Goal: Task Accomplishment & Management: Manage account settings

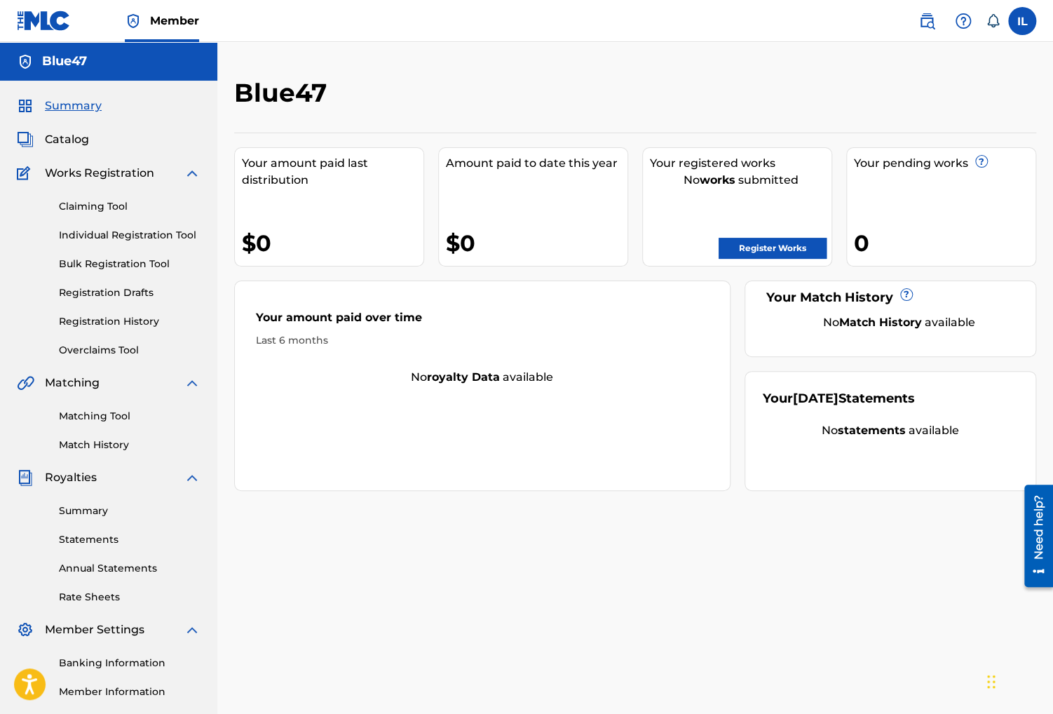
click at [127, 321] on link "Registration History" at bounding box center [130, 321] width 142 height 15
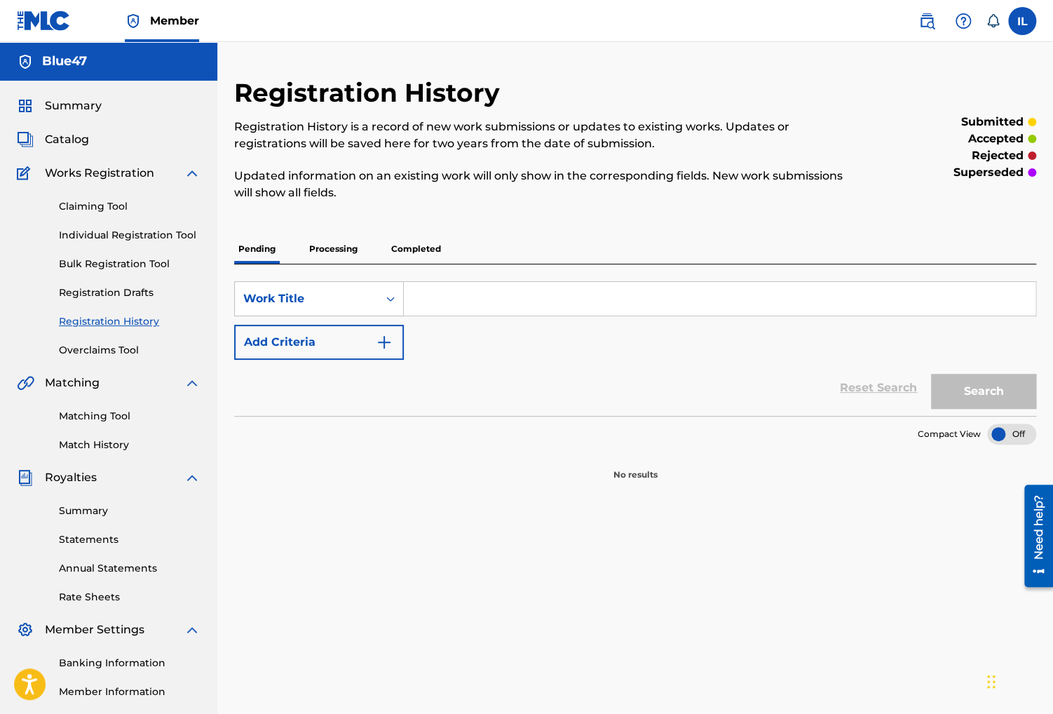
click at [121, 345] on link "Overclaims Tool" at bounding box center [130, 350] width 142 height 15
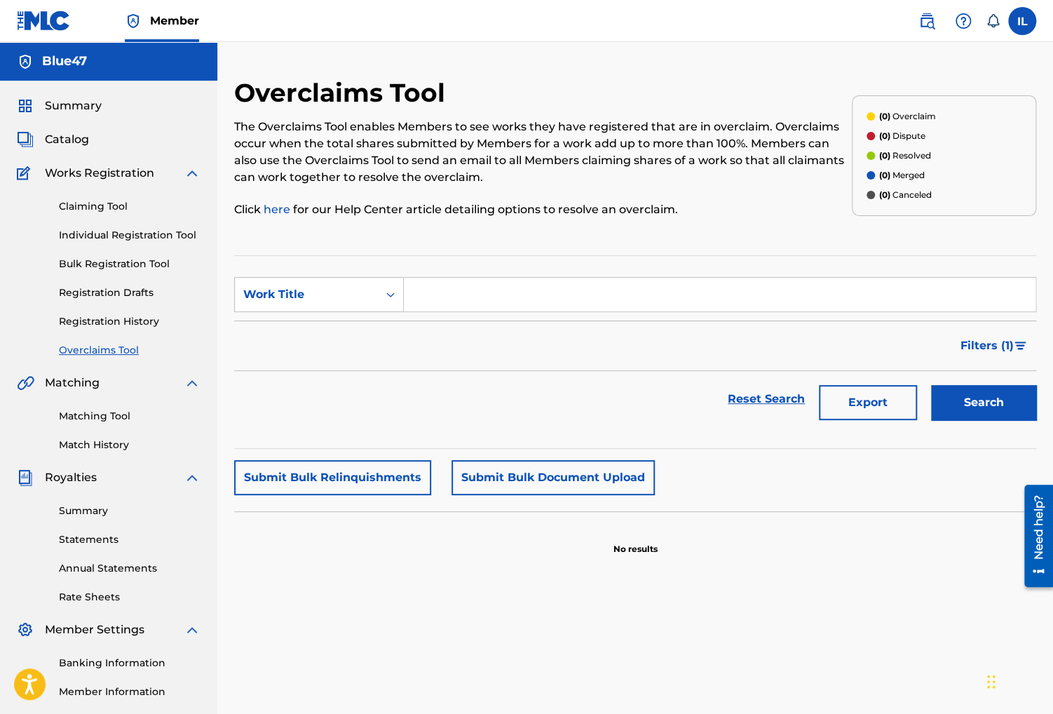
click at [101, 414] on link "Matching Tool" at bounding box center [130, 416] width 142 height 15
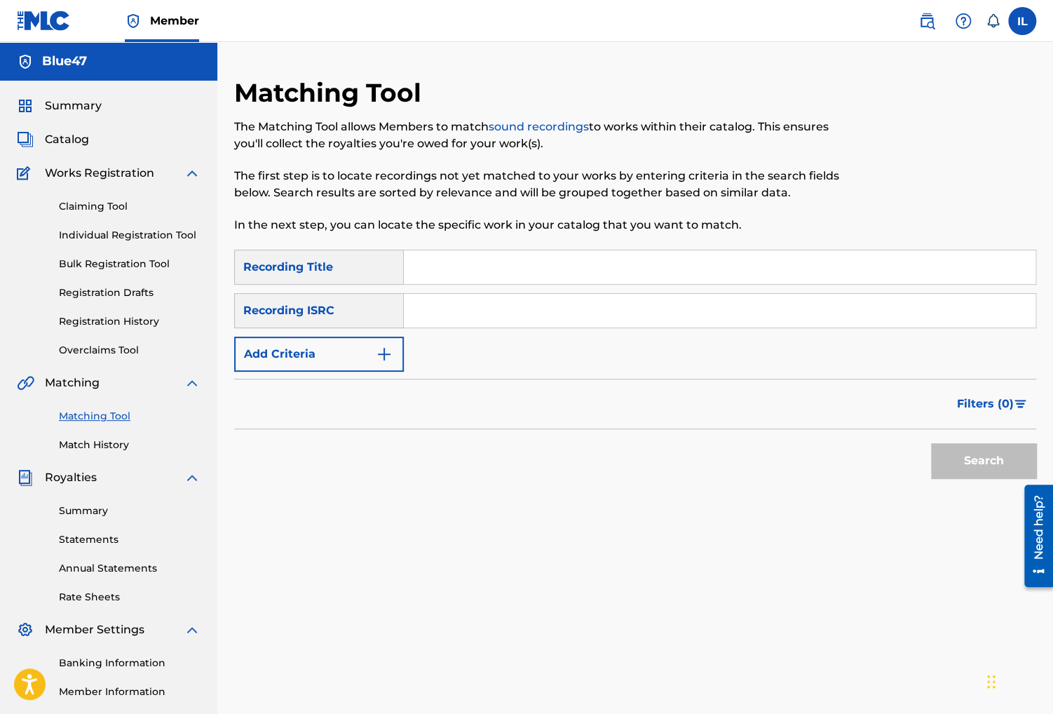
click at [528, 323] on input "Search Form" at bounding box center [720, 311] width 632 height 34
paste input "usl4q2229319"
type input "usl4q2229319"
click at [959, 475] on button "Search" at bounding box center [983, 460] width 105 height 35
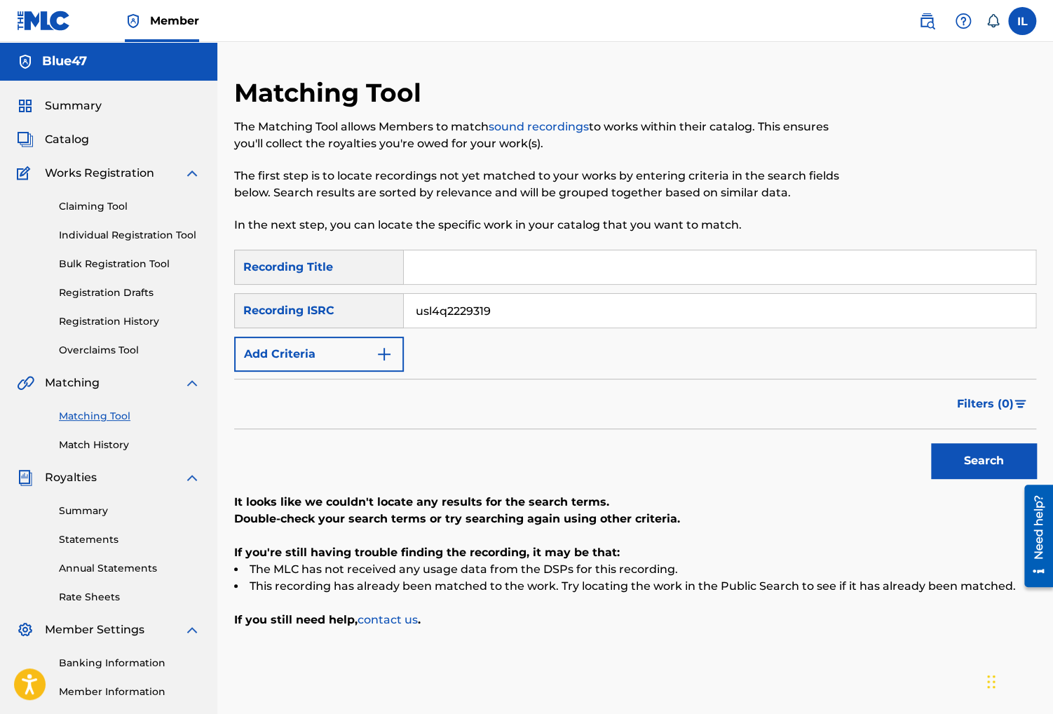
click at [111, 212] on link "Claiming Tool" at bounding box center [130, 206] width 142 height 15
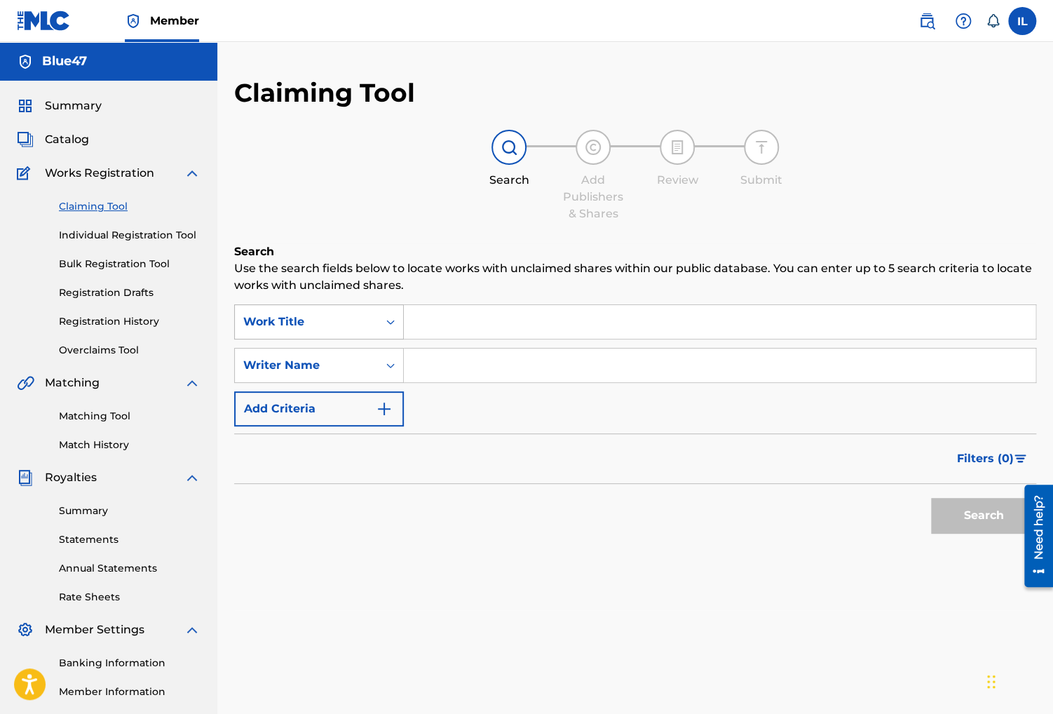
click at [369, 314] on div "Work Title" at bounding box center [306, 321] width 126 height 17
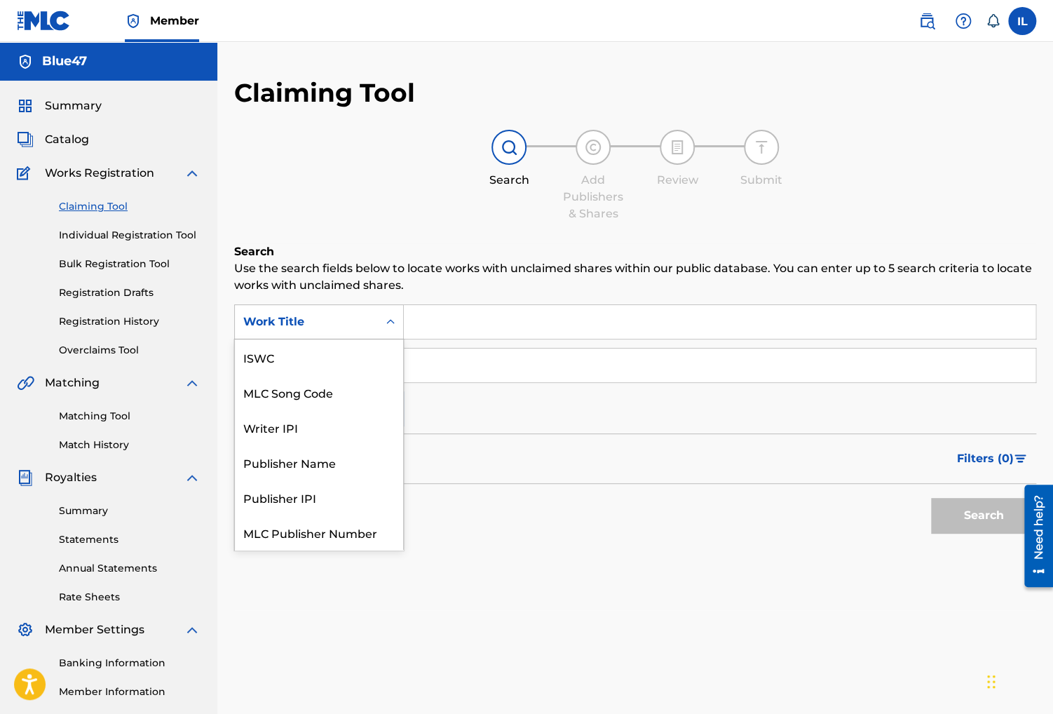
scroll to position [35, 0]
click at [369, 315] on div "Work Title" at bounding box center [306, 321] width 126 height 17
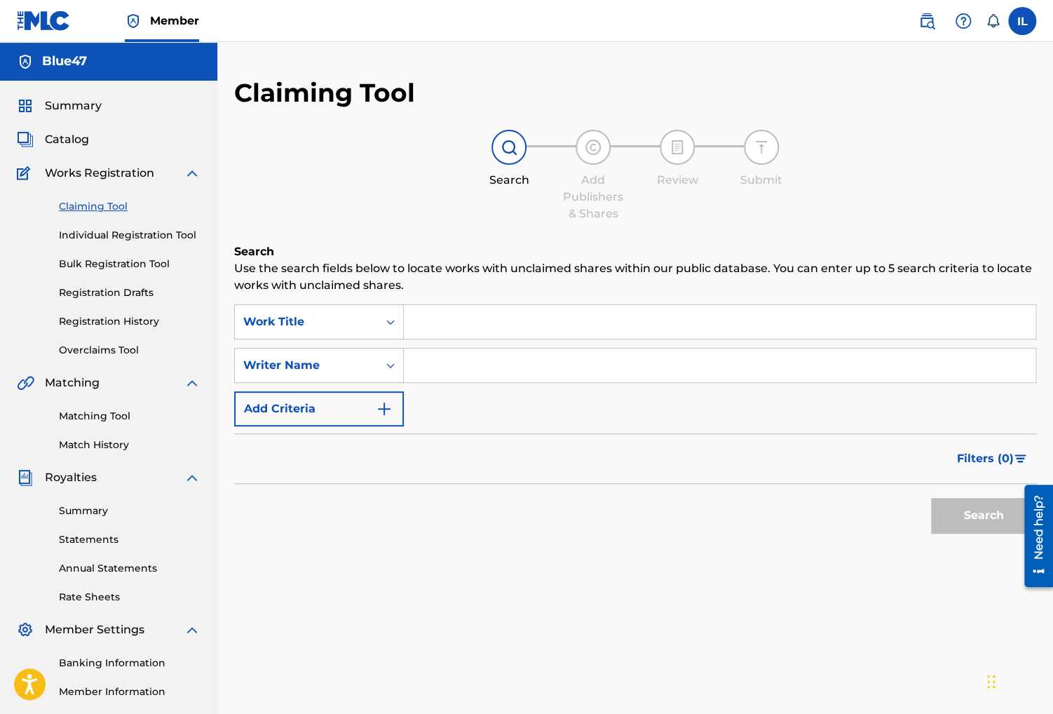
click at [471, 374] on input "Search Form" at bounding box center [720, 366] width 632 height 34
click at [970, 515] on button "Search" at bounding box center [983, 515] width 105 height 35
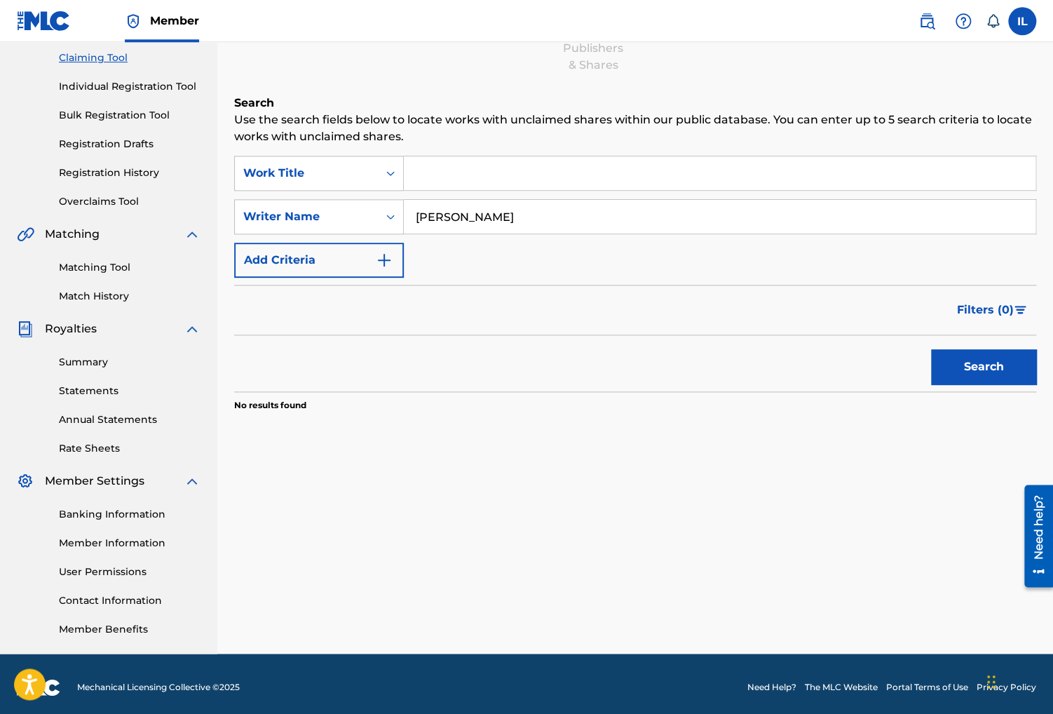
click at [563, 211] on input "[PERSON_NAME]" at bounding box center [720, 217] width 632 height 34
type input "I"
click at [470, 211] on input "Search Form" at bounding box center [720, 217] width 632 height 34
click at [931, 349] on button "Search" at bounding box center [983, 366] width 105 height 35
click at [365, 219] on div "Writer Name" at bounding box center [306, 216] width 126 height 17
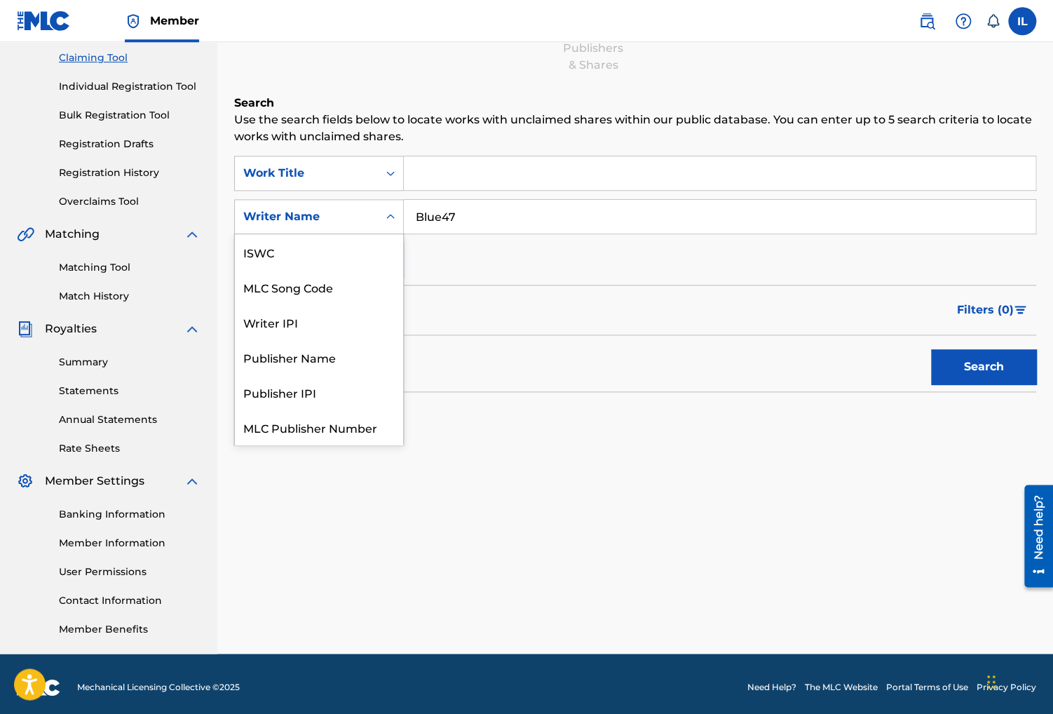
scroll to position [34, 0]
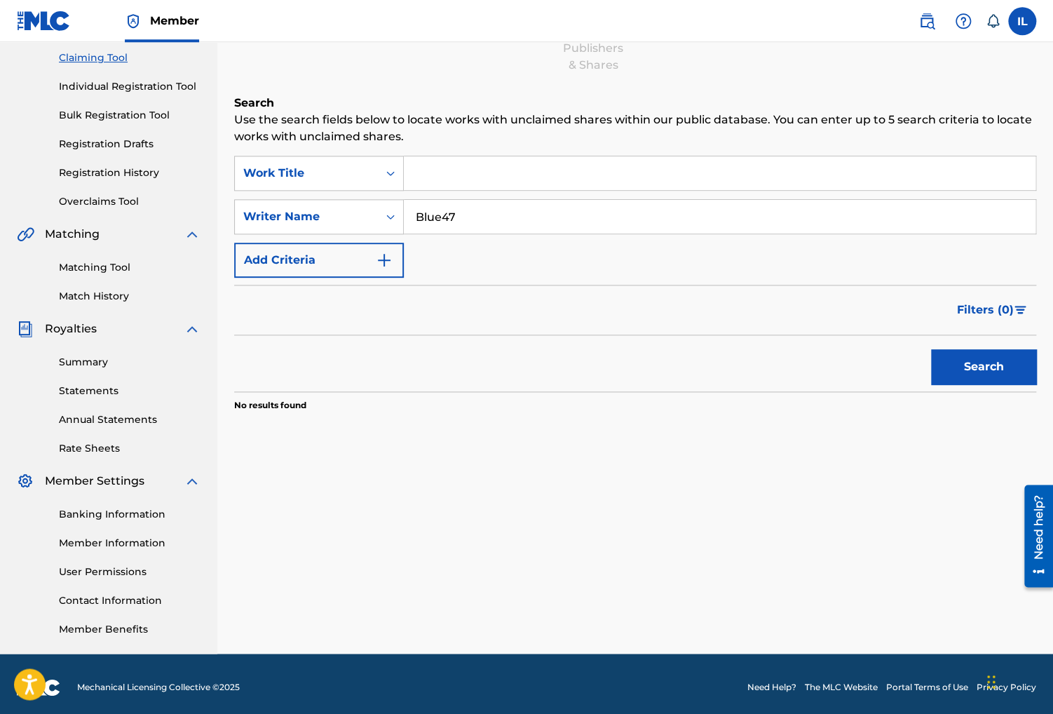
click at [365, 219] on div "Writer Name" at bounding box center [306, 216] width 126 height 17
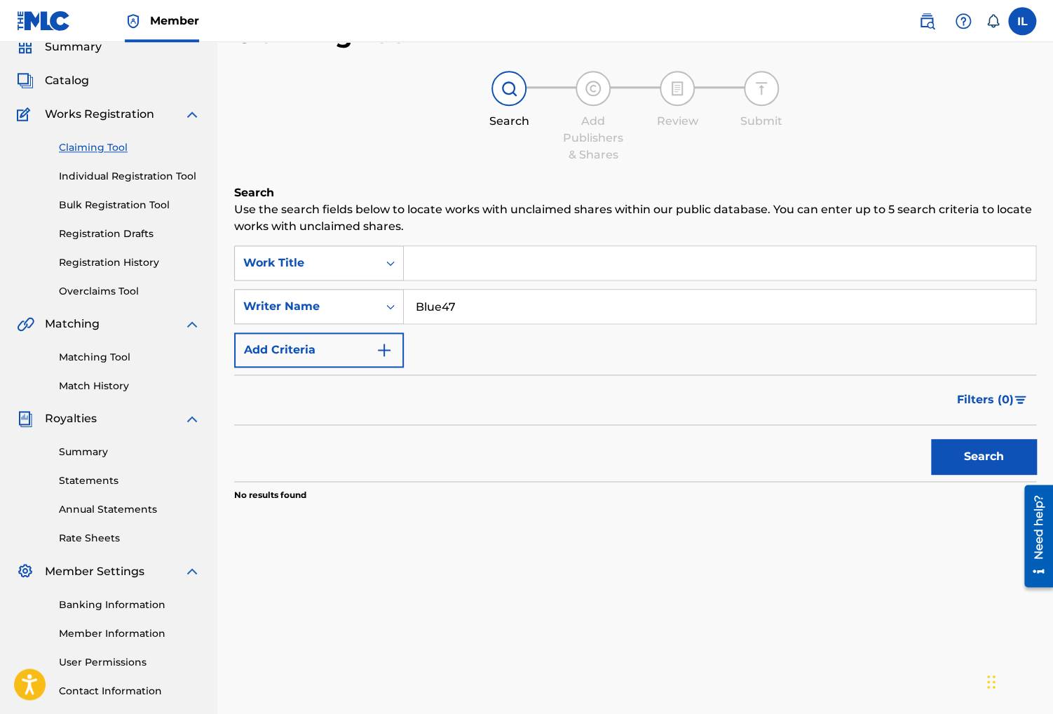
scroll to position [58, 0]
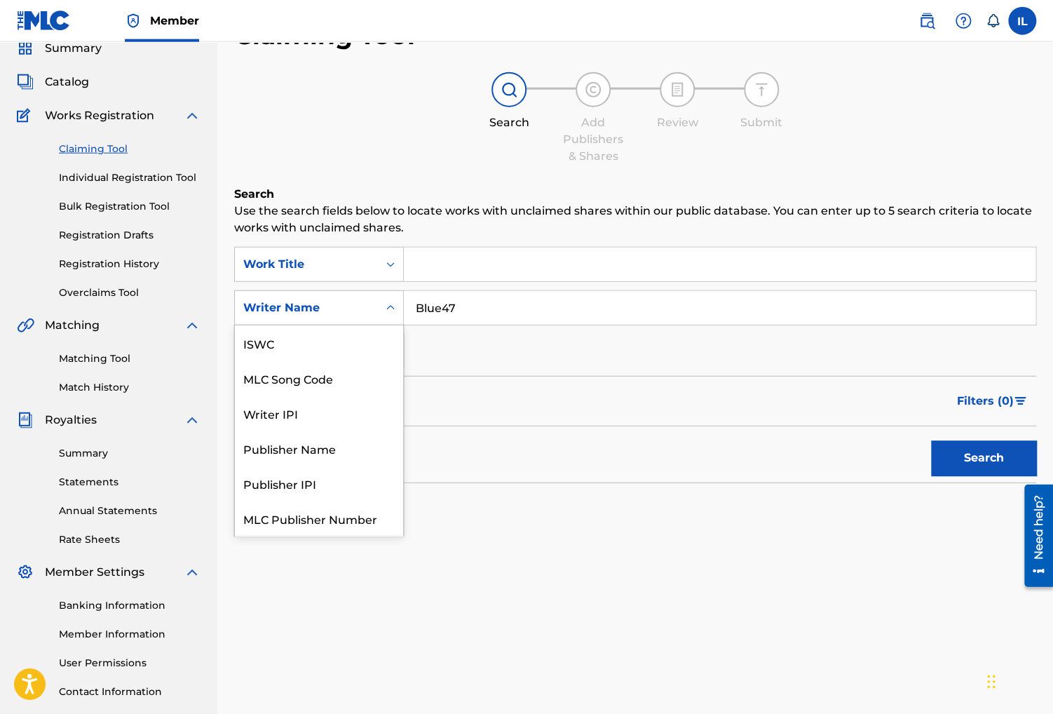
click at [372, 302] on div "Writer Name" at bounding box center [306, 308] width 143 height 27
click at [372, 306] on div "Writer Name" at bounding box center [306, 308] width 143 height 27
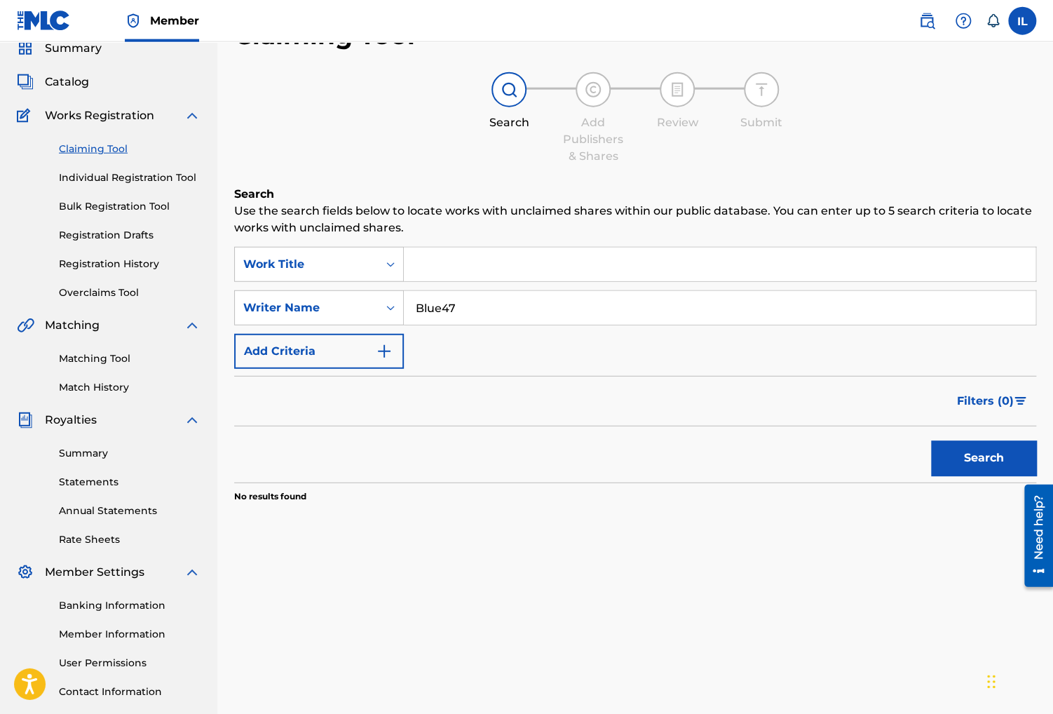
click at [372, 306] on div "Writer Name" at bounding box center [306, 308] width 143 height 27
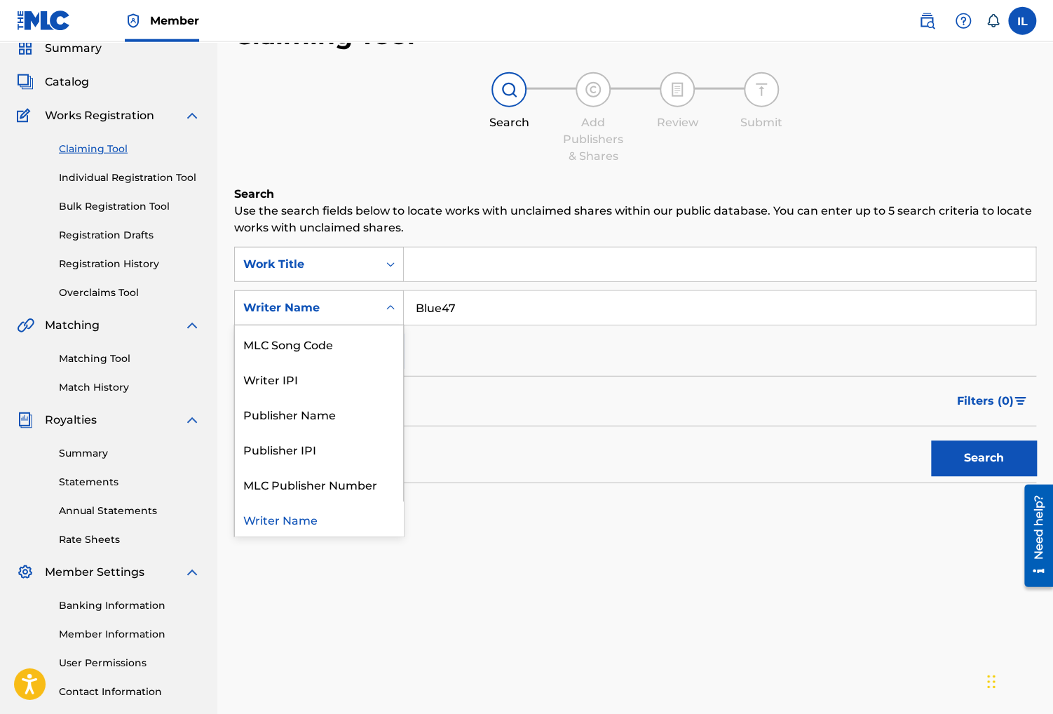
click at [515, 311] on input "Blue47" at bounding box center [720, 308] width 632 height 34
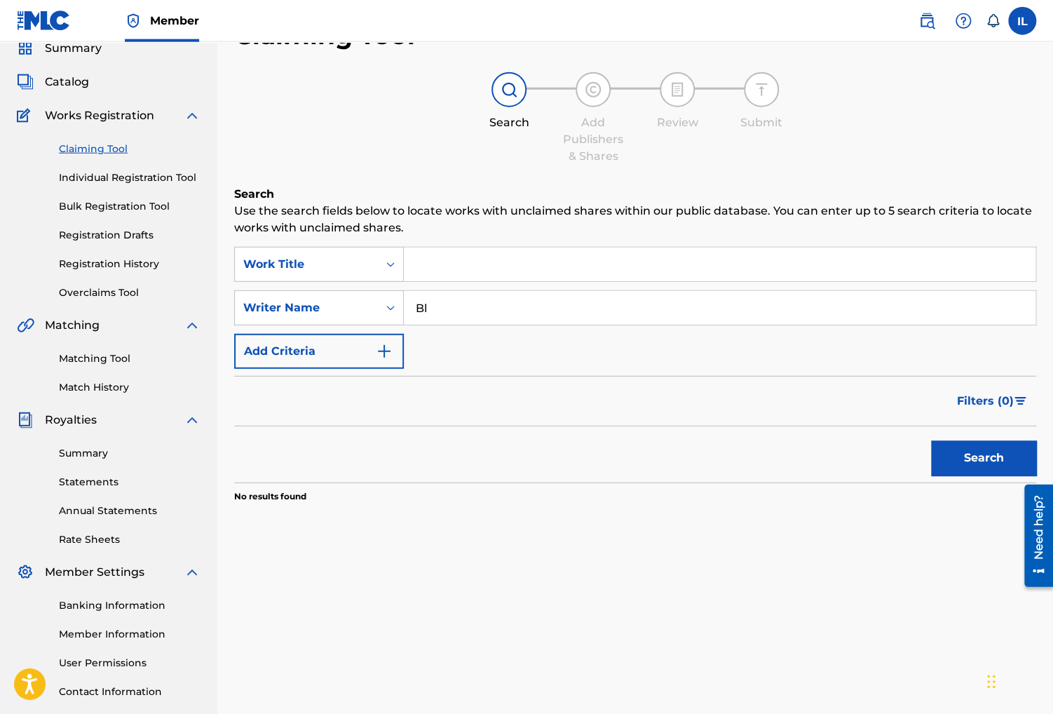
type input "B"
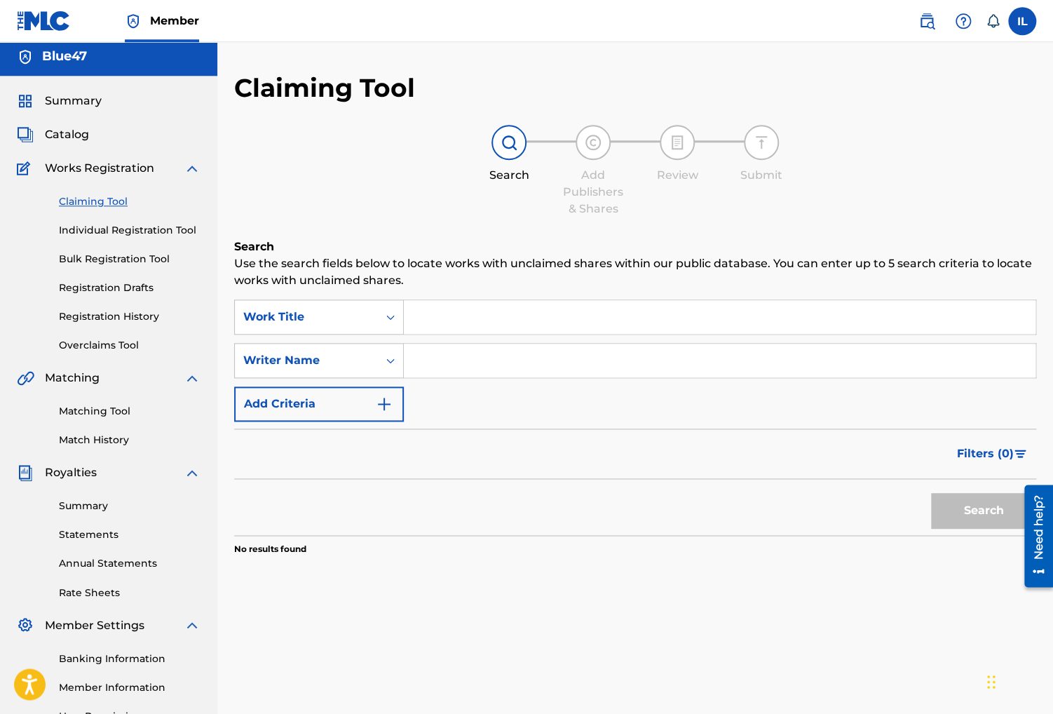
scroll to position [0, 0]
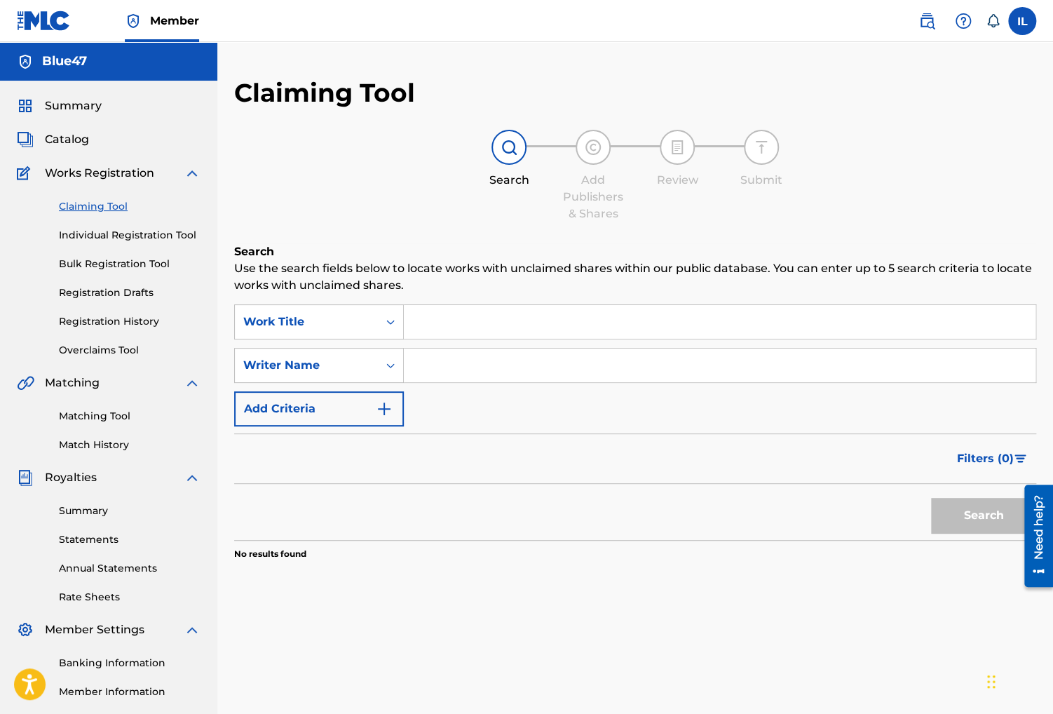
click at [102, 101] on div "Summary" at bounding box center [109, 105] width 184 height 17
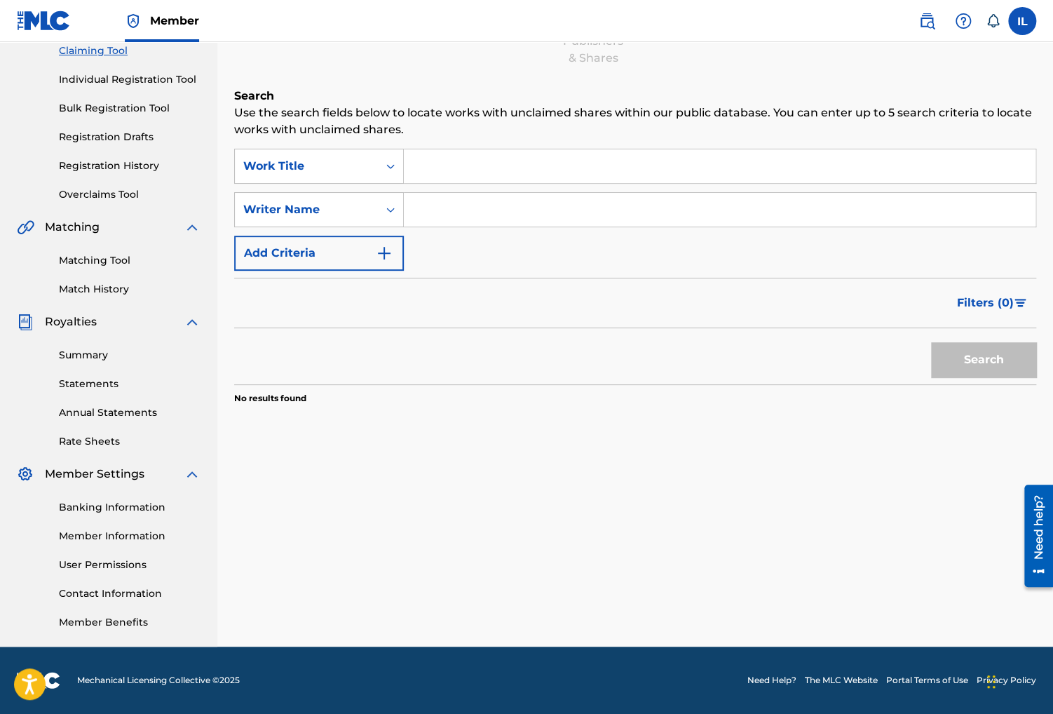
click at [106, 440] on link "Rate Sheets" at bounding box center [130, 441] width 142 height 15
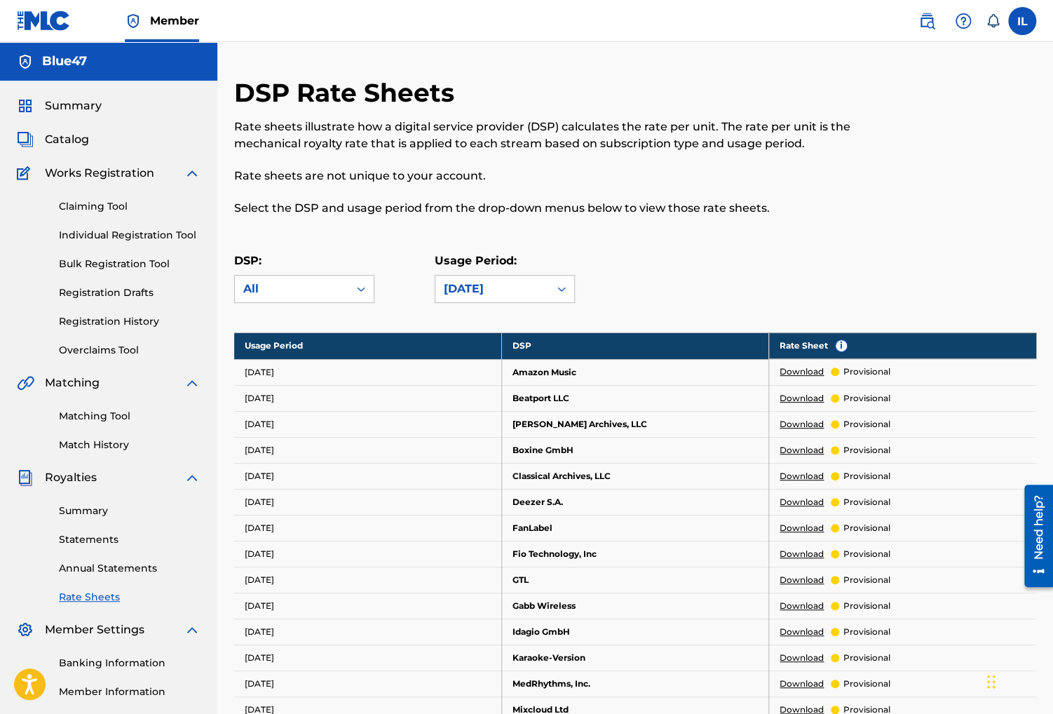
click at [97, 513] on link "Summary" at bounding box center [130, 510] width 142 height 15
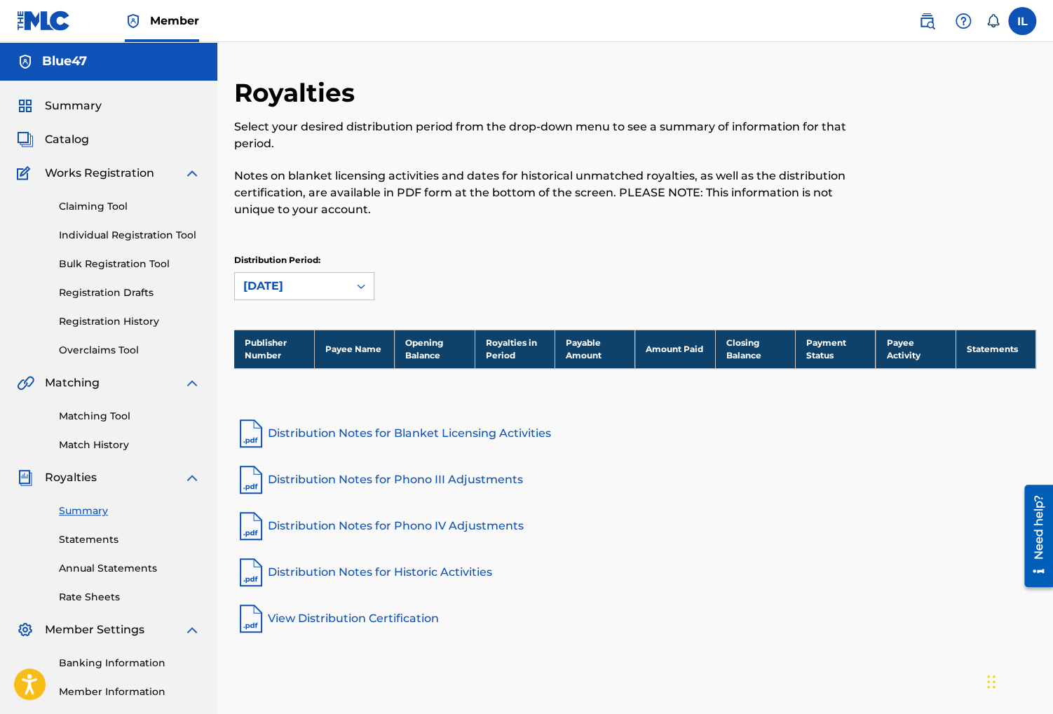
click at [360, 435] on link "Distribution Notes for Blanket Licensing Activities" at bounding box center [635, 434] width 802 height 34
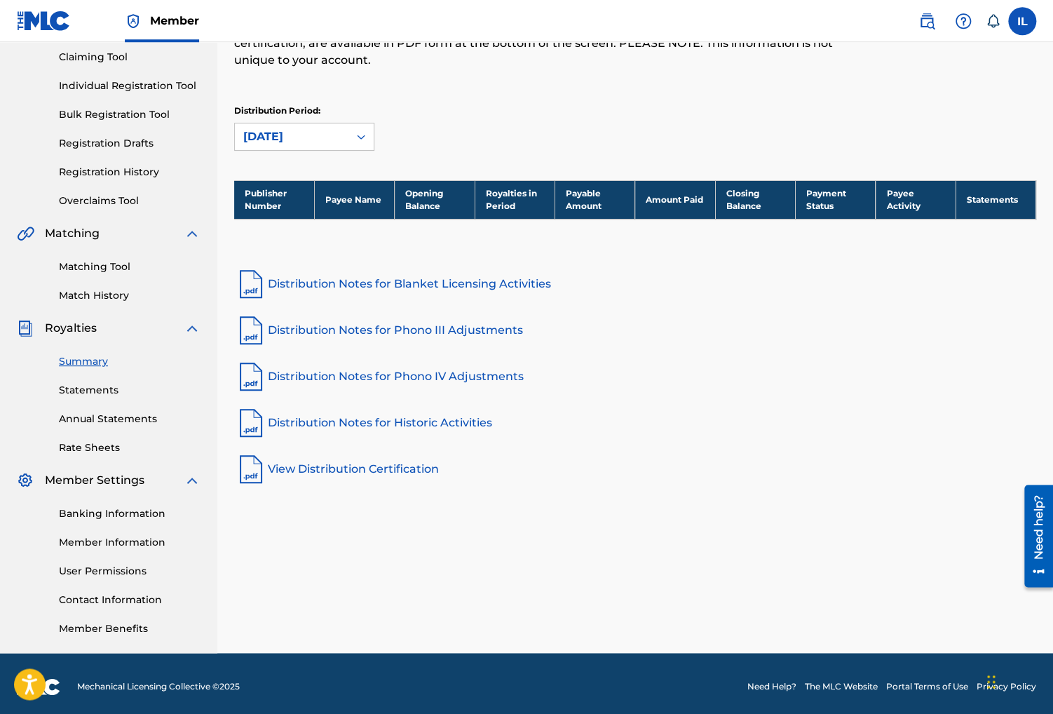
scroll to position [156, 0]
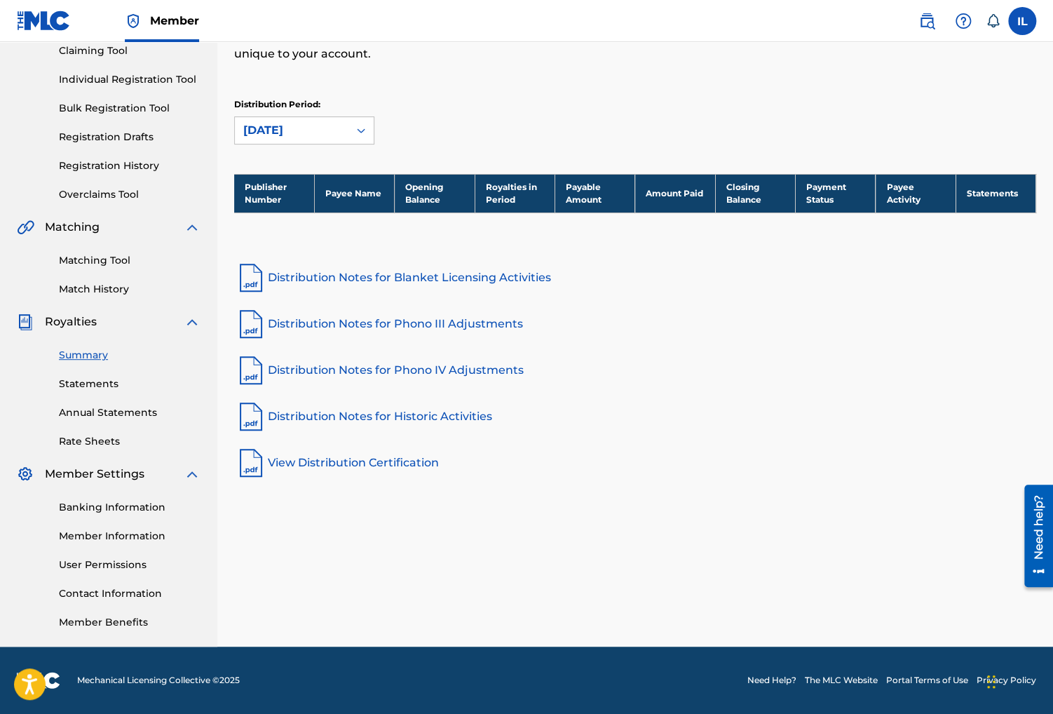
click at [101, 388] on link "Statements" at bounding box center [130, 384] width 142 height 15
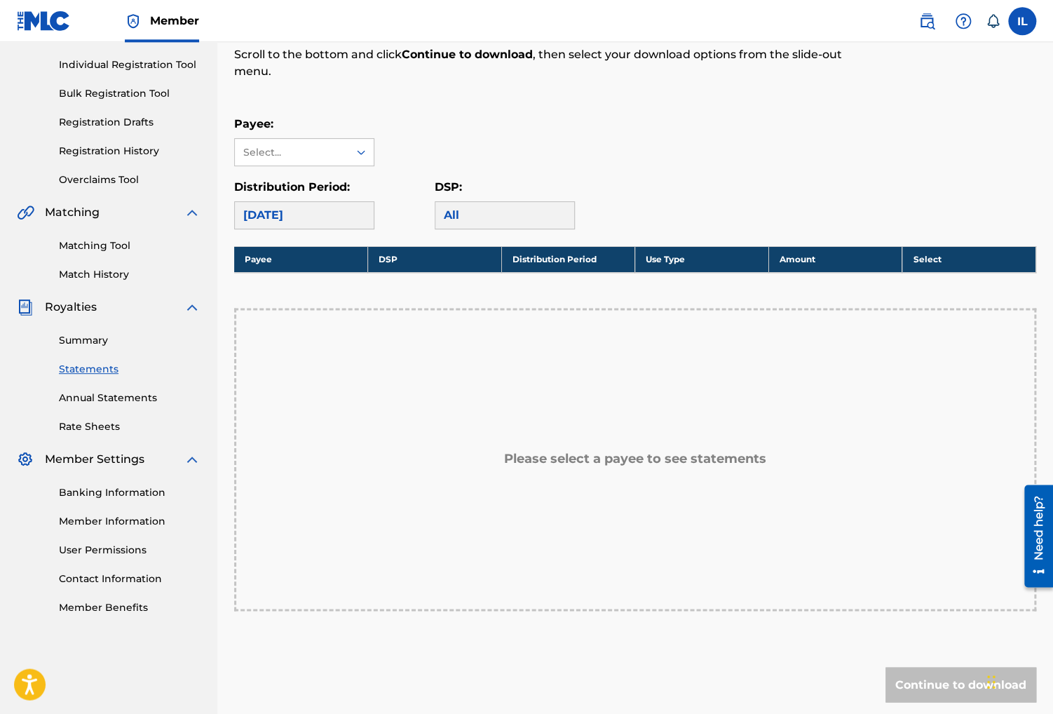
scroll to position [171, 0]
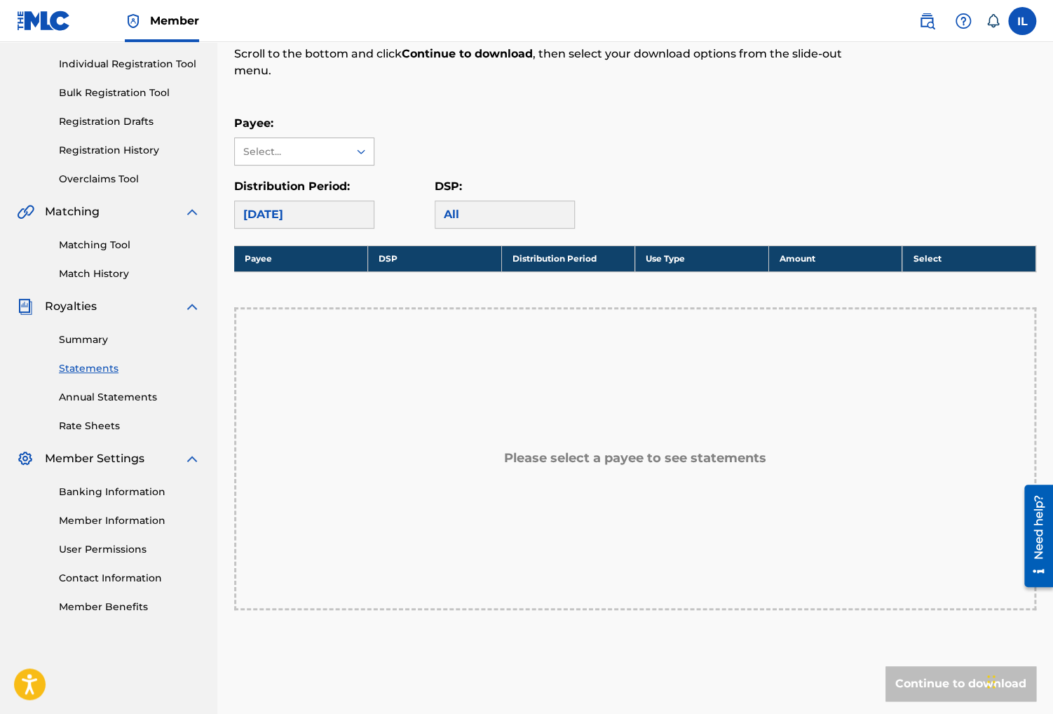
click at [362, 147] on icon at bounding box center [361, 151] width 14 height 14
click at [340, 216] on div "[DATE]" at bounding box center [304, 215] width 140 height 28
click at [323, 216] on div "[DATE]" at bounding box center [304, 215] width 140 height 28
click at [489, 215] on div "All" at bounding box center [505, 215] width 140 height 28
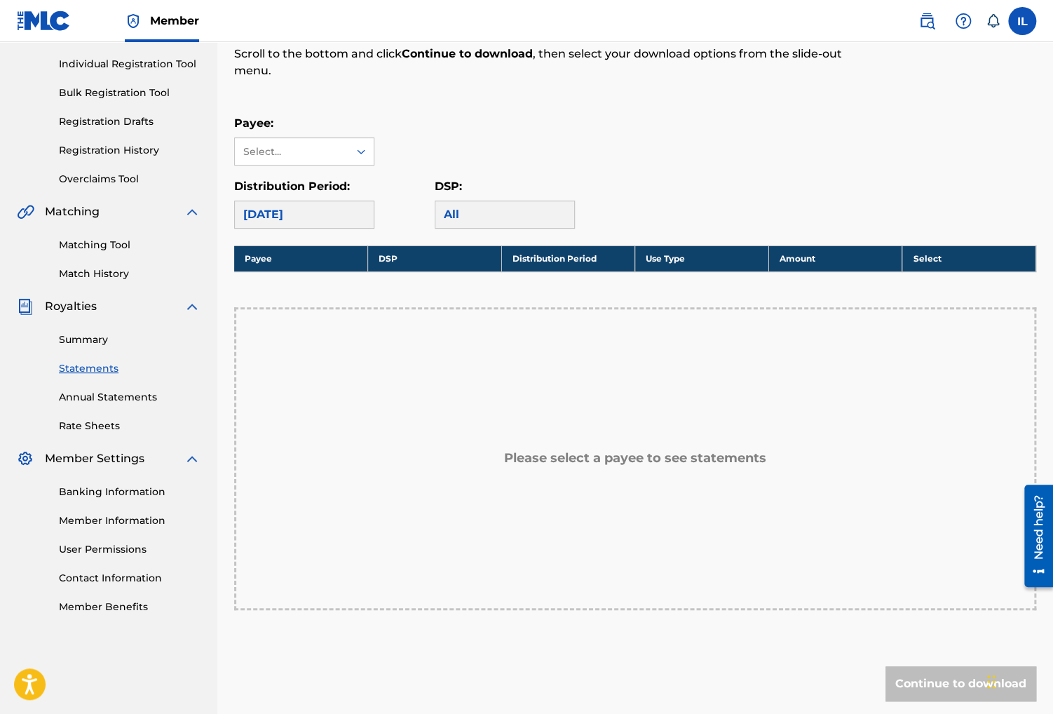
click at [130, 398] on link "Annual Statements" at bounding box center [130, 397] width 142 height 15
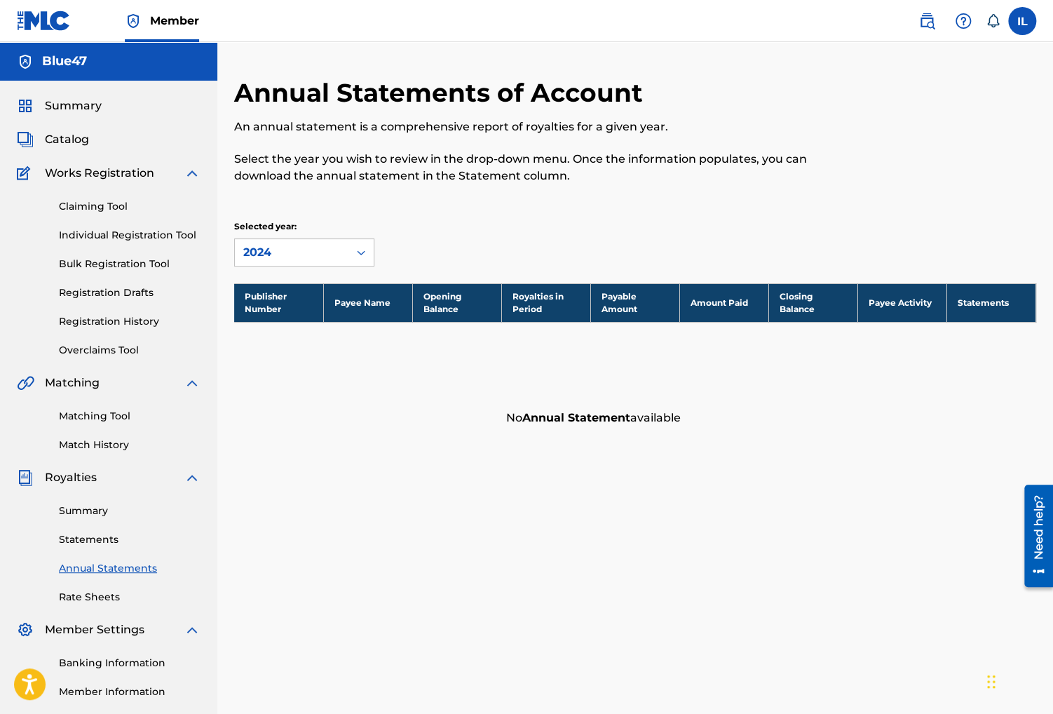
scroll to position [62, 0]
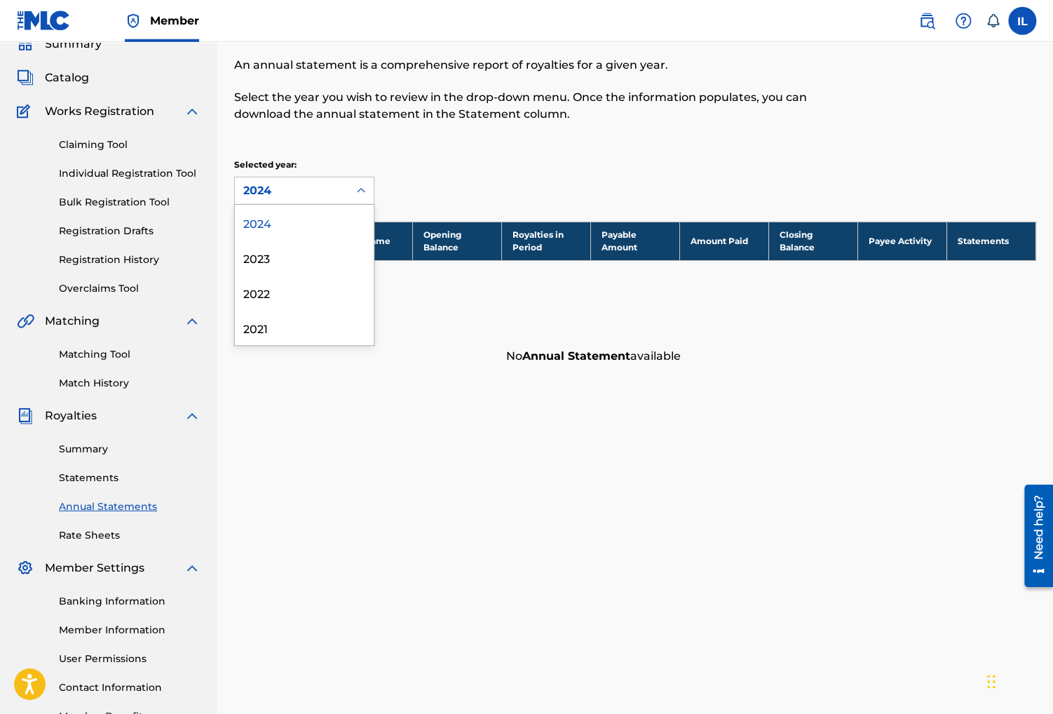
click at [345, 189] on div "2024" at bounding box center [292, 190] width 114 height 27
click at [283, 257] on div "2023" at bounding box center [304, 257] width 139 height 35
click at [360, 193] on icon at bounding box center [361, 191] width 14 height 14
click at [282, 297] on div "2022" at bounding box center [304, 292] width 139 height 35
click at [337, 196] on div "2022" at bounding box center [291, 190] width 97 height 17
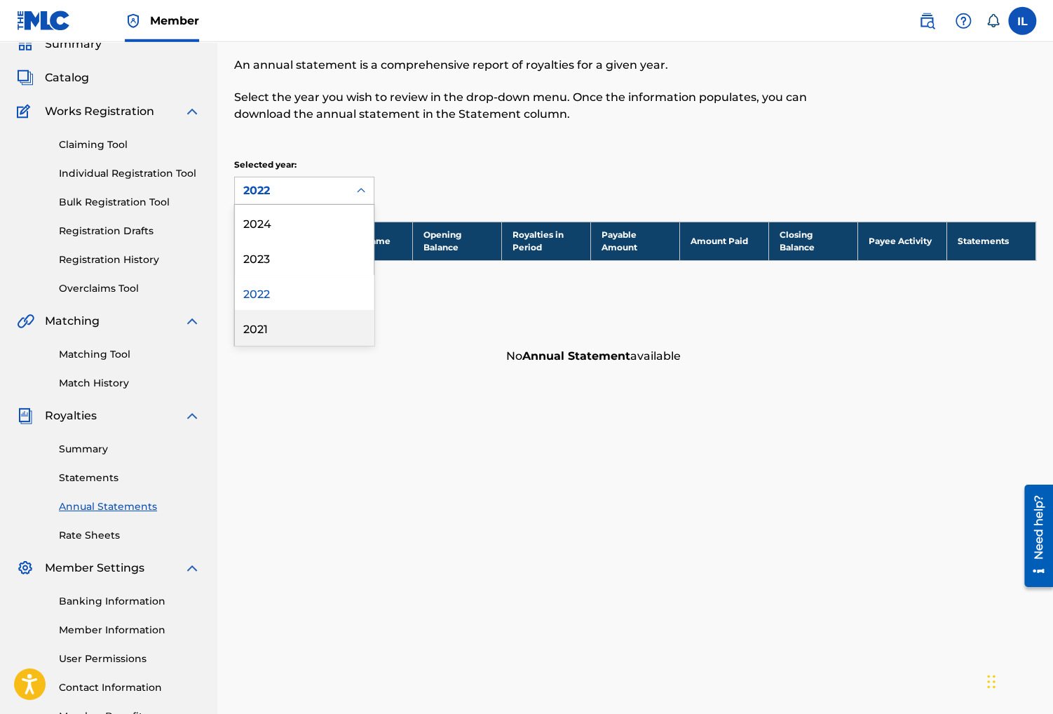
click at [266, 328] on div "2021" at bounding box center [304, 327] width 139 height 35
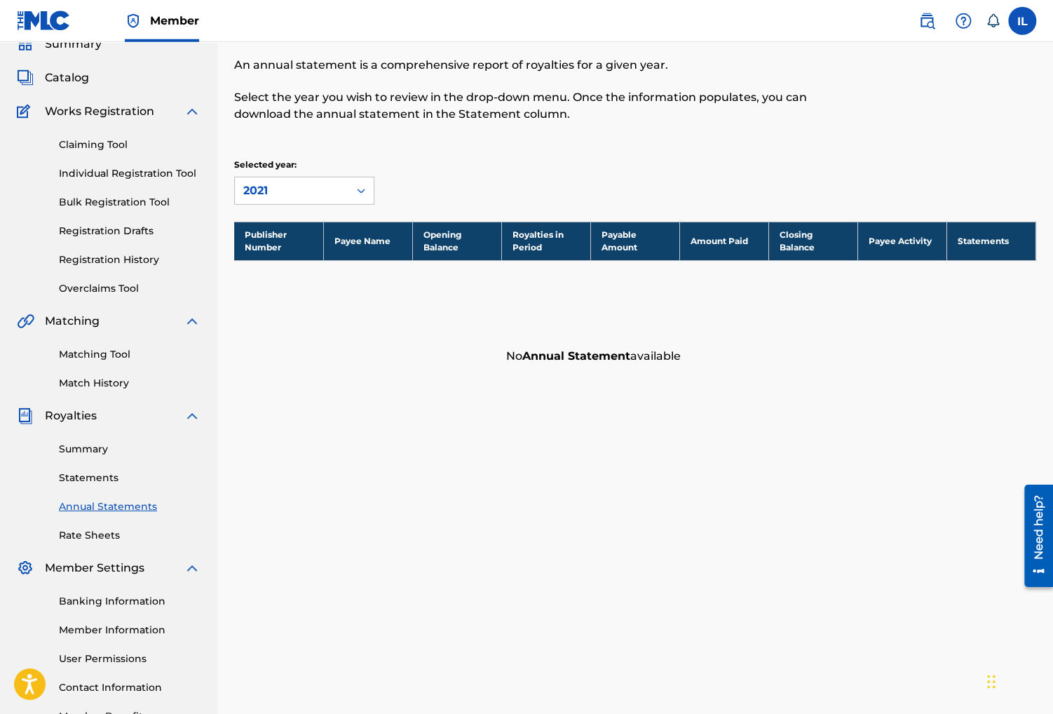
click at [88, 534] on link "Rate Sheets" at bounding box center [130, 535] width 142 height 15
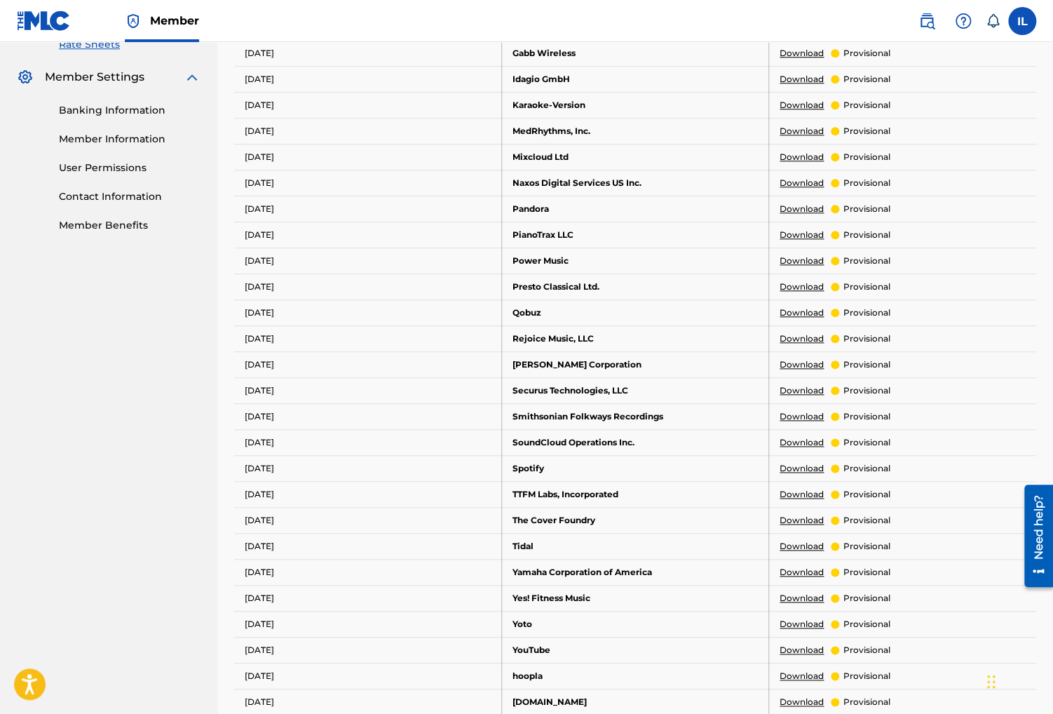
scroll to position [424, 0]
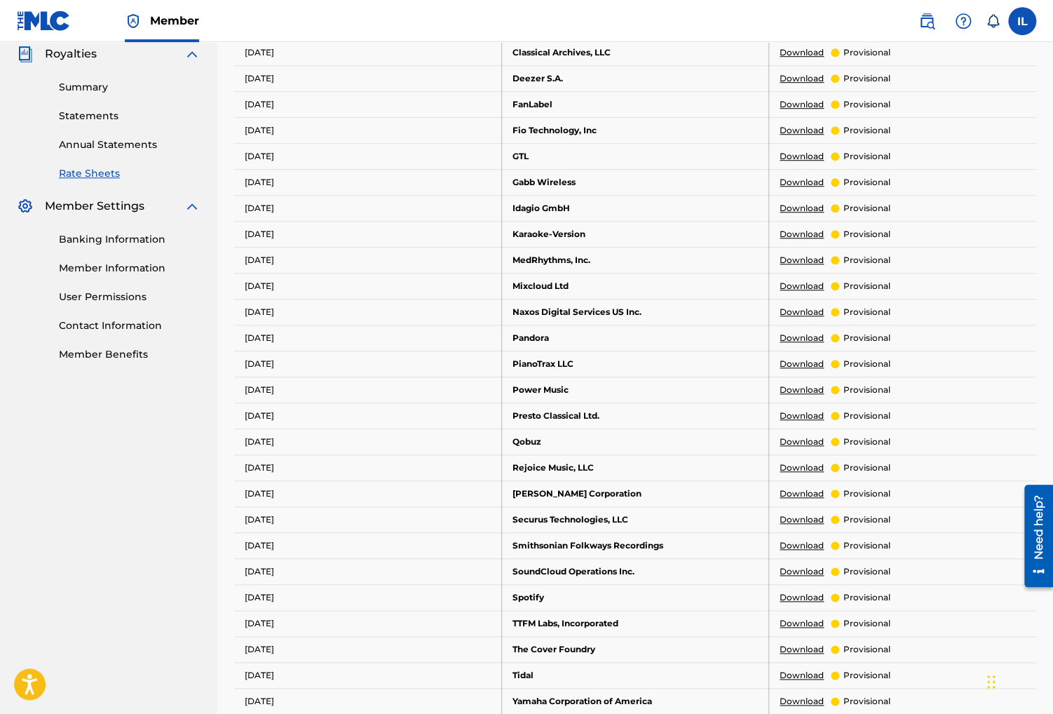
click at [127, 351] on link "Member Benefits" at bounding box center [130, 354] width 142 height 15
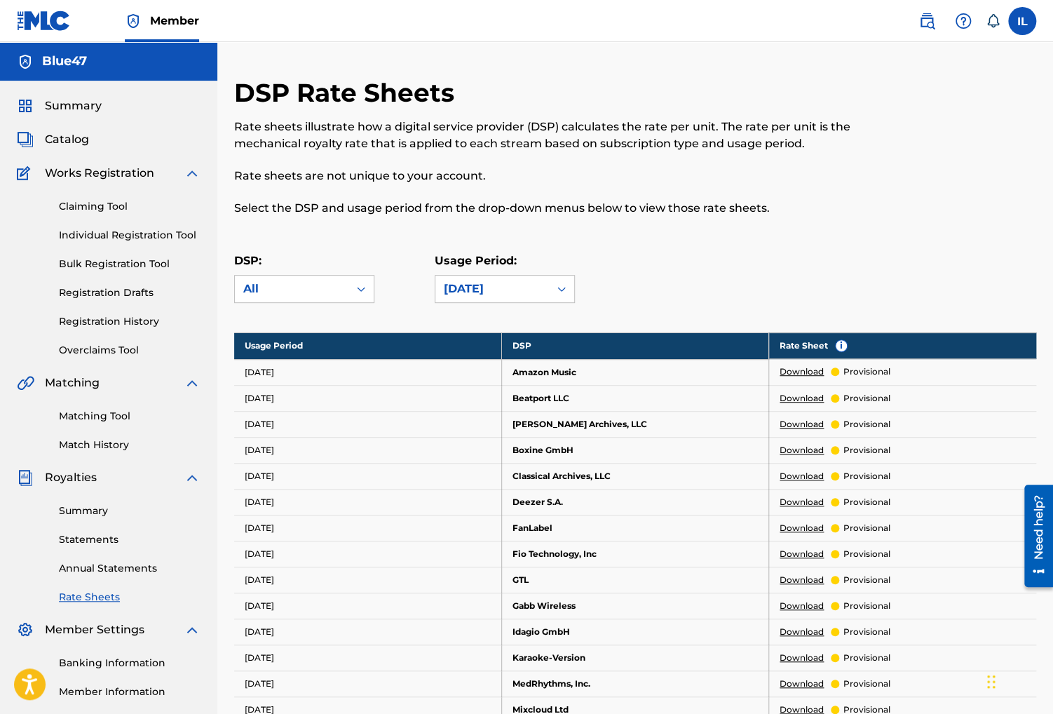
scroll to position [0, 0]
click at [68, 136] on span "Catalog" at bounding box center [67, 139] width 44 height 17
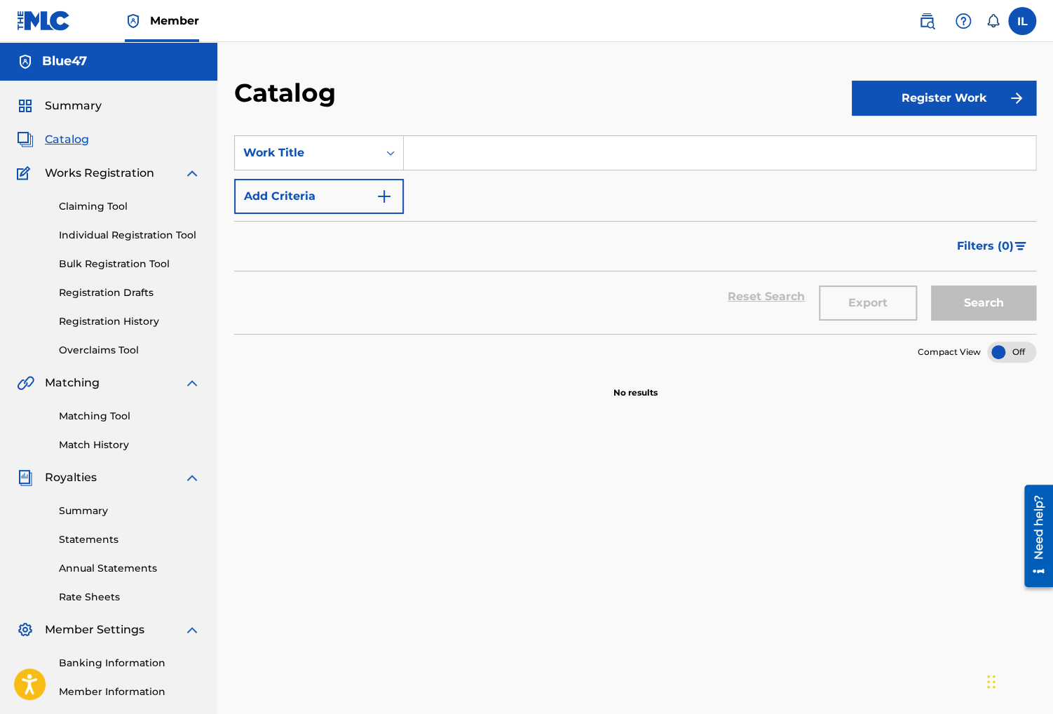
click at [100, 209] on link "Claiming Tool" at bounding box center [130, 206] width 142 height 15
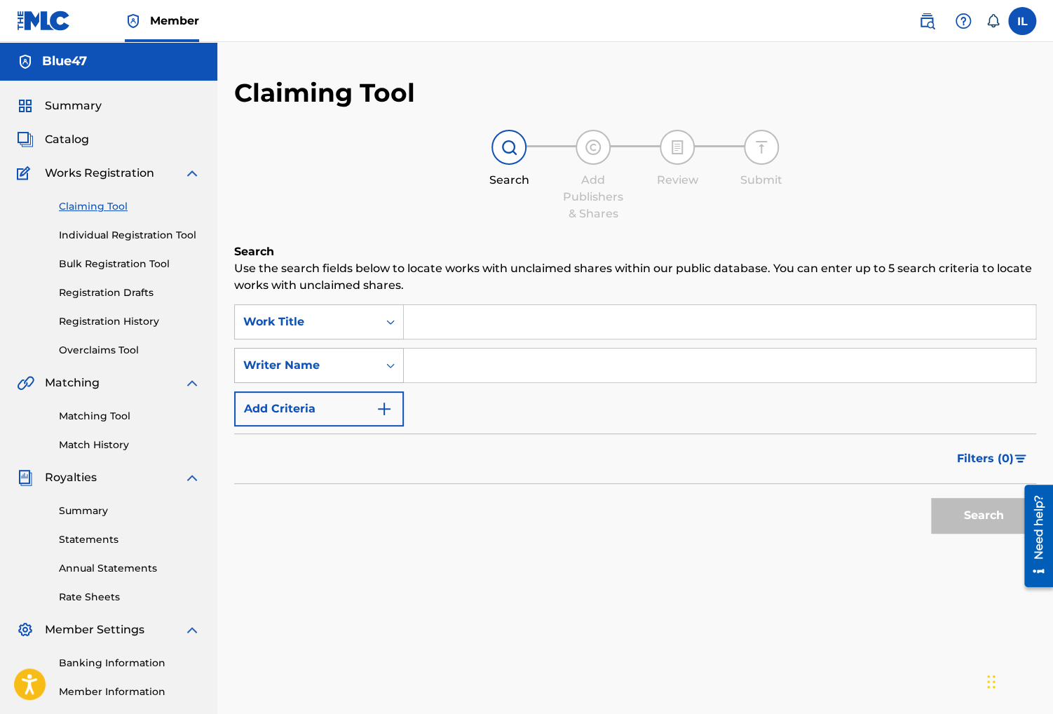
click at [381, 365] on div "Search Form" at bounding box center [390, 365] width 25 height 25
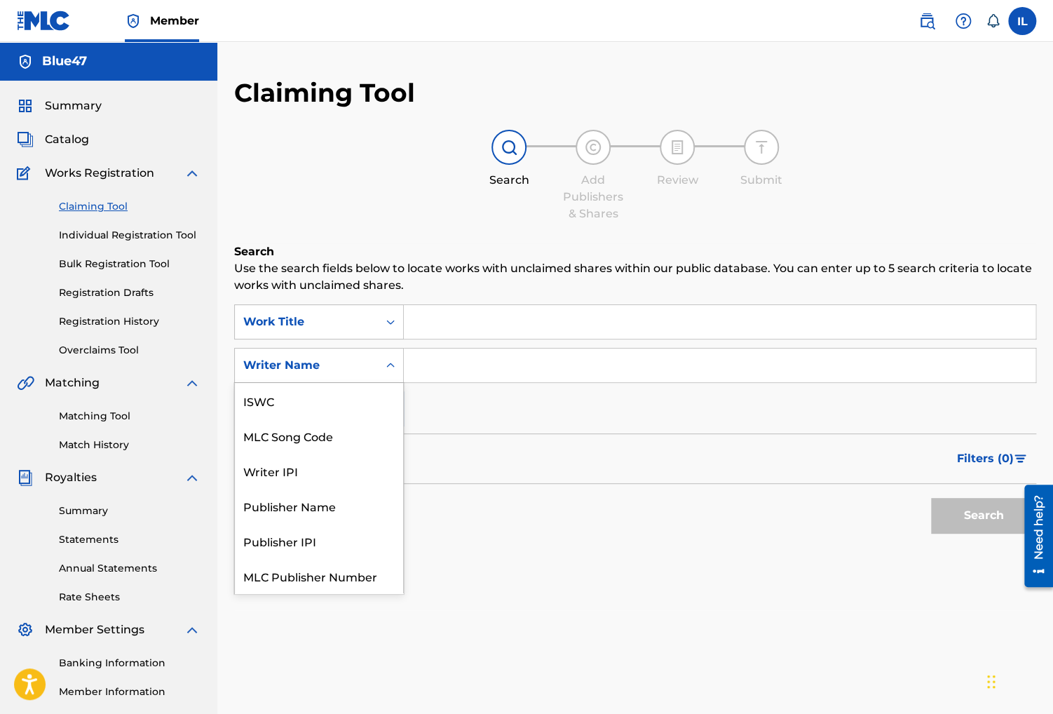
scroll to position [34, 0]
click at [381, 365] on div "Search Form" at bounding box center [390, 365] width 25 height 25
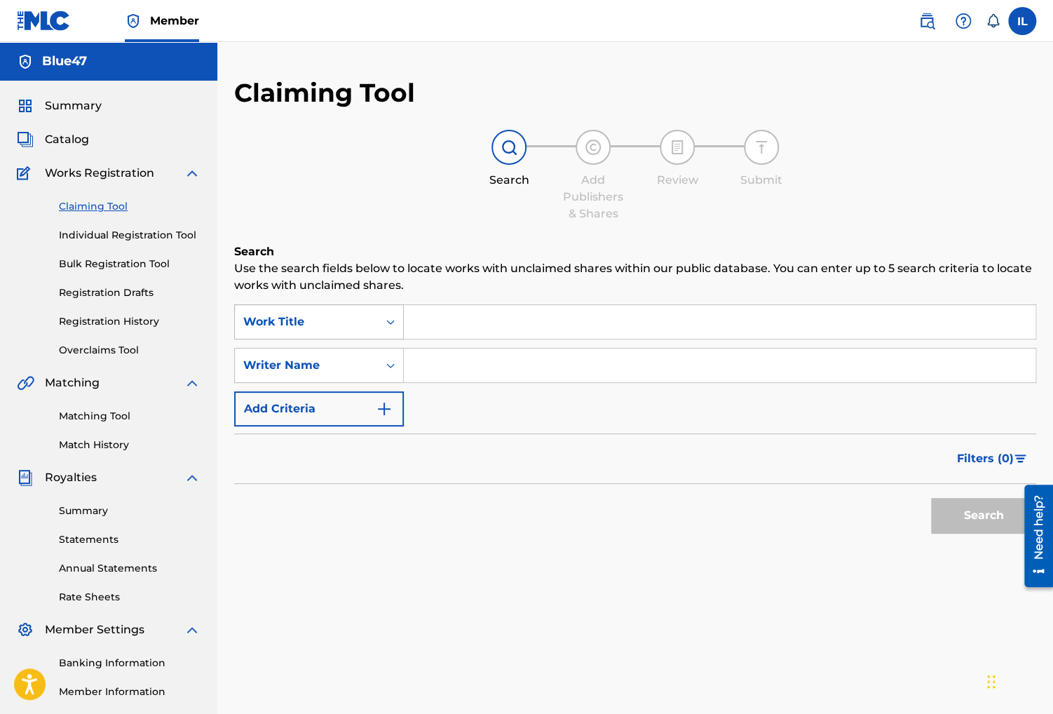
click at [385, 311] on div "Search Form" at bounding box center [390, 321] width 25 height 25
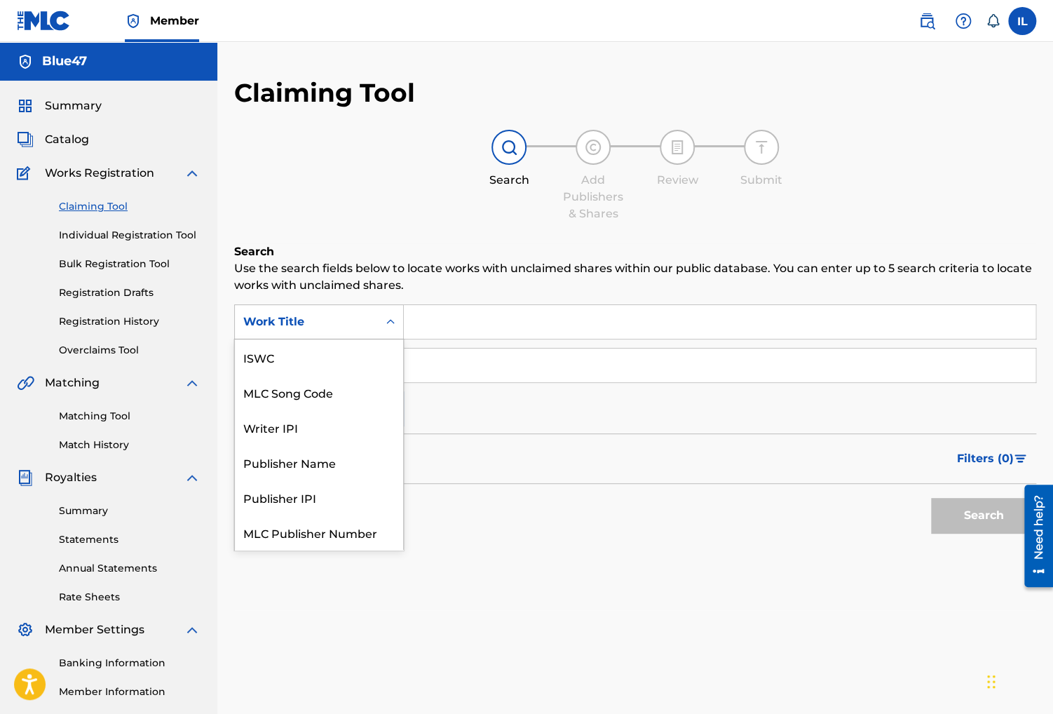
scroll to position [35, 0]
click at [377, 395] on div "Writer IPI" at bounding box center [319, 391] width 168 height 35
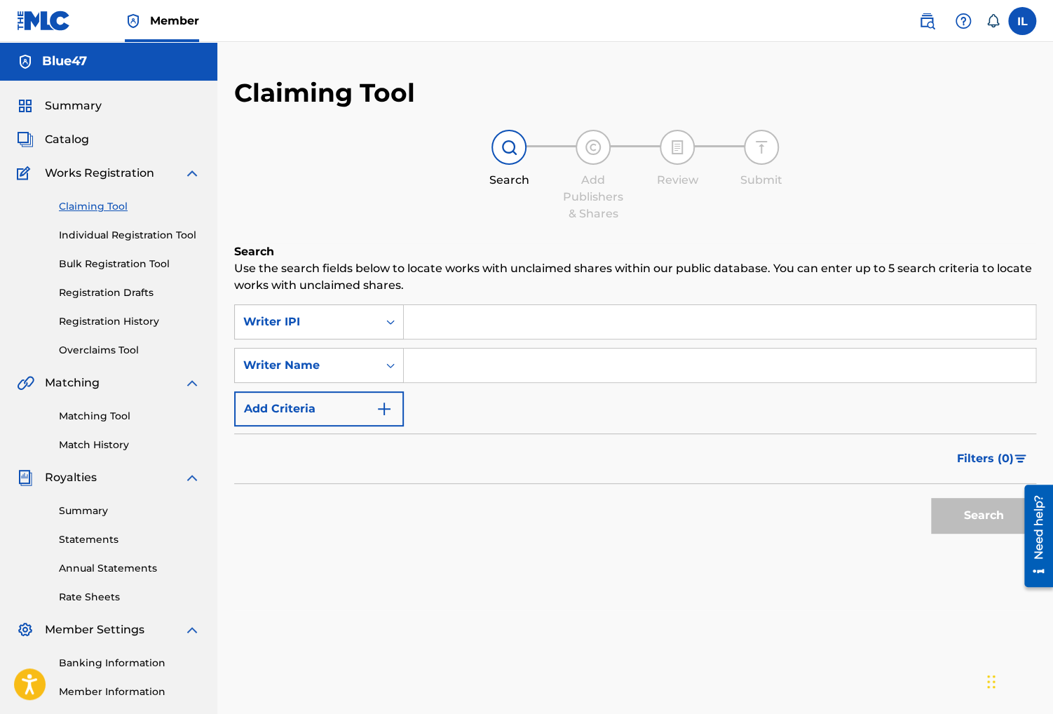
click at [519, 323] on input "Search Form" at bounding box center [720, 322] width 632 height 34
paste input "01172994227"
click at [992, 520] on button "Search" at bounding box center [983, 515] width 105 height 35
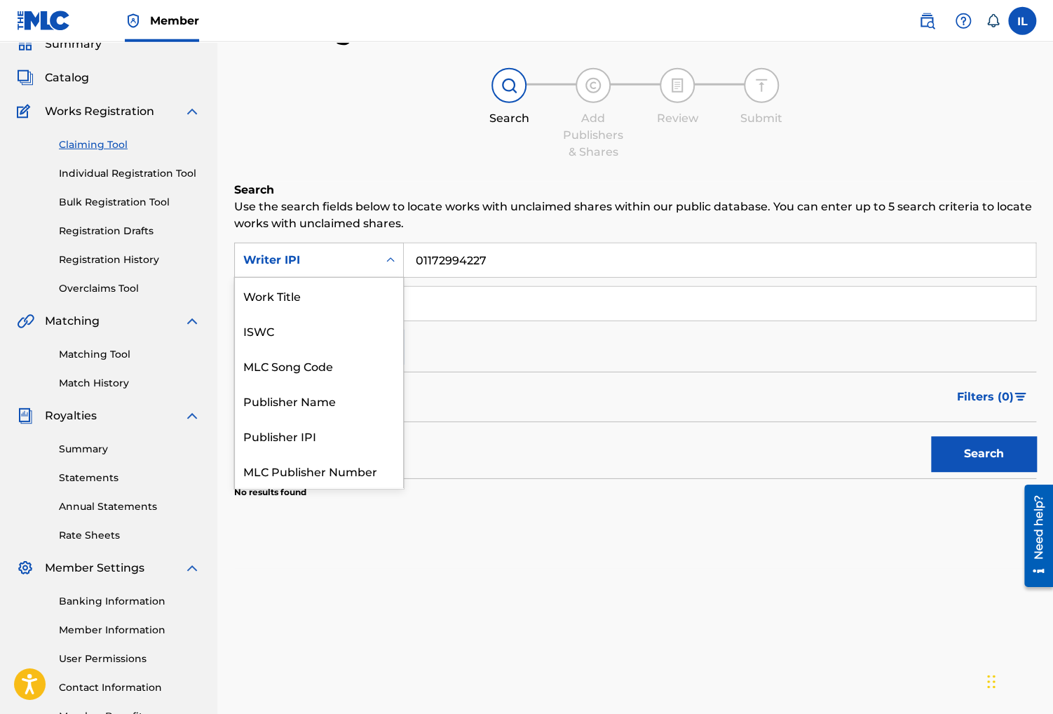
click at [390, 258] on icon "Search Form" at bounding box center [391, 260] width 14 height 14
click at [400, 228] on p "Use the search fields below to locate works with unclaimed shares within our pu…" at bounding box center [635, 215] width 802 height 34
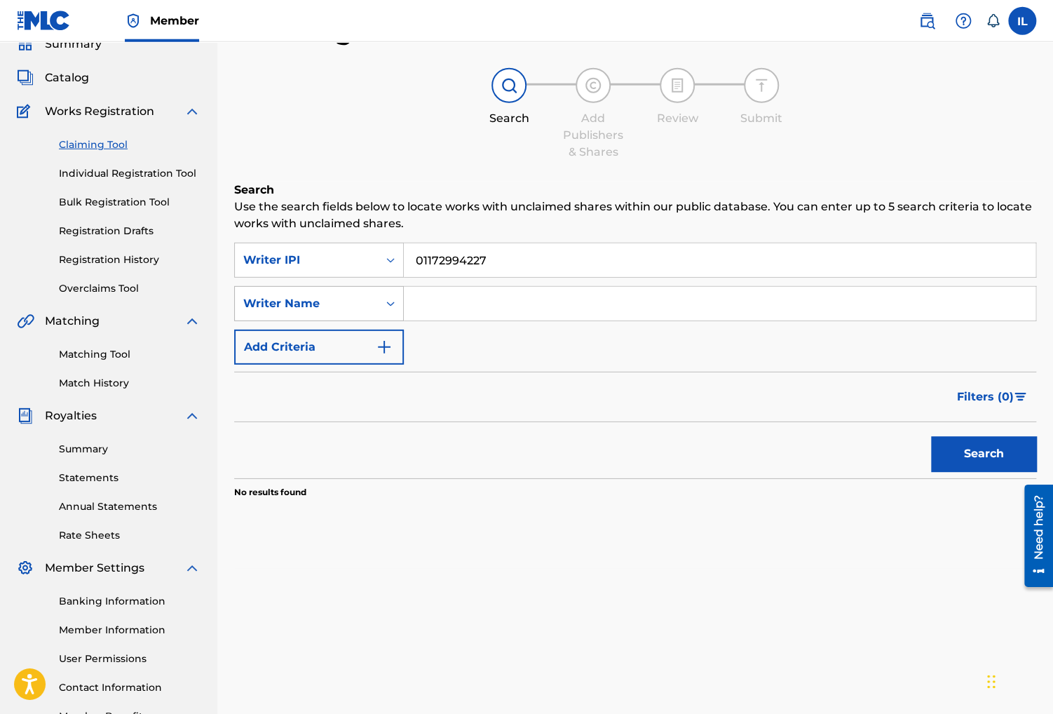
click at [385, 291] on div "Search Form" at bounding box center [390, 304] width 25 height 34
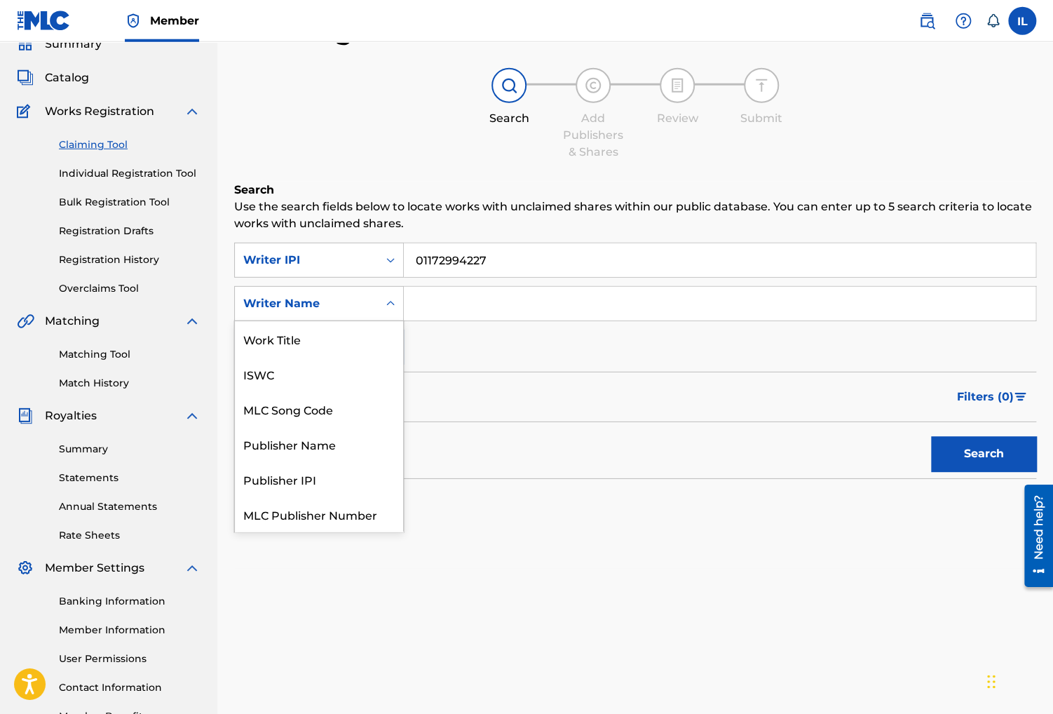
scroll to position [34, 0]
click at [495, 365] on form "SearchWithCriteria94fd7d73-0057-4b29-9ec4-c728ce19bfb1 Writer IPI 01172994227 S…" at bounding box center [635, 361] width 802 height 236
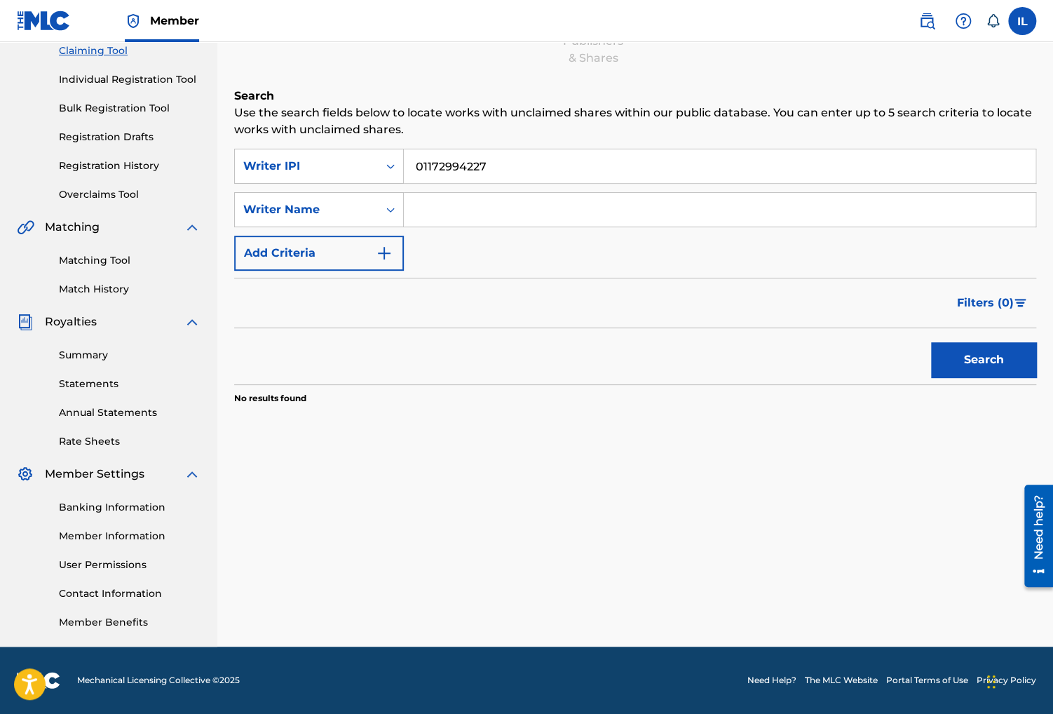
scroll to position [0, 0]
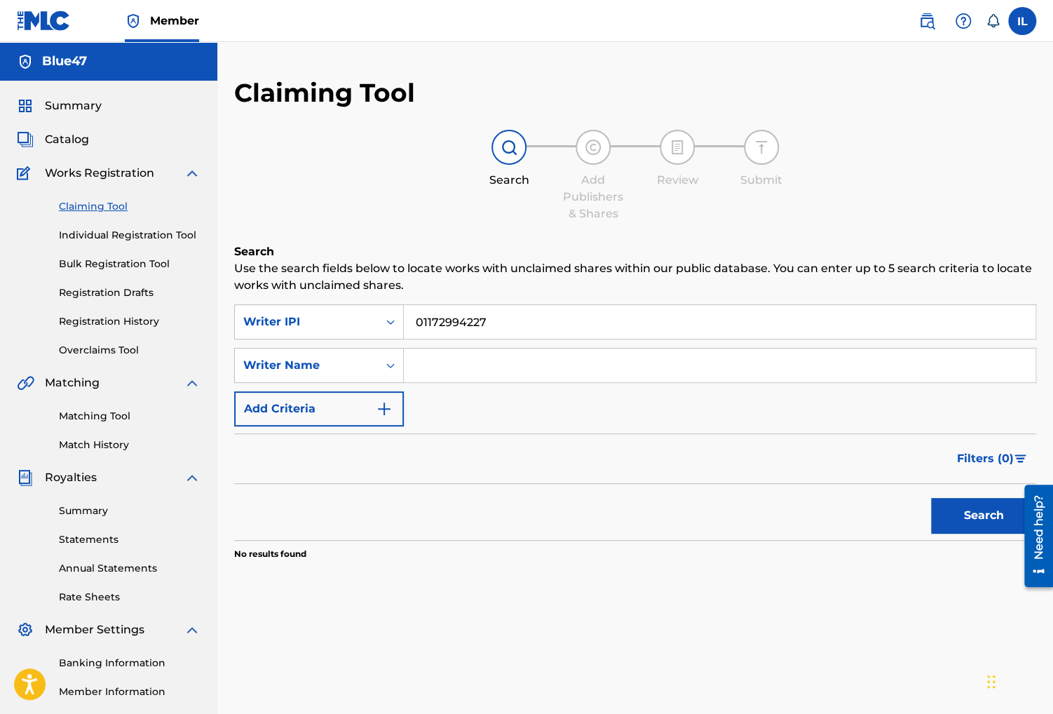
click at [515, 313] on input "01172994227" at bounding box center [720, 322] width 632 height 34
type input "0"
click at [525, 374] on input "Search Form" at bounding box center [720, 366] width 632 height 34
click at [358, 373] on div "Writer Name" at bounding box center [306, 365] width 126 height 17
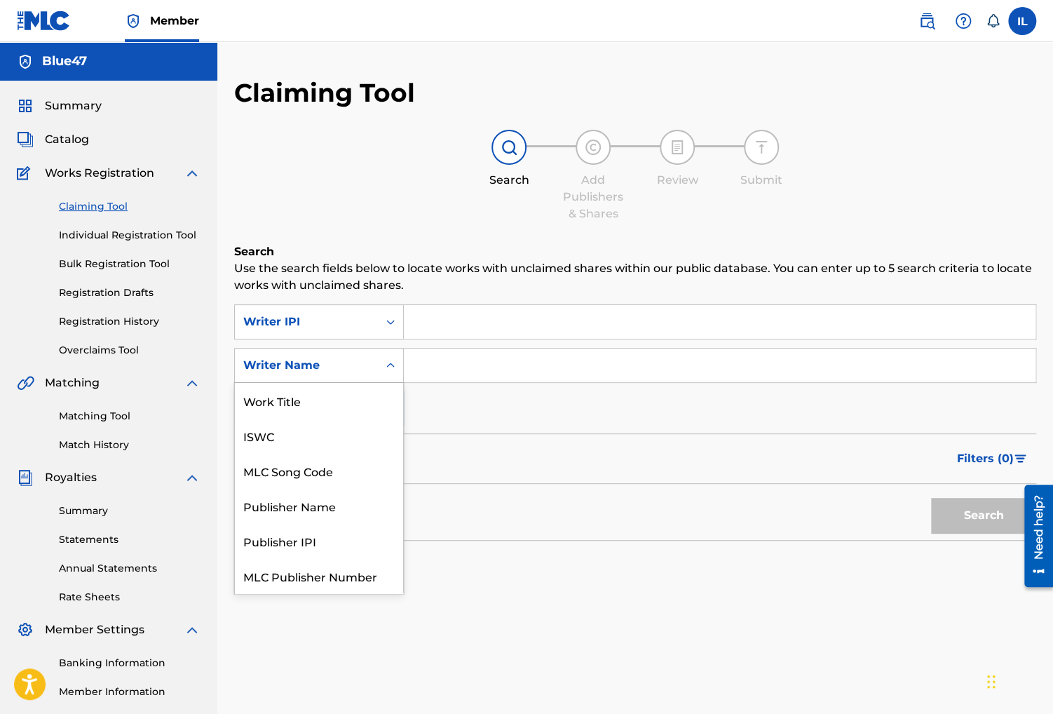
scroll to position [34, 0]
click at [341, 483] on div "Publisher Name" at bounding box center [319, 471] width 168 height 35
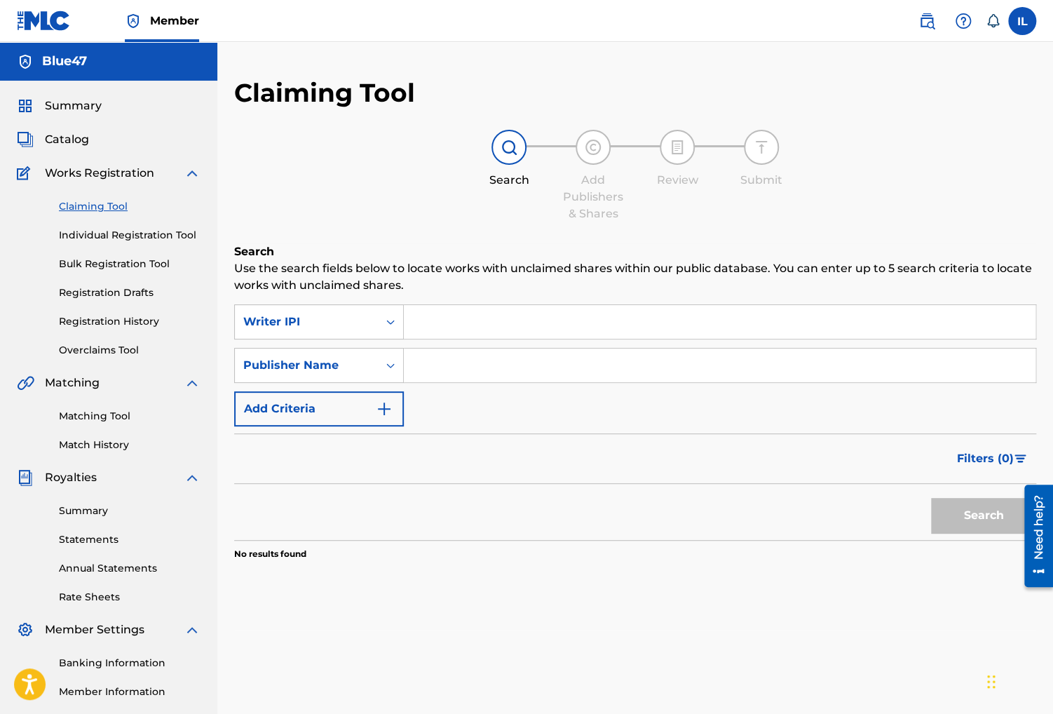
click at [484, 369] on input "Search Form" at bounding box center [720, 366] width 632 height 34
type input "CD Baby"
click at [931, 498] on button "Search" at bounding box center [983, 515] width 105 height 35
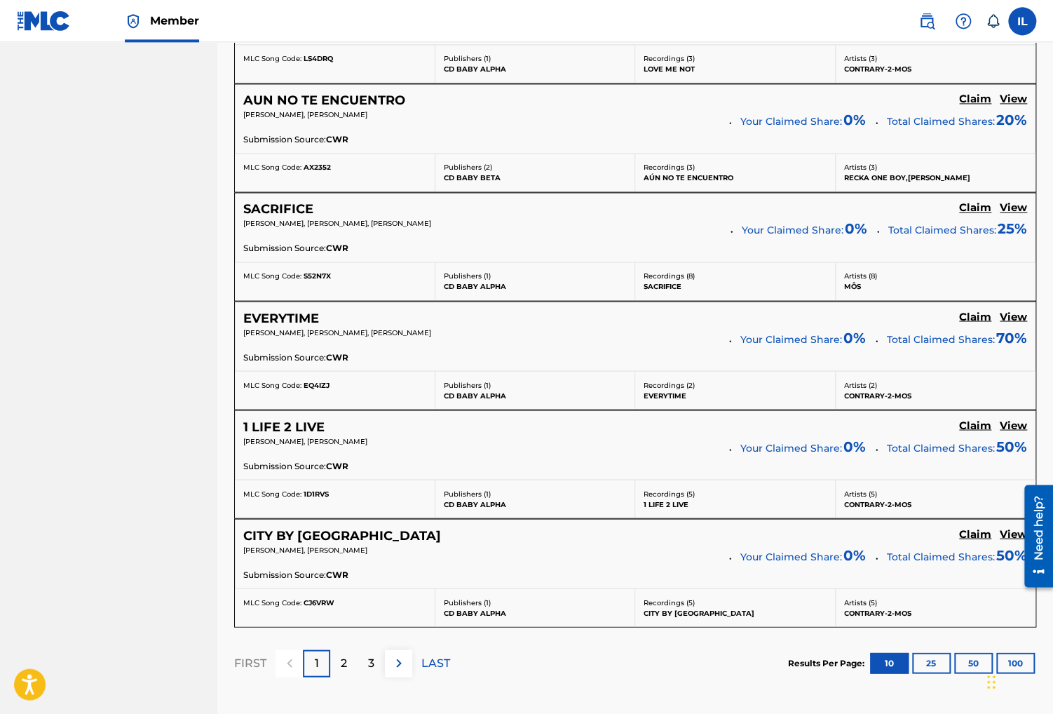
scroll to position [1140, 0]
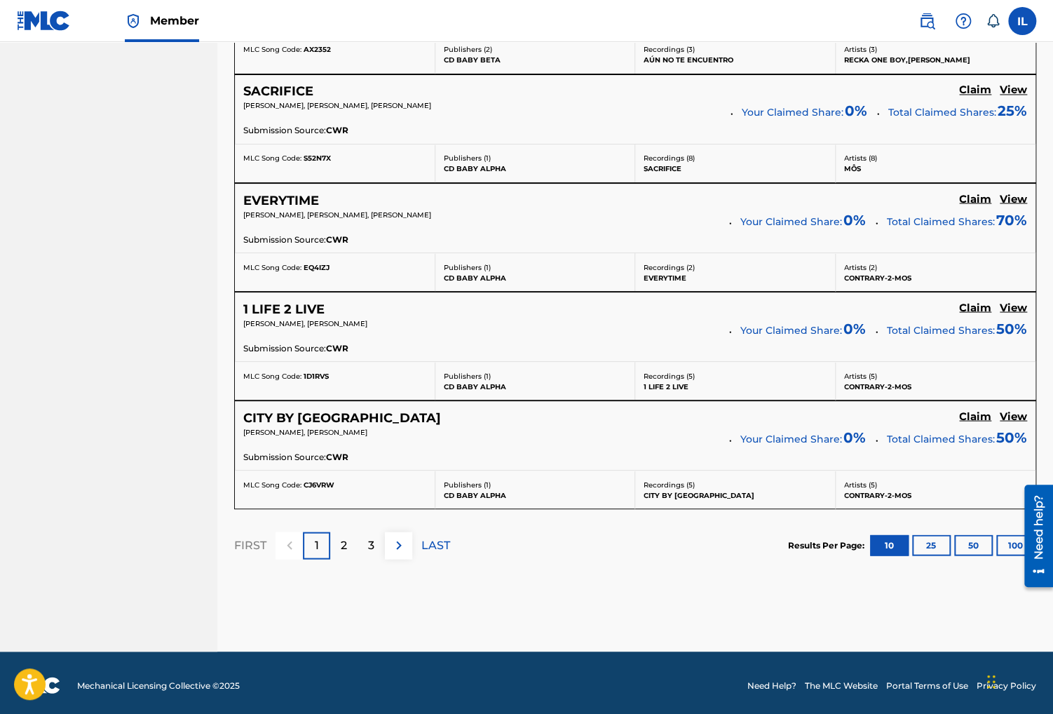
click at [1007, 546] on button "100" at bounding box center [1015, 544] width 39 height 21
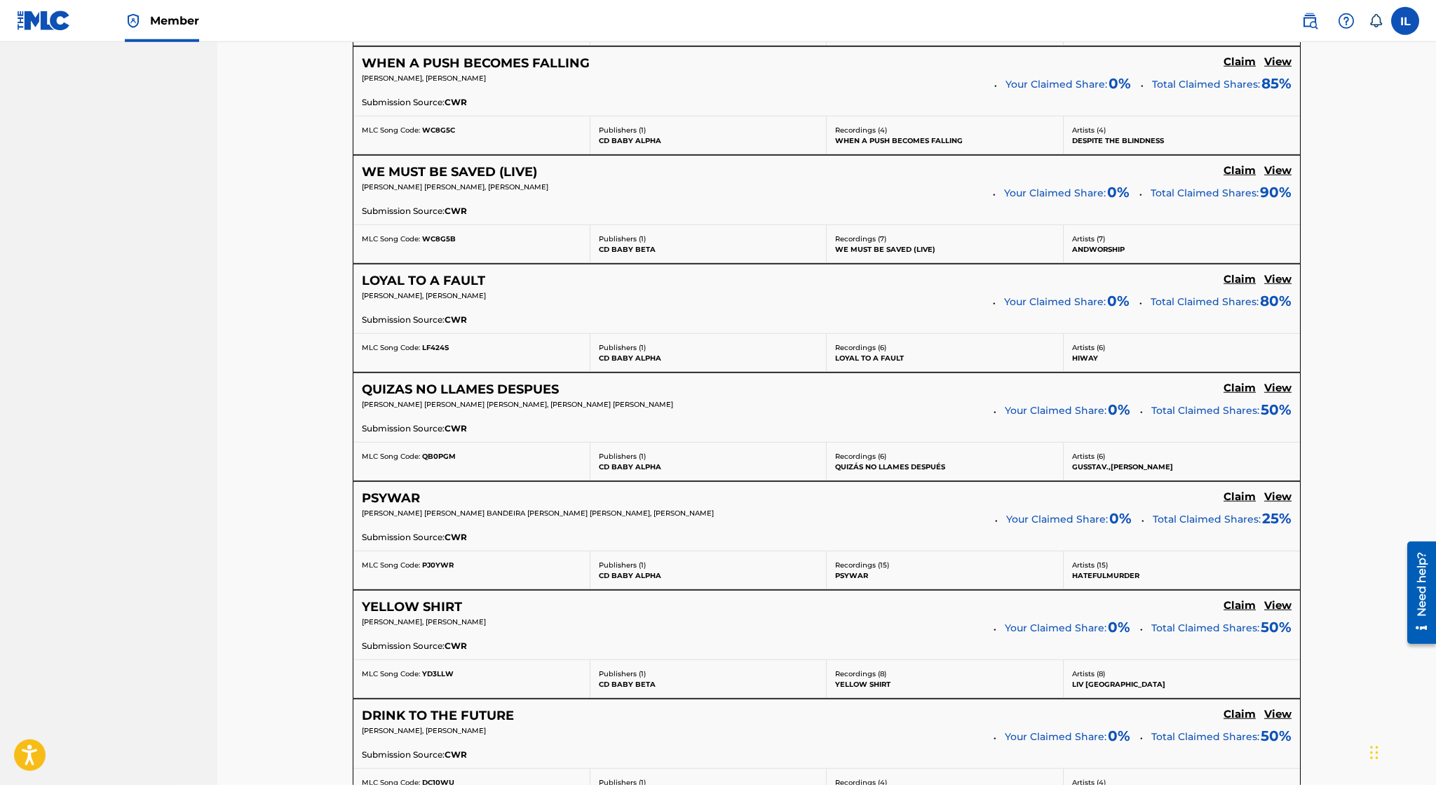
scroll to position [10813, 0]
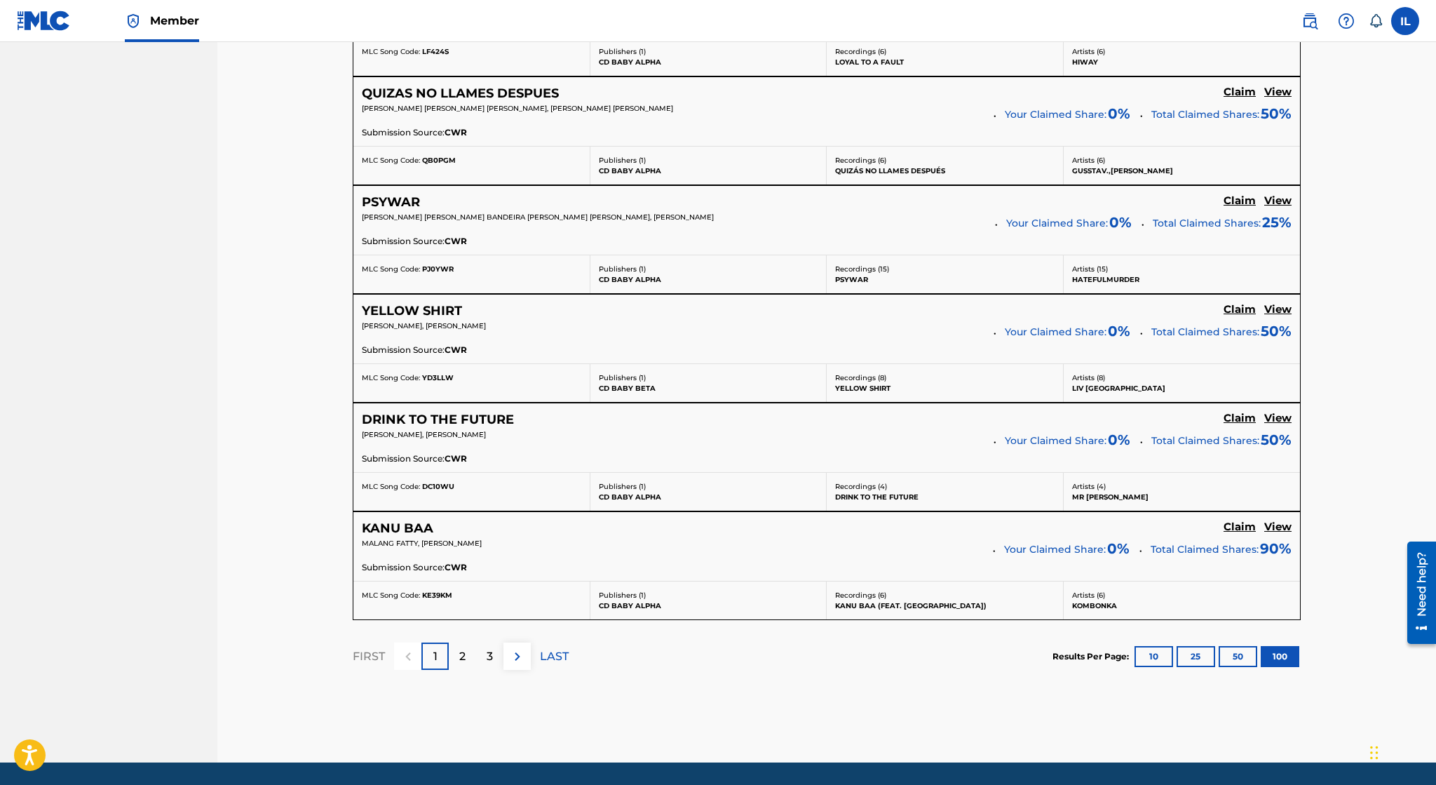
click at [521, 648] on img at bounding box center [517, 656] width 17 height 17
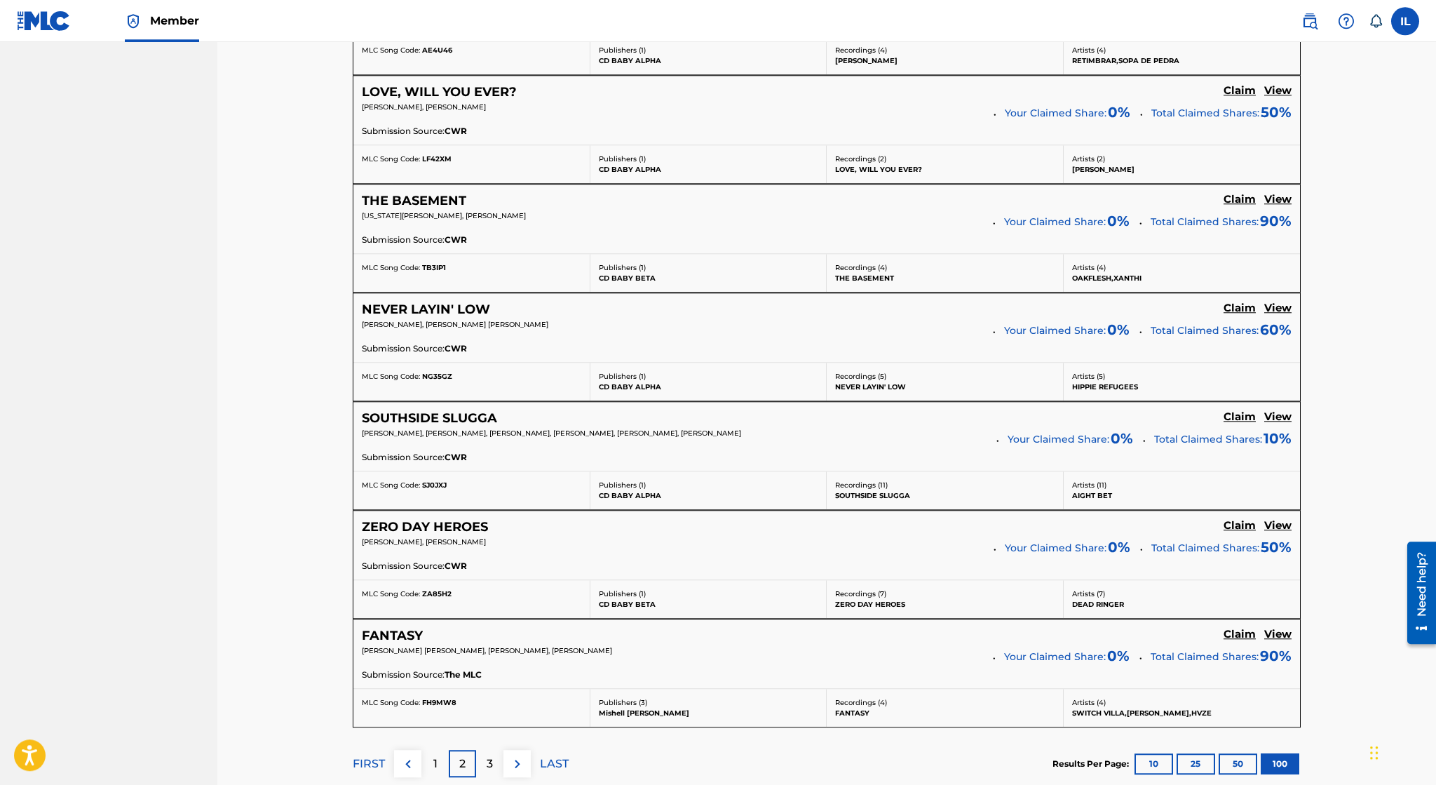
scroll to position [10811, 0]
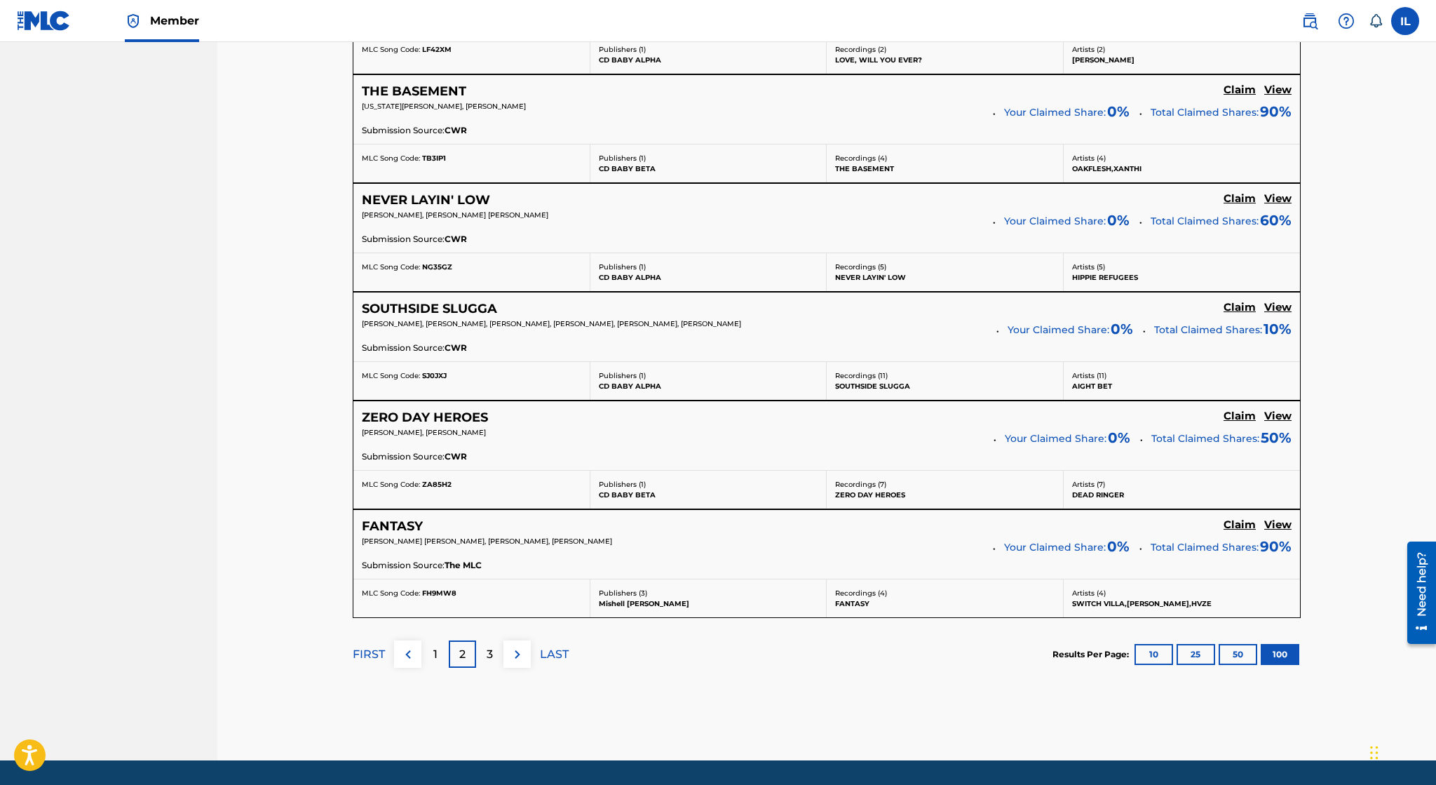
click at [520, 646] on img at bounding box center [517, 654] width 17 height 17
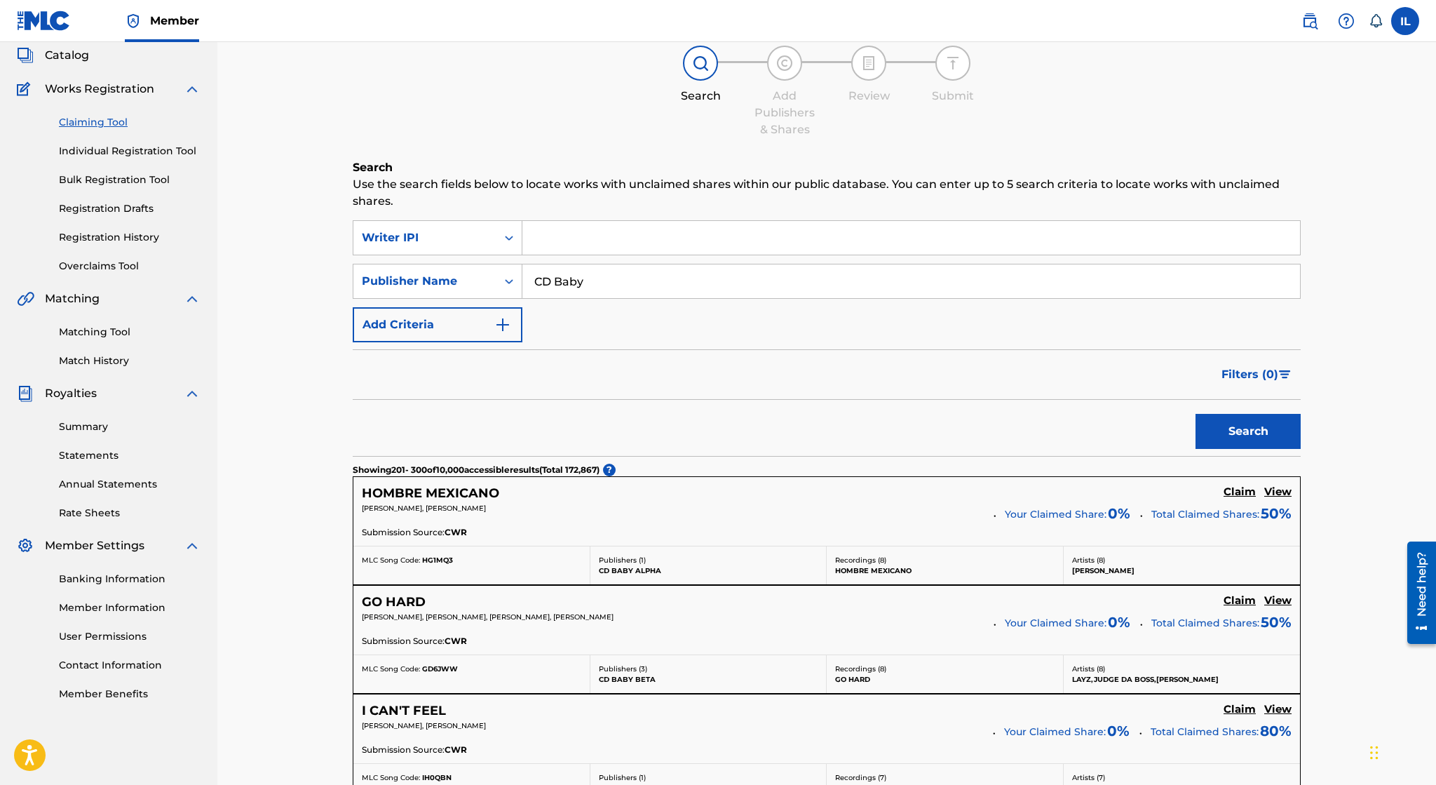
click at [144, 237] on link "Registration History" at bounding box center [130, 237] width 142 height 15
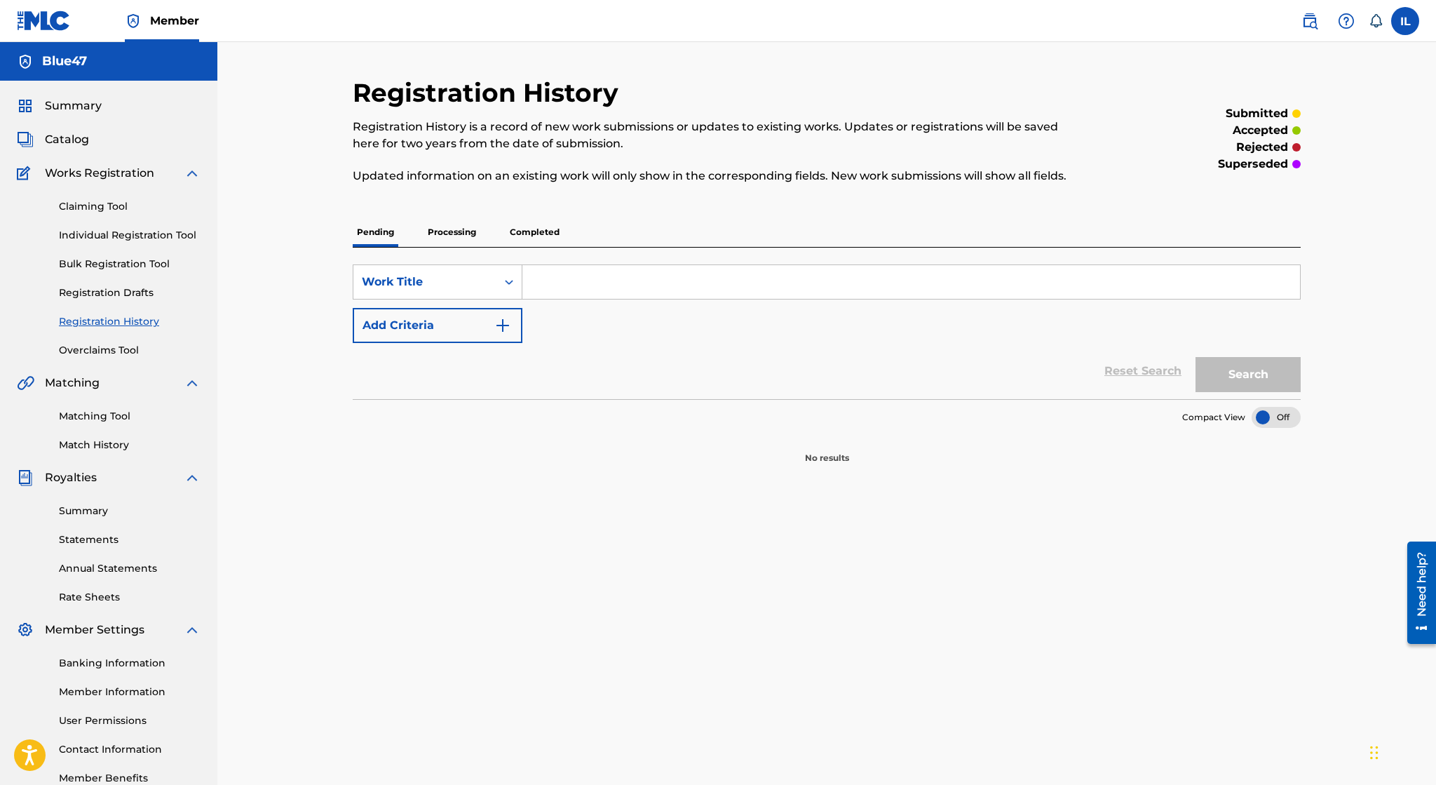
click at [447, 231] on p "Processing" at bounding box center [452, 231] width 57 height 29
click at [541, 231] on p "Completed" at bounding box center [535, 231] width 58 height 29
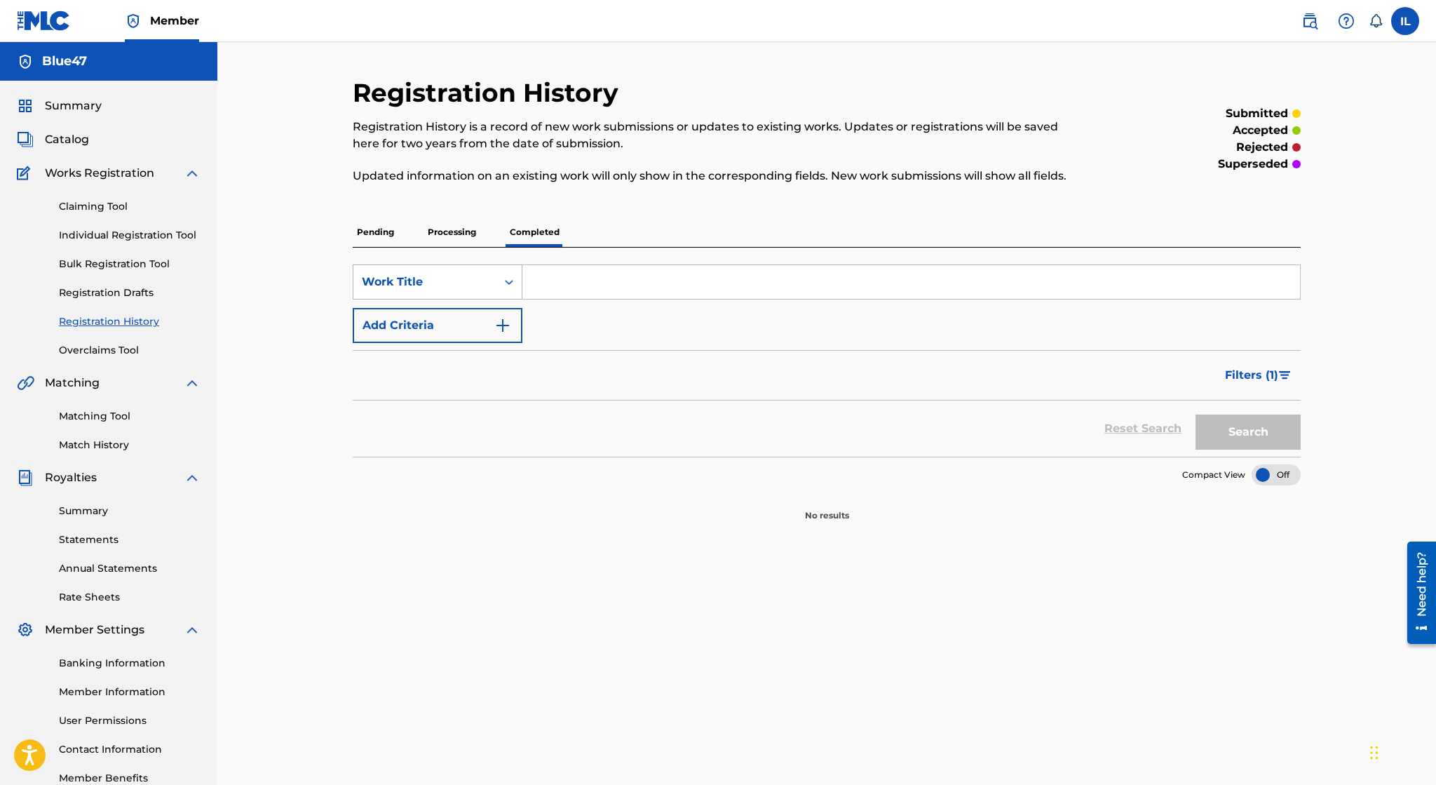
click at [492, 279] on div "Work Title" at bounding box center [424, 282] width 143 height 27
click at [490, 282] on div "Work Title" at bounding box center [424, 282] width 143 height 27
click at [410, 417] on div "Artist" at bounding box center [437, 422] width 168 height 35
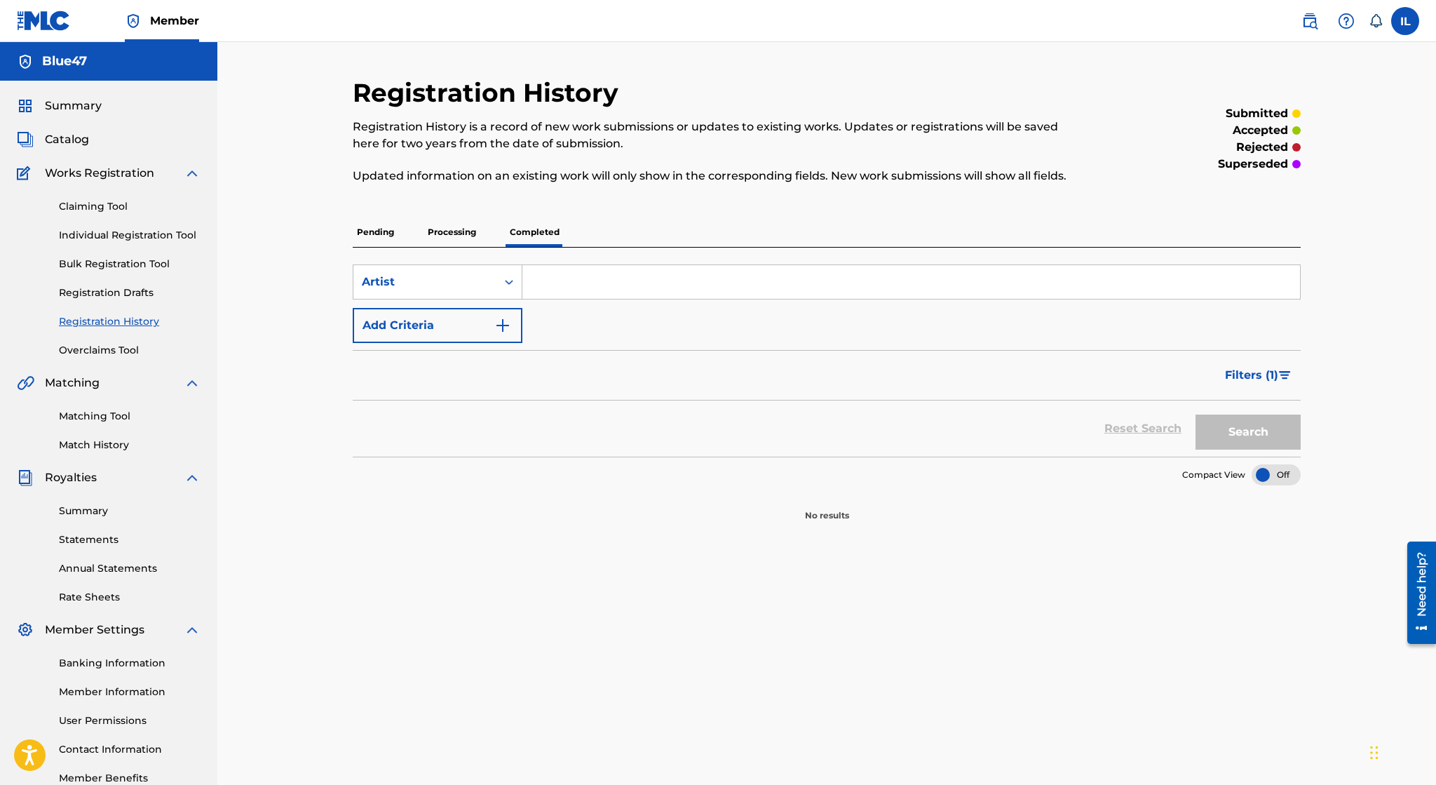
click at [586, 278] on input "Search Form" at bounding box center [911, 282] width 778 height 34
type input "Blue47"
click at [1053, 414] on button "Search" at bounding box center [1248, 431] width 105 height 35
click at [455, 229] on p "Processing" at bounding box center [452, 231] width 57 height 29
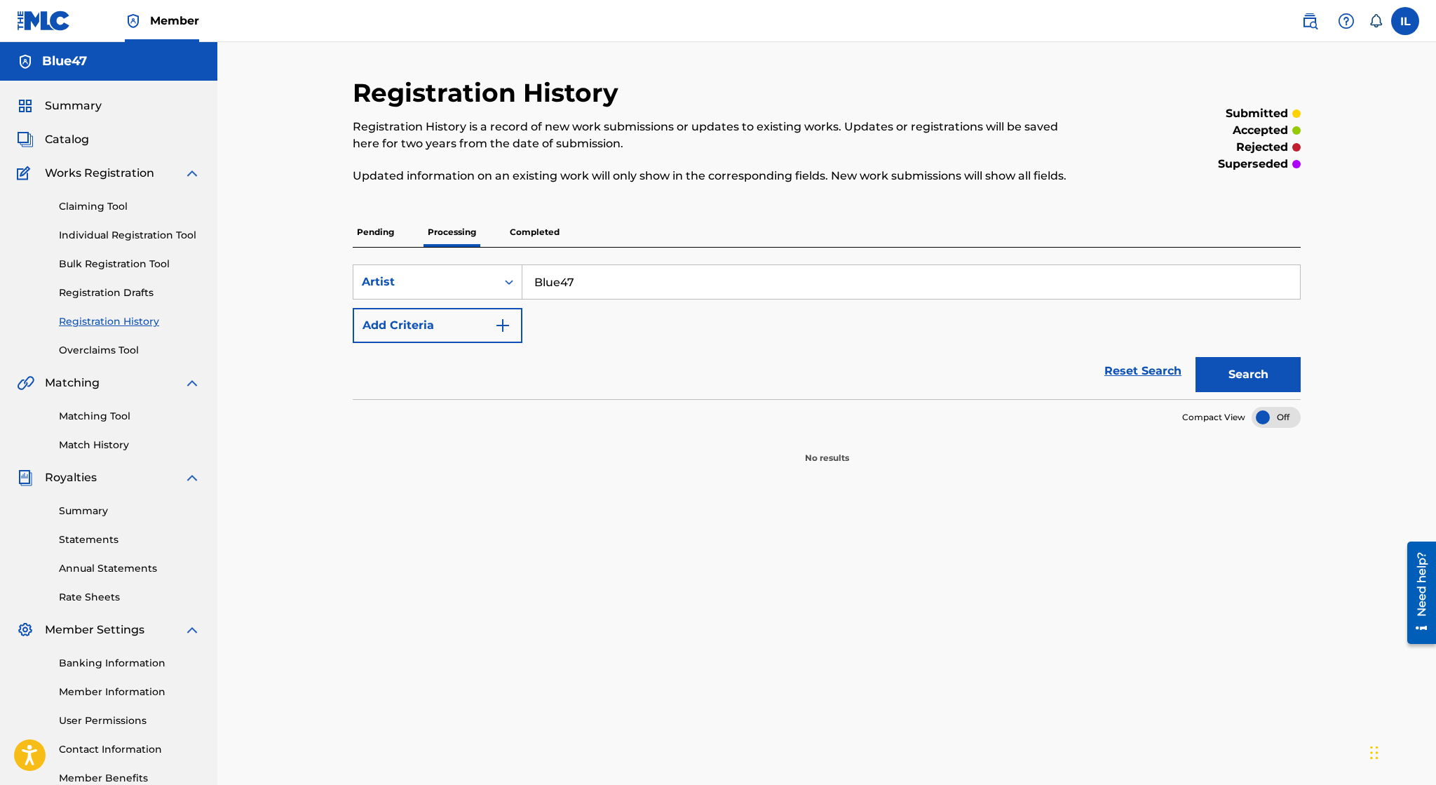
click at [1053, 378] on button "Search" at bounding box center [1248, 374] width 105 height 35
click at [379, 231] on p "Pending" at bounding box center [376, 231] width 46 height 29
click at [1053, 372] on button "Search" at bounding box center [1248, 374] width 105 height 35
click at [471, 290] on div "Artist" at bounding box center [425, 281] width 126 height 17
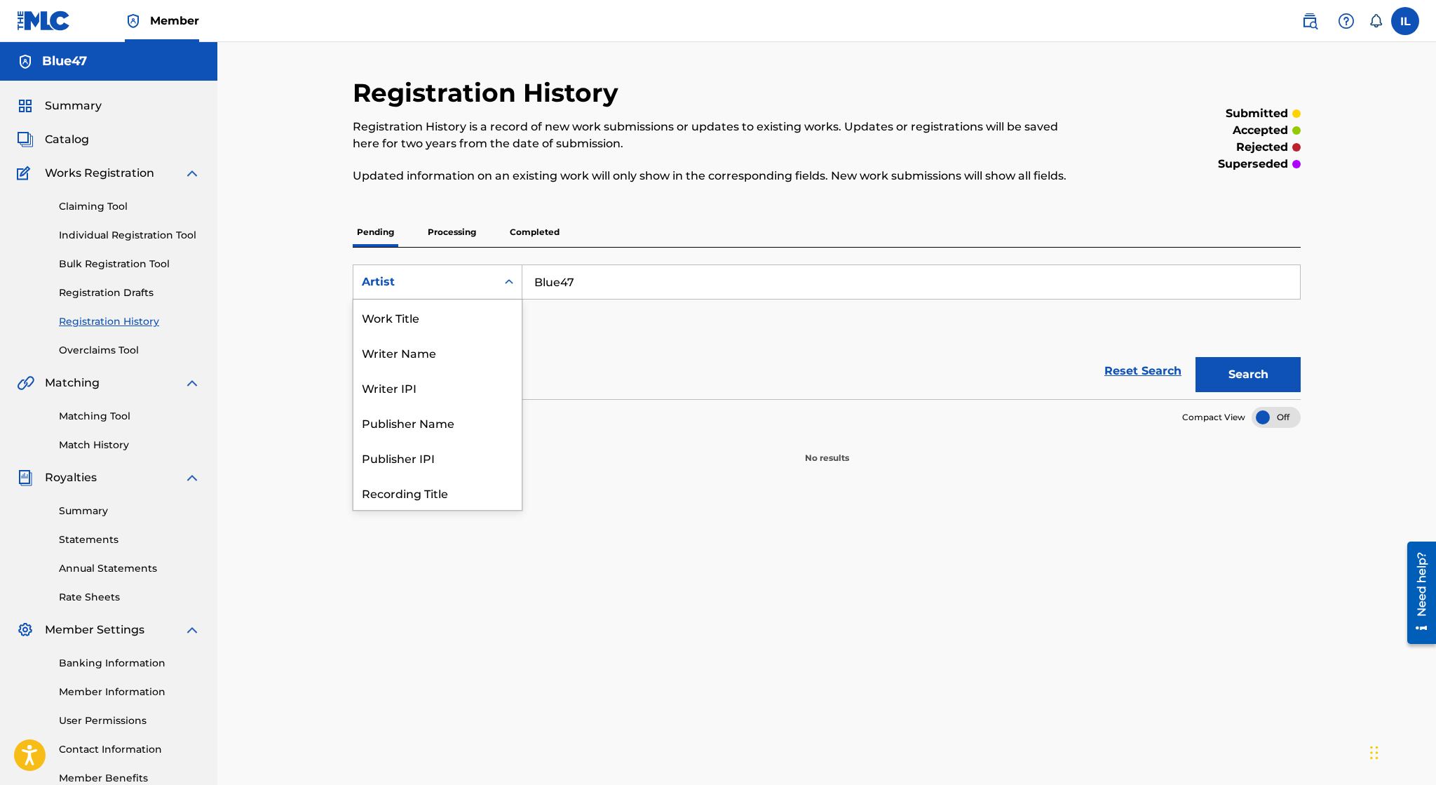
scroll to position [70, 0]
click at [442, 448] on div "ISRC" at bounding box center [437, 457] width 168 height 35
click at [442, 448] on section "No results" at bounding box center [827, 446] width 948 height 36
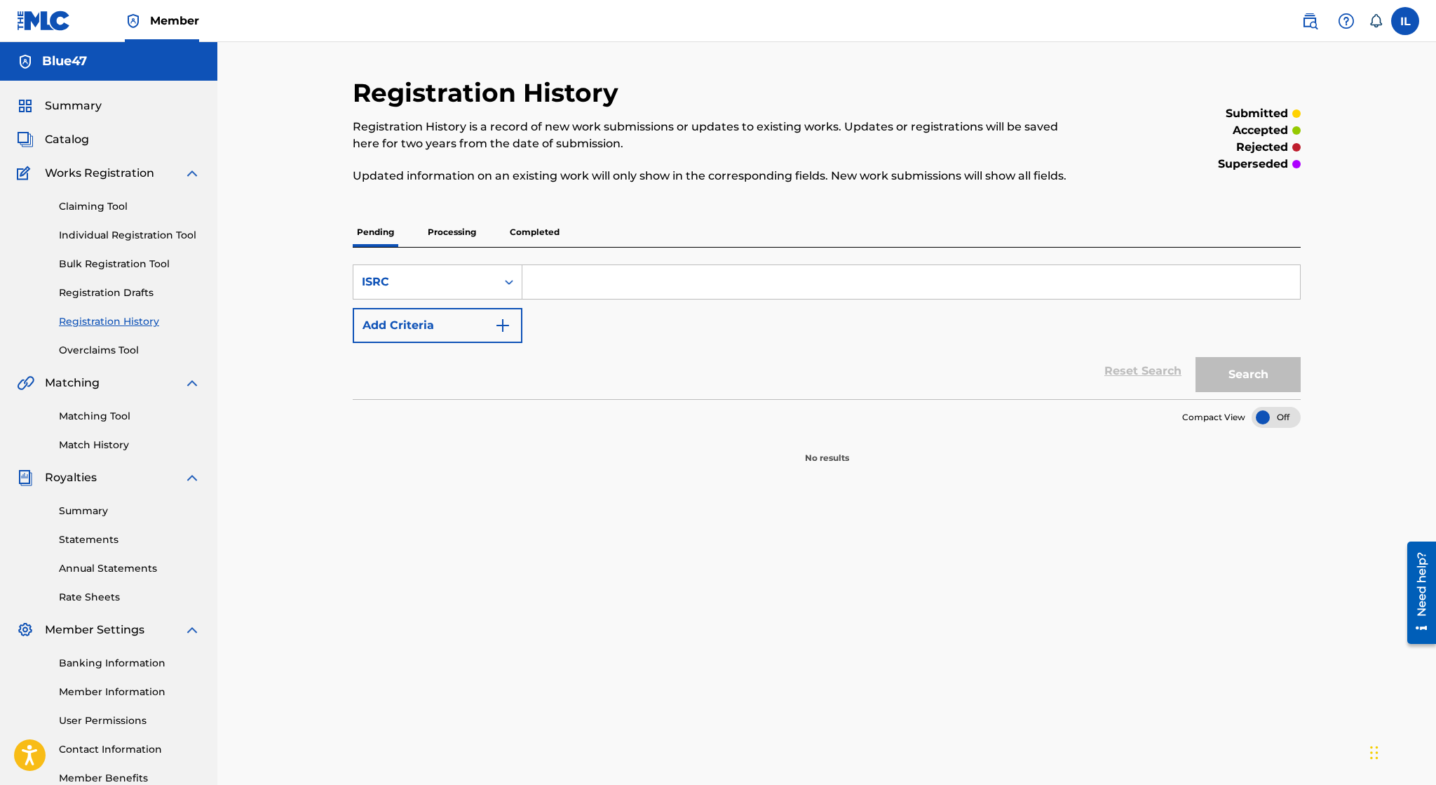
click at [604, 290] on input "Search Form" at bounding box center [911, 282] width 778 height 34
paste input "usl4q2229319"
type input "usl4q2229319"
click at [1053, 385] on button "Search" at bounding box center [1248, 374] width 105 height 35
click at [122, 292] on link "Registration Drafts" at bounding box center [130, 292] width 142 height 15
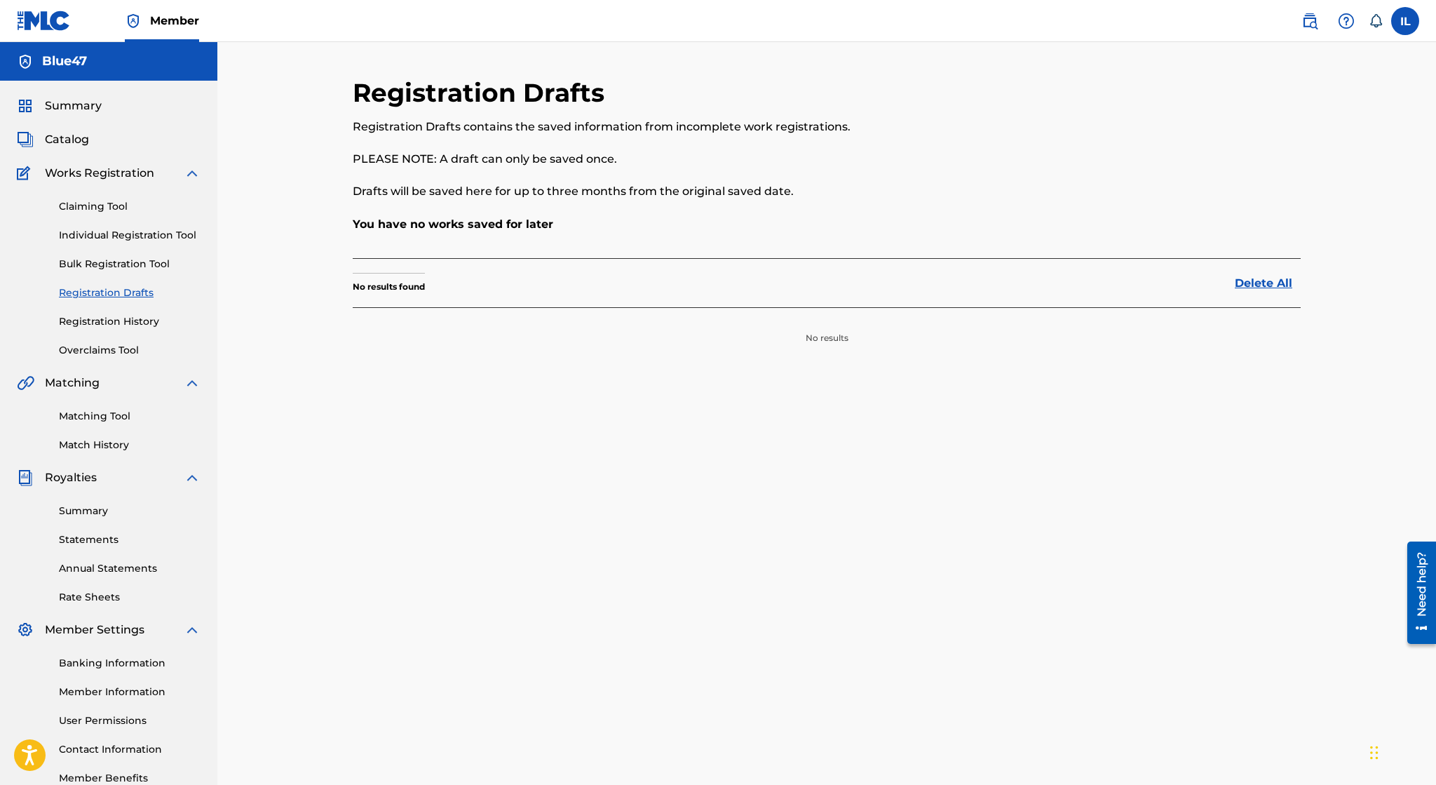
click at [136, 269] on link "Bulk Registration Tool" at bounding box center [130, 264] width 142 height 15
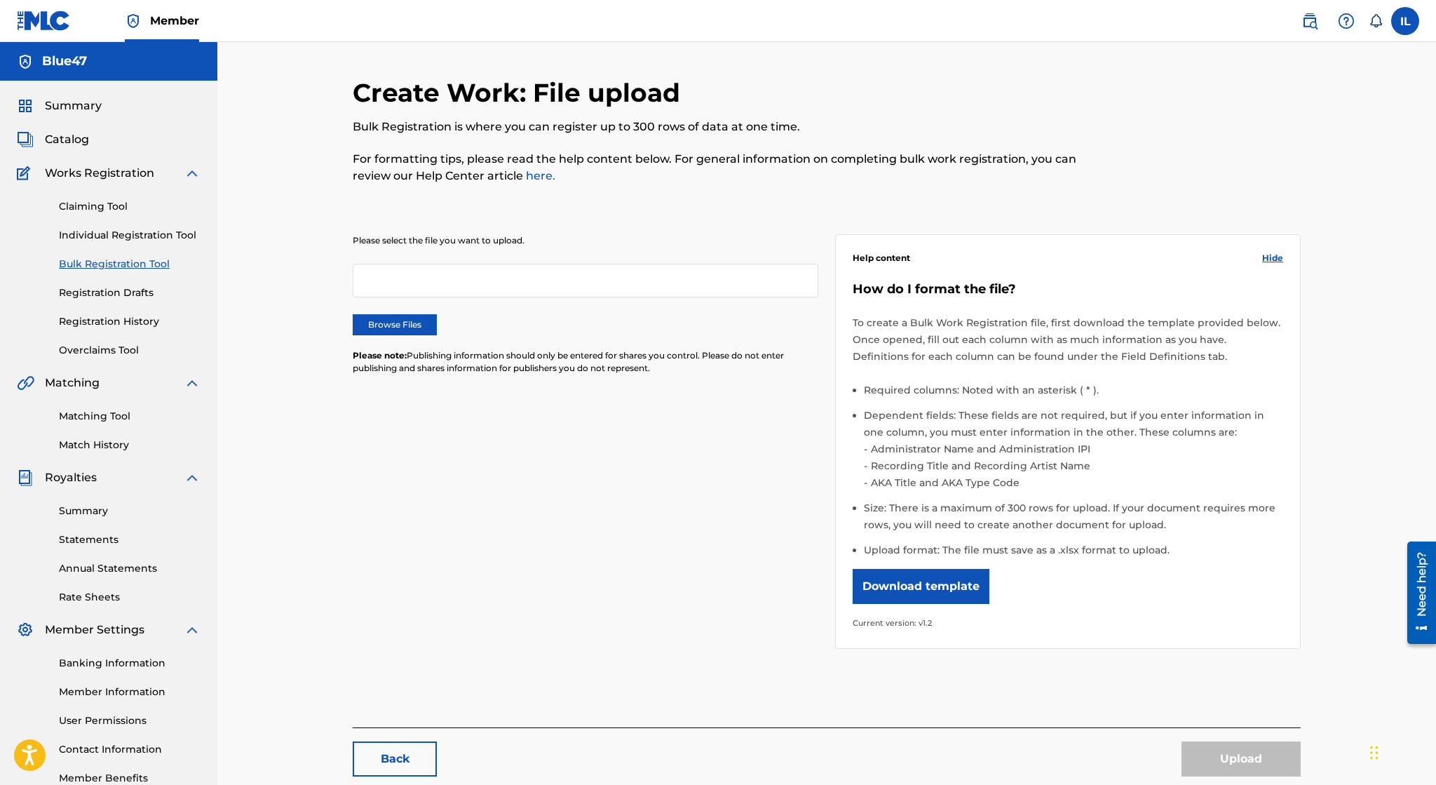
click at [176, 235] on link "Individual Registration Tool" at bounding box center [130, 235] width 142 height 15
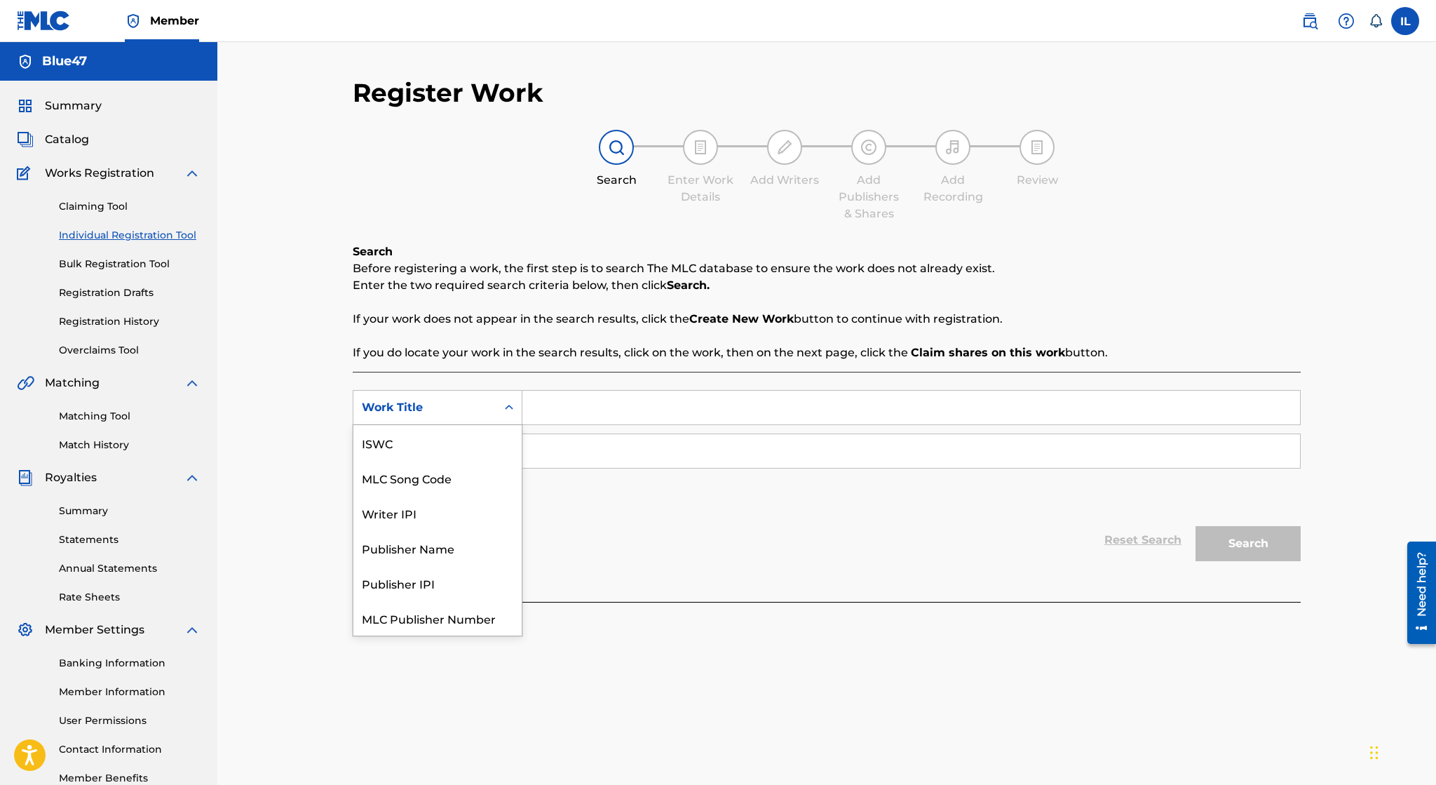
scroll to position [35, 0]
click at [497, 411] on div "Search Form" at bounding box center [508, 407] width 25 height 25
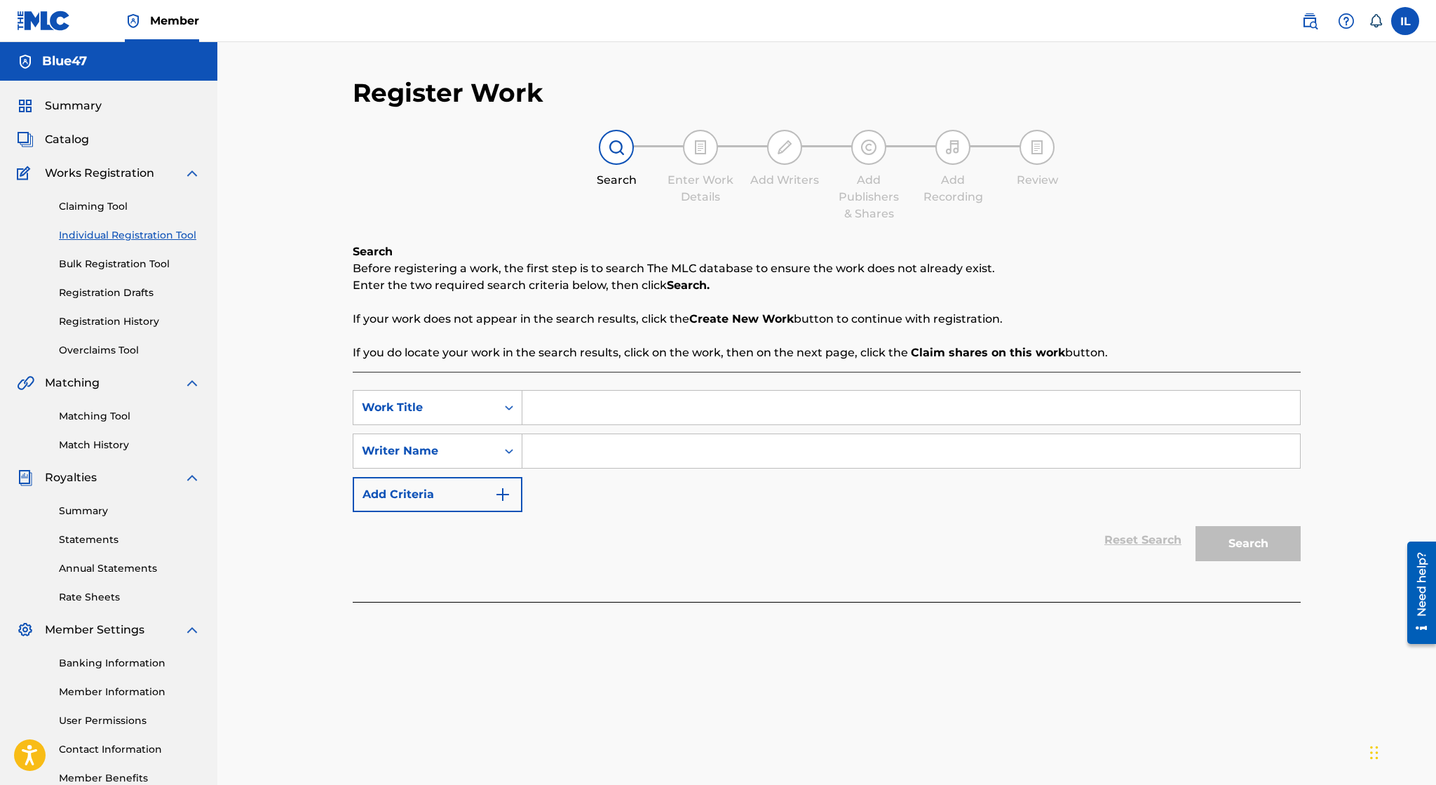
click at [471, 468] on div "SearchWithCriteriacc04f159-87b6-4dfa-9278-4c08ef1cc328 Work Title SearchWithCri…" at bounding box center [827, 451] width 948 height 122
click at [480, 458] on div "Writer Name" at bounding box center [425, 450] width 126 height 17
click at [102, 212] on link "Claiming Tool" at bounding box center [130, 206] width 142 height 15
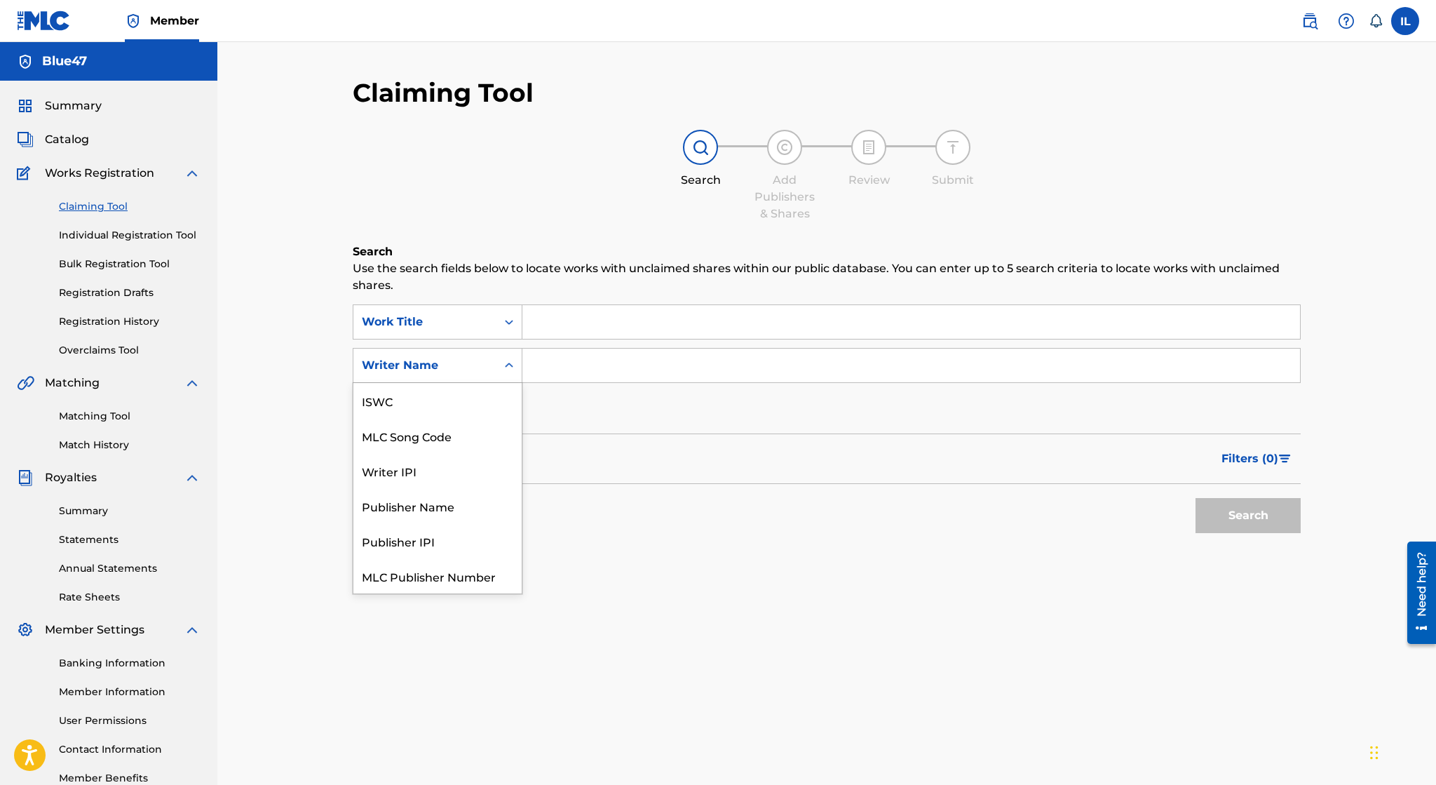
click at [465, 355] on div "Writer Name" at bounding box center [424, 365] width 143 height 27
click at [461, 512] on div "Publisher Name" at bounding box center [437, 505] width 168 height 35
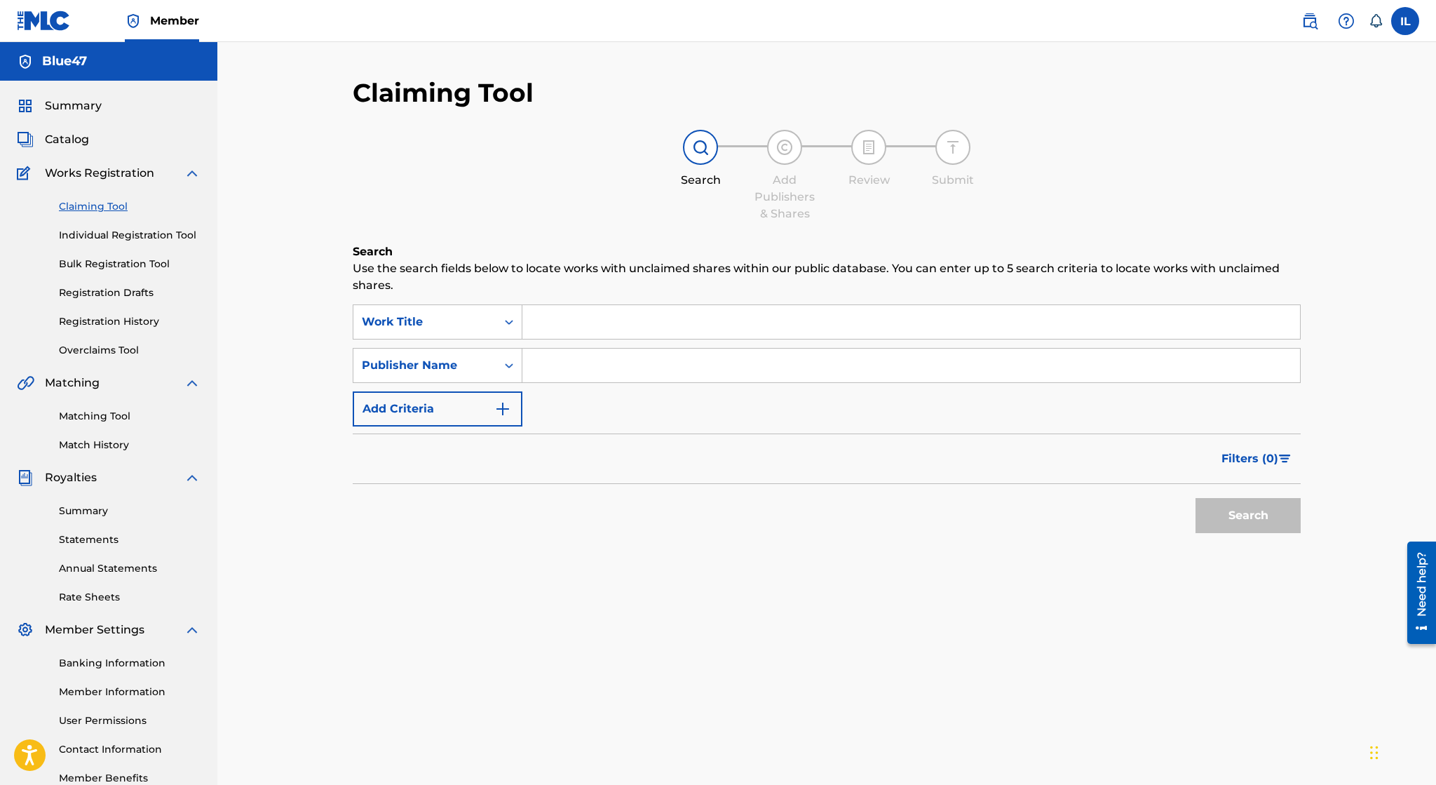
scroll to position [84, 0]
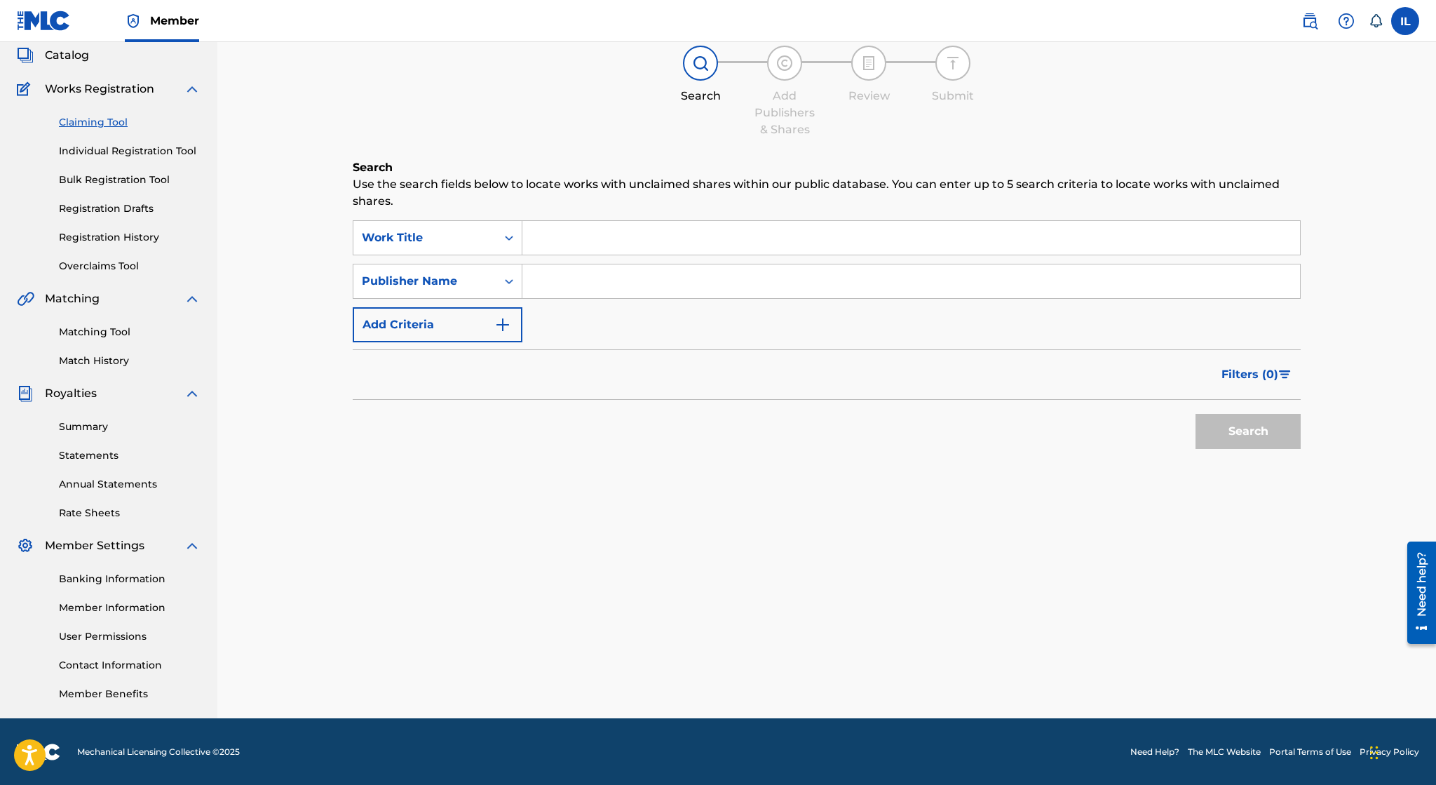
click at [121, 332] on link "Matching Tool" at bounding box center [130, 332] width 142 height 15
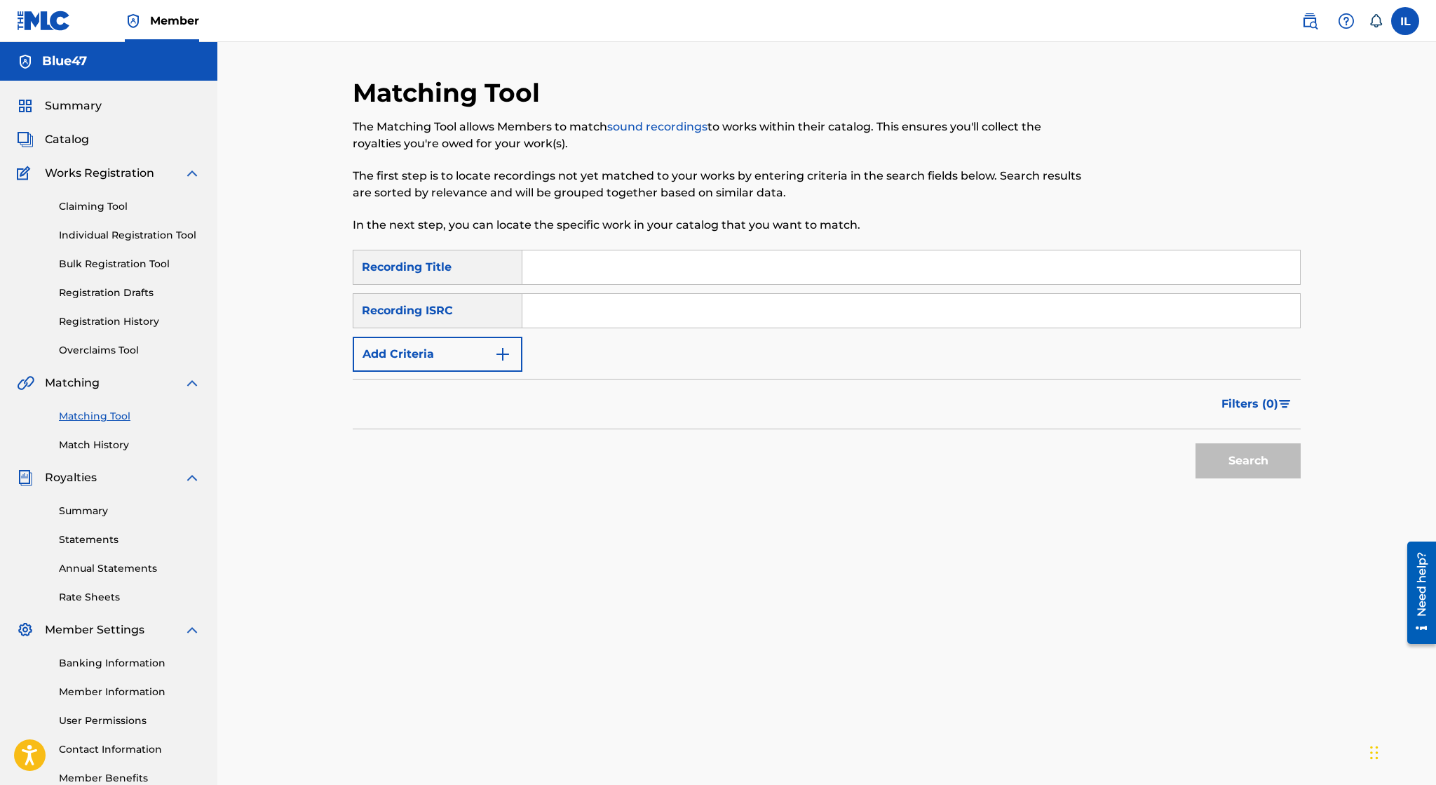
click at [607, 271] on input "Search Form" at bounding box center [911, 267] width 778 height 34
click at [126, 240] on link "Individual Registration Tool" at bounding box center [130, 235] width 142 height 15
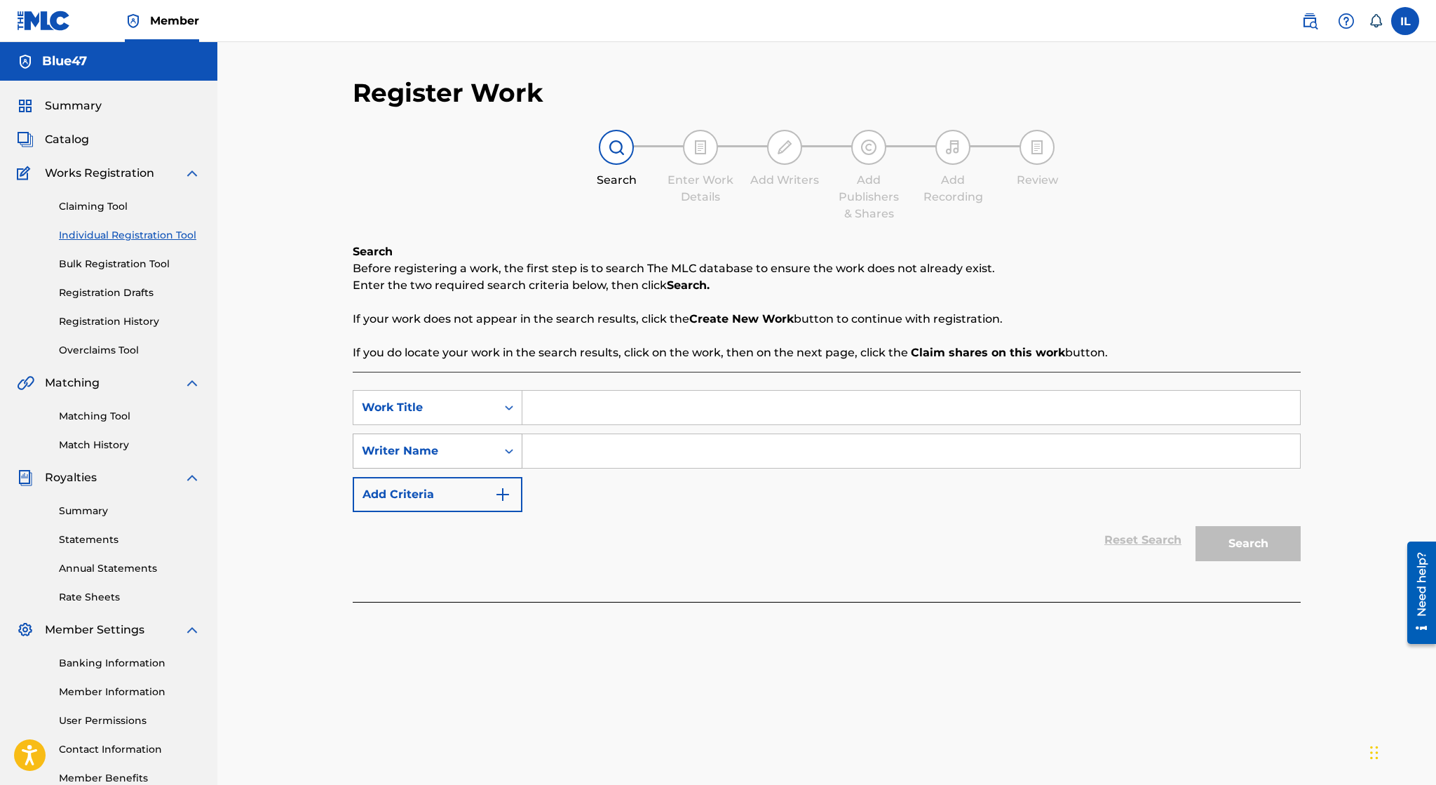
click at [489, 445] on div "Writer Name" at bounding box center [424, 451] width 143 height 27
click at [483, 474] on div "Writer IPI" at bounding box center [437, 485] width 168 height 35
click at [479, 447] on div "Writer IPI" at bounding box center [425, 450] width 126 height 17
click at [485, 447] on div "Writer IPI" at bounding box center [425, 450] width 126 height 17
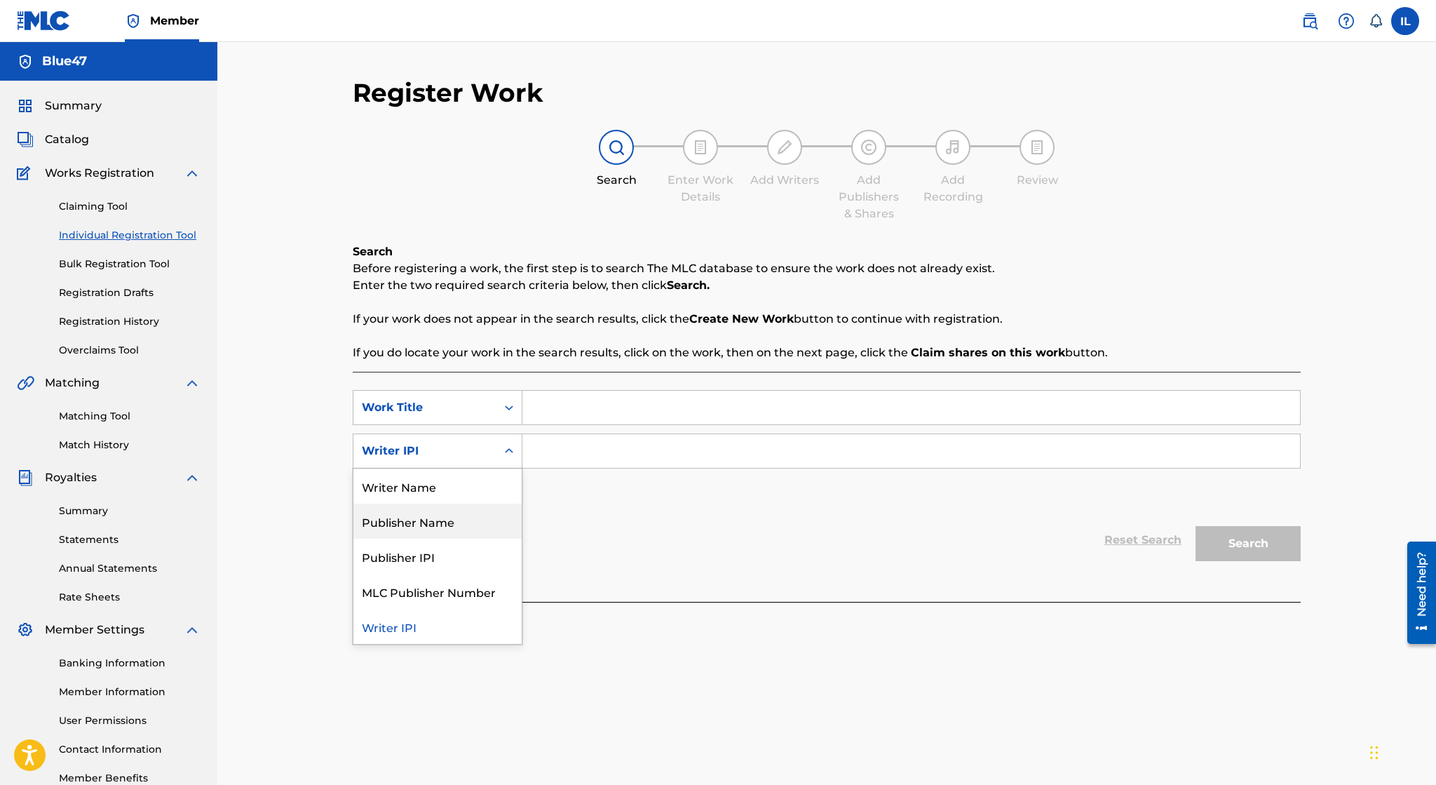
click at [464, 532] on div "Publisher Name" at bounding box center [437, 520] width 168 height 35
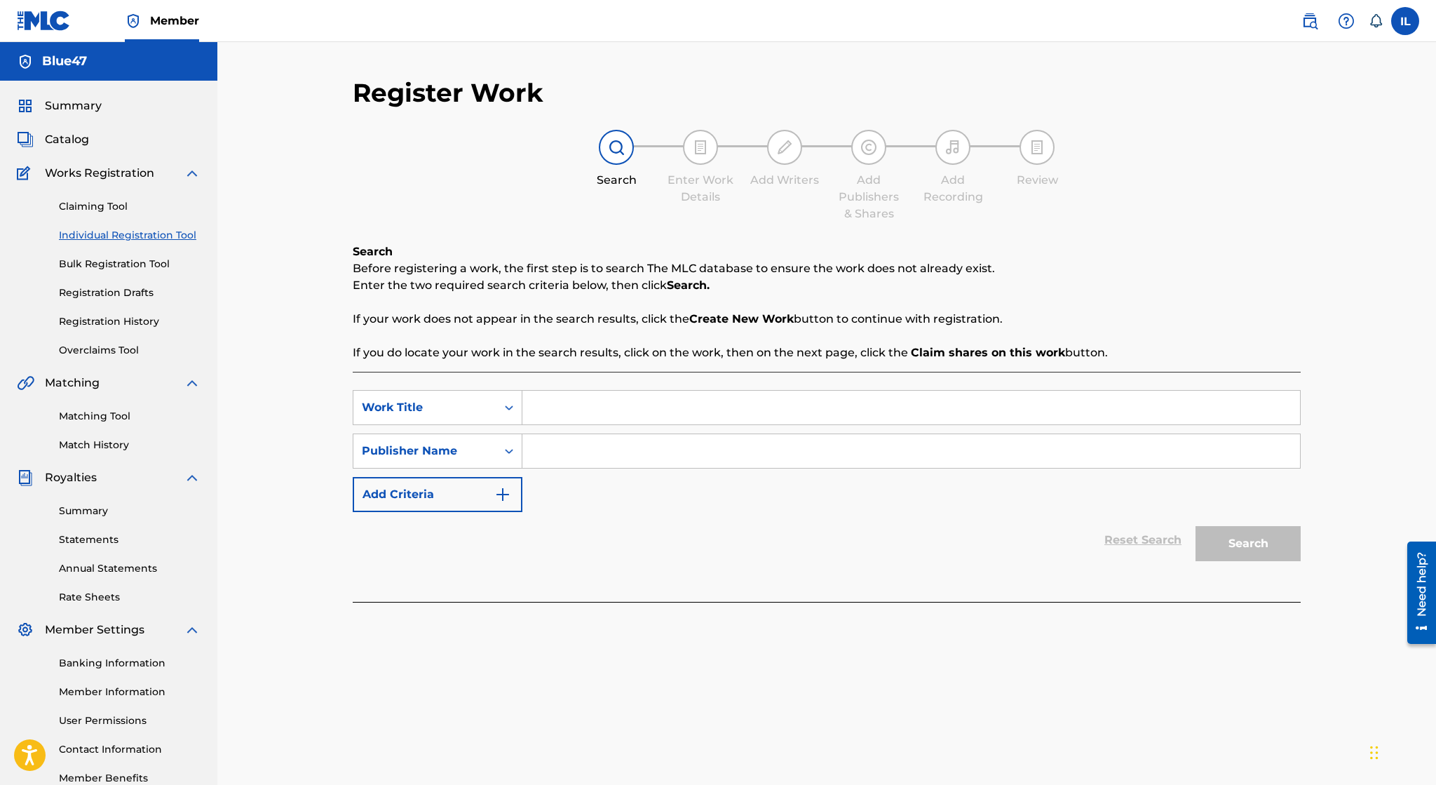
click at [579, 464] on input "Search Form" at bounding box center [911, 451] width 778 height 34
type input "CD Baby Publishing"
click at [804, 450] on input "CD Baby Publishing" at bounding box center [911, 451] width 778 height 34
click at [763, 456] on input "CD Baby Publishing" at bounding box center [911, 451] width 778 height 34
click at [513, 415] on div "Search Form" at bounding box center [508, 407] width 25 height 25
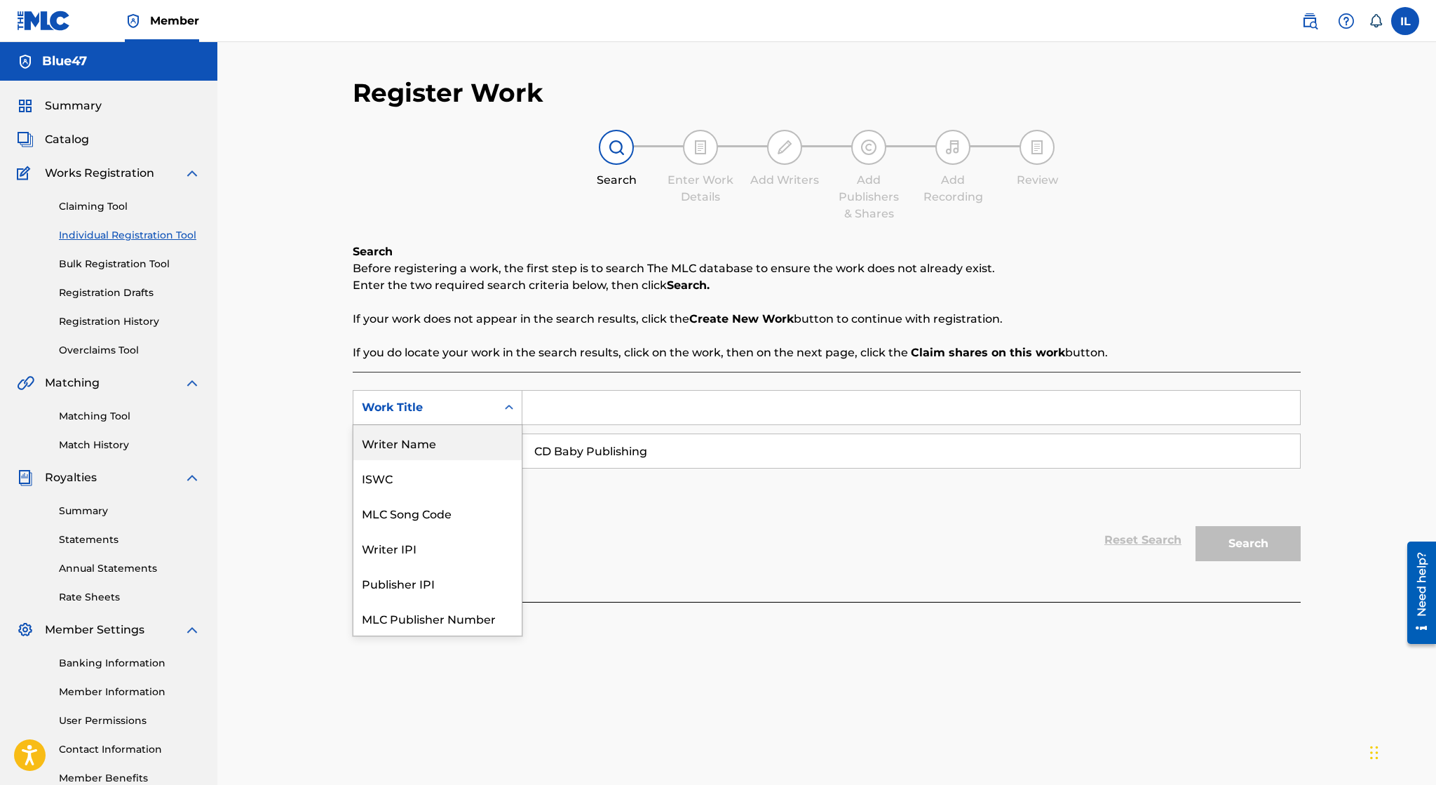
click at [495, 432] on div "Writer Name" at bounding box center [437, 442] width 168 height 35
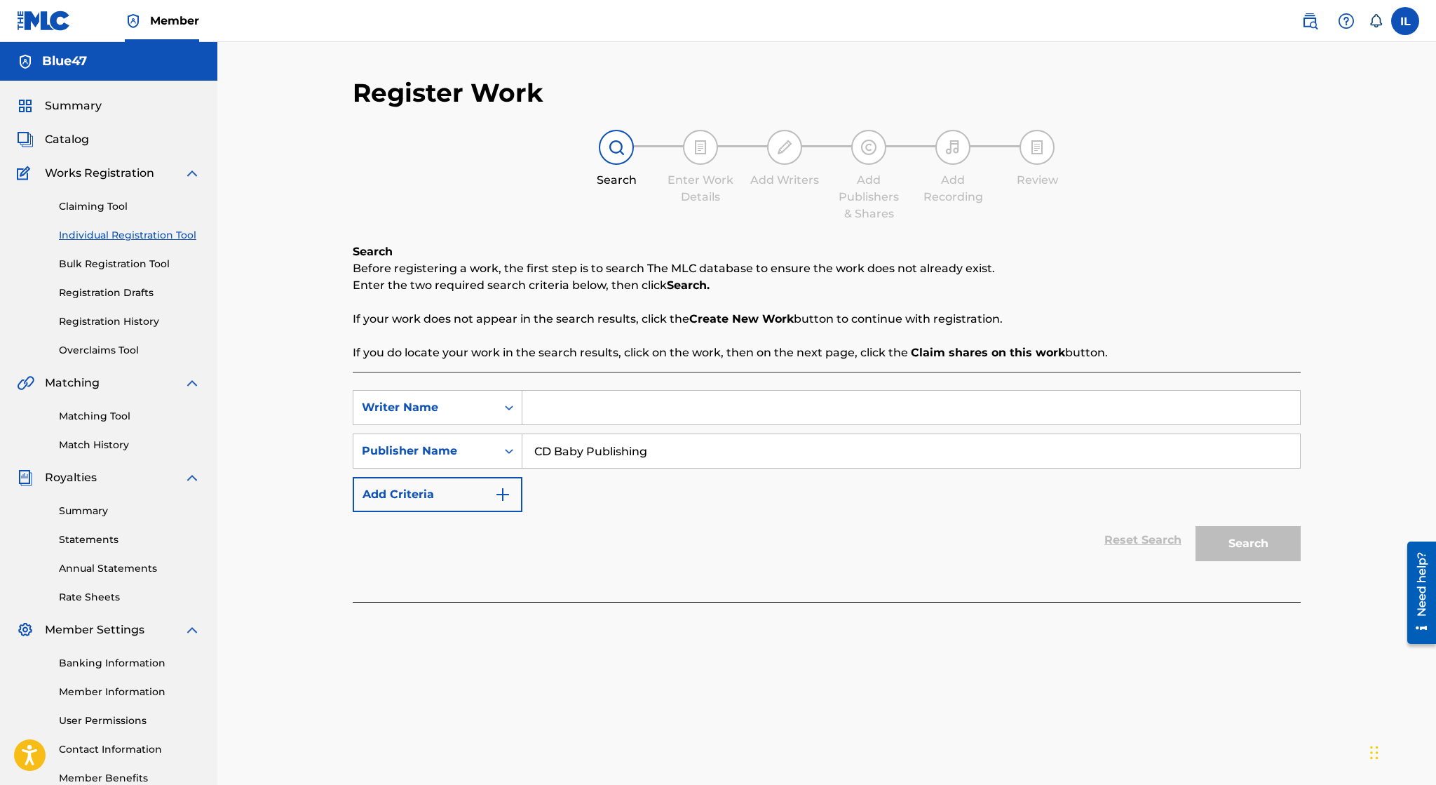
click at [562, 408] on input "Search Form" at bounding box center [911, 408] width 778 height 34
type input "[PERSON_NAME]"
click at [1053, 537] on button "Search" at bounding box center [1248, 543] width 105 height 35
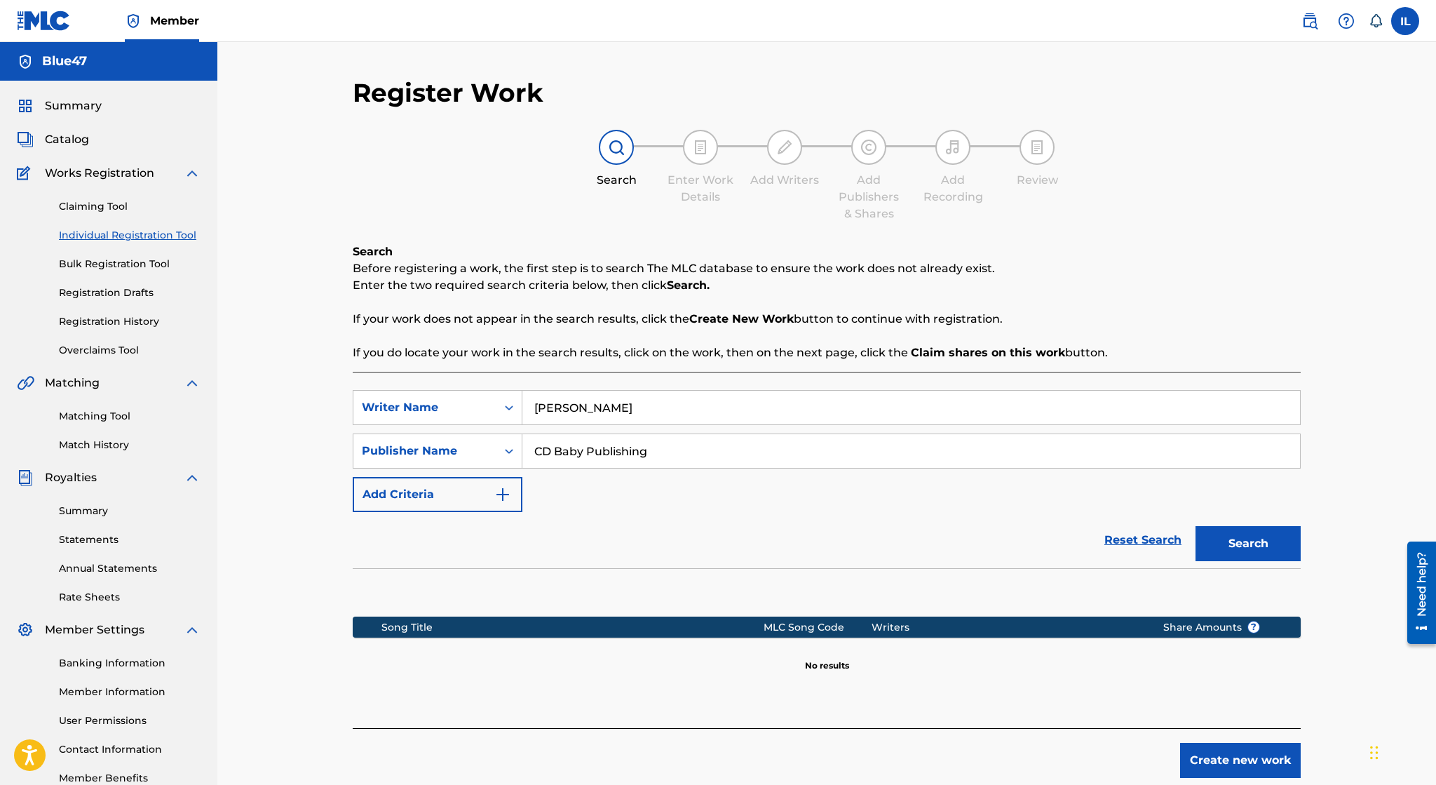
scroll to position [84, 0]
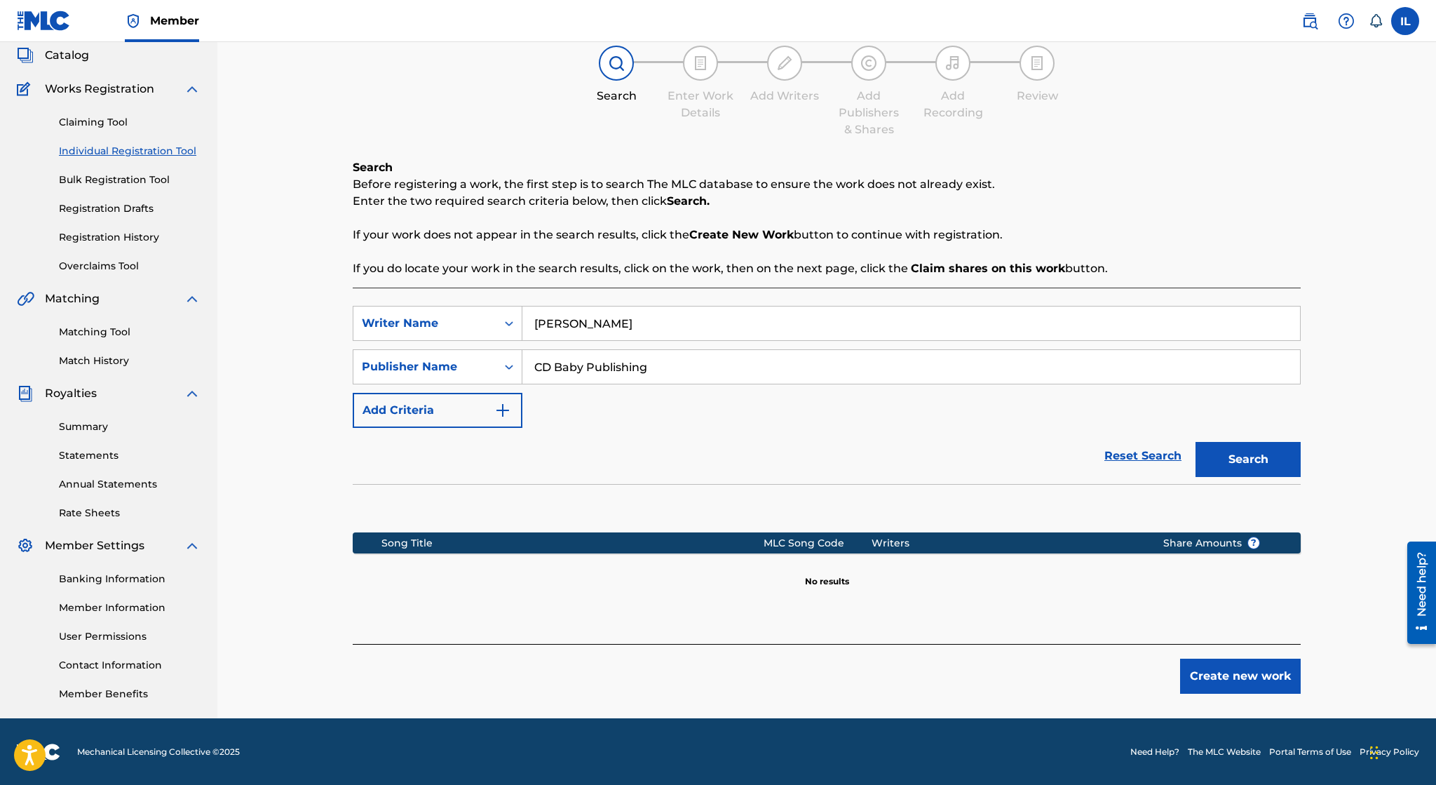
click at [722, 372] on input "CD Baby Publishing" at bounding box center [911, 367] width 778 height 34
paste input "CD Baby Publishing"
type input "CD Baby Publishing"
click at [1053, 467] on button "Search" at bounding box center [1248, 459] width 105 height 35
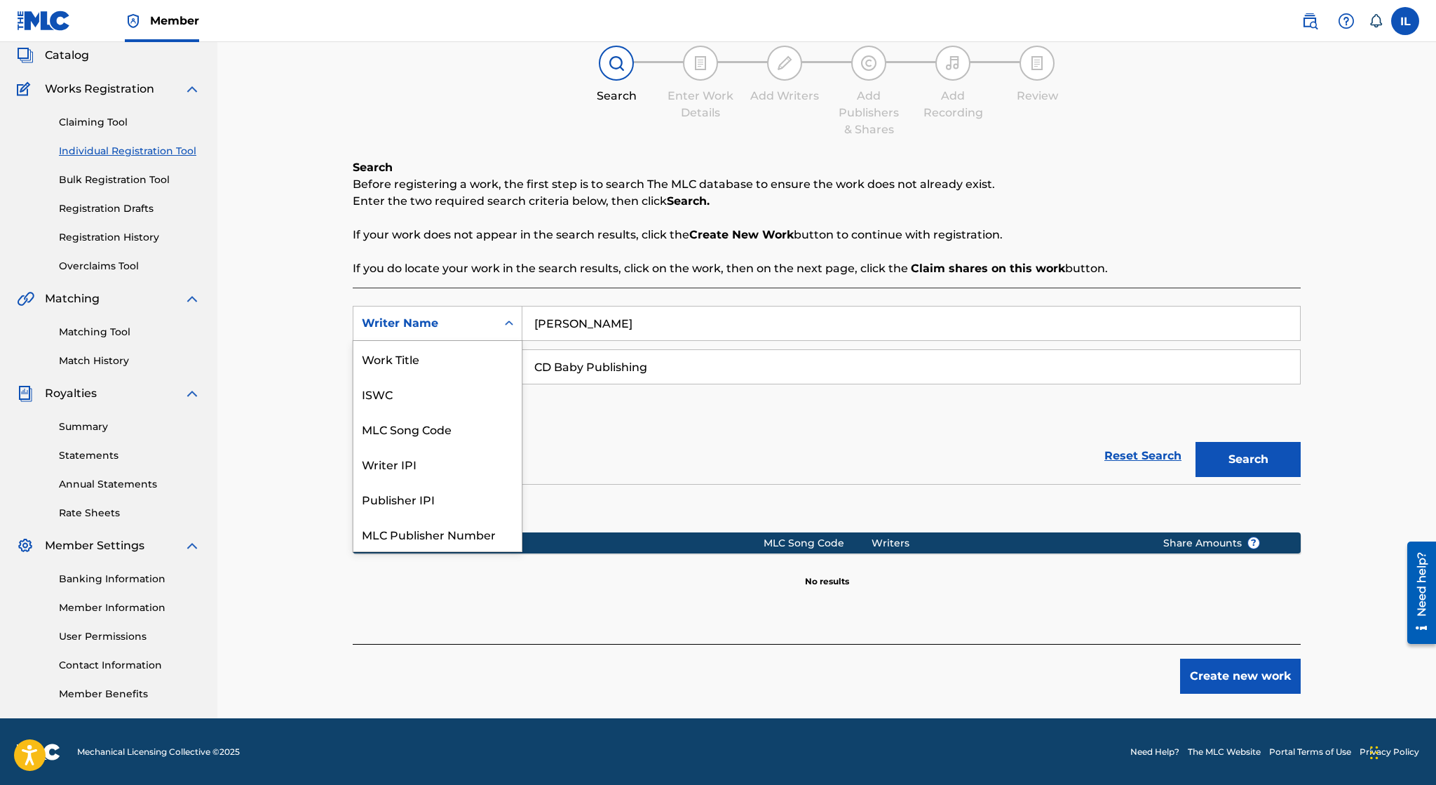
click at [502, 323] on div "Search Form" at bounding box center [508, 323] width 25 height 25
click at [471, 420] on div "Writer IPI" at bounding box center [437, 428] width 168 height 35
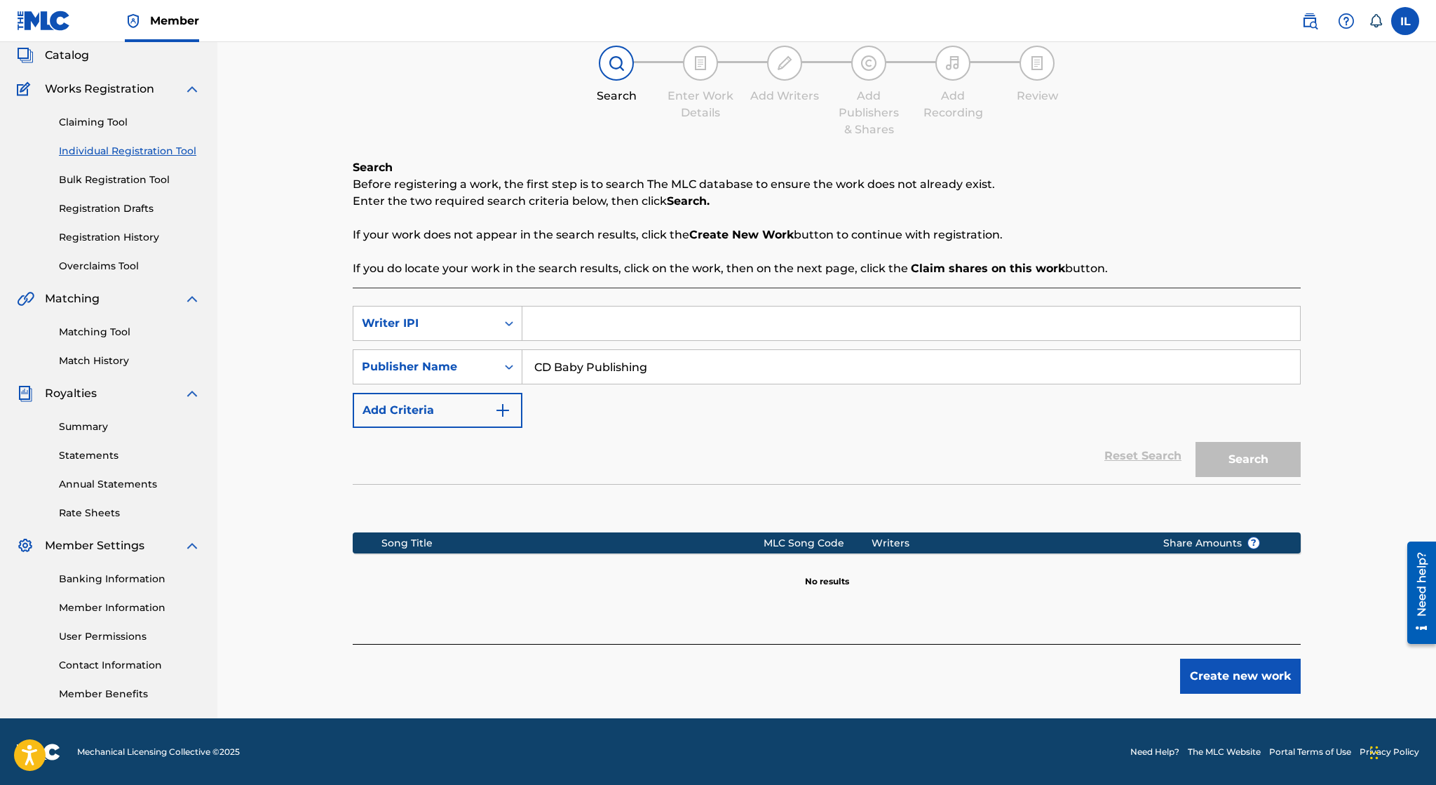
click at [583, 328] on input "Search Form" at bounding box center [911, 323] width 778 height 34
paste input "01172994227"
type input "01172994227"
click at [1053, 458] on button "Search" at bounding box center [1248, 459] width 105 height 35
click at [125, 124] on link "Claiming Tool" at bounding box center [130, 122] width 142 height 15
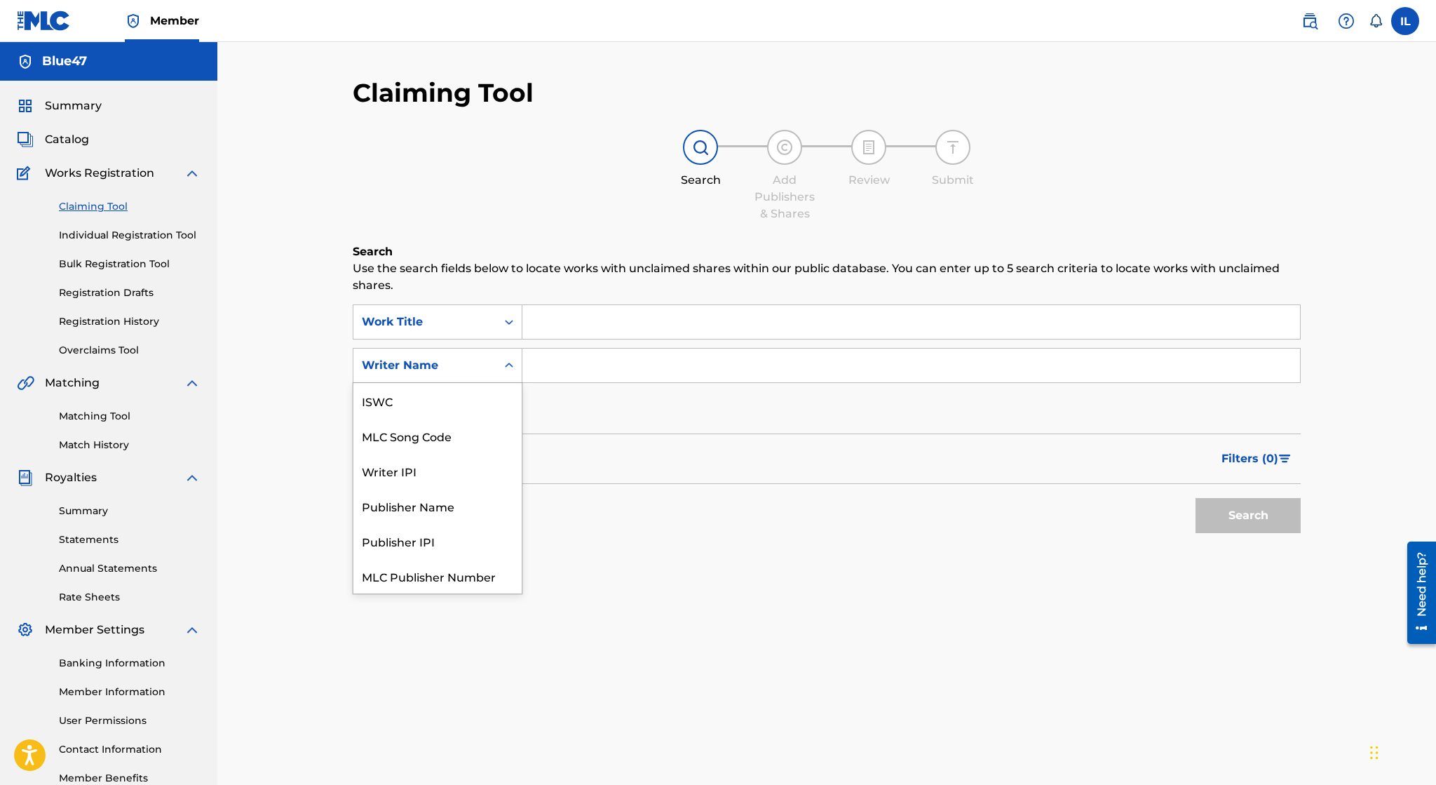
scroll to position [34, 0]
click at [483, 360] on div "Writer Name" at bounding box center [425, 365] width 126 height 17
click at [458, 473] on div "Publisher Name" at bounding box center [437, 471] width 168 height 35
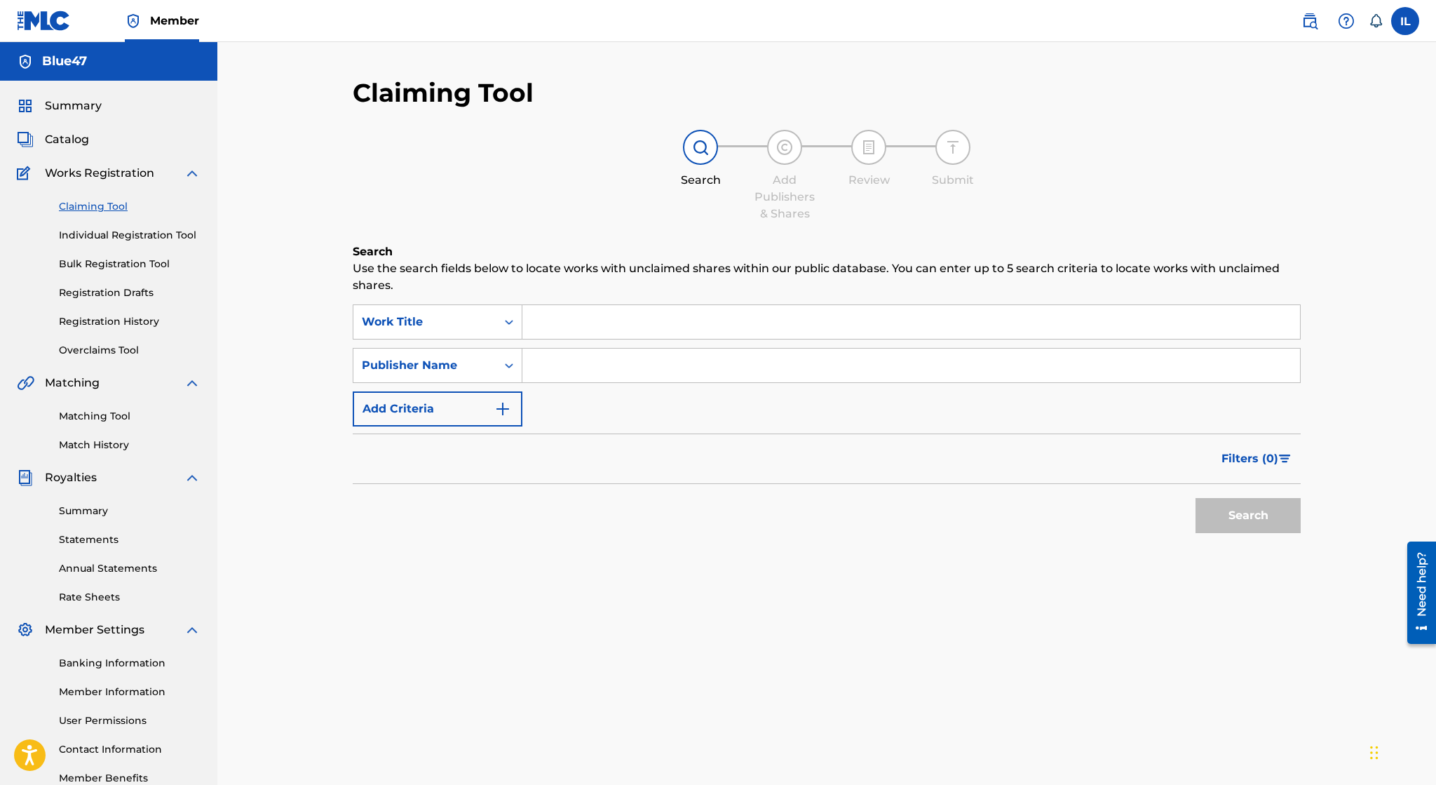
click at [590, 367] on input "Search Form" at bounding box center [911, 366] width 778 height 34
paste input "CD Baby Publishing"
click at [1053, 523] on button "Search" at bounding box center [1248, 515] width 105 height 35
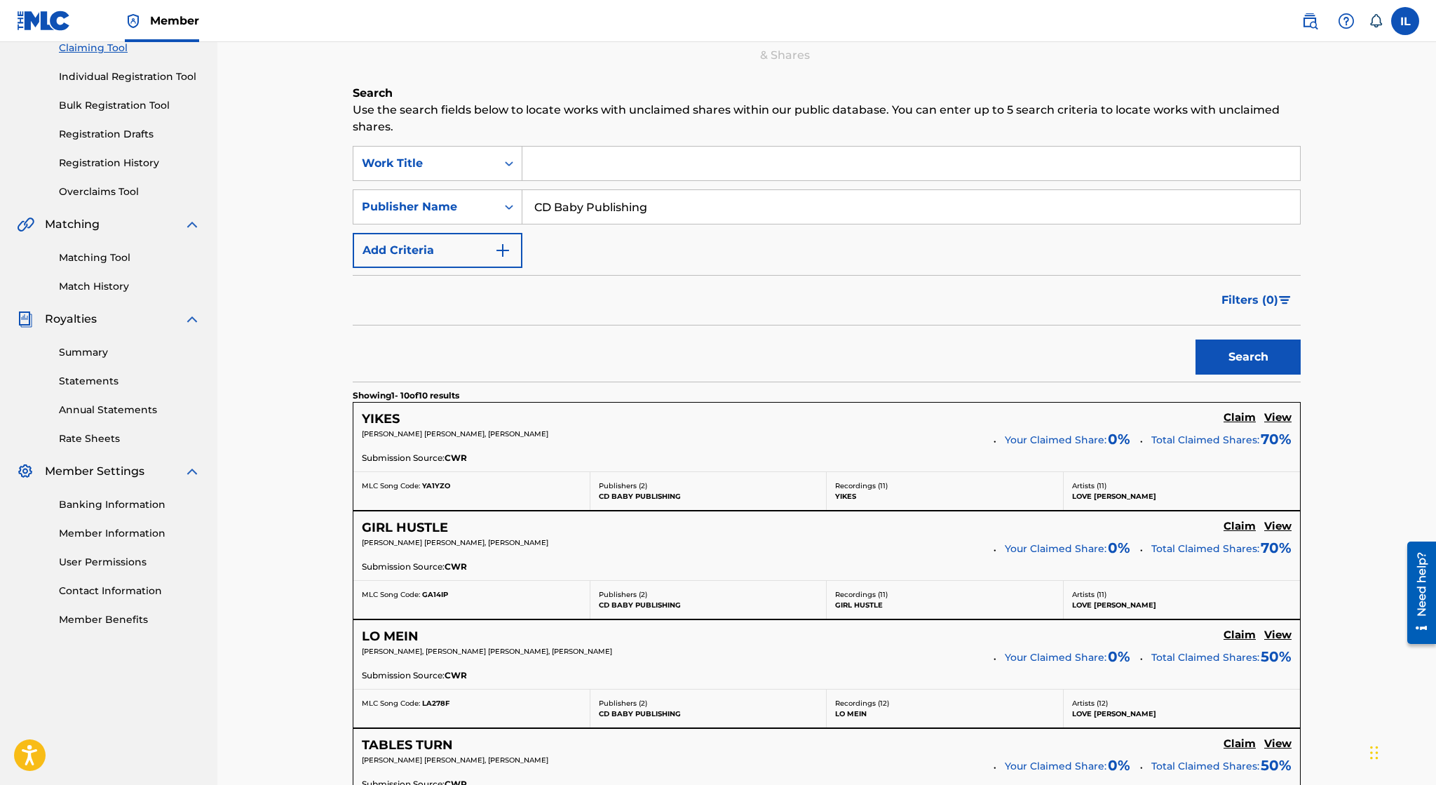
scroll to position [0, 0]
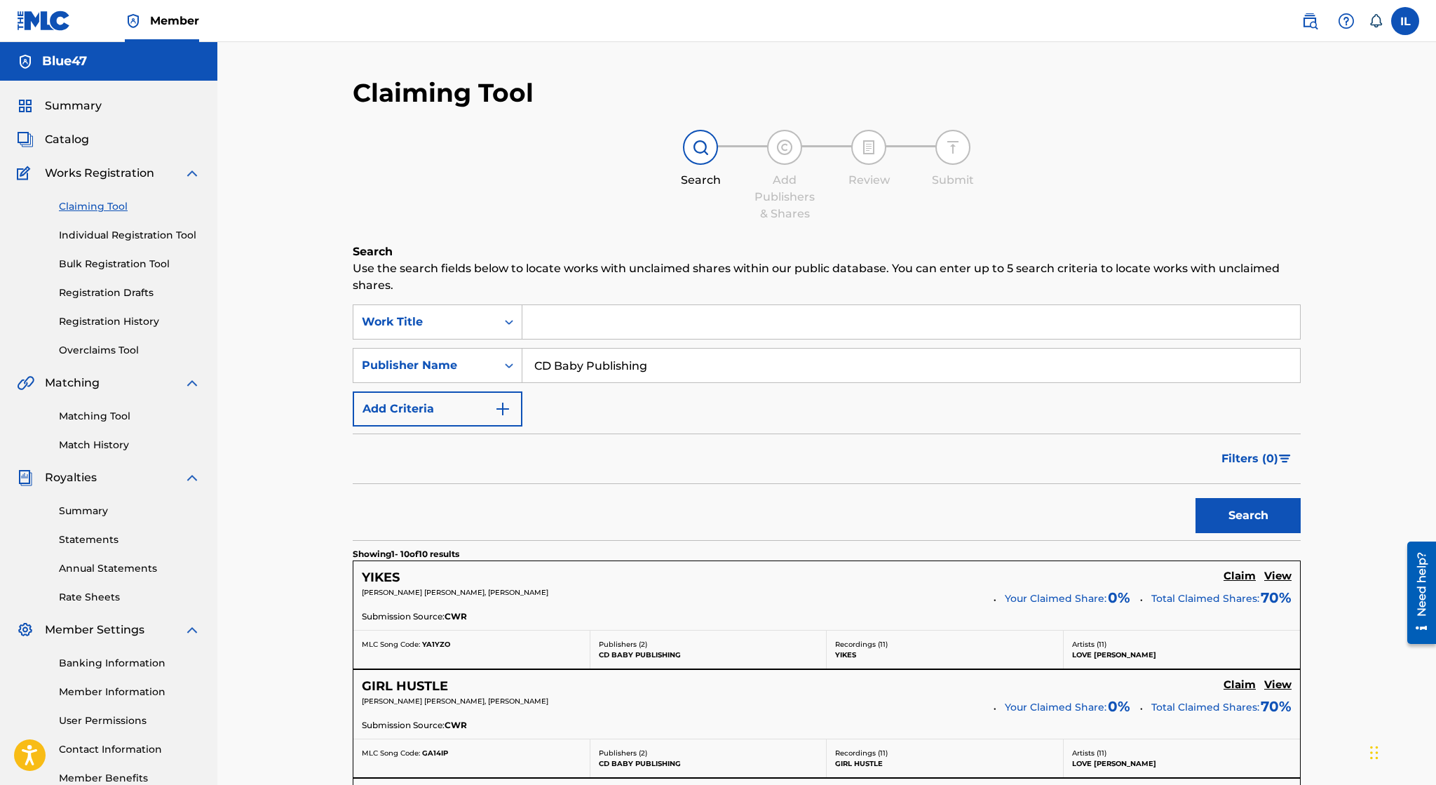
click at [714, 367] on input "CD Baby Publishing" at bounding box center [911, 366] width 778 height 34
type input "C"
click at [136, 296] on link "Registration Drafts" at bounding box center [130, 292] width 142 height 15
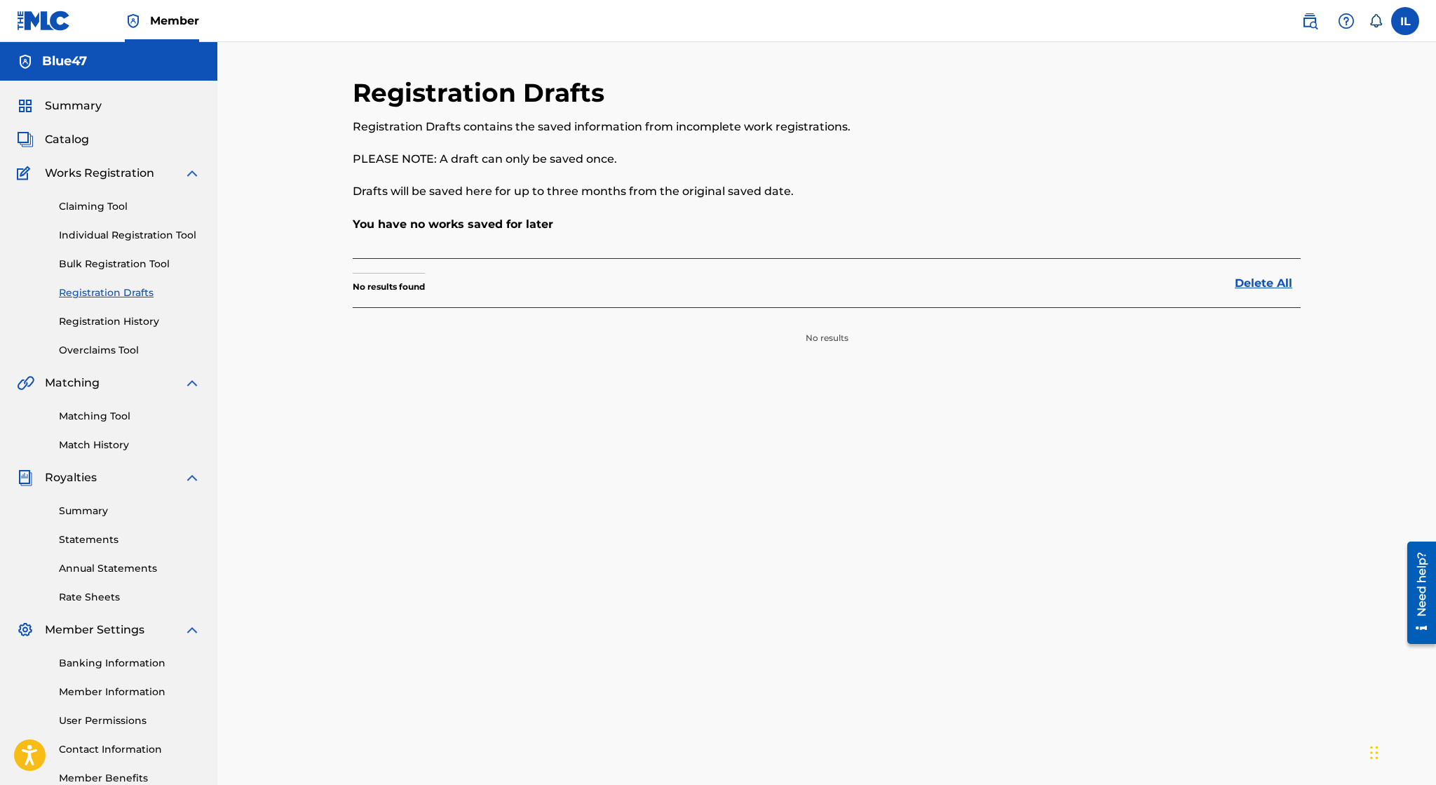
click at [68, 140] on span "Catalog" at bounding box center [67, 139] width 44 height 17
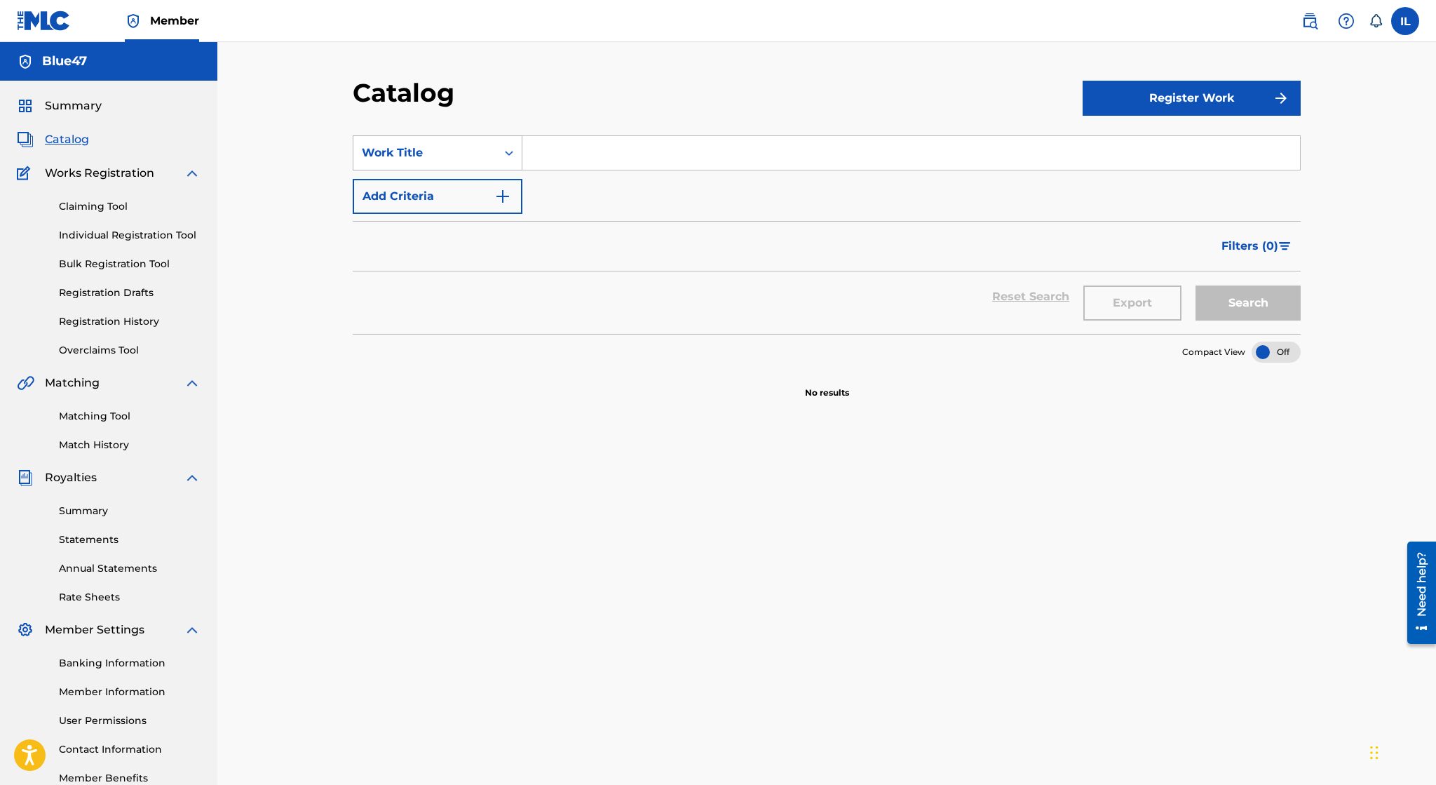
click at [428, 158] on div "Work Title" at bounding box center [425, 152] width 126 height 17
click at [422, 323] on div "ISRC" at bounding box center [437, 328] width 168 height 35
click at [602, 155] on input "Search Form" at bounding box center [911, 153] width 778 height 34
paste input "usl4q2229319"
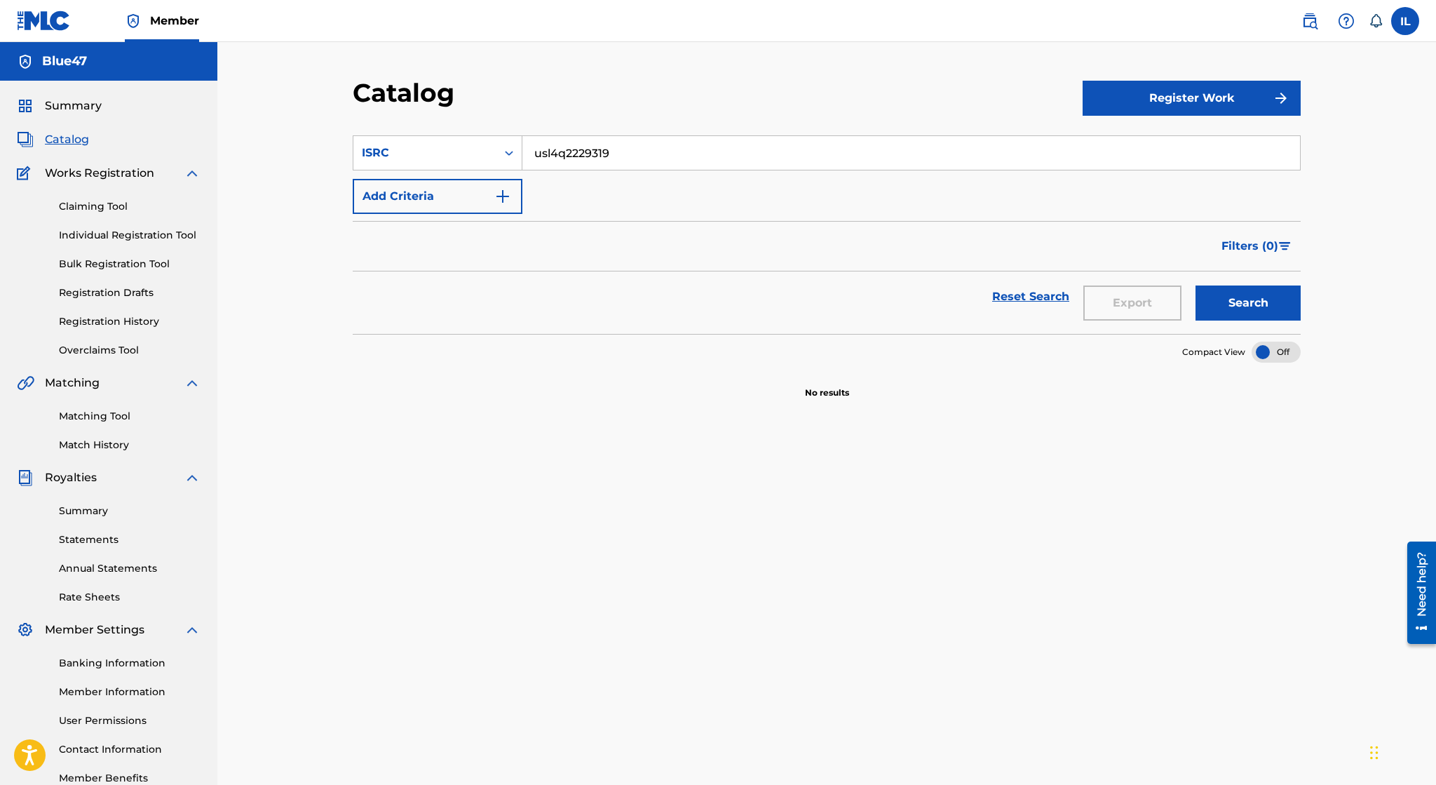
type input "usl4q2229319"
click at [848, 318] on div "Reset Search Export Search" at bounding box center [827, 296] width 948 height 50
click at [1053, 304] on button "Search" at bounding box center [1248, 302] width 105 height 35
click at [492, 142] on div "ISRC" at bounding box center [424, 153] width 143 height 27
click at [489, 150] on div "ISRC" at bounding box center [424, 153] width 143 height 27
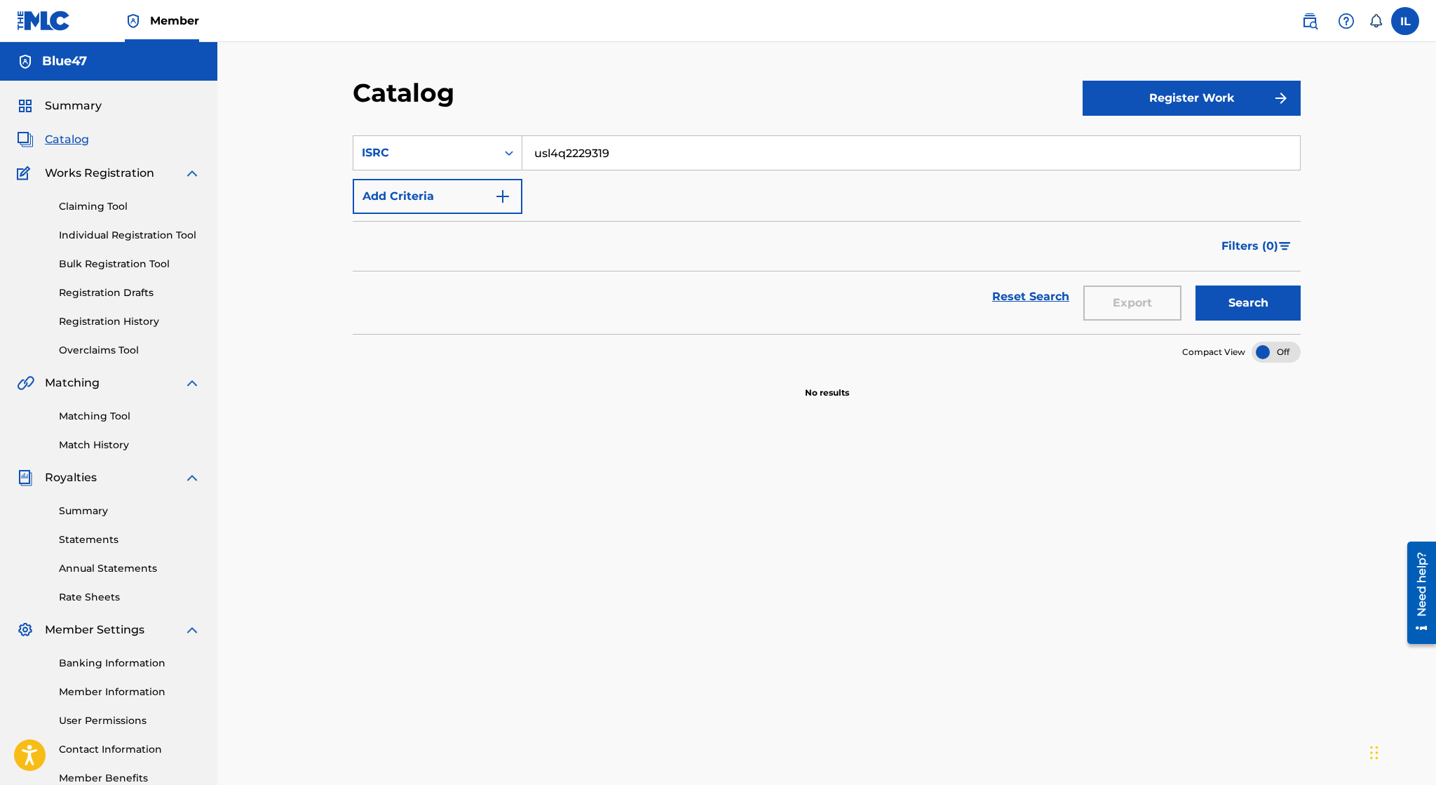
click at [484, 201] on button "Add Criteria" at bounding box center [438, 196] width 170 height 35
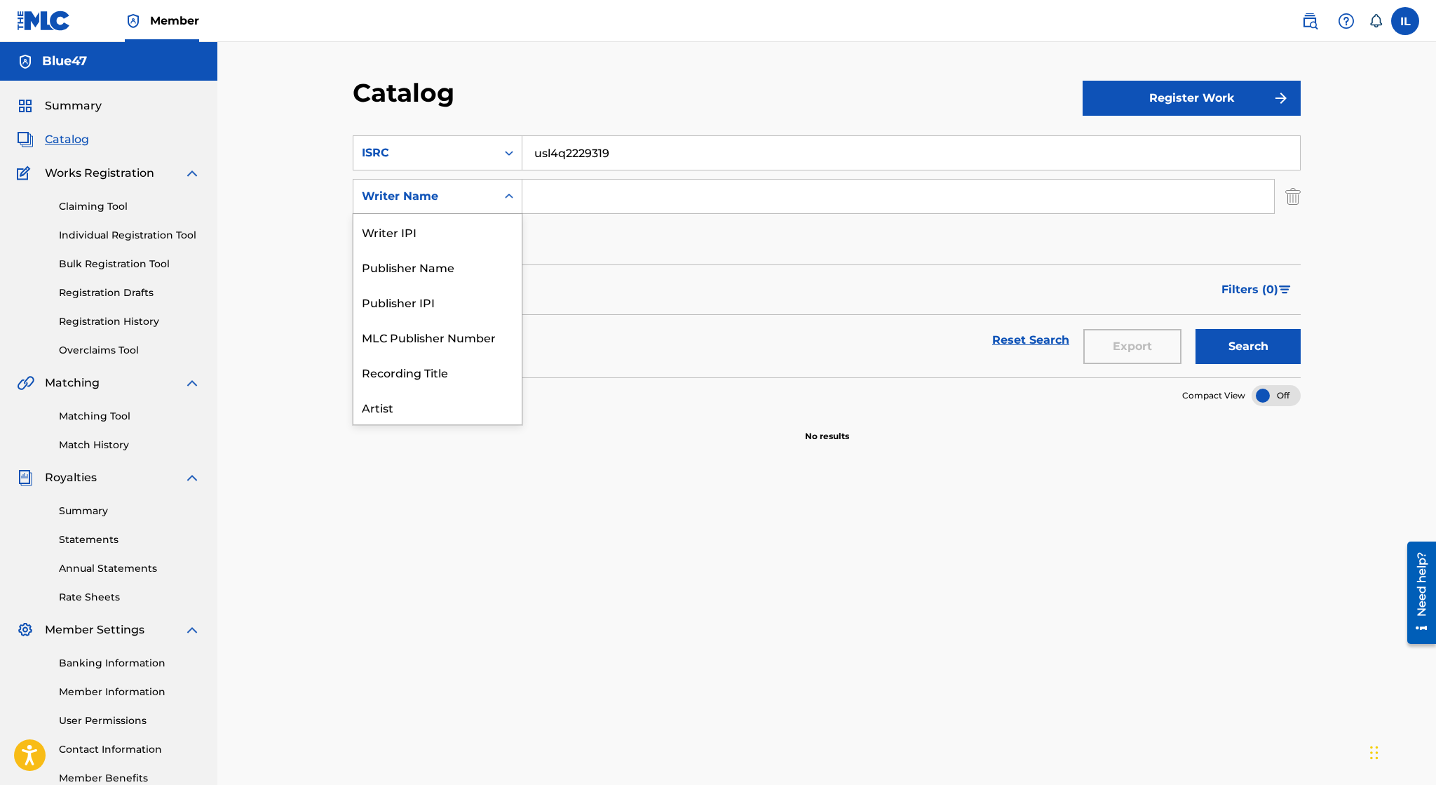
click at [510, 198] on icon "Search Form" at bounding box center [509, 196] width 8 height 5
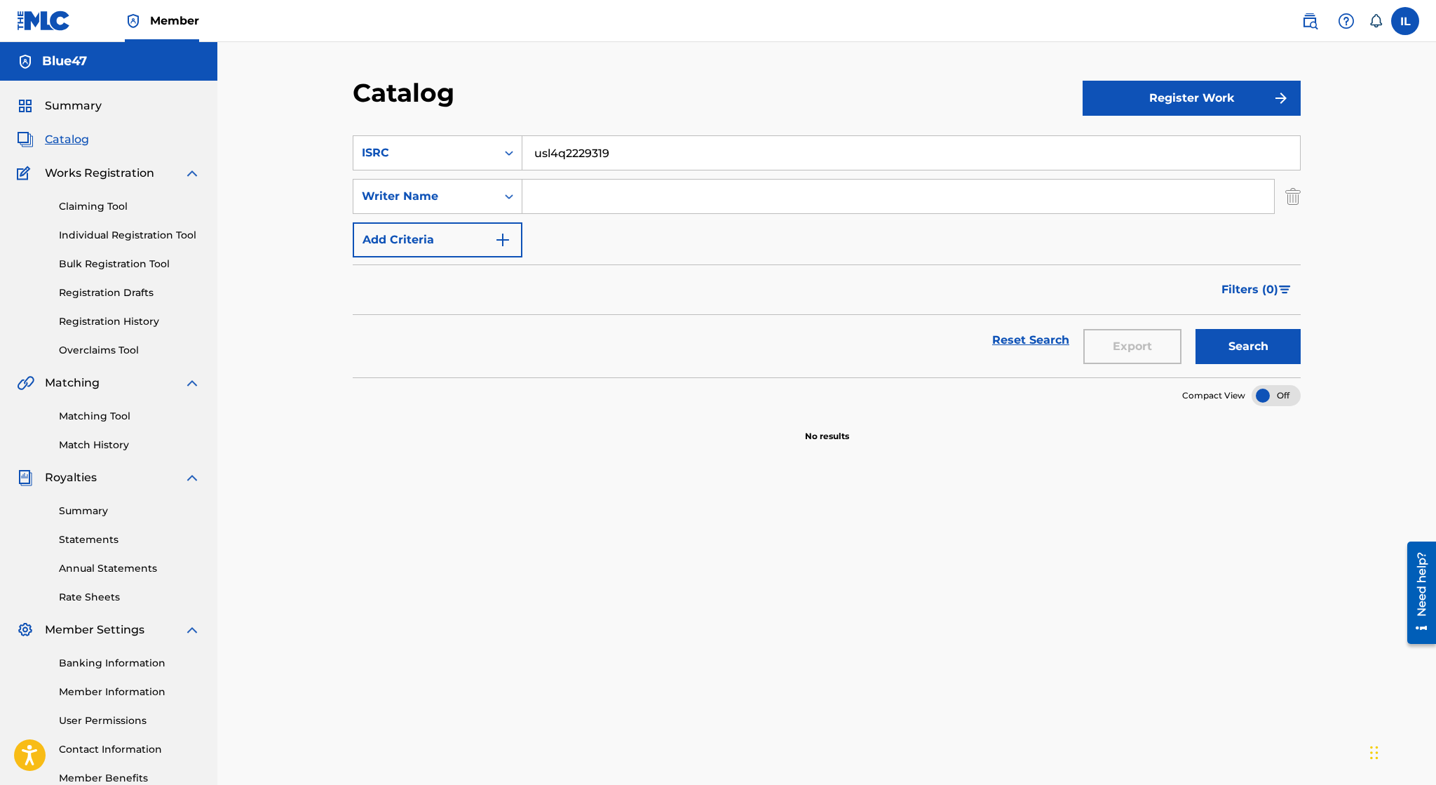
click at [513, 184] on div "Search Form" at bounding box center [508, 197] width 25 height 34
click at [513, 187] on div "Search Form" at bounding box center [508, 196] width 25 height 25
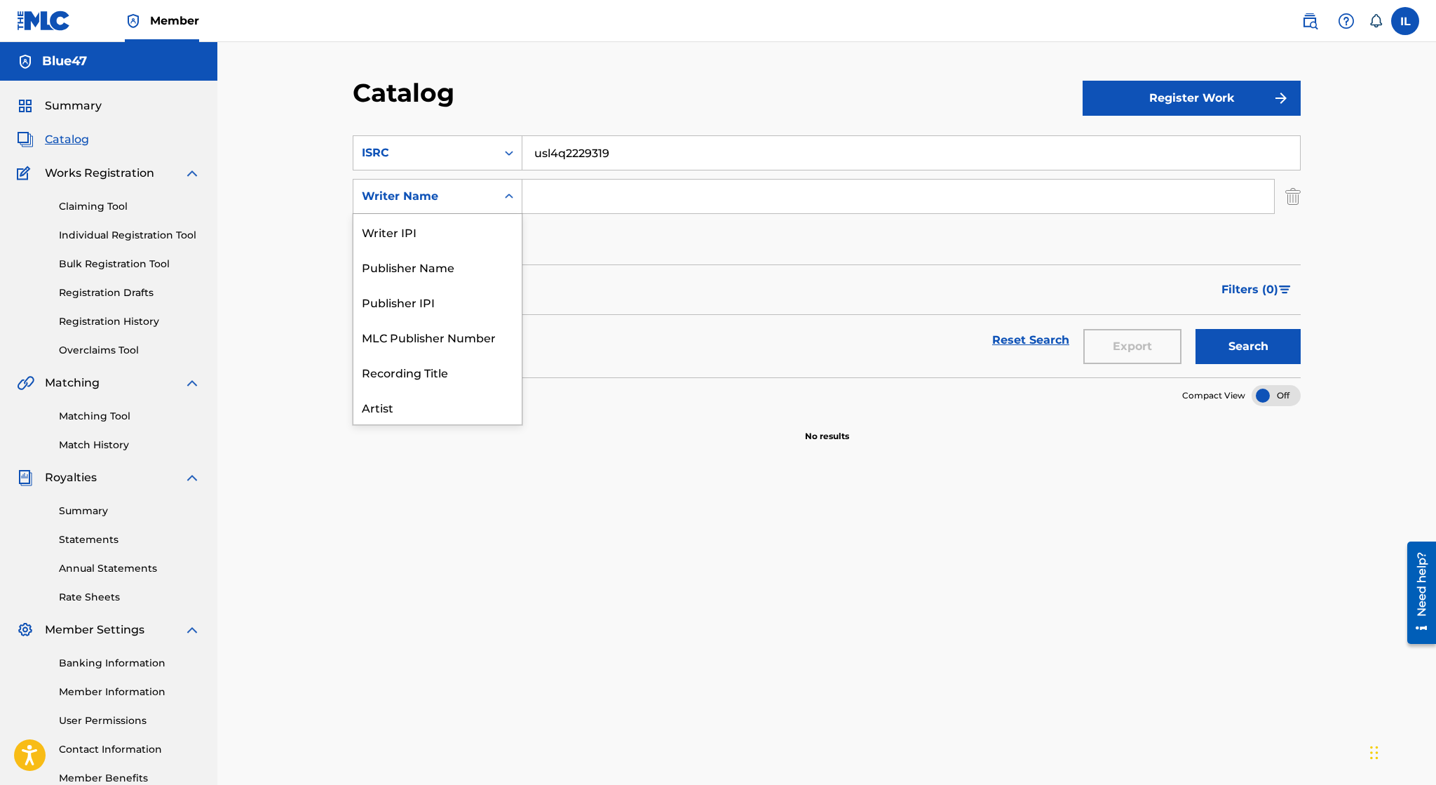
scroll to position [35, 0]
click at [478, 366] on div "Artist" at bounding box center [437, 371] width 168 height 35
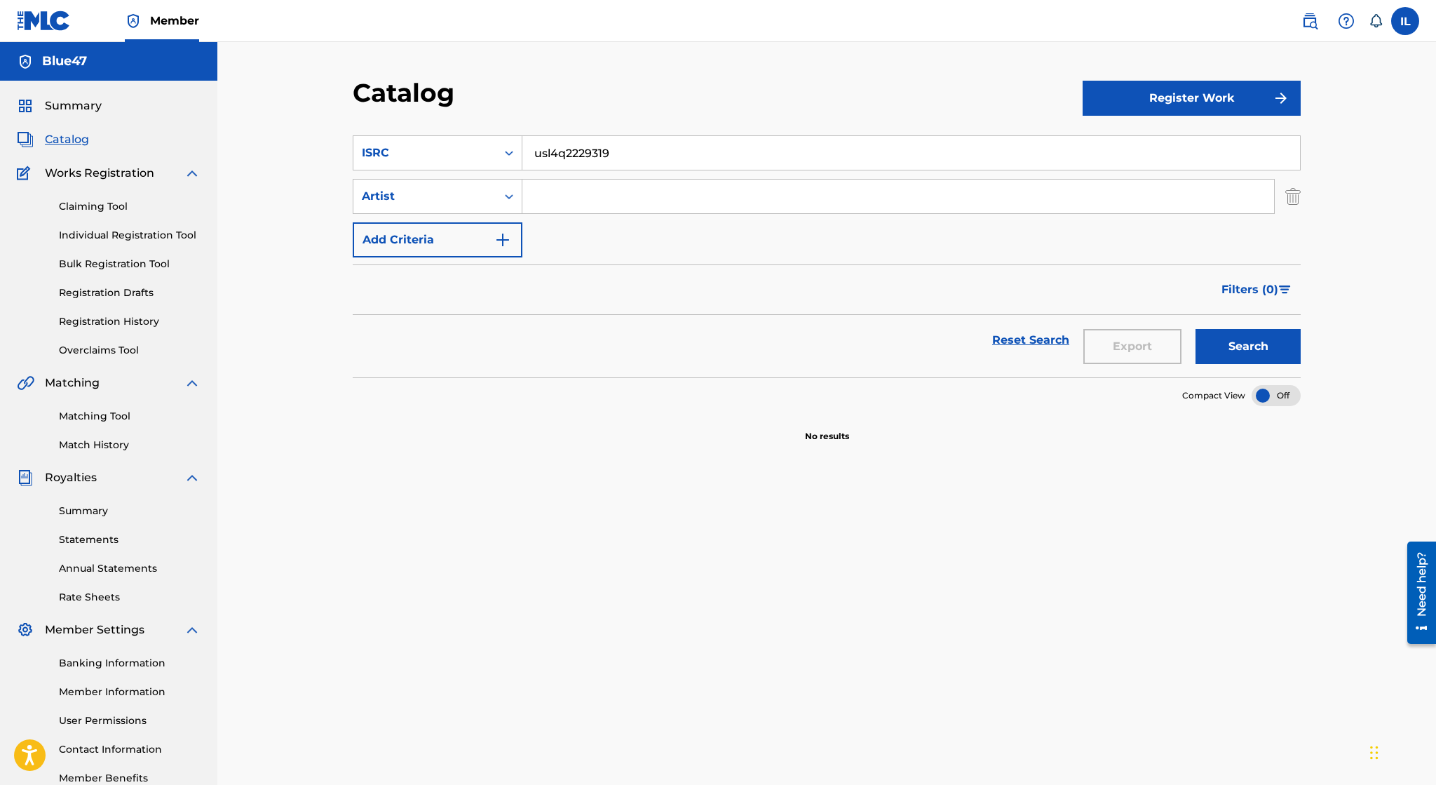
click at [598, 192] on input "Search Form" at bounding box center [898, 197] width 752 height 34
type input "Blue47"
click at [1053, 356] on button "Search" at bounding box center [1248, 346] width 105 height 35
click at [447, 240] on button "Add Criteria" at bounding box center [438, 239] width 170 height 35
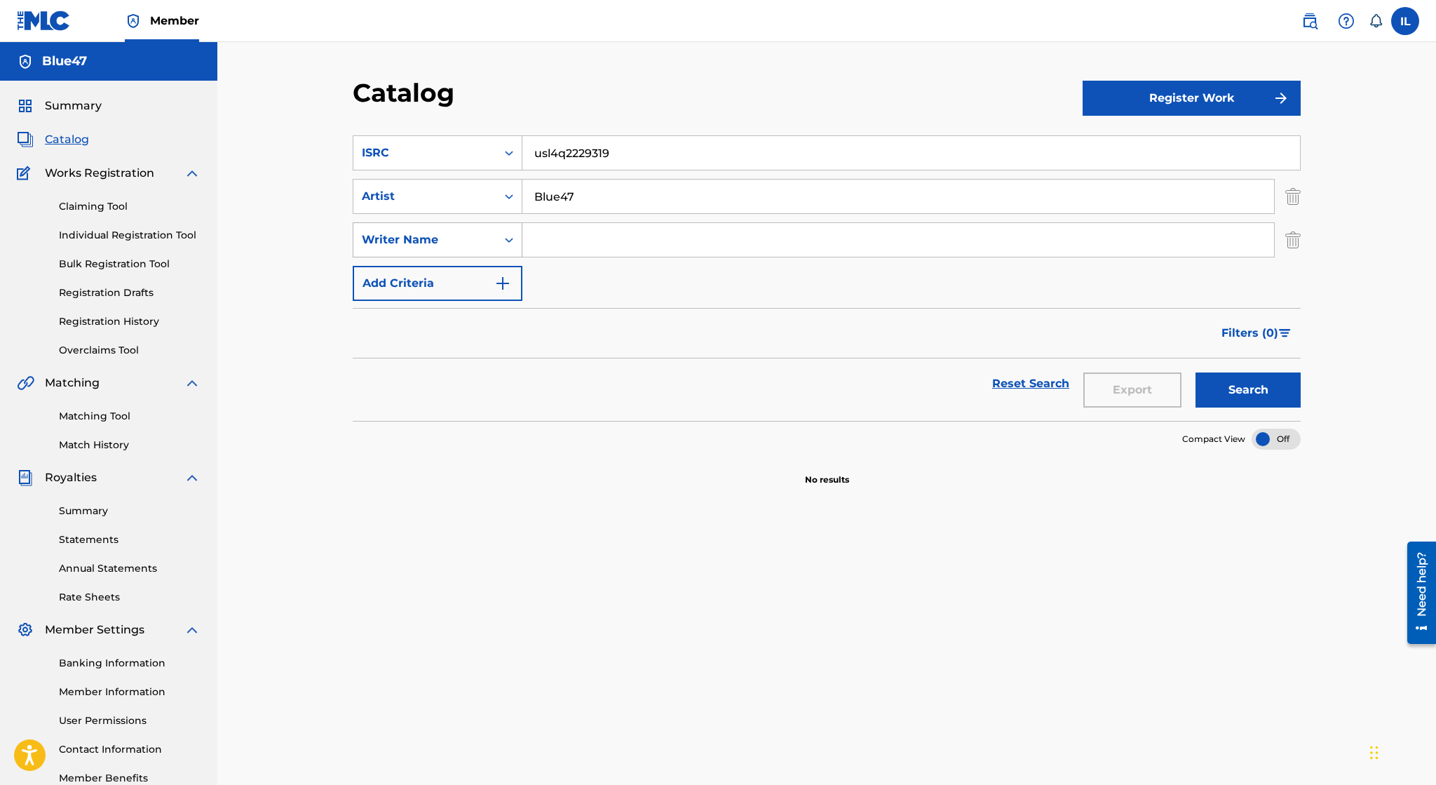
click at [467, 241] on div "Writer Name" at bounding box center [425, 239] width 126 height 17
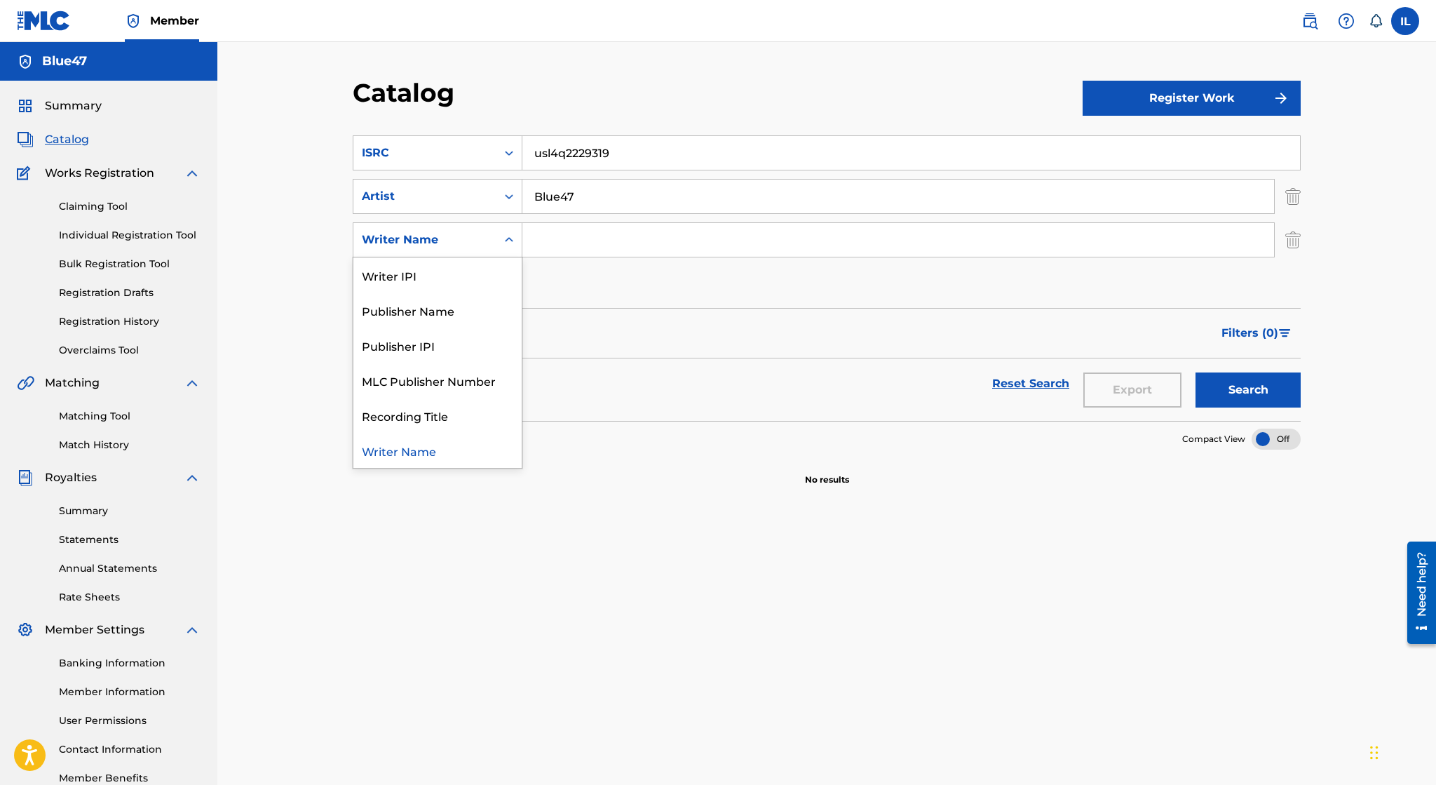
click at [467, 241] on div "Writer Name" at bounding box center [425, 239] width 126 height 17
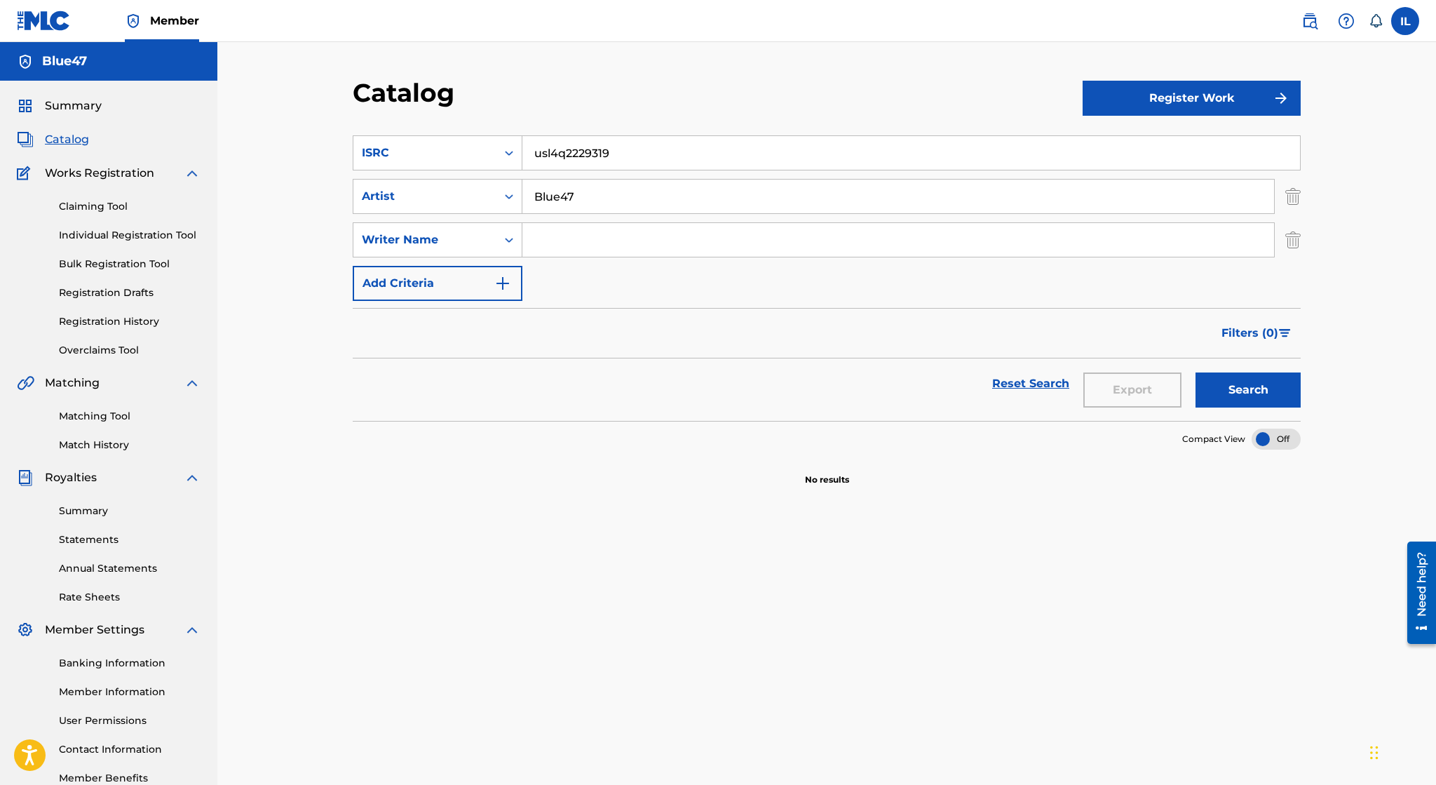
click at [557, 248] on input "Search Form" at bounding box center [898, 240] width 752 height 34
type input "Irvin Lopez"
click at [471, 274] on button "Add Criteria" at bounding box center [438, 283] width 170 height 35
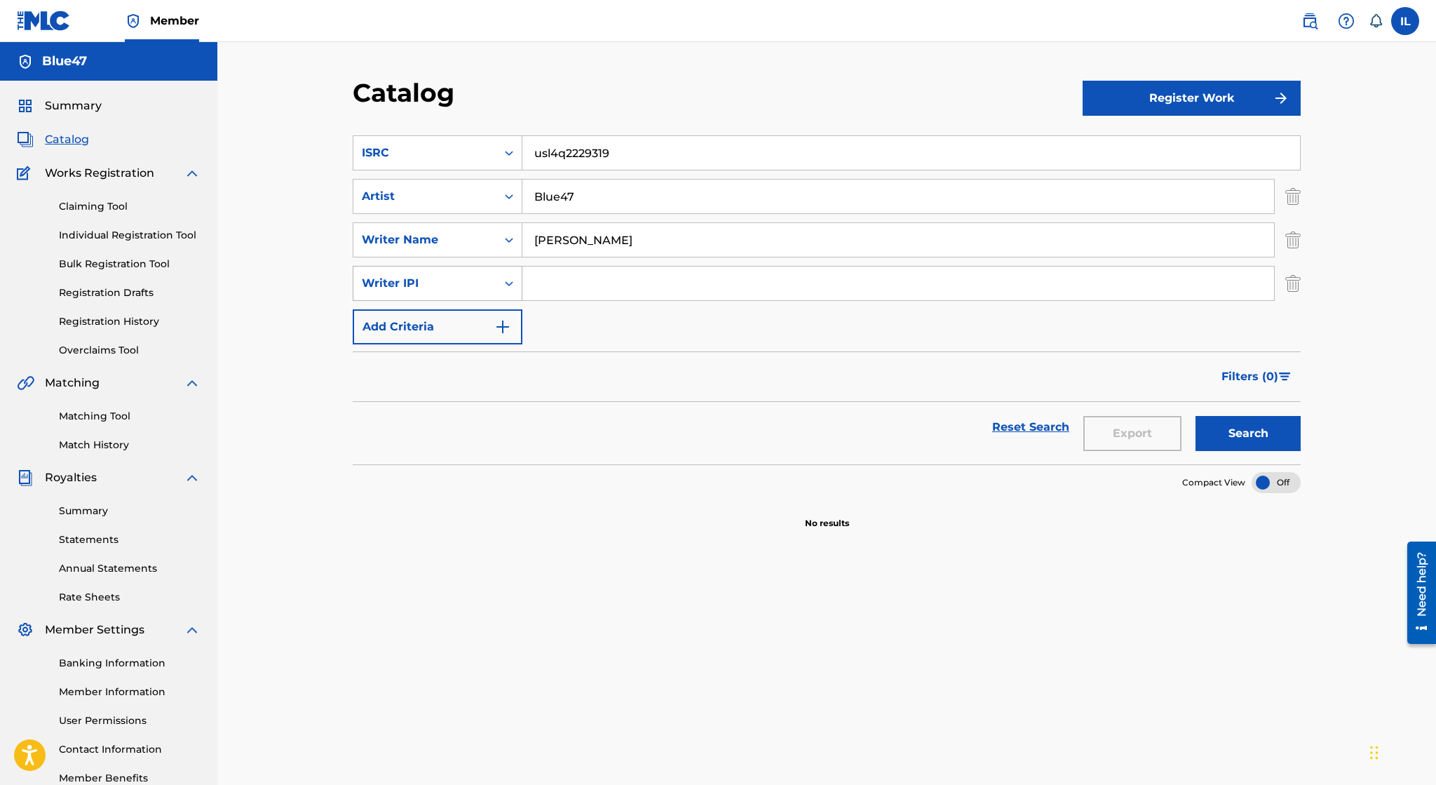
click at [506, 287] on icon "Search Form" at bounding box center [509, 283] width 14 height 14
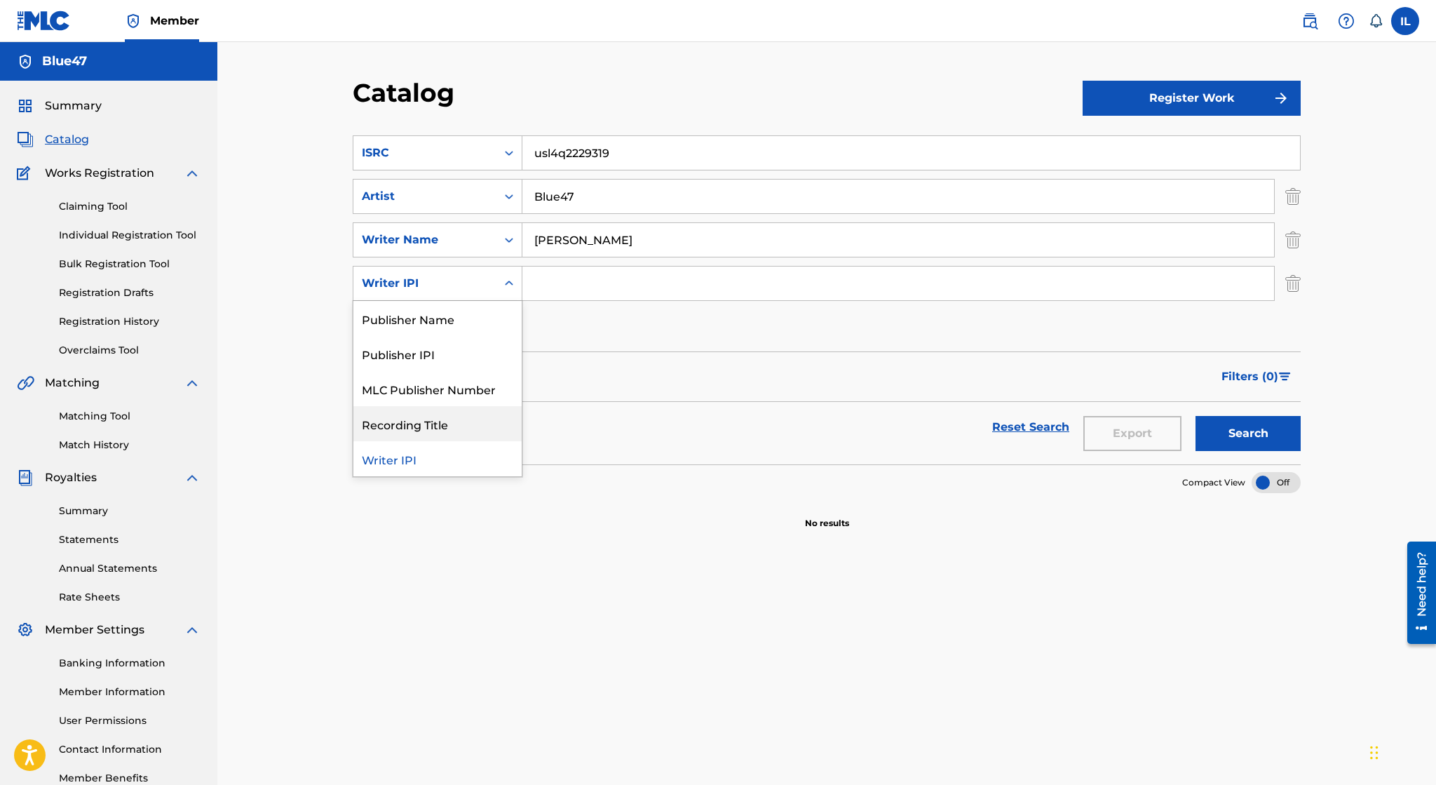
click at [487, 436] on div "Recording Title" at bounding box center [437, 423] width 168 height 35
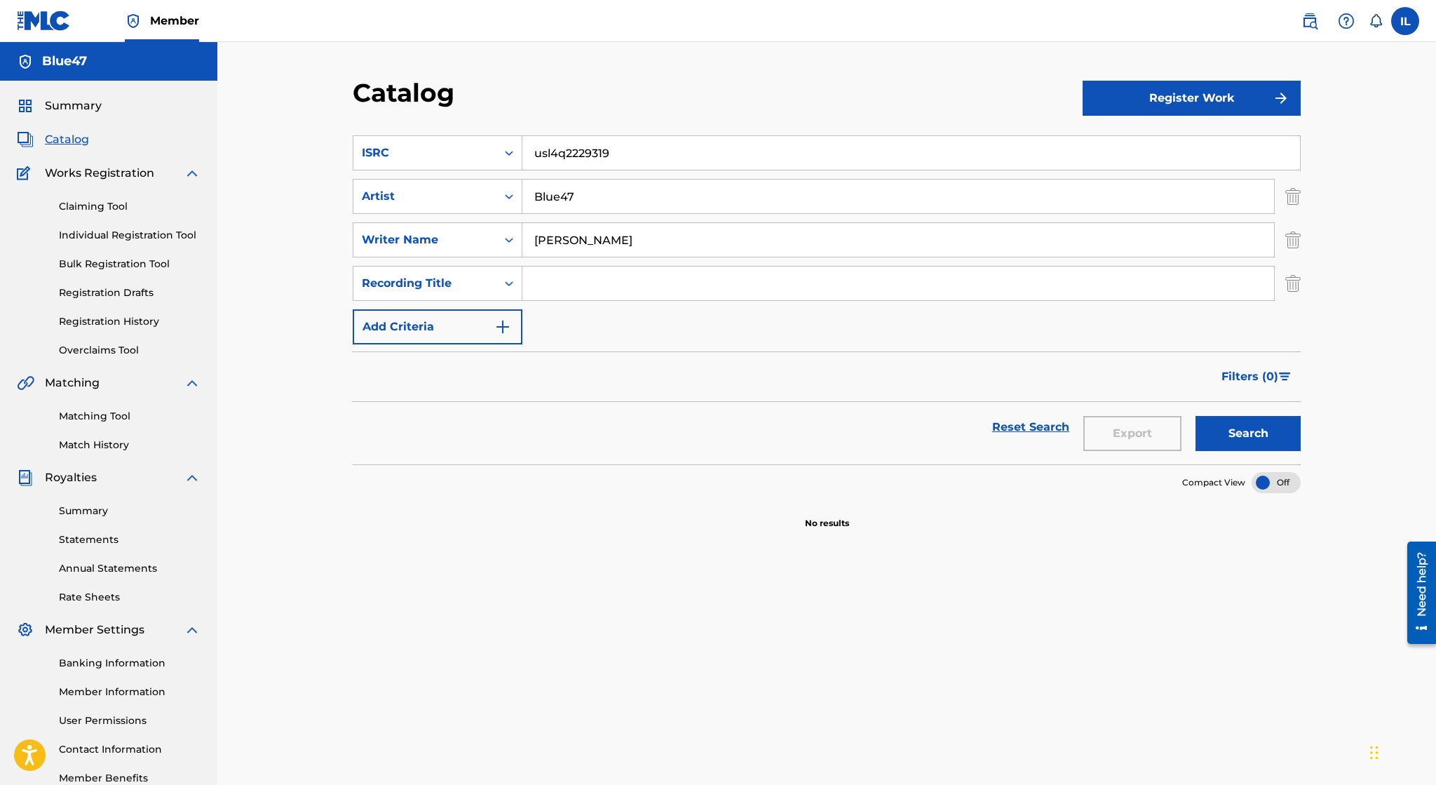
click at [591, 282] on input "Search Form" at bounding box center [898, 283] width 752 height 34
paste input "Find Yourself"
type input "Find Yourself"
click at [480, 282] on div "Recording Title" at bounding box center [425, 283] width 126 height 17
click at [501, 279] on div "Search Form" at bounding box center [508, 283] width 25 height 25
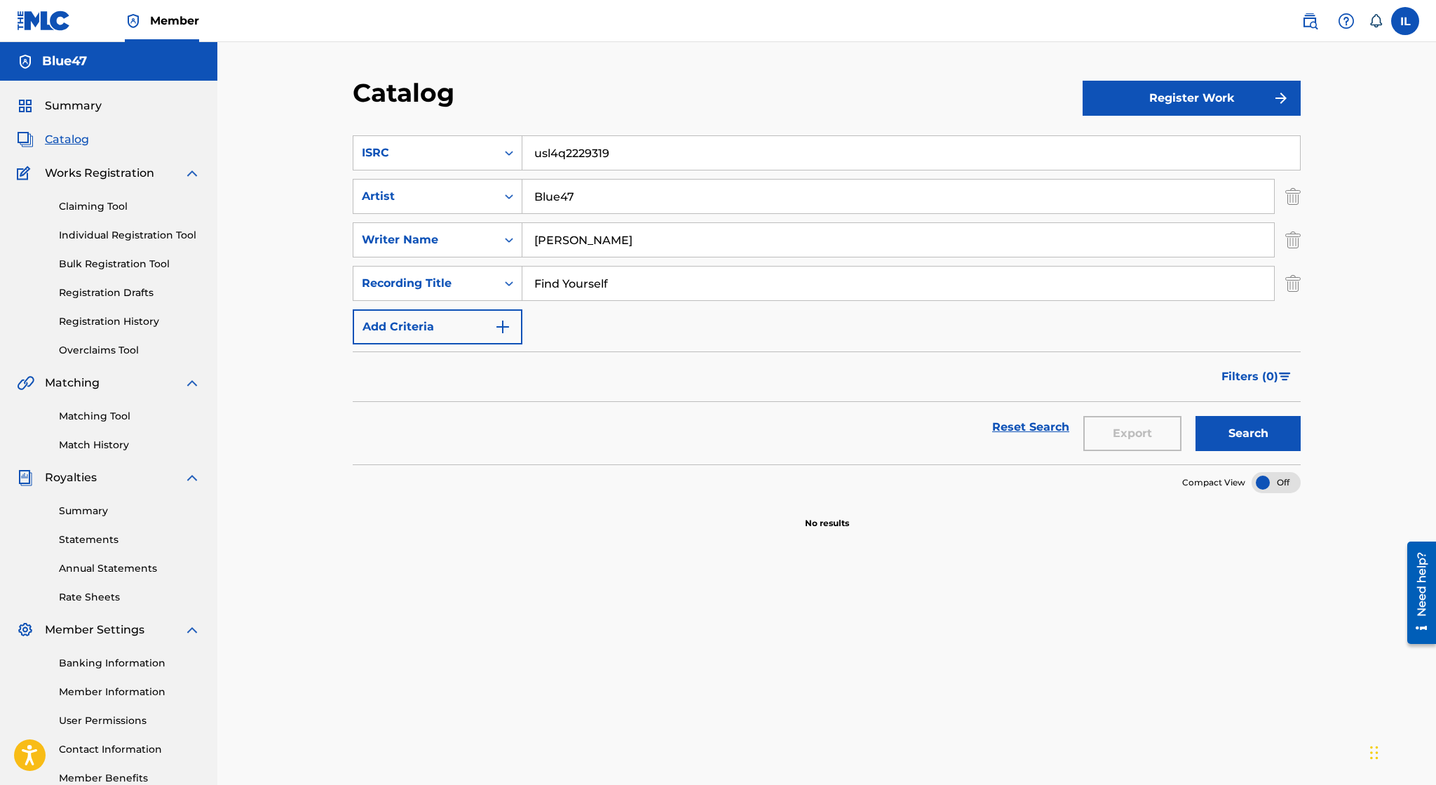
click at [1053, 423] on button "Search" at bounding box center [1248, 433] width 105 height 35
click at [1053, 97] on button "Register Work" at bounding box center [1192, 98] width 218 height 35
click at [1053, 144] on link "Individual" at bounding box center [1192, 144] width 218 height 34
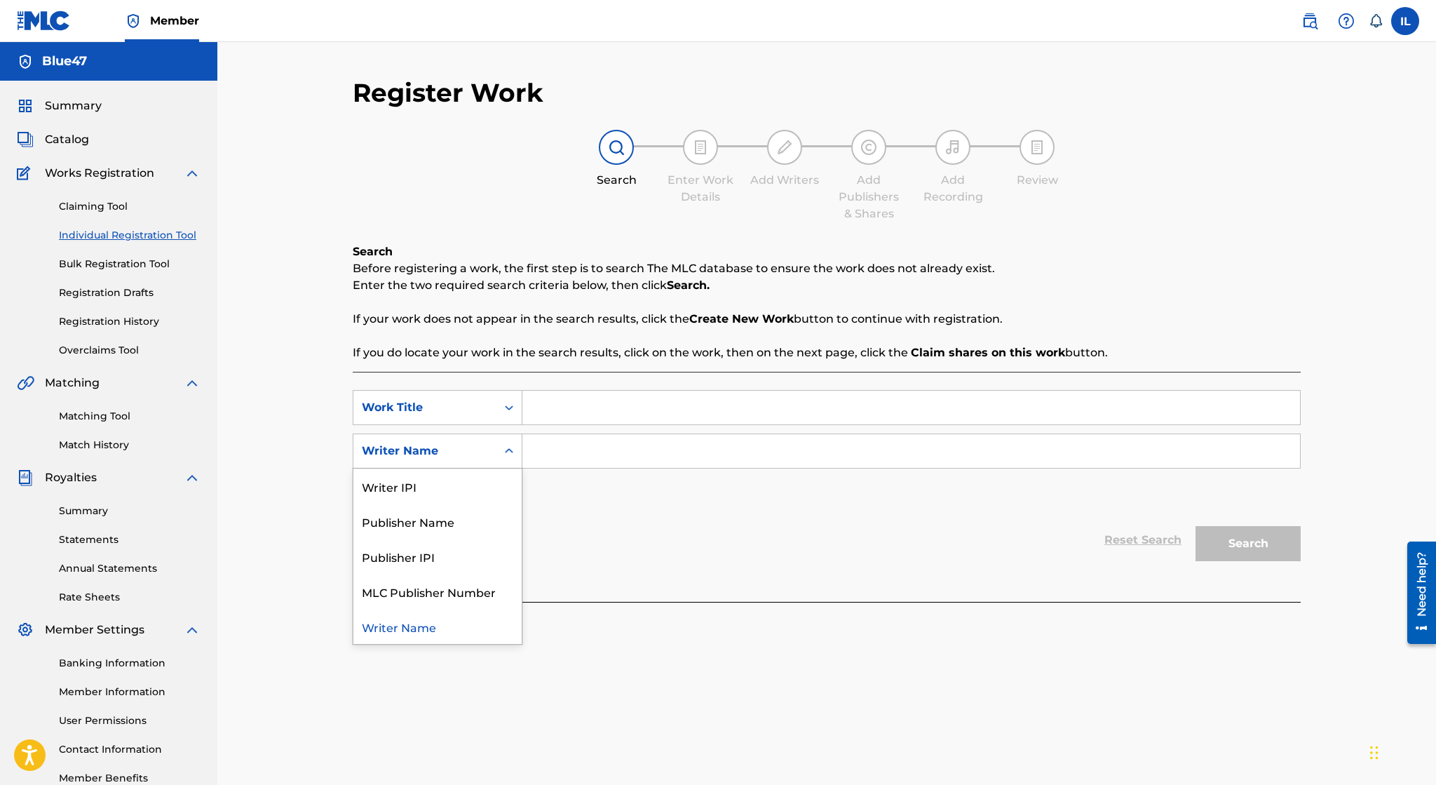
click at [489, 448] on div "Writer Name" at bounding box center [424, 451] width 143 height 27
click at [599, 466] on input "Search Form" at bounding box center [911, 451] width 778 height 34
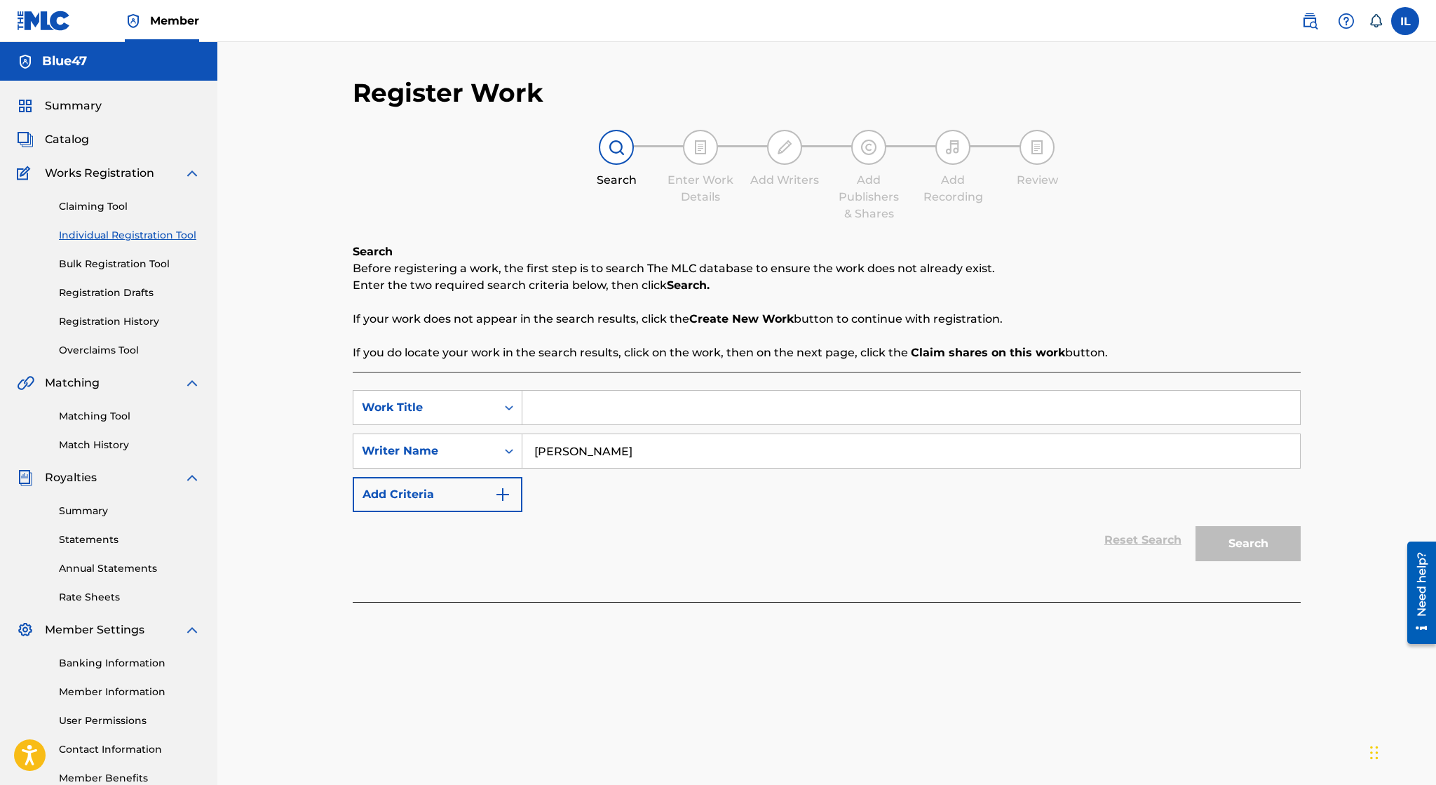
type input "Irvin Lopez"
click at [670, 411] on input "Search Form" at bounding box center [911, 408] width 778 height 34
type input "Find Yourself"
click at [1053, 540] on button "Search" at bounding box center [1248, 543] width 105 height 35
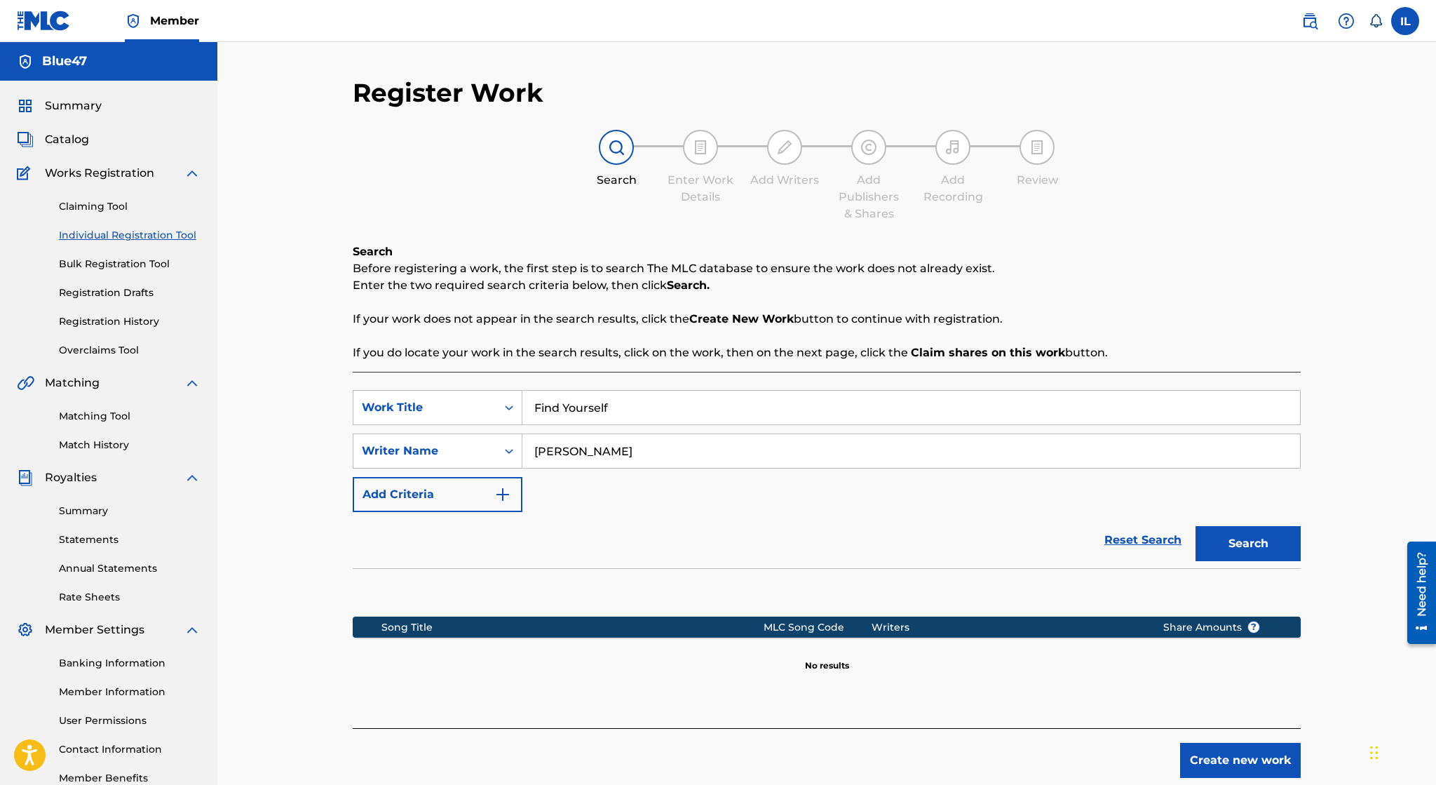
scroll to position [84, 0]
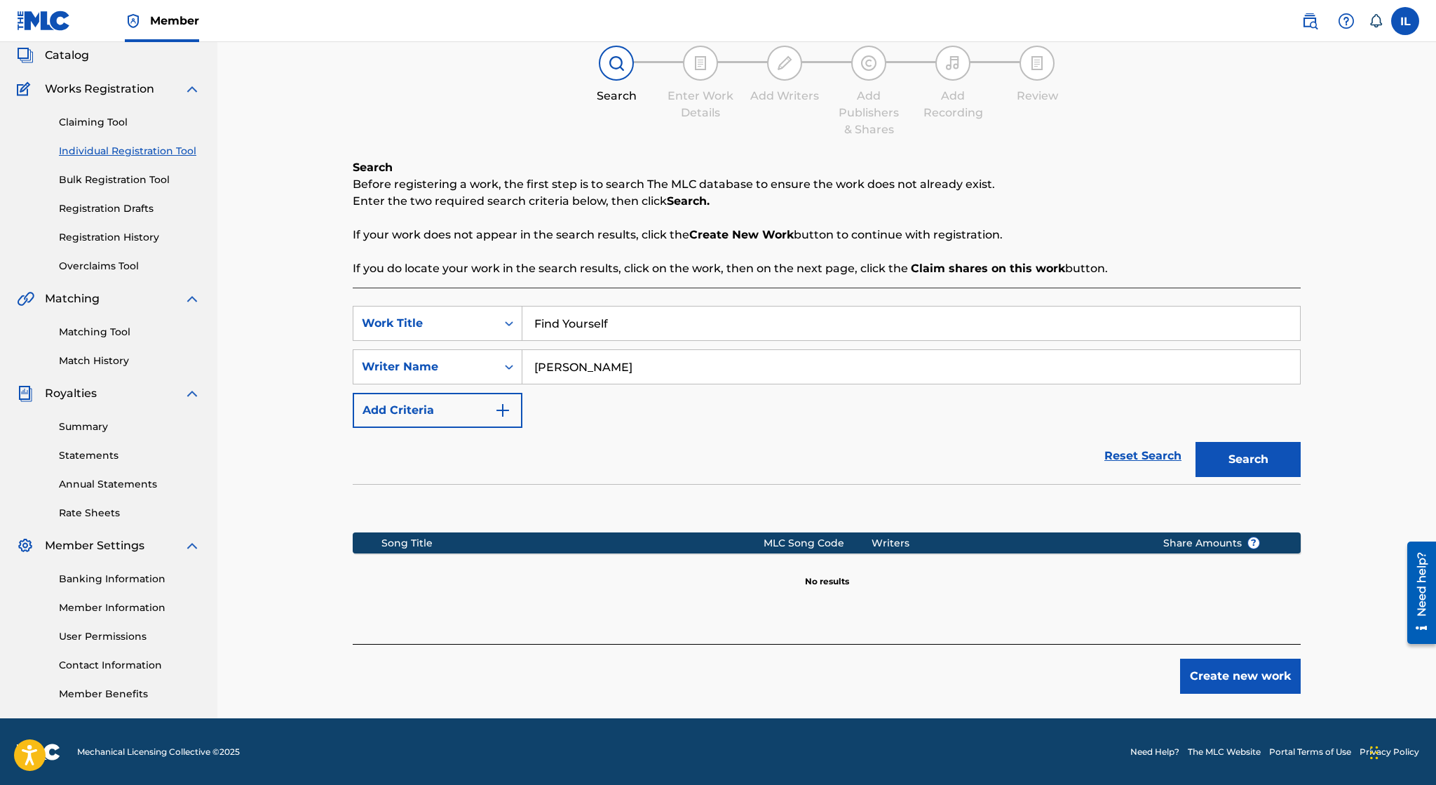
click at [1053, 667] on button "Create new work" at bounding box center [1240, 675] width 121 height 35
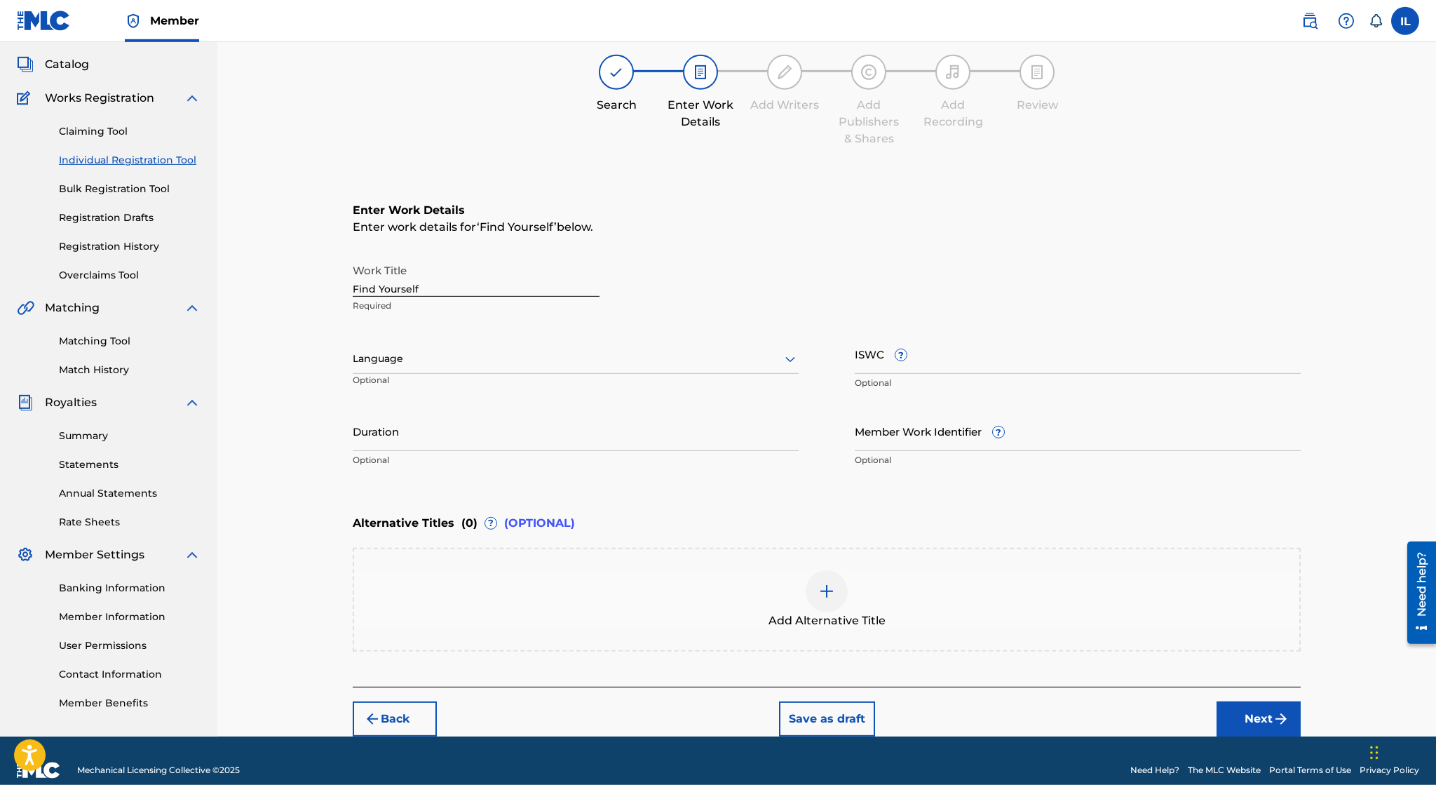
scroll to position [93, 0]
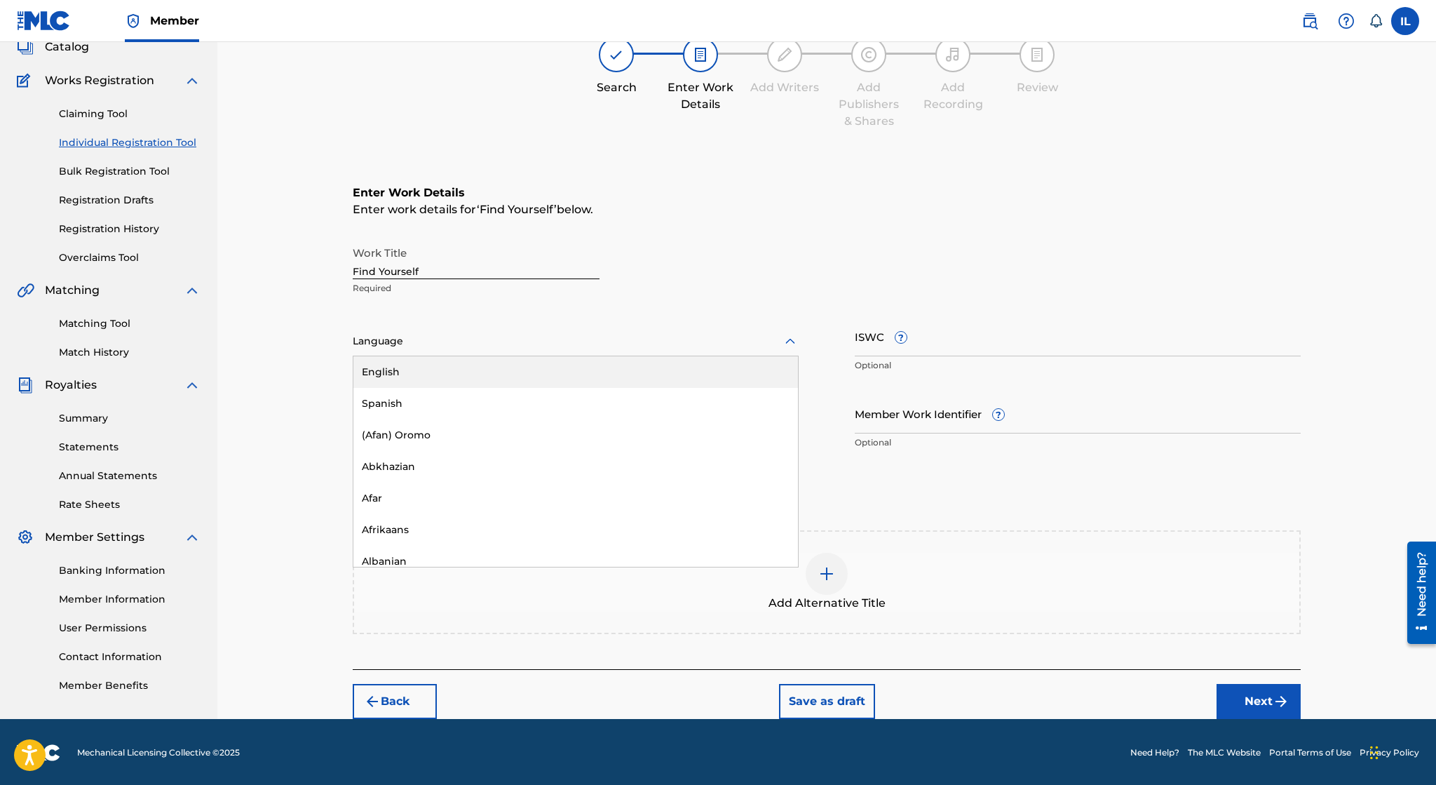
click at [795, 341] on icon at bounding box center [790, 341] width 17 height 17
click at [675, 380] on div "English" at bounding box center [575, 372] width 445 height 32
click at [442, 398] on input "Duration" at bounding box center [576, 413] width 446 height 40
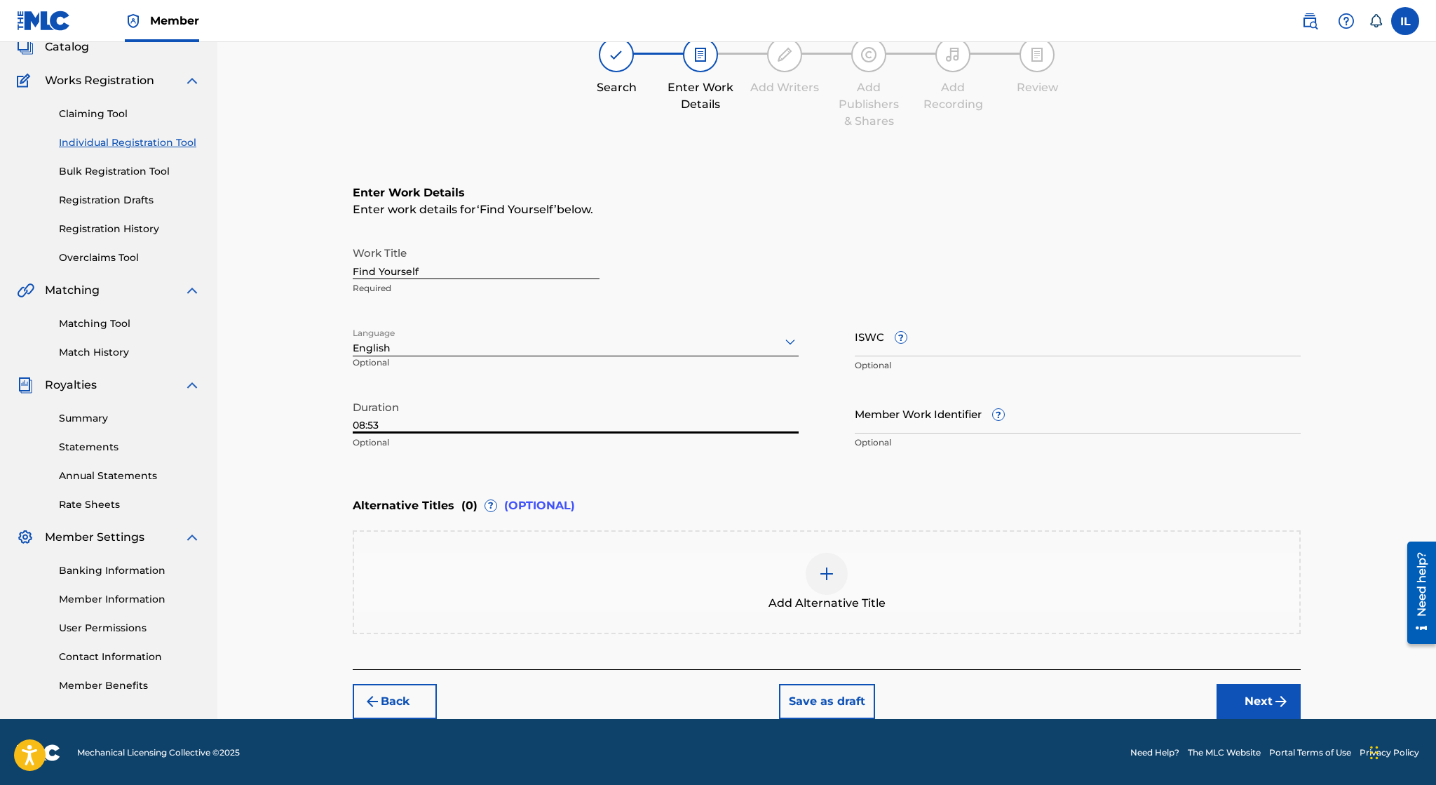
type input "08:53"
click at [1053, 707] on button "Next" at bounding box center [1259, 701] width 84 height 35
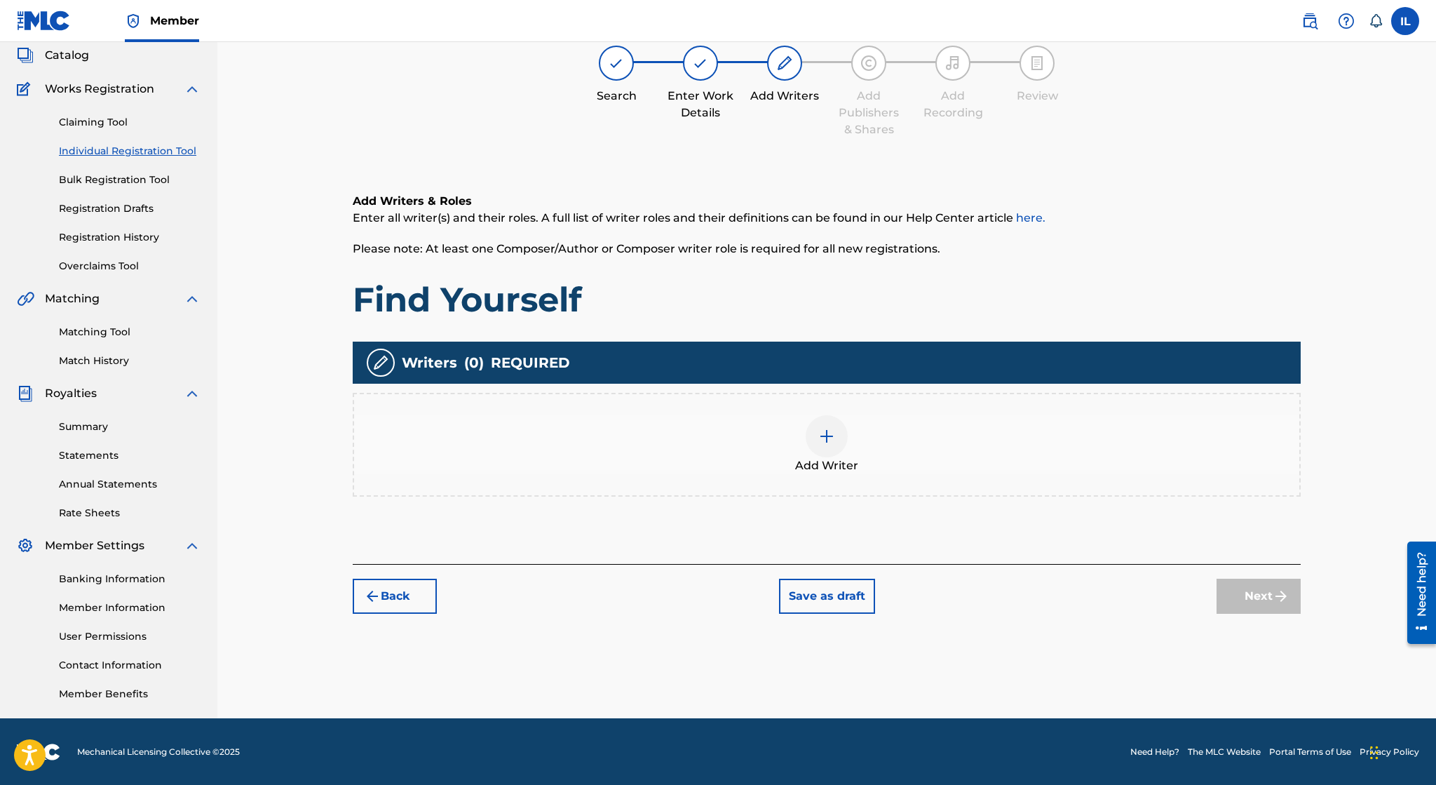
click at [816, 440] on div at bounding box center [827, 436] width 42 height 42
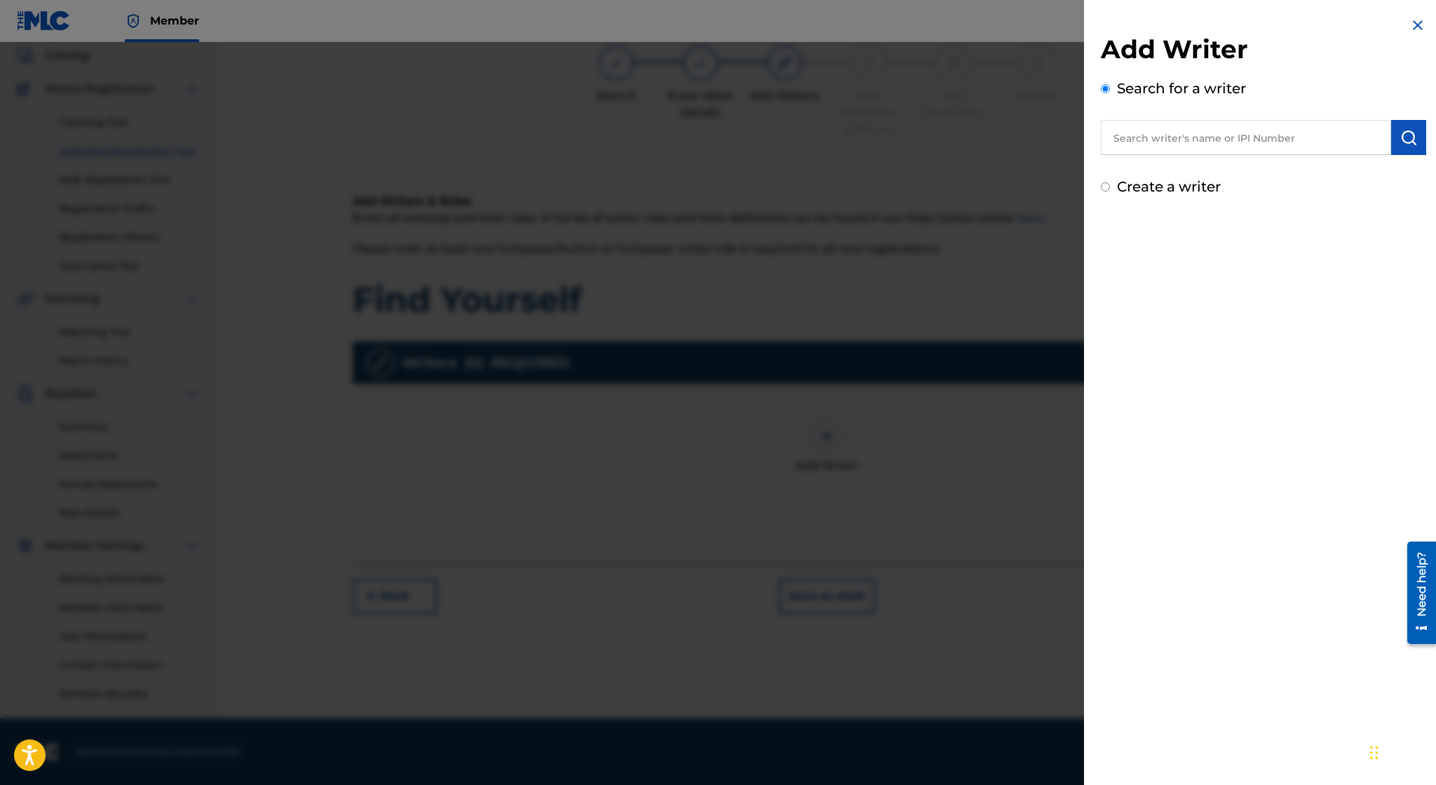
click at [1053, 128] on input "text" at bounding box center [1246, 137] width 290 height 35
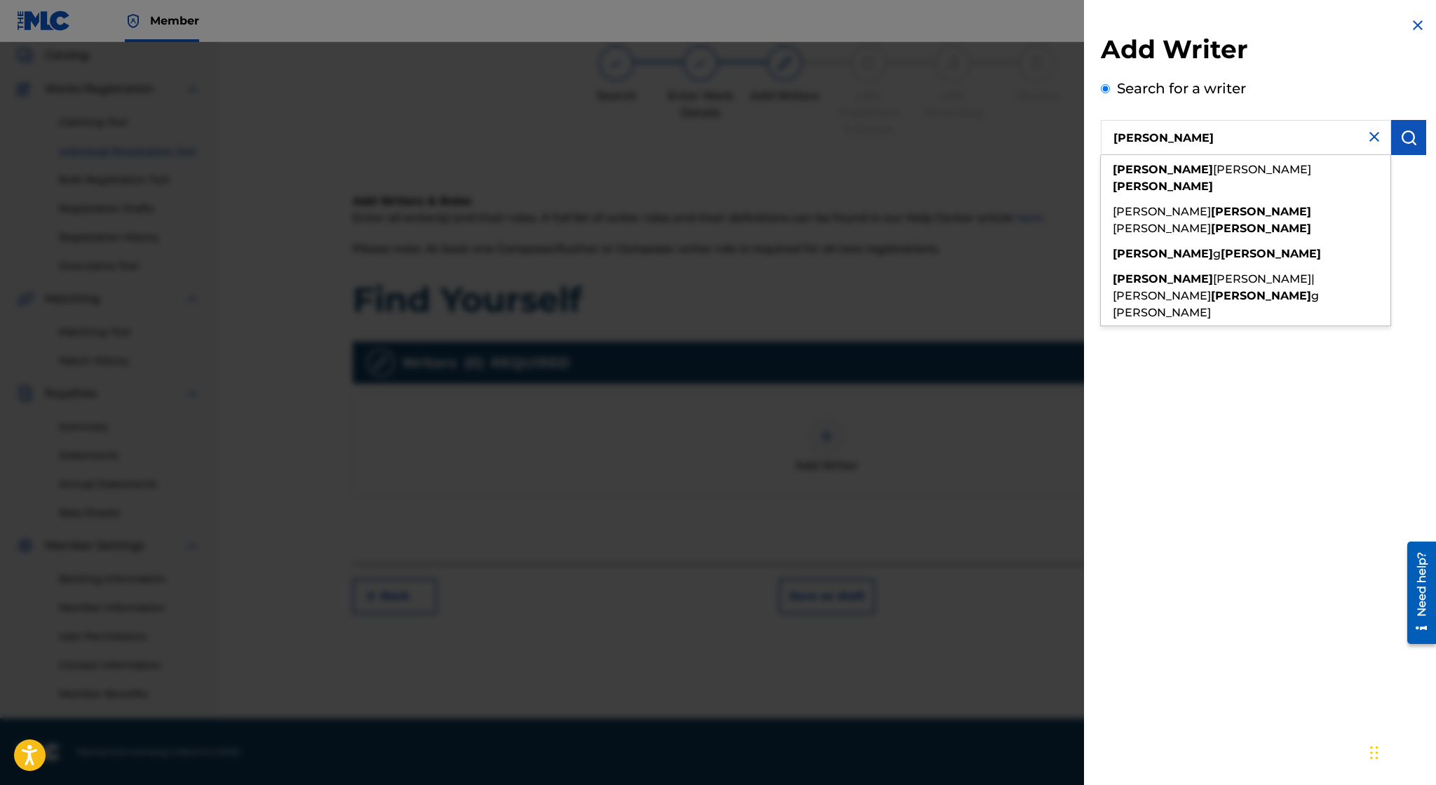
type input "Irvin Lopez"
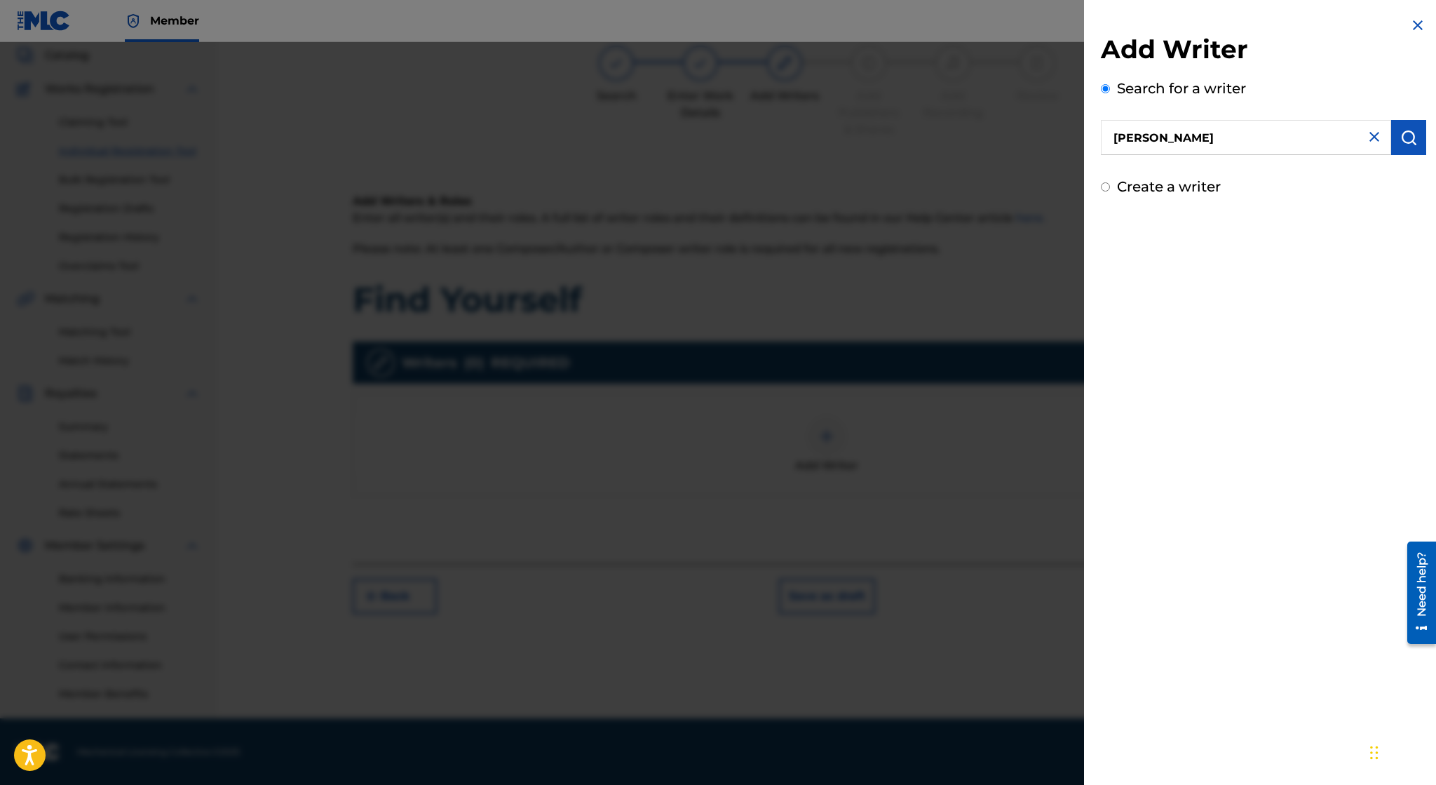
click at [1053, 135] on button "submit" at bounding box center [1408, 137] width 35 height 35
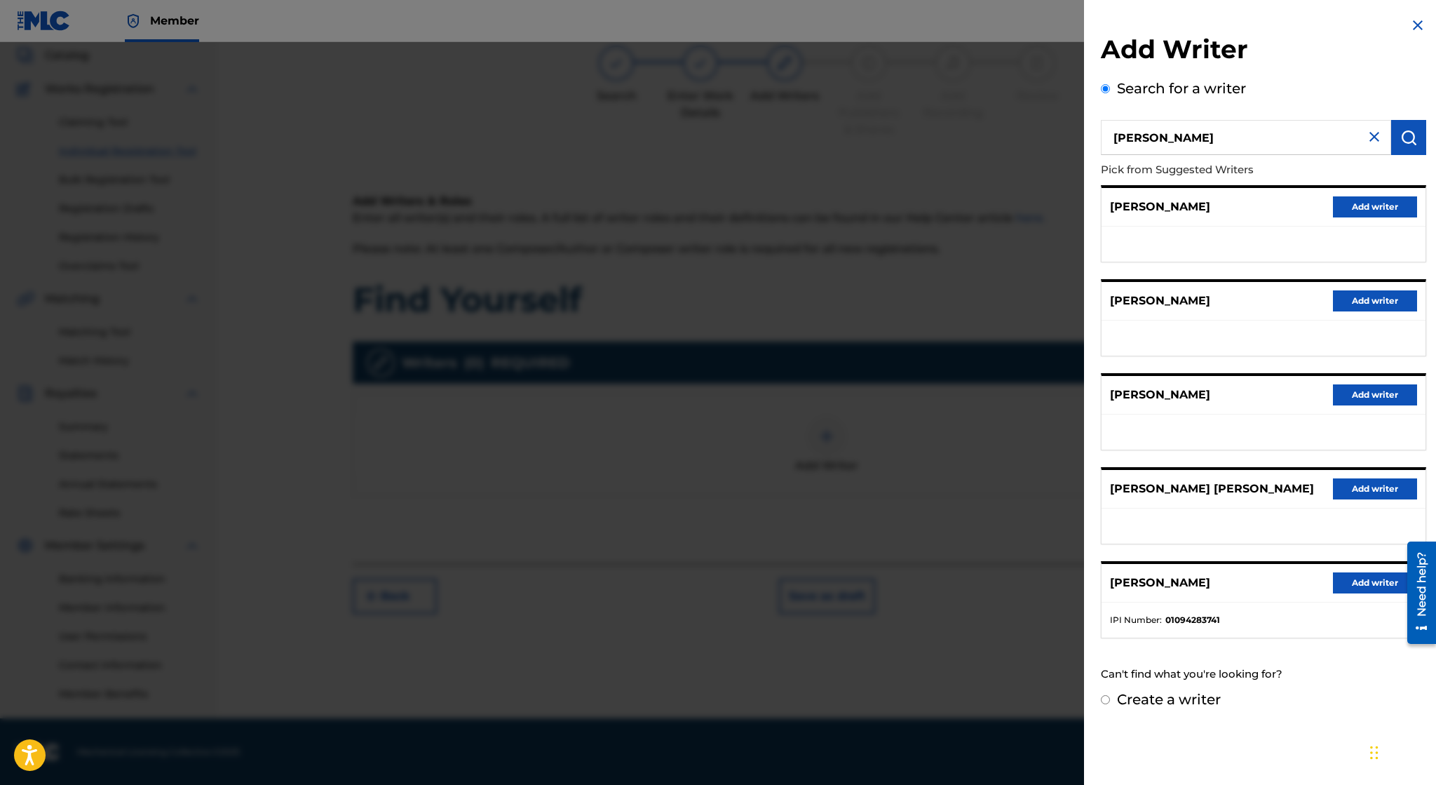
click at [1053, 696] on input "Create a writer" at bounding box center [1105, 699] width 9 height 9
radio input "false"
radio input "true"
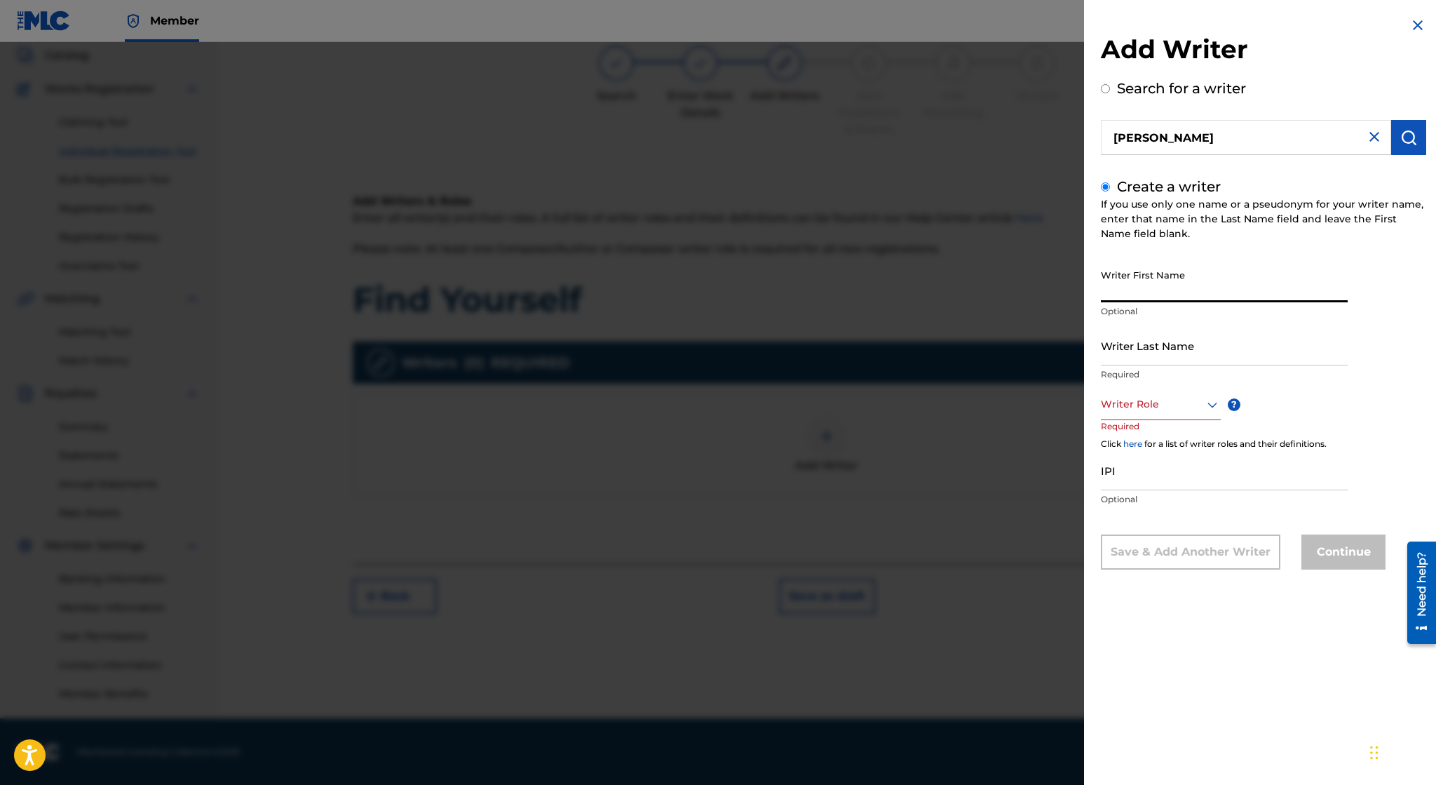
click at [1053, 280] on input "Writer First Name" at bounding box center [1224, 282] width 247 height 40
type input "Irvin"
click at [1053, 357] on input "Writer Last Name" at bounding box center [1224, 345] width 247 height 40
type input "[PERSON_NAME]"
click at [1053, 403] on icon at bounding box center [1212, 404] width 17 height 17
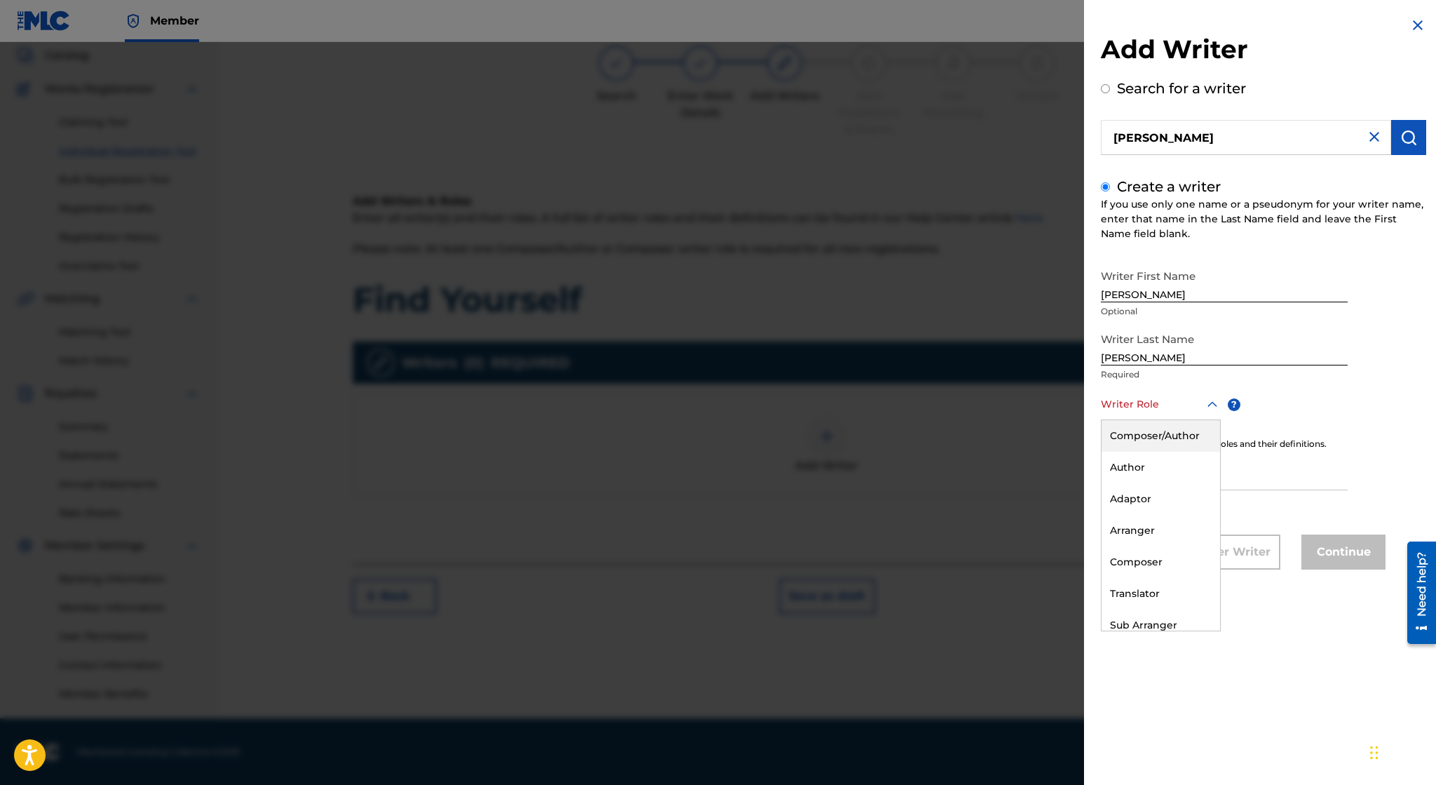
click at [1053, 403] on icon at bounding box center [1212, 404] width 17 height 17
click at [1053, 402] on icon at bounding box center [1212, 404] width 17 height 17
click at [1053, 567] on div "Composer" at bounding box center [1161, 562] width 119 height 32
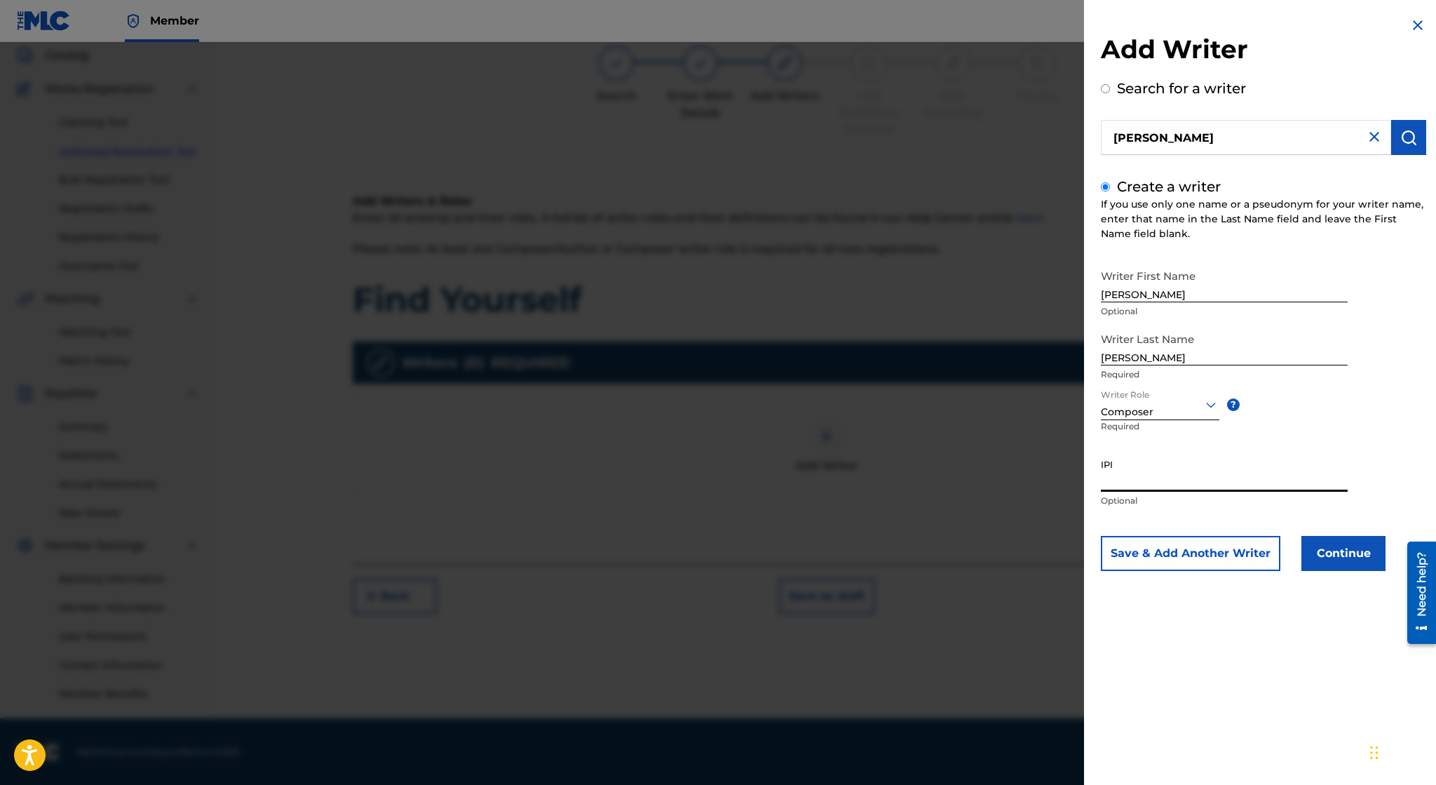
click at [1053, 474] on input "IPI" at bounding box center [1224, 472] width 247 height 40
paste input "01172994227"
type input "01172994227"
click at [1053, 553] on button "Continue" at bounding box center [1343, 553] width 84 height 35
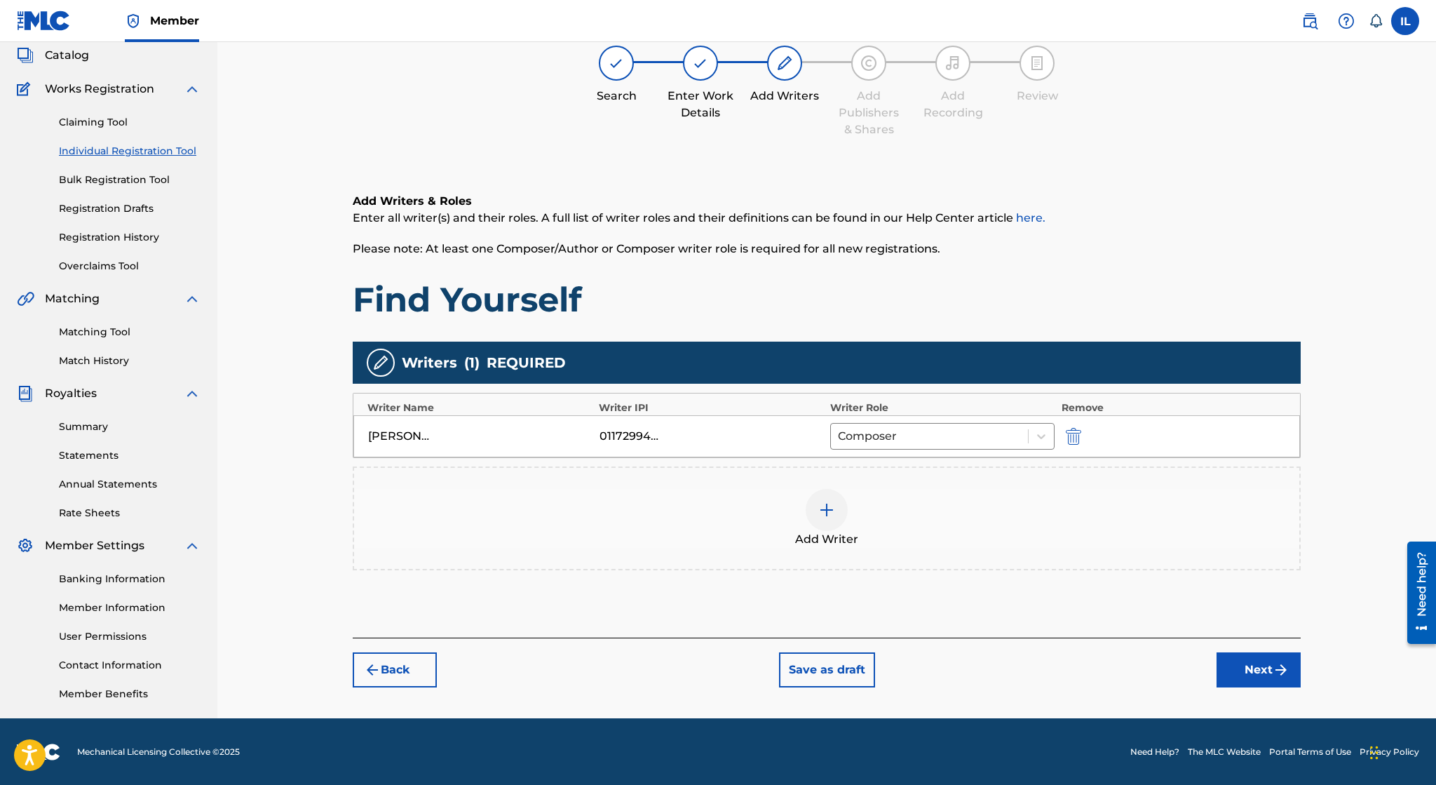
click at [1053, 666] on button "Next" at bounding box center [1259, 669] width 84 height 35
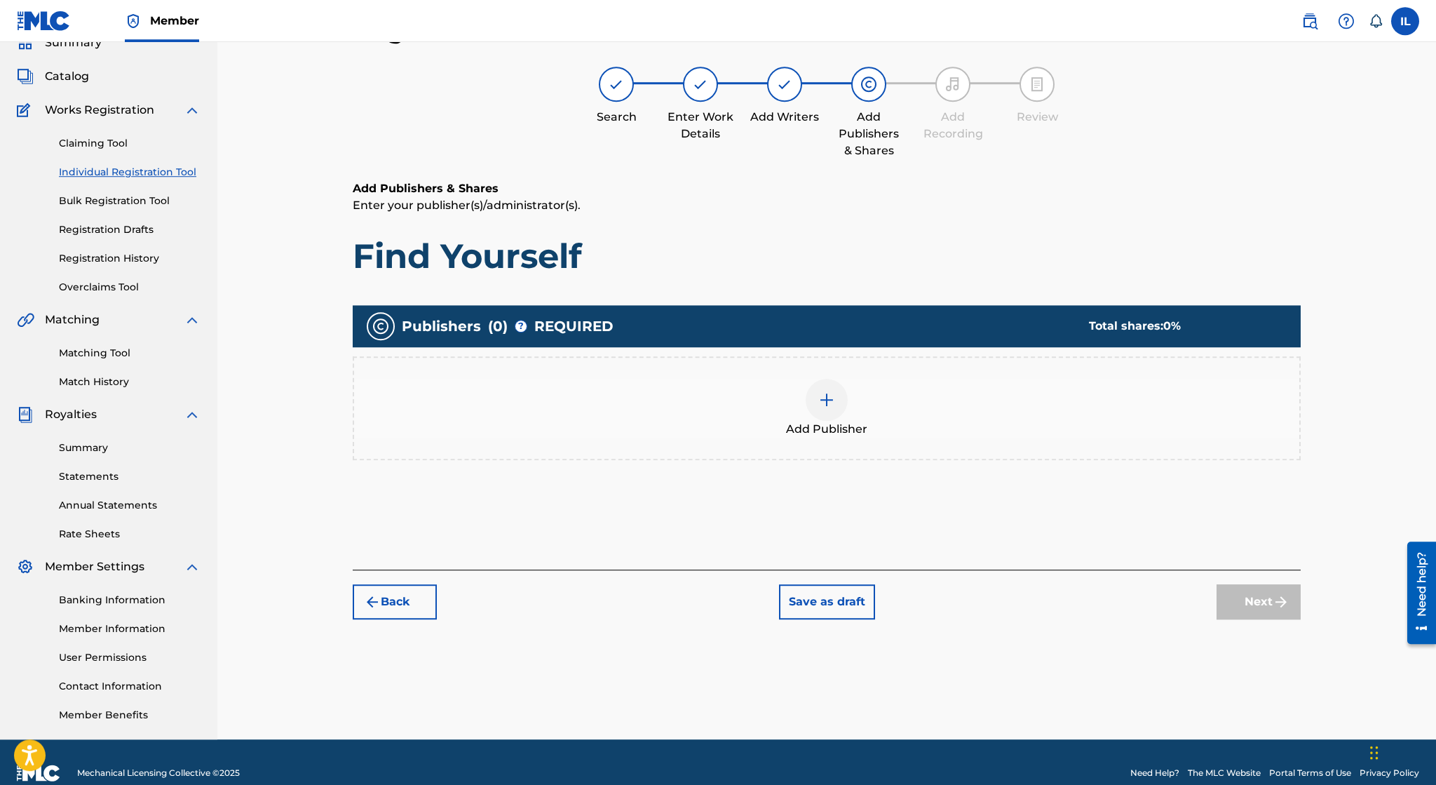
scroll to position [62, 0]
click at [834, 395] on img at bounding box center [826, 400] width 17 height 17
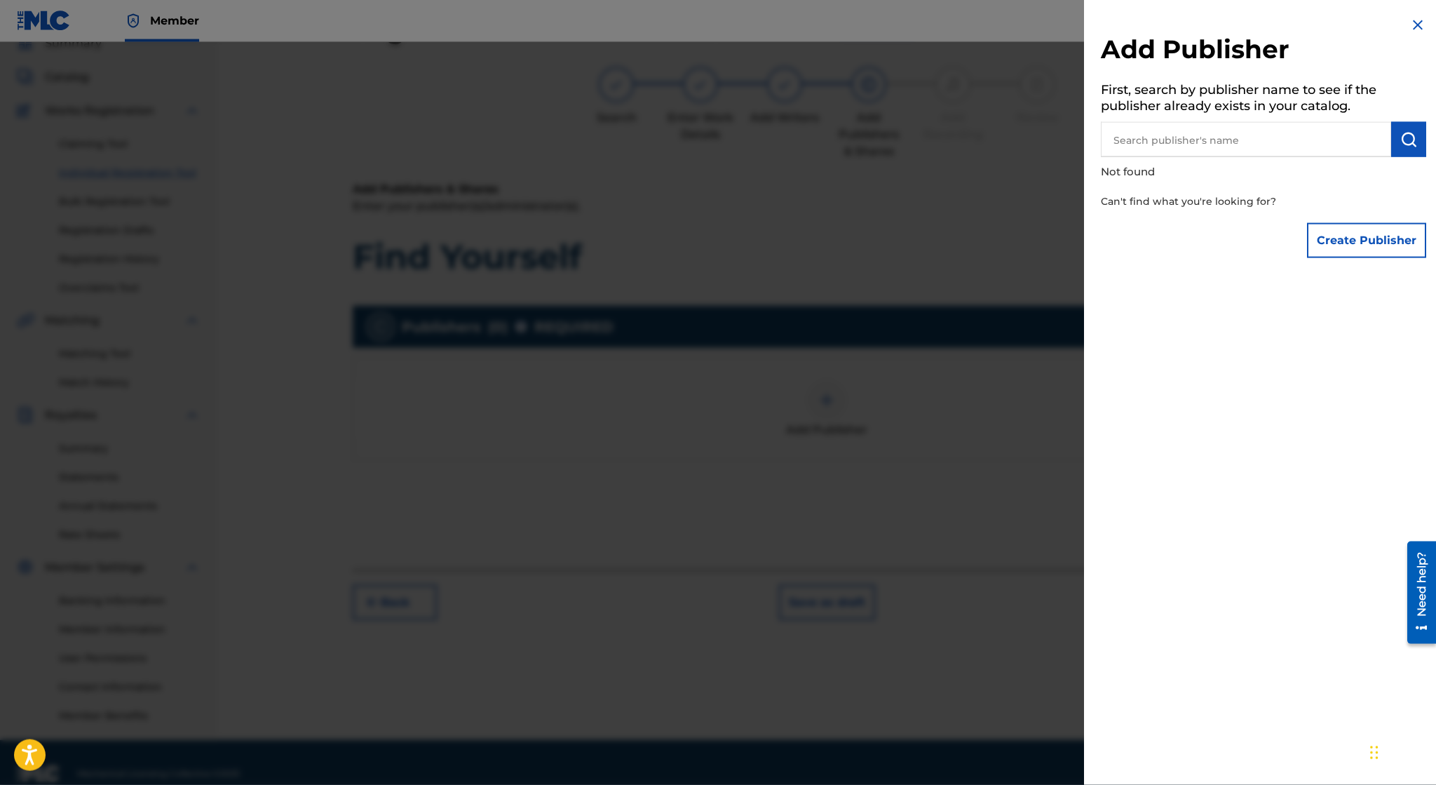
click at [1053, 144] on input "text" at bounding box center [1246, 139] width 290 height 35
type input "CD Baby Publishing"
click at [1053, 30] on img at bounding box center [1417, 25] width 17 height 17
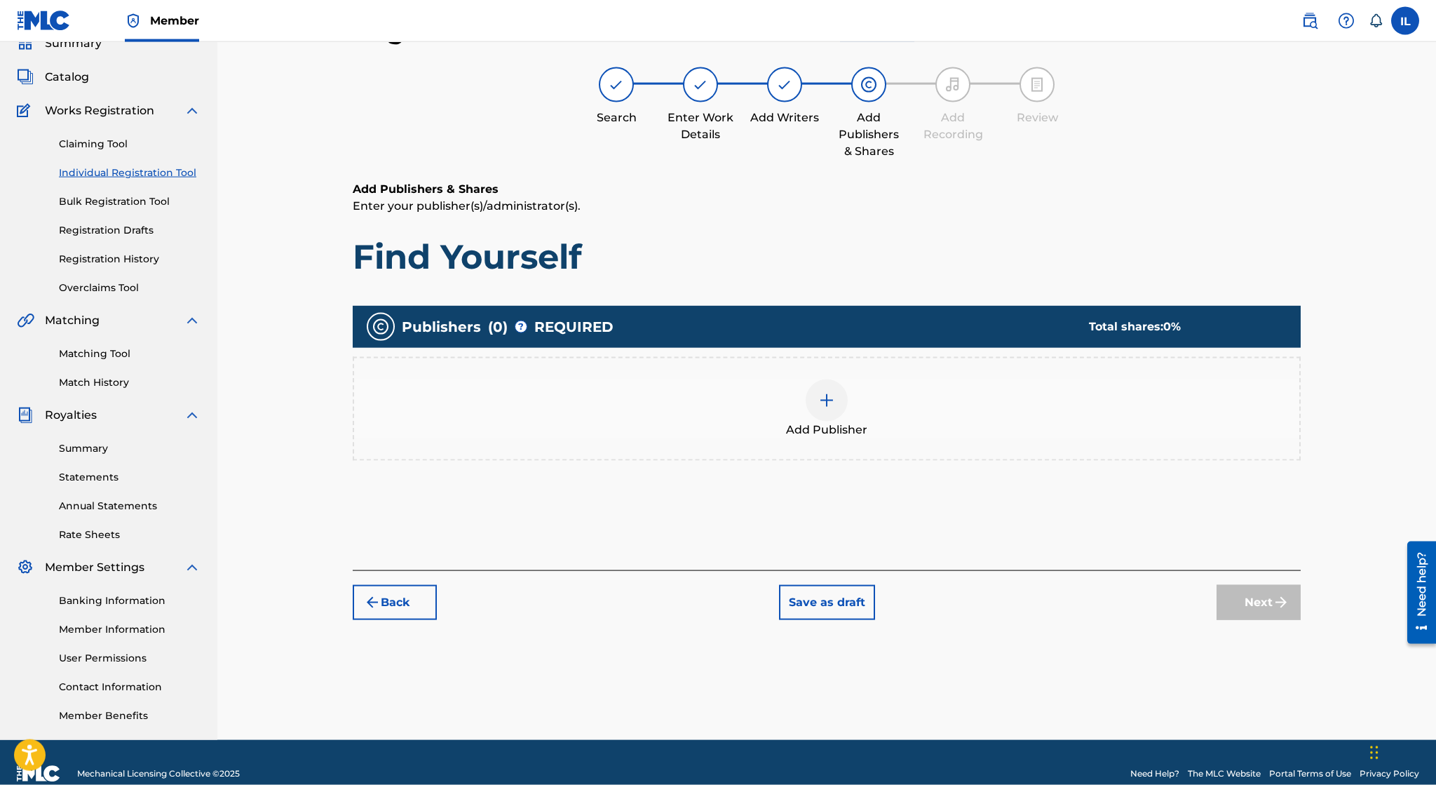
click at [809, 400] on div at bounding box center [827, 400] width 42 height 42
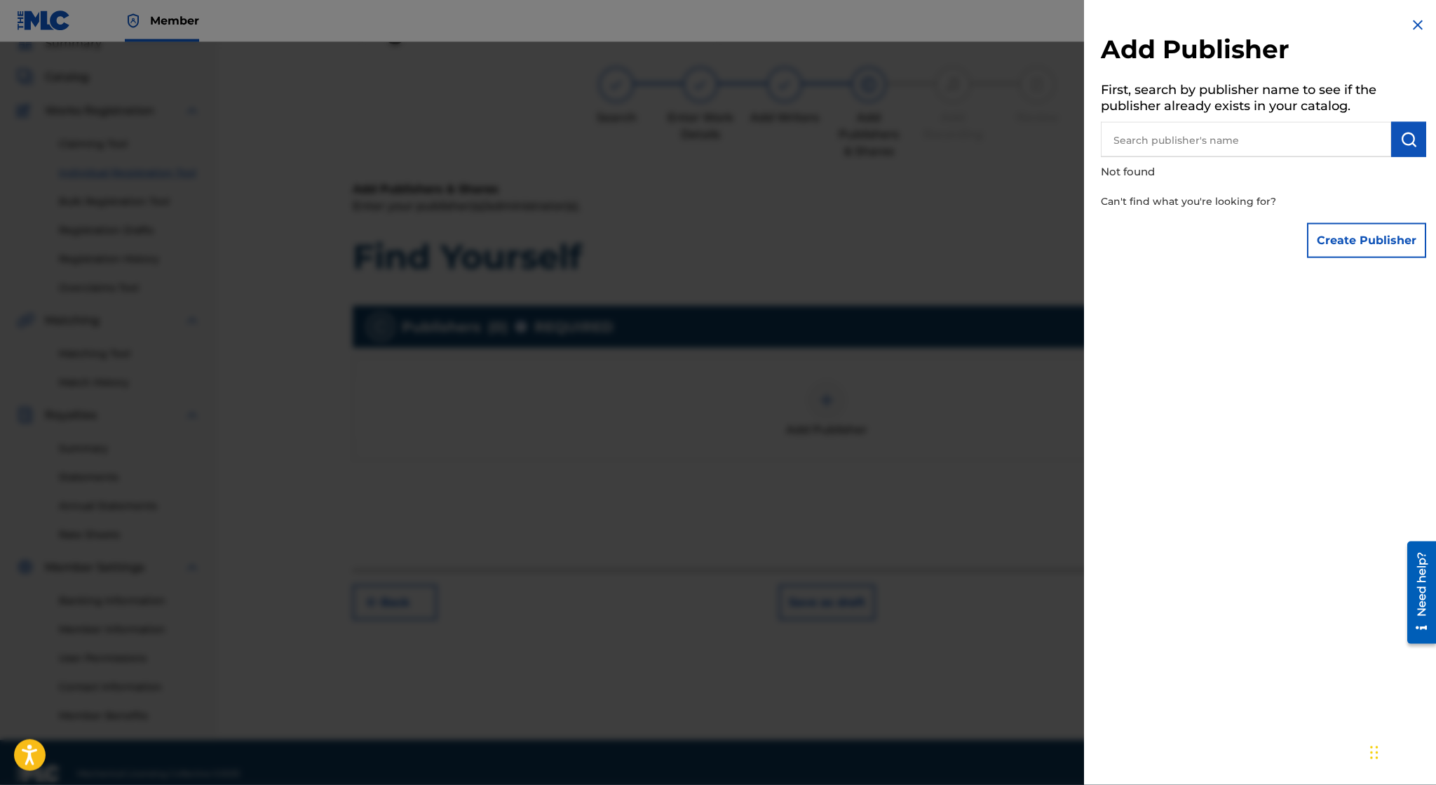
click at [1053, 241] on button "Create Publisher" at bounding box center [1366, 240] width 119 height 35
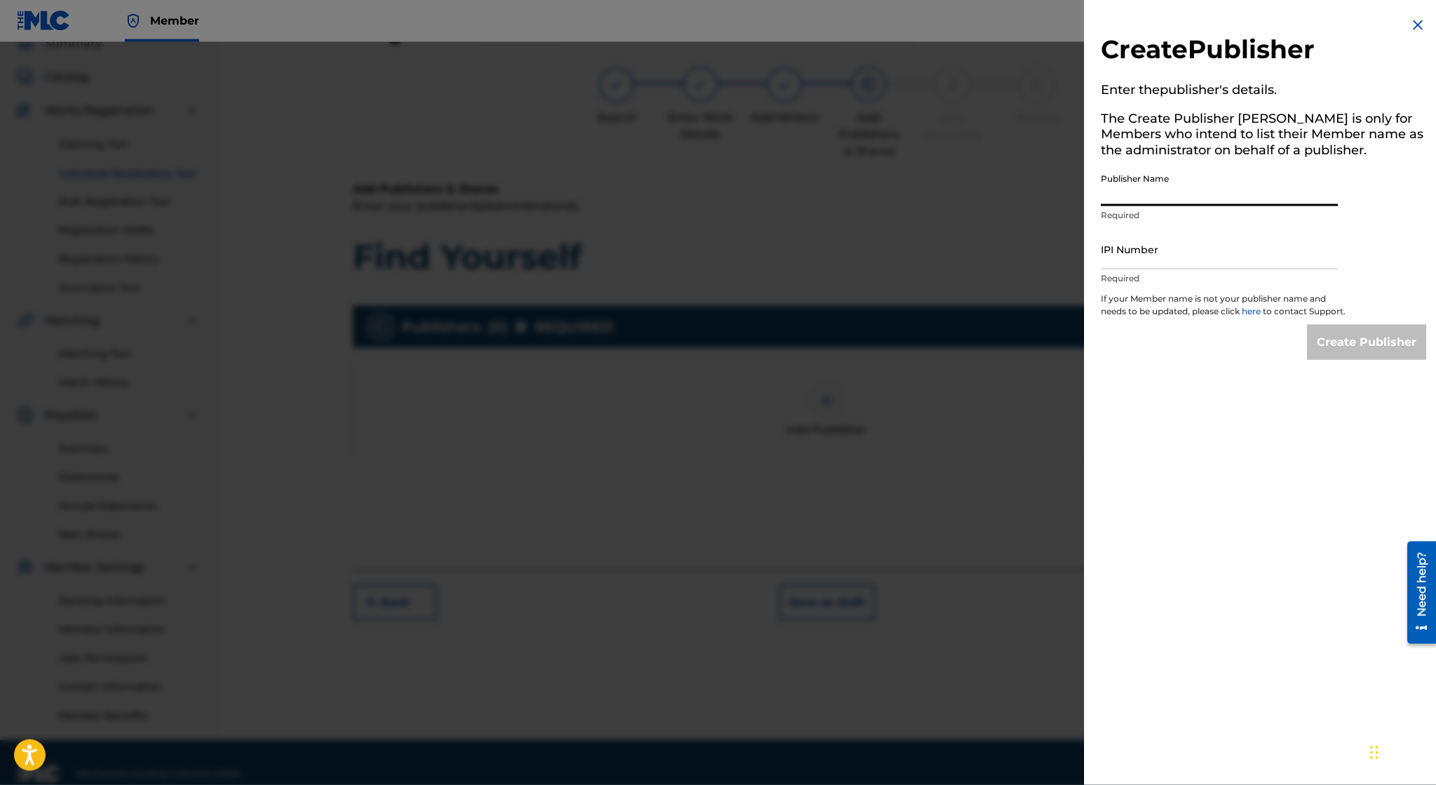
click at [1053, 192] on input "Publisher Name" at bounding box center [1219, 186] width 237 height 40
type input "Irvin Lopez"
click at [1053, 265] on input "IPI Number" at bounding box center [1219, 249] width 237 height 40
paste input "01172994227"
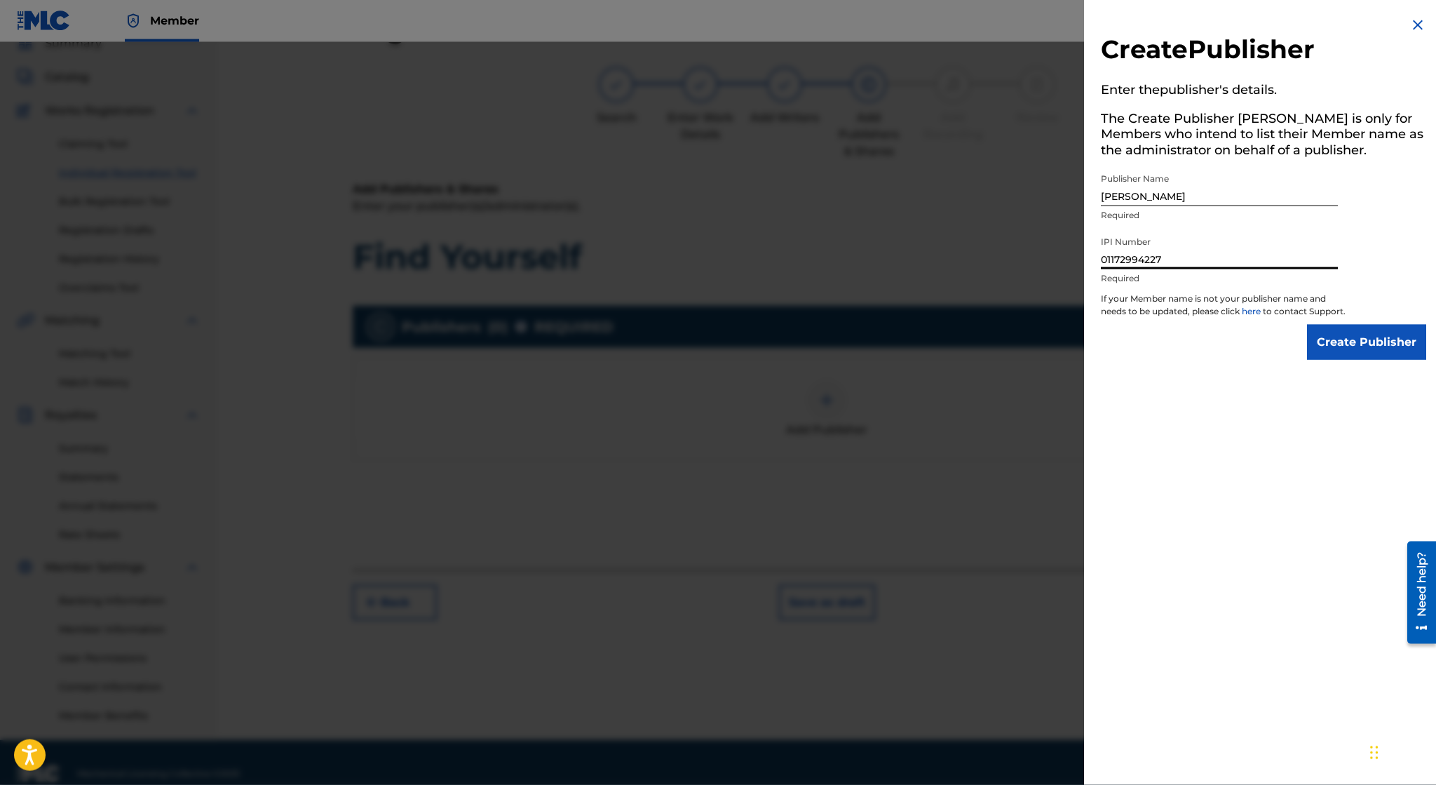
type input "01172994227"
click at [1053, 346] on input "Create Publisher" at bounding box center [1366, 342] width 119 height 35
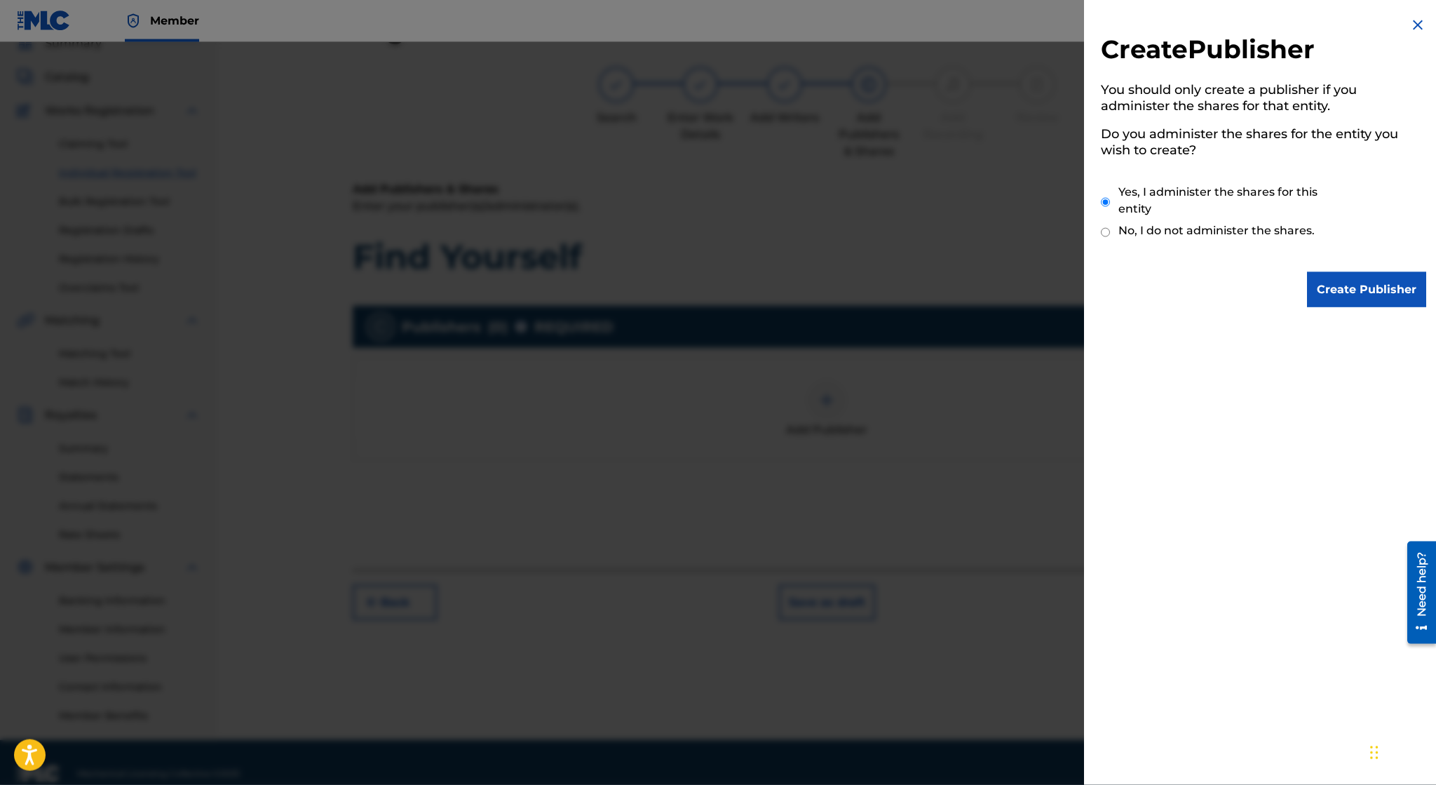
click at [1053, 25] on img at bounding box center [1417, 25] width 17 height 17
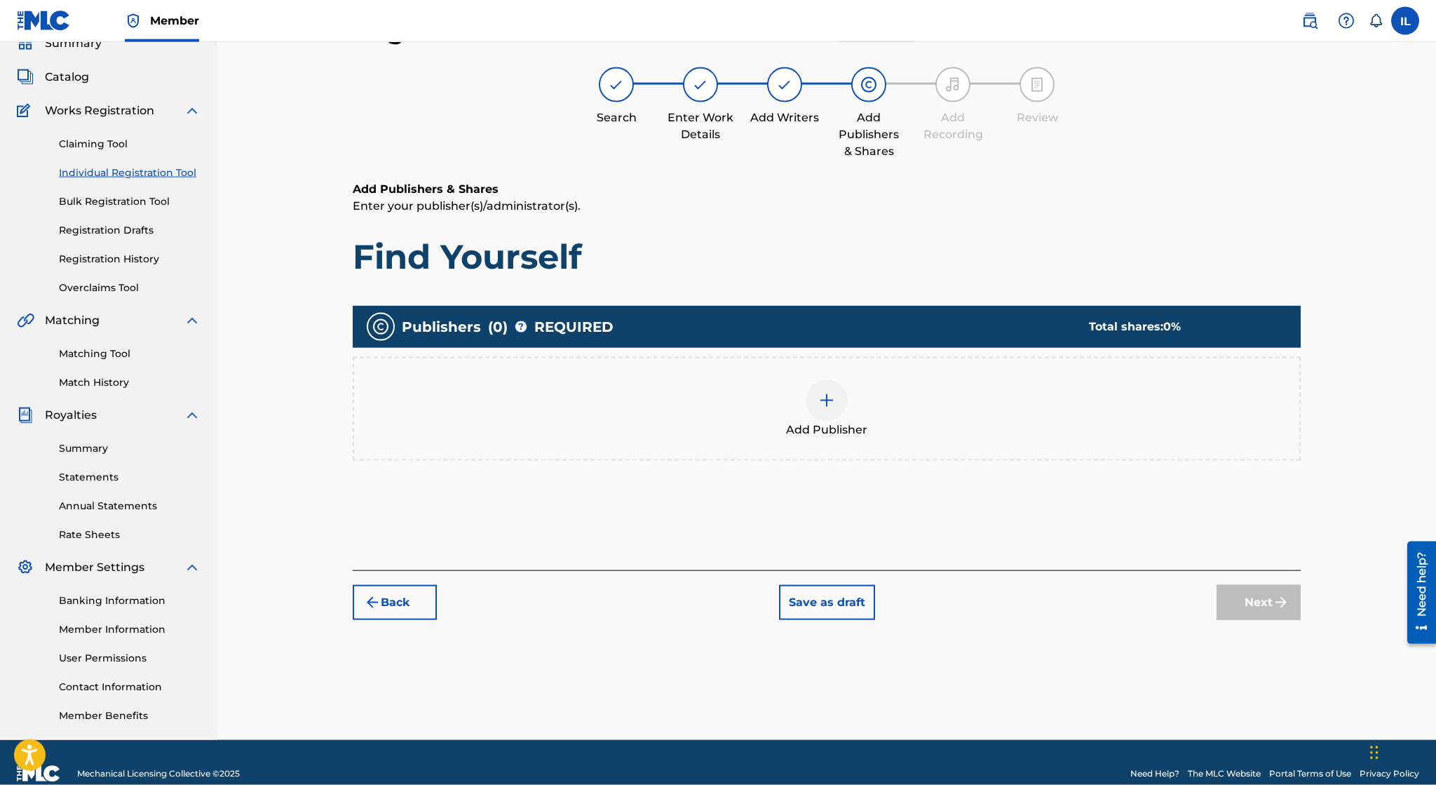
click at [403, 595] on button "Back" at bounding box center [395, 602] width 84 height 35
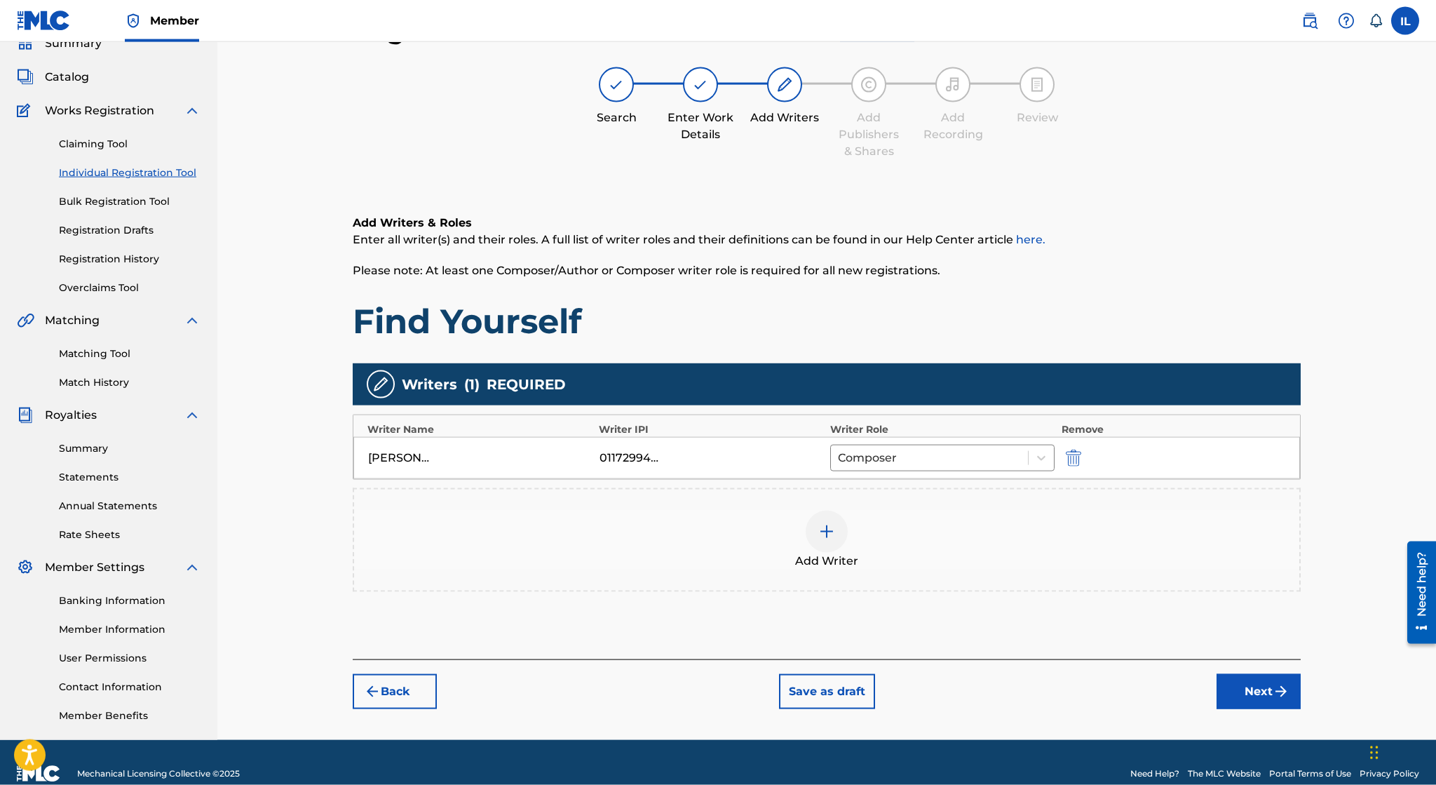
click at [403, 595] on div "Add Writers & Roles Enter all writer(s) and their roles. A full list of writer …" at bounding box center [827, 420] width 948 height 478
click at [389, 691] on button "Back" at bounding box center [395, 691] width 84 height 35
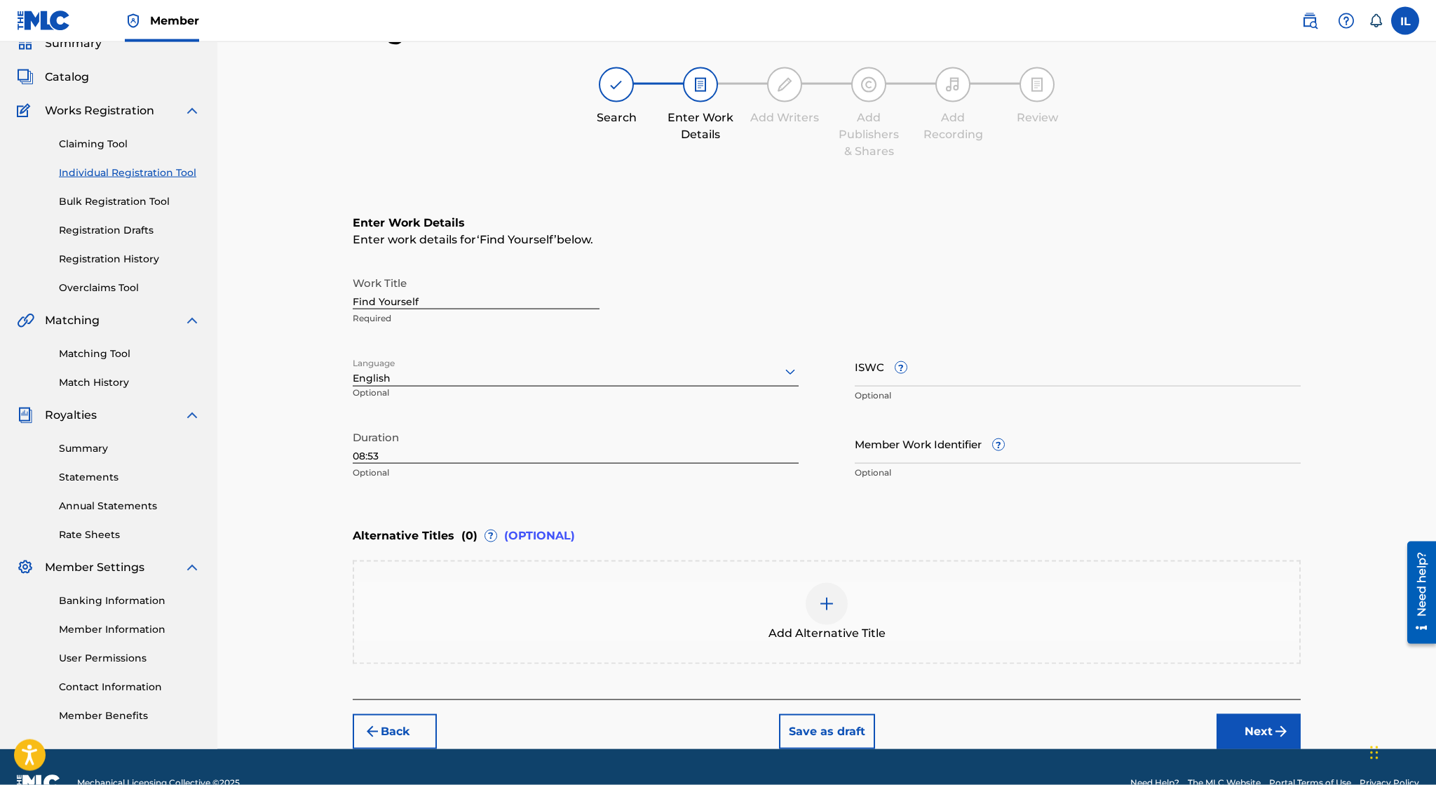
scroll to position [63, 0]
click at [430, 295] on input "Find Yourself" at bounding box center [476, 289] width 247 height 40
paste input "Under I: Watching the Stars"
type input "Under I: Watching the Stars"
click at [365, 454] on input "08:53" at bounding box center [576, 443] width 446 height 40
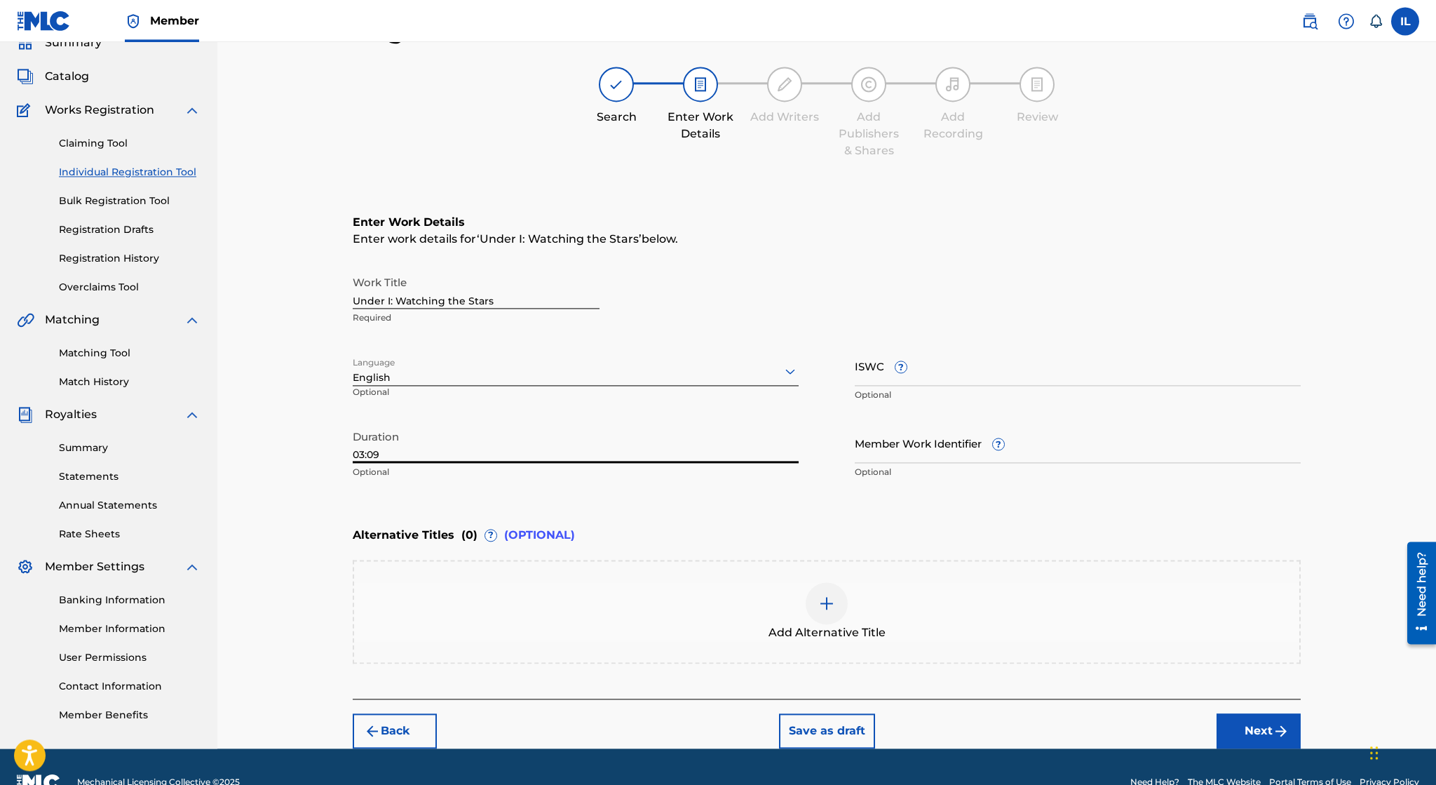
type input "03:09"
click at [1053, 713] on button "Next" at bounding box center [1259, 730] width 84 height 35
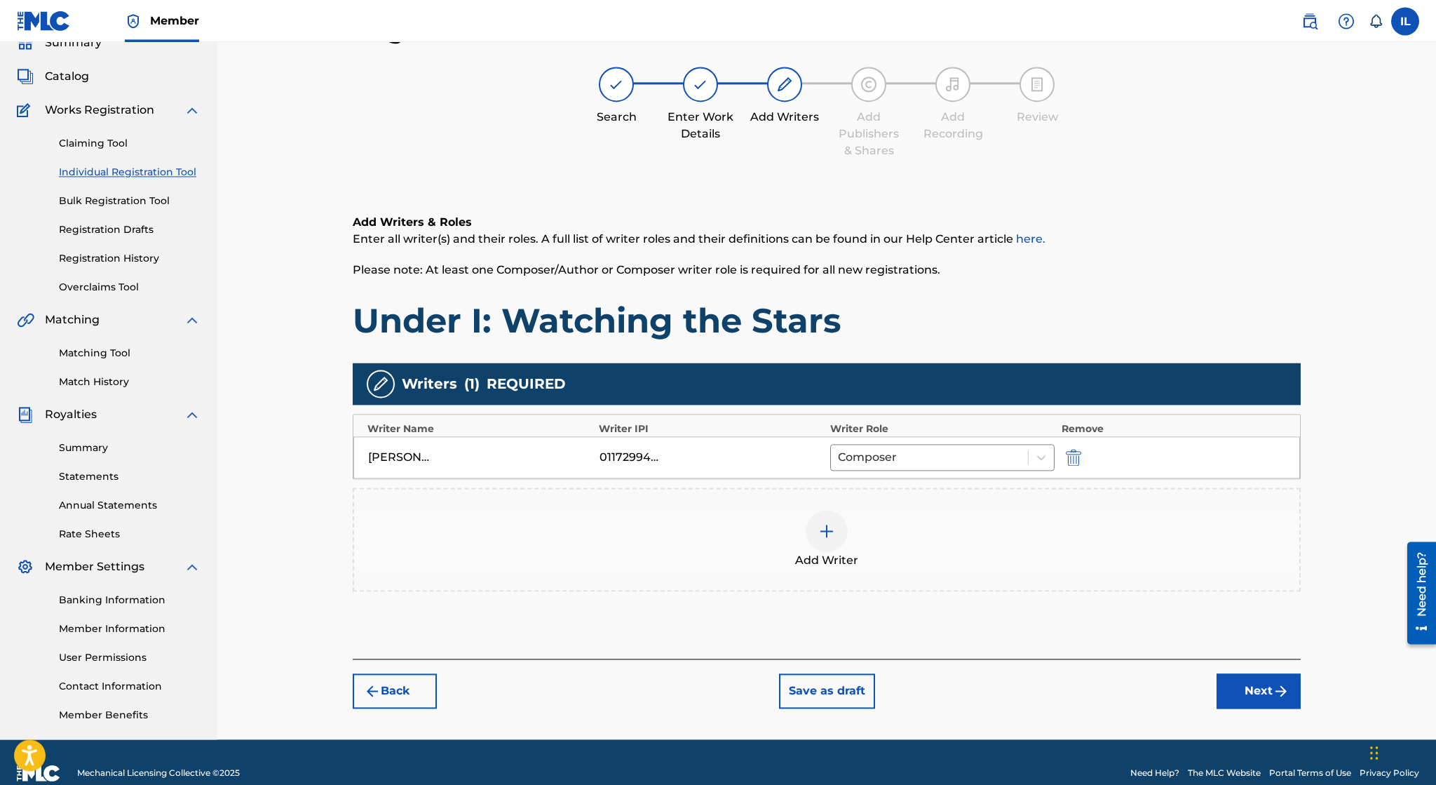
scroll to position [62, 0]
click at [1053, 690] on button "Next" at bounding box center [1259, 691] width 84 height 35
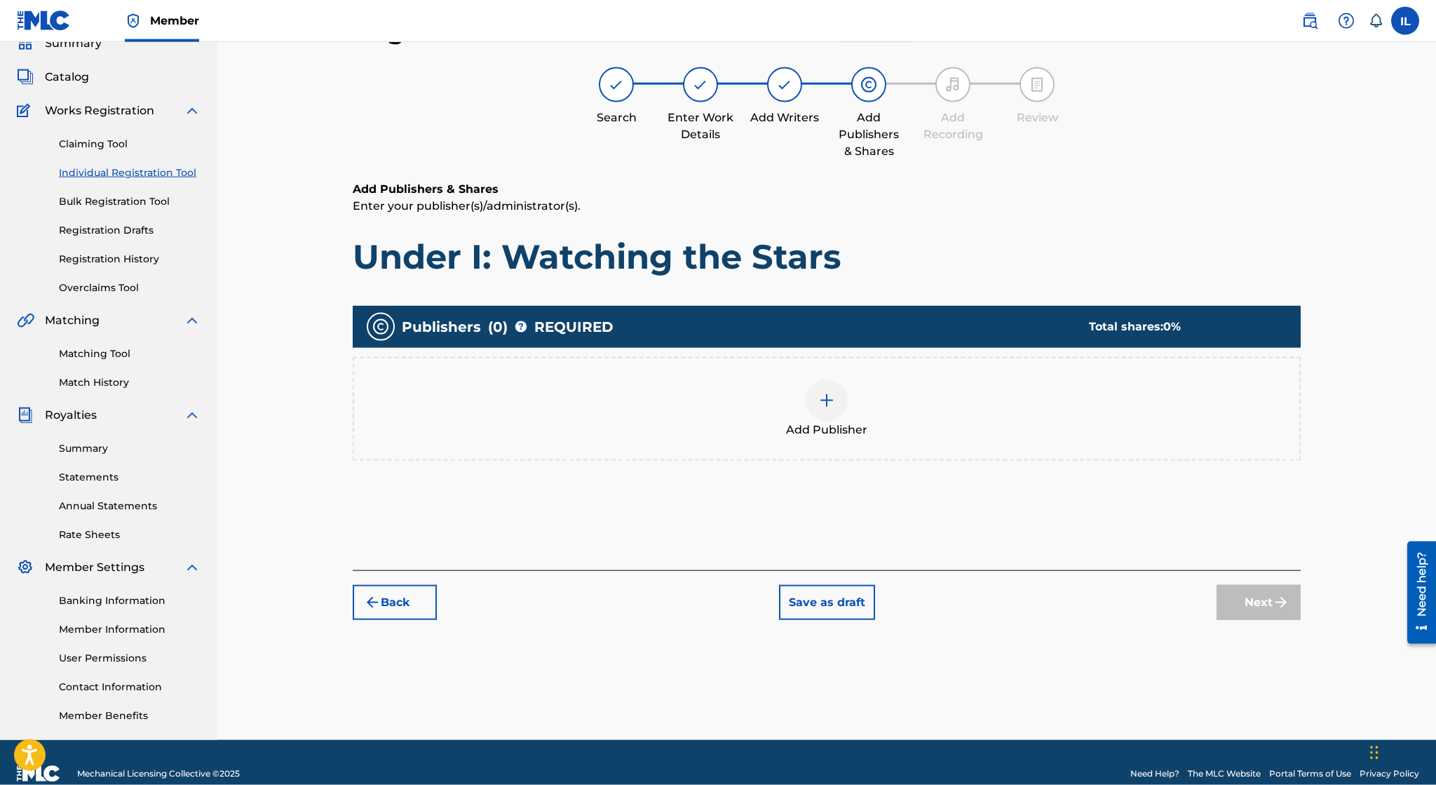
scroll to position [63, 0]
click at [846, 412] on div "Add Publisher" at bounding box center [826, 408] width 945 height 59
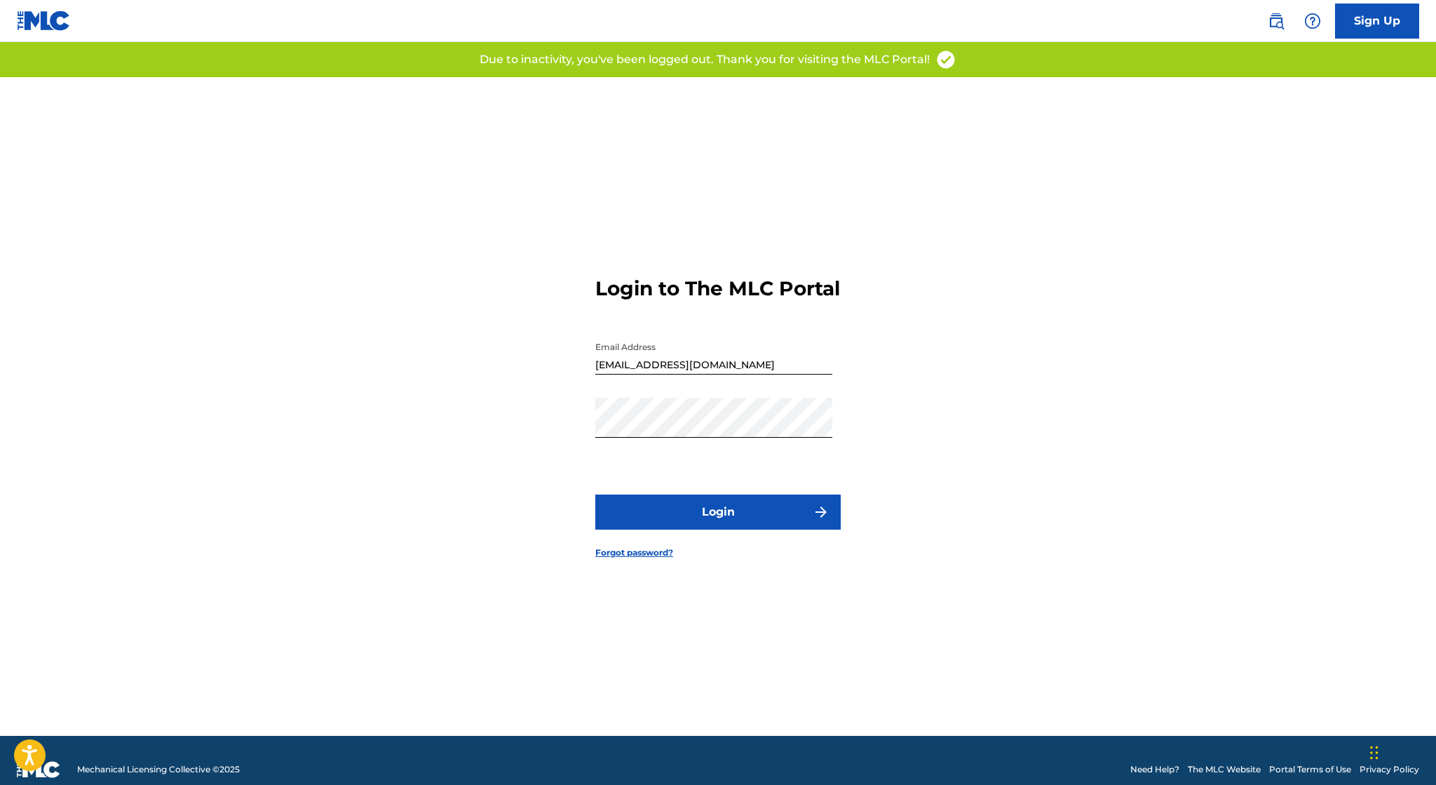
click at [753, 523] on button "Login" at bounding box center [717, 511] width 245 height 35
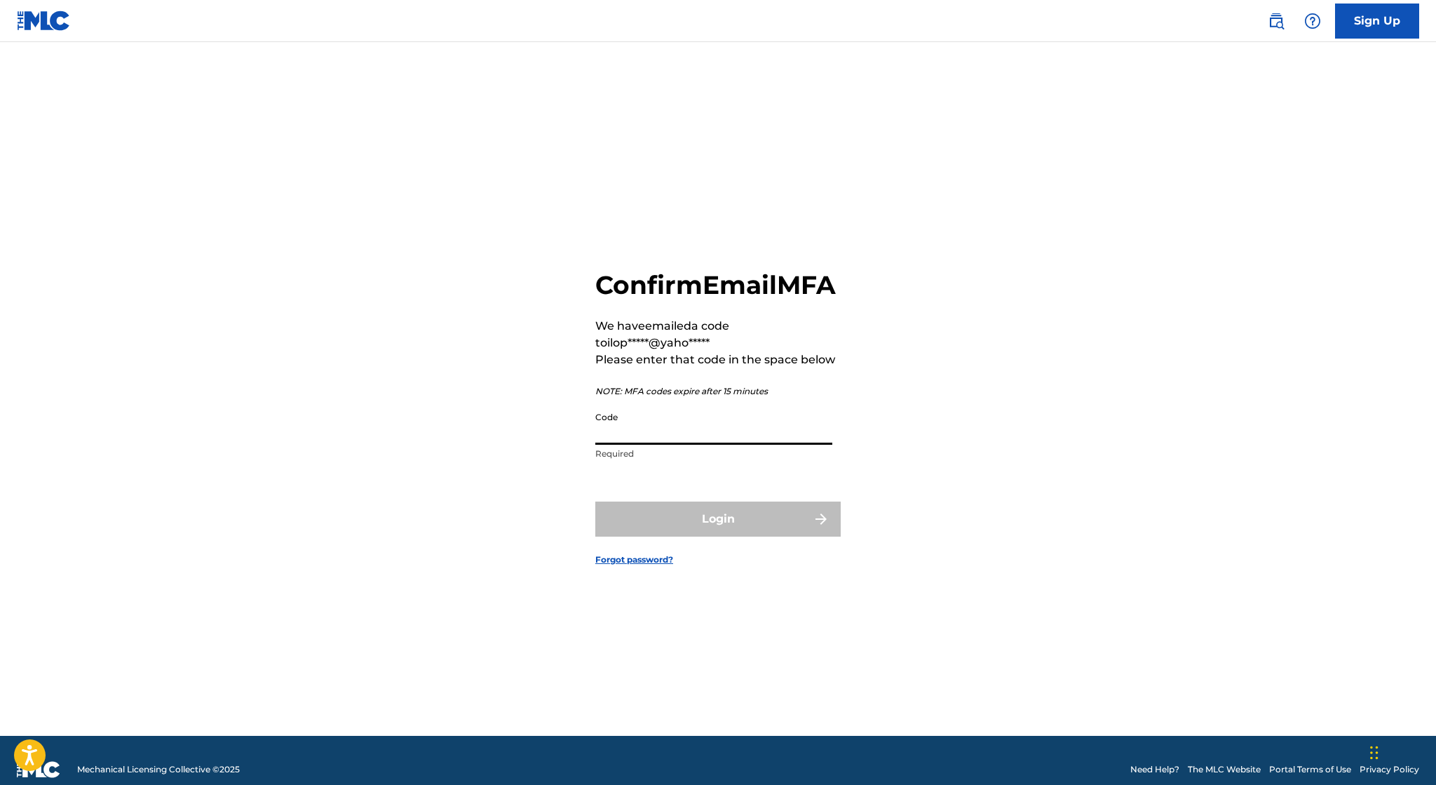
click at [618, 439] on input "Code" at bounding box center [713, 425] width 237 height 40
paste input "582592"
type input "582592"
click at [595, 501] on button "Login" at bounding box center [717, 518] width 245 height 35
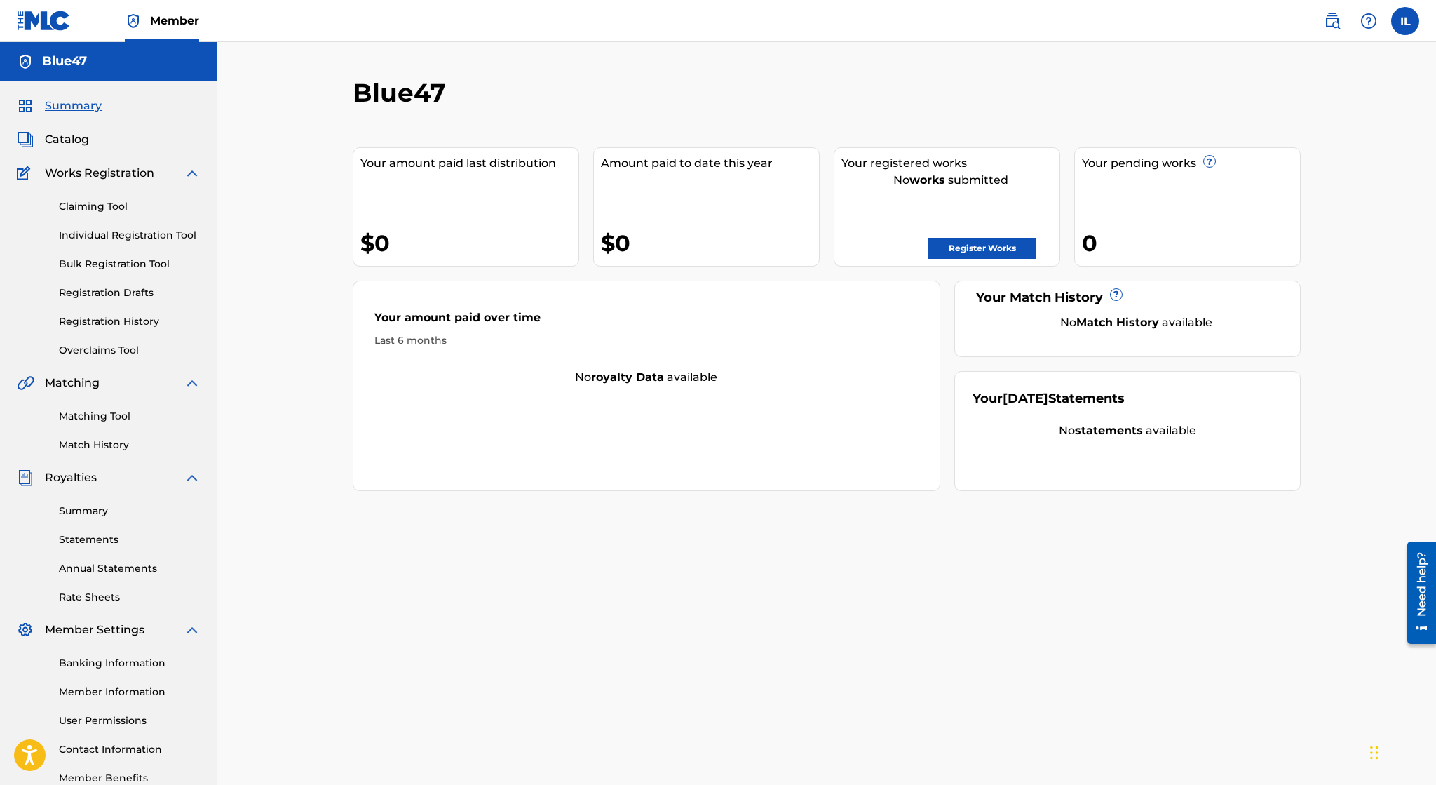
click at [1013, 250] on link "Register Works" at bounding box center [982, 248] width 108 height 21
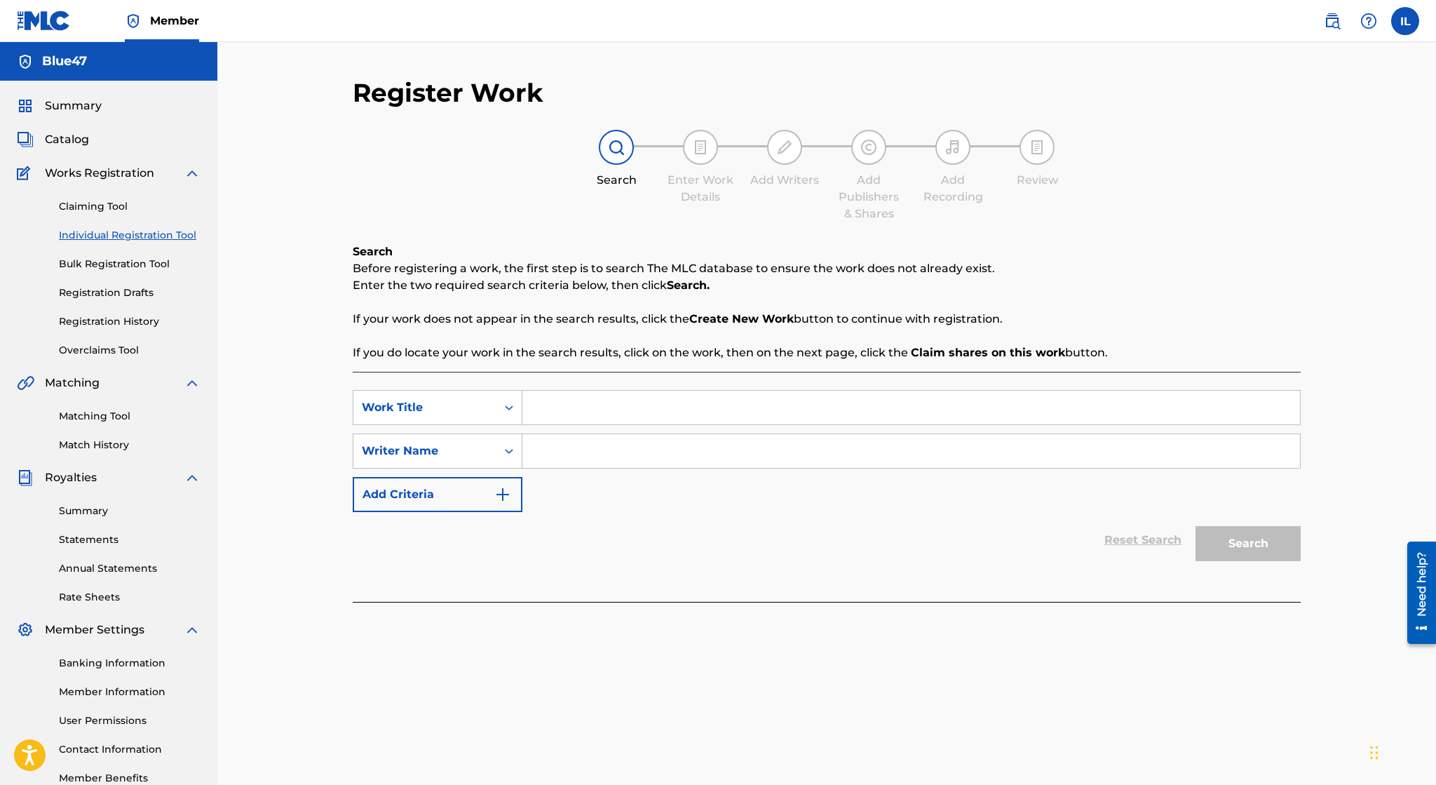
click at [123, 421] on link "Matching Tool" at bounding box center [130, 416] width 142 height 15
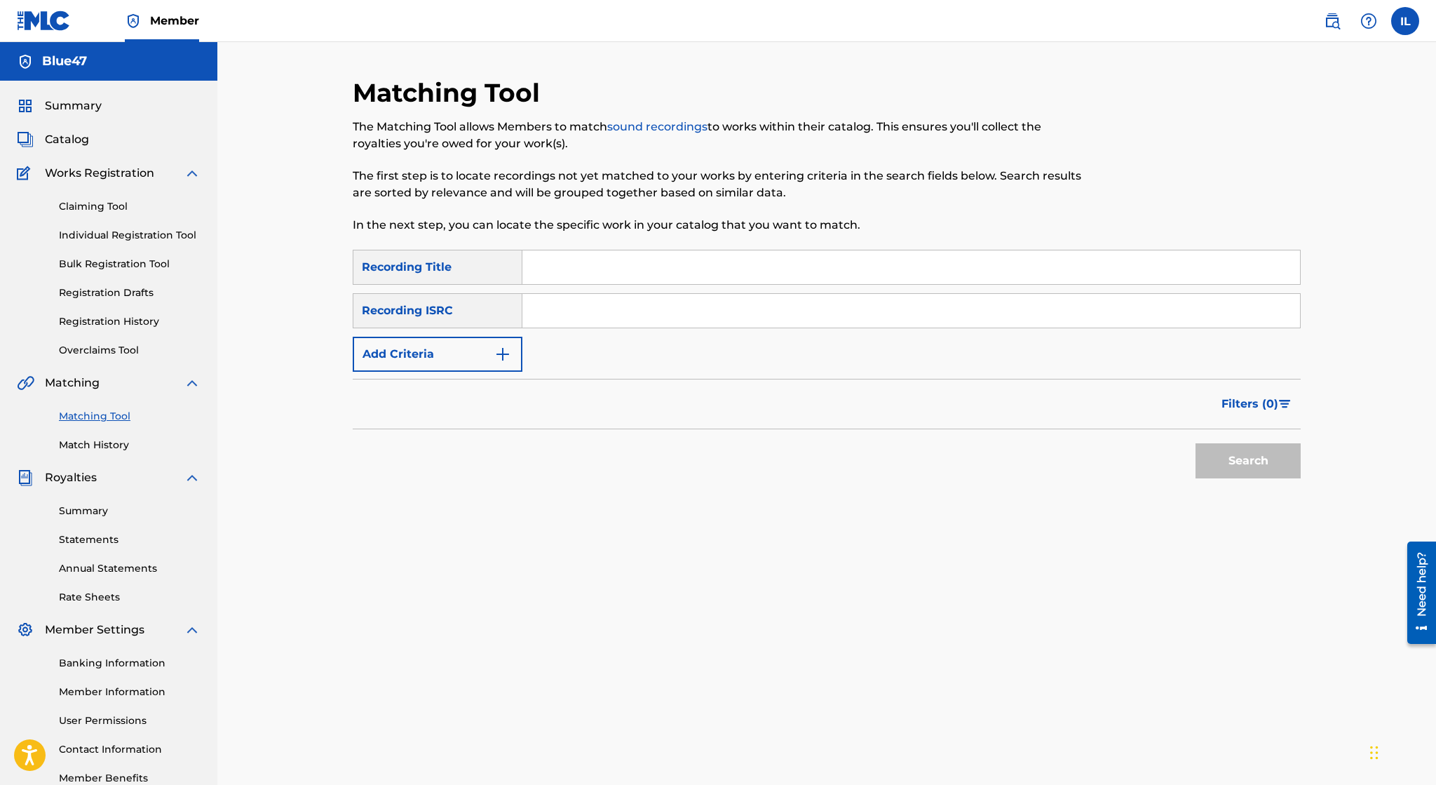
click at [562, 260] on input "Search Form" at bounding box center [911, 267] width 778 height 34
type input "Find Yourself"
click at [1205, 467] on button "Search" at bounding box center [1248, 460] width 105 height 35
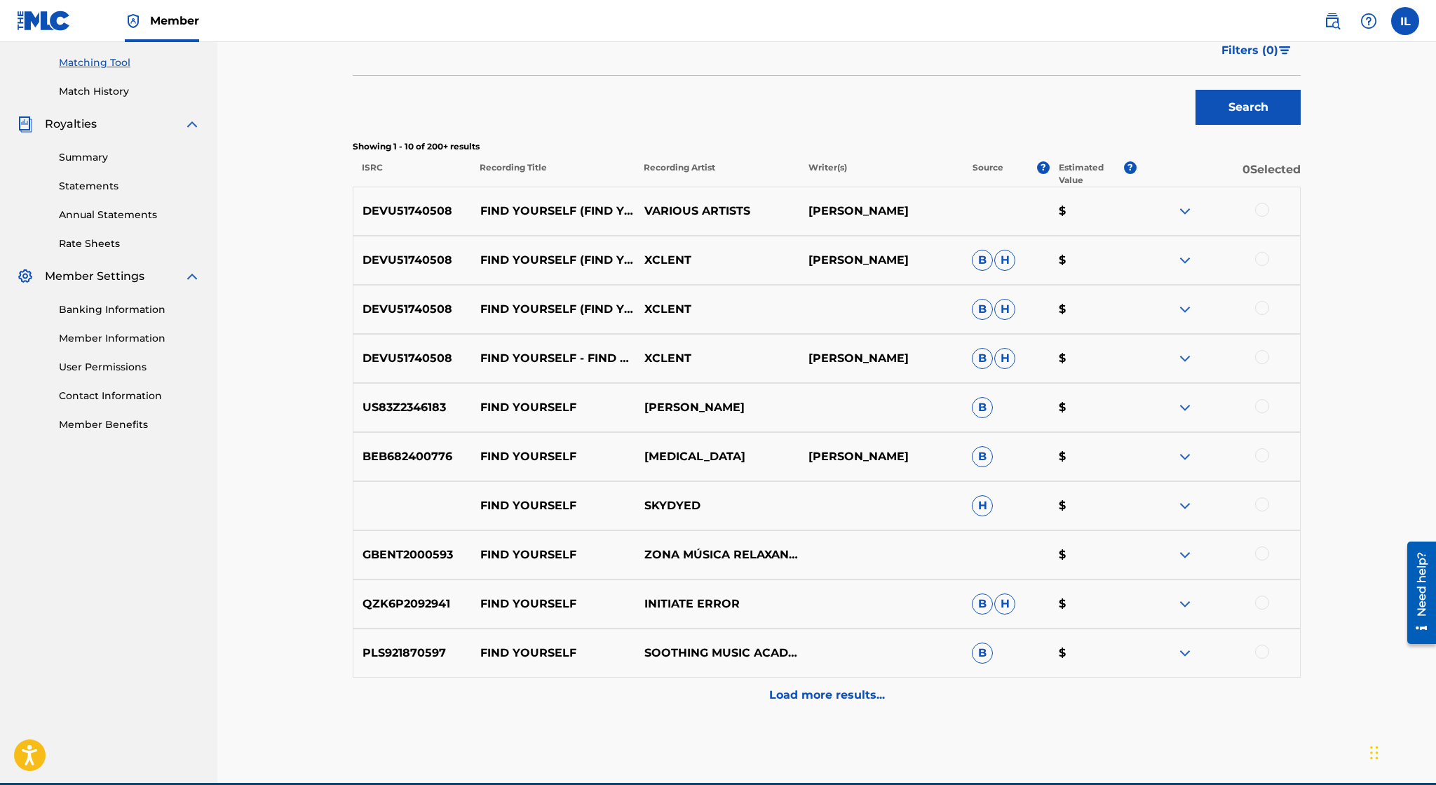
scroll to position [418, 0]
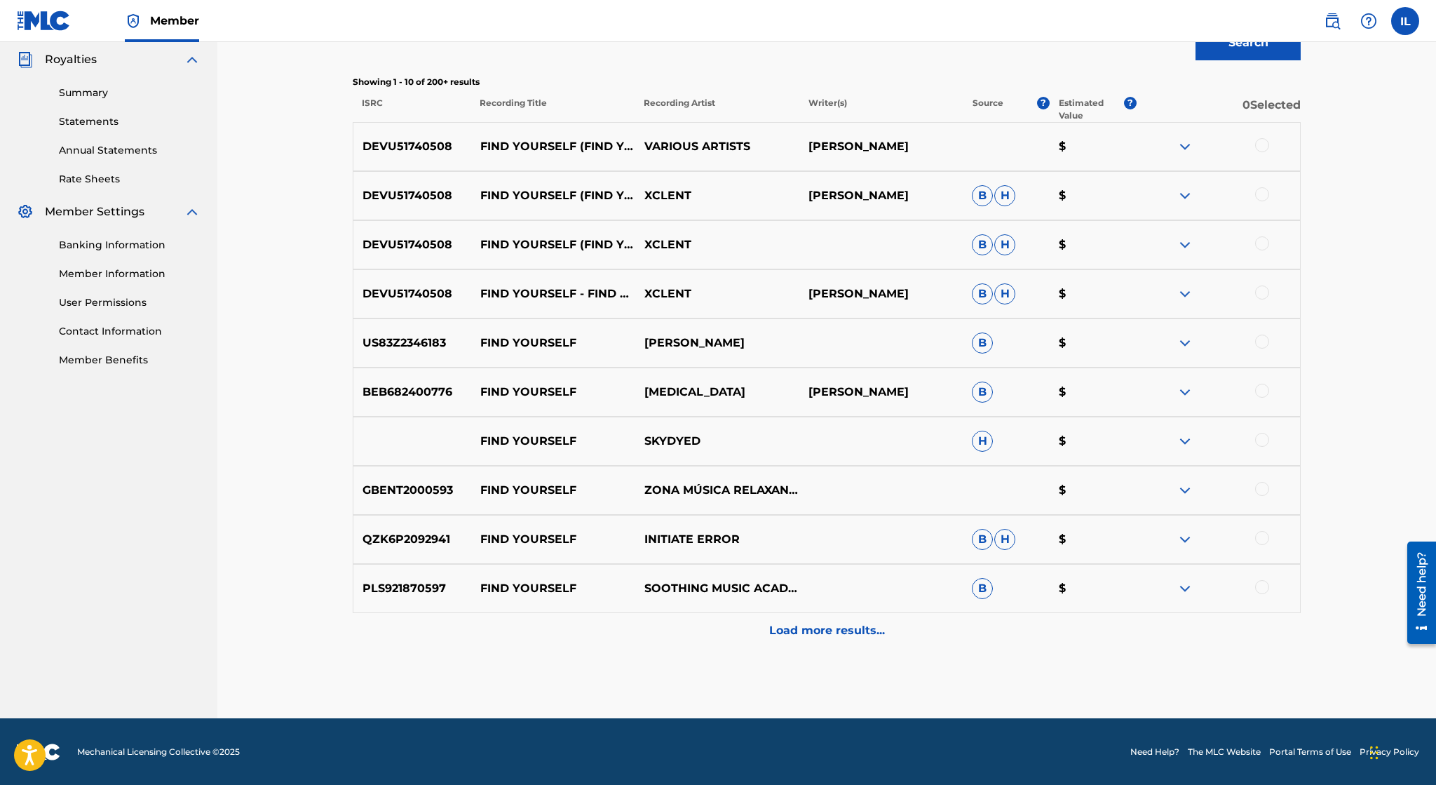
click at [792, 627] on p "Load more results..." at bounding box center [827, 630] width 116 height 17
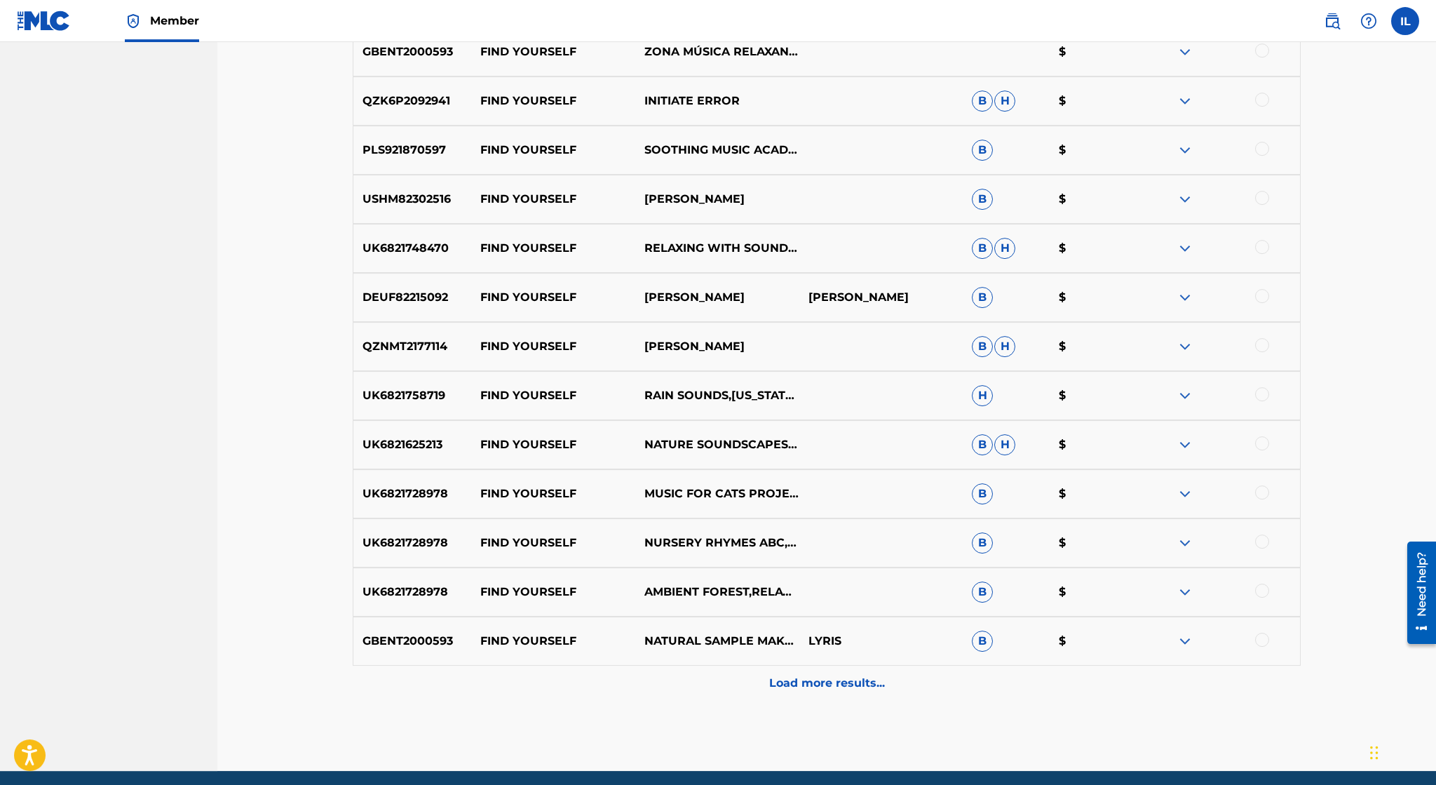
scroll to position [909, 0]
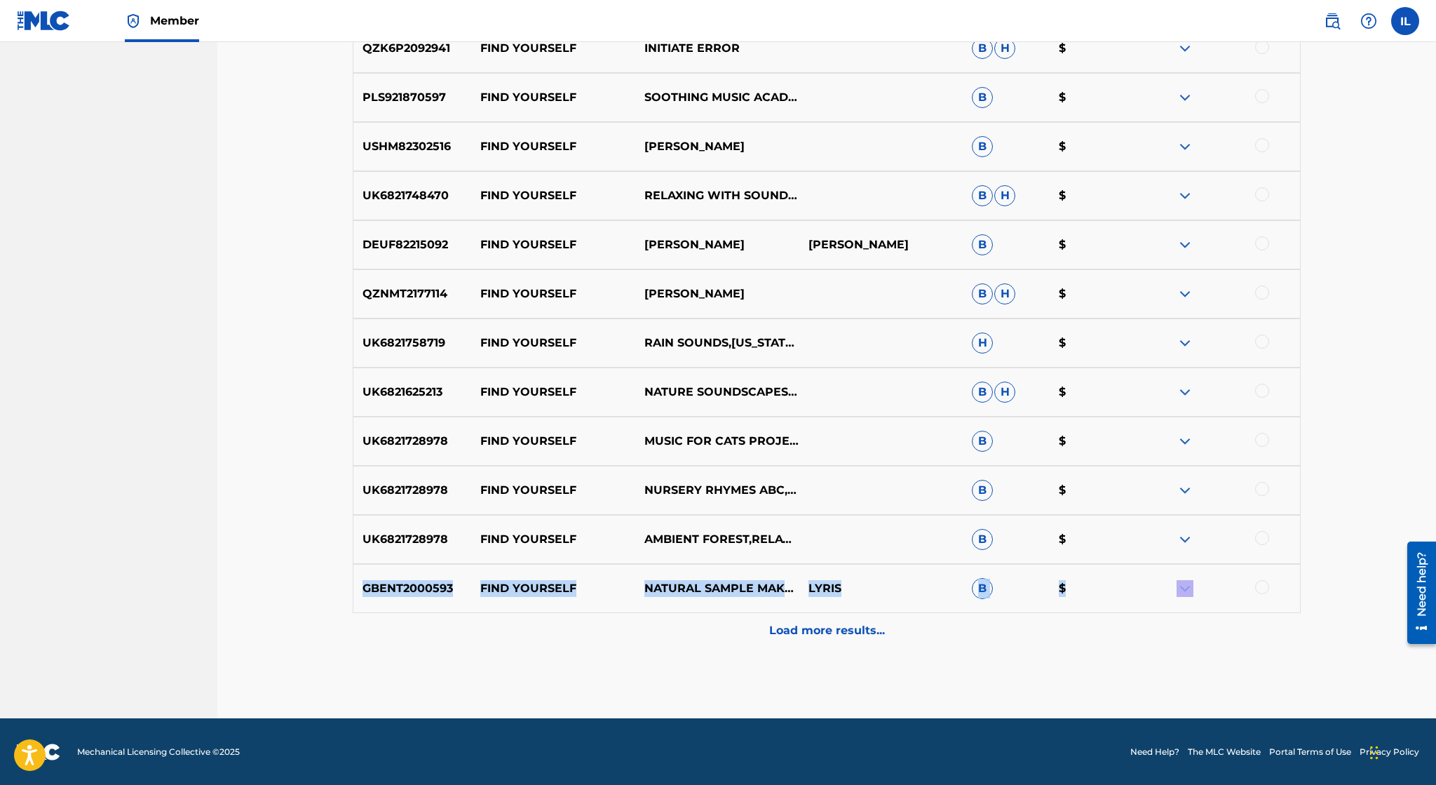
drag, startPoint x: 756, startPoint y: 624, endPoint x: 282, endPoint y: 595, distance: 474.9
click at [379, 631] on div "Load more results..." at bounding box center [827, 630] width 948 height 35
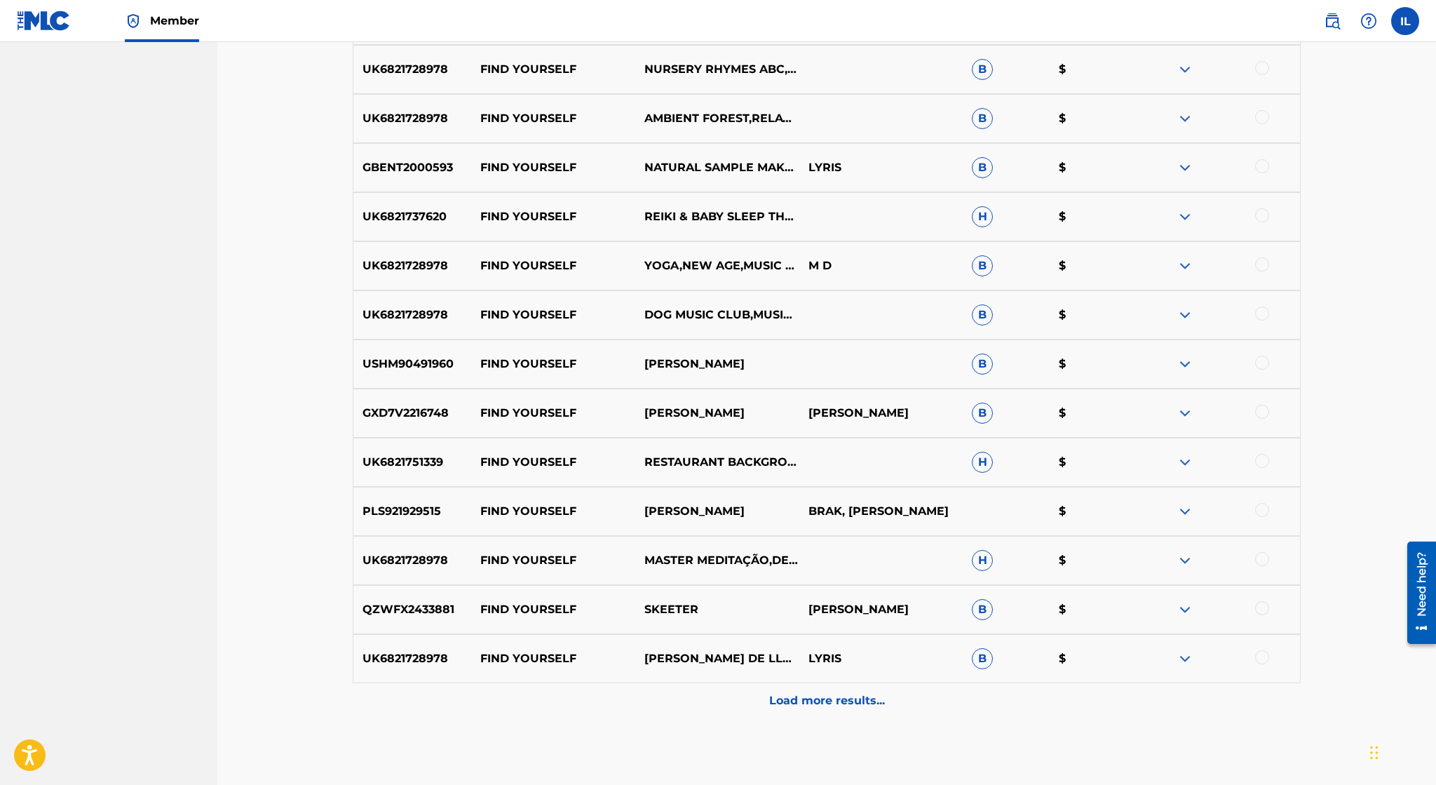
scroll to position [1400, 0]
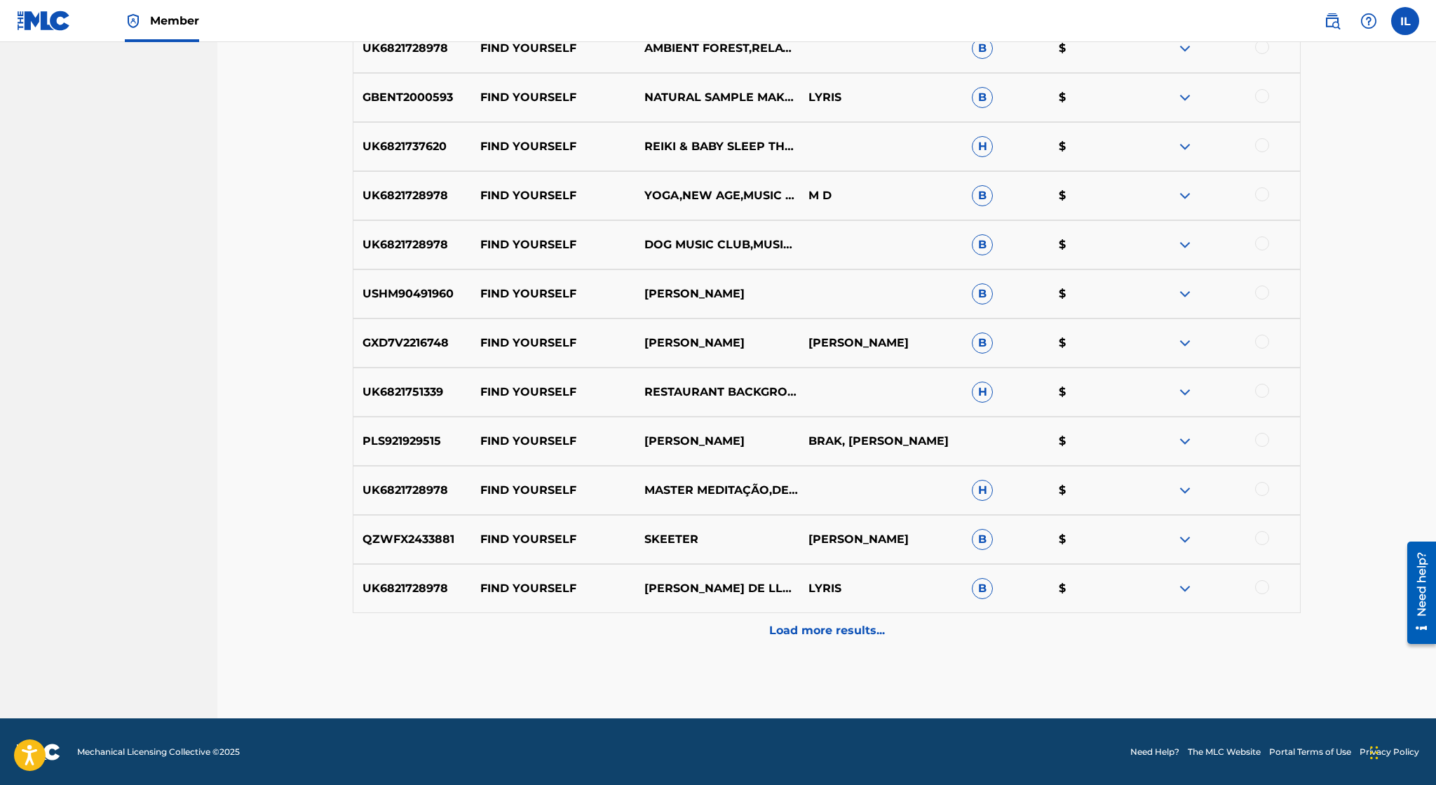
click at [368, 624] on div "Load more results..." at bounding box center [827, 630] width 948 height 35
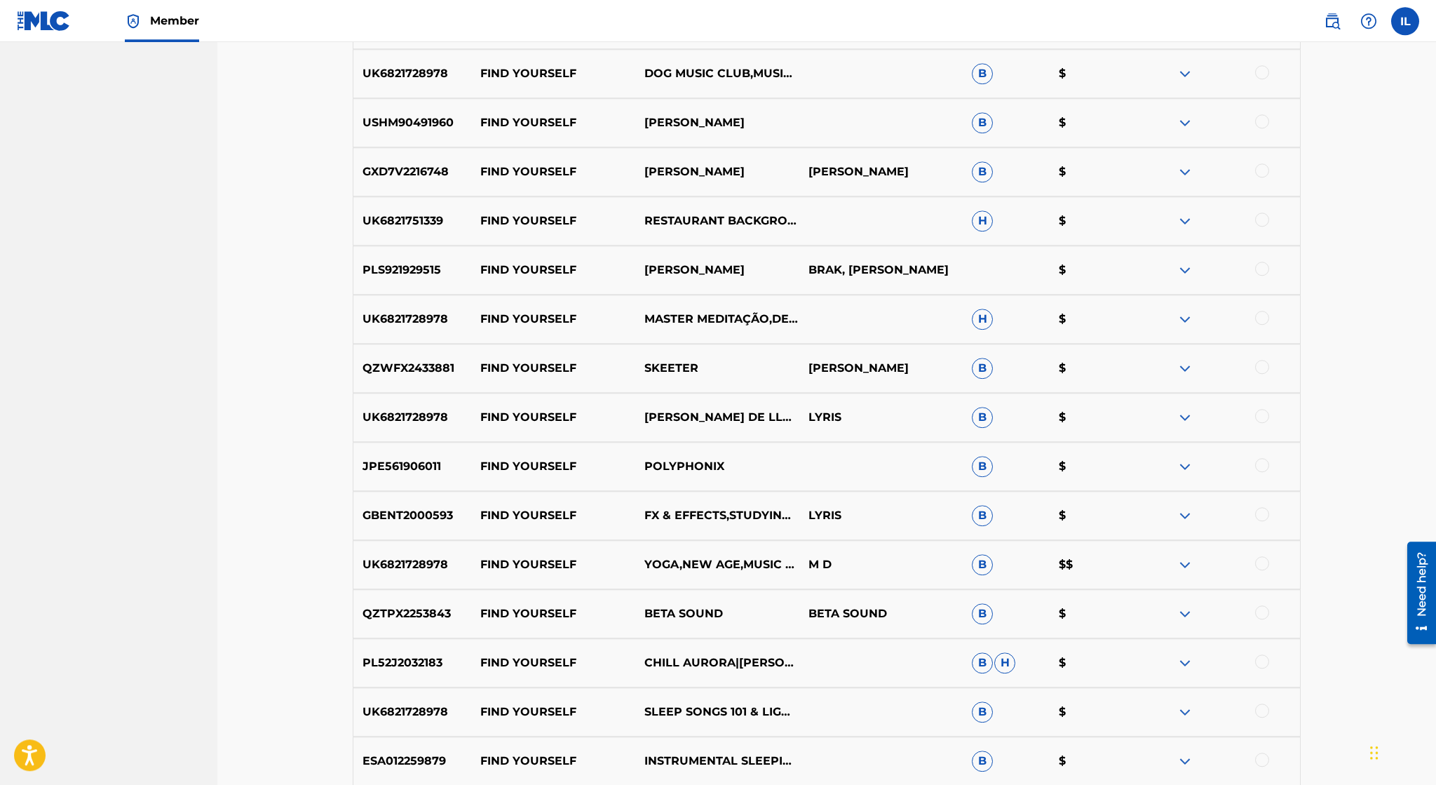
scroll to position [1890, 0]
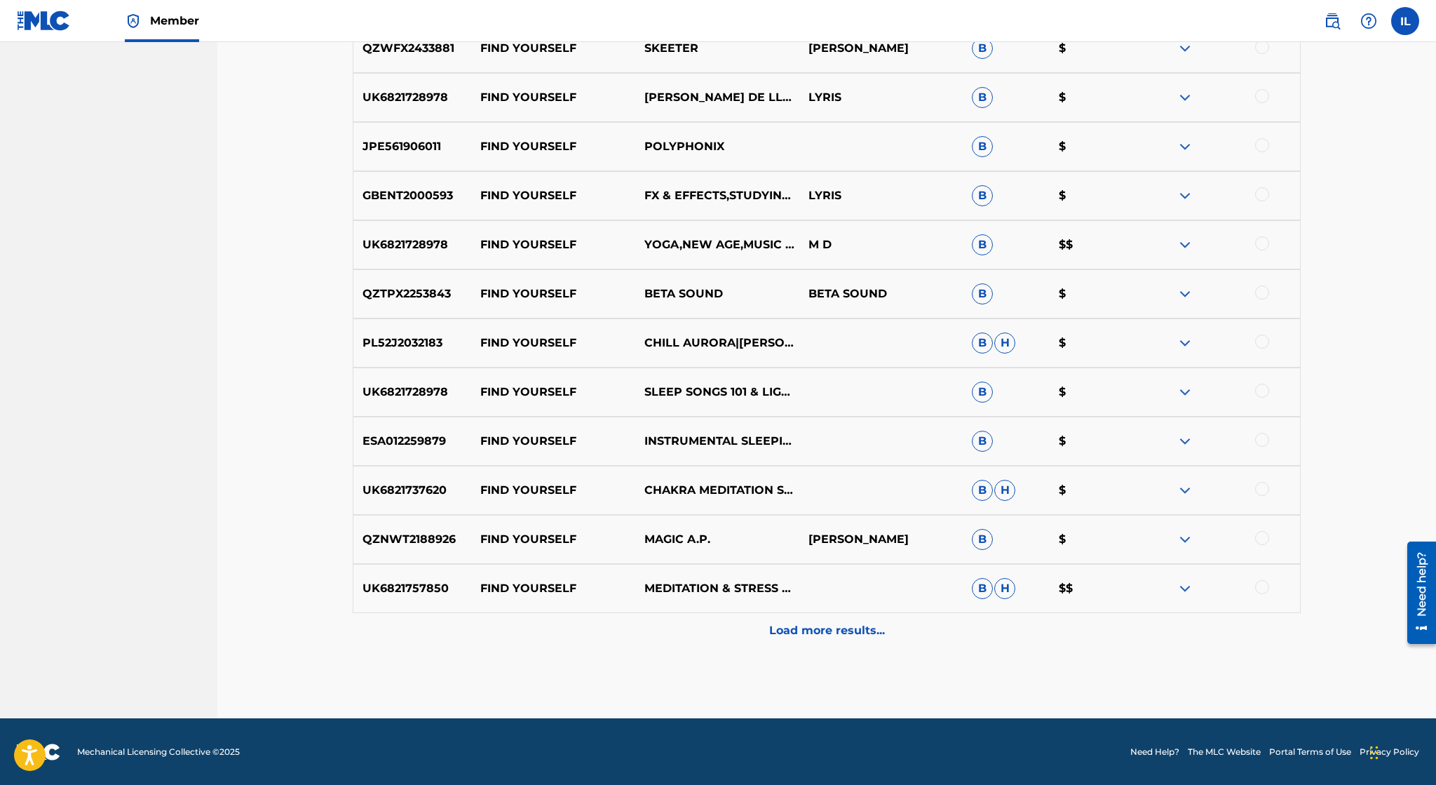
click at [439, 640] on div "Load more results..." at bounding box center [827, 630] width 948 height 35
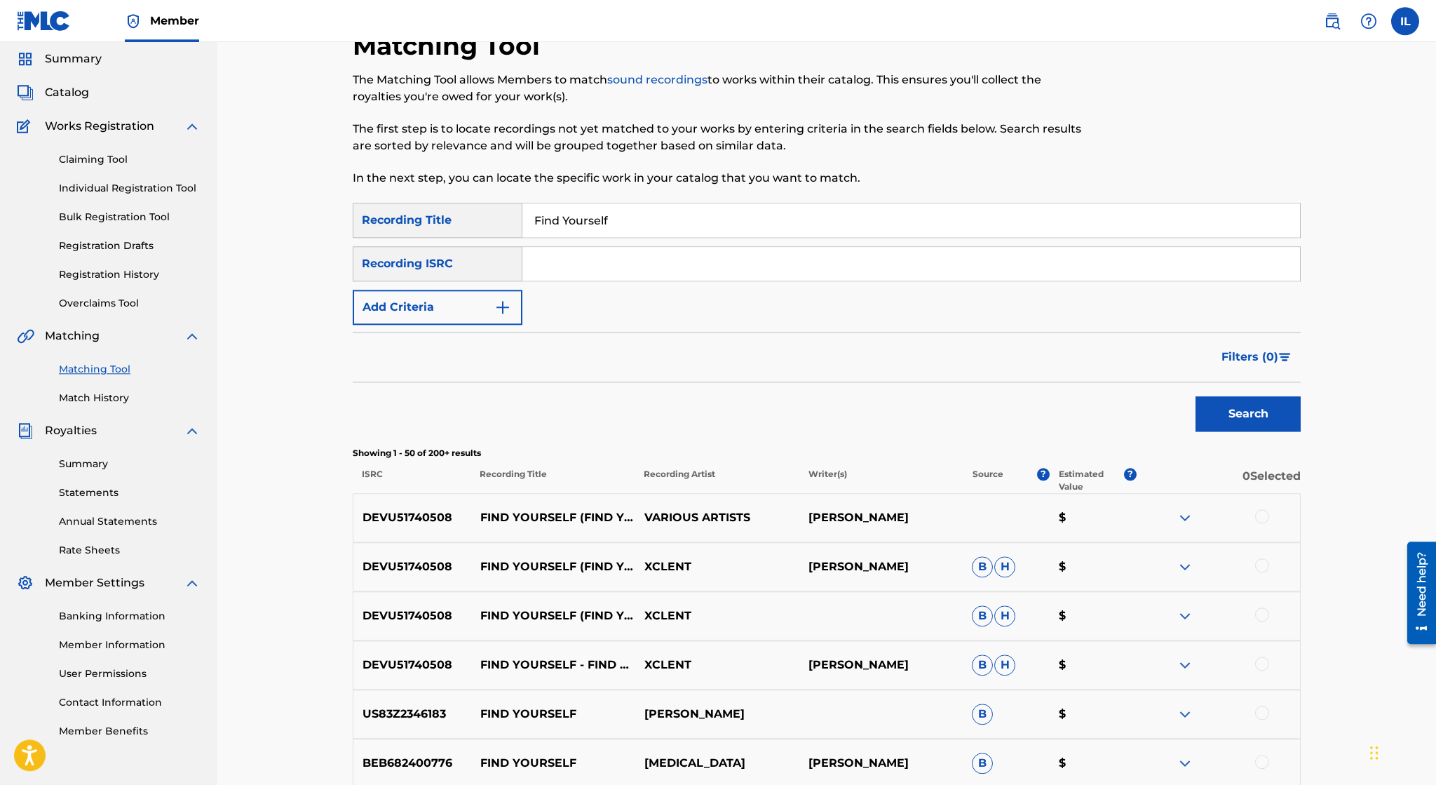
scroll to position [46, 0]
click at [581, 264] on input "Search Form" at bounding box center [911, 265] width 778 height 34
paste input "usl4q2229319"
type input "usl4q2229319"
click at [1196, 398] on button "Search" at bounding box center [1248, 415] width 105 height 35
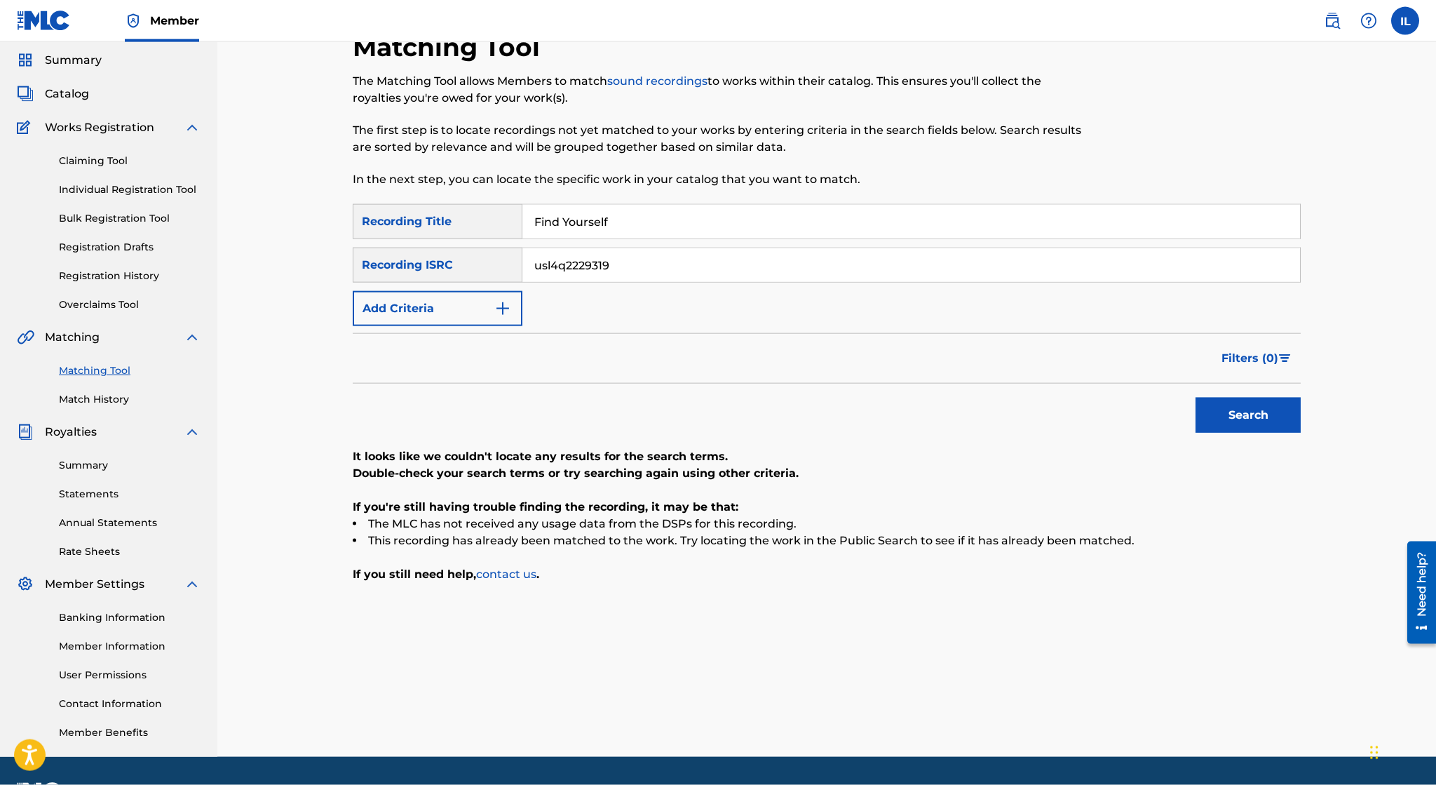
click at [514, 311] on button "Add Criteria" at bounding box center [438, 308] width 170 height 35
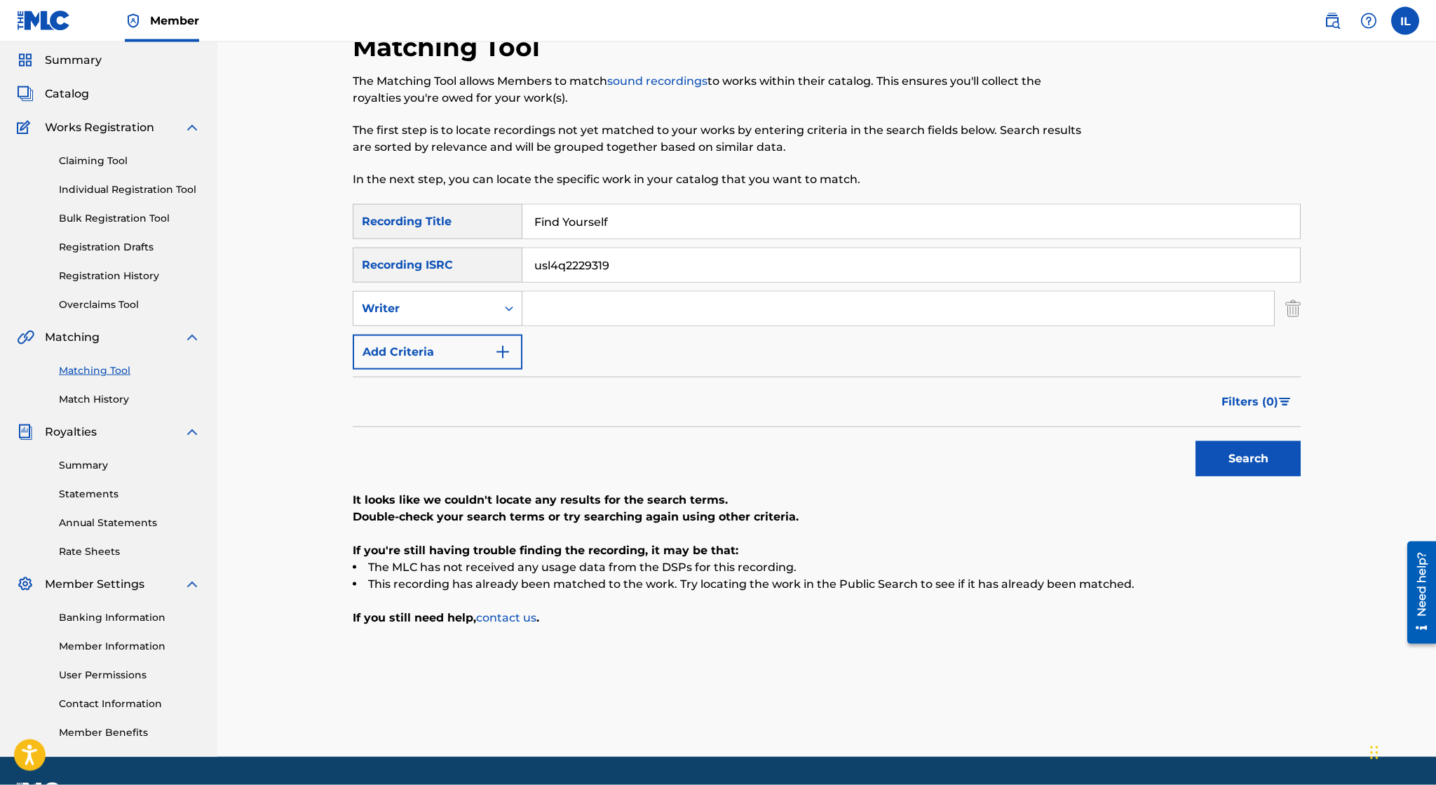
click at [693, 258] on input "usl4q2229319" at bounding box center [911, 265] width 778 height 34
click at [506, 309] on icon "Search Form" at bounding box center [509, 308] width 8 height 5
click at [494, 344] on div "Recording Artist" at bounding box center [437, 343] width 168 height 35
click at [588, 299] on input "Search Form" at bounding box center [898, 309] width 752 height 34
type input "Blue47"
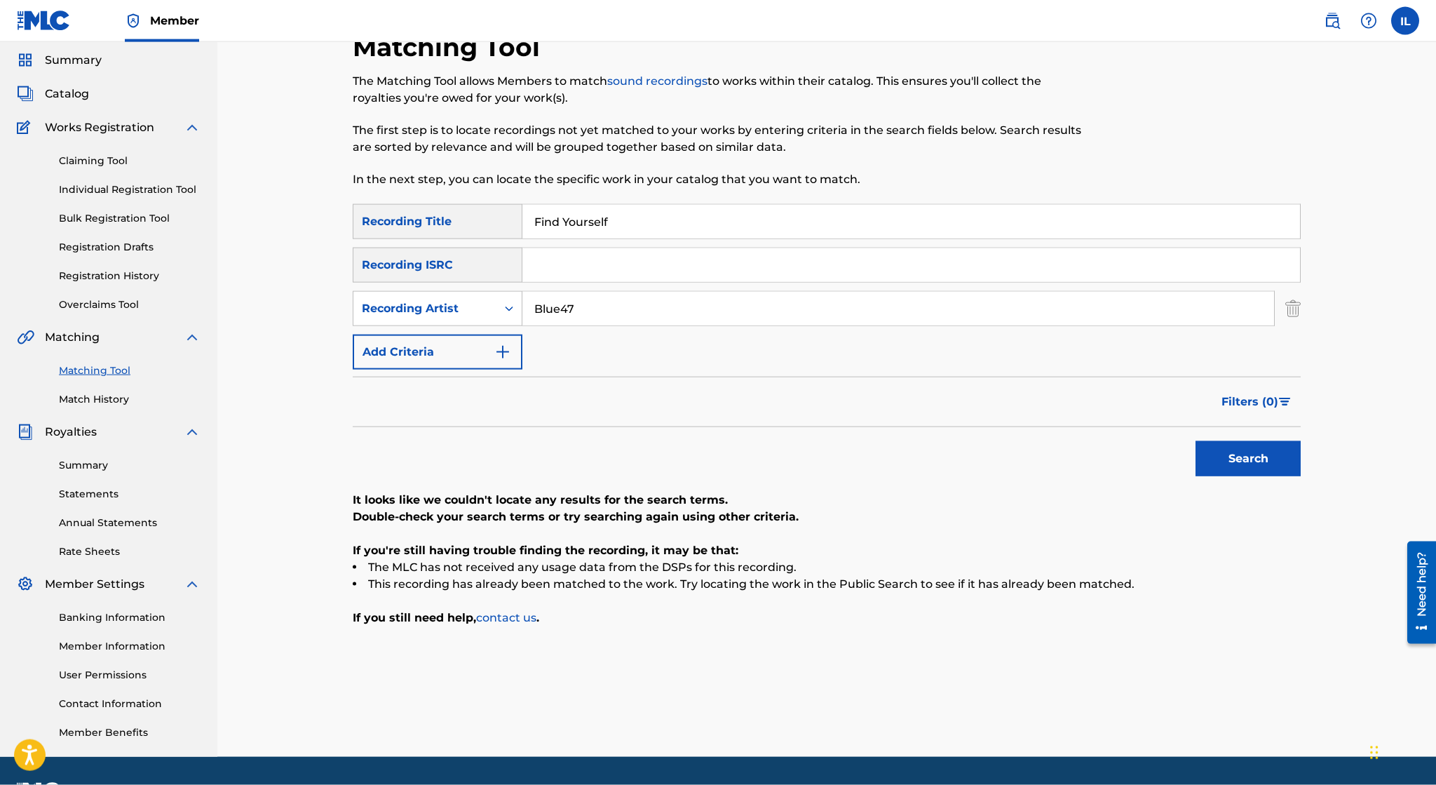
click at [1196, 441] on button "Search" at bounding box center [1248, 458] width 105 height 35
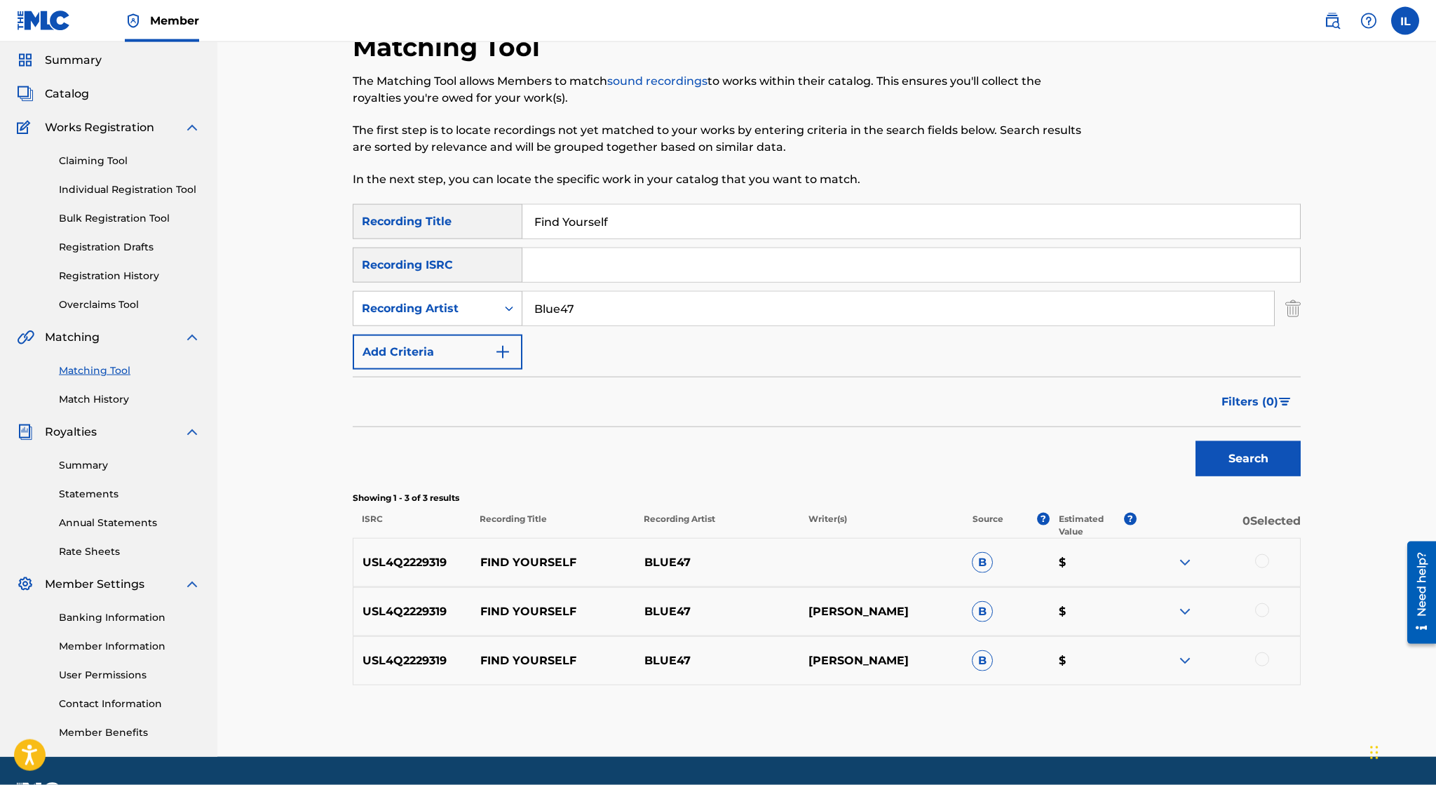
scroll to position [84, 0]
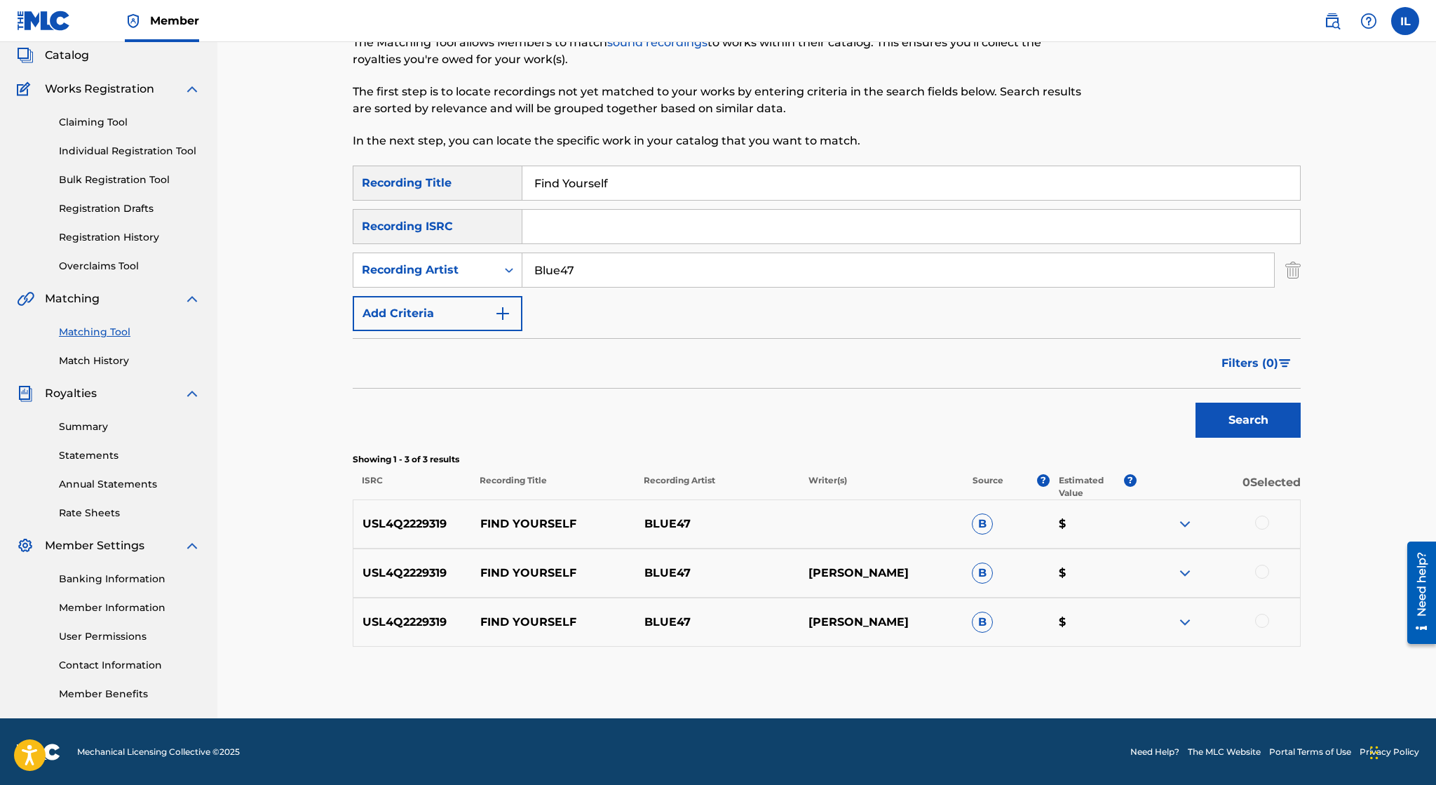
click at [1186, 571] on img at bounding box center [1185, 572] width 17 height 17
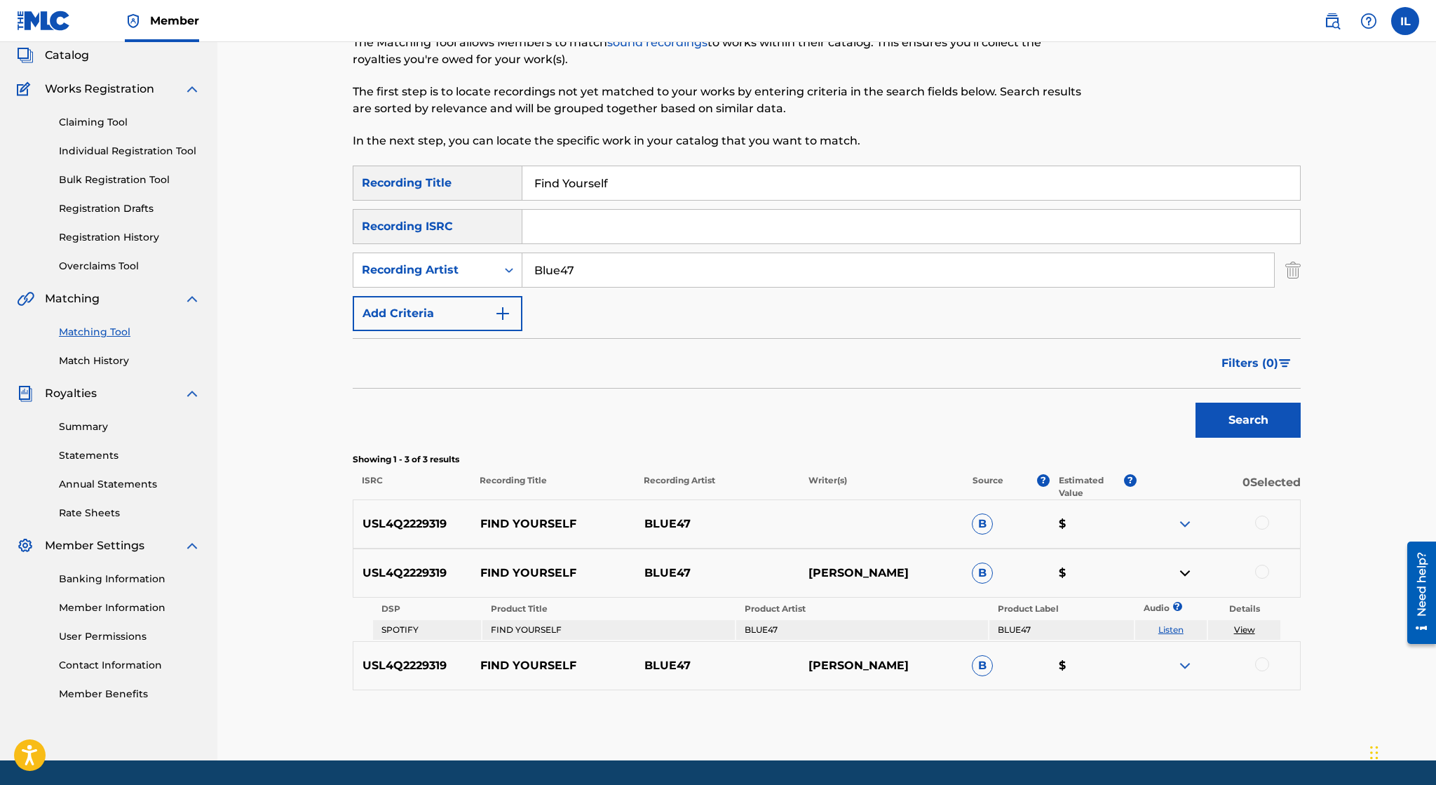
scroll to position [126, 0]
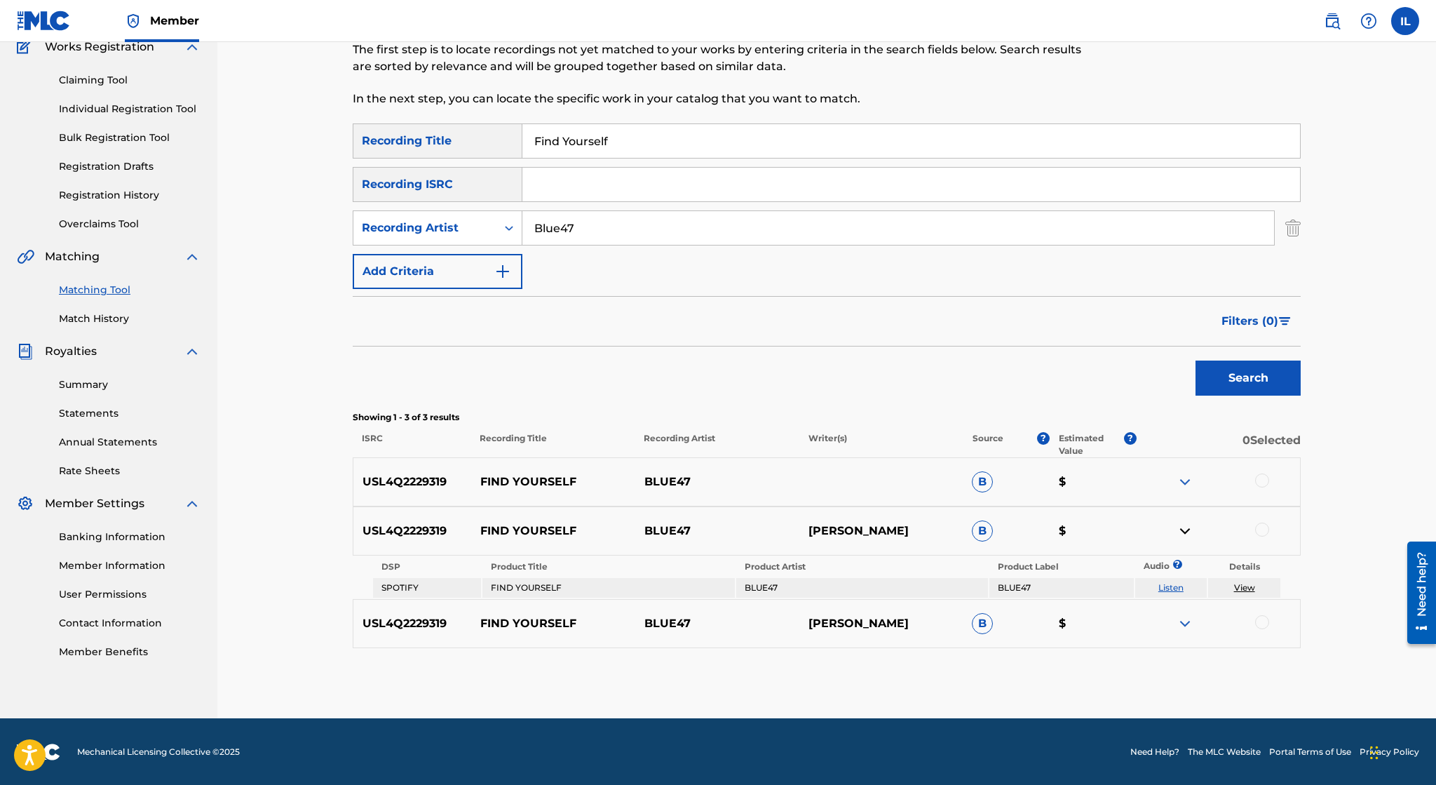
click at [1182, 621] on img at bounding box center [1185, 623] width 17 height 17
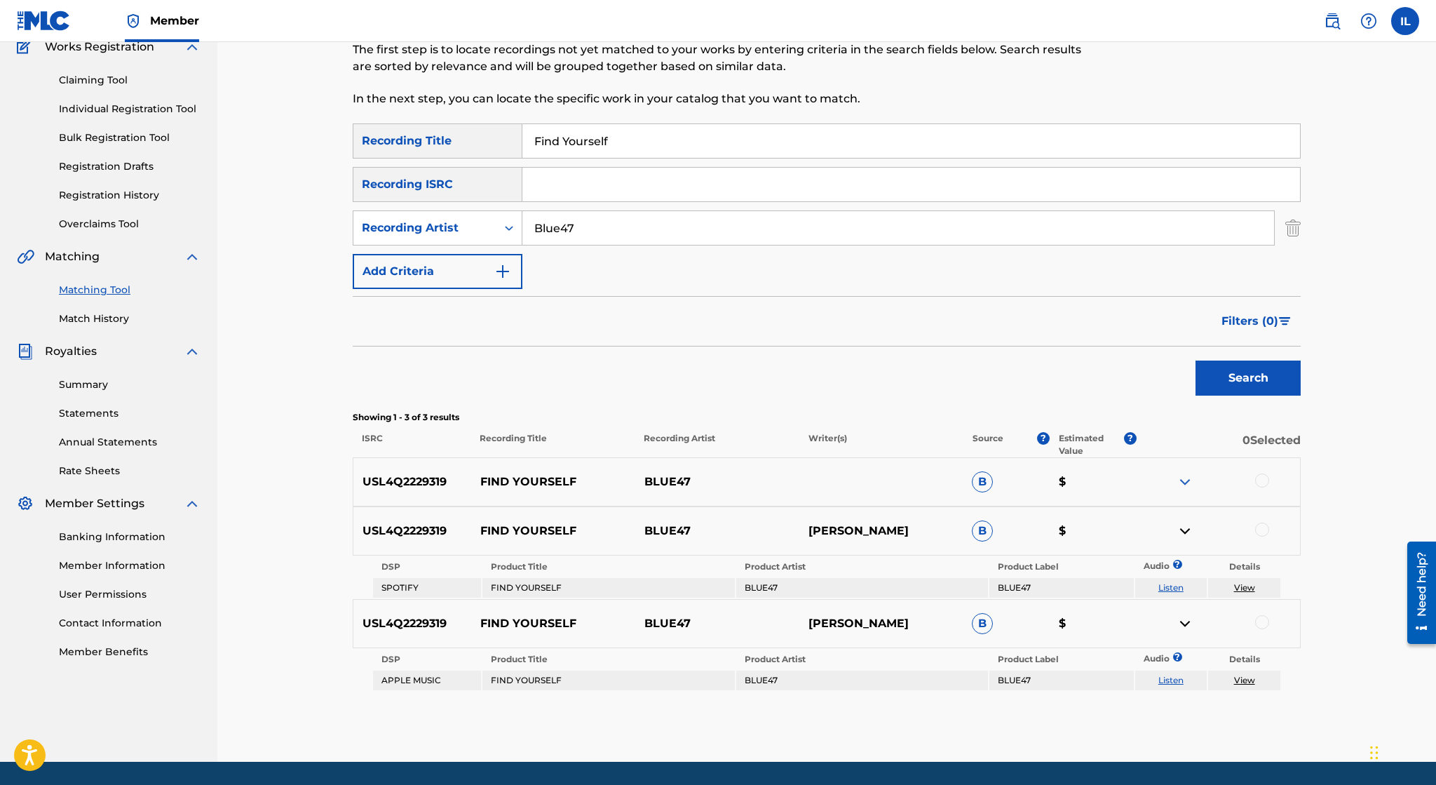
scroll to position [170, 0]
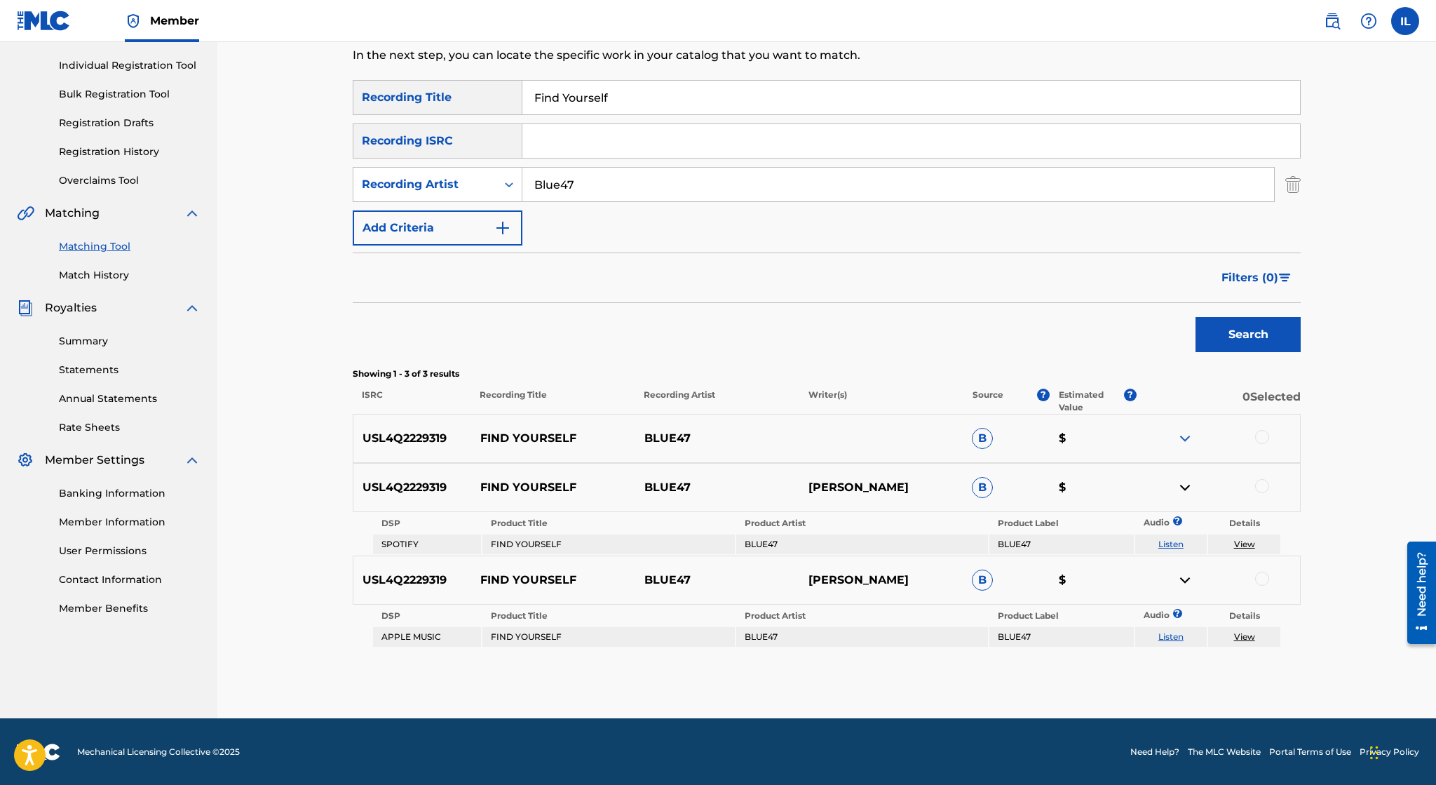
click at [1187, 436] on img at bounding box center [1185, 438] width 17 height 17
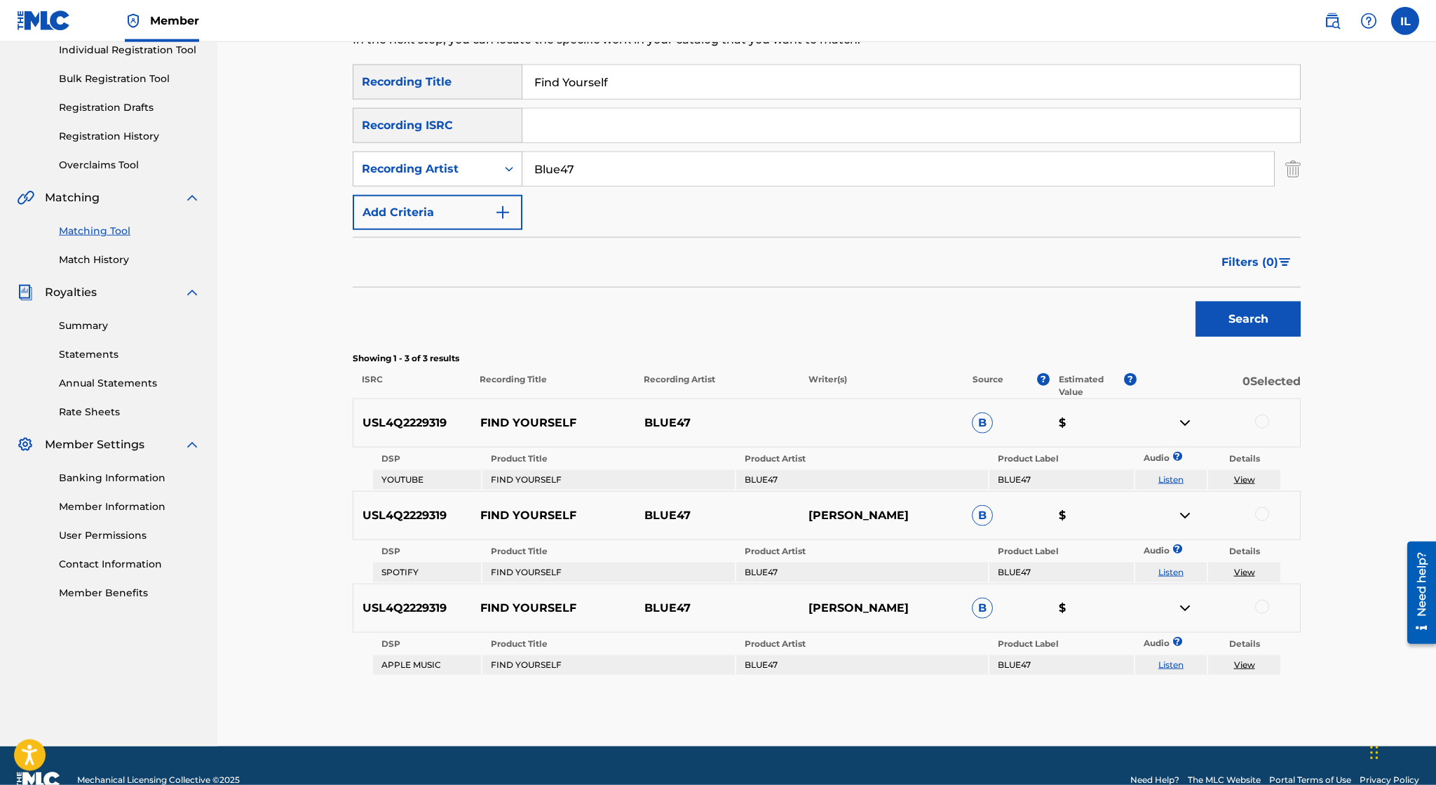
scroll to position [213, 0]
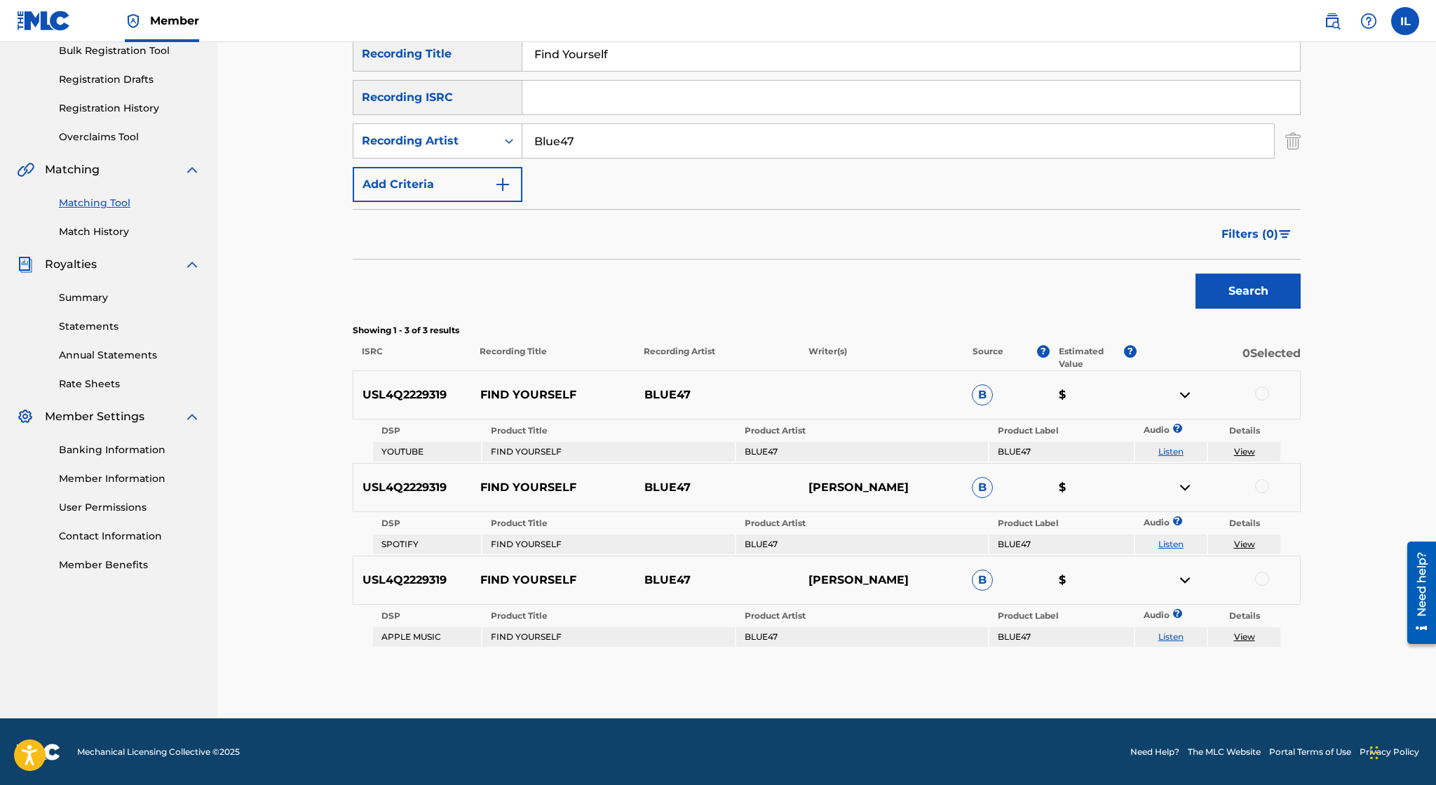
click at [1251, 450] on link "View" at bounding box center [1244, 451] width 21 height 11
click at [1173, 450] on link "Listen" at bounding box center [1170, 451] width 25 height 11
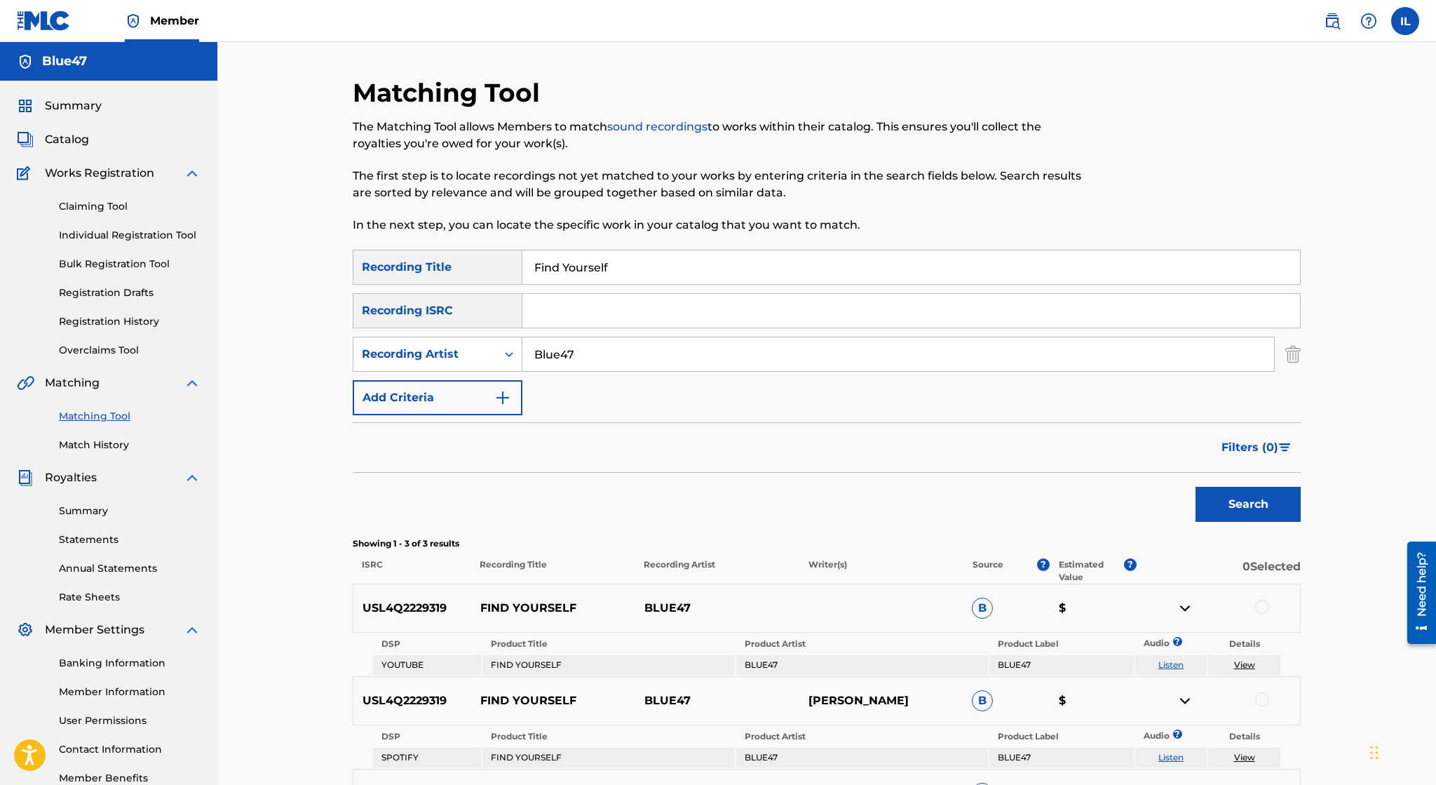
click at [767, 273] on input "Find Yourself" at bounding box center [911, 267] width 778 height 34
type input "F"
click at [1196, 487] on button "Search" at bounding box center [1248, 504] width 105 height 35
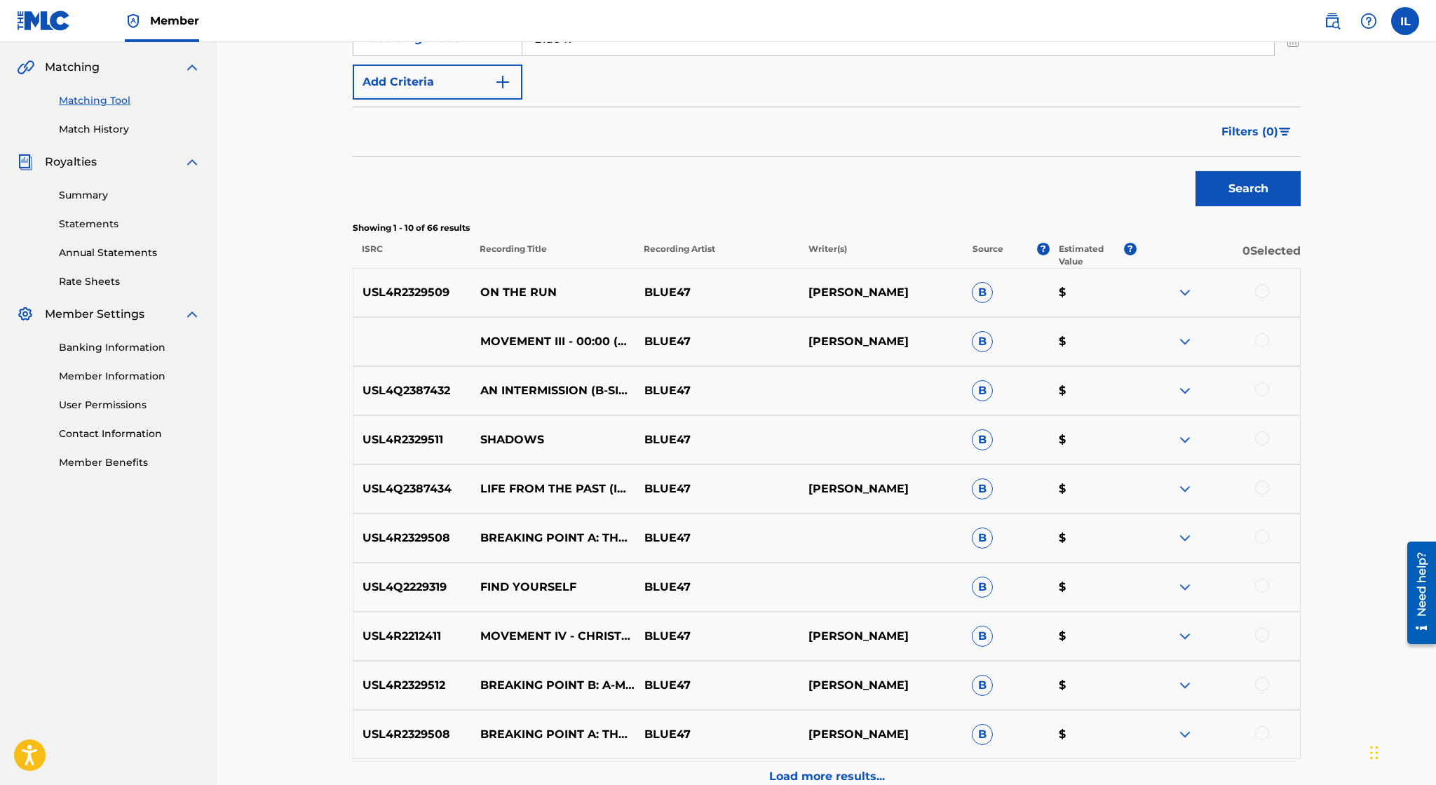
scroll to position [461, 0]
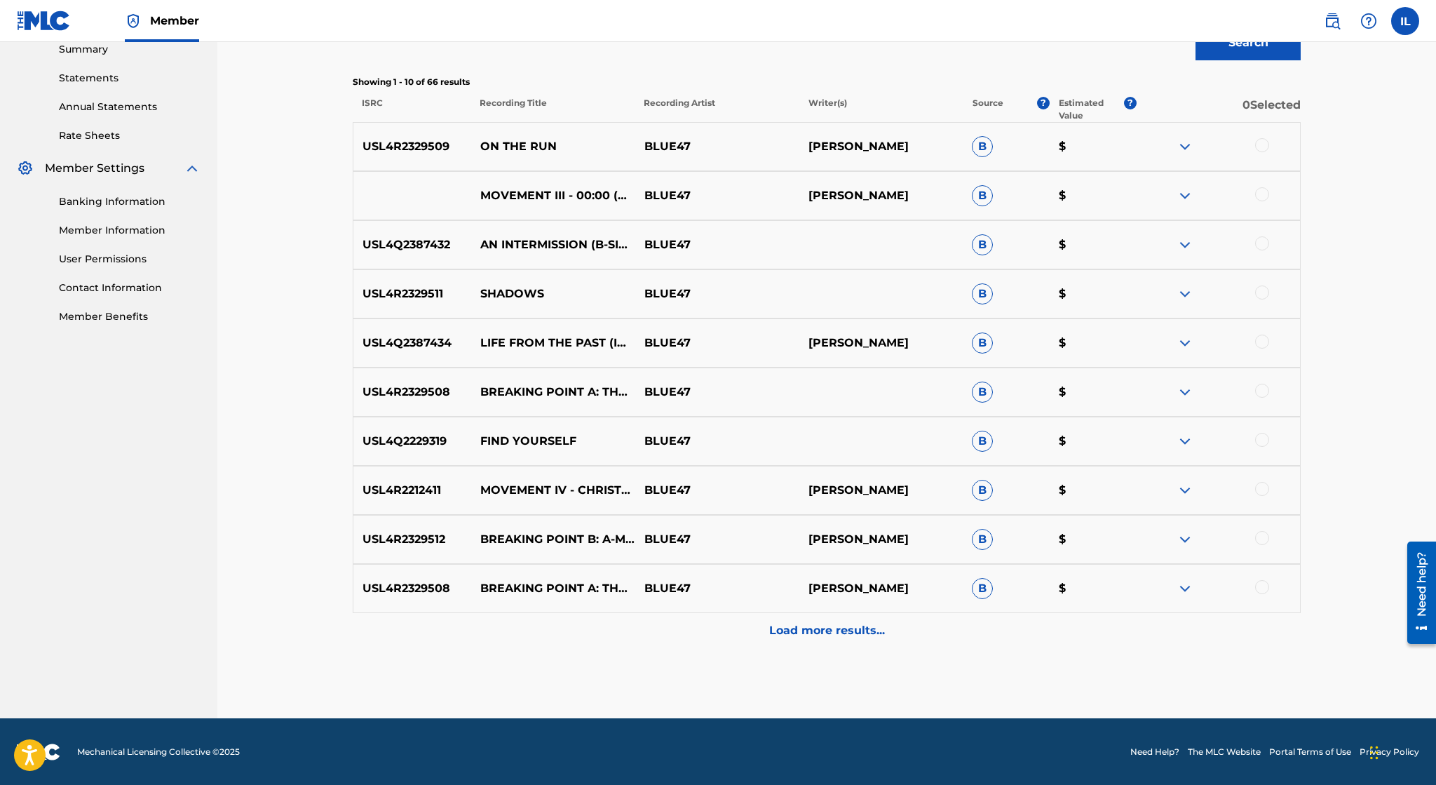
click at [1185, 390] on img at bounding box center [1185, 392] width 17 height 17
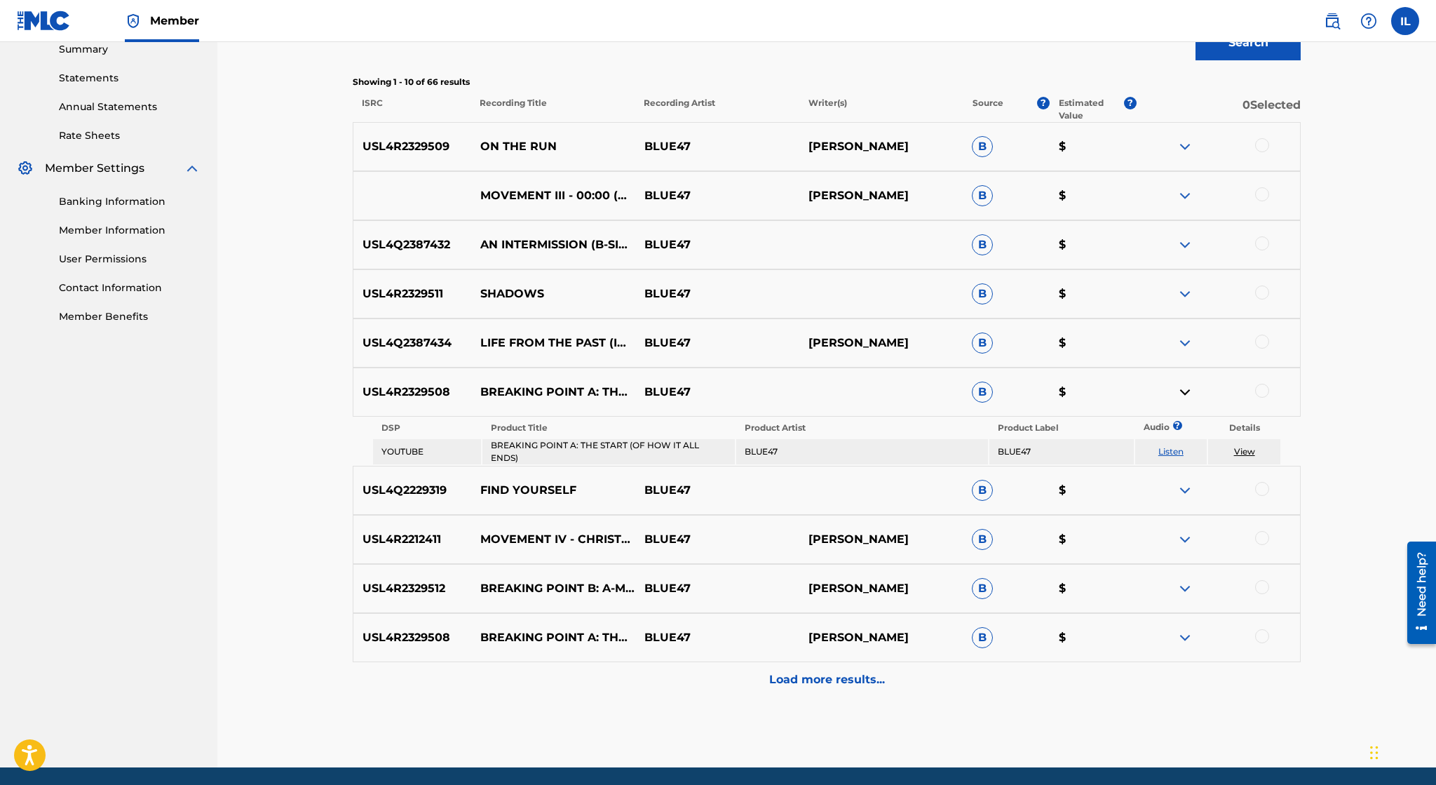
click at [1185, 491] on img at bounding box center [1185, 490] width 17 height 17
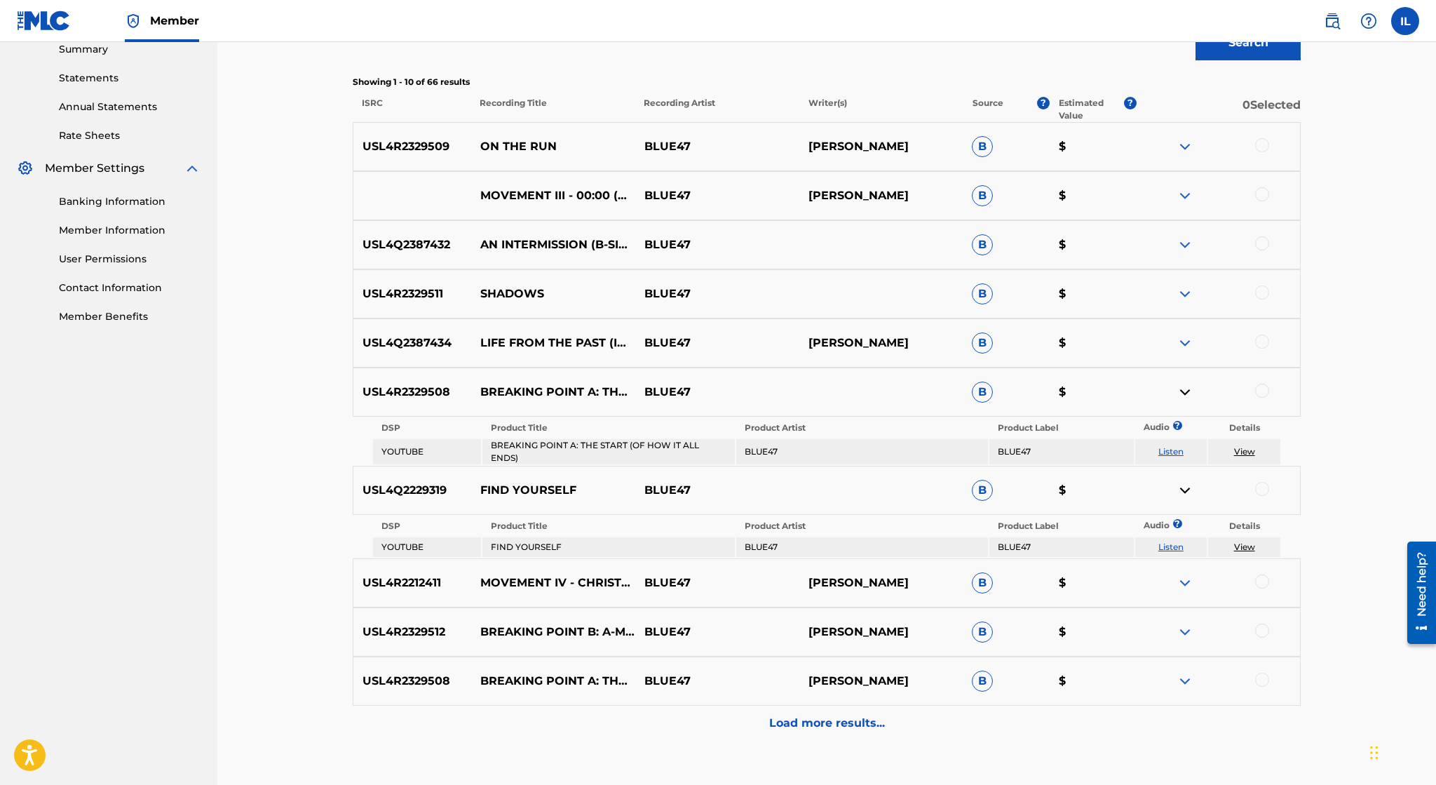
click at [1184, 193] on img at bounding box center [1185, 195] width 17 height 17
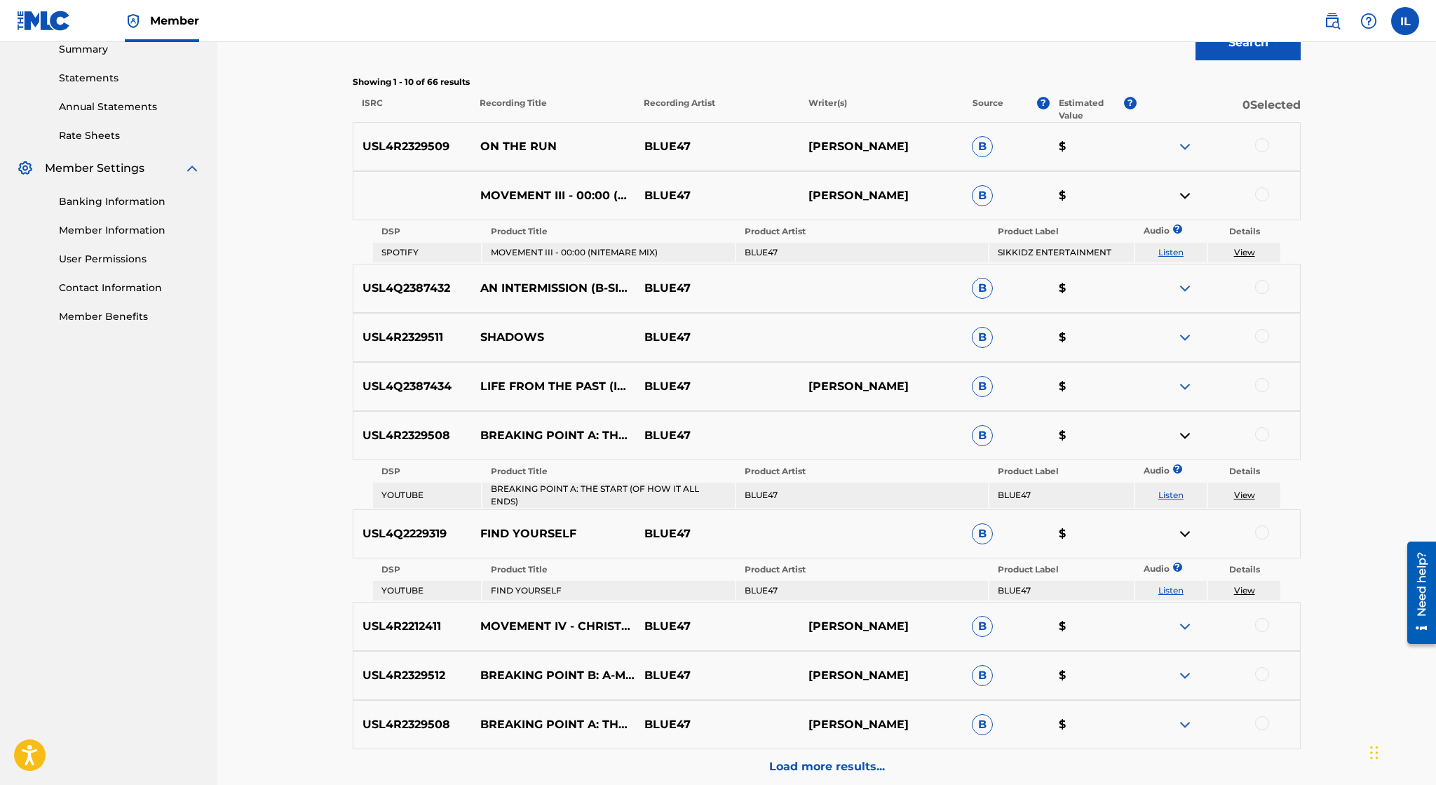
click at [1182, 289] on img at bounding box center [1185, 288] width 17 height 17
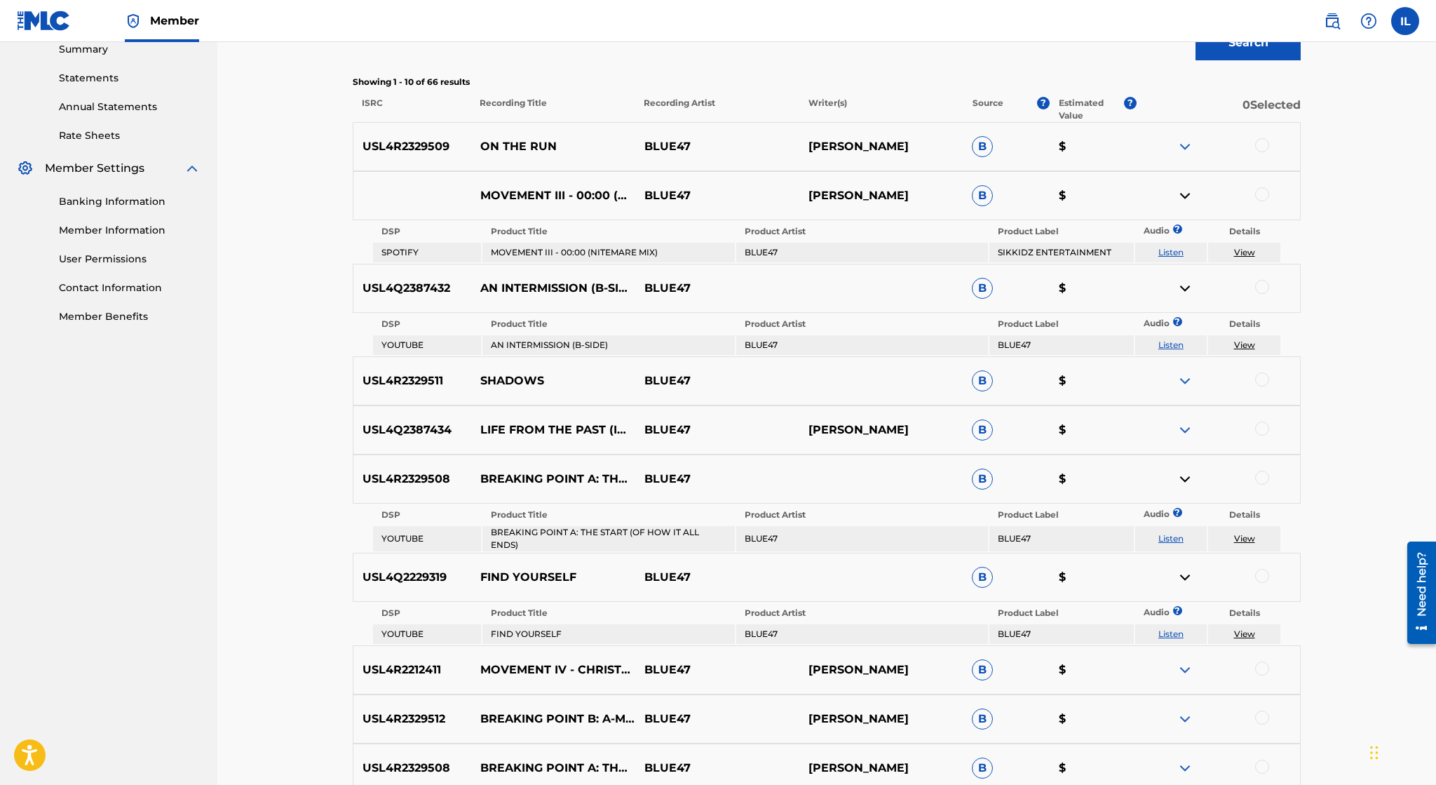
click at [1187, 382] on img at bounding box center [1185, 380] width 17 height 17
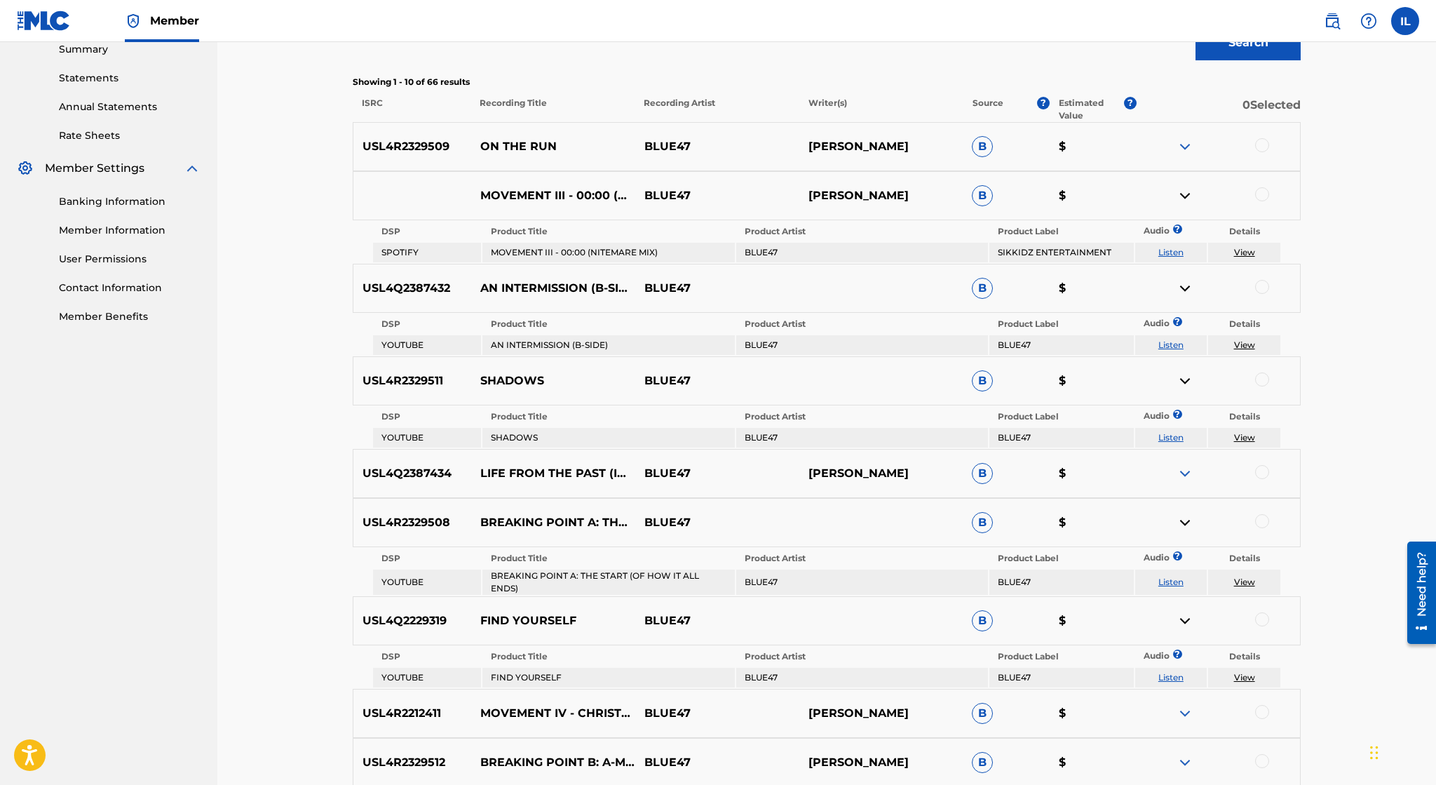
click at [1185, 515] on img at bounding box center [1185, 522] width 17 height 17
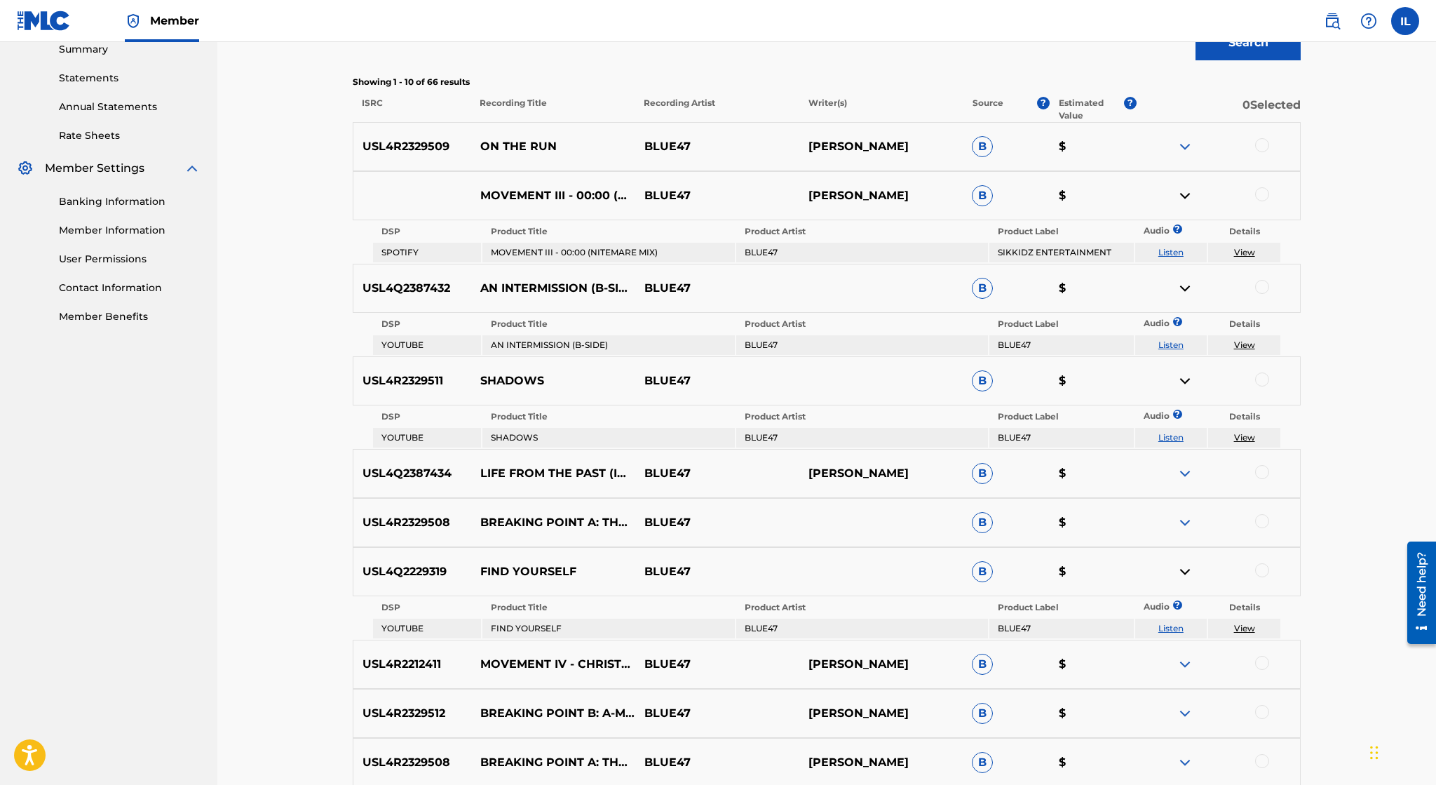
click at [1191, 517] on img at bounding box center [1185, 522] width 17 height 17
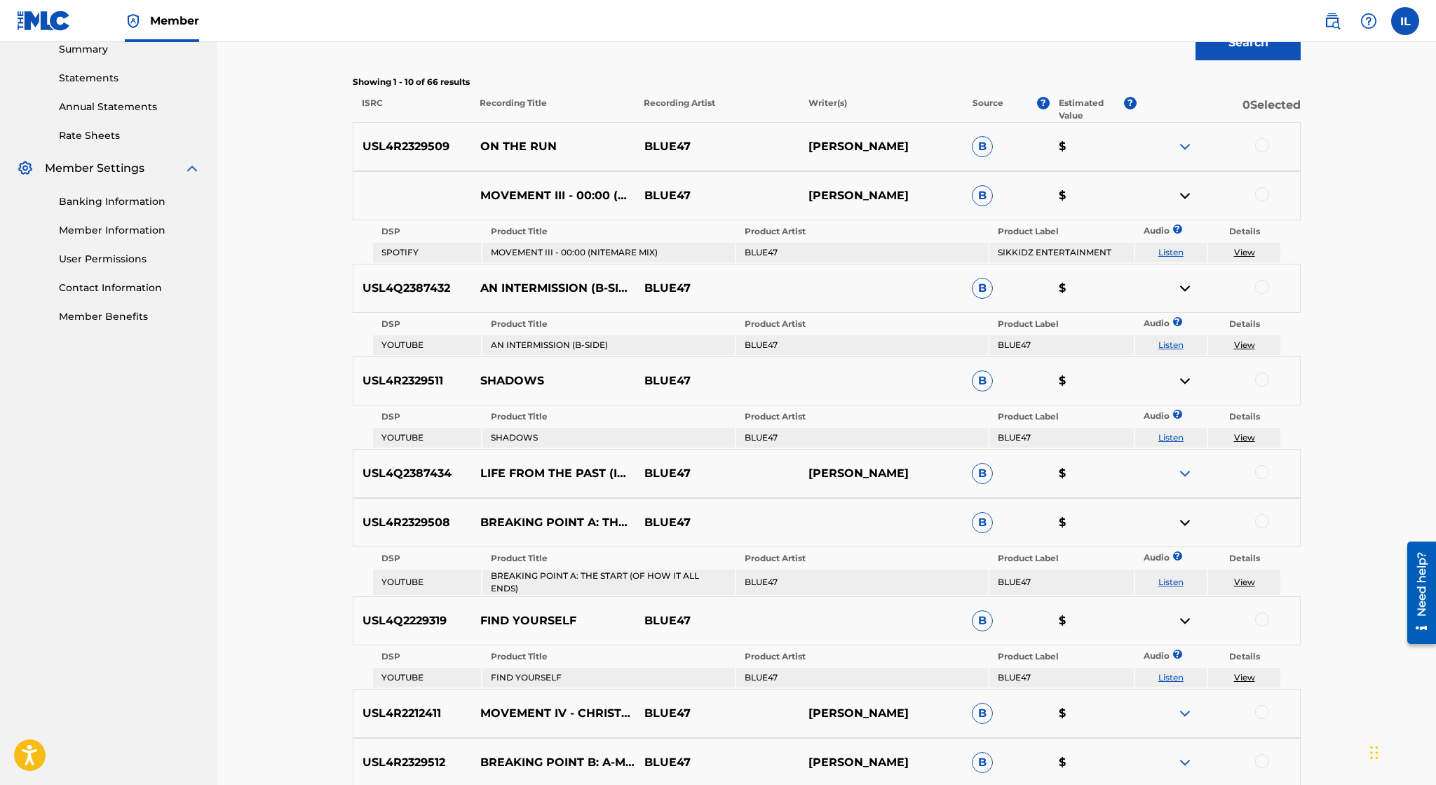
click at [1239, 246] on td "View" at bounding box center [1244, 253] width 72 height 20
click at [1242, 253] on link "View" at bounding box center [1244, 252] width 21 height 11
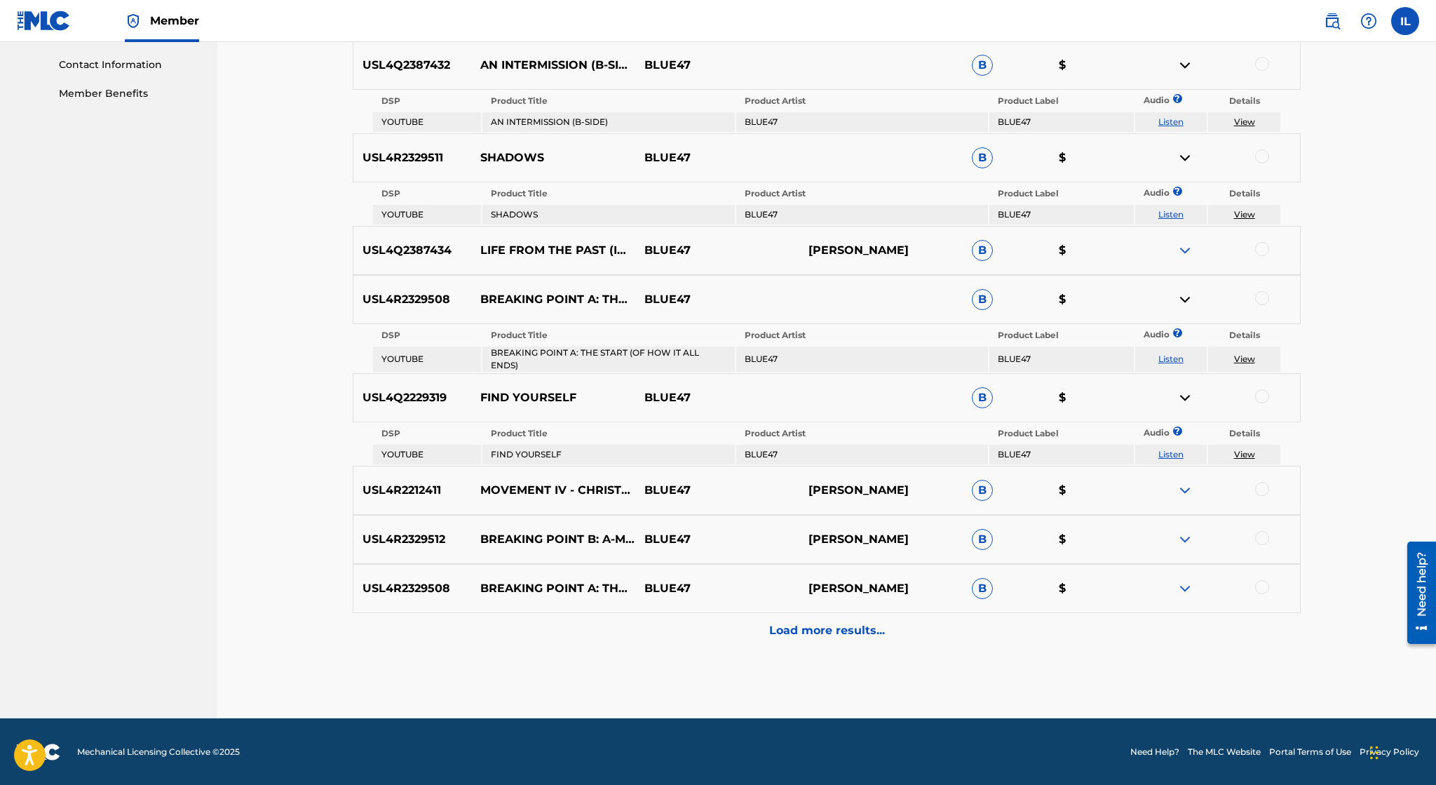
click at [843, 642] on div "Load more results..." at bounding box center [827, 630] width 948 height 35
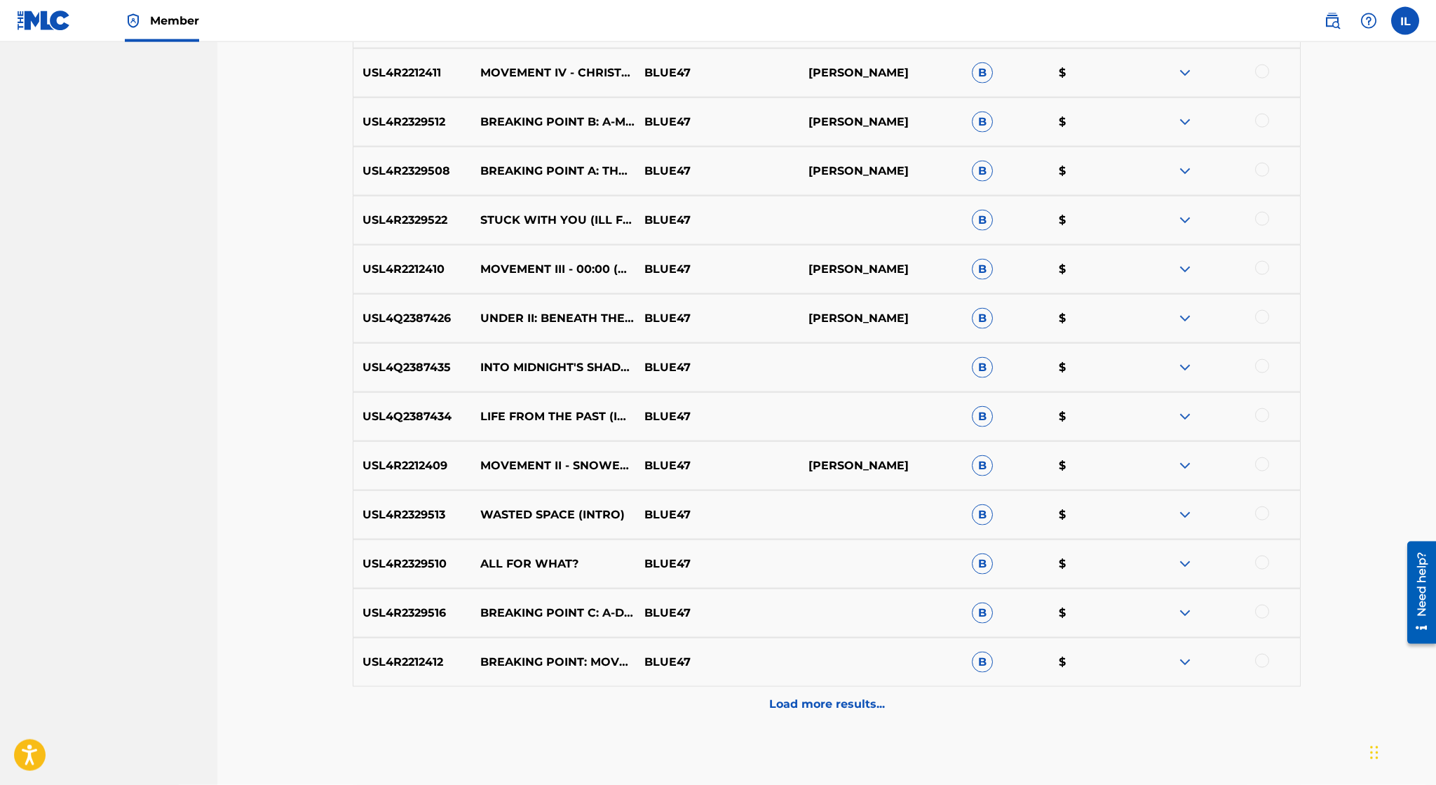
scroll to position [887, 0]
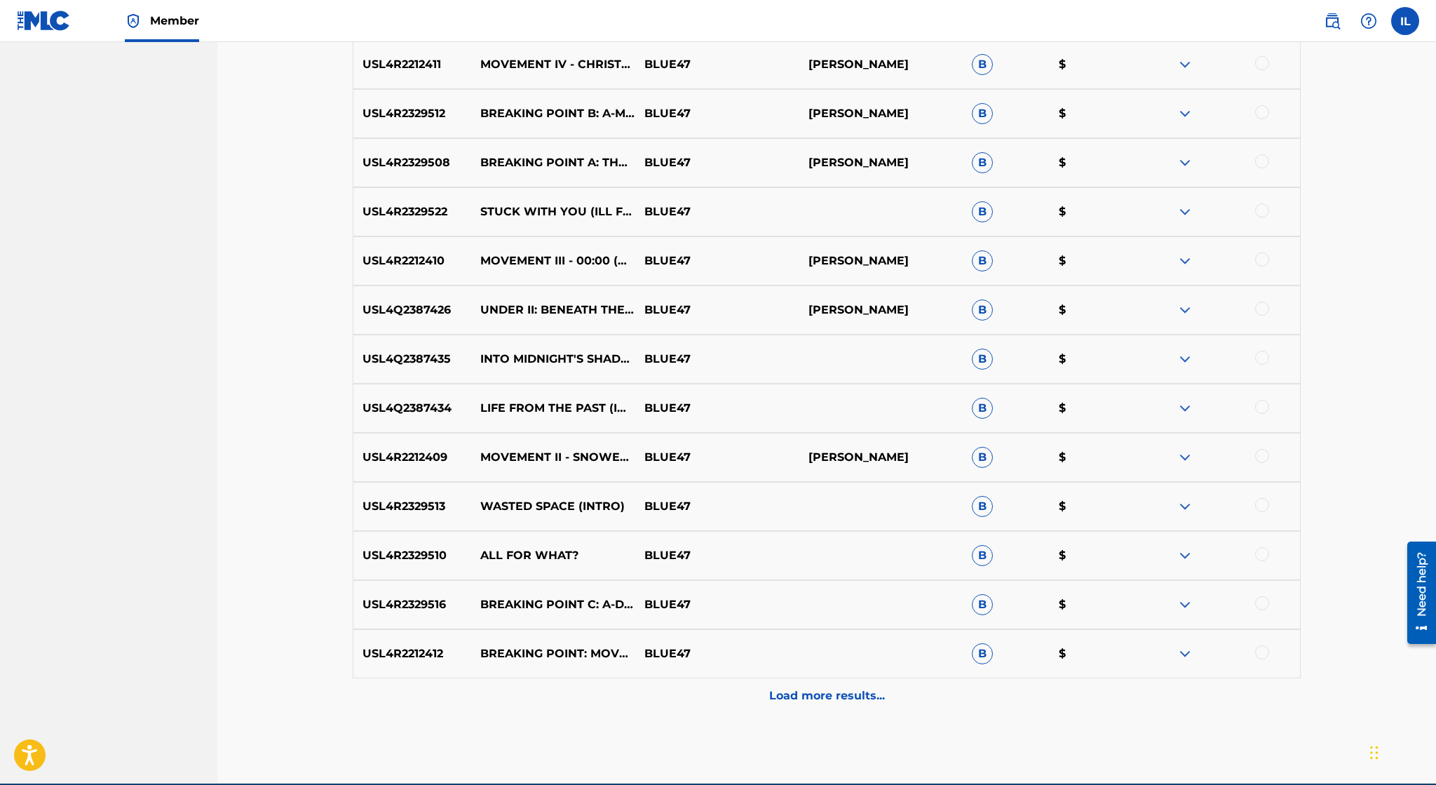
click at [804, 693] on p "Load more results..." at bounding box center [827, 695] width 116 height 17
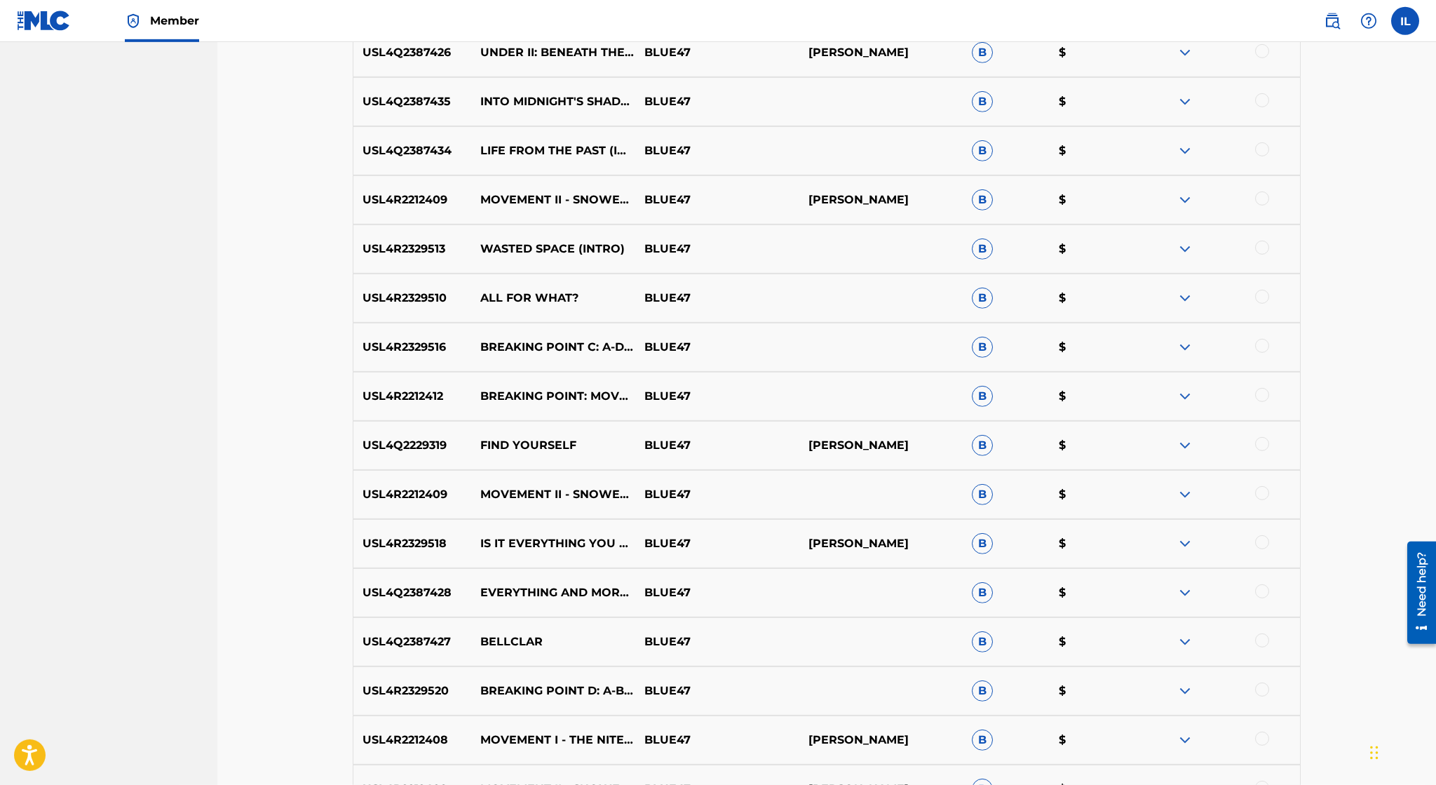
scroll to position [1443, 0]
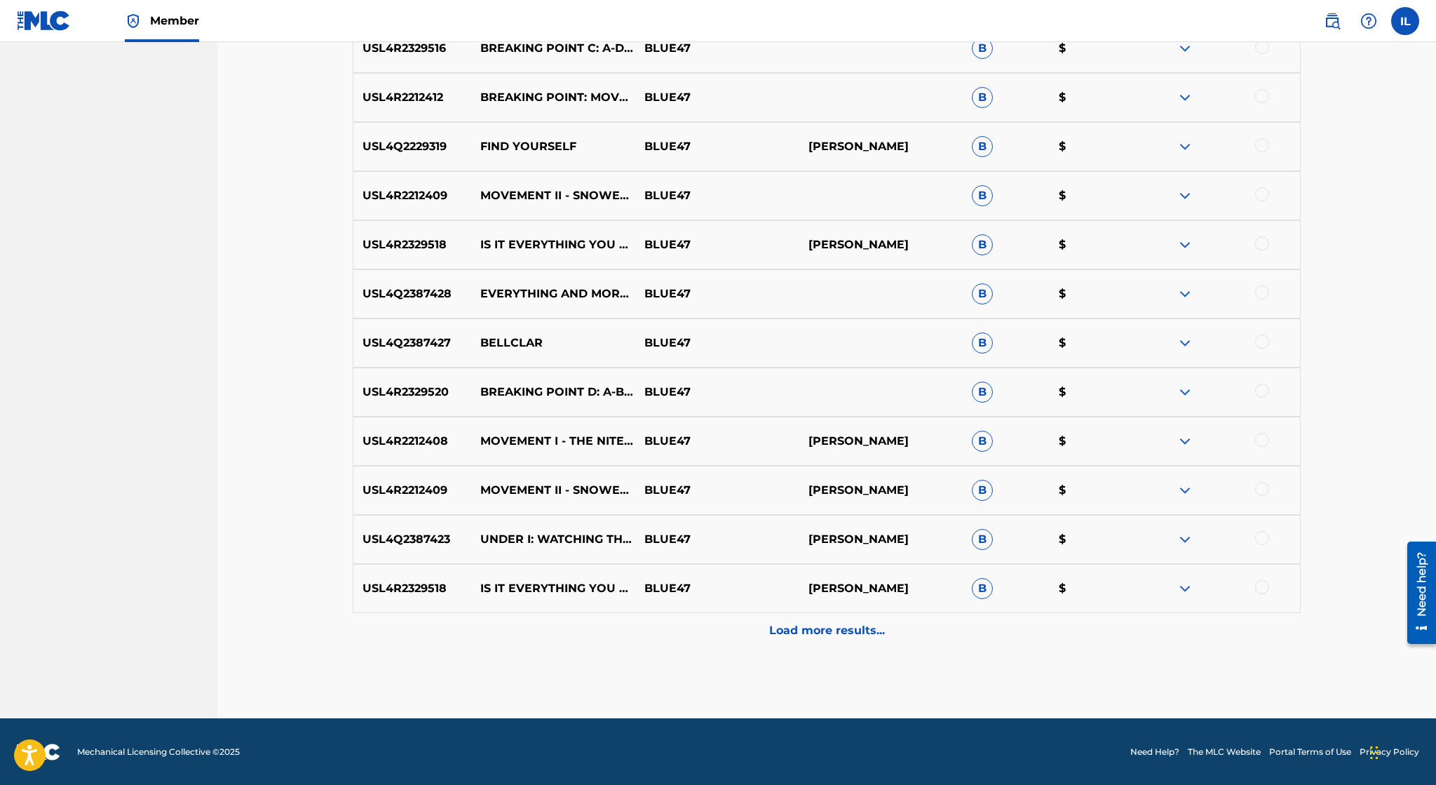
click at [840, 636] on p "Load more results..." at bounding box center [827, 630] width 116 height 17
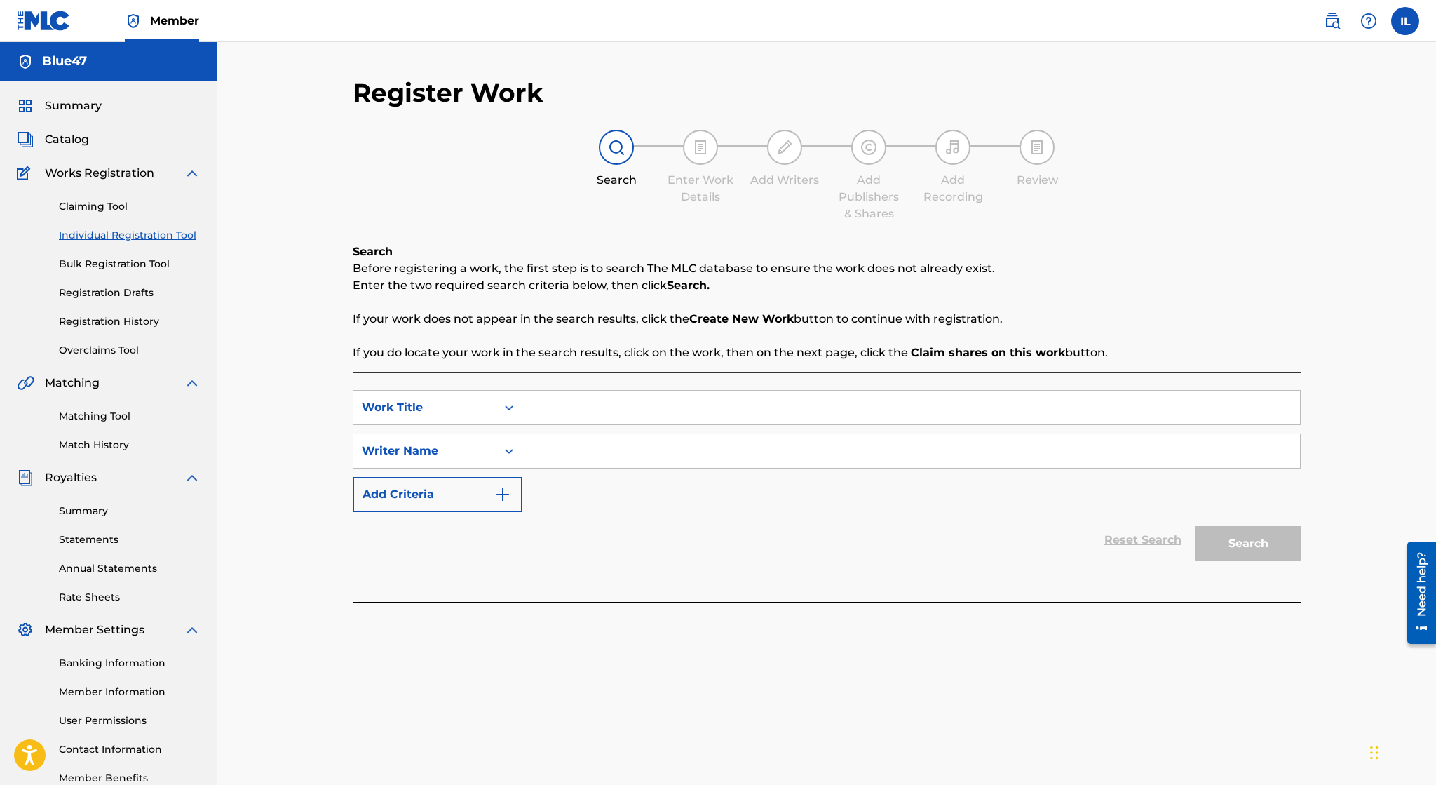
click at [646, 442] on input "Search Form" at bounding box center [911, 451] width 778 height 34
click at [495, 449] on div "Writer Name" at bounding box center [424, 451] width 143 height 27
click at [110, 419] on link "Matching Tool" at bounding box center [130, 416] width 142 height 15
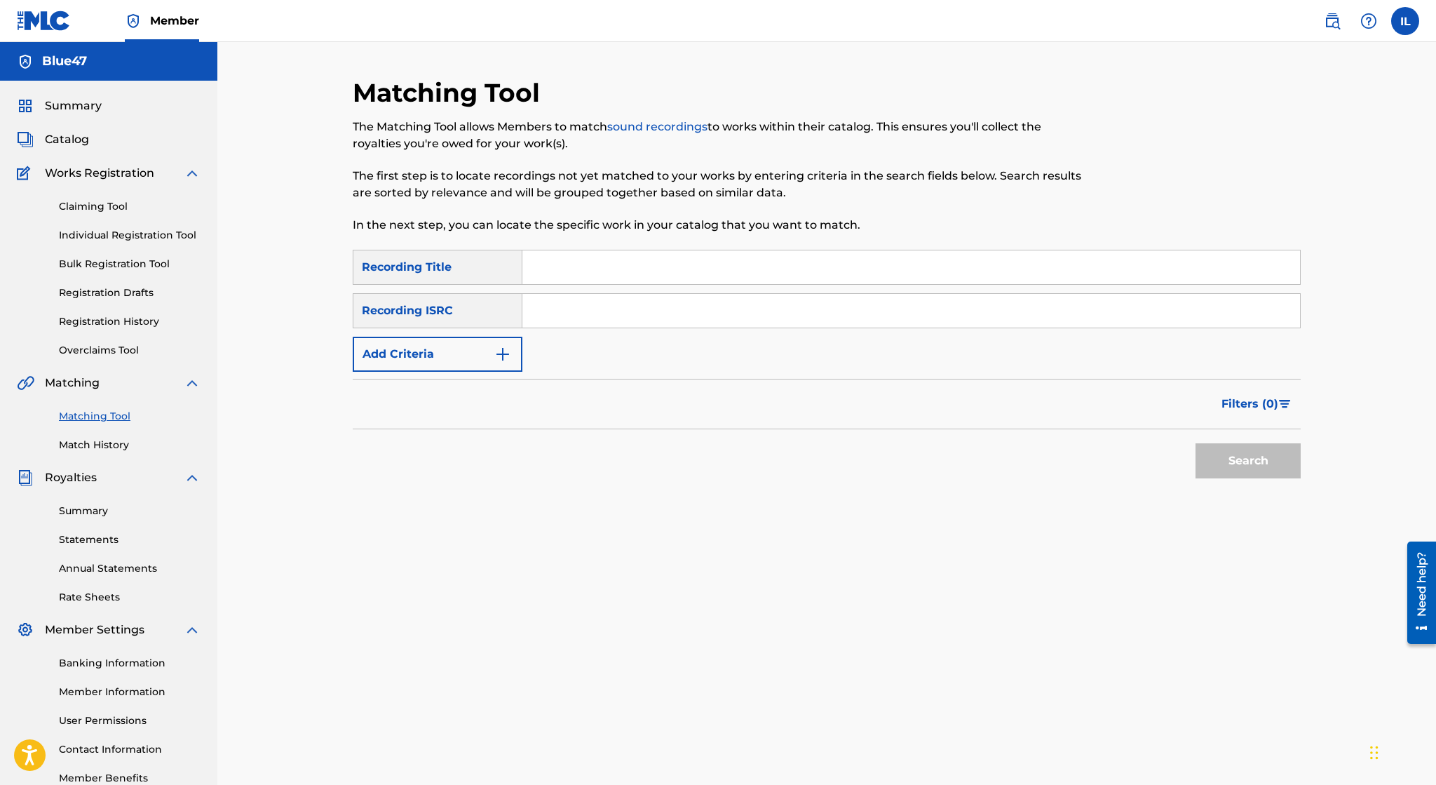
click at [466, 362] on button "Add Criteria" at bounding box center [438, 354] width 170 height 35
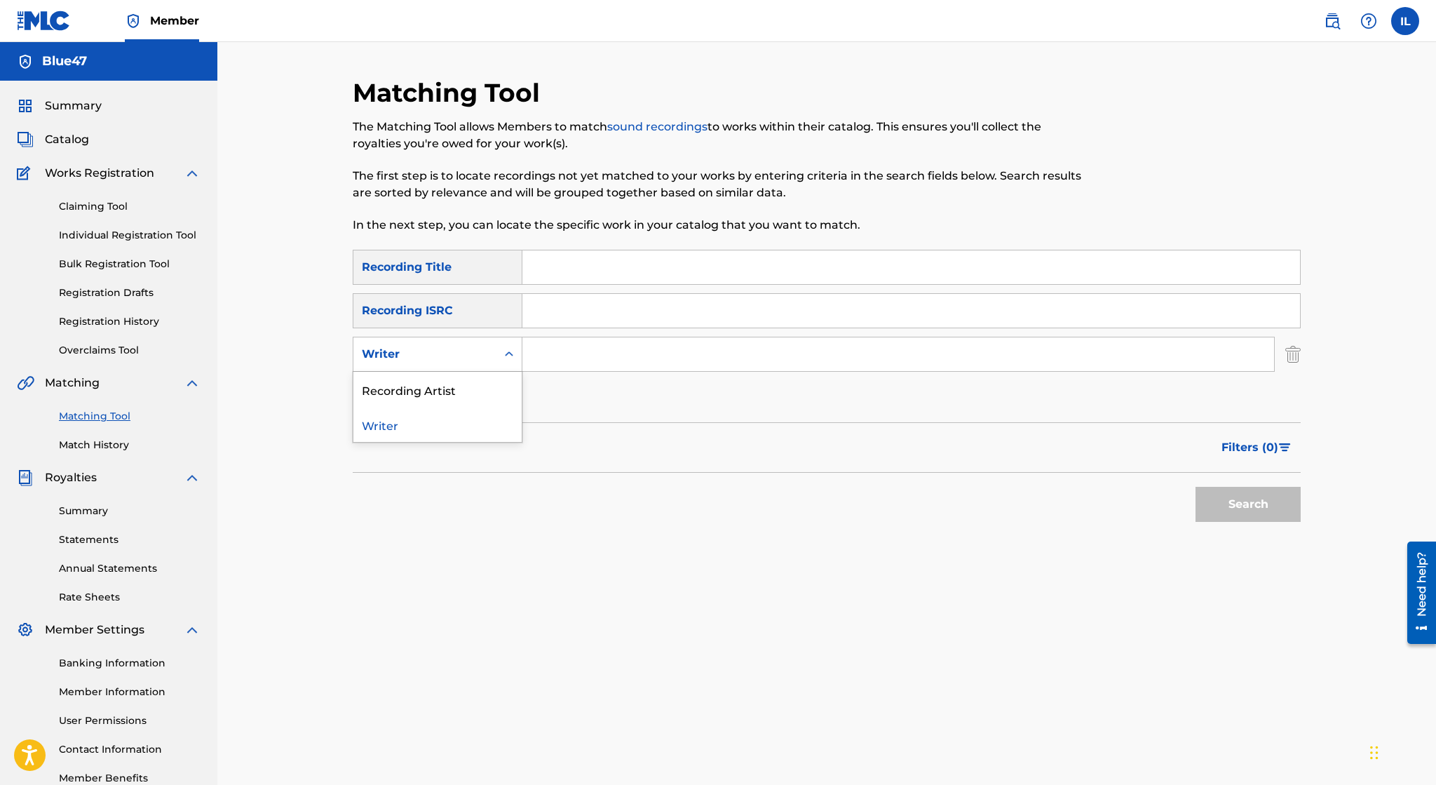
click at [515, 349] on icon "Search Form" at bounding box center [509, 354] width 14 height 14
click at [483, 394] on div "Recording Artist" at bounding box center [437, 389] width 168 height 35
click at [582, 365] on input "Search Form" at bounding box center [898, 354] width 752 height 34
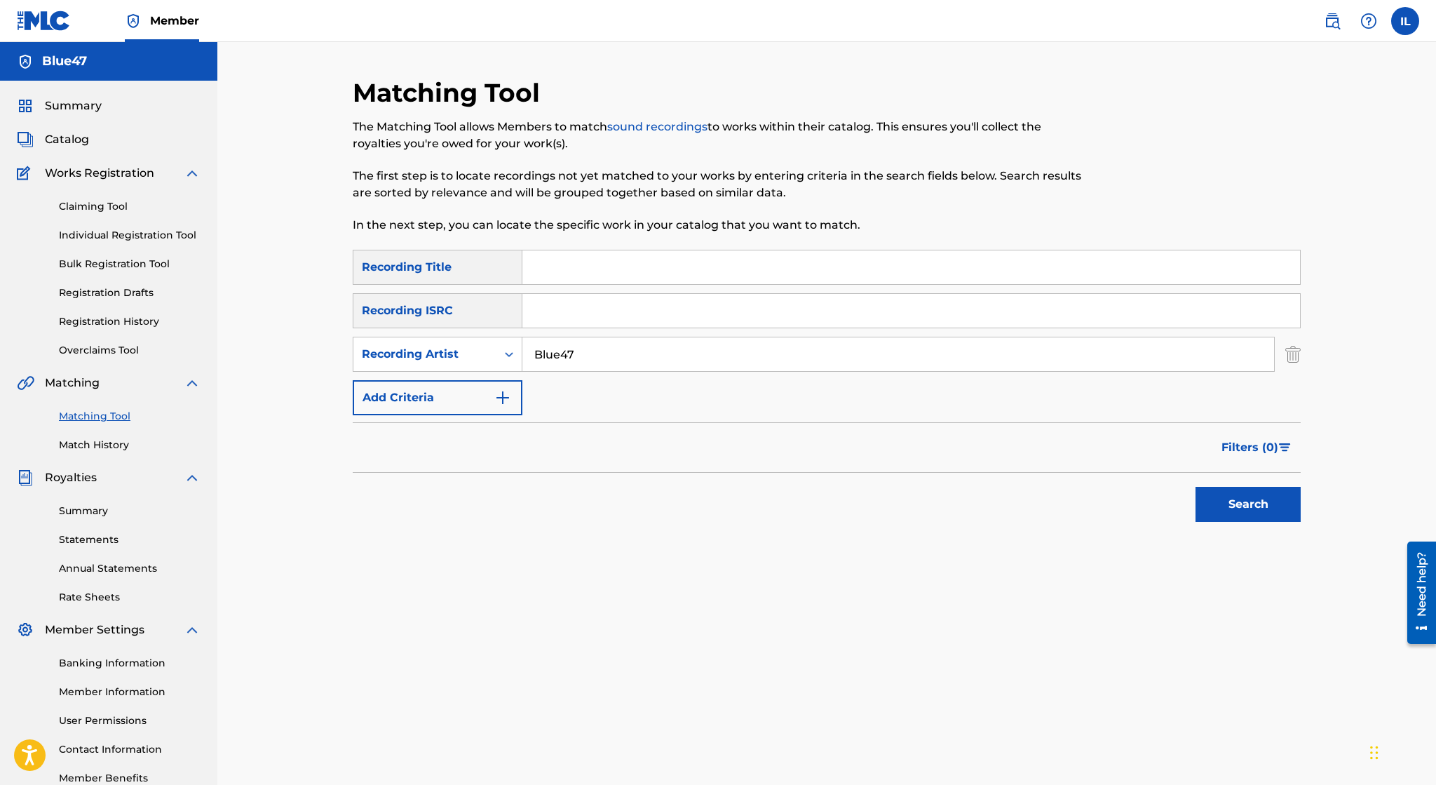
type input "Blue47"
click at [1196, 487] on button "Search" at bounding box center [1248, 504] width 105 height 35
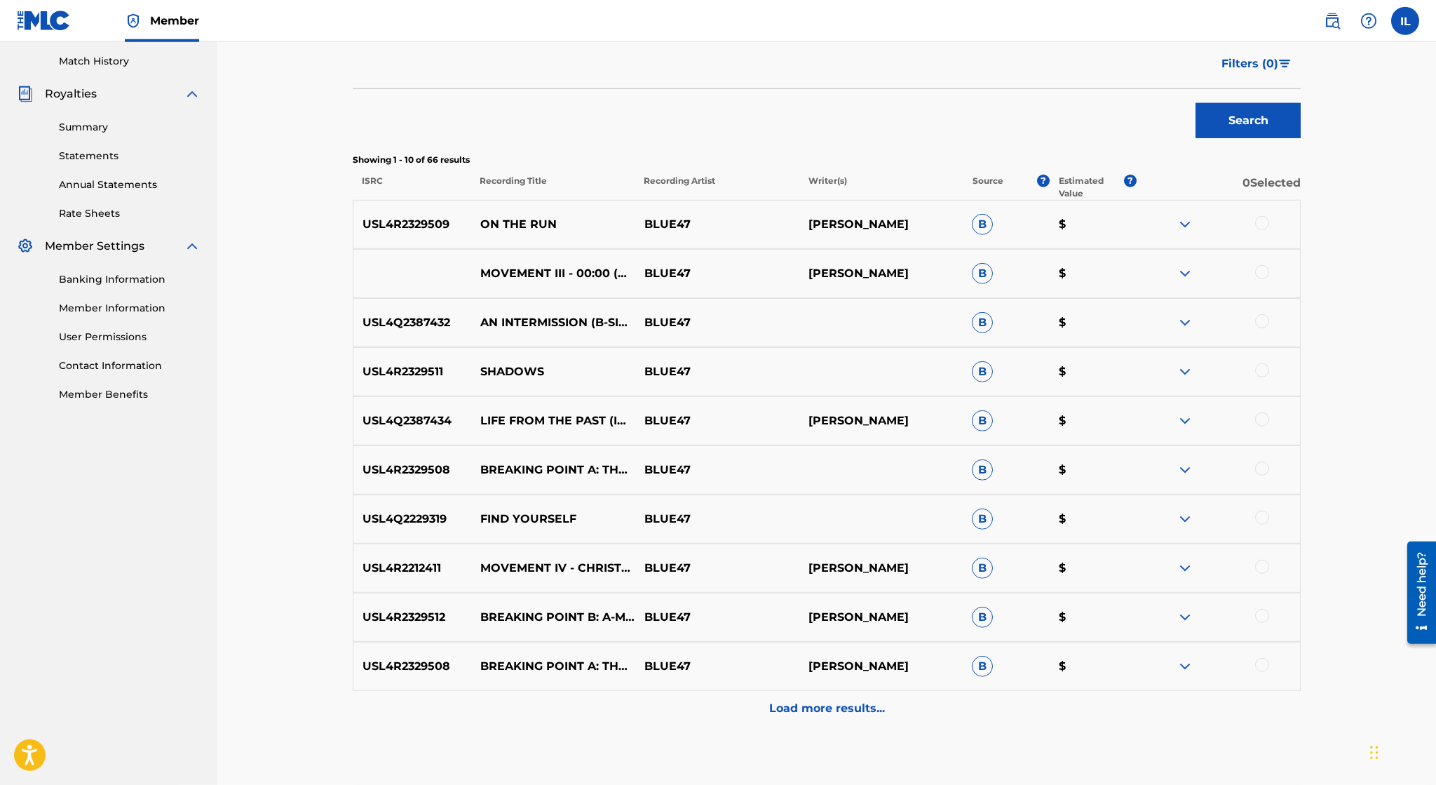
scroll to position [461, 0]
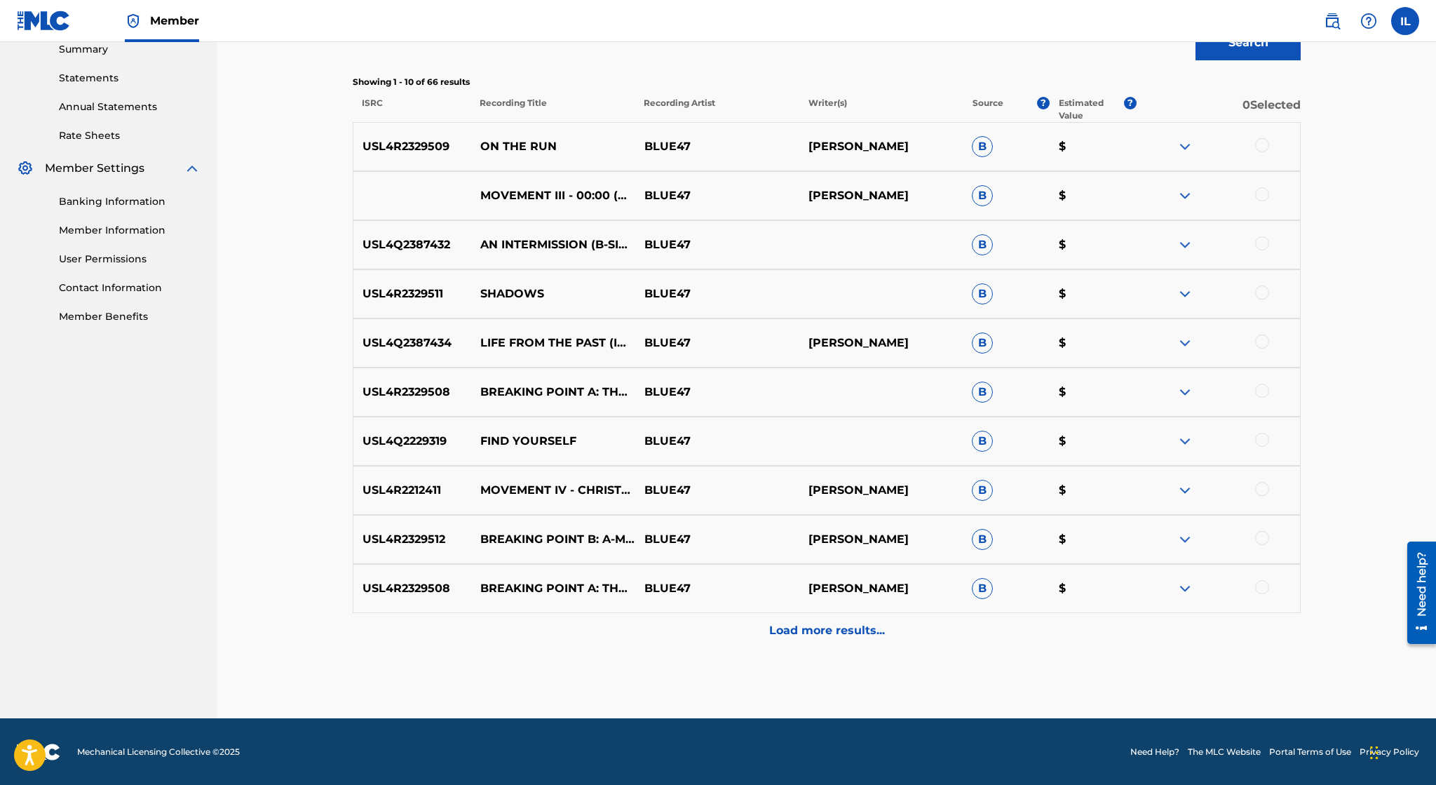
click at [867, 634] on p "Load more results..." at bounding box center [827, 630] width 116 height 17
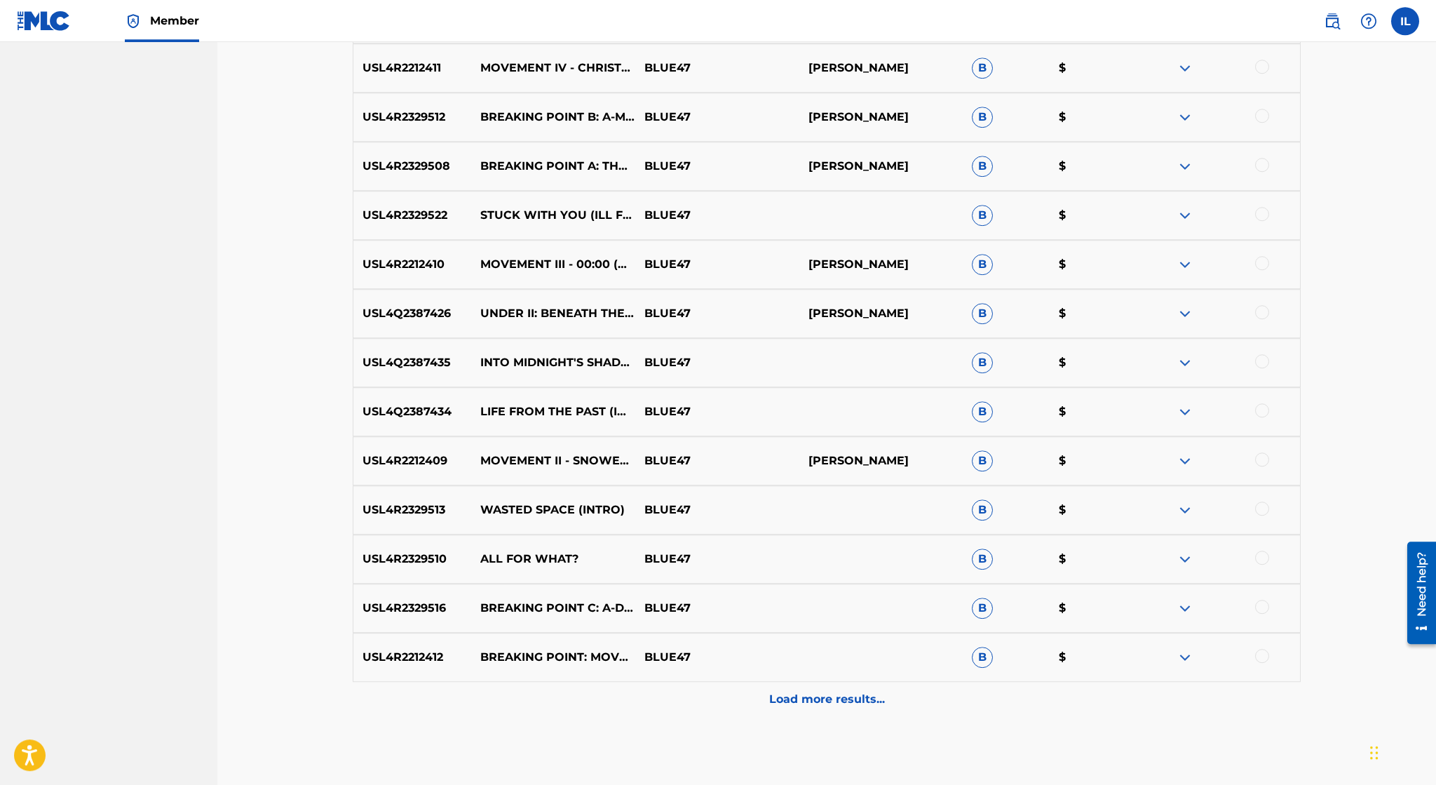
scroll to position [952, 0]
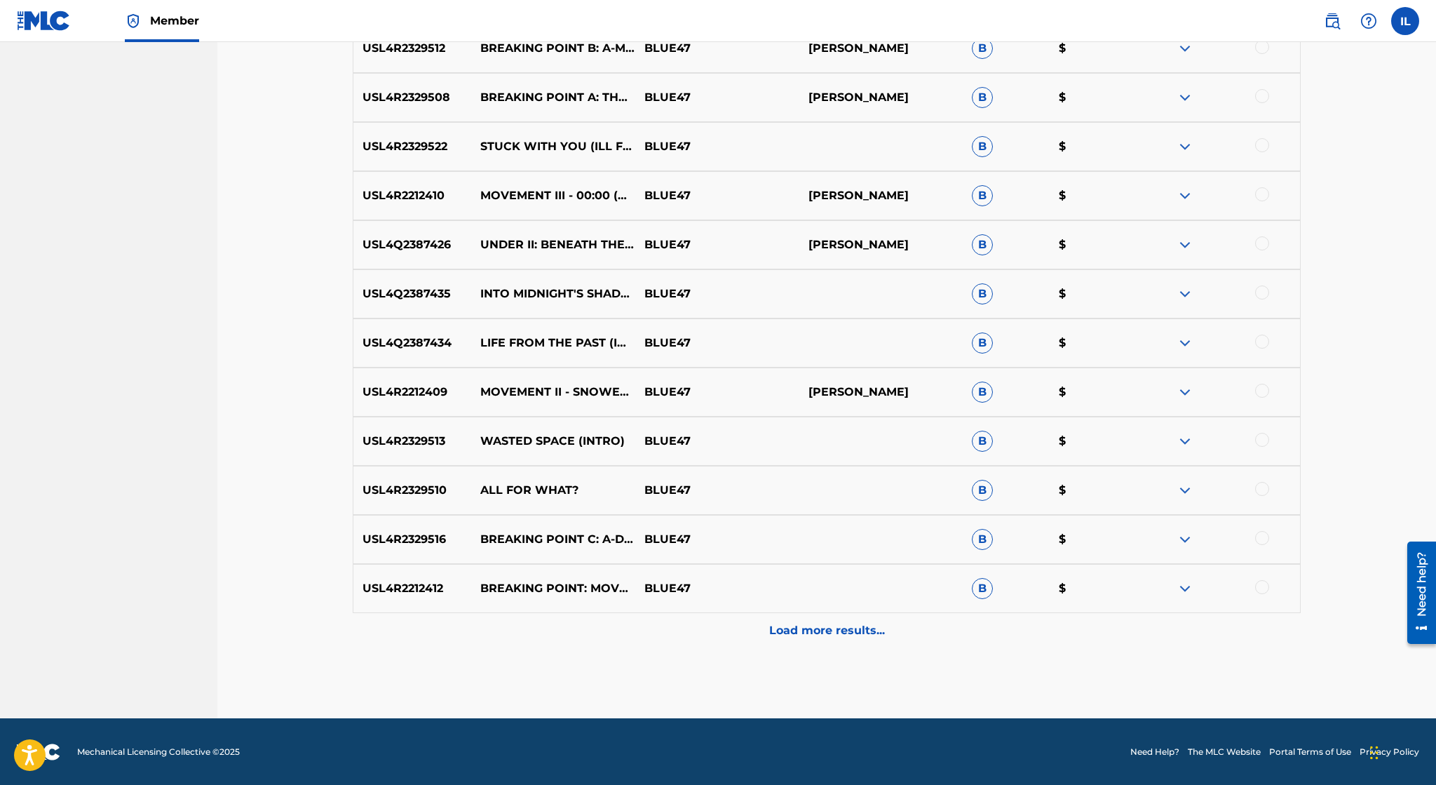
click at [816, 616] on div "Load more results..." at bounding box center [827, 630] width 948 height 35
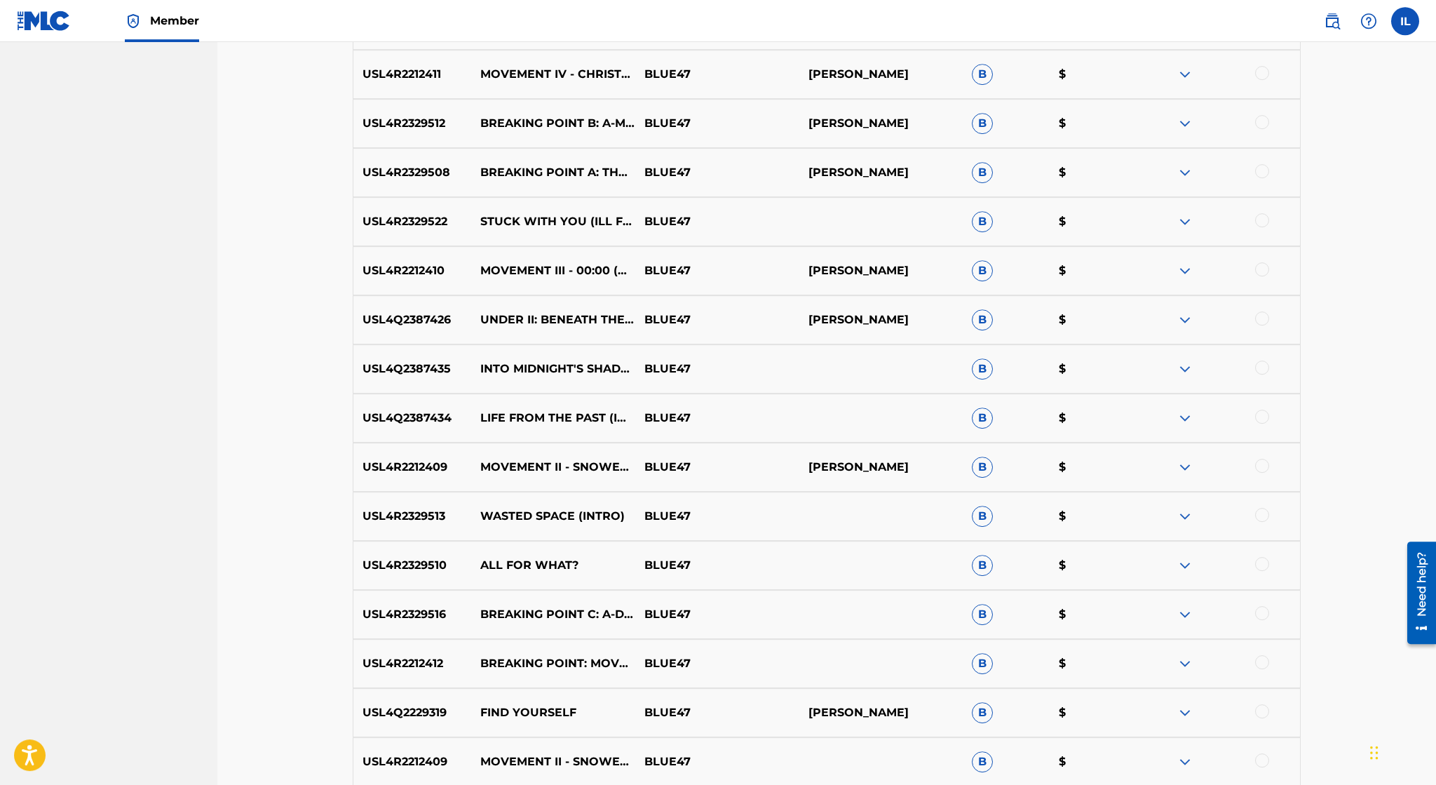
scroll to position [875, 0]
click at [1190, 323] on img at bounding box center [1185, 321] width 17 height 17
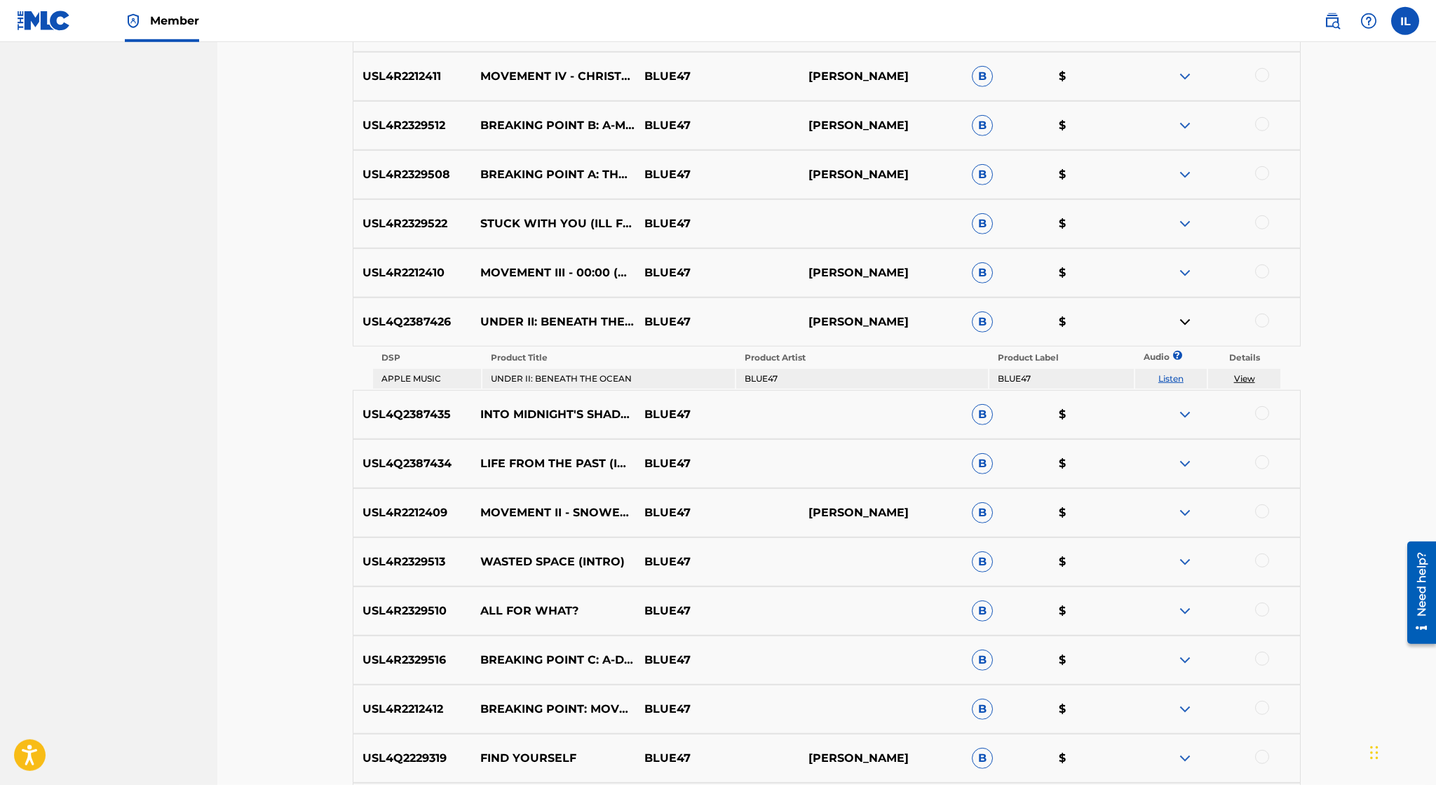
click at [1269, 320] on div at bounding box center [1218, 321] width 164 height 17
click at [1261, 318] on div at bounding box center [1262, 320] width 14 height 14
click at [939, 671] on button "Match 1 Group" at bounding box center [985, 670] width 155 height 35
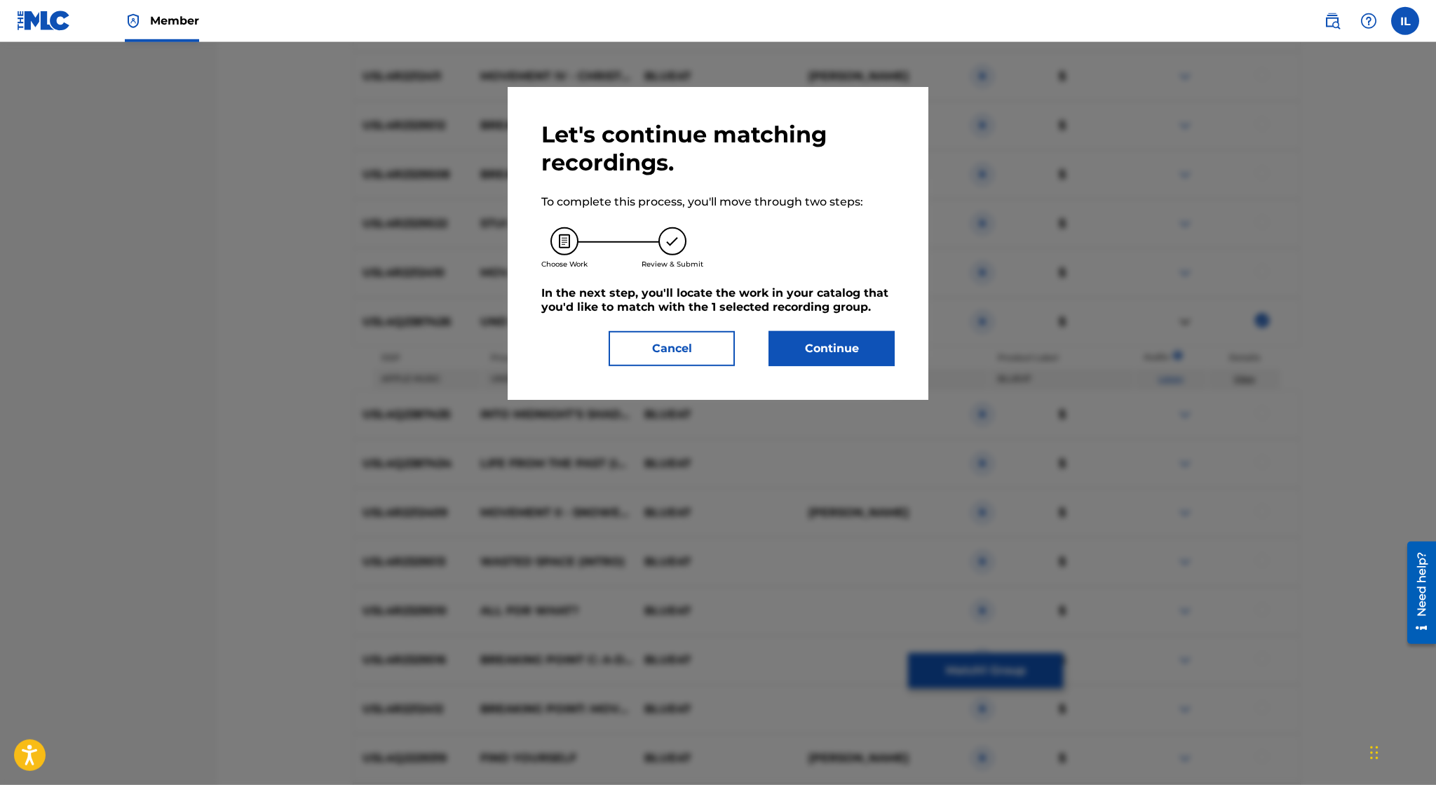
click at [818, 353] on button "Continue" at bounding box center [832, 348] width 126 height 35
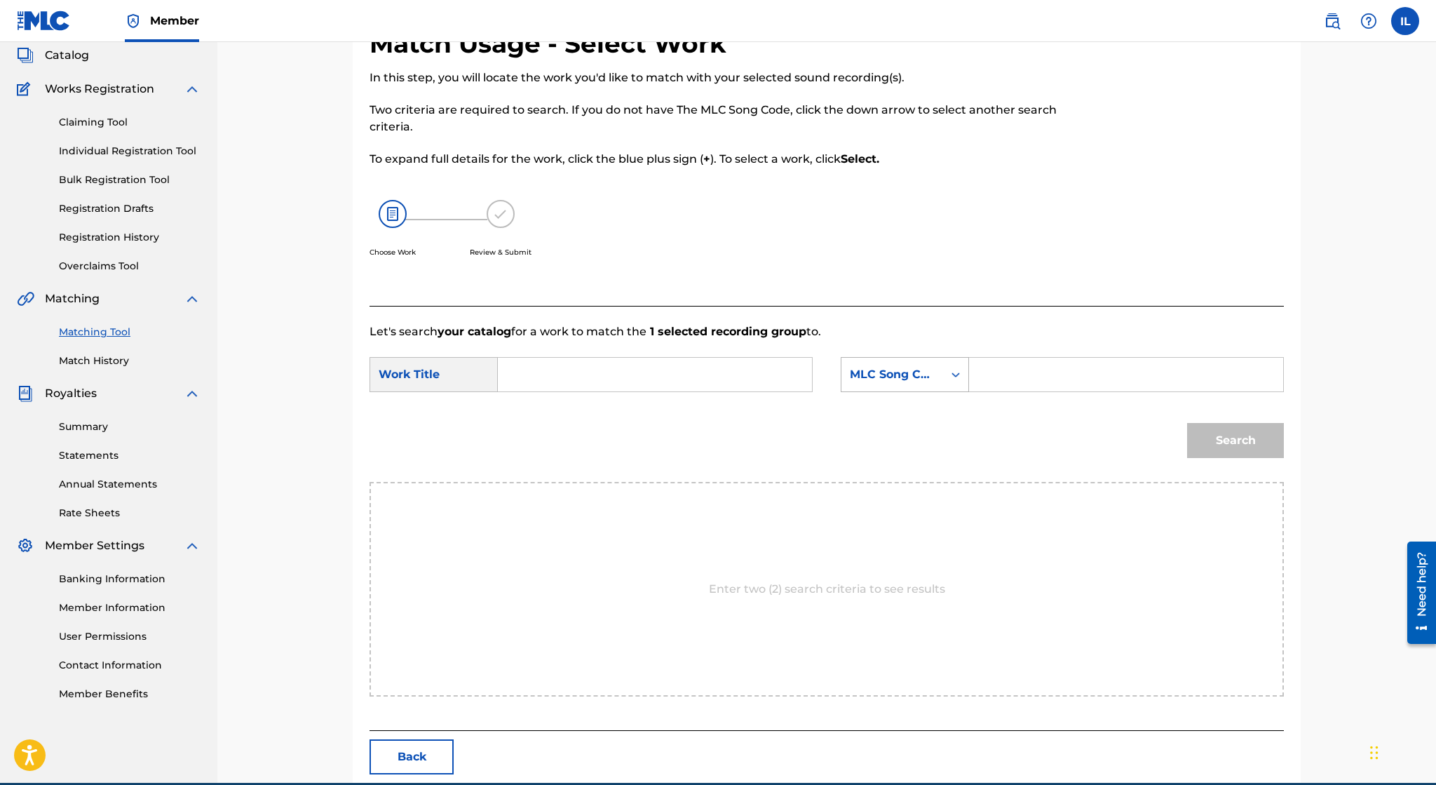
click at [885, 366] on div "MLC Song Code" at bounding box center [892, 374] width 85 height 17
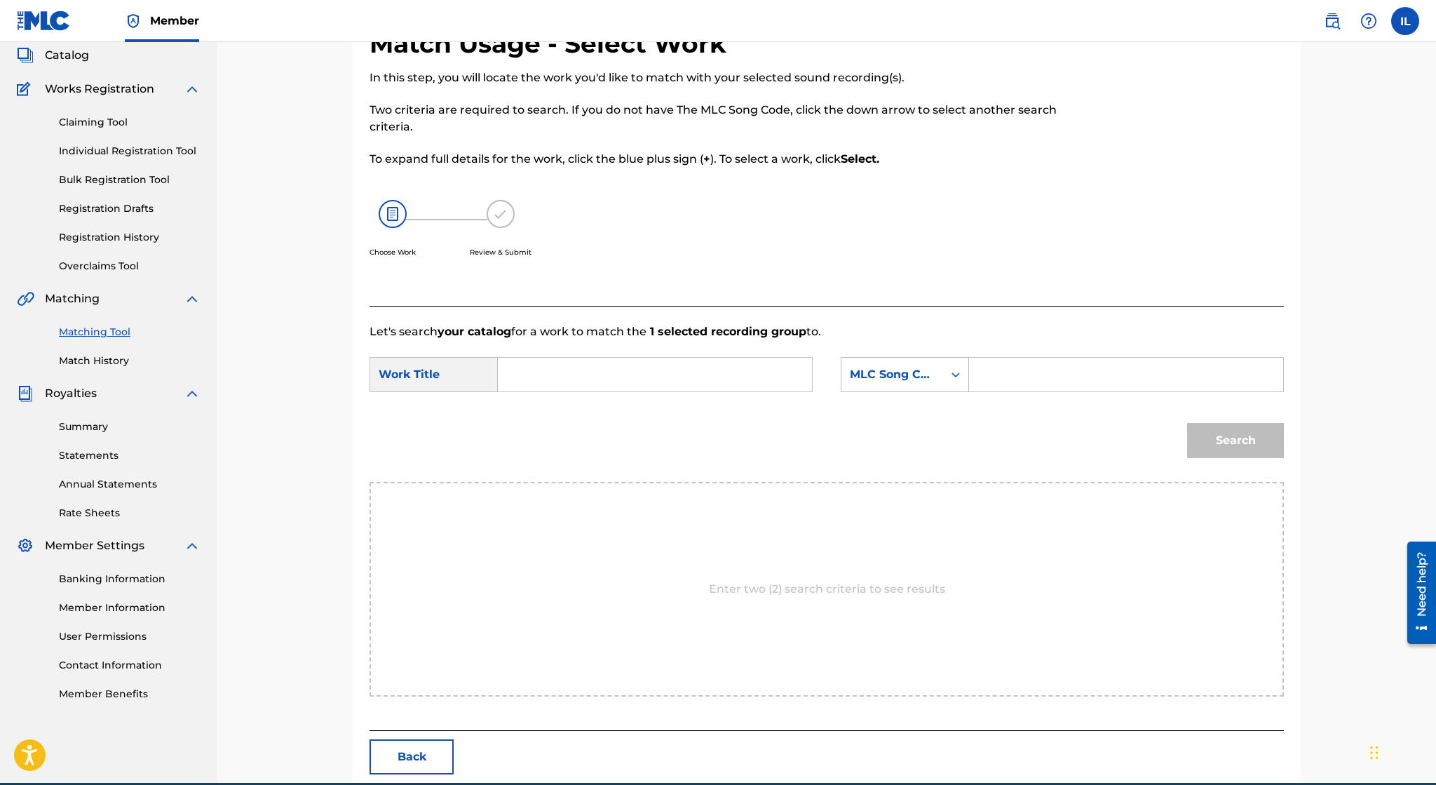
click at [912, 369] on div "MLC Song Code" at bounding box center [892, 374] width 85 height 17
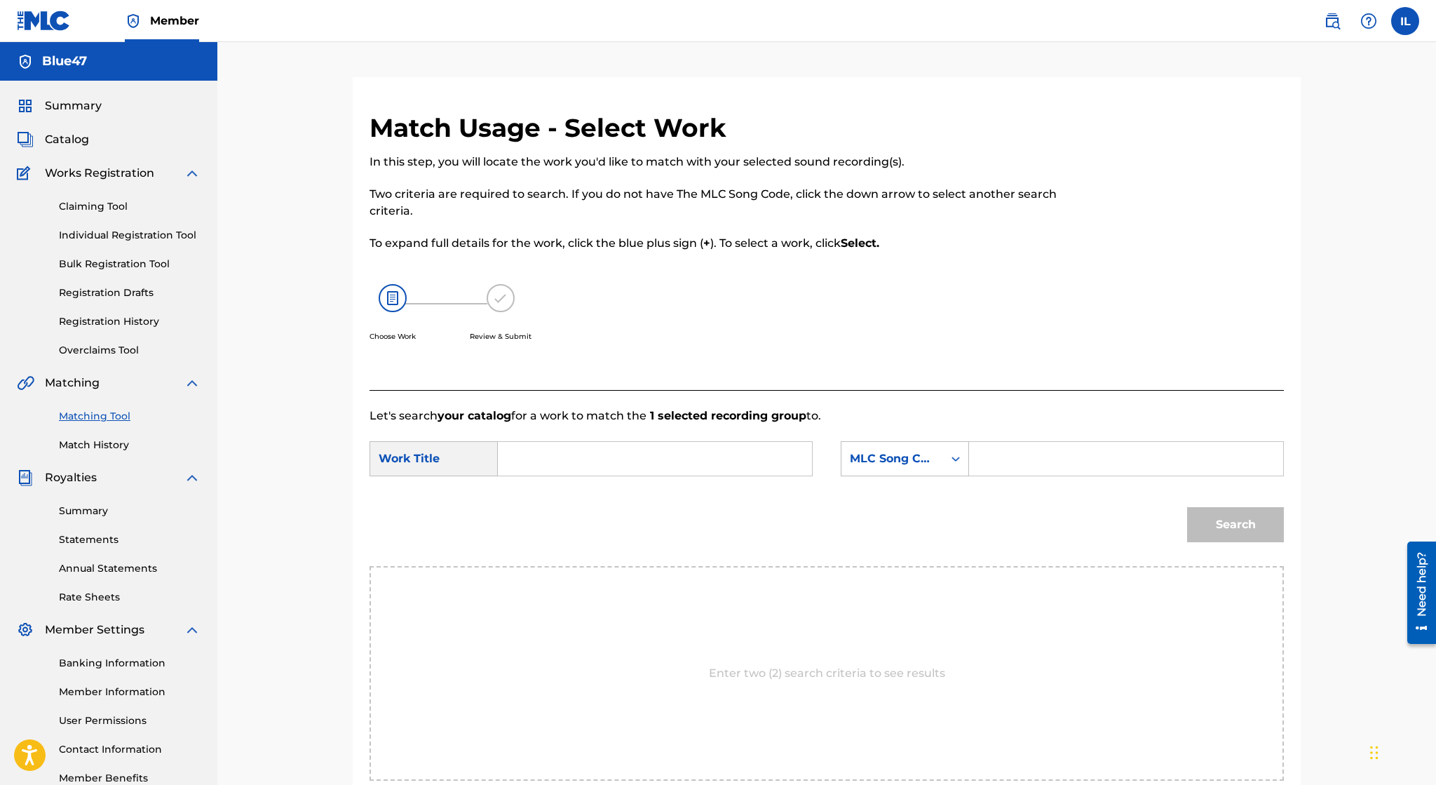
click at [927, 450] on div "MLC Song Code" at bounding box center [892, 458] width 102 height 27
click at [941, 463] on div "MLC Song Code" at bounding box center [892, 458] width 102 height 27
click at [841, 421] on p "Let's search your catalog for a work to match the 1 selected recording group to." at bounding box center [827, 415] width 914 height 17
click at [939, 456] on div "MLC Song Code" at bounding box center [892, 458] width 102 height 27
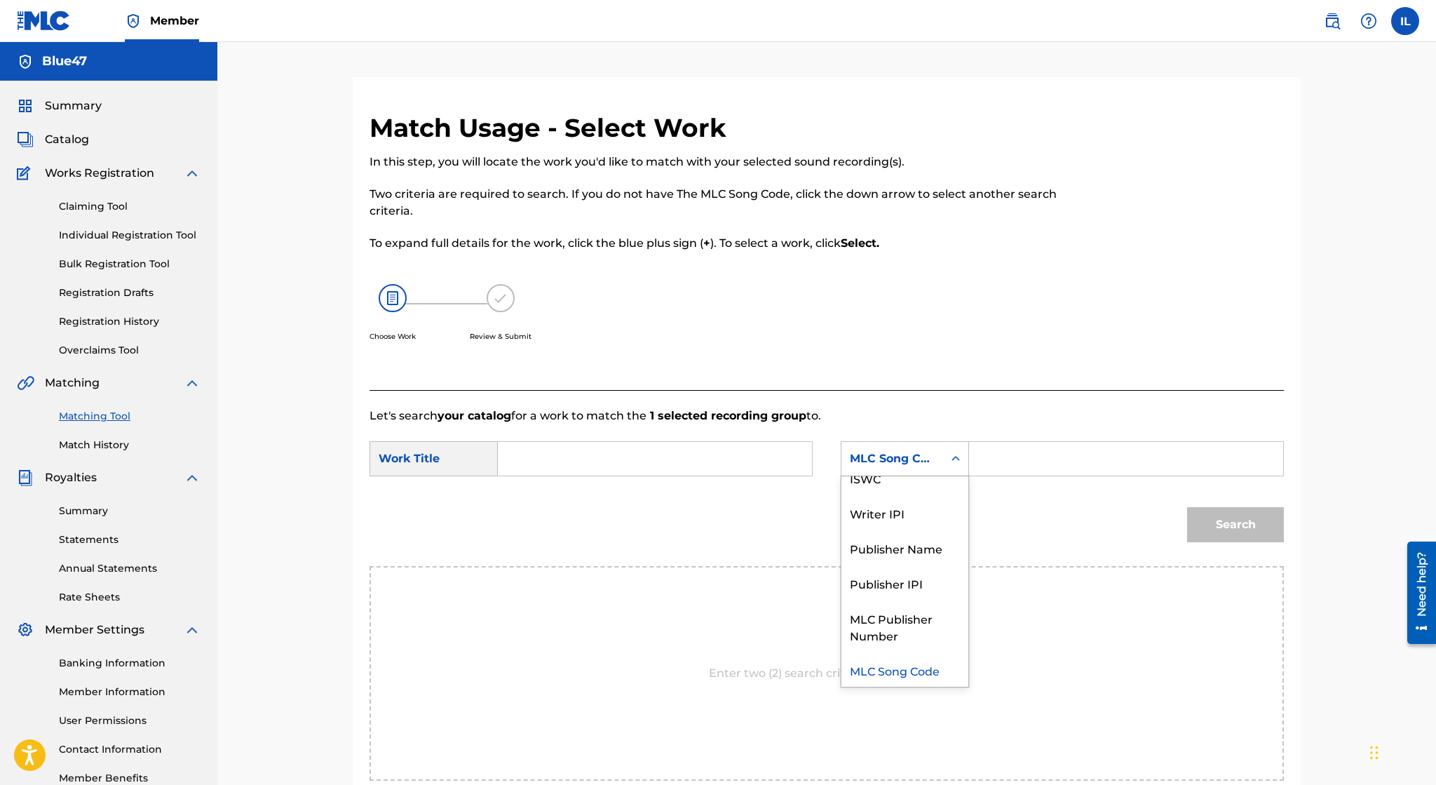
click at [950, 386] on div "Match Usage - Select Work In this step, you will locate the work you'd like to …" at bounding box center [722, 251] width 704 height 278
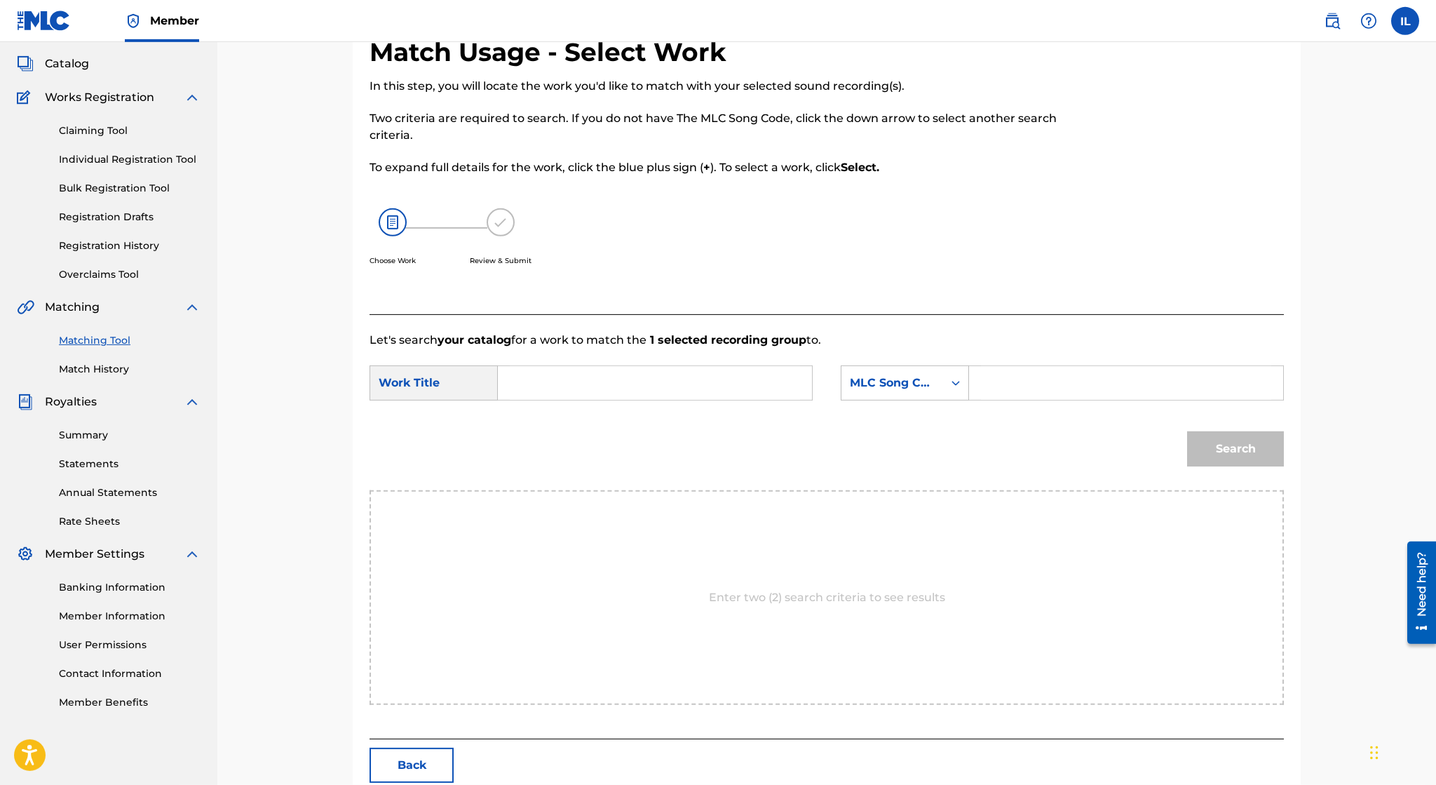
scroll to position [0, 0]
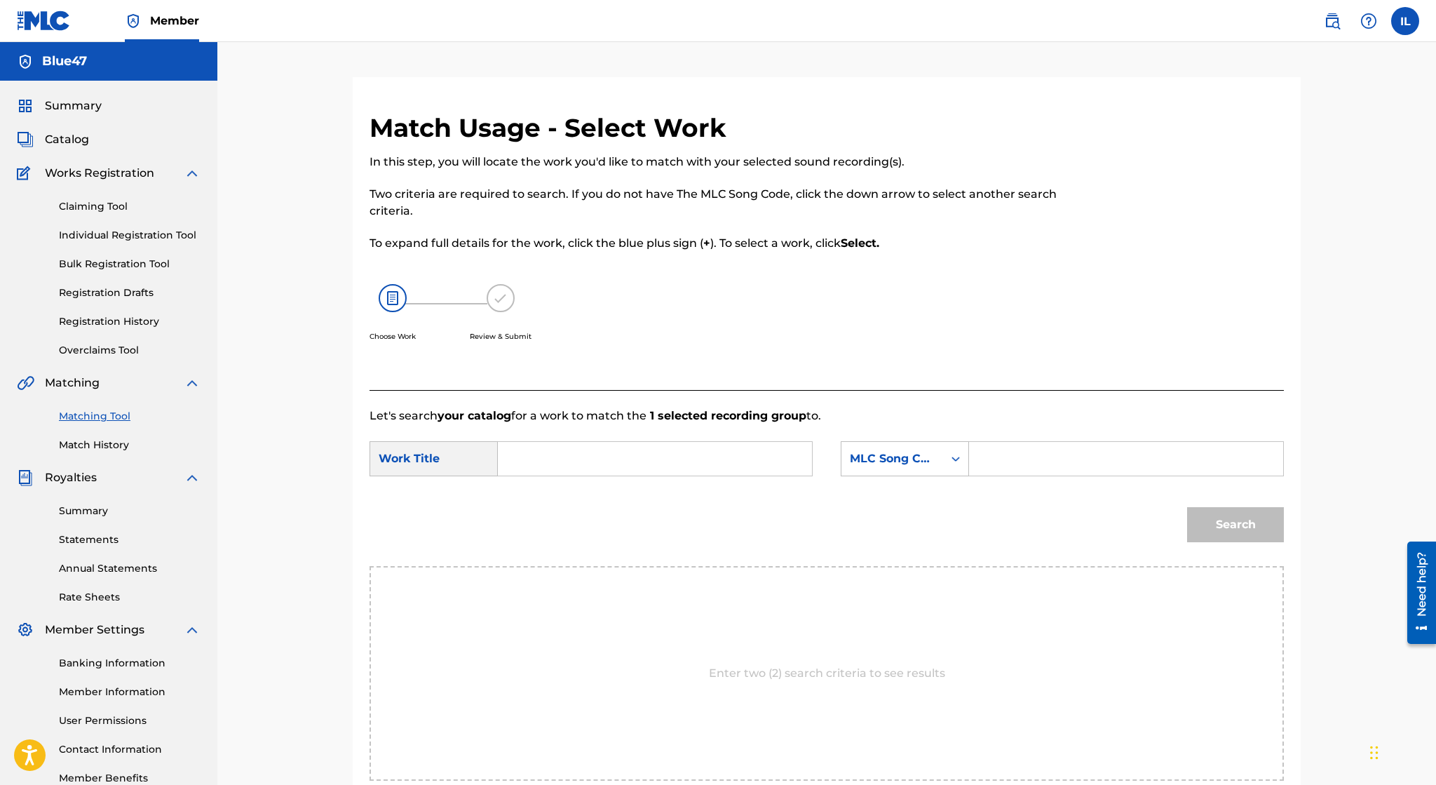
click at [114, 414] on link "Matching Tool" at bounding box center [130, 416] width 142 height 15
click at [113, 441] on link "Match History" at bounding box center [130, 445] width 142 height 15
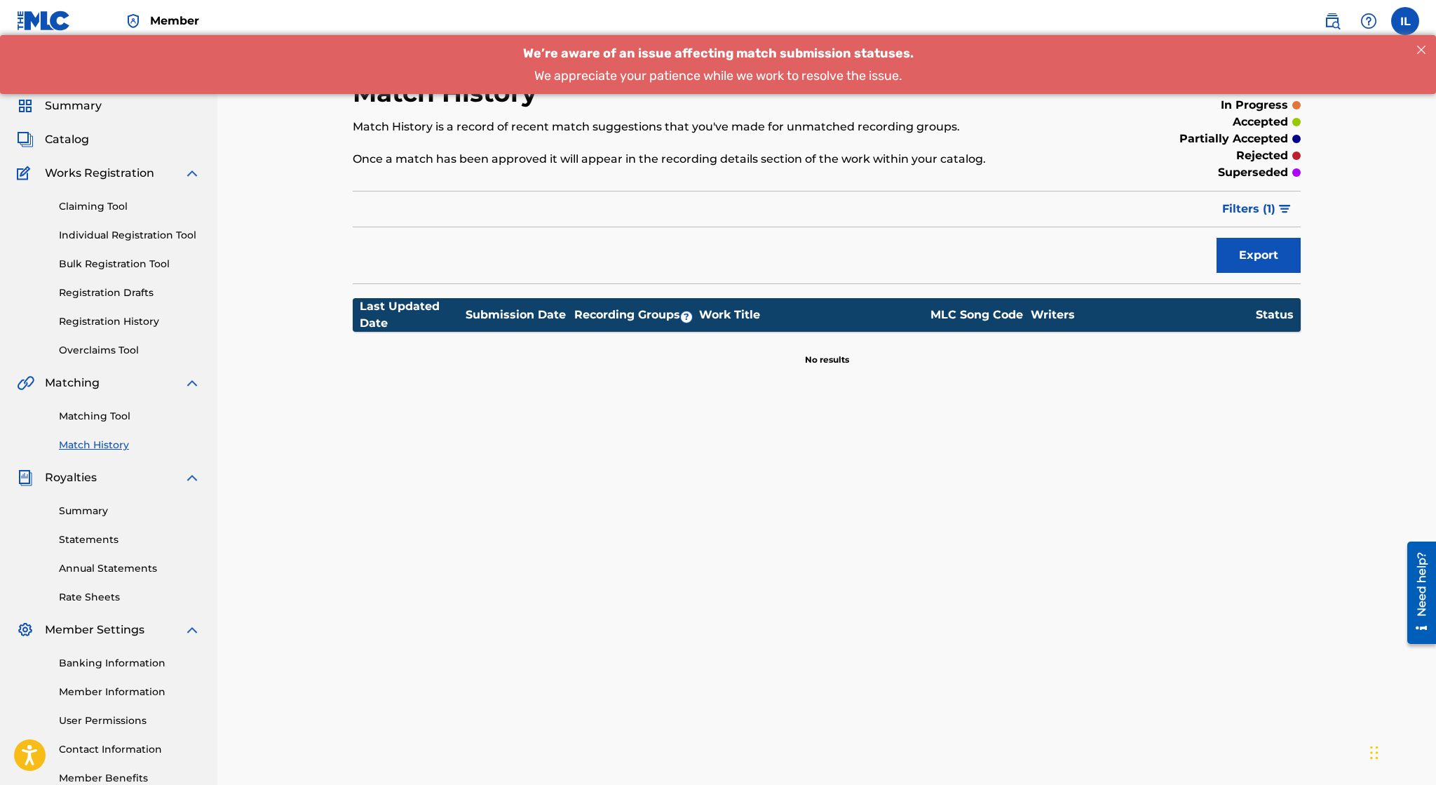
click at [118, 414] on link "Matching Tool" at bounding box center [130, 416] width 142 height 15
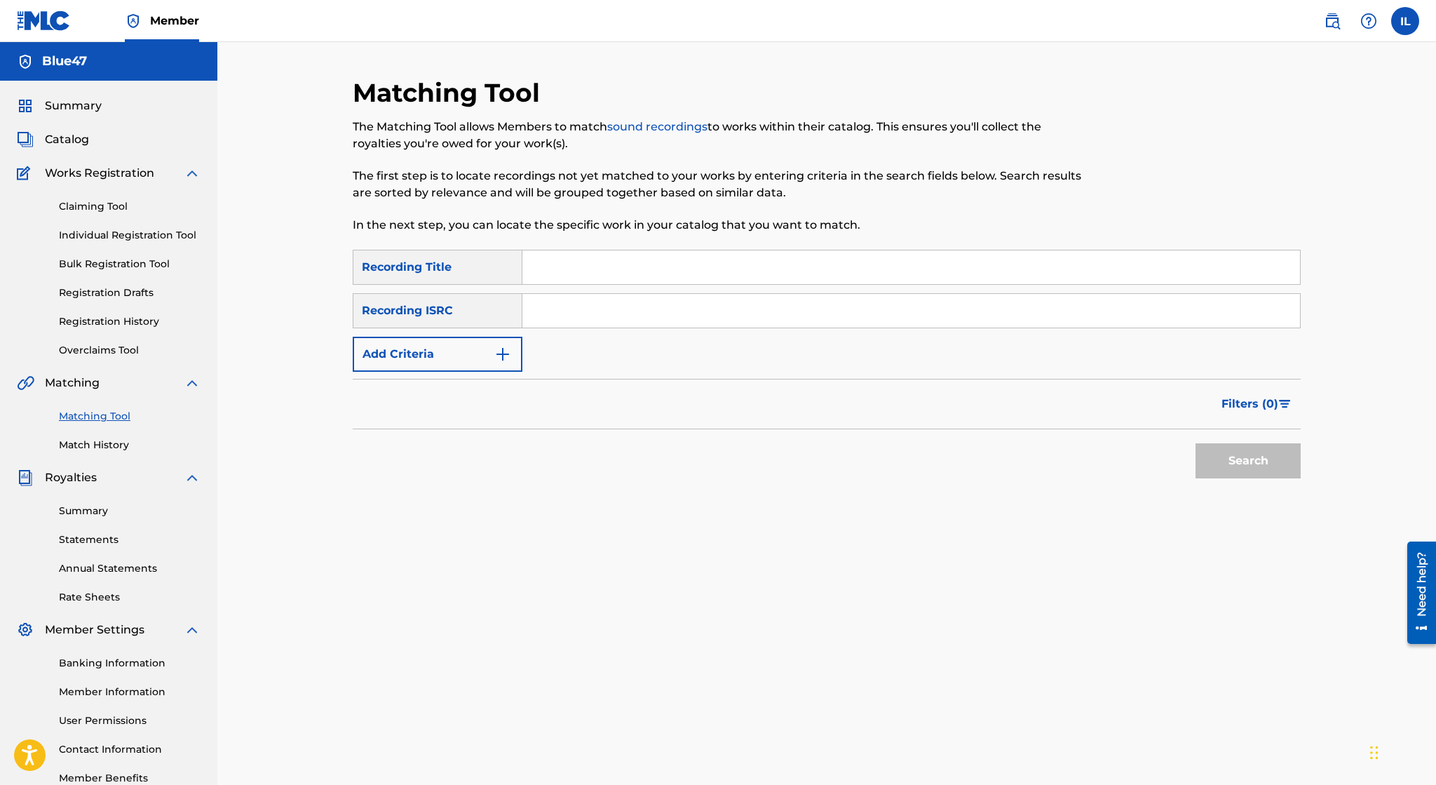
click at [114, 442] on link "Match History" at bounding box center [130, 445] width 142 height 15
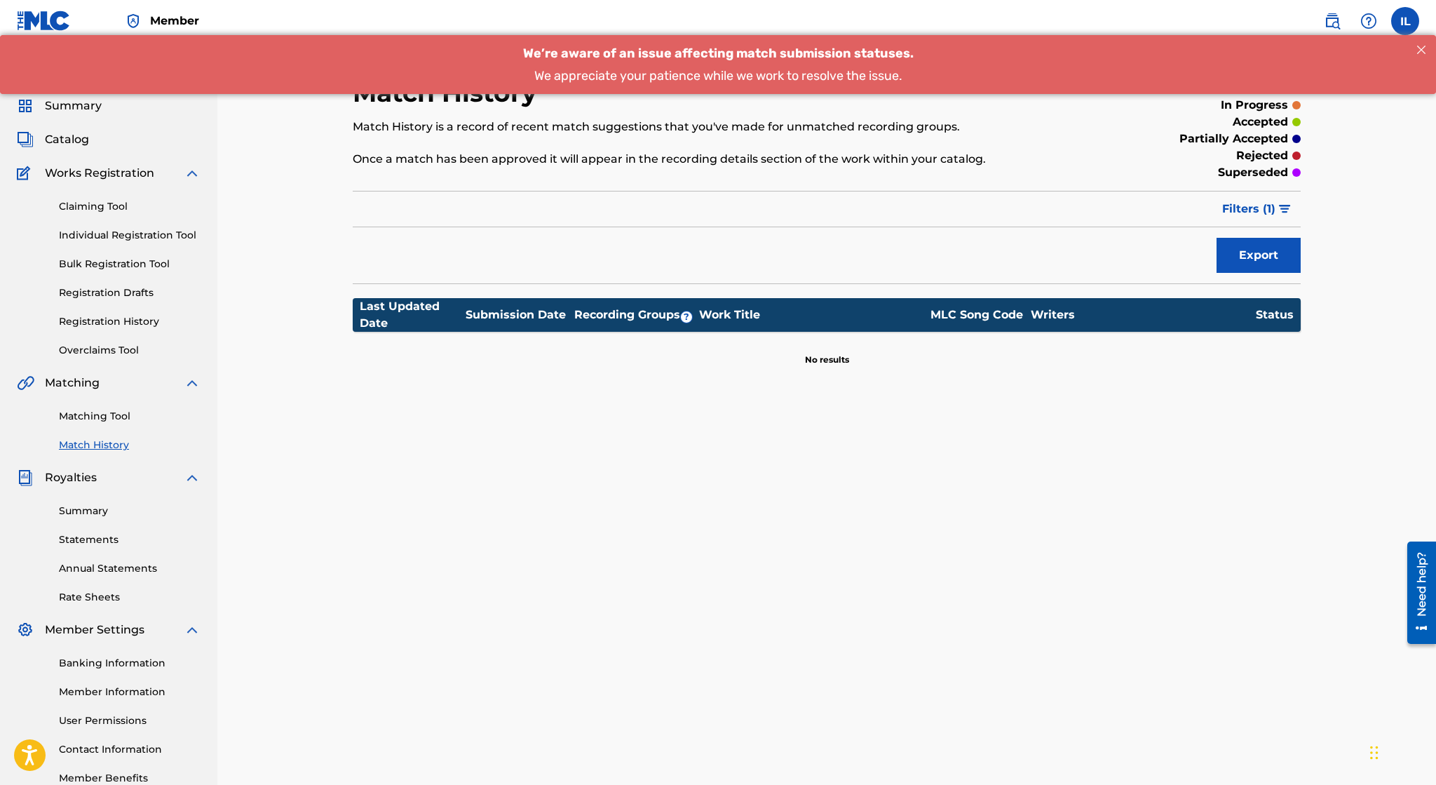
click at [123, 419] on link "Matching Tool" at bounding box center [130, 416] width 142 height 15
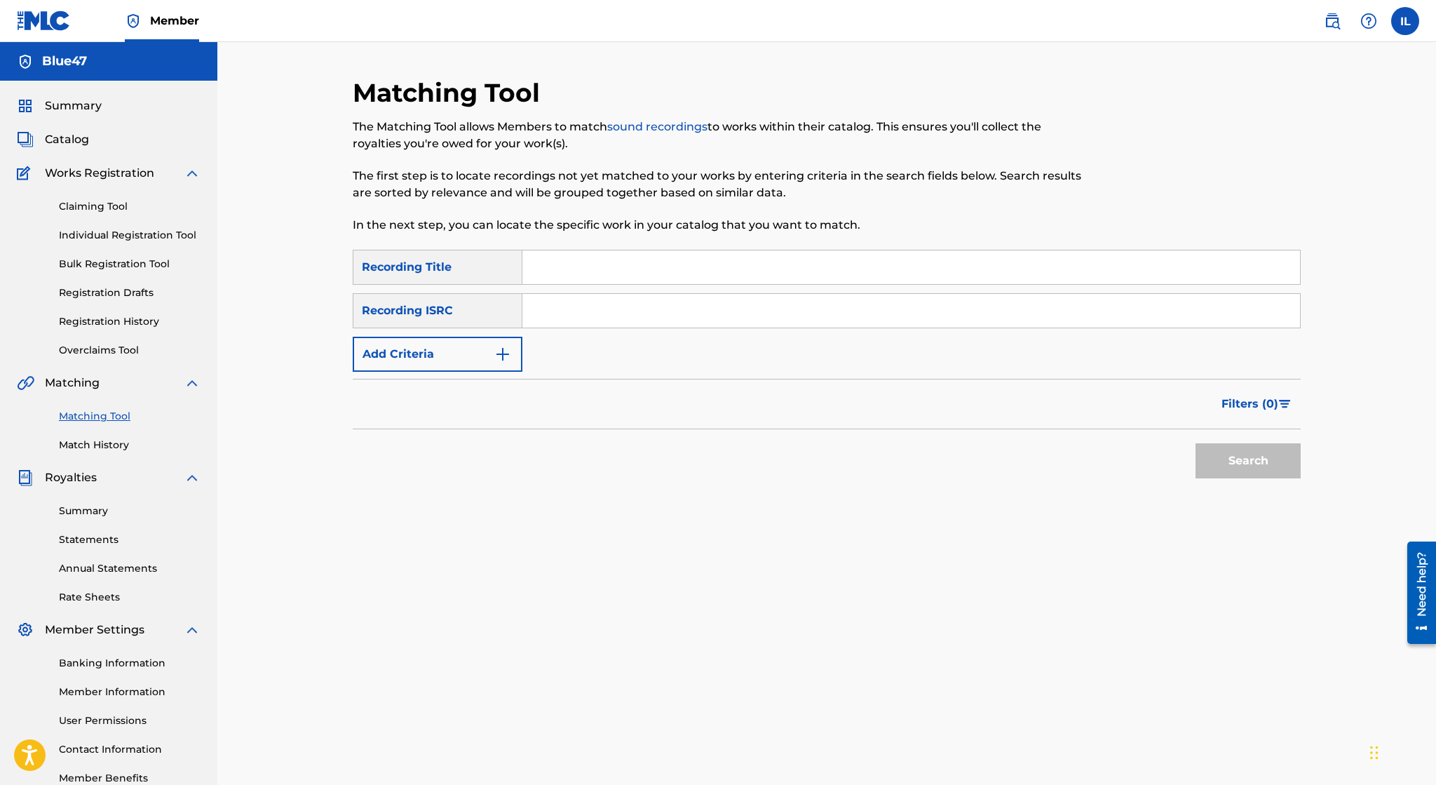
click at [440, 341] on button "Add Criteria" at bounding box center [438, 354] width 170 height 35
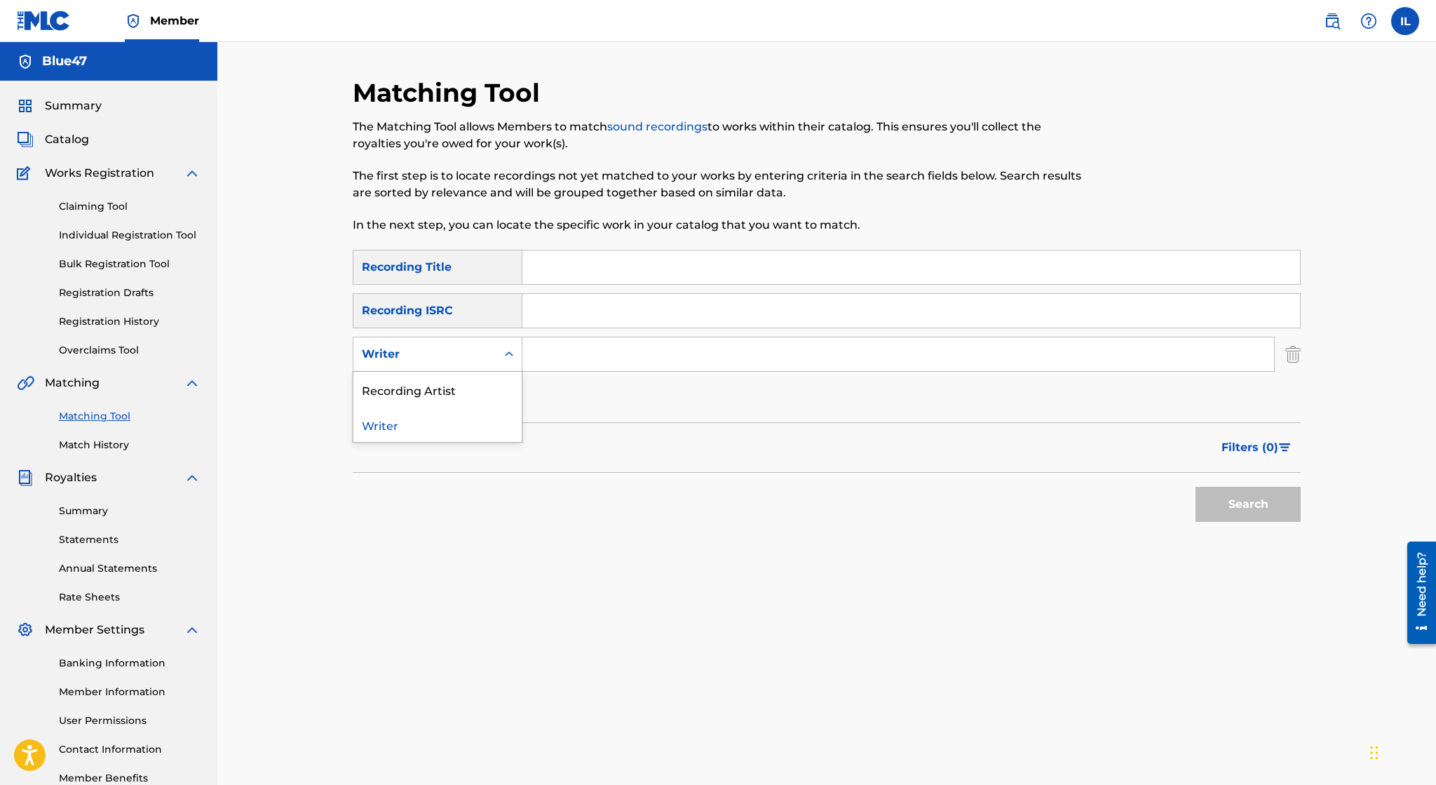
click at [440, 341] on div "Writer" at bounding box center [424, 354] width 143 height 27
click at [421, 391] on div "Recording Artist" at bounding box center [437, 389] width 168 height 35
click at [540, 349] on input "Search Form" at bounding box center [898, 354] width 752 height 34
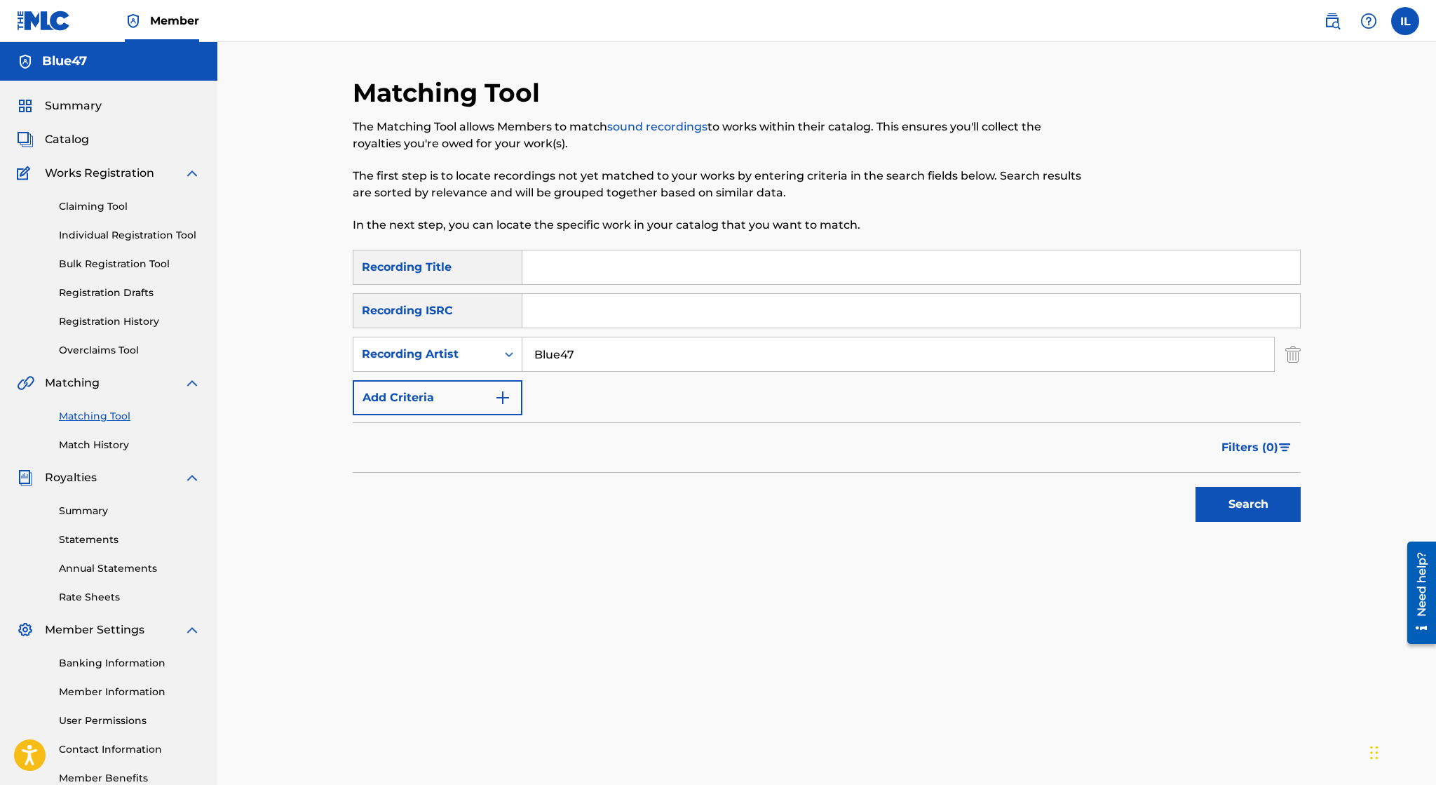
type input "Blue47"
click at [345, 139] on div "Matching Tool The Matching Tool allows Members to match sound recordings to wor…" at bounding box center [827, 439] width 982 height 725
click at [196, 178] on img at bounding box center [192, 173] width 17 height 17
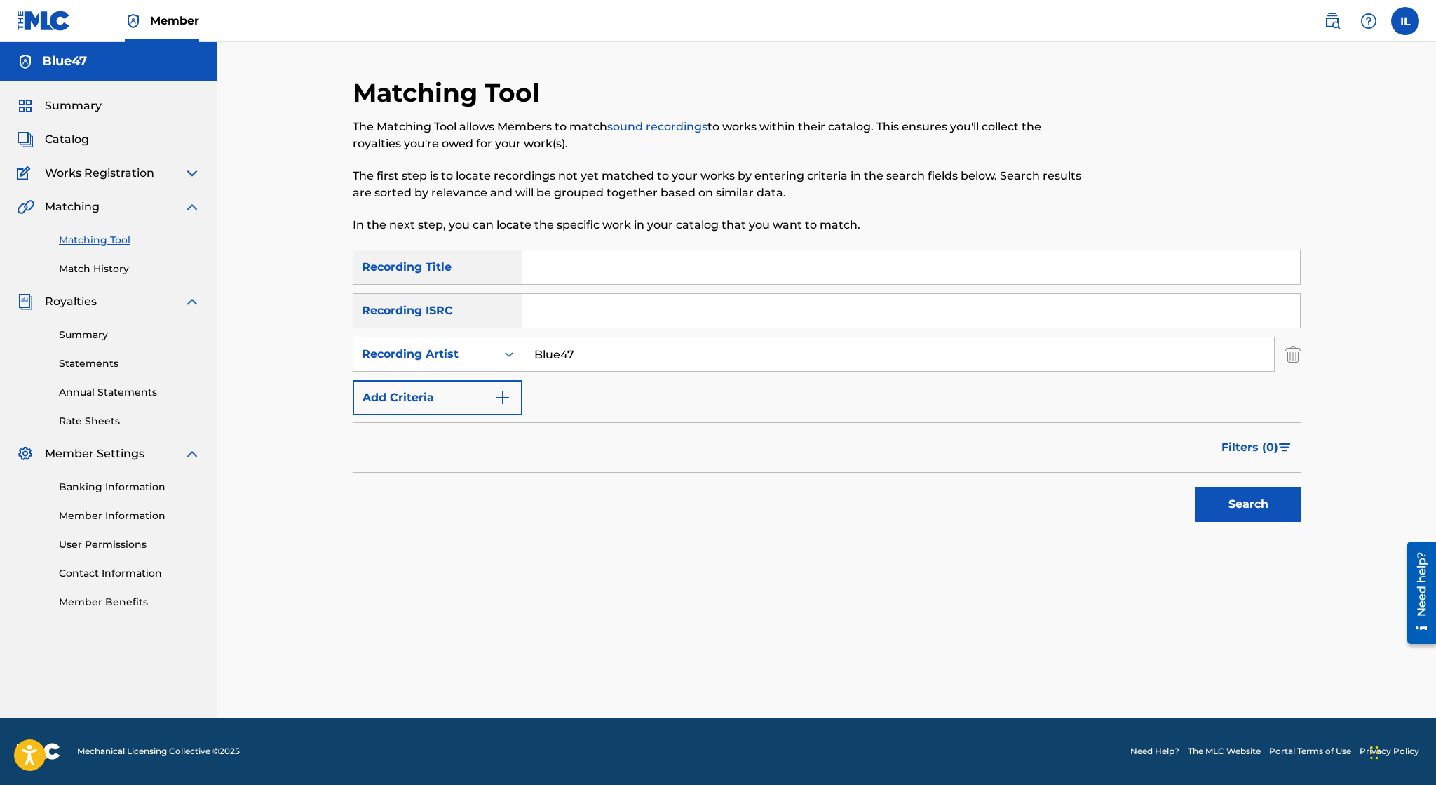
click at [58, 144] on span "Catalog" at bounding box center [67, 139] width 44 height 17
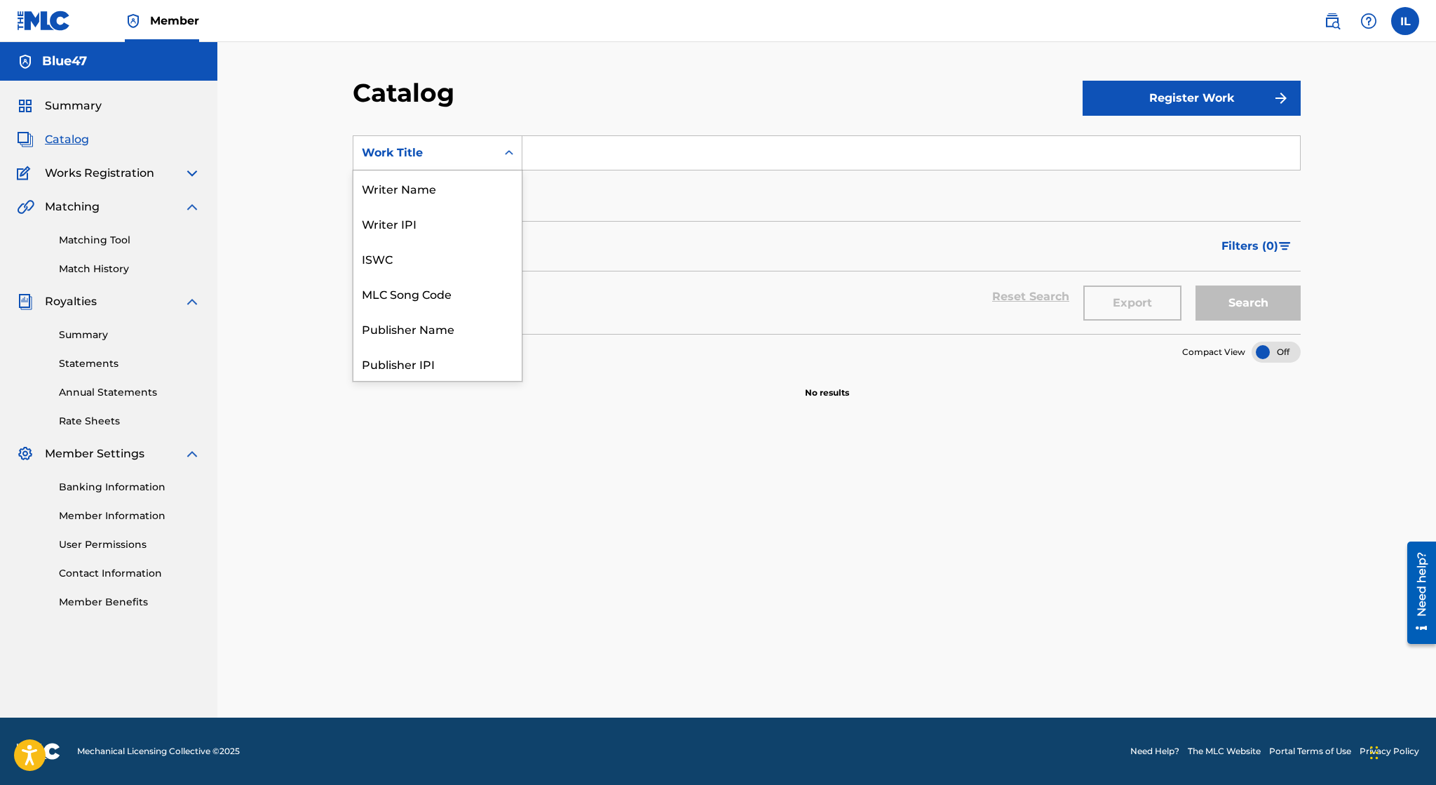
click at [456, 156] on div "Work Title" at bounding box center [425, 152] width 126 height 17
click at [418, 289] on div "Artist" at bounding box center [437, 293] width 168 height 35
click at [607, 161] on input "Search Form" at bounding box center [911, 153] width 778 height 34
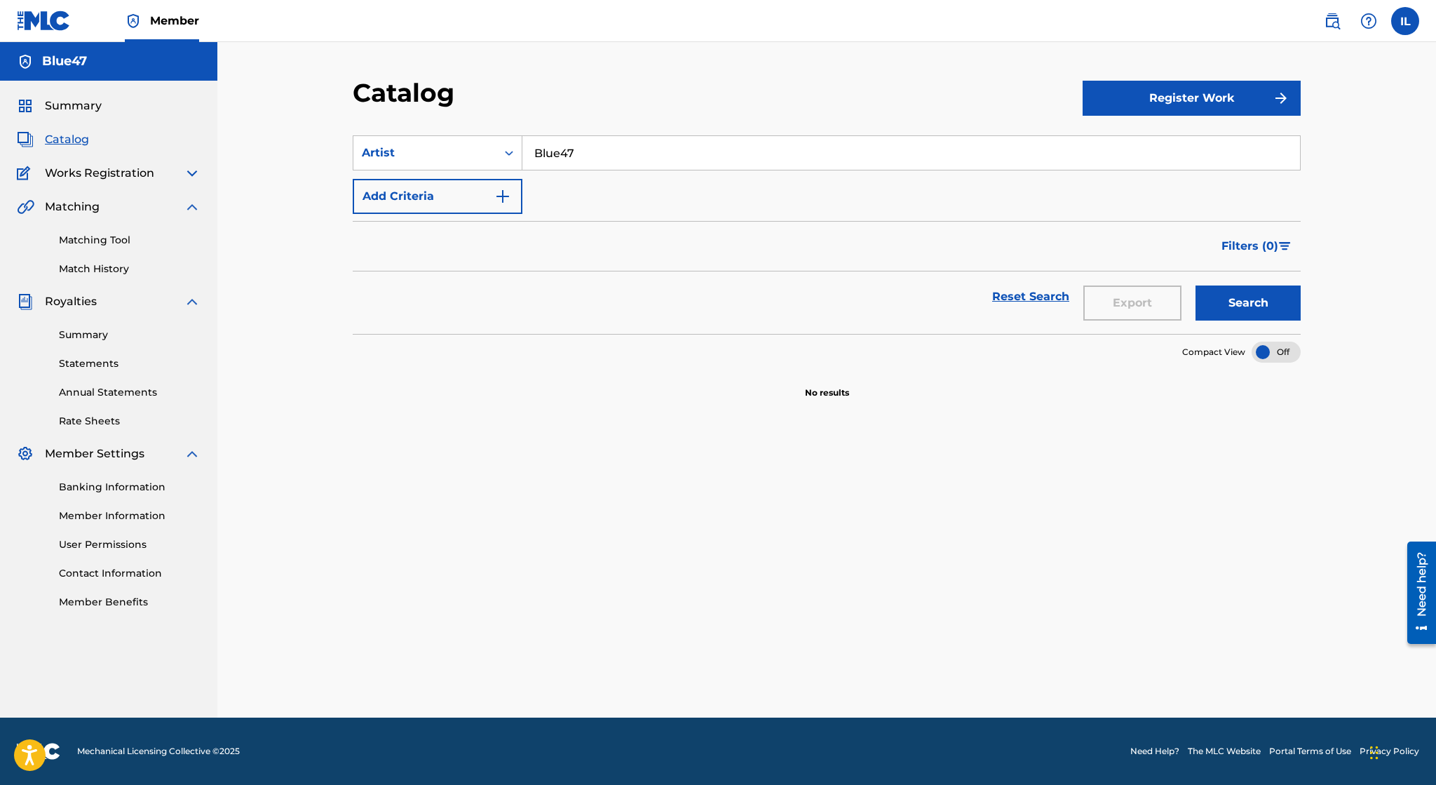
type input "Blue47"
click at [1158, 95] on button "Register Work" at bounding box center [1192, 98] width 218 height 35
click at [1136, 139] on link "Individual" at bounding box center [1192, 144] width 218 height 34
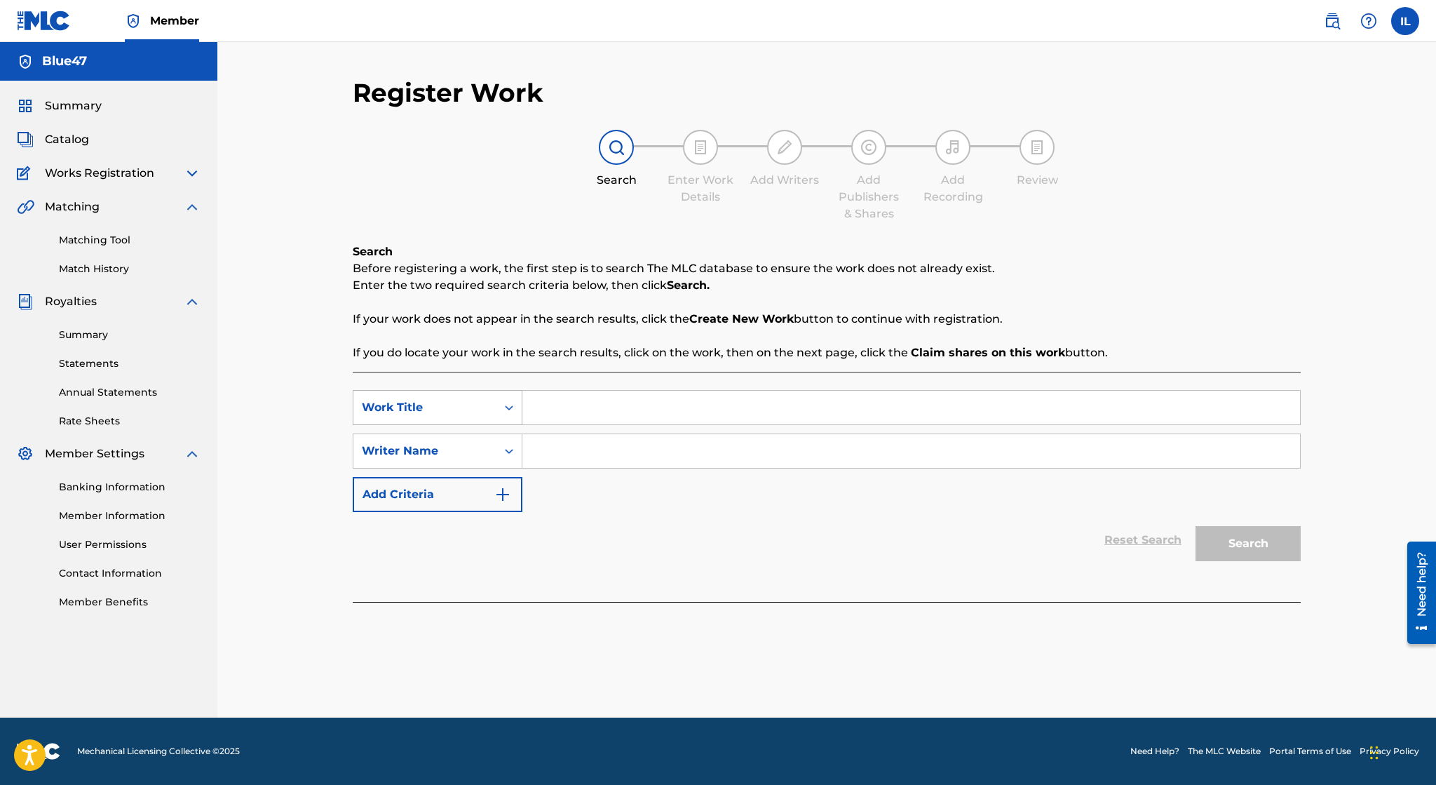
click at [509, 404] on icon "Search Form" at bounding box center [509, 407] width 14 height 14
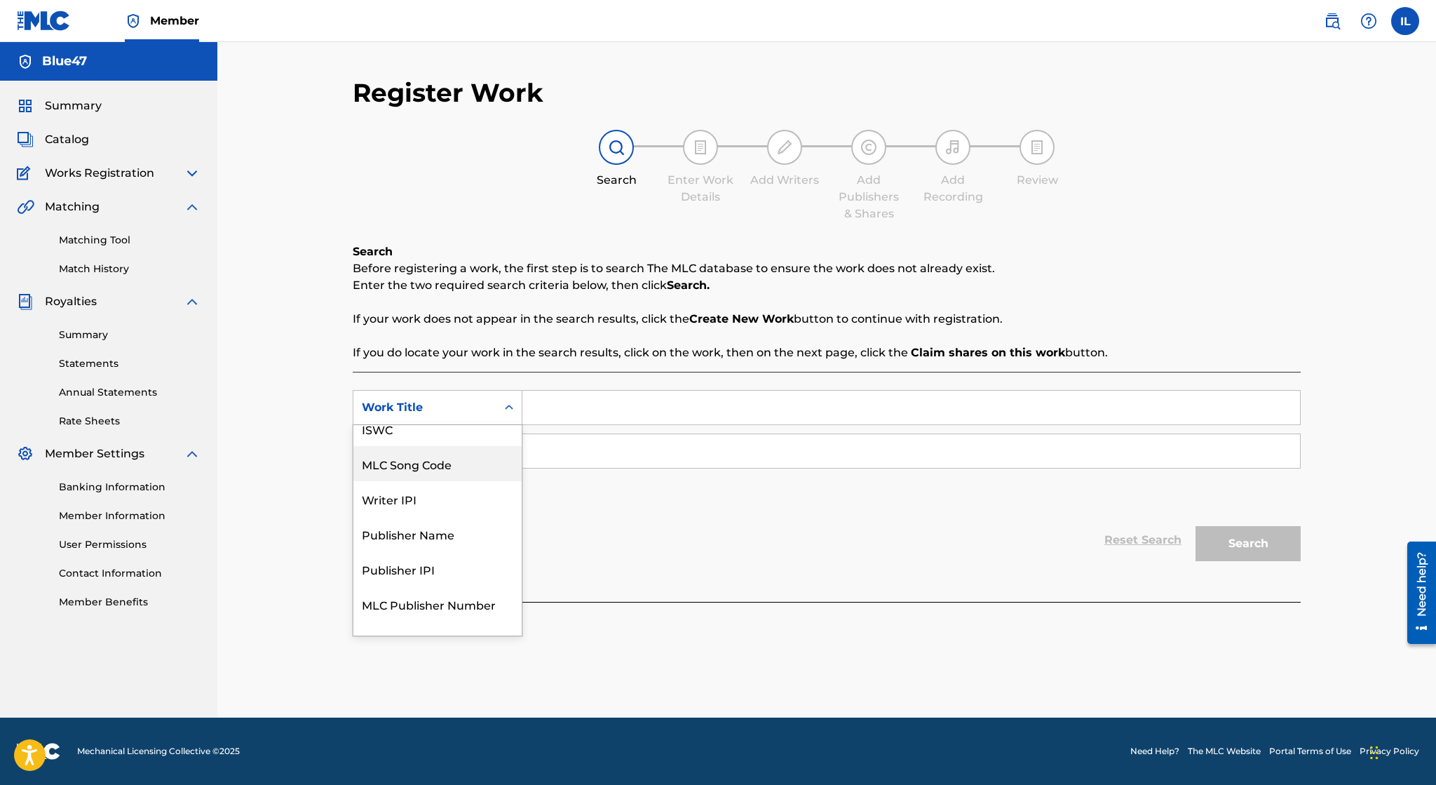
scroll to position [17, 0]
click at [466, 491] on div "Writer IPI" at bounding box center [437, 495] width 168 height 35
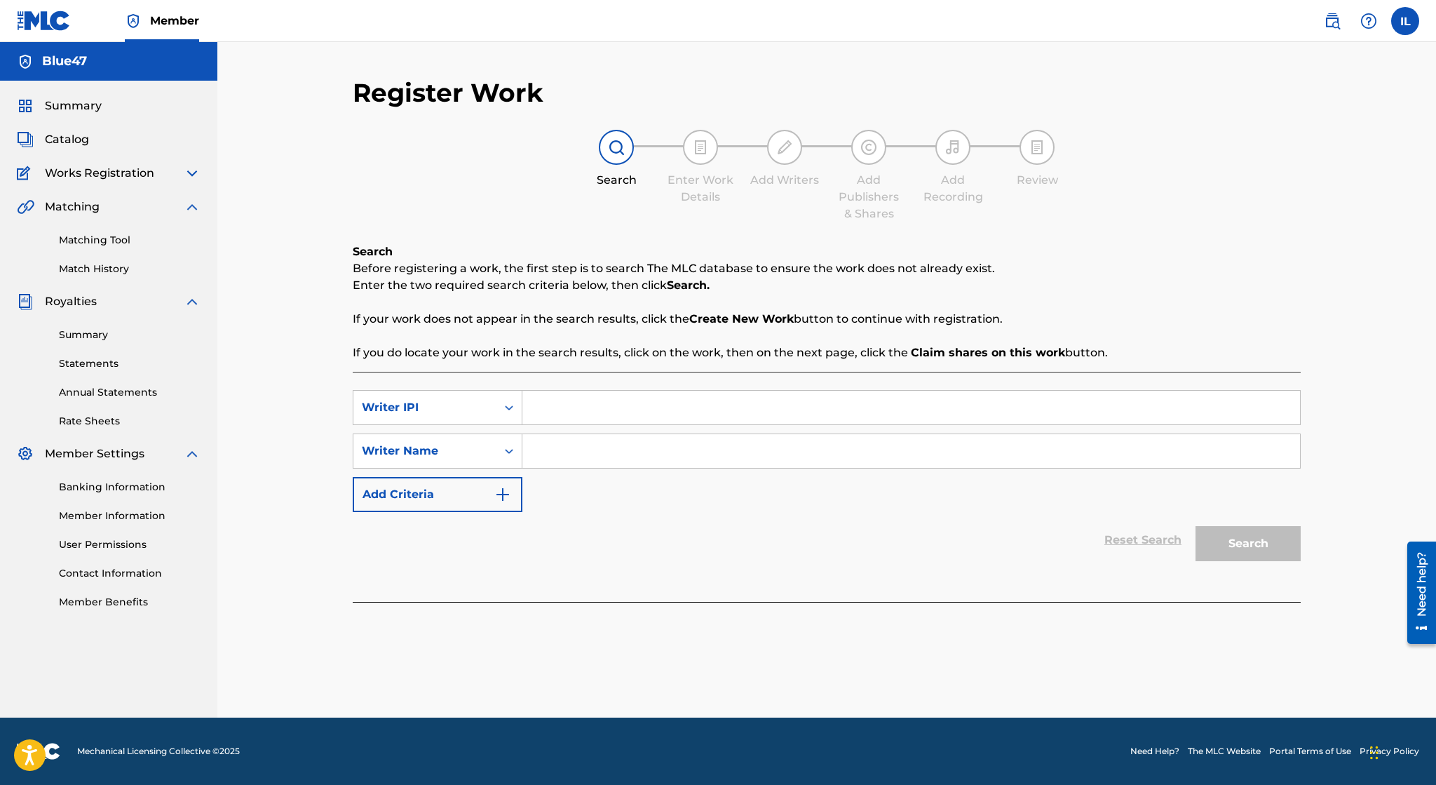
click at [610, 393] on input "Search Form" at bounding box center [911, 408] width 778 height 34
paste input "01172994227"
type input "01172994227"
click at [591, 456] on input "Search Form" at bounding box center [911, 451] width 778 height 34
type input "Irvin Lopez"
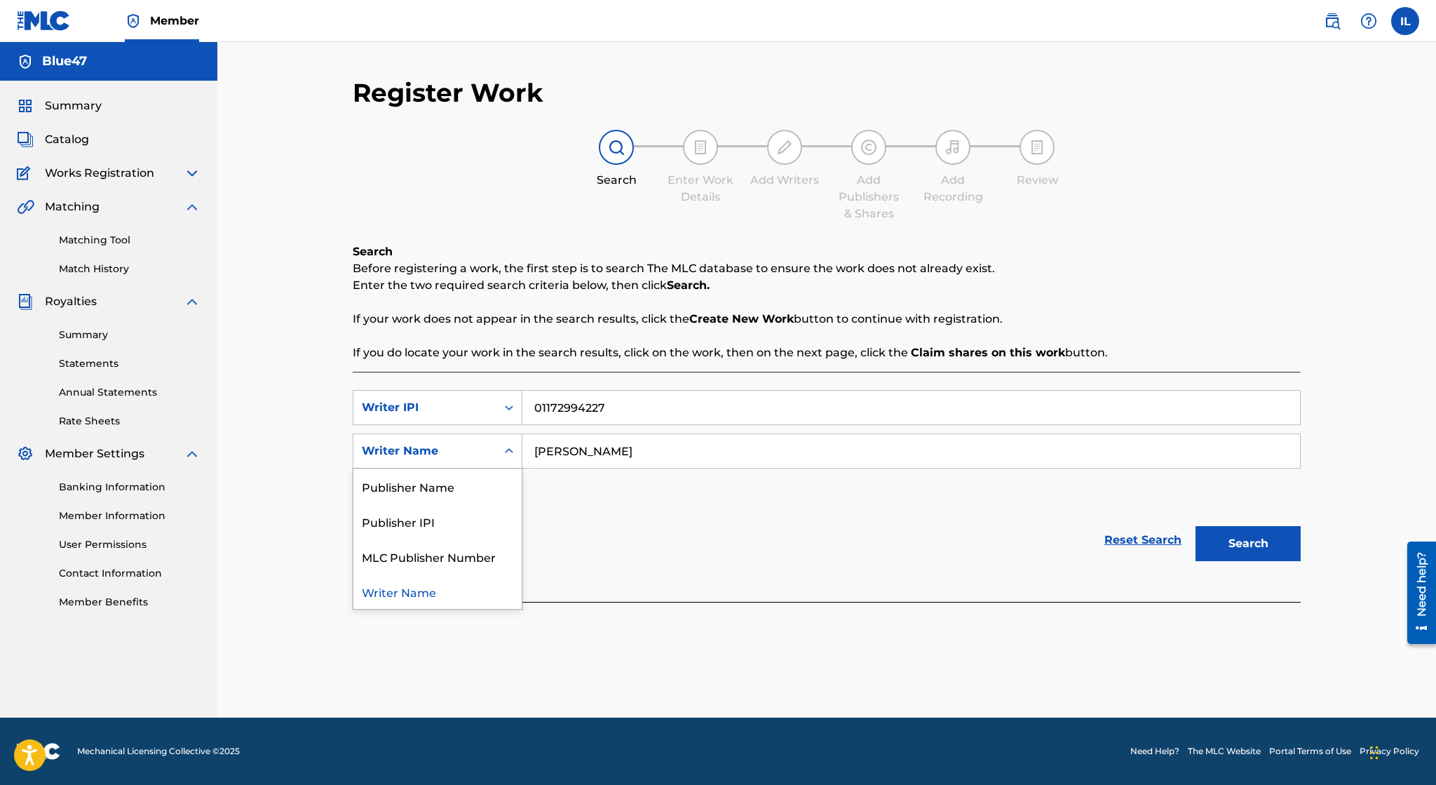
click at [501, 456] on div "Search Form" at bounding box center [508, 450] width 25 height 25
click at [1226, 543] on button "Search" at bounding box center [1248, 543] width 105 height 35
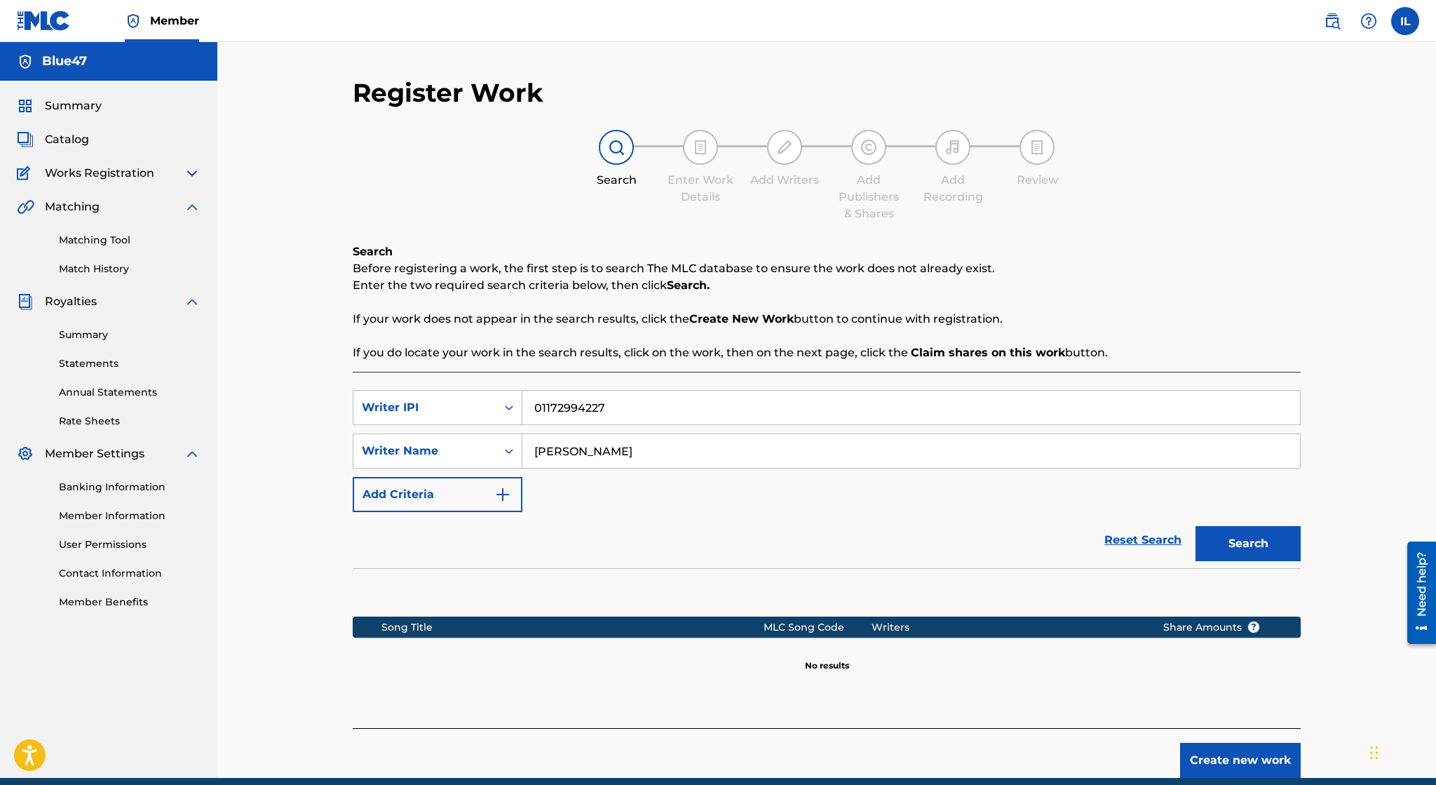
scroll to position [60, 0]
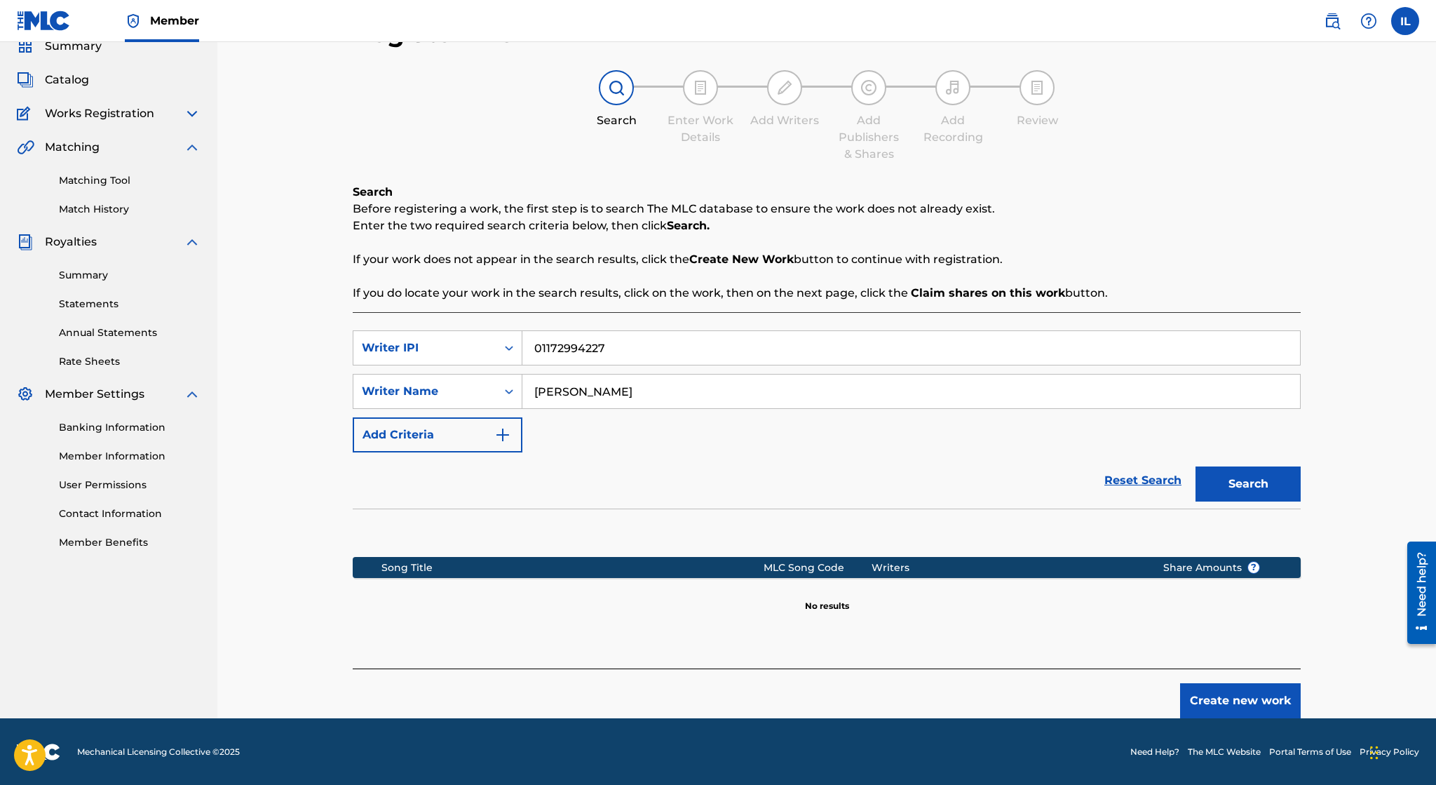
click at [1224, 706] on button "Create new work" at bounding box center [1240, 700] width 121 height 35
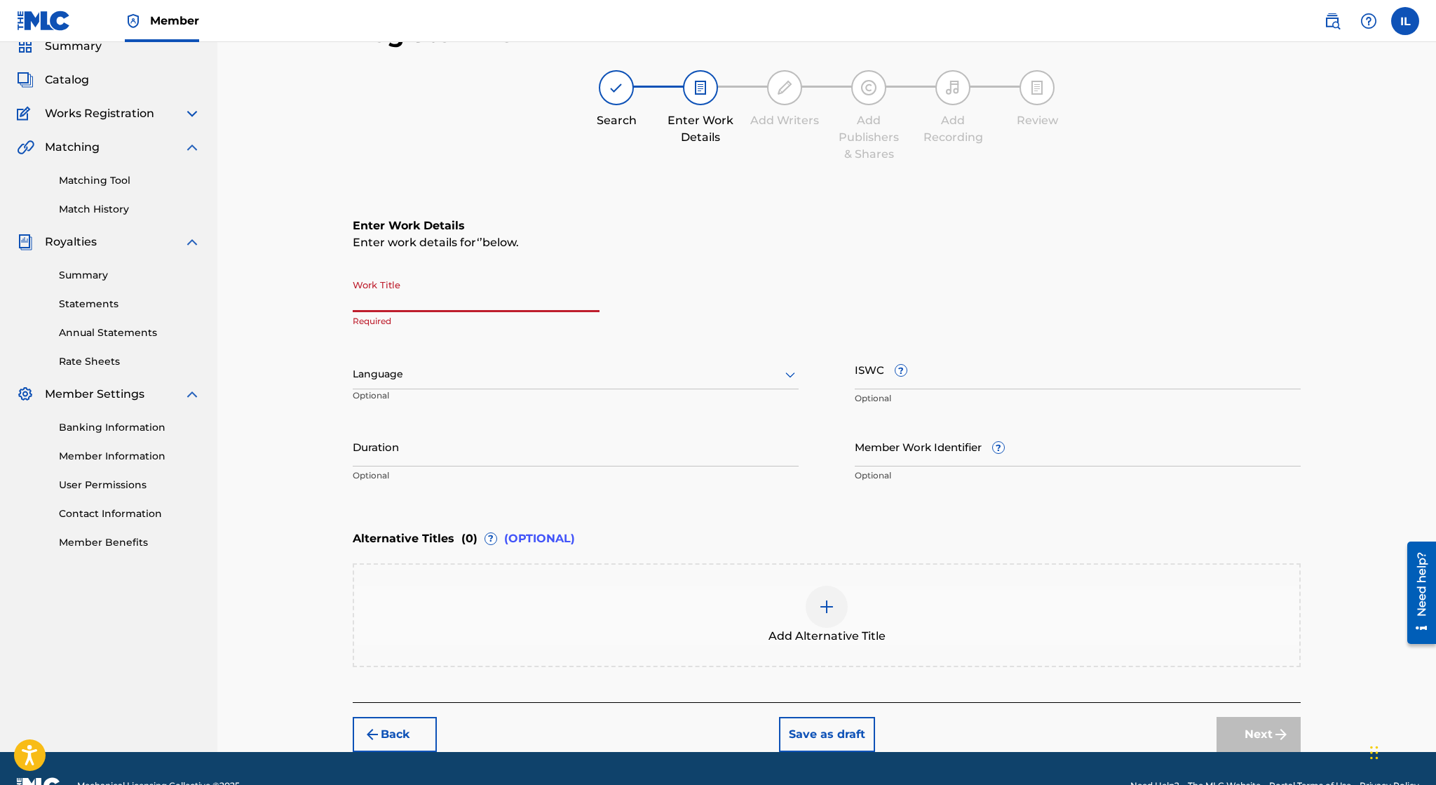
click at [485, 296] on input "Work Title" at bounding box center [476, 292] width 247 height 40
paste input "Under I: Watching the Stars"
type input "Under I: Watching the Stars"
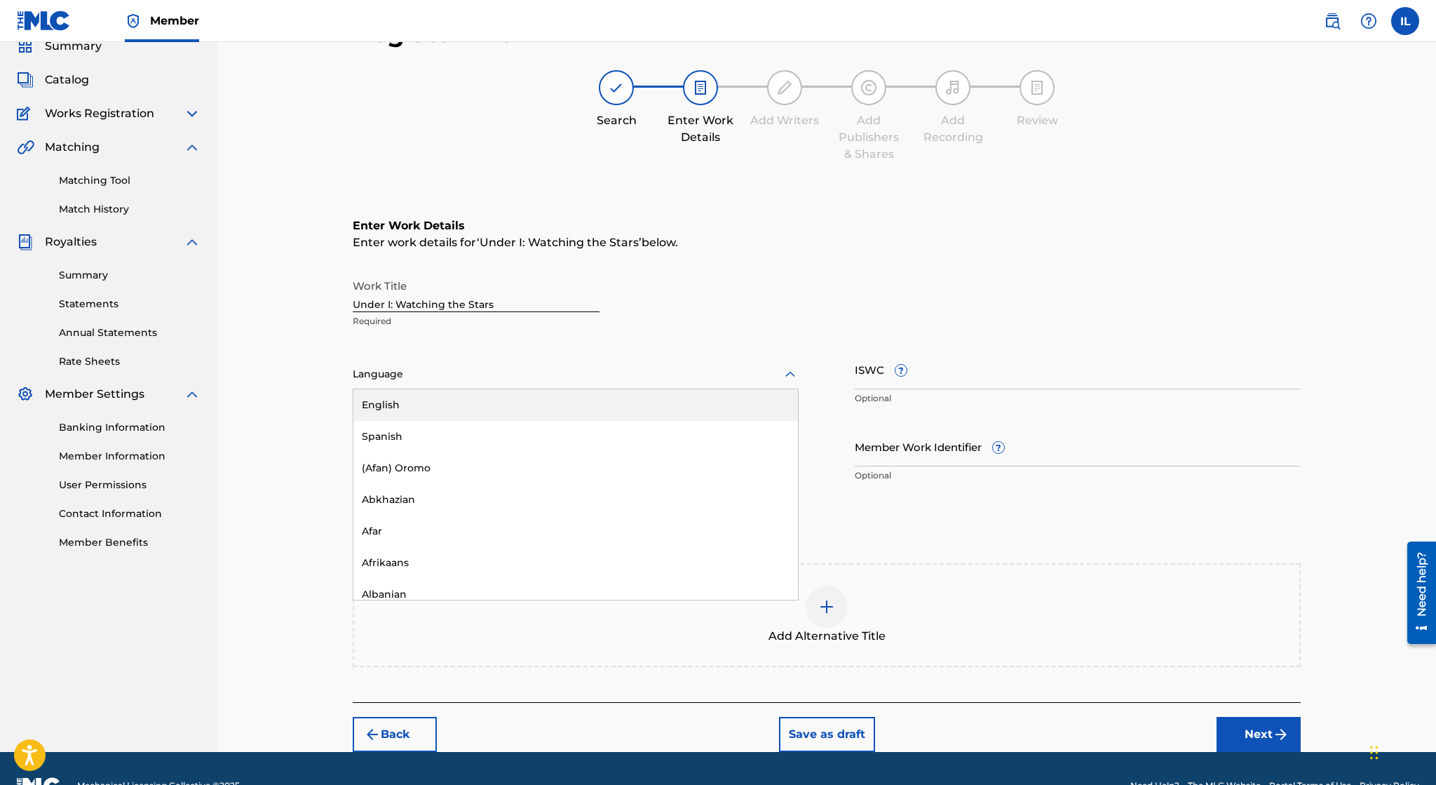
click at [489, 386] on div "Language" at bounding box center [576, 374] width 446 height 29
click at [496, 367] on div at bounding box center [576, 374] width 446 height 18
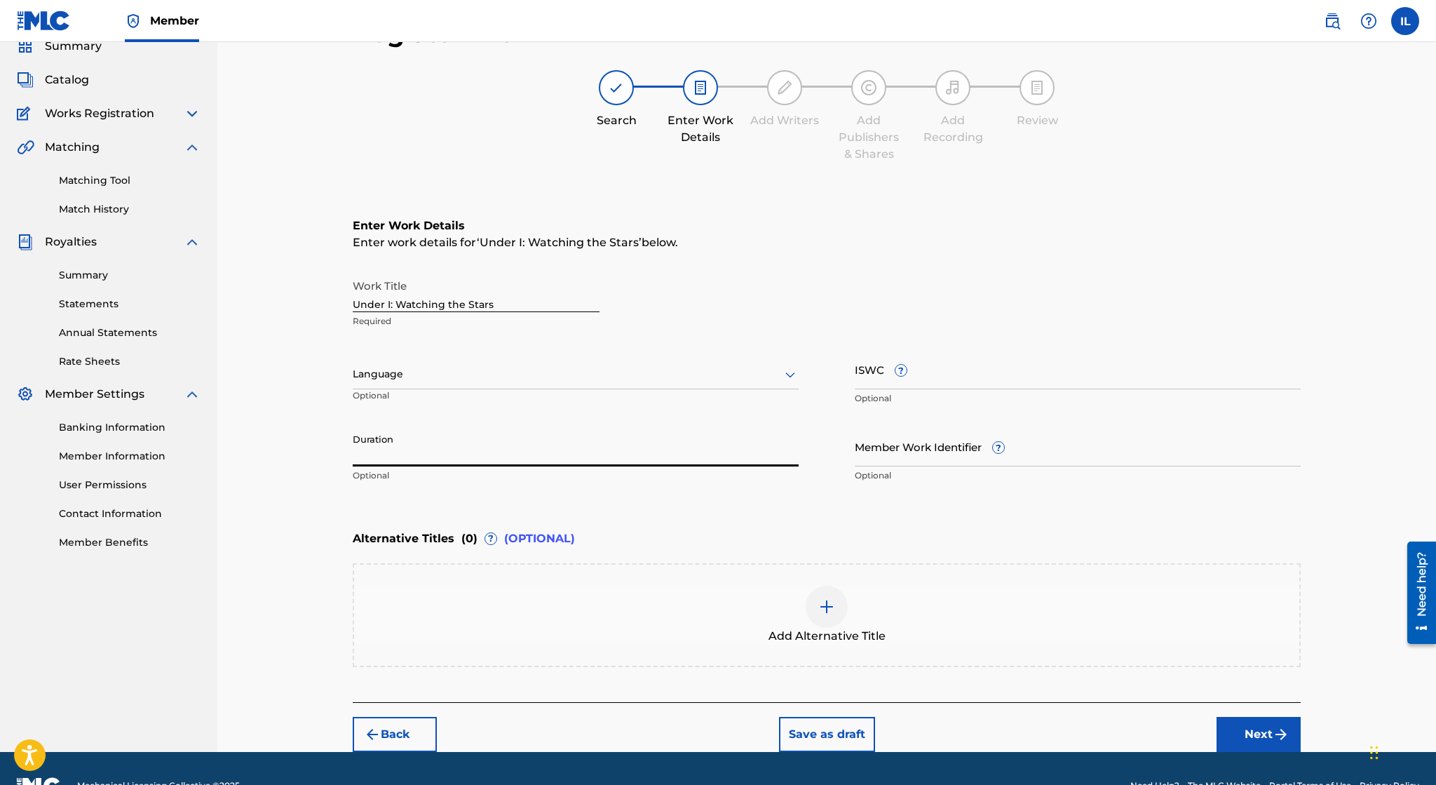
click at [671, 453] on input "Duration" at bounding box center [576, 446] width 446 height 40
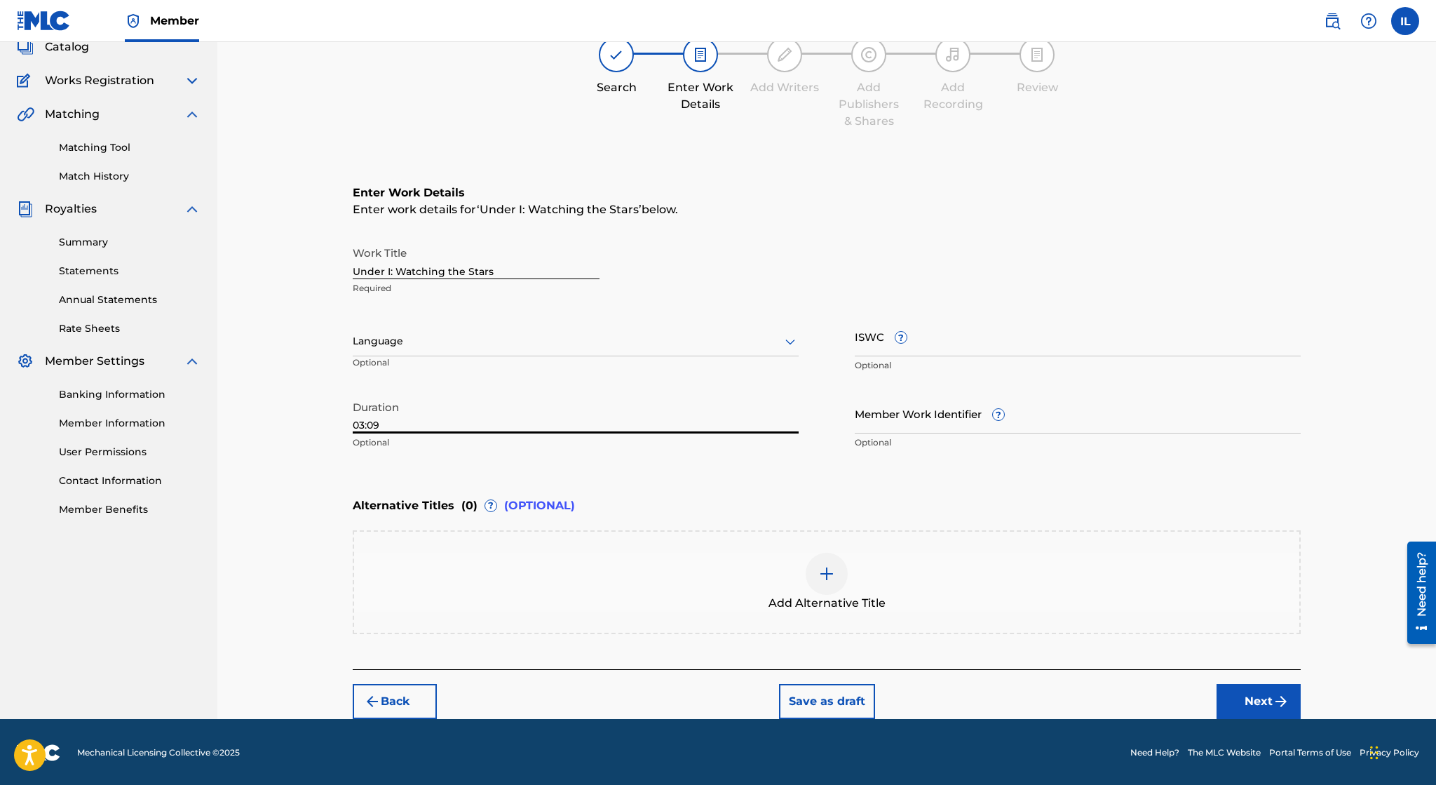
type input "03:09"
click at [1257, 703] on button "Next" at bounding box center [1259, 701] width 84 height 35
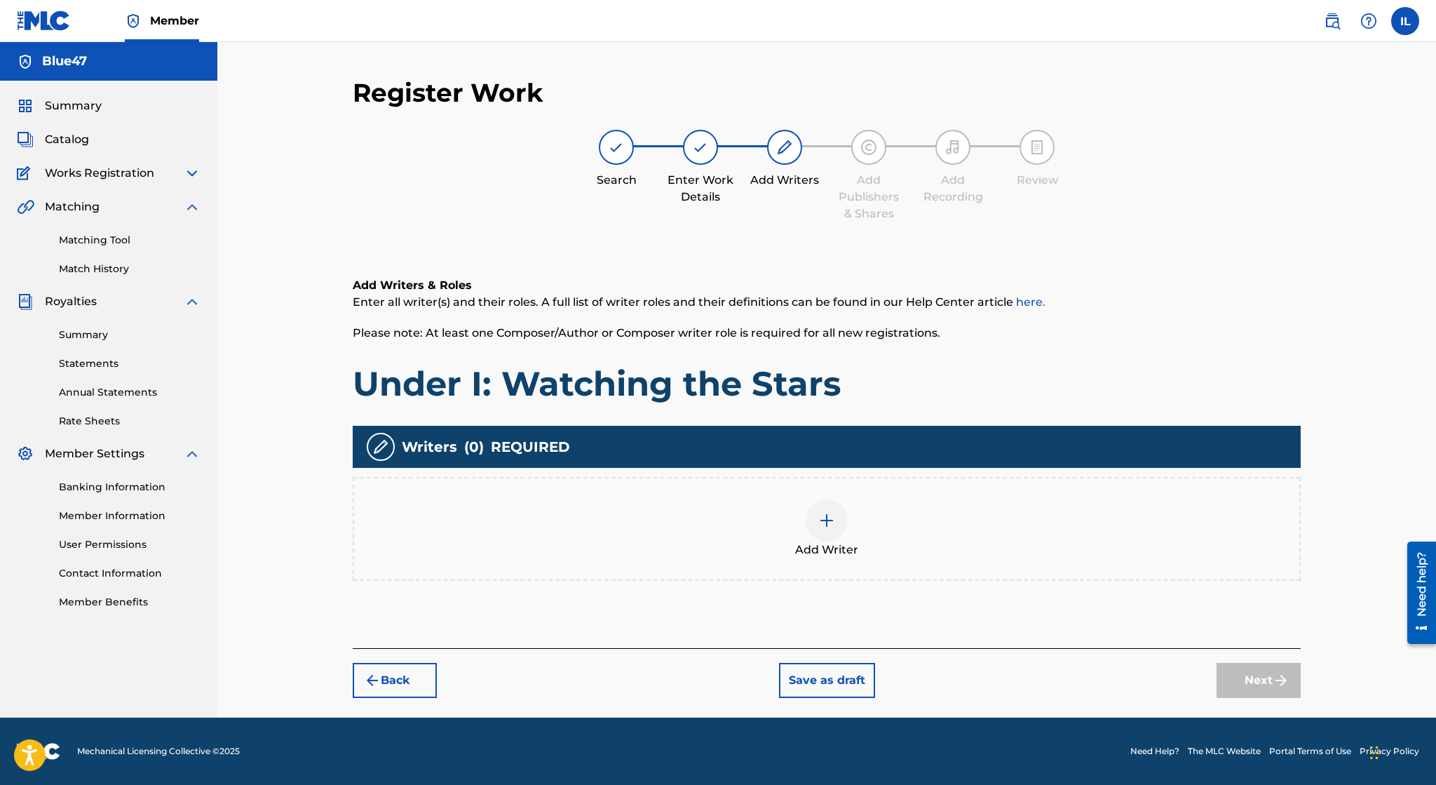
click at [838, 534] on div at bounding box center [827, 520] width 42 height 42
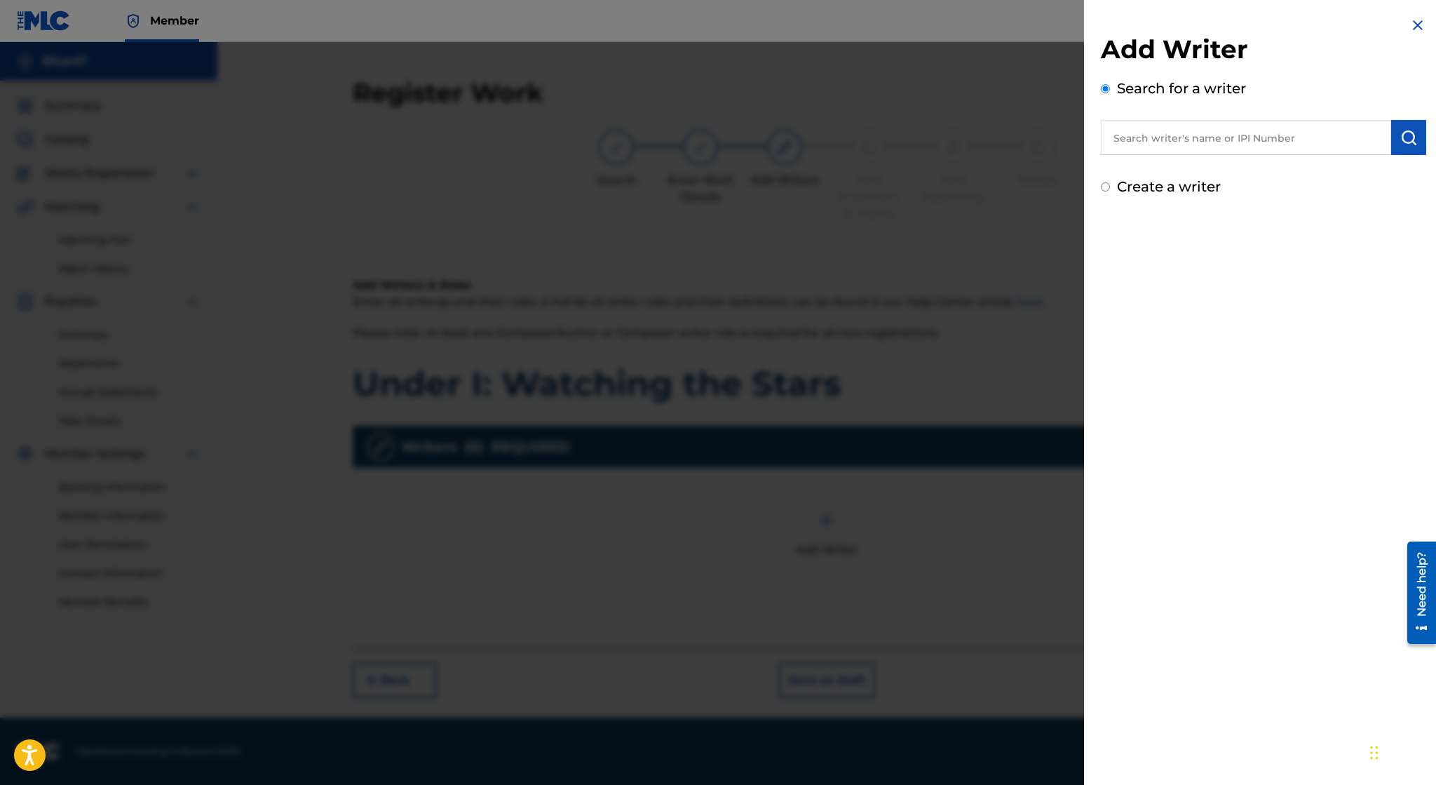
click at [1219, 144] on input "text" at bounding box center [1246, 137] width 290 height 35
paste input "Under I: Watching the Stars"
type input "Under I: Watching the Stars"
click at [1373, 140] on img at bounding box center [1374, 136] width 17 height 17
click at [1228, 146] on input "text" at bounding box center [1246, 137] width 290 height 35
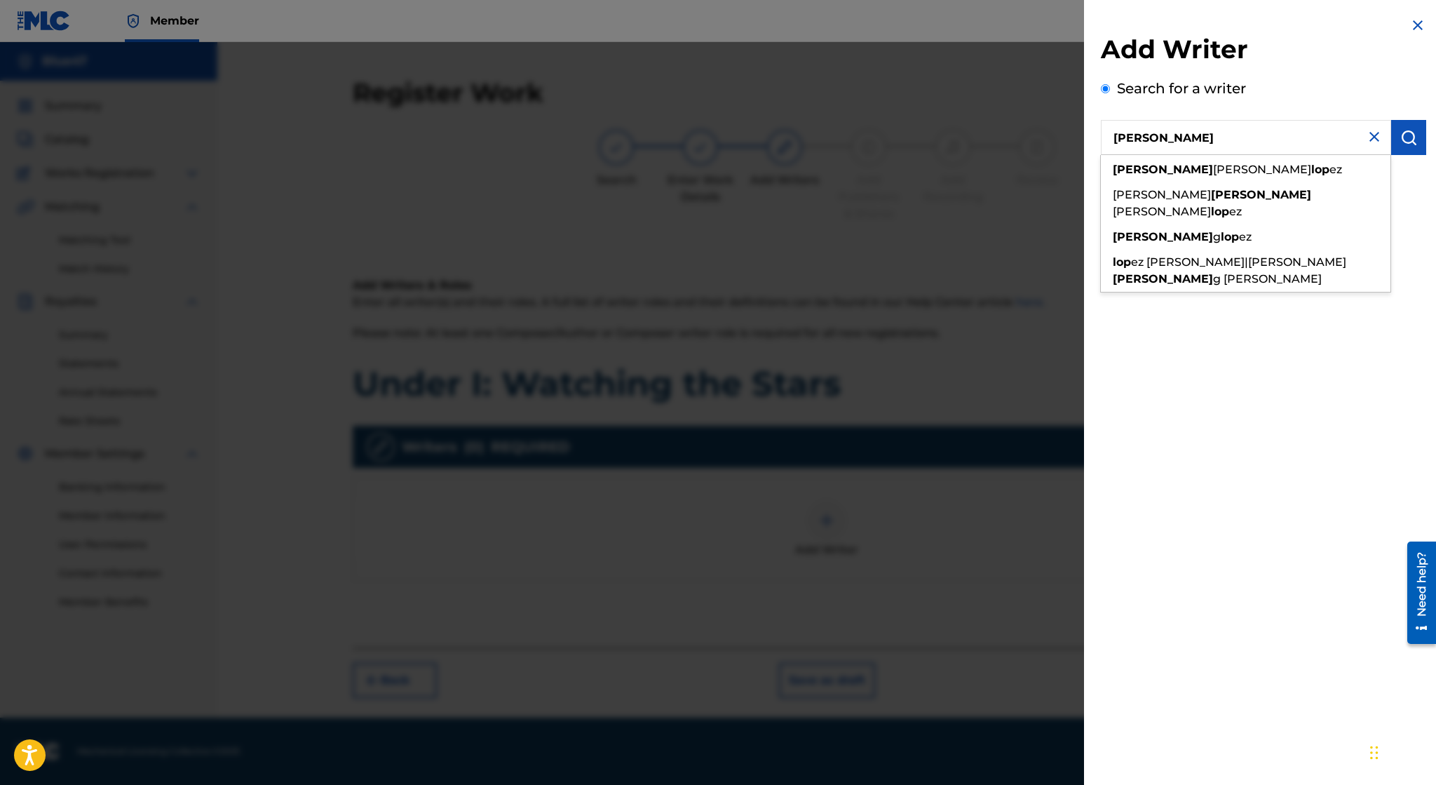
type input "Irvin Lop"
click at [1130, 351] on div "Add Writer Search for a writer Irvin Lop irvin berrios lop ez john irvin sanche…" at bounding box center [1263, 392] width 359 height 785
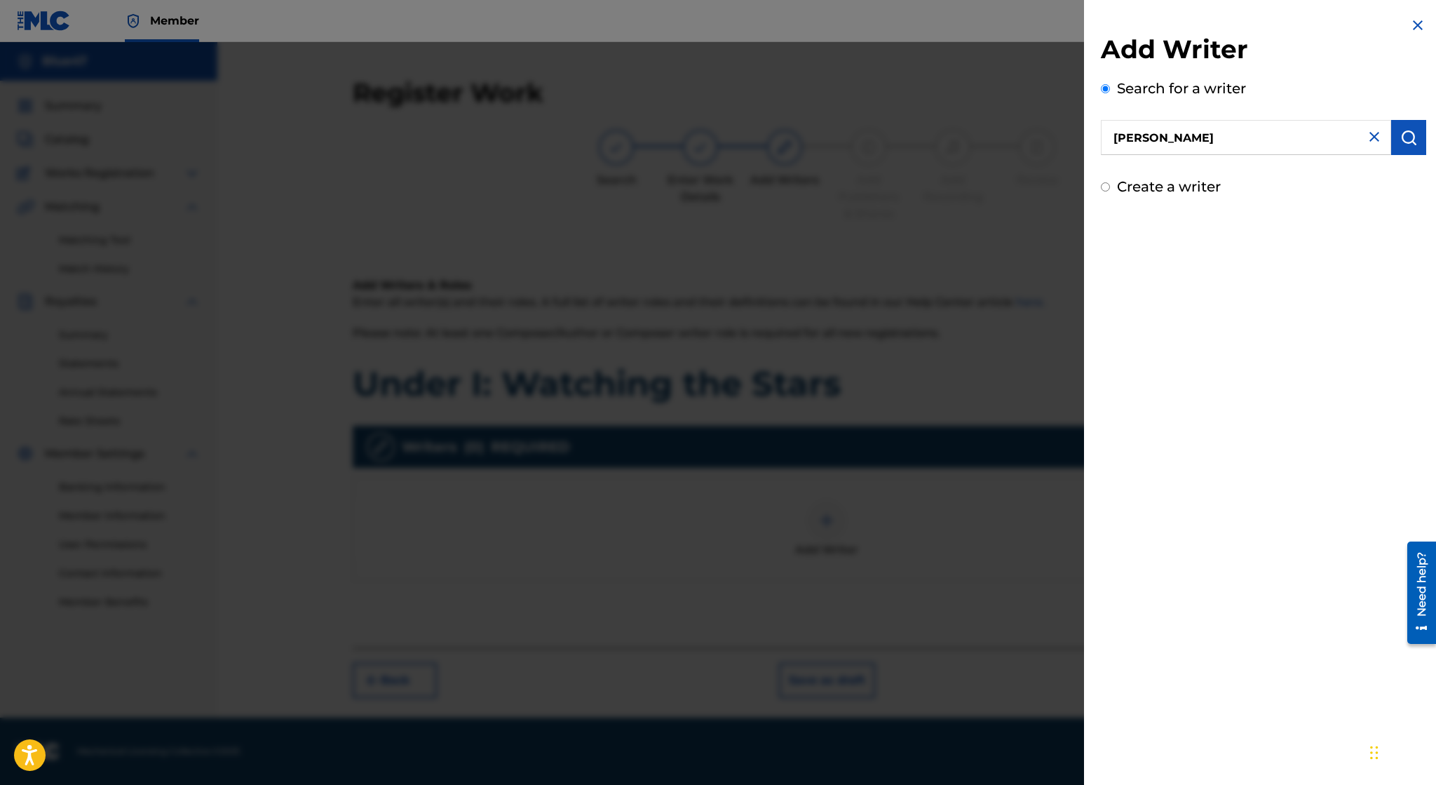
click at [1135, 184] on label "Create a writer" at bounding box center [1169, 186] width 104 height 17
click at [1110, 184] on input "Create a writer" at bounding box center [1105, 186] width 9 height 9
radio input "false"
radio input "true"
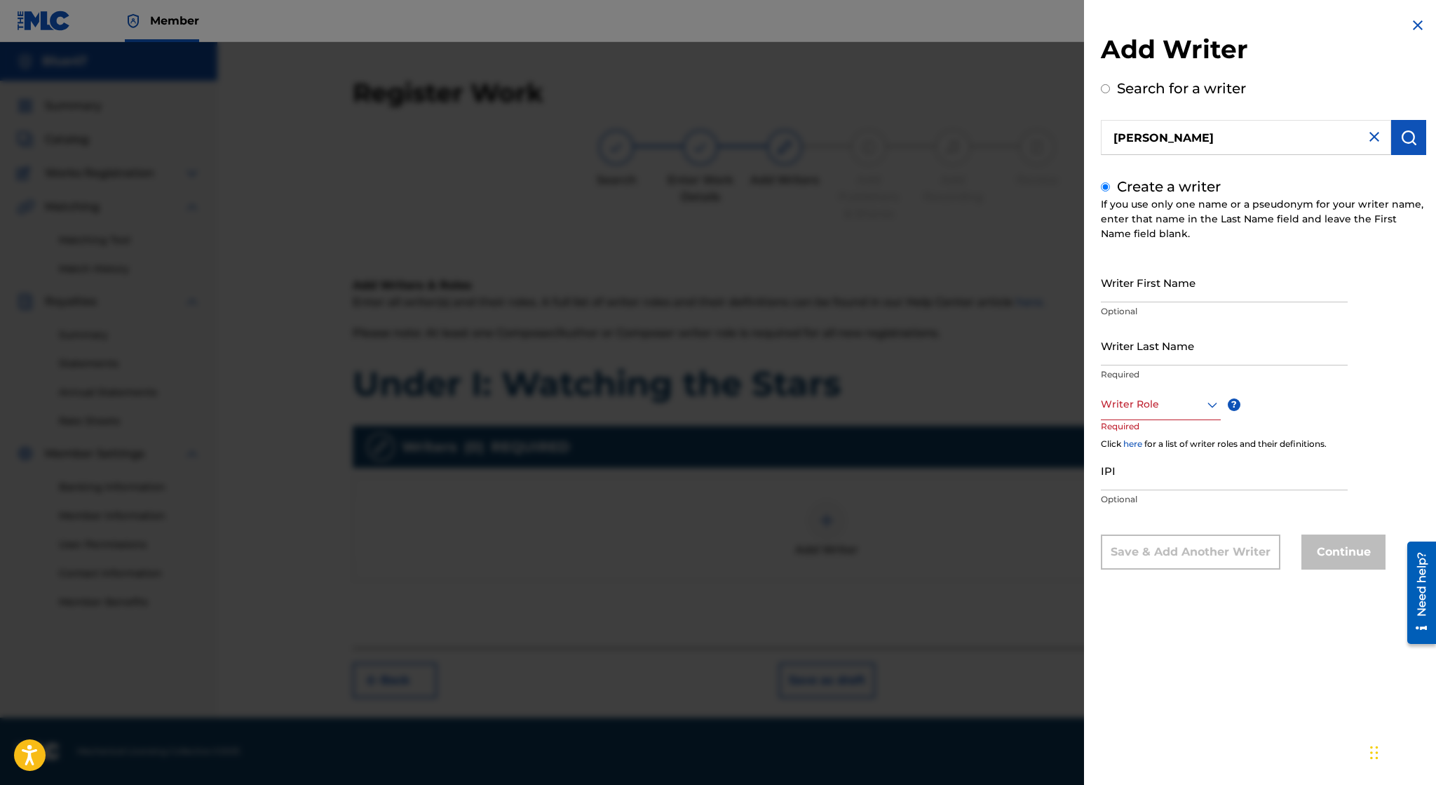
click at [1178, 290] on input "Writer First Name" at bounding box center [1224, 282] width 247 height 40
click at [1193, 341] on input "Writer Last Name" at bounding box center [1224, 345] width 247 height 40
click at [1199, 291] on input "Irvin Lopez" at bounding box center [1224, 282] width 247 height 40
type input "Irvin"
click at [1193, 338] on input "Writer Last Name" at bounding box center [1224, 345] width 247 height 40
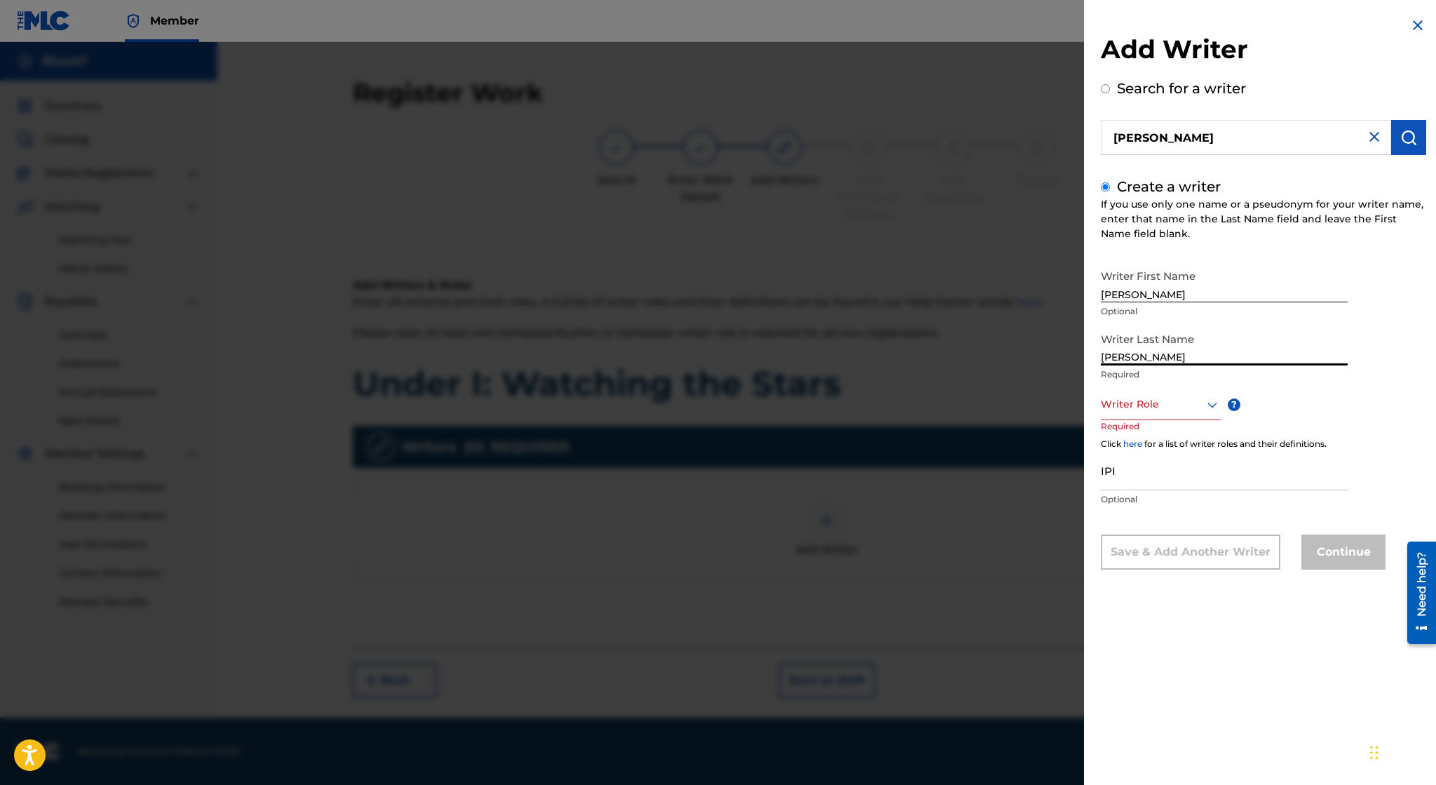
type input "[PERSON_NAME]"
click at [1204, 408] on icon at bounding box center [1212, 404] width 17 height 17
click at [1152, 560] on div "Composer" at bounding box center [1161, 562] width 119 height 32
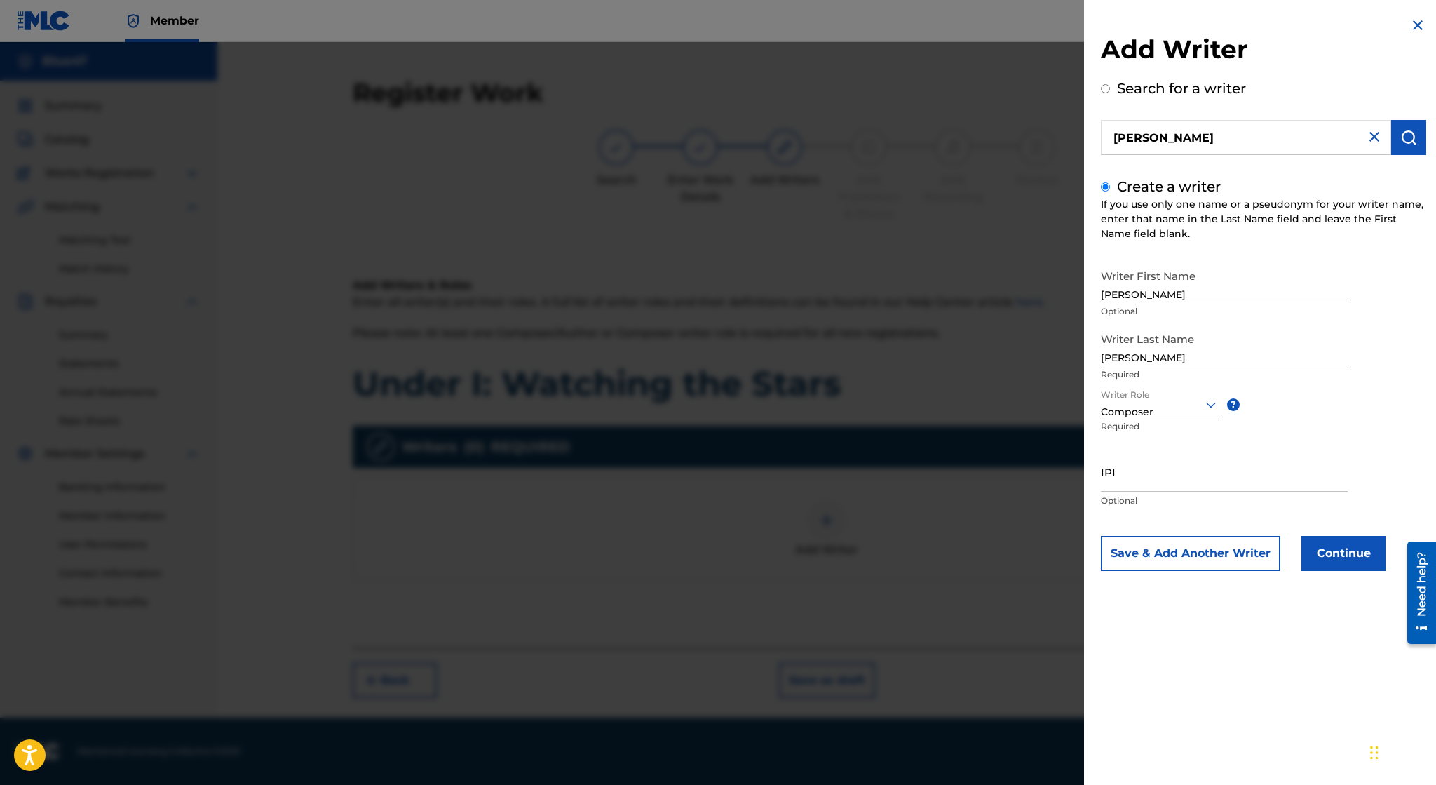
click at [1174, 473] on input "IPI" at bounding box center [1224, 472] width 247 height 40
paste input "01172994227"
type input "01172994227"
click at [1365, 556] on button "Continue" at bounding box center [1343, 553] width 84 height 35
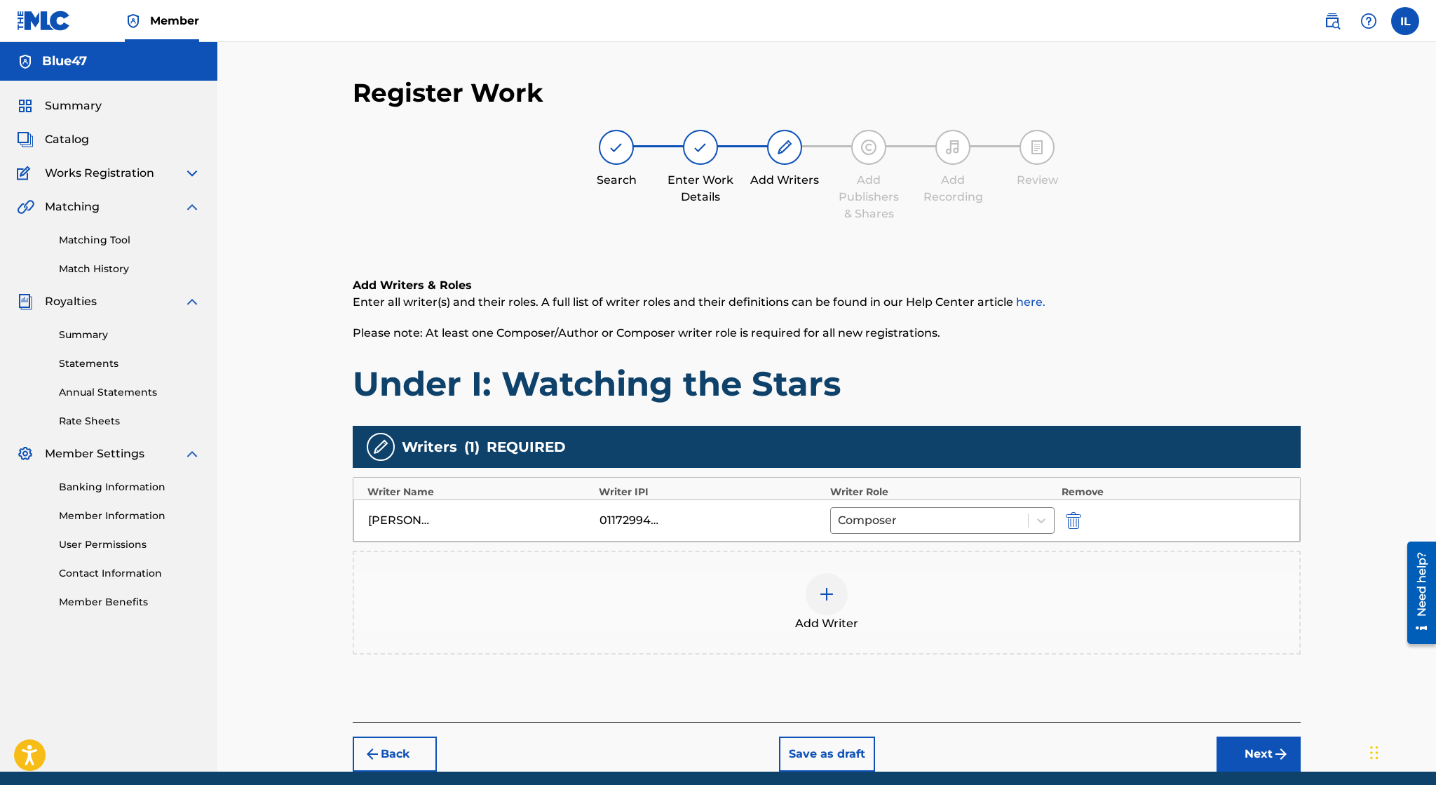
scroll to position [53, 0]
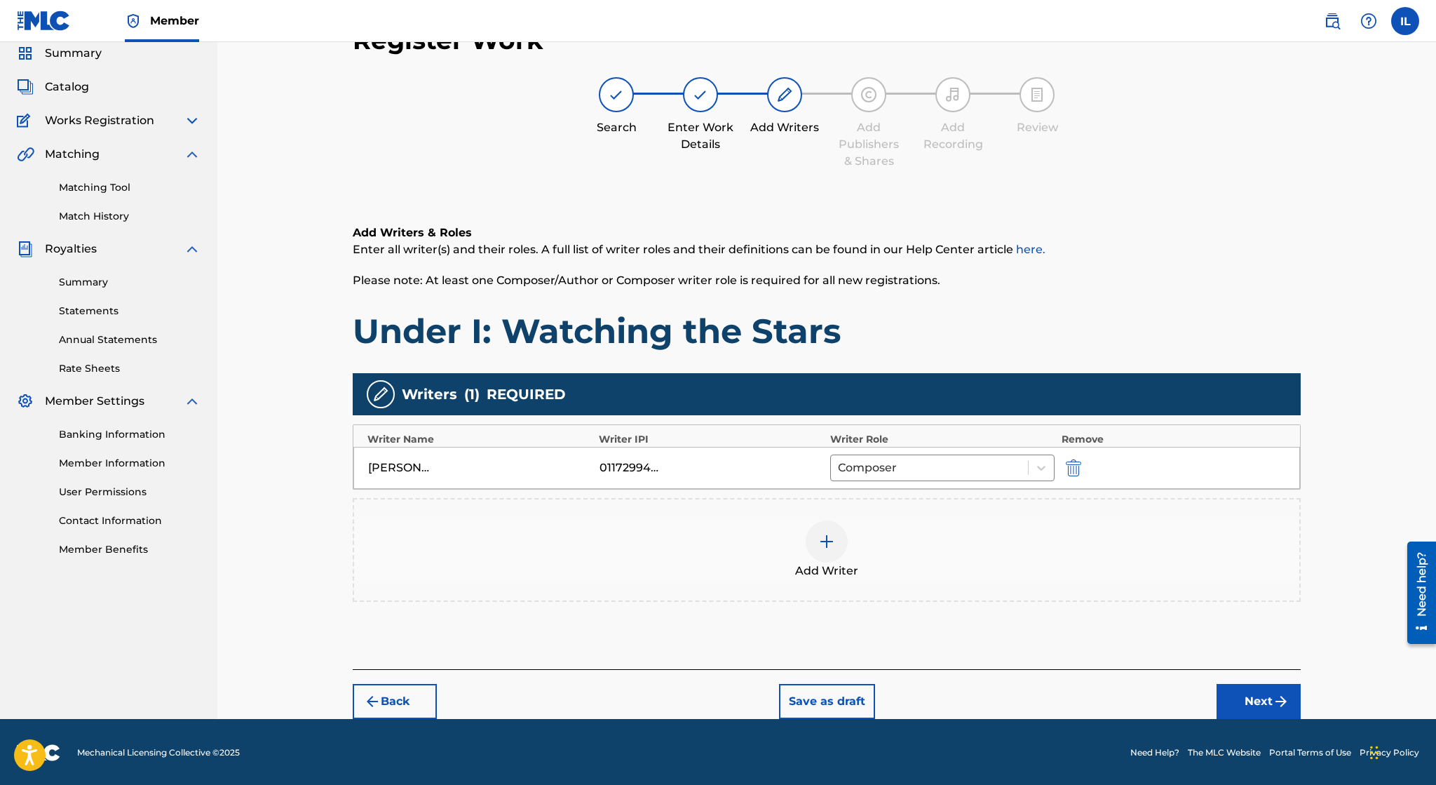
click at [1264, 703] on button "Next" at bounding box center [1259, 701] width 84 height 35
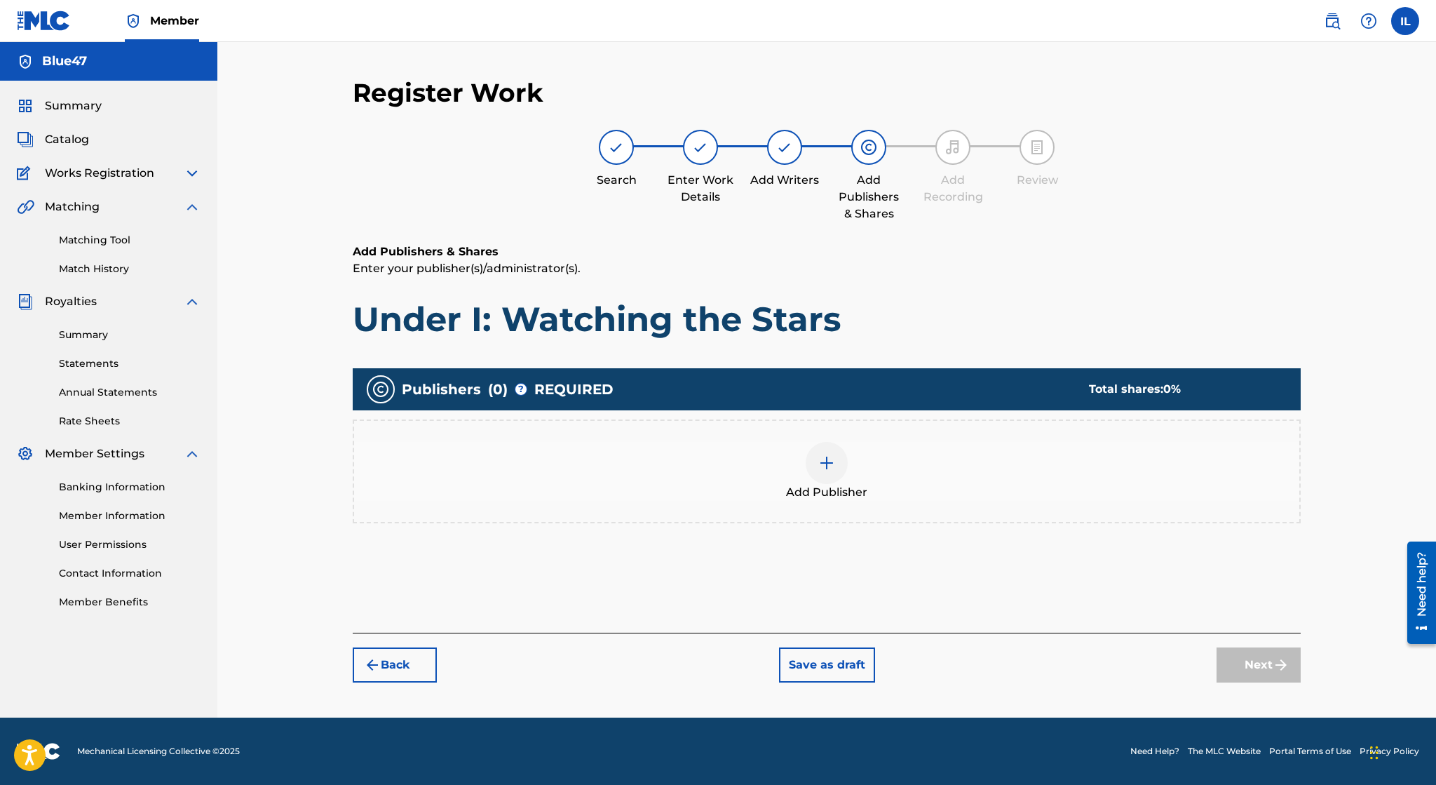
scroll to position [0, 0]
click at [825, 452] on div at bounding box center [827, 463] width 42 height 42
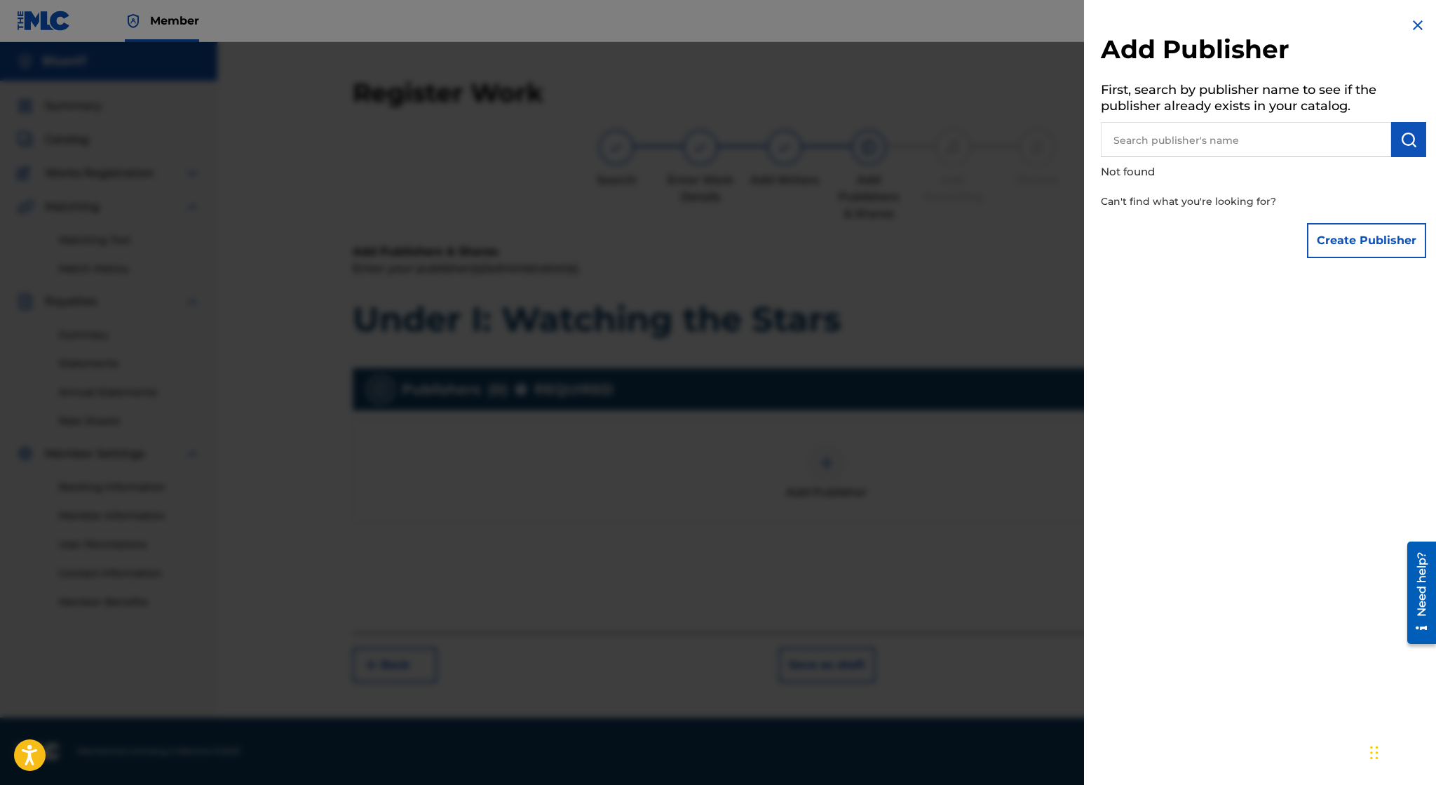
click at [1330, 242] on button "Create Publisher" at bounding box center [1366, 240] width 119 height 35
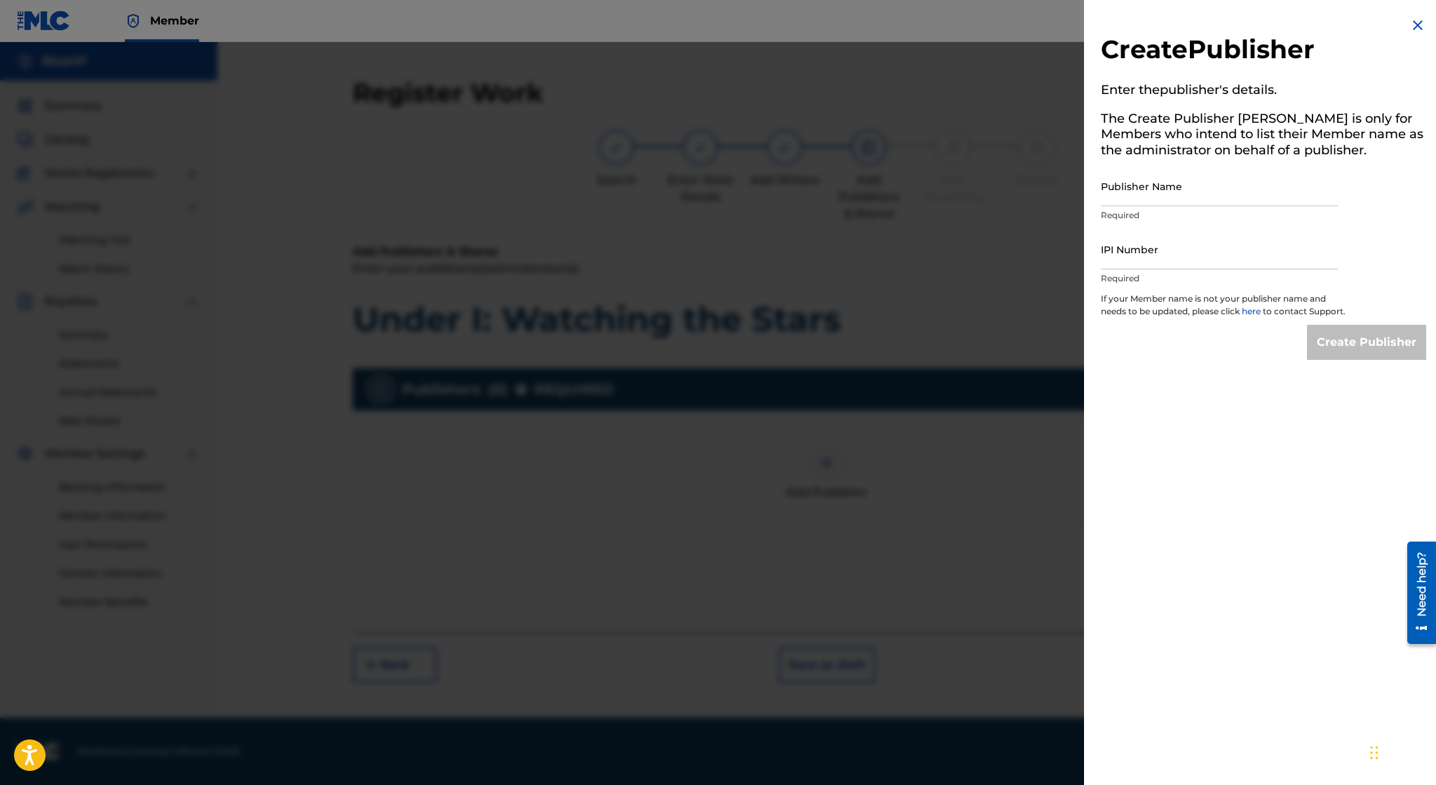
click at [1227, 183] on input "Publisher Name" at bounding box center [1219, 186] width 237 height 40
click at [1154, 256] on input "IPI Number" at bounding box center [1219, 249] width 237 height 40
paste input "01172994227"
type input "01172994227"
click at [1174, 194] on input "Publisher Name" at bounding box center [1219, 186] width 237 height 40
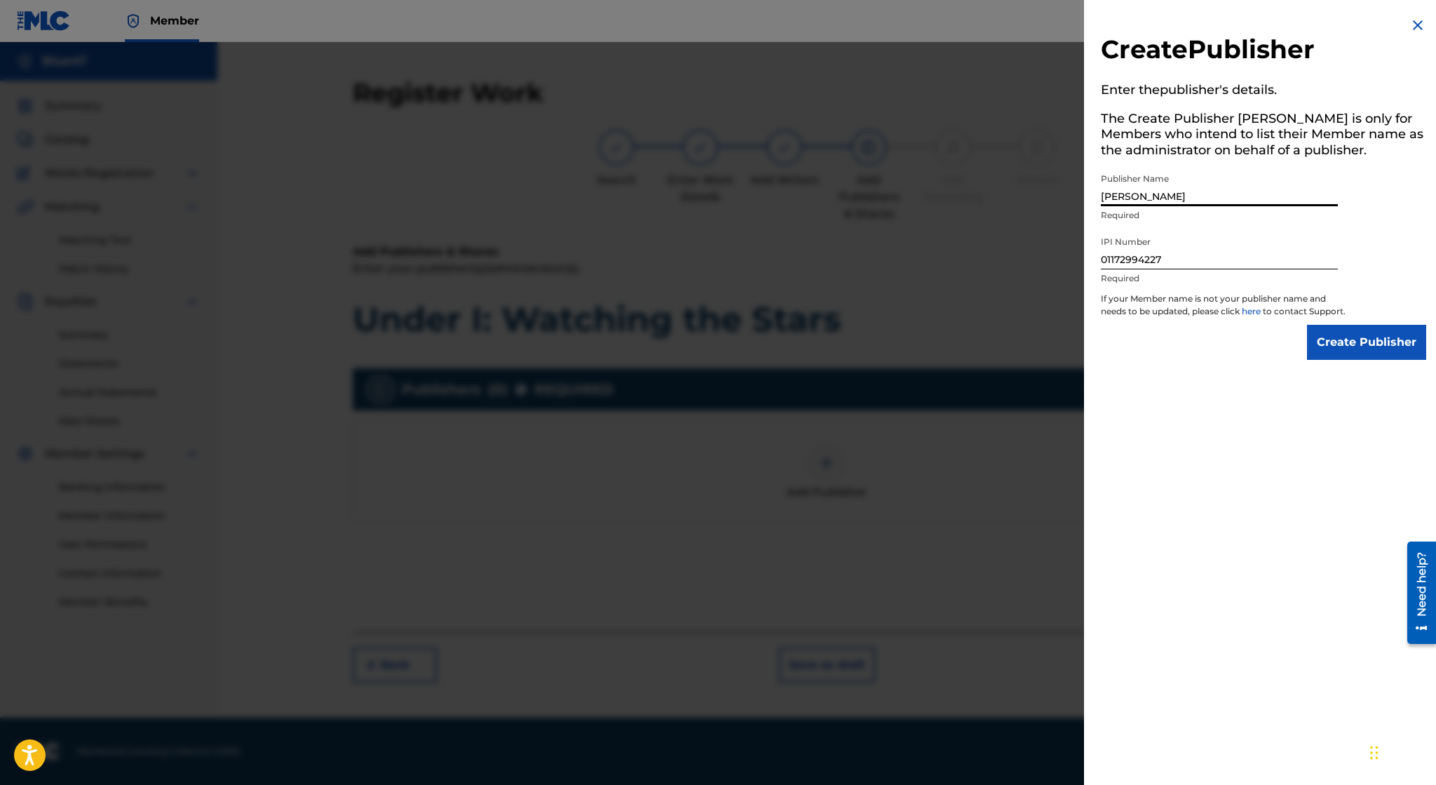
type input "Irvin Lopez"
click at [1348, 357] on input "Create Publisher" at bounding box center [1366, 342] width 119 height 35
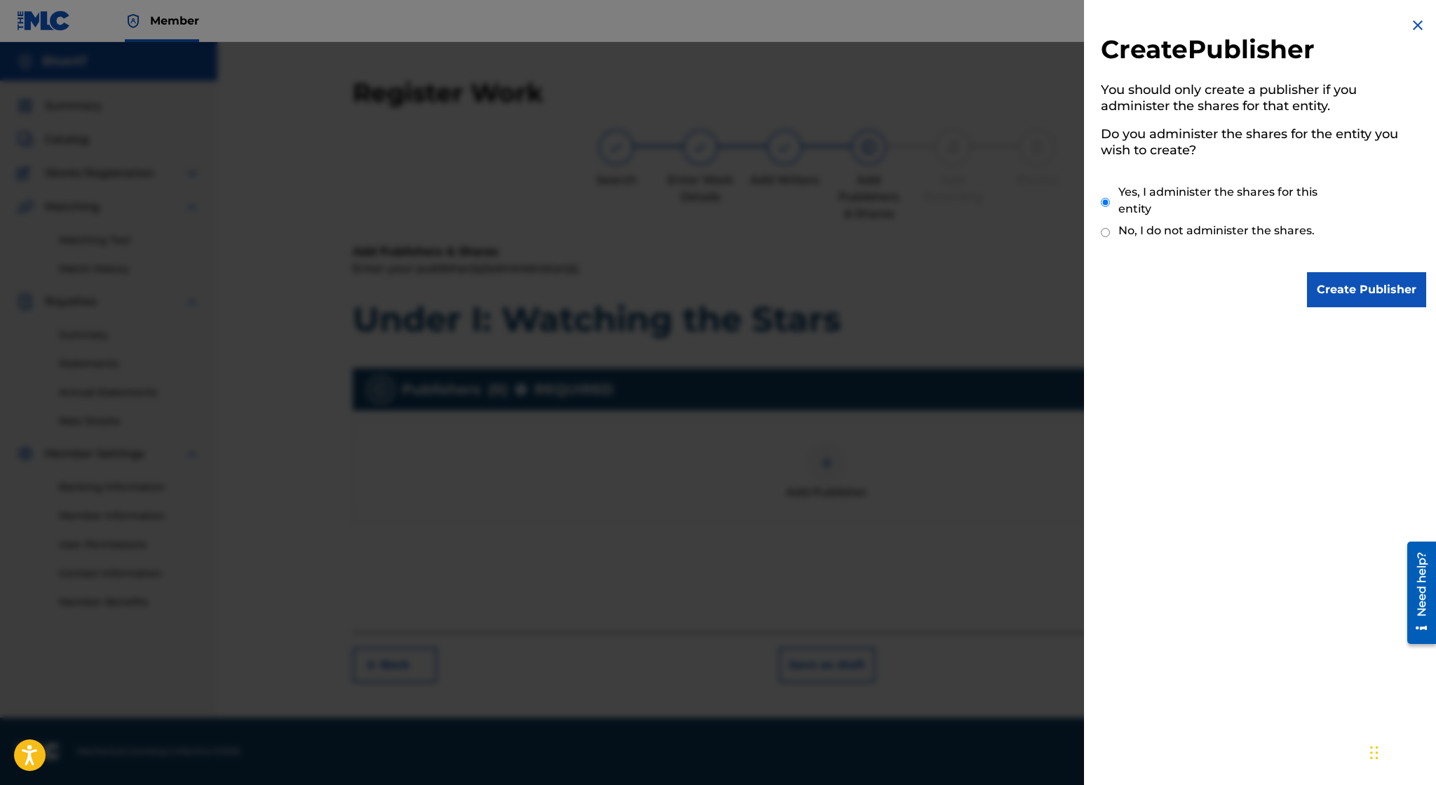
click at [1377, 286] on input "Create Publisher" at bounding box center [1366, 289] width 119 height 35
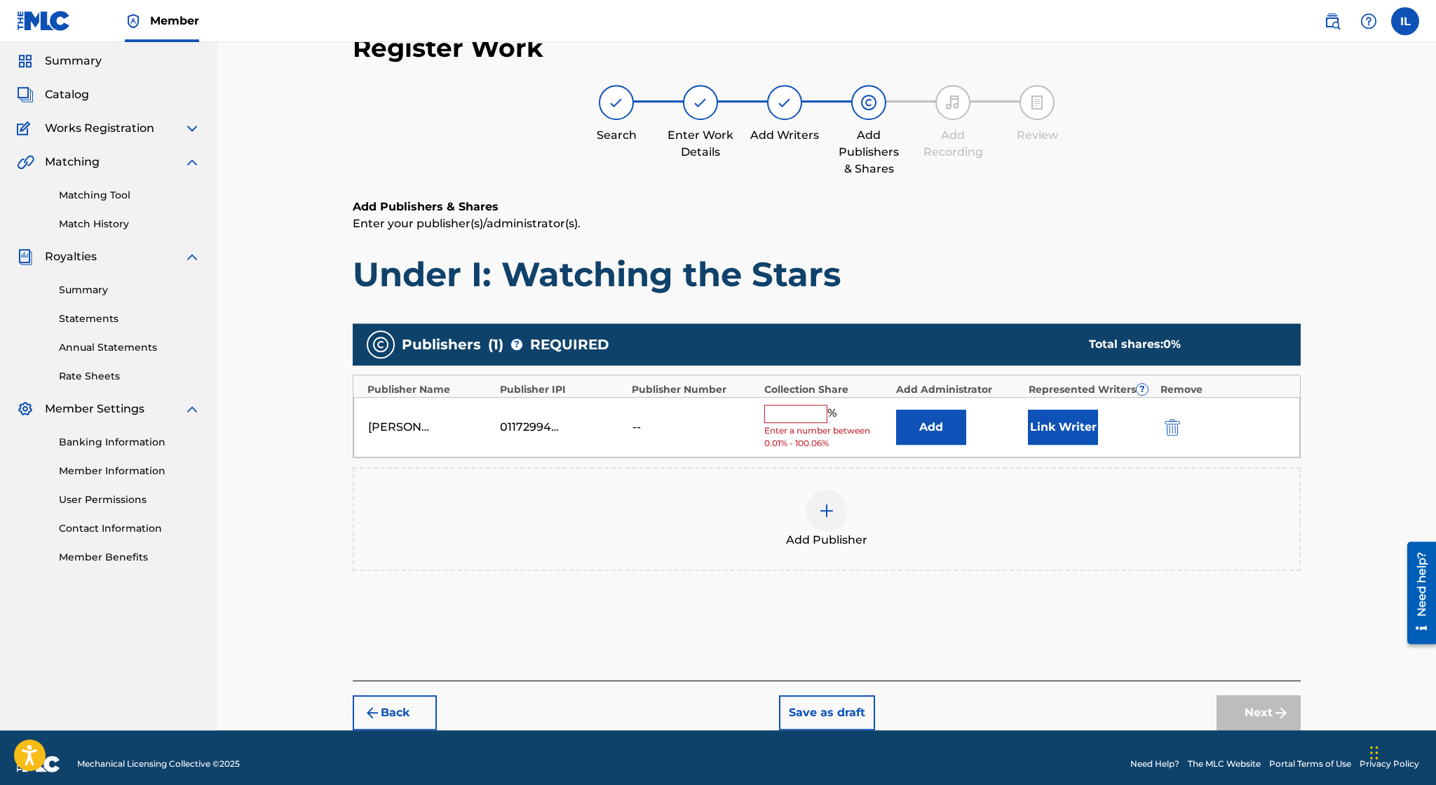
scroll to position [46, 0]
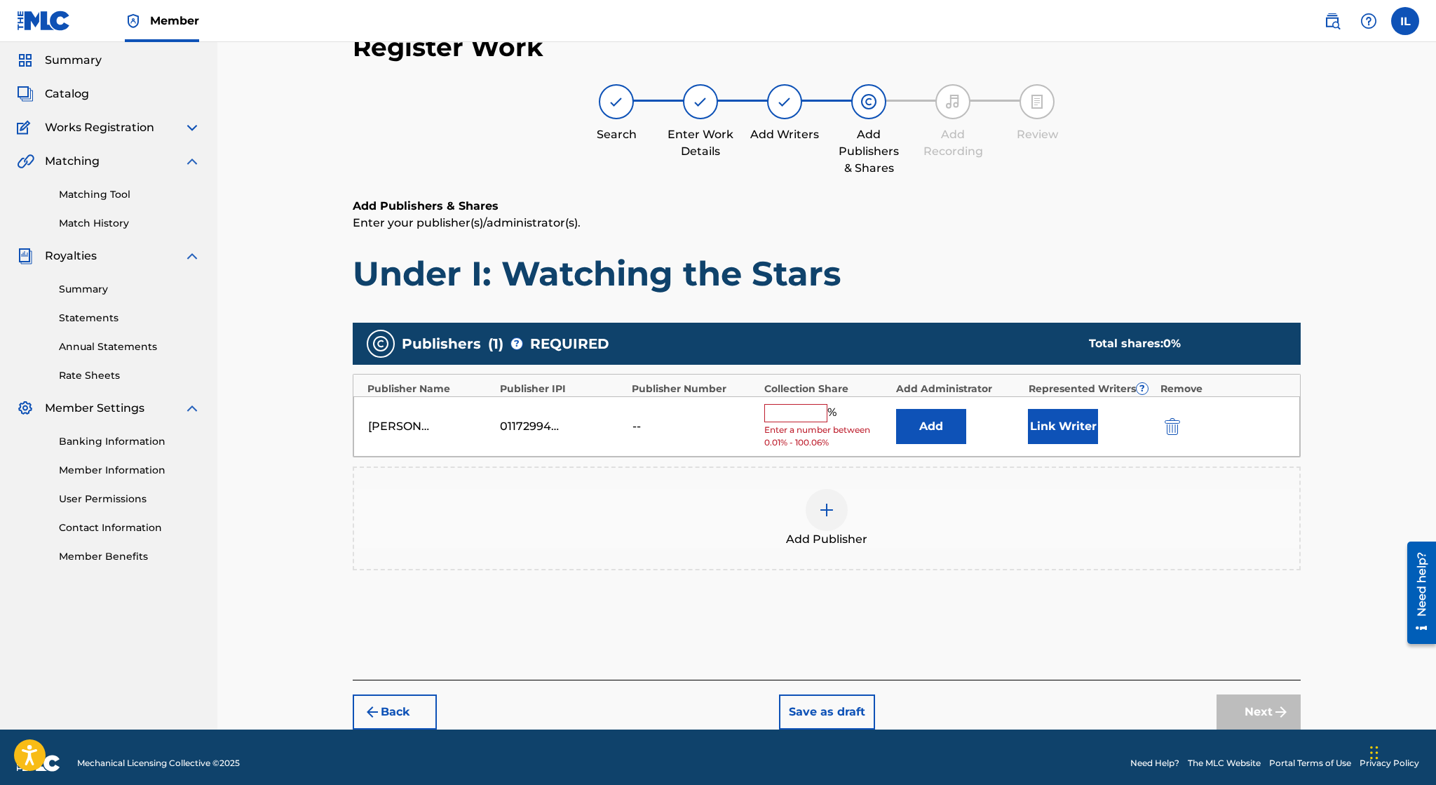
click at [815, 407] on input "text" at bounding box center [795, 413] width 63 height 18
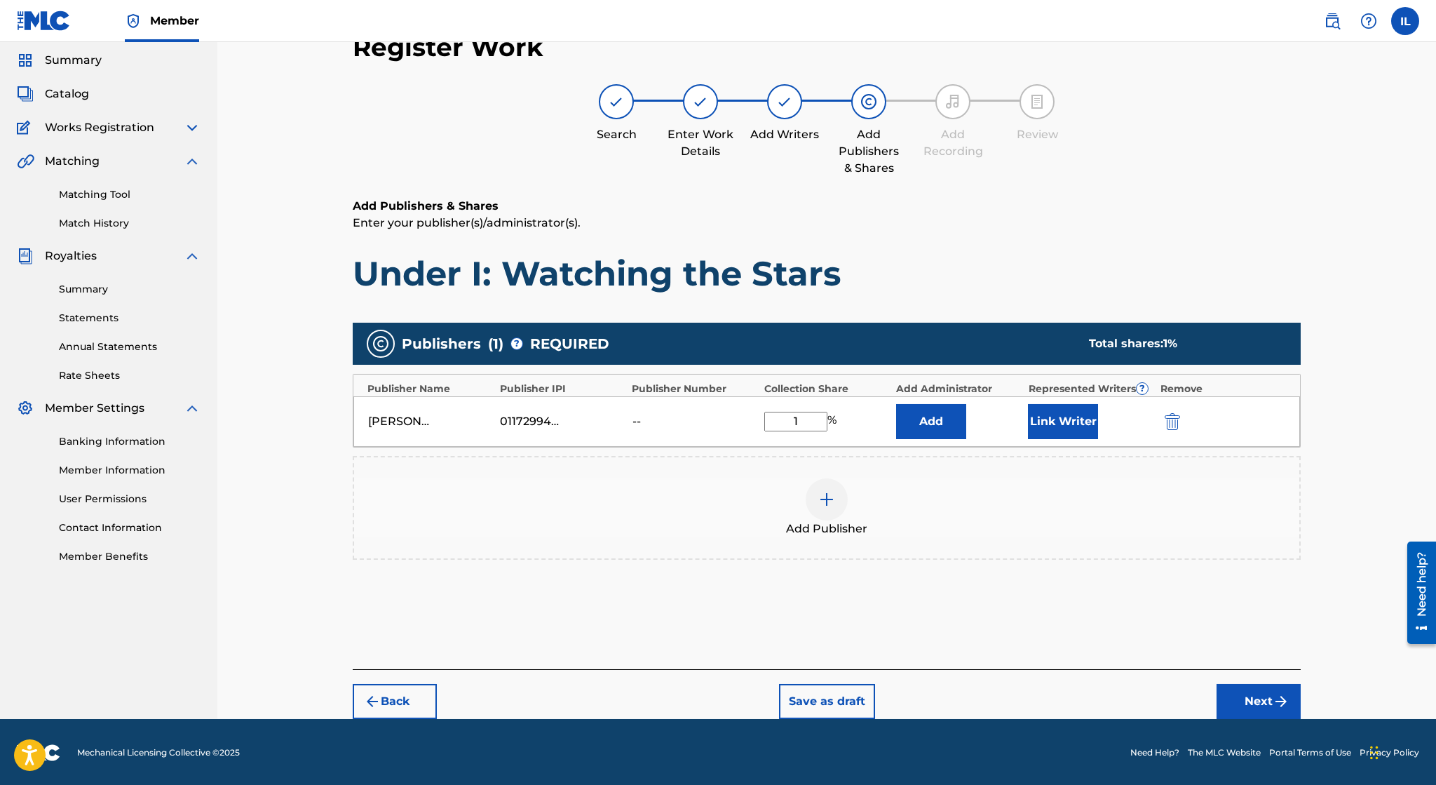
scroll to position [45, 0]
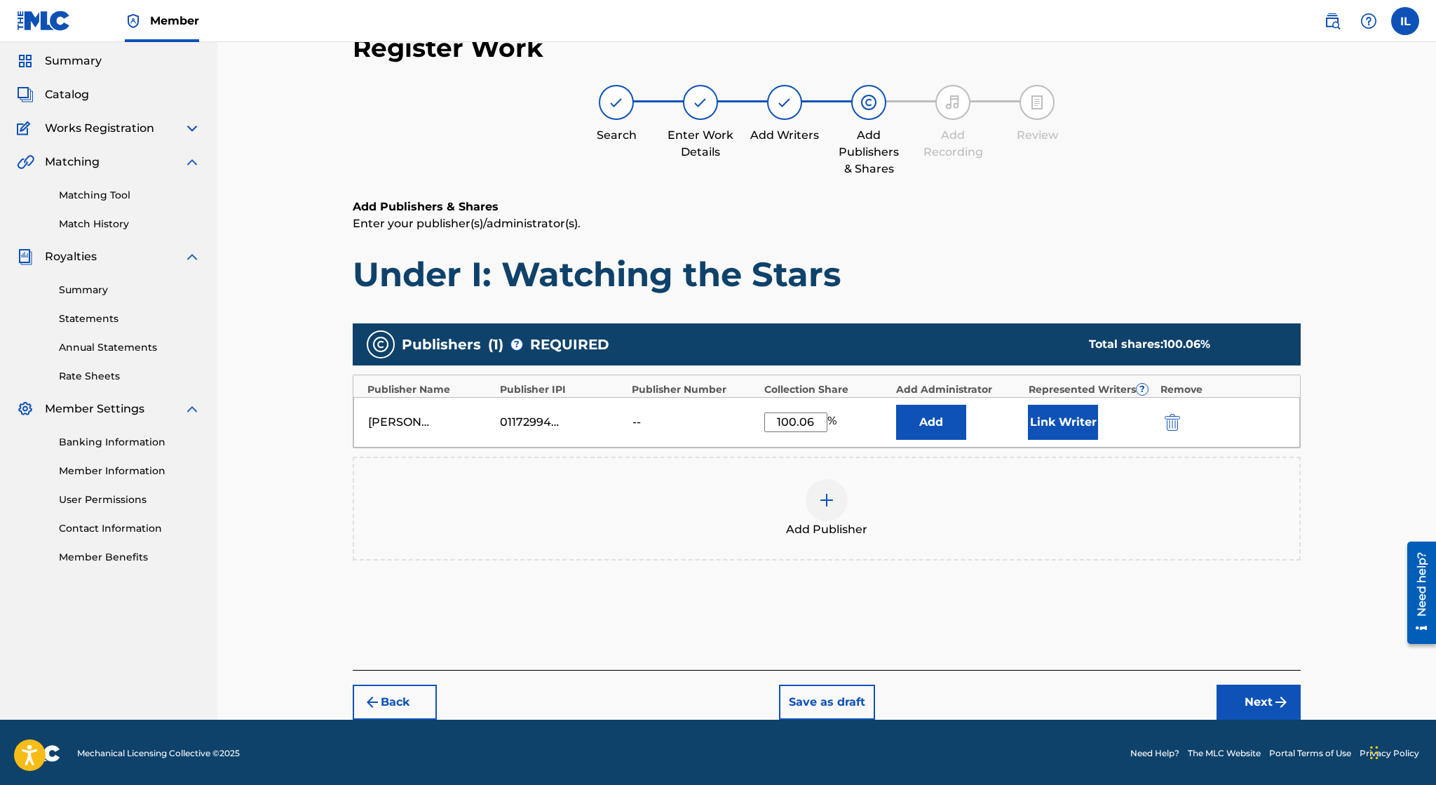
type input "100.06"
click at [1269, 695] on button "Next" at bounding box center [1259, 701] width 84 height 35
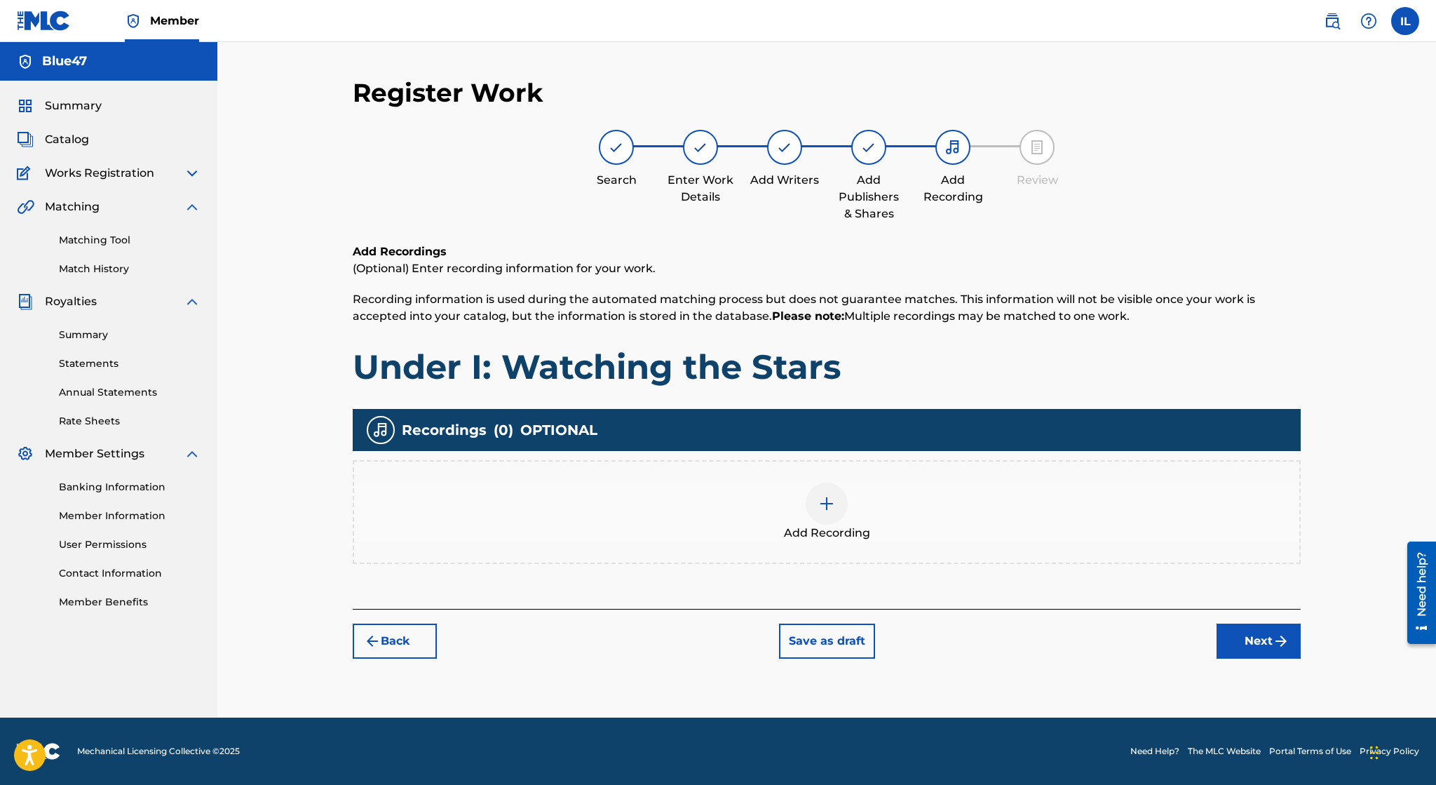
scroll to position [0, 0]
click at [1249, 635] on button "Next" at bounding box center [1259, 640] width 84 height 35
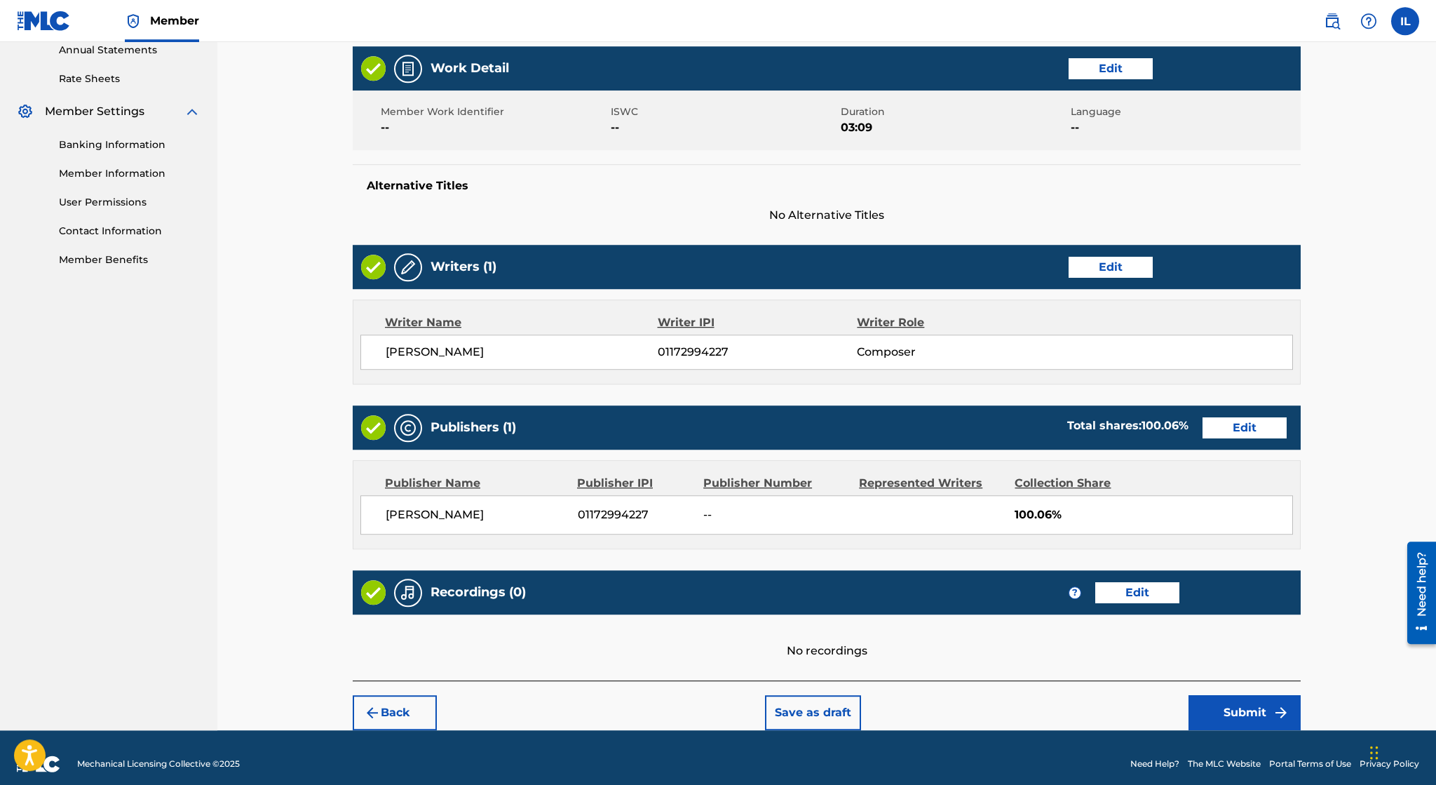
scroll to position [353, 0]
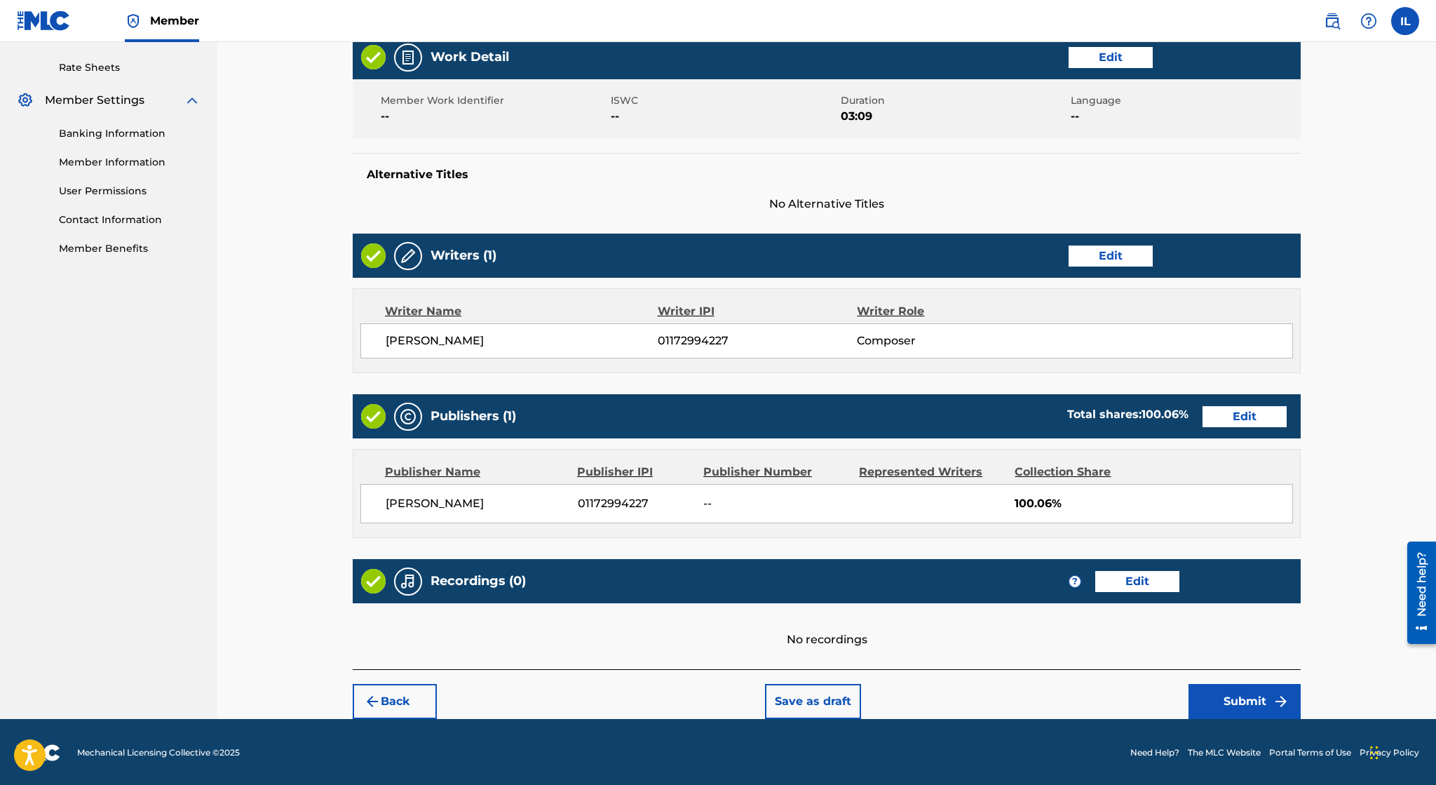
click at [826, 697] on button "Save as draft" at bounding box center [813, 701] width 96 height 35
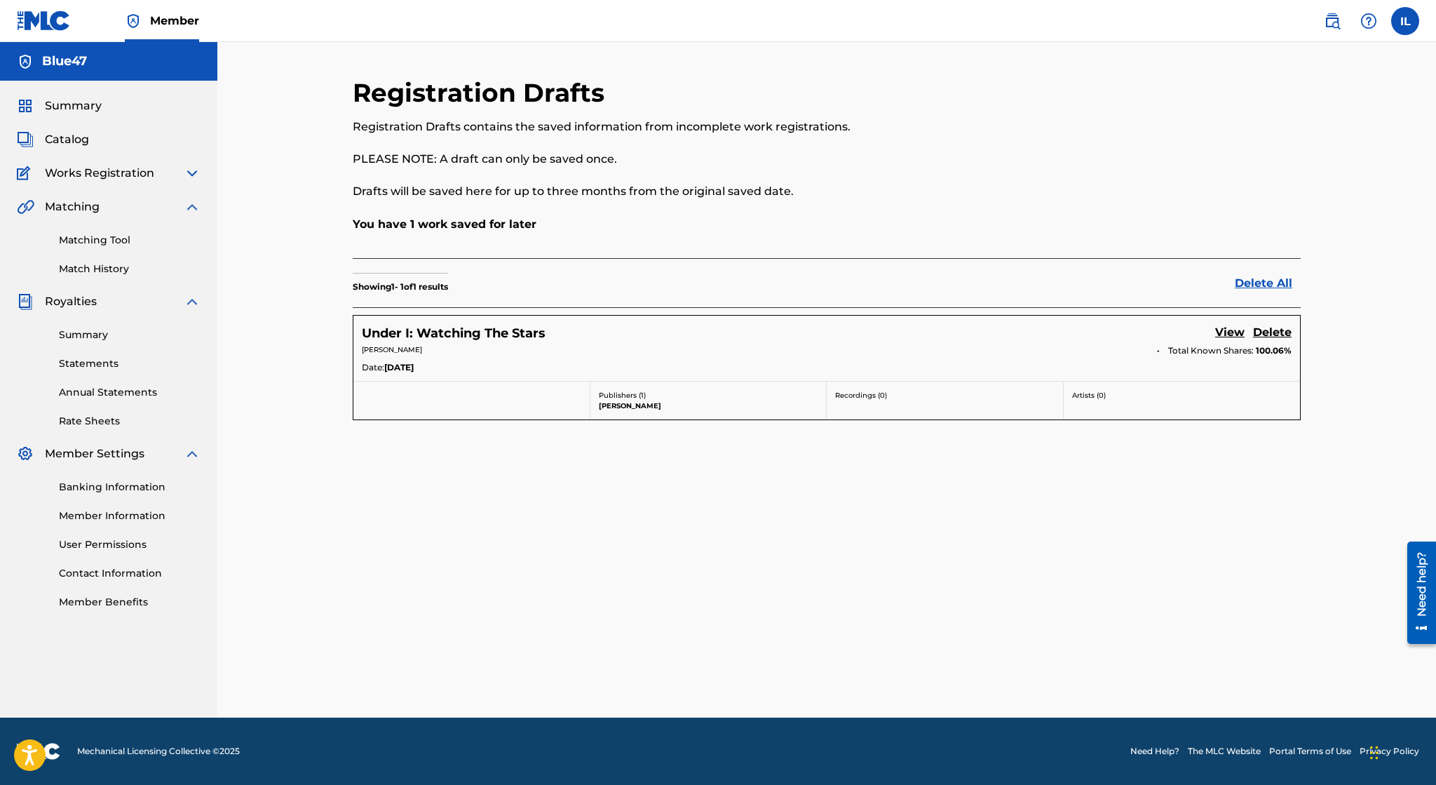
click at [80, 135] on span "Catalog" at bounding box center [67, 139] width 44 height 17
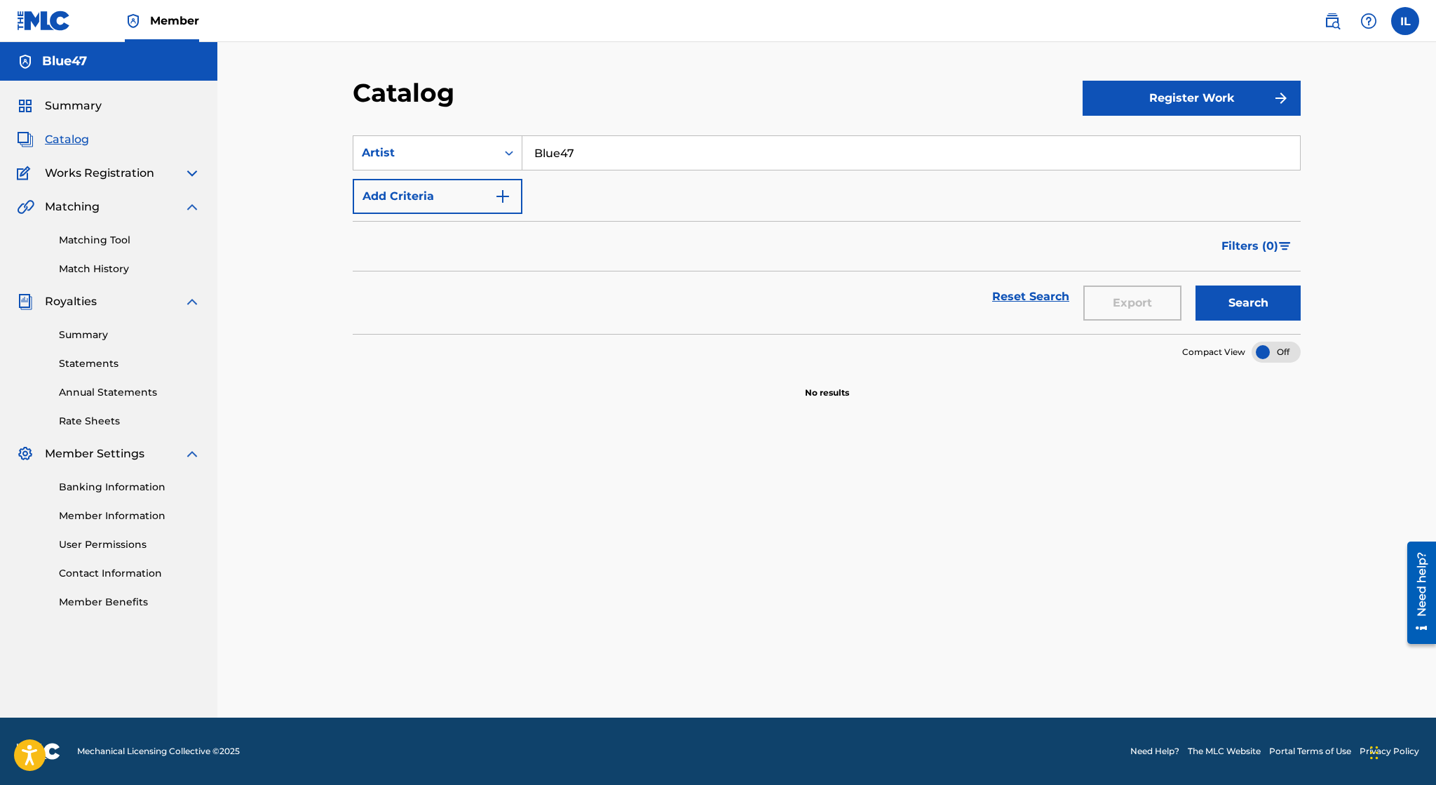
click at [1151, 93] on button "Register Work" at bounding box center [1192, 98] width 218 height 35
click at [1129, 153] on link "Individual" at bounding box center [1192, 144] width 218 height 34
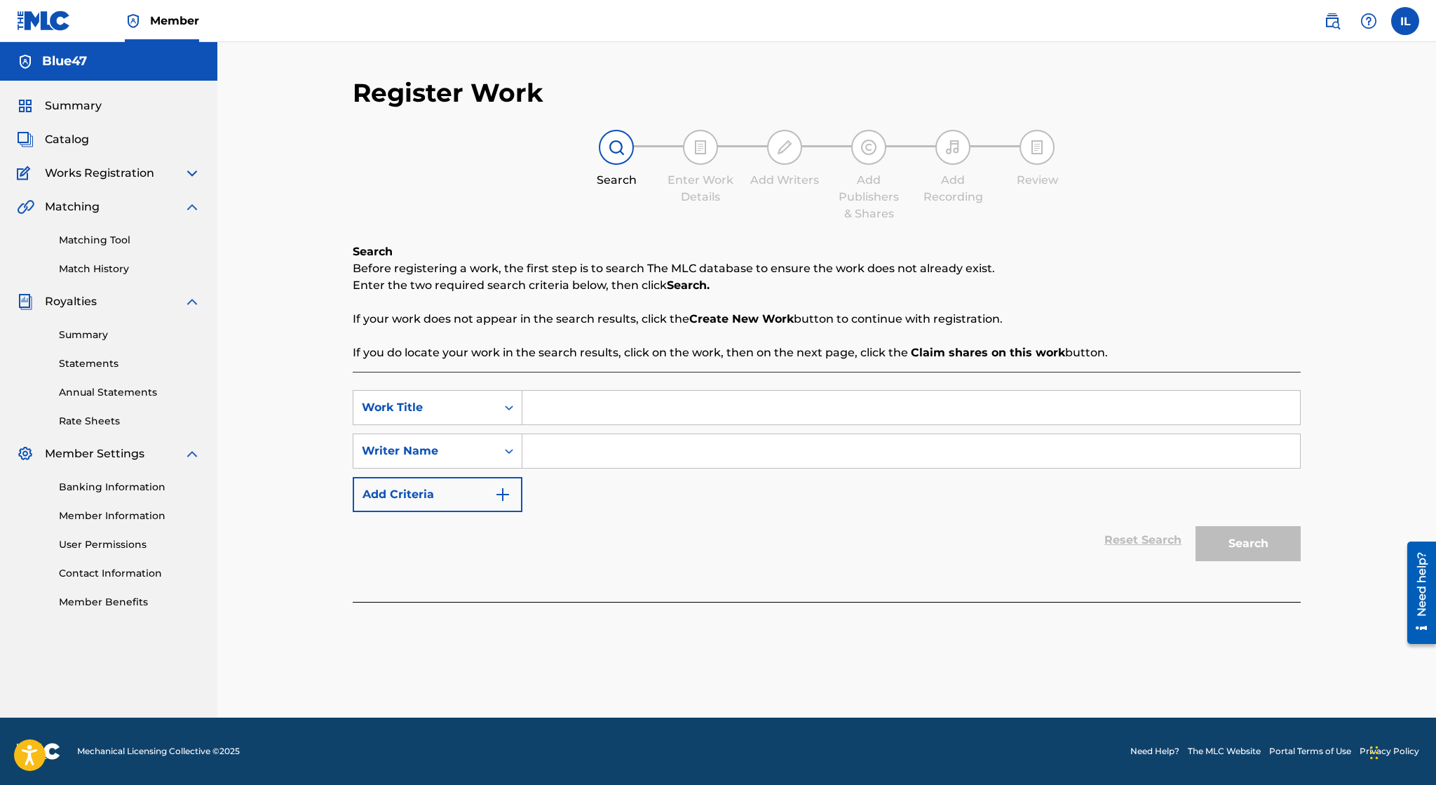
click at [194, 173] on img at bounding box center [192, 173] width 17 height 17
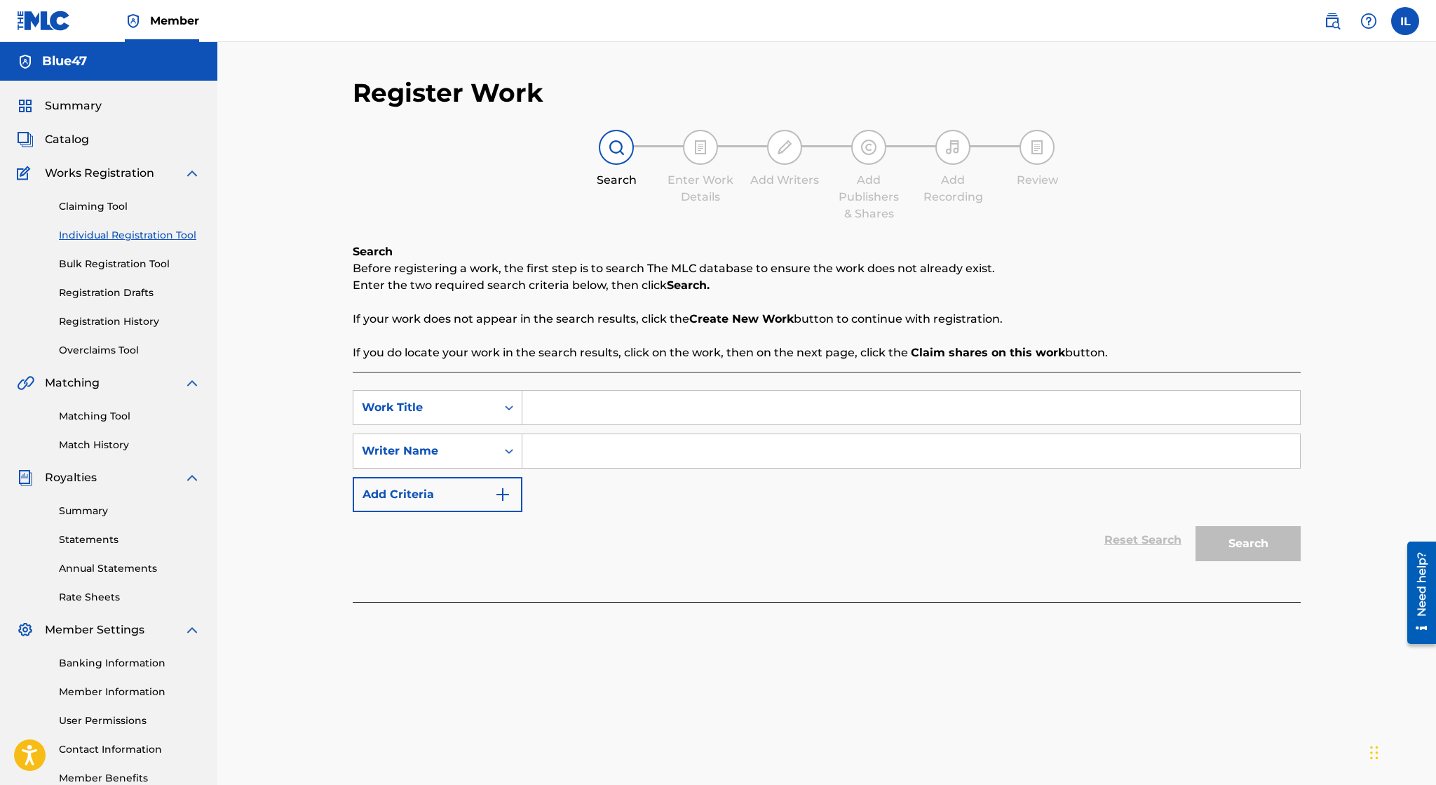
click at [192, 175] on img at bounding box center [192, 173] width 17 height 17
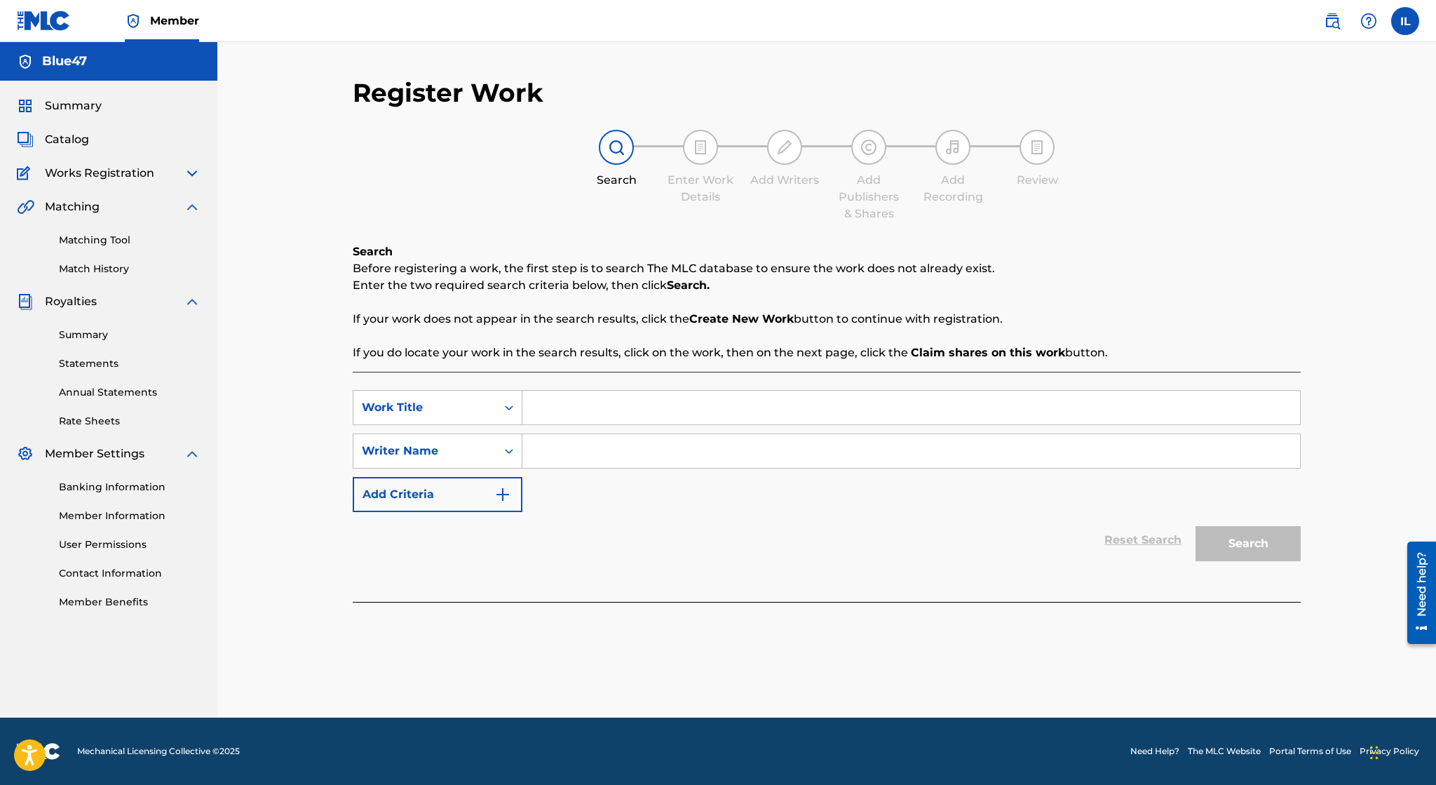
click at [187, 456] on img at bounding box center [192, 453] width 17 height 17
click at [197, 300] on img at bounding box center [192, 301] width 17 height 17
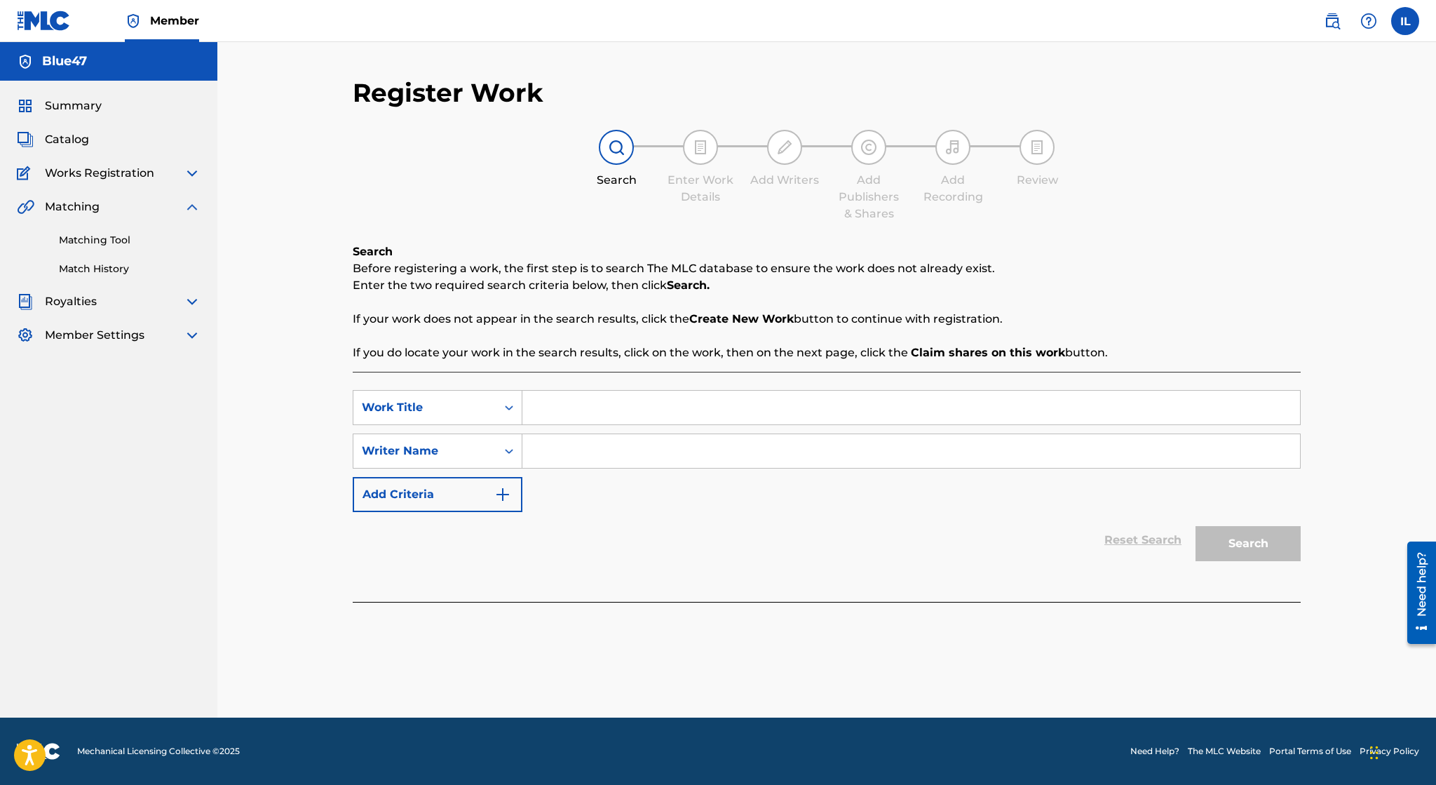
click at [445, 495] on button "Add Criteria" at bounding box center [438, 494] width 170 height 35
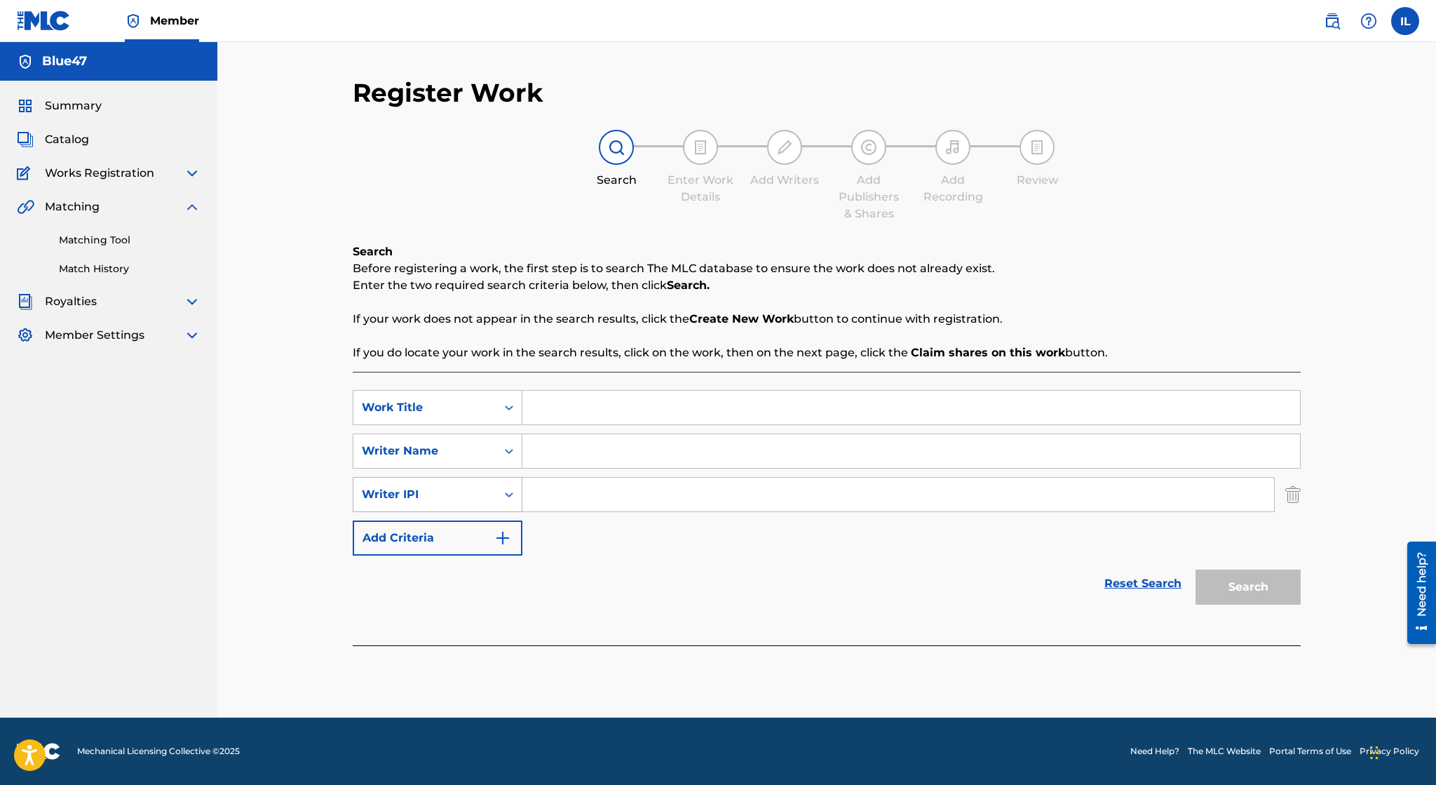
click at [449, 495] on div "Writer IPI" at bounding box center [425, 494] width 126 height 17
click at [448, 500] on div "Writer IPI" at bounding box center [425, 494] width 126 height 17
click at [600, 499] on input "Search Form" at bounding box center [898, 495] width 752 height 34
paste input "Til It Clicks"
type input "T"
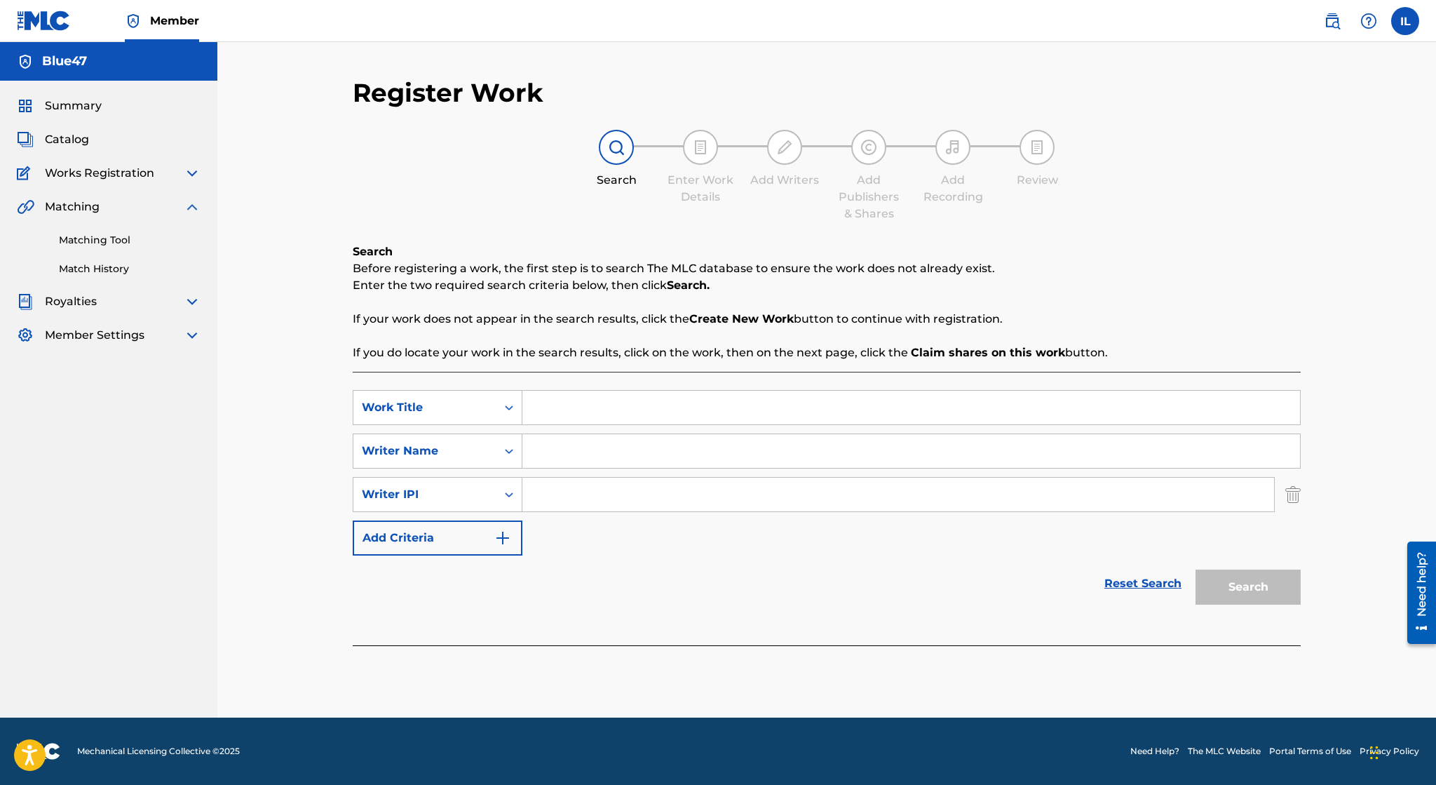
click at [1296, 497] on img "Search Form" at bounding box center [1292, 494] width 15 height 35
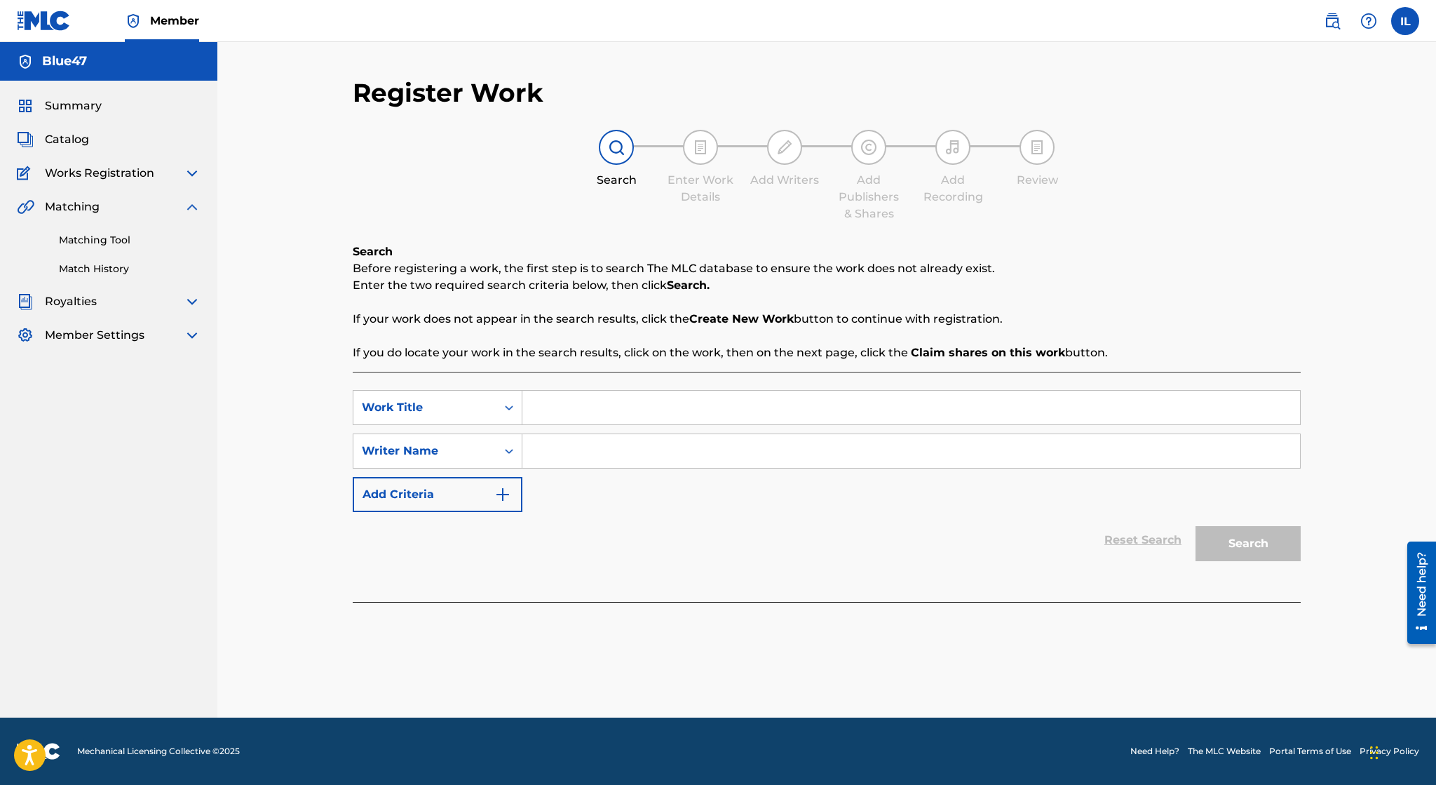
click at [1197, 408] on input "Search Form" at bounding box center [911, 408] width 778 height 34
paste input "Til It Clicks"
type input "Til It Clicks"
click at [860, 442] on input "Search Form" at bounding box center [911, 451] width 778 height 34
type input "Irvin Lopez"
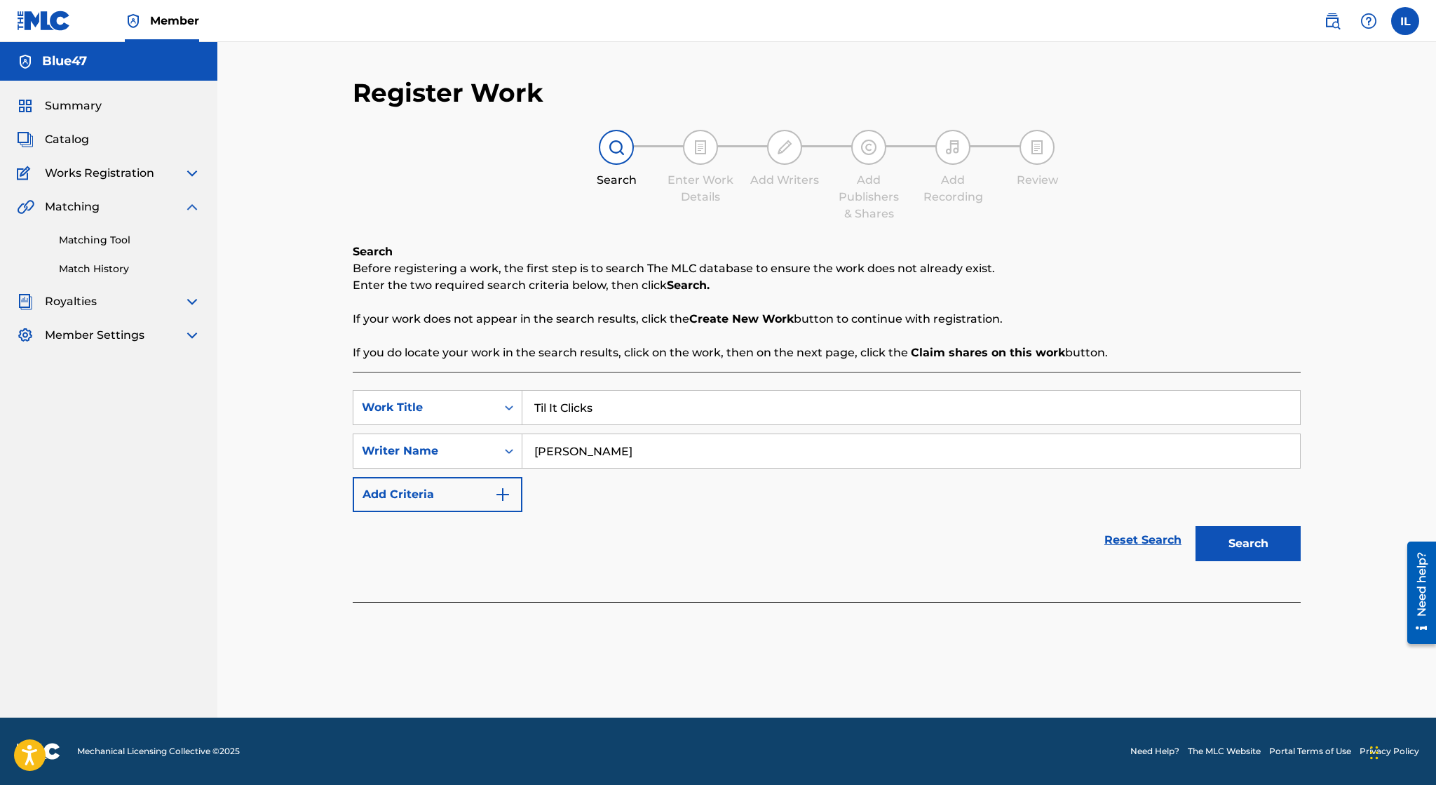
click at [1241, 537] on button "Search" at bounding box center [1248, 543] width 105 height 35
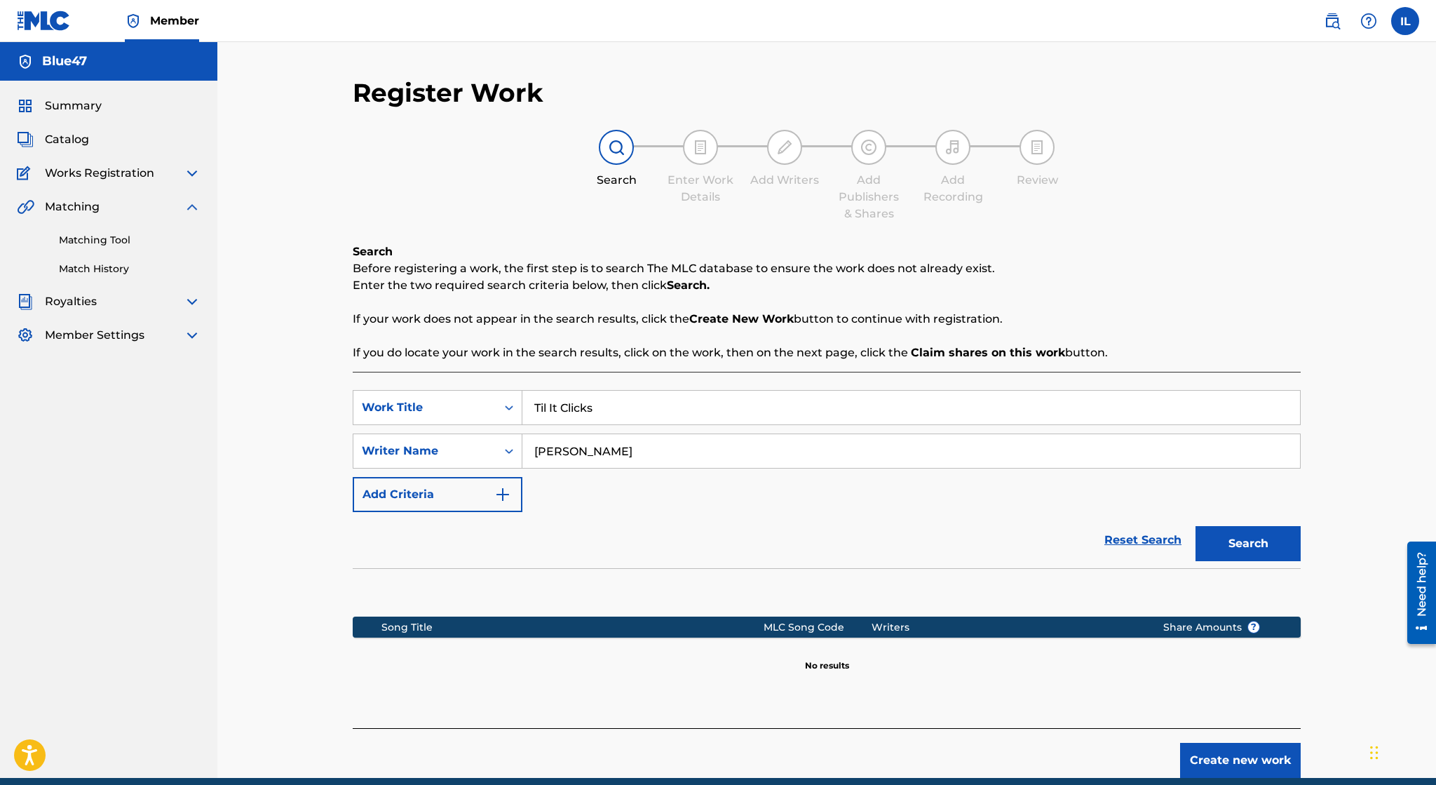
scroll to position [60, 0]
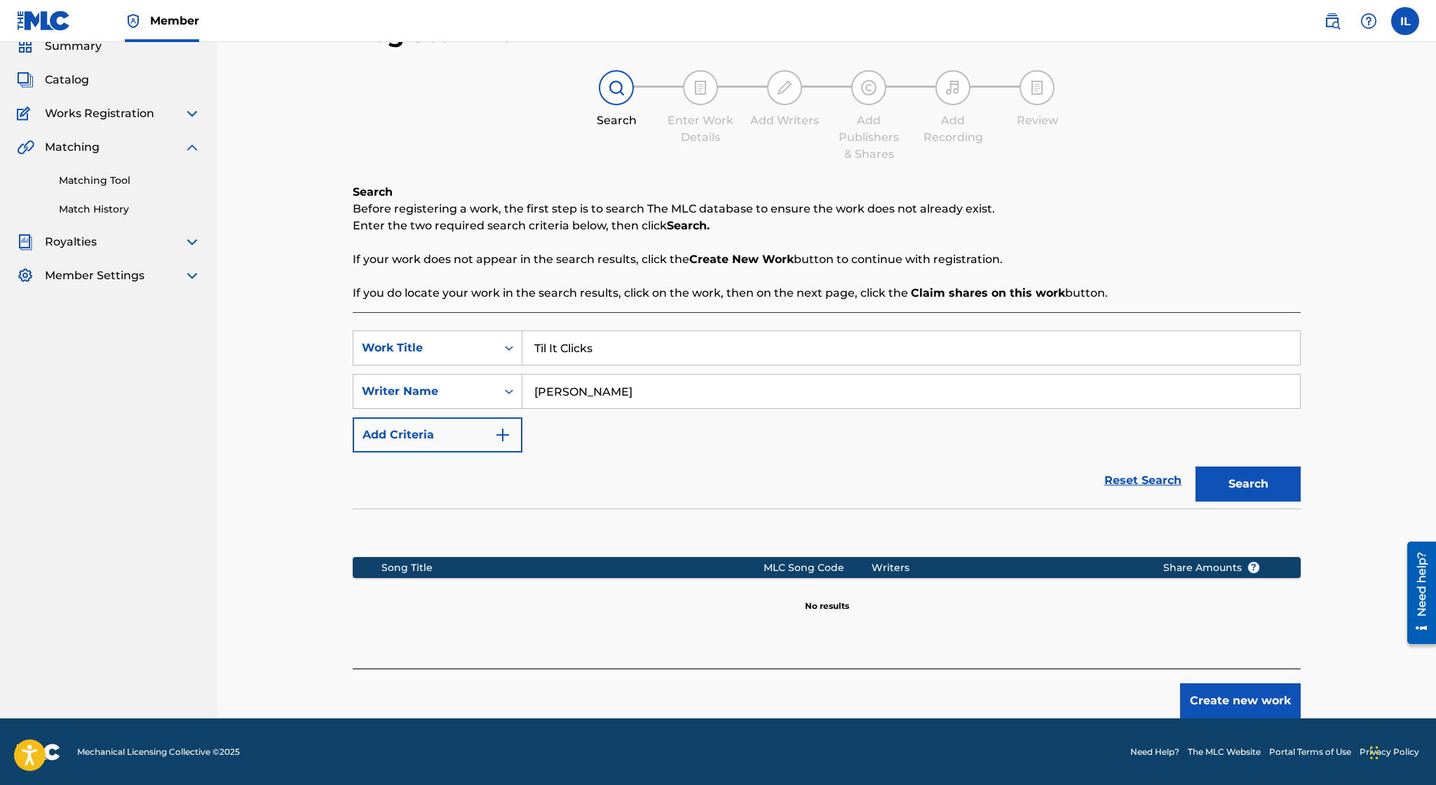
click at [1238, 694] on button "Create new work" at bounding box center [1240, 700] width 121 height 35
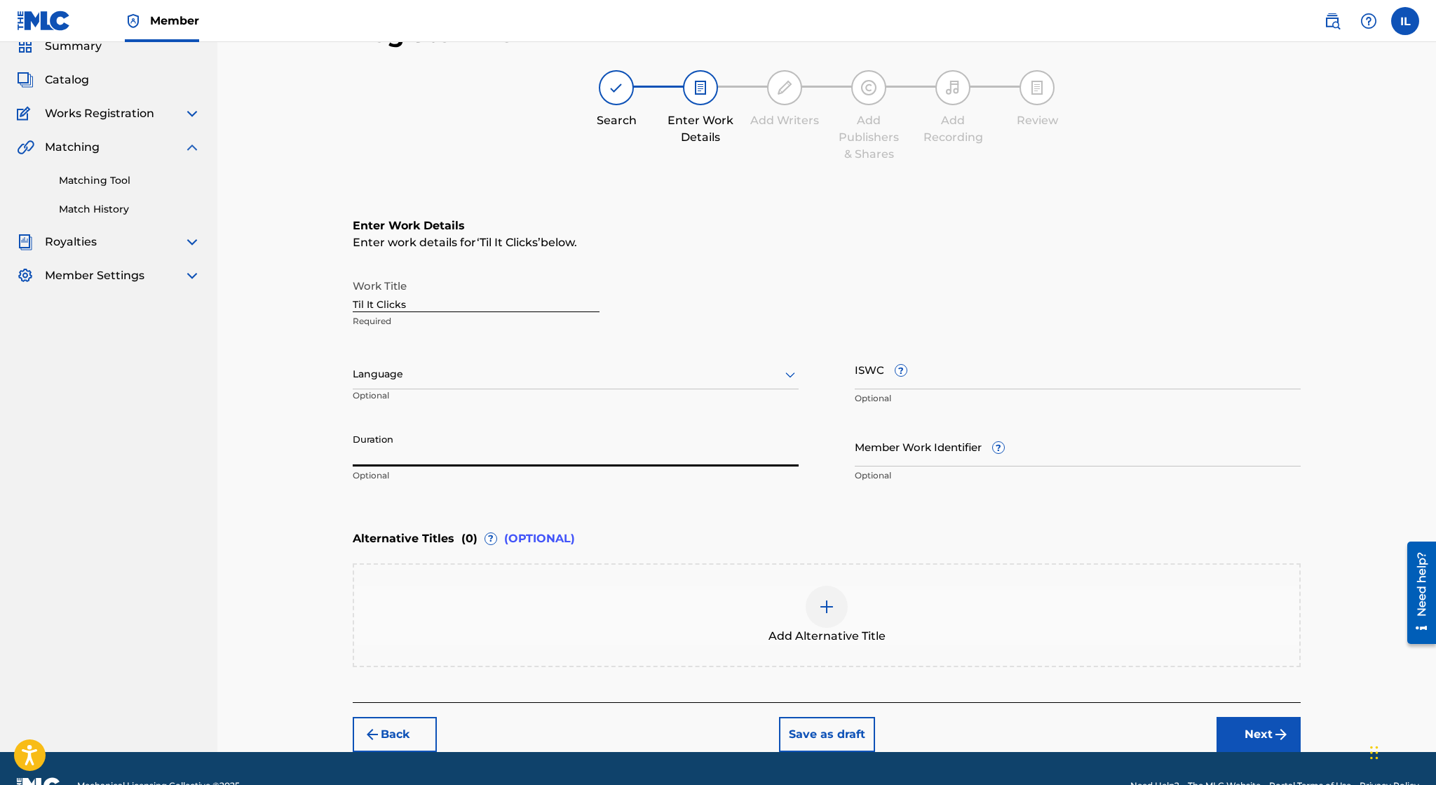
click at [485, 456] on input "Duration" at bounding box center [576, 446] width 446 height 40
type input "02:44"
click at [1274, 722] on button "Next" at bounding box center [1259, 734] width 84 height 35
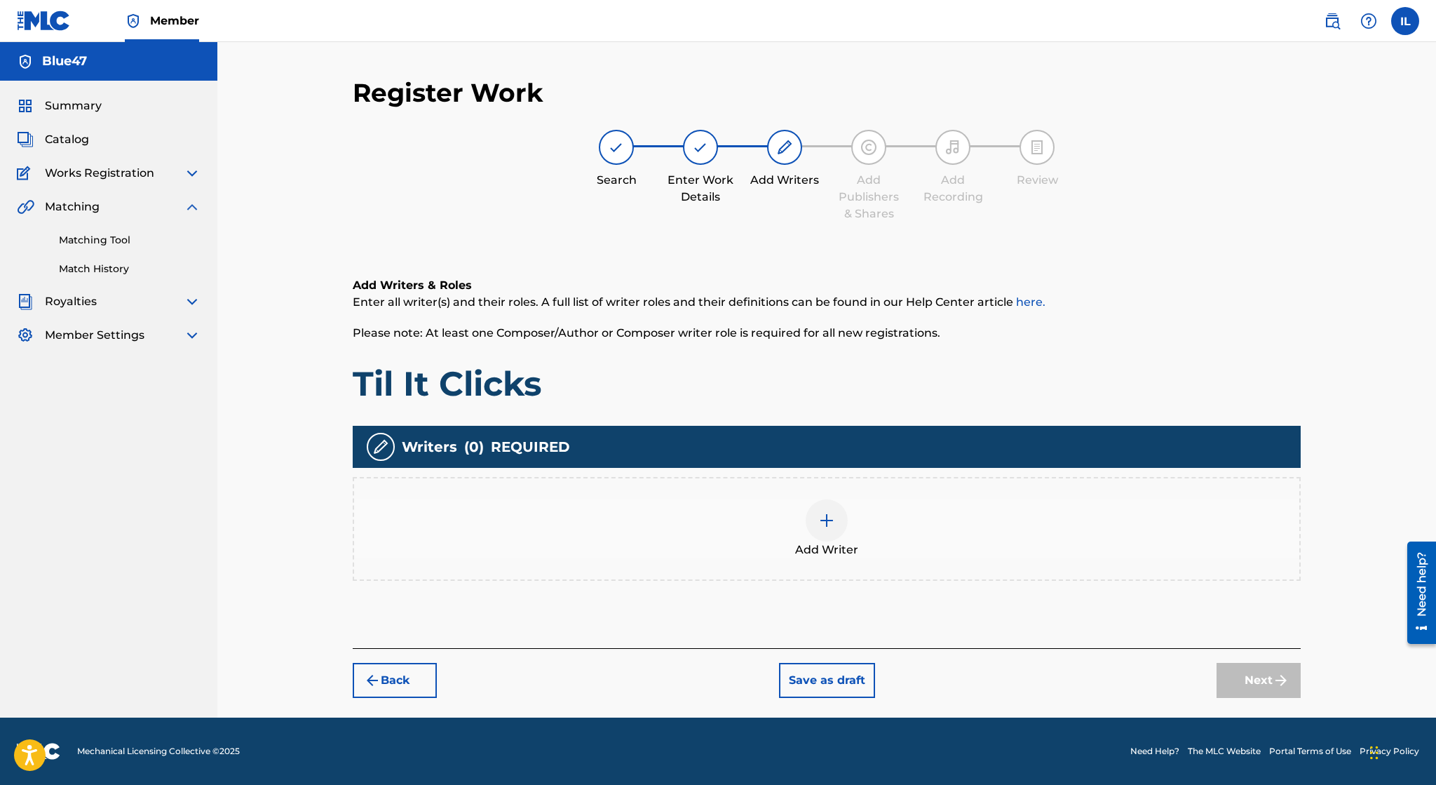
click at [830, 511] on div at bounding box center [827, 520] width 42 height 42
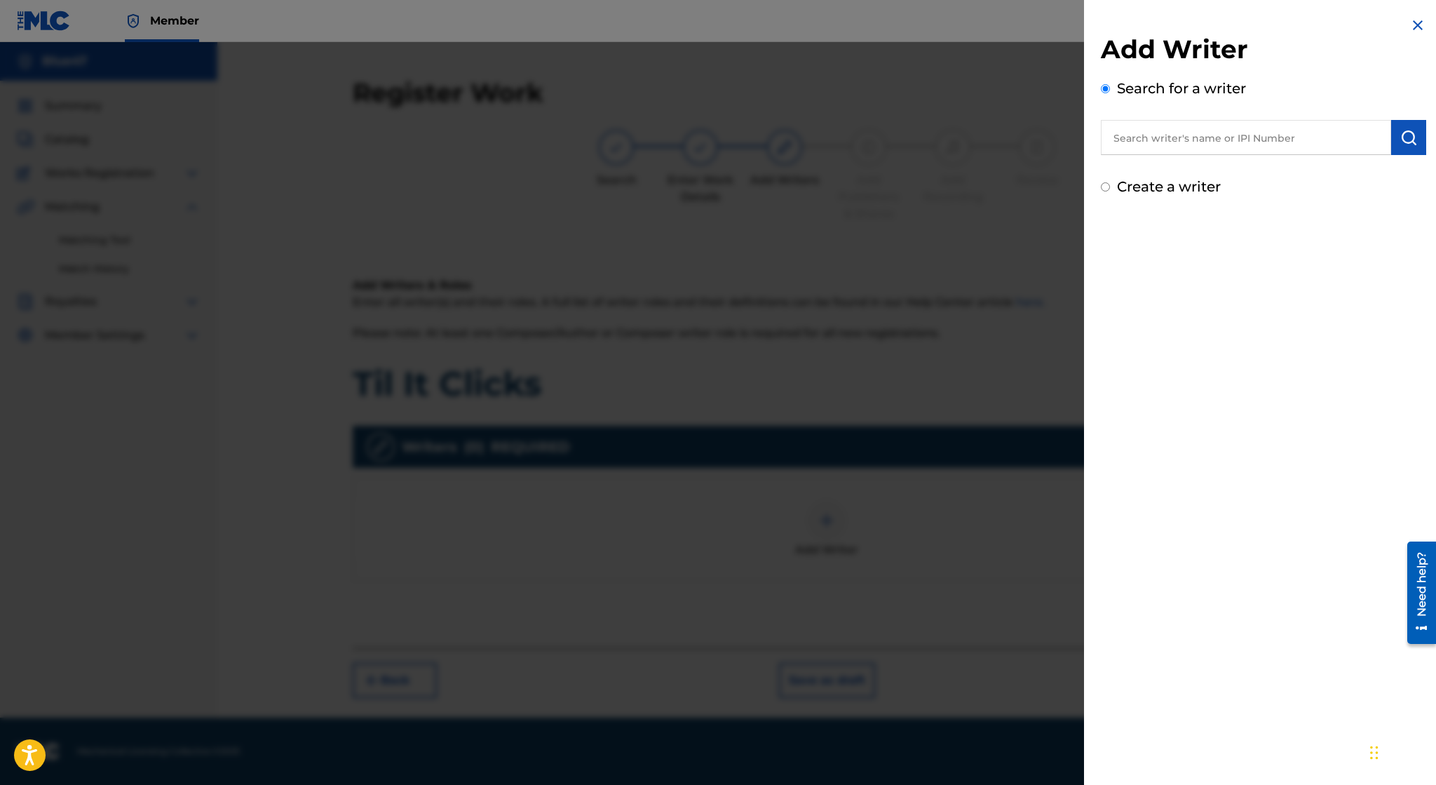
click at [1188, 148] on input "text" at bounding box center [1246, 137] width 290 height 35
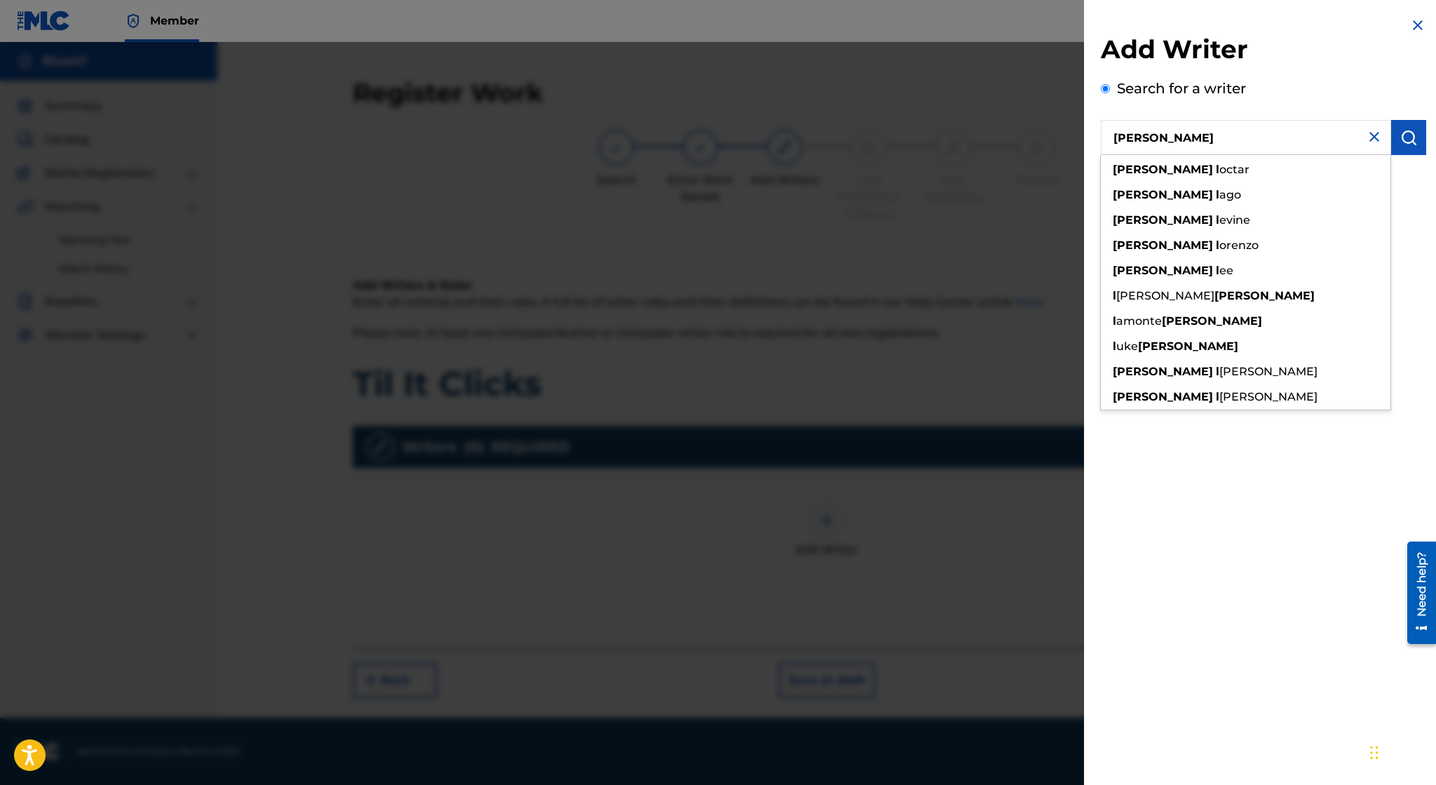
type input "Irvin L"
click at [1227, 487] on div "Add Writer Search for a writer Irvin L irvin l octar irvin l ago irvin l evine …" at bounding box center [1263, 392] width 359 height 785
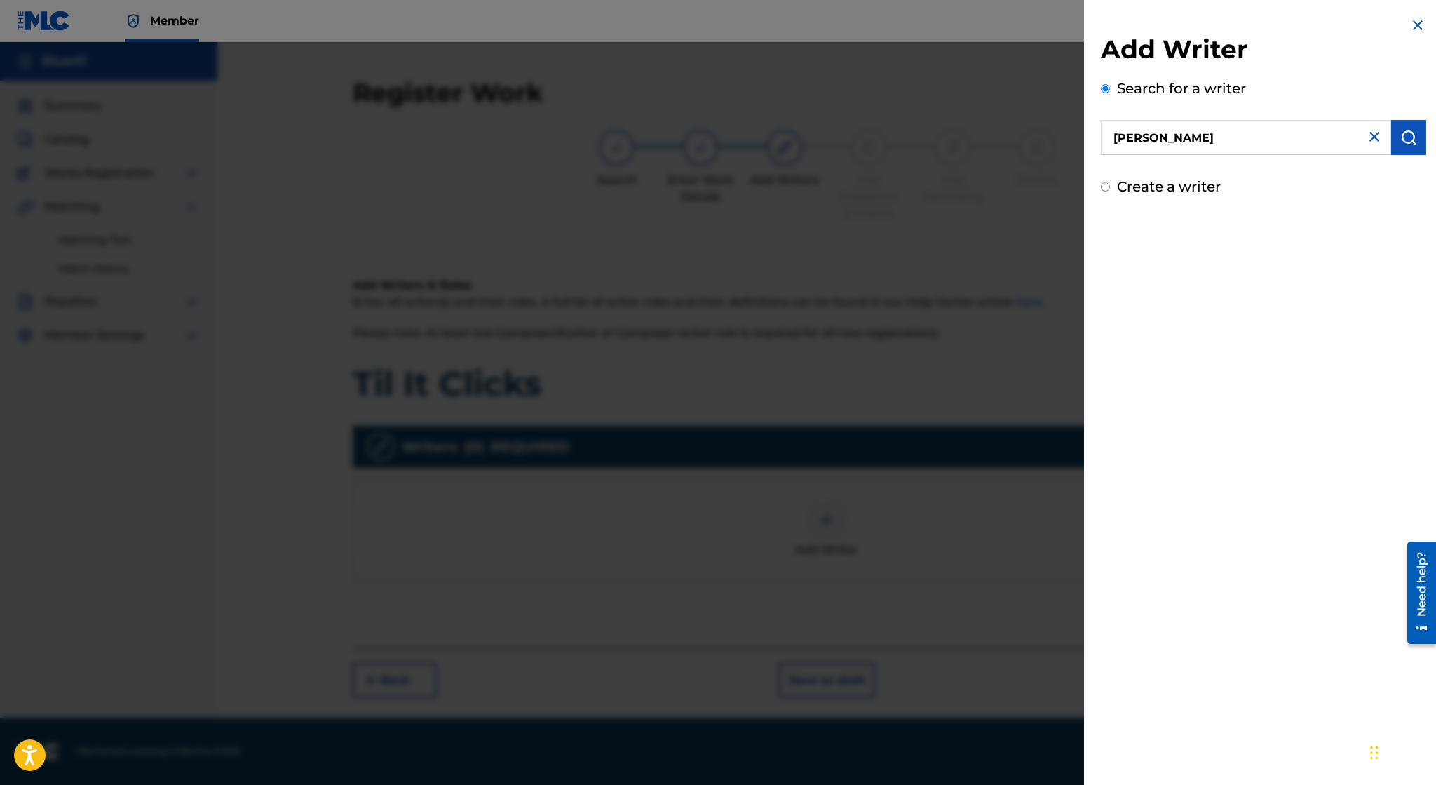
click at [1165, 184] on label "Create a writer" at bounding box center [1169, 186] width 104 height 17
click at [1110, 184] on input "Create a writer" at bounding box center [1105, 186] width 9 height 9
radio input "false"
radio input "true"
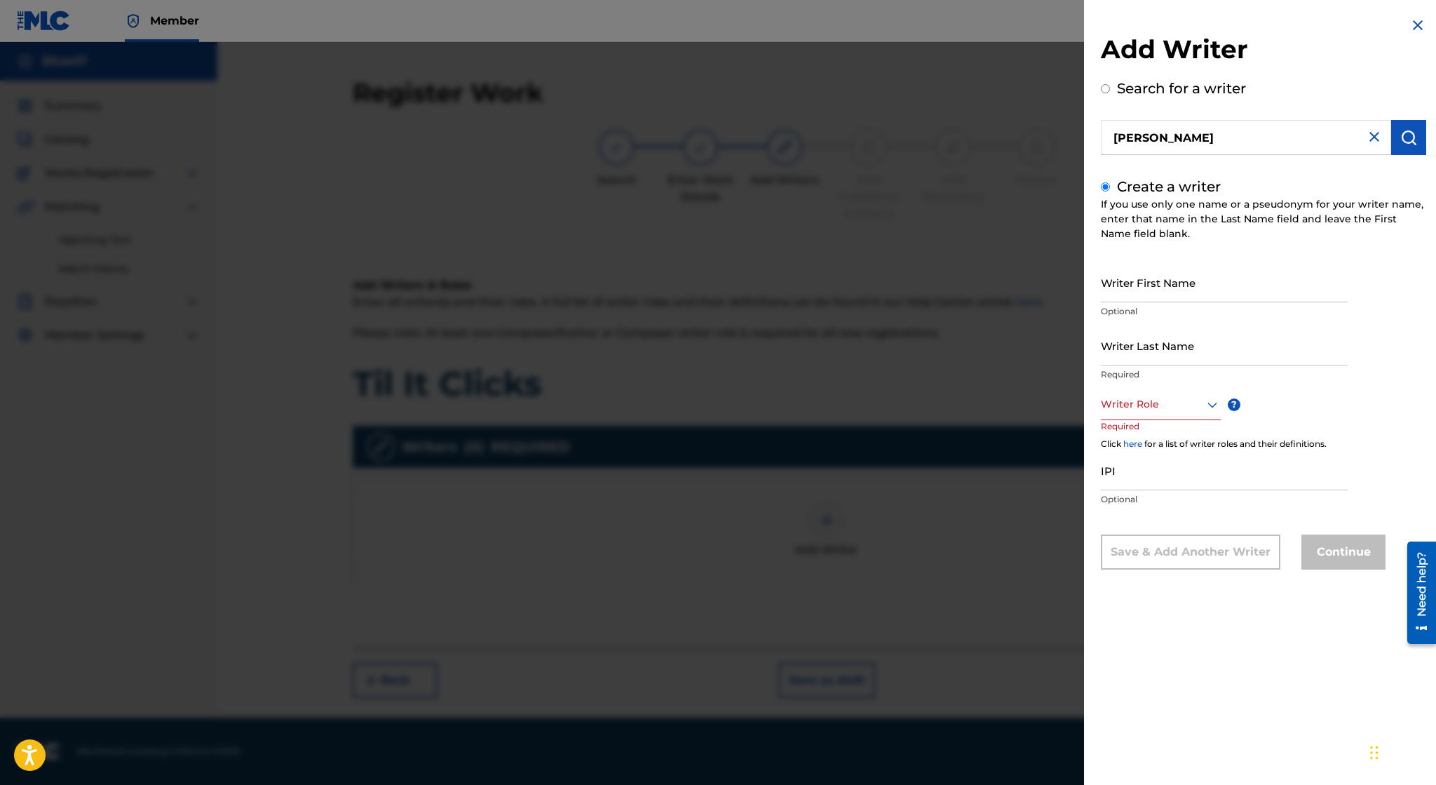
click at [1163, 290] on input "Writer First Name" at bounding box center [1224, 282] width 247 height 40
type input "Irvin"
click at [1170, 352] on input "Writer Last Name" at bounding box center [1224, 345] width 247 height 40
type input "[PERSON_NAME]"
click at [1151, 128] on input "Irvin L" at bounding box center [1246, 137] width 290 height 35
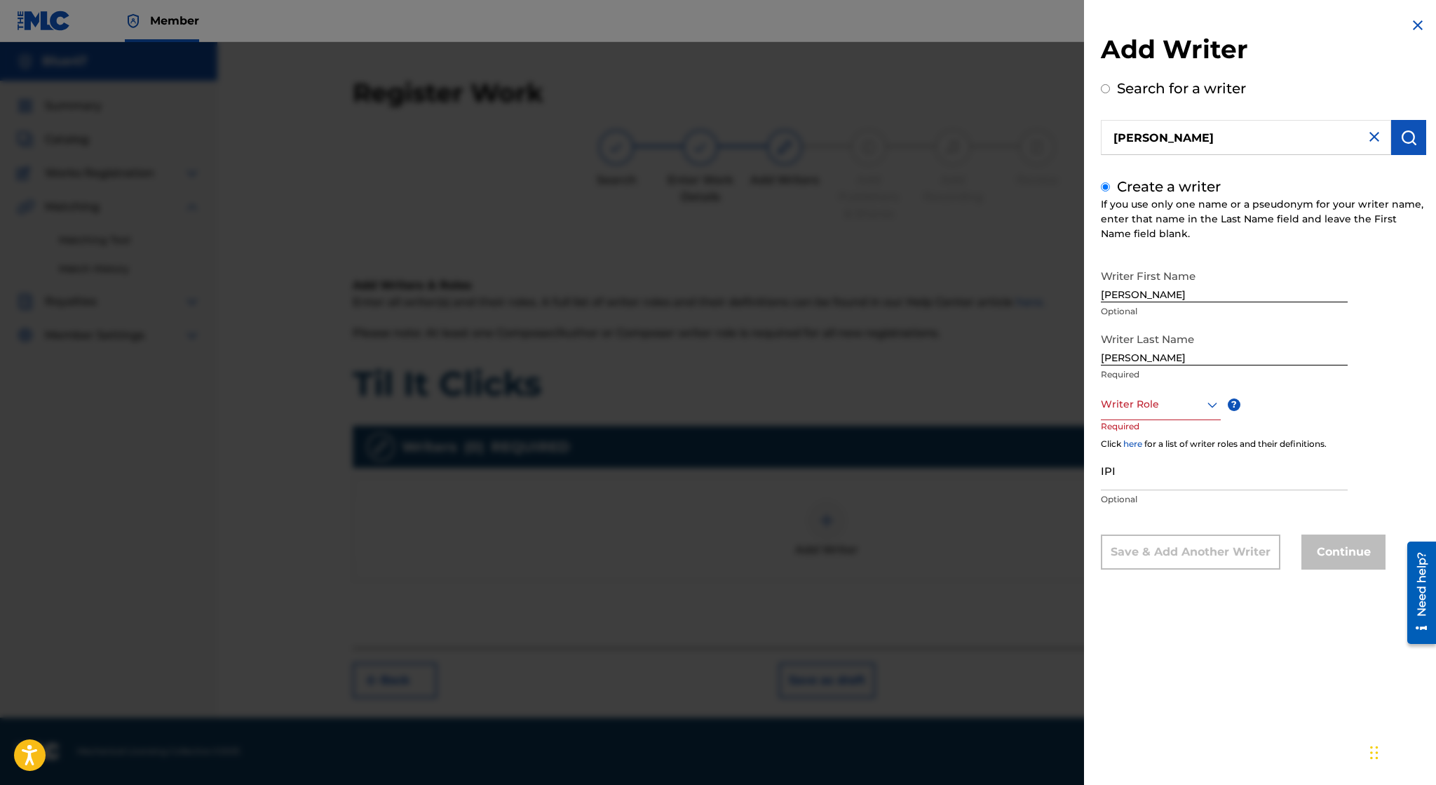
radio input "true"
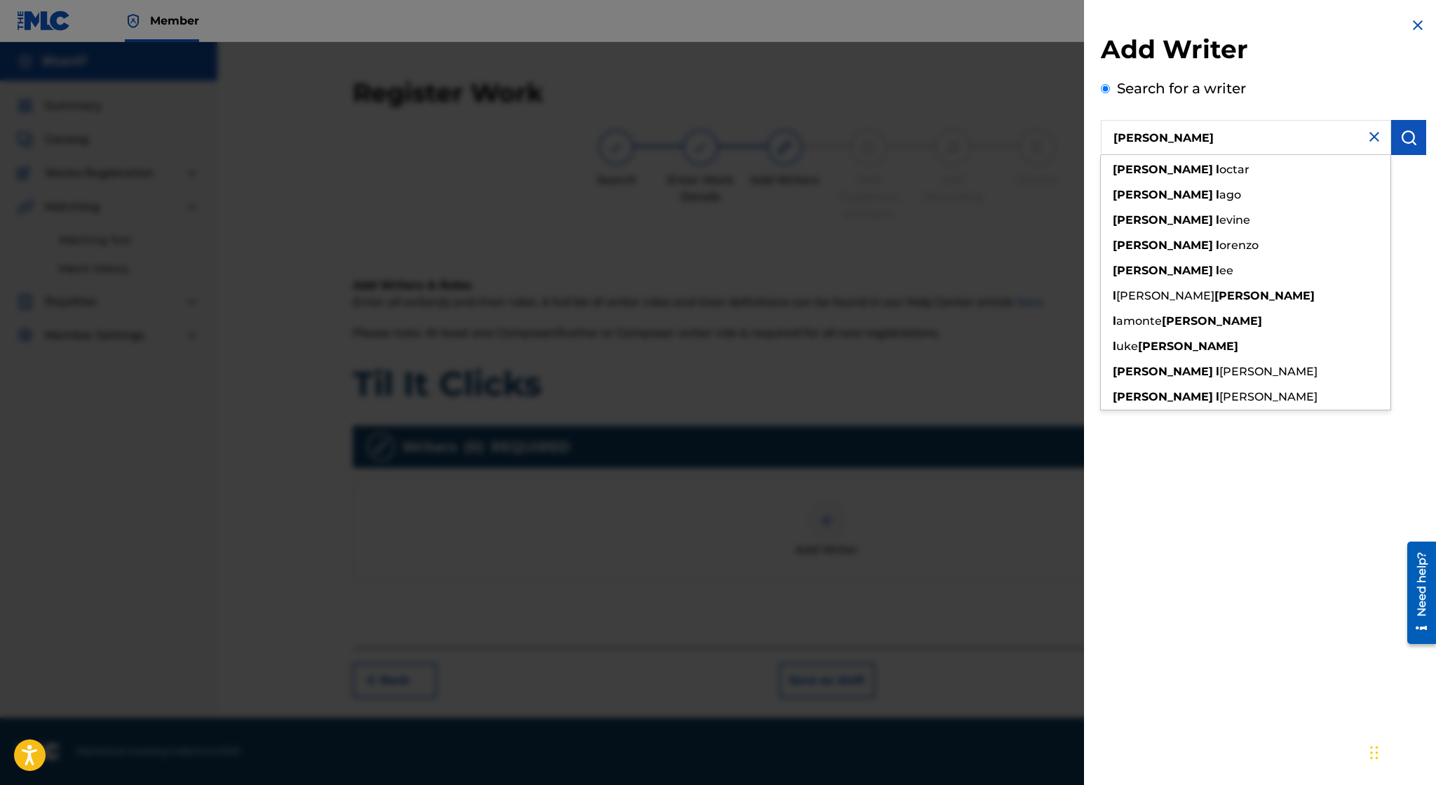
paste input "01172994227"
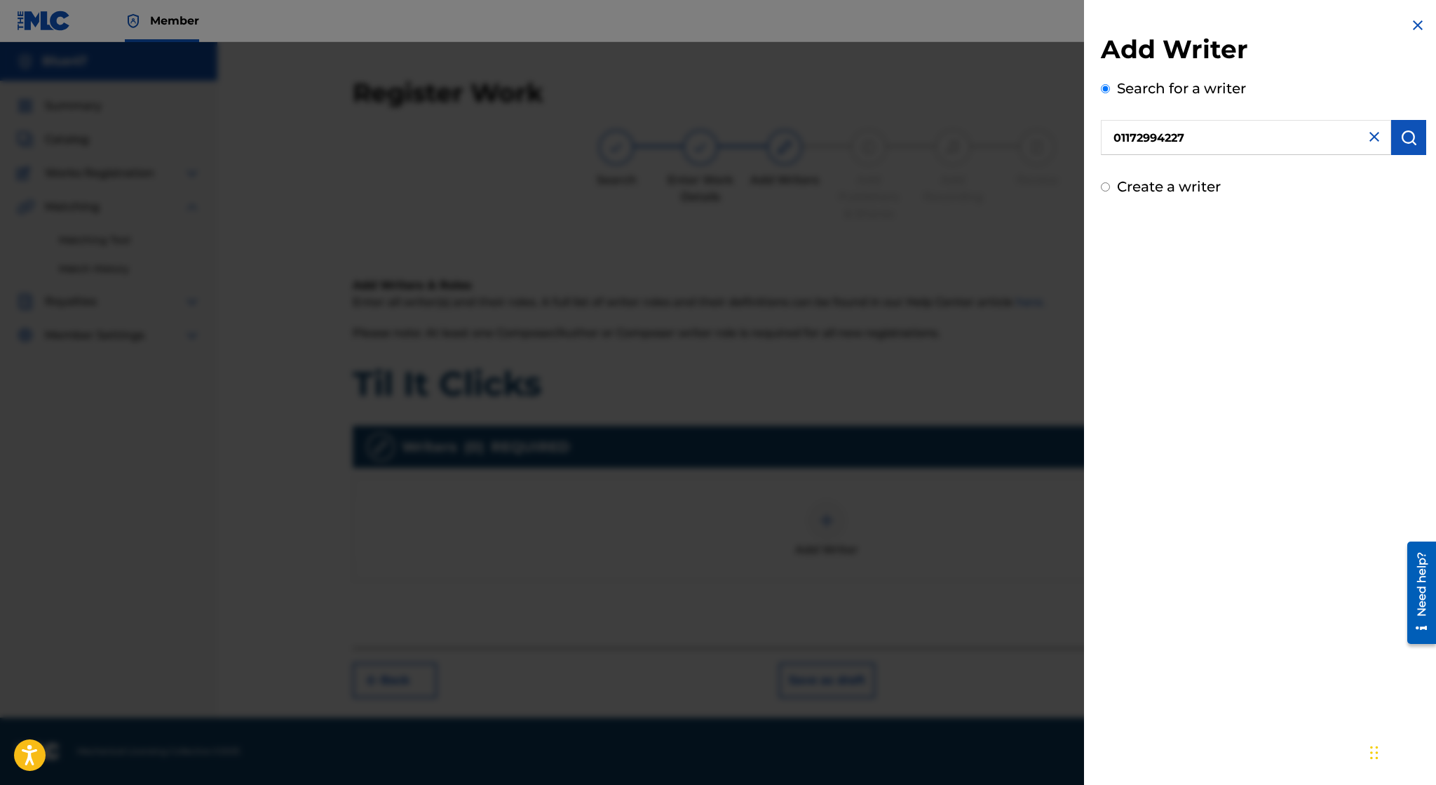
type input "01172994227"
click at [1418, 134] on button "submit" at bounding box center [1408, 137] width 35 height 35
click at [1177, 243] on label "Create a writer" at bounding box center [1169, 246] width 104 height 17
click at [1110, 243] on input "Create a writer" at bounding box center [1105, 246] width 9 height 9
radio input "false"
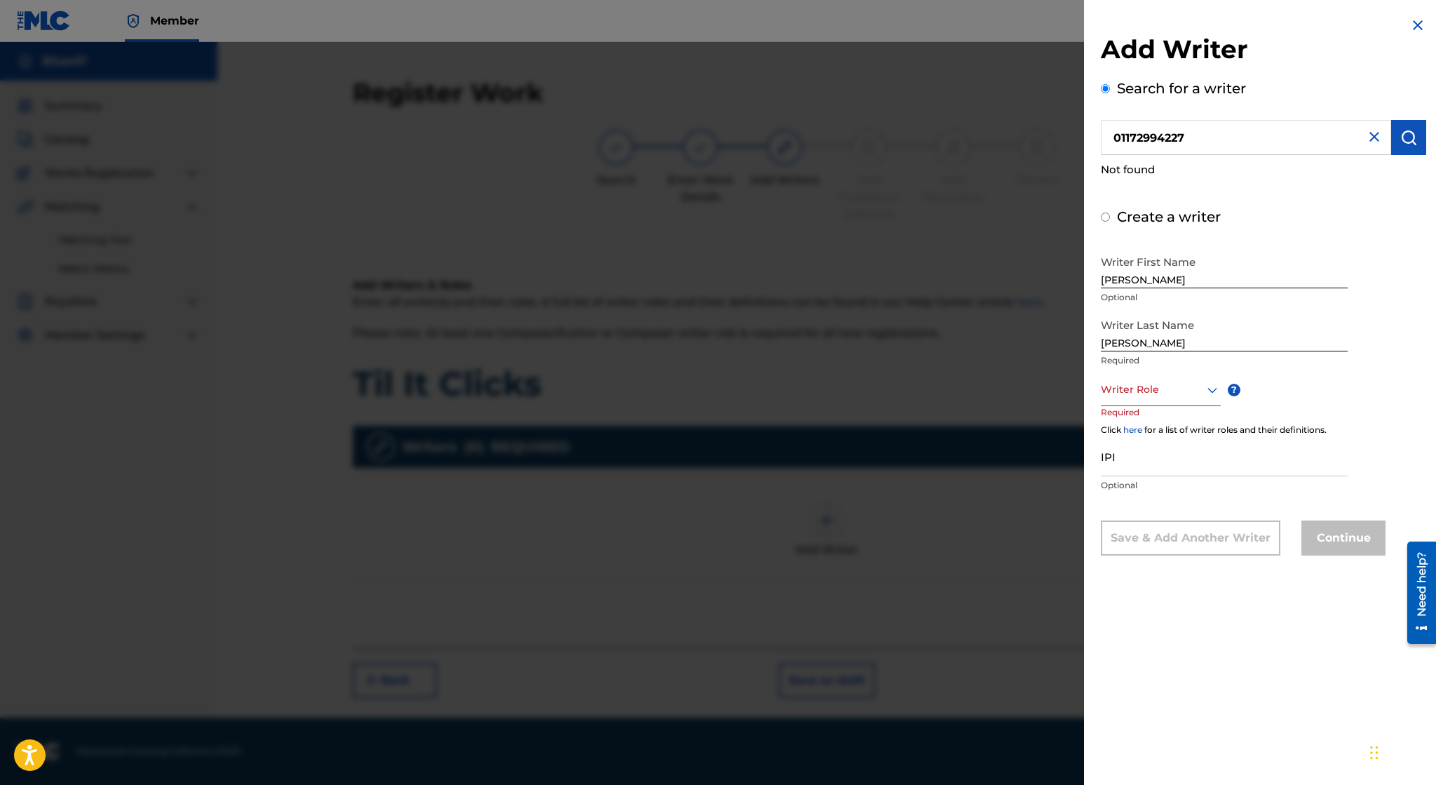
radio input "false"
radio input "true"
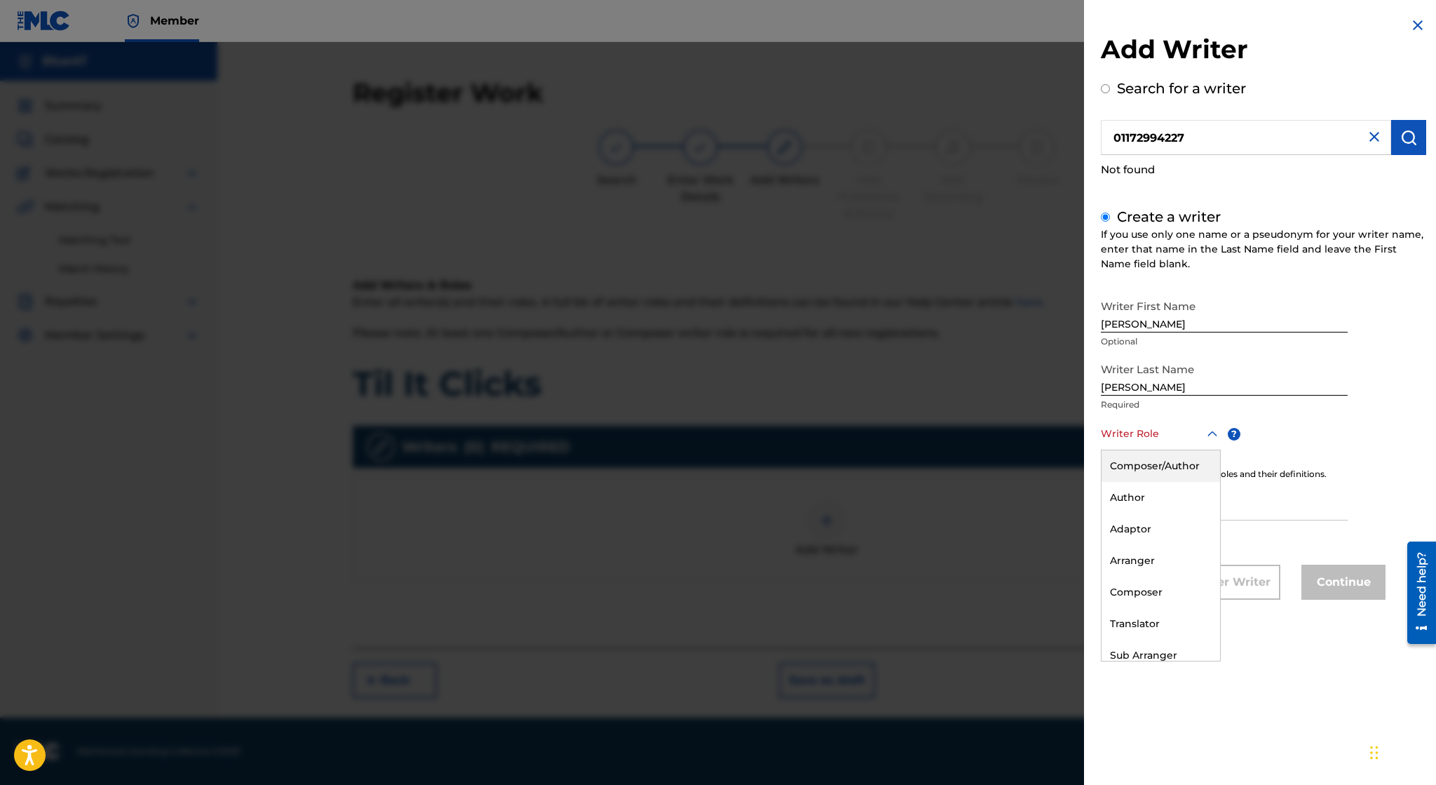
click at [1168, 436] on div at bounding box center [1161, 434] width 120 height 18
click at [1148, 590] on div "Composer" at bounding box center [1161, 592] width 119 height 32
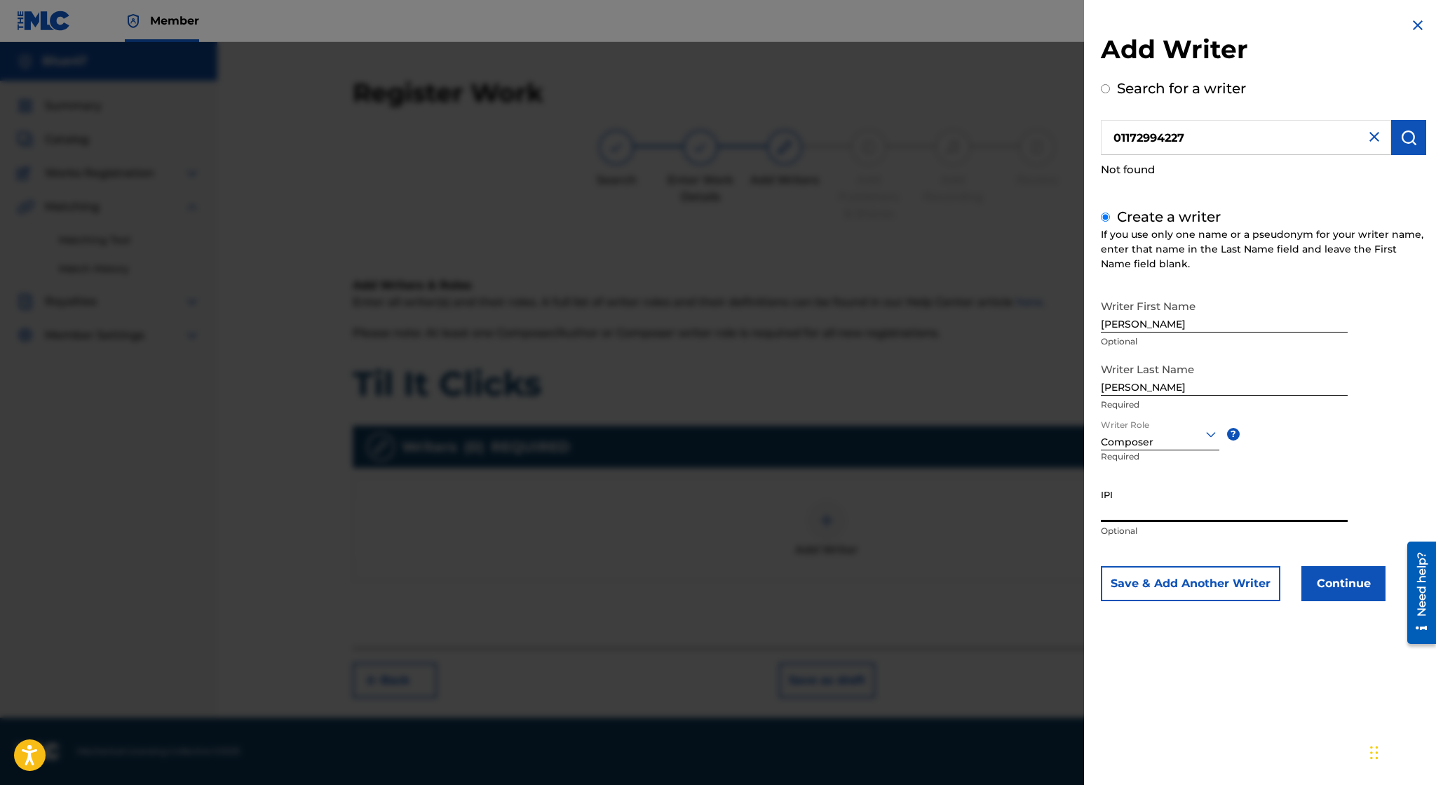
click at [1178, 515] on input "IPI" at bounding box center [1224, 502] width 247 height 40
paste input "01172994227"
type input "01172994227"
click at [1328, 590] on button "Continue" at bounding box center [1343, 583] width 84 height 35
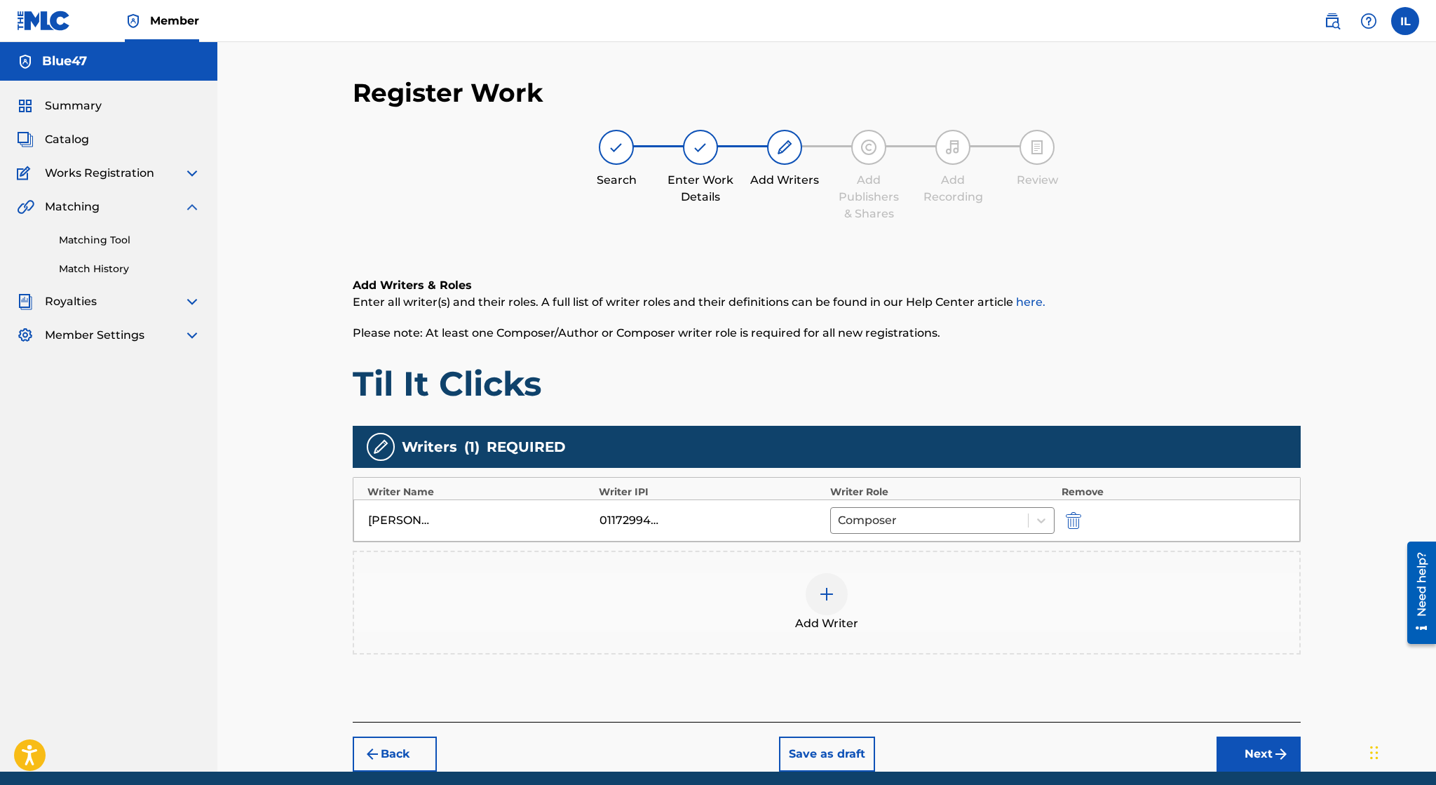
scroll to position [53, 0]
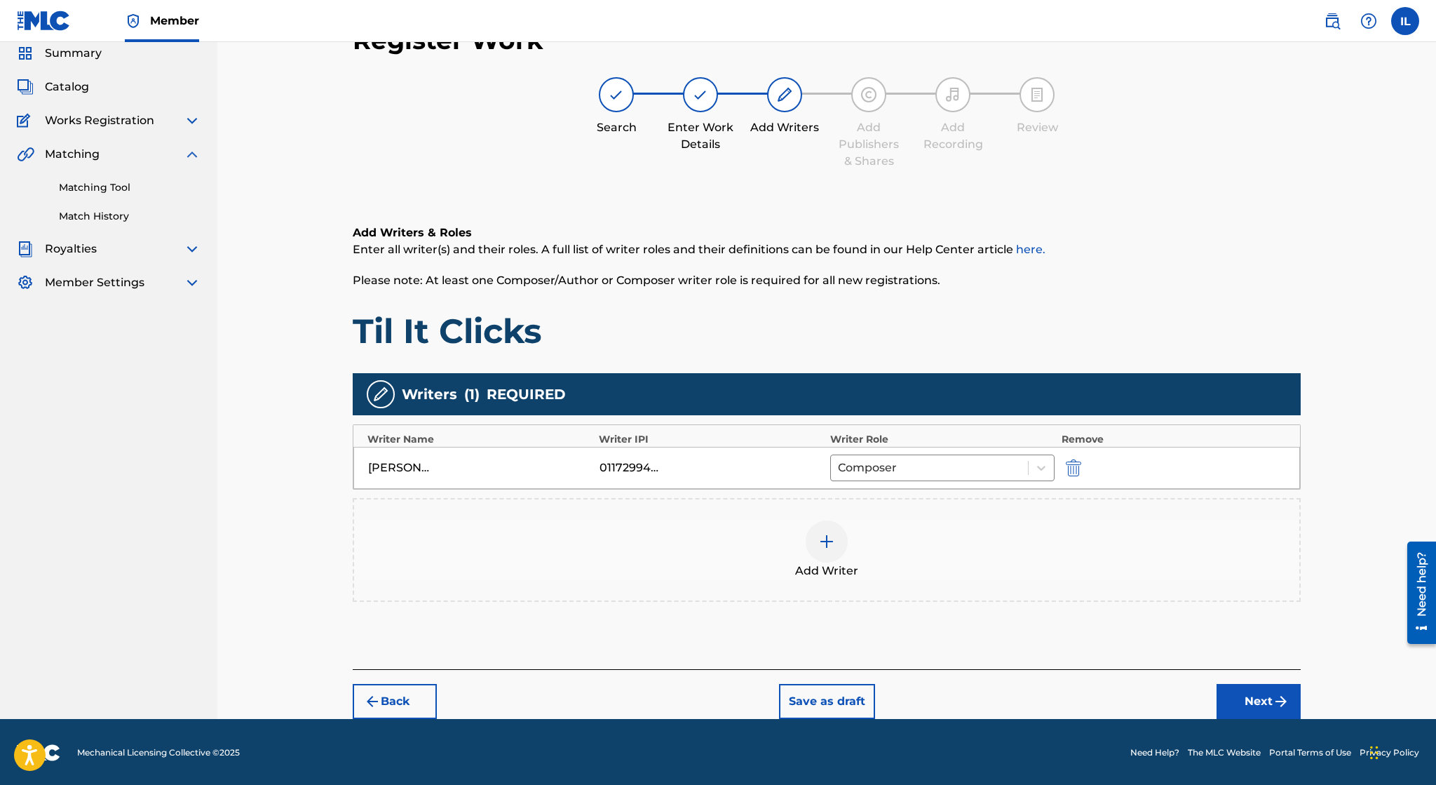
click at [1243, 695] on button "Next" at bounding box center [1259, 701] width 84 height 35
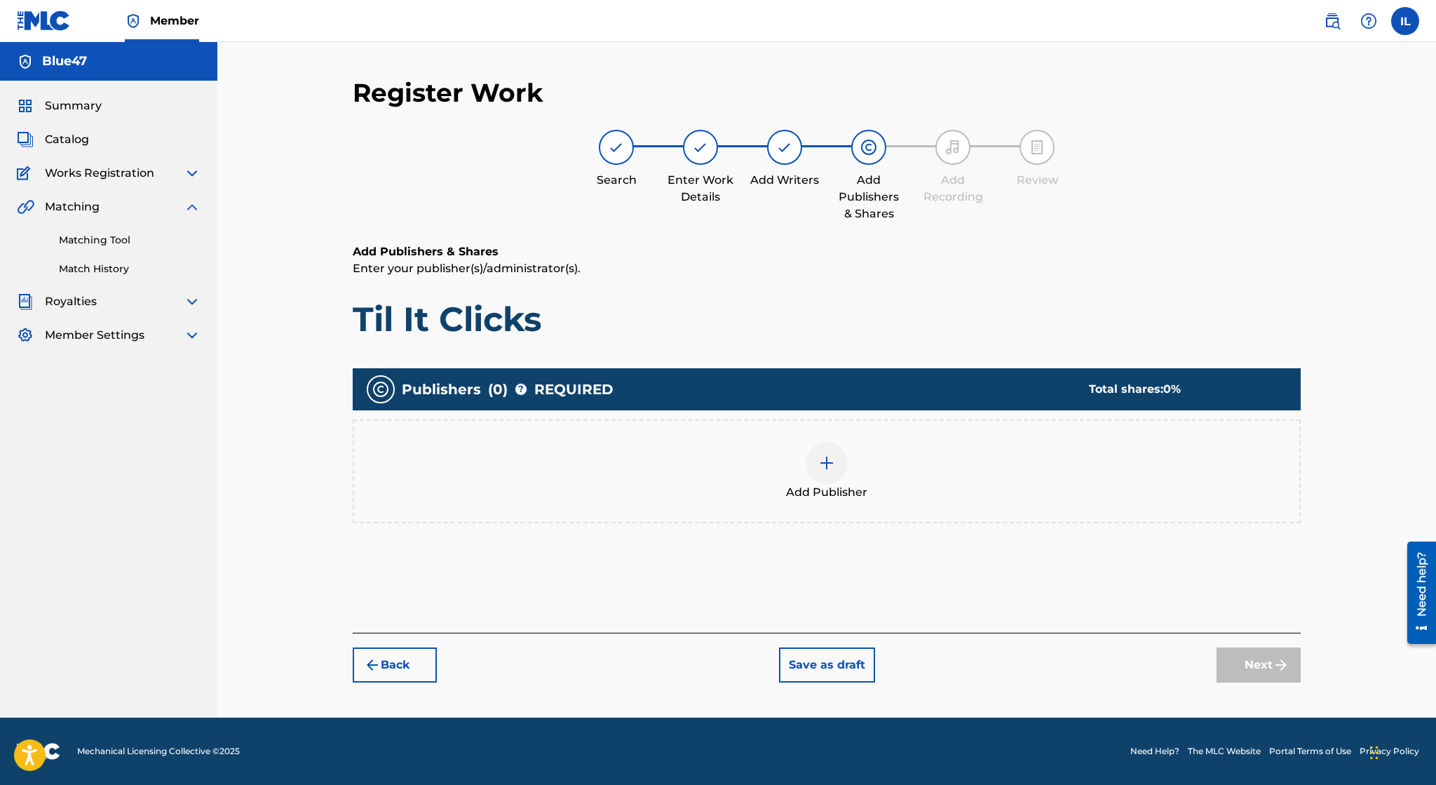
click at [837, 461] on div at bounding box center [827, 463] width 42 height 42
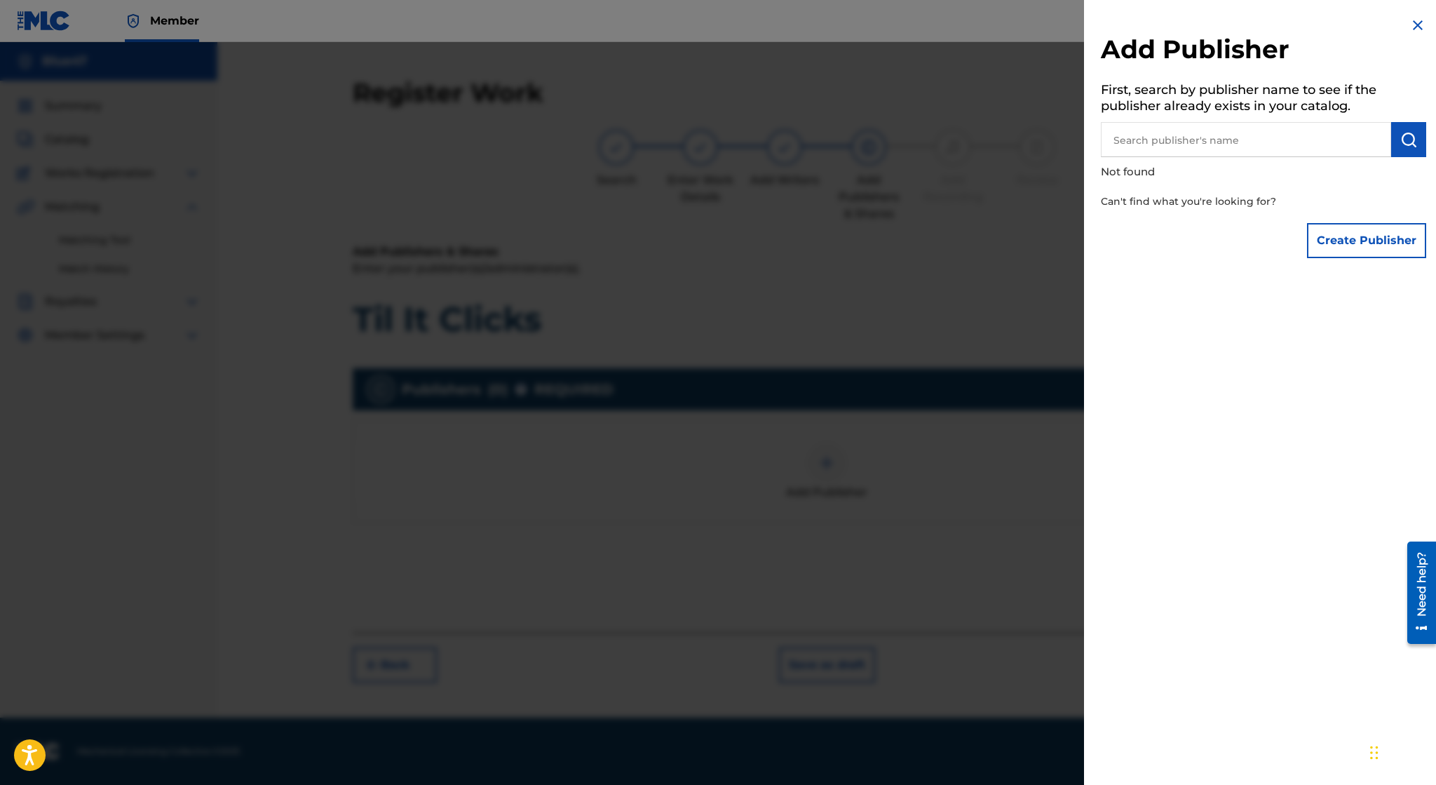
click at [1355, 238] on button "Create Publisher" at bounding box center [1366, 240] width 119 height 35
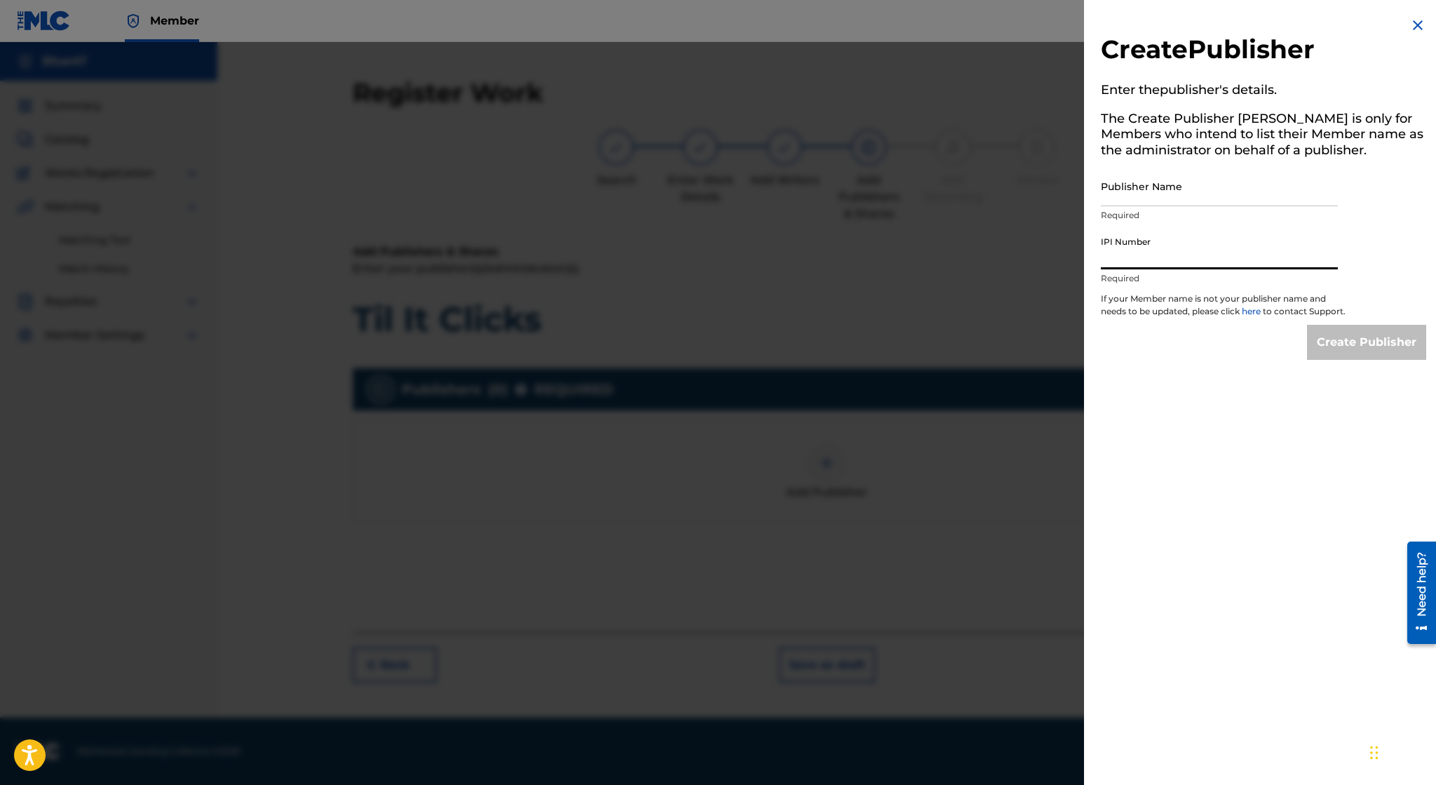
click at [1271, 245] on input "IPI Number" at bounding box center [1219, 249] width 237 height 40
paste input "01172994227"
type input "01172994227"
click at [1212, 182] on input "Publisher Name" at bounding box center [1219, 186] width 237 height 40
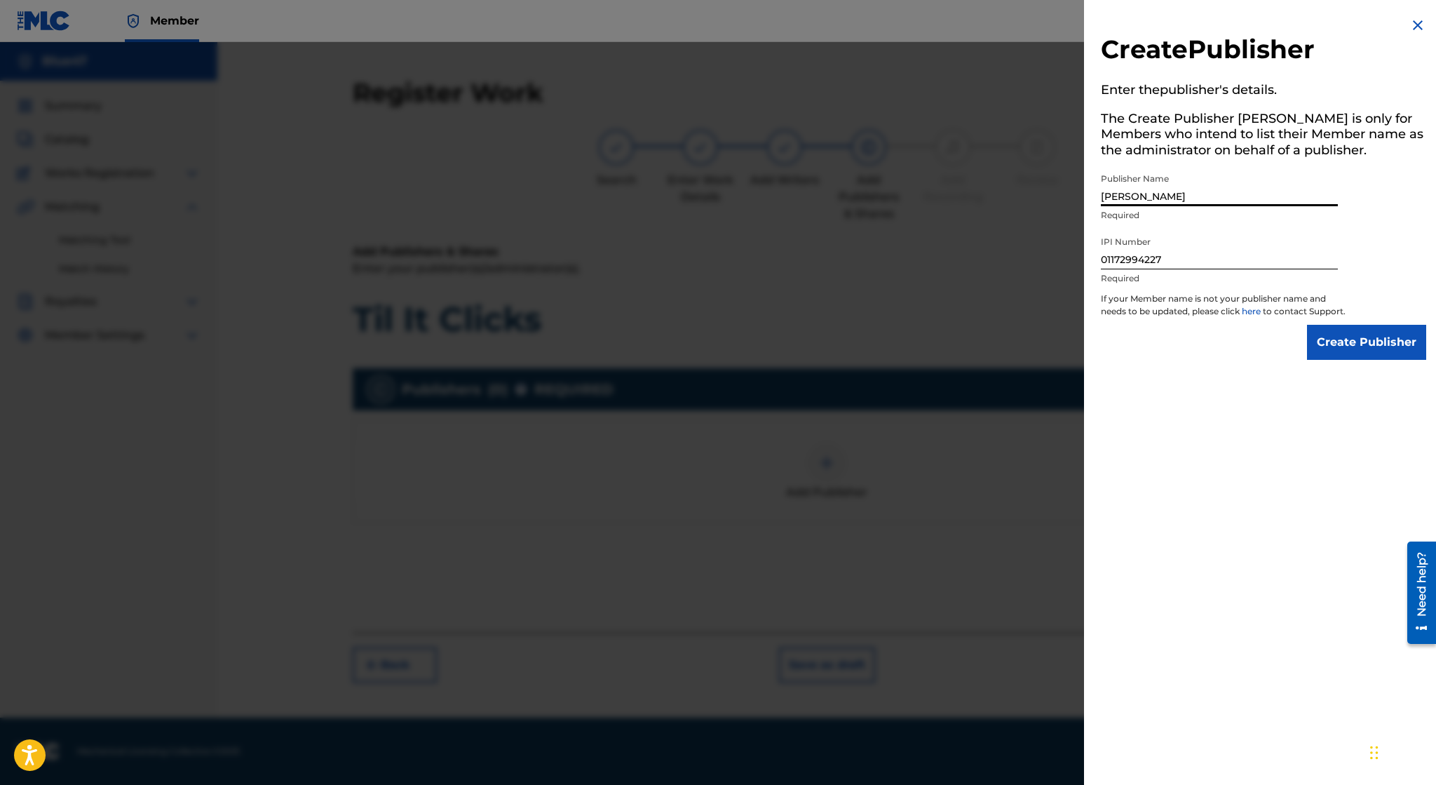
type input "Irvin Lopez"
click at [1343, 352] on input "Create Publisher" at bounding box center [1366, 342] width 119 height 35
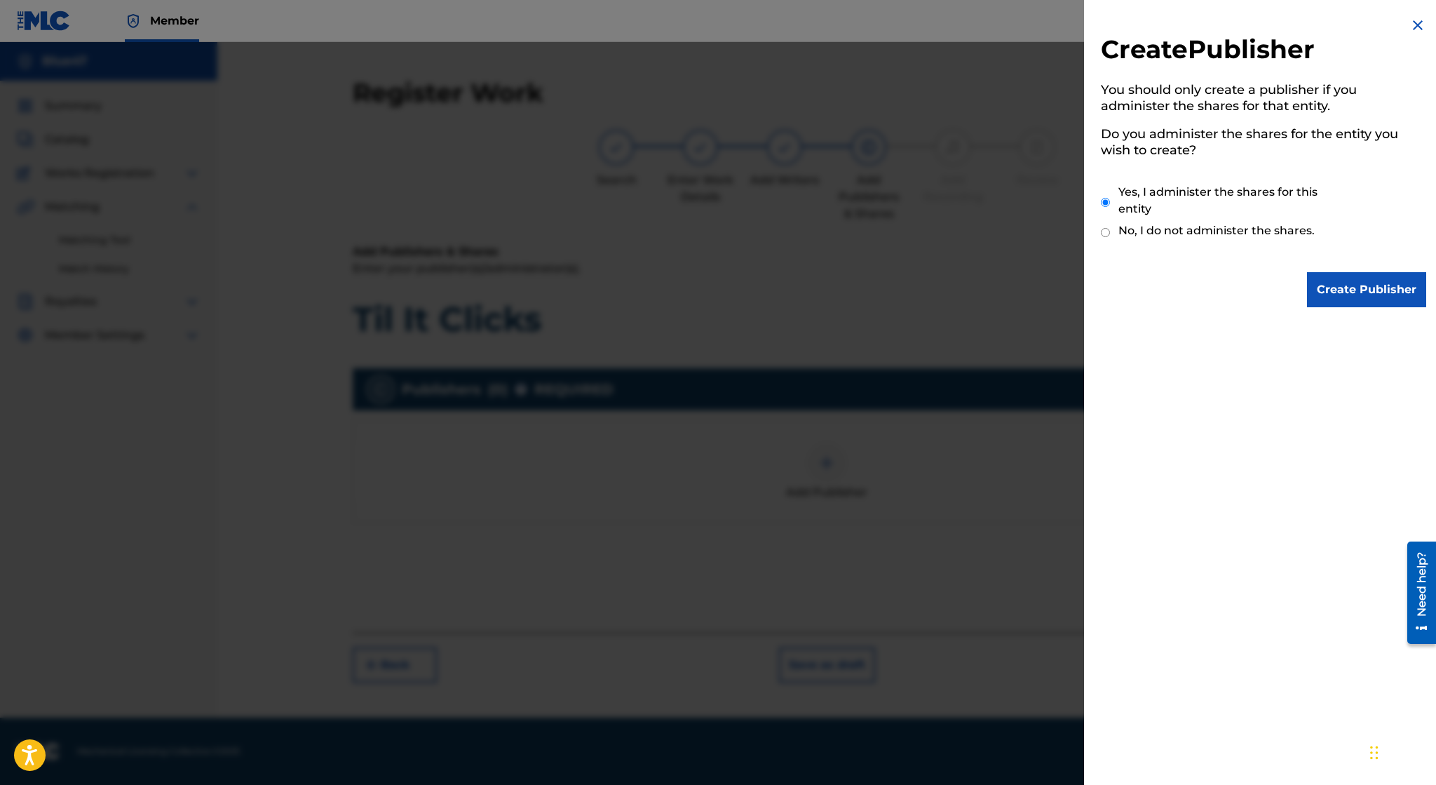
click at [1339, 292] on input "Create Publisher" at bounding box center [1366, 289] width 119 height 35
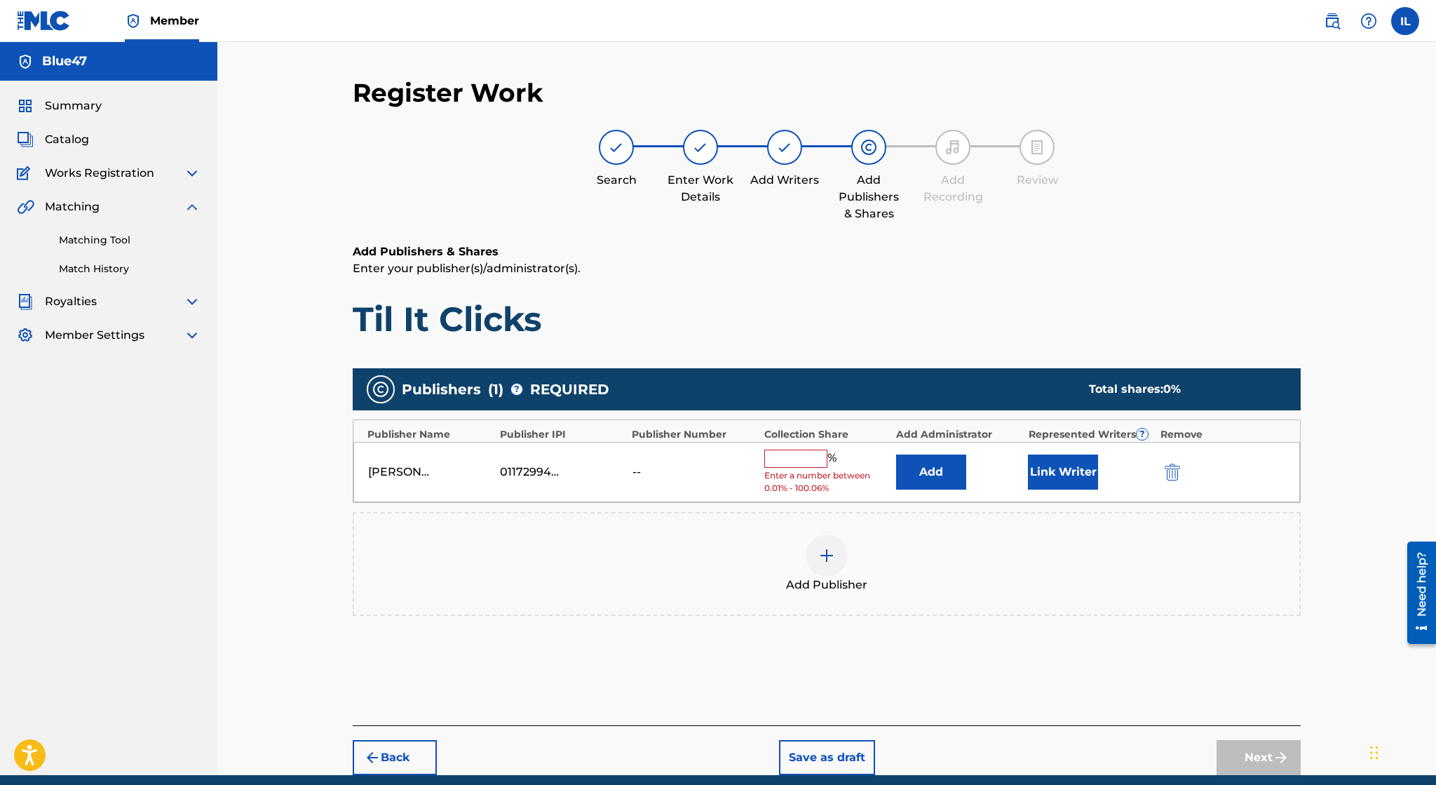
click at [818, 459] on input "text" at bounding box center [795, 458] width 63 height 18
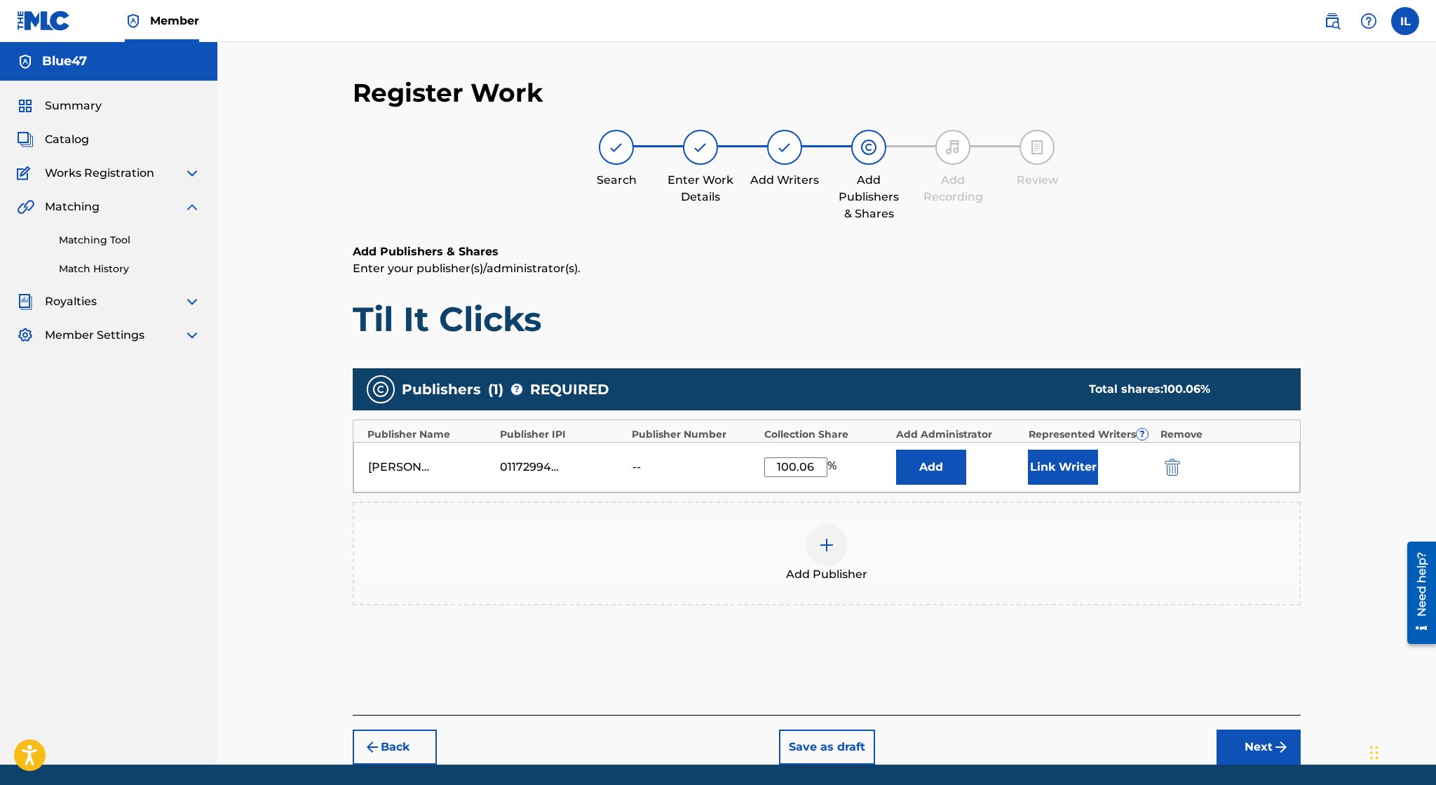
type input "100.06"
click at [1254, 748] on button "Next" at bounding box center [1259, 746] width 84 height 35
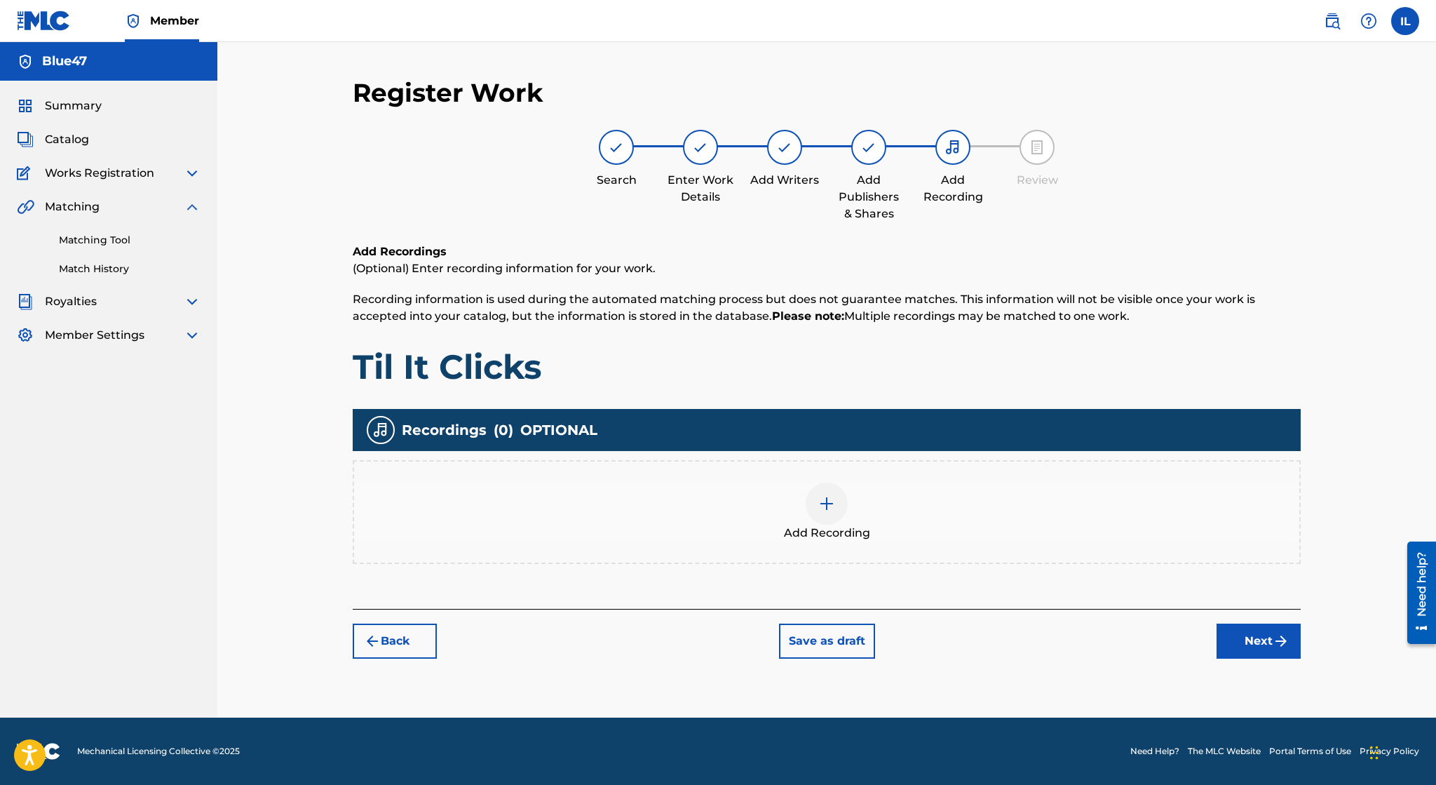
click at [1255, 635] on button "Next" at bounding box center [1259, 640] width 84 height 35
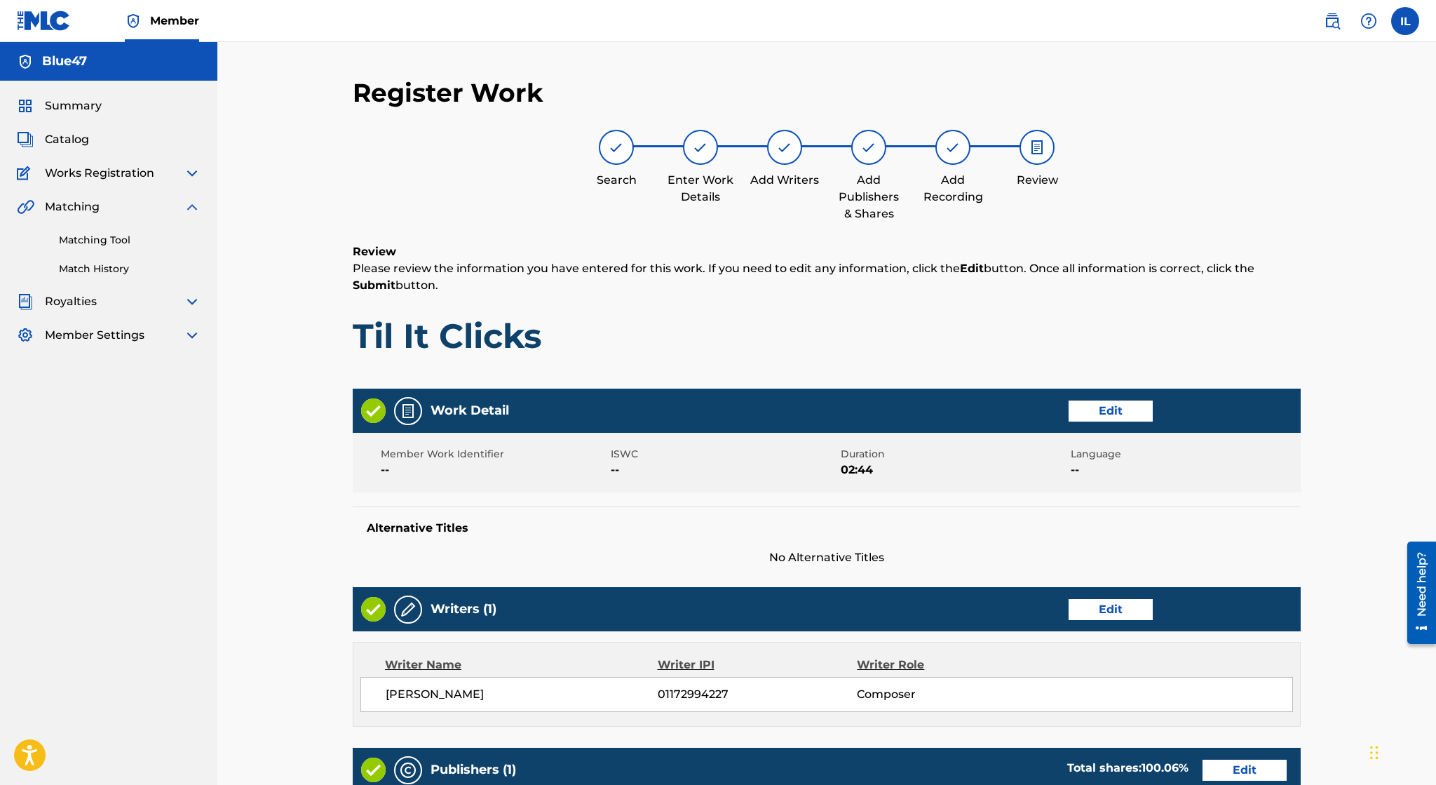
scroll to position [353, 0]
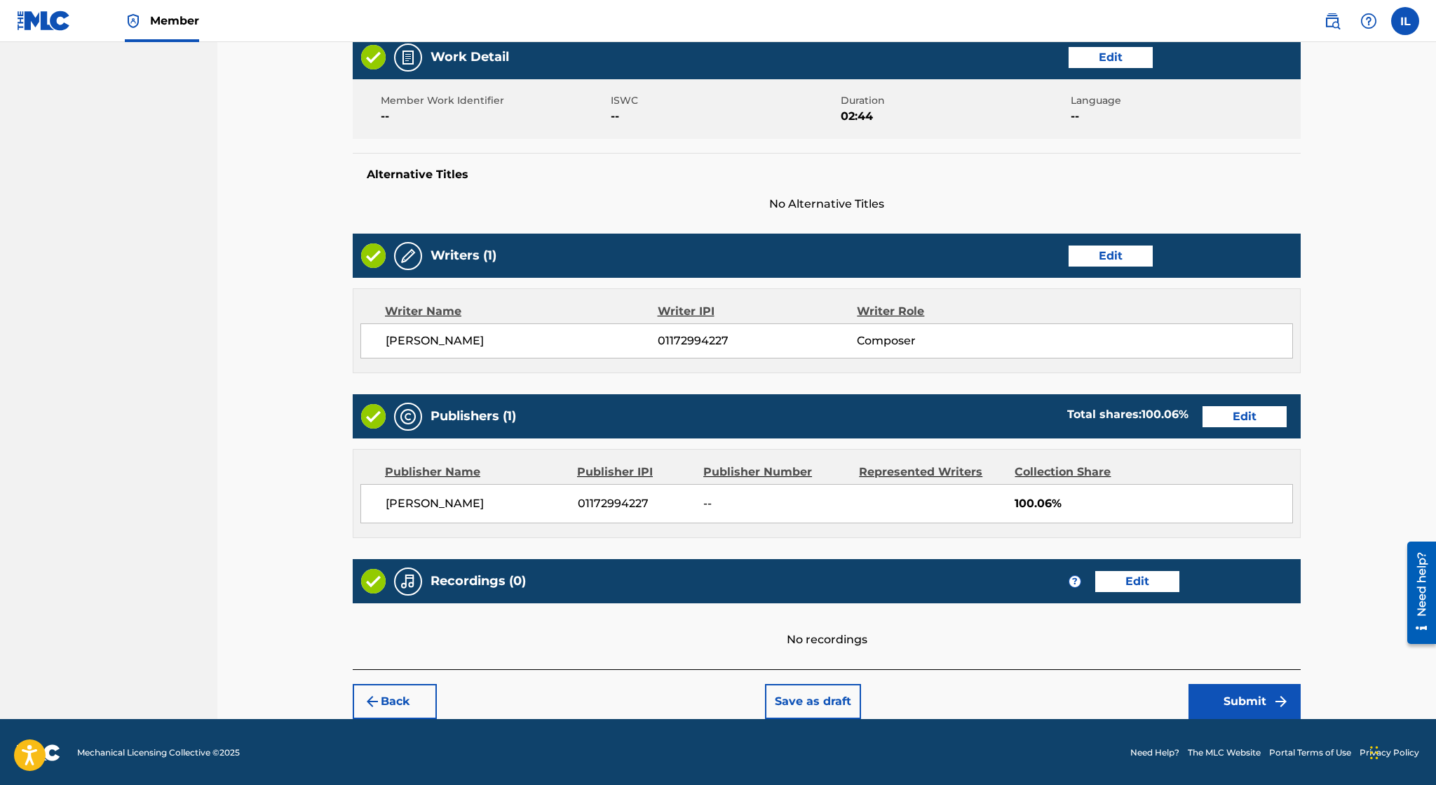
click at [806, 700] on button "Save as draft" at bounding box center [813, 701] width 96 height 35
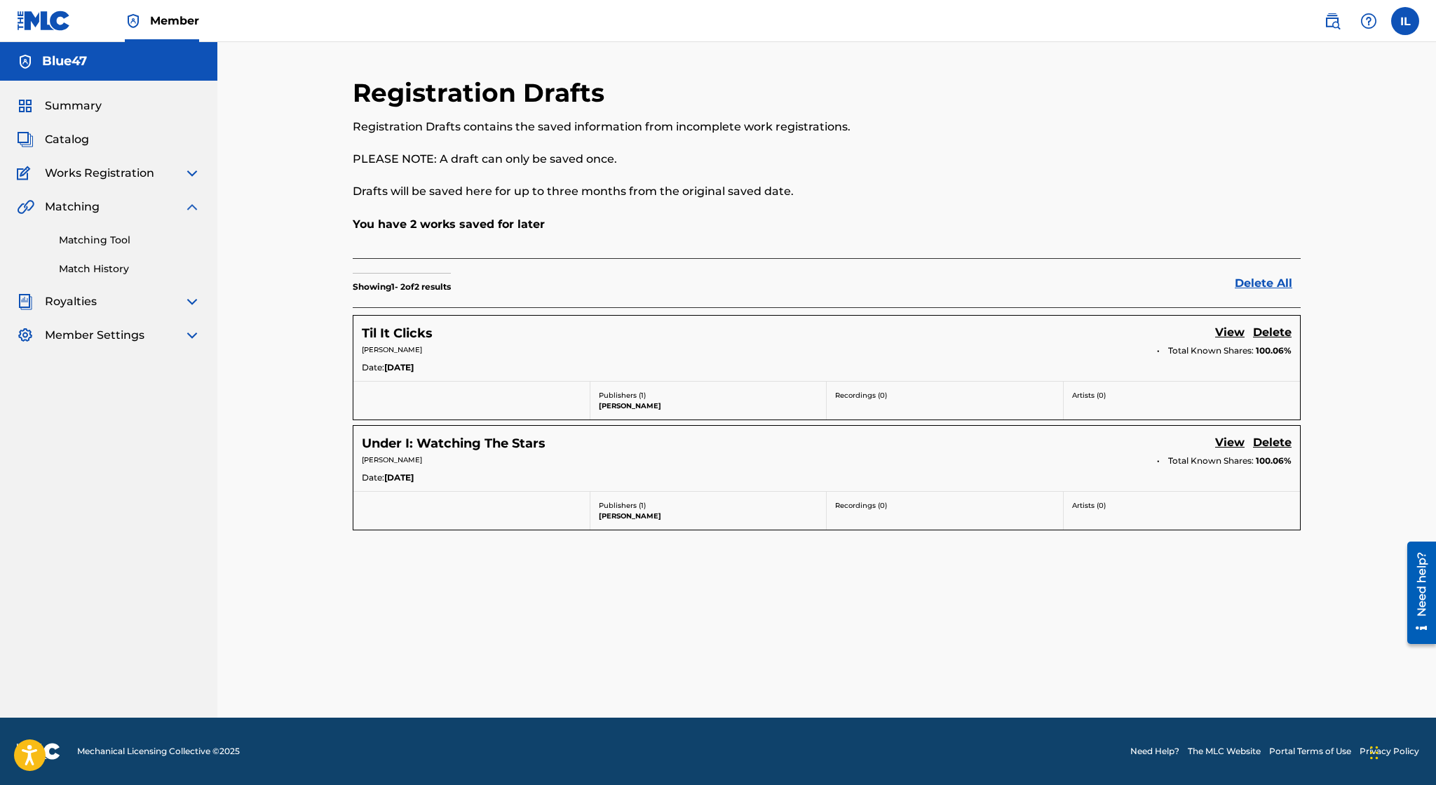
click at [1219, 327] on link "View" at bounding box center [1229, 333] width 29 height 19
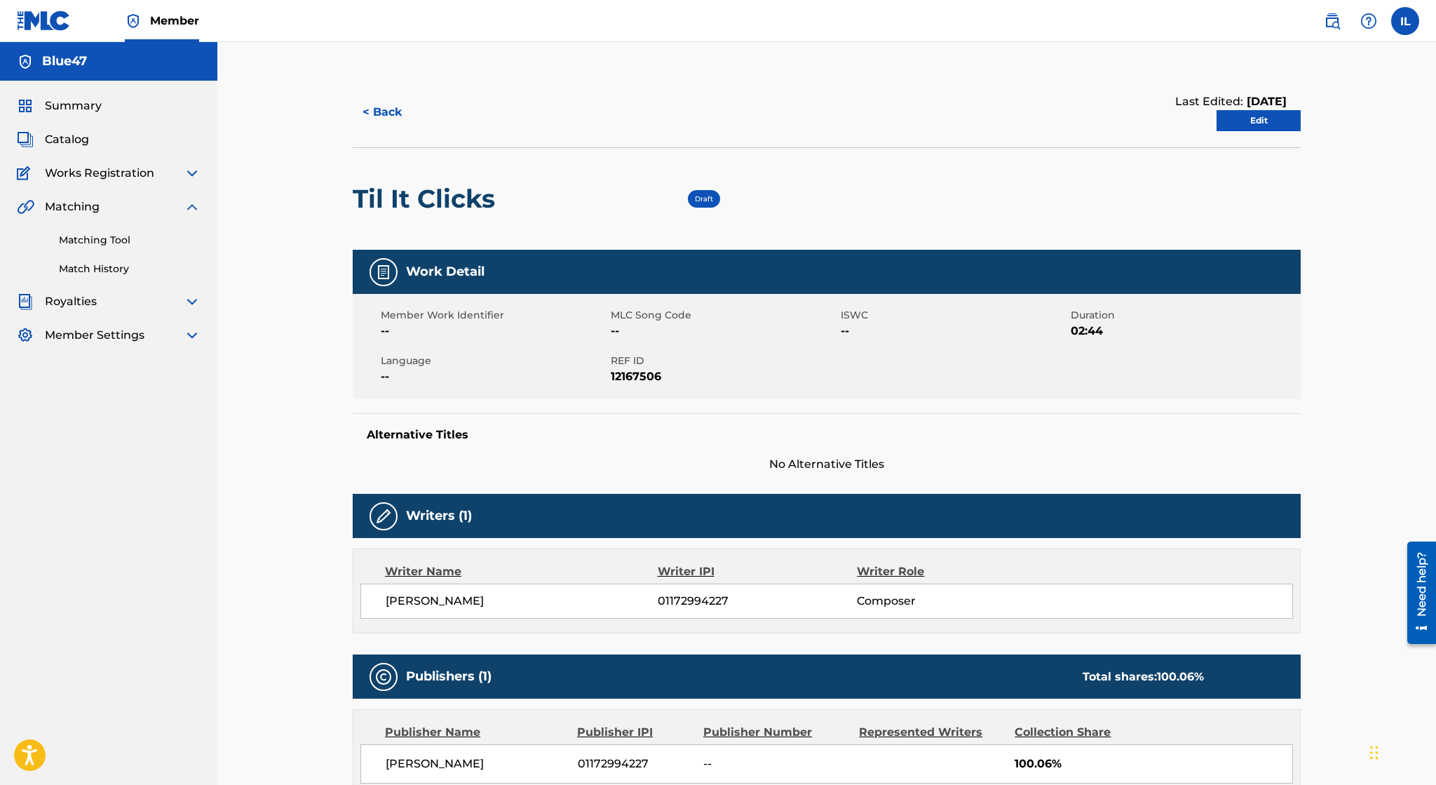
click at [1264, 118] on link "Edit" at bounding box center [1259, 120] width 84 height 21
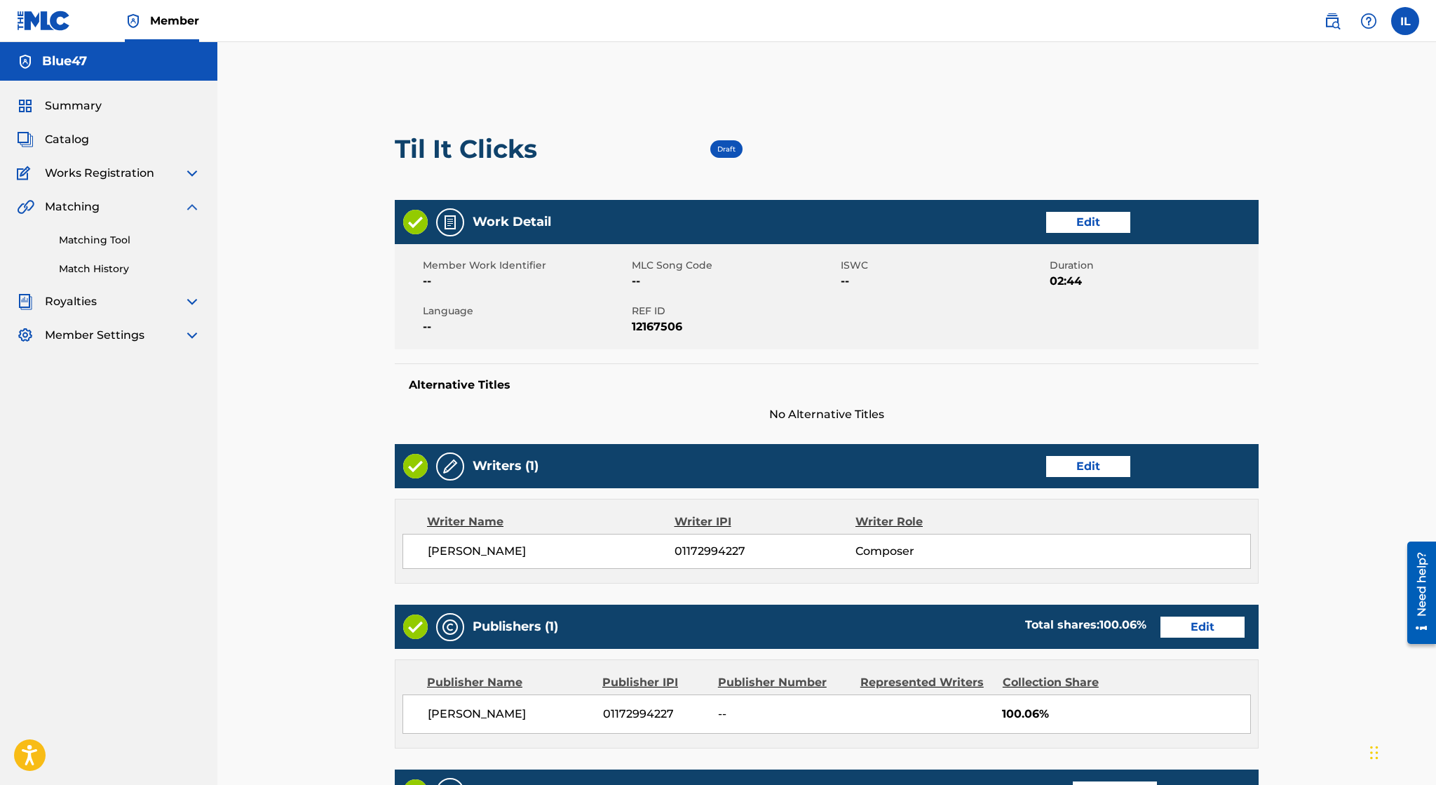
scroll to position [231, 0]
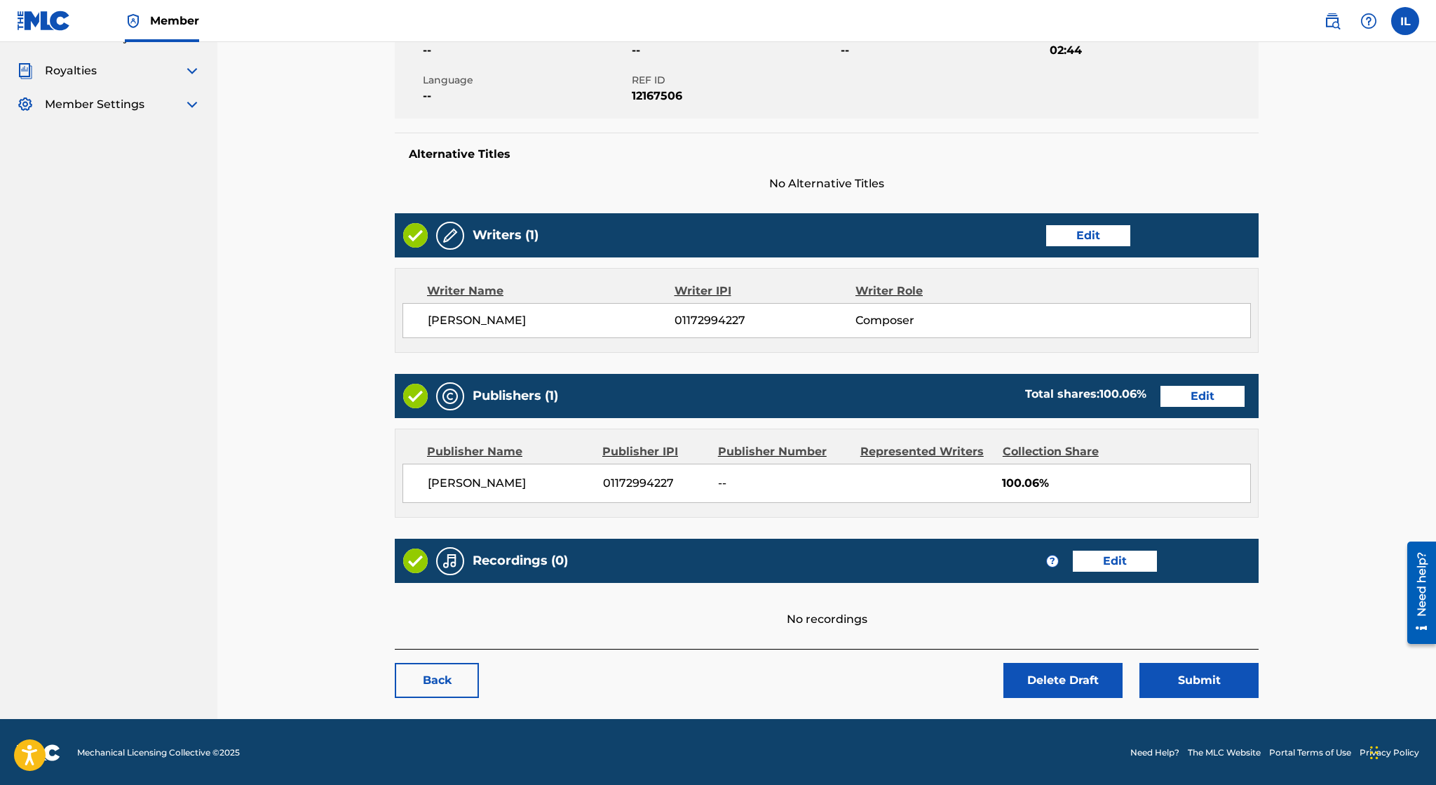
click at [1109, 557] on link "Edit" at bounding box center [1115, 560] width 84 height 21
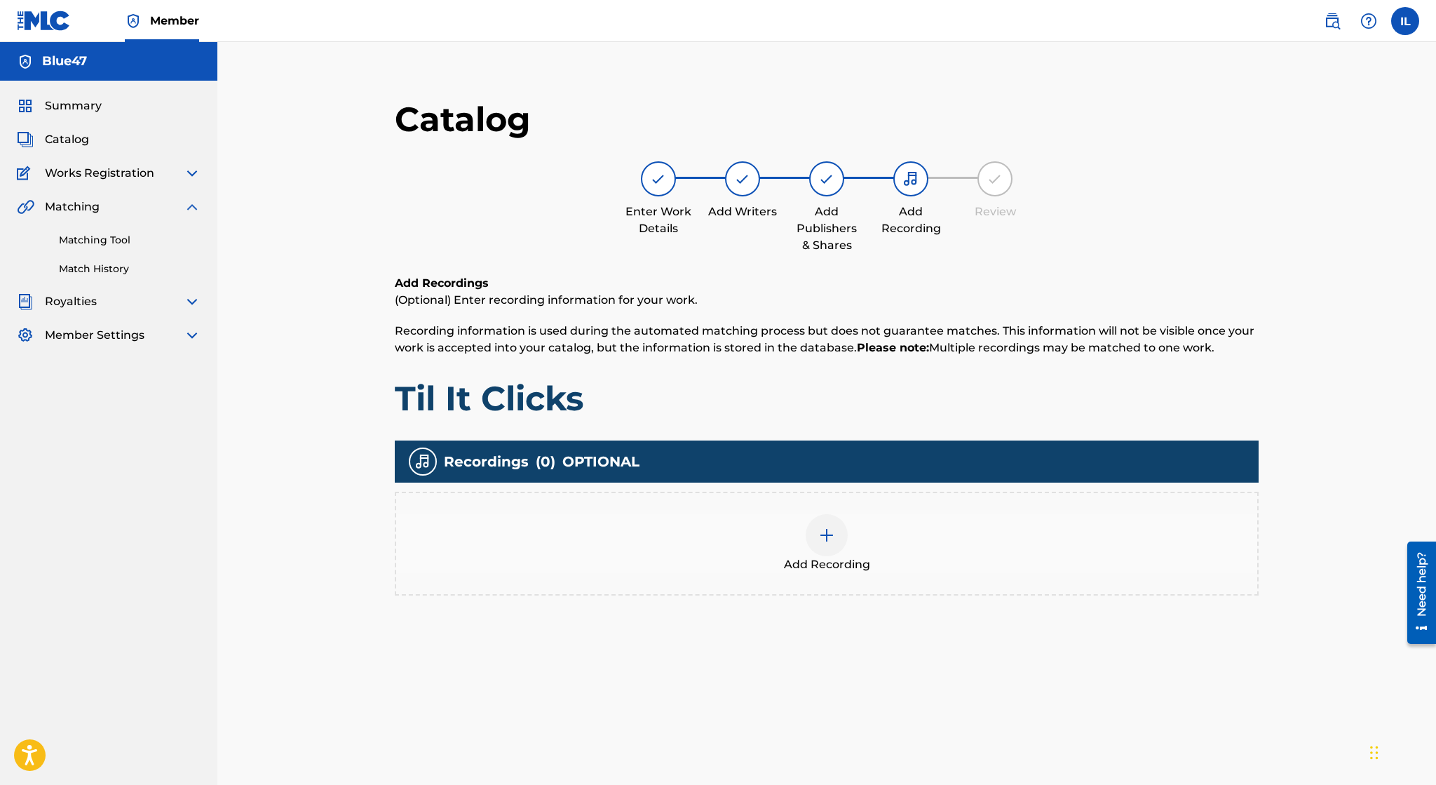
click at [856, 549] on div "Add Recording" at bounding box center [826, 543] width 861 height 59
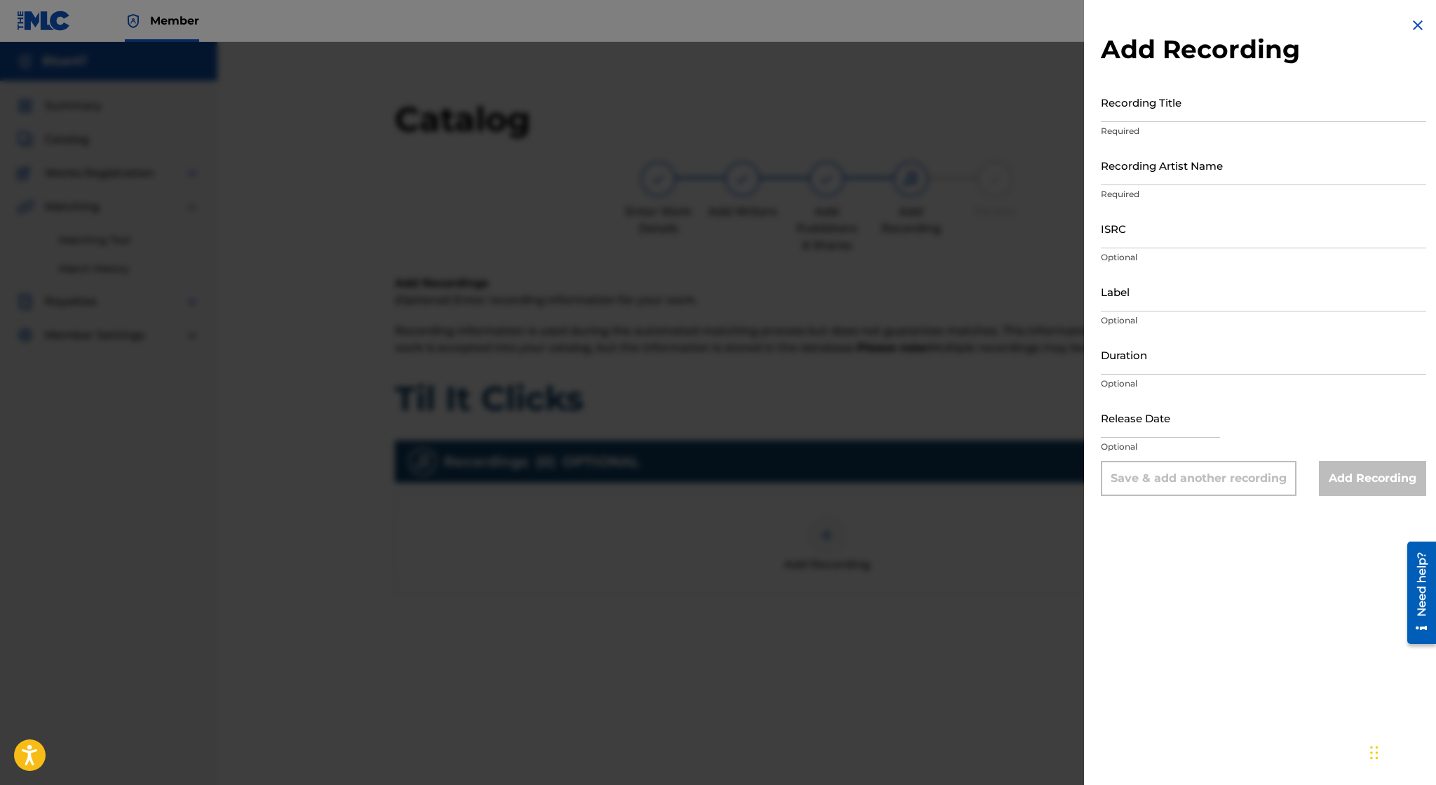
click at [1421, 29] on img at bounding box center [1417, 25] width 17 height 17
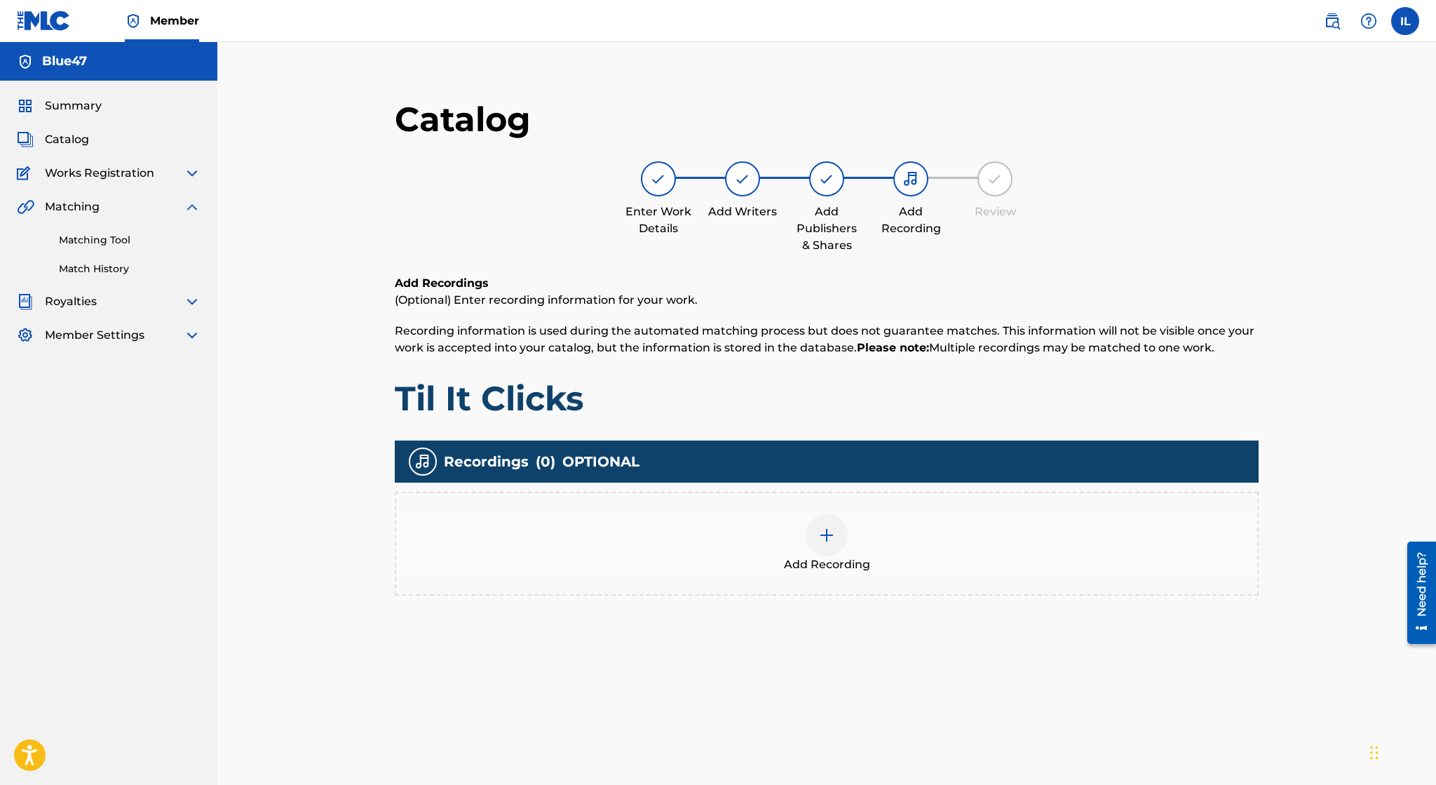
click at [107, 66] on div "Blue47" at bounding box center [108, 61] width 217 height 39
click at [75, 109] on span "Summary" at bounding box center [73, 105] width 57 height 17
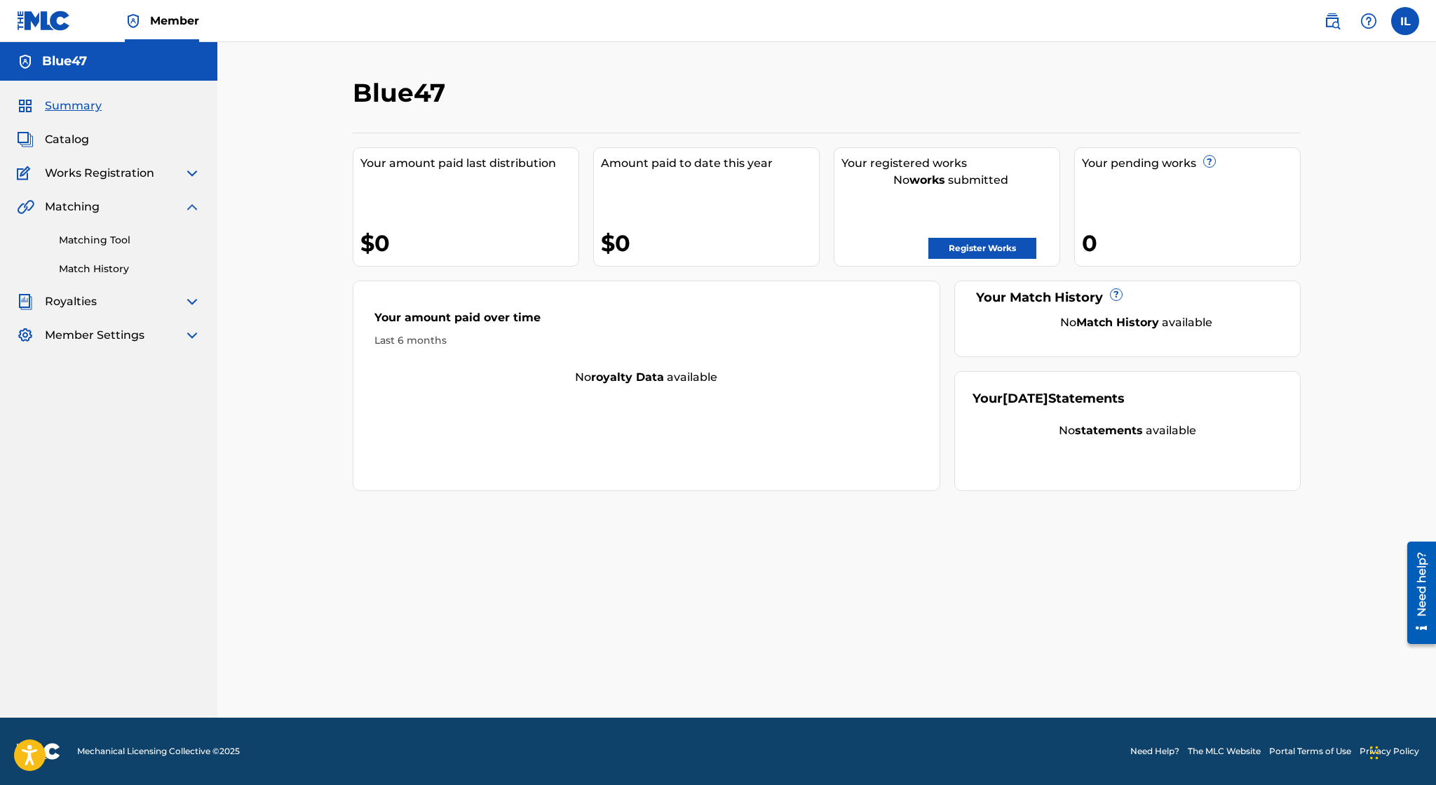
click at [66, 144] on span "Catalog" at bounding box center [67, 139] width 44 height 17
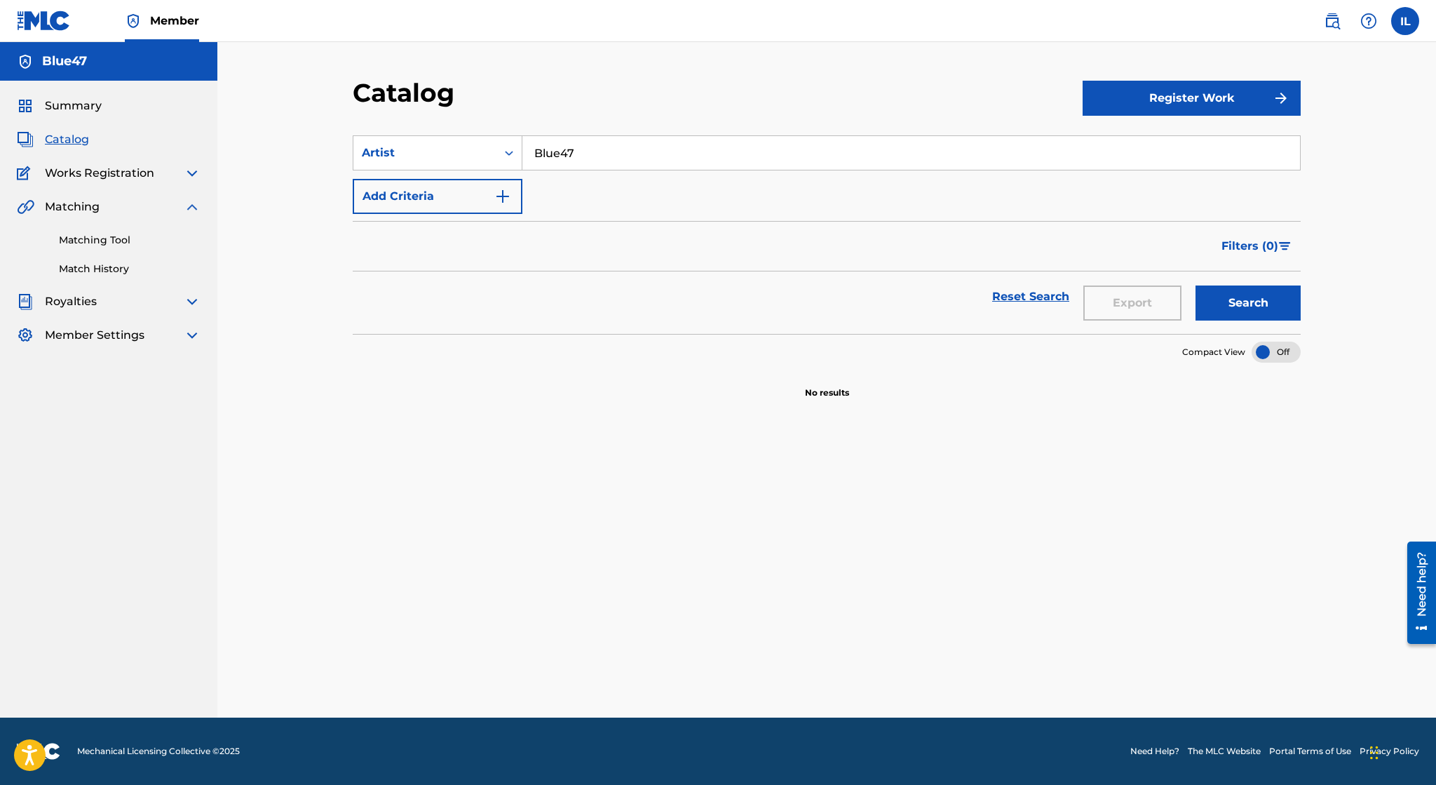
click at [1242, 298] on button "Search" at bounding box center [1248, 302] width 105 height 35
click at [189, 173] on img at bounding box center [192, 173] width 17 height 17
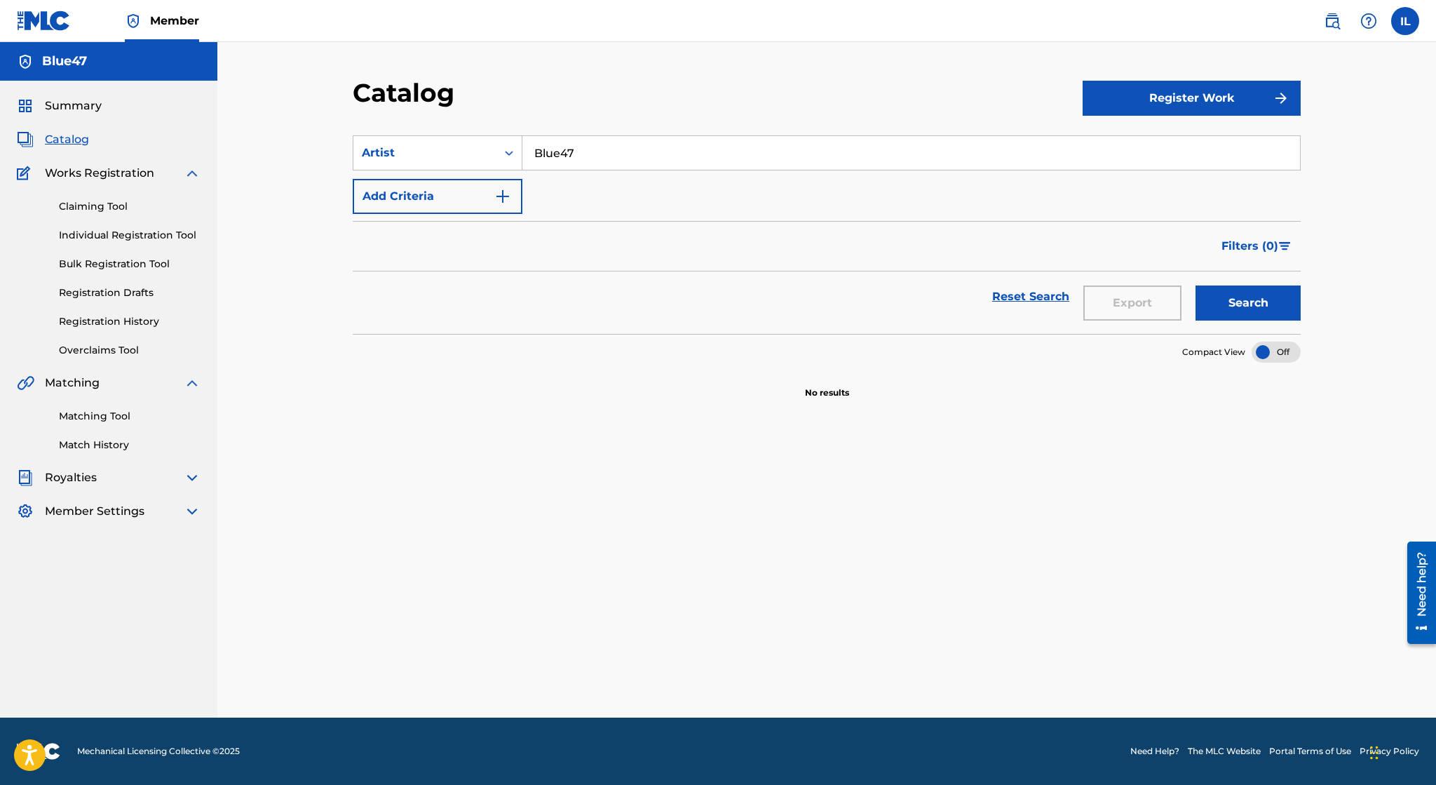
click at [105, 212] on link "Claiming Tool" at bounding box center [130, 206] width 142 height 15
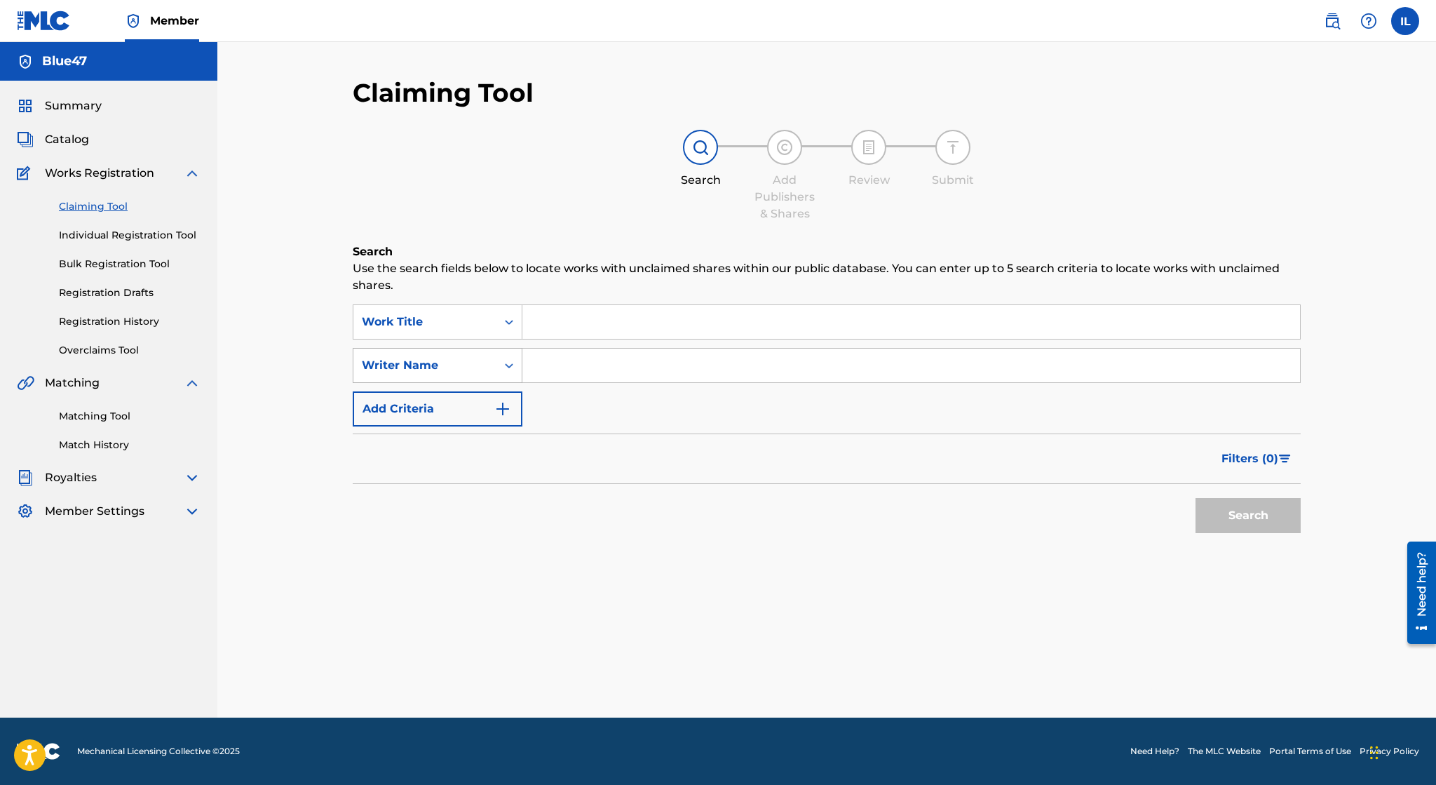
click at [490, 369] on div "Writer Name" at bounding box center [424, 365] width 143 height 27
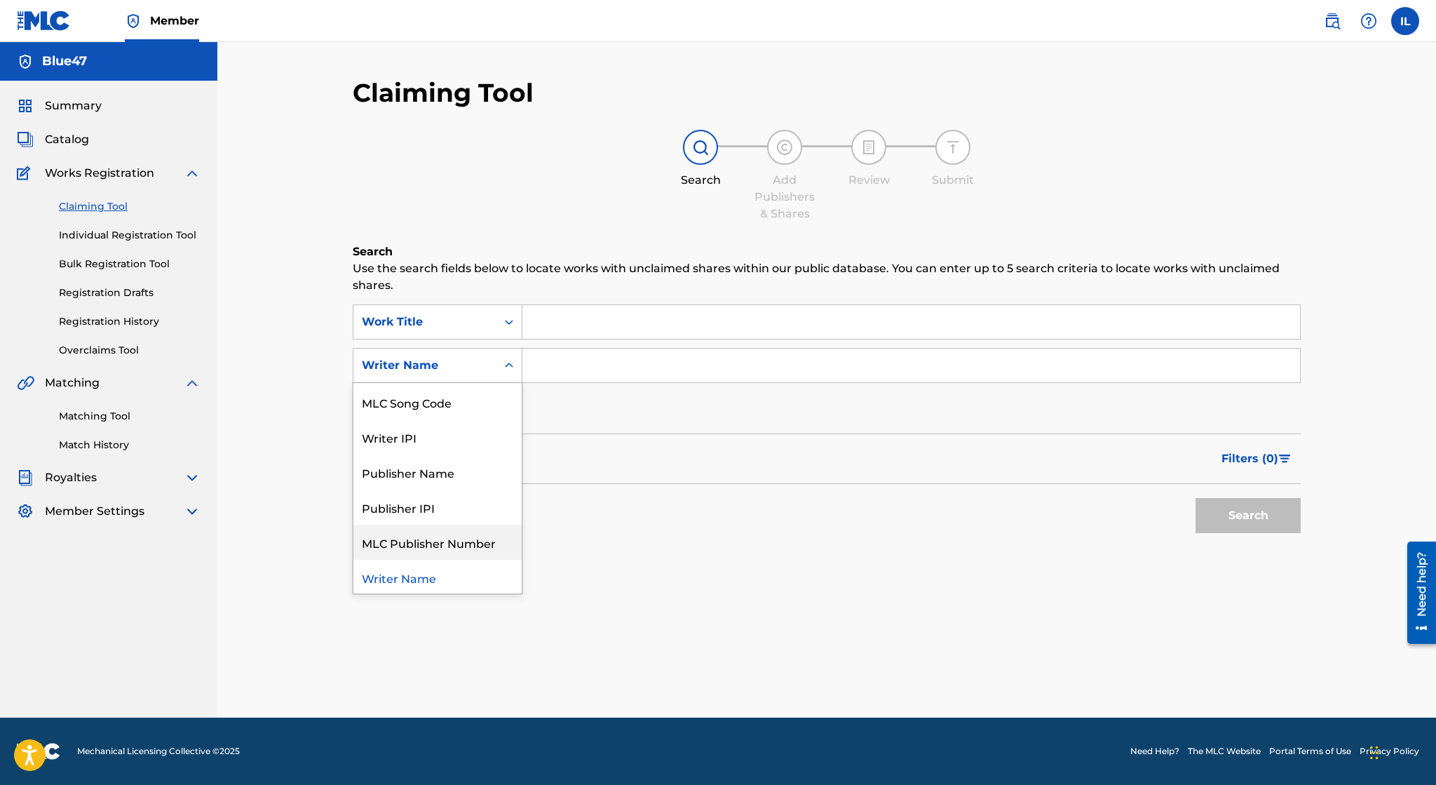
scroll to position [34, 0]
click at [507, 363] on icon "Search Form" at bounding box center [509, 365] width 14 height 14
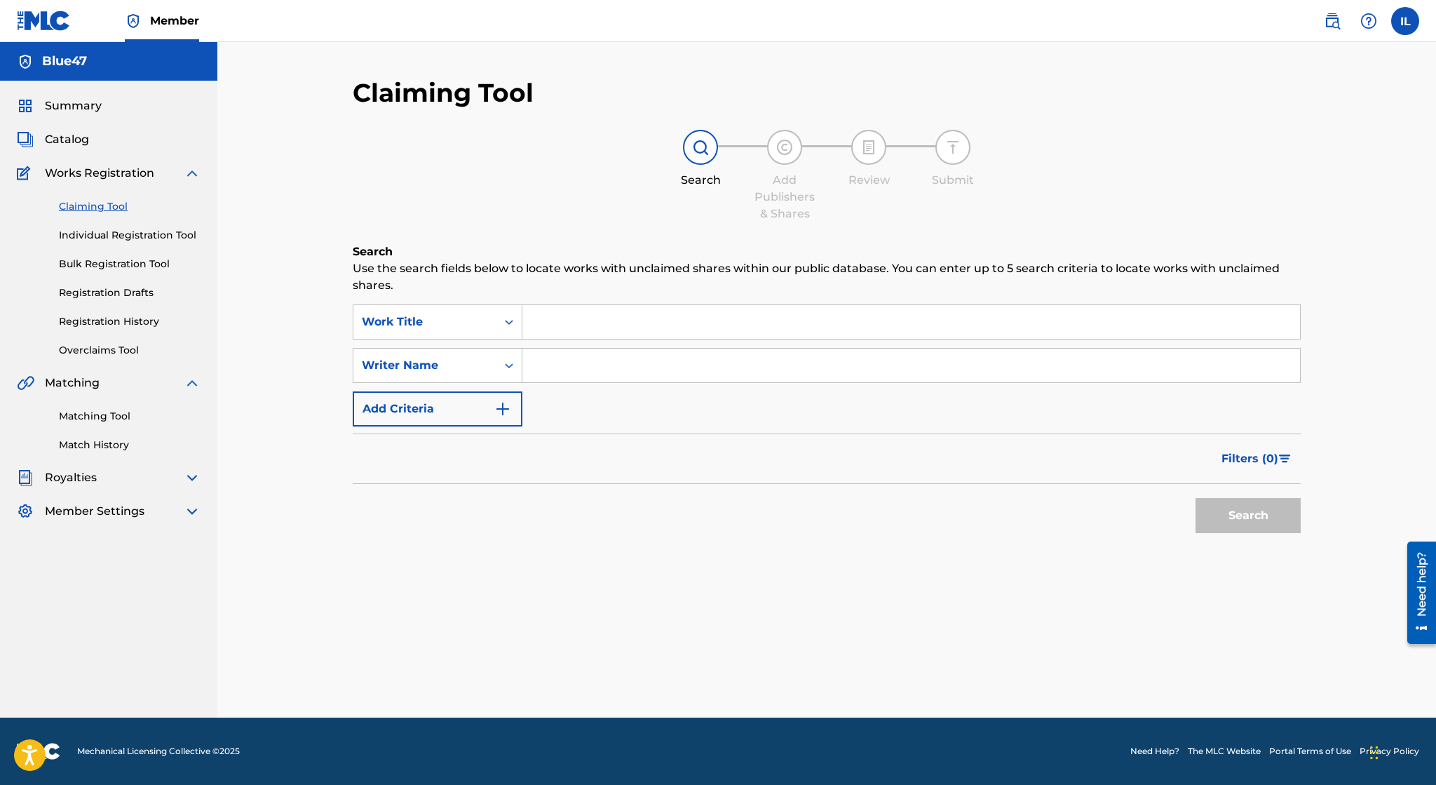
click at [114, 420] on link "Matching Tool" at bounding box center [130, 416] width 142 height 15
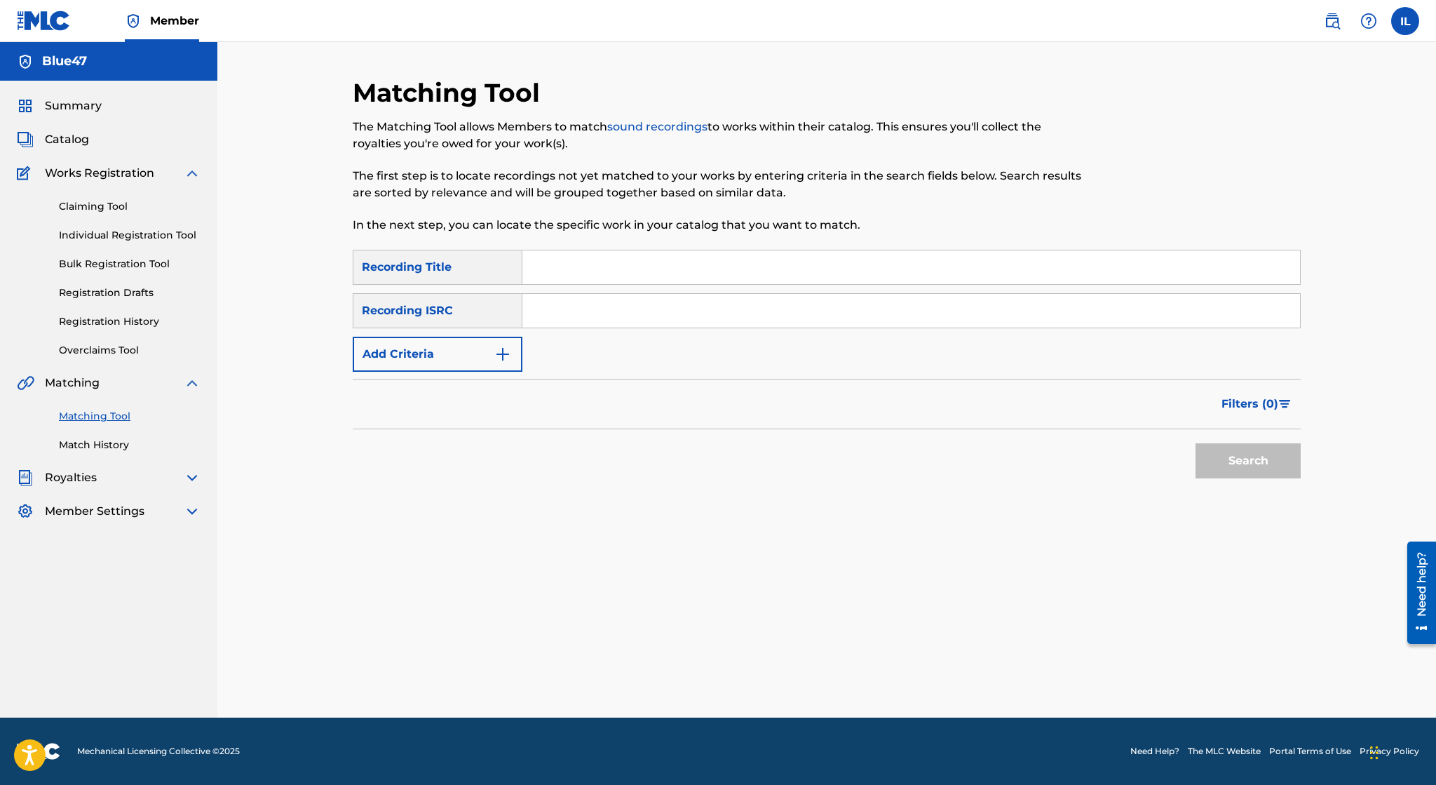
click at [473, 351] on button "Add Criteria" at bounding box center [438, 354] width 170 height 35
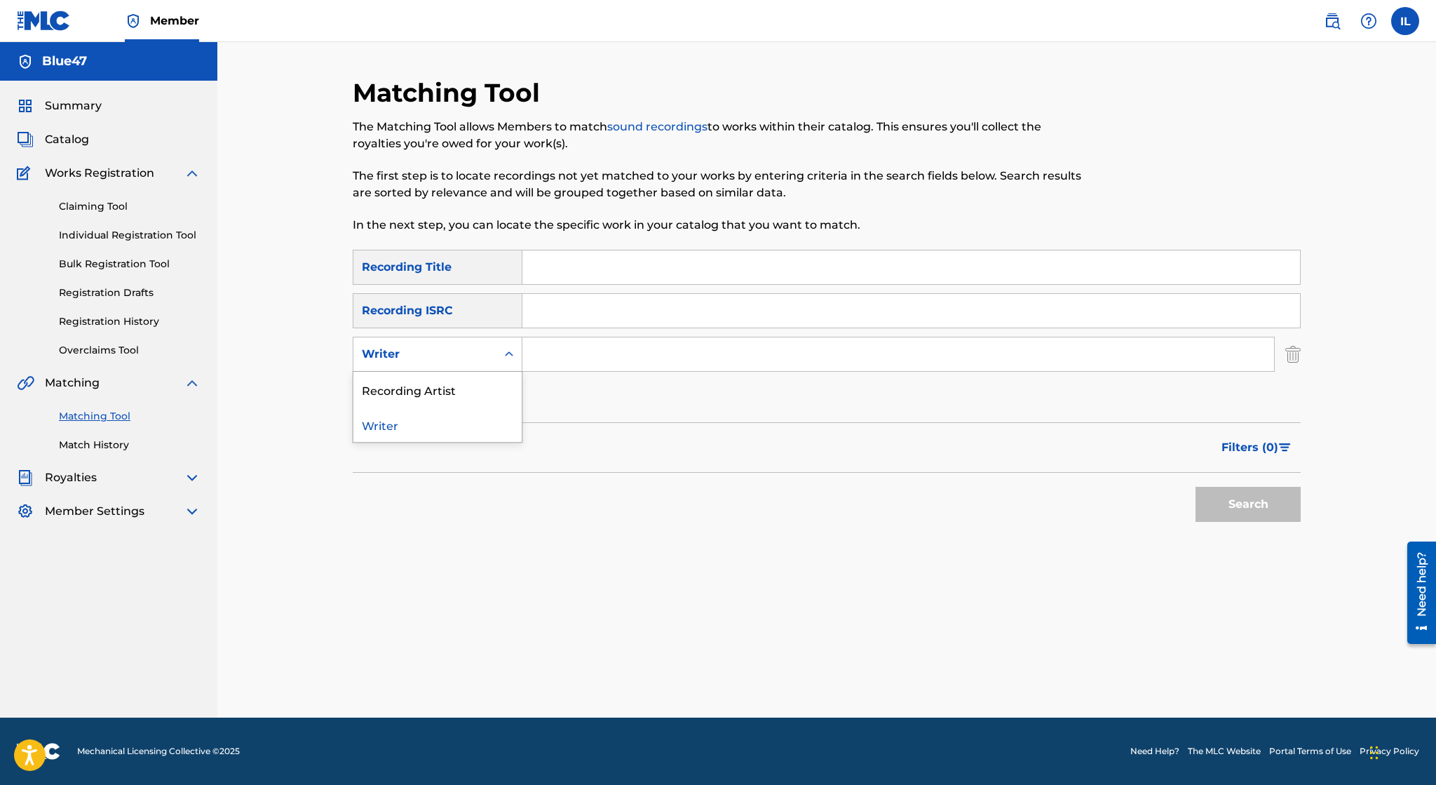
click at [492, 346] on div "Writer" at bounding box center [424, 354] width 143 height 27
click at [481, 372] on div "Recording Artist" at bounding box center [437, 389] width 168 height 35
click at [574, 358] on input "Search Form" at bounding box center [898, 354] width 752 height 34
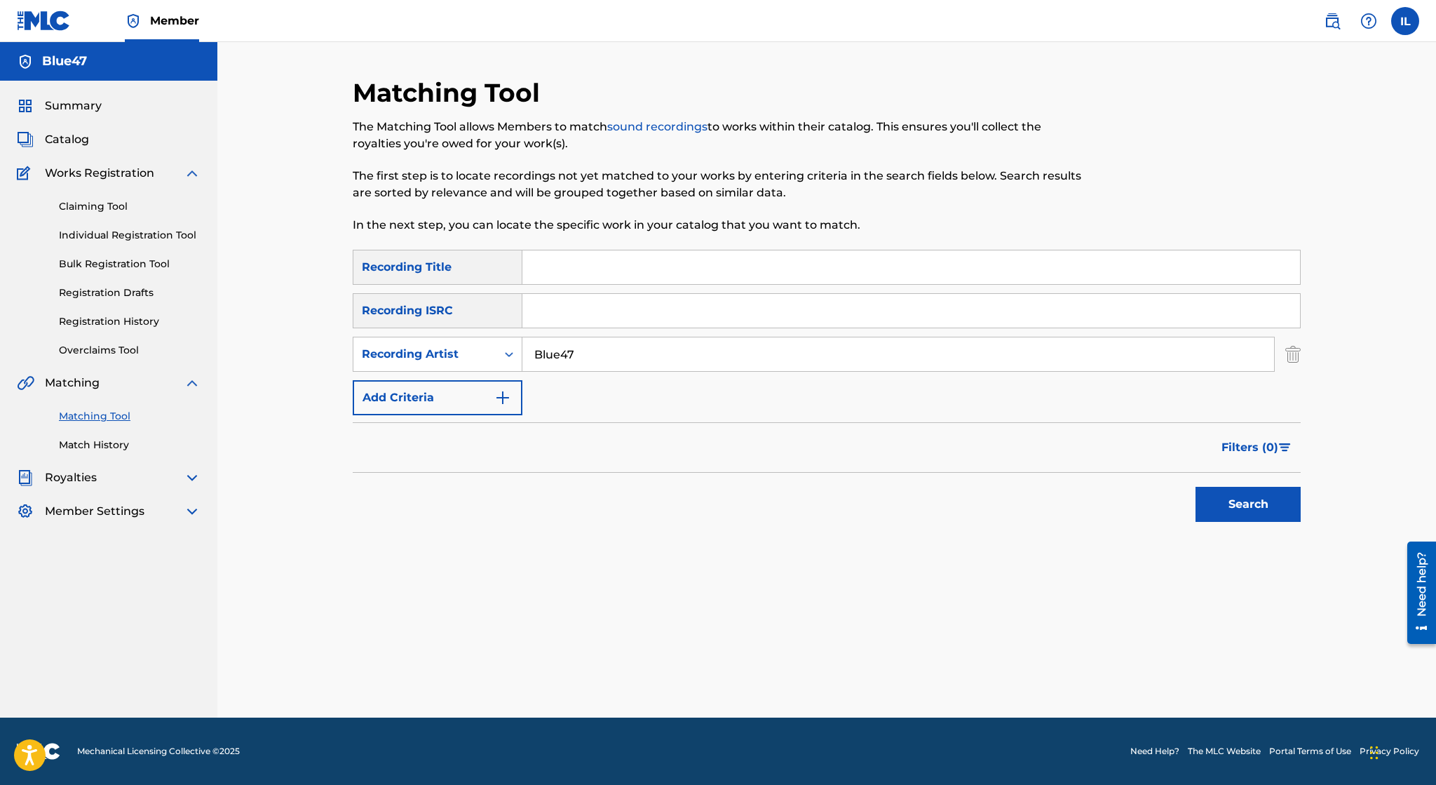
type input "Blue47"
click at [1196, 487] on button "Search" at bounding box center [1248, 504] width 105 height 35
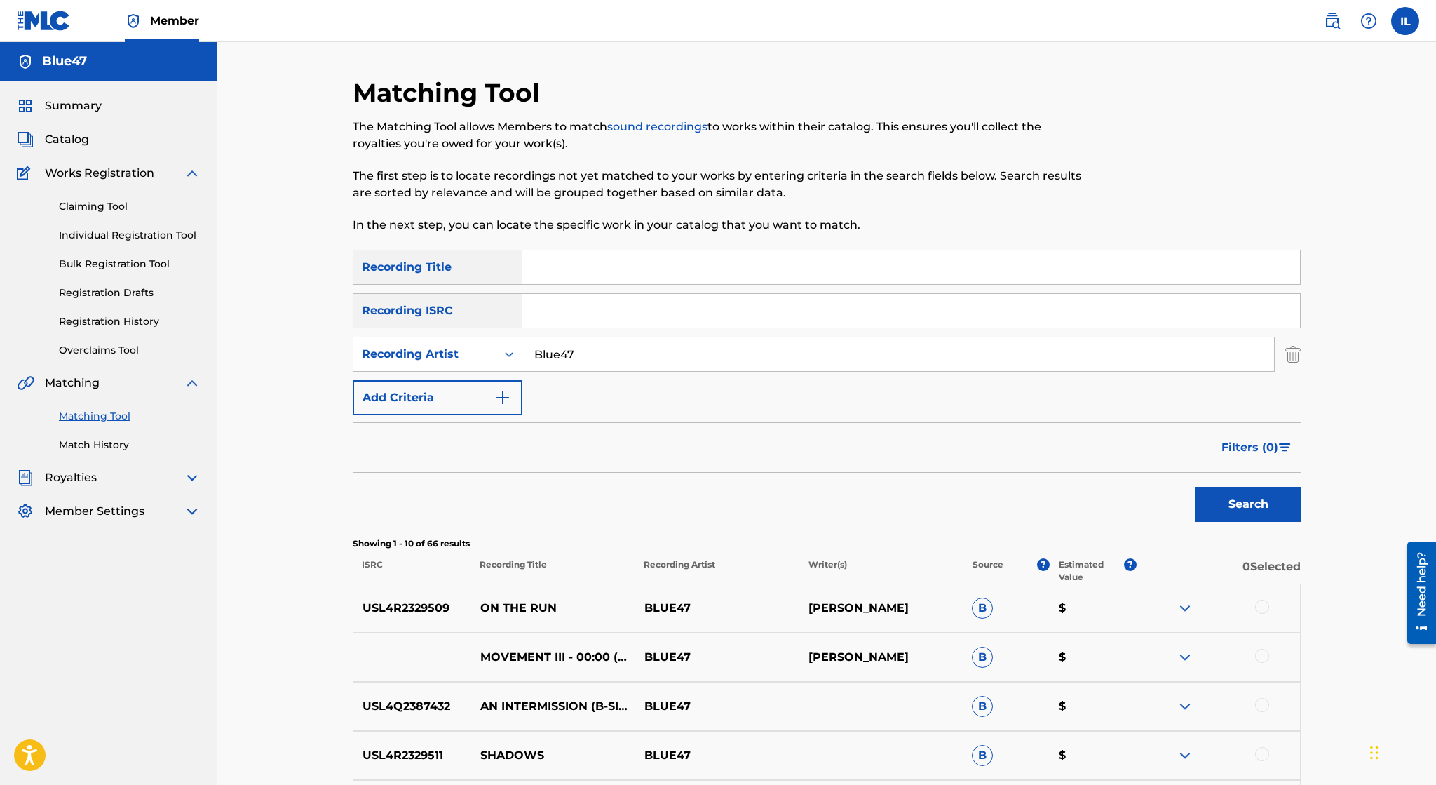
click at [635, 308] on input "Search Form" at bounding box center [911, 311] width 778 height 34
paste input "usl4q2387423"
click at [1285, 519] on button "Search" at bounding box center [1248, 504] width 105 height 35
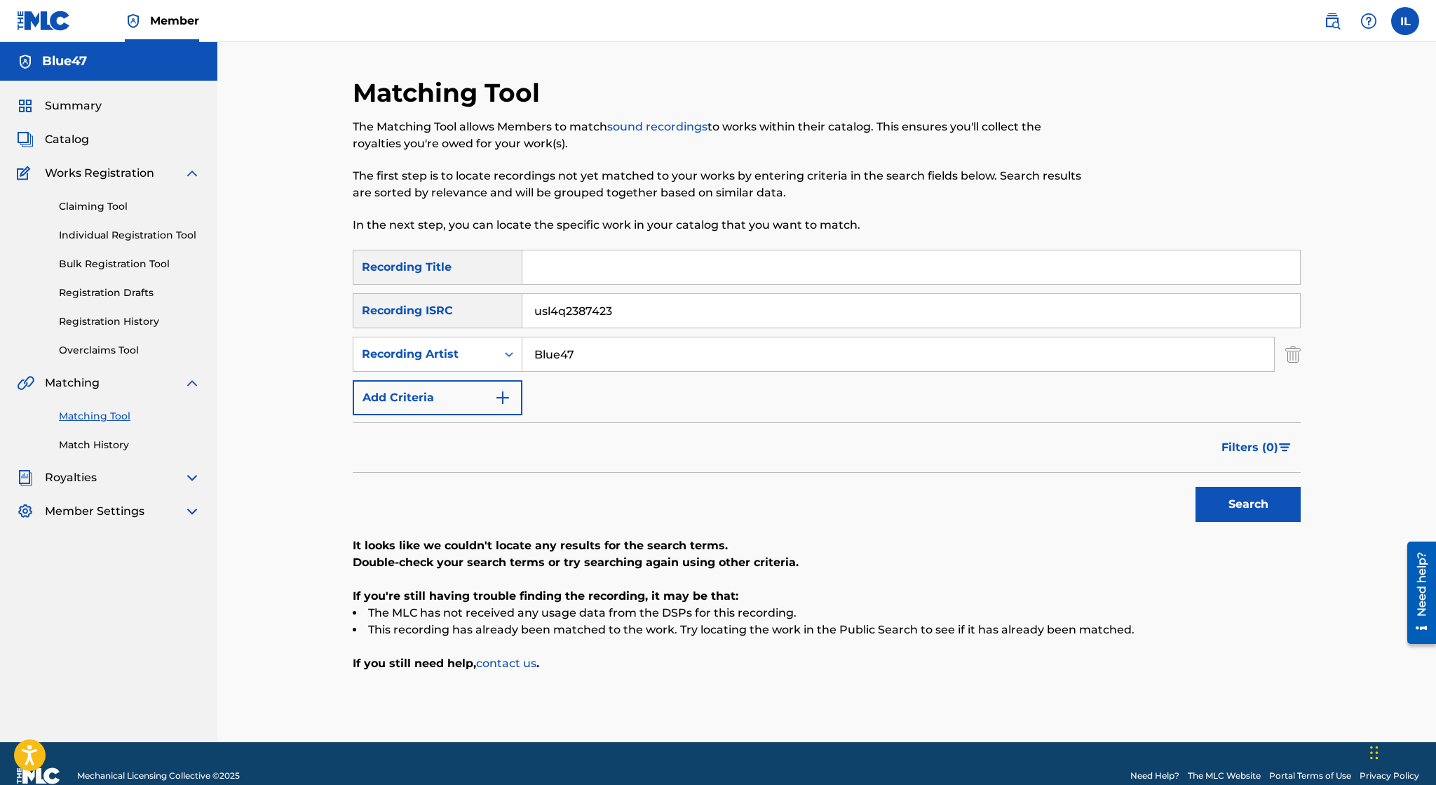
click at [806, 308] on input "usl4q2387423" at bounding box center [911, 311] width 778 height 34
type input "u"
click at [564, 274] on input "Search Form" at bounding box center [911, 267] width 778 height 34
paste input "Under I: Watching the Stars"
type input "Under I: Watching the Stars"
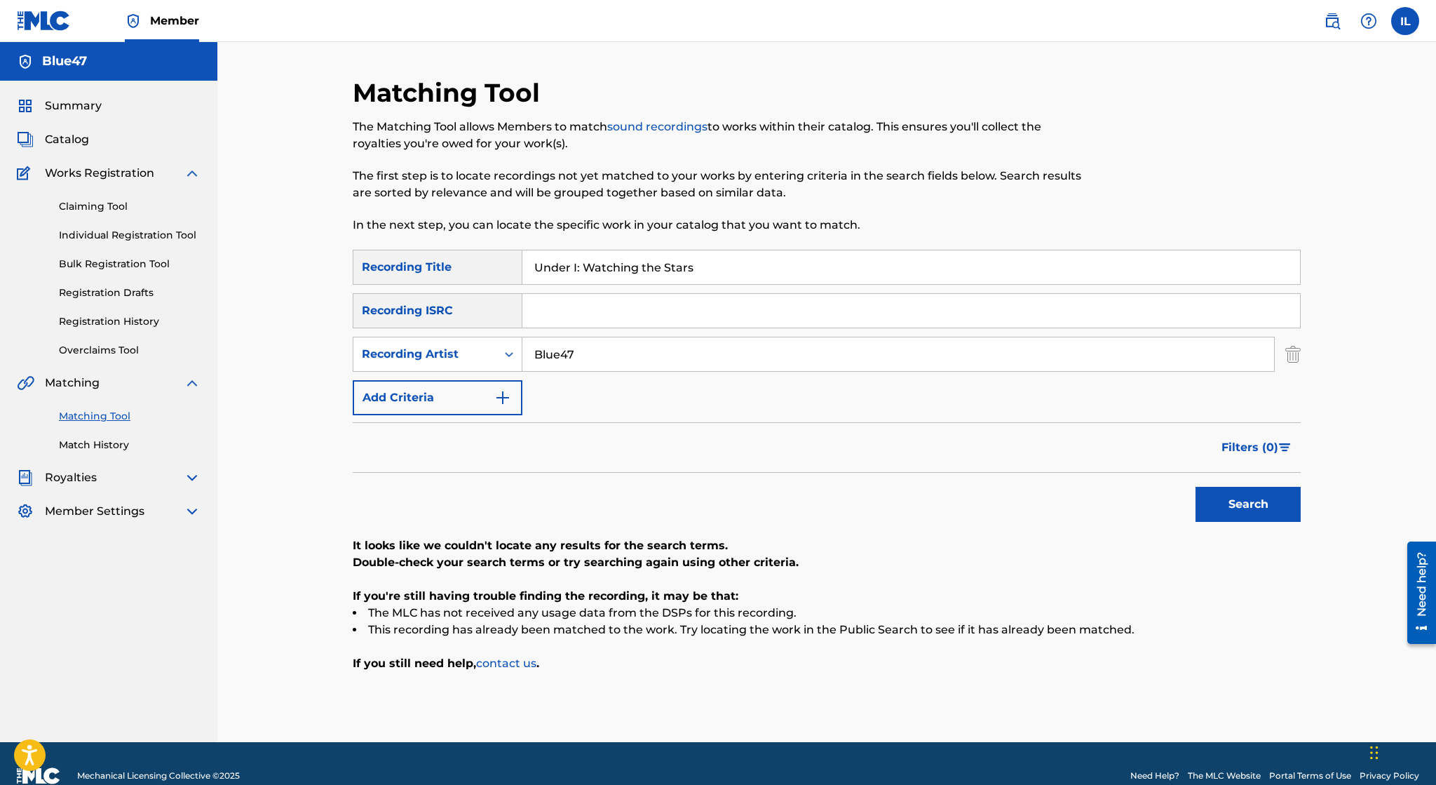
click at [1247, 510] on button "Search" at bounding box center [1248, 504] width 105 height 35
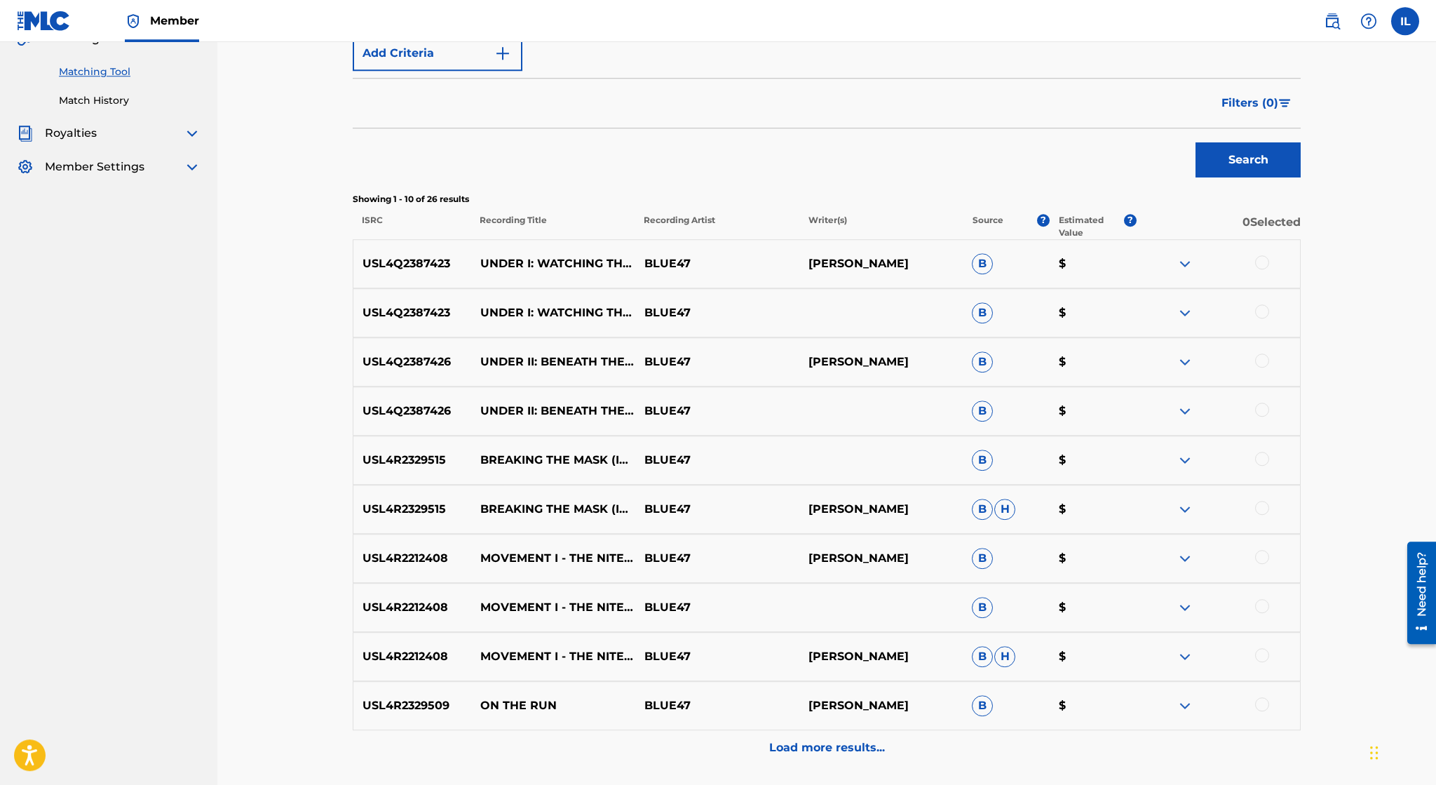
scroll to position [461, 0]
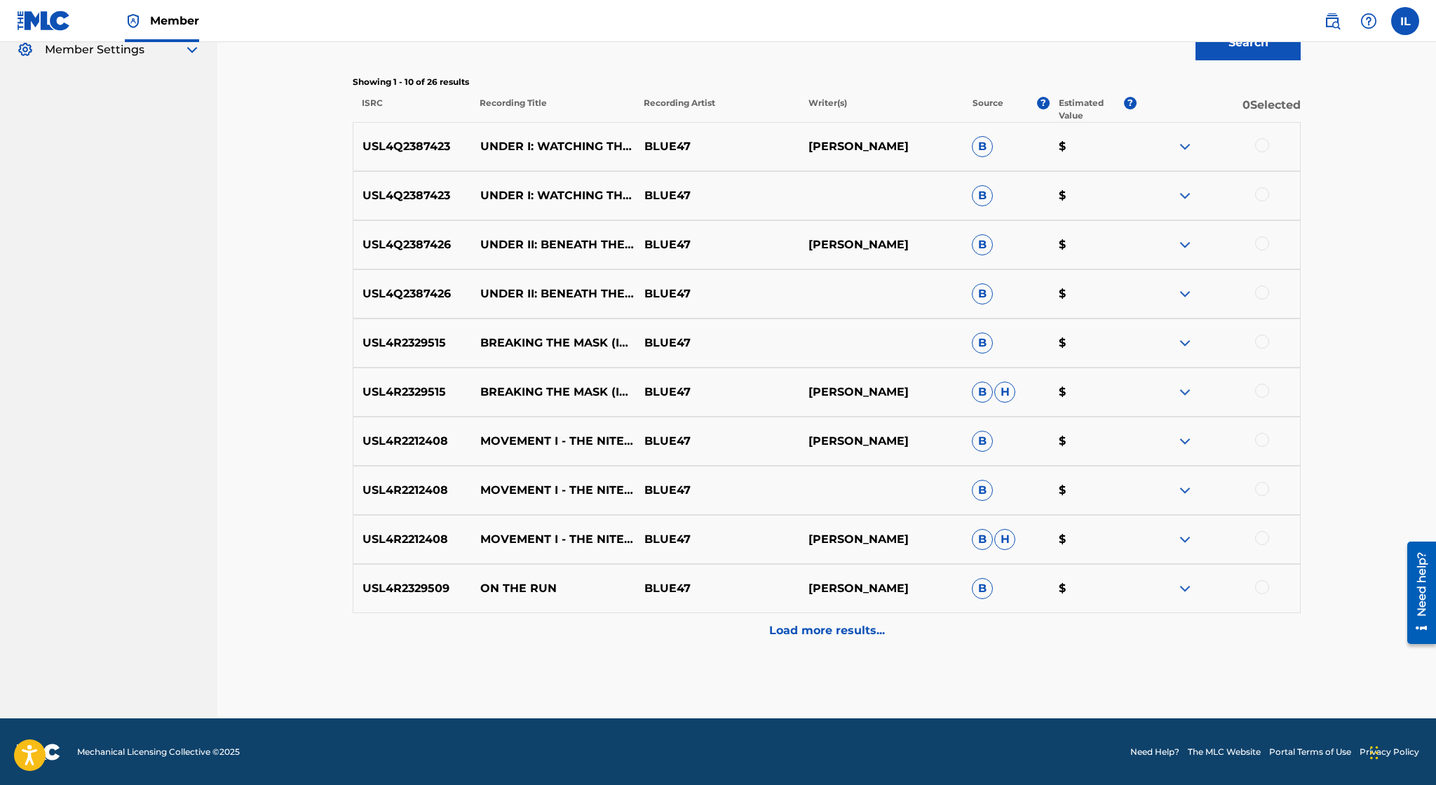
click at [1182, 586] on img at bounding box center [1185, 588] width 17 height 17
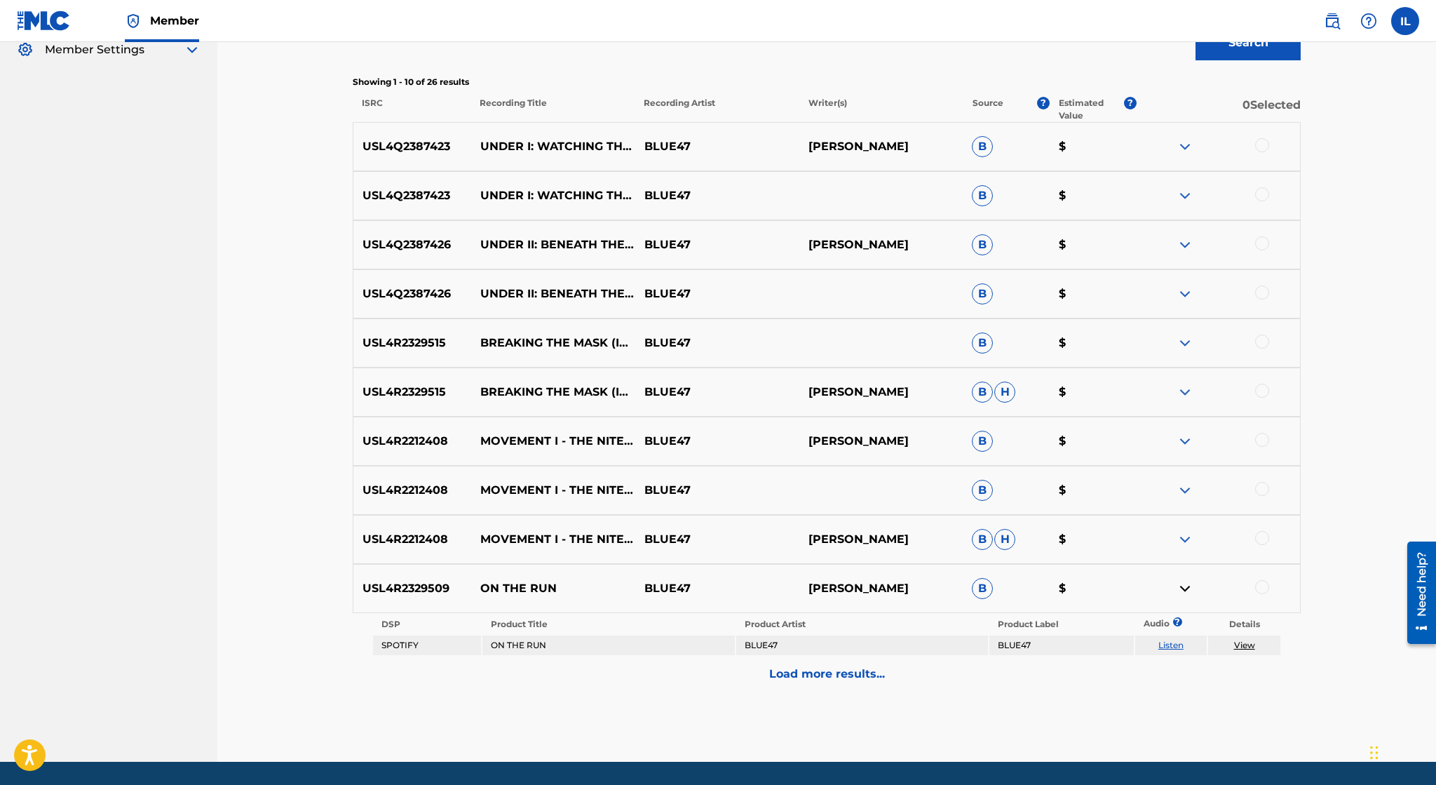
click at [1185, 144] on img at bounding box center [1185, 146] width 17 height 17
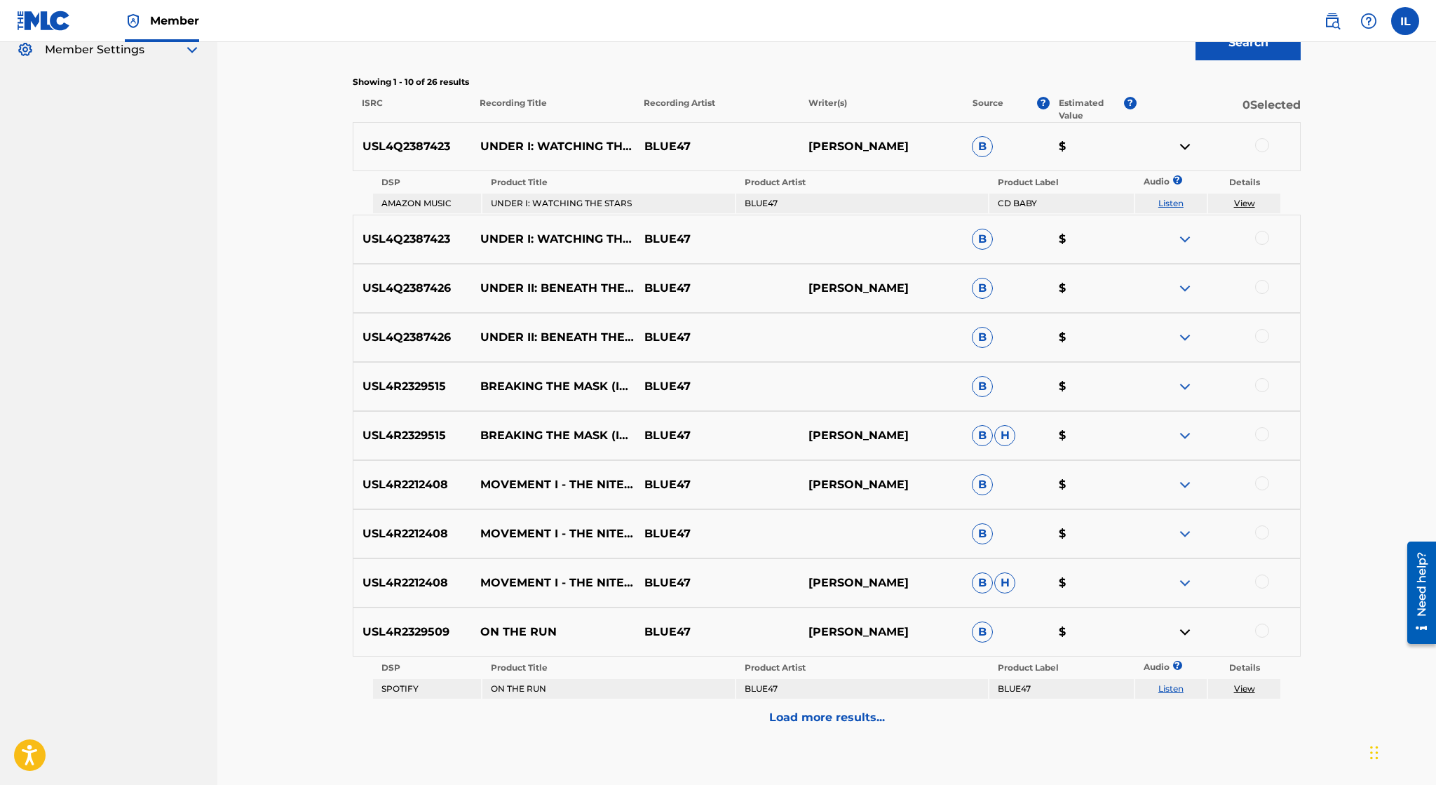
click at [1180, 241] on img at bounding box center [1185, 239] width 17 height 17
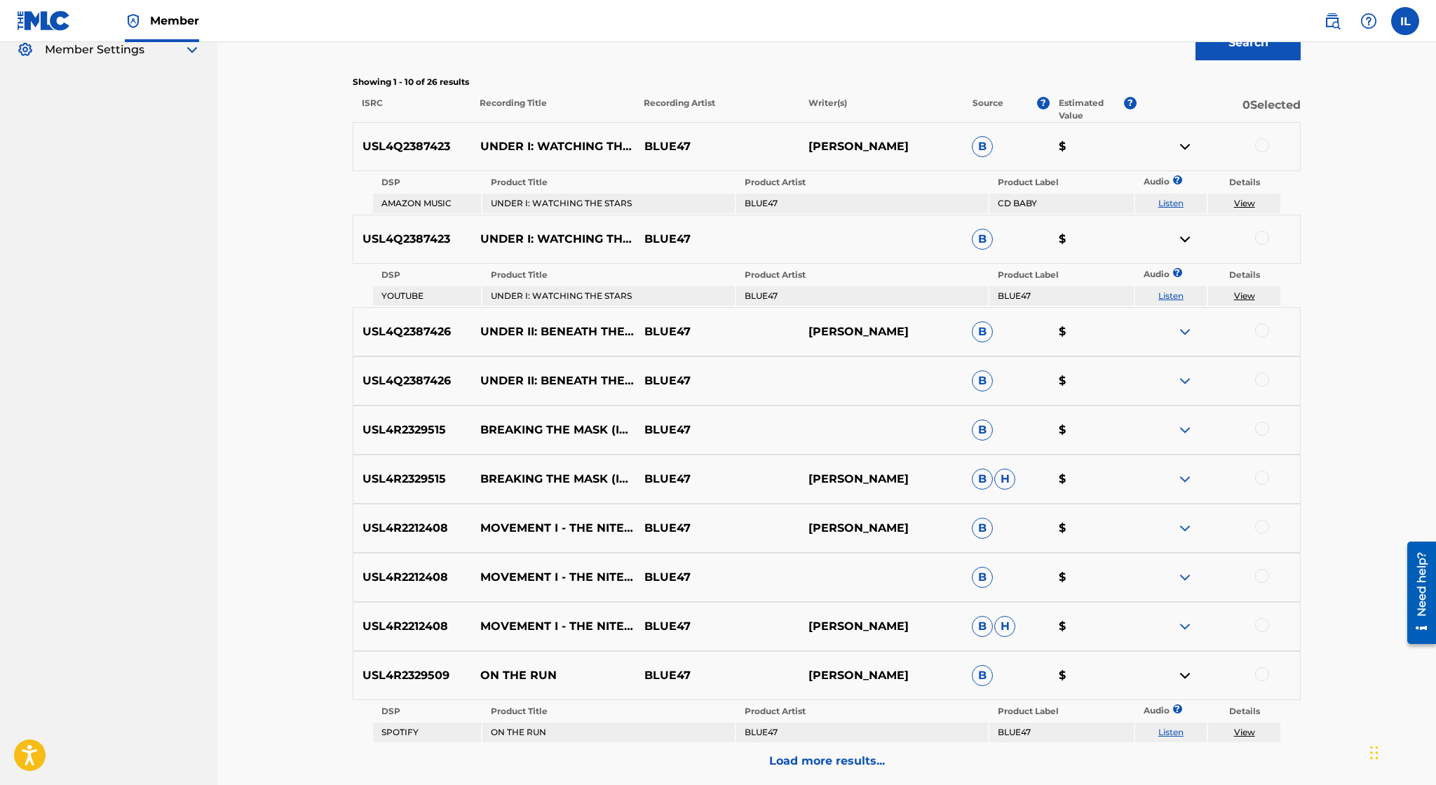
click at [1177, 332] on img at bounding box center [1185, 331] width 17 height 17
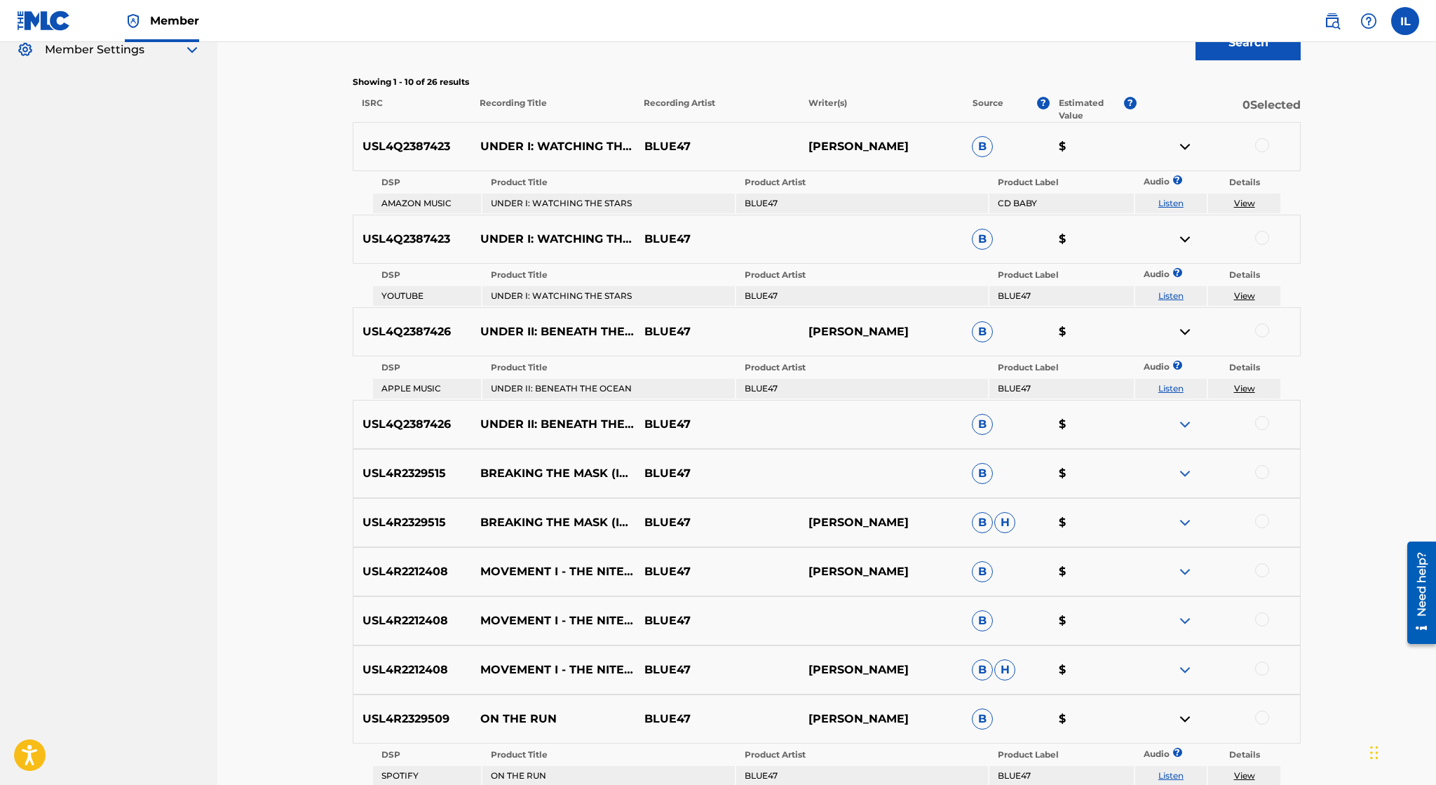
click at [1179, 426] on img at bounding box center [1185, 424] width 17 height 17
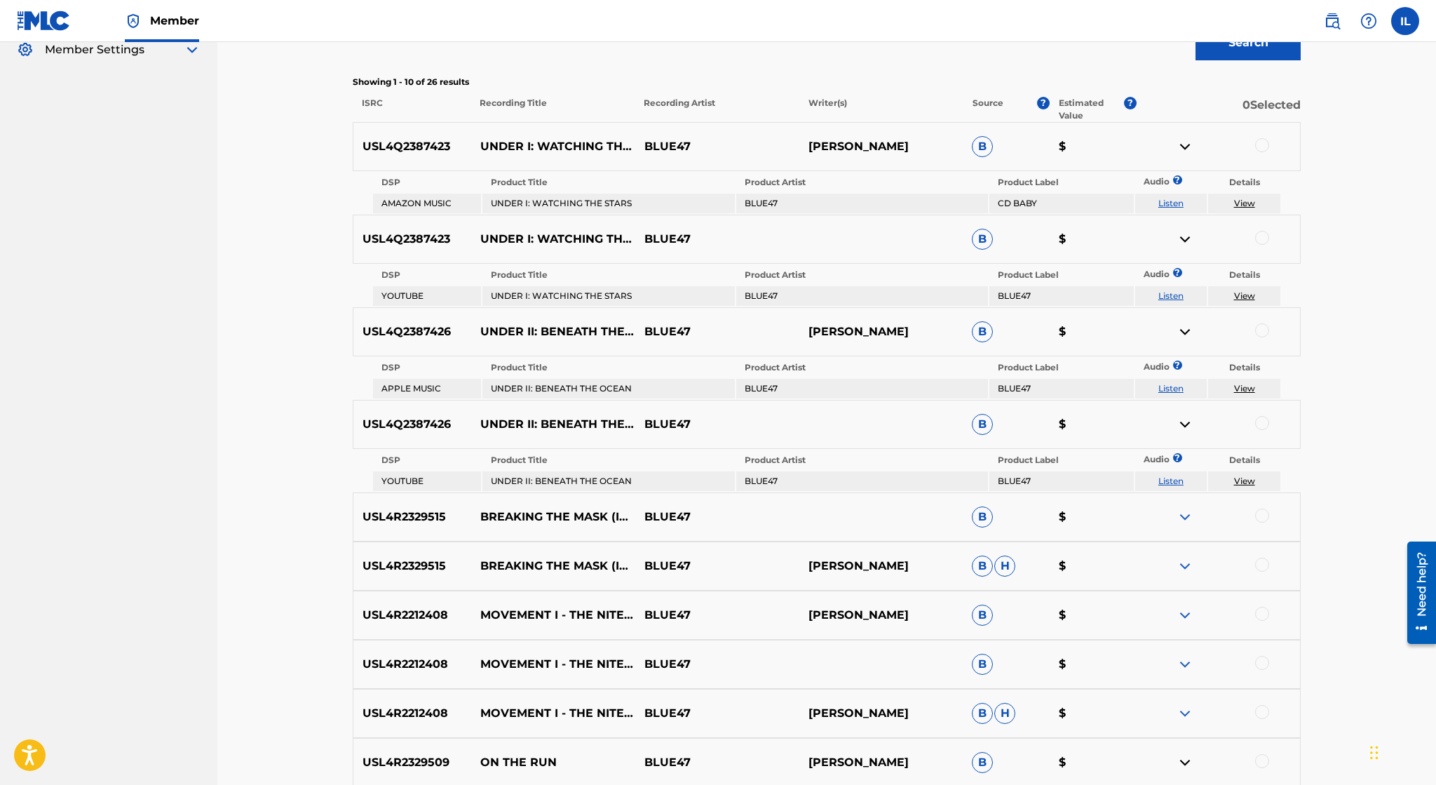
scroll to position [640, 0]
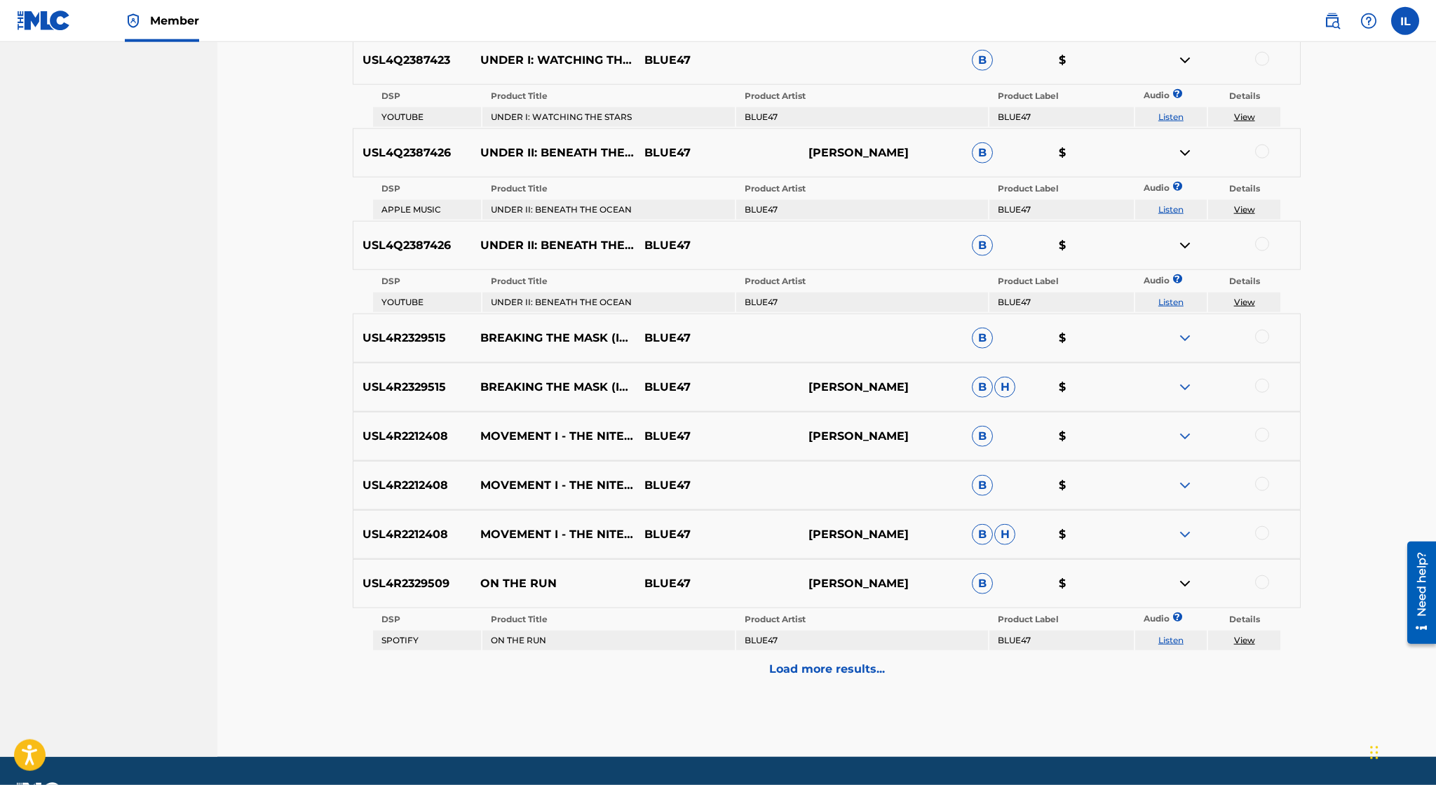
click at [1182, 397] on div "USL4R2329515 BREAKING THE MASK (INTERLUDE I) BLUE47 IRVIN LOPEZ B H $" at bounding box center [827, 387] width 948 height 49
click at [1185, 381] on img at bounding box center [1185, 387] width 17 height 17
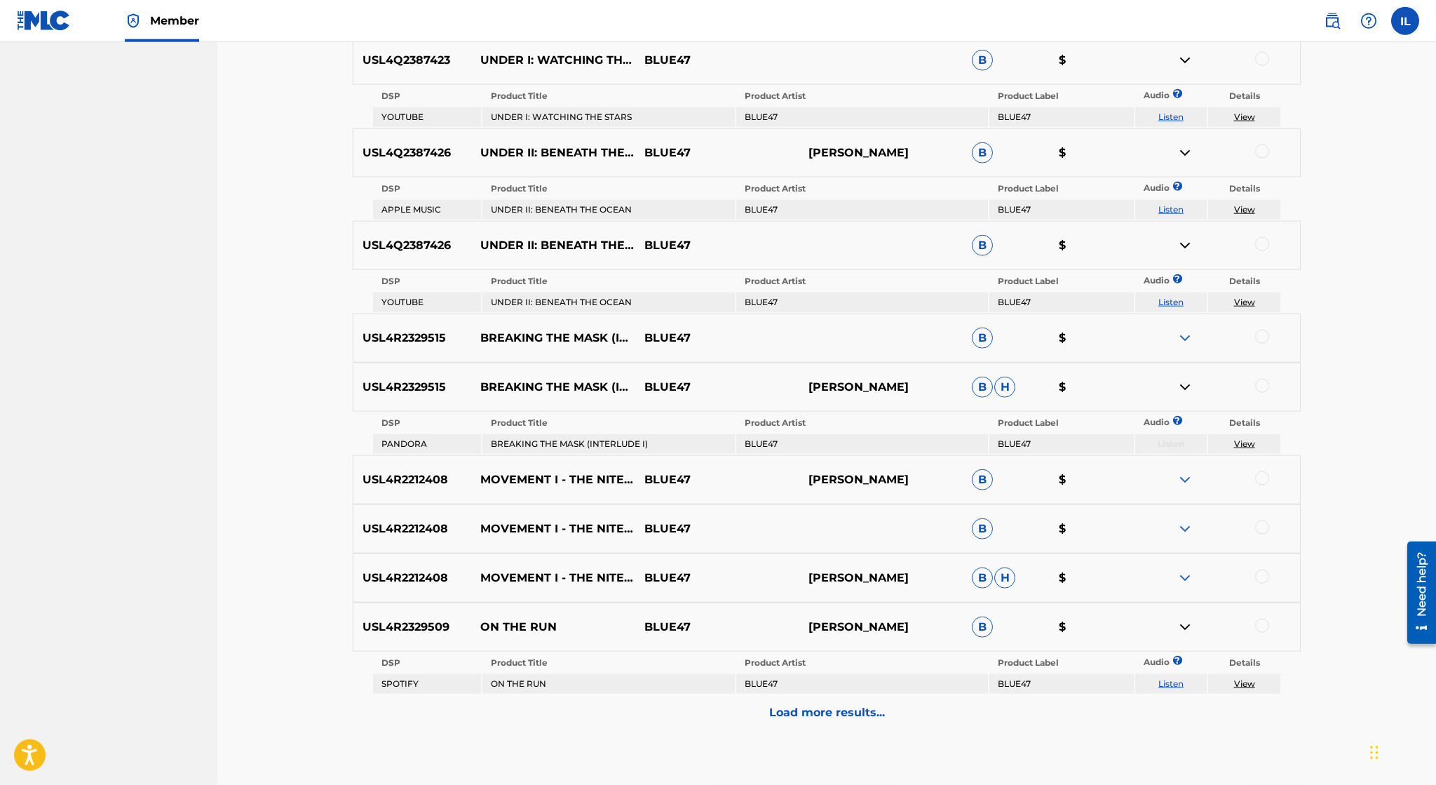
click at [1186, 384] on img at bounding box center [1185, 387] width 17 height 17
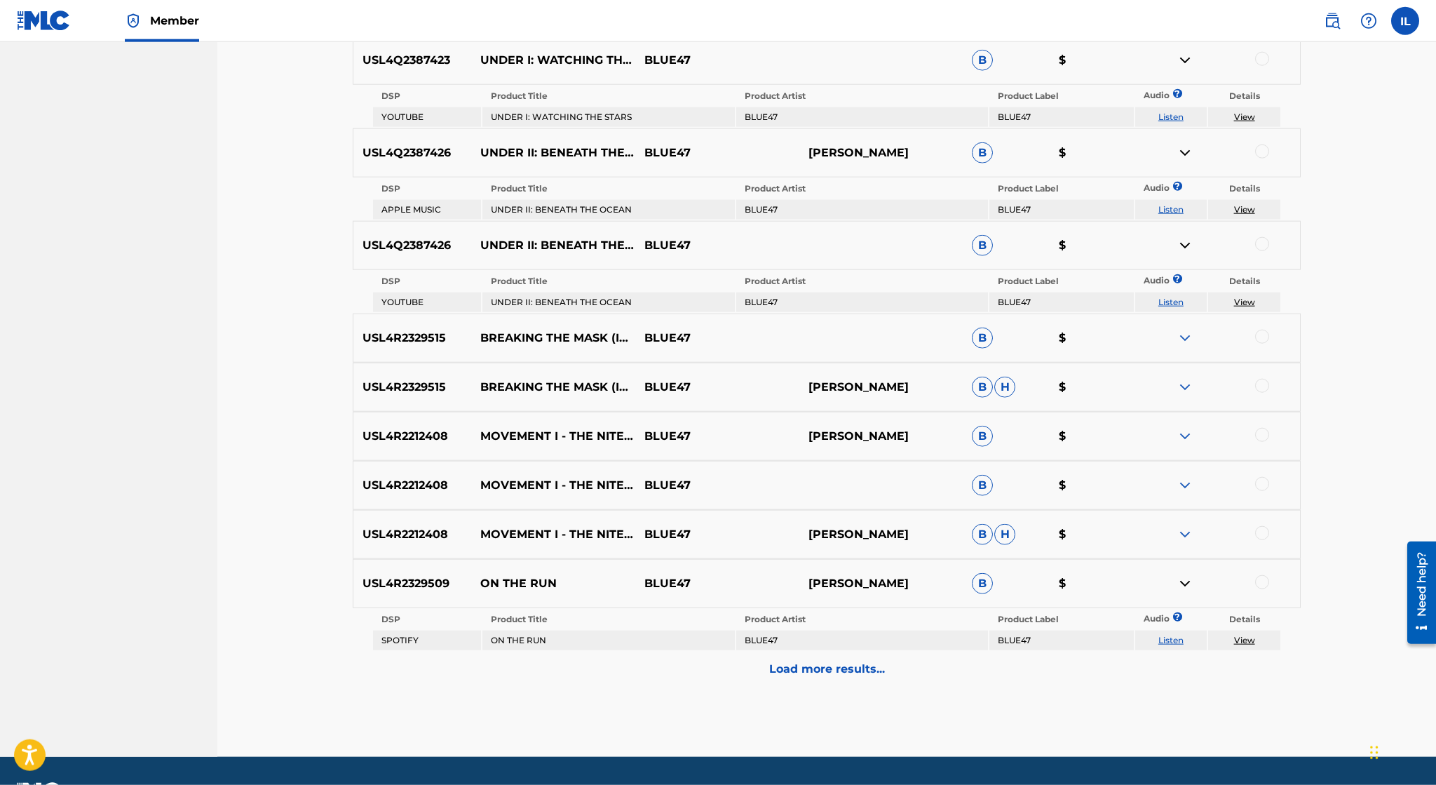
click at [1182, 533] on img at bounding box center [1185, 534] width 17 height 17
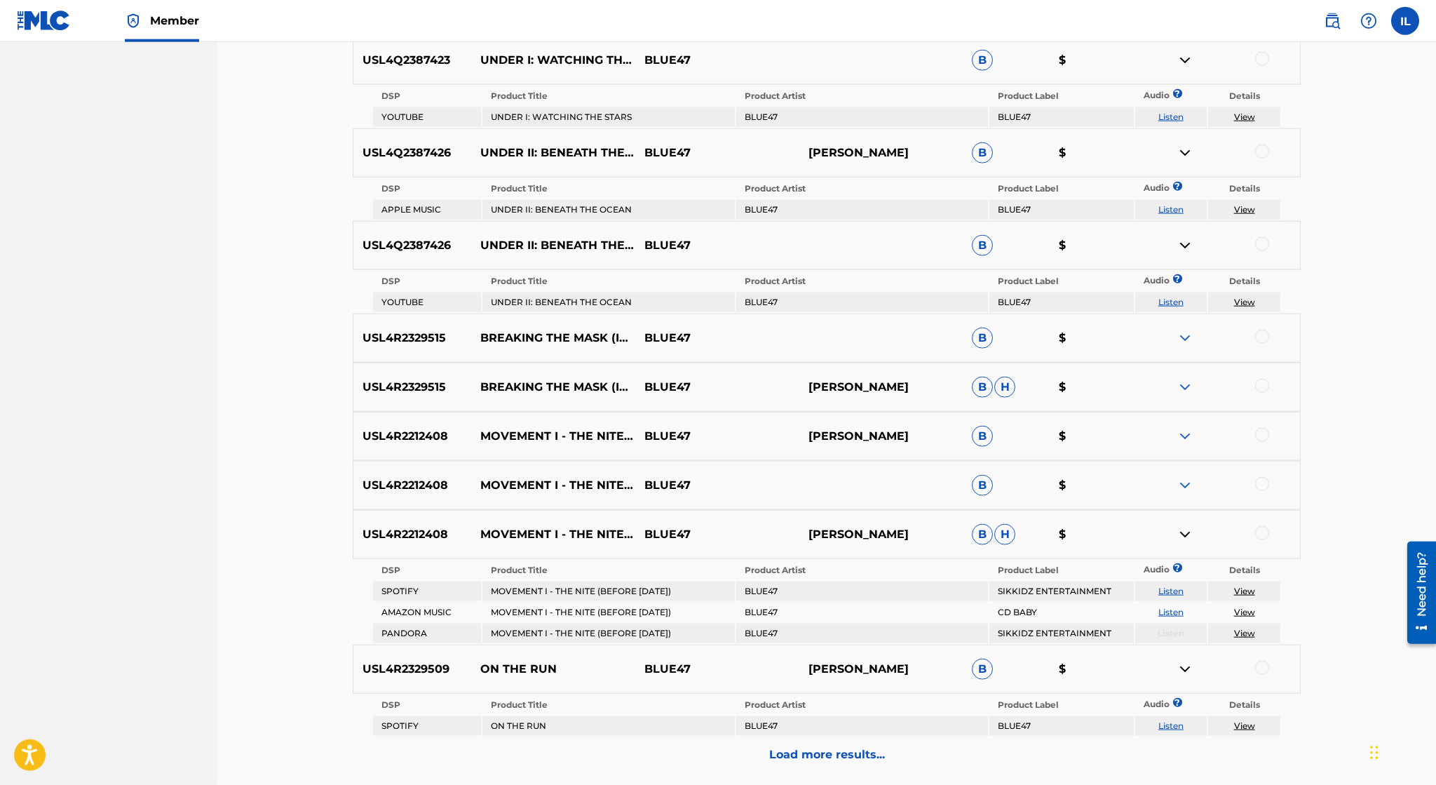
scroll to position [764, 0]
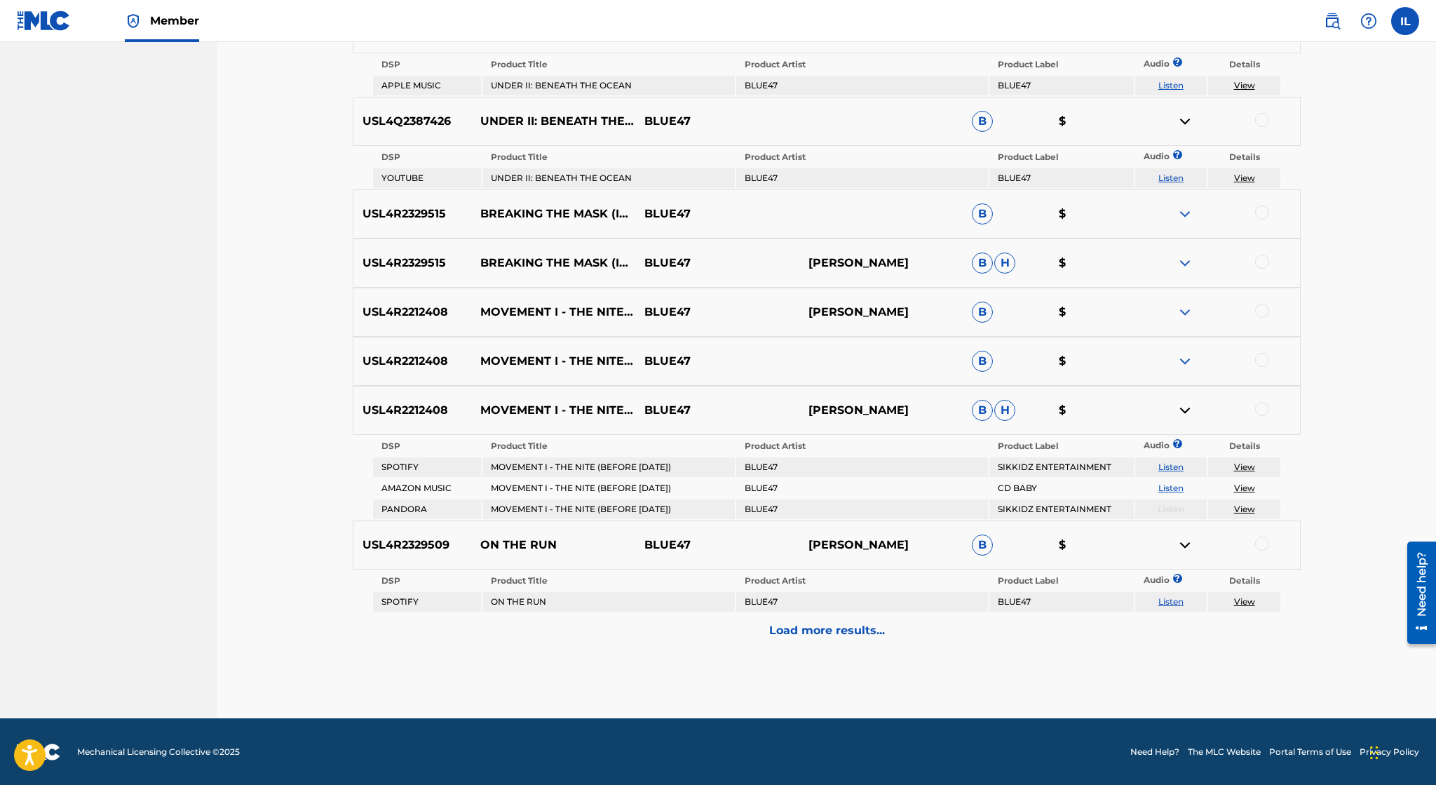
click at [1243, 507] on link "View" at bounding box center [1244, 508] width 21 height 11
click at [1250, 467] on link "View" at bounding box center [1244, 466] width 21 height 11
click at [845, 635] on p "Load more results..." at bounding box center [827, 630] width 116 height 17
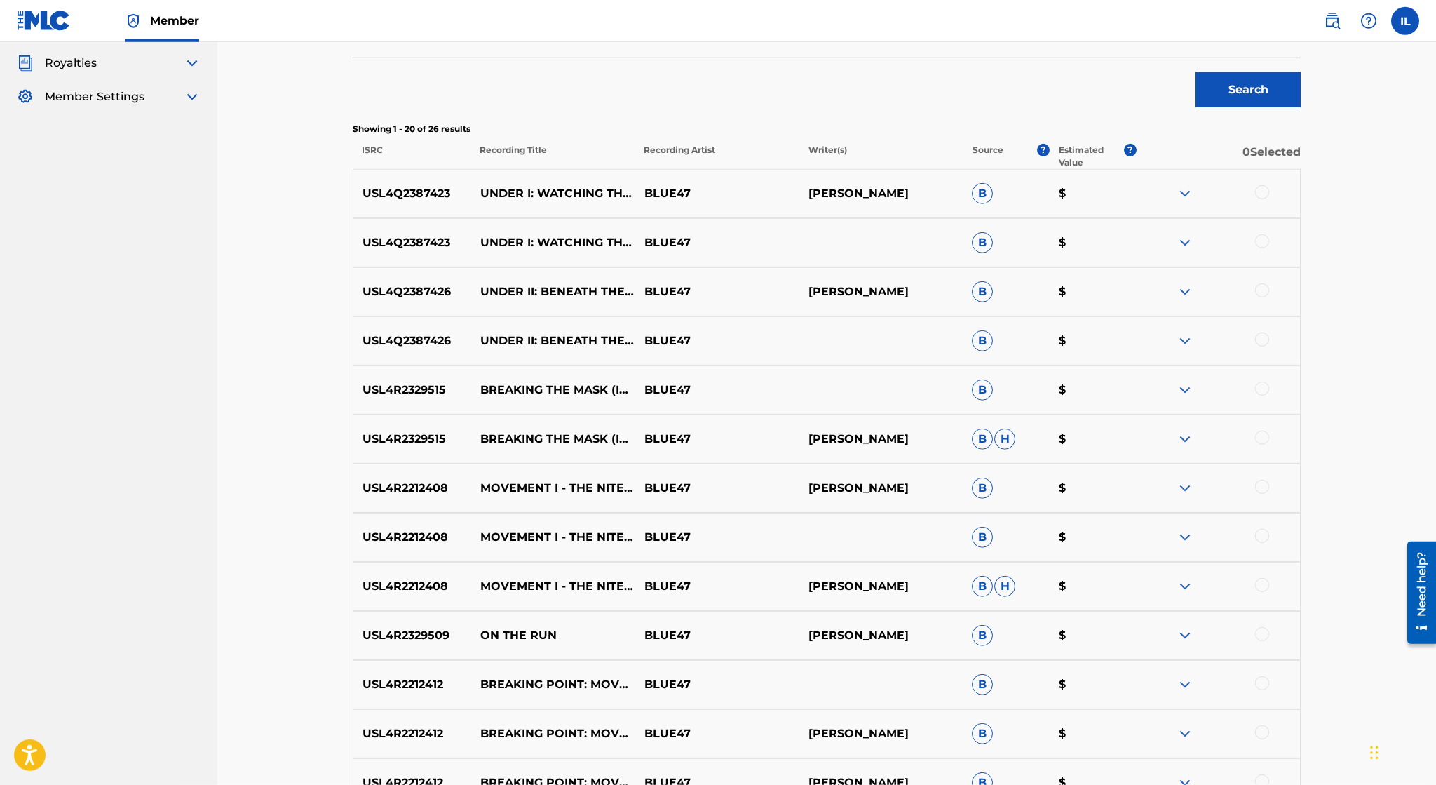
scroll to position [413, 0]
click at [1187, 200] on img at bounding box center [1185, 195] width 17 height 17
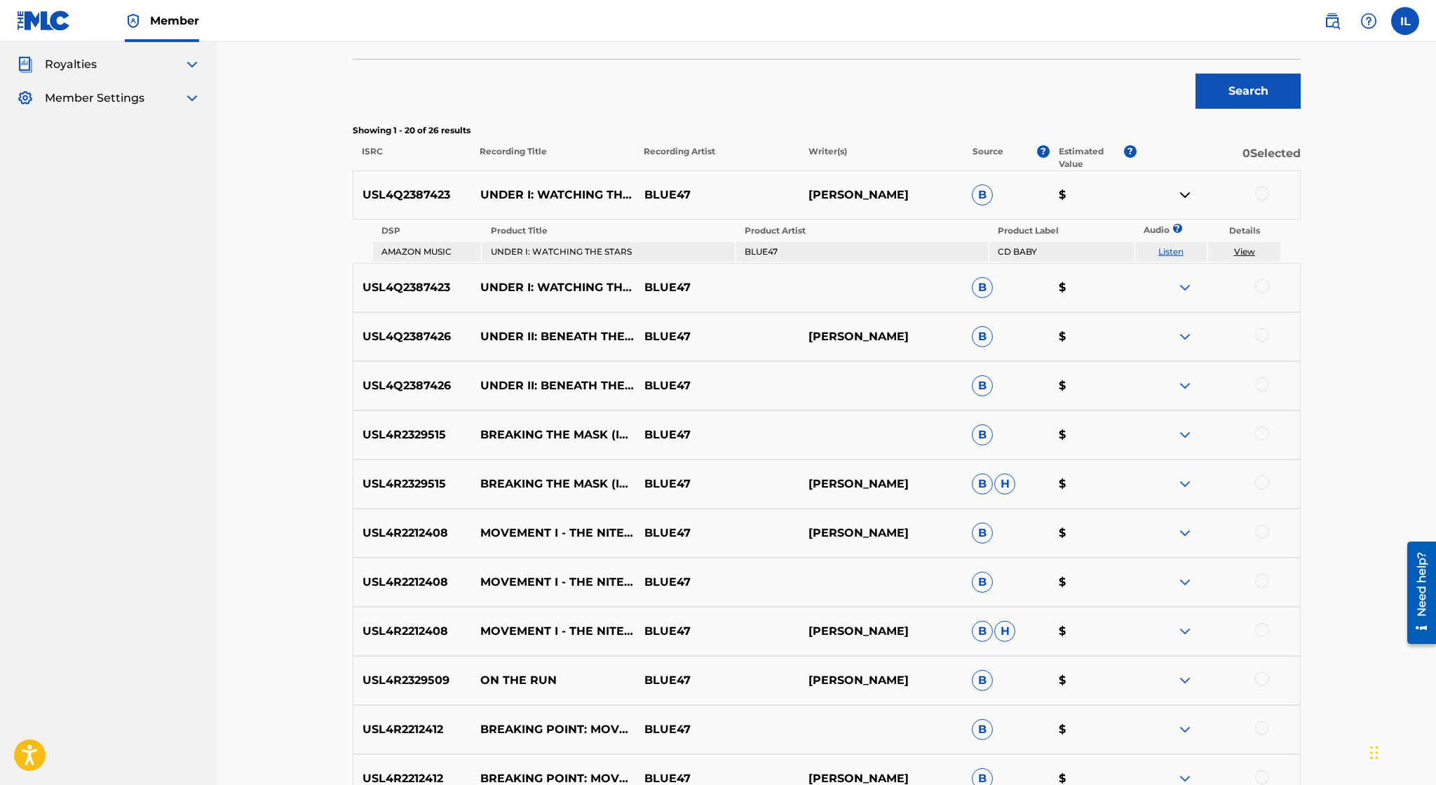
click at [1182, 288] on img at bounding box center [1185, 287] width 17 height 17
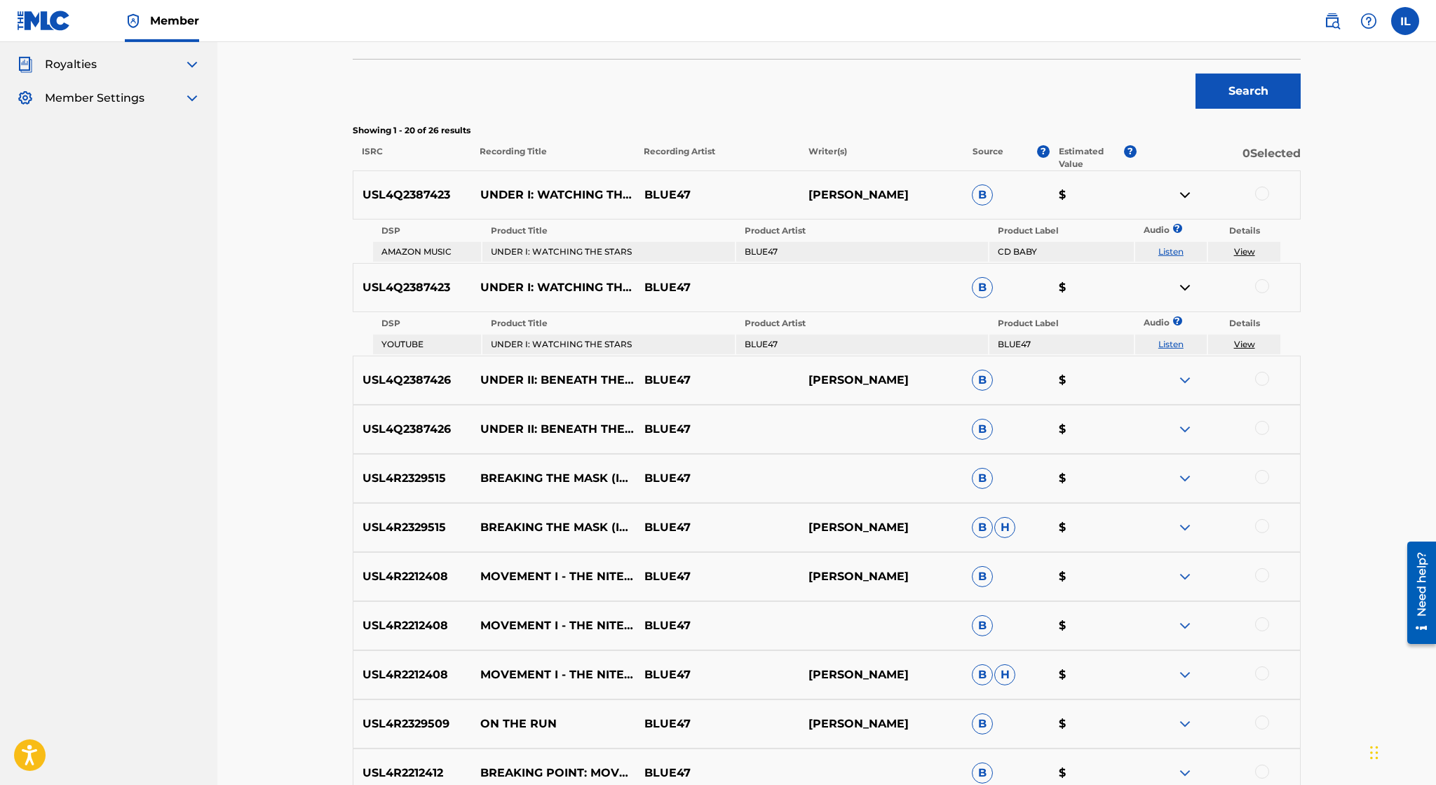
click at [1181, 378] on img at bounding box center [1185, 380] width 17 height 17
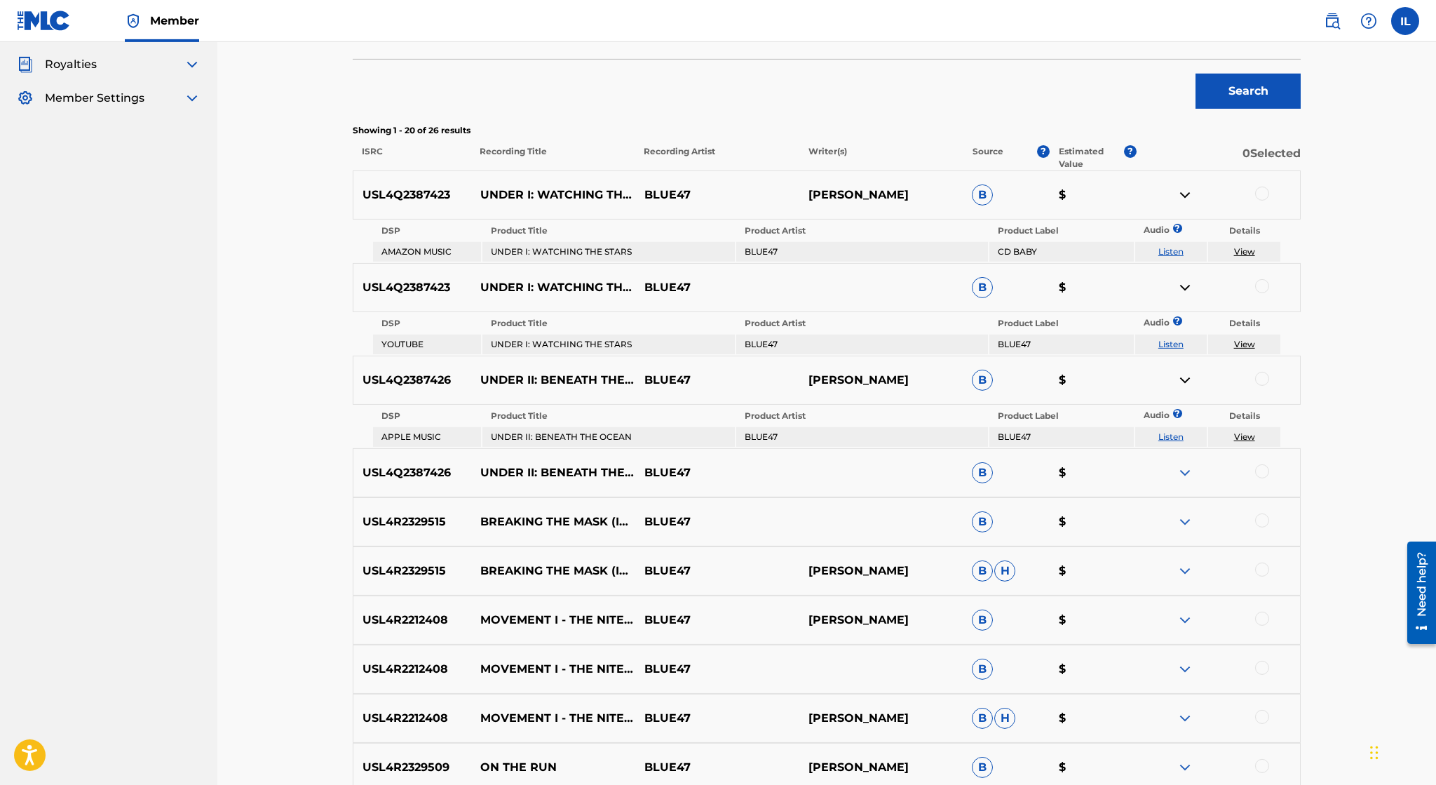
click at [1182, 475] on img at bounding box center [1185, 472] width 17 height 17
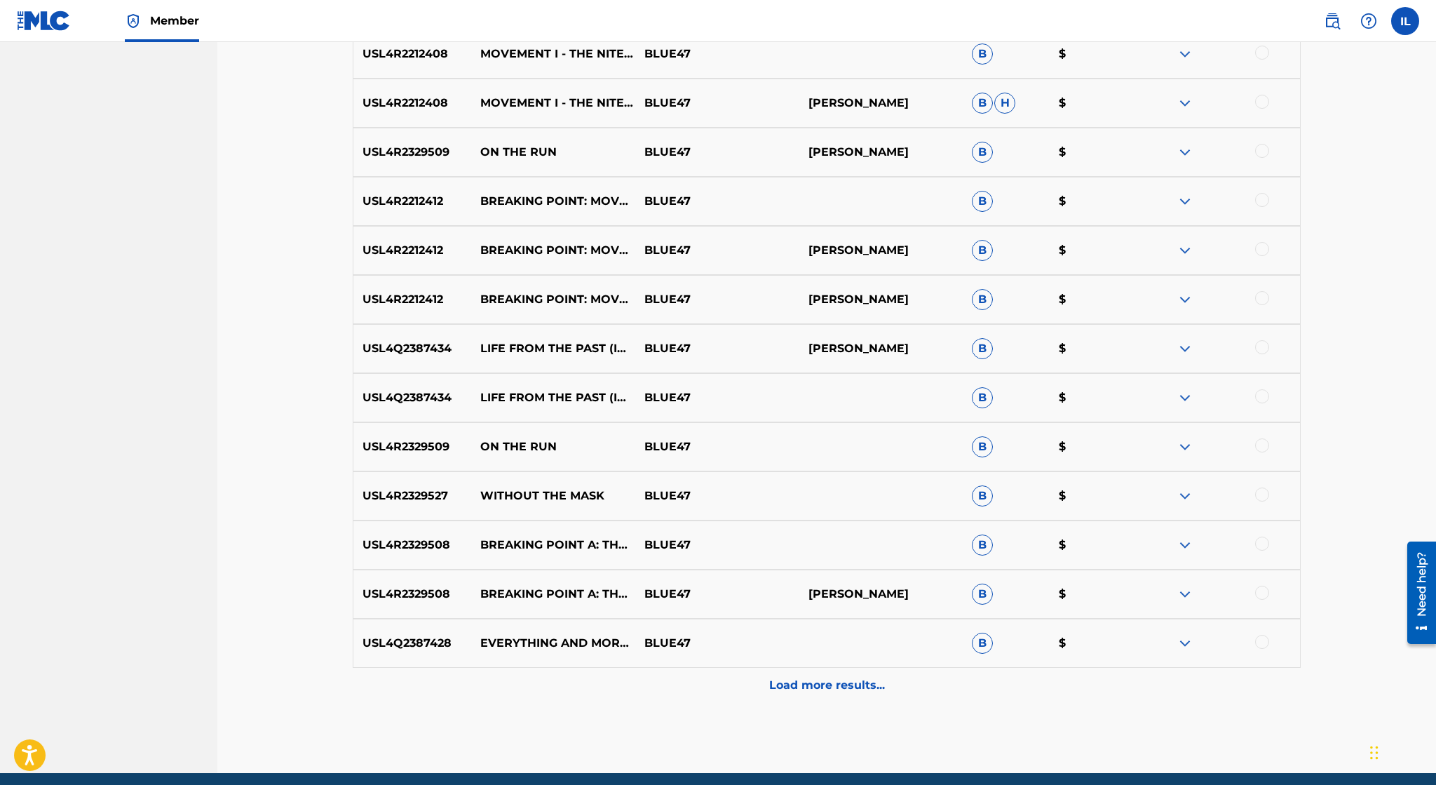
scroll to position [1078, 0]
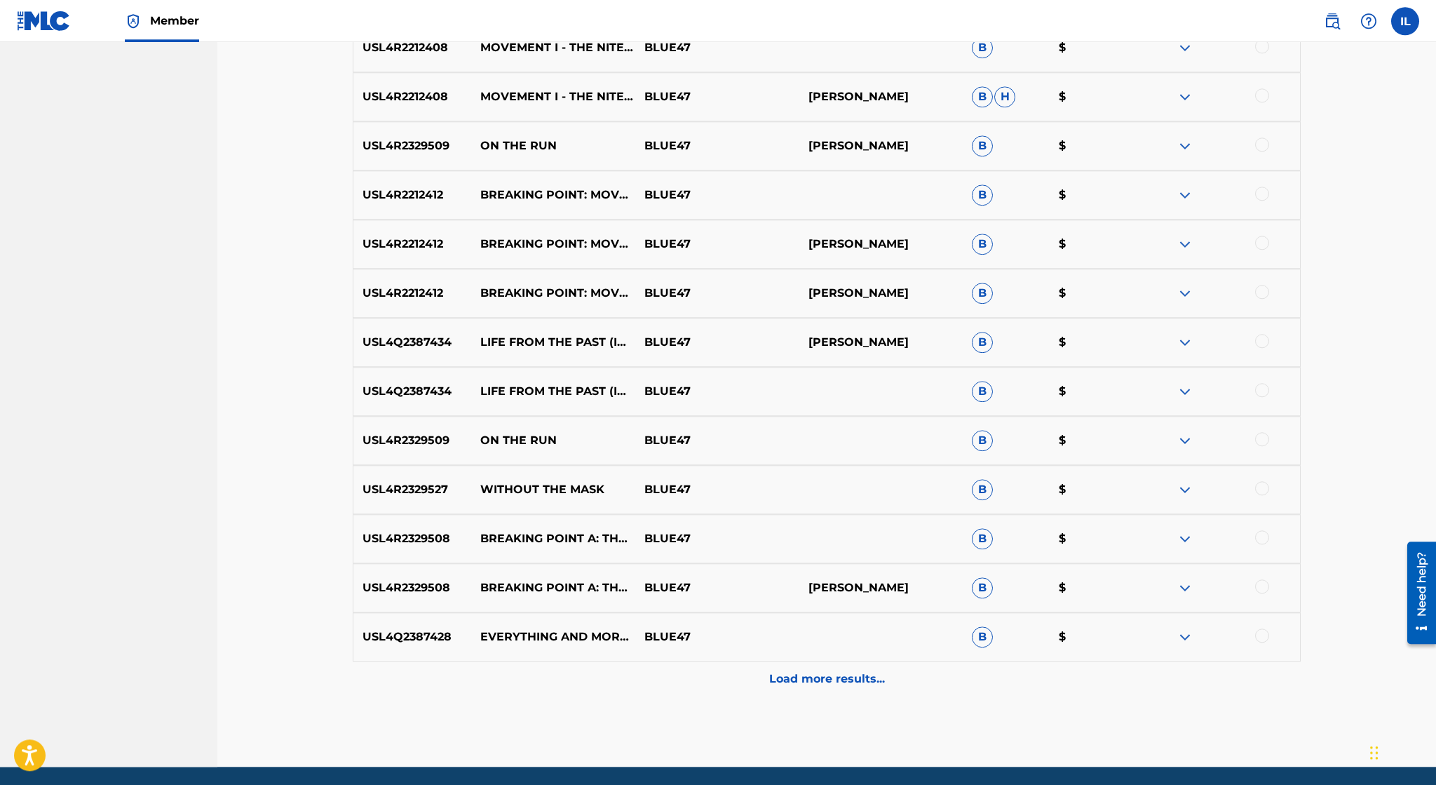
click at [1187, 242] on img at bounding box center [1185, 244] width 17 height 17
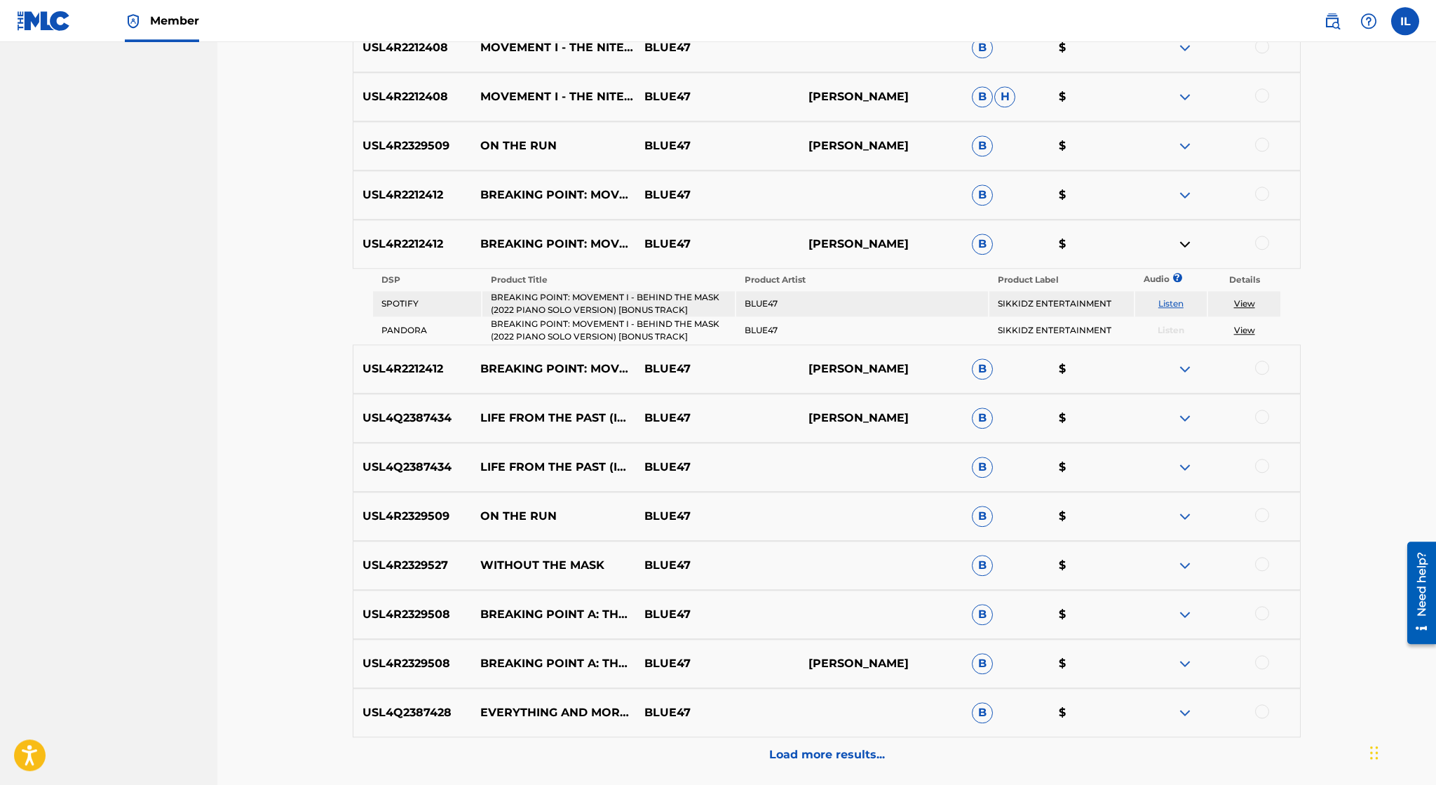
click at [1182, 366] on img at bounding box center [1185, 368] width 17 height 17
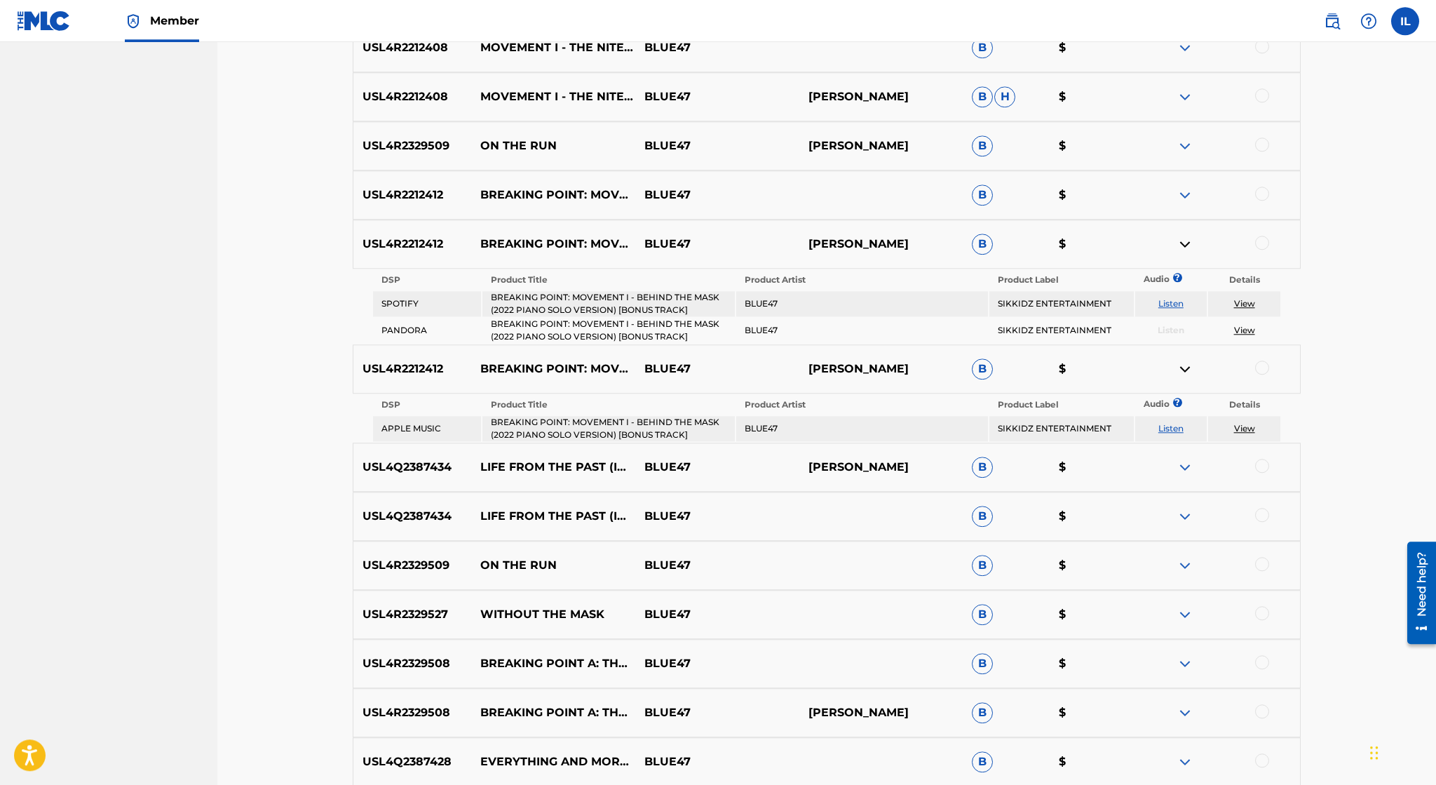
click at [1184, 197] on img at bounding box center [1185, 195] width 17 height 17
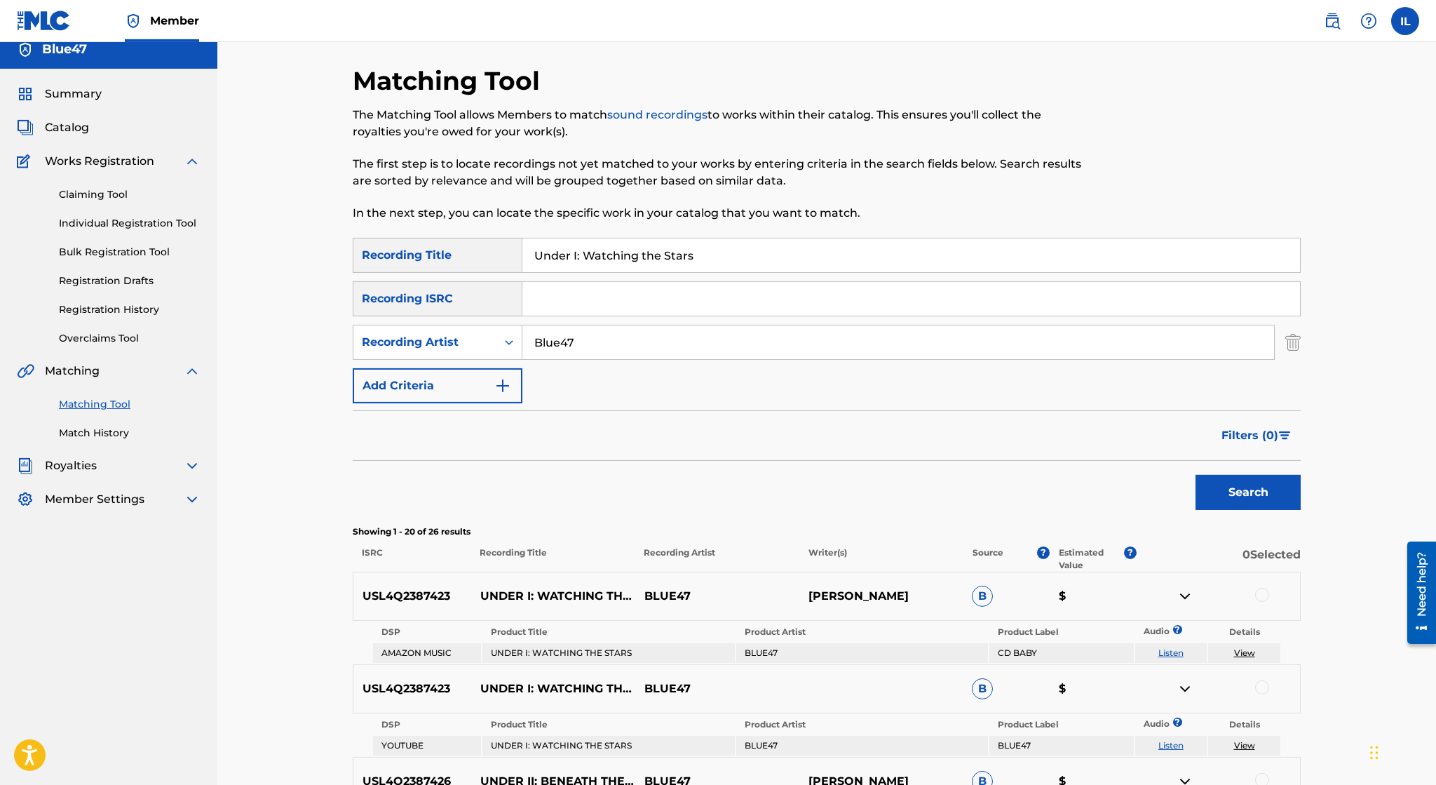
scroll to position [0, 0]
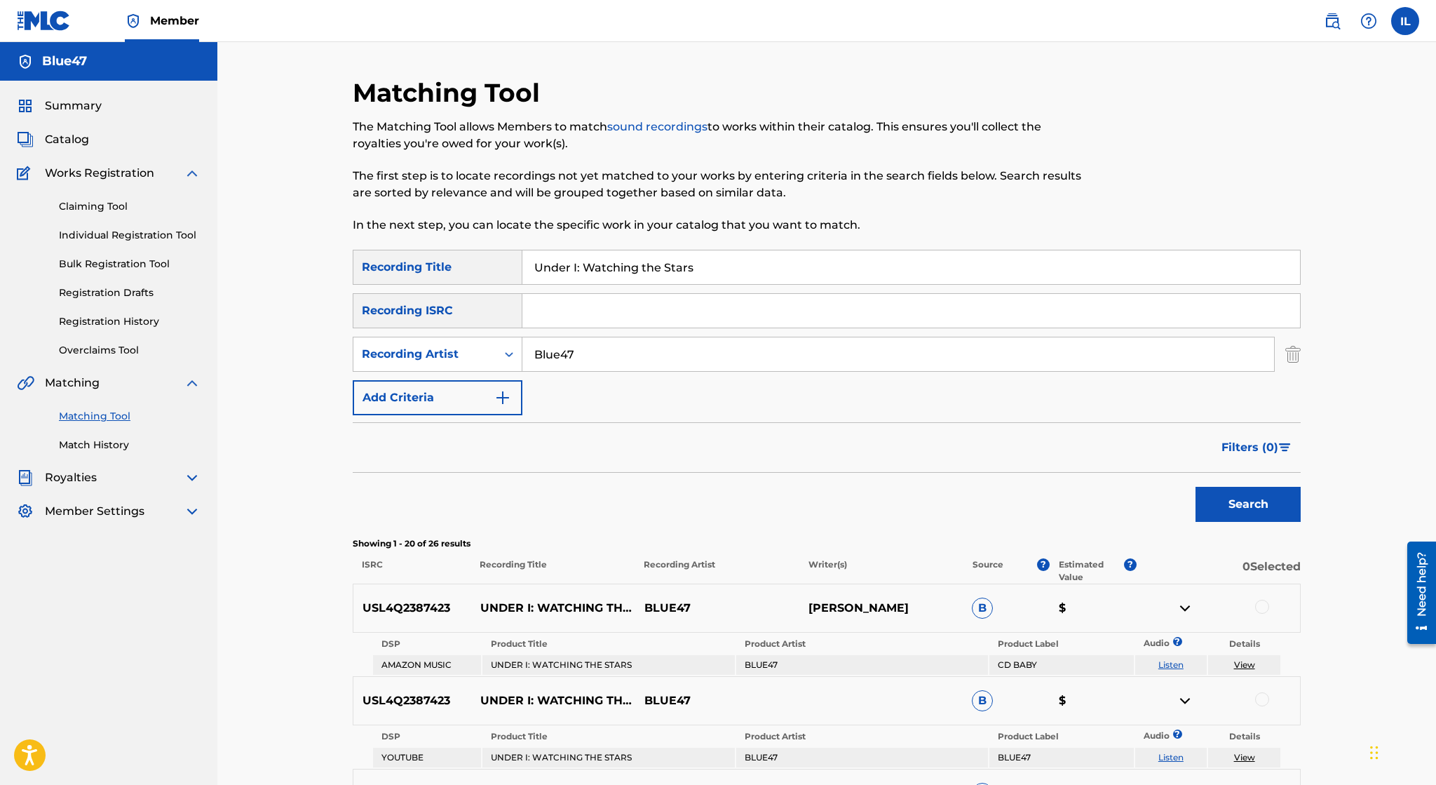
click at [663, 128] on link "sound recordings" at bounding box center [657, 126] width 100 height 13
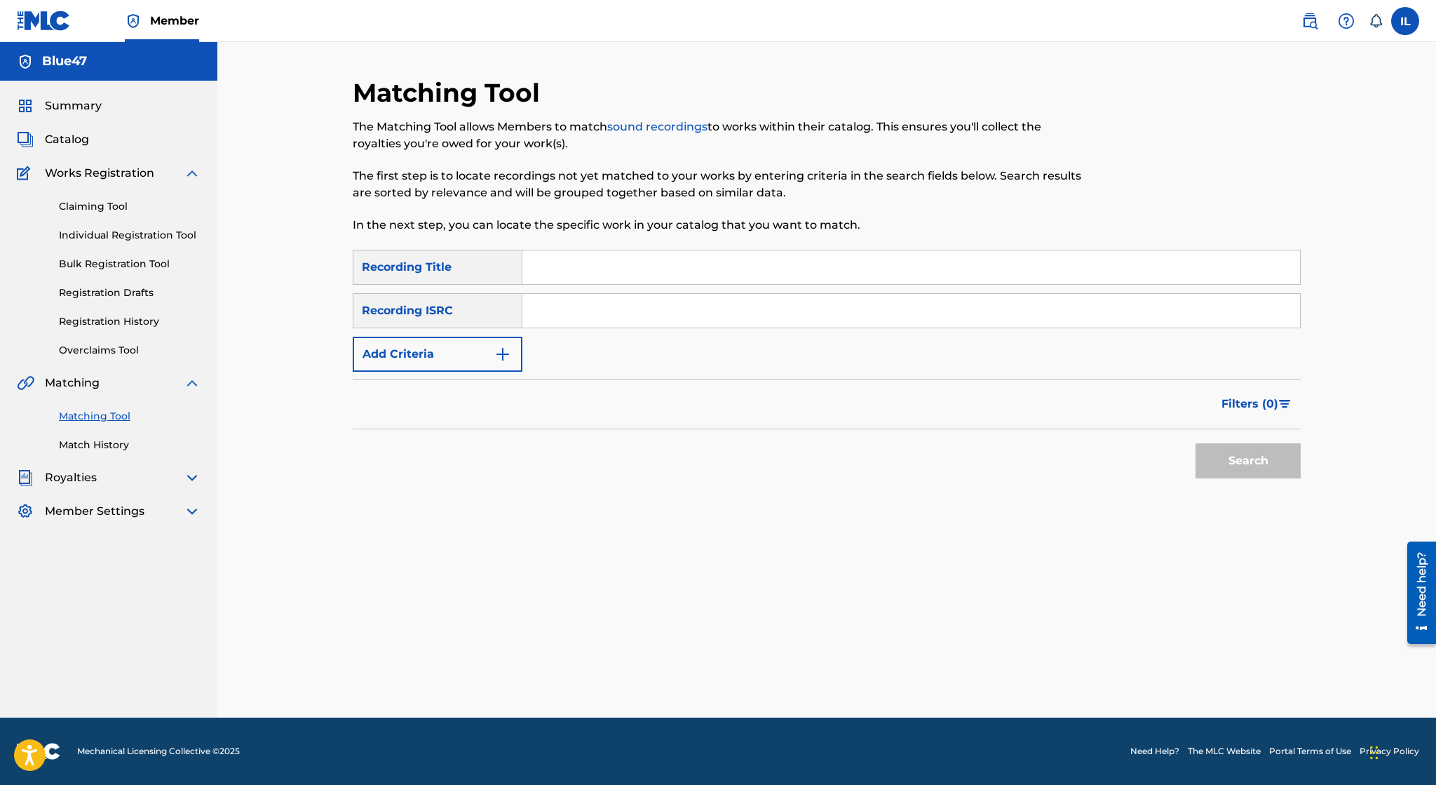
click at [88, 111] on span "Summary" at bounding box center [73, 105] width 57 height 17
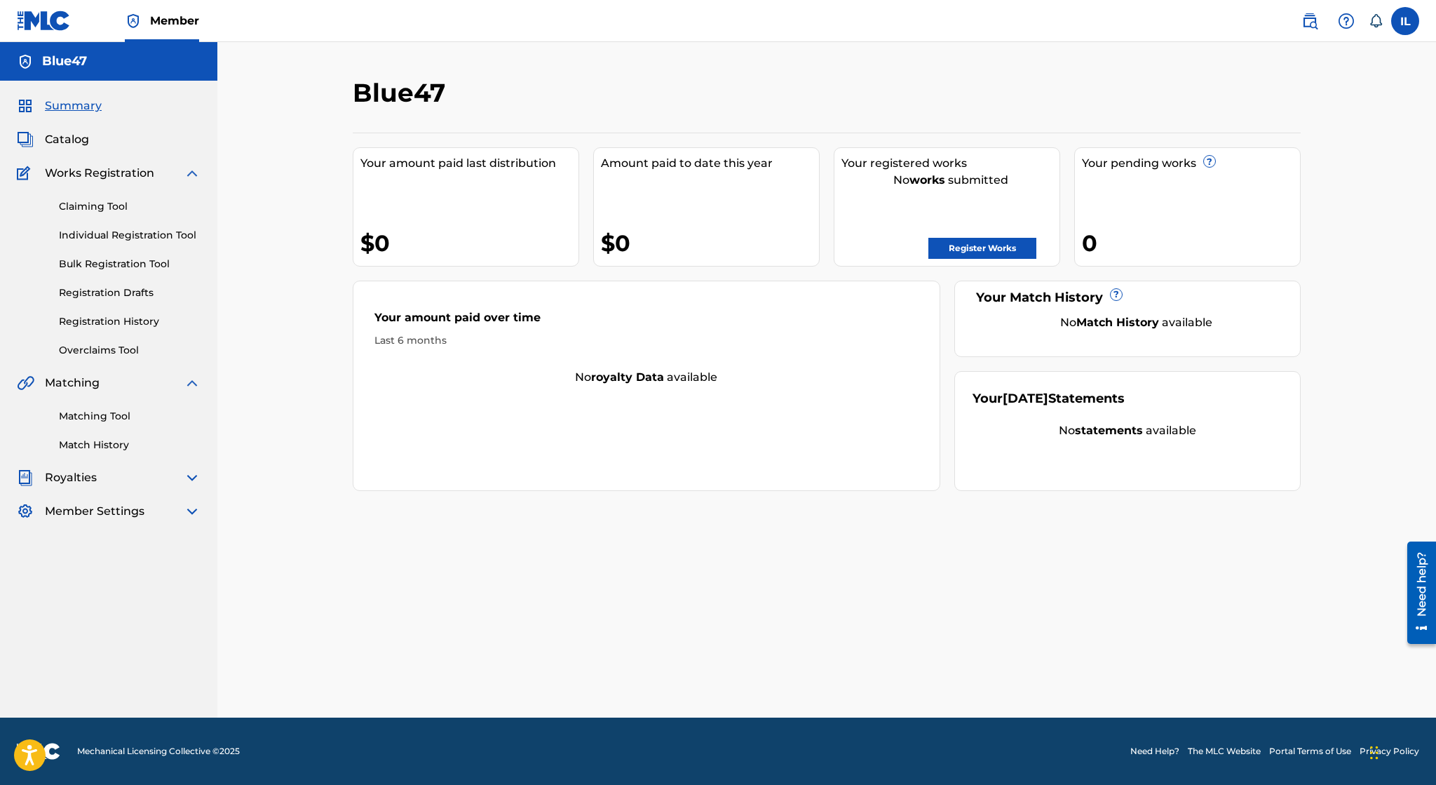
click at [88, 144] on span "Catalog" at bounding box center [67, 139] width 44 height 17
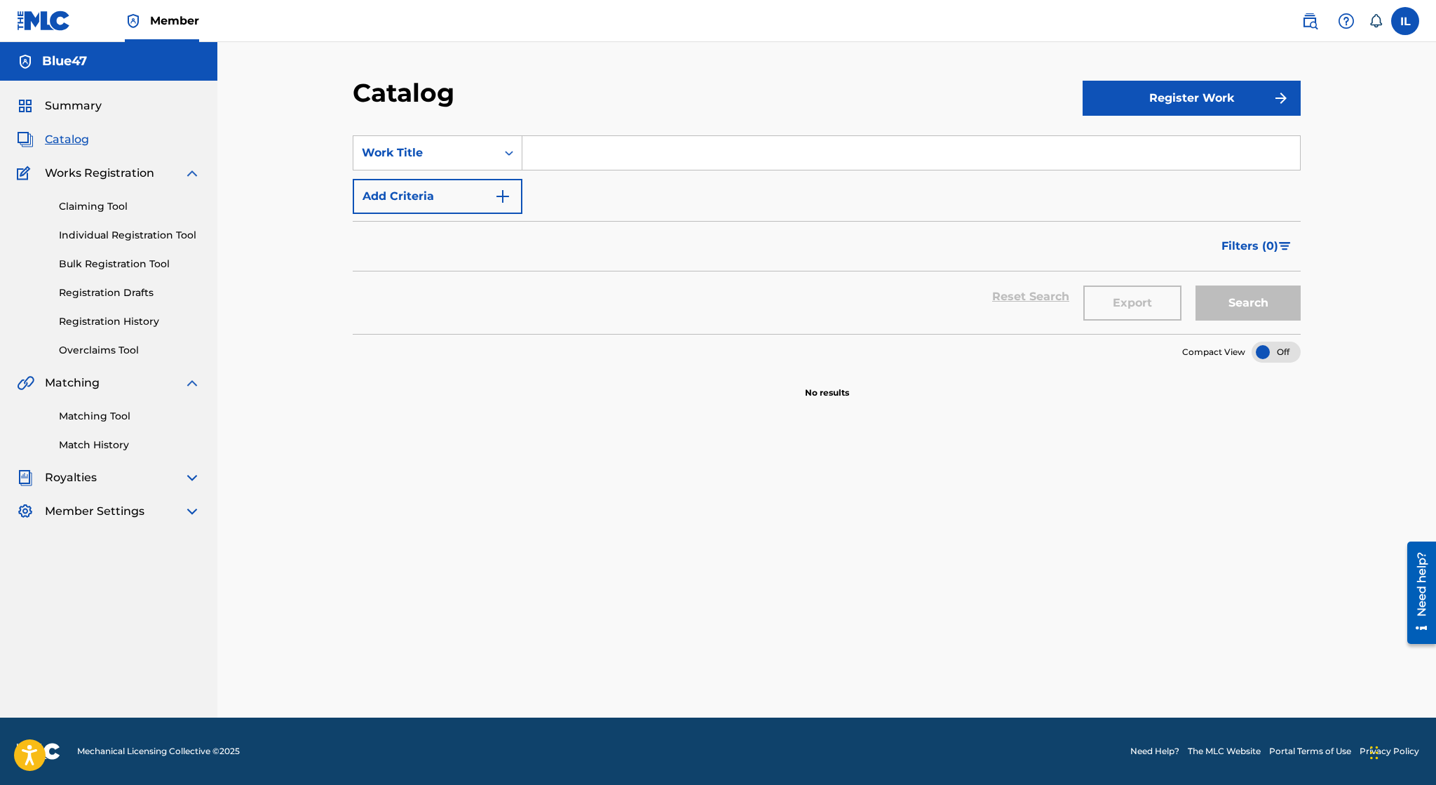
click at [99, 108] on span "Summary" at bounding box center [73, 105] width 57 height 17
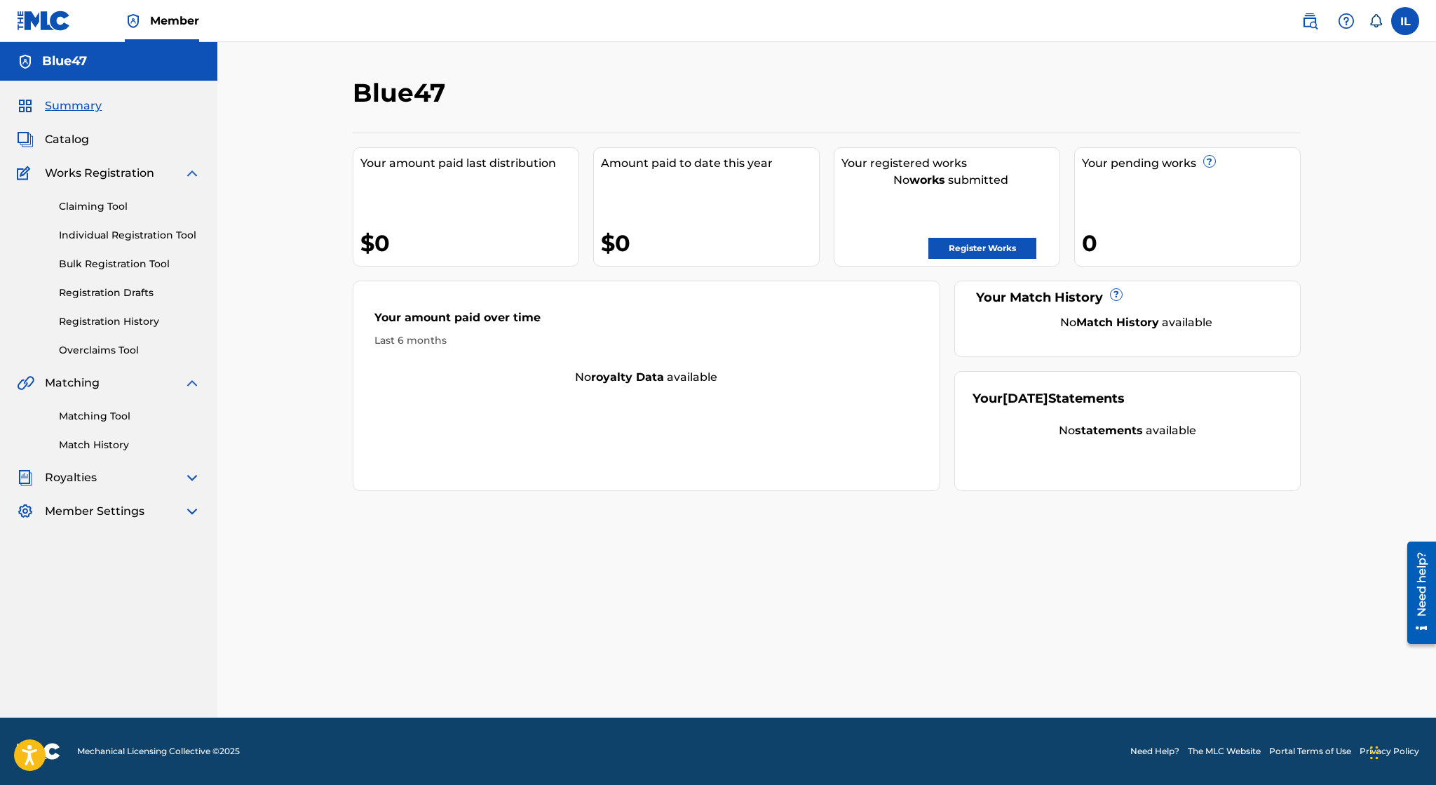
click at [1004, 243] on link "Register Works" at bounding box center [982, 248] width 108 height 21
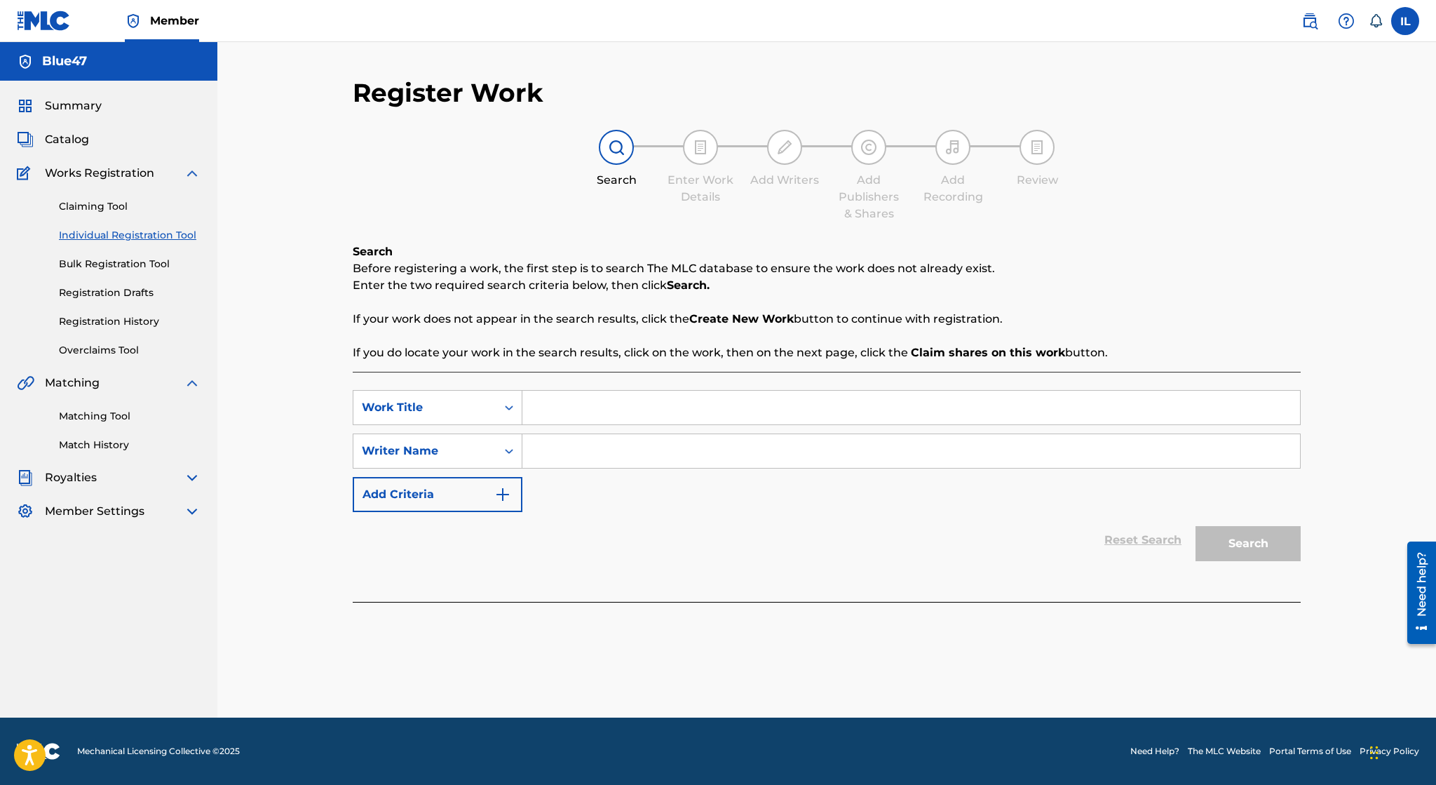
click at [657, 446] on input "Search Form" at bounding box center [911, 451] width 778 height 34
type input "[PERSON_NAME]"
click at [440, 403] on div "Work Title" at bounding box center [425, 407] width 126 height 17
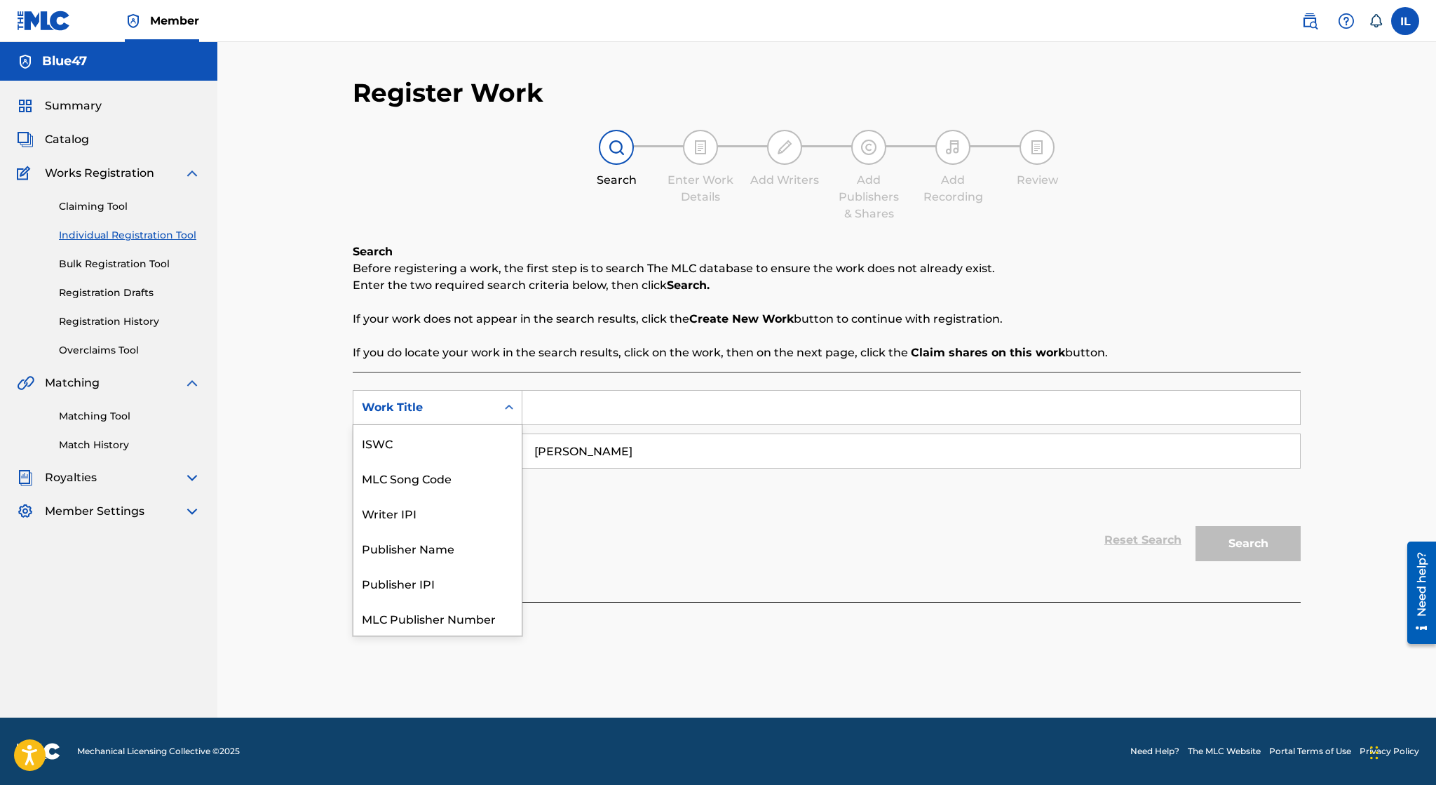
scroll to position [35, 0]
click at [454, 480] on div "Writer IPI" at bounding box center [437, 477] width 168 height 35
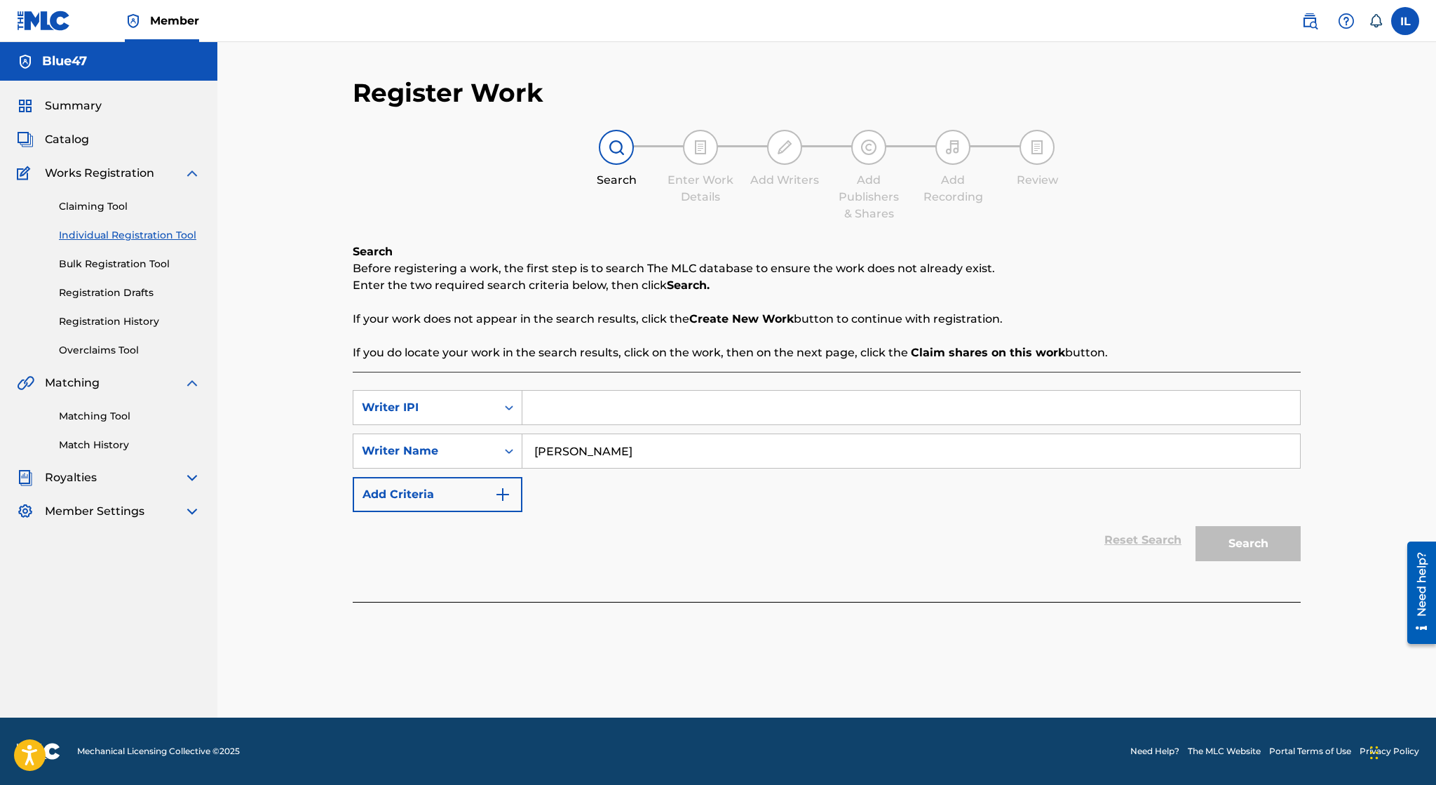
click at [602, 413] on input "Search Form" at bounding box center [911, 408] width 778 height 34
paste input "01172994227"
type input "01172994227"
click at [1247, 555] on button "Search" at bounding box center [1248, 543] width 105 height 35
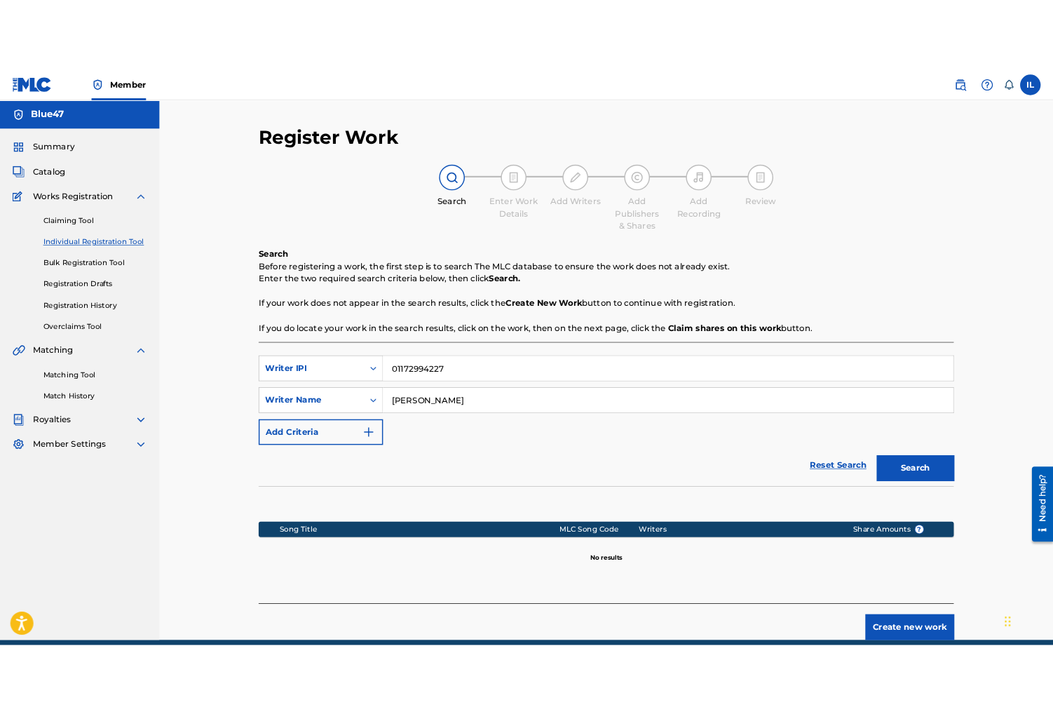
scroll to position [60, 0]
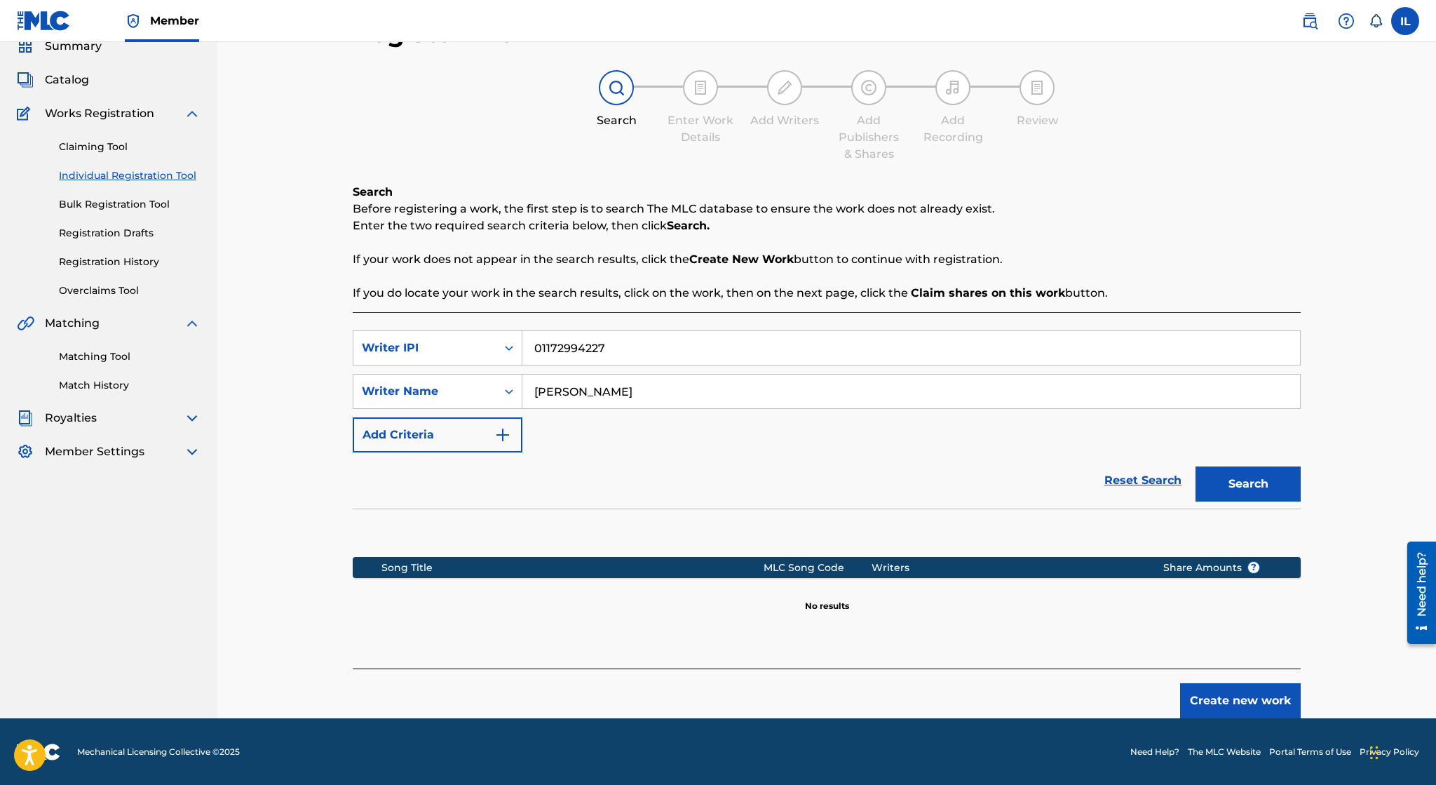
click at [1211, 705] on button "Create new work" at bounding box center [1240, 700] width 121 height 35
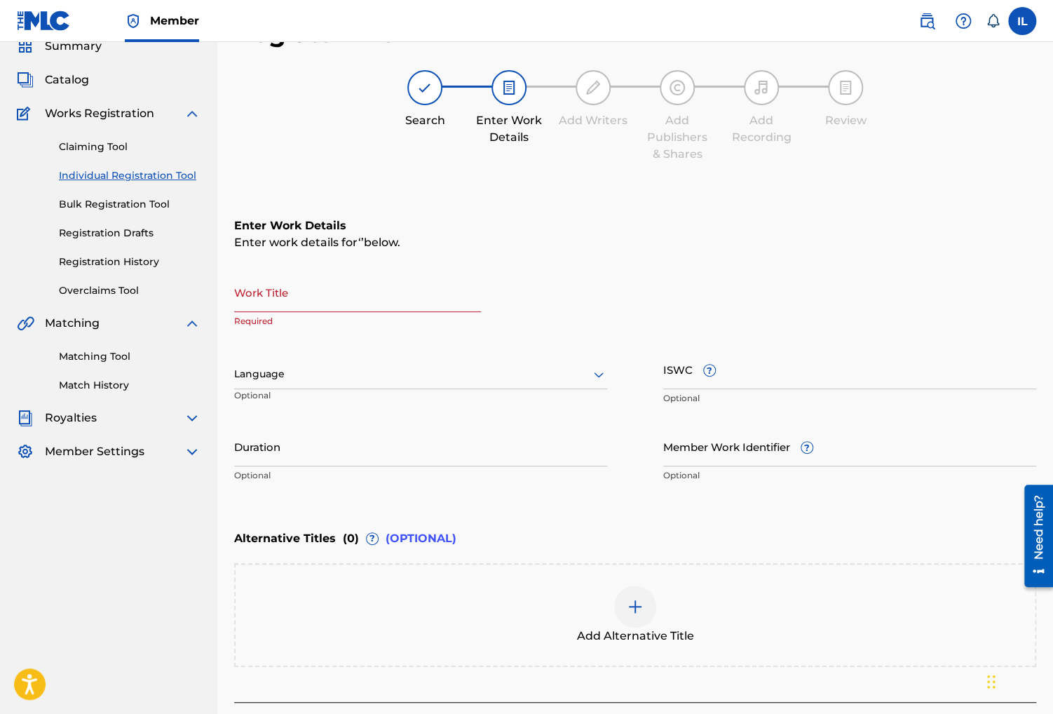
scroll to position [0, 0]
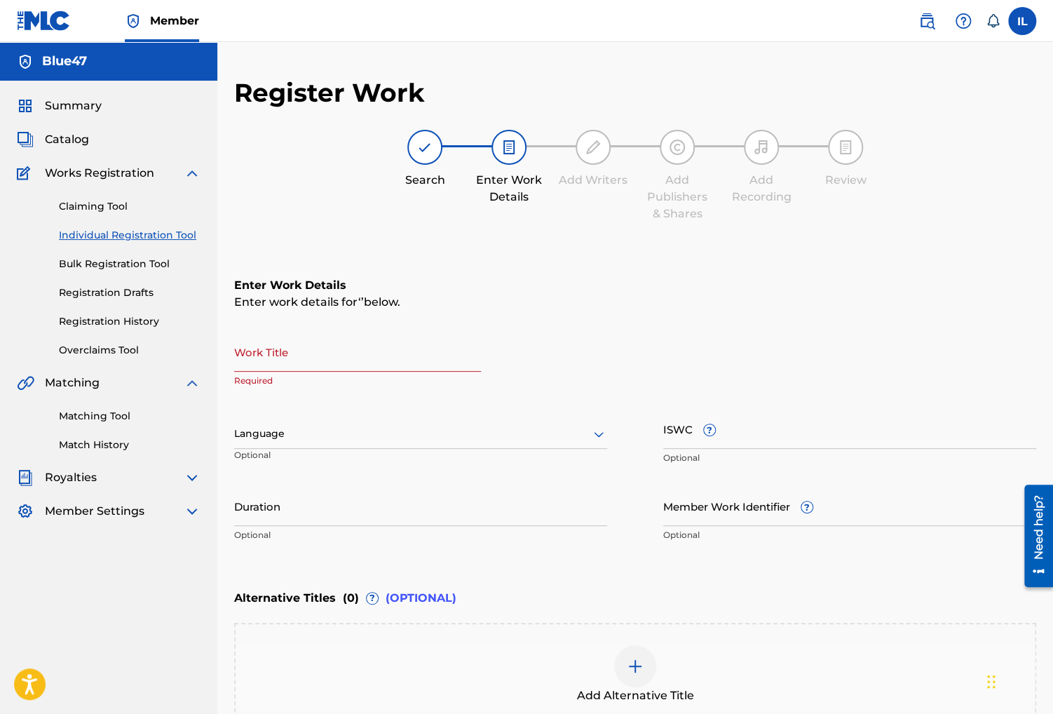
click at [74, 139] on span "Catalog" at bounding box center [67, 139] width 44 height 17
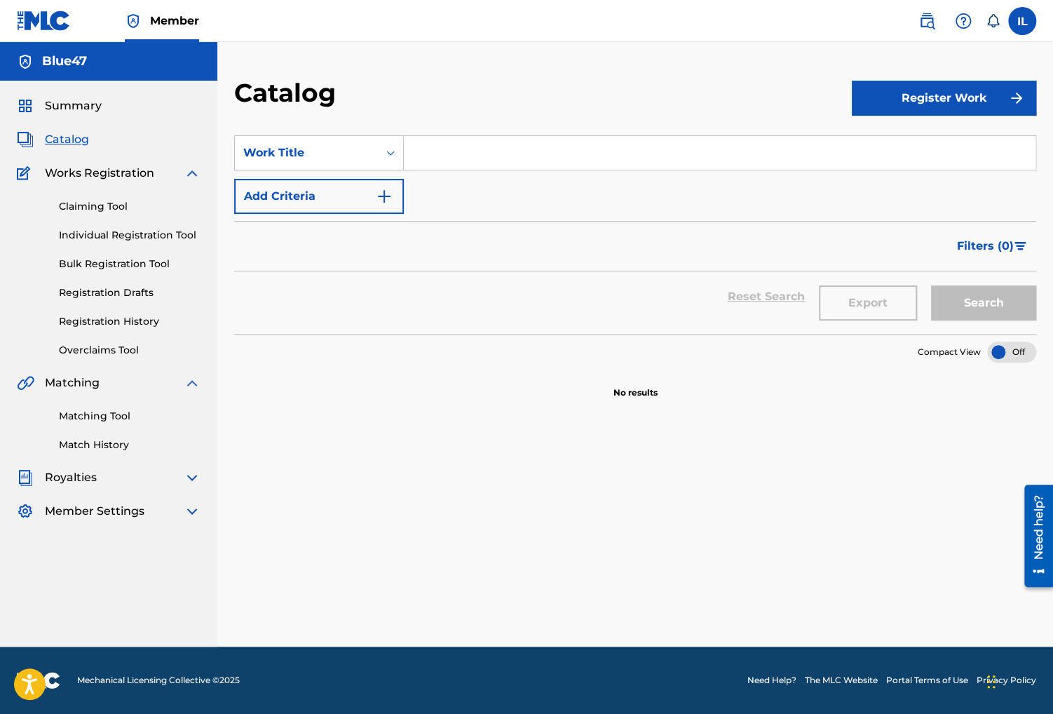
click at [86, 105] on span "Summary" at bounding box center [73, 105] width 57 height 17
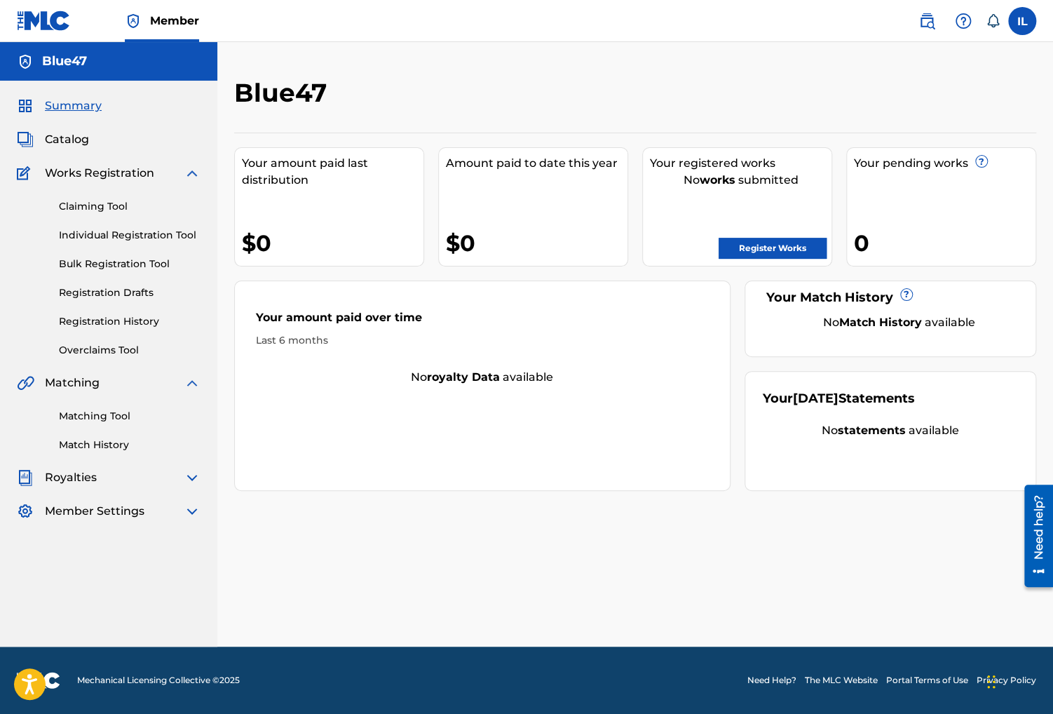
click at [128, 297] on link "Registration Drafts" at bounding box center [130, 292] width 142 height 15
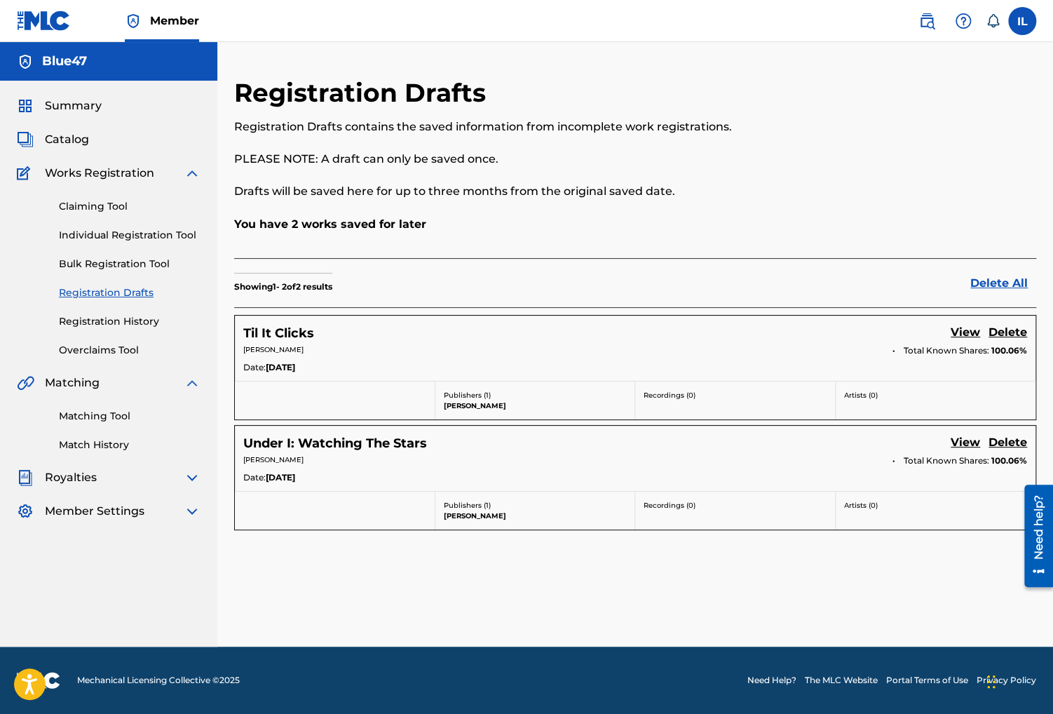
click at [399, 73] on div "Registration Drafts Registration Drafts contains the saved information from inc…" at bounding box center [635, 344] width 836 height 604
click at [69, 139] on span "Catalog" at bounding box center [67, 139] width 44 height 17
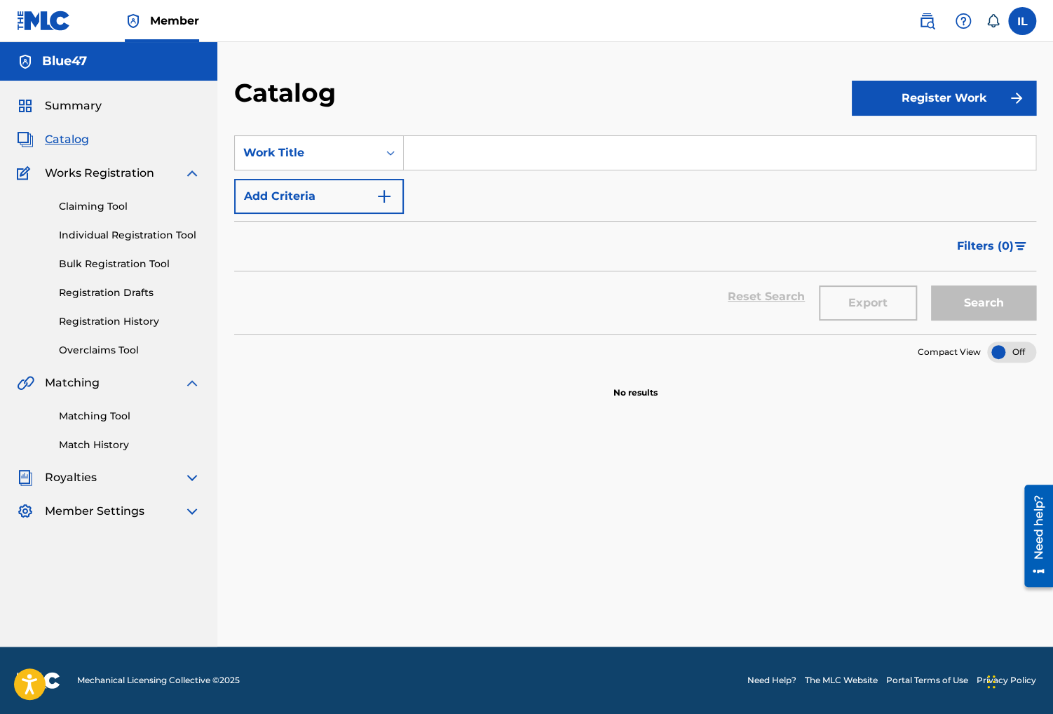
click at [88, 108] on span "Summary" at bounding box center [73, 105] width 57 height 17
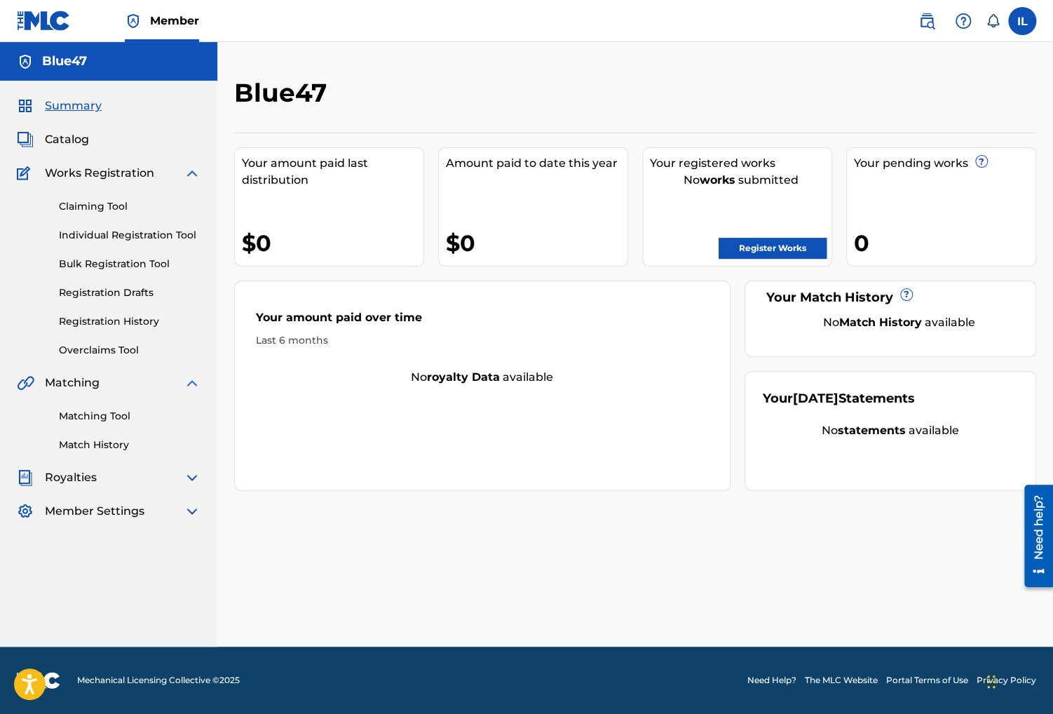
click at [755, 240] on link "Register Works" at bounding box center [773, 248] width 108 height 21
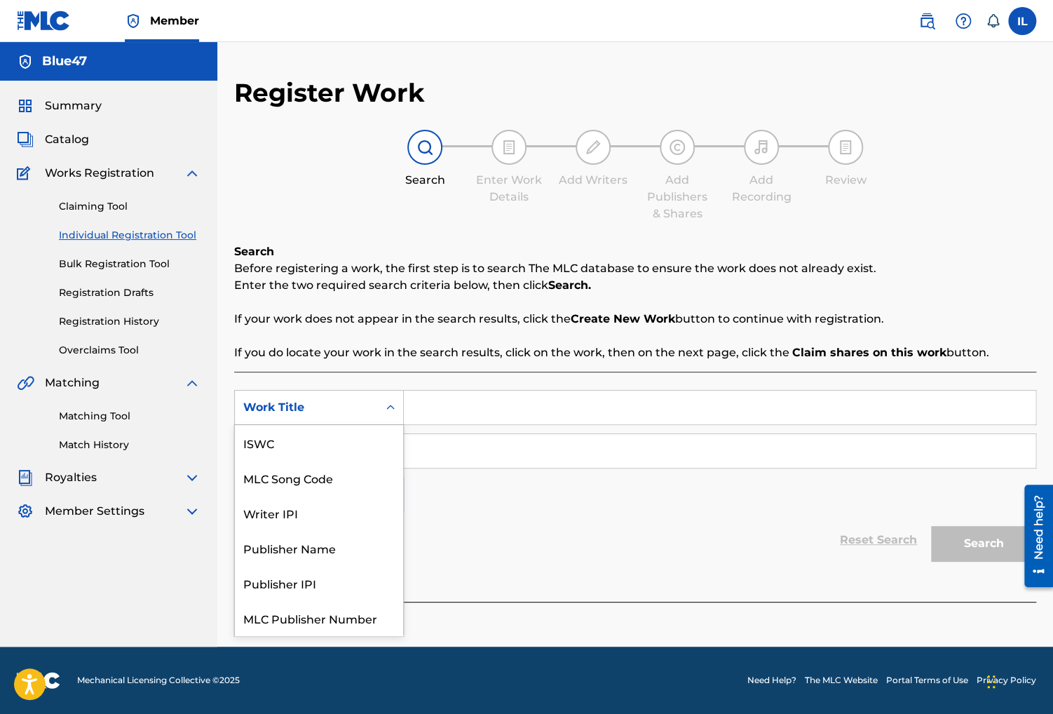
click at [338, 409] on div "Work Title" at bounding box center [306, 407] width 126 height 17
click at [331, 468] on div "Writer IPI" at bounding box center [319, 477] width 168 height 35
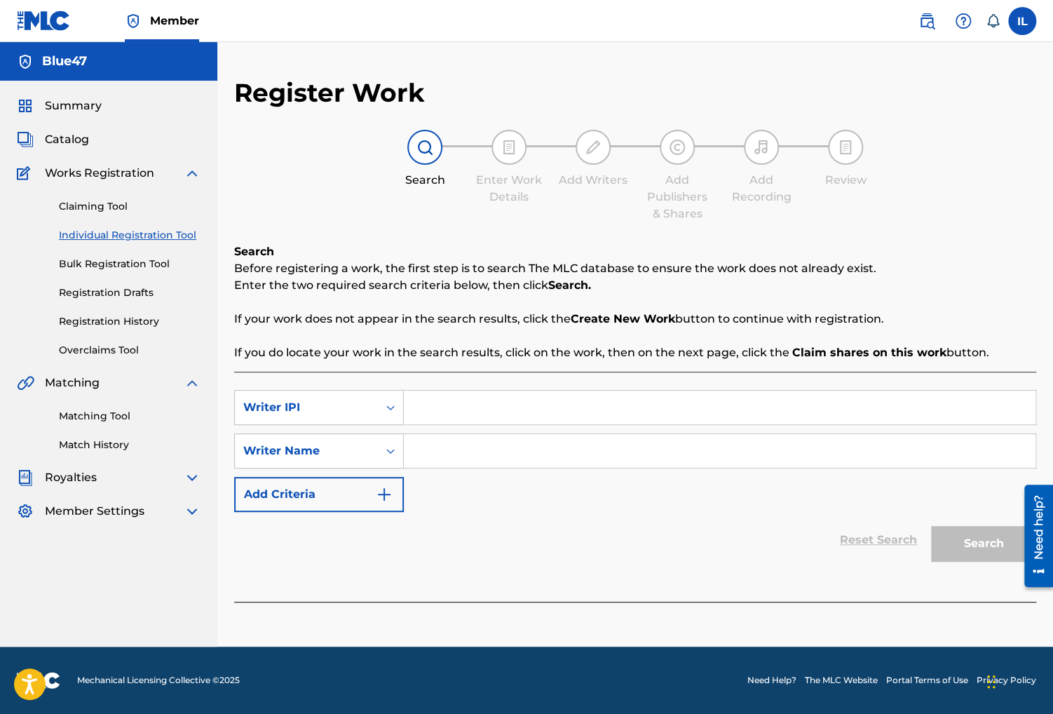
click at [445, 418] on input "Search Form" at bounding box center [720, 408] width 632 height 34
paste input "01172994227"
type input "01172994227"
click at [467, 461] on input "Search Form" at bounding box center [720, 451] width 632 height 34
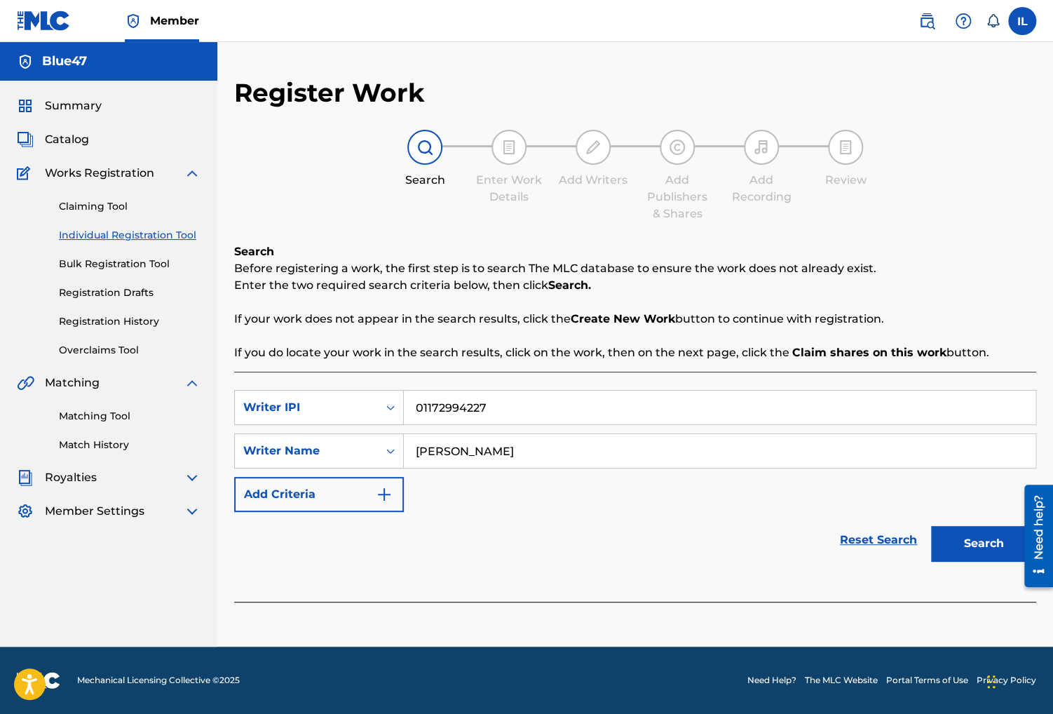
type input "[PERSON_NAME]"
click at [975, 539] on button "Search" at bounding box center [983, 543] width 105 height 35
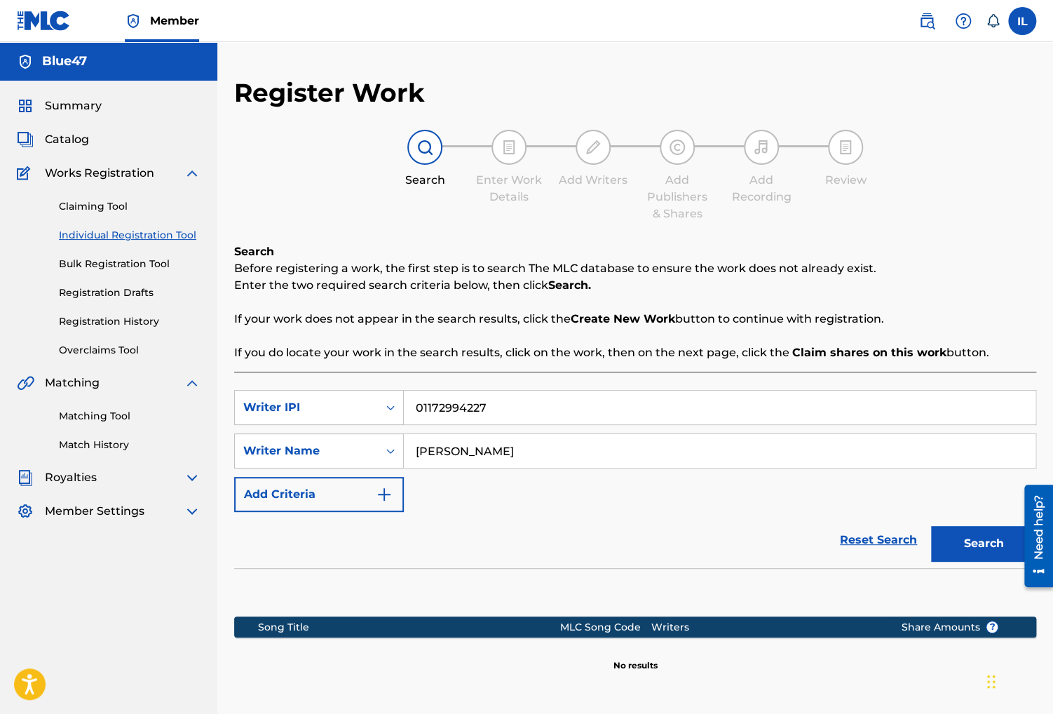
scroll to position [131, 0]
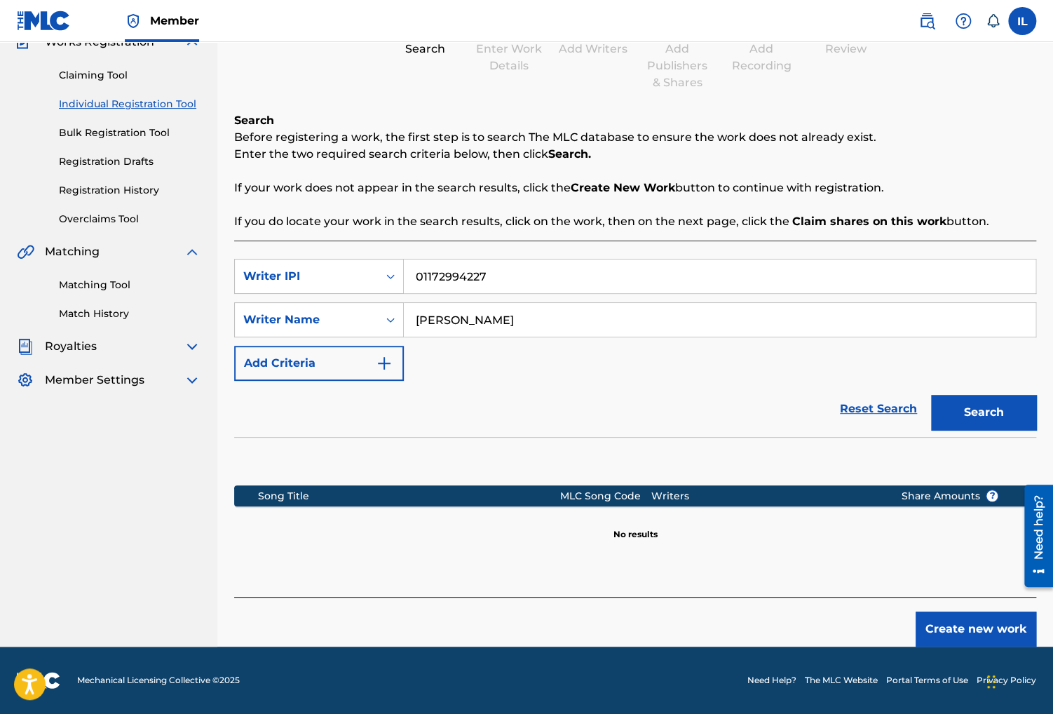
click at [973, 637] on button "Create new work" at bounding box center [976, 628] width 121 height 35
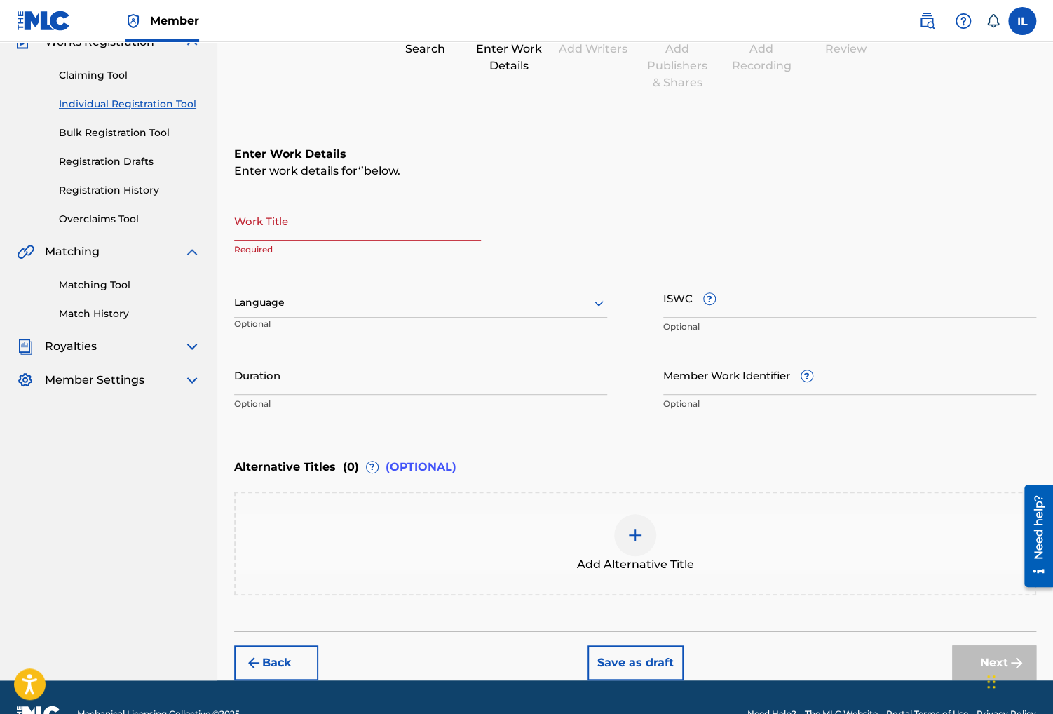
click at [512, 106] on div "Register Work Search Enter Work Details Add Writers Add Publishers & Shares Add…" at bounding box center [635, 313] width 802 height 734
click at [377, 224] on input "Work Title" at bounding box center [357, 221] width 247 height 40
paste input "An Empty Space (Alternate Mix)"
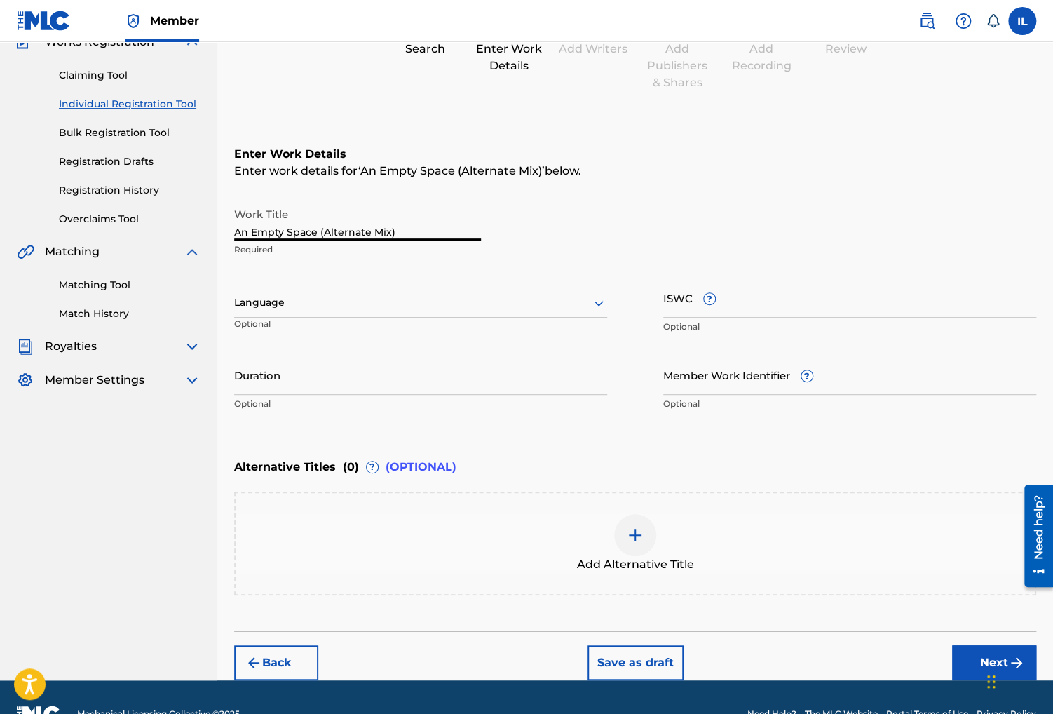
type input "An Empty Space (Alternate Mix)"
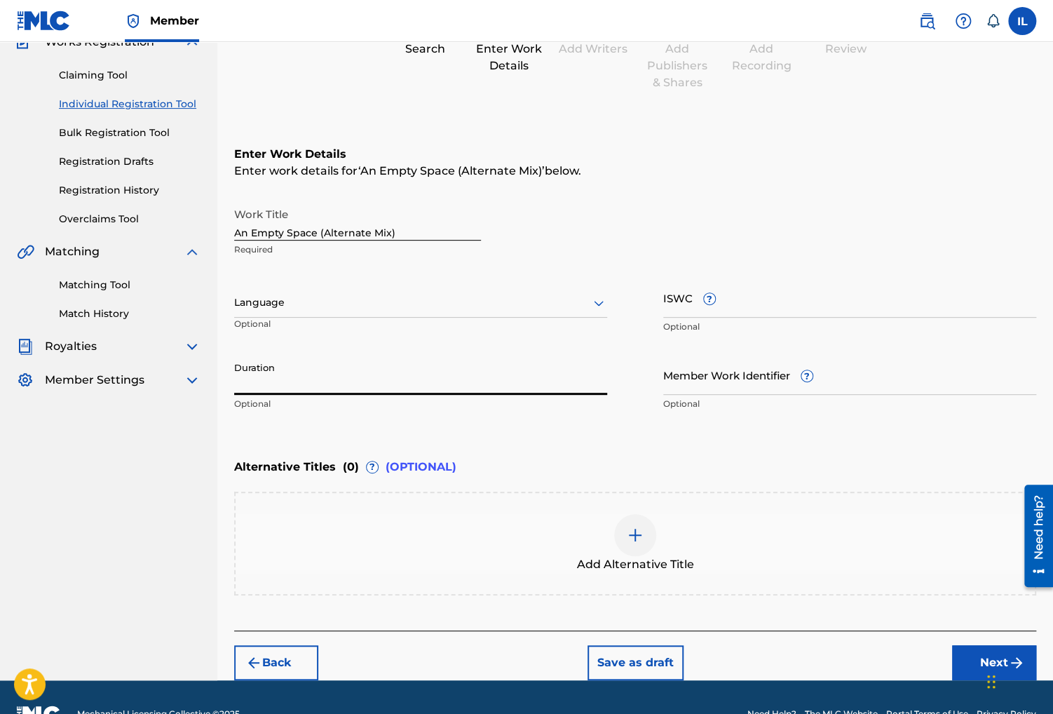
click at [436, 391] on input "Duration" at bounding box center [420, 375] width 373 height 40
click at [442, 108] on div "Register Work Search Enter Work Details Add Writers Add Publishers & Shares Add…" at bounding box center [635, 313] width 802 height 734
click at [360, 391] on input "Duration" at bounding box center [420, 375] width 373 height 40
paste input "06:47"
type input "06:47"
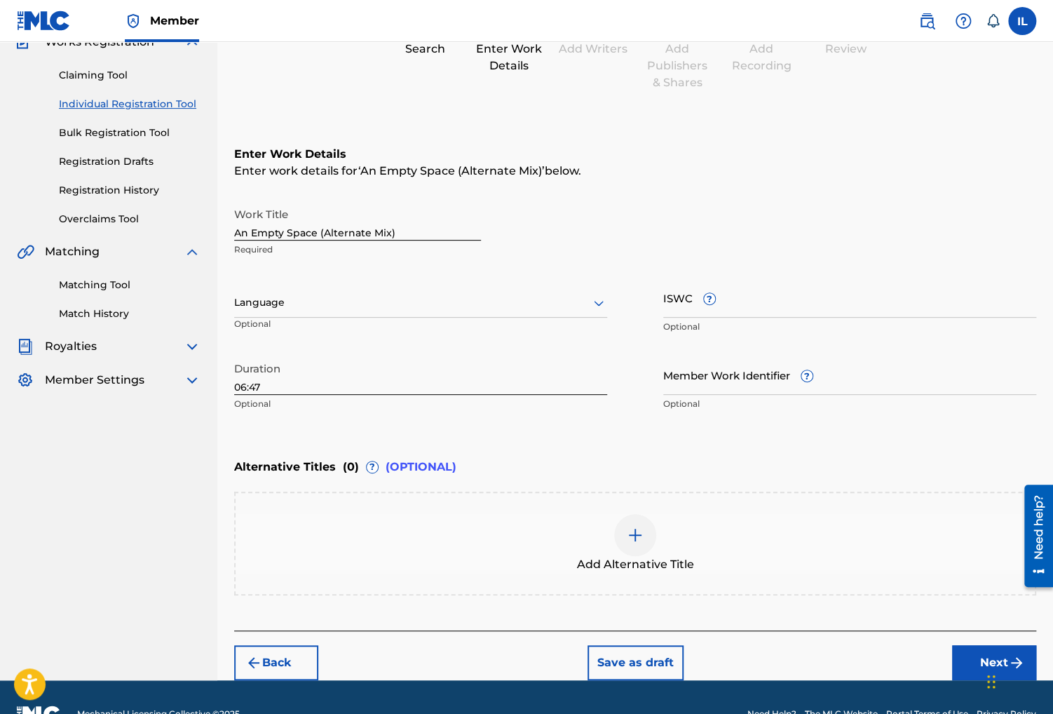
click at [954, 661] on button "Next" at bounding box center [994, 662] width 84 height 35
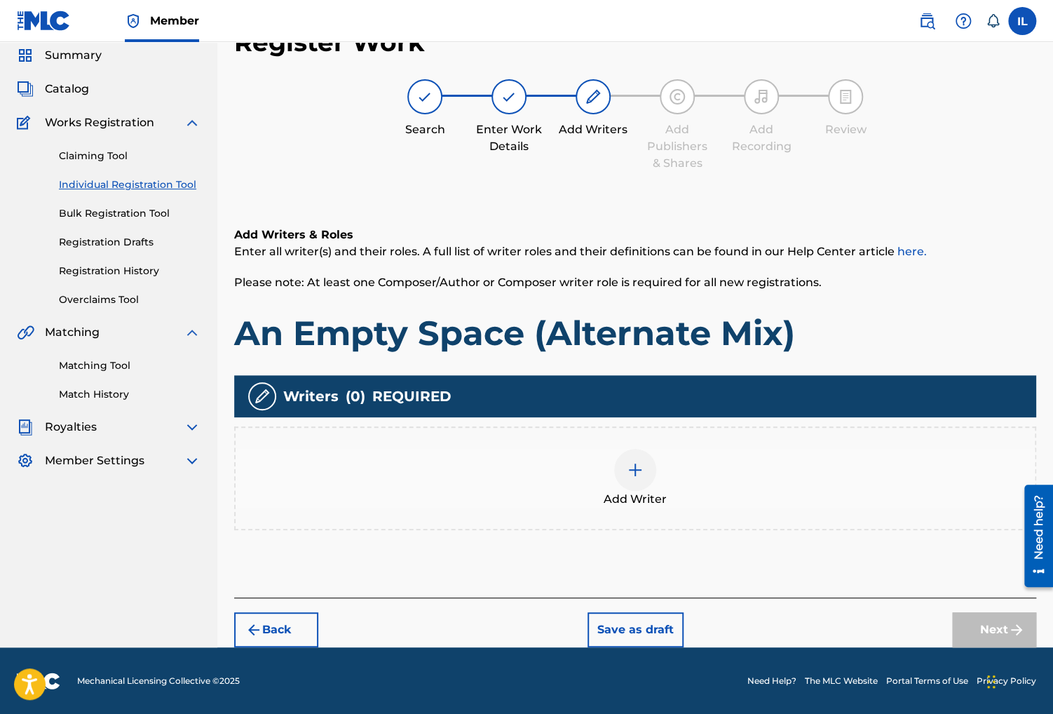
click at [651, 478] on div at bounding box center [635, 470] width 42 height 42
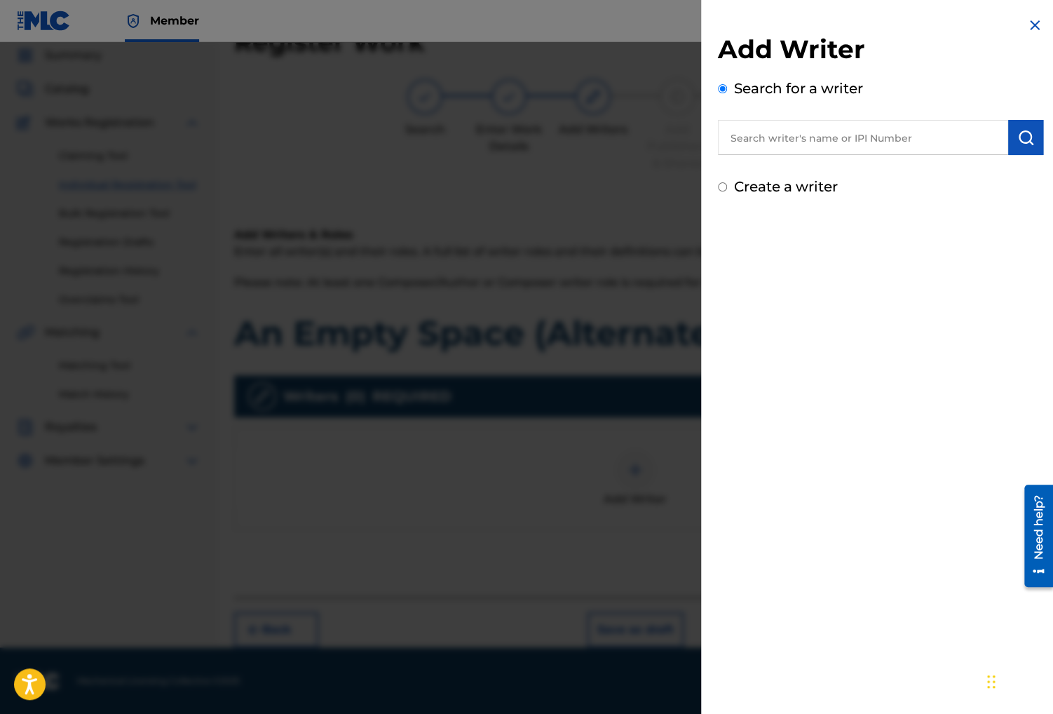
click at [817, 181] on label "Create a writer" at bounding box center [786, 186] width 104 height 17
click at [727, 182] on input "Create a writer" at bounding box center [722, 186] width 9 height 9
radio input "false"
radio input "true"
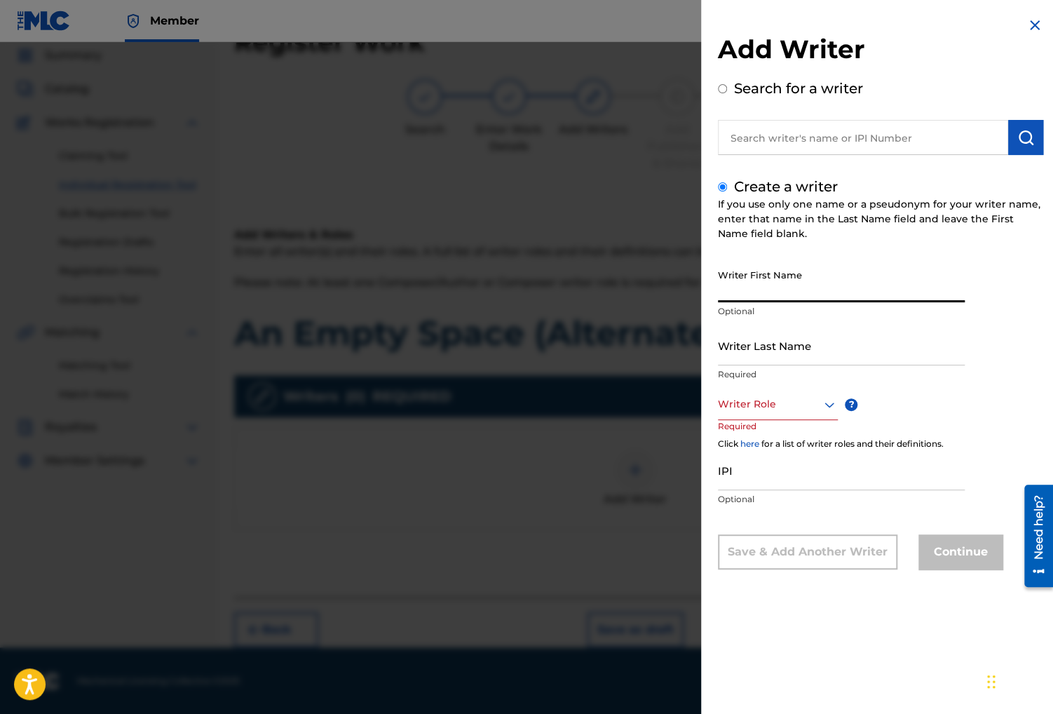
click at [799, 282] on input "Writer First Name" at bounding box center [841, 282] width 247 height 40
type input "Irvin"
type input ":"
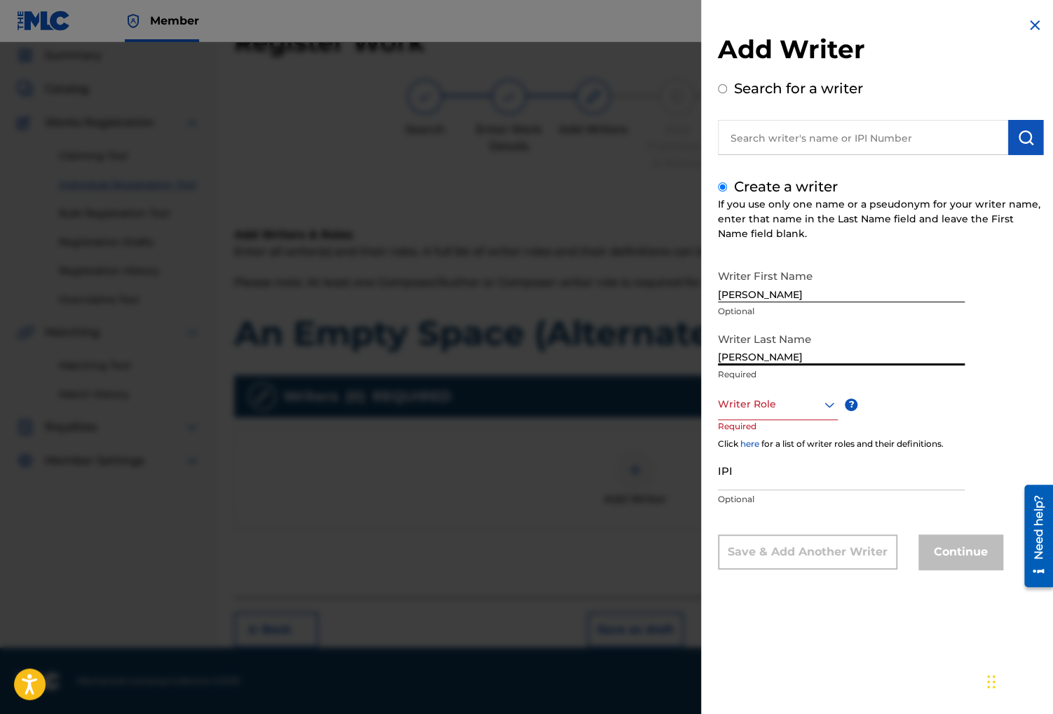
type input "[PERSON_NAME]"
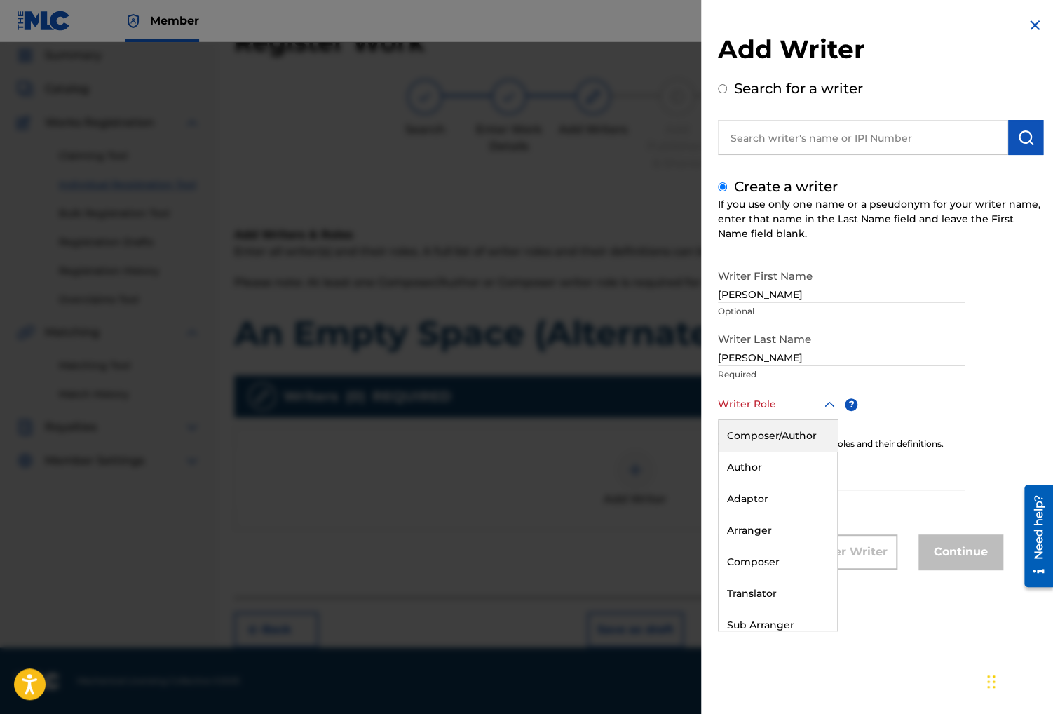
click at [775, 409] on div at bounding box center [778, 404] width 120 height 18
click at [767, 567] on div "Composer" at bounding box center [778, 562] width 119 height 32
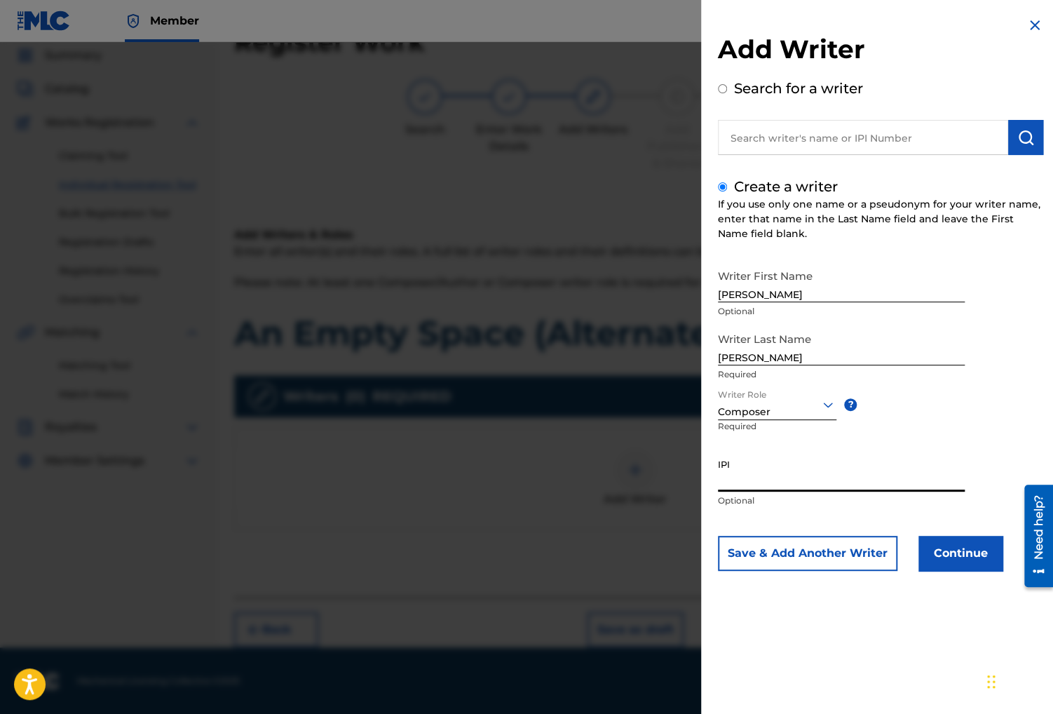
click at [818, 470] on input "IPI" at bounding box center [841, 472] width 247 height 40
click at [889, 65] on h2 "Add Writer" at bounding box center [880, 52] width 325 height 36
click at [834, 467] on input "IPI" at bounding box center [841, 472] width 247 height 40
paste input "1172994227"
type input "1172994227"
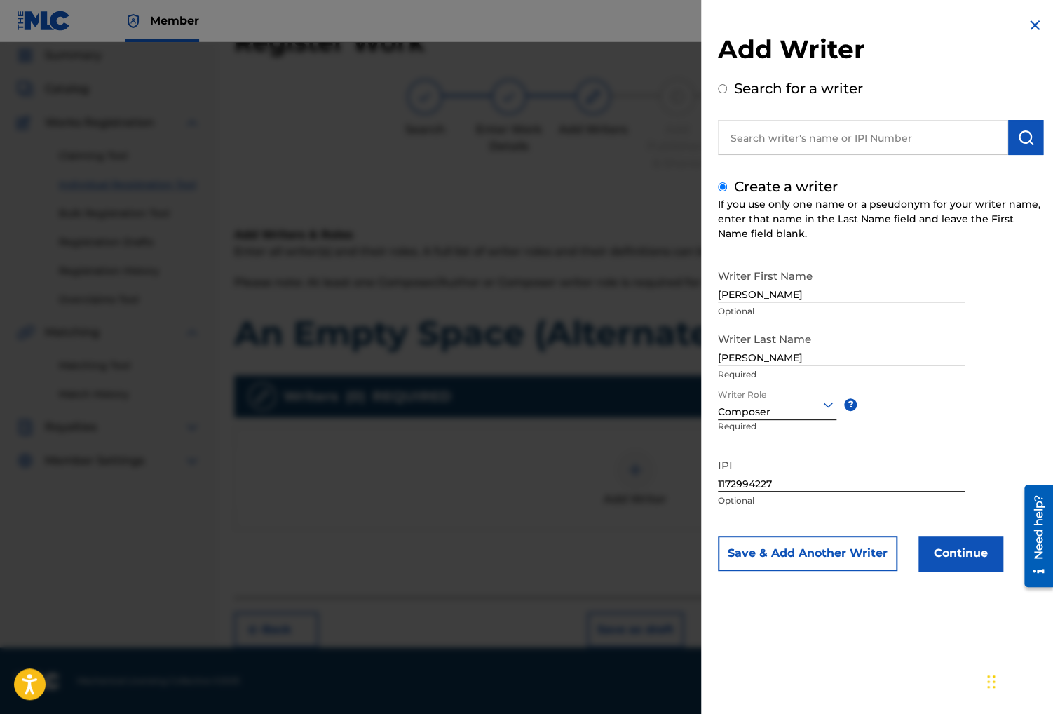
click at [966, 555] on button "Continue" at bounding box center [961, 553] width 84 height 35
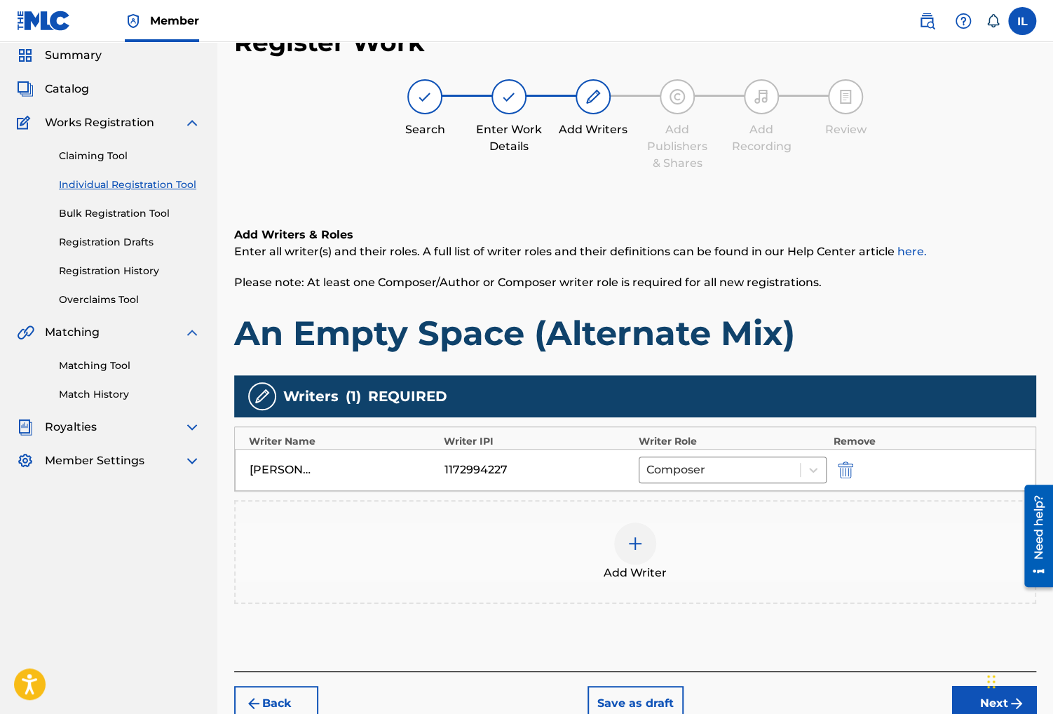
scroll to position [123, 0]
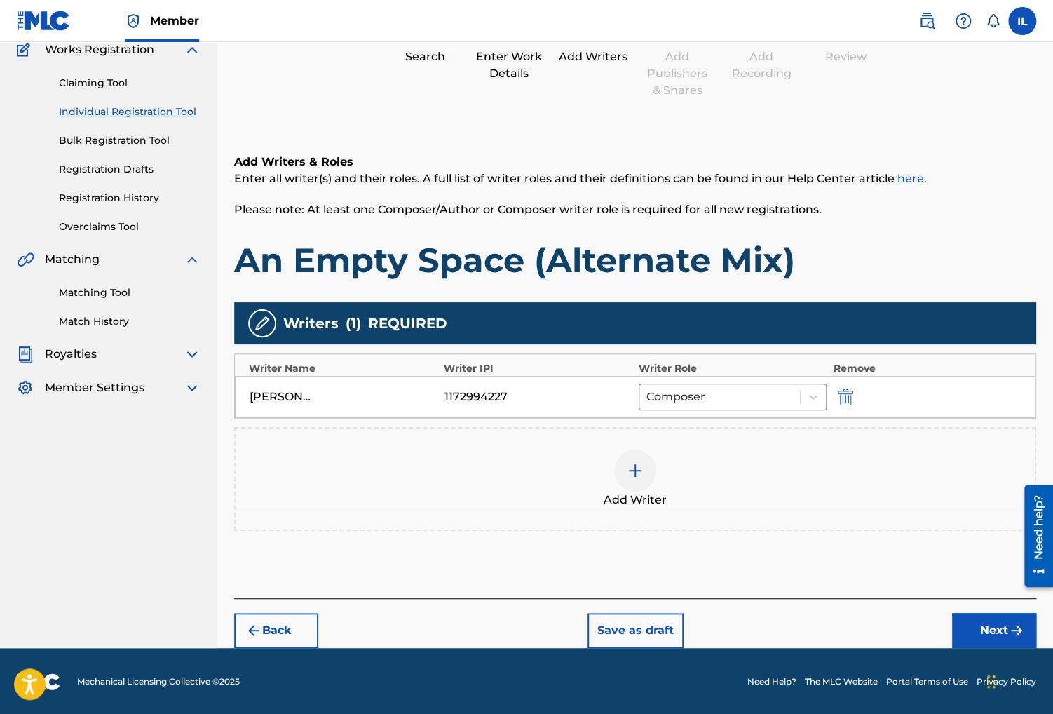
click at [985, 630] on button "Next" at bounding box center [994, 630] width 84 height 35
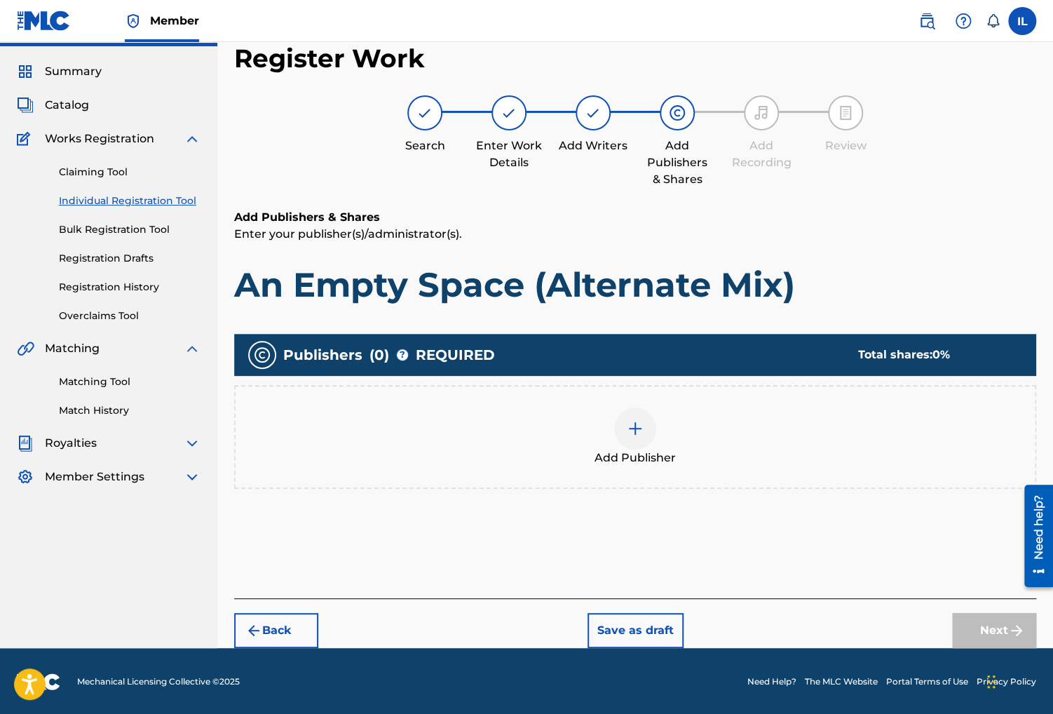
click at [645, 445] on div at bounding box center [635, 428] width 42 height 42
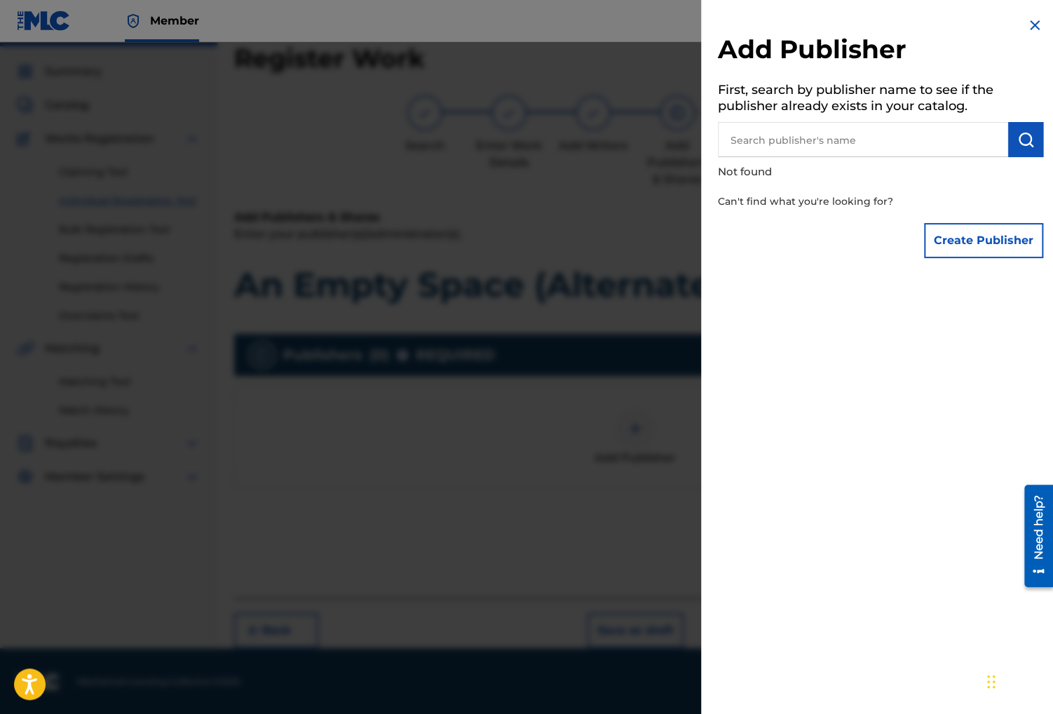
click at [976, 233] on button "Create Publisher" at bounding box center [983, 240] width 119 height 35
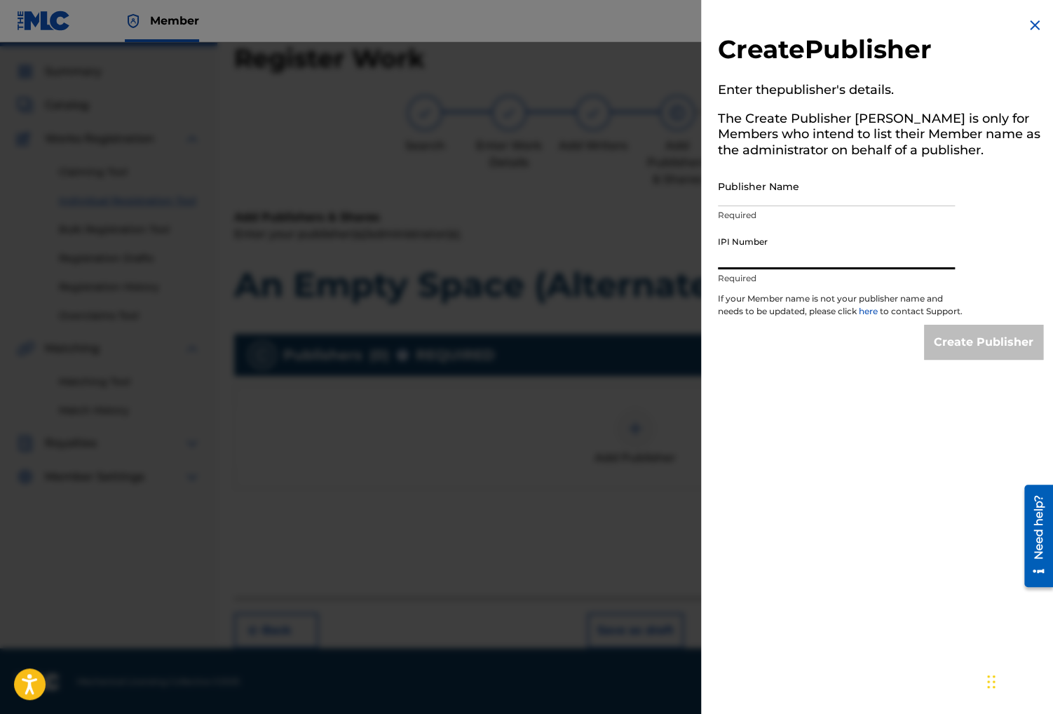
click at [819, 244] on input "IPI Number" at bounding box center [836, 249] width 237 height 40
paste input "1172994227"
type input "1172994227"
click at [822, 188] on input "Publisher Name" at bounding box center [836, 186] width 237 height 40
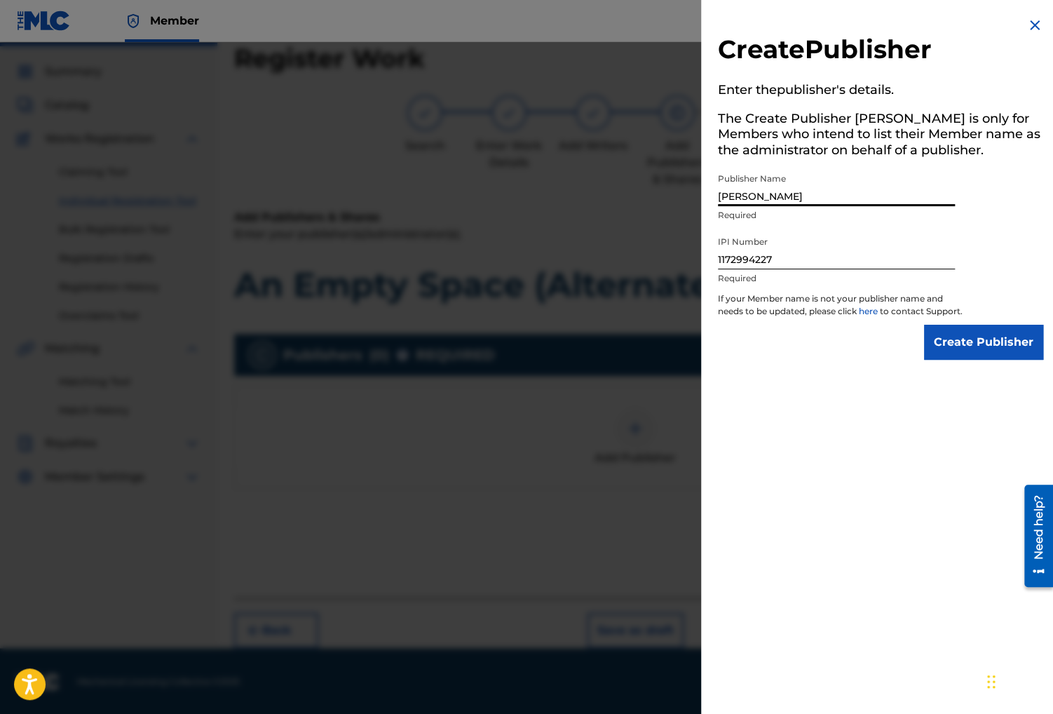
type input "[PERSON_NAME]"
click at [1007, 360] on input "Create Publisher" at bounding box center [983, 342] width 119 height 35
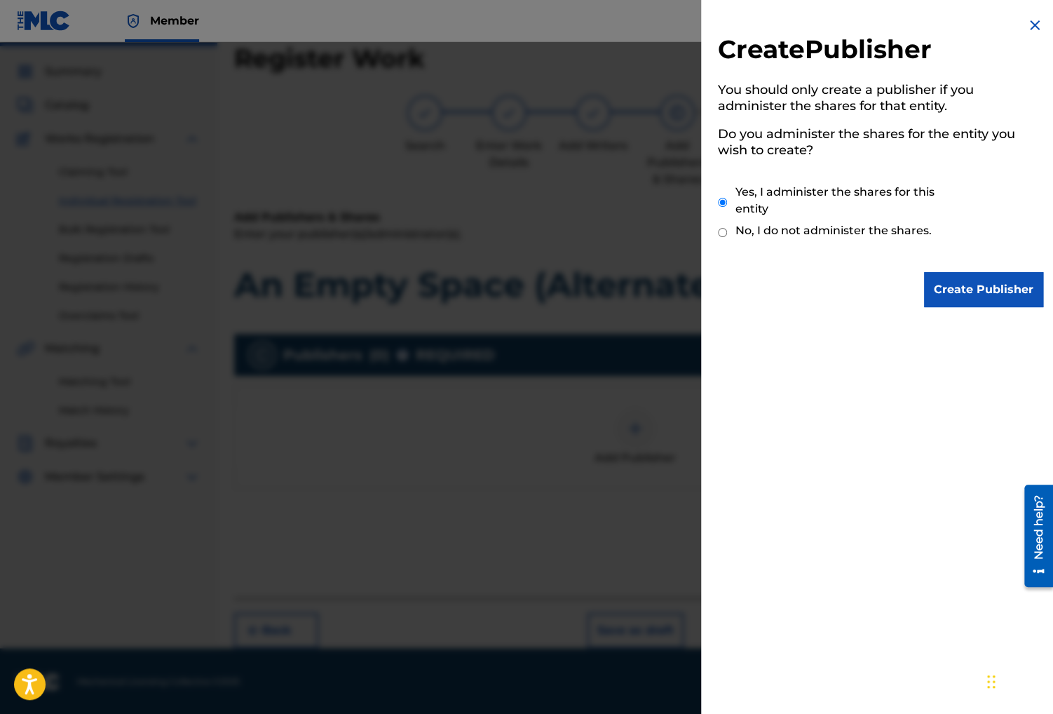
click at [1003, 290] on input "Create Publisher" at bounding box center [983, 289] width 119 height 35
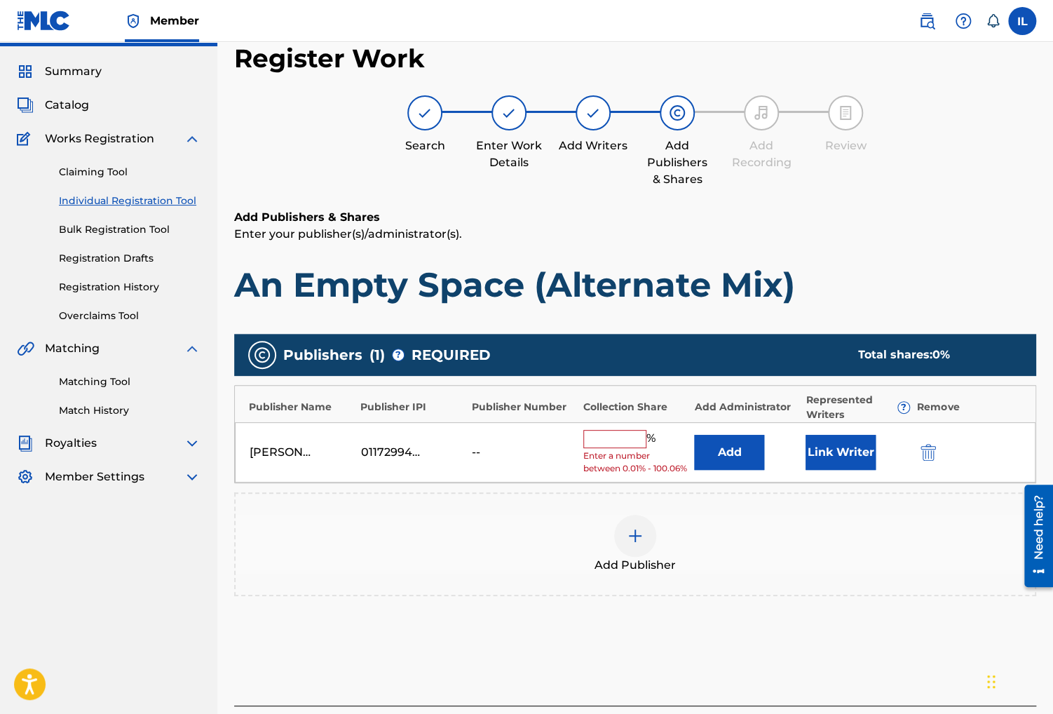
click at [622, 438] on input "text" at bounding box center [614, 439] width 63 height 18
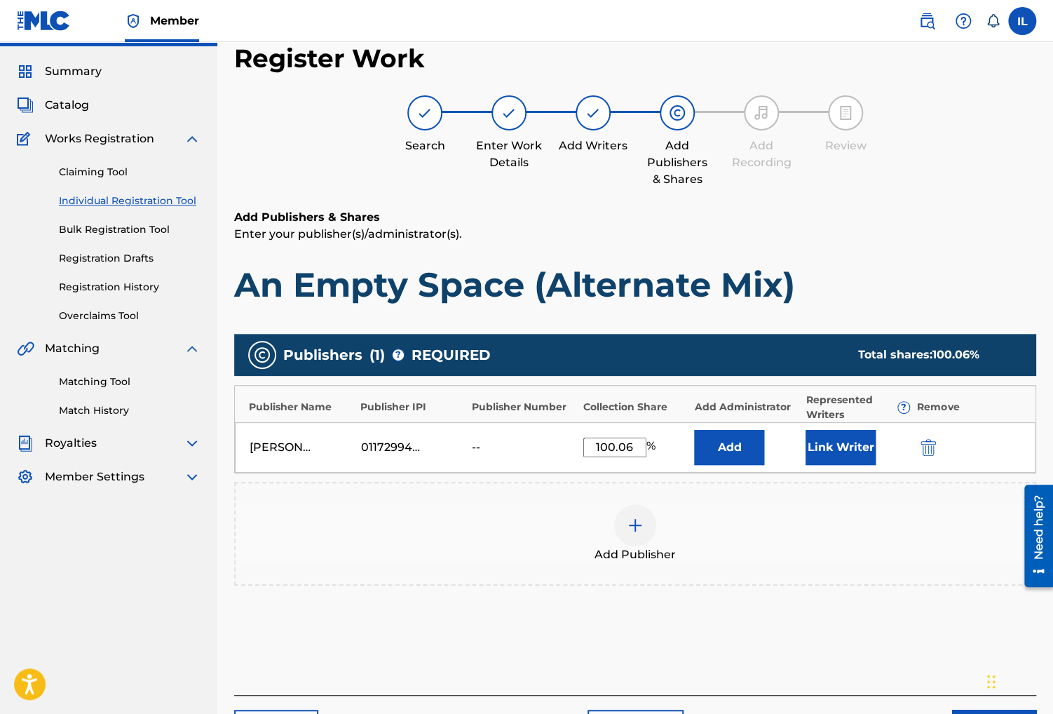
scroll to position [132, 0]
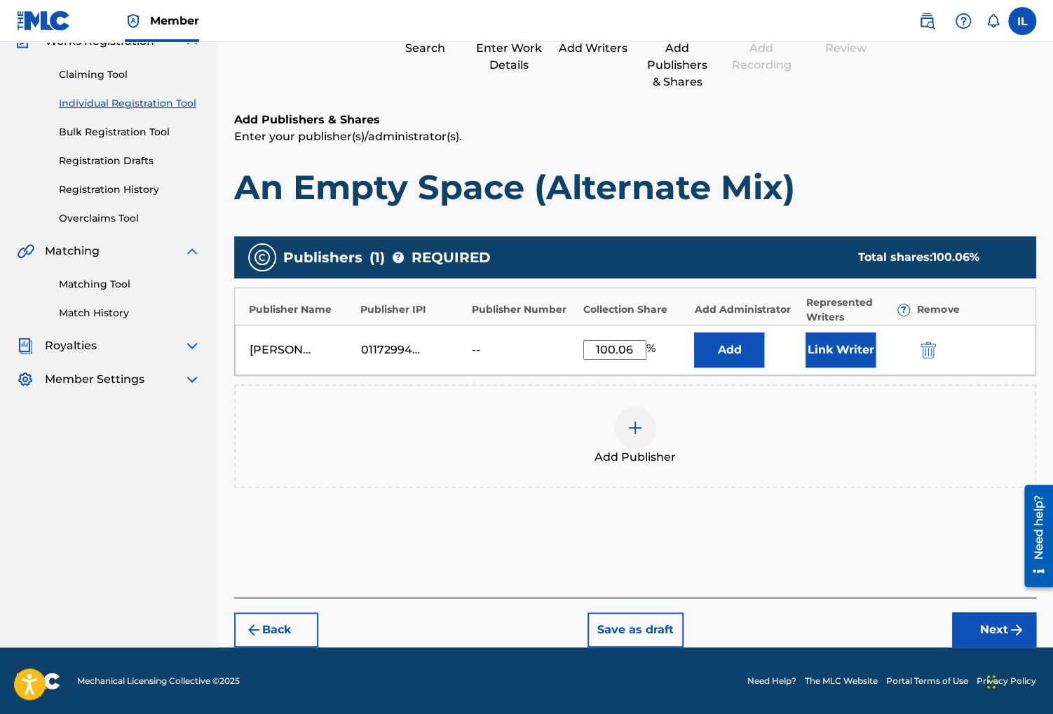
type input "100.06"
click at [978, 623] on button "Next" at bounding box center [994, 629] width 84 height 35
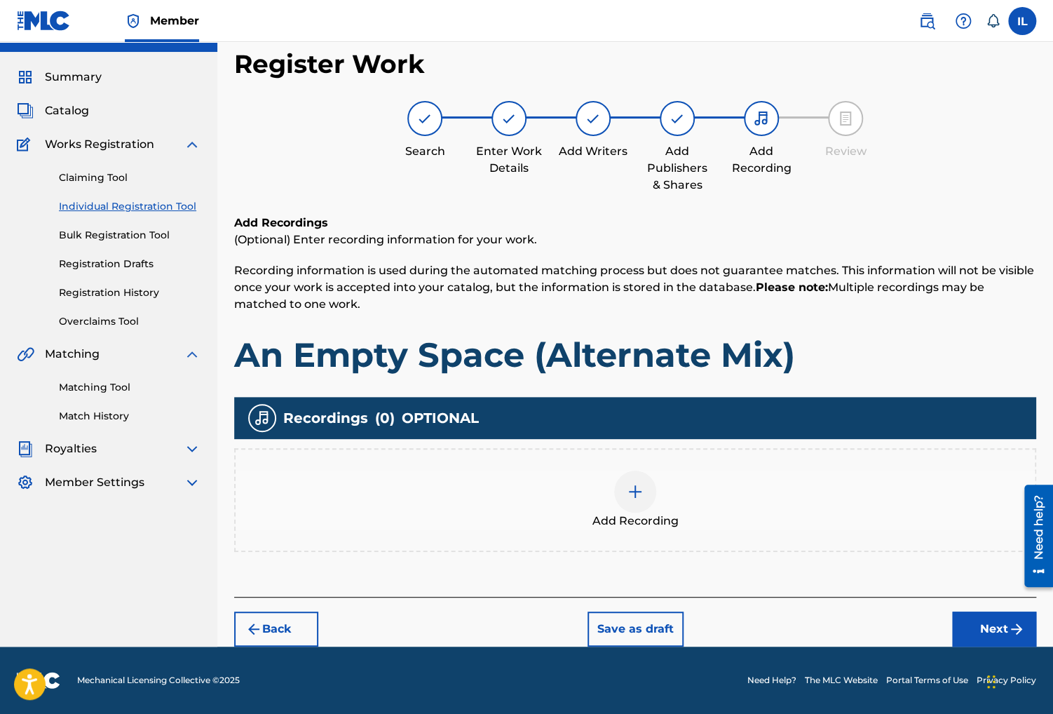
scroll to position [28, 0]
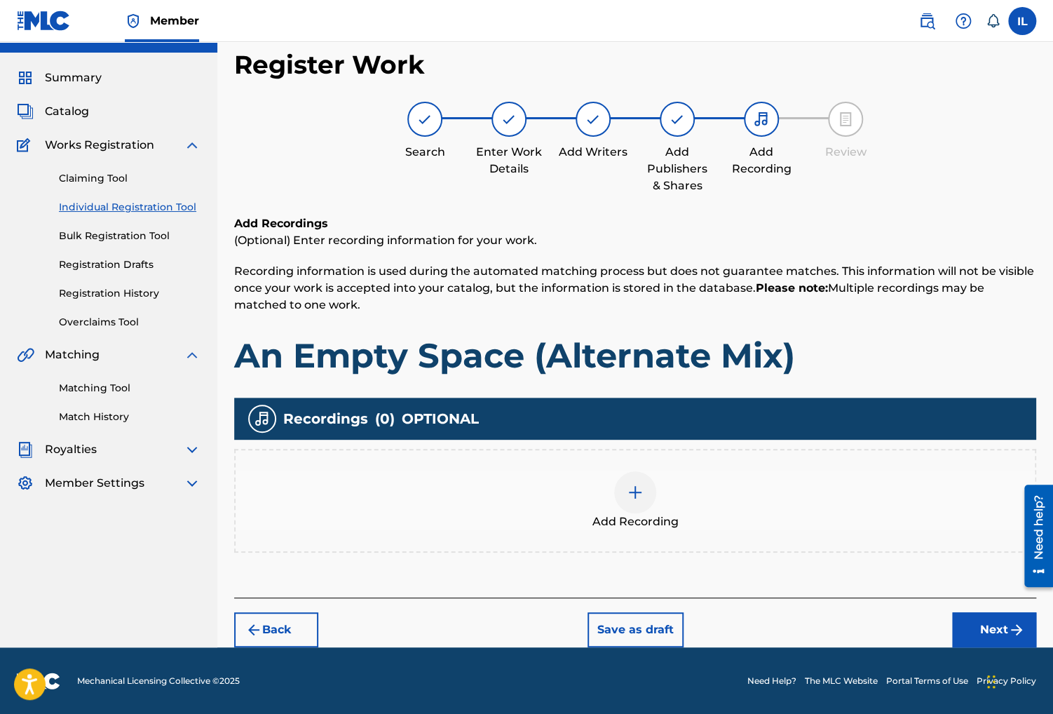
click at [639, 503] on div at bounding box center [635, 492] width 42 height 42
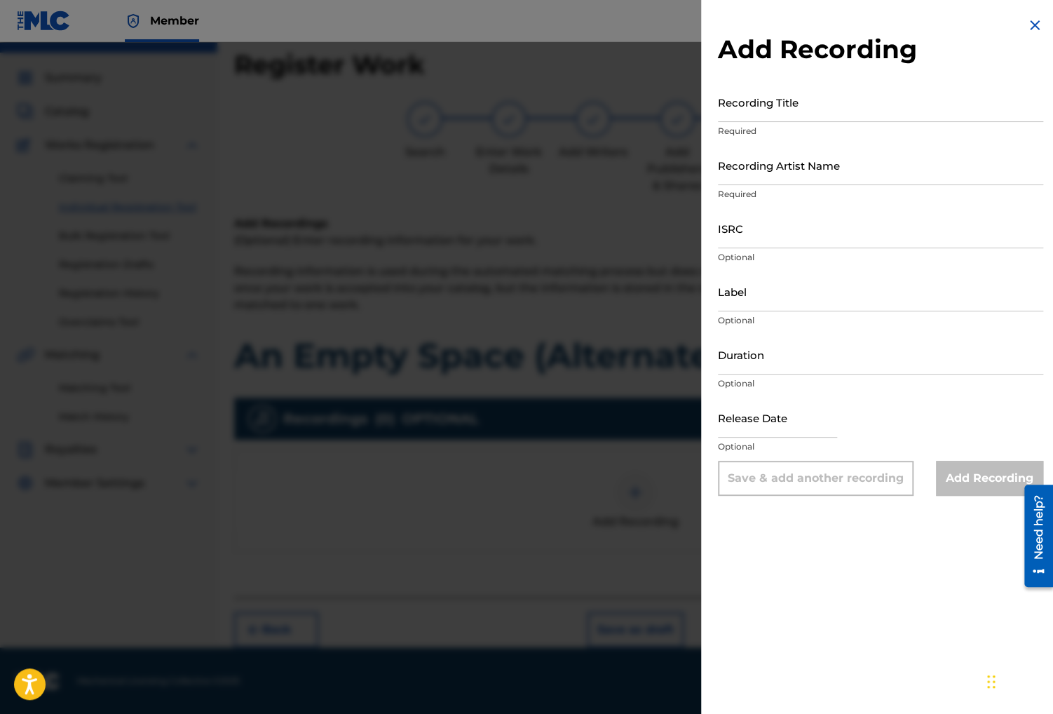
click at [762, 81] on div "Add Recording Recording Title Required Recording Artist Name Required ISRC Opti…" at bounding box center [880, 256] width 359 height 513
click at [768, 226] on input "ISRC" at bounding box center [880, 228] width 325 height 40
paste input "usl4q2387425"
type input "usl4q2387425"
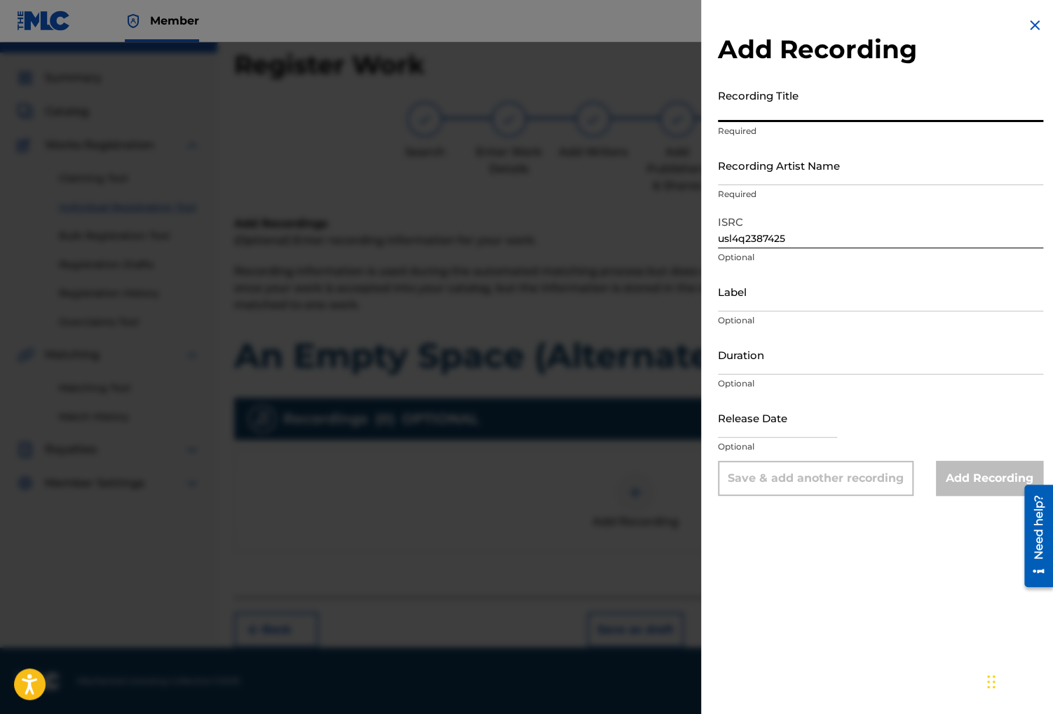
click at [792, 83] on input "Recording Title" at bounding box center [880, 102] width 325 height 40
paste input "An Empty Space (Alternate Mix)"
type input "An Empty Space (Alternate Mix)"
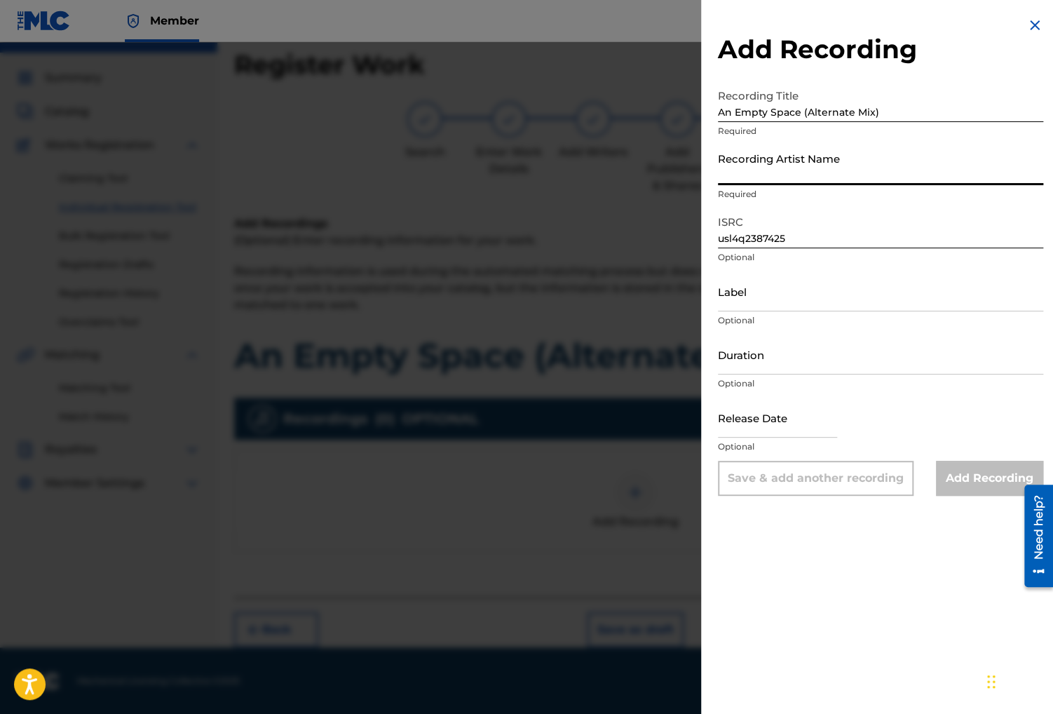
click at [846, 170] on input "Recording Artist Name" at bounding box center [880, 165] width 325 height 40
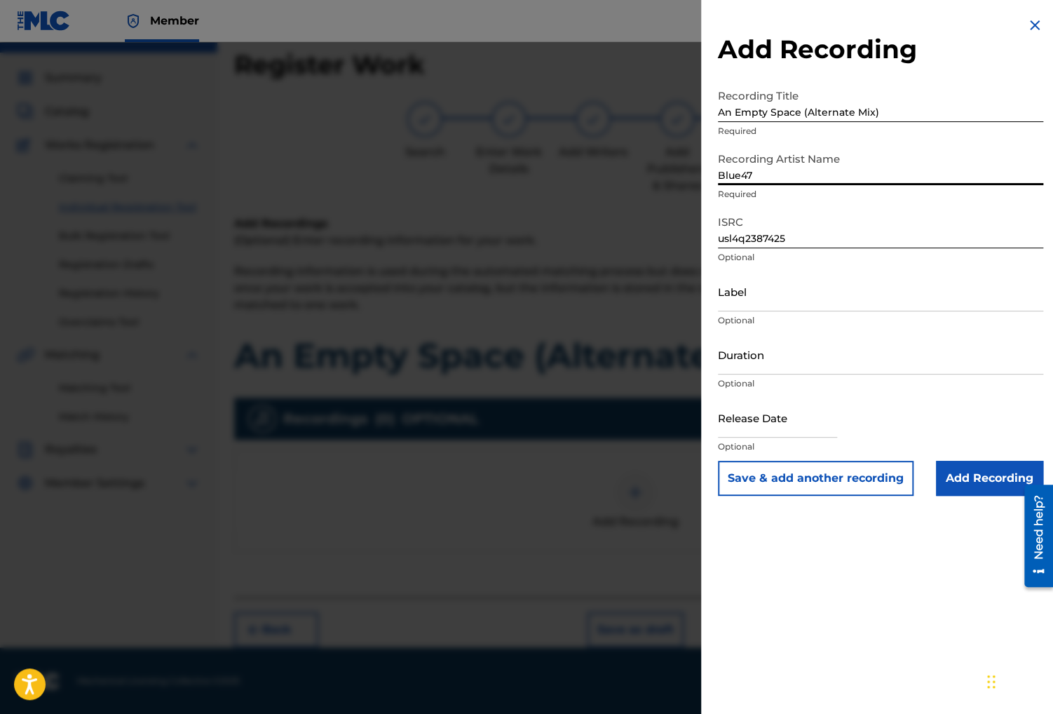
type input "Blue47"
click at [865, 80] on div "Add Recording Recording Title An Empty Space (Alternate Mix) Required Recording…" at bounding box center [880, 256] width 359 height 513
click at [902, 74] on div "Add Recording Recording Title An Empty Space (Alternate Mix) Required Recording…" at bounding box center [880, 256] width 359 height 513
click at [780, 419] on input "text" at bounding box center [777, 418] width 119 height 40
select select "8"
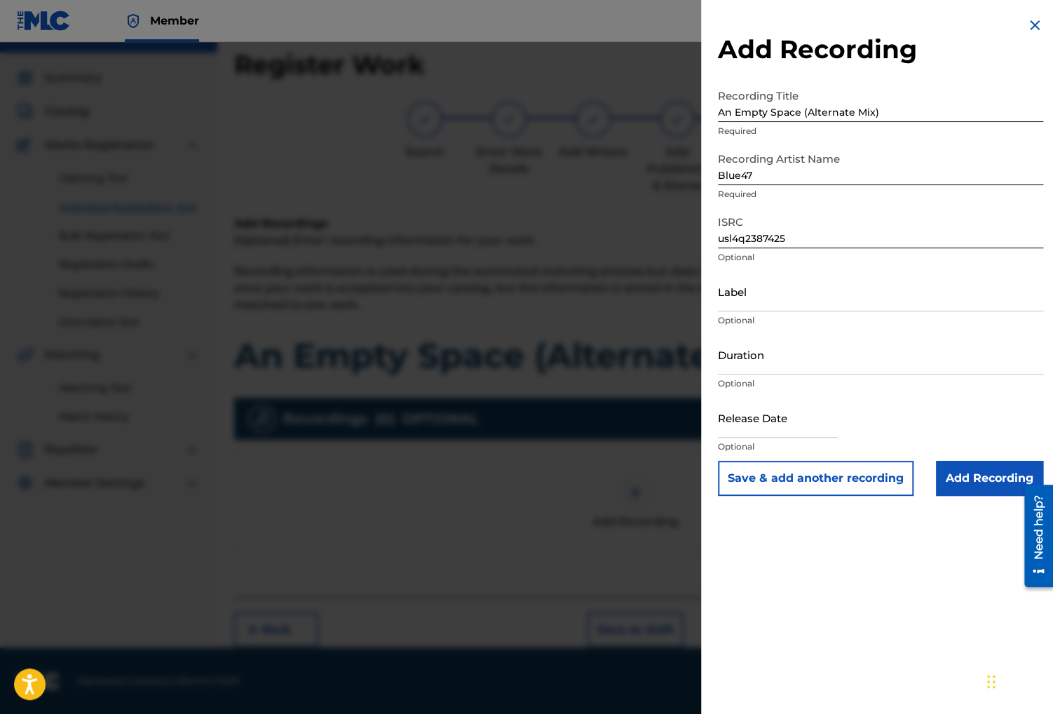
select select "2025"
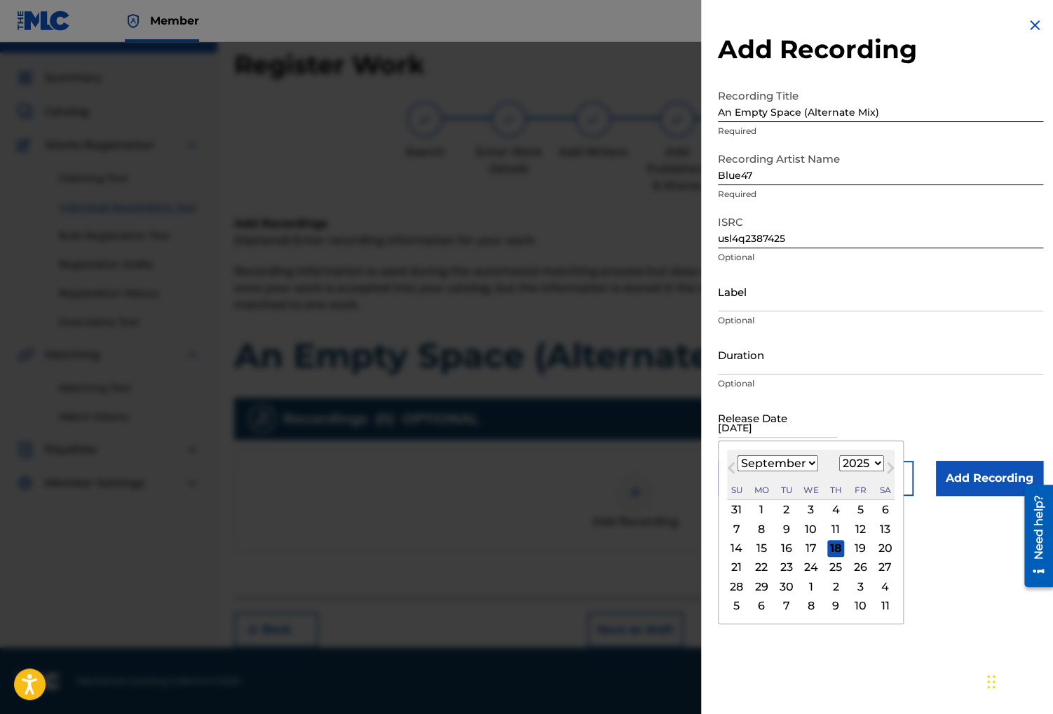
type input "10/06/2023"
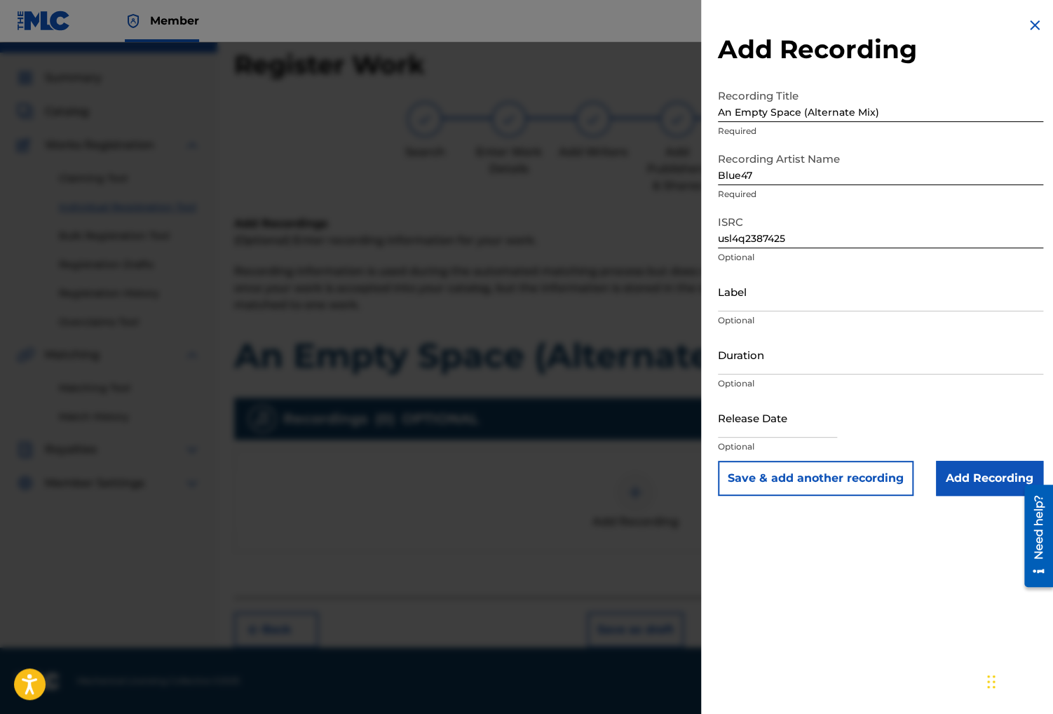
click at [759, 426] on input "text" at bounding box center [777, 418] width 119 height 40
select select "8"
select select "2025"
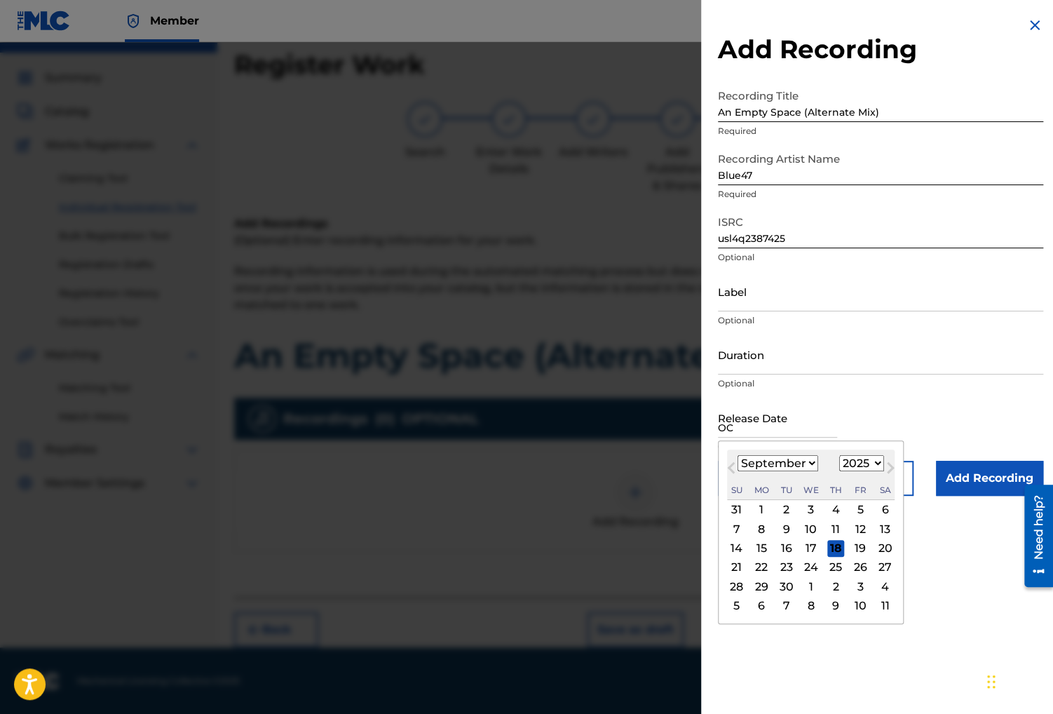
type input "O"
type input "10/06/2023"
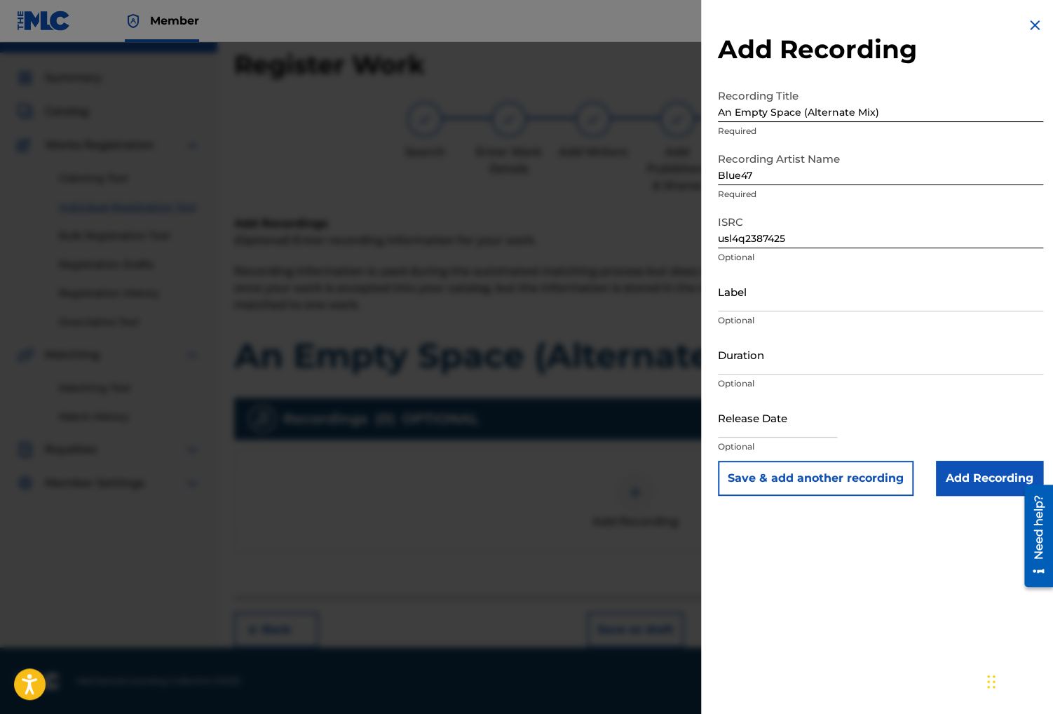
select select "8"
select select "2025"
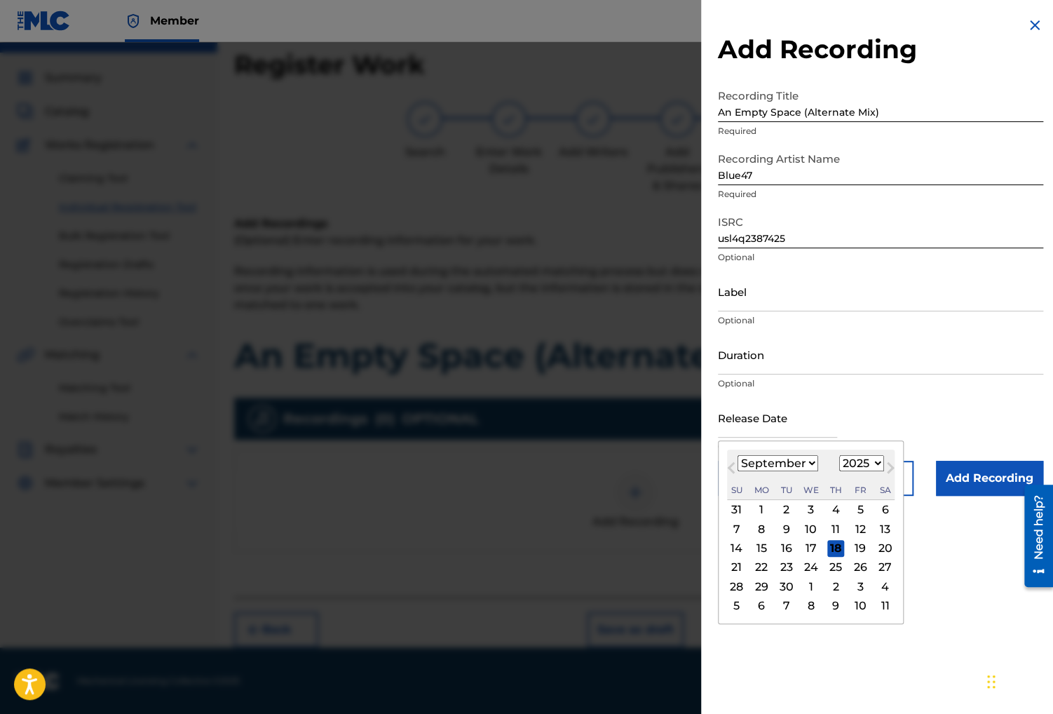
click at [746, 426] on input "text" at bounding box center [777, 418] width 119 height 40
type input "o"
type input "October 06, 2023"
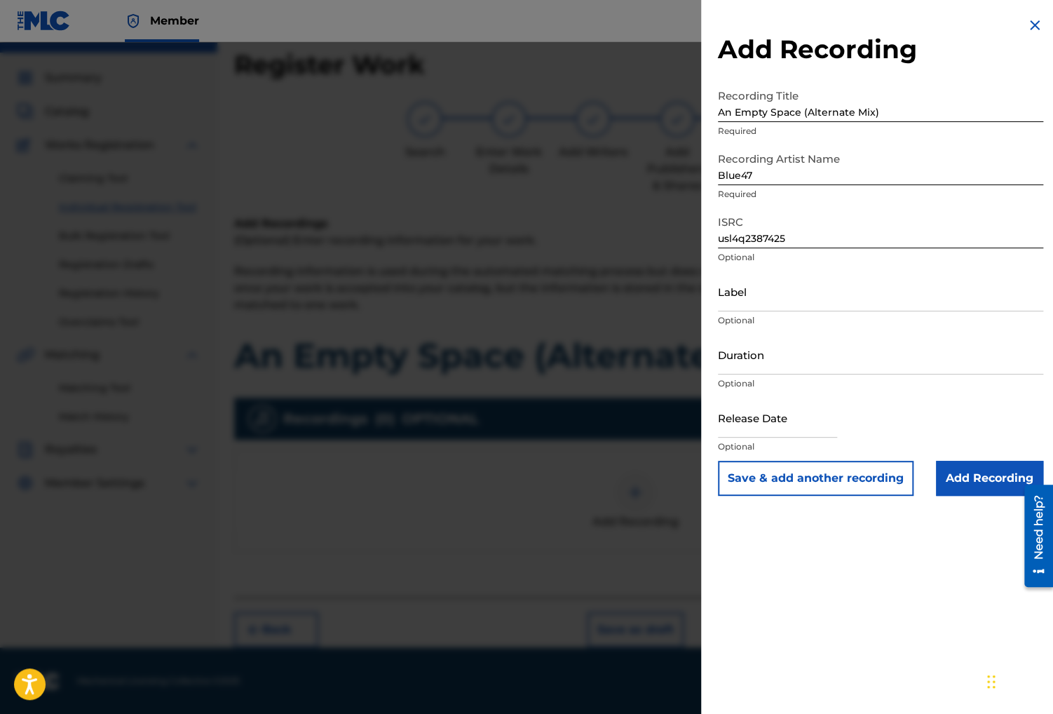
select select "8"
select select "2025"
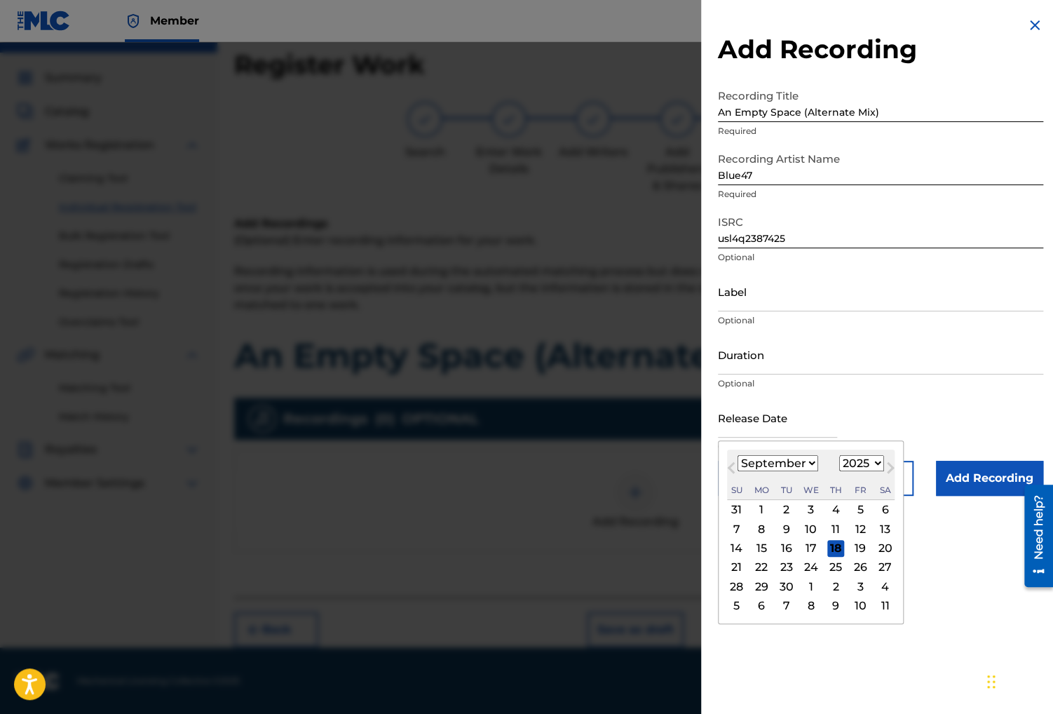
click at [742, 431] on input "text" at bounding box center [777, 418] width 119 height 40
click at [738, 455] on select "January February March April May June July August September October November De…" at bounding box center [778, 463] width 81 height 16
select select "9"
click option "October" at bounding box center [0, 0] width 0 height 0
click at [839, 455] on select "1899 1900 1901 1902 1903 1904 1905 1906 1907 1908 1909 1910 1911 1912 1913 1914…" at bounding box center [861, 463] width 45 height 16
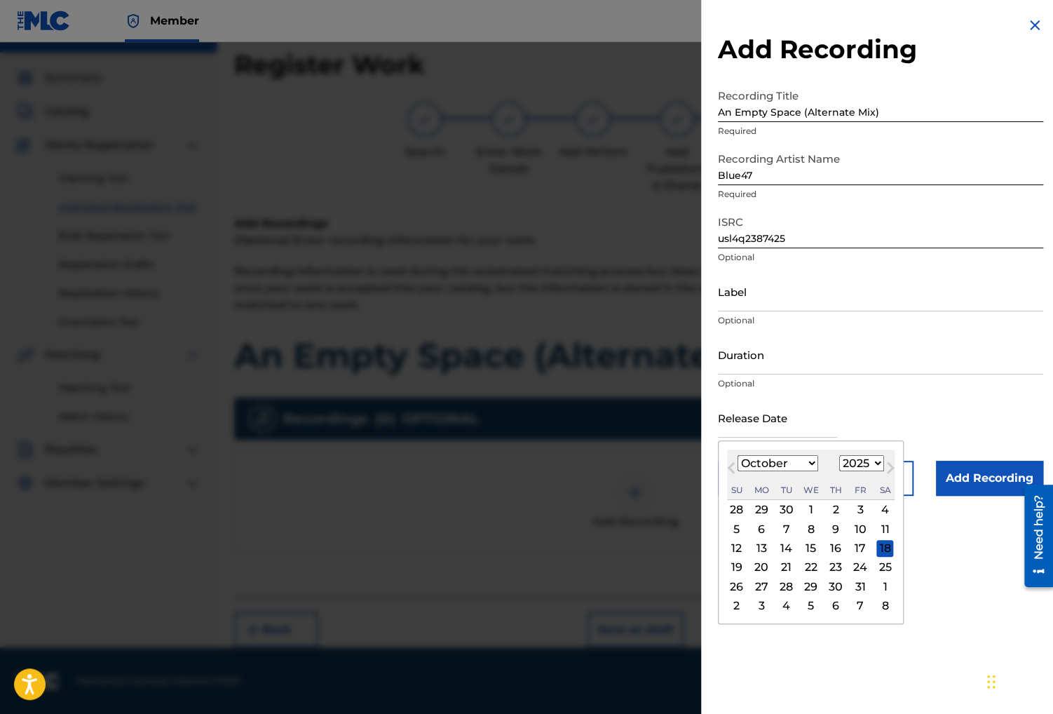
select select "2023"
click option "2023" at bounding box center [0, 0] width 0 height 0
click at [860, 512] on div "6" at bounding box center [860, 509] width 17 height 17
type input "October 6 2023"
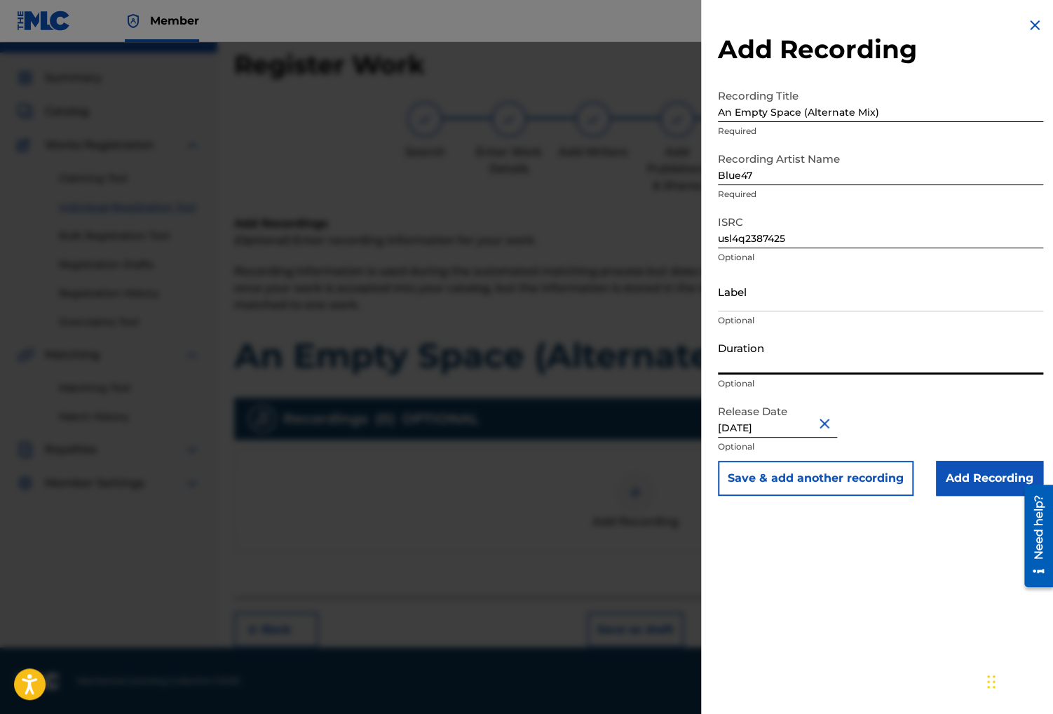
click at [851, 365] on input "Duration" at bounding box center [880, 354] width 325 height 40
click at [835, 61] on h2 "Add Recording" at bounding box center [880, 50] width 325 height 32
click at [784, 360] on input "Duration" at bounding box center [880, 354] width 325 height 40
paste input "06:47"
type input "06:47"
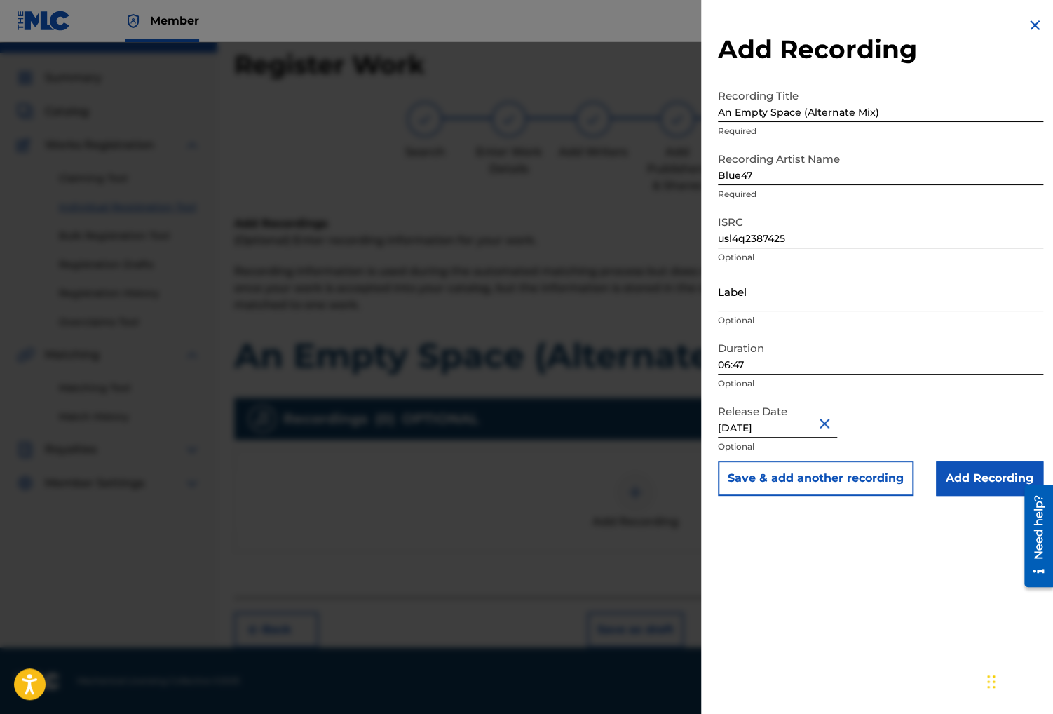
click at [964, 473] on input "Add Recording" at bounding box center [989, 478] width 107 height 35
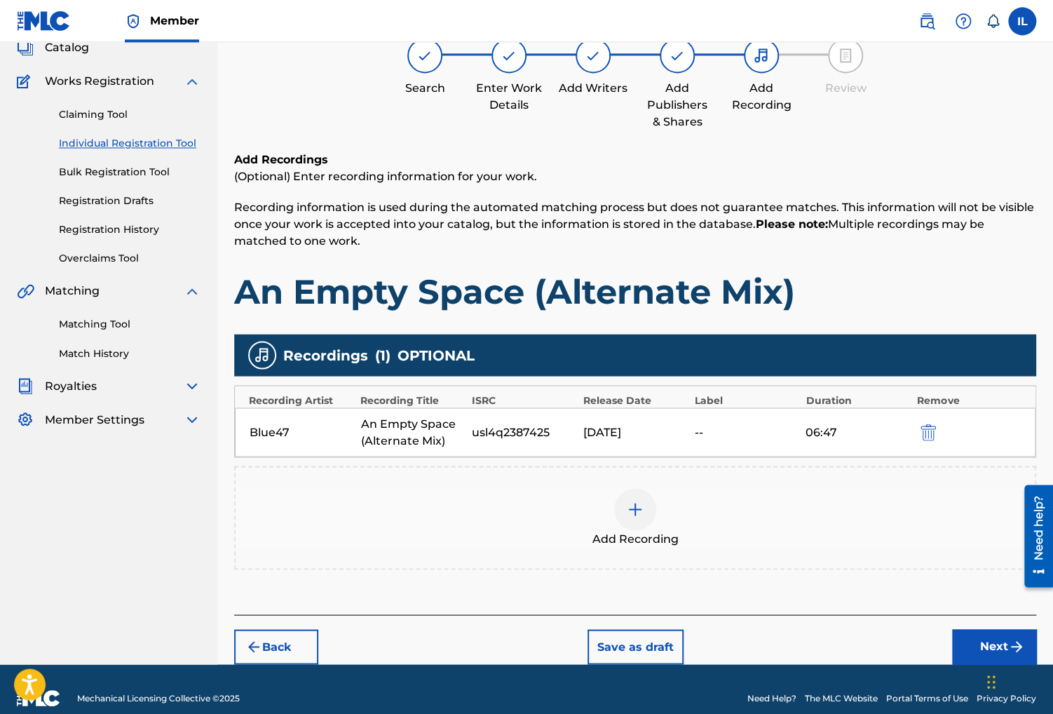
scroll to position [108, 0]
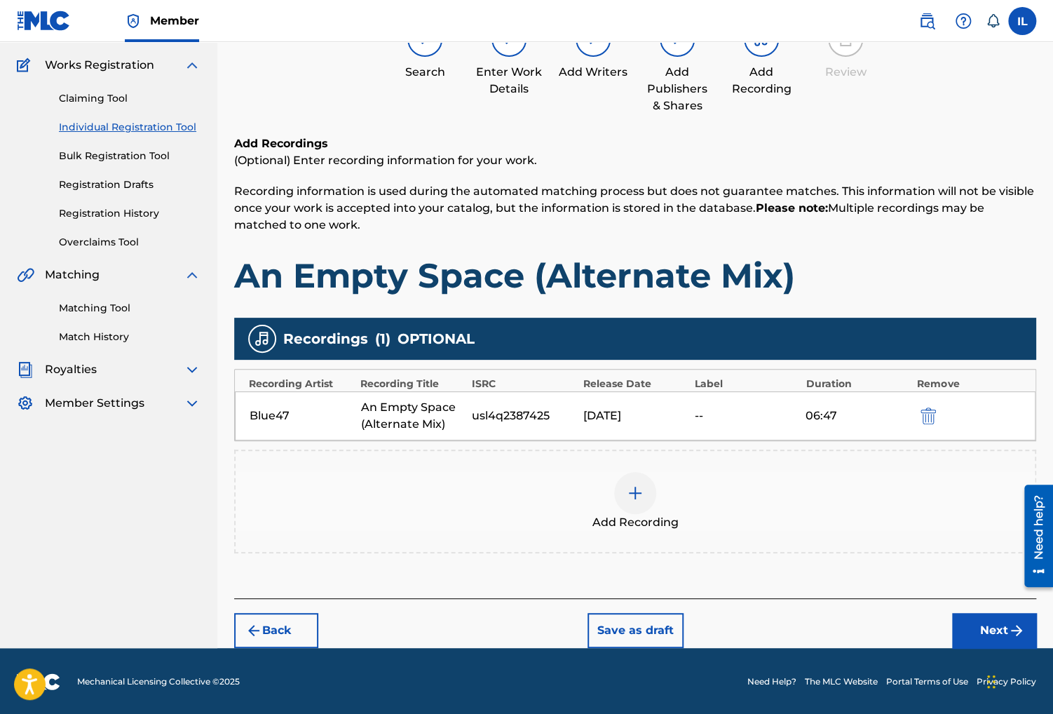
click at [963, 628] on button "Next" at bounding box center [994, 630] width 84 height 35
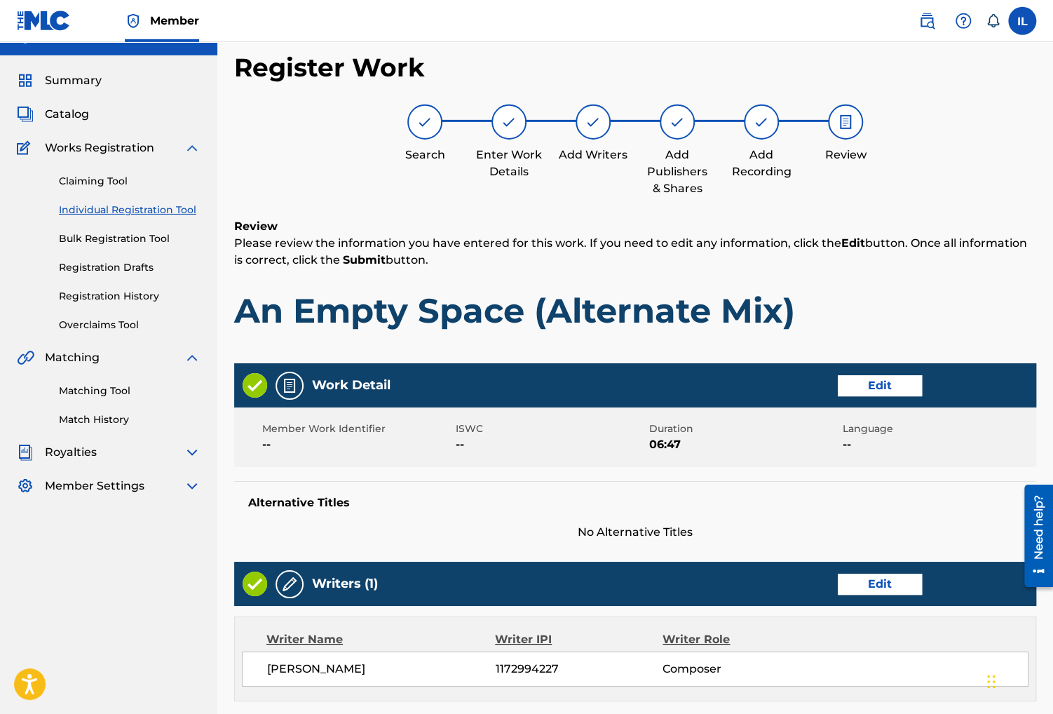
scroll to position [471, 0]
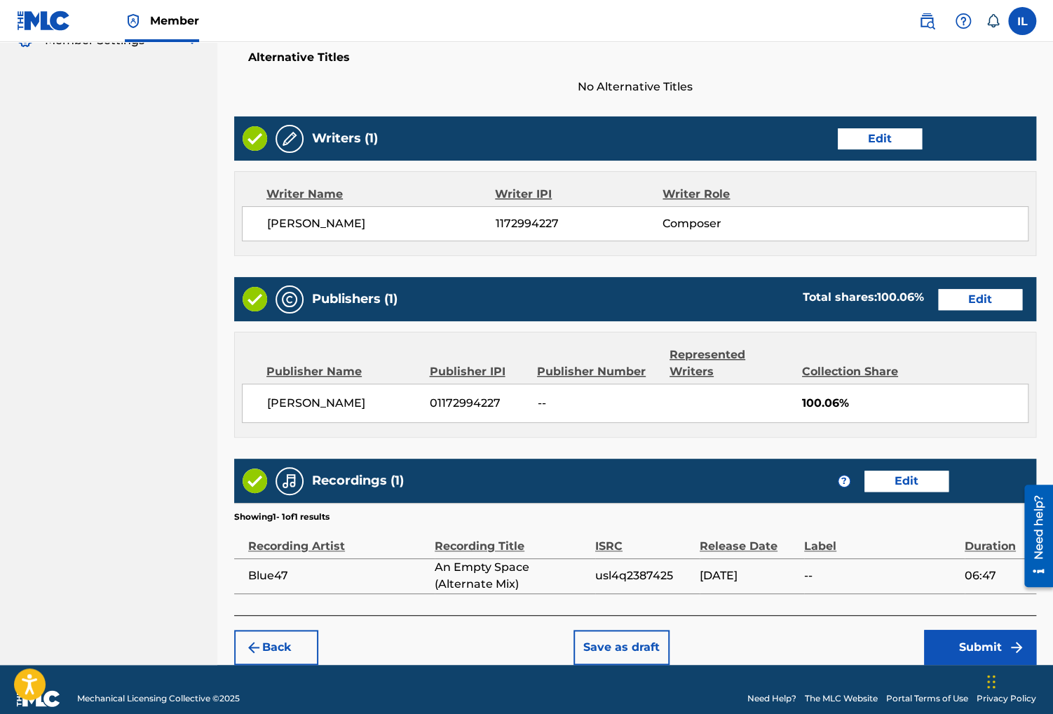
click at [621, 630] on button "Save as draft" at bounding box center [622, 647] width 96 height 35
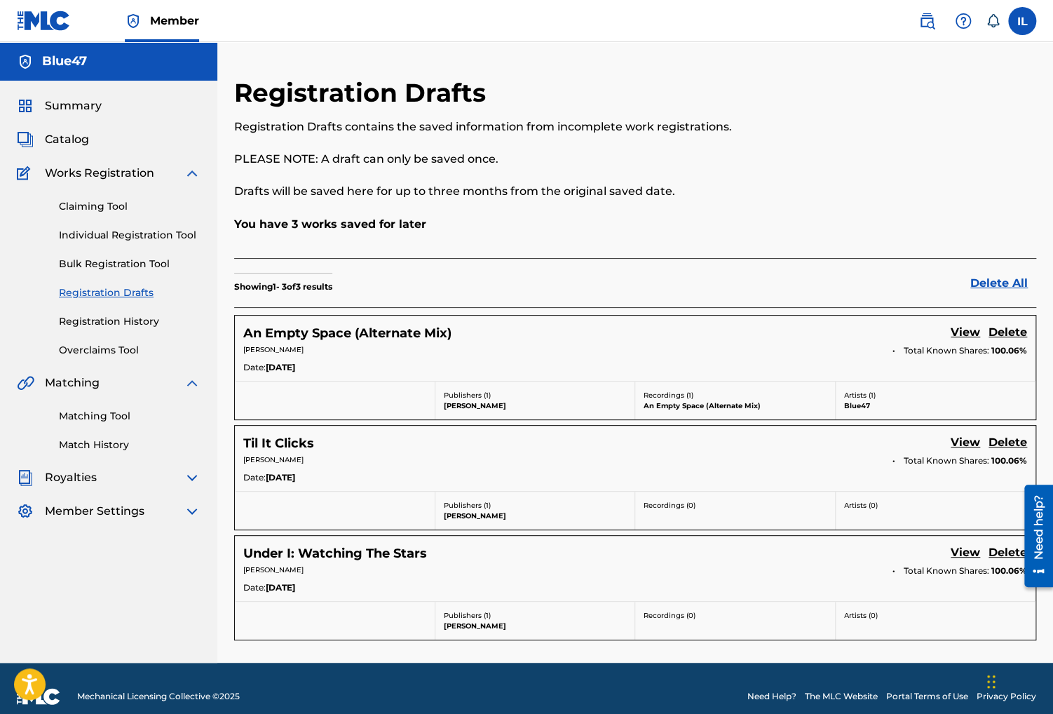
click at [954, 443] on link "View" at bounding box center [965, 443] width 29 height 19
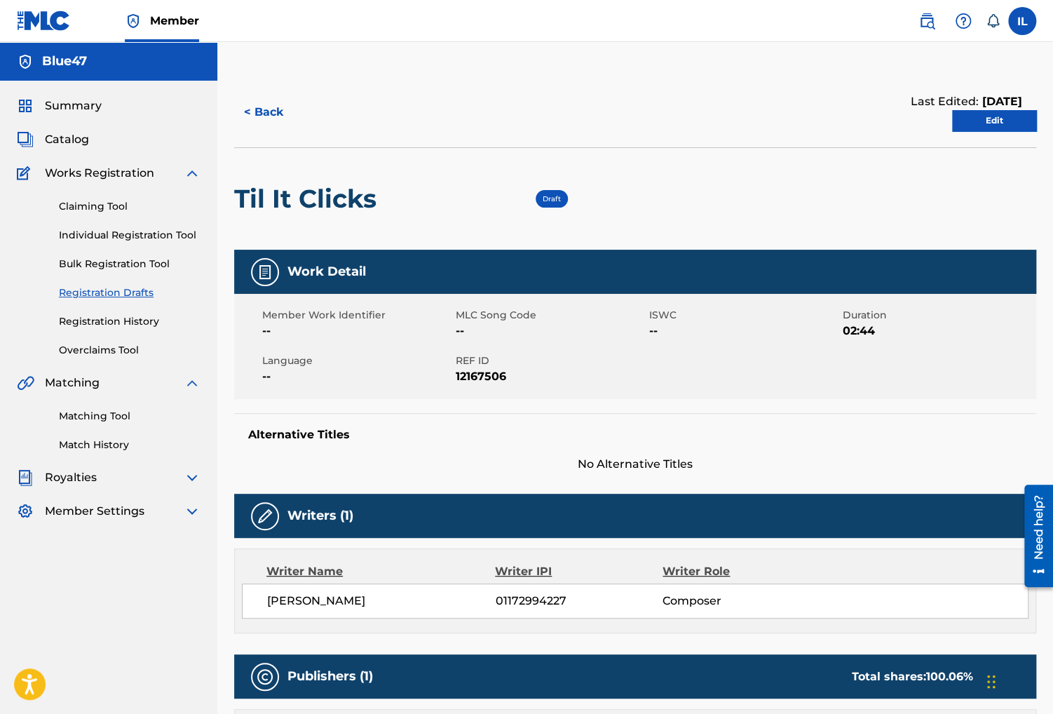
click at [272, 111] on button "< Back" at bounding box center [276, 112] width 84 height 35
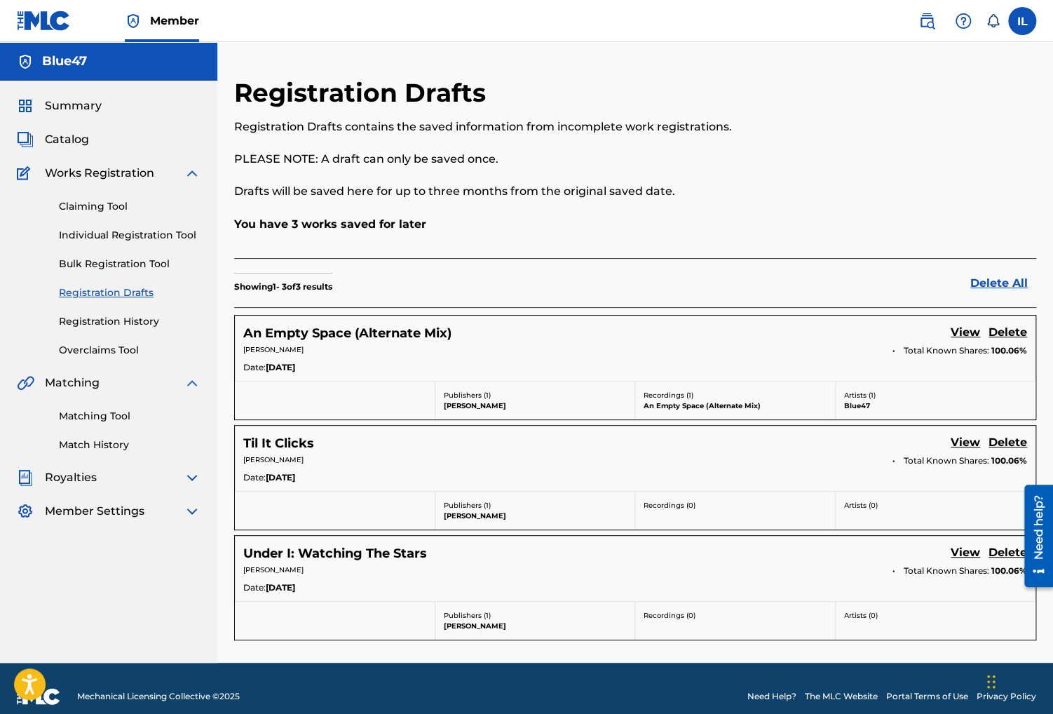
click at [1011, 438] on link "Delete" at bounding box center [1008, 443] width 39 height 19
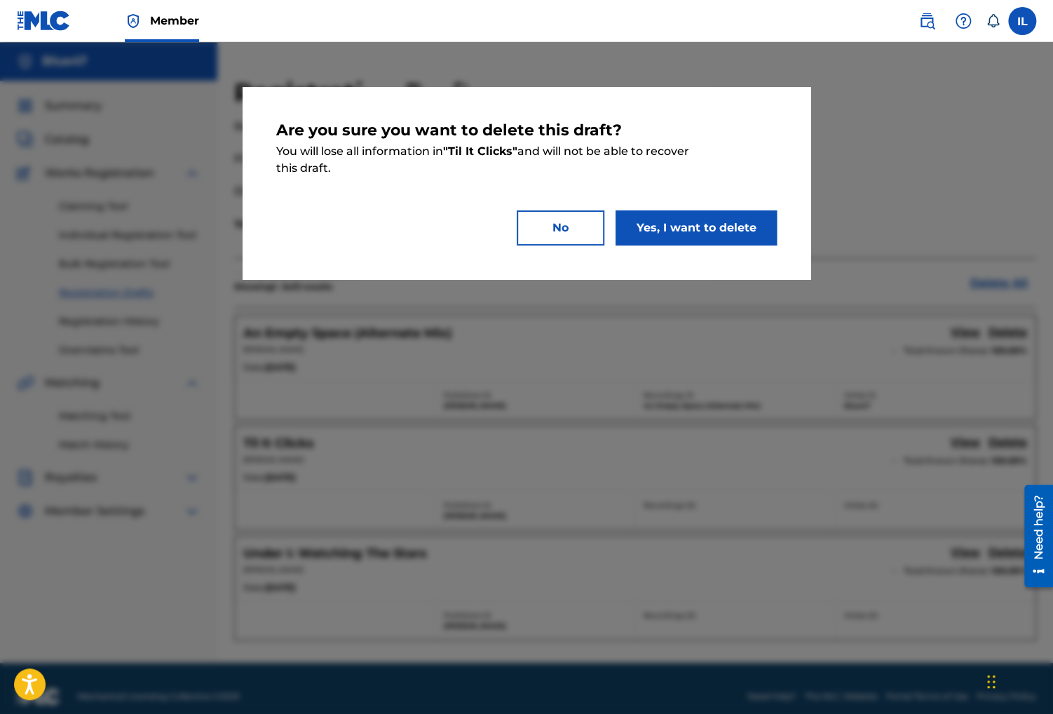
click at [733, 220] on button "Yes, I want to delete" at bounding box center [696, 227] width 161 height 35
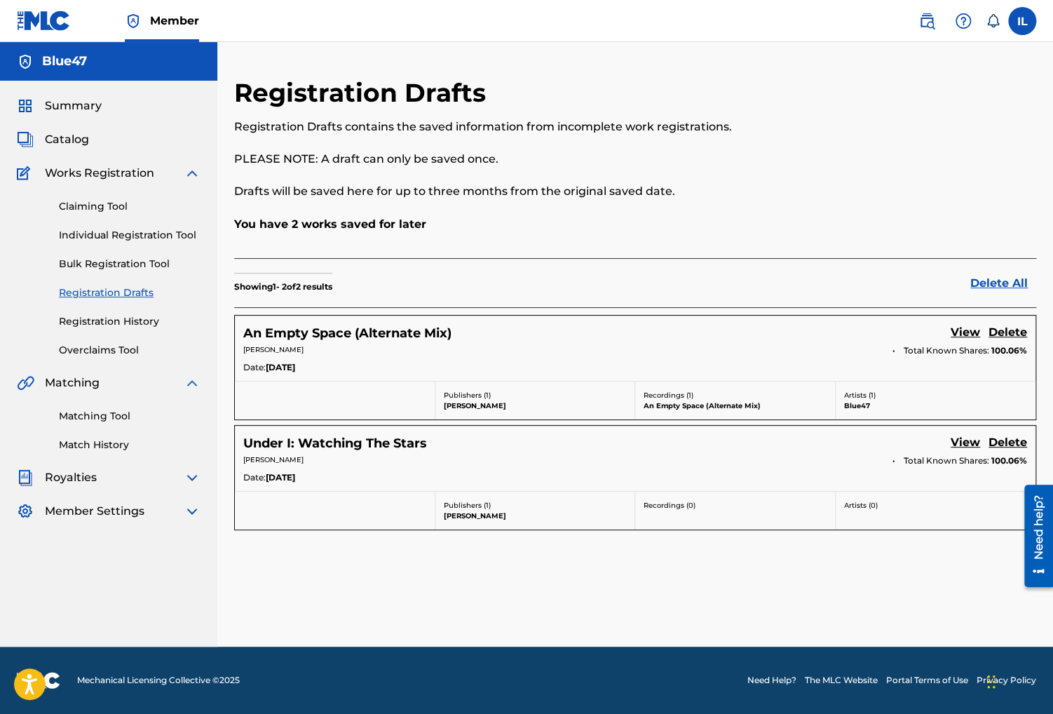
click at [1018, 441] on link "Delete" at bounding box center [1008, 443] width 39 height 19
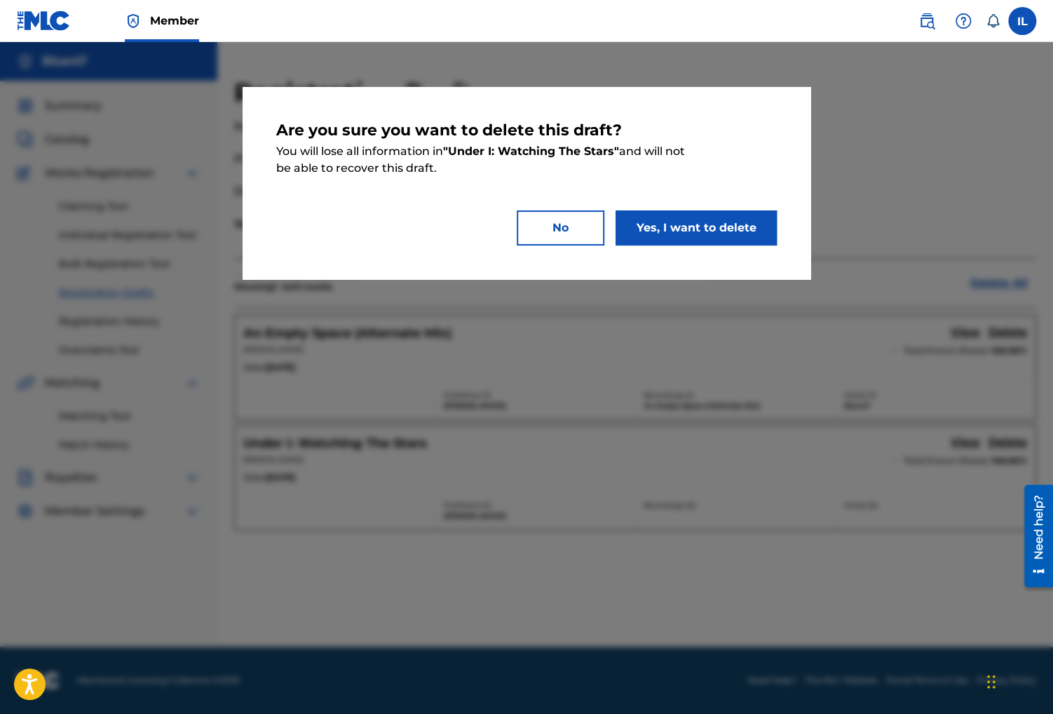
click at [727, 231] on button "Yes, I want to delete" at bounding box center [696, 227] width 161 height 35
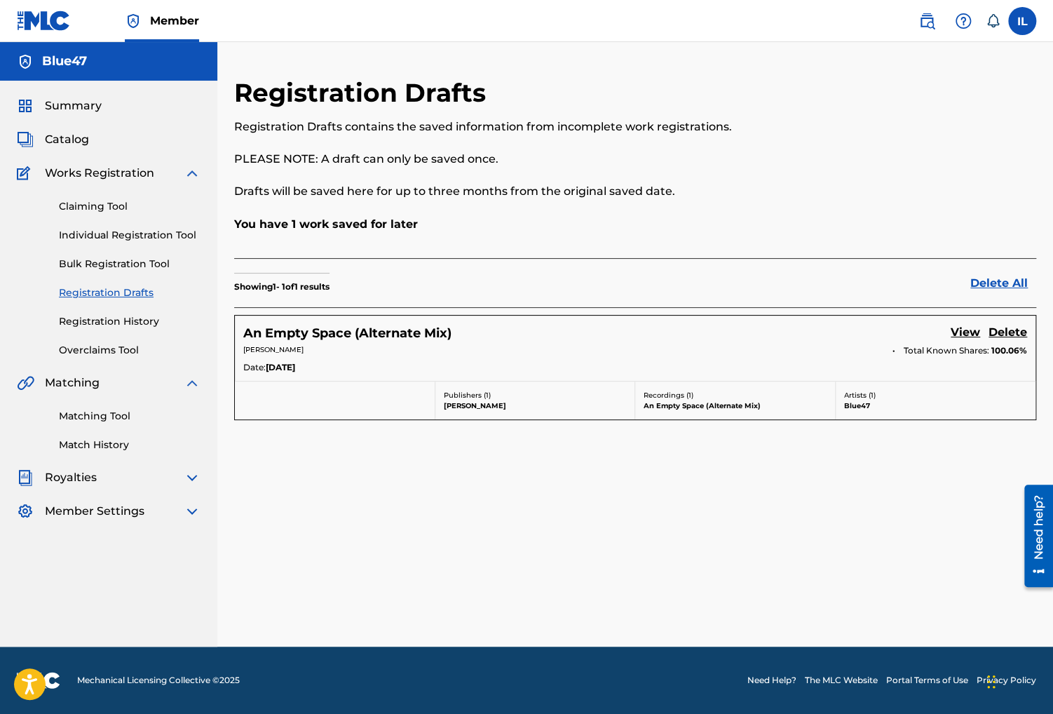
click at [72, 144] on span "Catalog" at bounding box center [67, 139] width 44 height 17
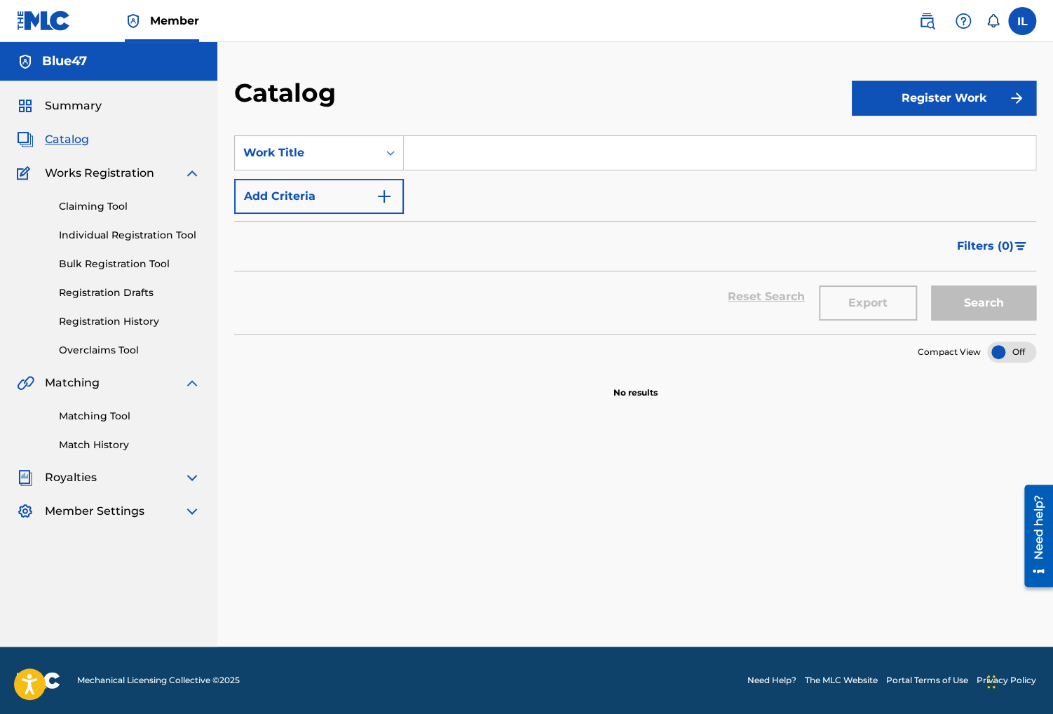
click at [947, 90] on button "Register Work" at bounding box center [944, 98] width 184 height 35
click at [890, 141] on link "Individual" at bounding box center [944, 144] width 184 height 34
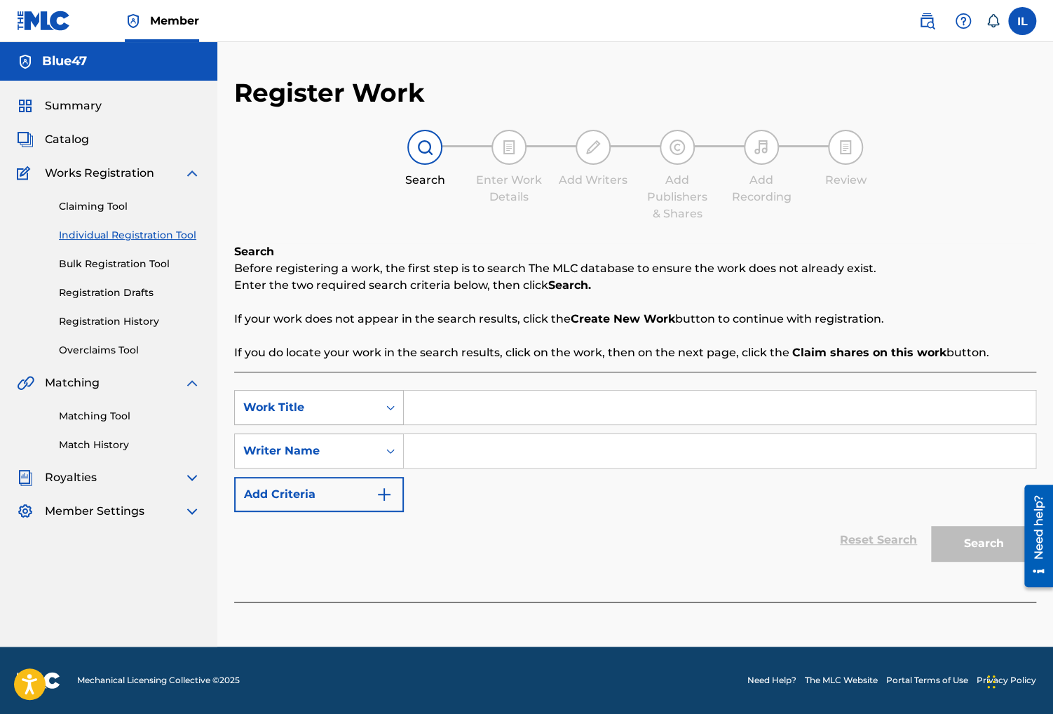
click at [356, 405] on div "Work Title" at bounding box center [306, 407] width 126 height 17
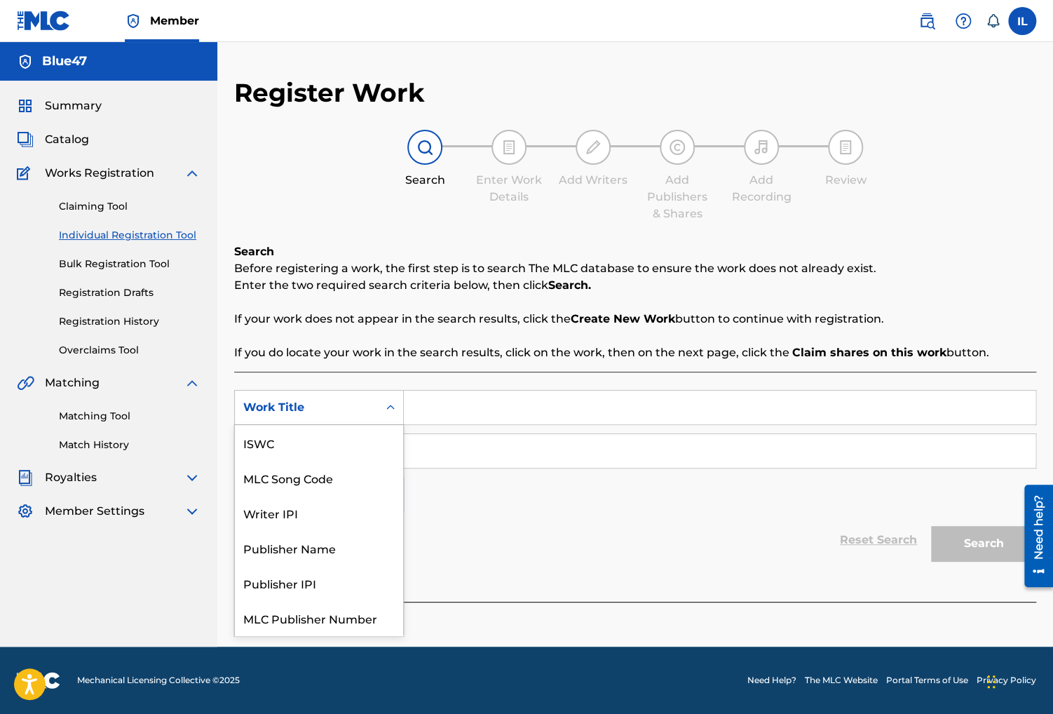
scroll to position [35, 0]
click at [299, 487] on div "Writer IPI" at bounding box center [319, 477] width 168 height 35
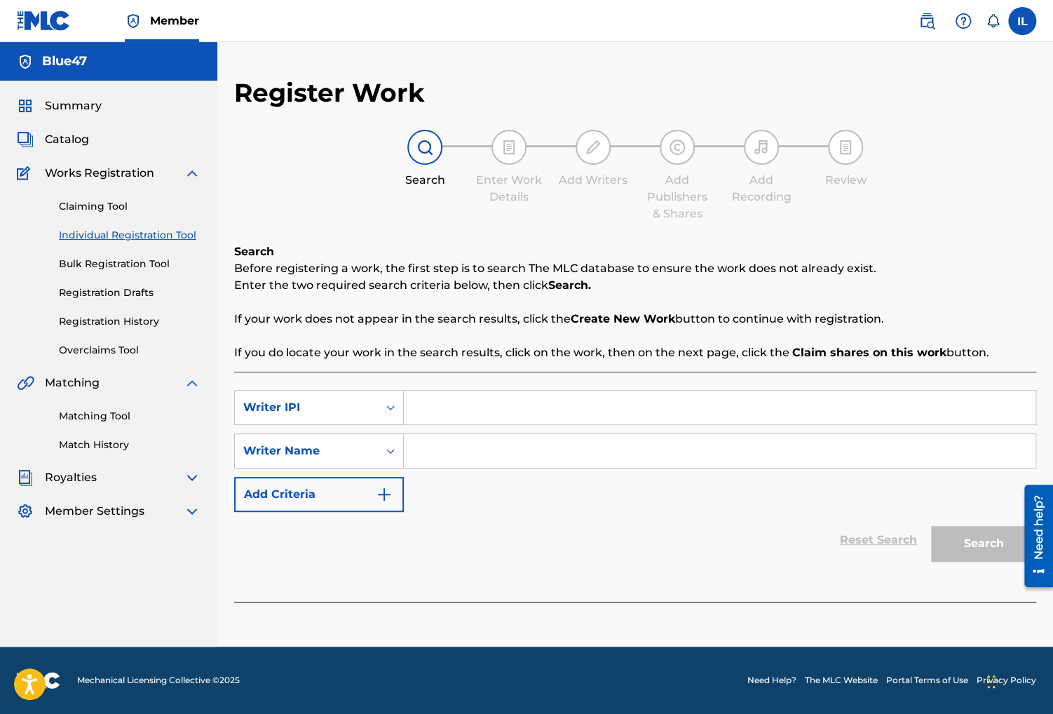
click at [722, 69] on div "Register Work Search Enter Work Details Add Writers Add Publishers & Shares Add…" at bounding box center [635, 344] width 836 height 604
click at [546, 418] on input "Search Form" at bounding box center [720, 408] width 632 height 34
paste input "1172994227"
type input "1172994227"
click at [532, 461] on input "Search Form" at bounding box center [720, 451] width 632 height 34
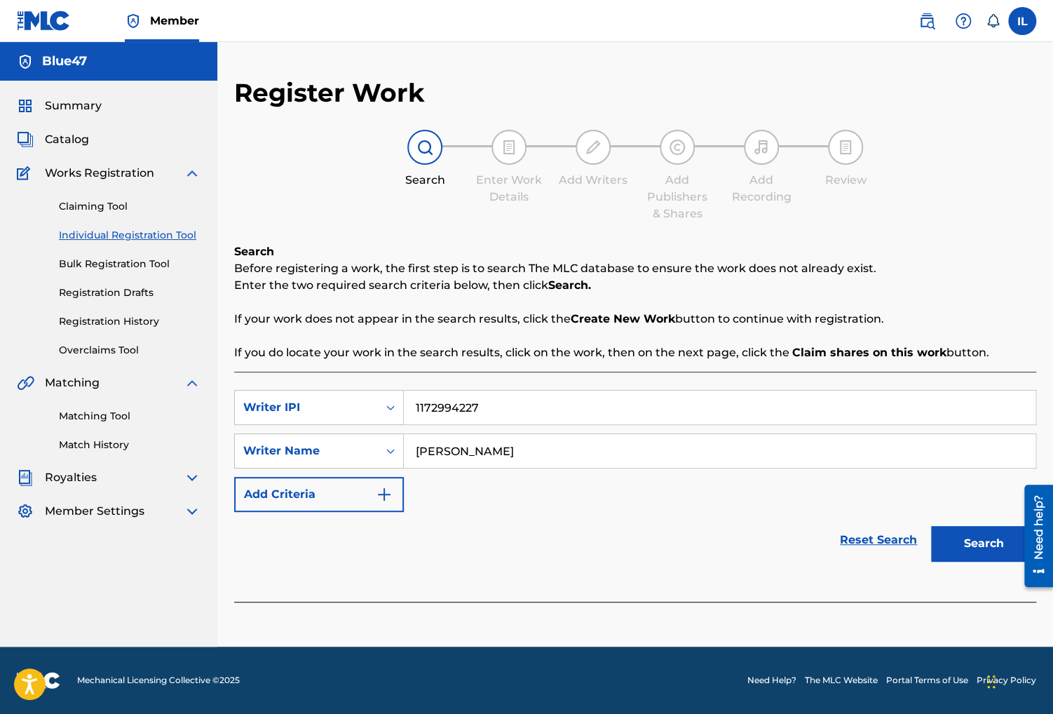
type input "Irvin Lopez"
click at [961, 543] on button "Search" at bounding box center [983, 543] width 105 height 35
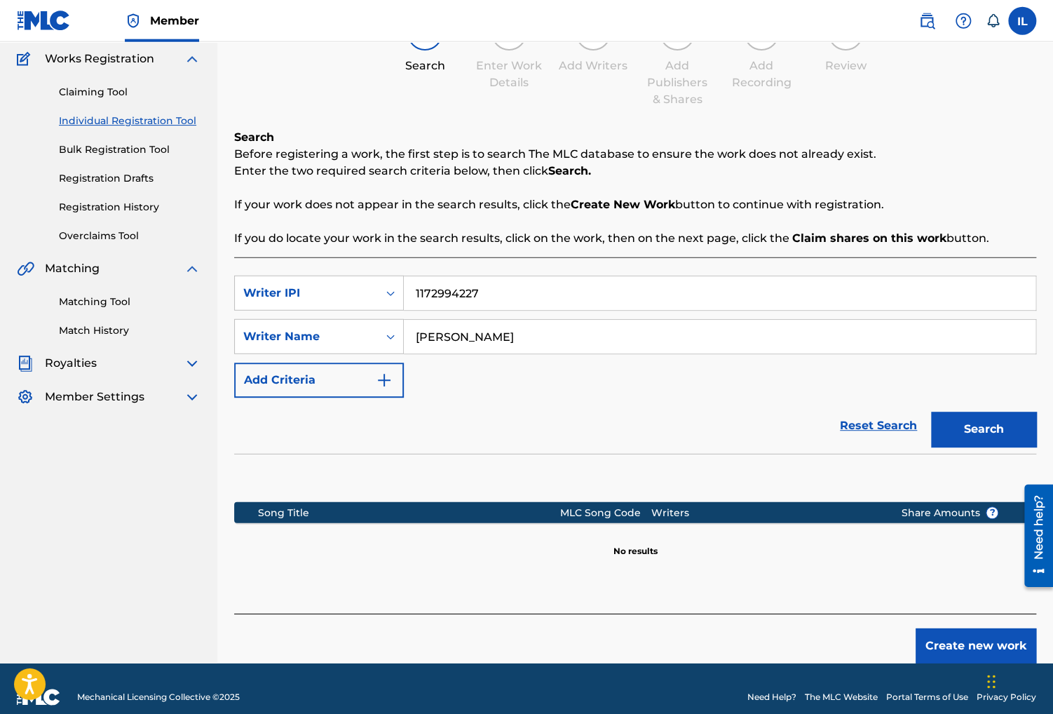
scroll to position [131, 0]
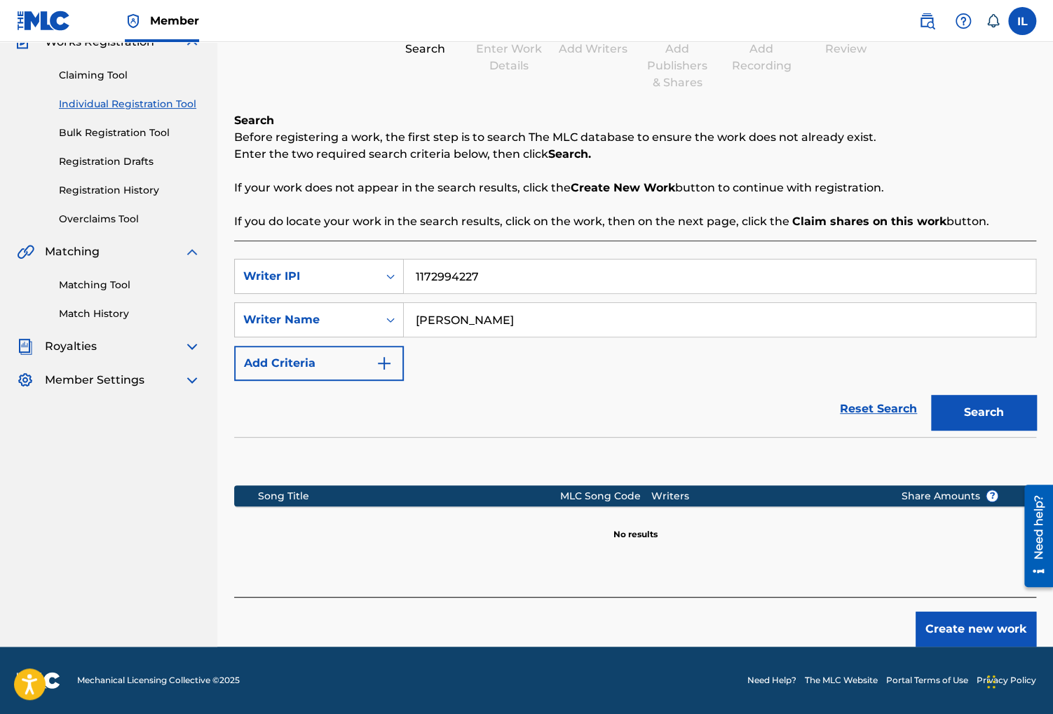
click at [963, 642] on button "Create new work" at bounding box center [976, 628] width 121 height 35
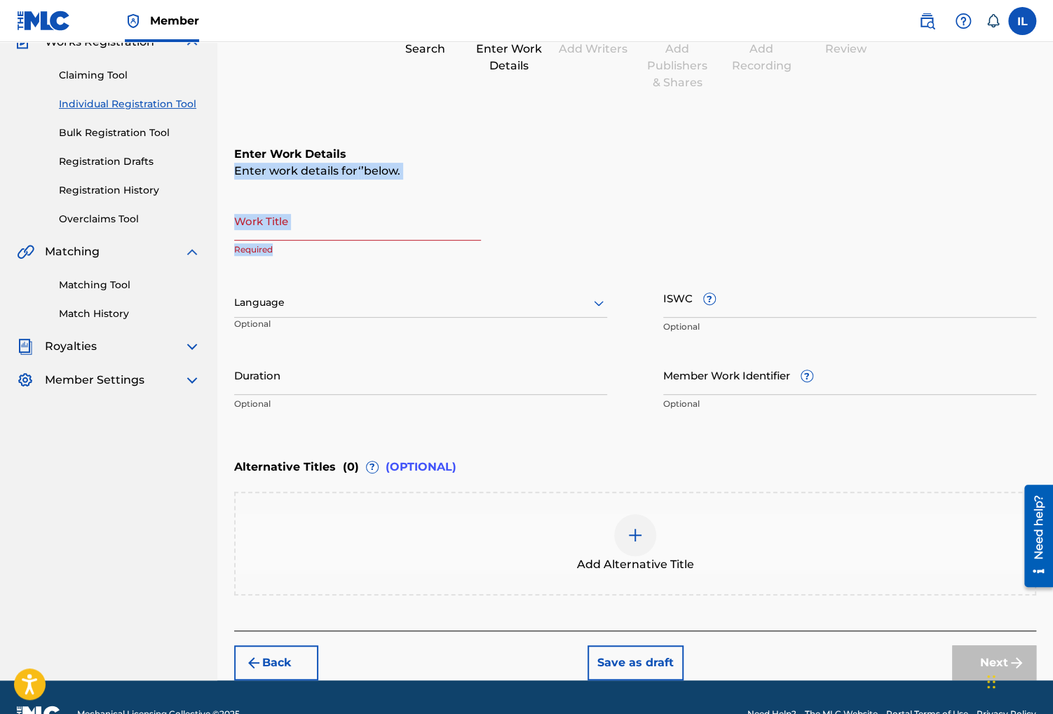
drag, startPoint x: 453, startPoint y: 108, endPoint x: 388, endPoint y: 223, distance: 131.9
click at [388, 223] on div "Register Work Search Enter Work Details Add Writers Add Publishers & Shares Add…" at bounding box center [635, 313] width 802 height 734
click at [388, 223] on input "Work Title" at bounding box center [357, 221] width 247 height 40
paste input "Under I: Watching the Stars"
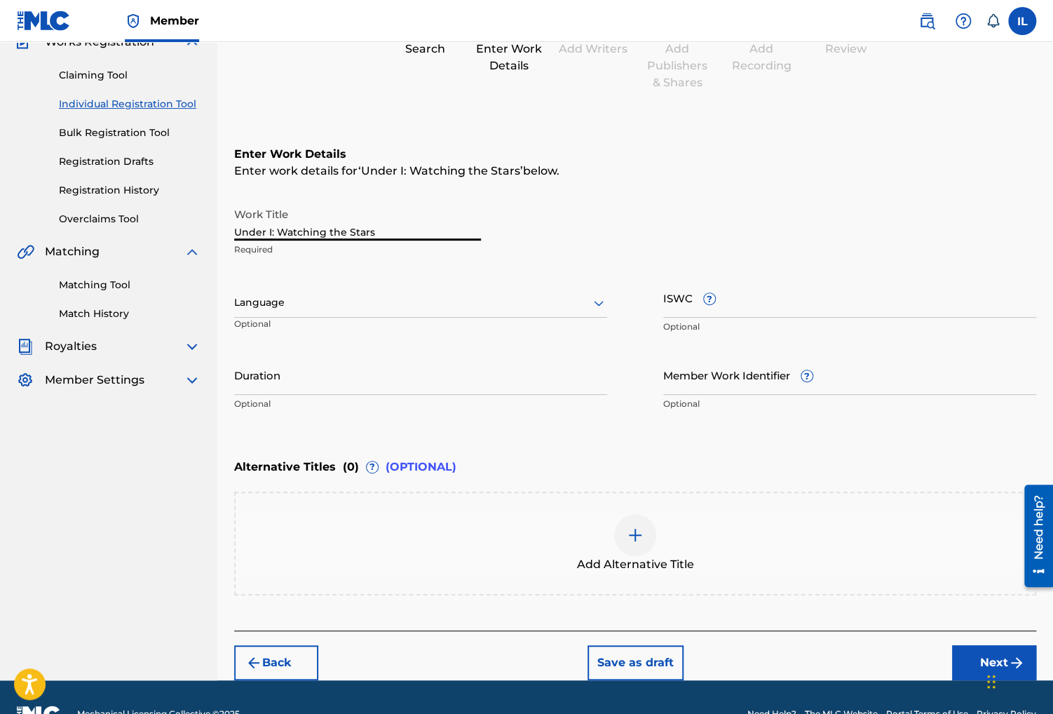
type input "Under I: Watching the Stars"
click at [741, 108] on div "Register Work Search Enter Work Details Add Writers Add Publishers & Shares Add…" at bounding box center [635, 313] width 802 height 734
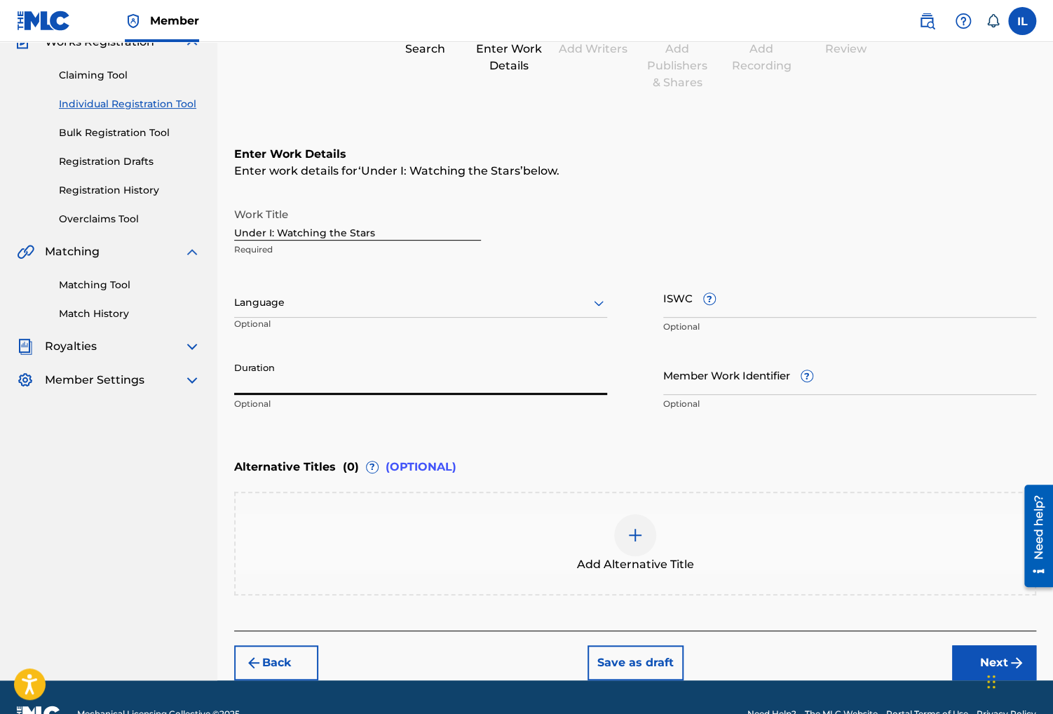
click at [476, 380] on input "Duration" at bounding box center [420, 375] width 373 height 40
paste input "03:09"
type input "03:09"
click at [976, 658] on button "Next" at bounding box center [994, 662] width 84 height 35
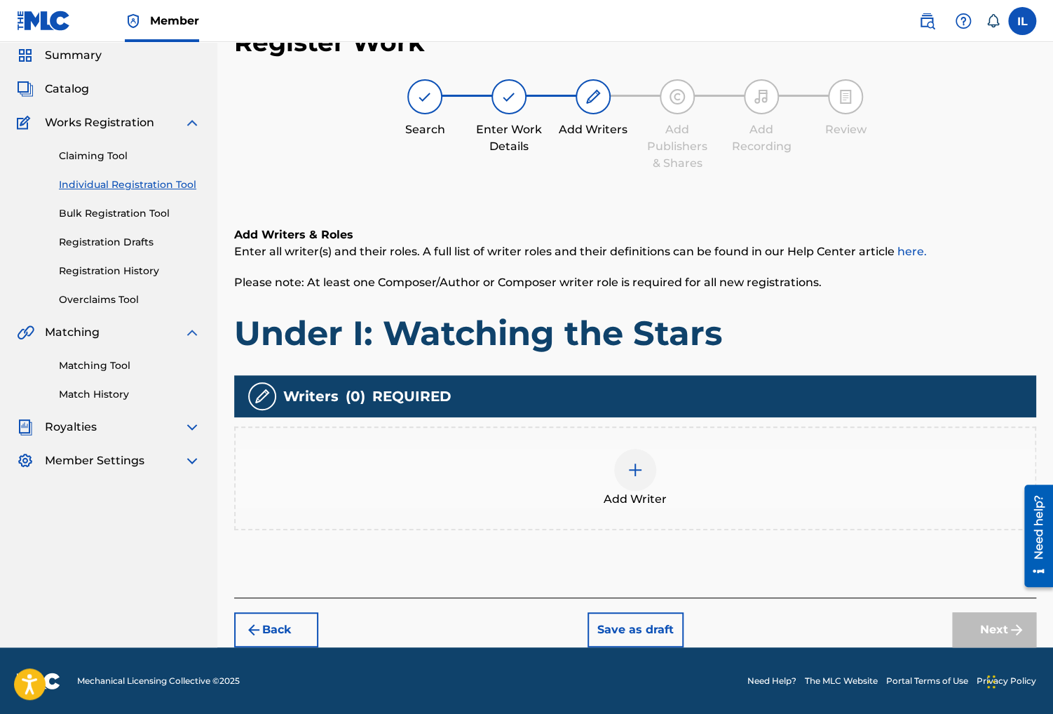
click at [635, 501] on span "Add Writer" at bounding box center [635, 499] width 63 height 17
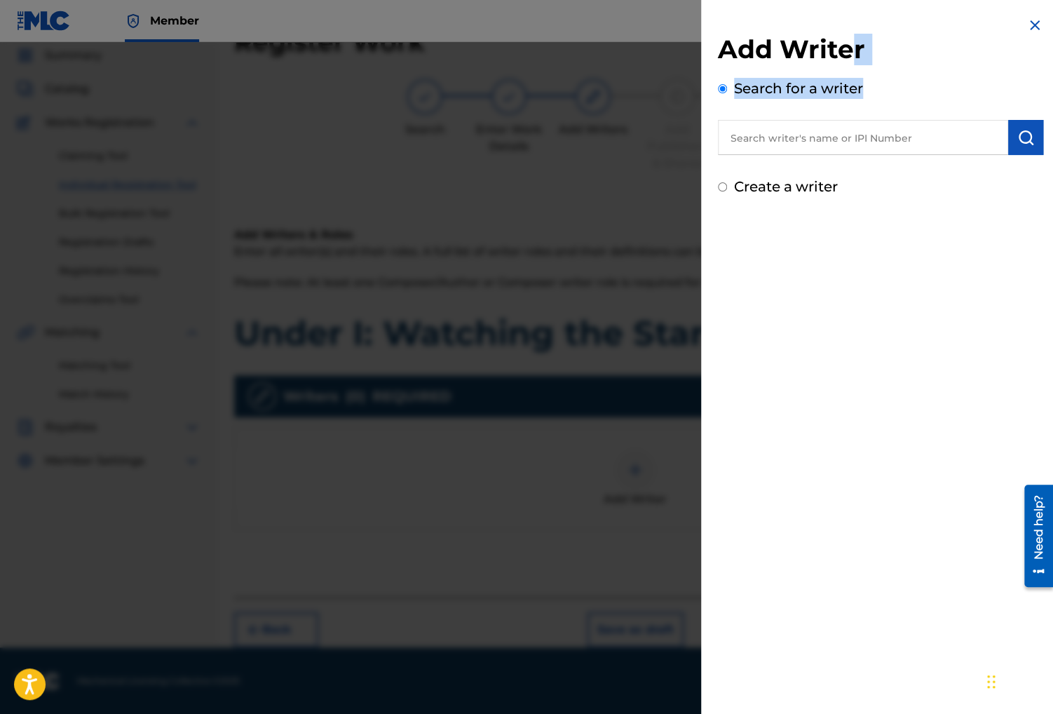
drag, startPoint x: 849, startPoint y: 67, endPoint x: 850, endPoint y: 152, distance: 85.6
click at [850, 152] on div "Add Writer Search for a writer" at bounding box center [880, 94] width 325 height 121
click at [850, 152] on input "text" at bounding box center [863, 137] width 290 height 35
paste input "1172994227"
type input "1172994227"
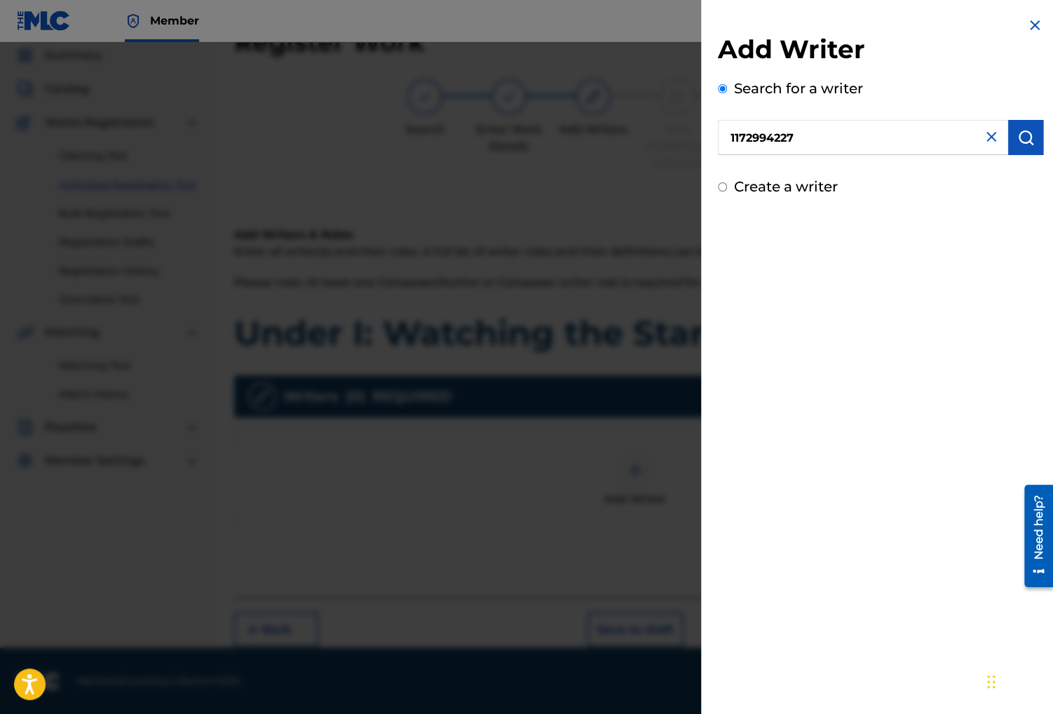
click at [1033, 142] on img "submit" at bounding box center [1025, 137] width 17 height 17
click at [815, 238] on label "Create a writer" at bounding box center [786, 246] width 104 height 17
click at [727, 242] on input "Create a writer" at bounding box center [722, 246] width 9 height 9
radio input "false"
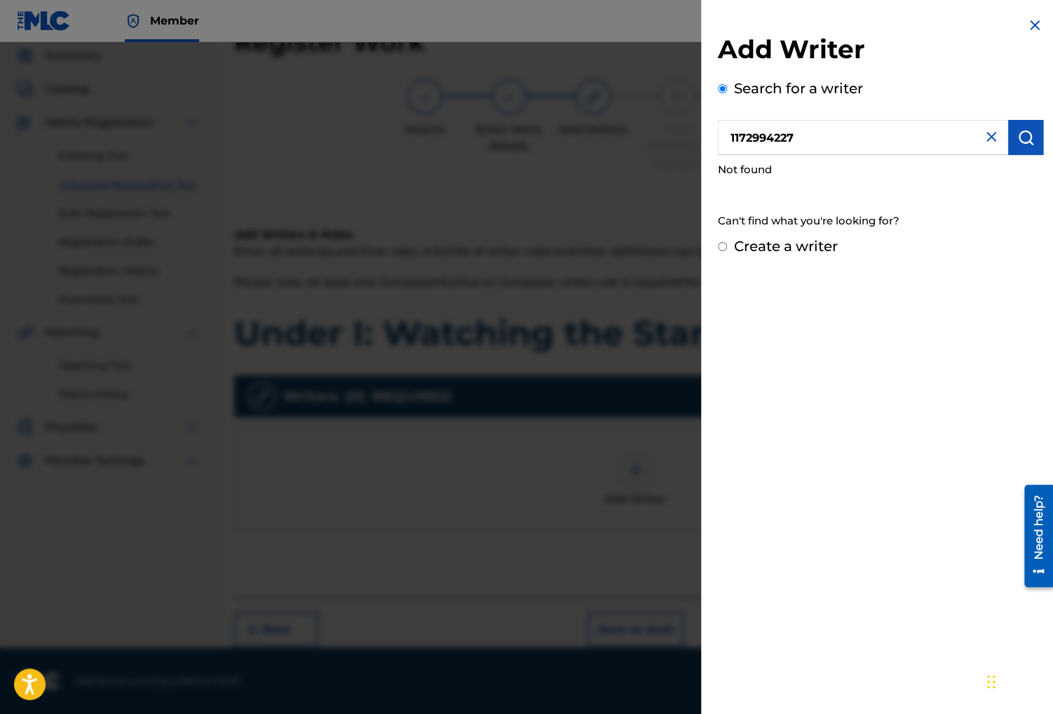
radio input "true"
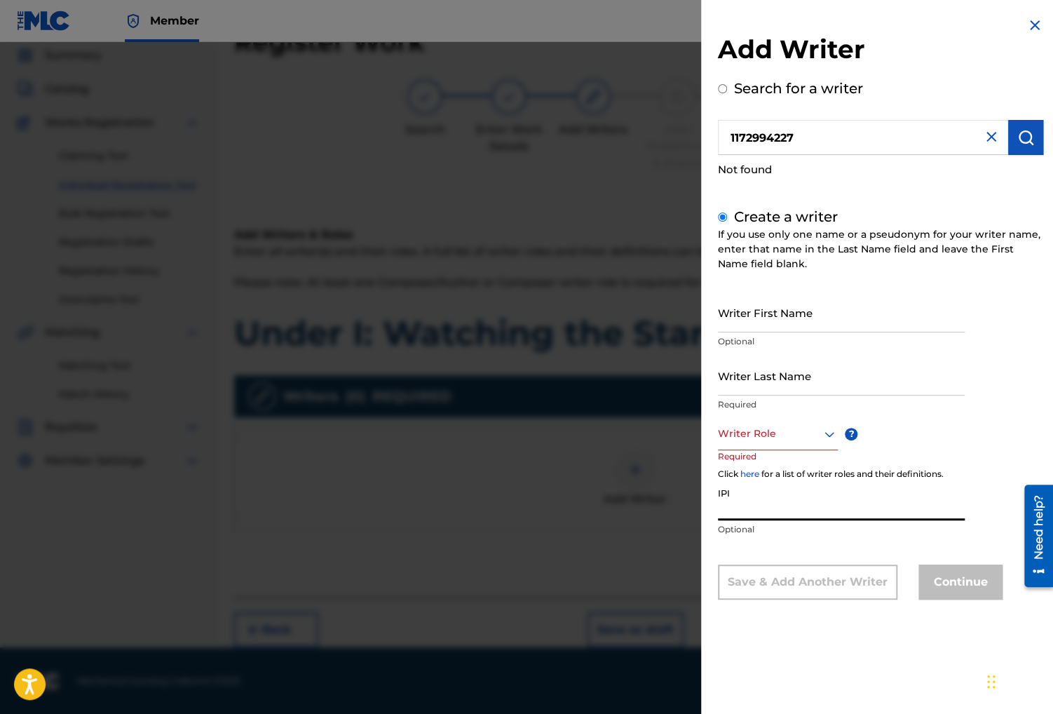
click at [786, 499] on input "IPI" at bounding box center [841, 500] width 247 height 40
paste input "1172994227"
type input "1172994227"
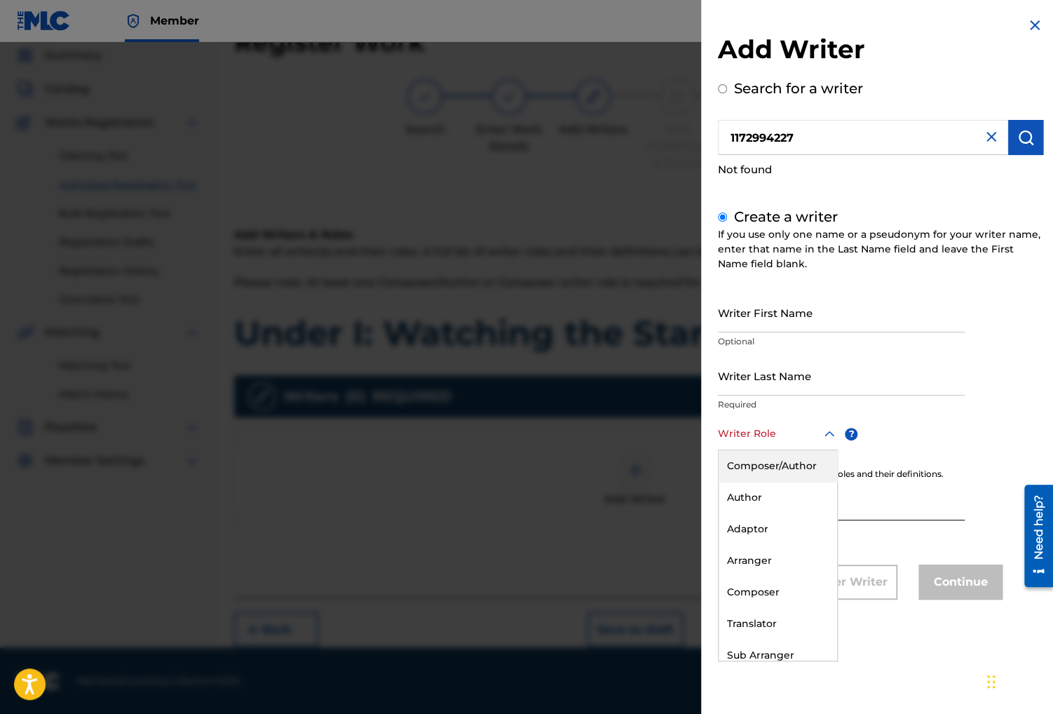
click at [824, 436] on icon at bounding box center [829, 434] width 17 height 17
click at [771, 584] on div "Composer" at bounding box center [778, 592] width 119 height 32
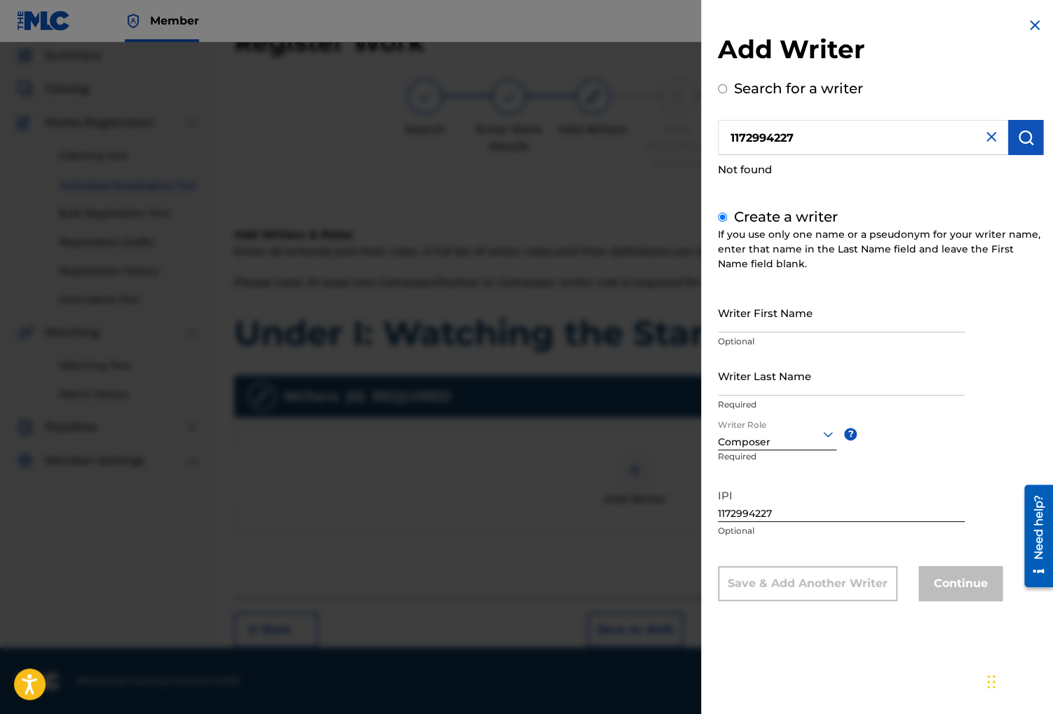
click at [820, 330] on input "Writer First Name" at bounding box center [841, 312] width 247 height 40
type input "Irvin"
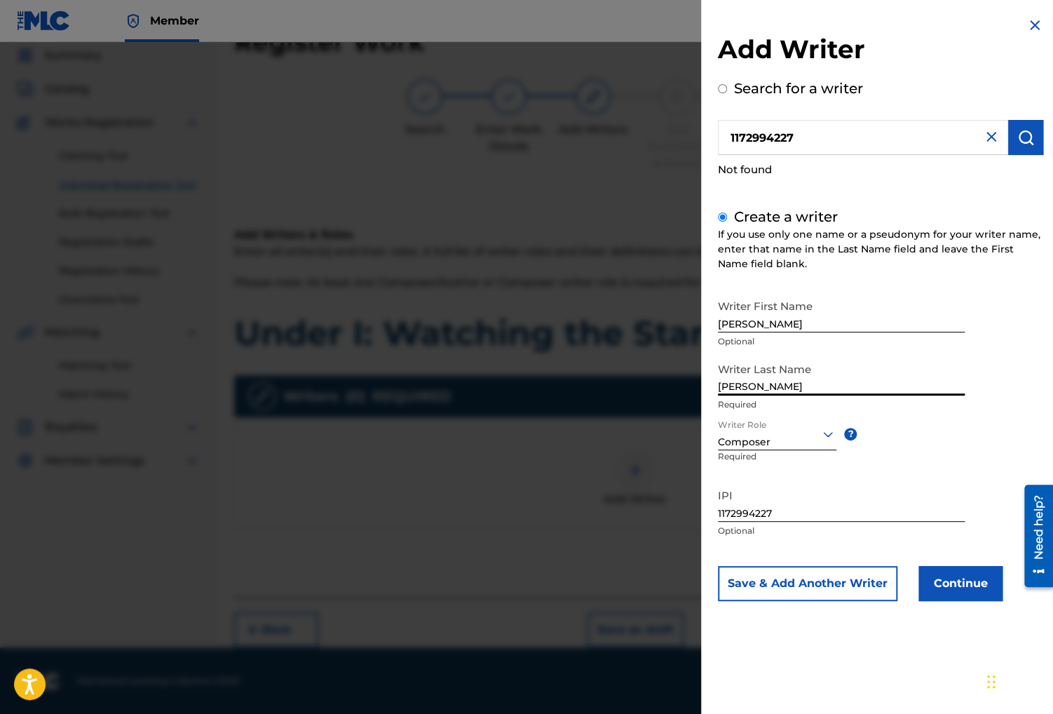
type input "[PERSON_NAME]"
click at [948, 582] on button "Continue" at bounding box center [961, 583] width 84 height 35
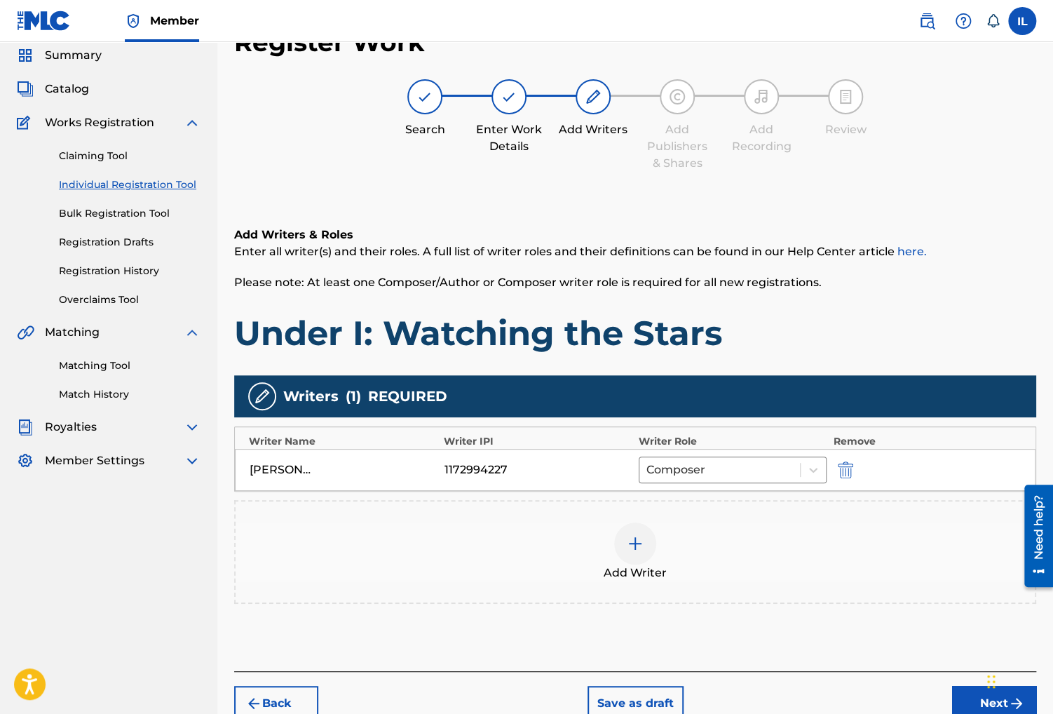
click at [968, 699] on button "Next" at bounding box center [994, 703] width 84 height 35
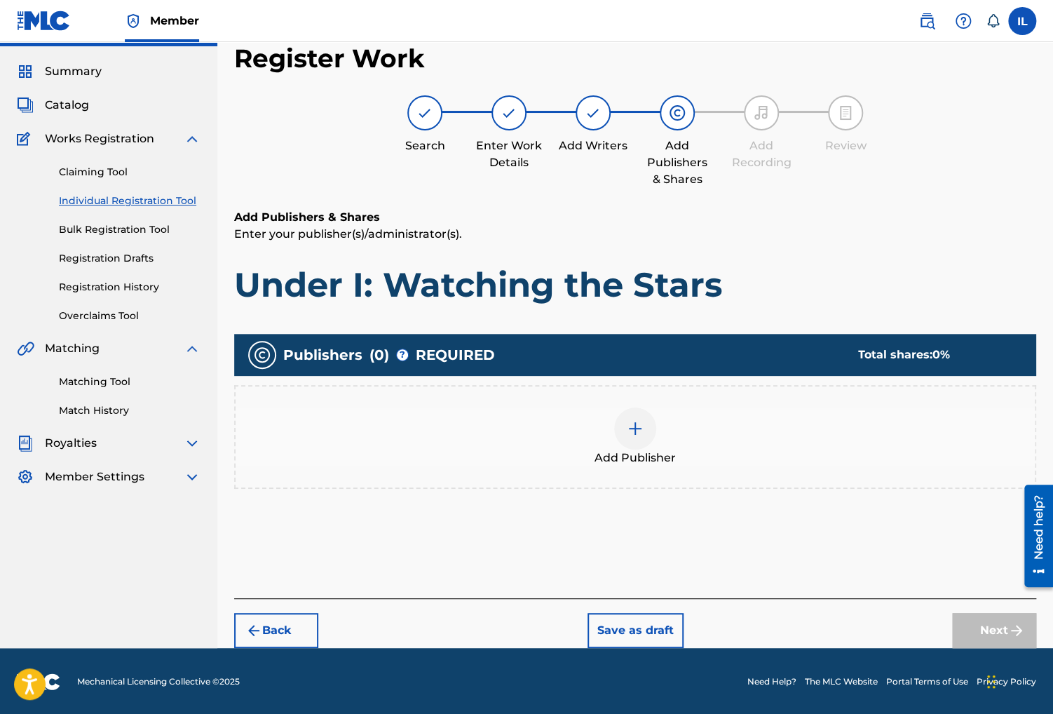
click at [650, 432] on div at bounding box center [635, 428] width 42 height 42
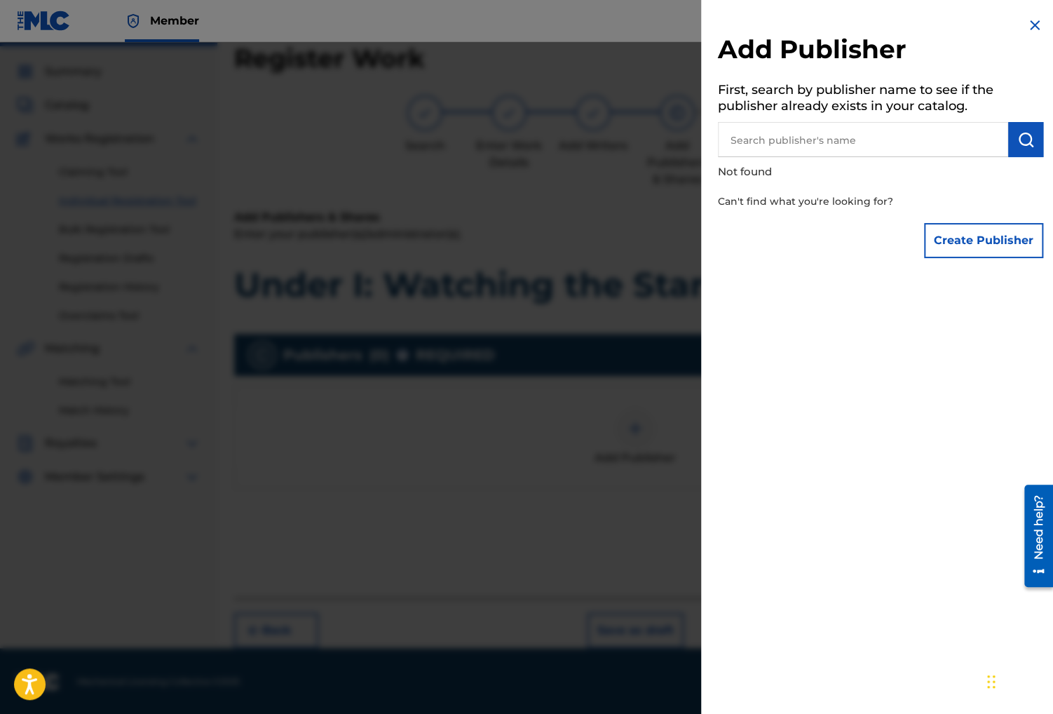
click at [992, 229] on button "Create Publisher" at bounding box center [983, 240] width 119 height 35
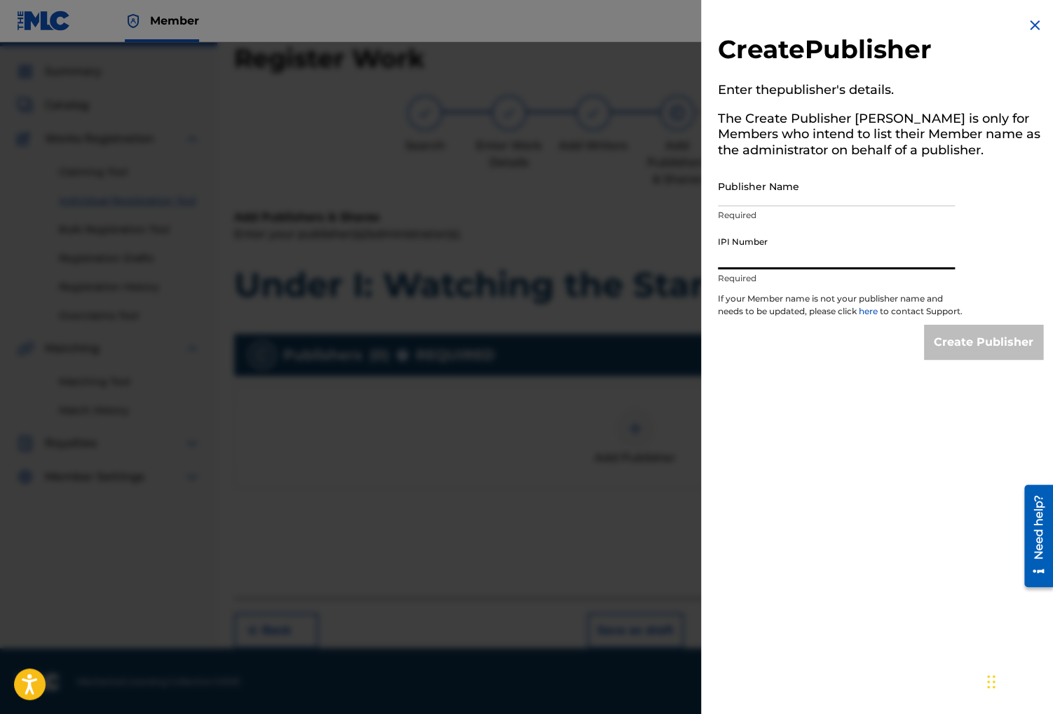
click at [914, 262] on input "IPI Number" at bounding box center [836, 249] width 237 height 40
paste input "1172994227"
type input "1172994227"
click at [832, 194] on input "Publisher Name" at bounding box center [836, 186] width 237 height 40
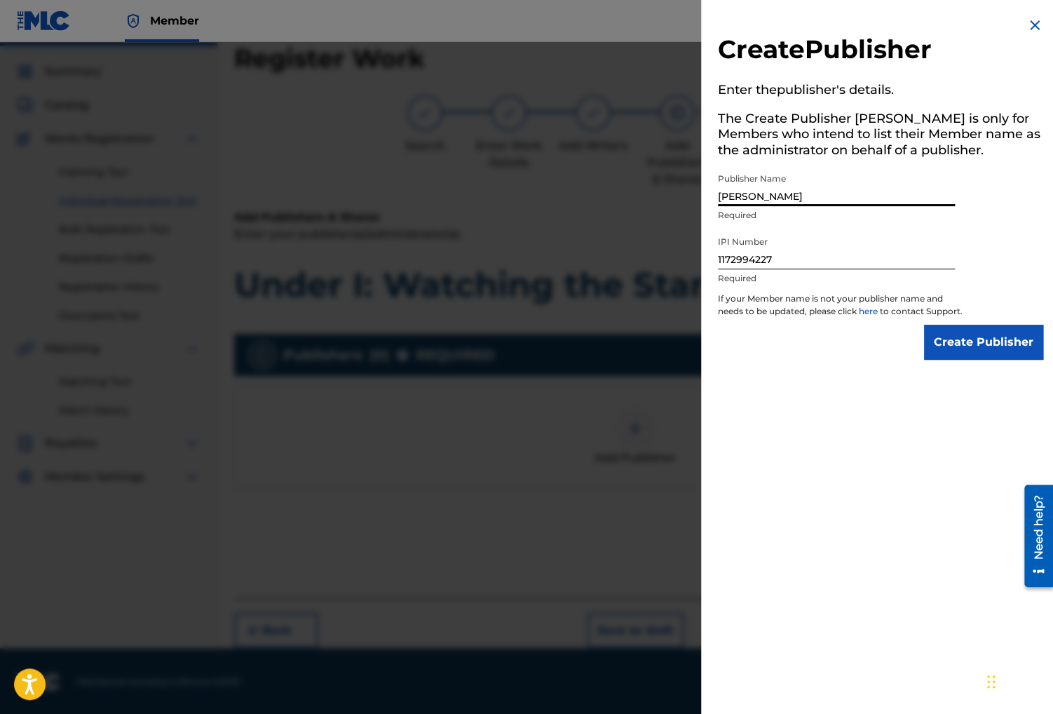
type input "Irvin Lopez"
click at [980, 351] on input "Create Publisher" at bounding box center [983, 342] width 119 height 35
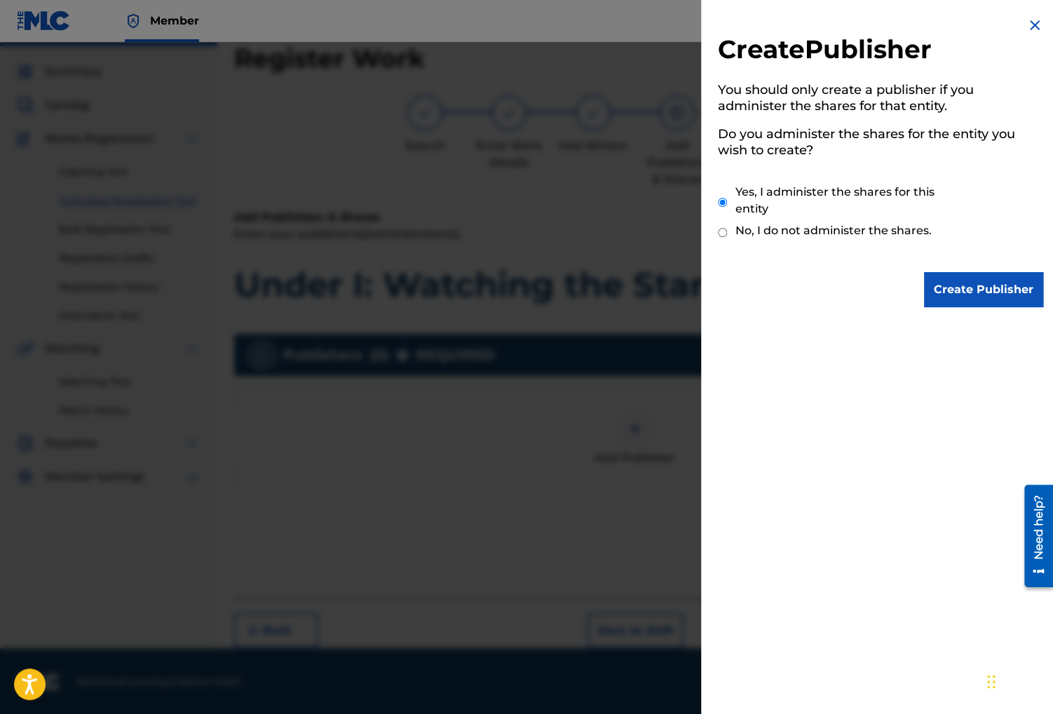
click at [1020, 280] on input "Create Publisher" at bounding box center [983, 289] width 119 height 35
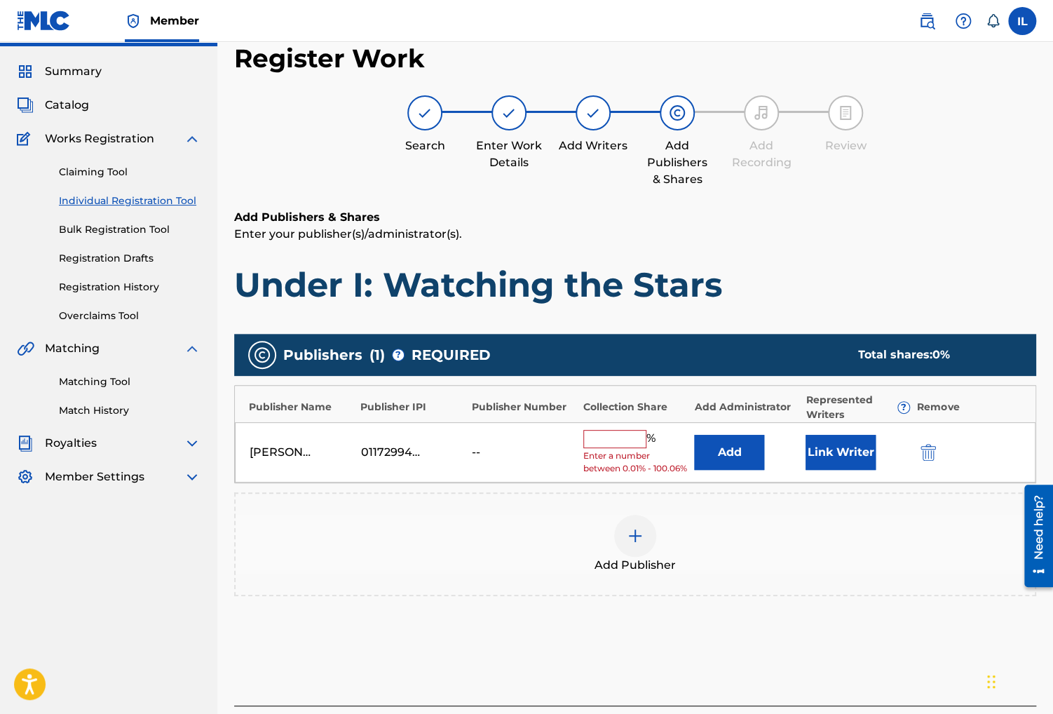
click at [634, 441] on input "text" at bounding box center [614, 439] width 63 height 18
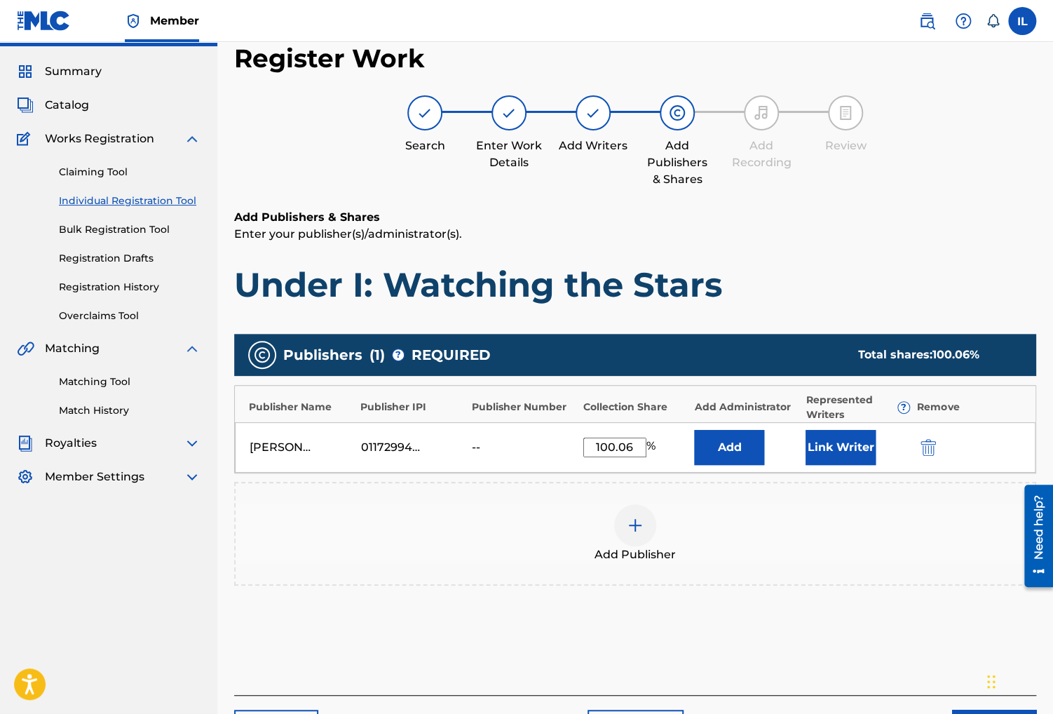
scroll to position [132, 0]
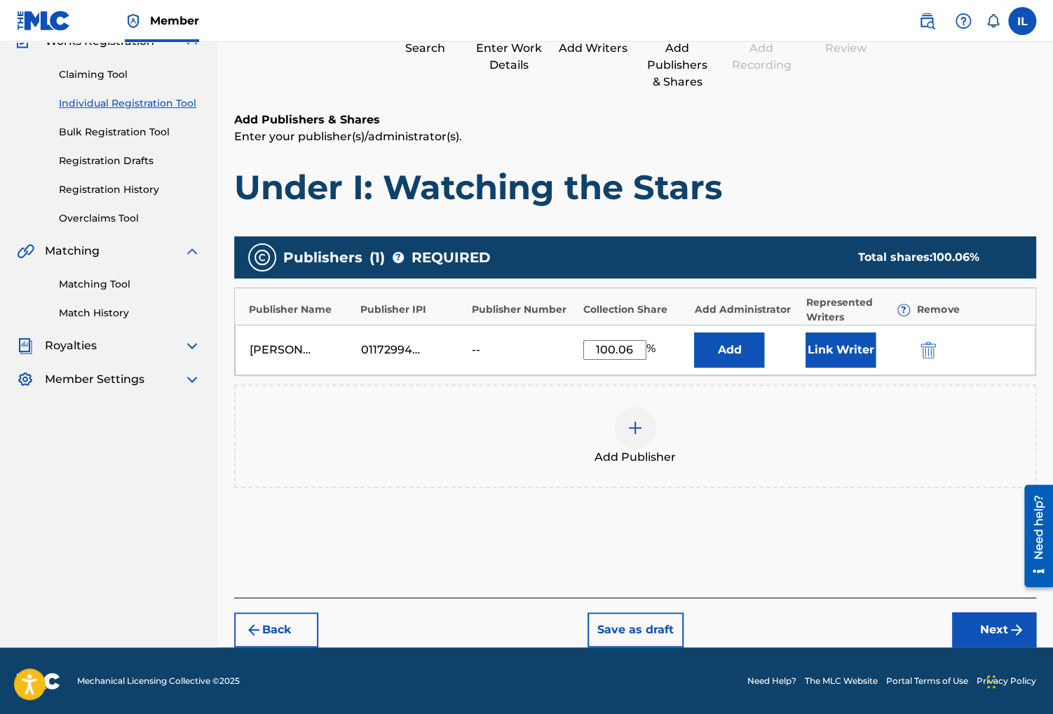
type input "100.06"
click at [978, 623] on button "Next" at bounding box center [994, 629] width 84 height 35
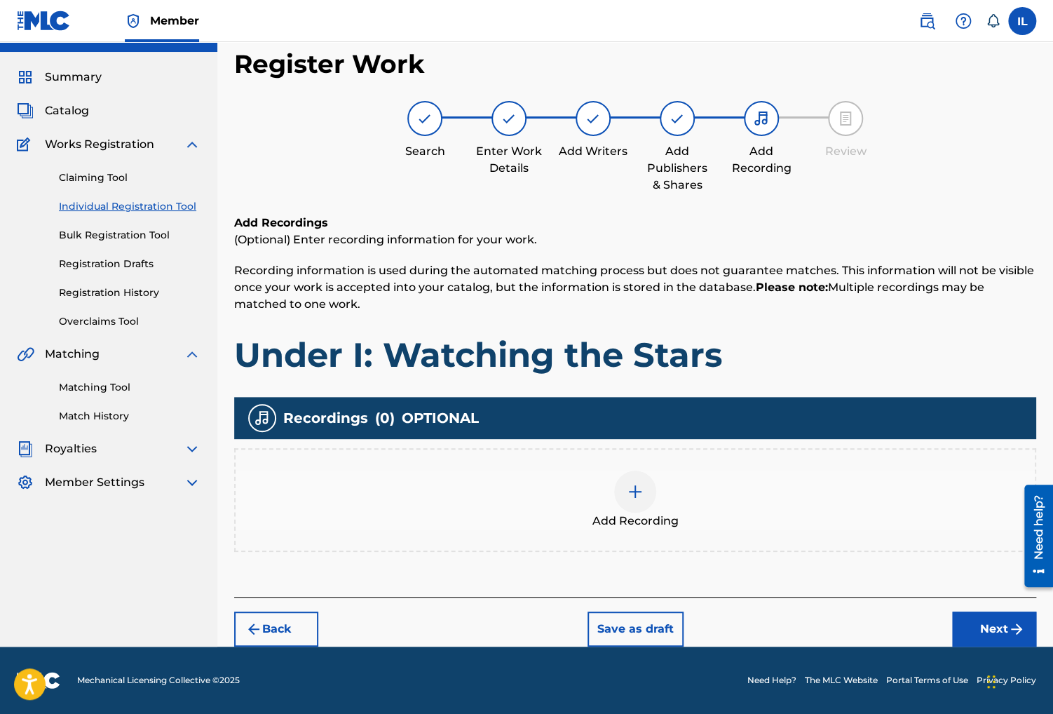
scroll to position [28, 0]
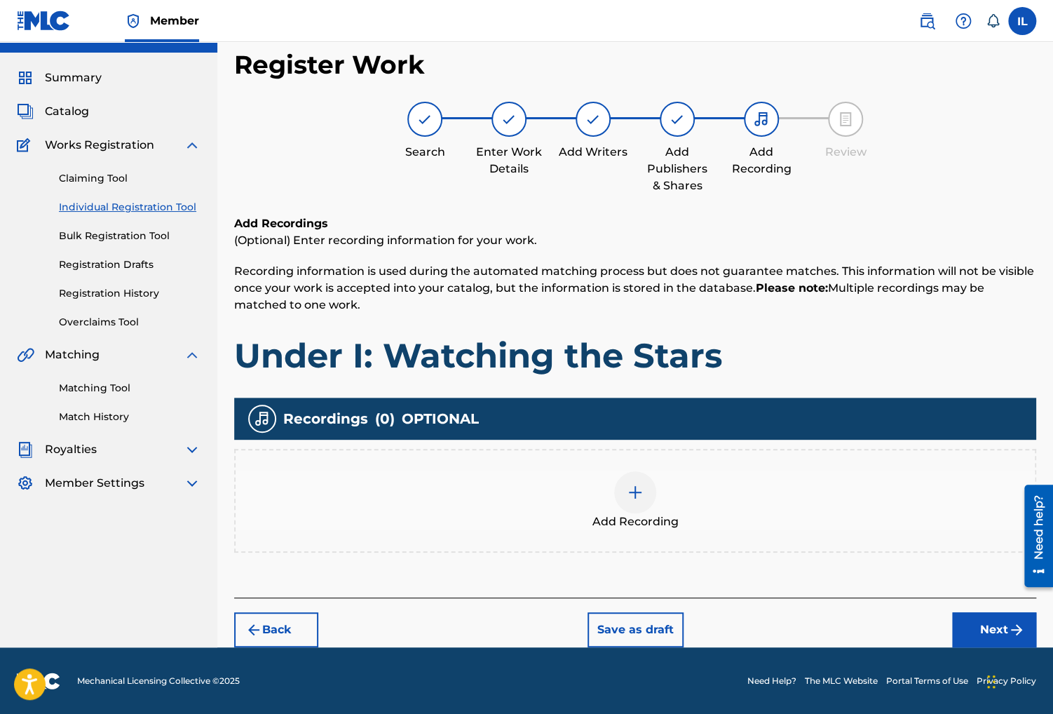
click at [660, 503] on div "Add Recording" at bounding box center [635, 500] width 799 height 59
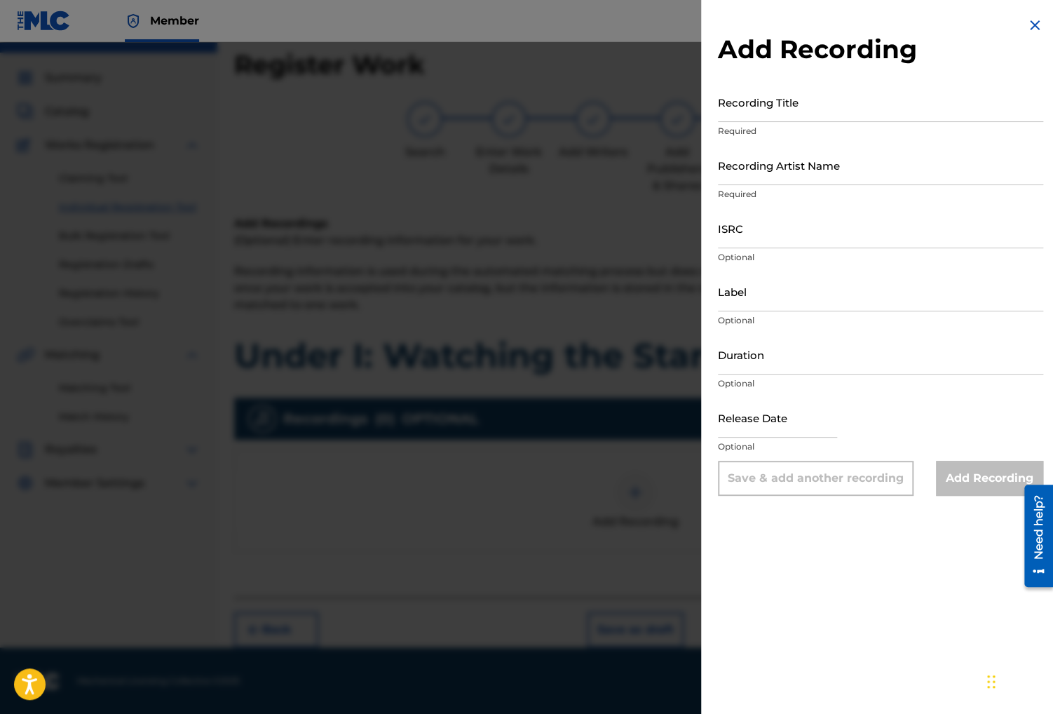
click at [823, 35] on h2 "Add Recording" at bounding box center [880, 50] width 325 height 32
click at [789, 243] on input "ISRC" at bounding box center [880, 228] width 325 height 40
paste input "usl4q2387423"
type input "usl4q2387423"
click at [826, 157] on input "Recording Artist Name" at bounding box center [880, 165] width 325 height 40
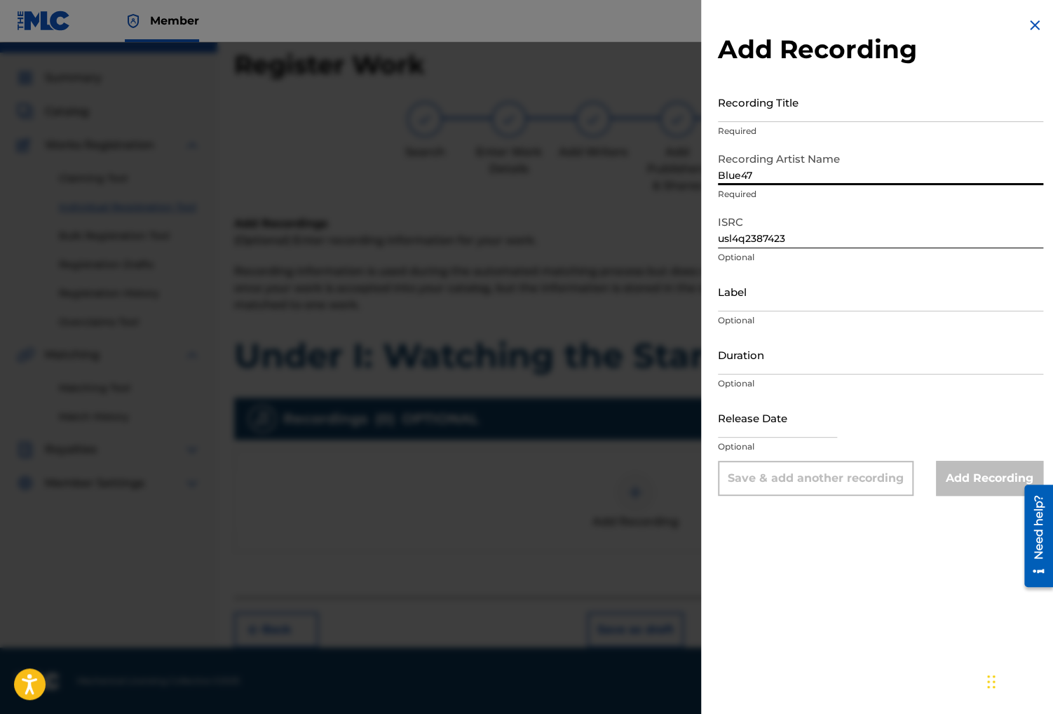
type input "Blue47"
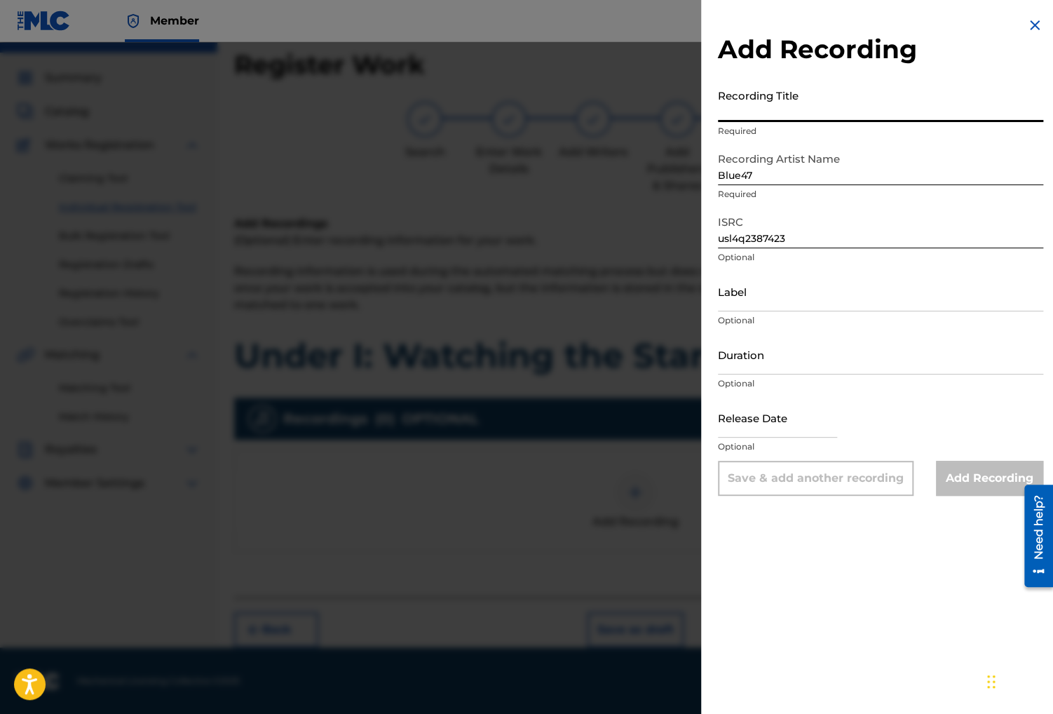
click at [815, 97] on input "Recording Title" at bounding box center [880, 102] width 325 height 40
click at [778, 92] on input "Recording Title" at bounding box center [880, 102] width 325 height 40
paste input "Under I: Watching the Stars"
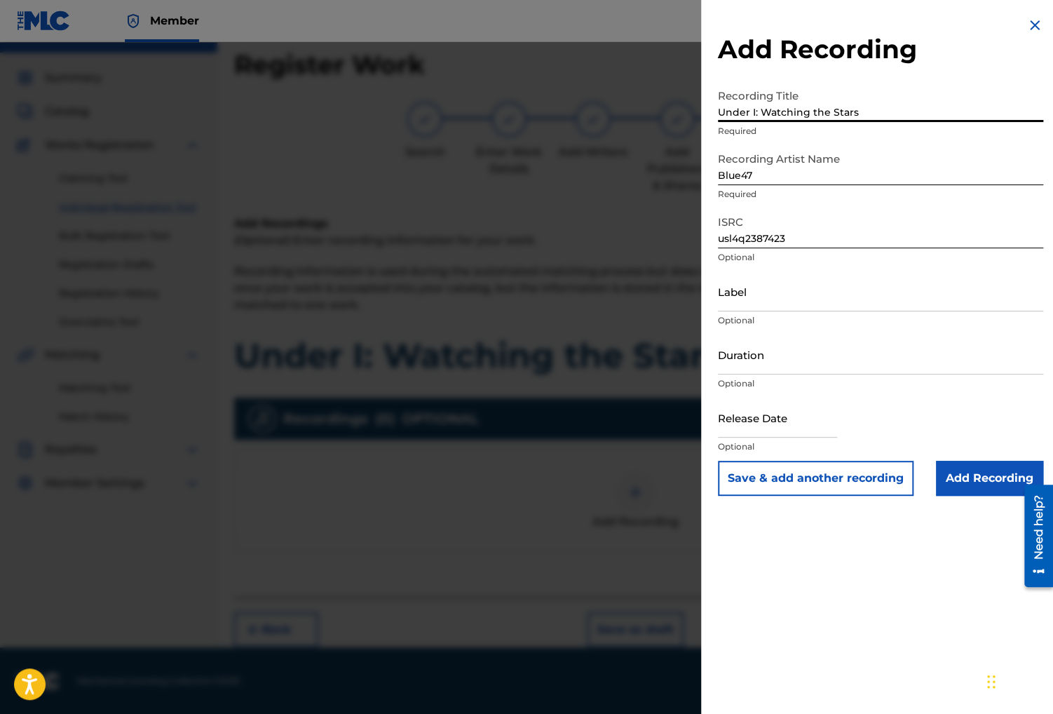
type input "Under I: Watching the Stars"
select select "8"
select select "2025"
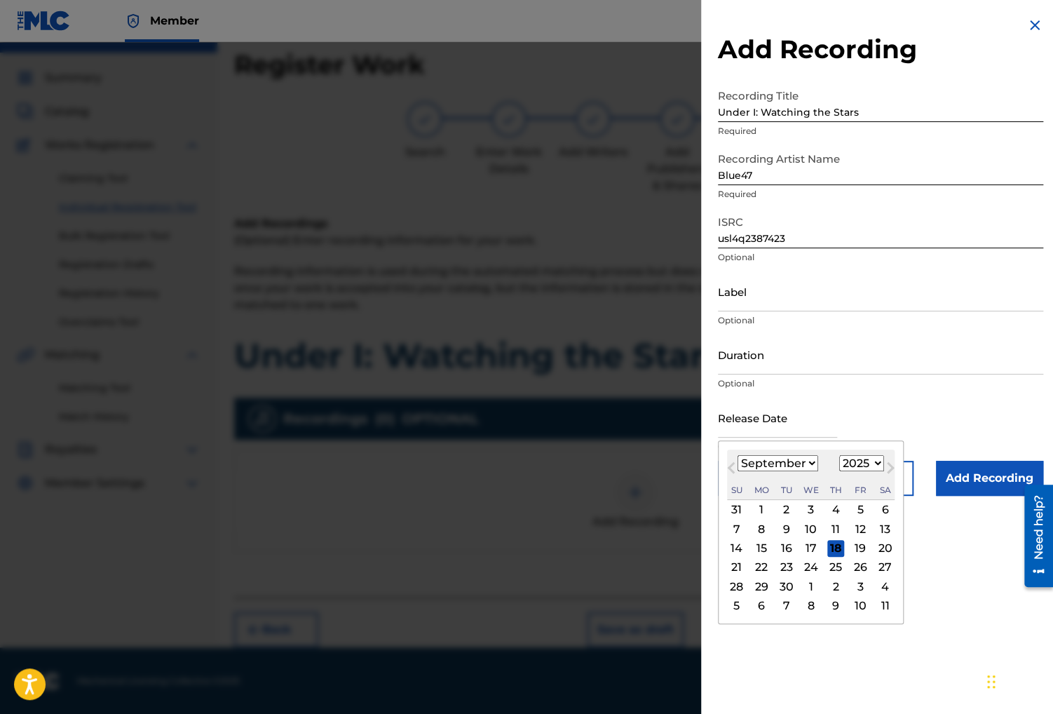
click at [750, 409] on input "text" at bounding box center [777, 418] width 119 height 40
type input "October 06 2023"
select select "9"
select select "2023"
type input "October 6 2023"
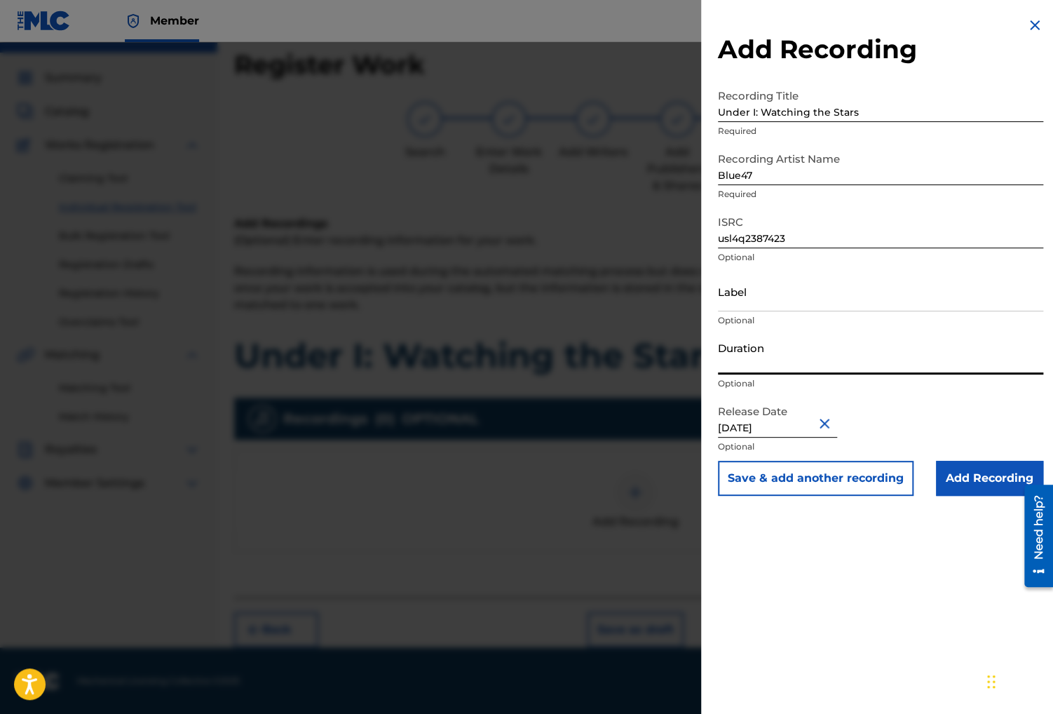
click at [768, 348] on input "Duration" at bounding box center [880, 354] width 325 height 40
paste input "03:09"
type input "03:09"
click at [978, 482] on input "Add Recording" at bounding box center [989, 478] width 107 height 35
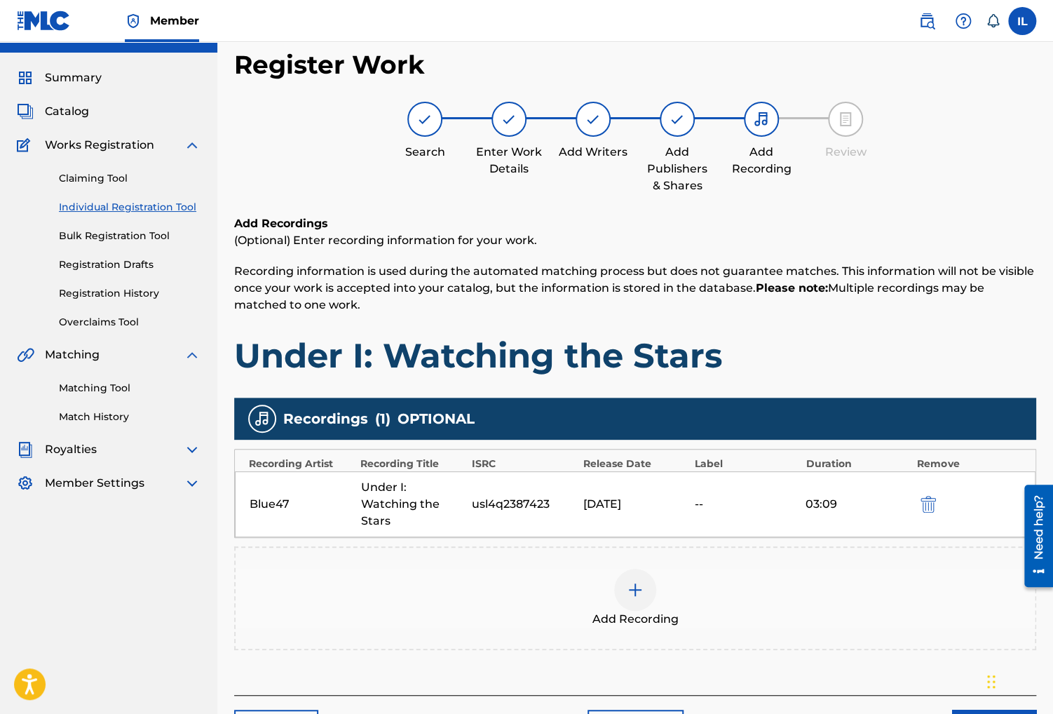
scroll to position [108, 0]
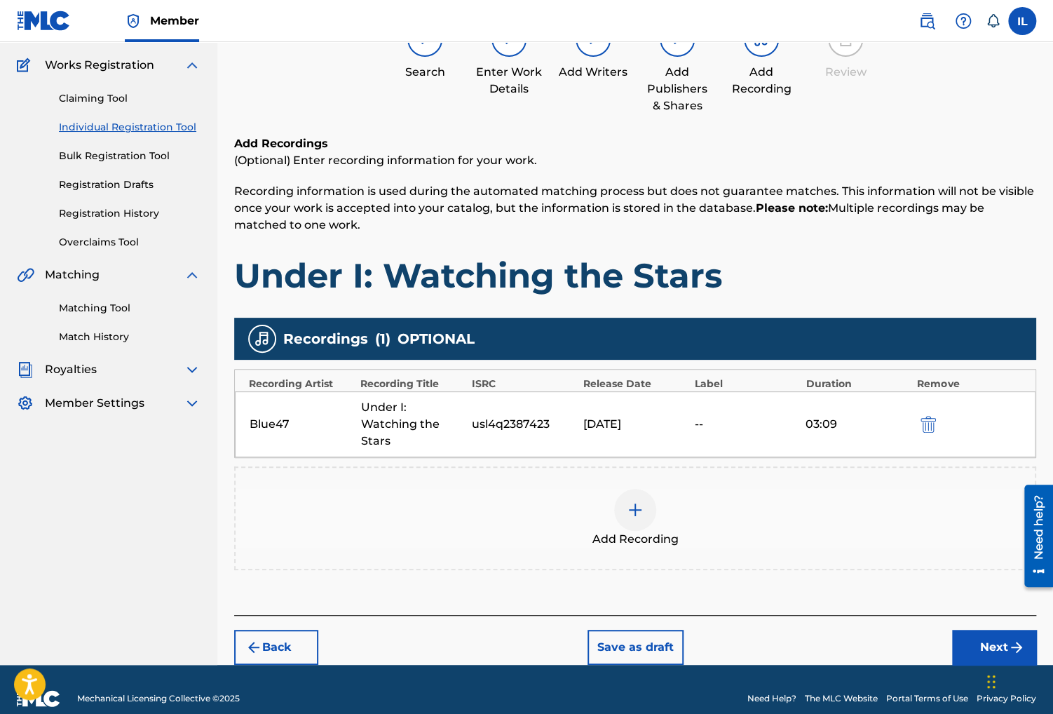
click at [993, 630] on button "Next" at bounding box center [994, 647] width 84 height 35
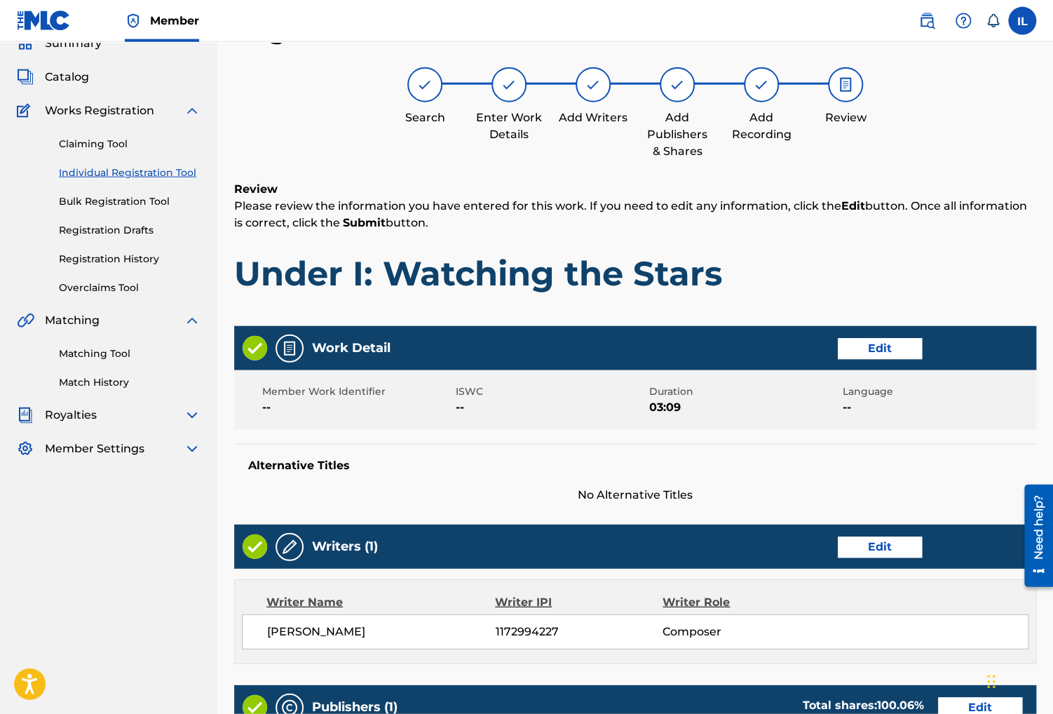
scroll to position [471, 0]
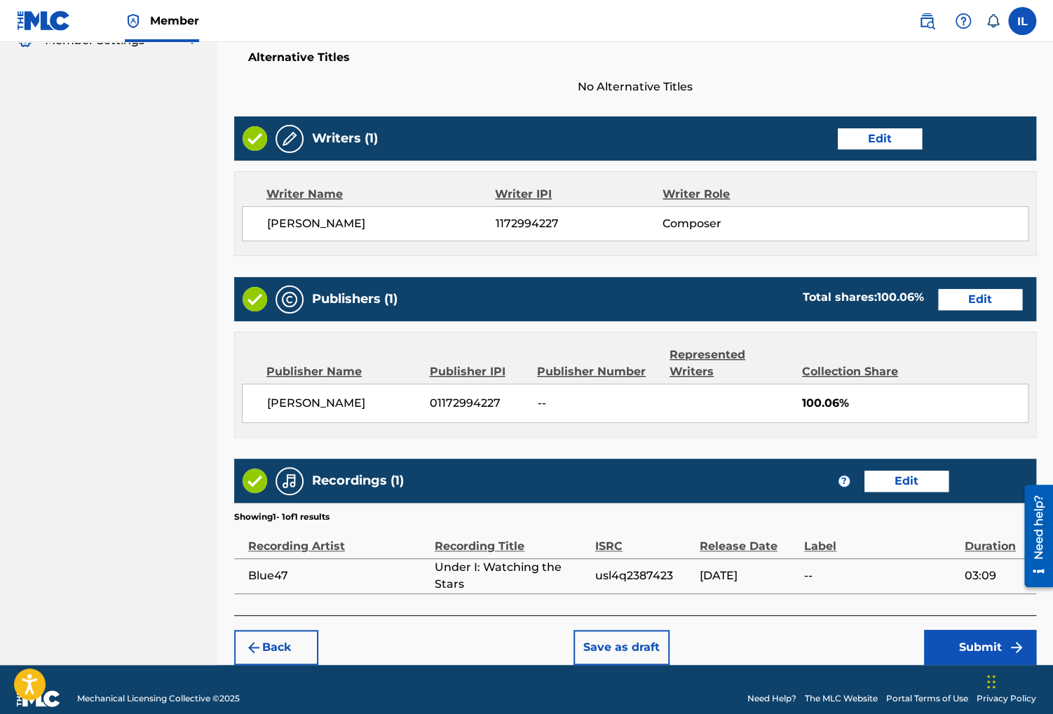
click at [639, 637] on button "Save as draft" at bounding box center [622, 647] width 96 height 35
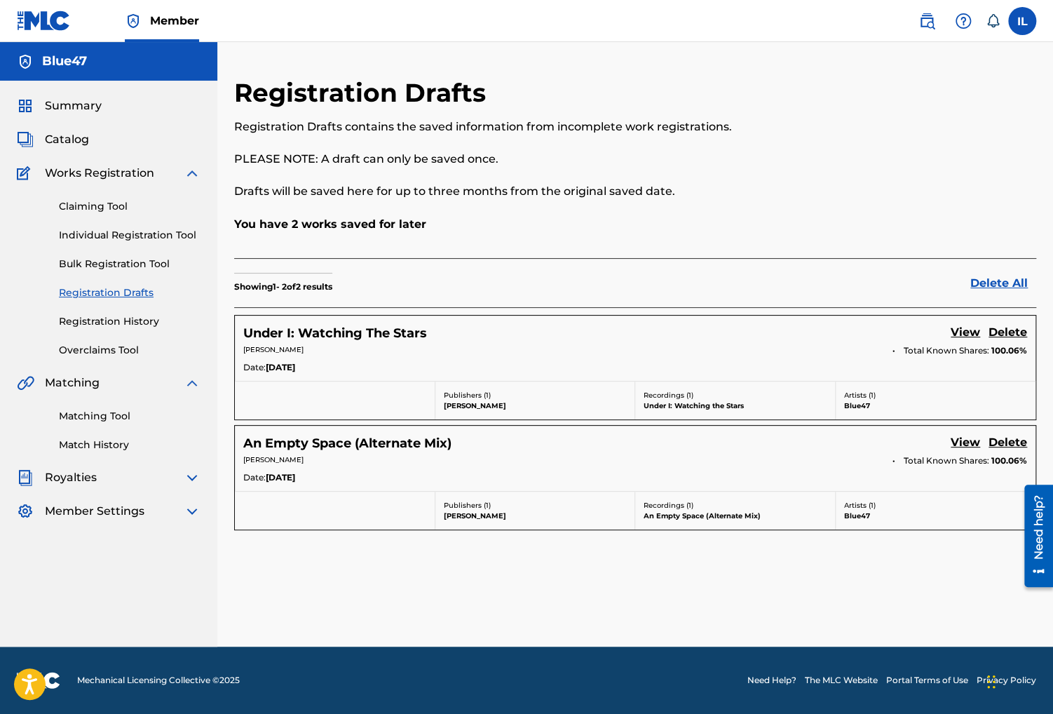
click at [69, 137] on span "Catalog" at bounding box center [67, 139] width 44 height 17
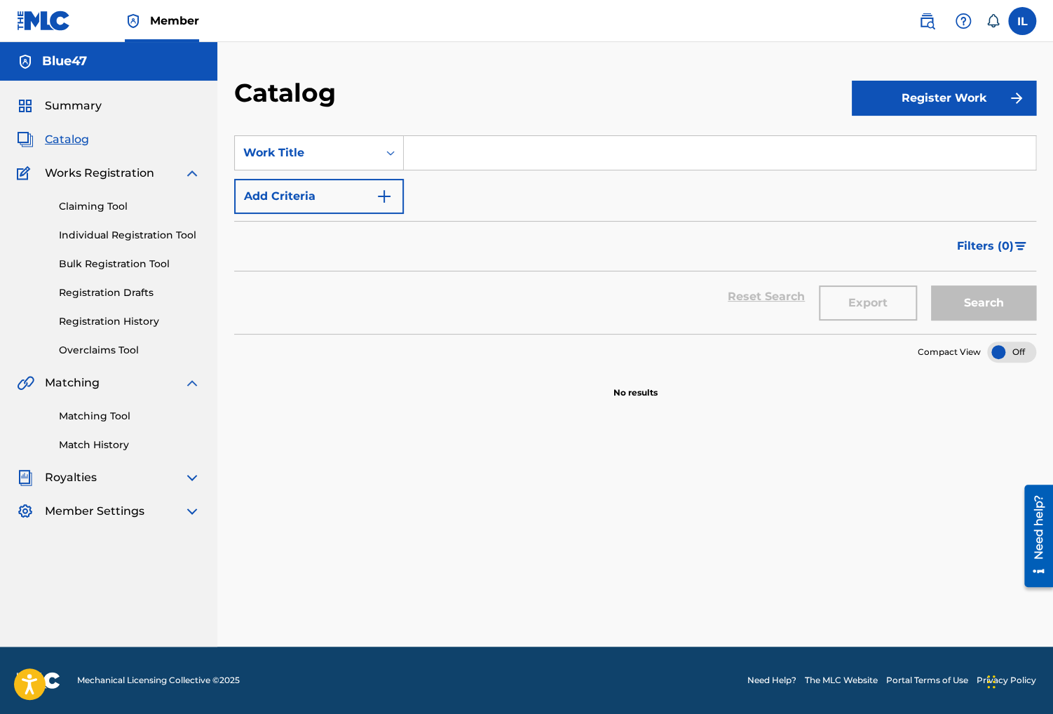
click at [931, 90] on button "Register Work" at bounding box center [944, 98] width 184 height 35
click at [906, 140] on link "Individual" at bounding box center [944, 144] width 184 height 34
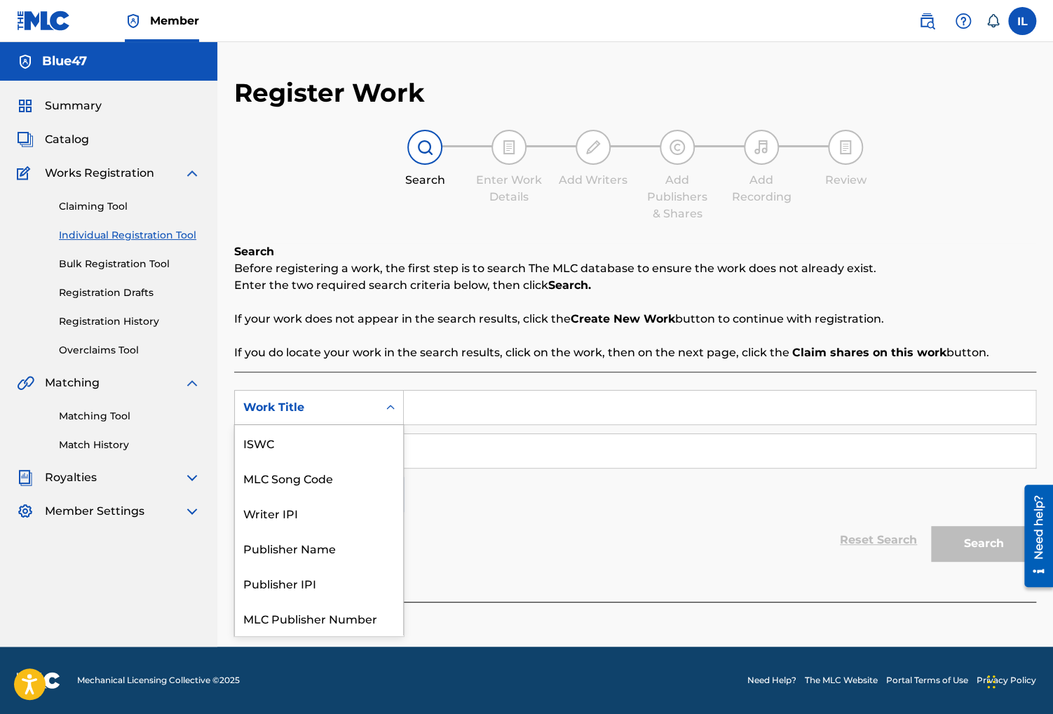
click at [363, 405] on div "Work Title" at bounding box center [306, 407] width 126 height 17
click at [305, 484] on div "Writer IPI" at bounding box center [319, 477] width 168 height 35
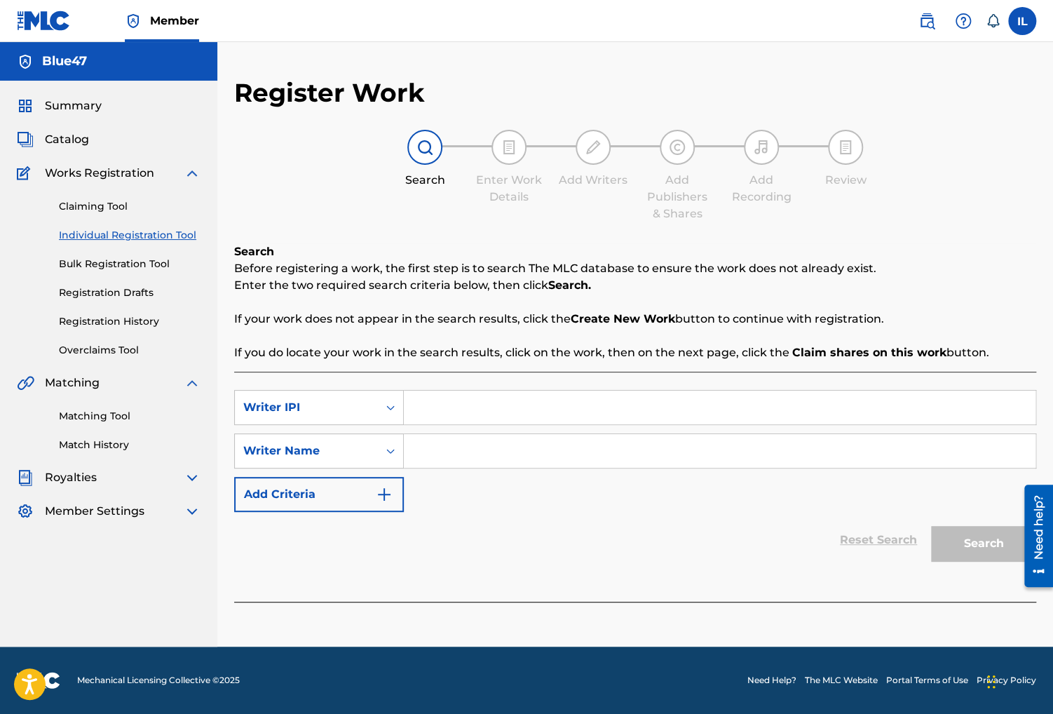
click at [470, 394] on input "Search Form" at bounding box center [720, 408] width 632 height 34
paste input "01172994227"
type input "01172994227"
click at [495, 460] on input "Search Form" at bounding box center [720, 451] width 632 height 34
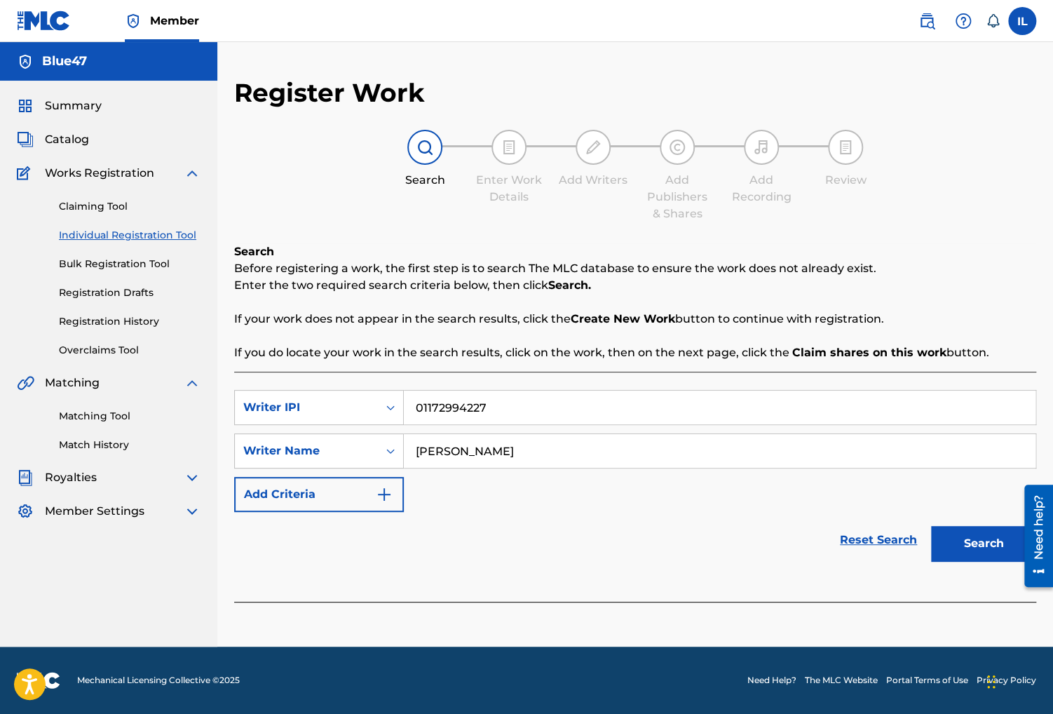
type input "Irvin Lopez"
click at [971, 536] on button "Search" at bounding box center [983, 543] width 105 height 35
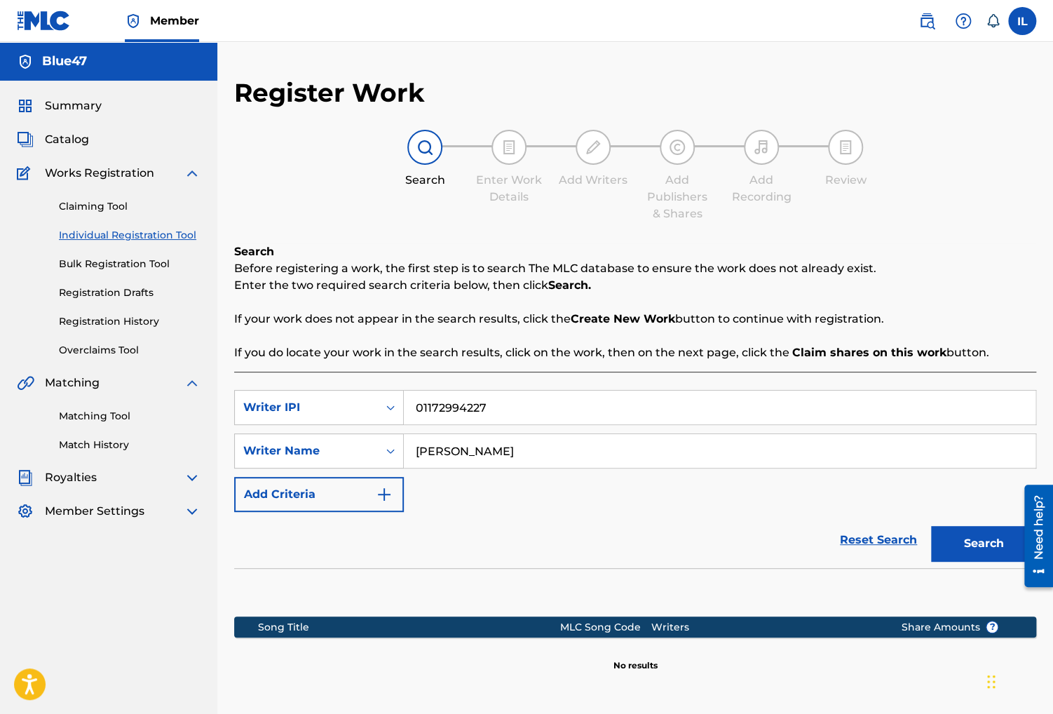
scroll to position [131, 0]
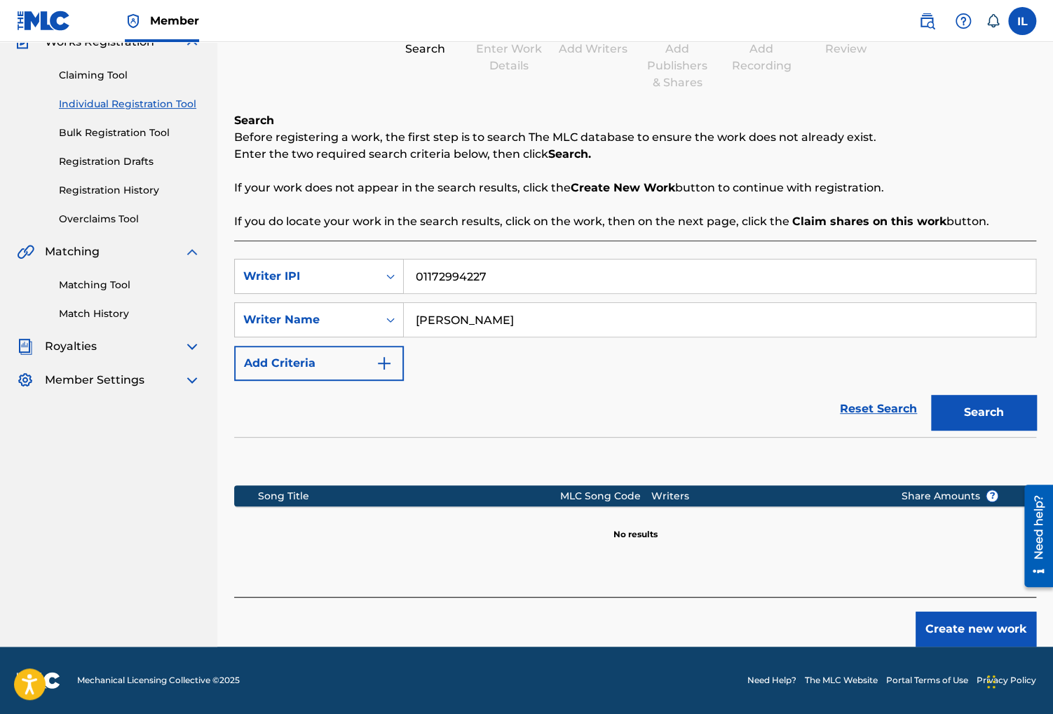
click at [968, 626] on button "Create new work" at bounding box center [976, 628] width 121 height 35
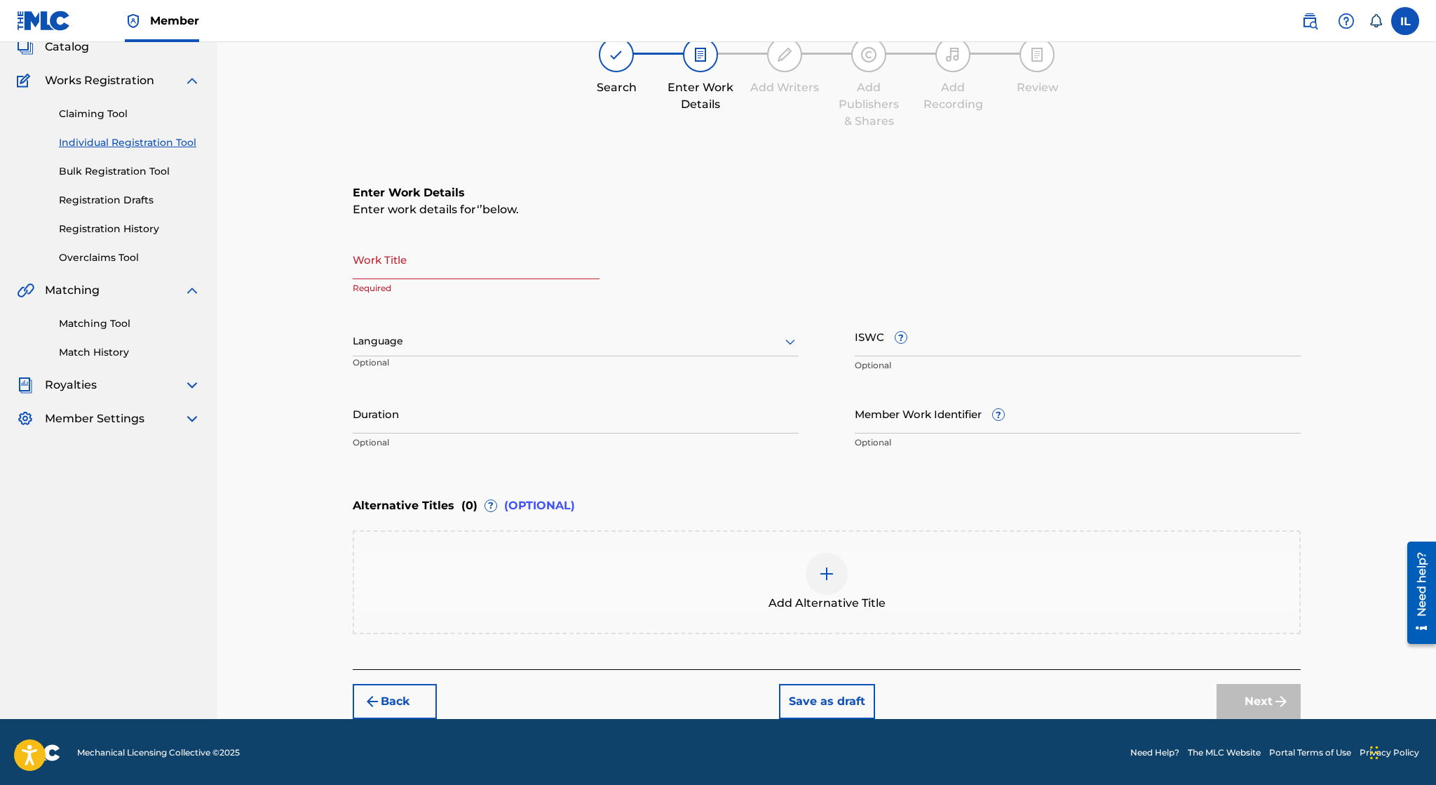
scroll to position [0, 0]
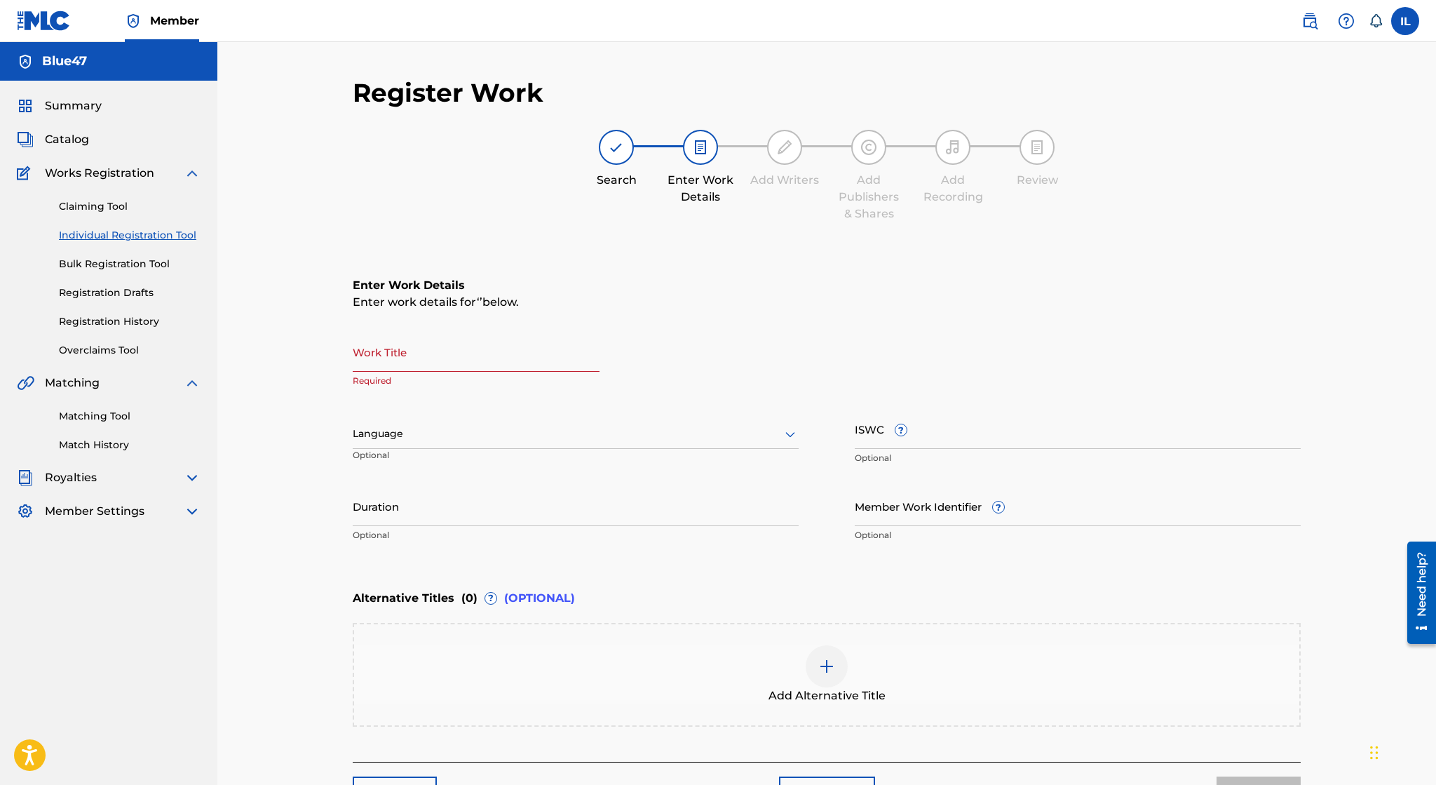
click at [1397, 338] on div "Register Work Search Enter Work Details Add Writers Add Publishers & Shares Add…" at bounding box center [826, 426] width 1219 height 769
click at [733, 515] on input "Duration" at bounding box center [576, 506] width 446 height 40
paste input "02:44"
type input "02:44"
click at [521, 362] on input "Work Title" at bounding box center [476, 352] width 247 height 40
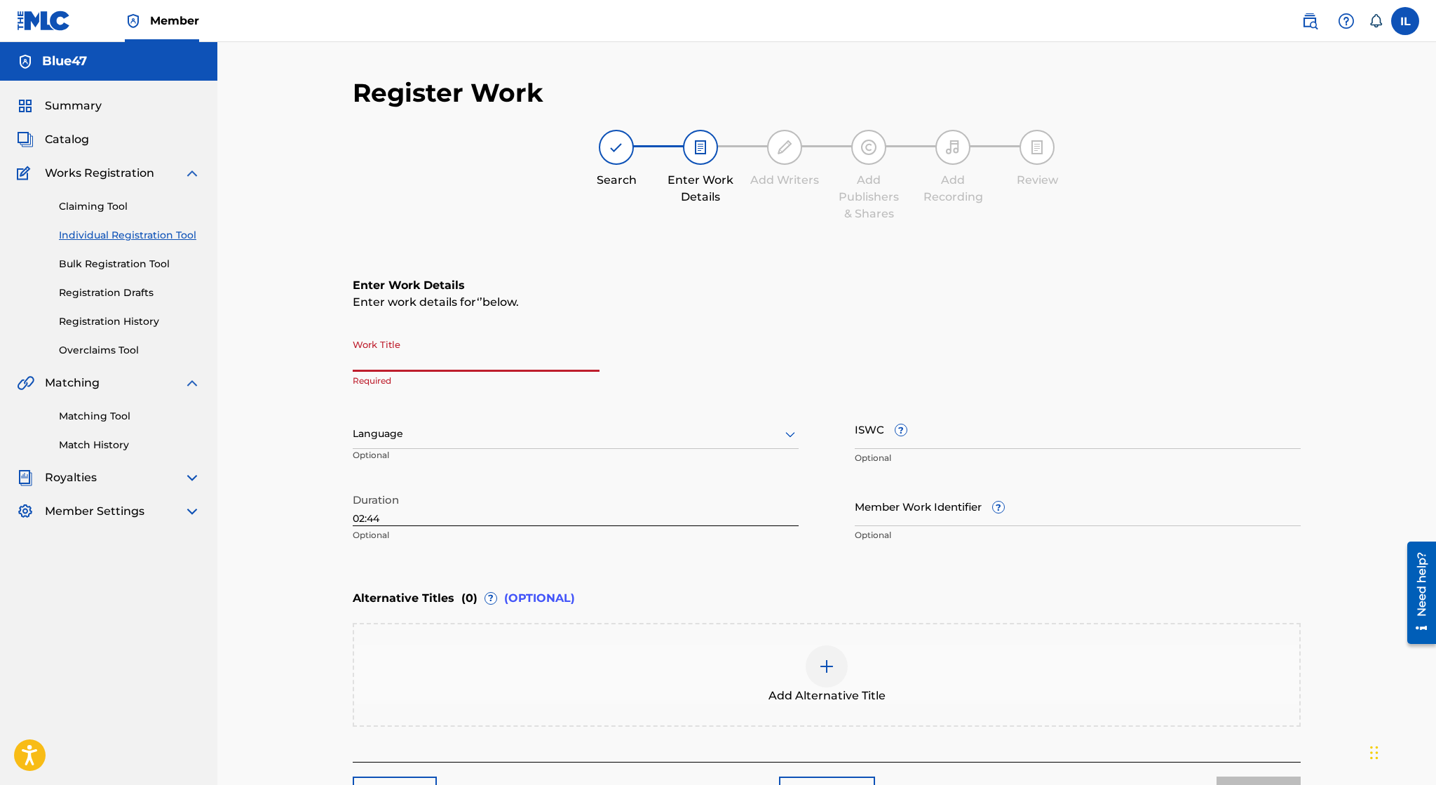
paste input "Til It Clicks"
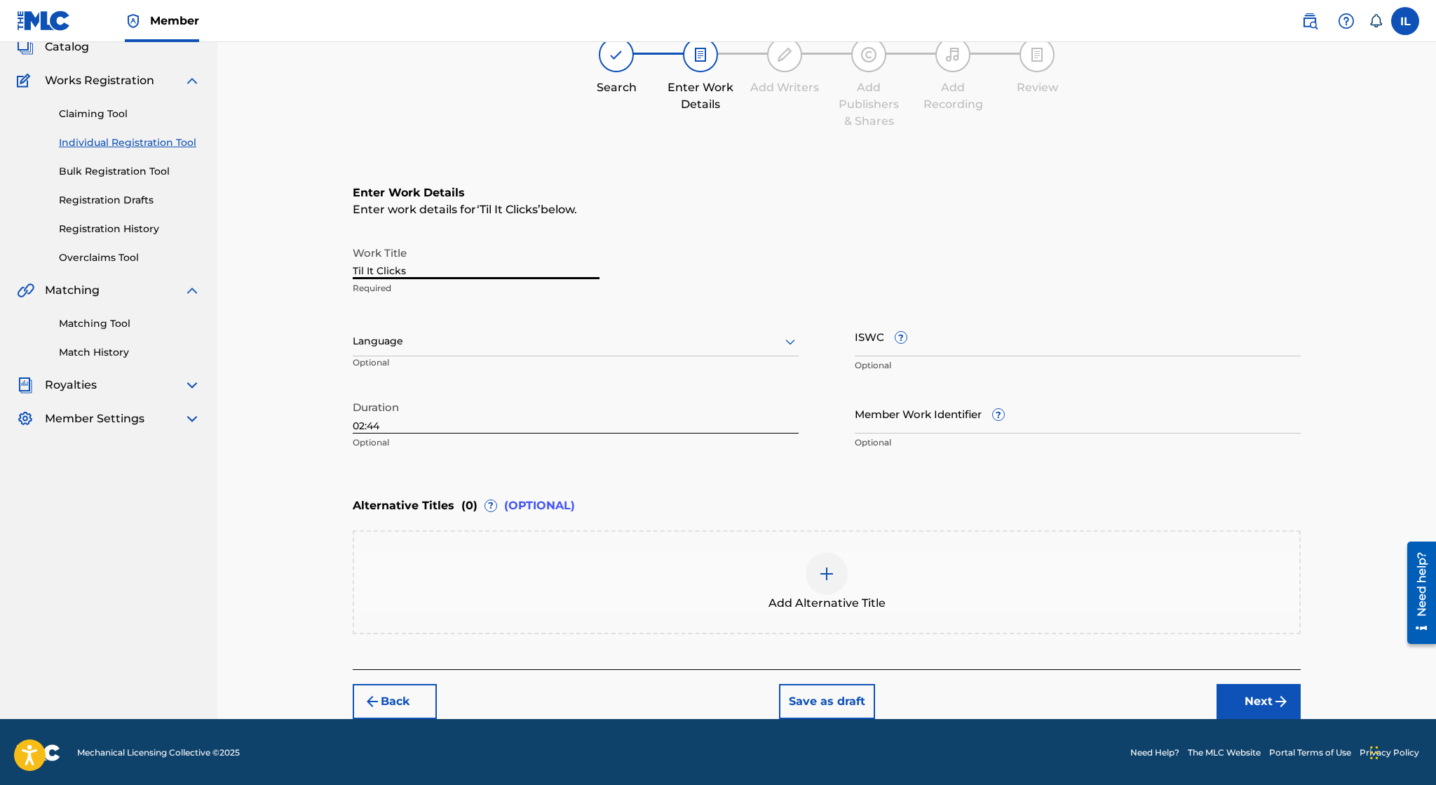
type input "Til It Clicks"
click at [1275, 709] on button "Next" at bounding box center [1259, 701] width 84 height 35
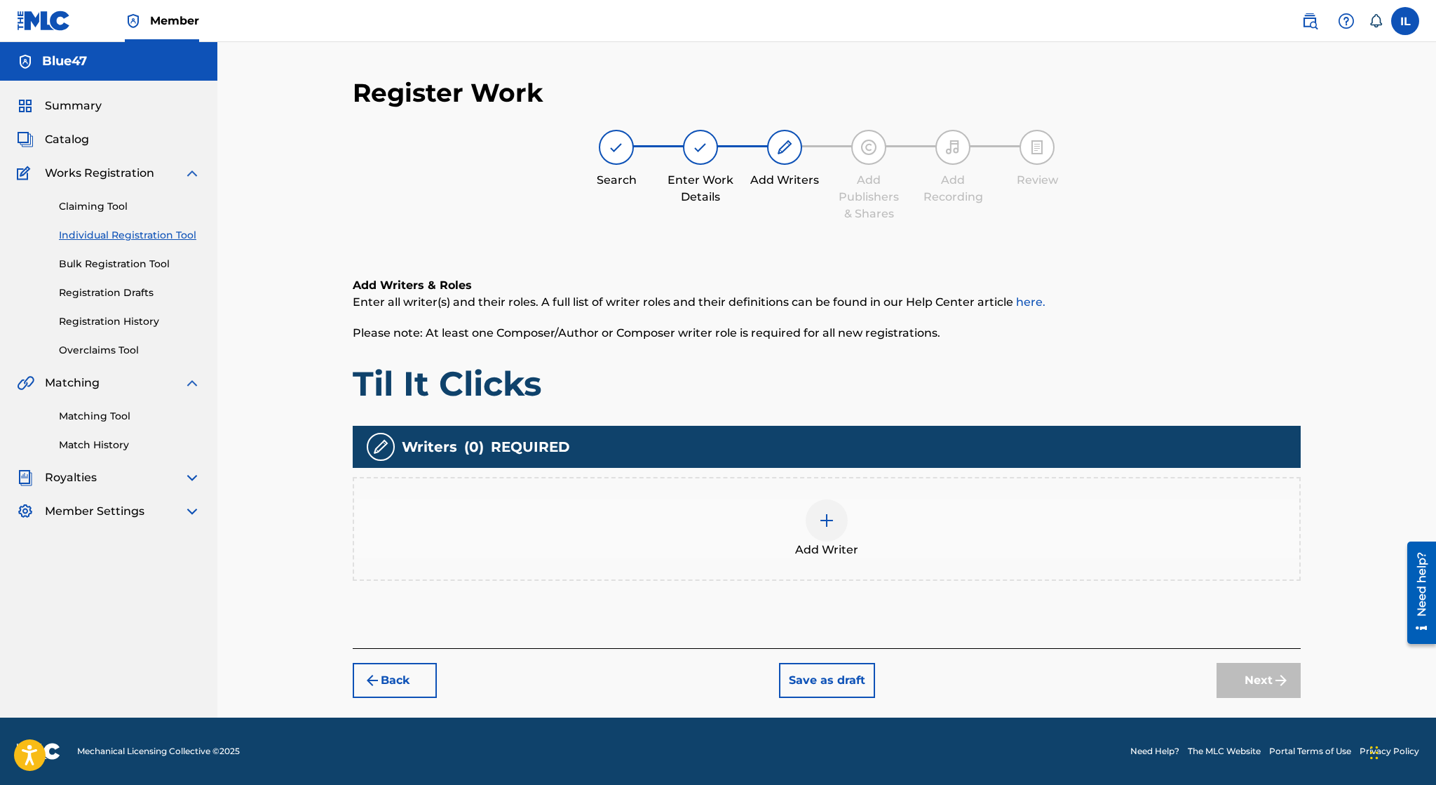
click at [870, 527] on div "Add Writer" at bounding box center [826, 528] width 945 height 59
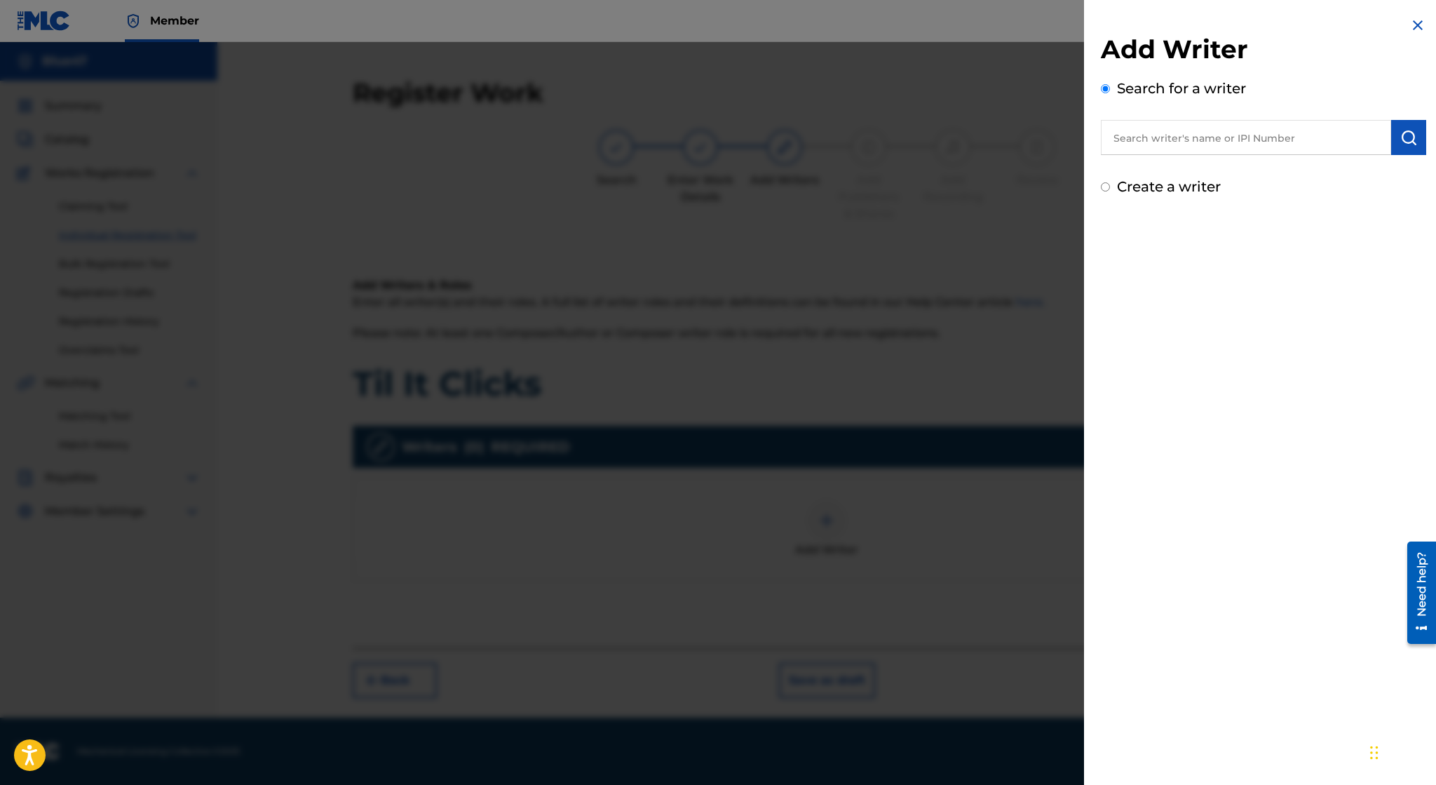
click at [1175, 187] on label "Create a writer" at bounding box center [1169, 186] width 104 height 17
click at [1110, 187] on input "Create a writer" at bounding box center [1105, 186] width 9 height 9
radio input "false"
radio input "true"
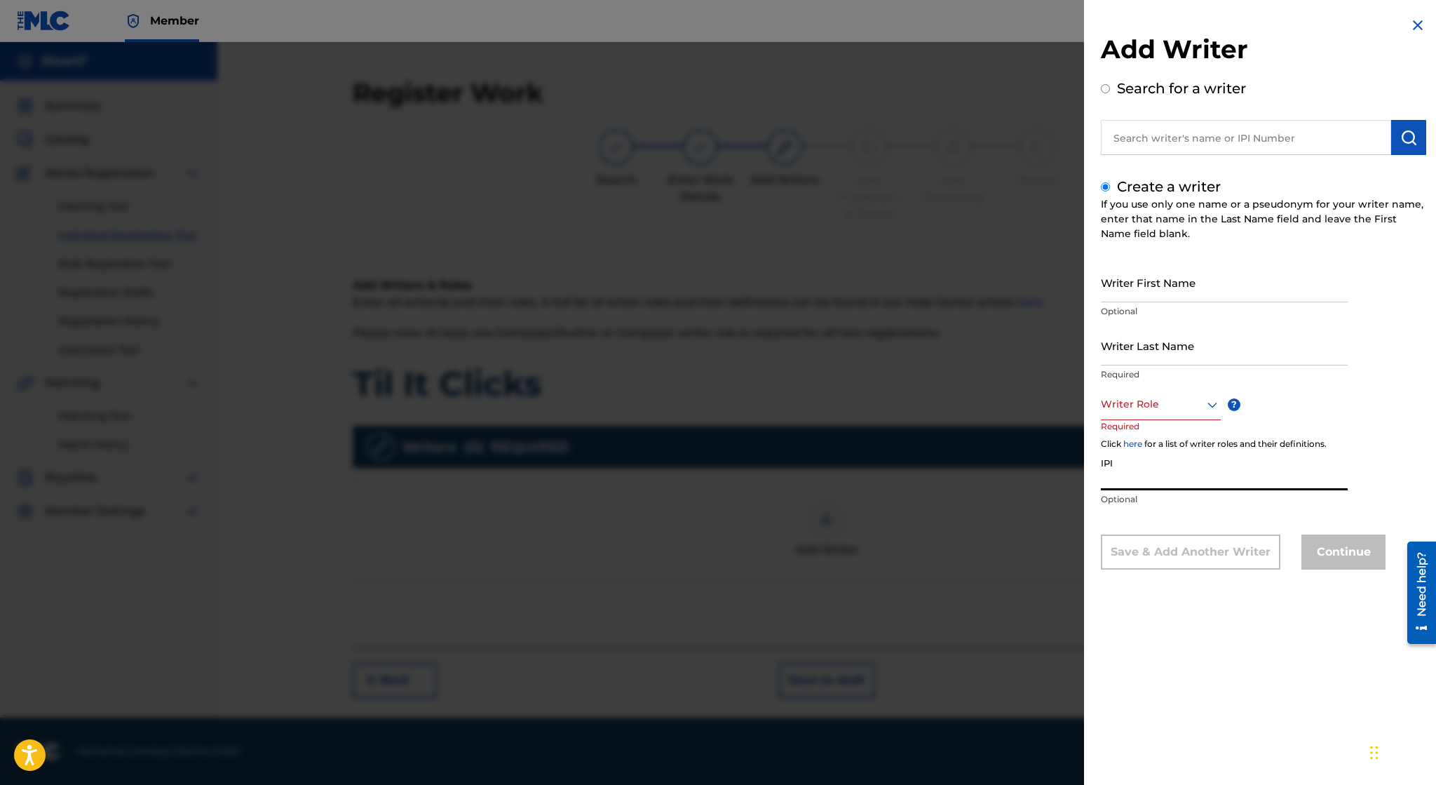
paste input "01172994227"
click at [1142, 464] on input "01172994227" at bounding box center [1224, 470] width 247 height 40
type input "01172994227"
click at [1194, 276] on input "Writer First Name" at bounding box center [1224, 282] width 247 height 40
type input "Irvin"
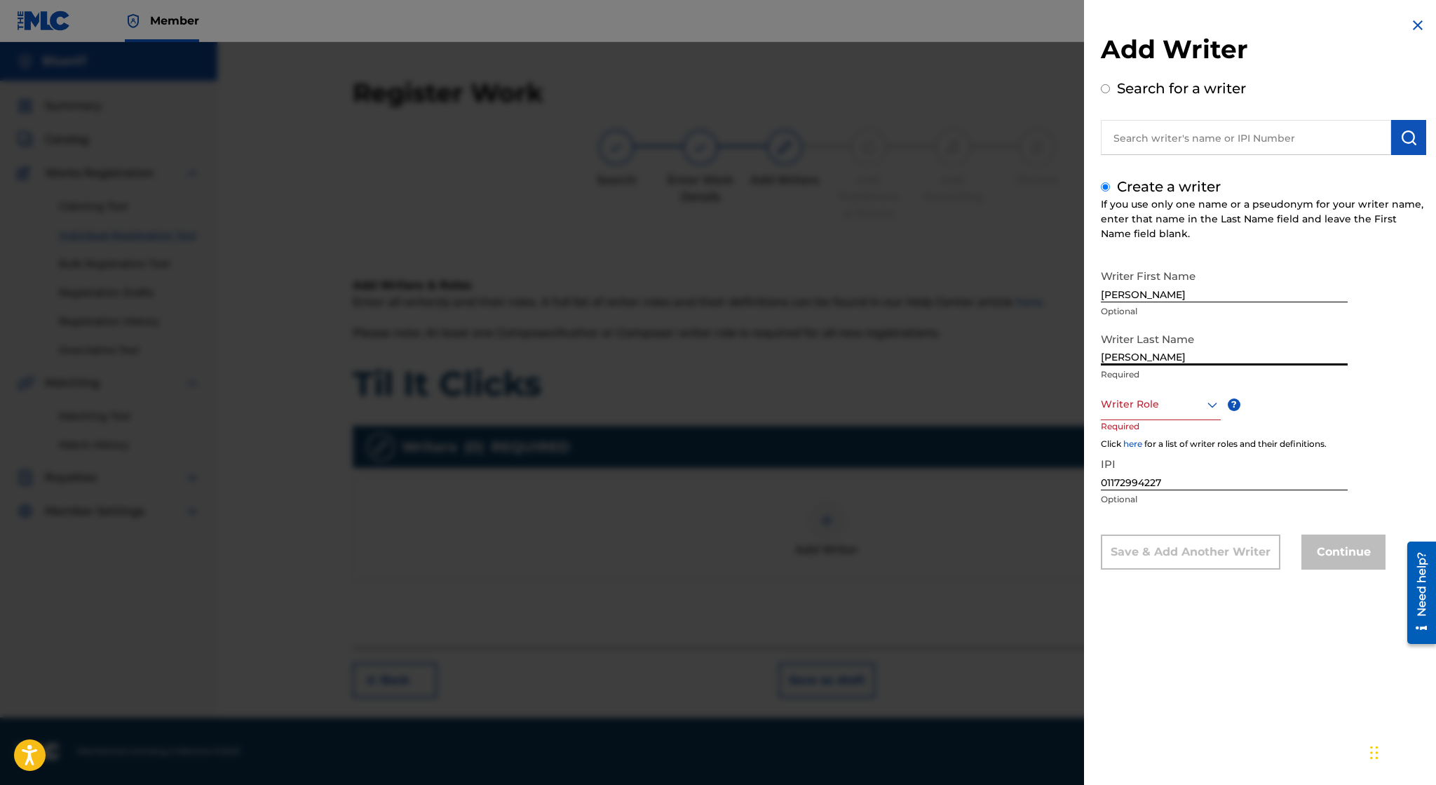
type input "[PERSON_NAME]"
click at [1157, 410] on div at bounding box center [1161, 404] width 120 height 18
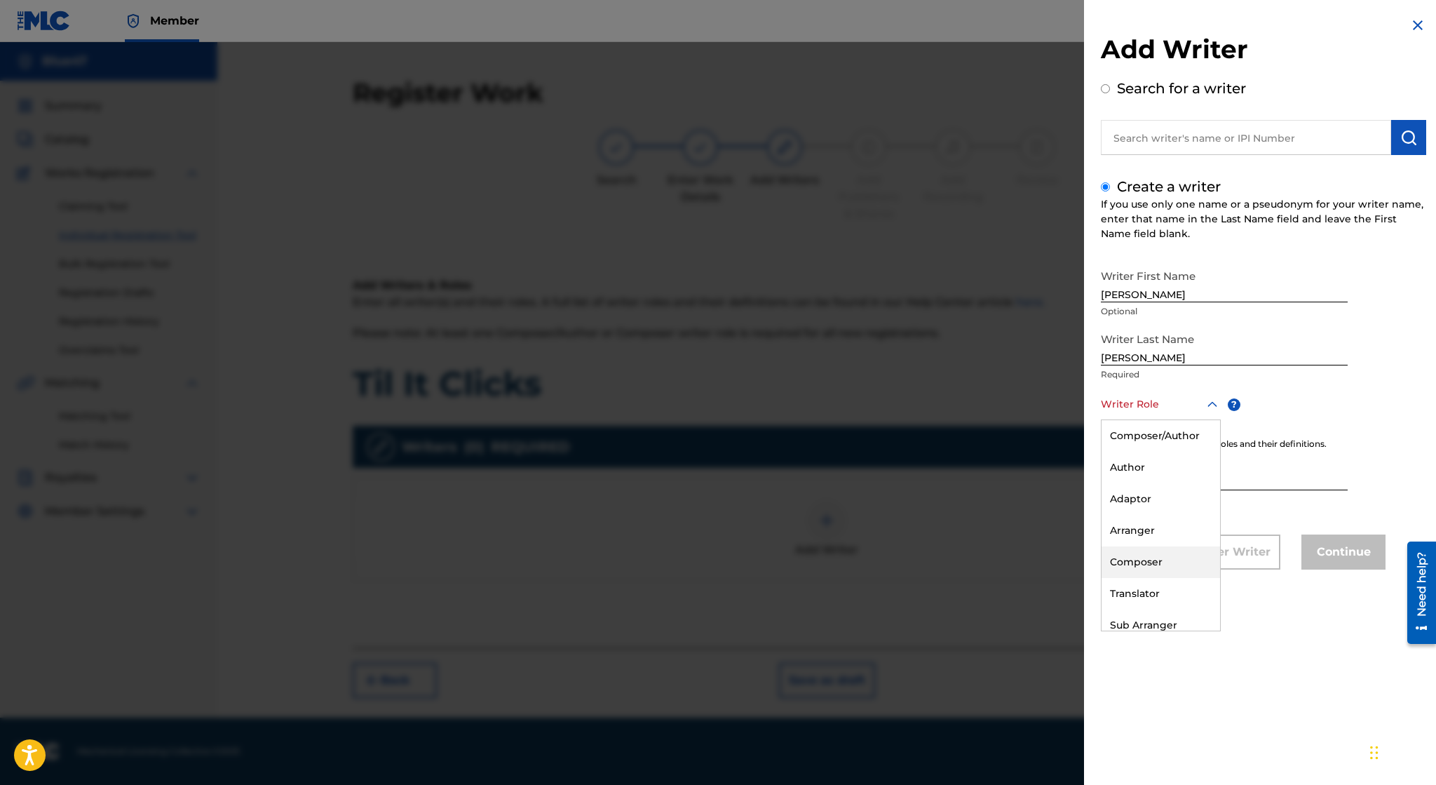
click at [1140, 564] on div "Composer" at bounding box center [1161, 562] width 119 height 32
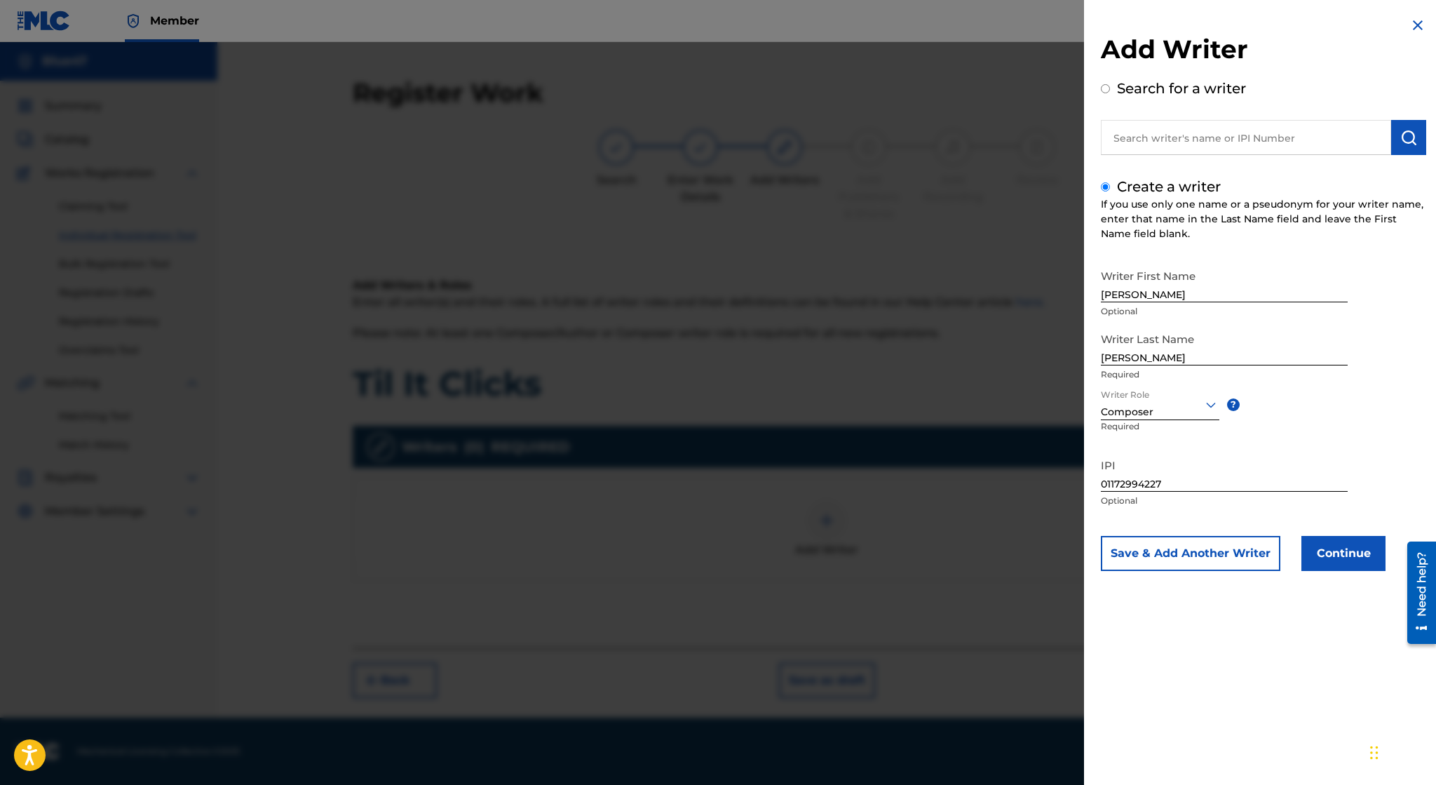
click at [1342, 564] on button "Continue" at bounding box center [1343, 553] width 84 height 35
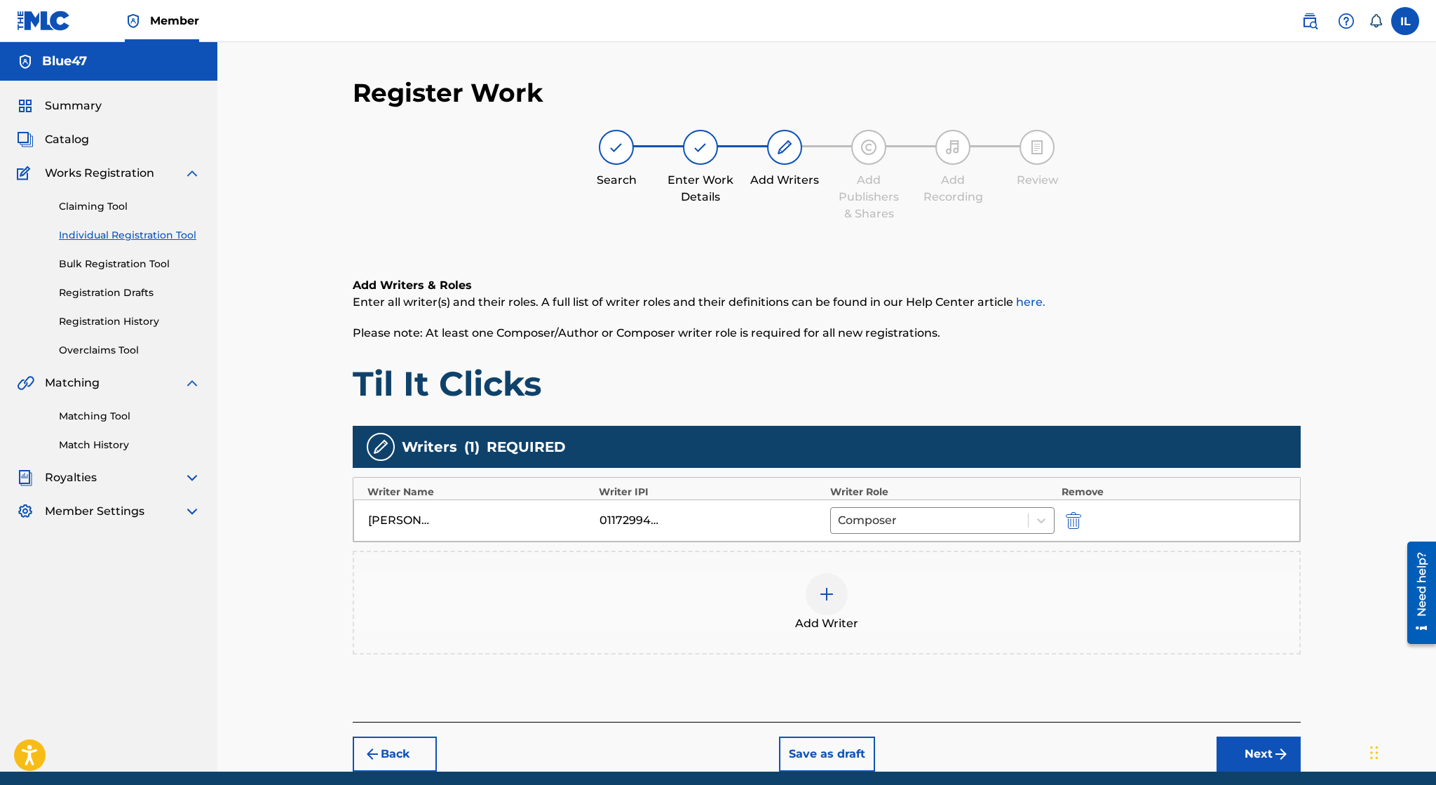
scroll to position [53, 0]
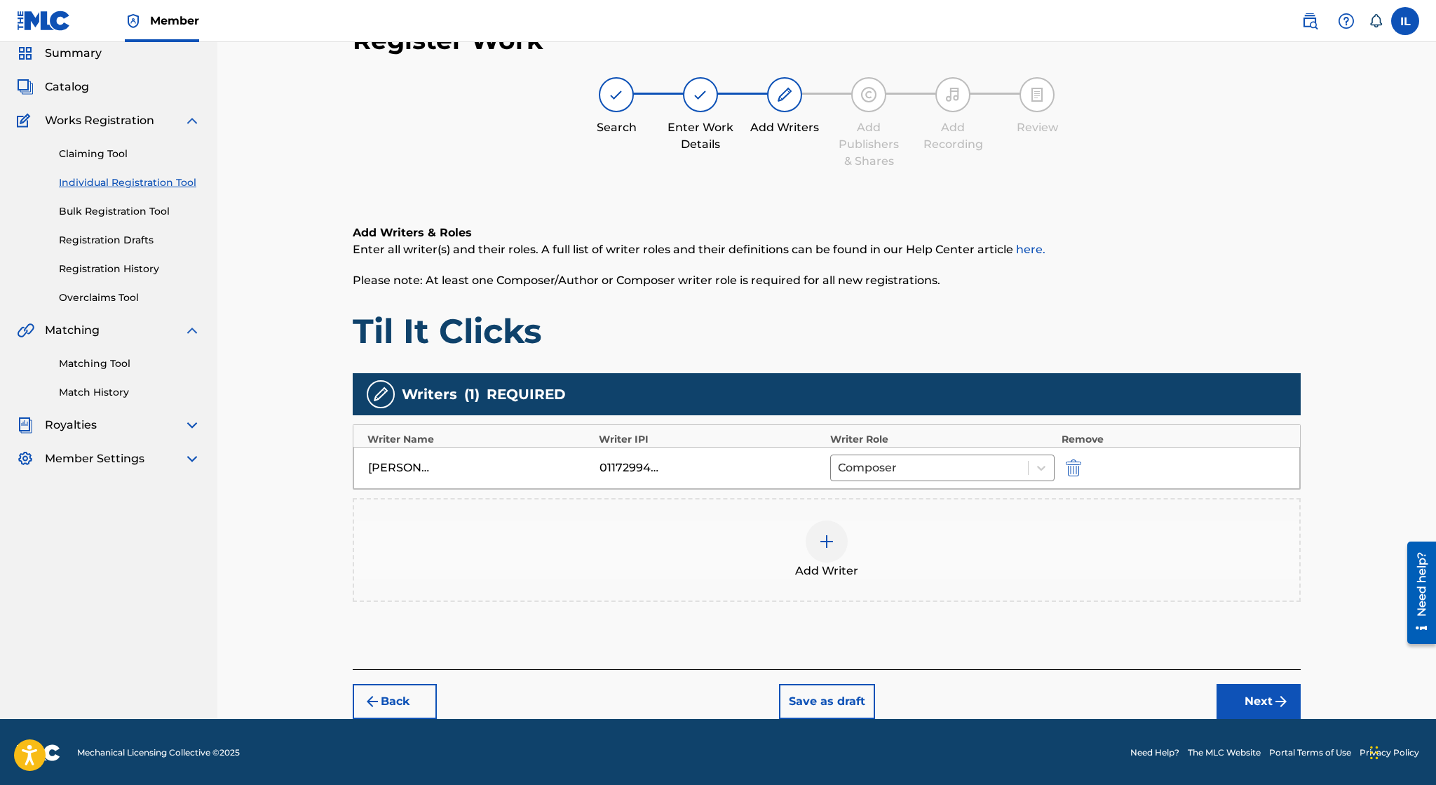
click at [1280, 693] on img "submit" at bounding box center [1281, 701] width 17 height 17
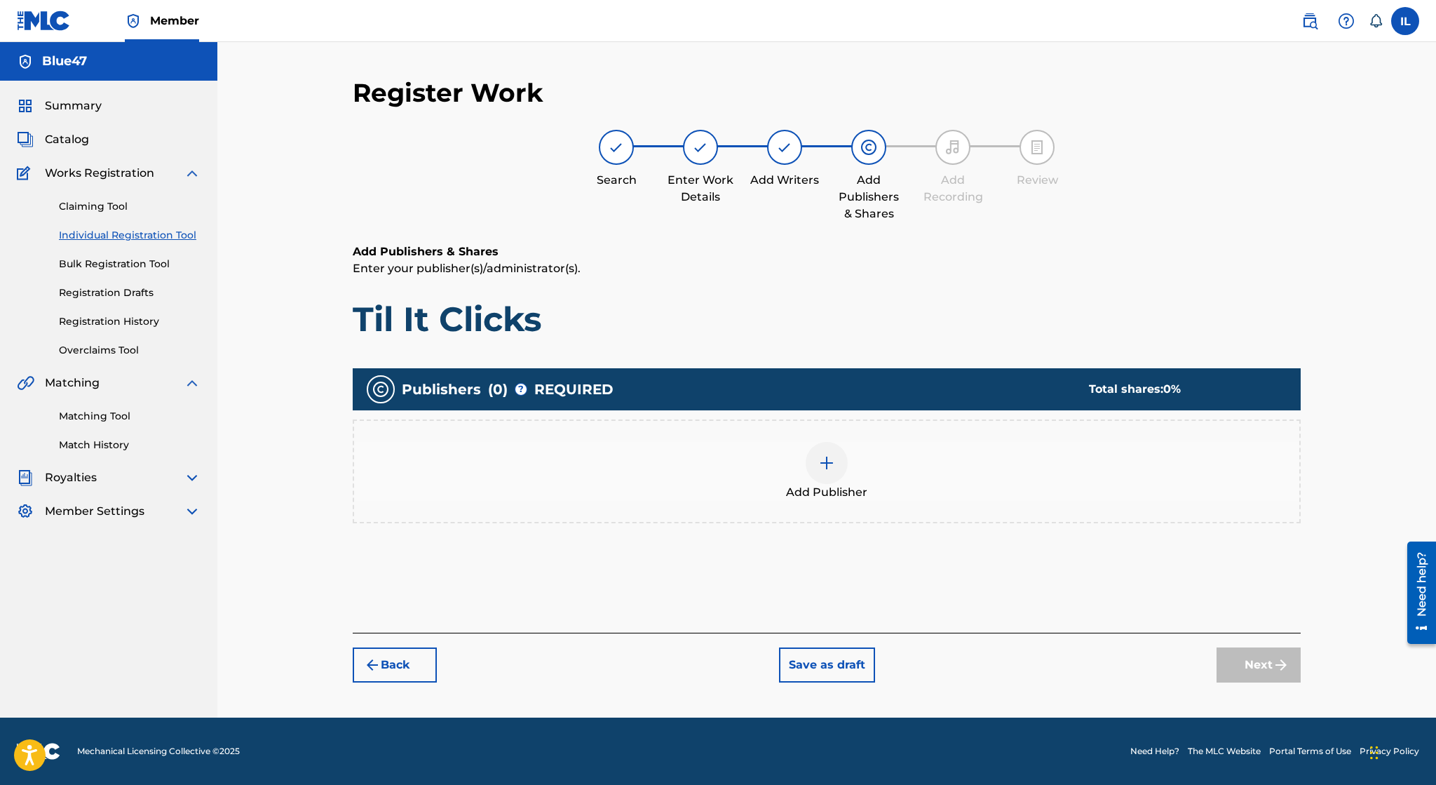
scroll to position [0, 0]
click at [809, 461] on div at bounding box center [827, 463] width 42 height 42
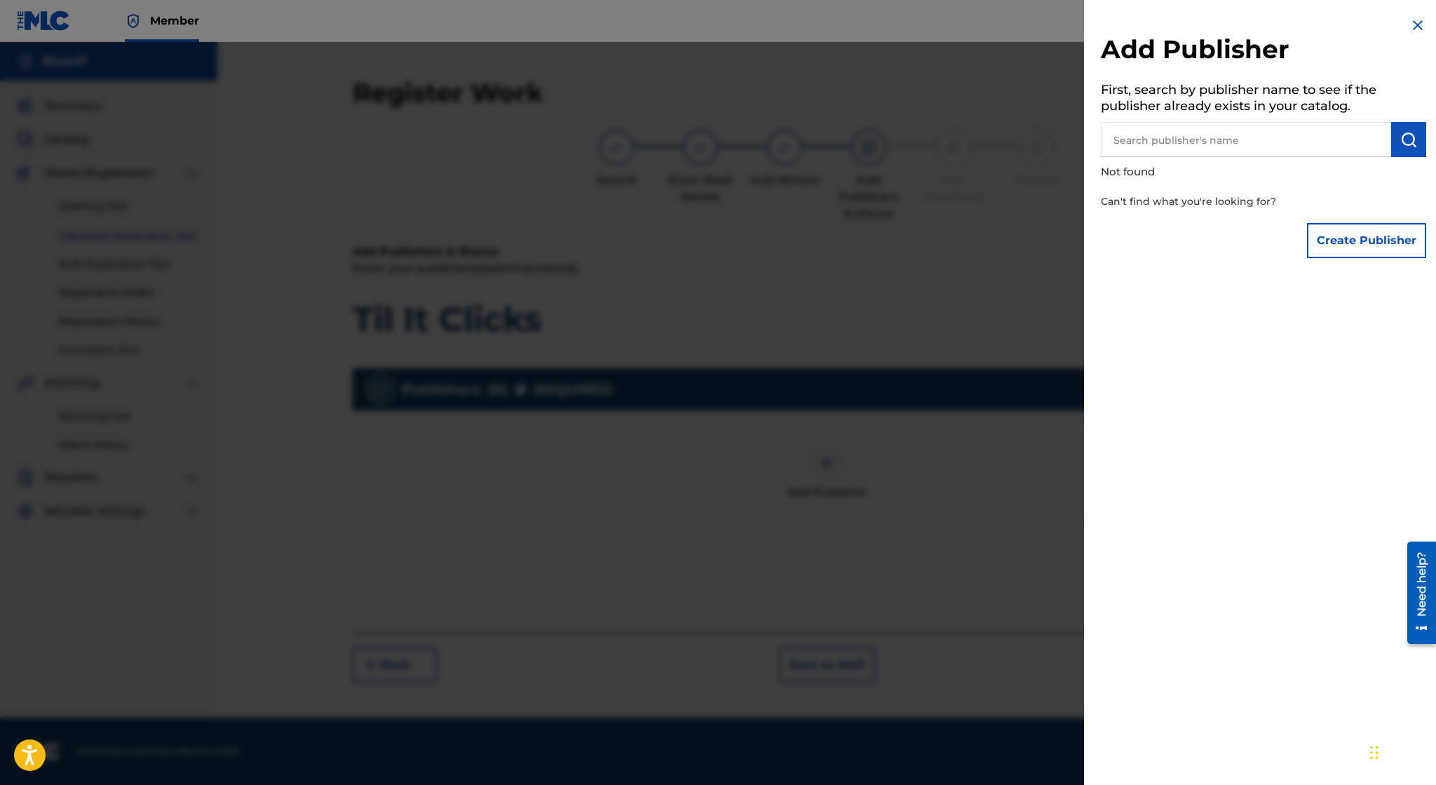
click at [1362, 253] on button "Create Publisher" at bounding box center [1366, 240] width 119 height 35
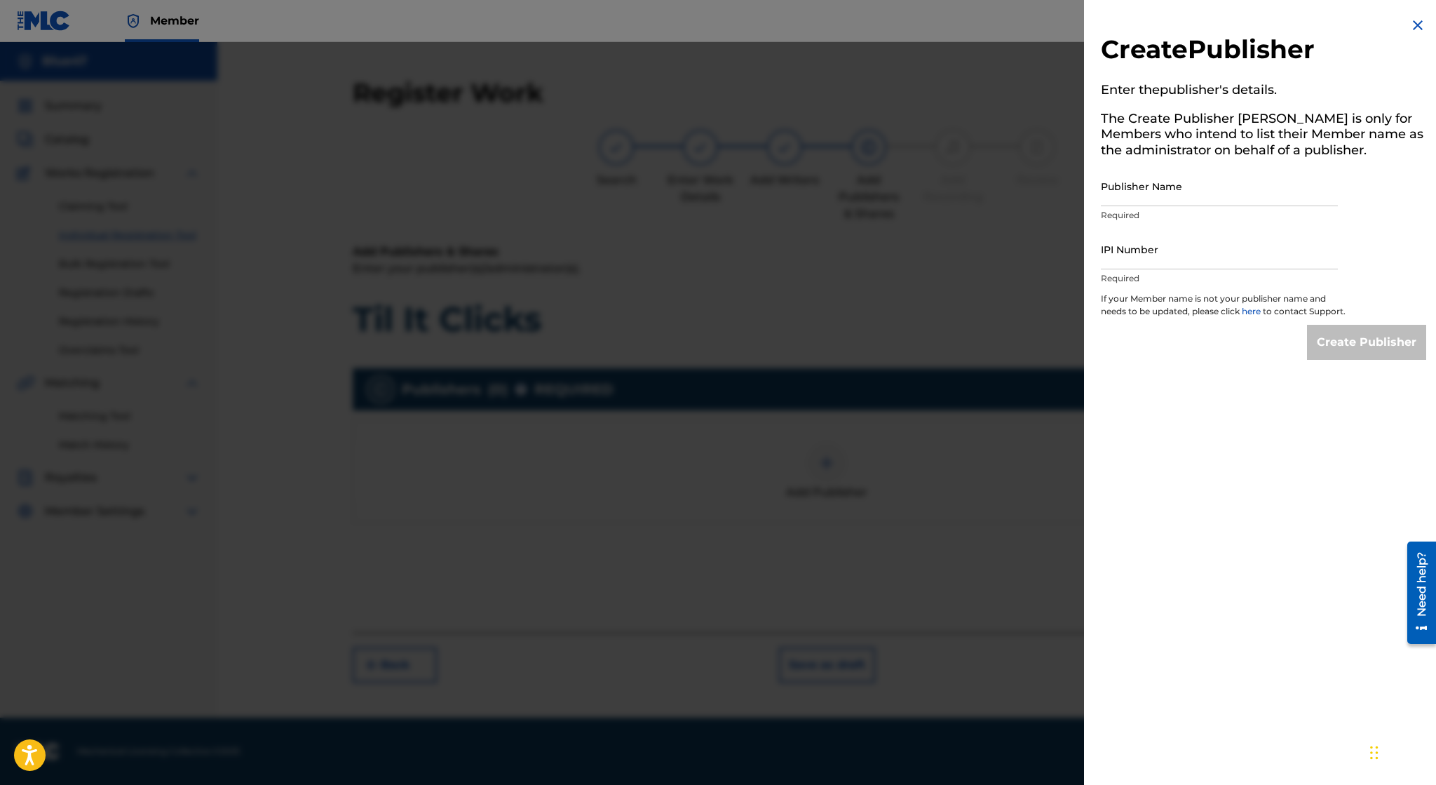
click at [1242, 262] on input "IPI Number" at bounding box center [1219, 249] width 237 height 40
paste input "01172994227"
type input "01172994227"
click at [1207, 187] on input "Publisher Name" at bounding box center [1219, 186] width 237 height 40
type input "Irvin Lopez"
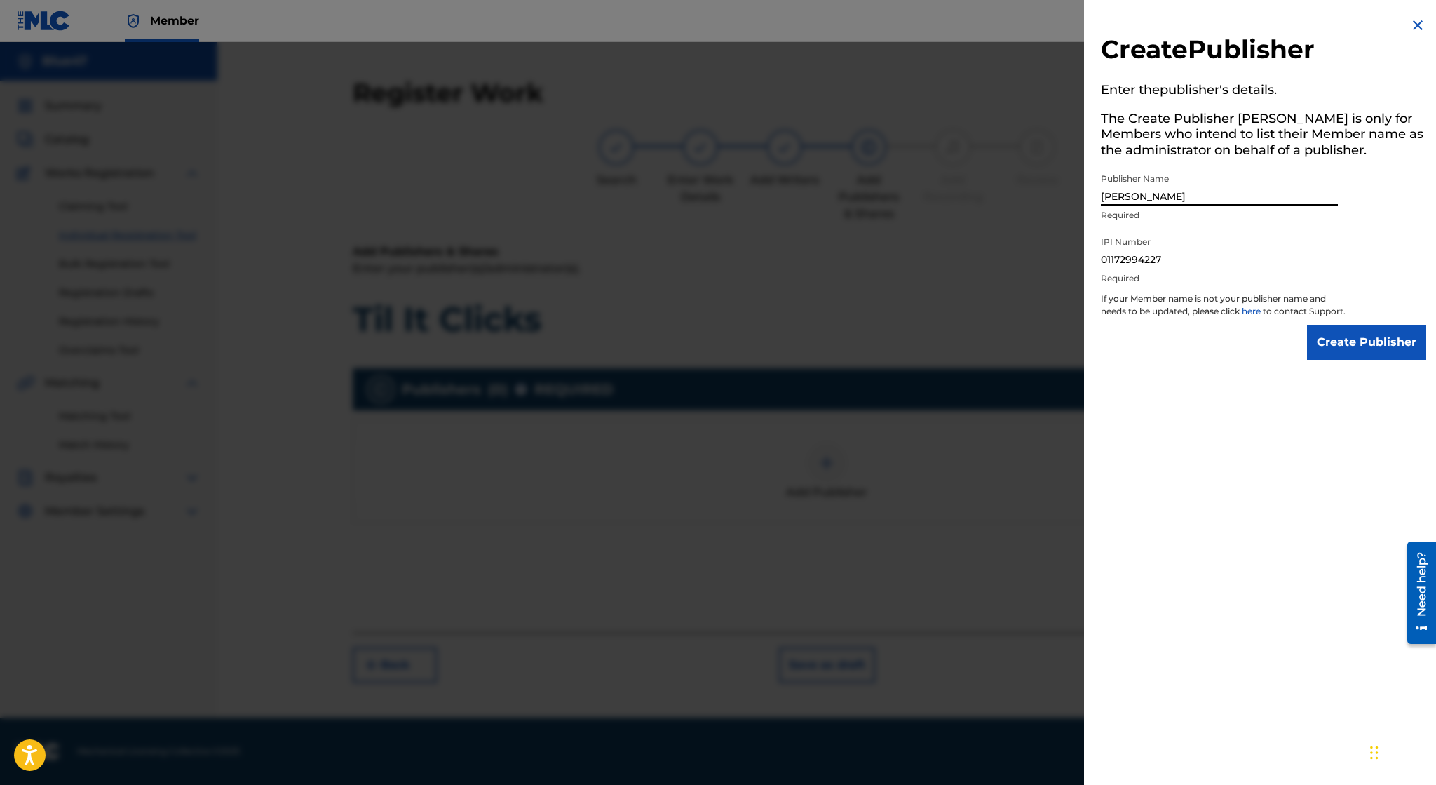
click at [1342, 358] on input "Create Publisher" at bounding box center [1366, 342] width 119 height 35
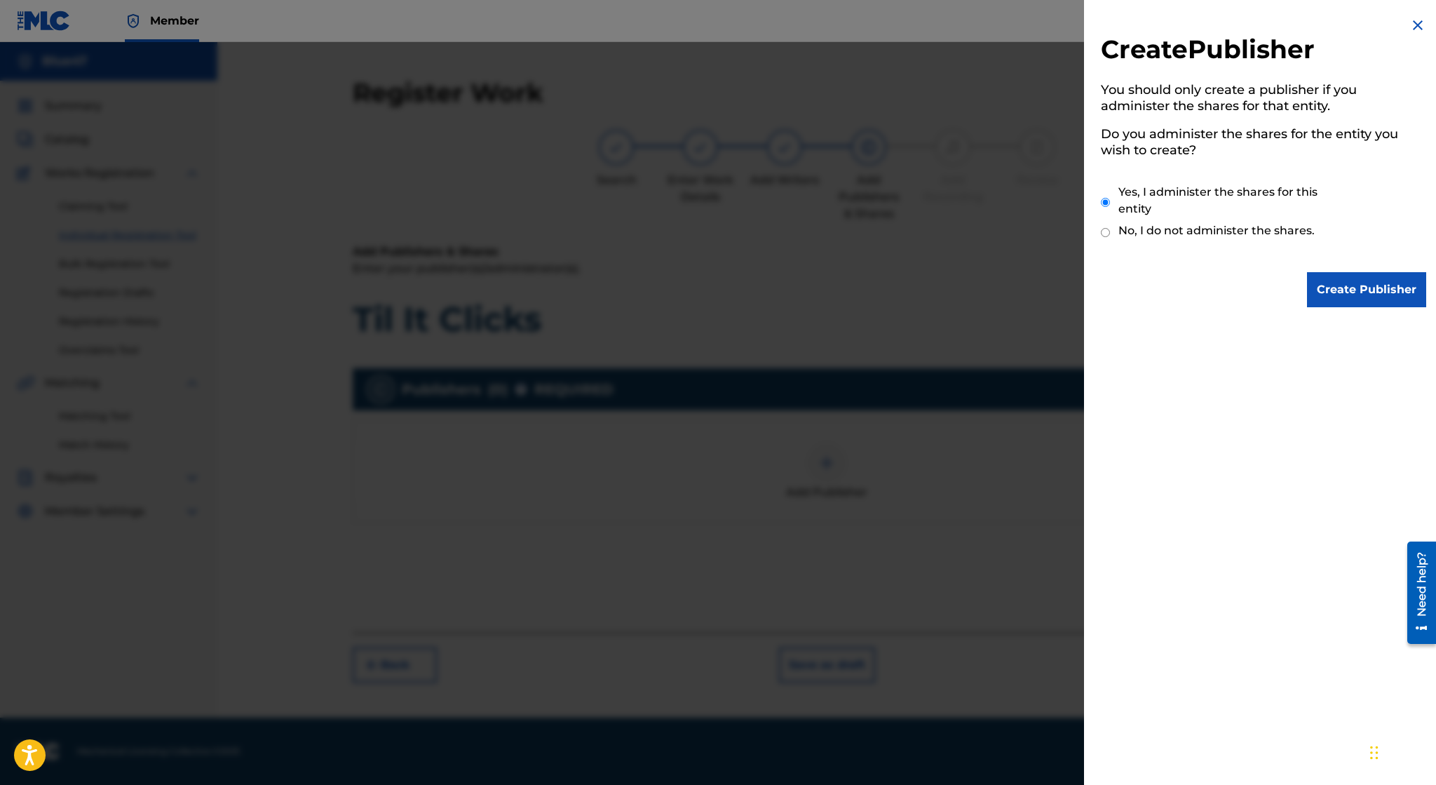
click at [1378, 295] on input "Create Publisher" at bounding box center [1366, 289] width 119 height 35
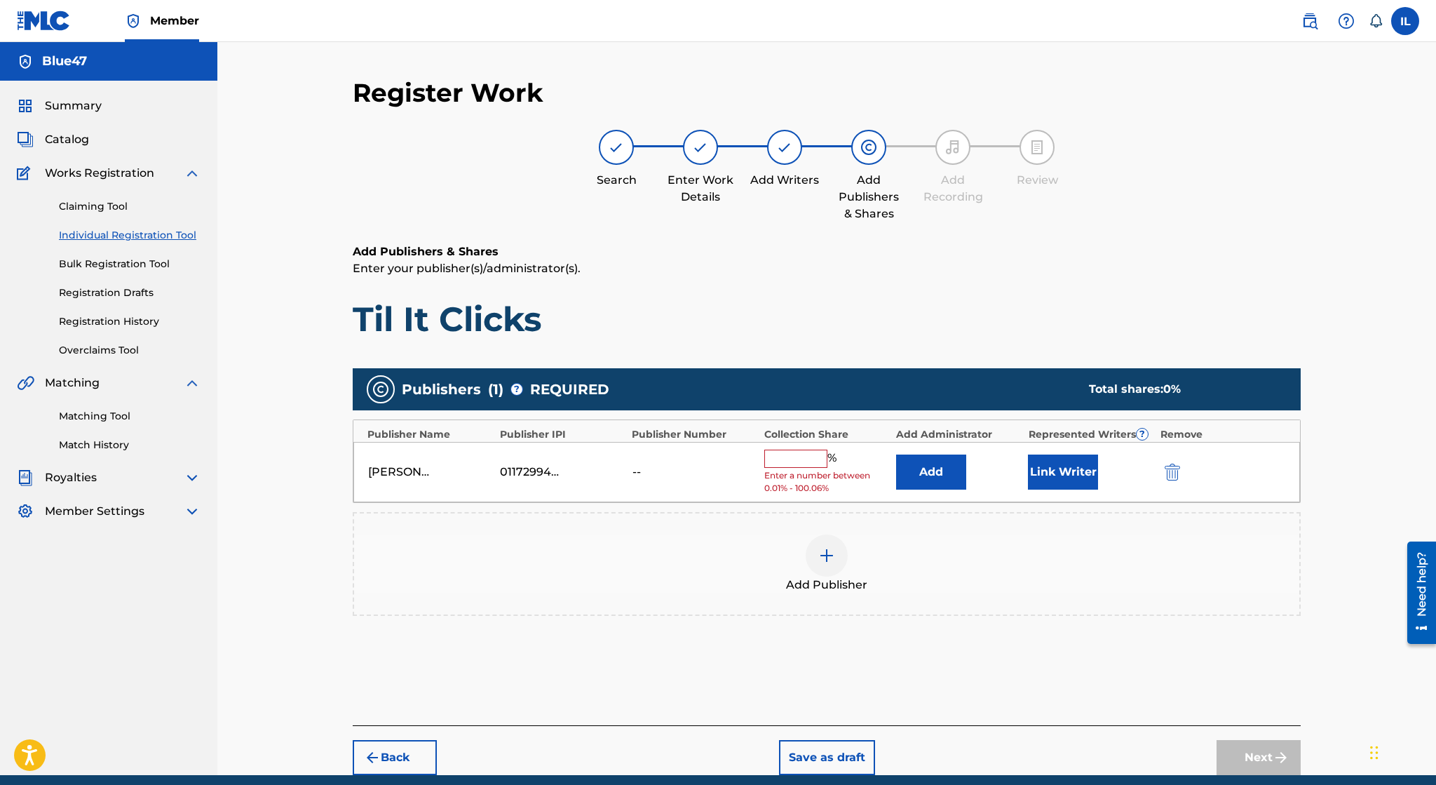
scroll to position [55, 0]
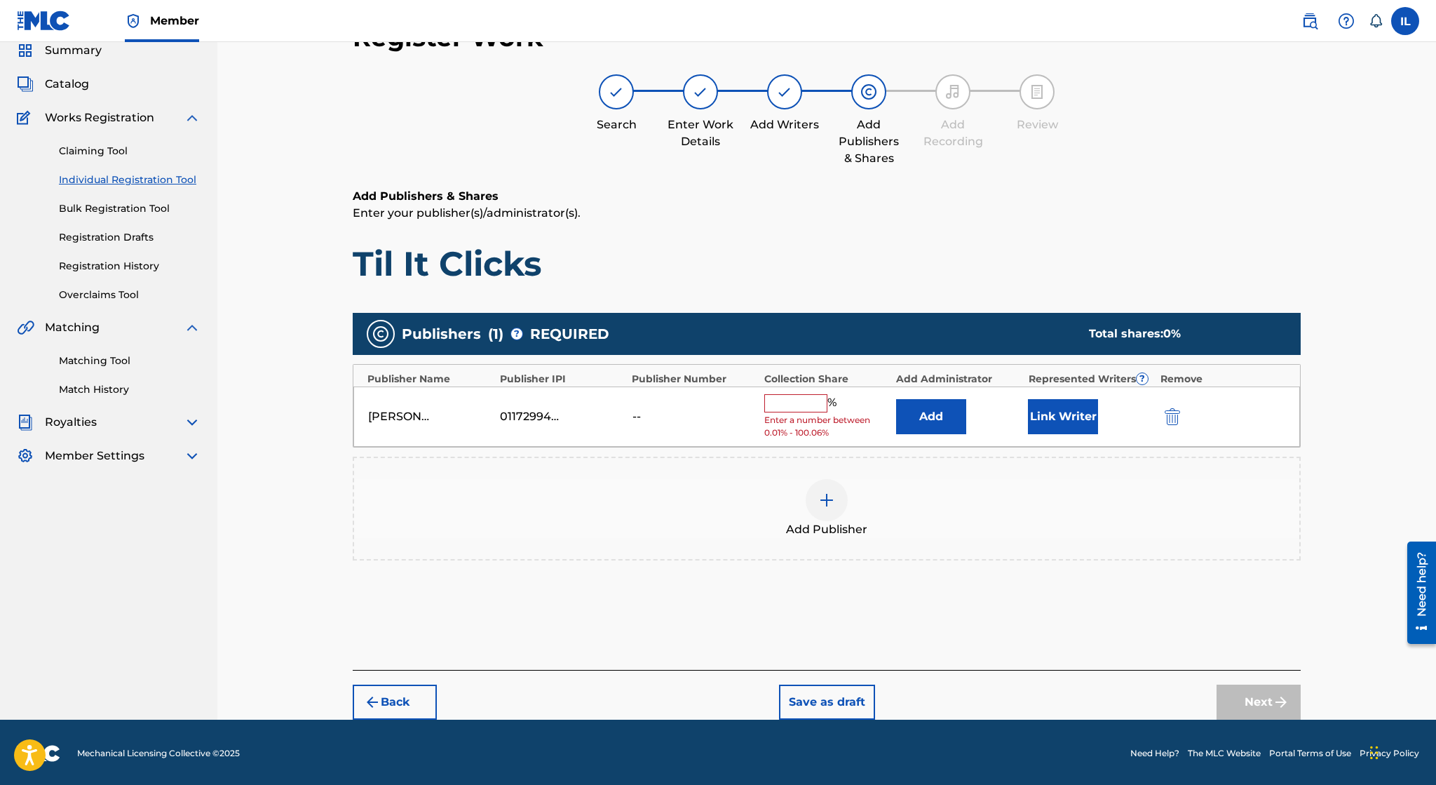
click at [780, 410] on input "text" at bounding box center [795, 403] width 63 height 18
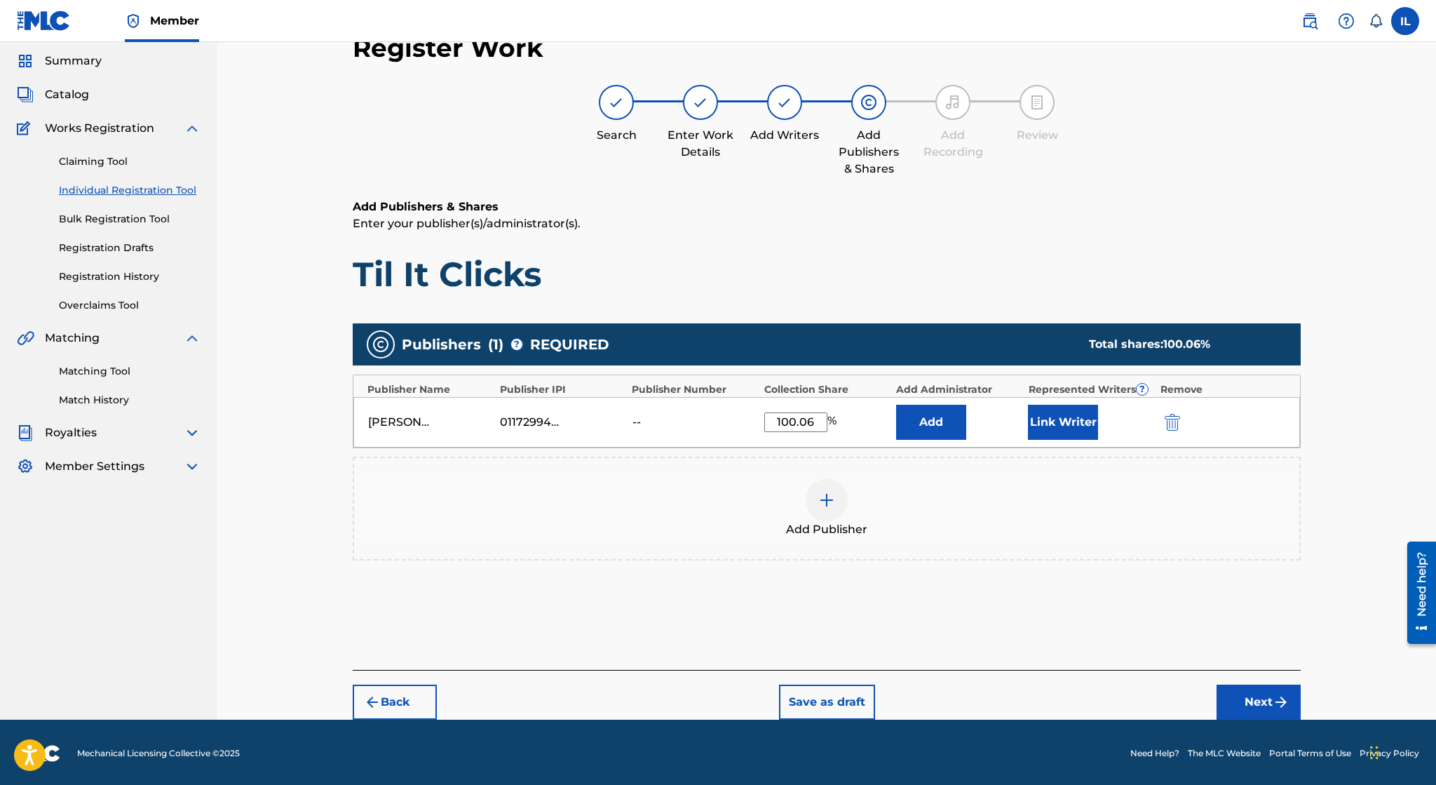
type input "100.06"
click at [1271, 691] on button "Next" at bounding box center [1259, 701] width 84 height 35
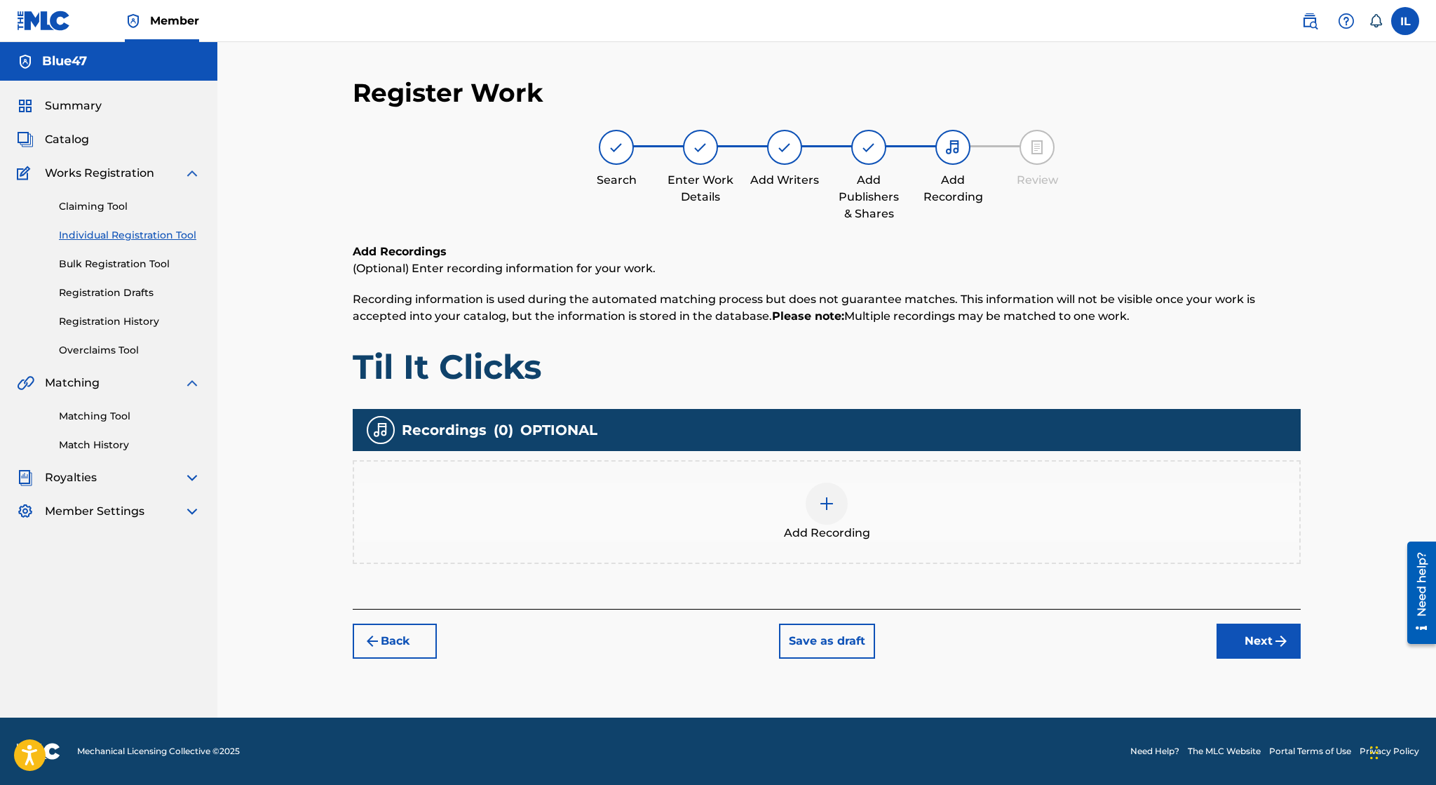
click at [821, 498] on img at bounding box center [826, 503] width 17 height 17
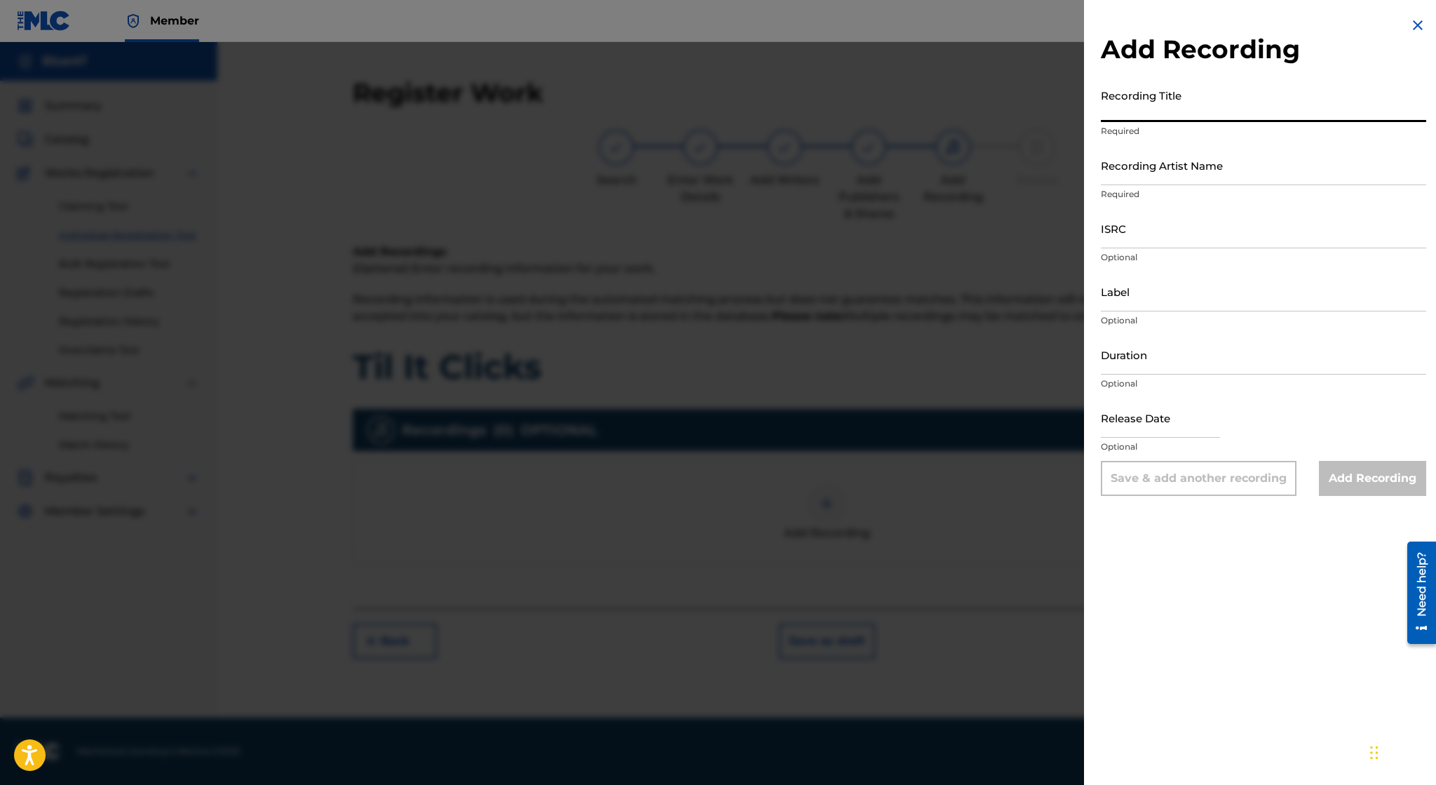
click at [1144, 92] on input "Recording Title" at bounding box center [1263, 102] width 325 height 40
paste input "Til It Clicks"
type input "Til It Clicks"
click at [1401, 332] on div "Label Optional" at bounding box center [1263, 302] width 325 height 63
click at [1188, 236] on input "ISRC" at bounding box center [1263, 228] width 325 height 40
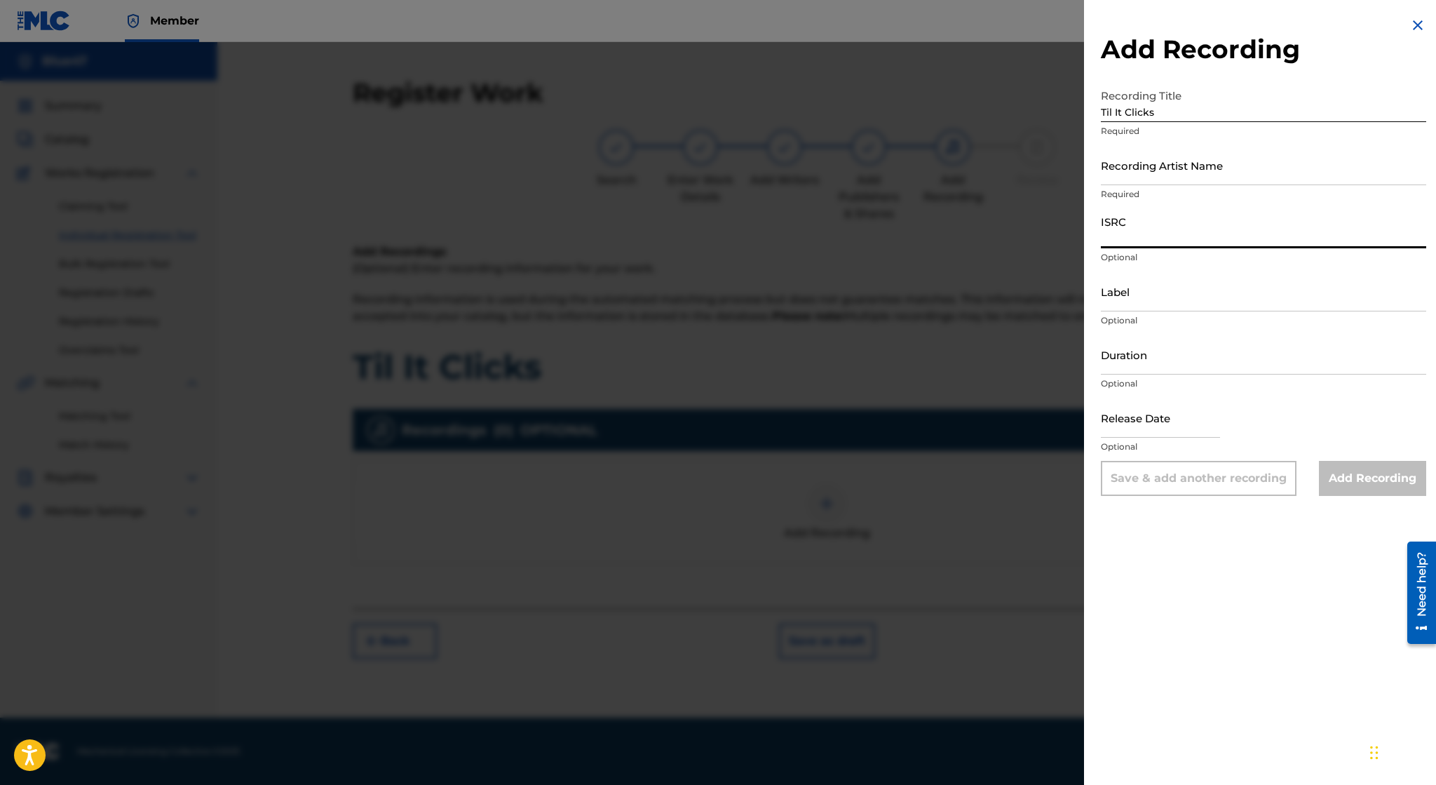
paste input "usl4q2387424"
type input "usl4q2387424"
click at [1161, 356] on input "Duration" at bounding box center [1263, 354] width 325 height 40
paste input "02:44"
type input "02:44"
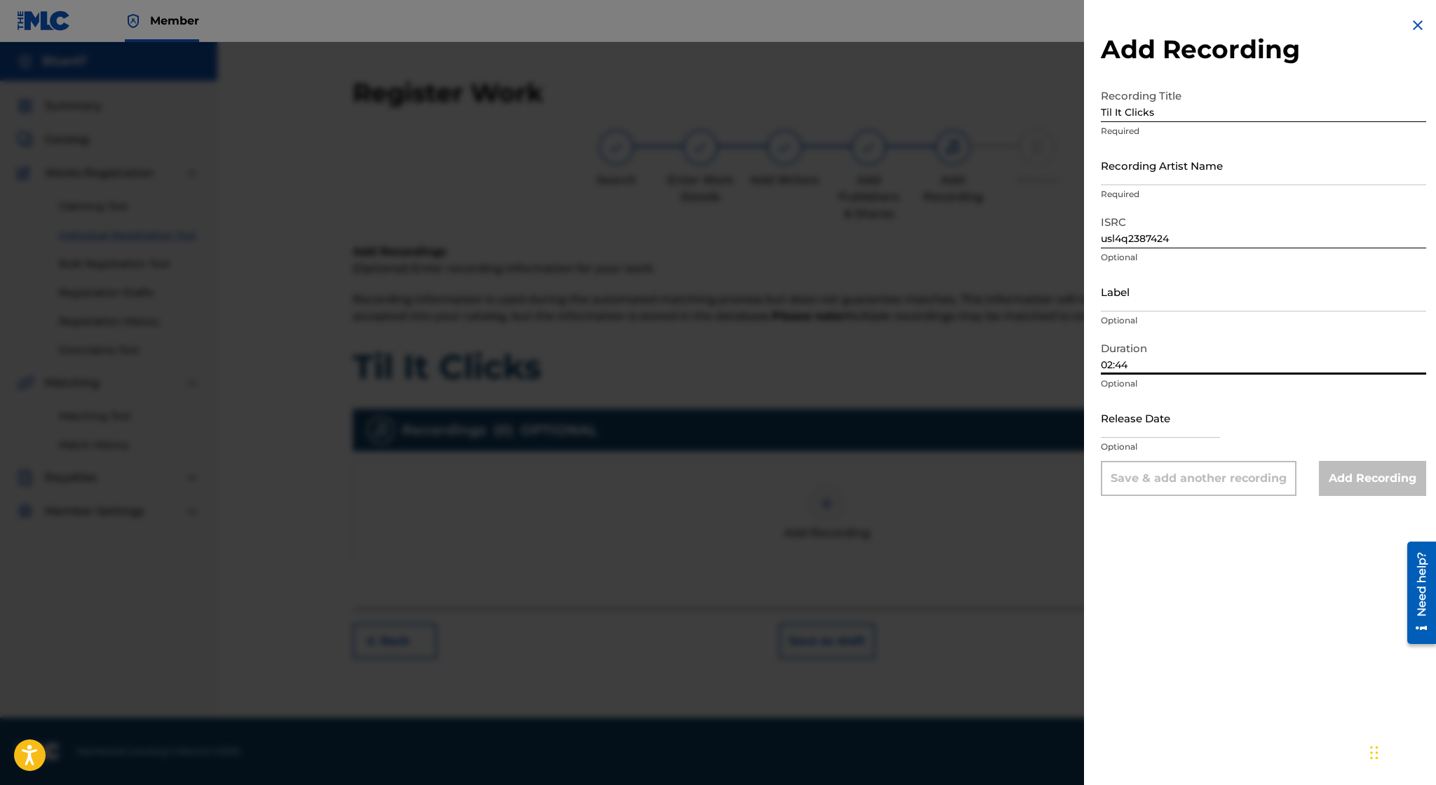
click at [1142, 421] on input "text" at bounding box center [1160, 418] width 119 height 40
select select "8"
select select "2025"
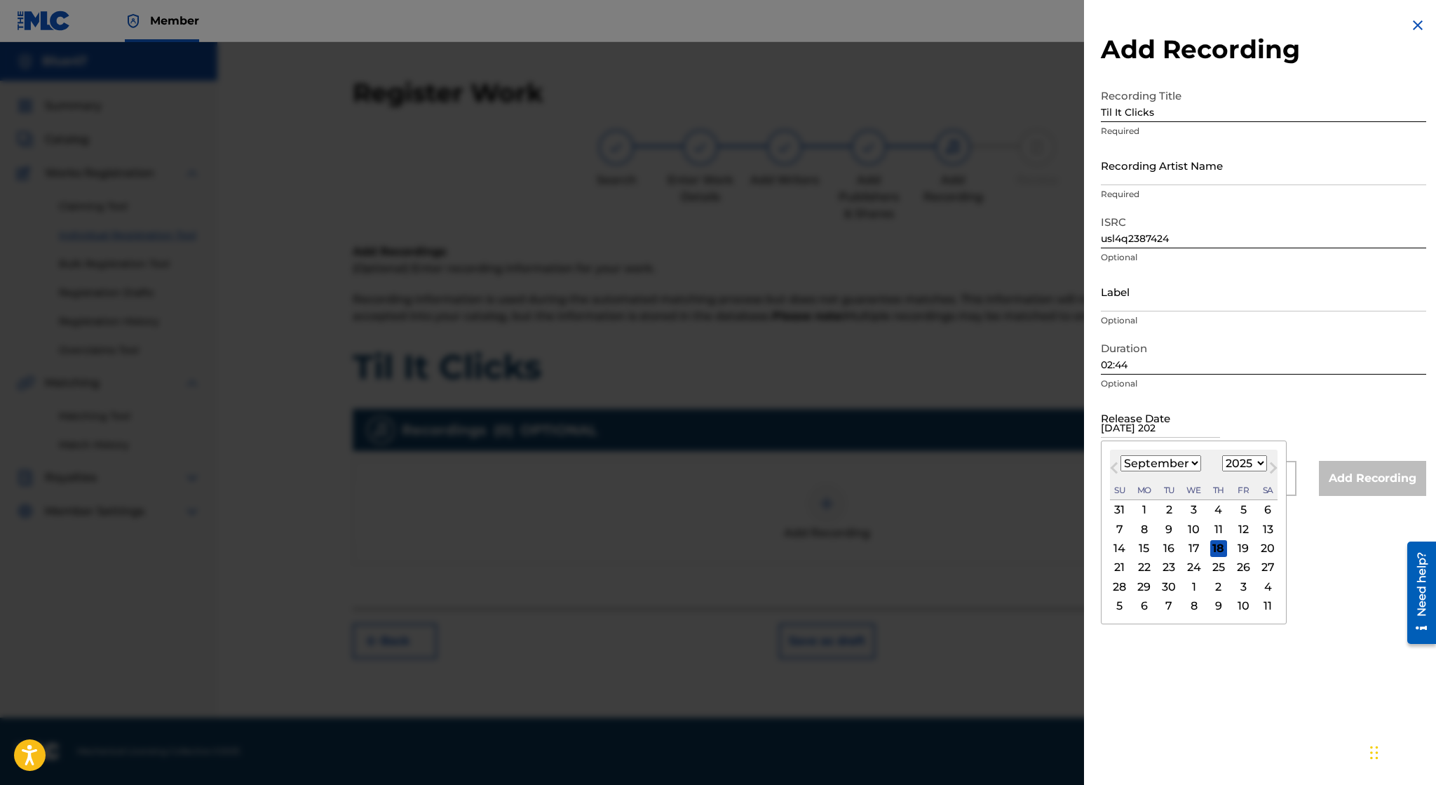
type input "October 6 2023"
select select "9"
select select "2023"
type input "October 6 2023"
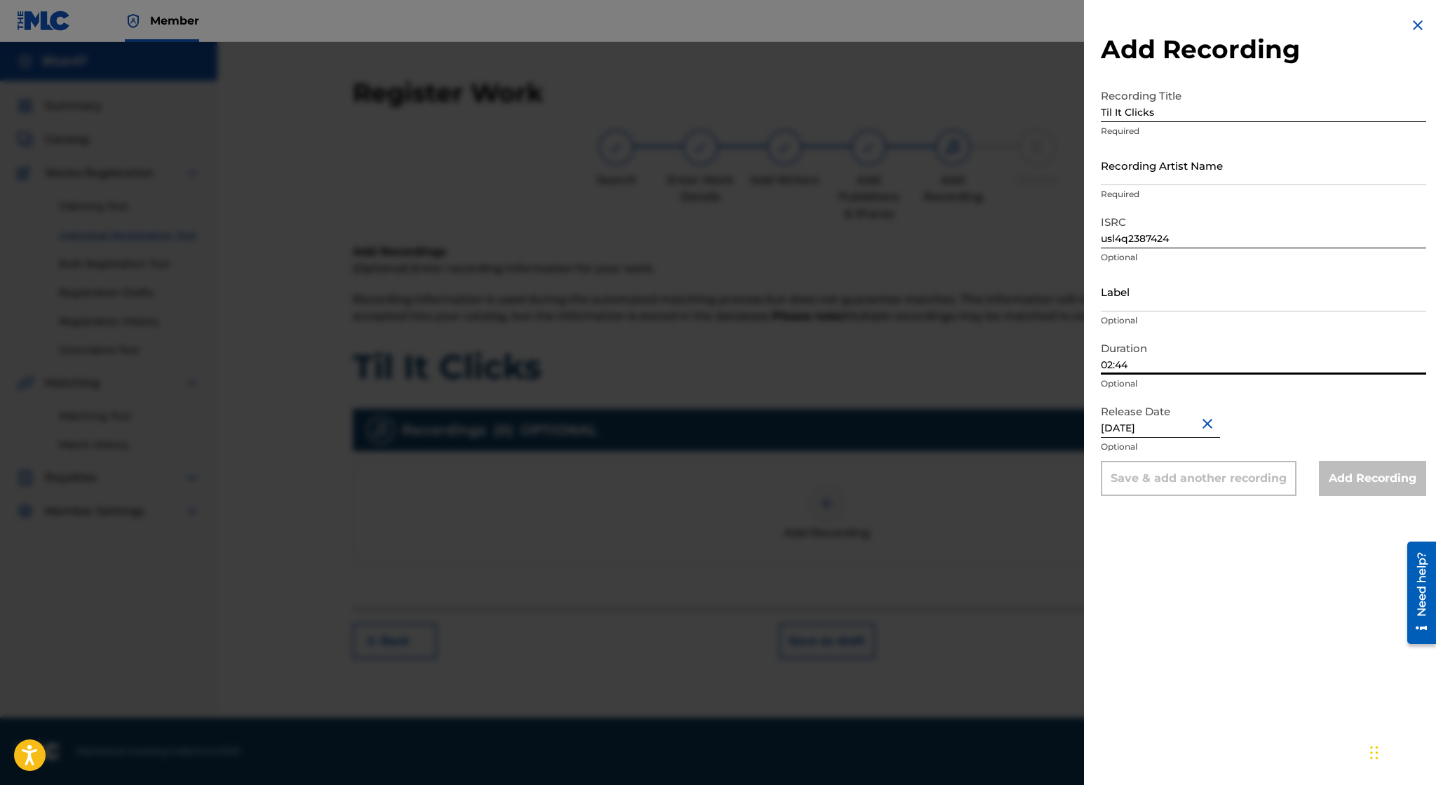
click at [1204, 365] on input "02:44" at bounding box center [1263, 354] width 325 height 40
click at [1225, 163] on input "Recording Artist Name" at bounding box center [1263, 165] width 325 height 40
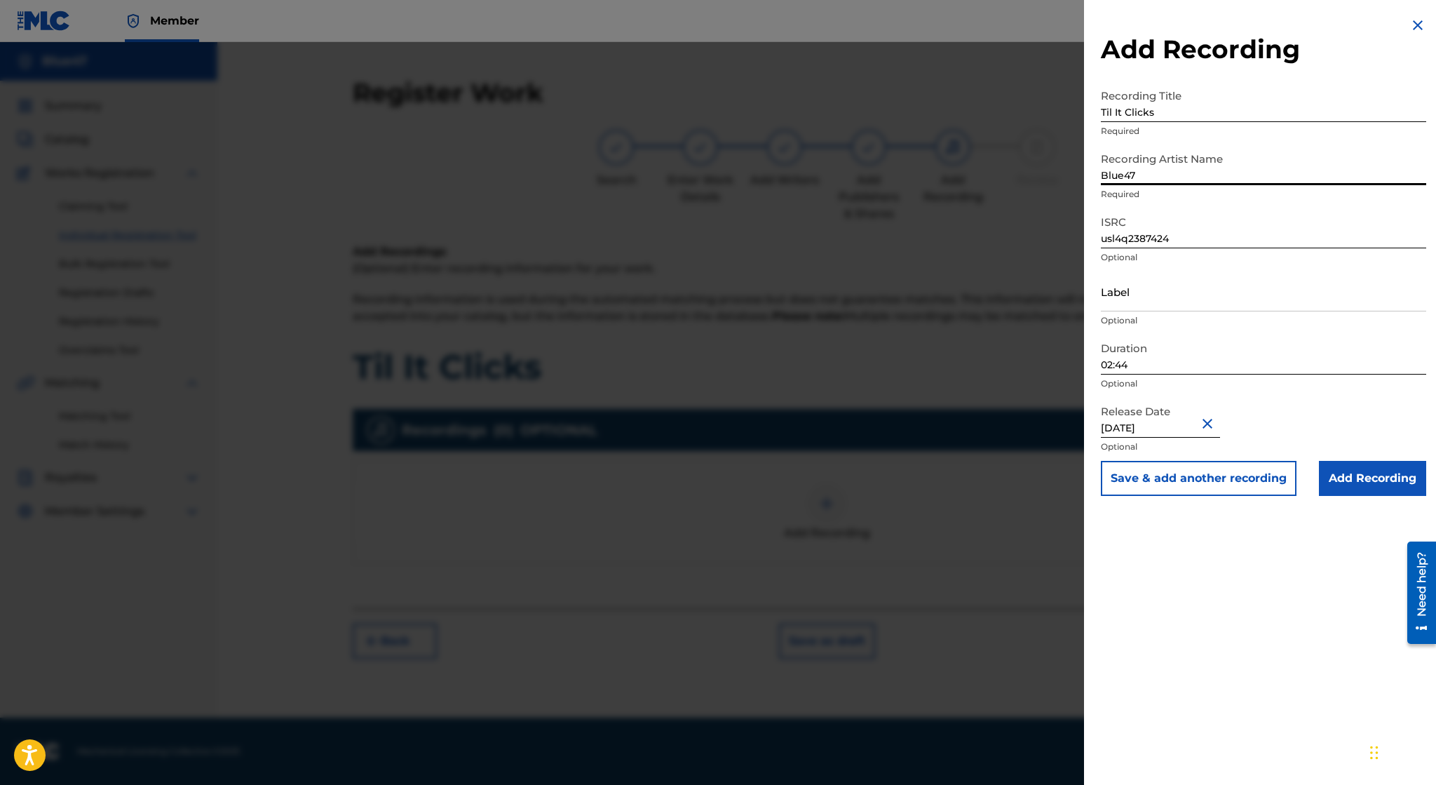
type input "Blue47"
click at [1353, 475] on input "Add Recording" at bounding box center [1372, 478] width 107 height 35
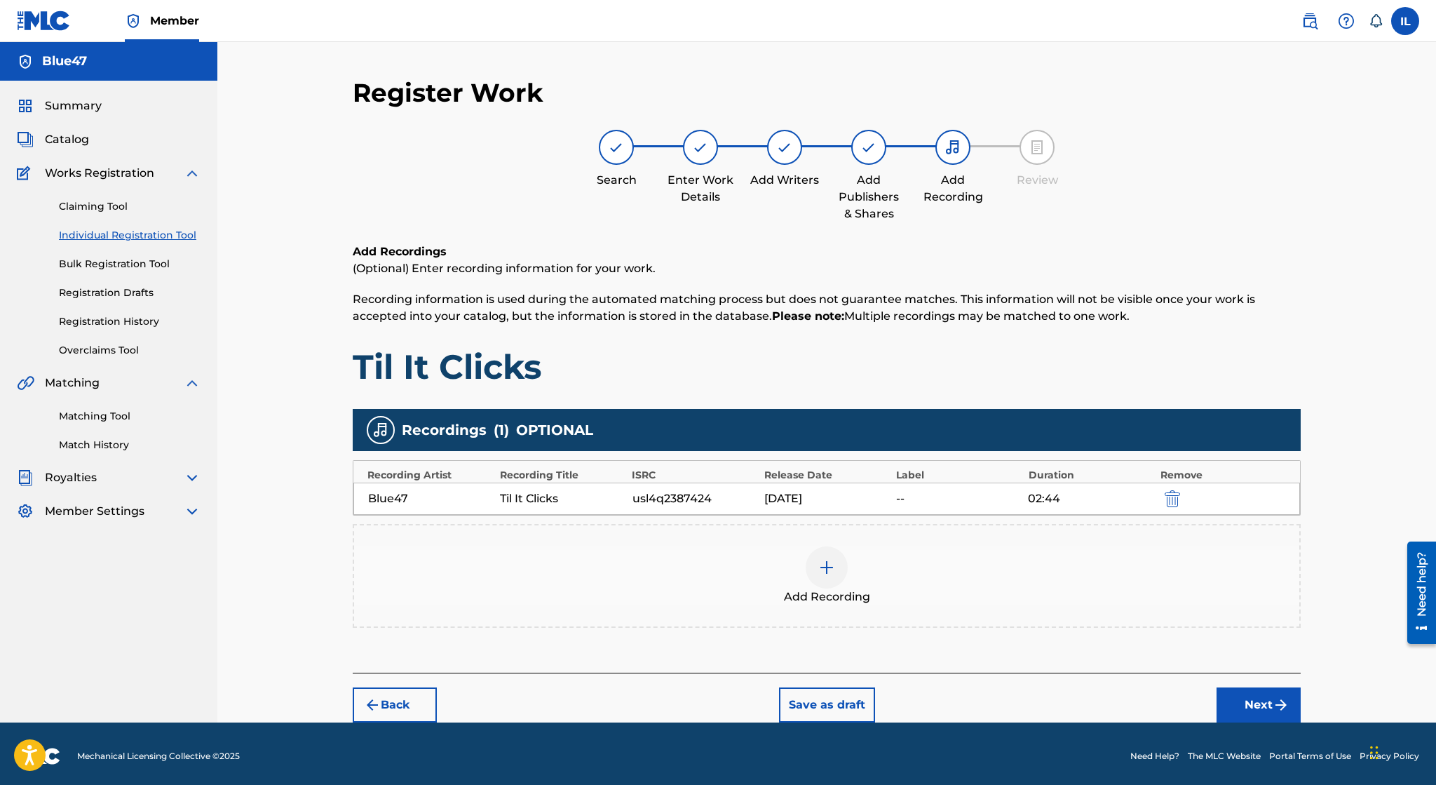
scroll to position [3, 0]
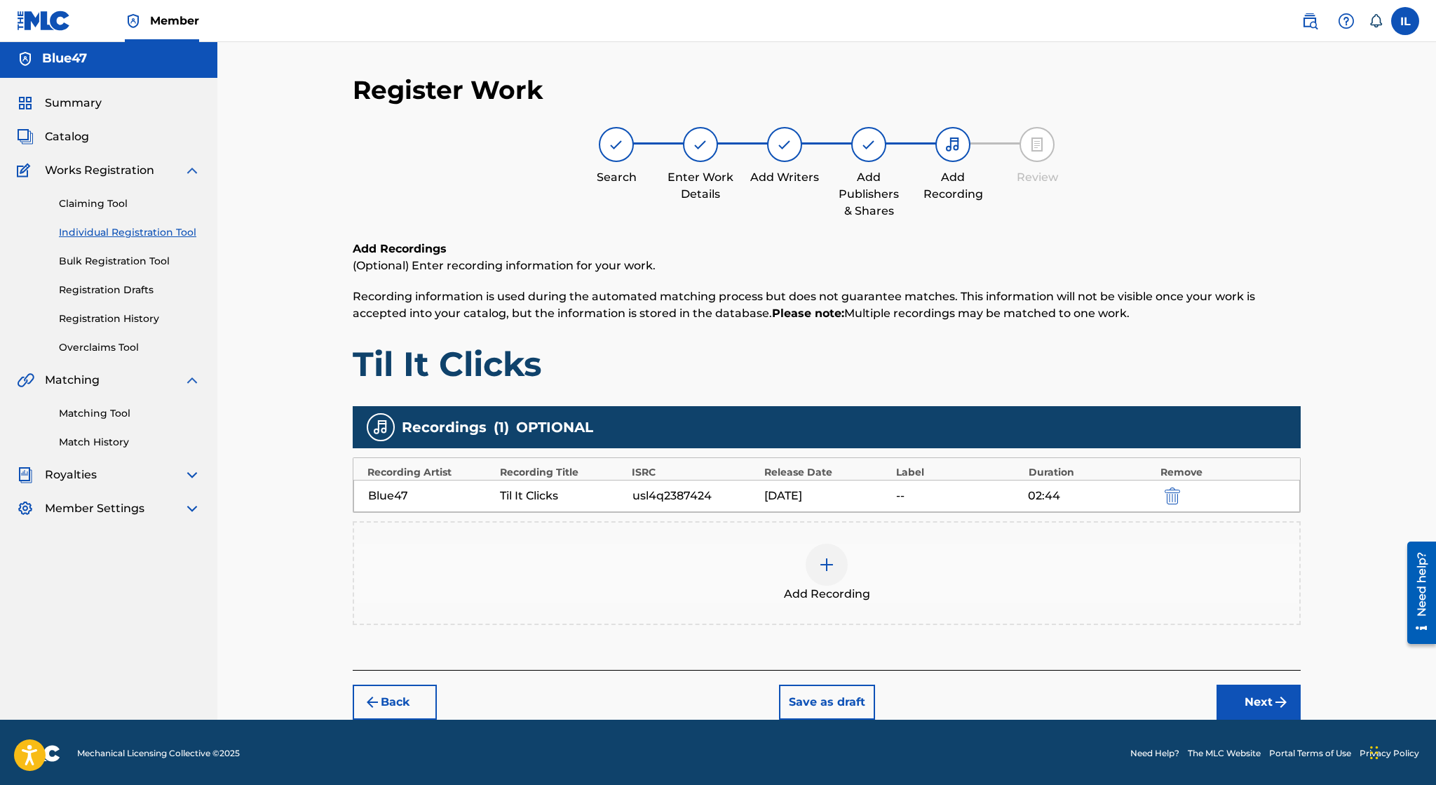
click at [1247, 700] on button "Next" at bounding box center [1259, 701] width 84 height 35
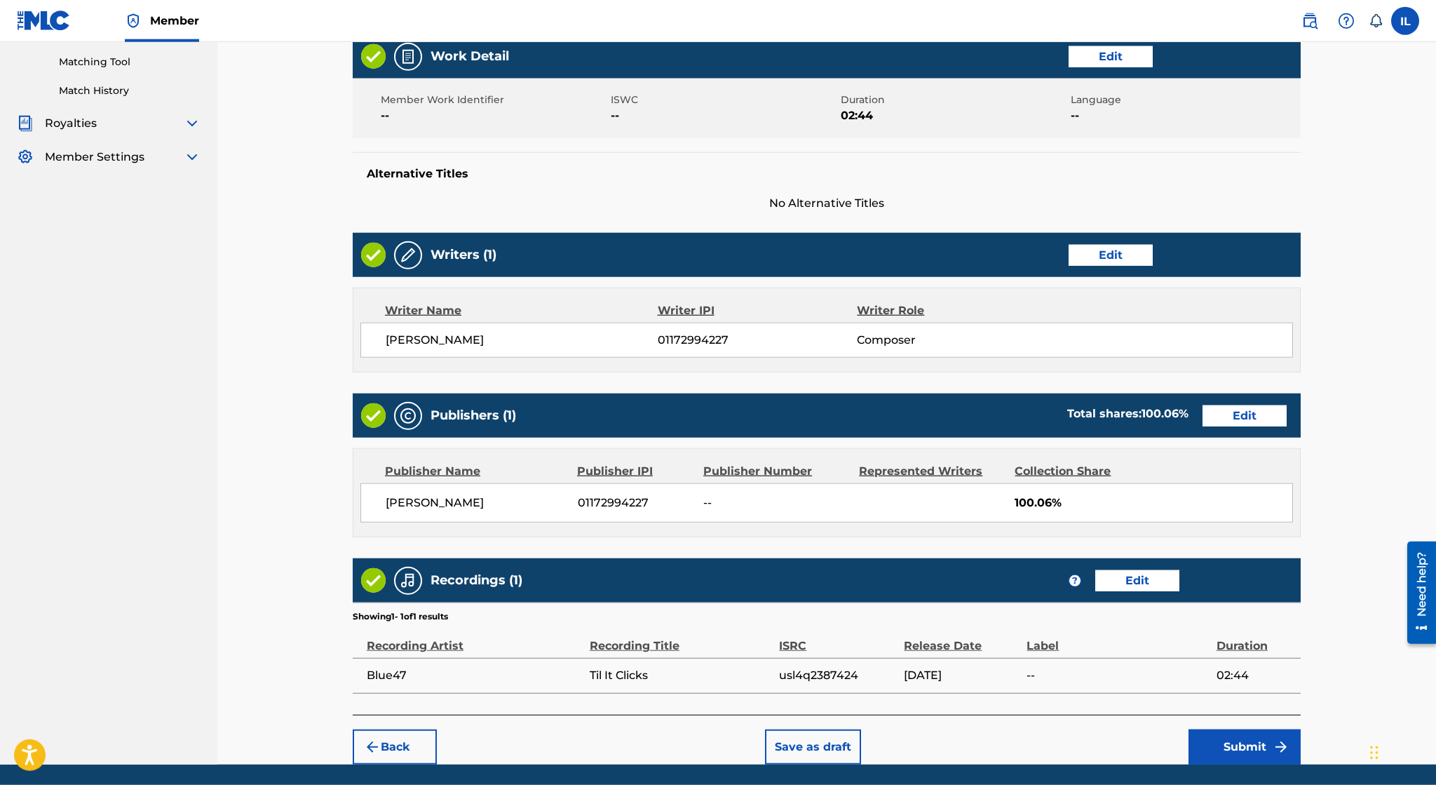
scroll to position [399, 0]
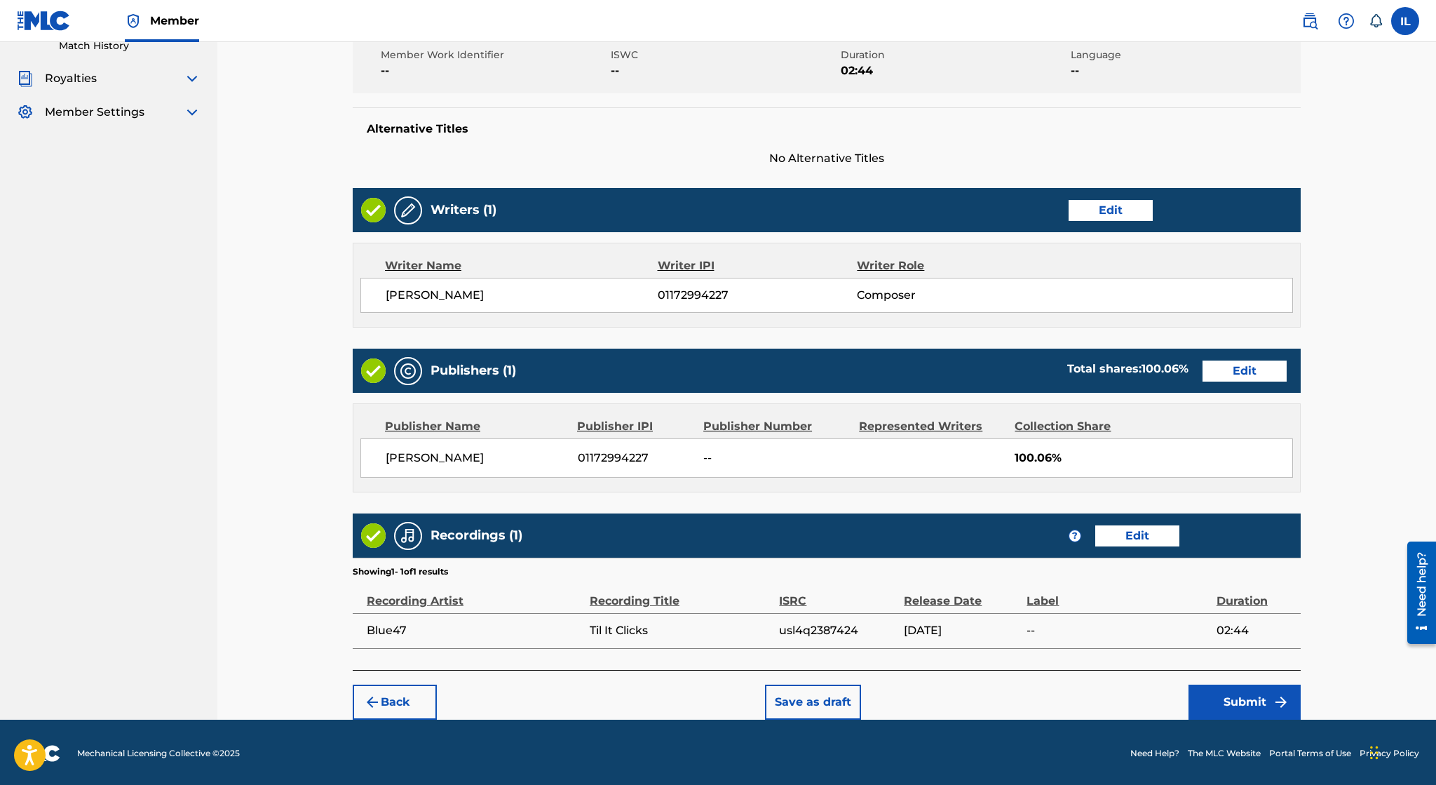
click at [812, 703] on button "Save as draft" at bounding box center [813, 701] width 96 height 35
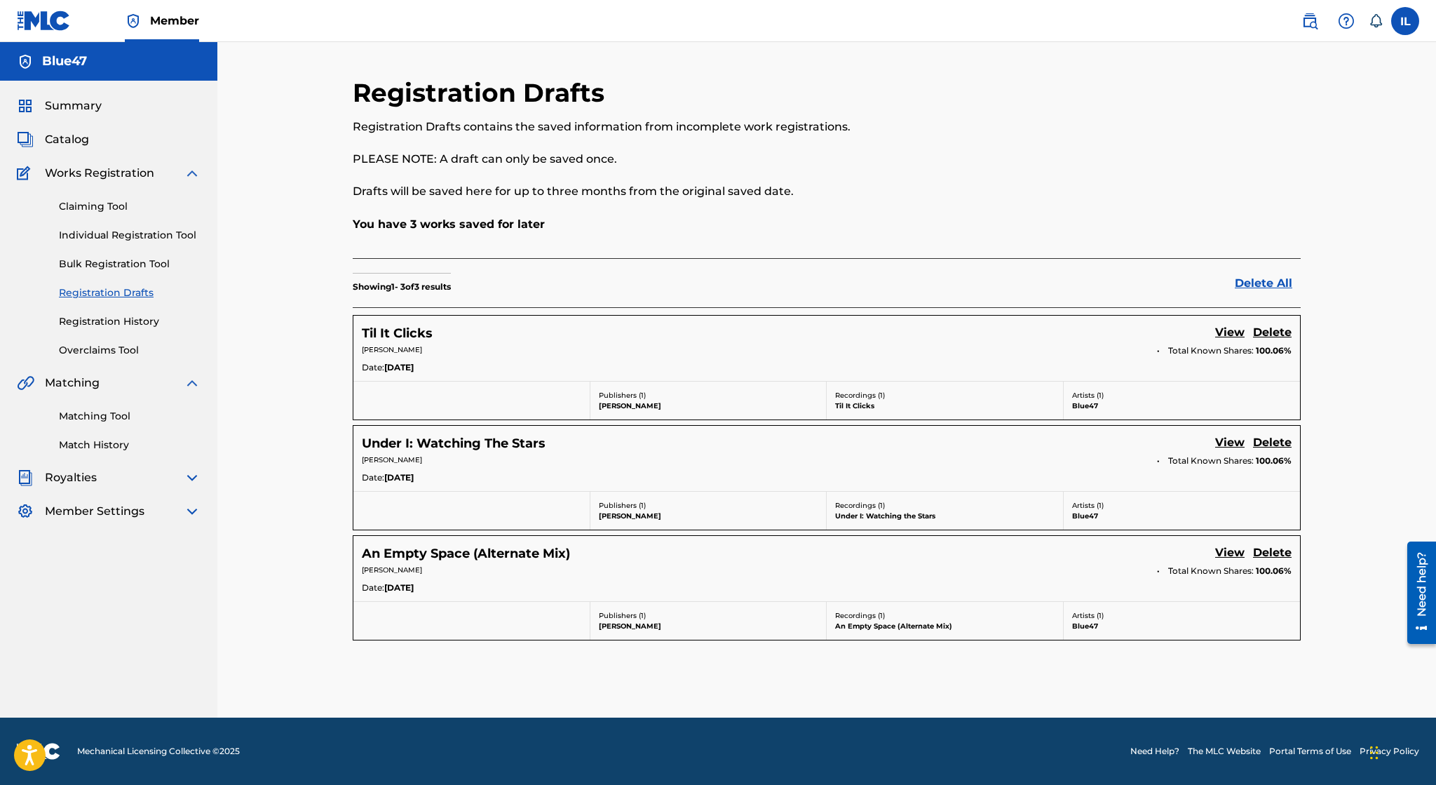
click at [117, 265] on link "Bulk Registration Tool" at bounding box center [130, 264] width 142 height 15
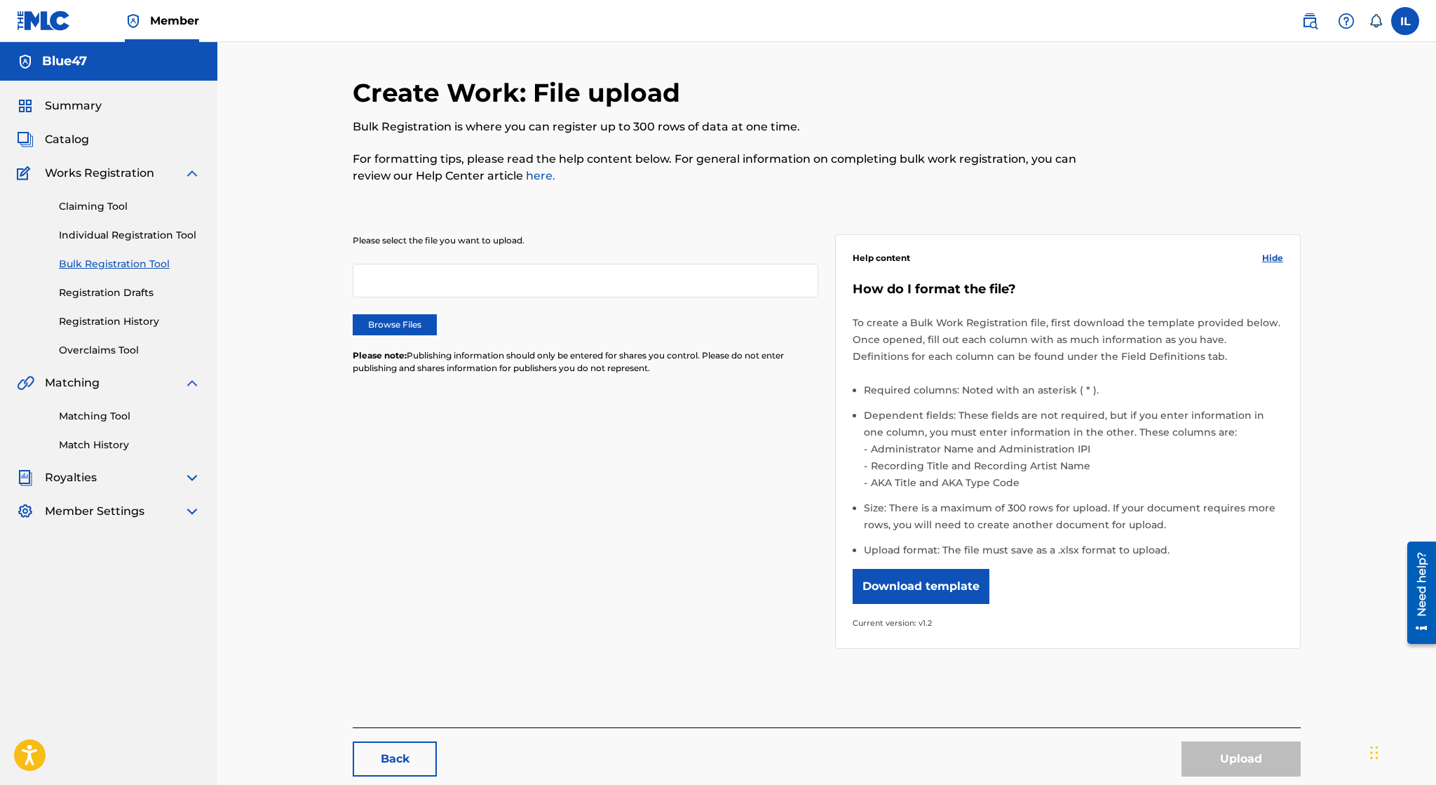
click at [921, 597] on button "Download template" at bounding box center [921, 586] width 137 height 35
click at [1325, 368] on div "Create Work: File upload Bulk Registration is where you can register up to 300 …" at bounding box center [826, 416] width 1219 height 748
click at [540, 173] on link "here." at bounding box center [539, 175] width 32 height 13
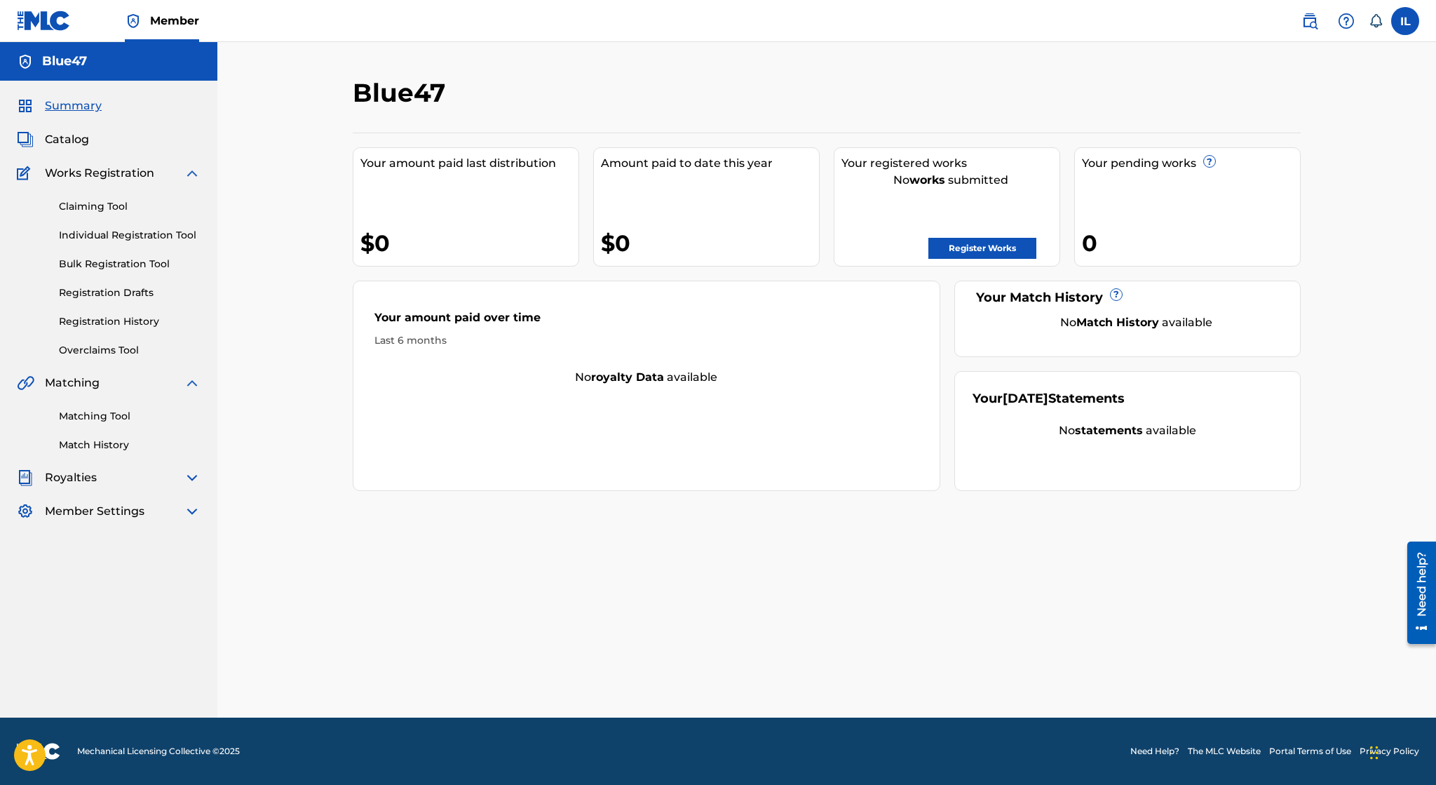
click at [124, 266] on link "Bulk Registration Tool" at bounding box center [130, 264] width 142 height 15
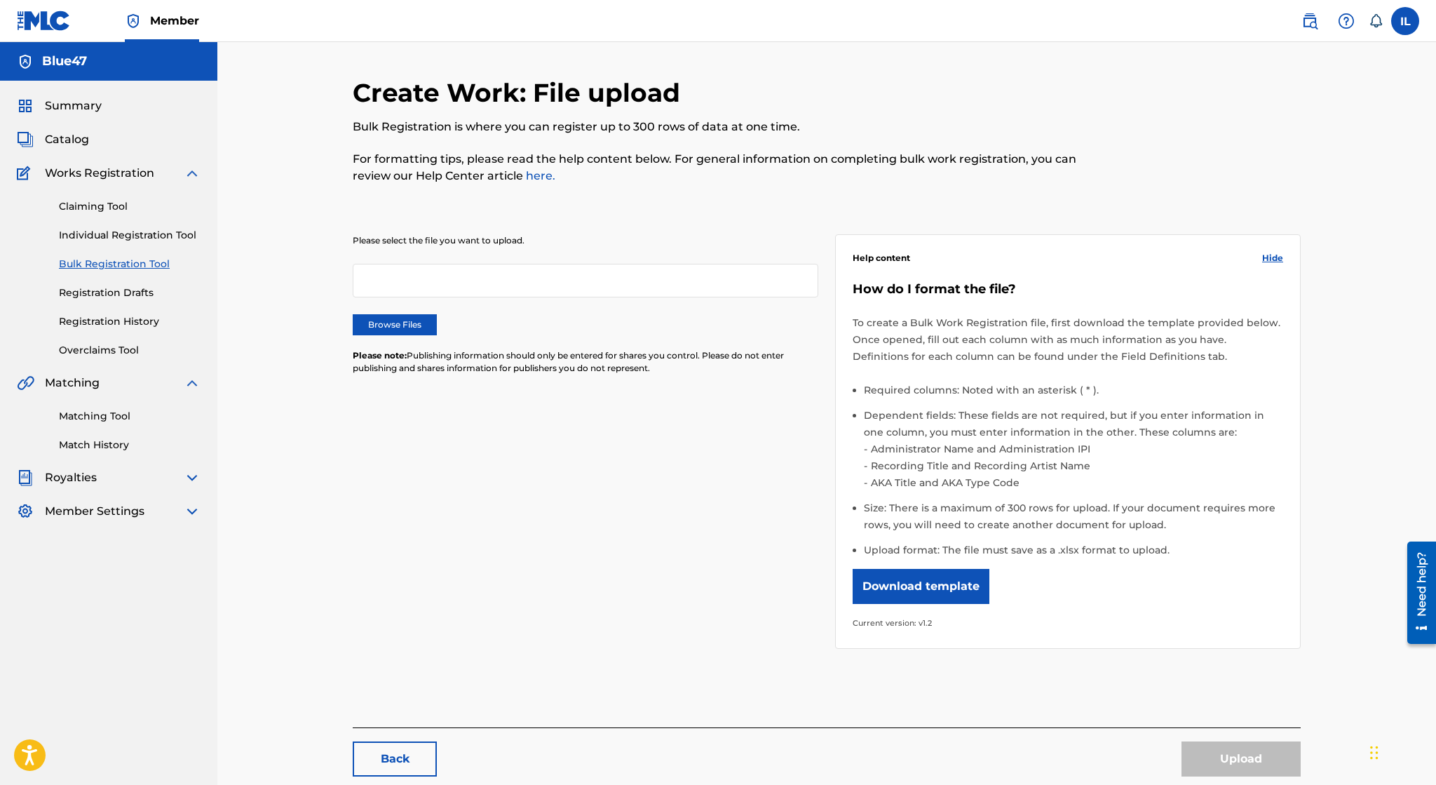
click at [111, 299] on link "Registration Drafts" at bounding box center [130, 292] width 142 height 15
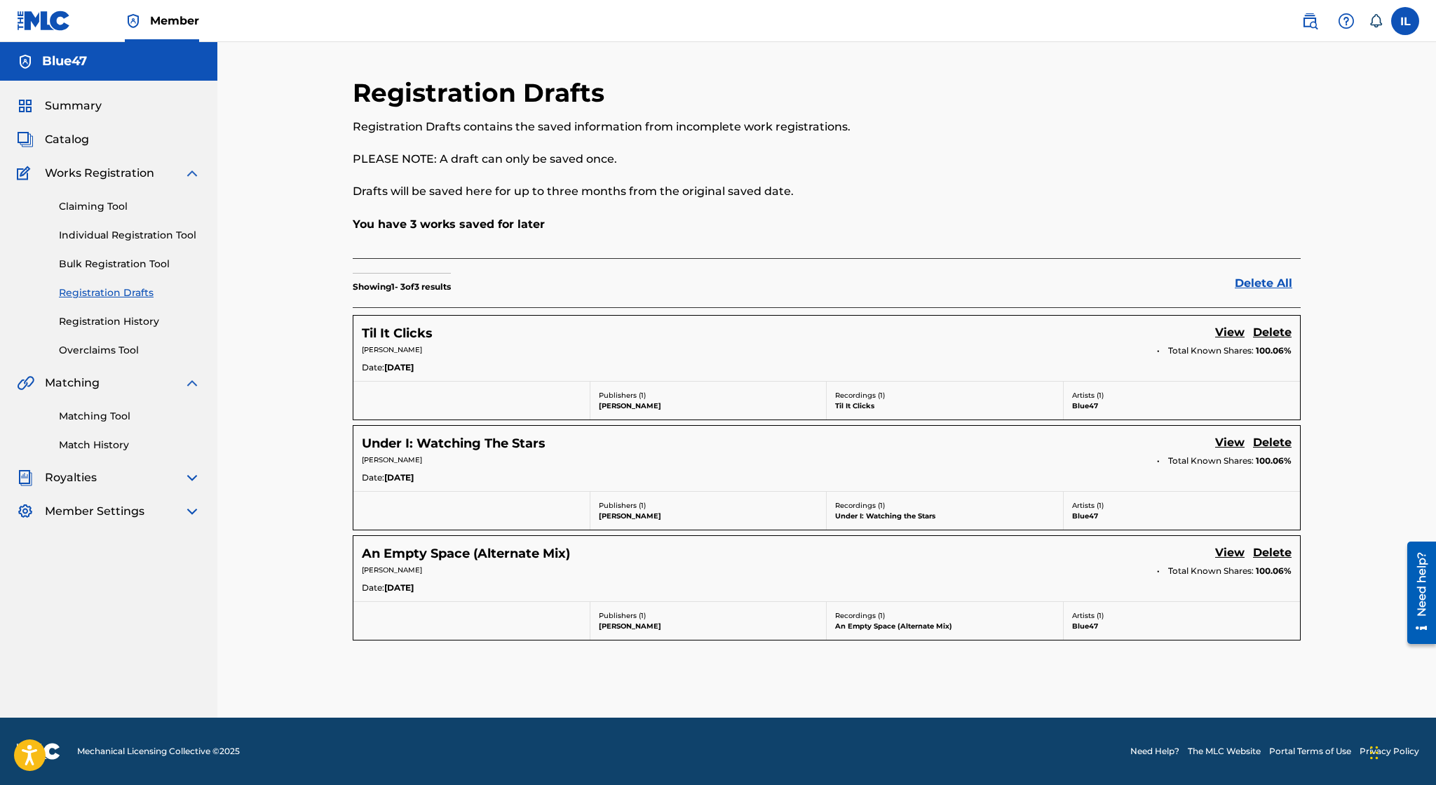
click at [1269, 288] on link "Delete All" at bounding box center [1268, 283] width 66 height 17
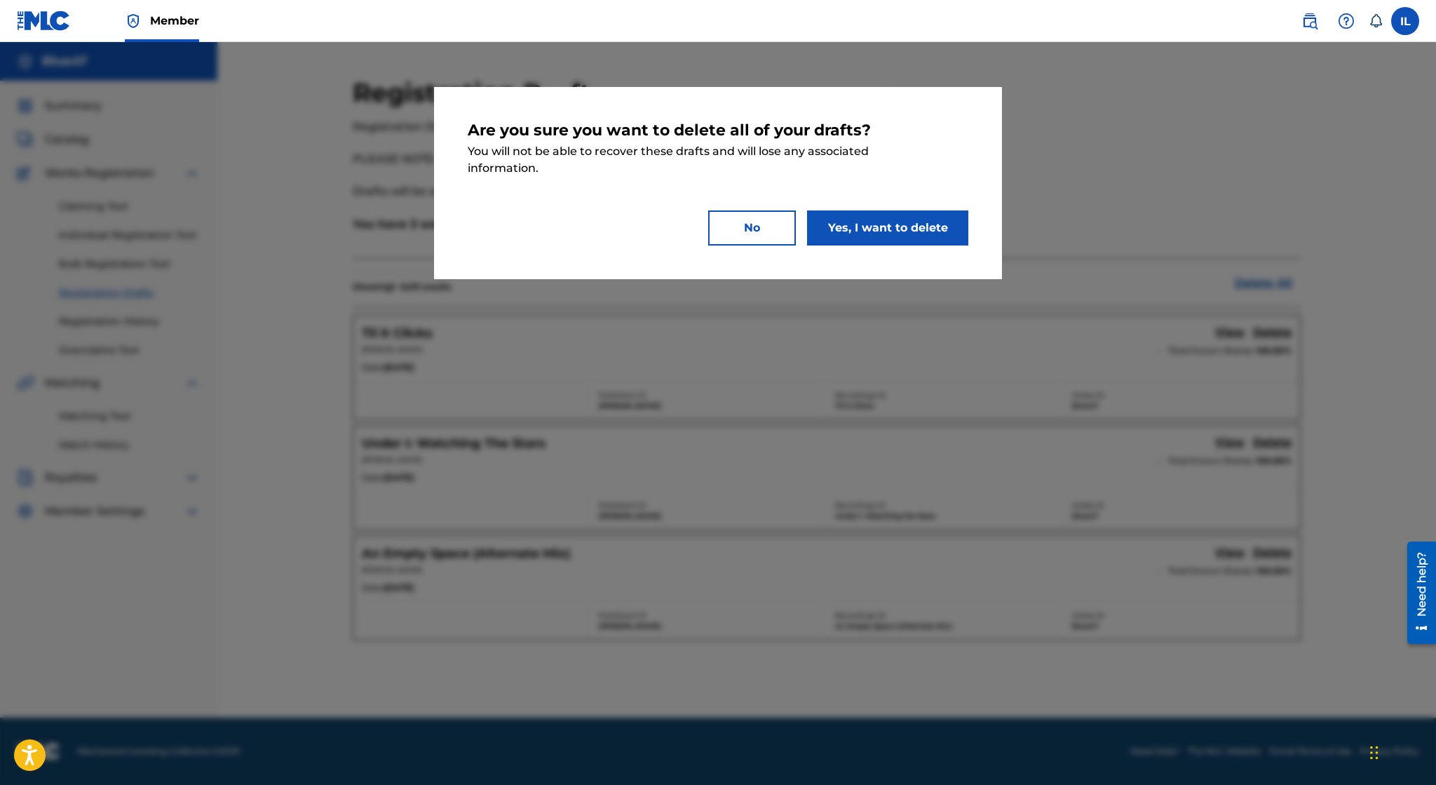
click at [918, 232] on button "Yes, I want to delete" at bounding box center [887, 227] width 161 height 35
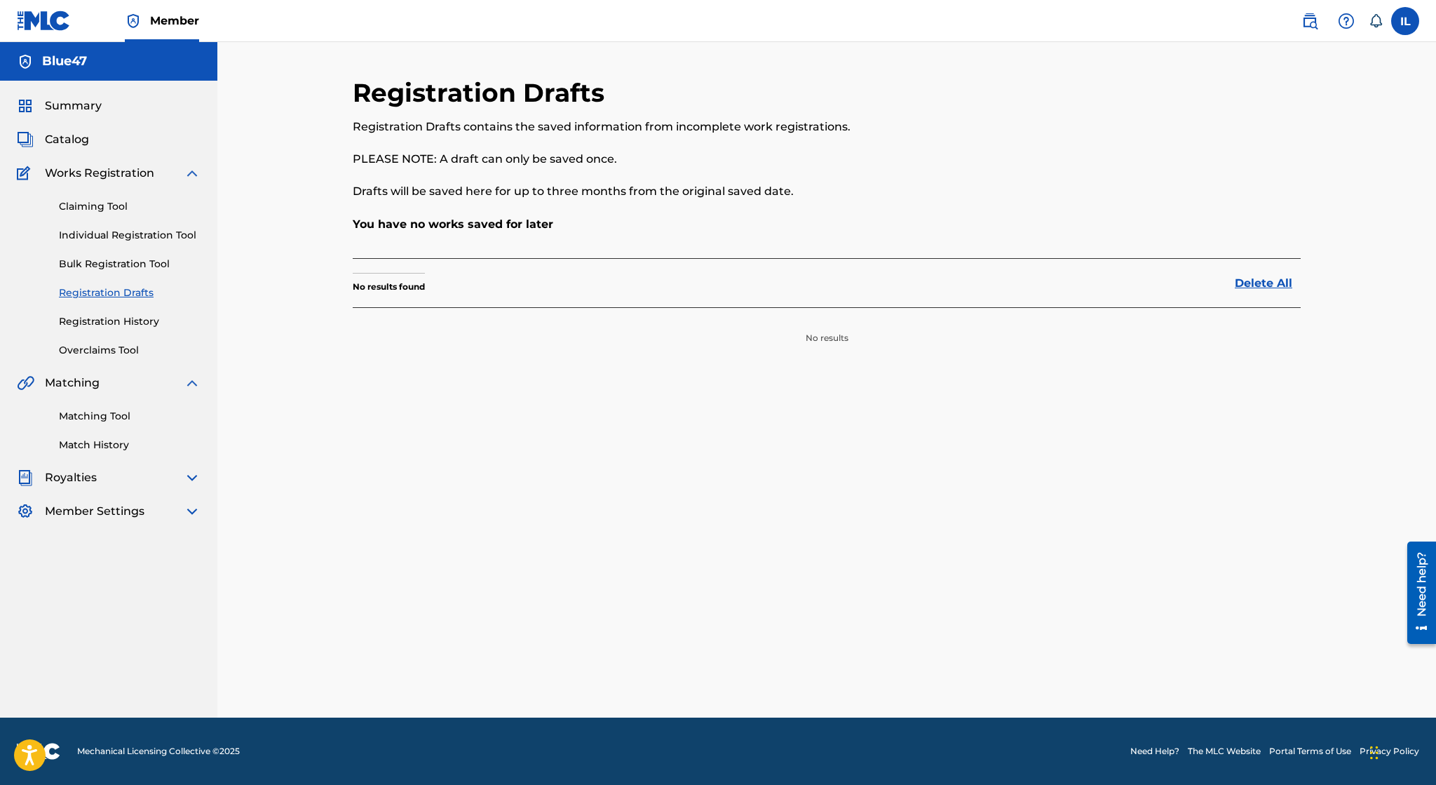
click at [197, 171] on img at bounding box center [192, 173] width 17 height 17
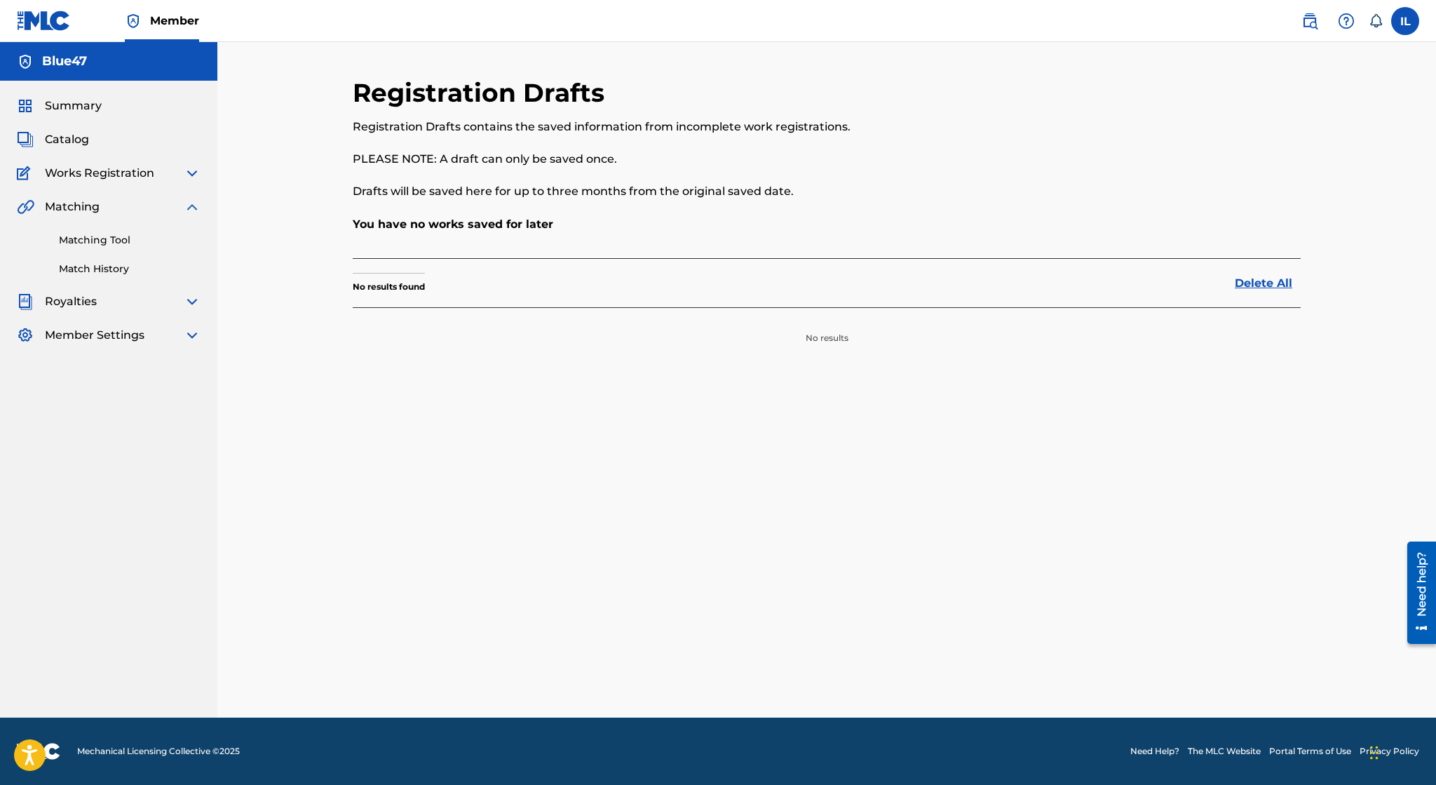
click at [58, 121] on div "Summary Catalog Works Registration Claiming Tool Individual Registration Tool B…" at bounding box center [108, 221] width 217 height 280
click at [58, 111] on span "Summary" at bounding box center [73, 105] width 57 height 17
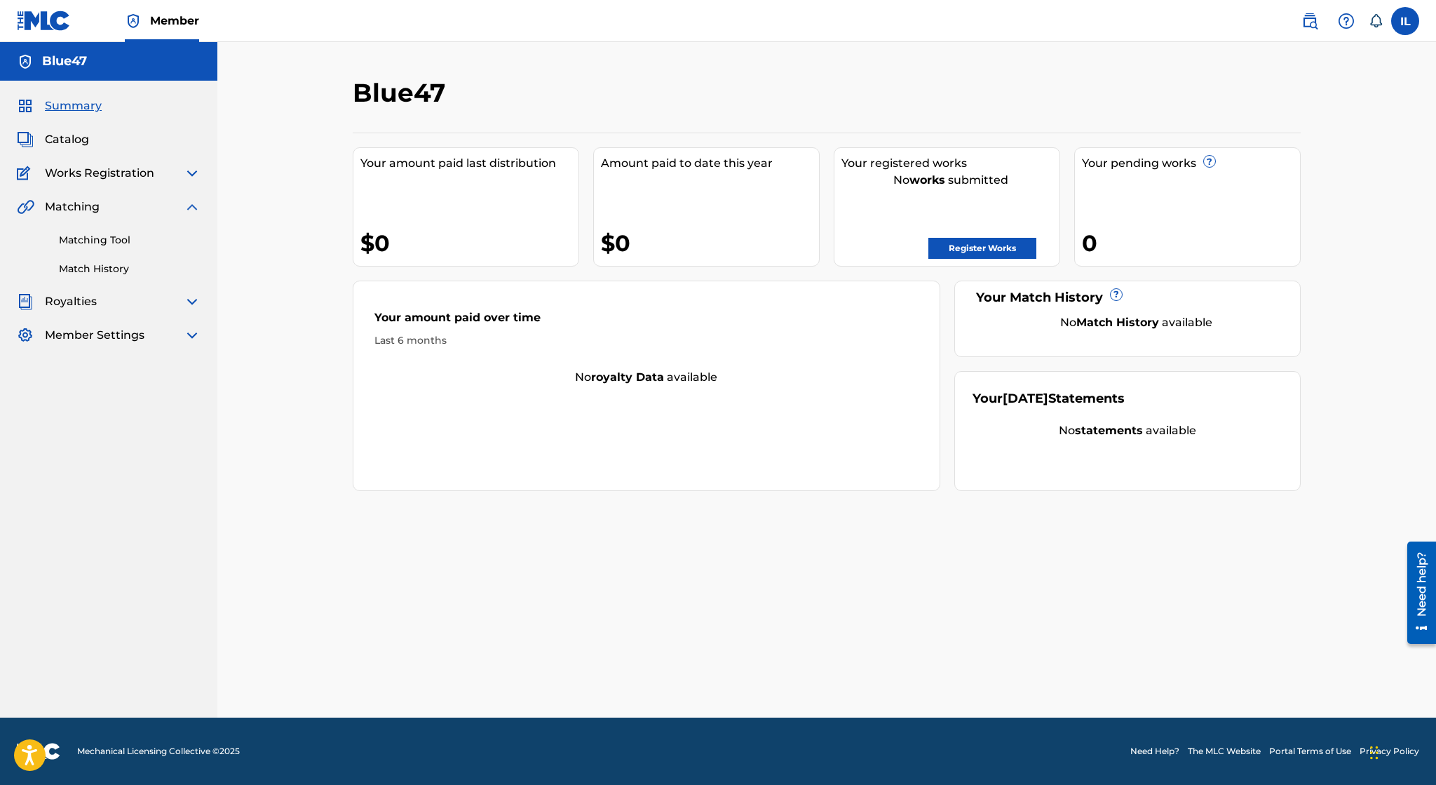
click at [70, 136] on span "Catalog" at bounding box center [67, 139] width 44 height 17
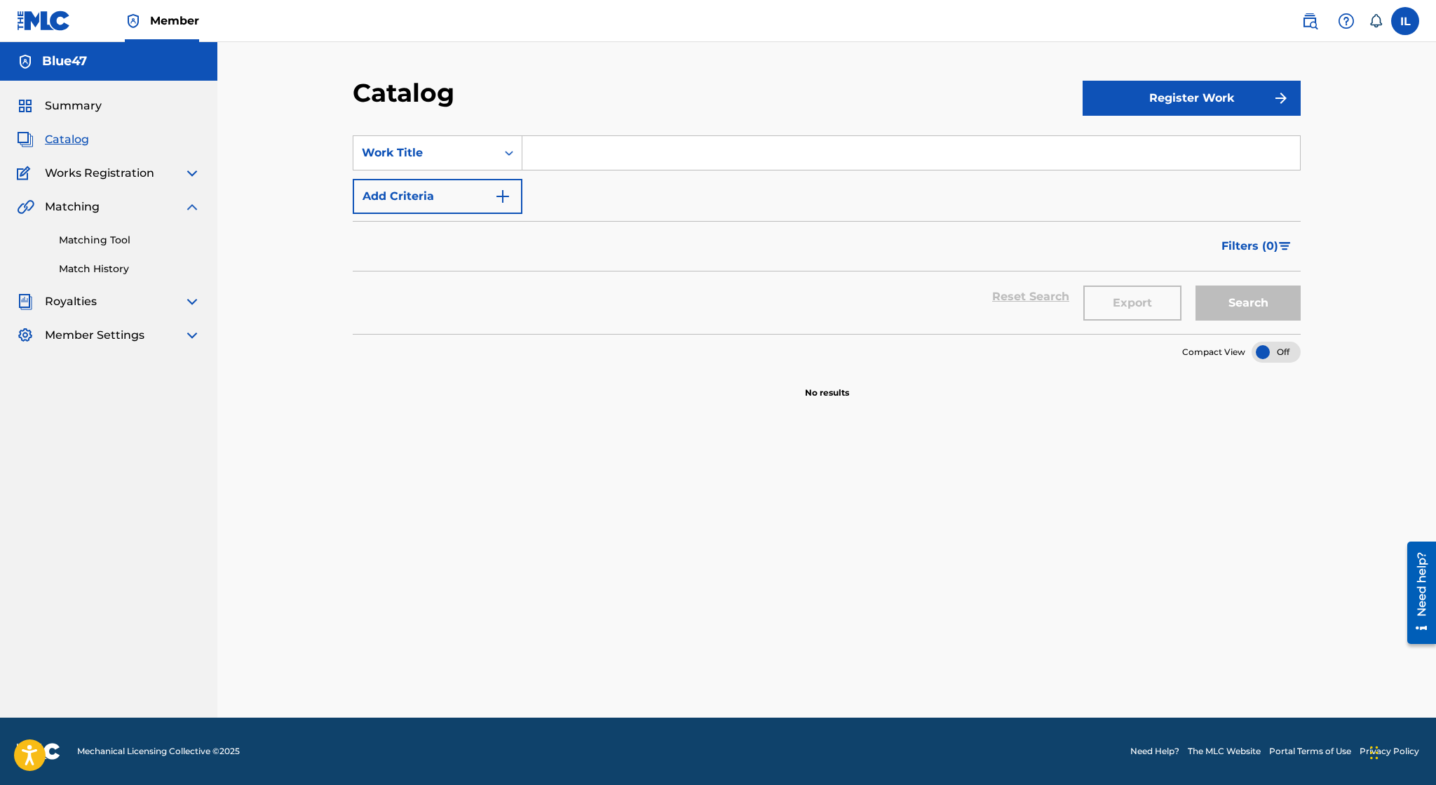
click at [120, 176] on span "Works Registration" at bounding box center [99, 173] width 109 height 17
click at [192, 173] on img at bounding box center [192, 173] width 17 height 17
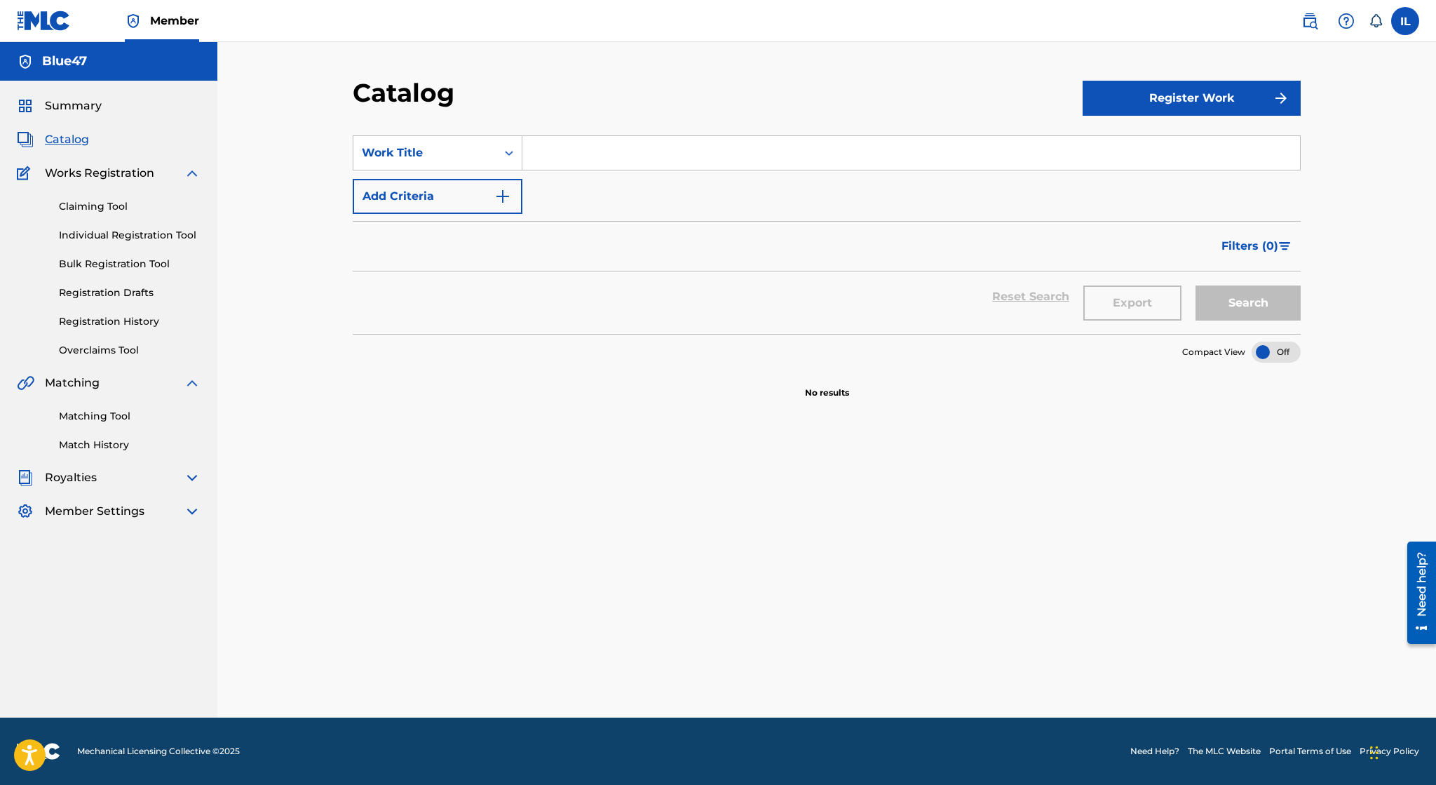
click at [195, 477] on img at bounding box center [192, 477] width 17 height 17
click at [106, 206] on link "Claiming Tool" at bounding box center [130, 206] width 142 height 15
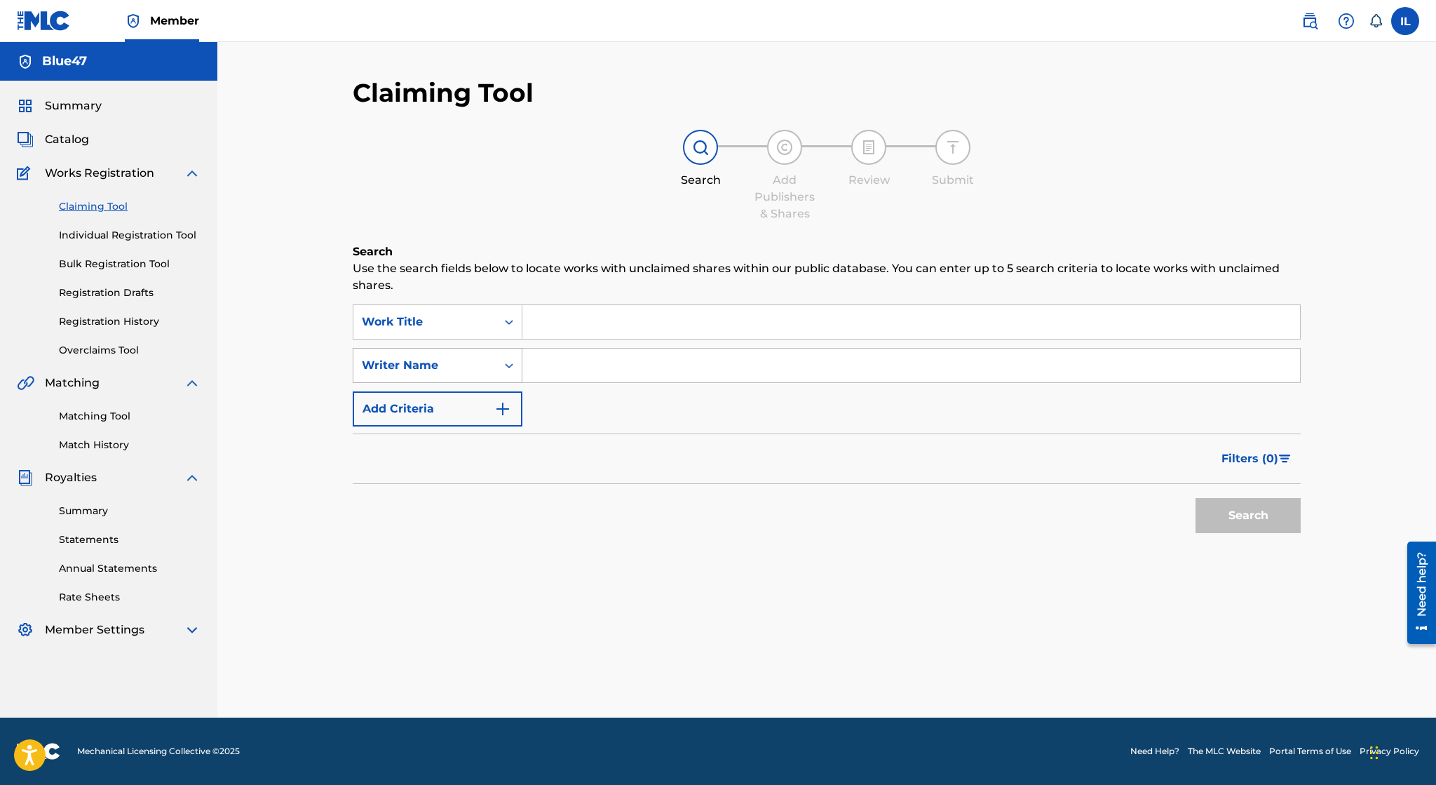
click at [445, 370] on div "Writer Name" at bounding box center [425, 365] width 126 height 17
click at [498, 376] on div "Search Form" at bounding box center [508, 365] width 25 height 25
click at [506, 326] on icon "Search Form" at bounding box center [509, 322] width 14 height 14
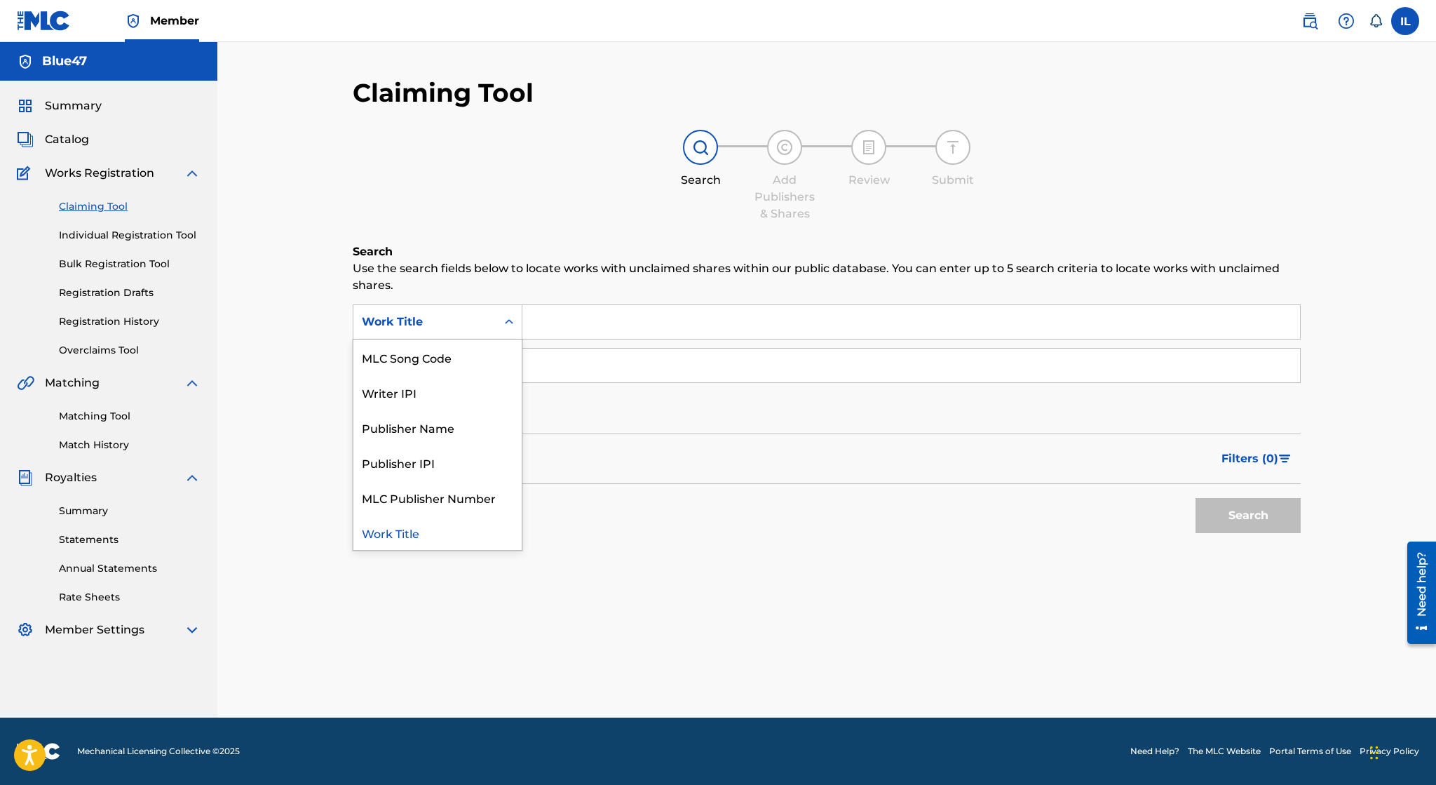
click at [506, 326] on icon "Search Form" at bounding box center [509, 322] width 14 height 14
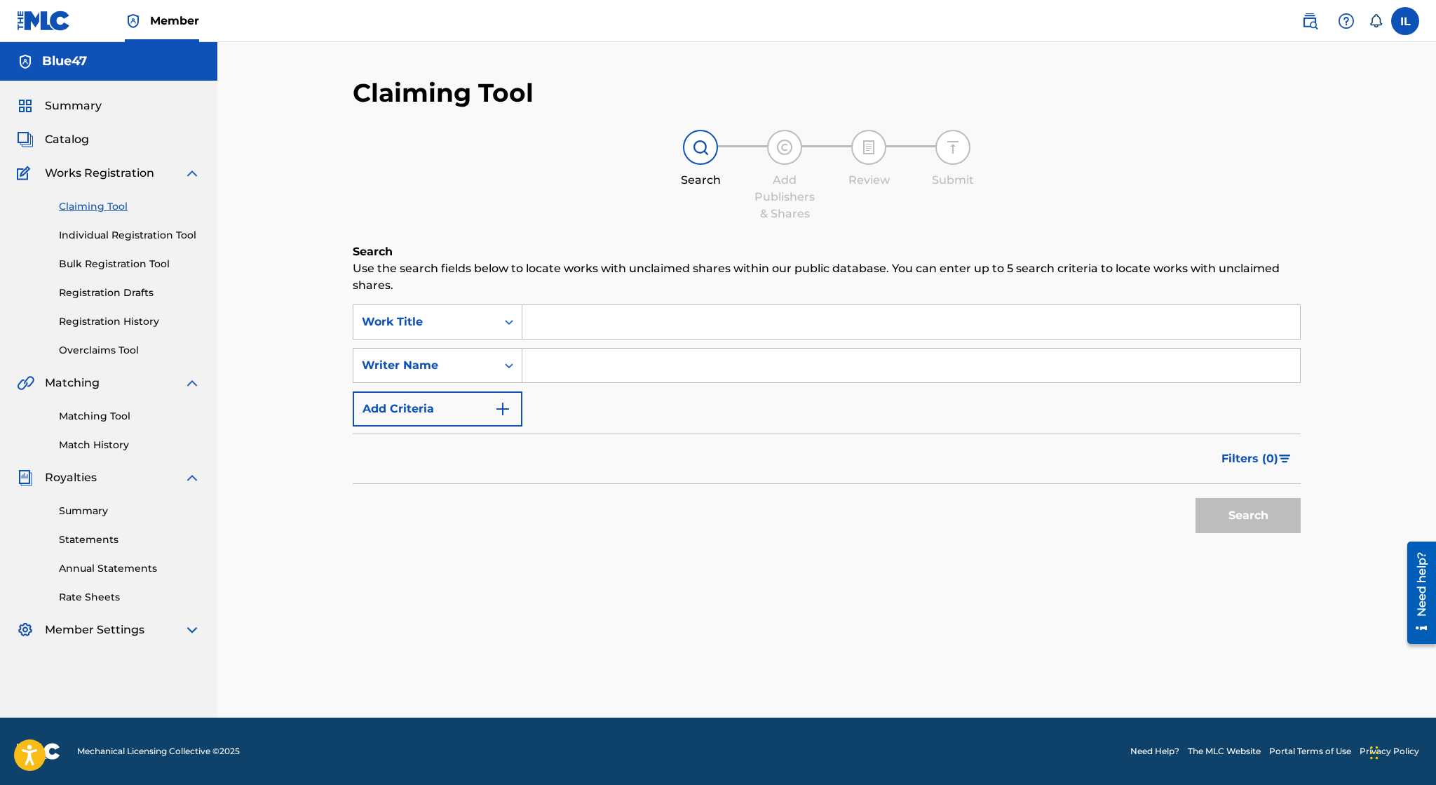
click at [498, 402] on img "Search Form" at bounding box center [502, 408] width 17 height 17
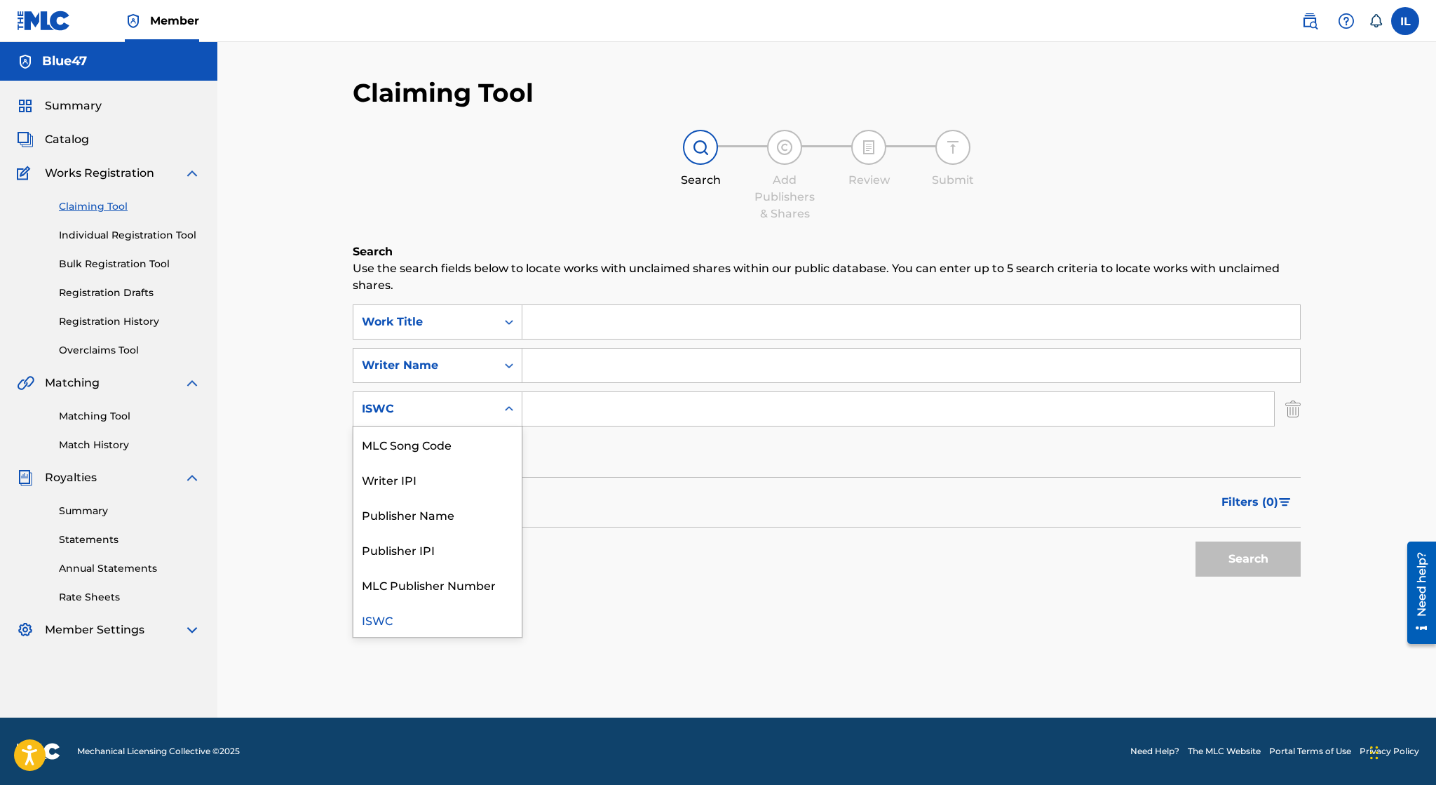
click at [500, 400] on div "Search Form" at bounding box center [508, 408] width 25 height 25
click at [602, 434] on div "SearchWithCriteria69b64493-d0c2-4285-a089-cf10cc4ec944 Work Title SearchWithCri…" at bounding box center [827, 386] width 948 height 165
click at [1296, 408] on img "Search Form" at bounding box center [1292, 408] width 15 height 35
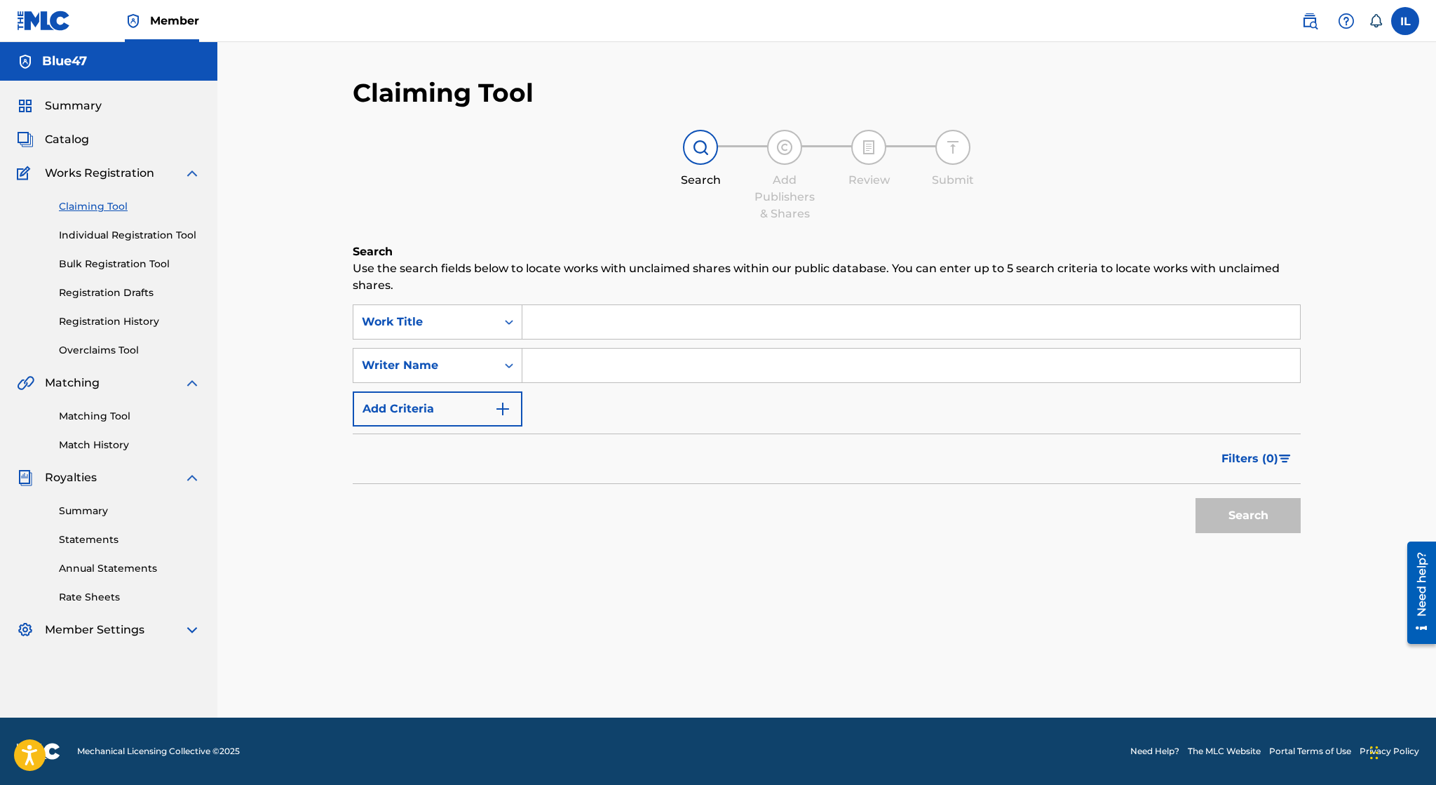
click at [576, 380] on input "Search Form" at bounding box center [911, 366] width 778 height 34
type input "[PERSON_NAME]"
click at [1241, 522] on button "Search" at bounding box center [1248, 515] width 105 height 35
click at [191, 177] on img at bounding box center [192, 173] width 17 height 17
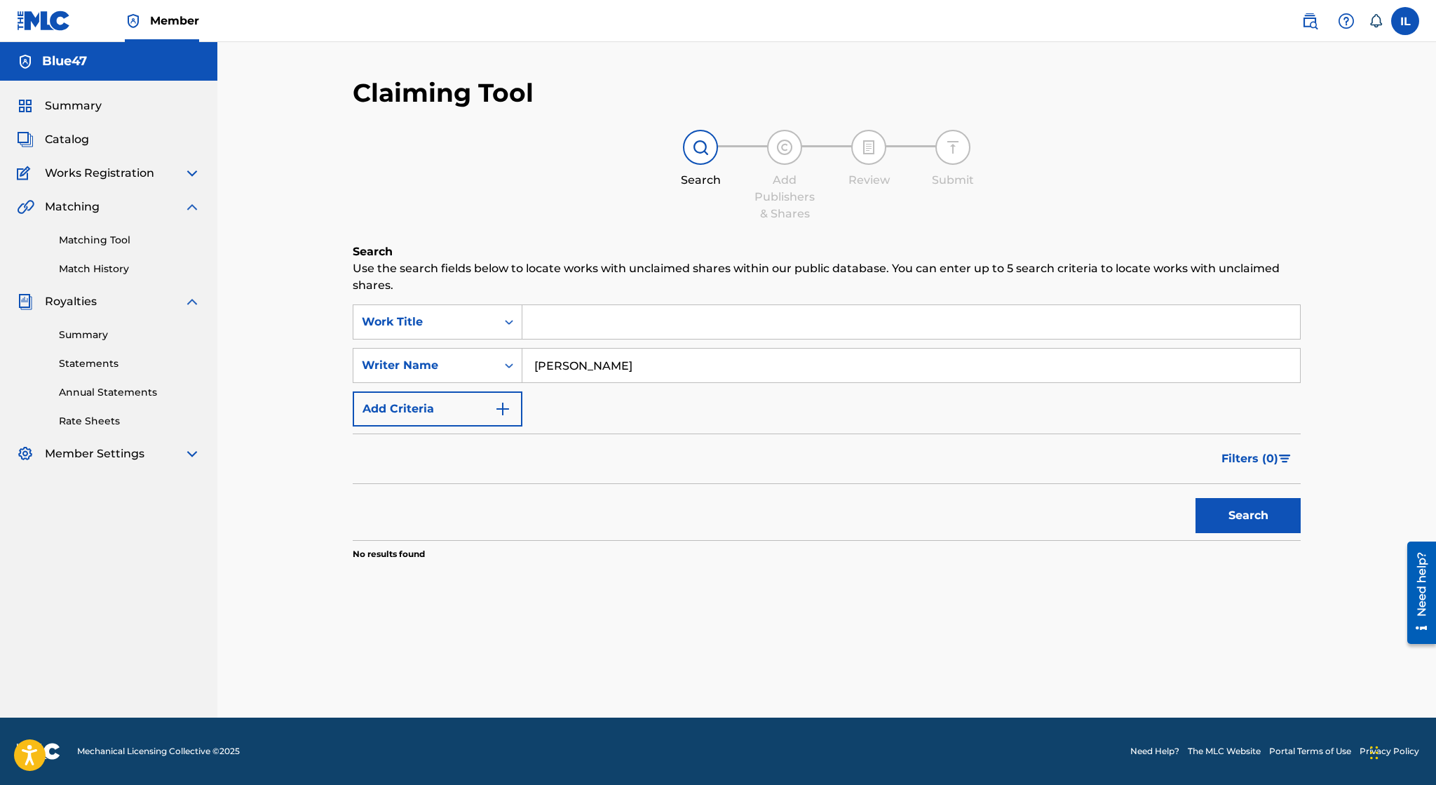
click at [119, 242] on link "Matching Tool" at bounding box center [130, 240] width 142 height 15
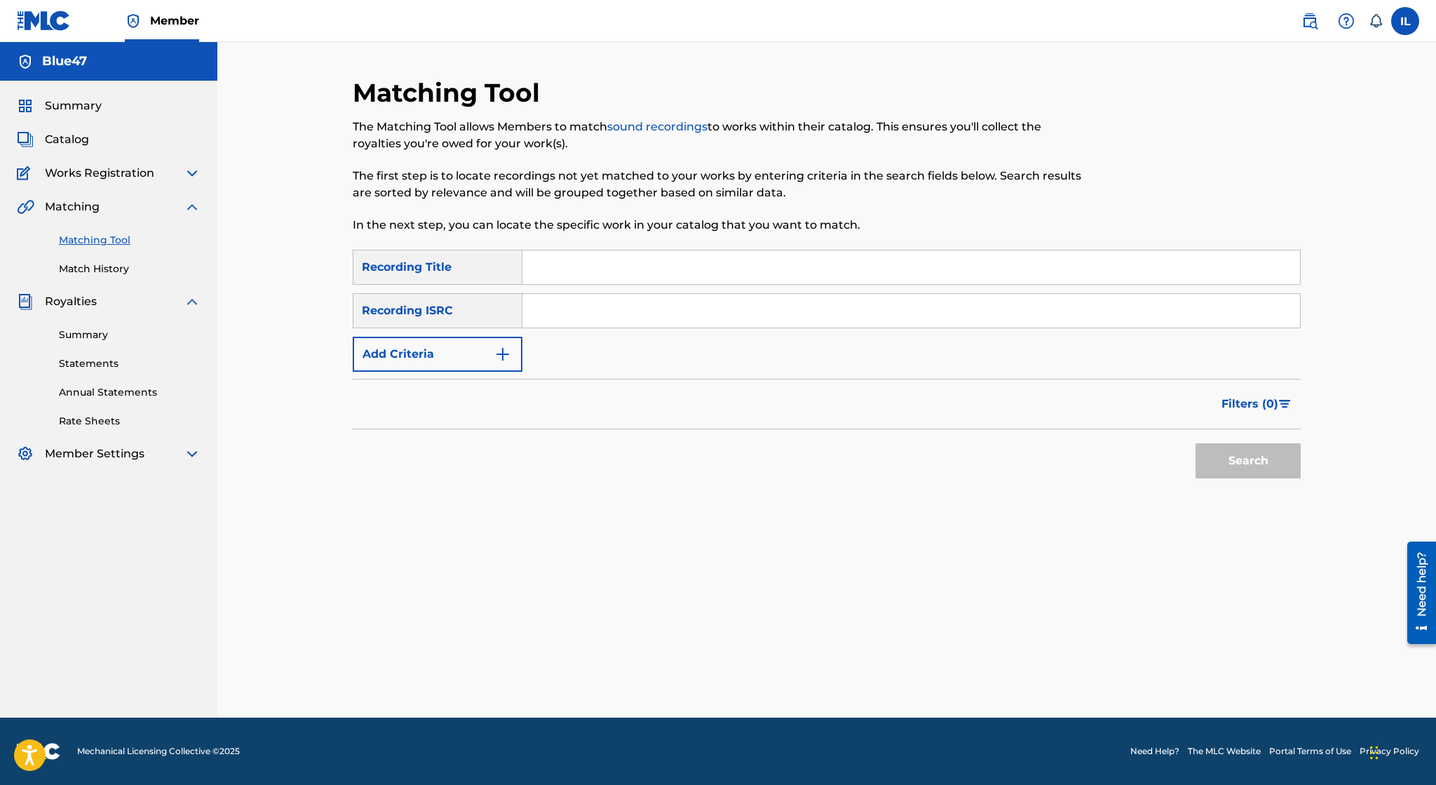
click at [467, 356] on button "Add Criteria" at bounding box center [438, 354] width 170 height 35
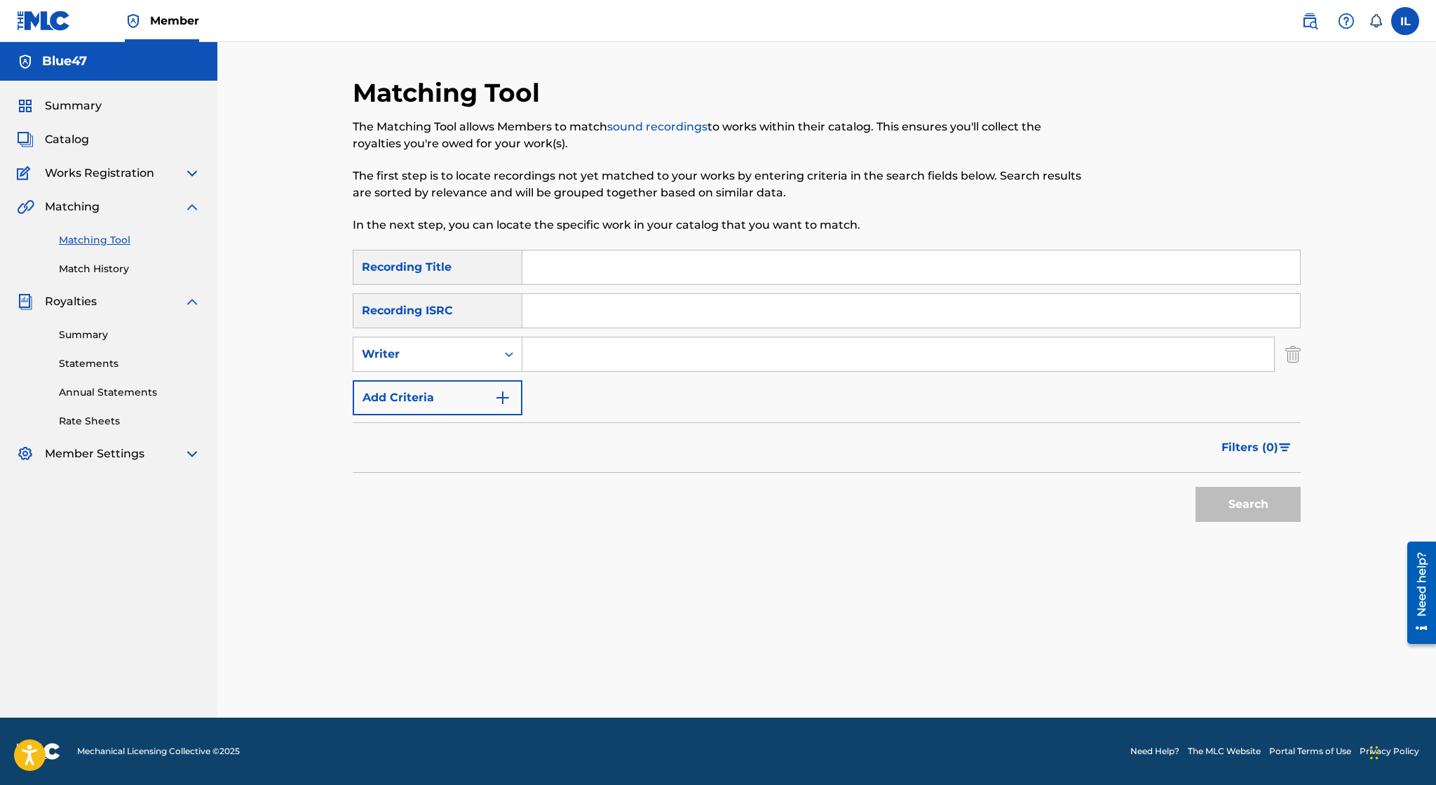
click at [604, 361] on input "Search Form" at bounding box center [898, 354] width 752 height 34
type input "[PERSON_NAME]"
click at [1196, 487] on button "Search" at bounding box center [1248, 504] width 105 height 35
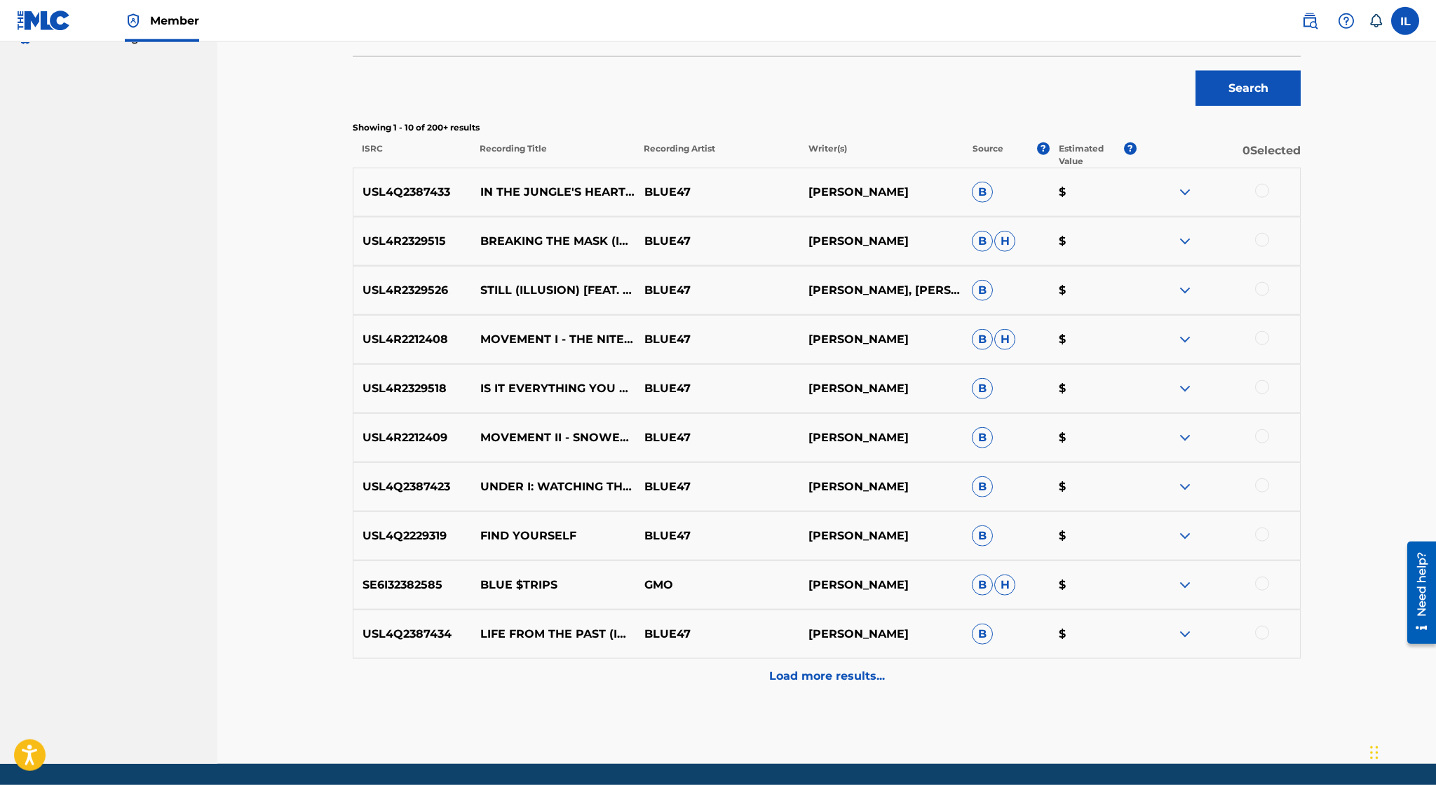
scroll to position [461, 0]
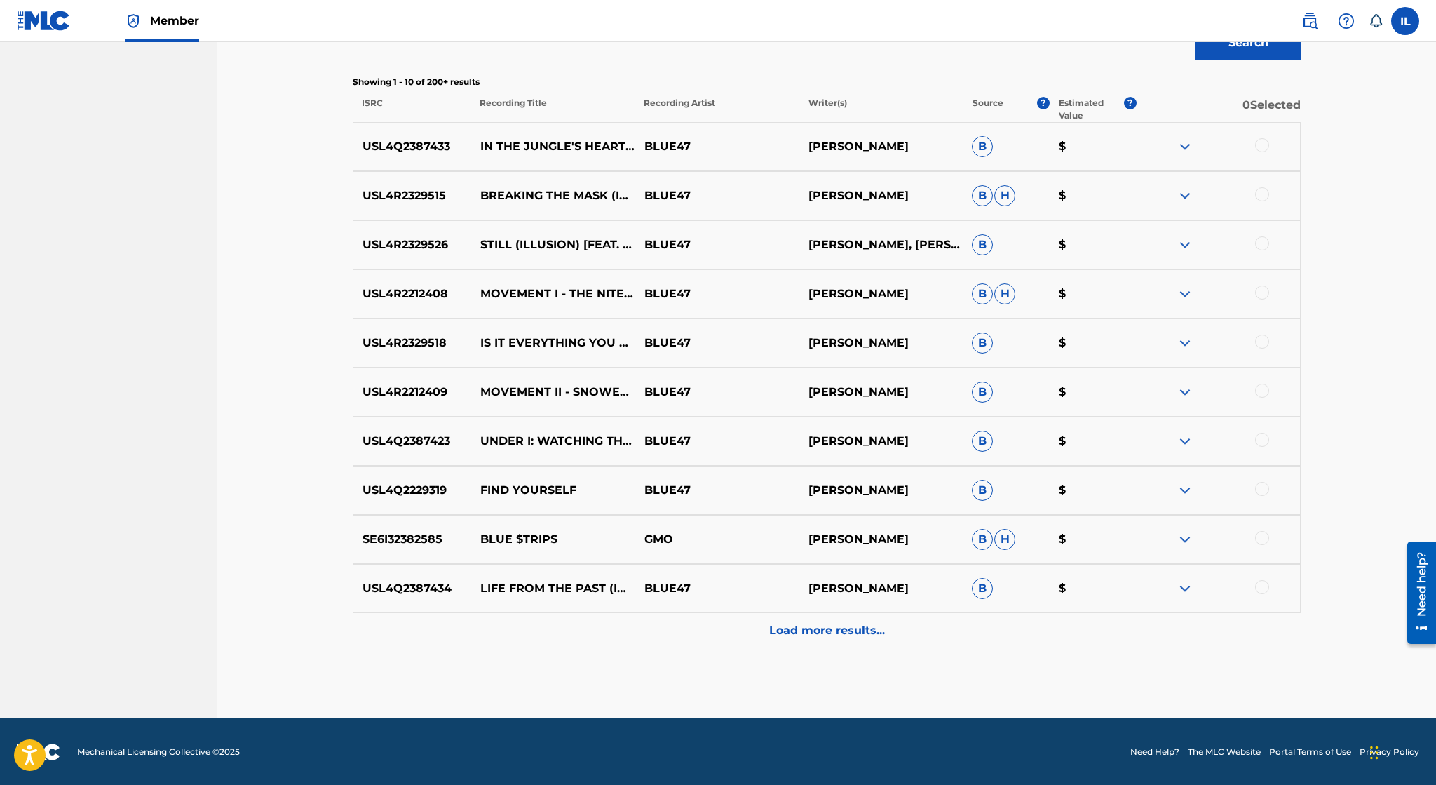
click at [1184, 540] on img at bounding box center [1185, 539] width 17 height 17
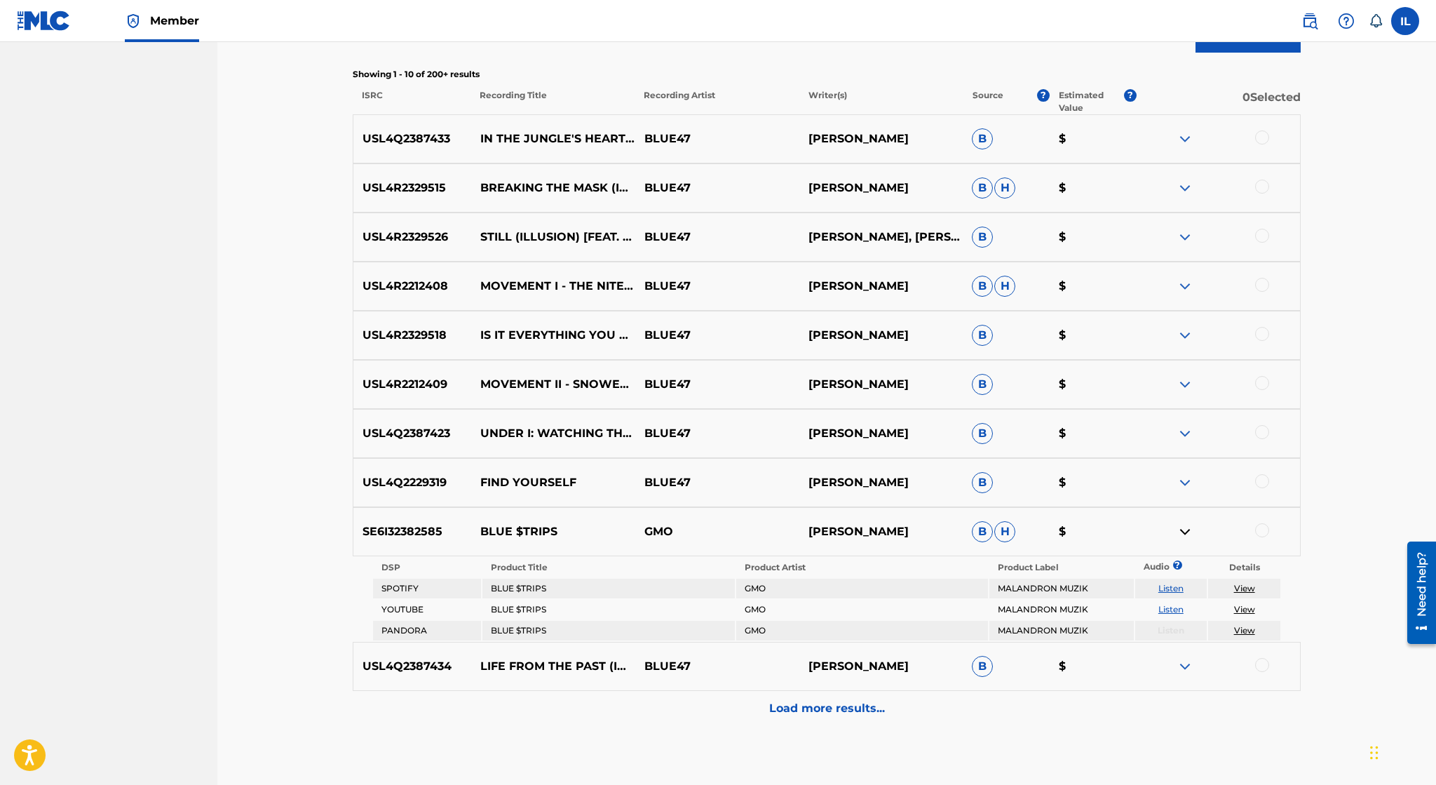
scroll to position [470, 0]
click at [1245, 588] on link "View" at bounding box center [1244, 587] width 21 height 11
click at [863, 706] on p "Load more results..." at bounding box center [827, 707] width 116 height 17
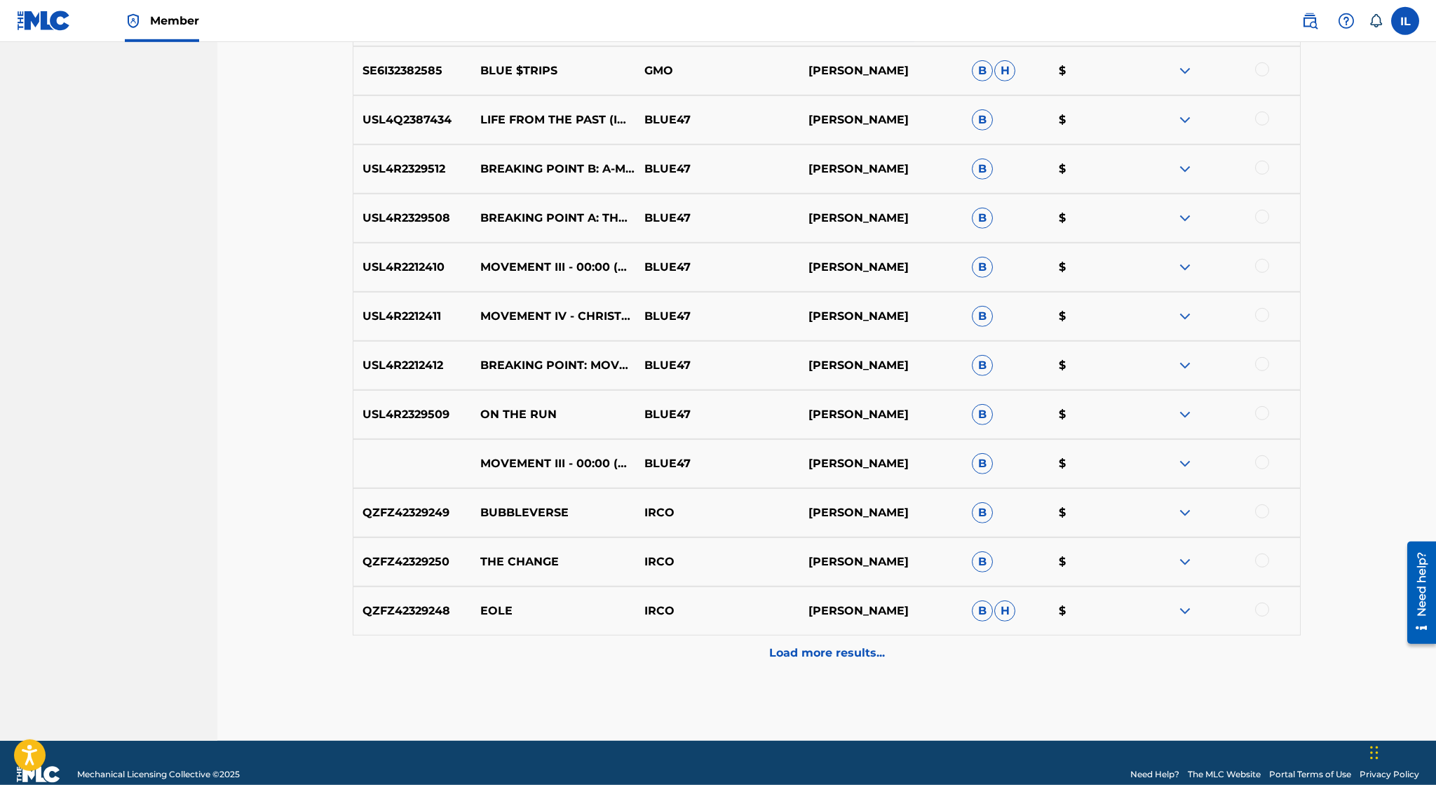
scroll to position [931, 0]
click at [1191, 464] on img at bounding box center [1185, 462] width 17 height 17
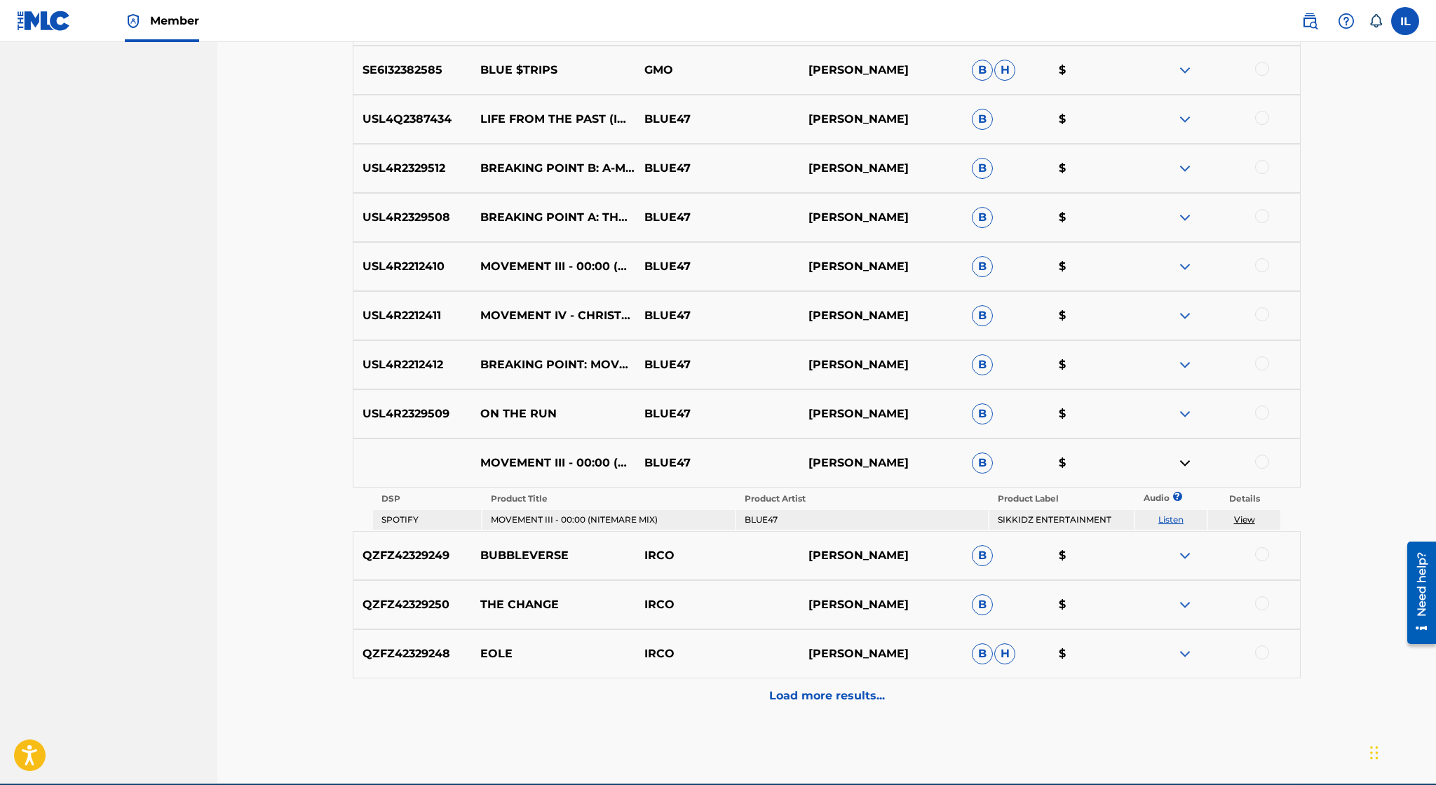
click at [849, 705] on div "Load more results..." at bounding box center [827, 695] width 948 height 35
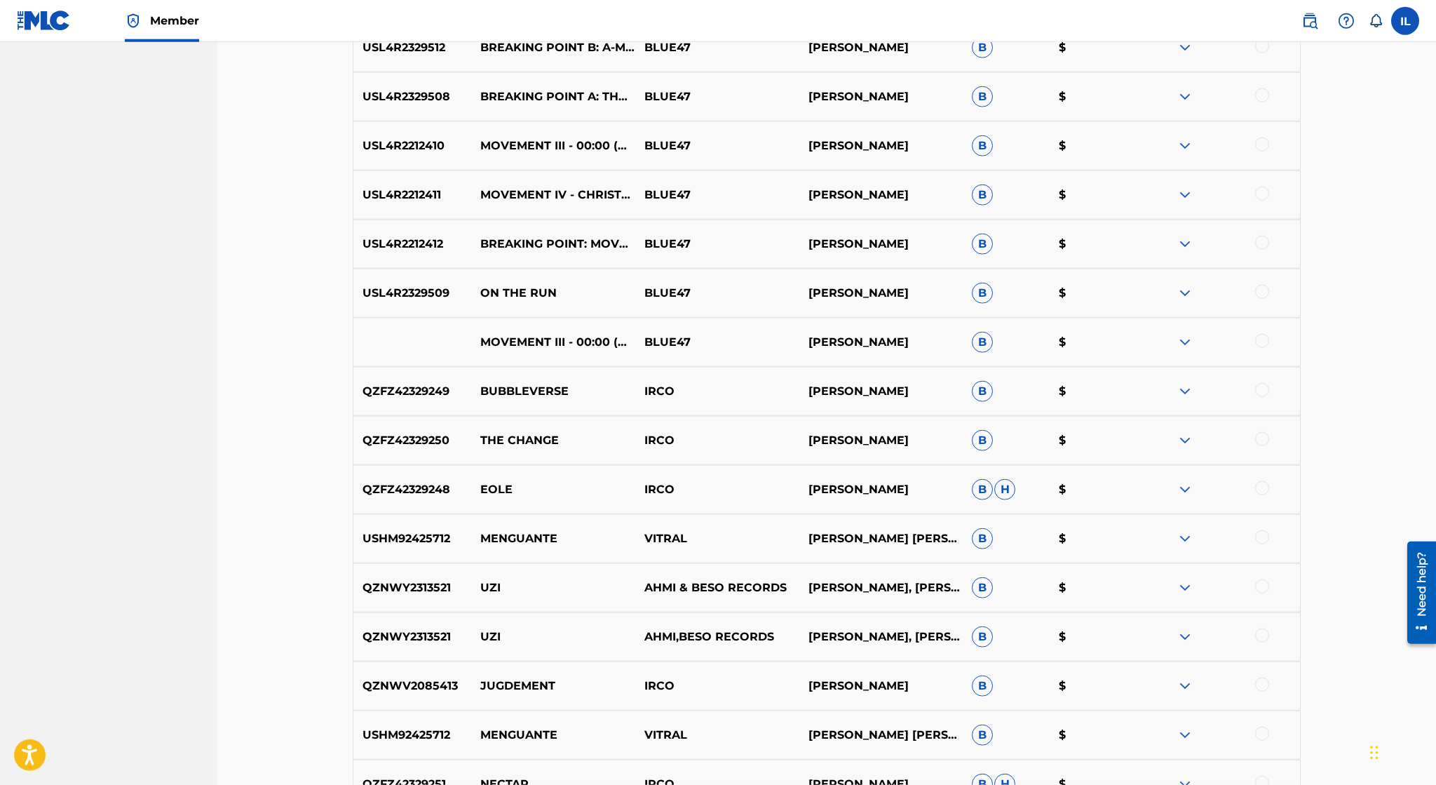
scroll to position [1052, 0]
click at [1185, 339] on img at bounding box center [1185, 341] width 17 height 17
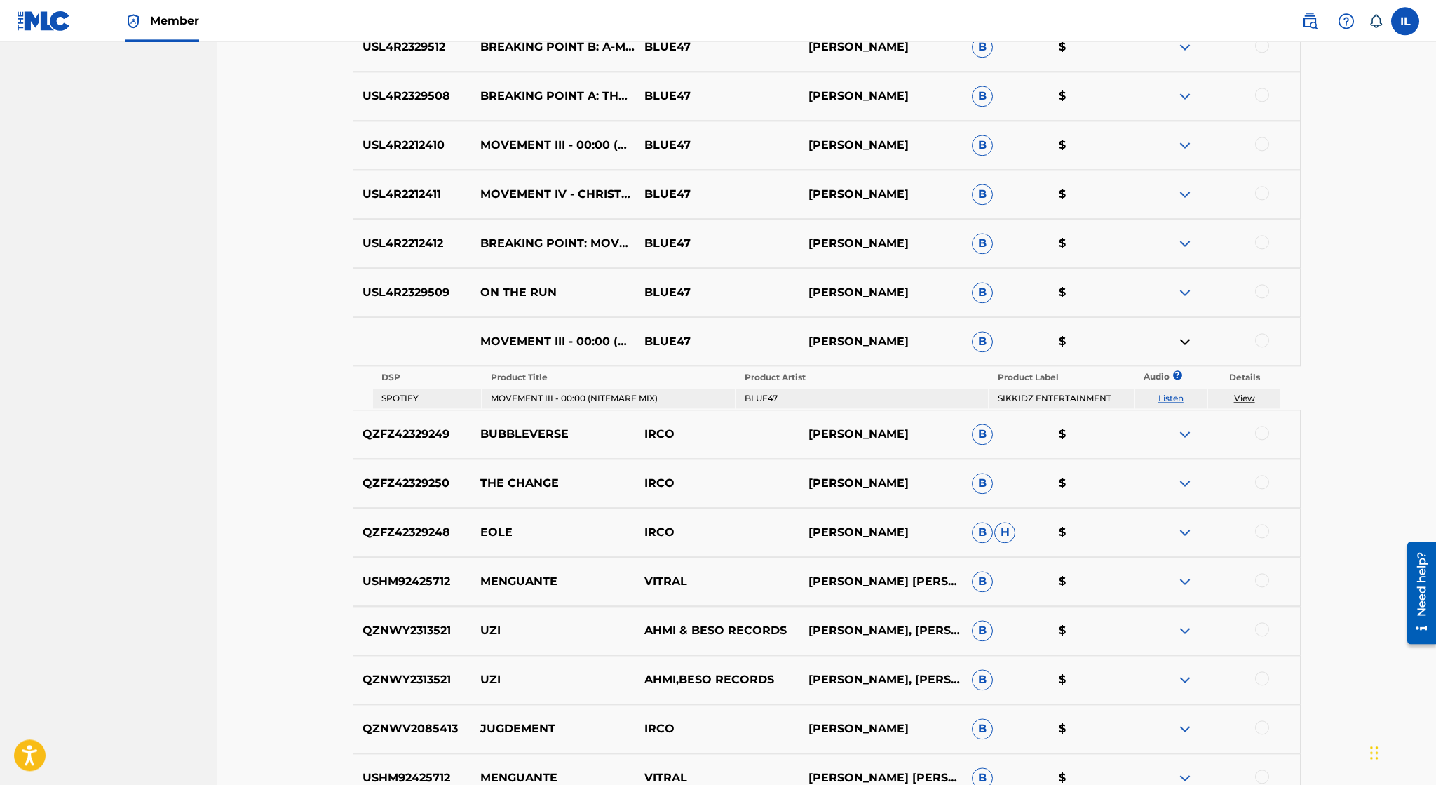
click at [1244, 399] on link "View" at bounding box center [1244, 398] width 21 height 11
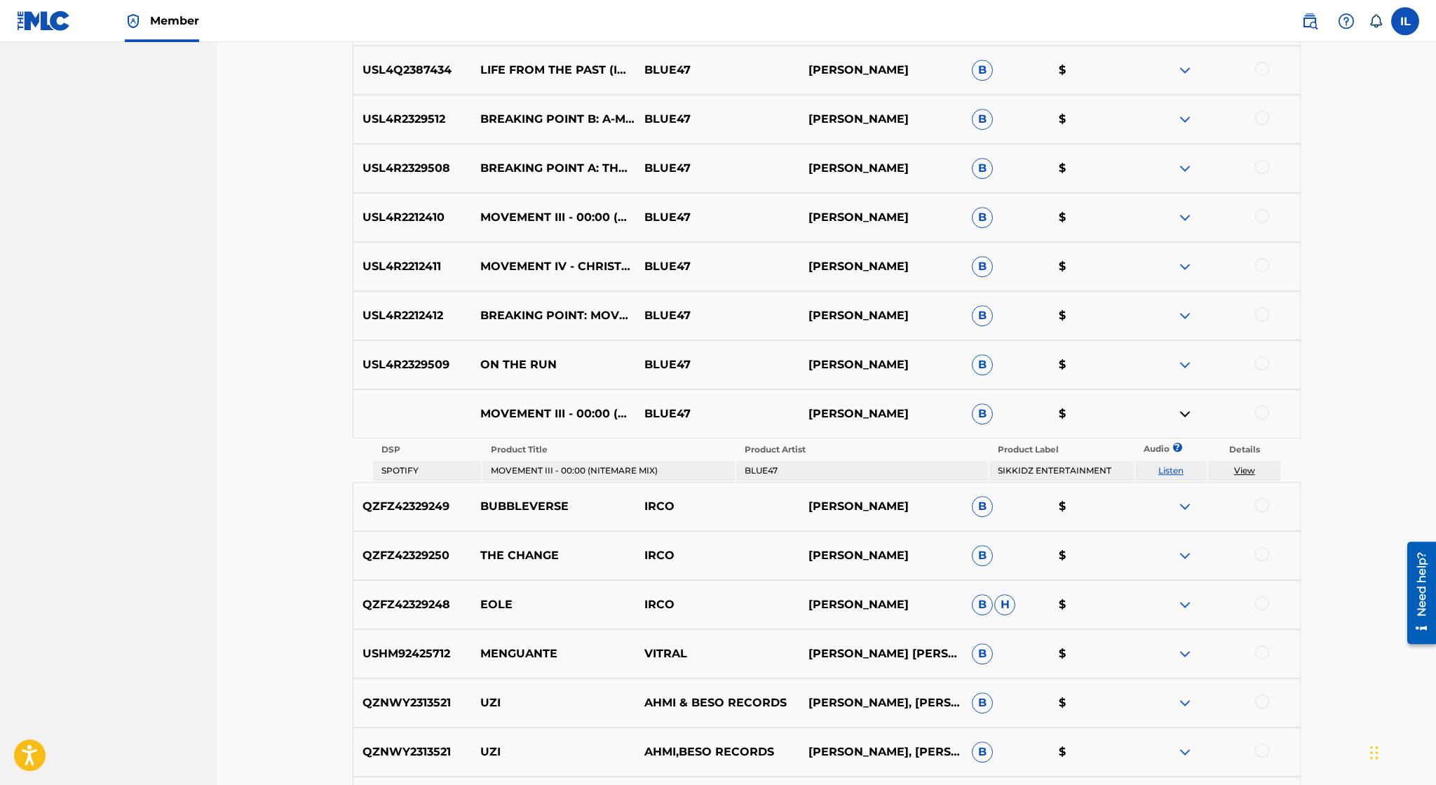
scroll to position [979, 0]
click at [1186, 414] on img at bounding box center [1185, 414] width 17 height 17
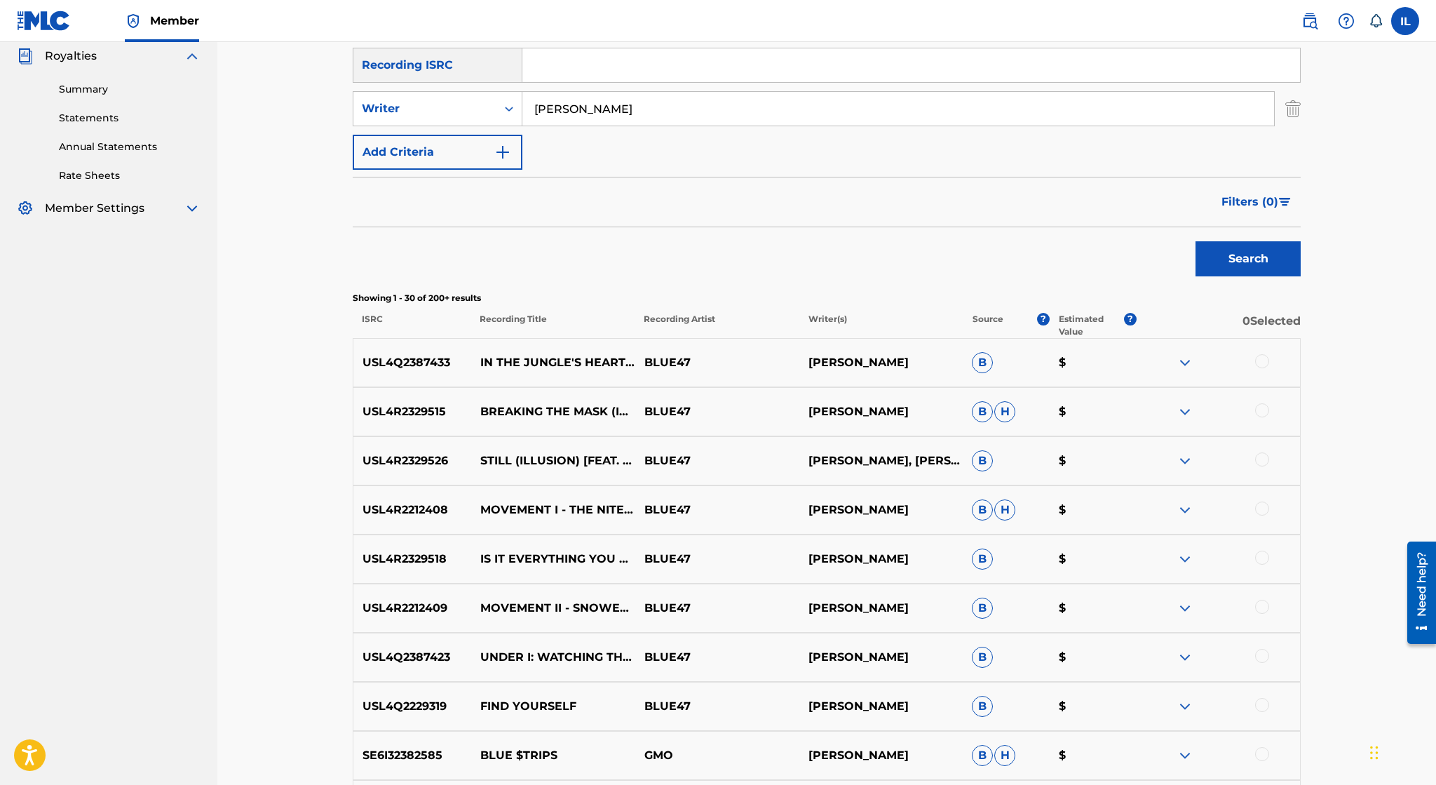
scroll to position [207, 0]
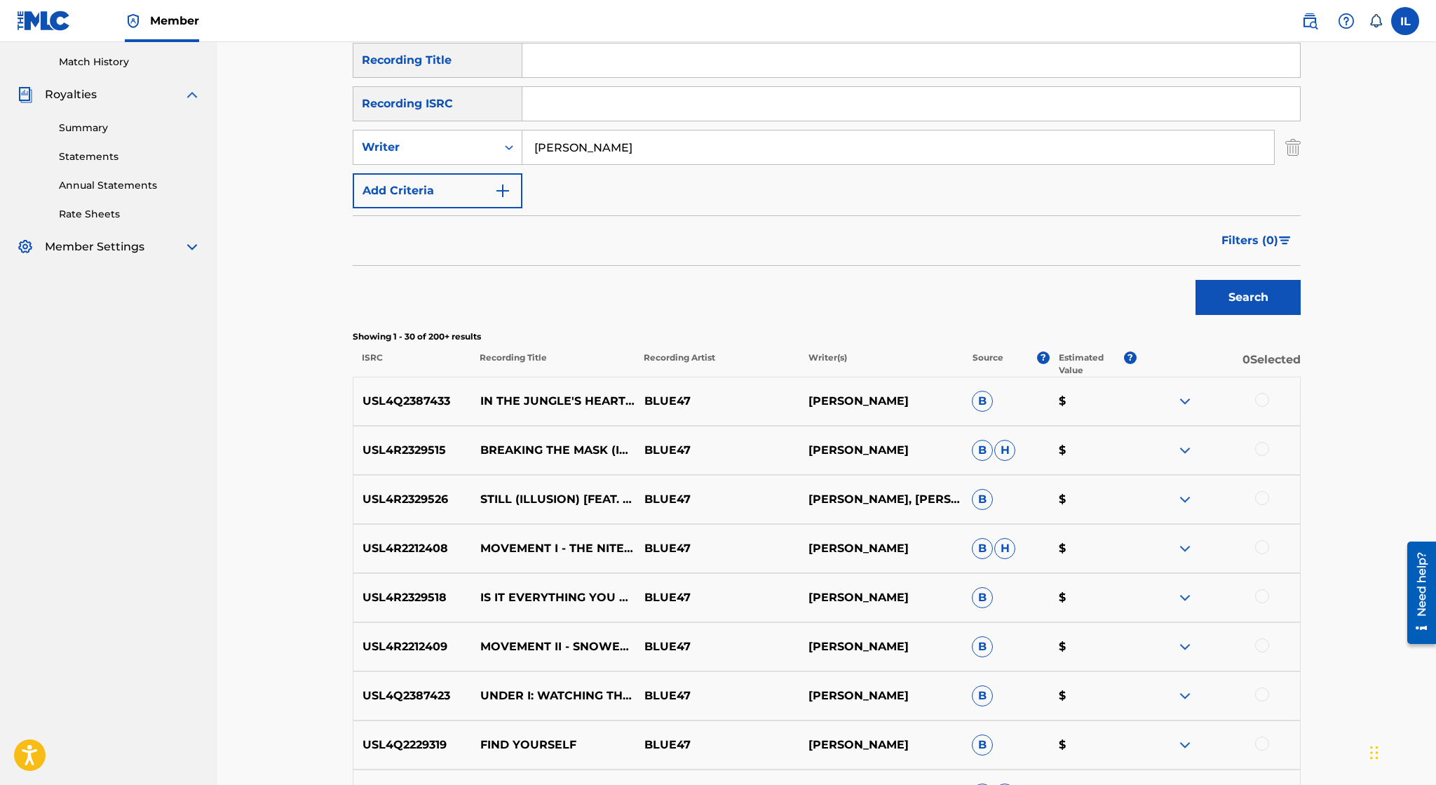
click at [647, 142] on input "[PERSON_NAME]" at bounding box center [898, 147] width 752 height 34
click at [468, 147] on div "Writer" at bounding box center [425, 147] width 126 height 17
click at [459, 177] on div "Recording Artist" at bounding box center [437, 182] width 168 height 35
click at [583, 140] on input "Search Form" at bounding box center [898, 147] width 752 height 34
type input "Blue47"
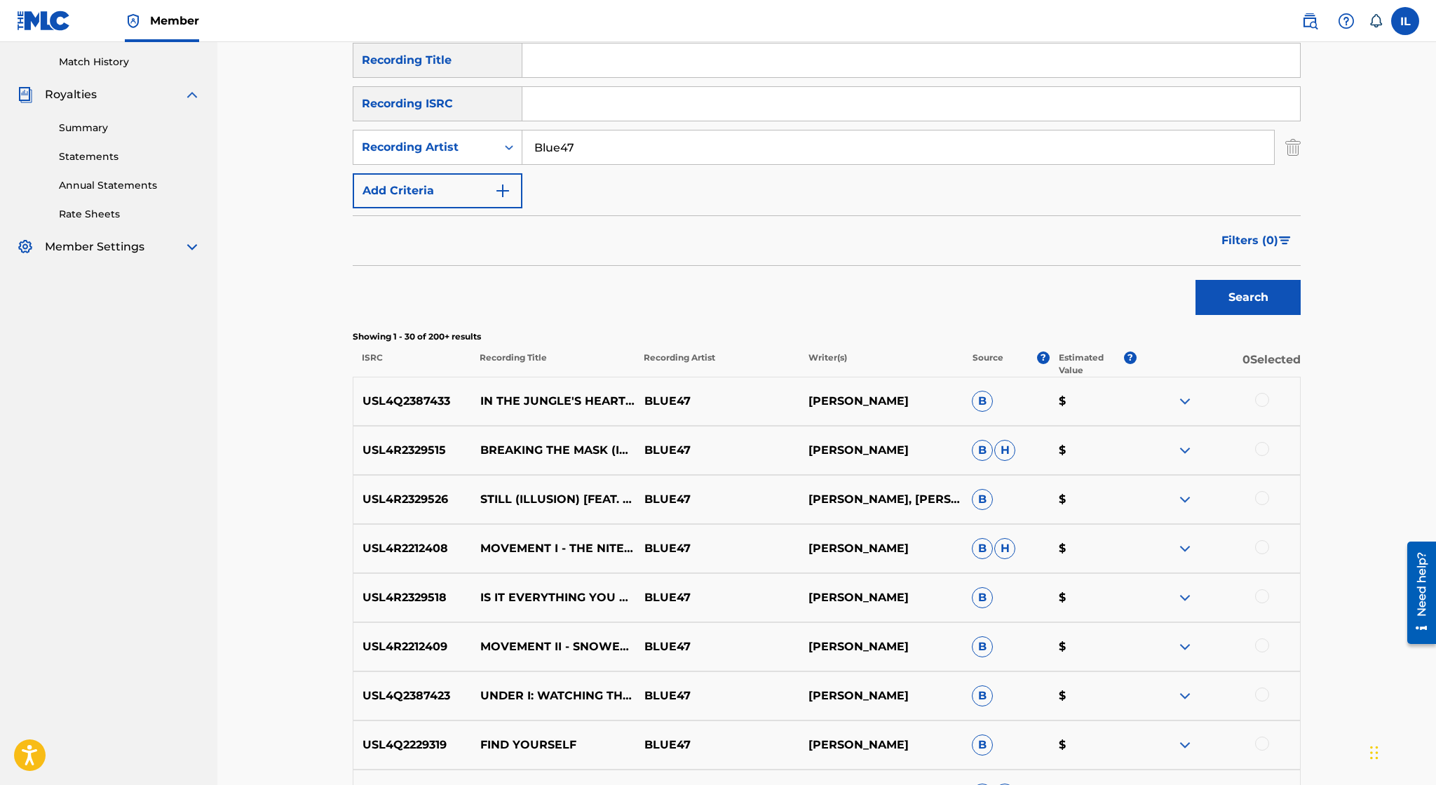
click at [1196, 280] on button "Search" at bounding box center [1248, 297] width 105 height 35
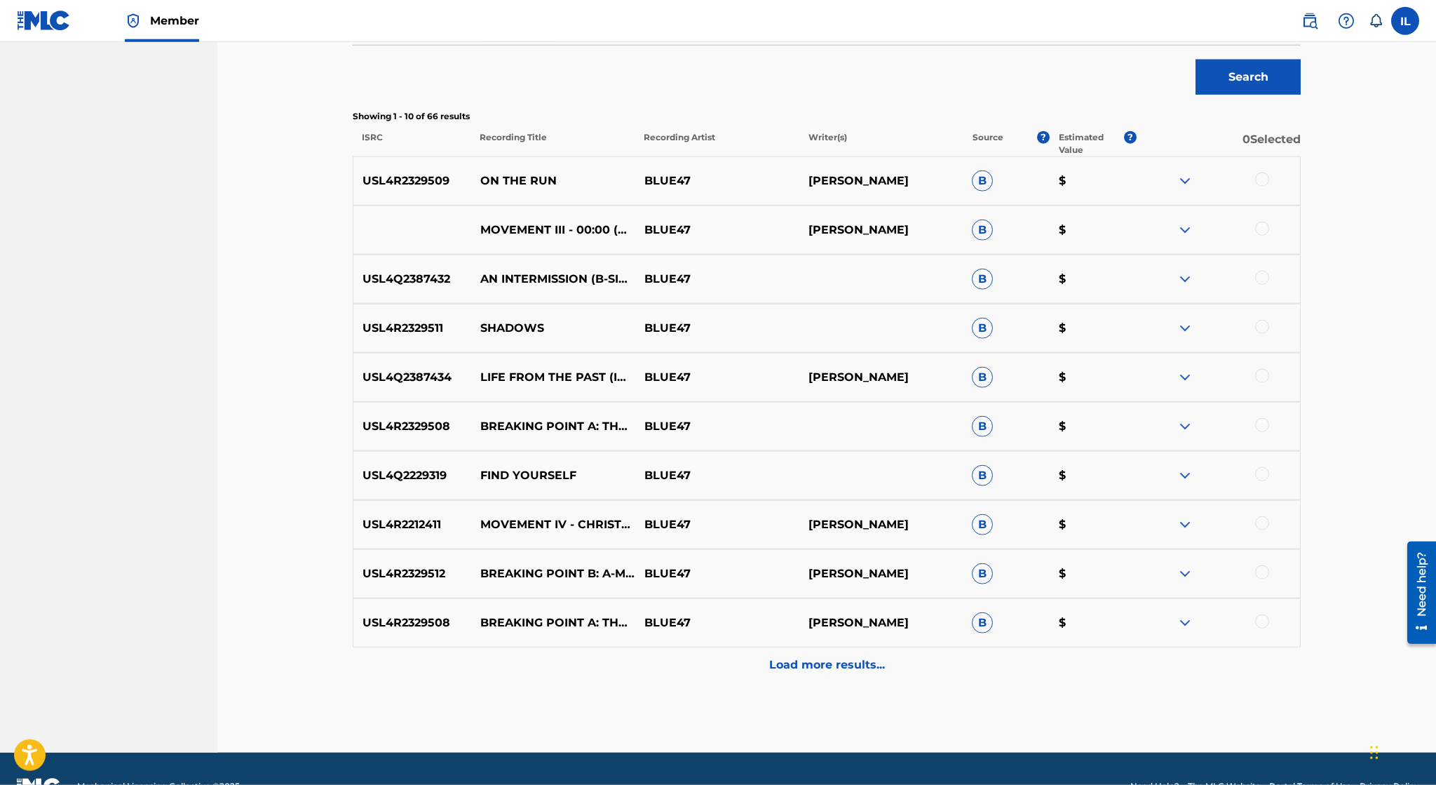
scroll to position [428, 0]
click at [811, 656] on p "Load more results..." at bounding box center [827, 663] width 116 height 17
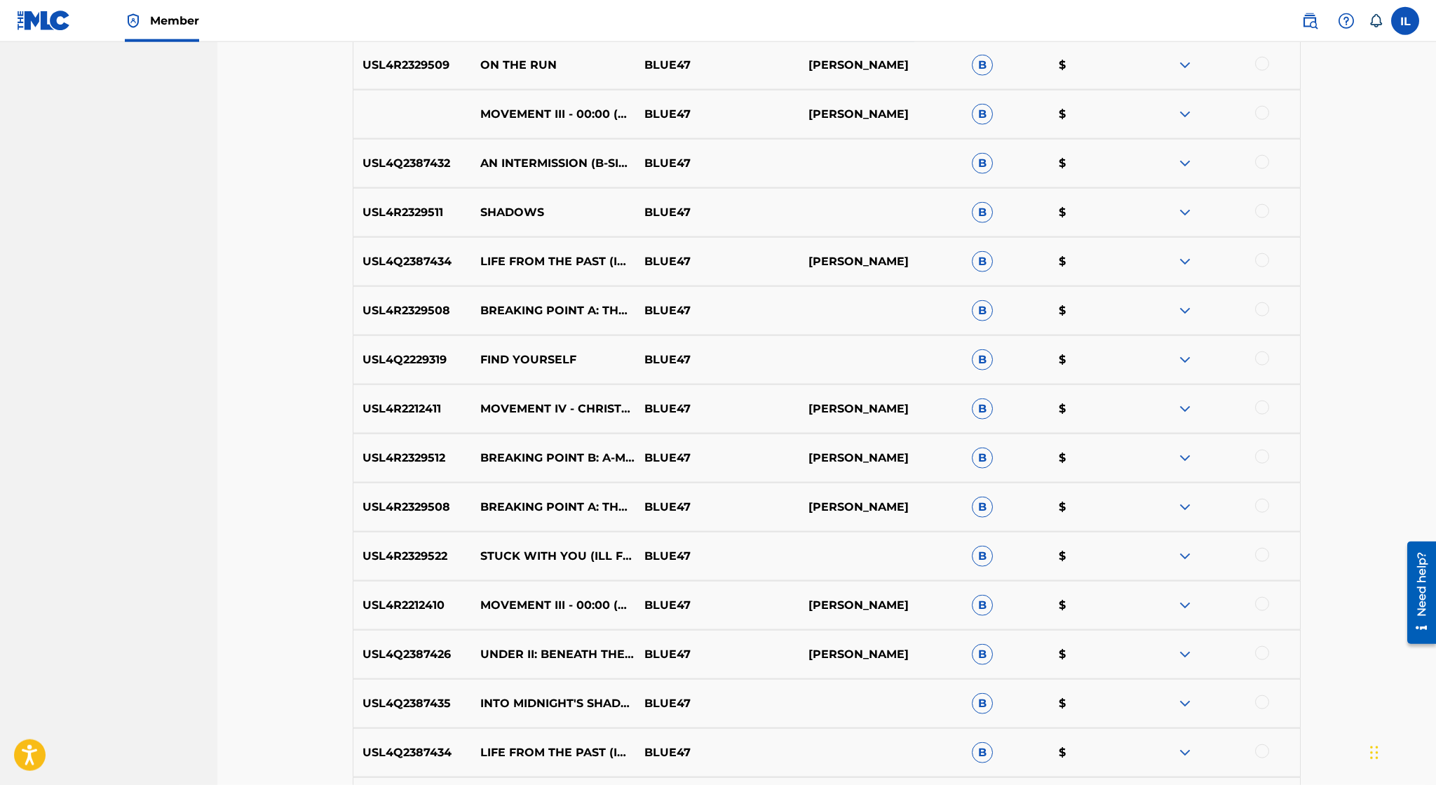
scroll to position [952, 0]
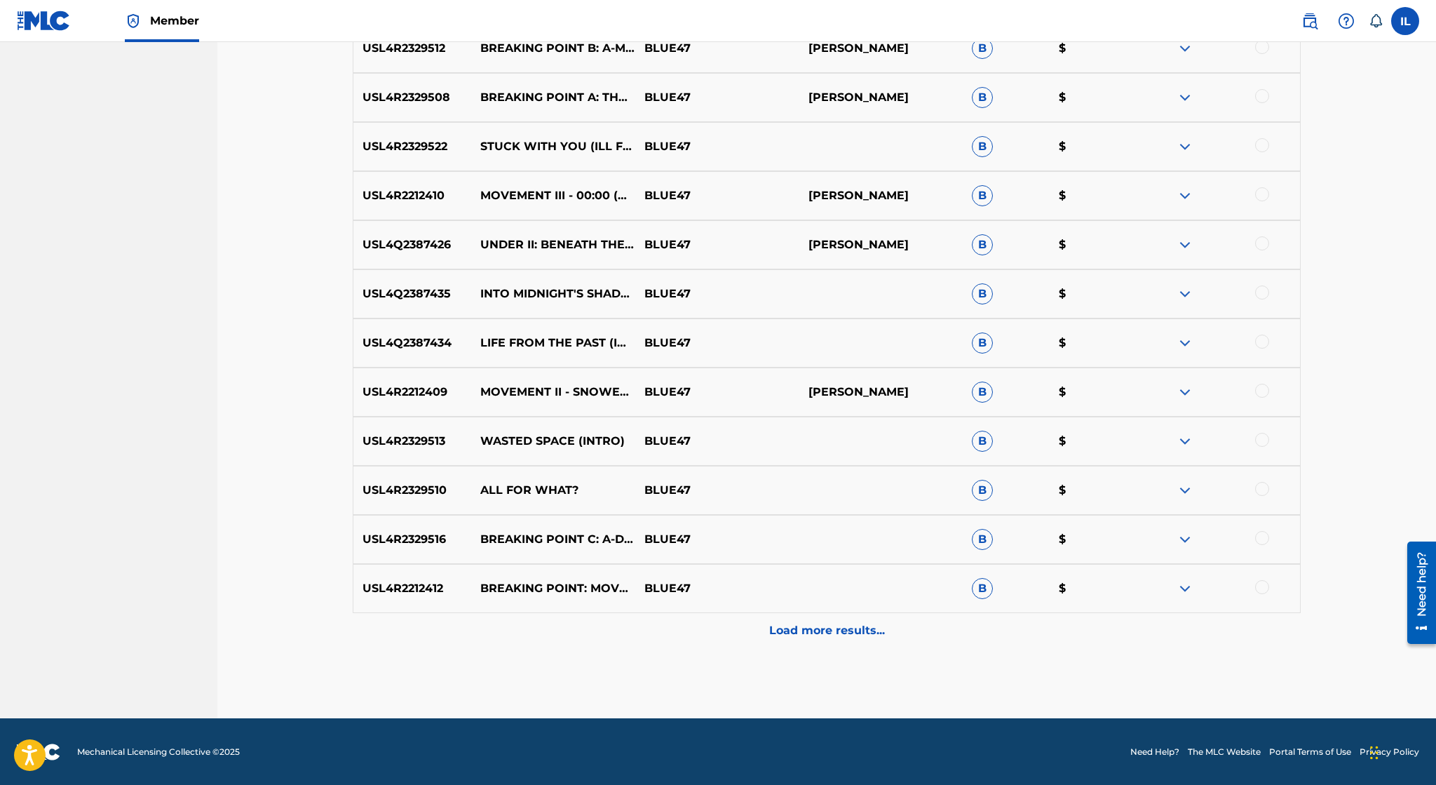
click at [785, 618] on div "Load more results..." at bounding box center [827, 630] width 948 height 35
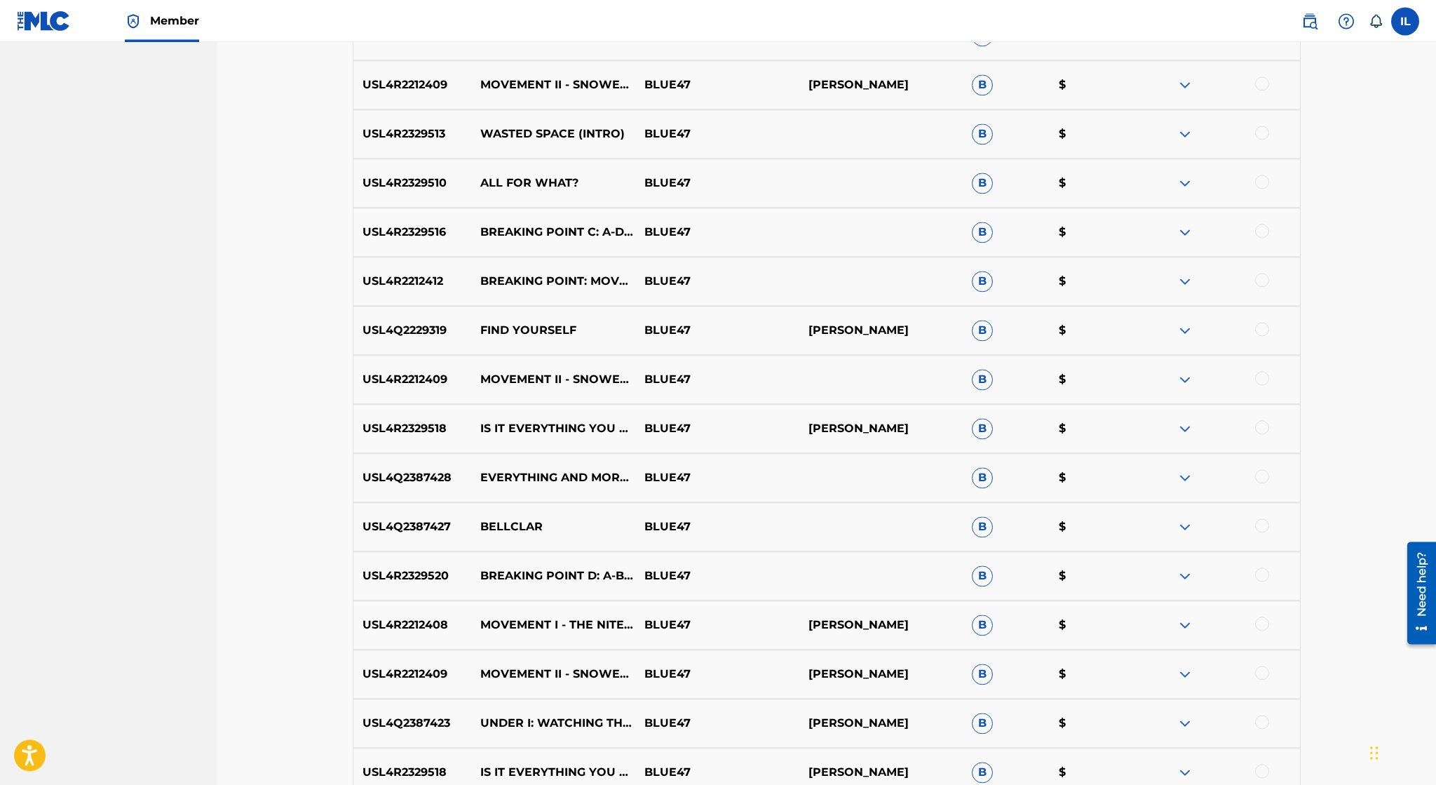
scroll to position [1443, 0]
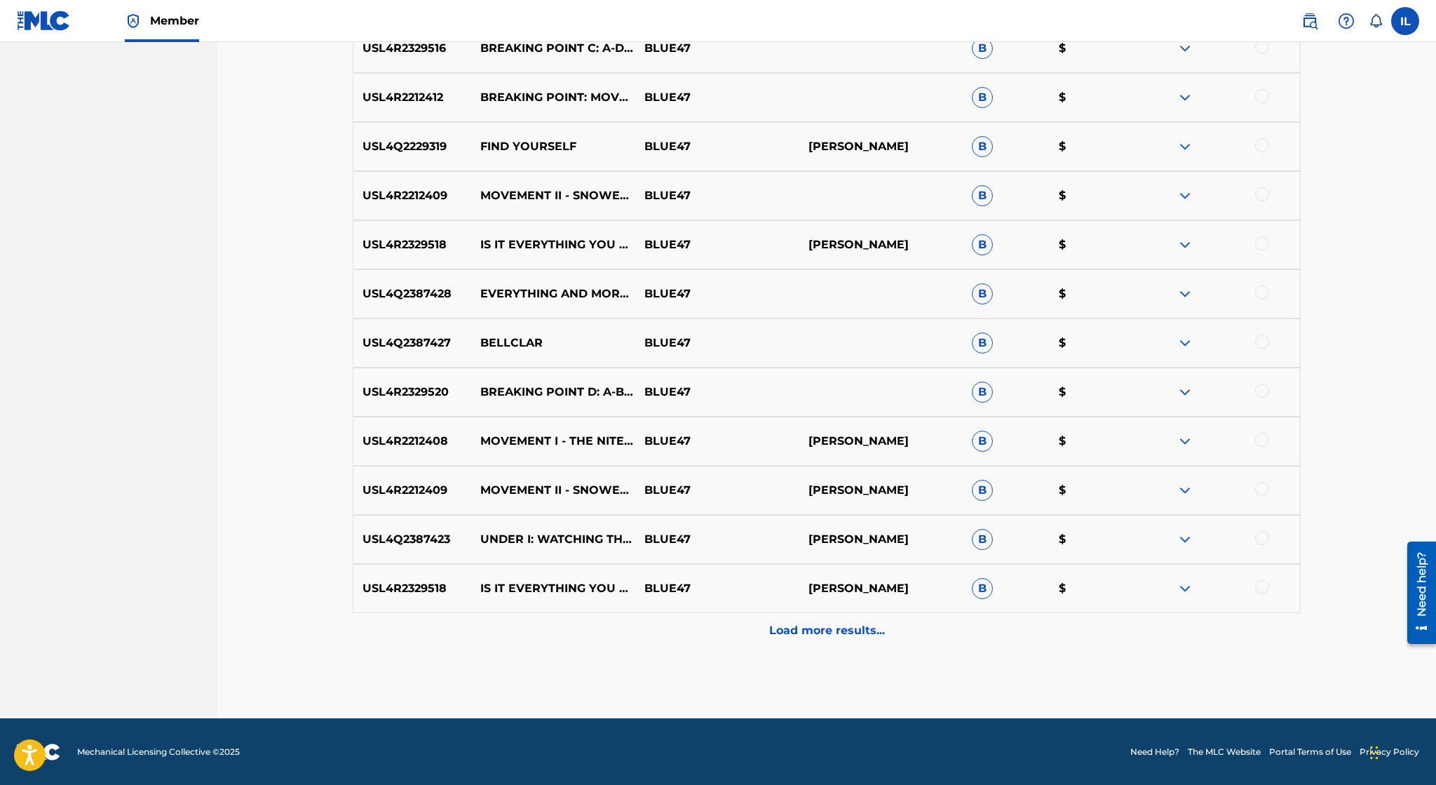
click at [861, 640] on div "Load more results..." at bounding box center [827, 630] width 948 height 35
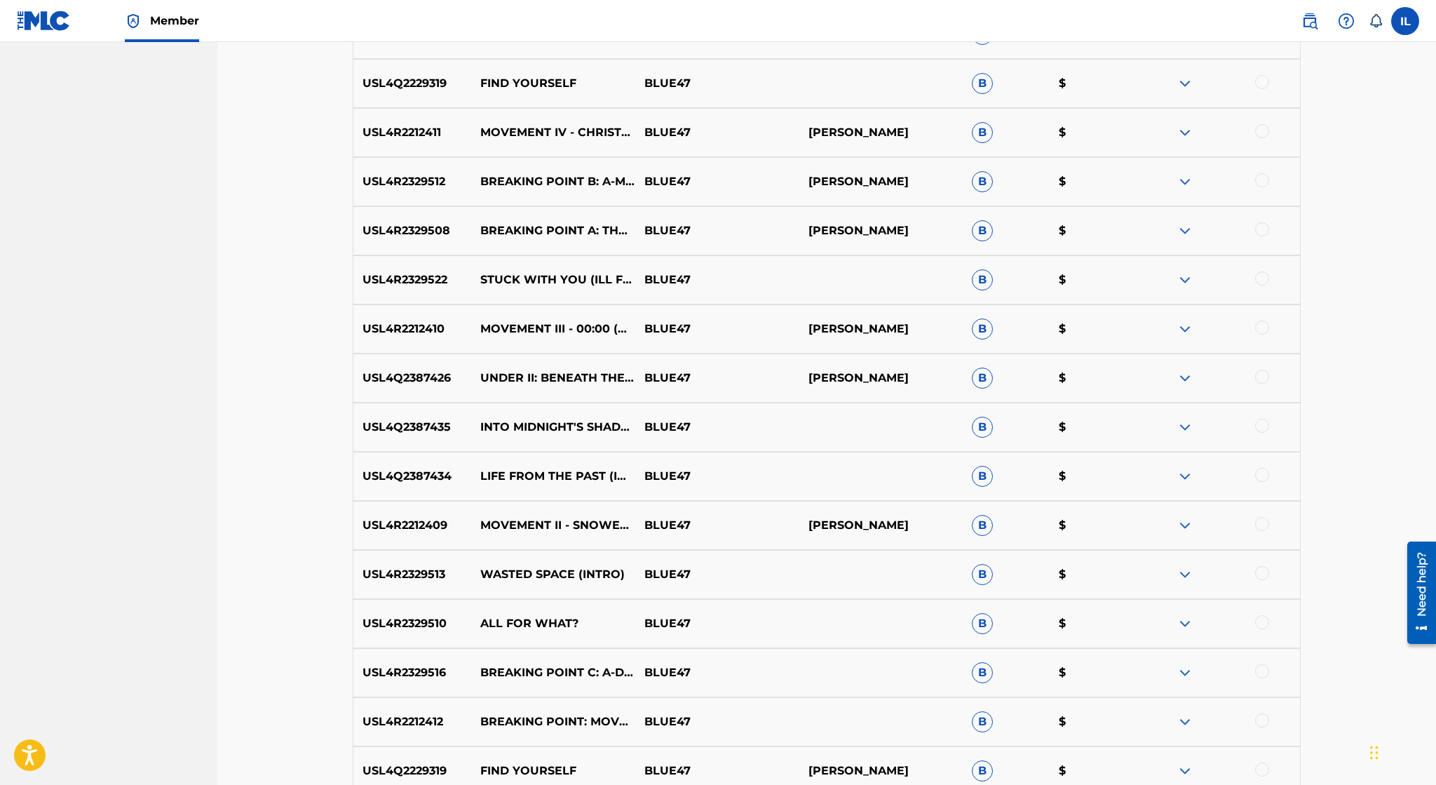
scroll to position [848, 0]
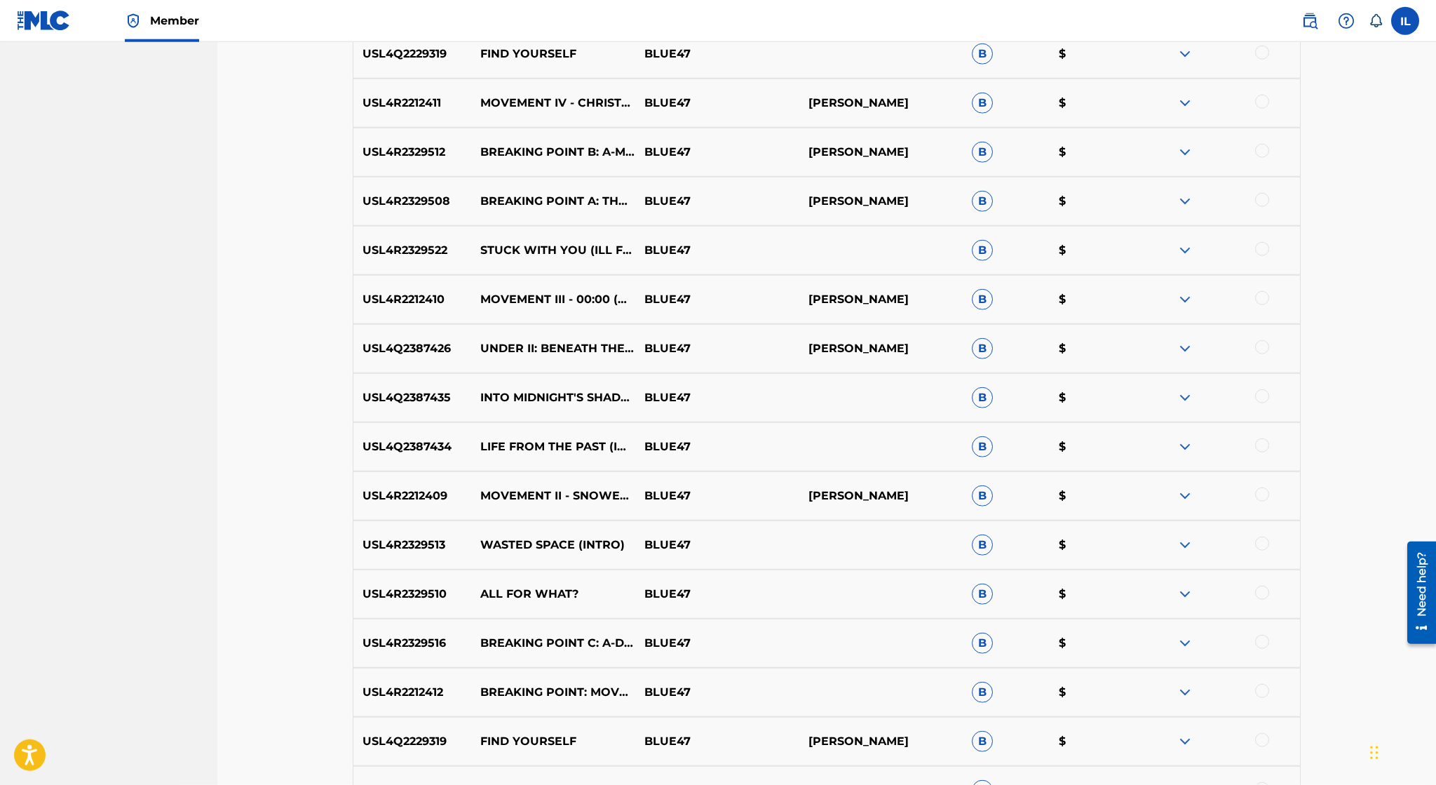
click at [1184, 497] on img at bounding box center [1185, 495] width 17 height 17
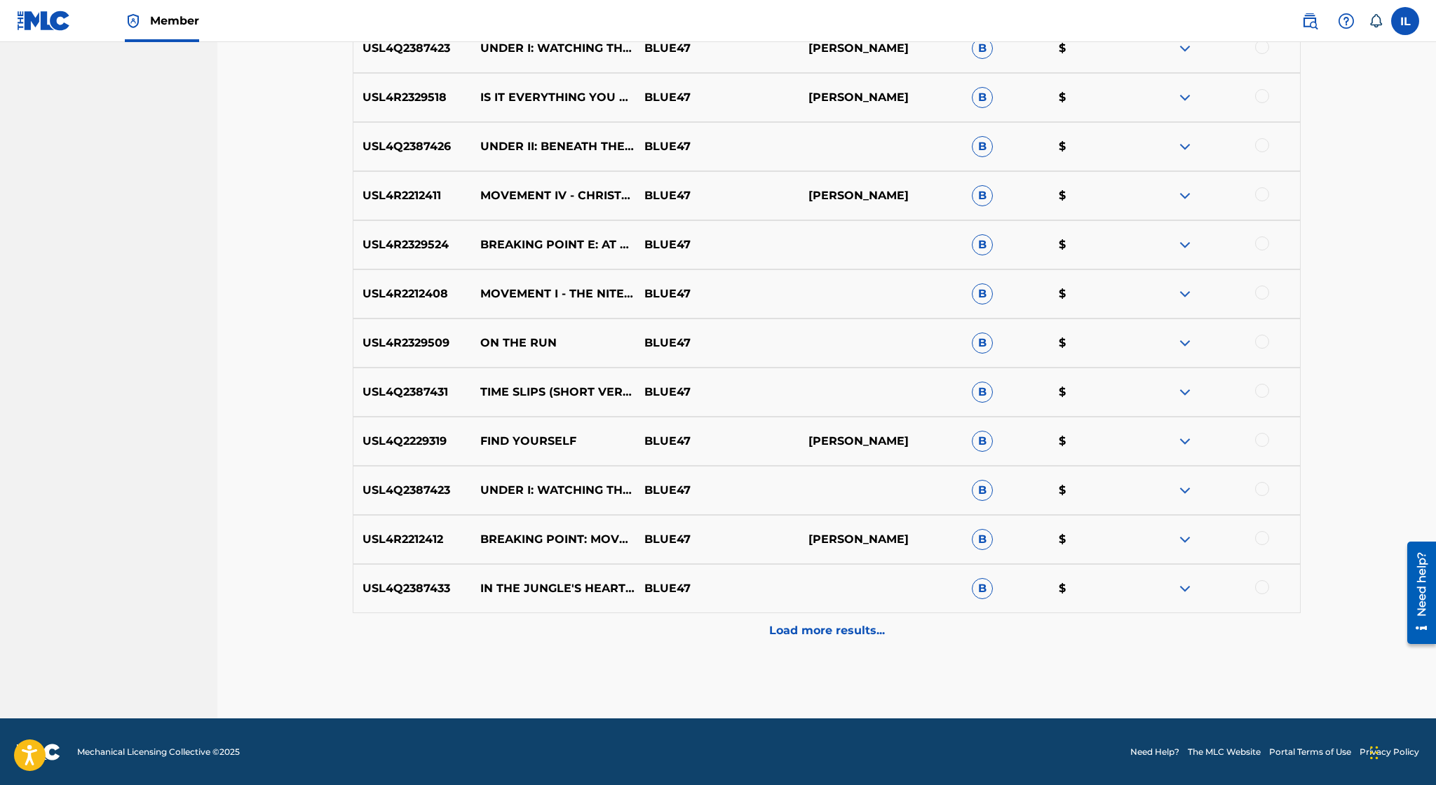
click at [841, 637] on p "Load more results..." at bounding box center [827, 630] width 116 height 17
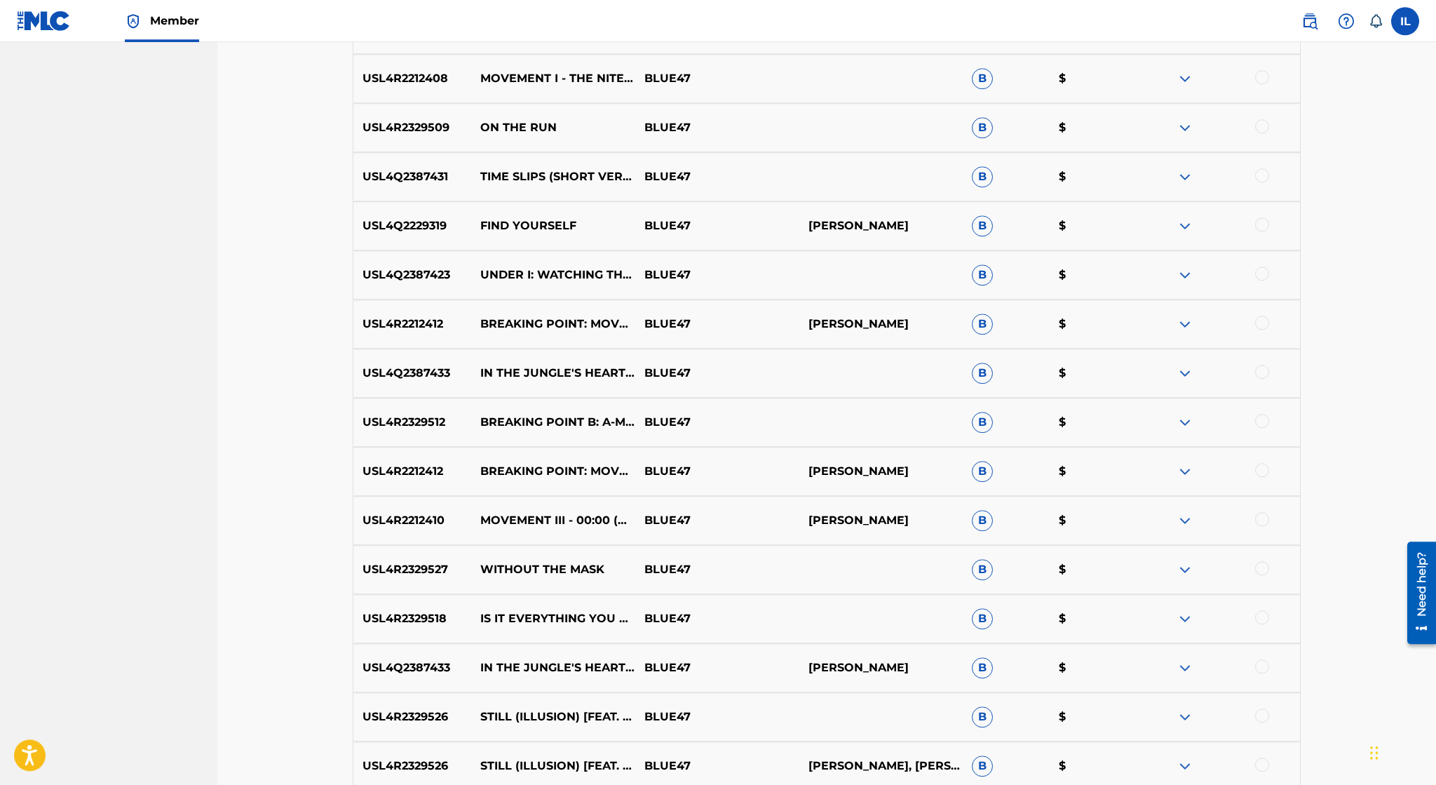
scroll to position [2425, 0]
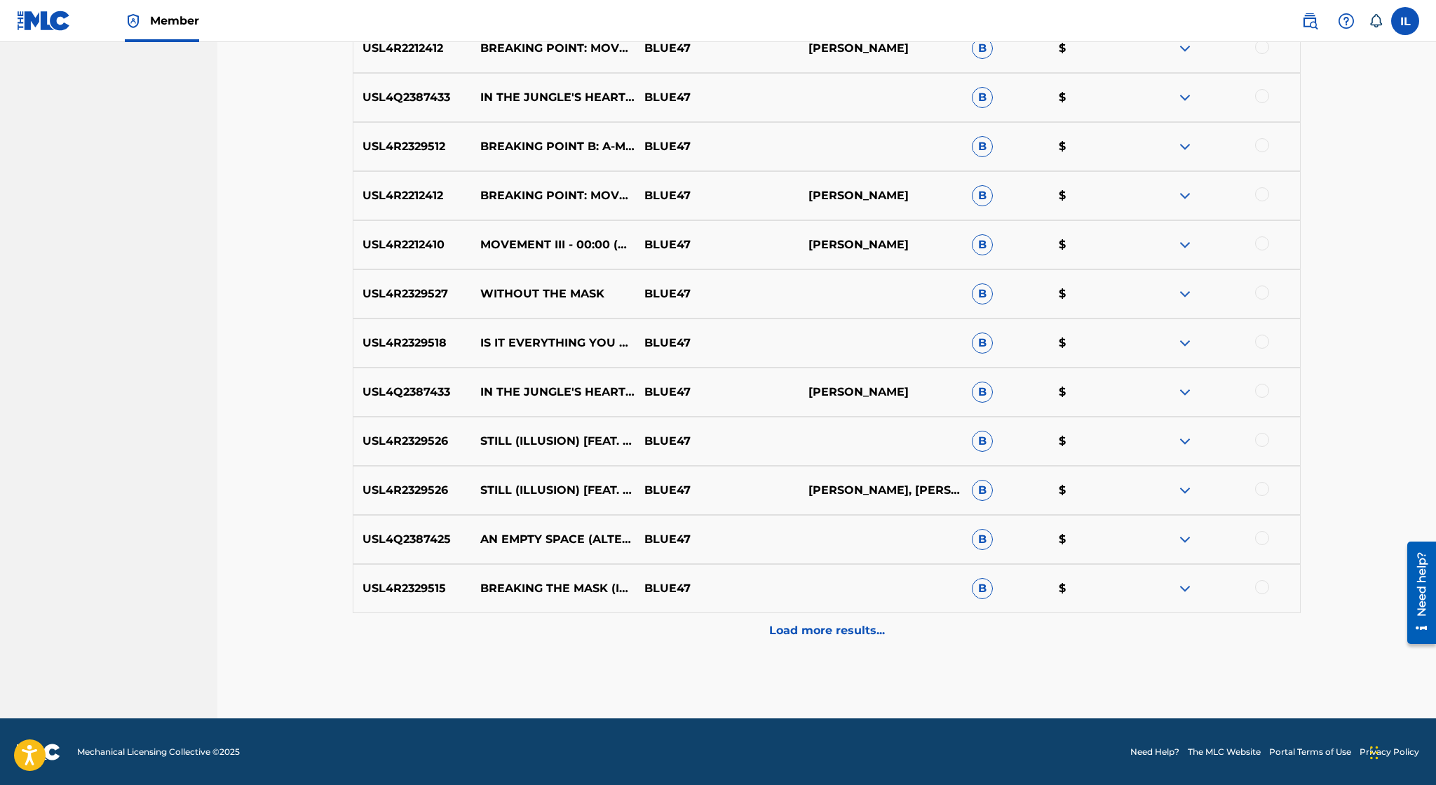
click at [604, 624] on div "Load more results..." at bounding box center [827, 630] width 948 height 35
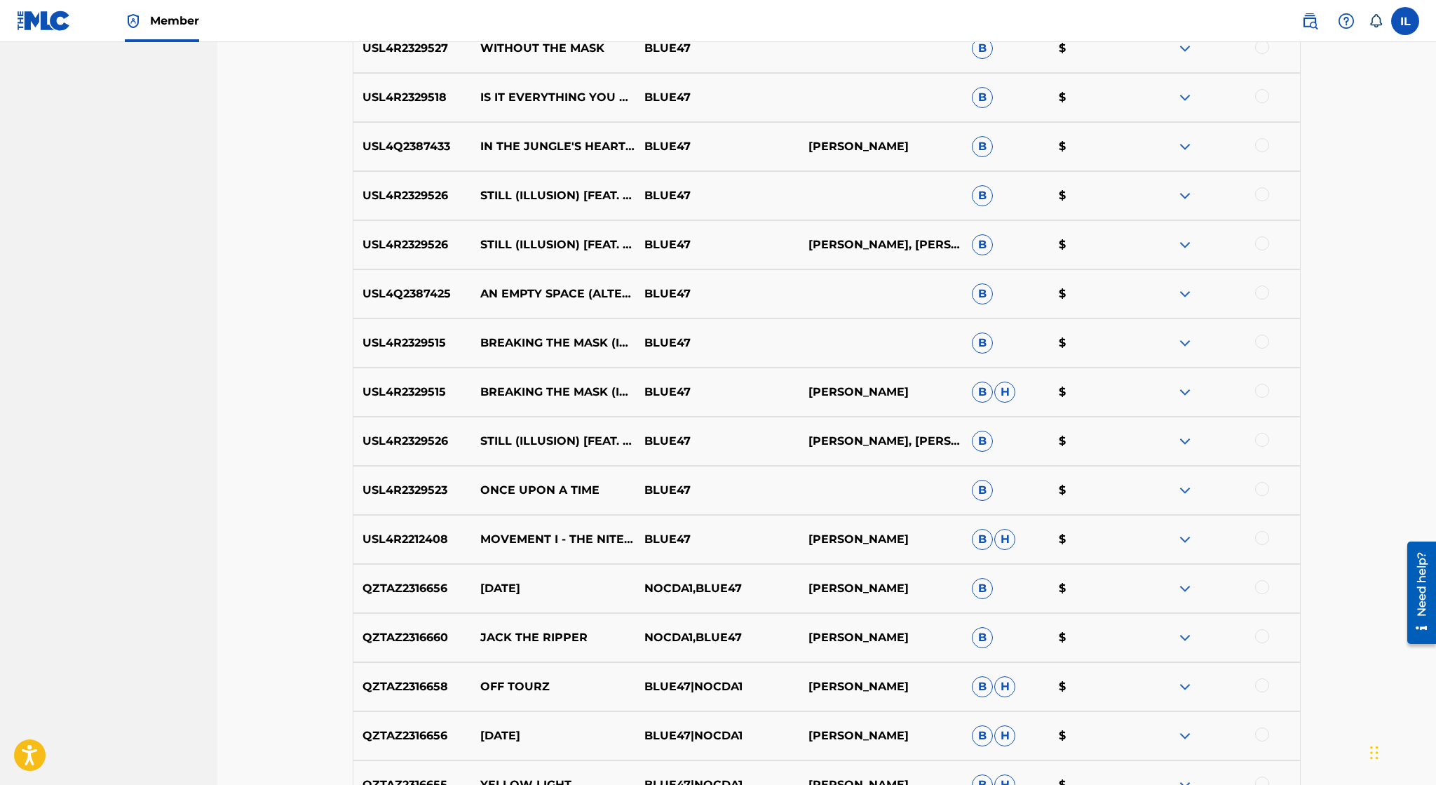
scroll to position [2916, 0]
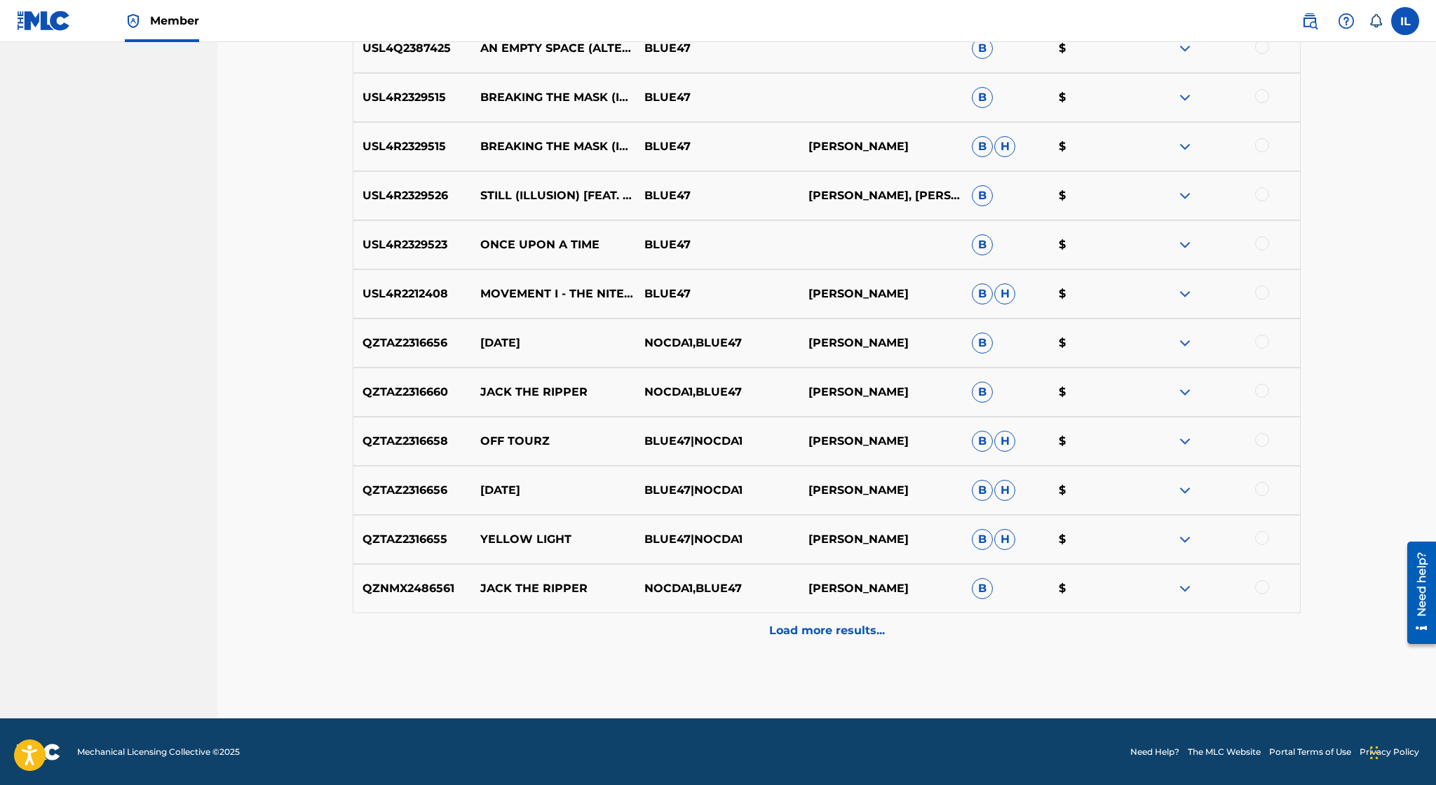
click at [1184, 344] on img at bounding box center [1185, 342] width 17 height 17
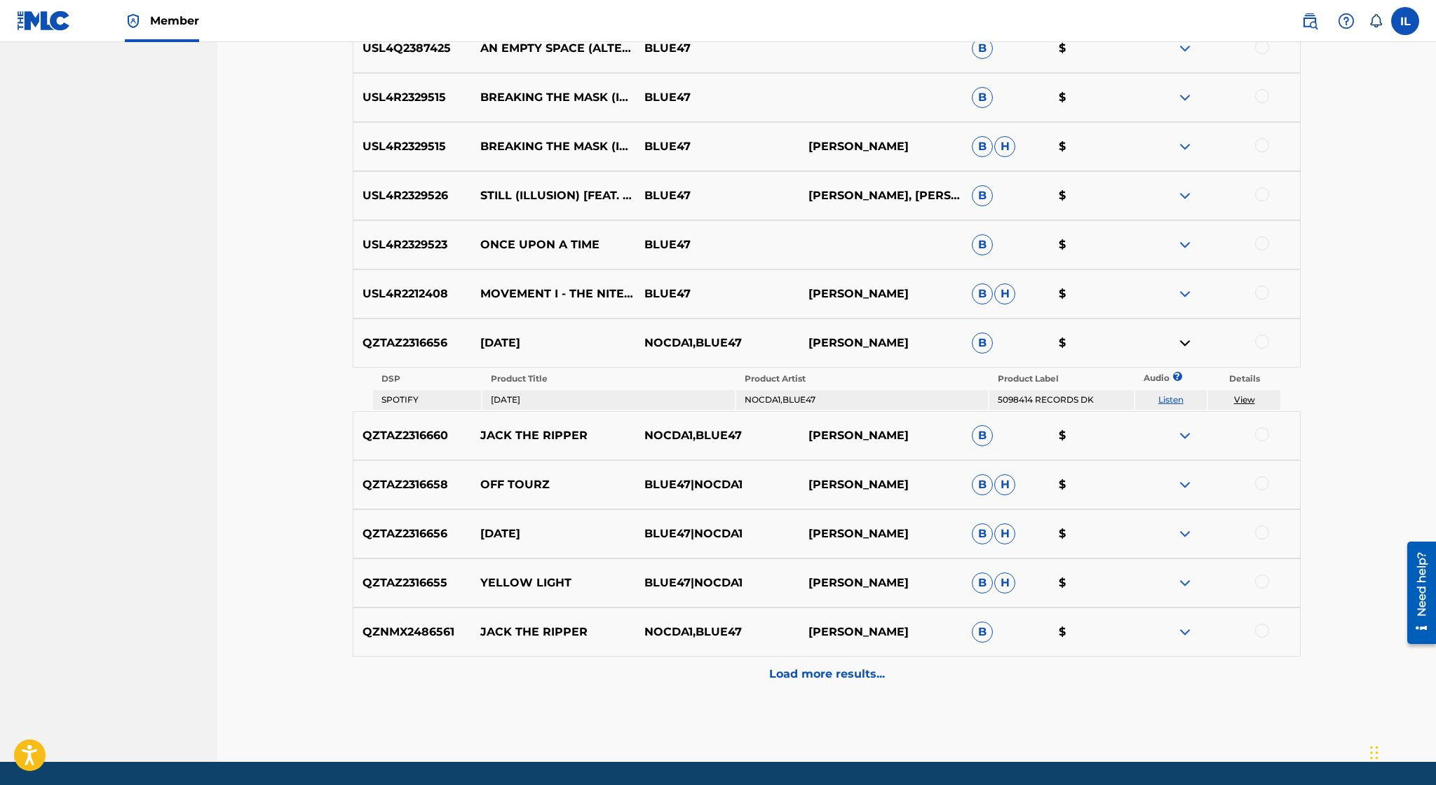
click at [1236, 395] on link "View" at bounding box center [1244, 399] width 21 height 11
click at [1187, 438] on img at bounding box center [1185, 435] width 17 height 17
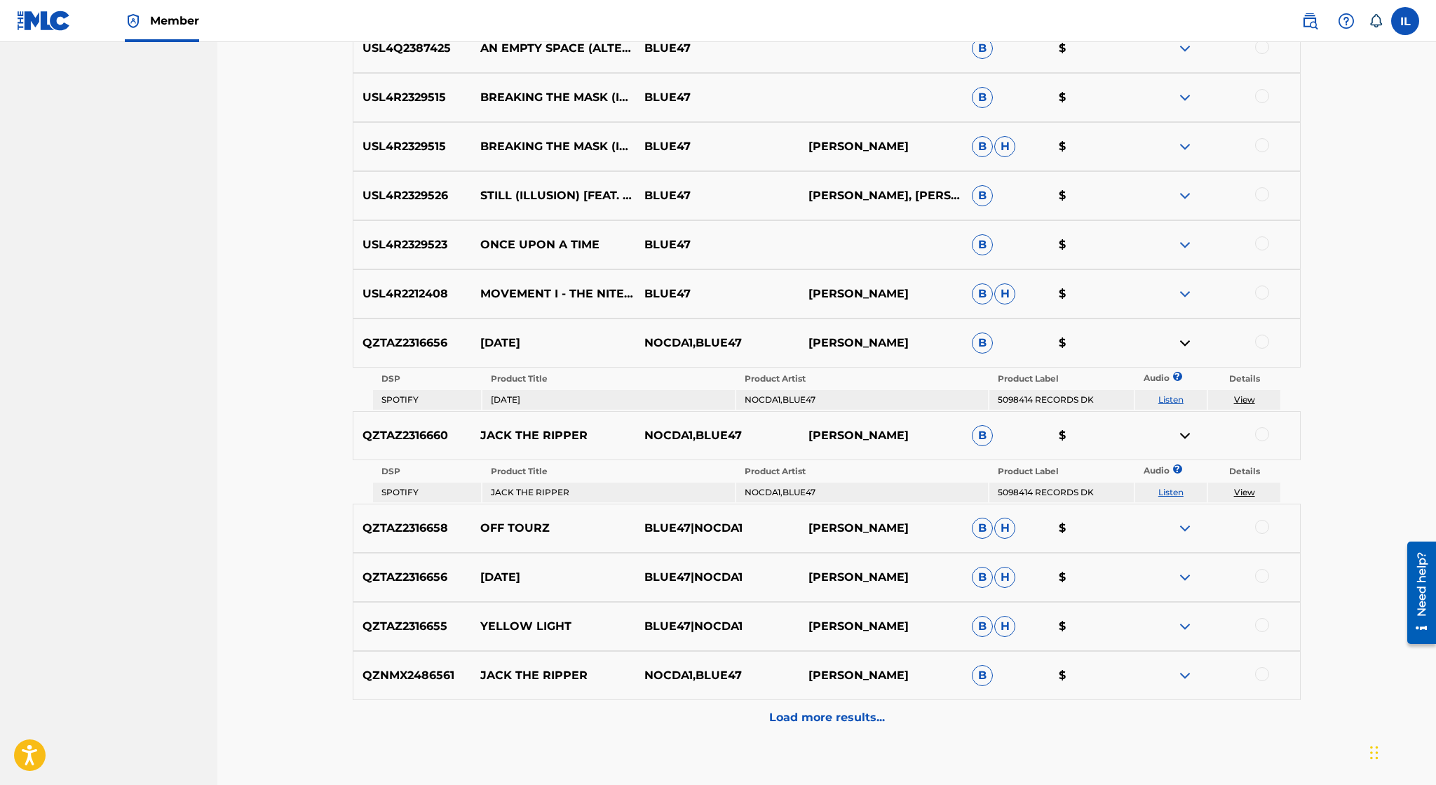
click at [1183, 527] on img at bounding box center [1185, 528] width 17 height 17
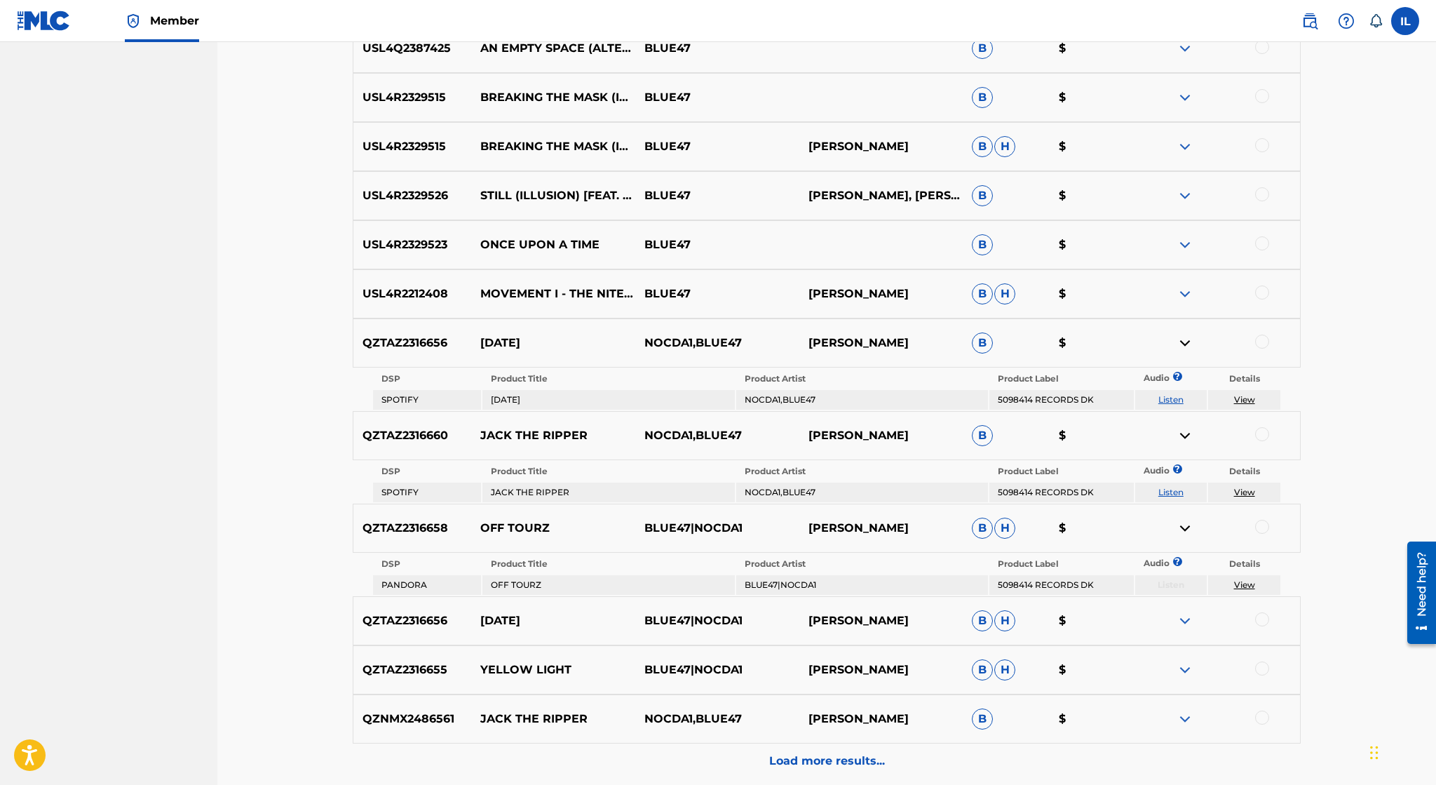
click at [1248, 494] on link "View" at bounding box center [1244, 492] width 21 height 11
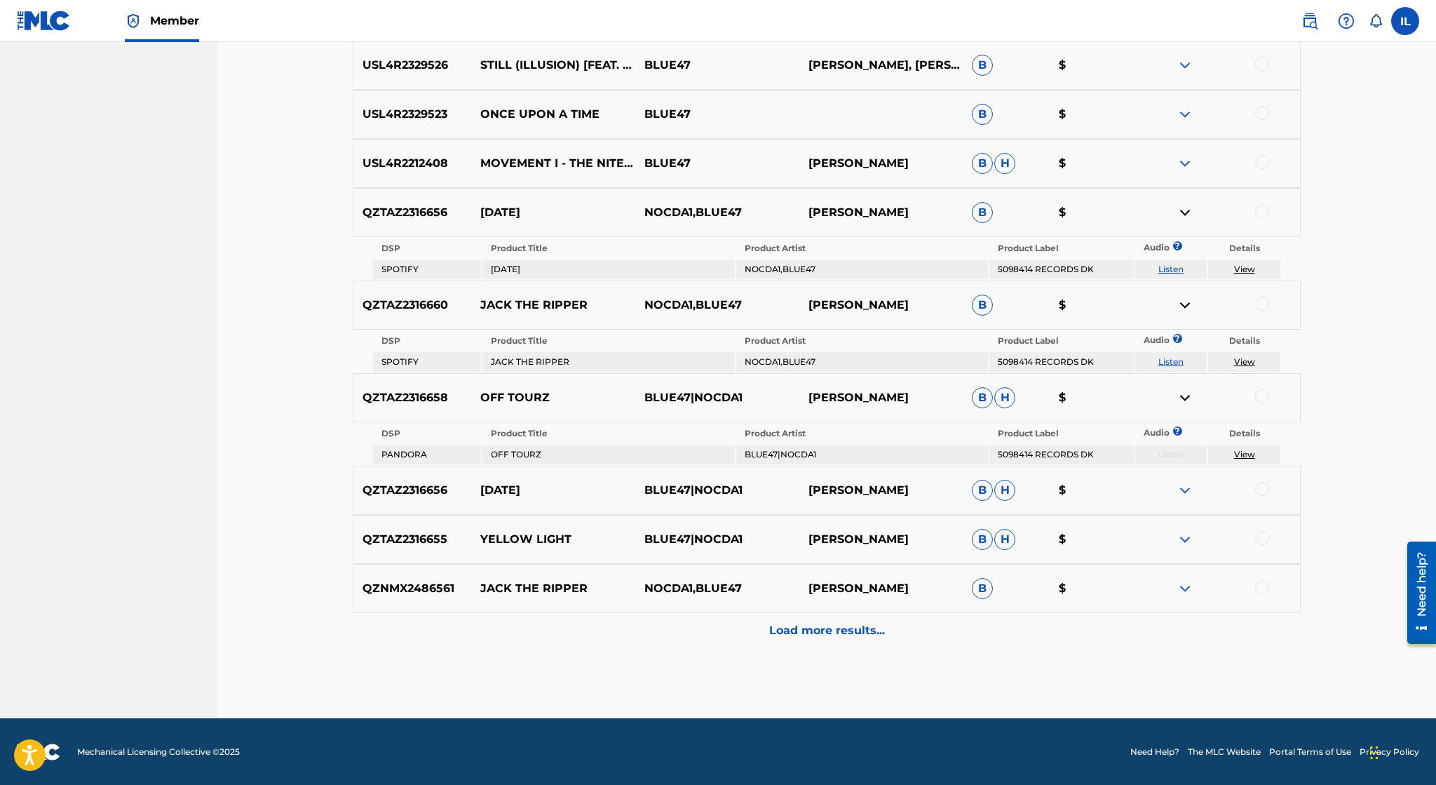
click at [784, 635] on p "Load more results..." at bounding box center [827, 630] width 116 height 17
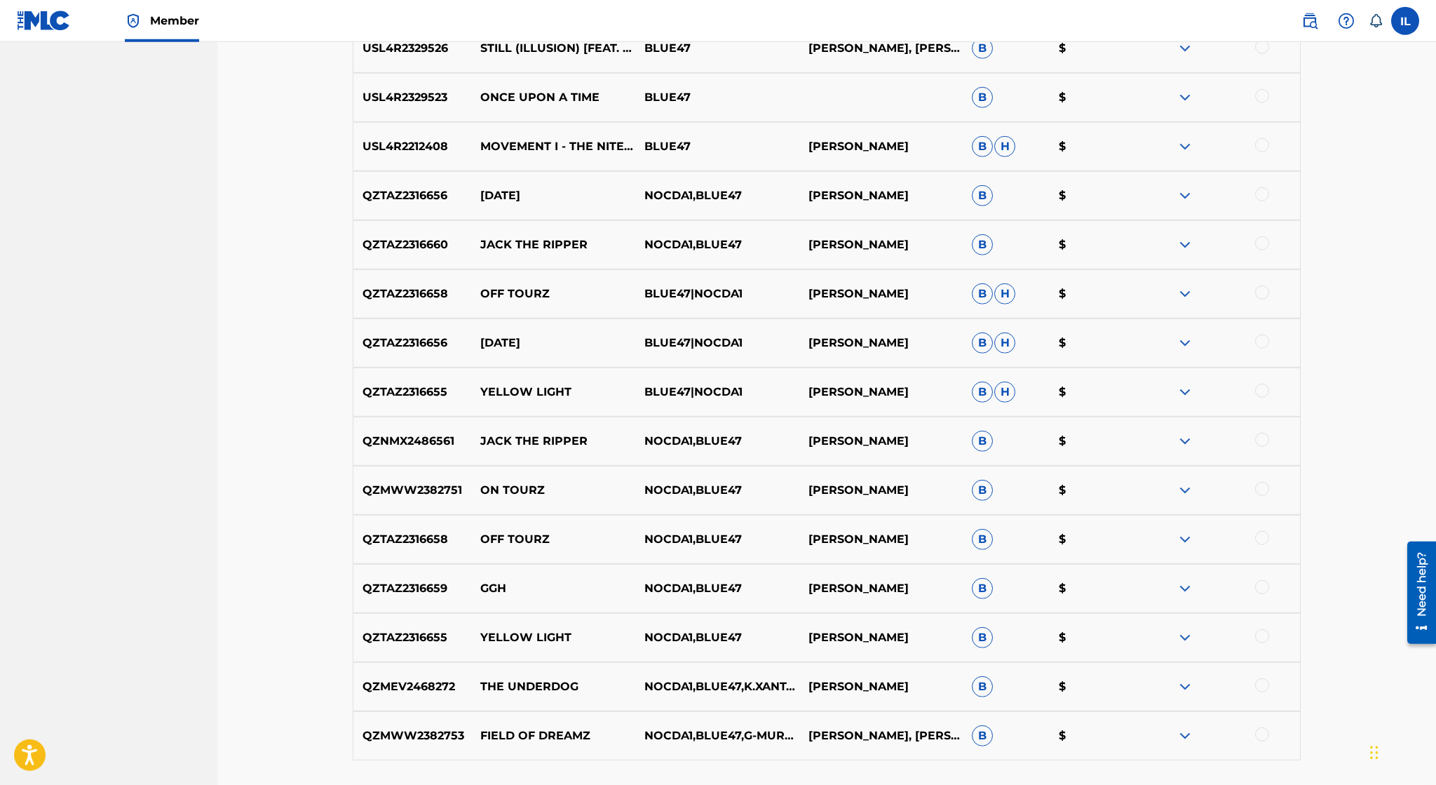
scroll to position [3066, 0]
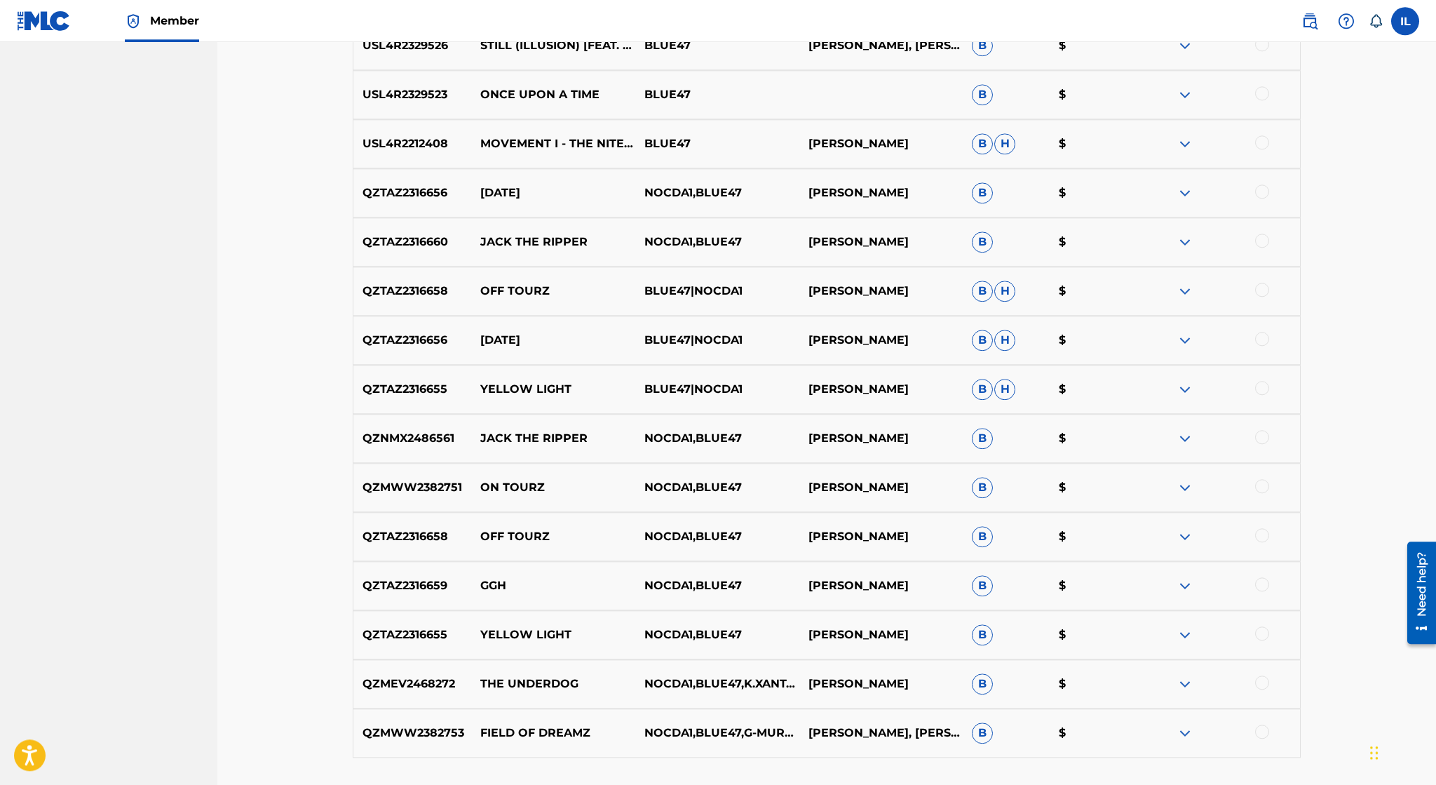
click at [1186, 193] on img at bounding box center [1185, 192] width 17 height 17
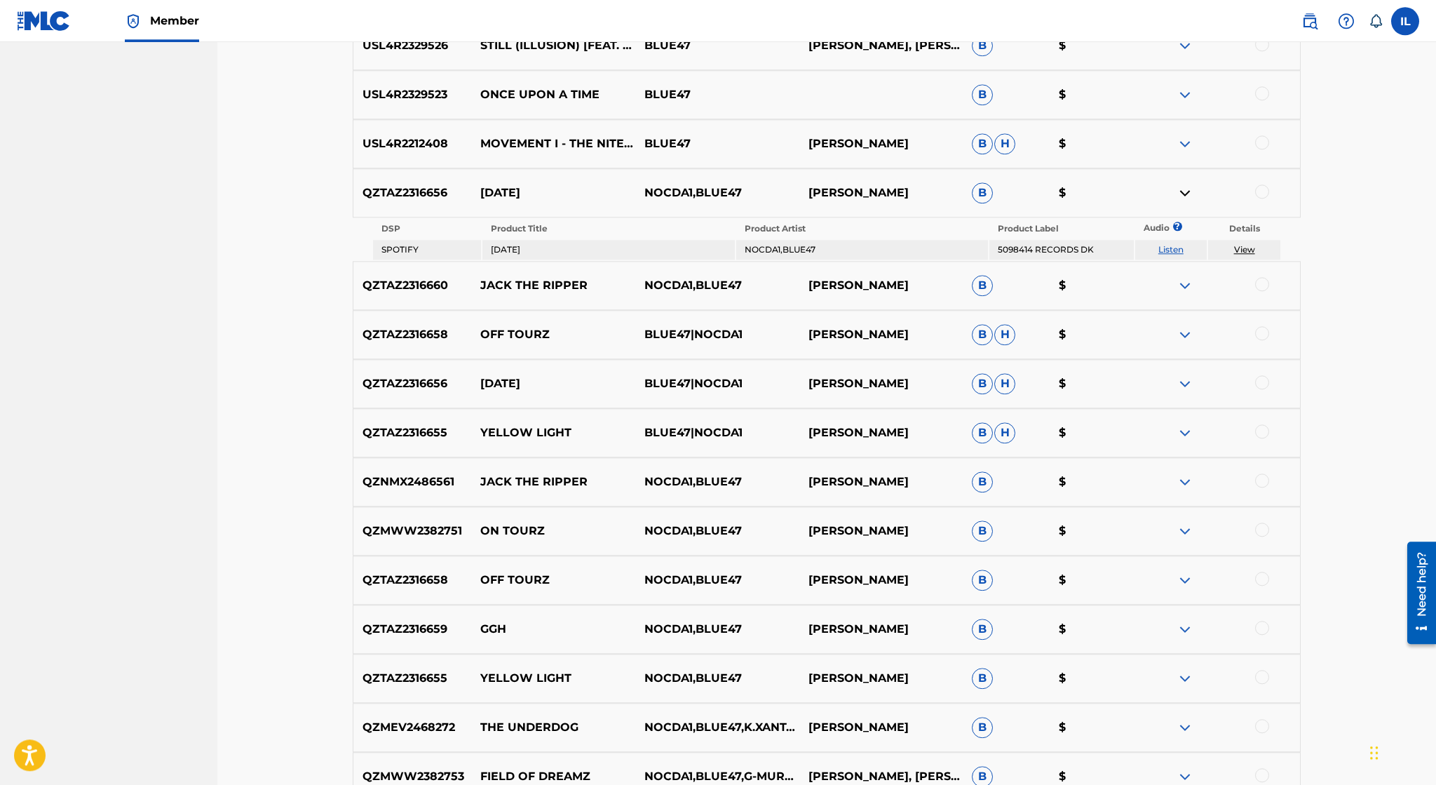
click at [1183, 332] on img at bounding box center [1185, 334] width 17 height 17
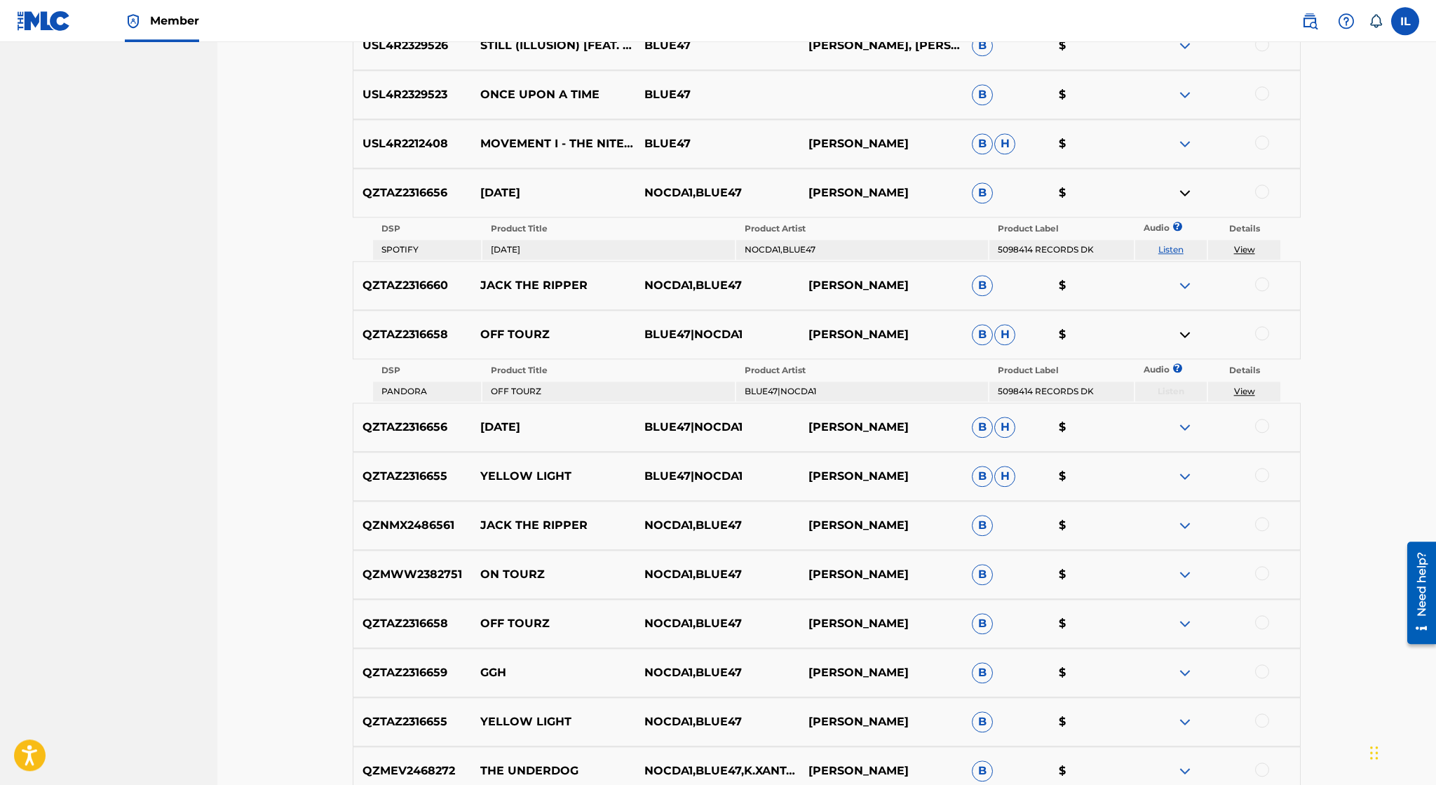
click at [1184, 427] on img at bounding box center [1185, 427] width 17 height 17
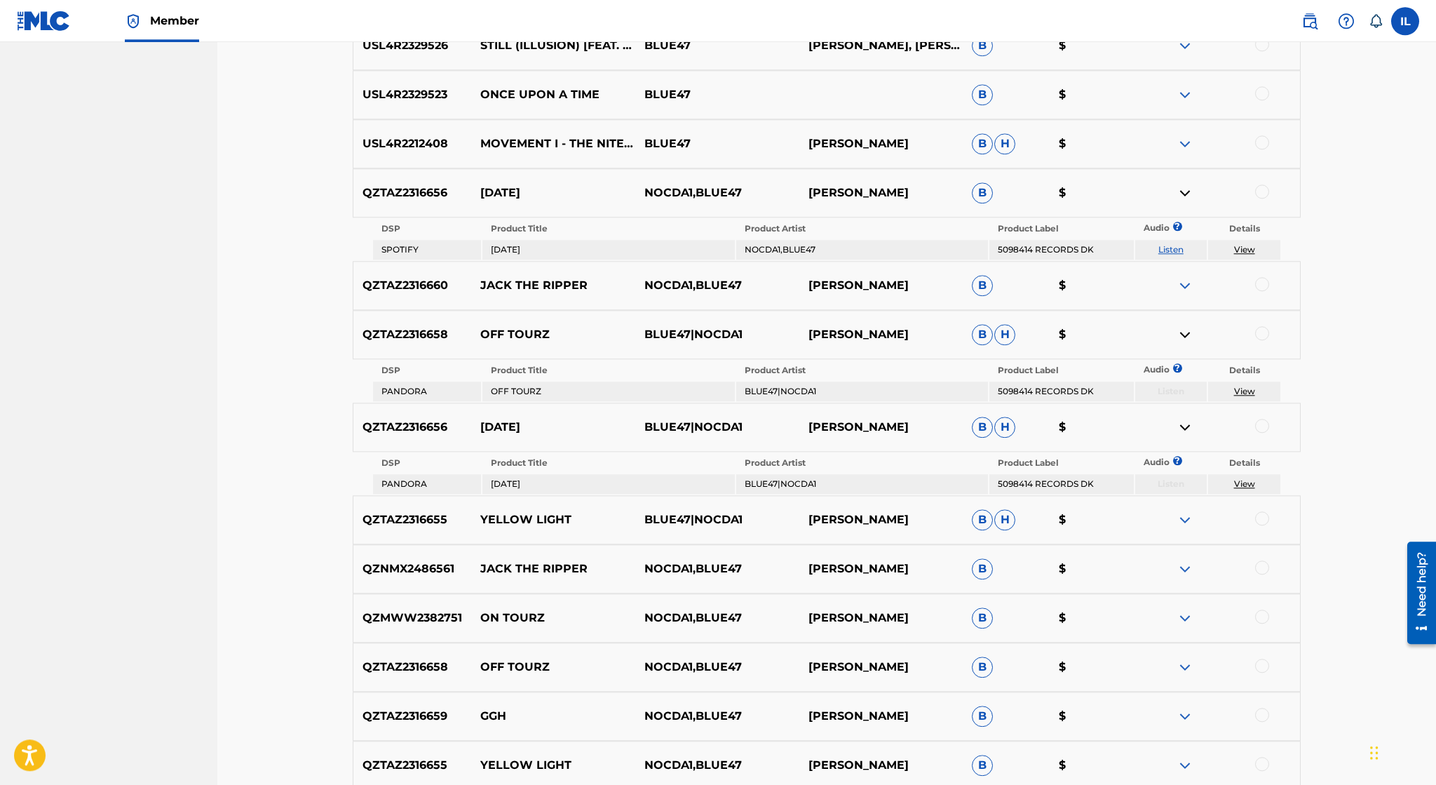
click at [1187, 520] on img at bounding box center [1185, 519] width 17 height 17
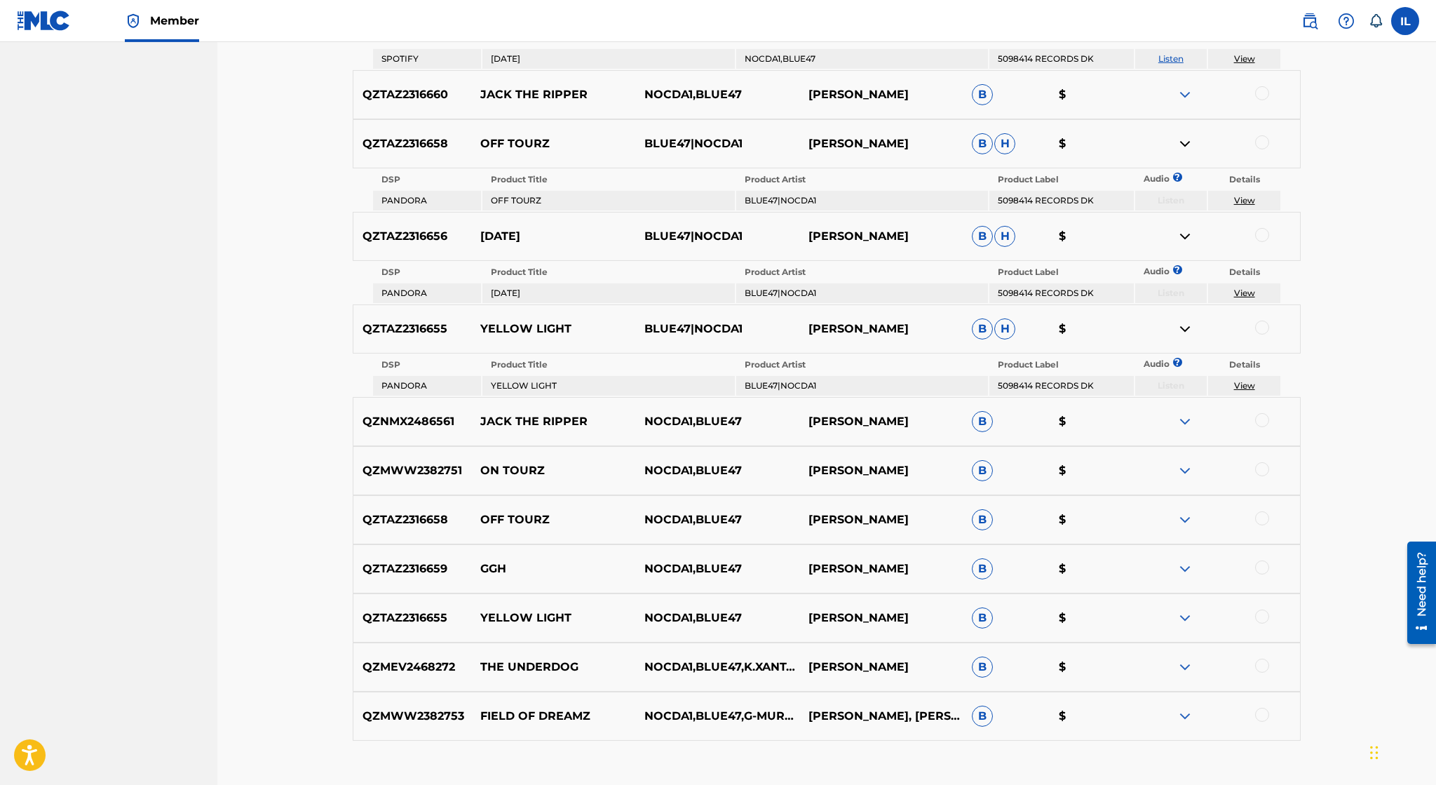
scroll to position [3280, 0]
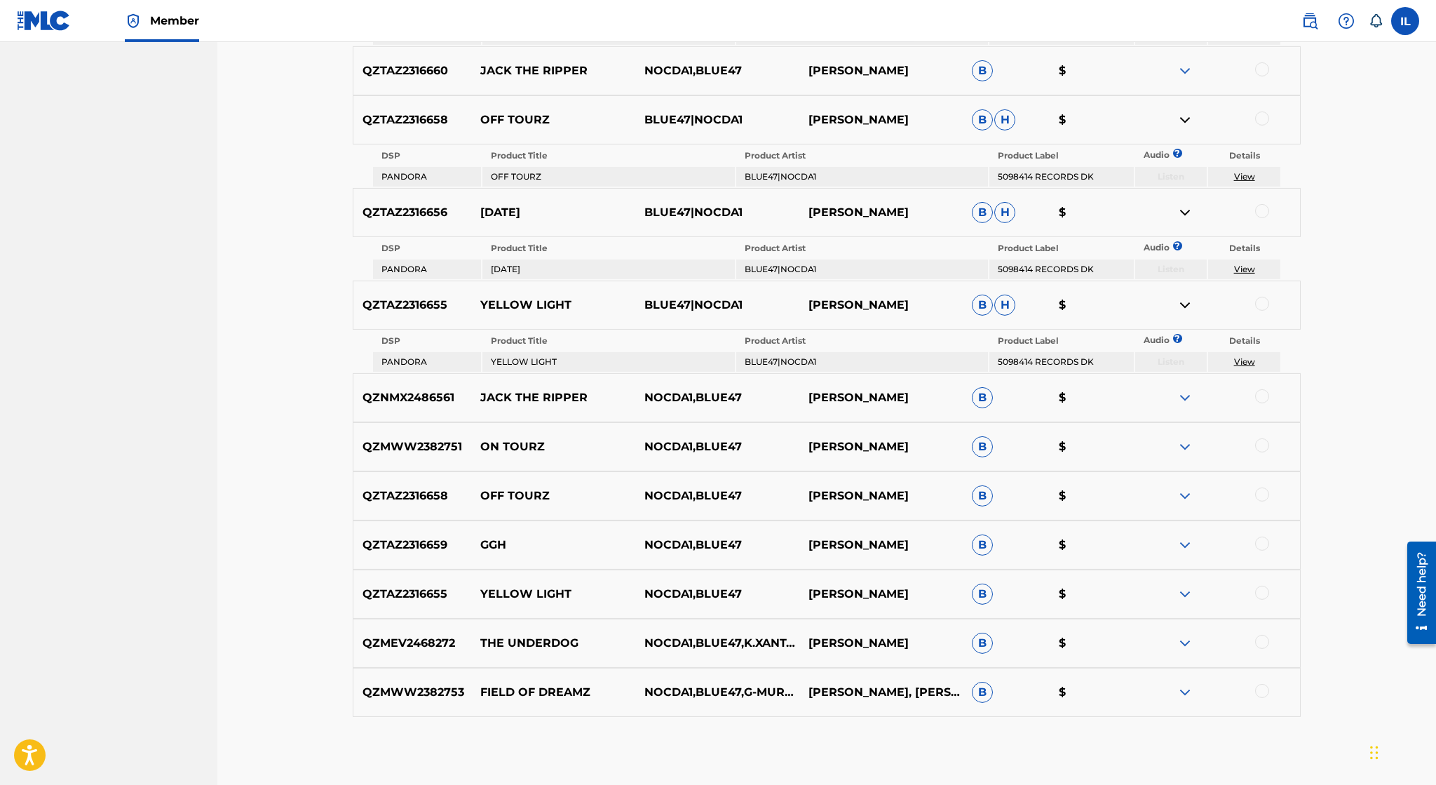
click at [1188, 448] on img at bounding box center [1185, 446] width 17 height 17
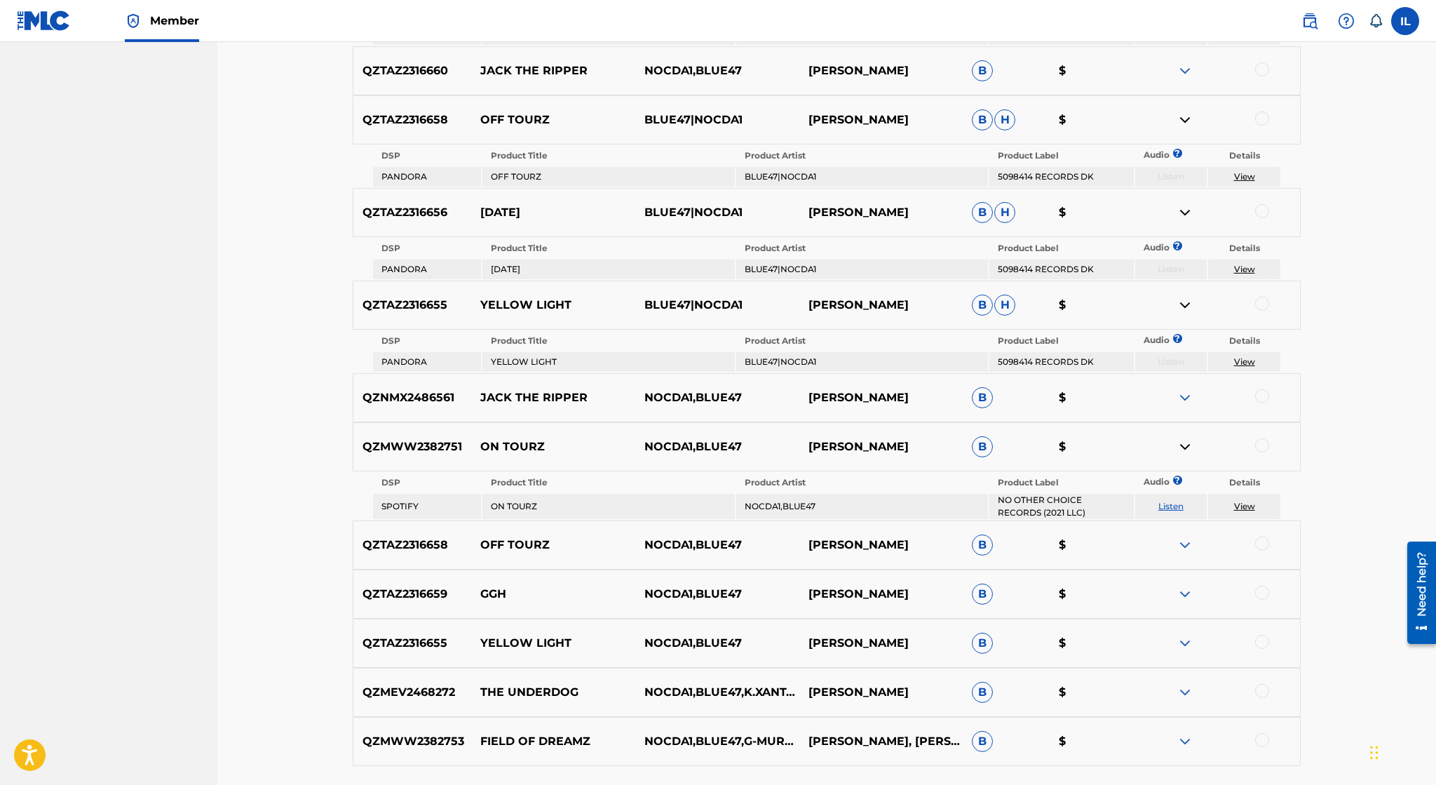
click at [1191, 548] on img at bounding box center [1185, 544] width 17 height 17
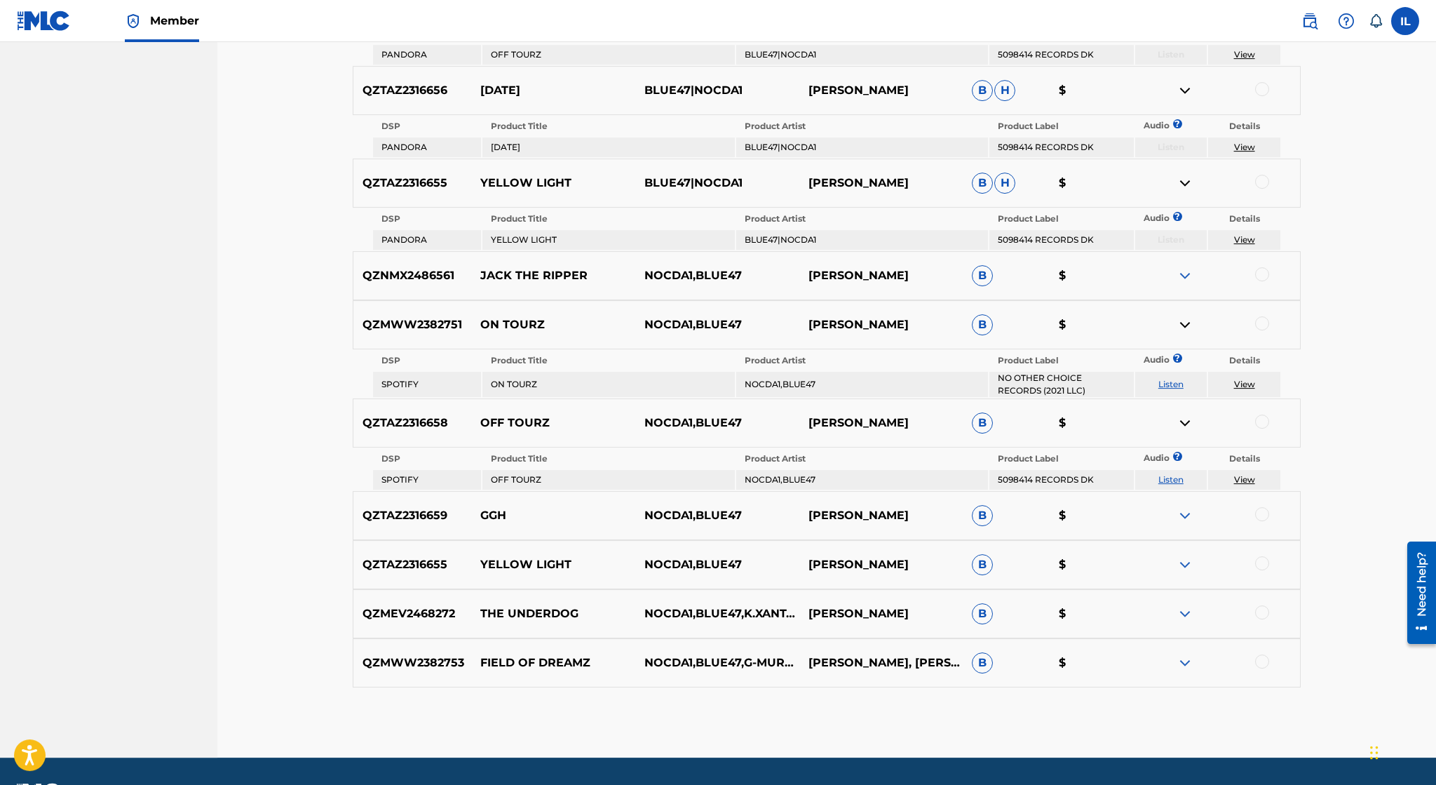
scroll to position [3403, 0]
click at [1183, 512] on img at bounding box center [1185, 514] width 17 height 17
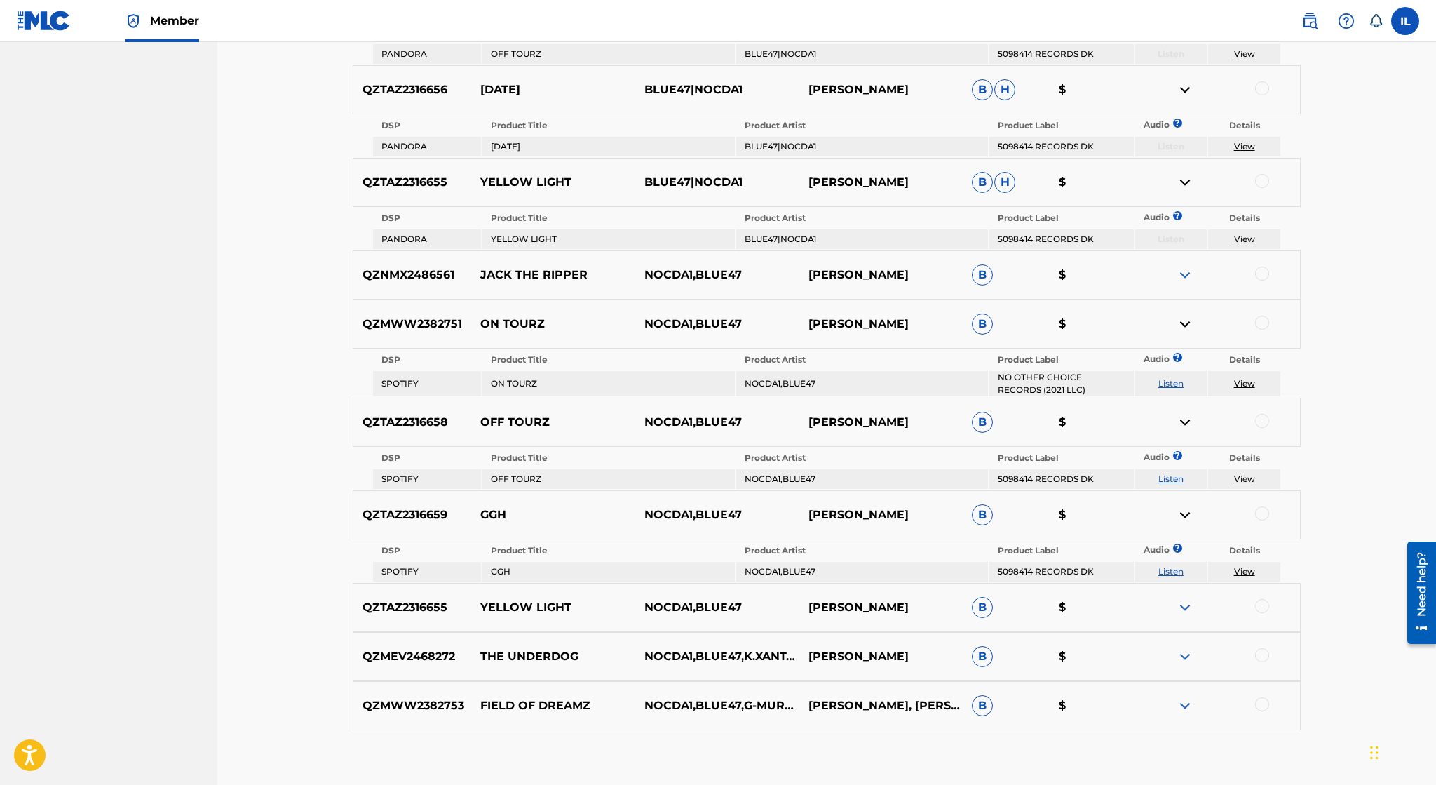
click at [1247, 571] on link "View" at bounding box center [1244, 571] width 21 height 11
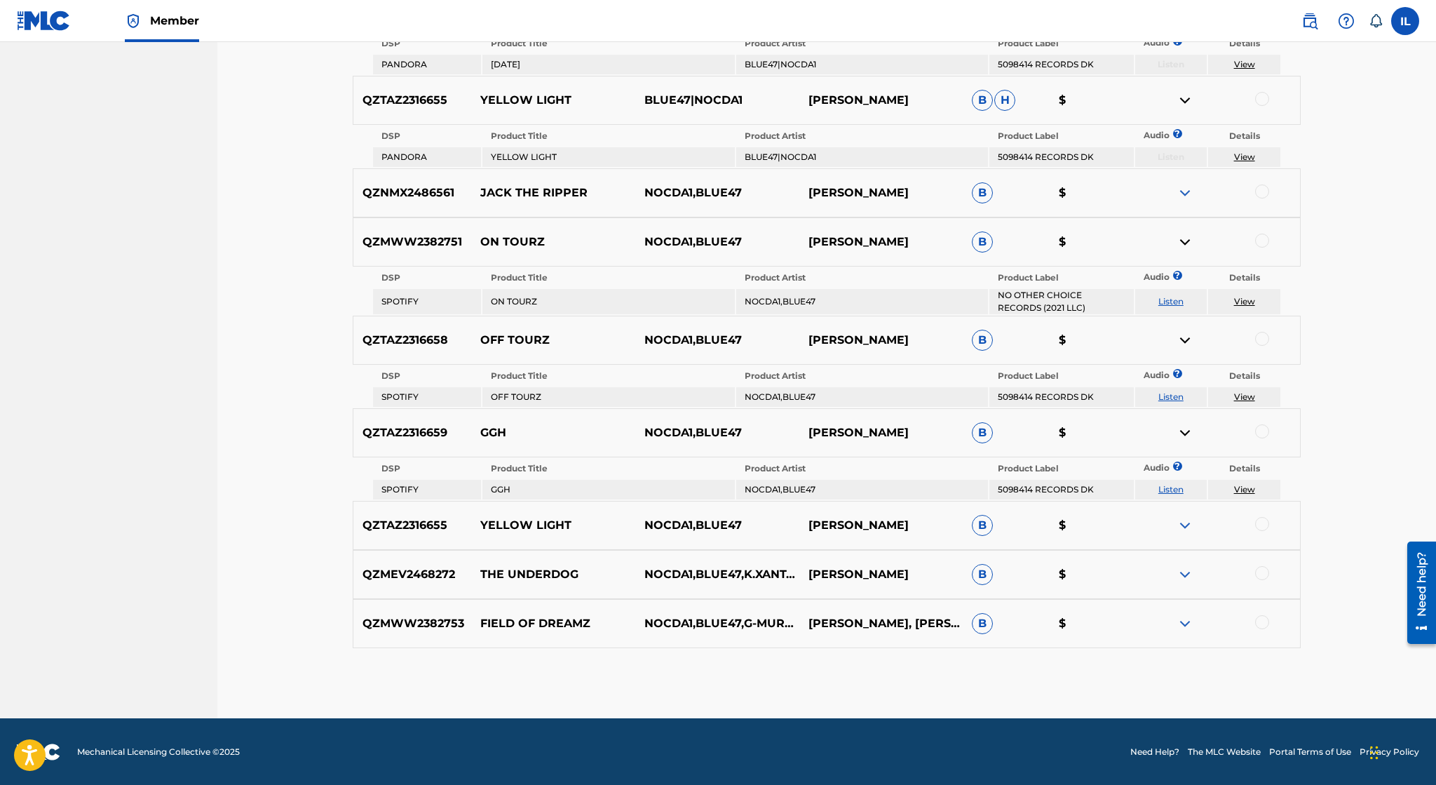
click at [1183, 626] on img at bounding box center [1185, 623] width 17 height 17
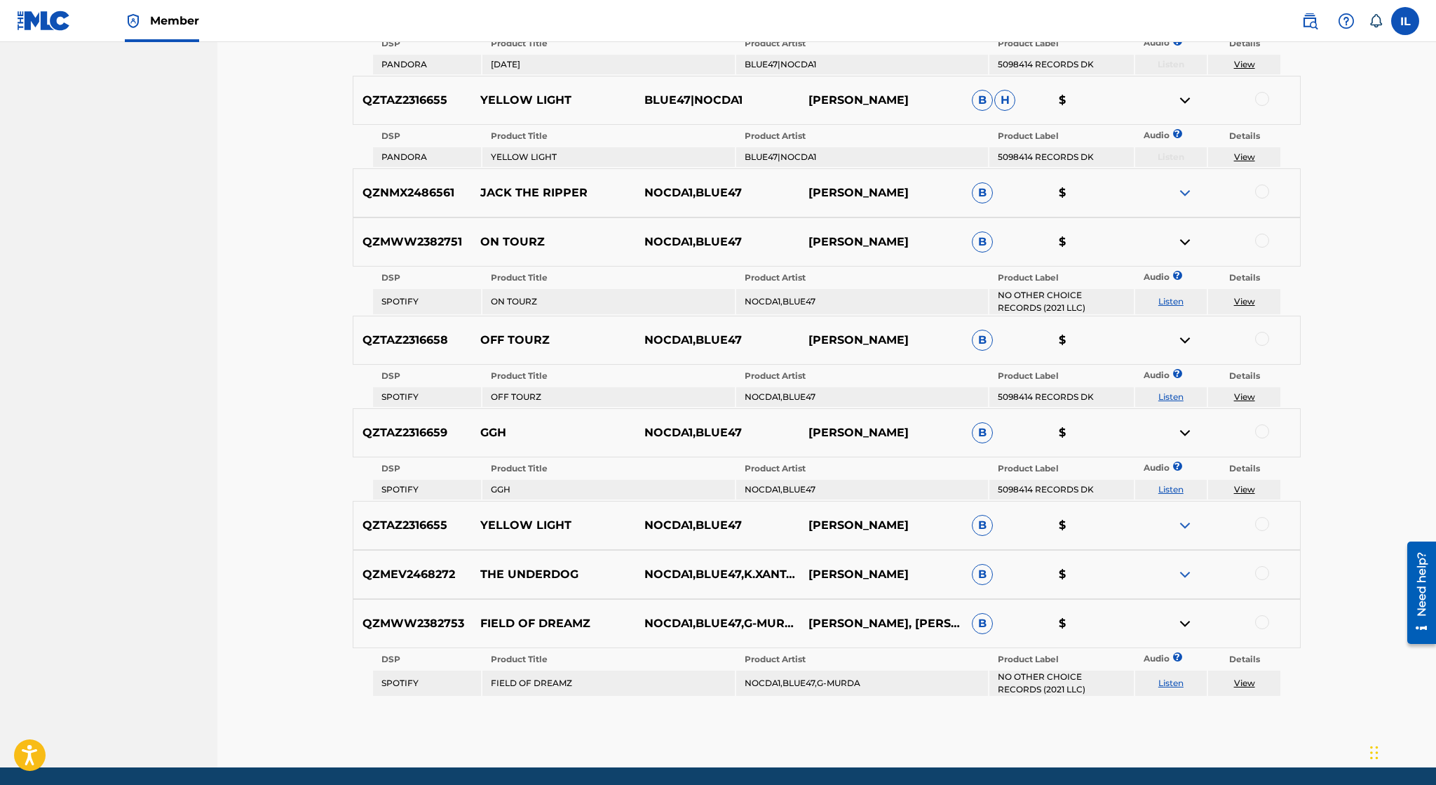
click at [1185, 574] on img at bounding box center [1185, 574] width 17 height 17
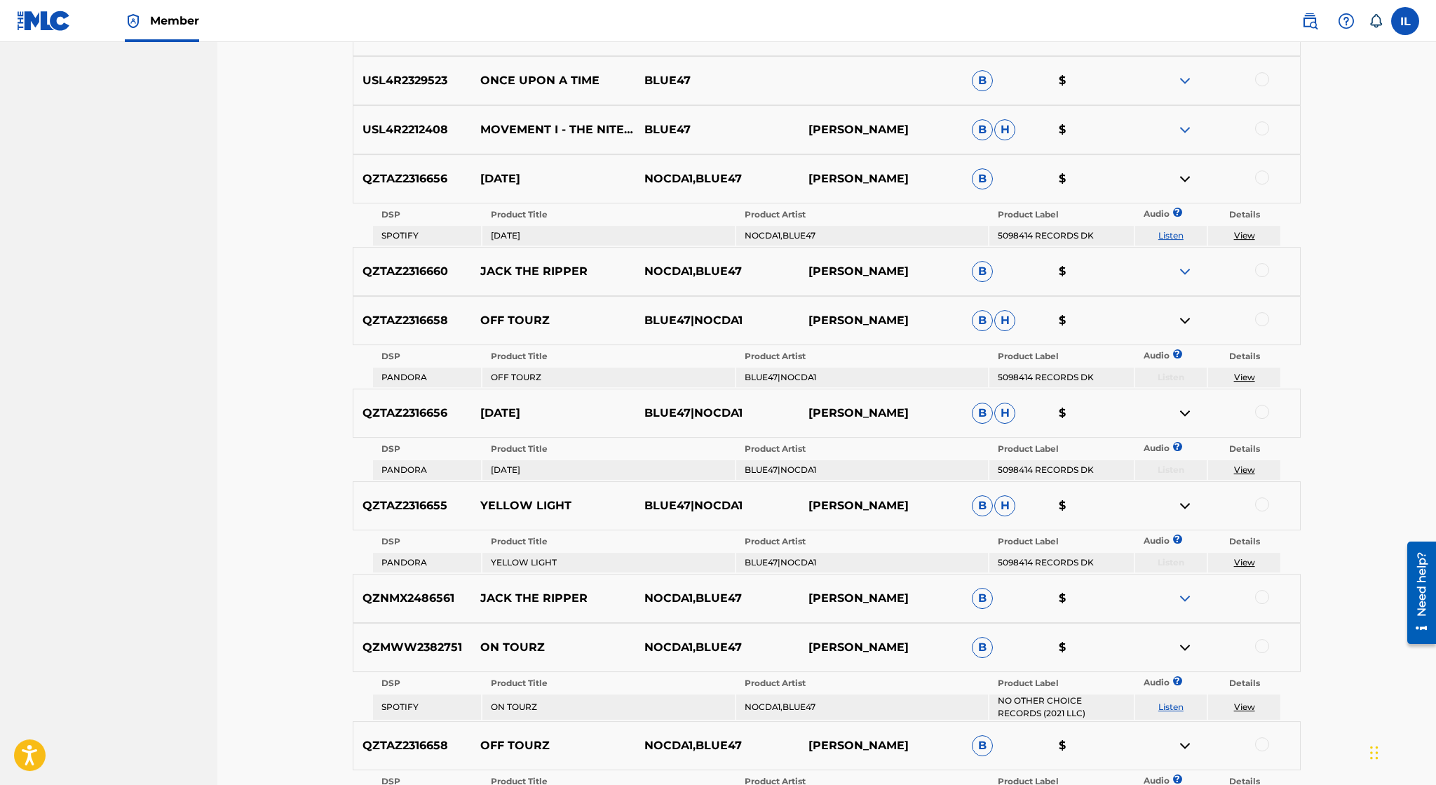
scroll to position [3052, 0]
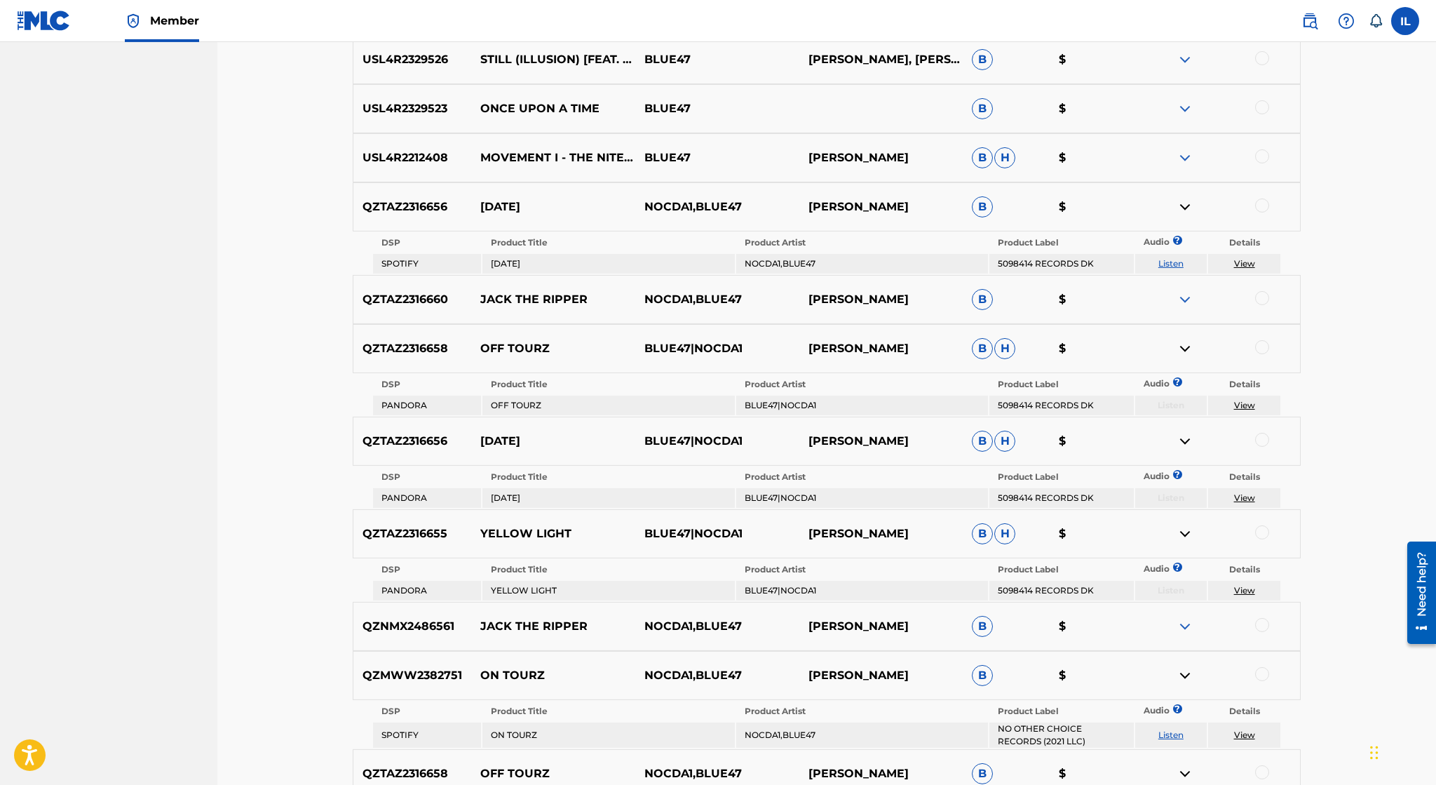
click at [1184, 201] on img at bounding box center [1185, 206] width 17 height 17
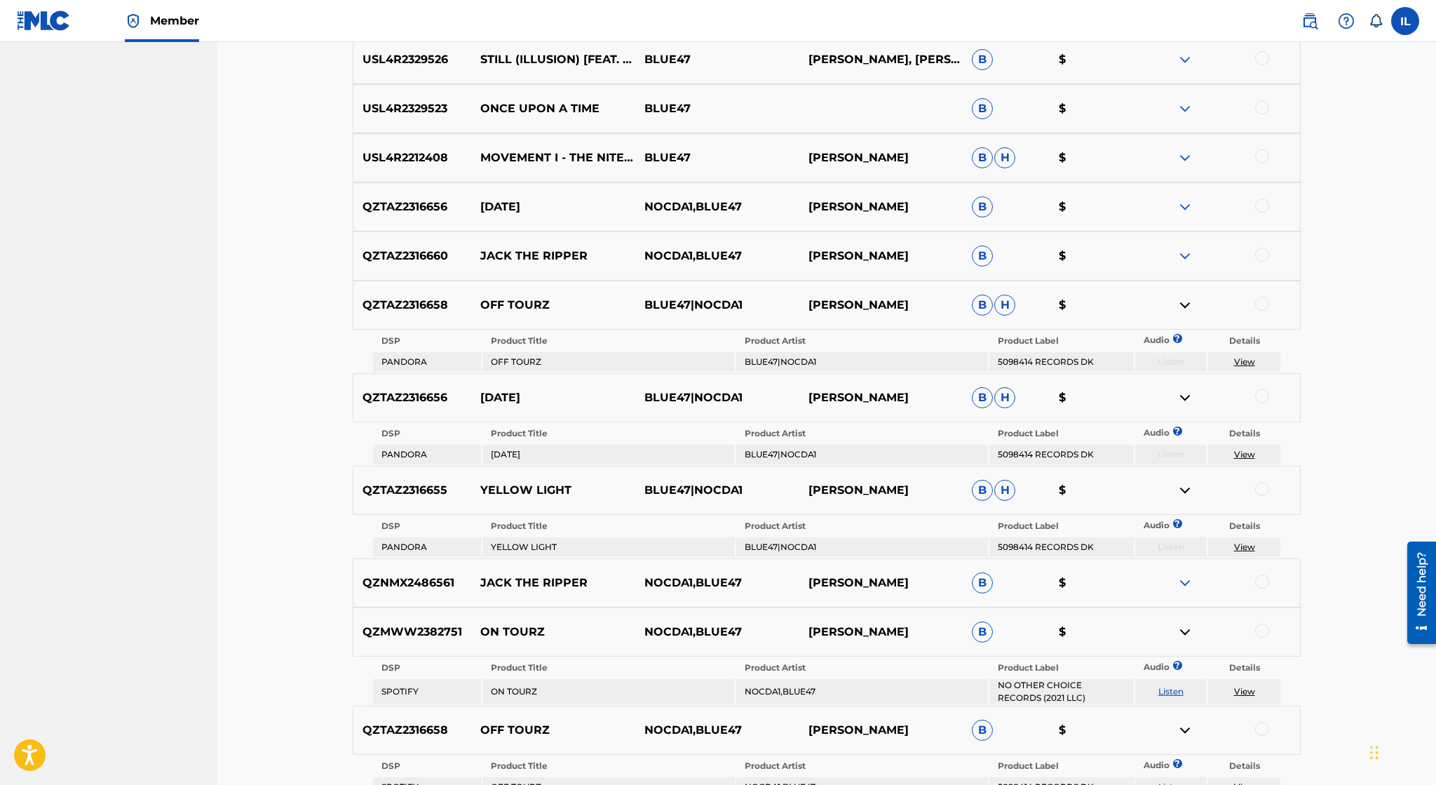
click at [1187, 294] on div "QZTAZ2316658 OFF TOURZ BLUE47|NOCDA1 [PERSON_NAME] [PERSON_NAME] $" at bounding box center [827, 304] width 948 height 49
click at [1184, 306] on img at bounding box center [1185, 305] width 17 height 17
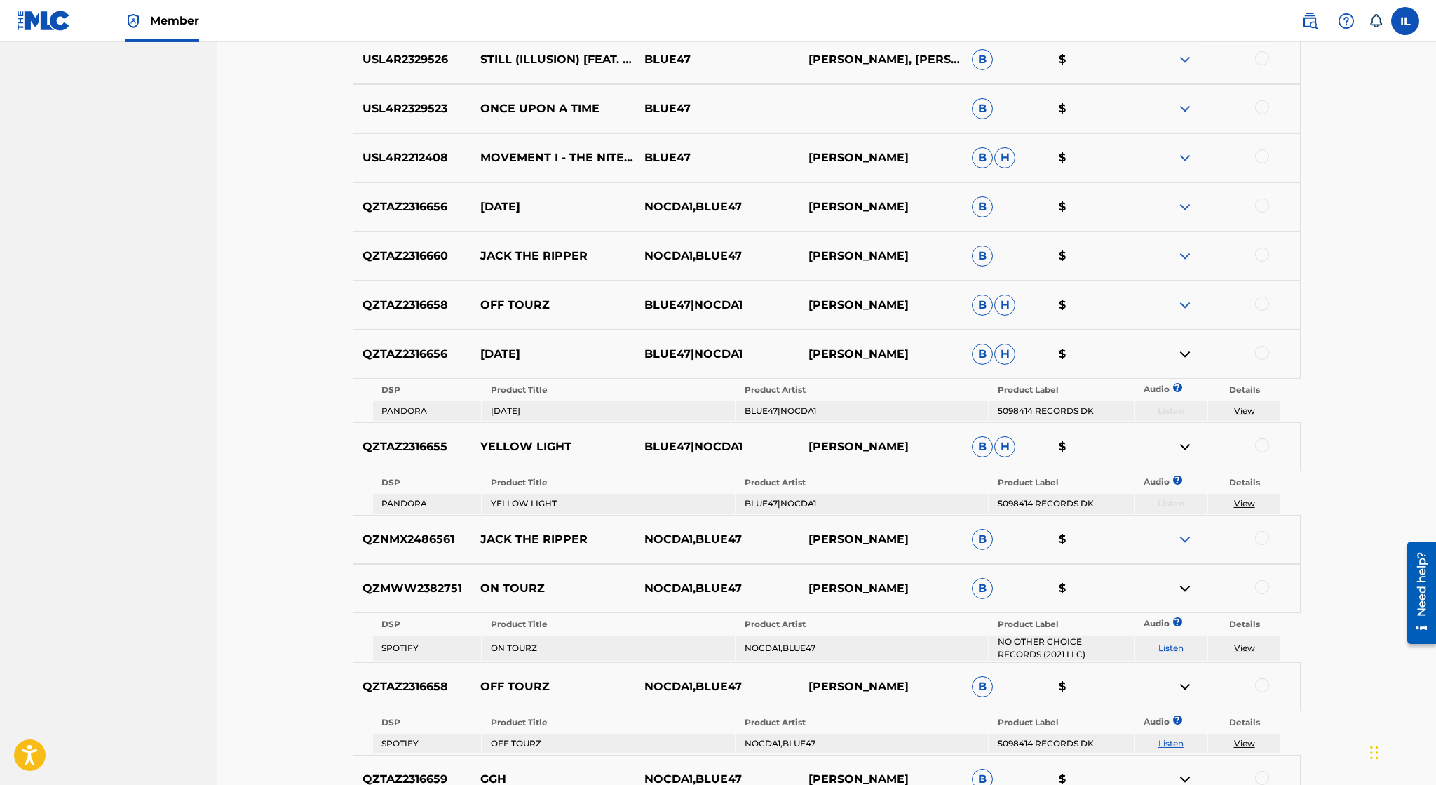
click at [1187, 351] on img at bounding box center [1185, 354] width 17 height 17
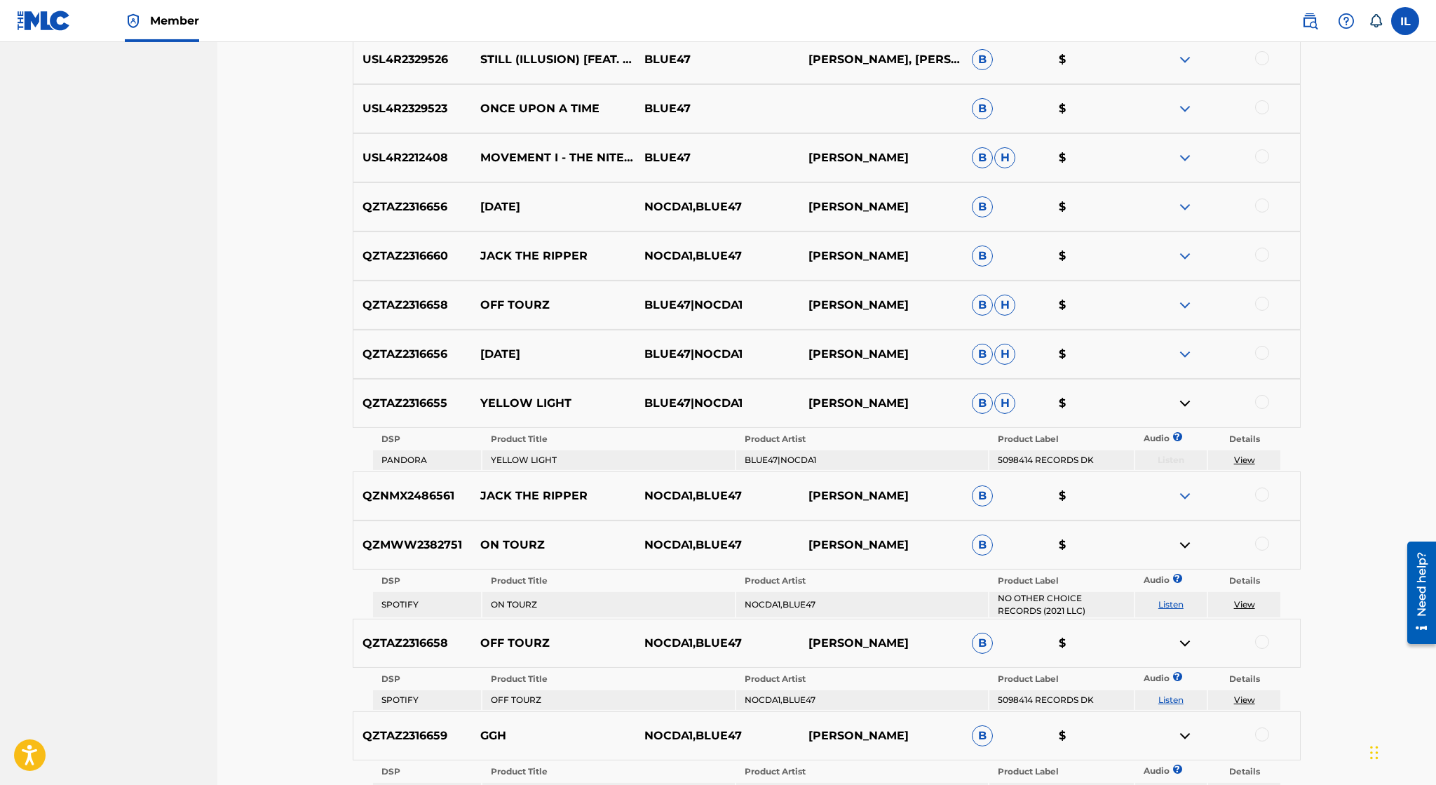
click at [1184, 411] on img at bounding box center [1185, 403] width 17 height 17
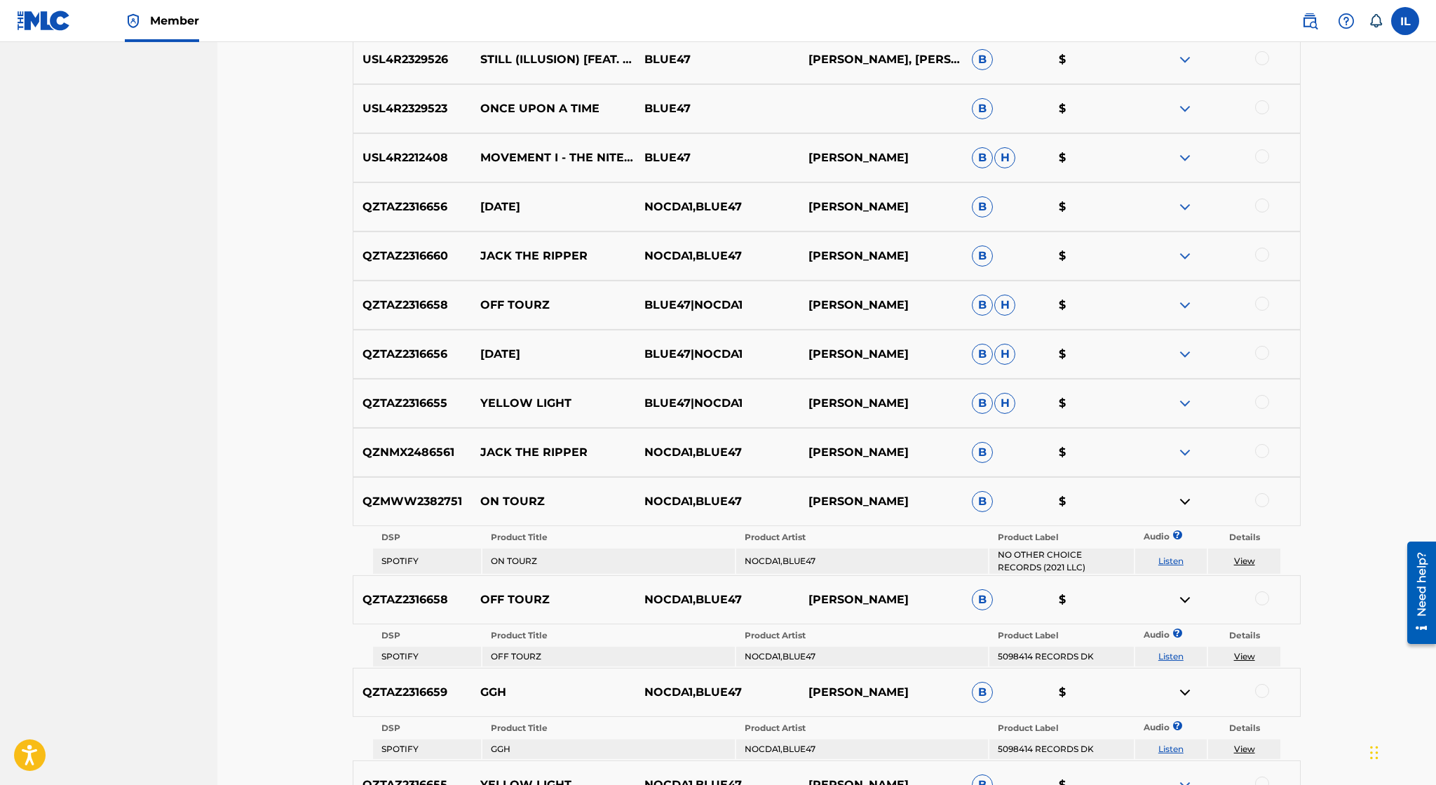
click at [1184, 490] on div "QZMWW2382751 ON TOURZ NOCDA1,BLUE47 [PERSON_NAME] B $" at bounding box center [827, 501] width 948 height 49
click at [1184, 497] on img at bounding box center [1185, 501] width 17 height 17
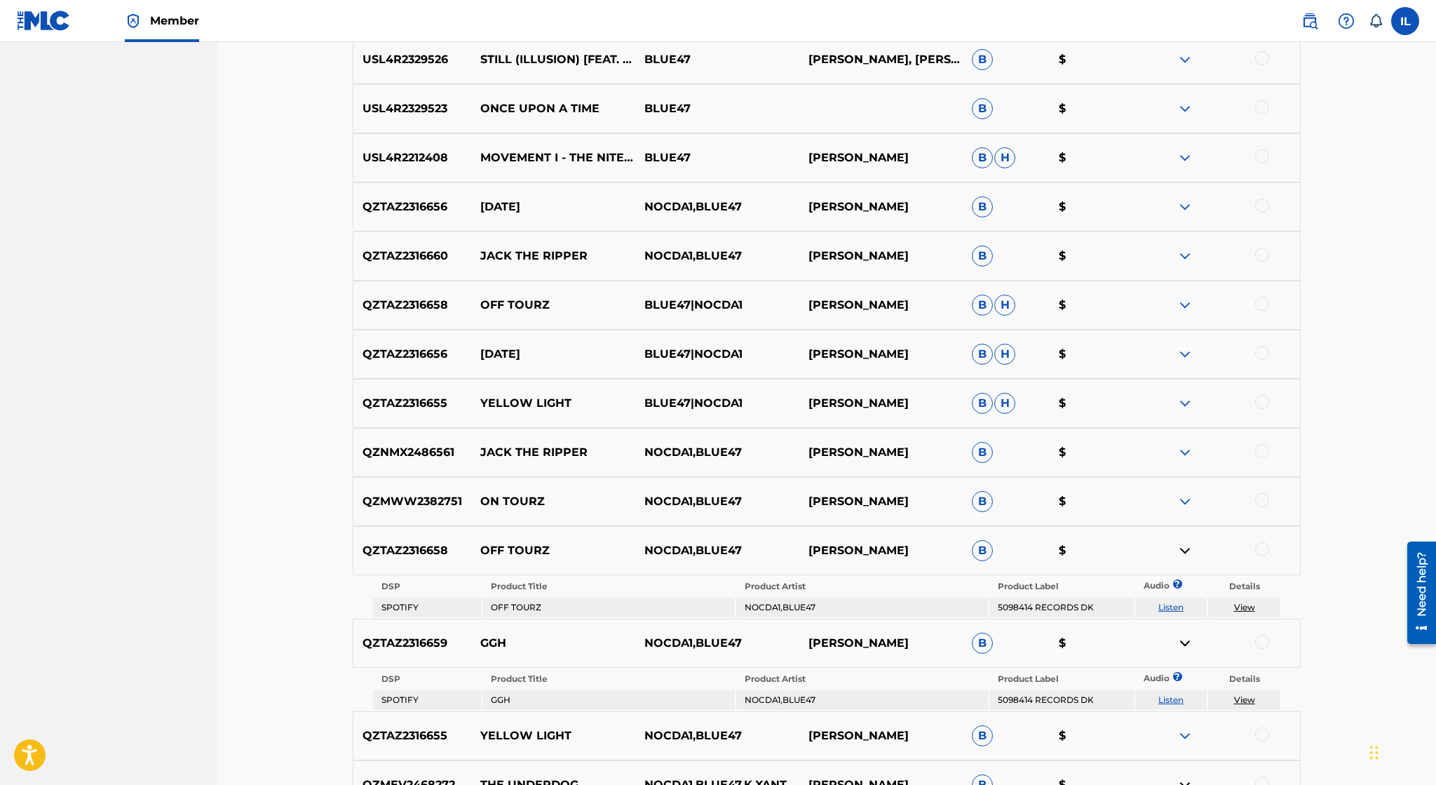
click at [1184, 546] on img at bounding box center [1185, 550] width 17 height 17
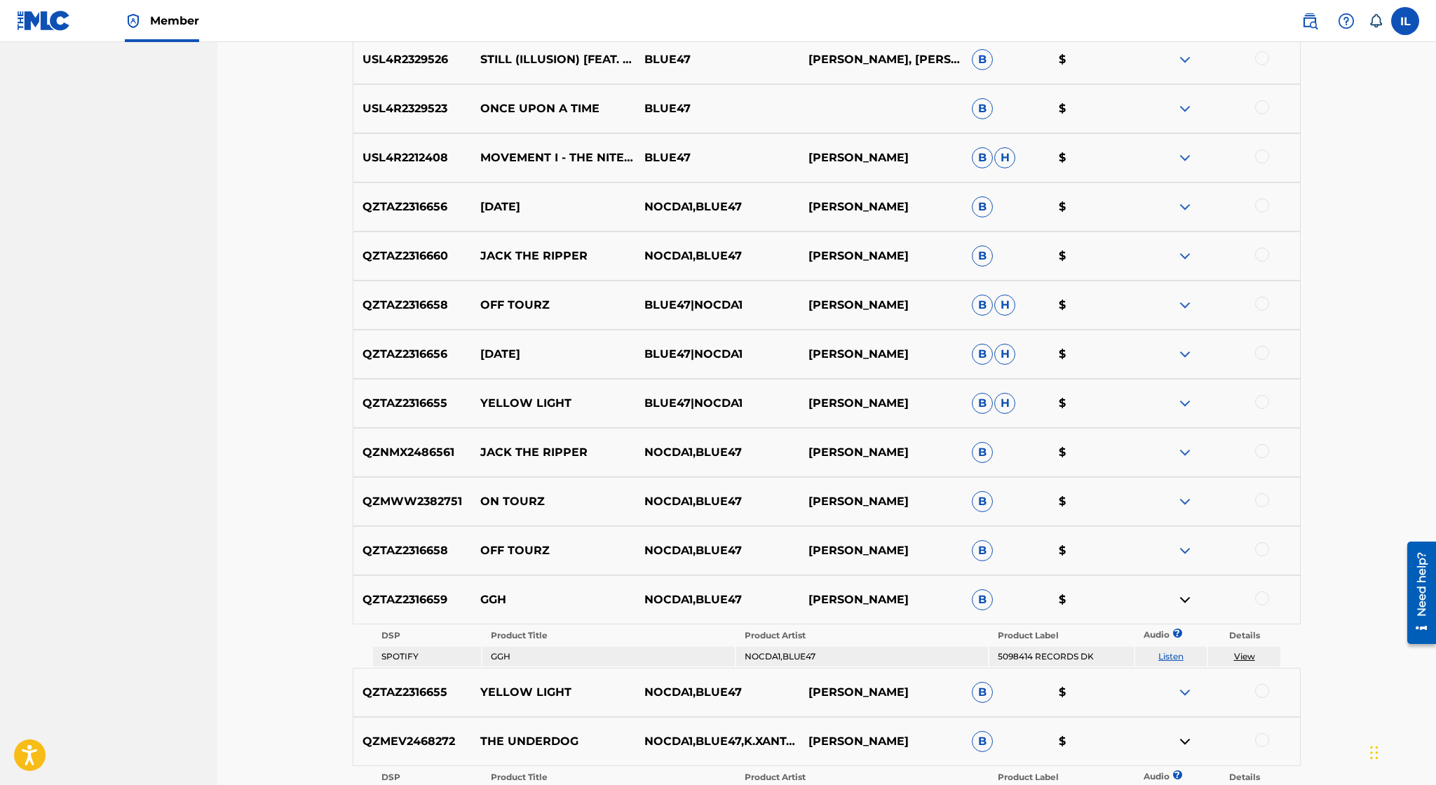
click at [1184, 596] on img at bounding box center [1185, 599] width 17 height 17
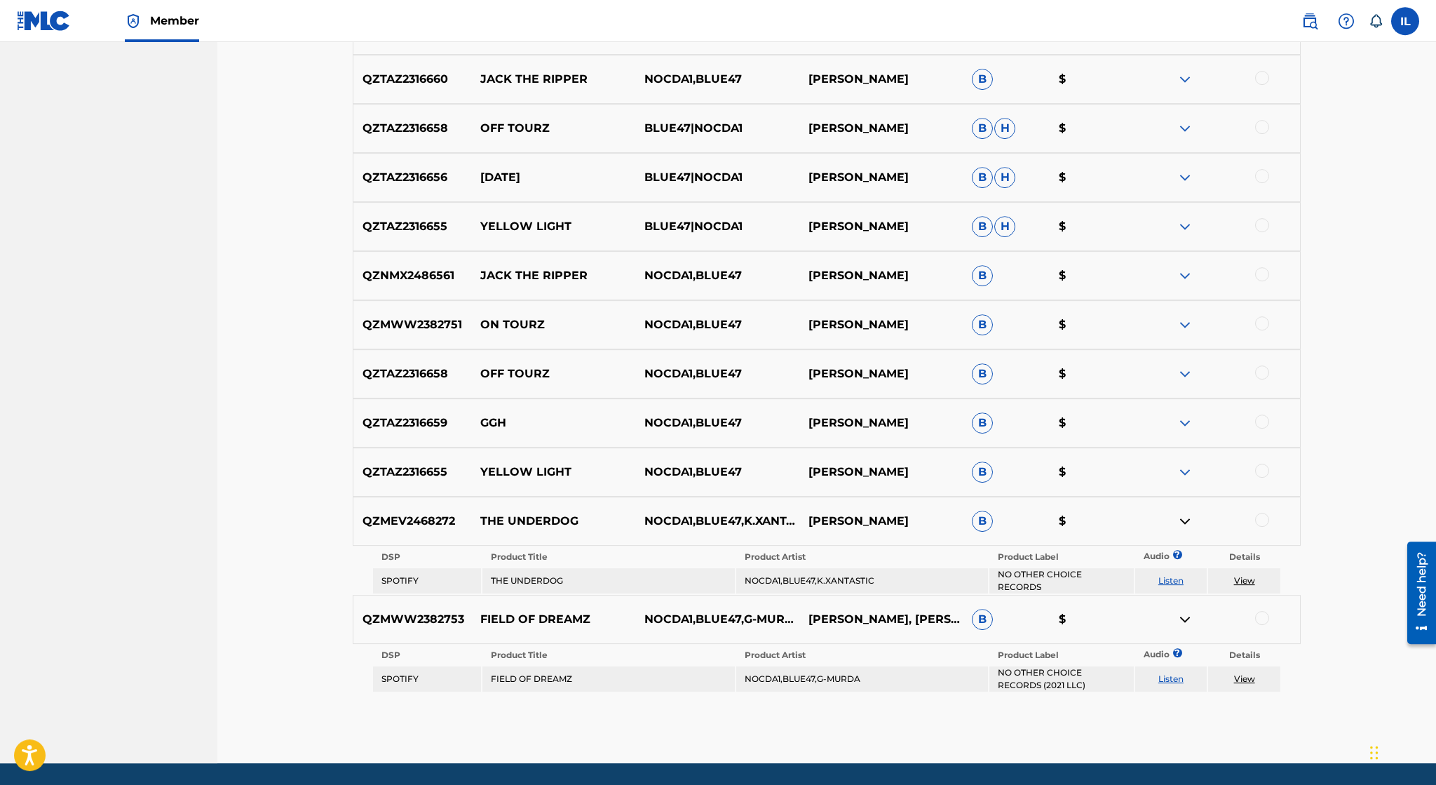
scroll to position [3263, 0]
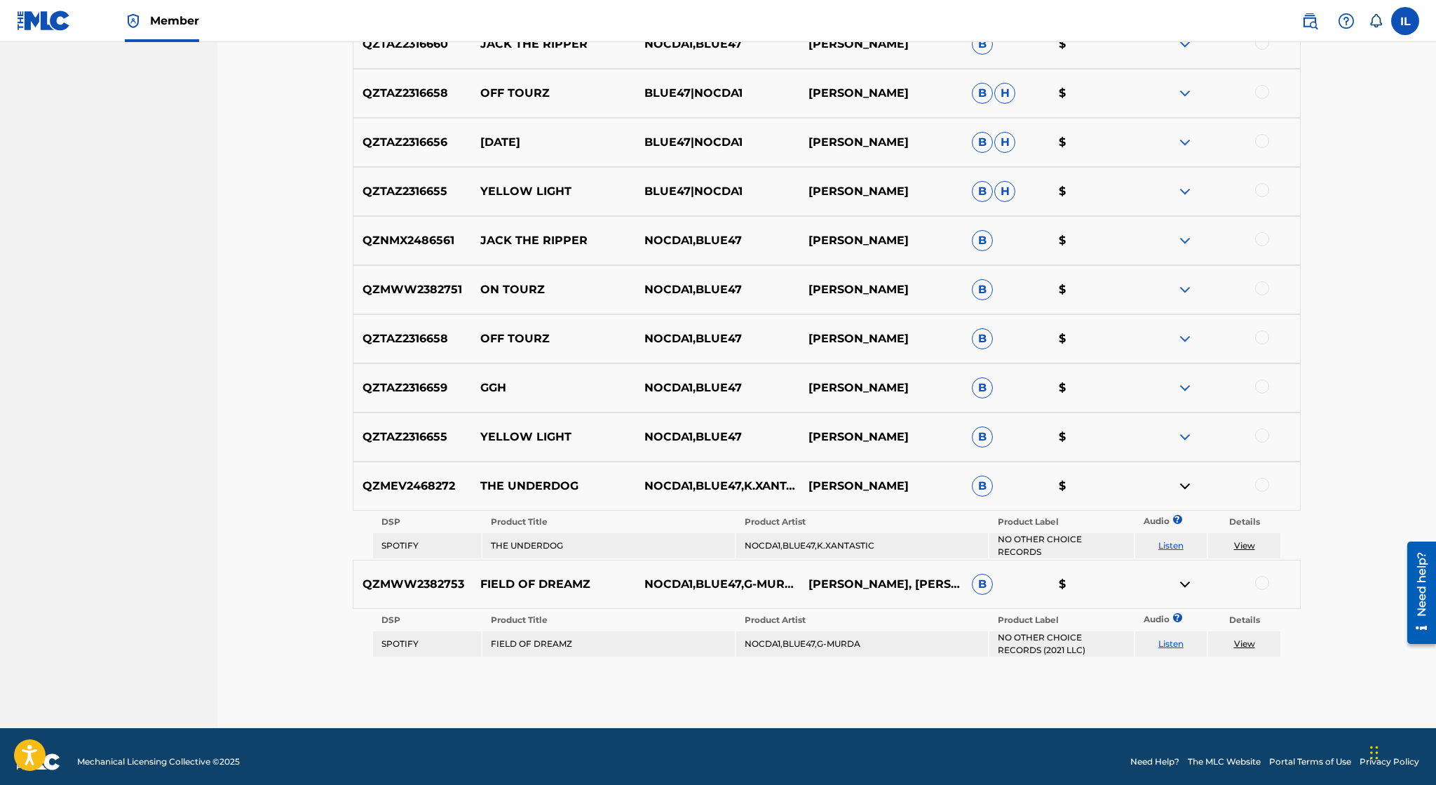
click at [1183, 482] on img at bounding box center [1185, 486] width 17 height 17
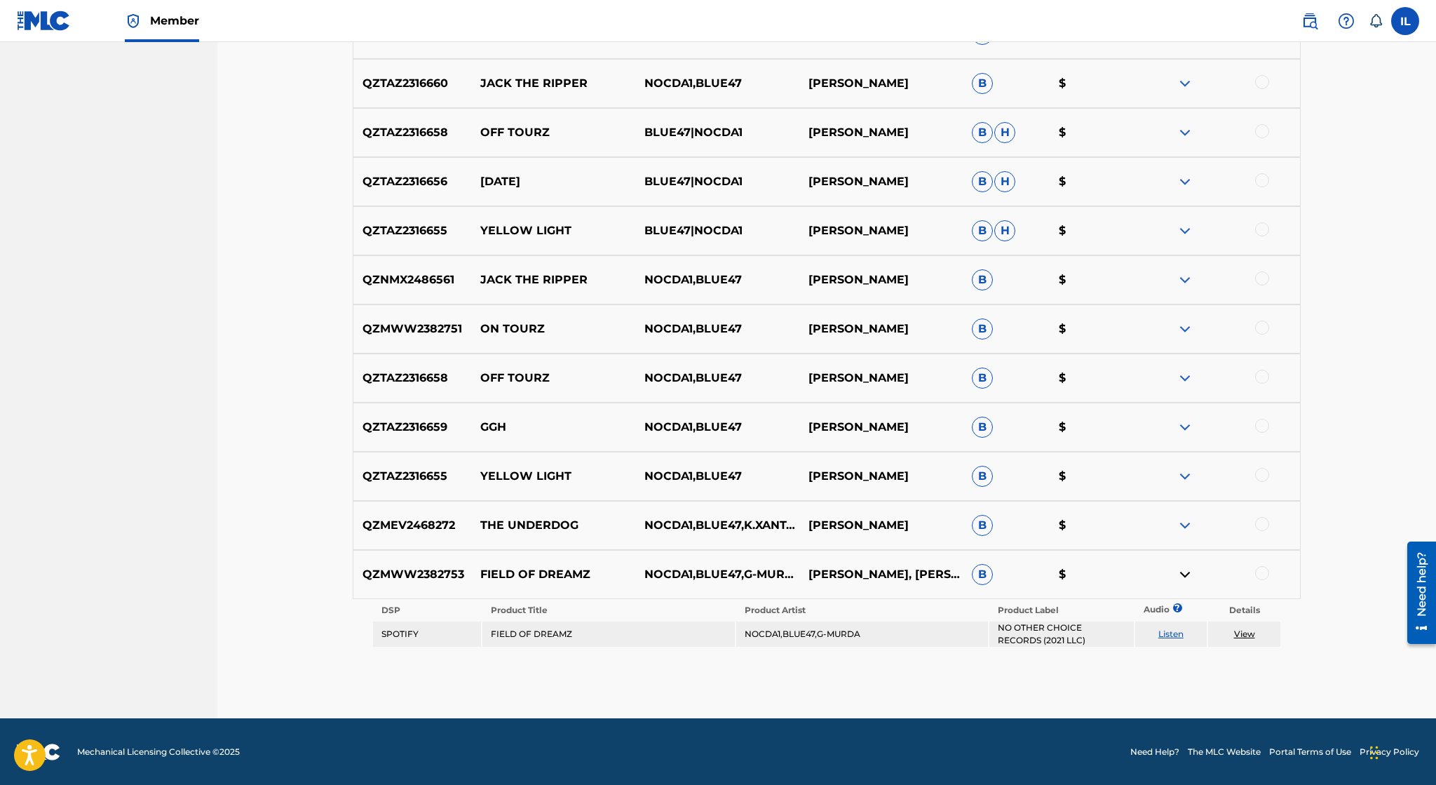
click at [1182, 574] on img at bounding box center [1185, 574] width 17 height 17
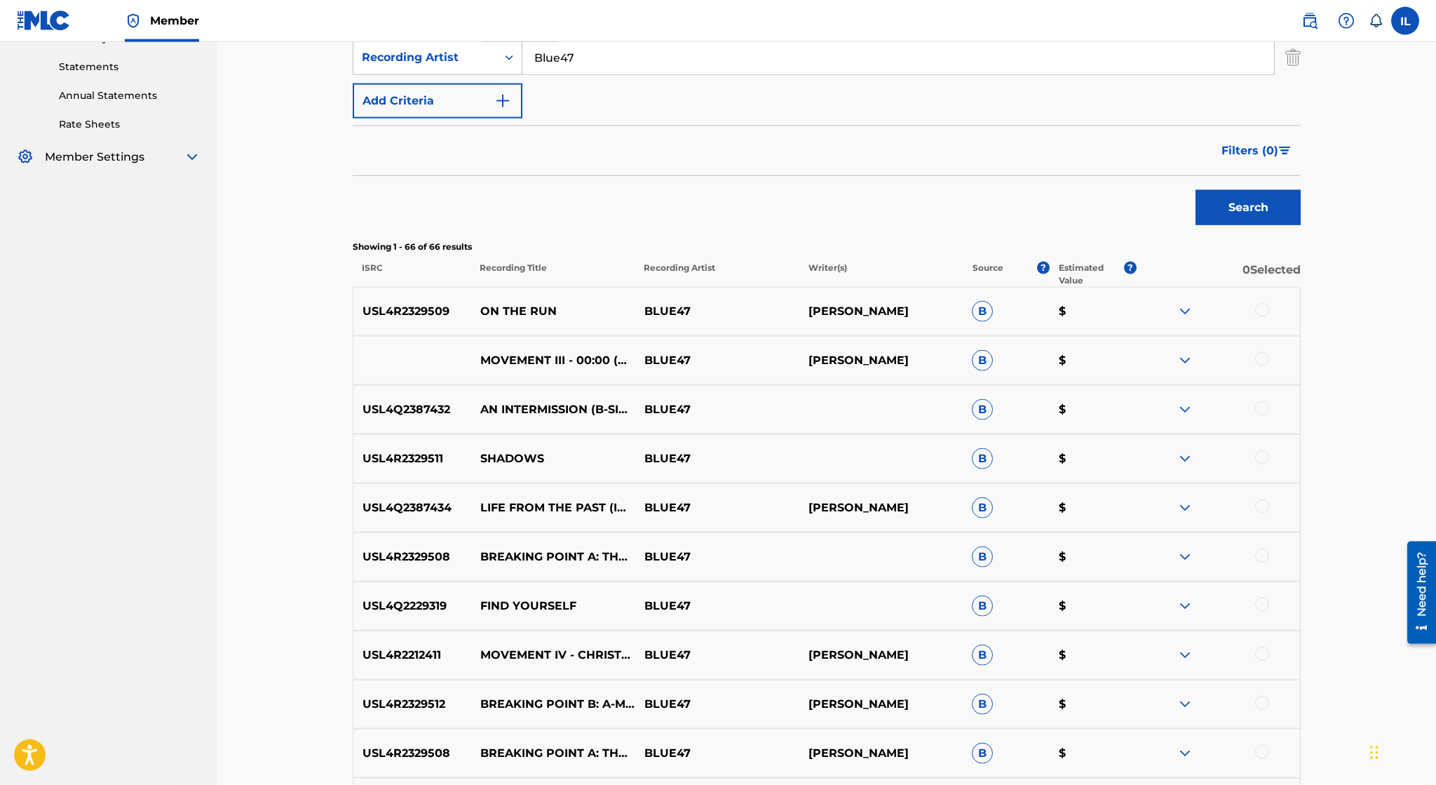
scroll to position [296, 0]
click at [1184, 362] on img at bounding box center [1185, 361] width 17 height 17
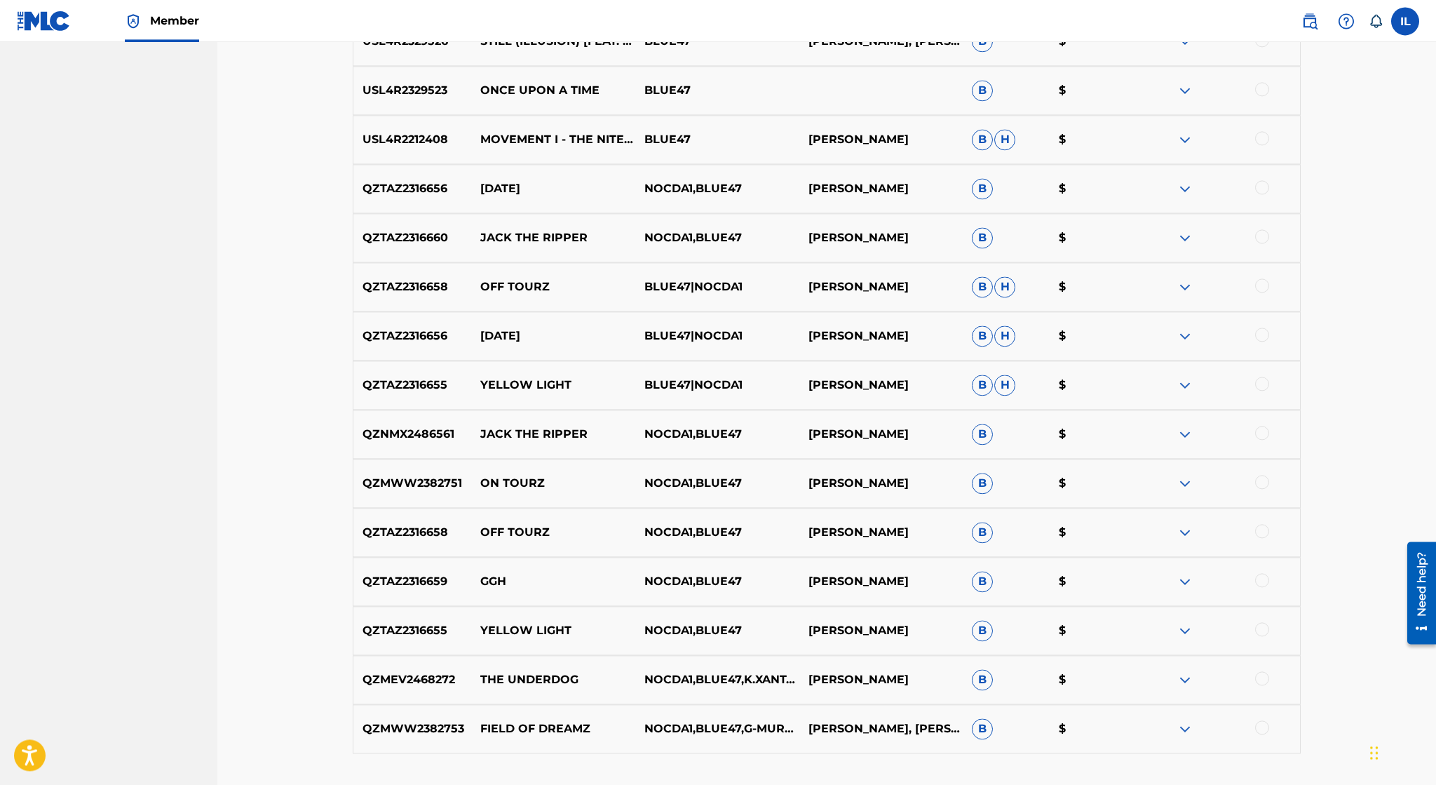
scroll to position [3112, 0]
click at [1182, 239] on img at bounding box center [1185, 239] width 17 height 17
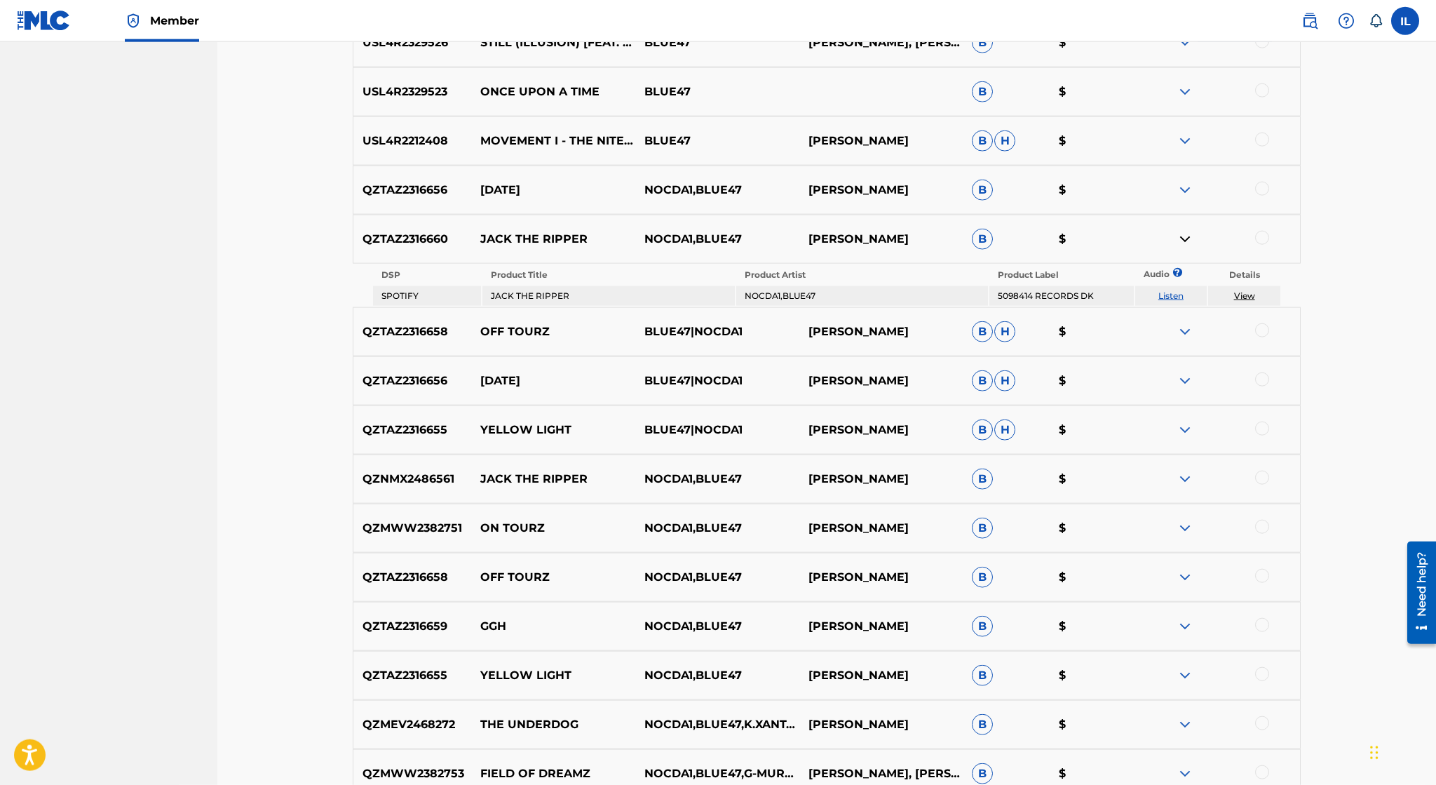
click at [1182, 480] on img at bounding box center [1185, 479] width 17 height 17
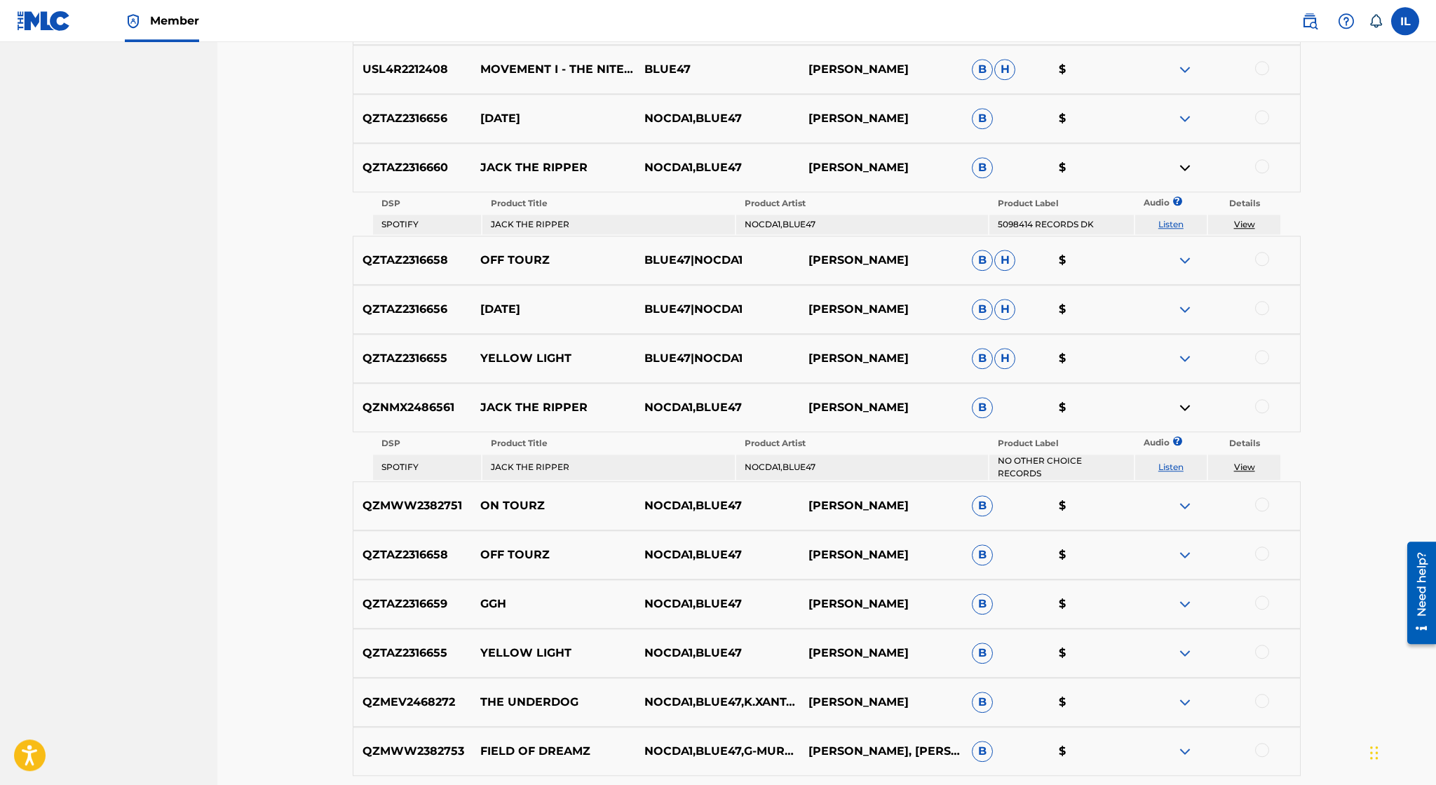
scroll to position [3184, 0]
click at [1183, 364] on img at bounding box center [1185, 358] width 17 height 17
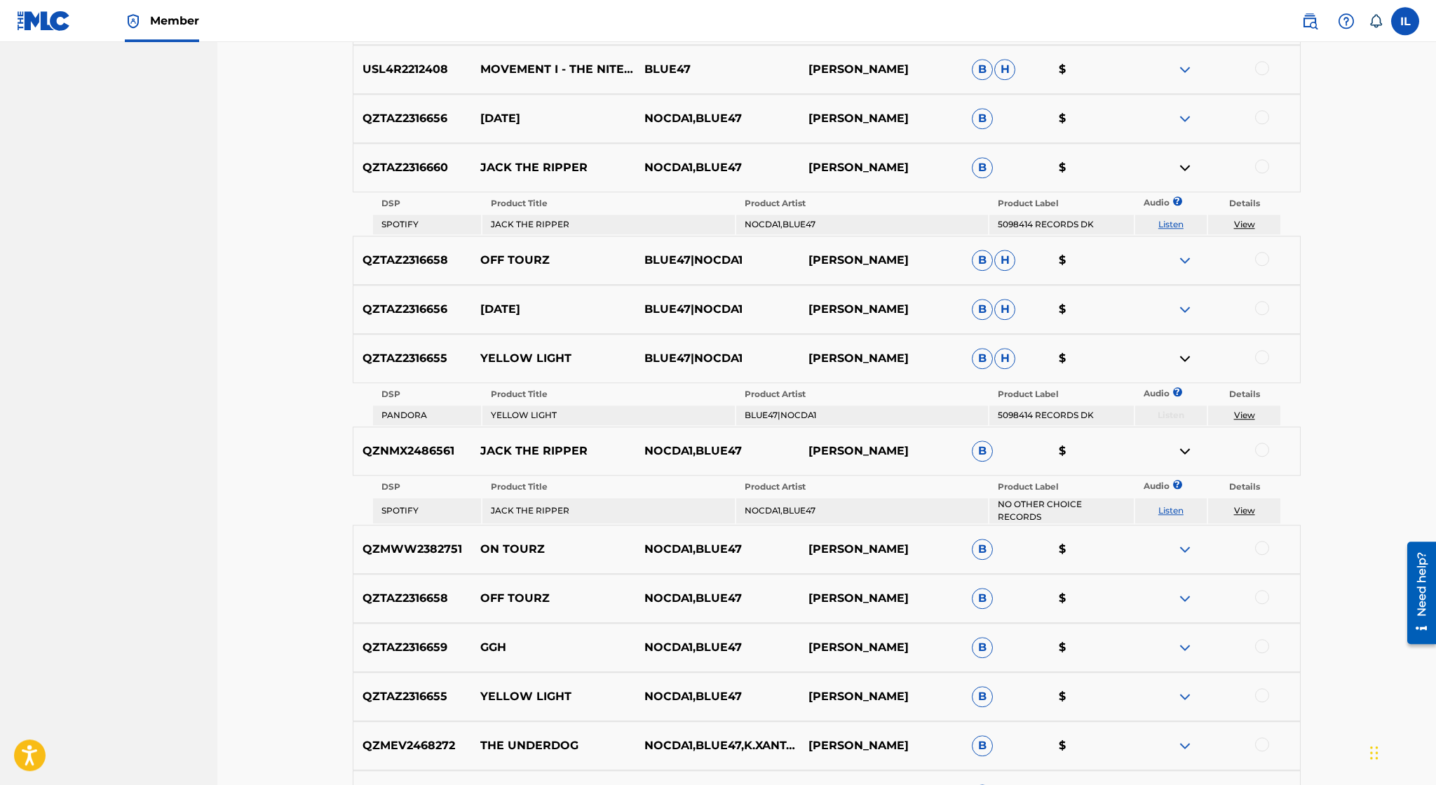
click at [1183, 364] on img at bounding box center [1185, 358] width 17 height 17
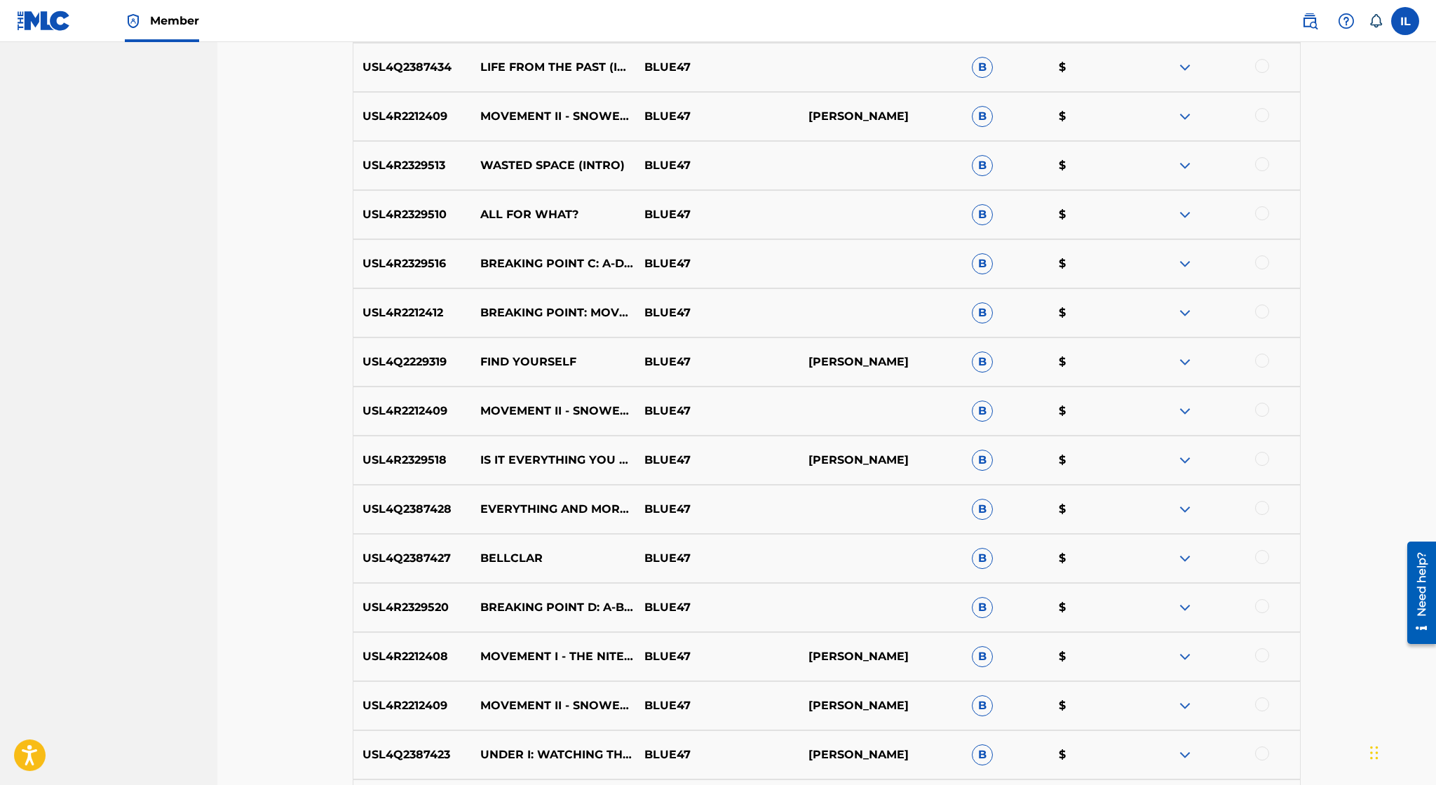
scroll to position [1264, 0]
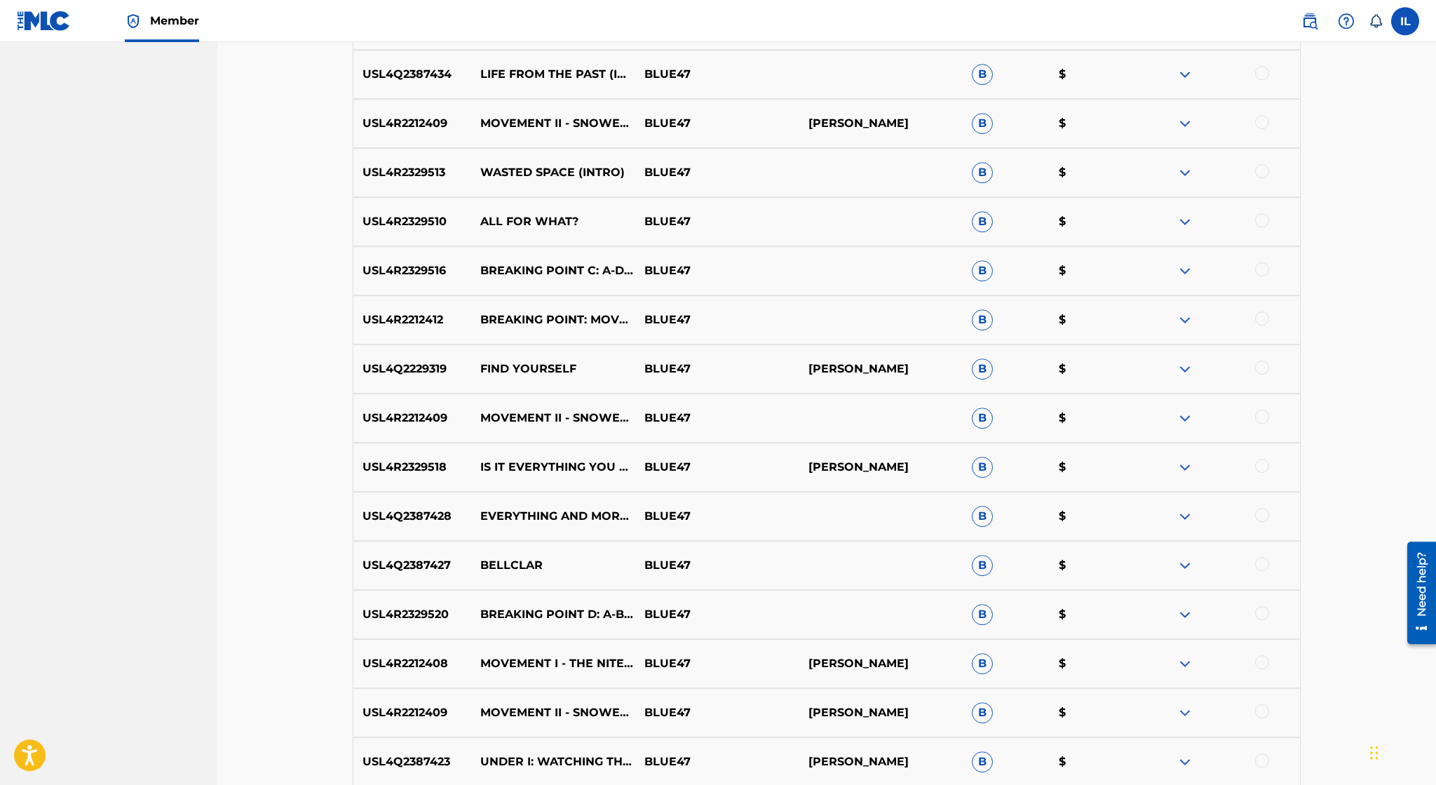
click at [1192, 322] on img at bounding box center [1185, 319] width 17 height 17
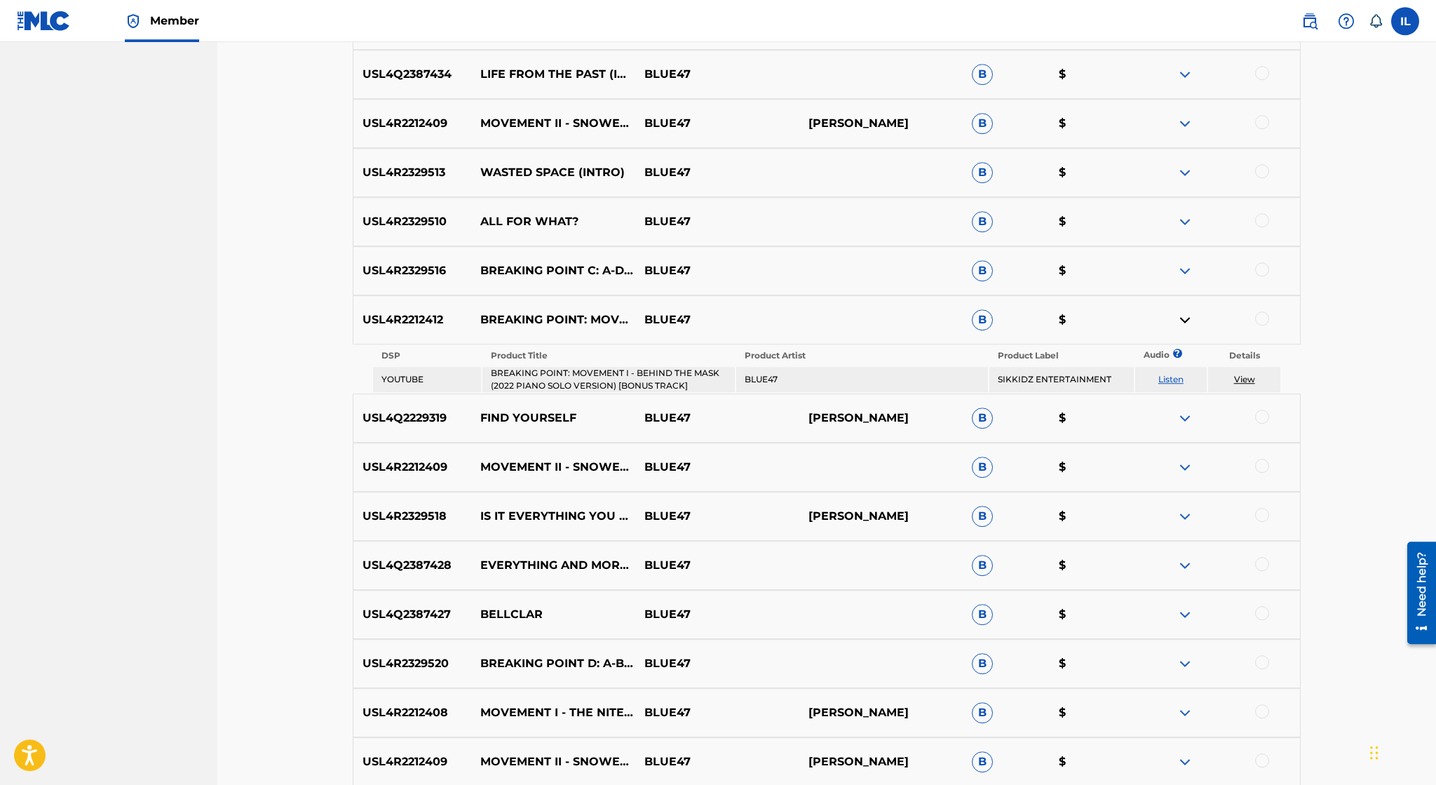
click at [1238, 381] on link "View" at bounding box center [1244, 379] width 21 height 11
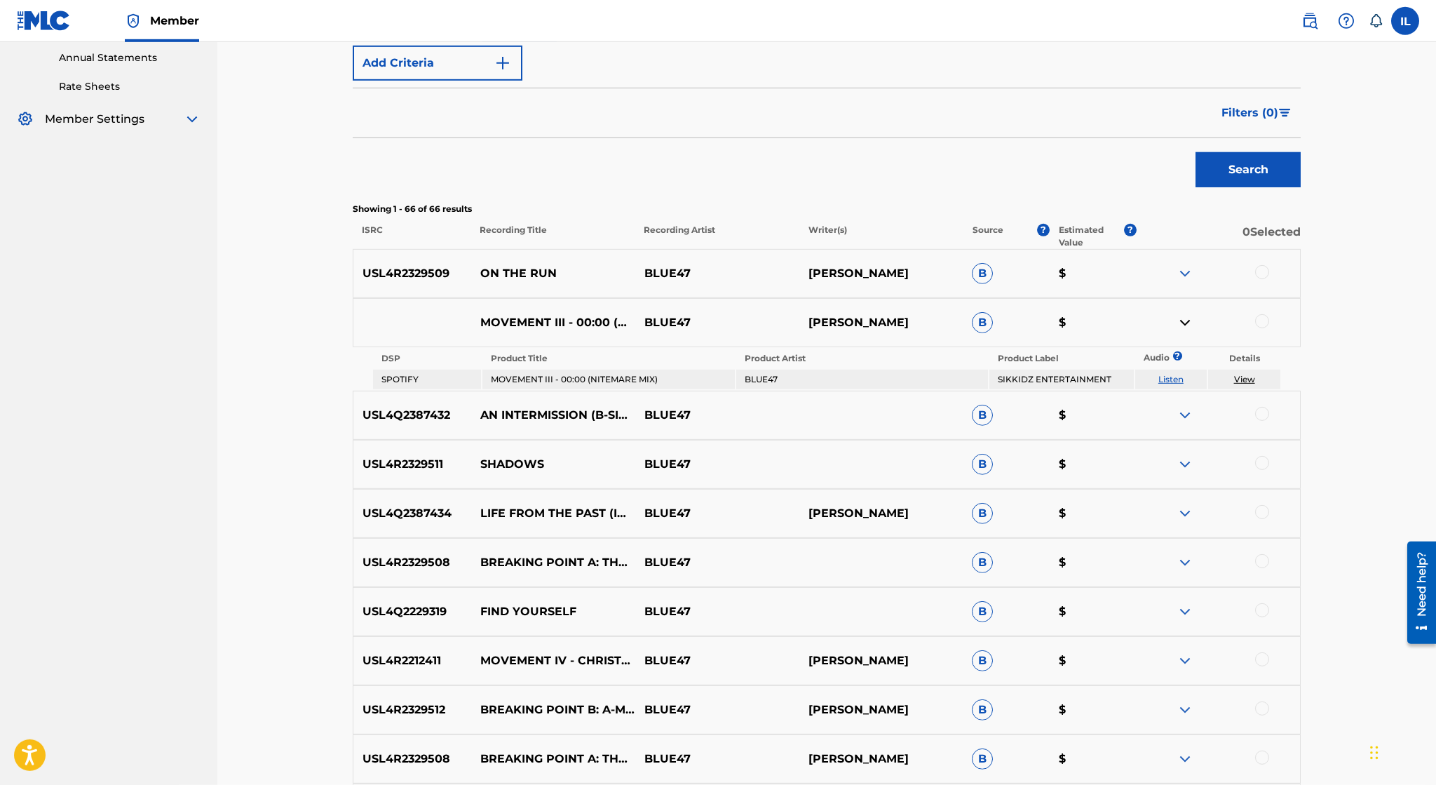
scroll to position [0, 0]
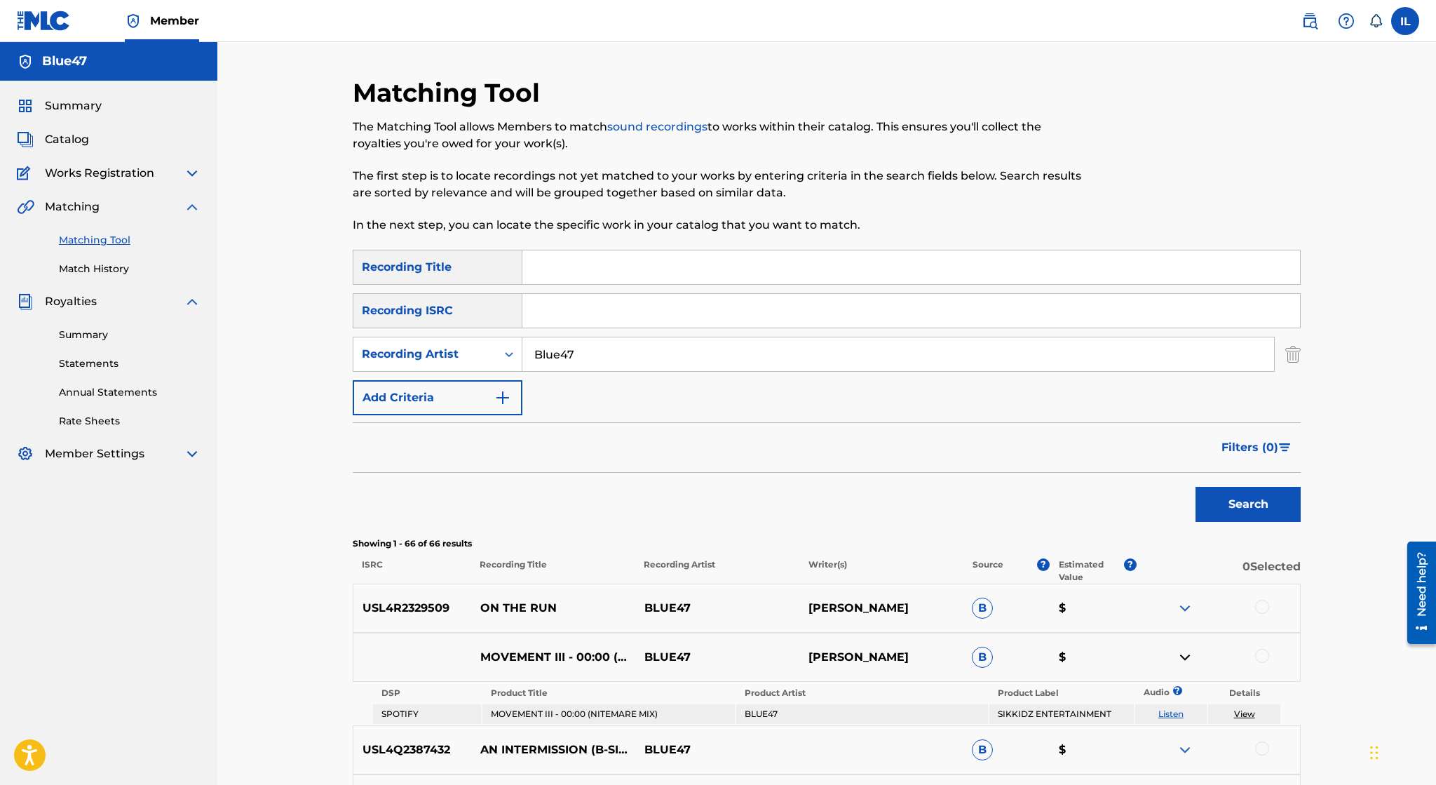
click at [194, 456] on img at bounding box center [192, 453] width 17 height 17
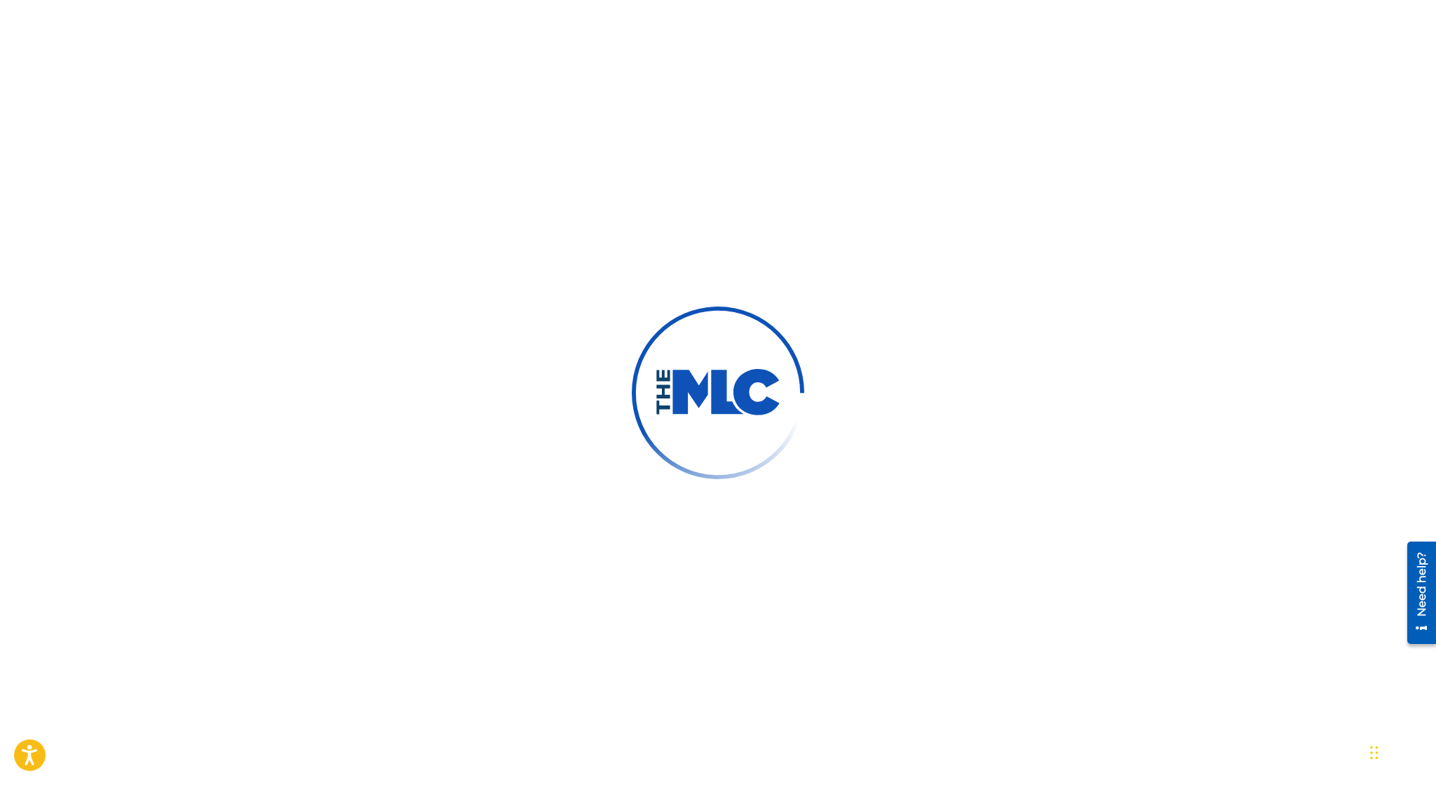
click at [477, 306] on div at bounding box center [718, 392] width 1436 height 785
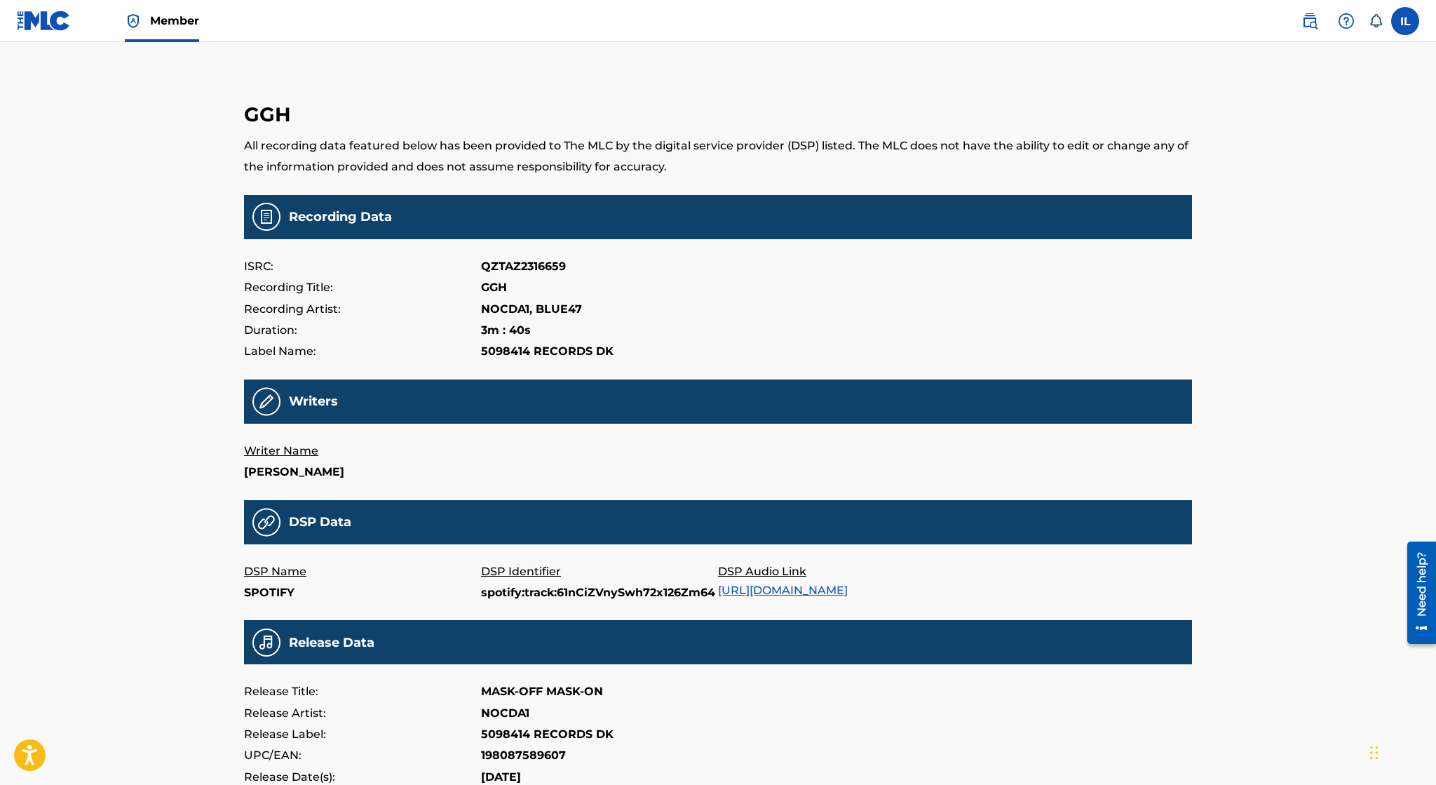
scroll to position [216, 0]
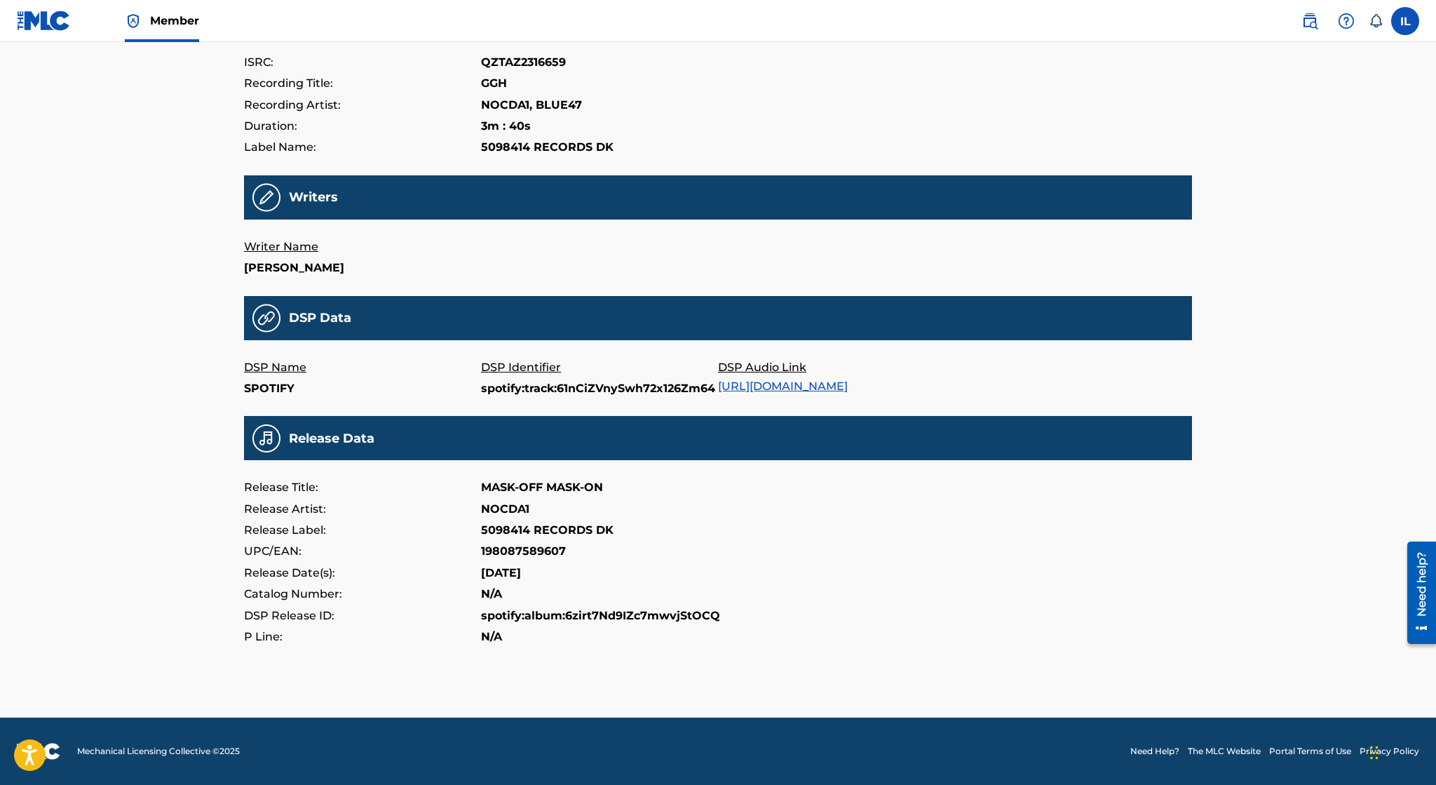
click at [792, 384] on div "DSP Audio Link [URL][DOMAIN_NAME]" at bounding box center [836, 378] width 237 height 43
click at [794, 389] on link "[URL][DOMAIN_NAME]" at bounding box center [783, 385] width 130 height 13
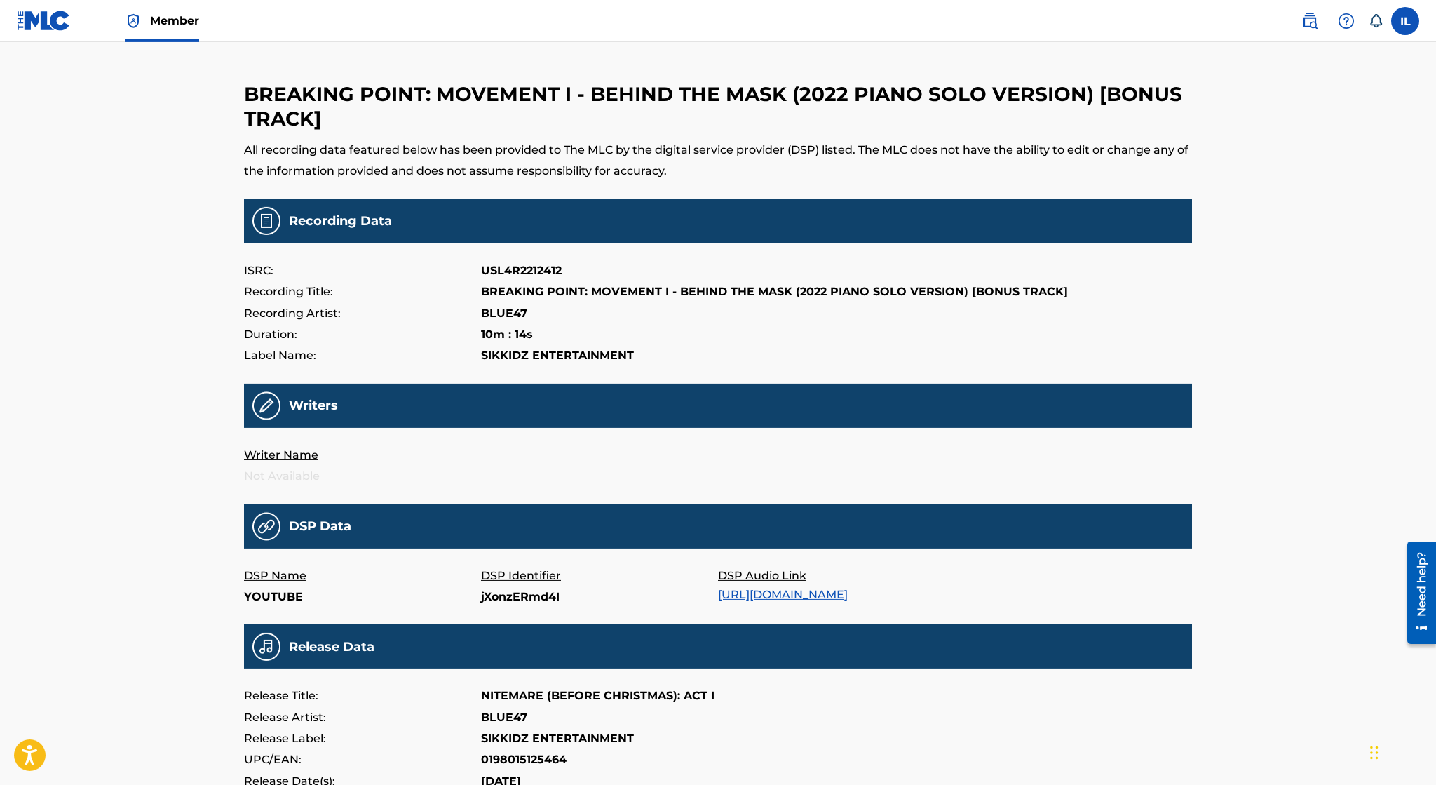
scroll to position [20, 0]
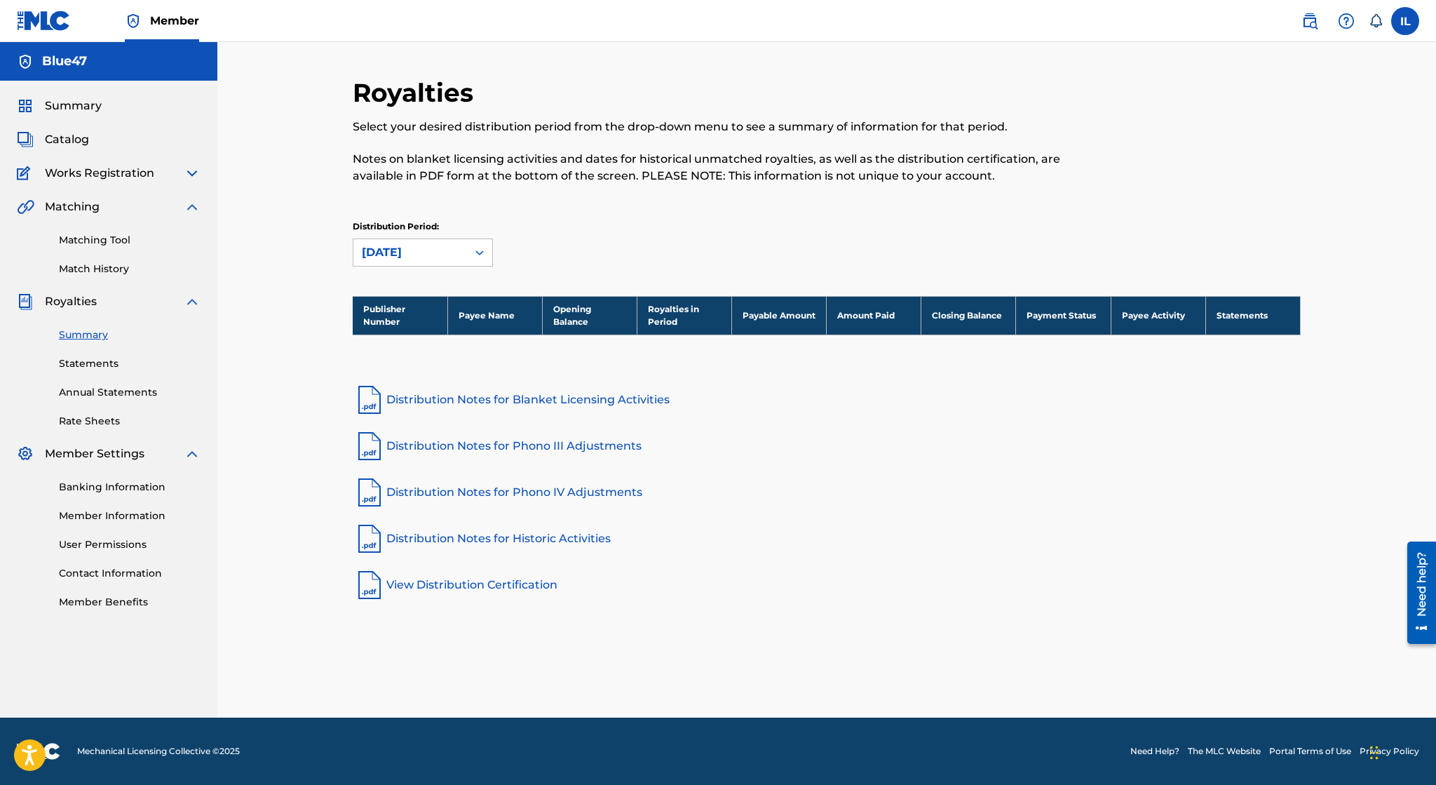
click at [114, 604] on link "Member Benefits" at bounding box center [130, 602] width 142 height 15
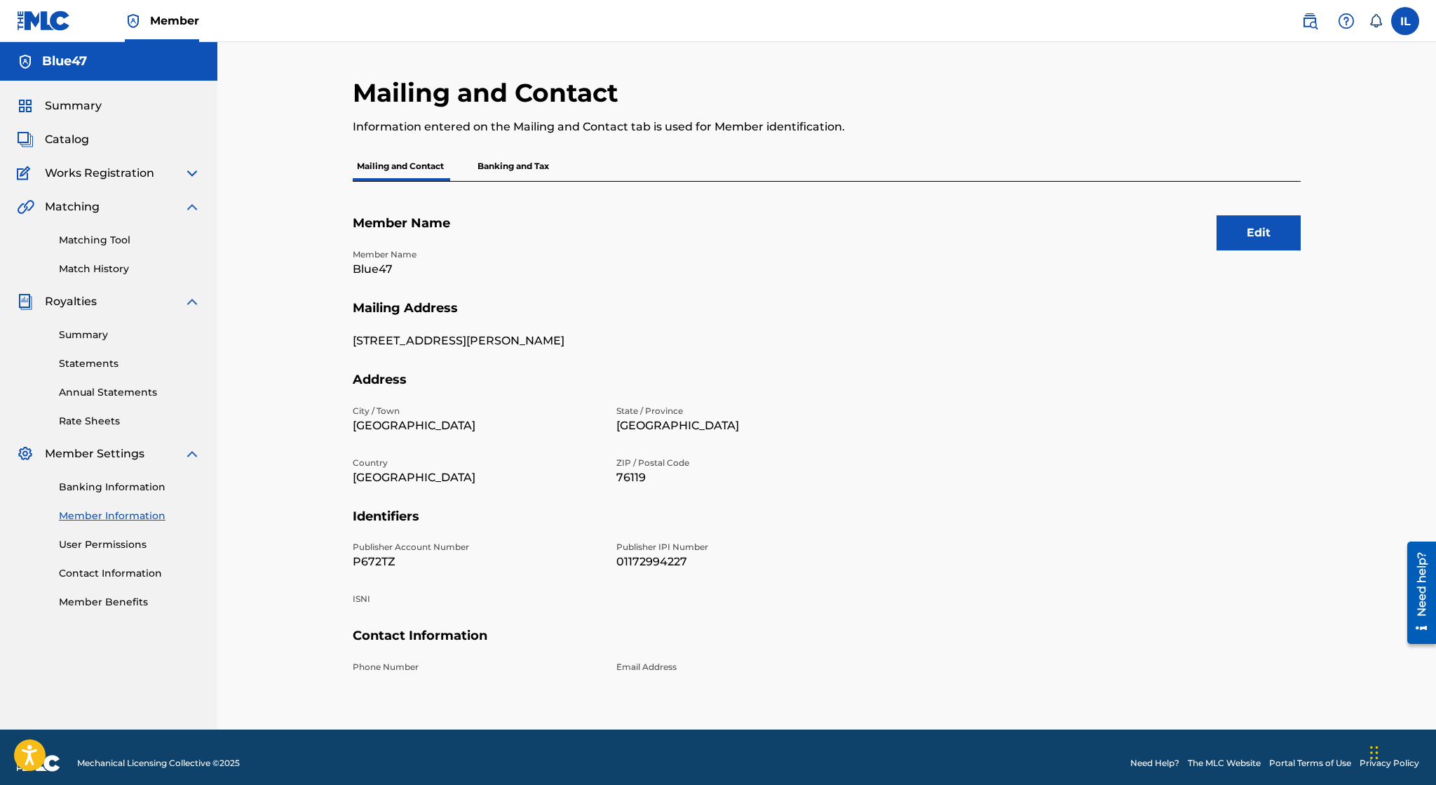
click at [501, 168] on p "Banking and Tax" at bounding box center [513, 165] width 80 height 29
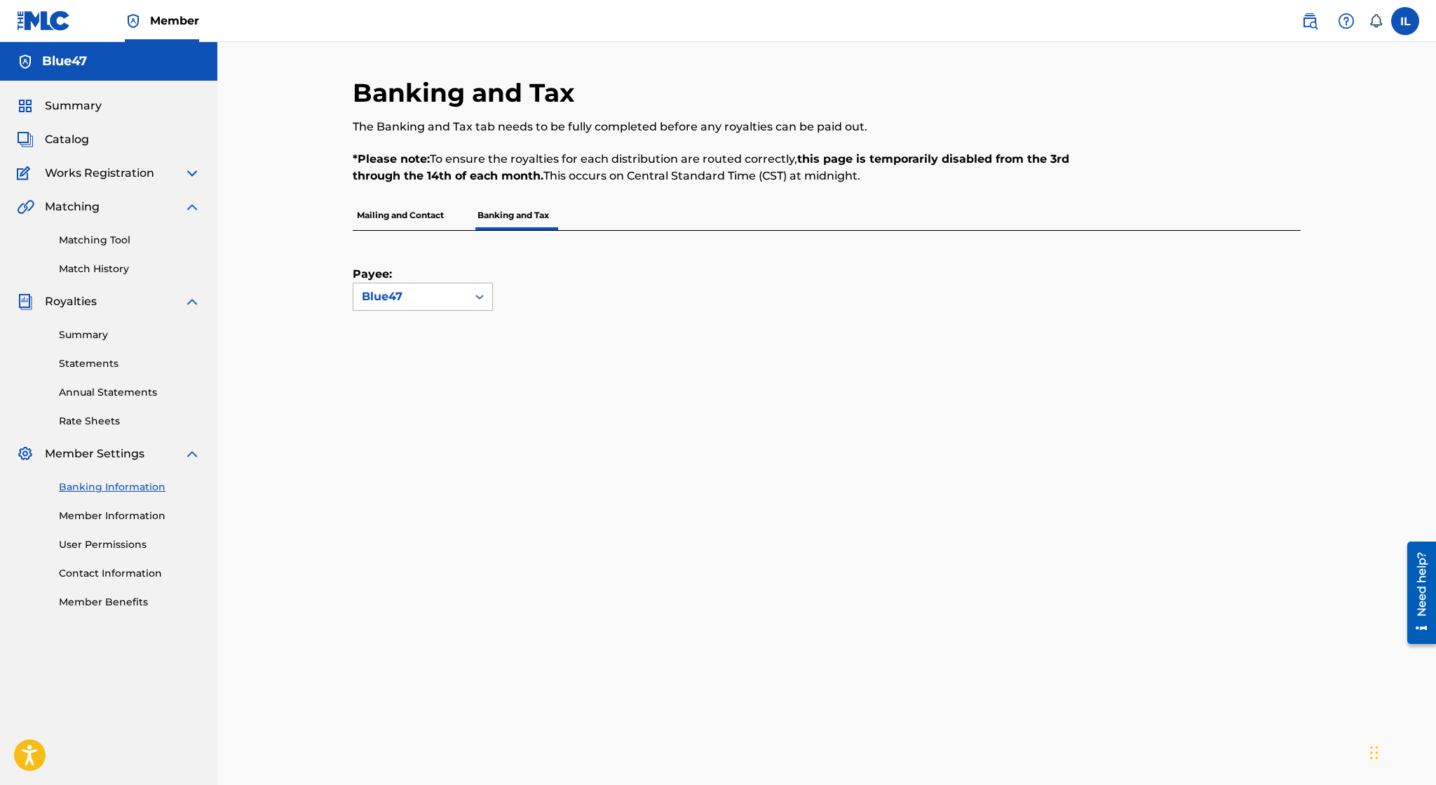
click at [478, 302] on icon at bounding box center [480, 297] width 14 height 14
click at [540, 287] on div "Payee: Blue47" at bounding box center [810, 271] width 914 height 80
click at [140, 515] on link "Member Information" at bounding box center [130, 515] width 142 height 15
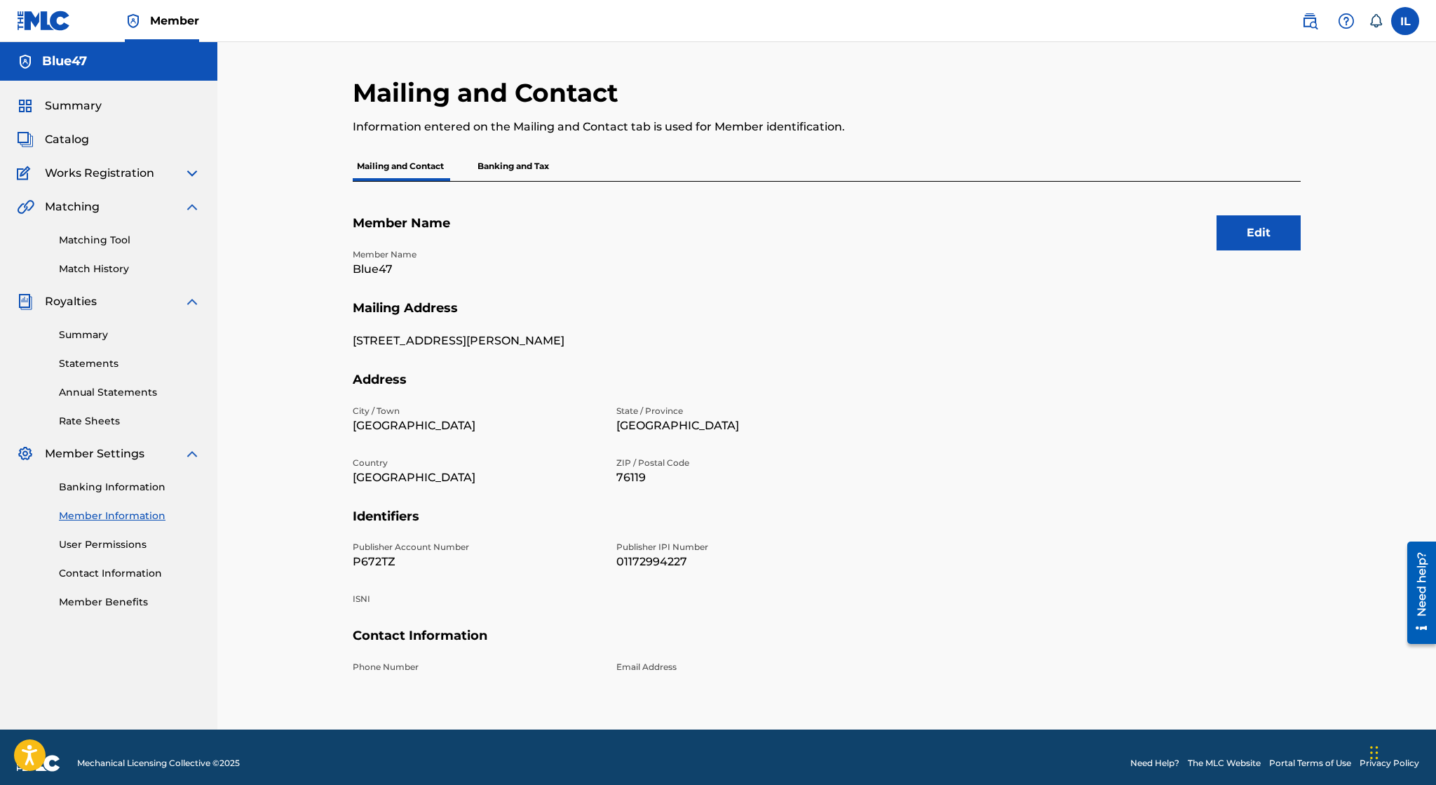
click at [514, 168] on p "Banking and Tax" at bounding box center [513, 165] width 80 height 29
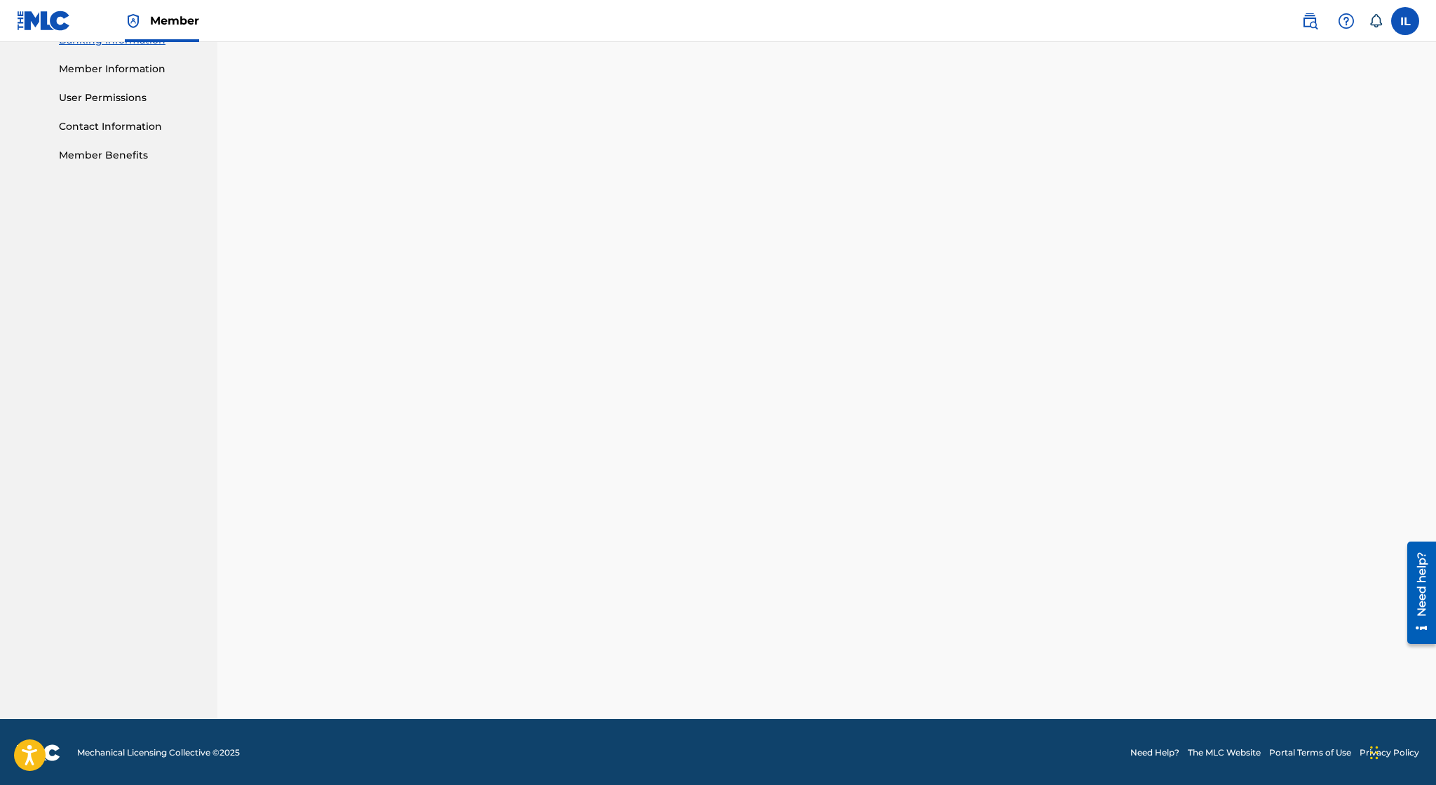
scroll to position [158, 0]
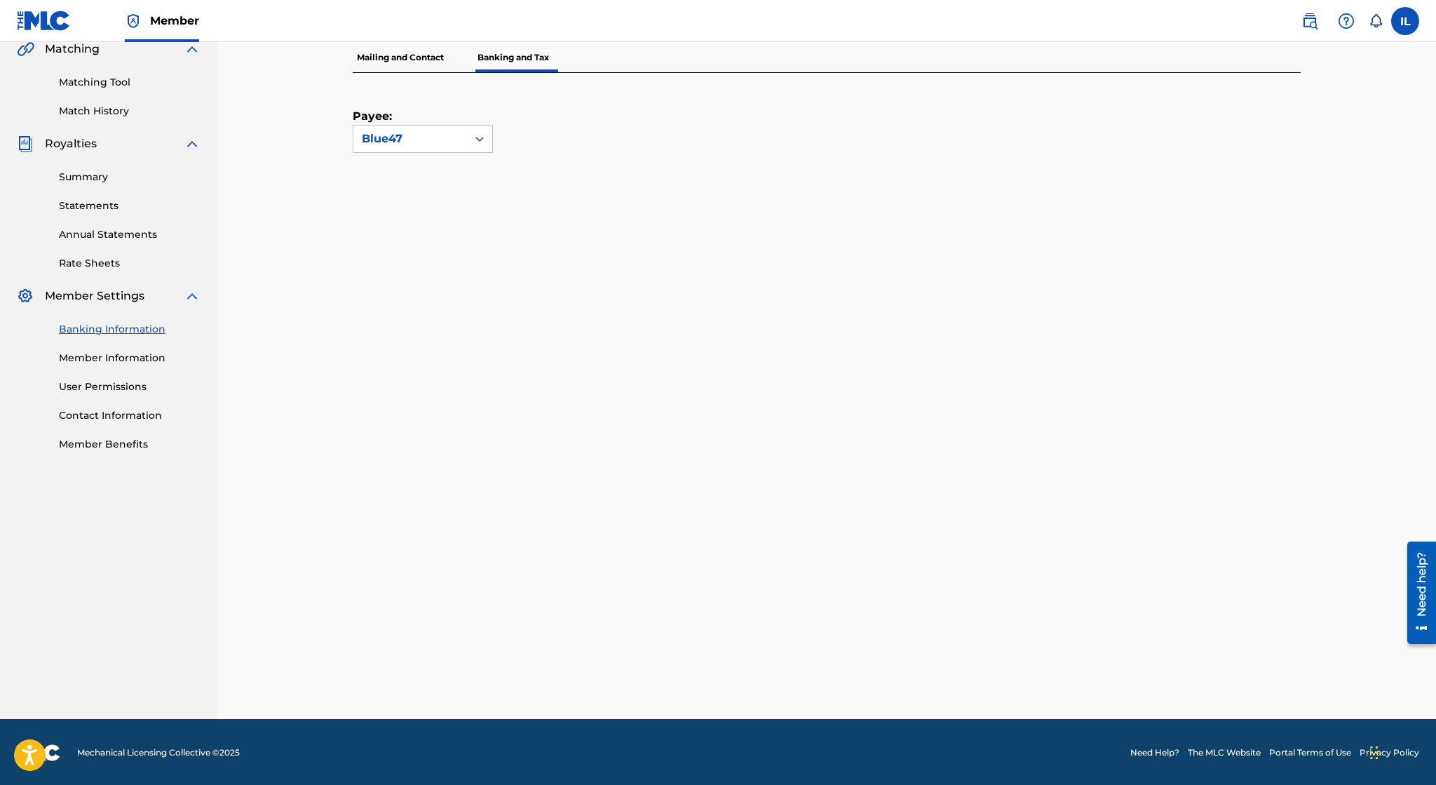
click at [136, 363] on link "Member Information" at bounding box center [130, 358] width 142 height 15
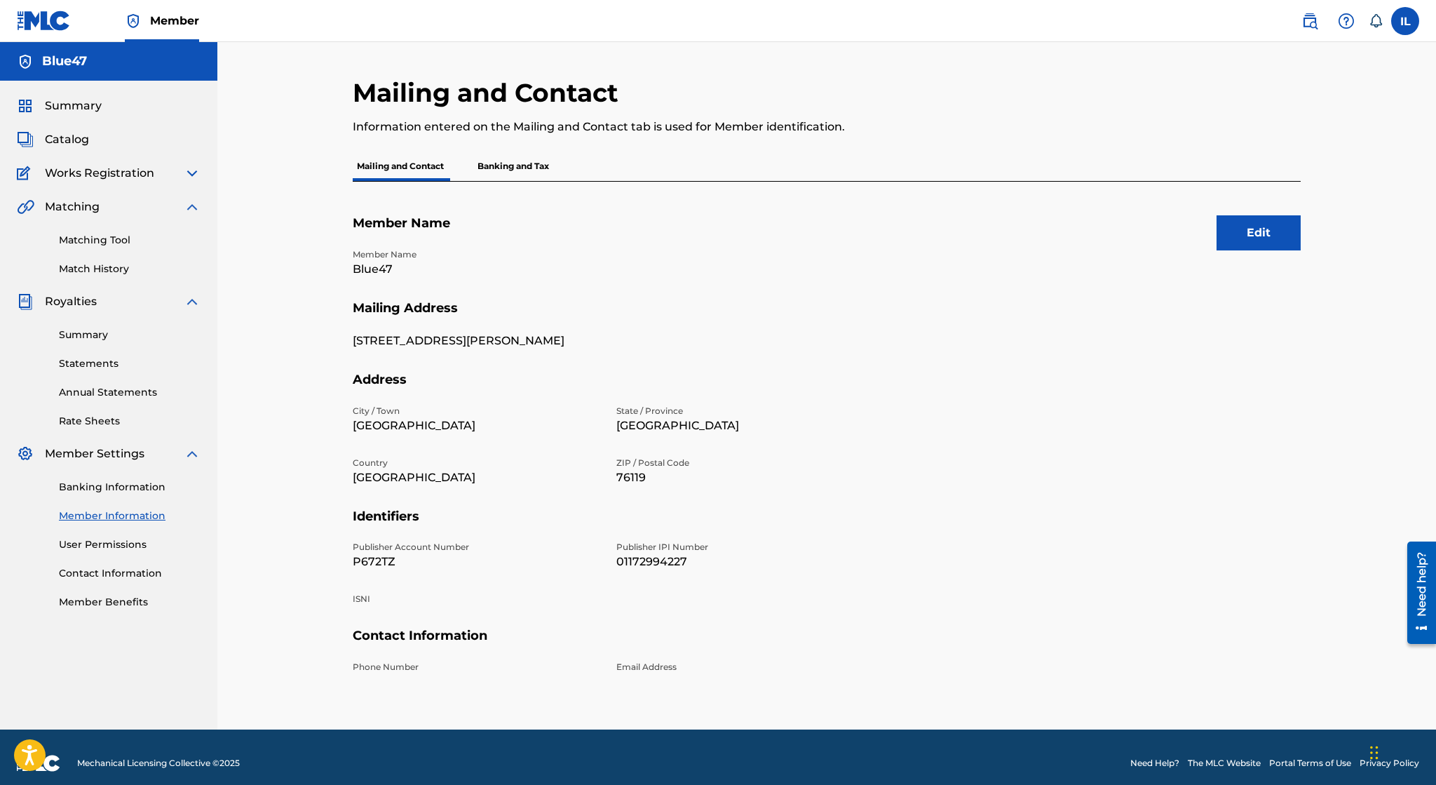
scroll to position [11, 0]
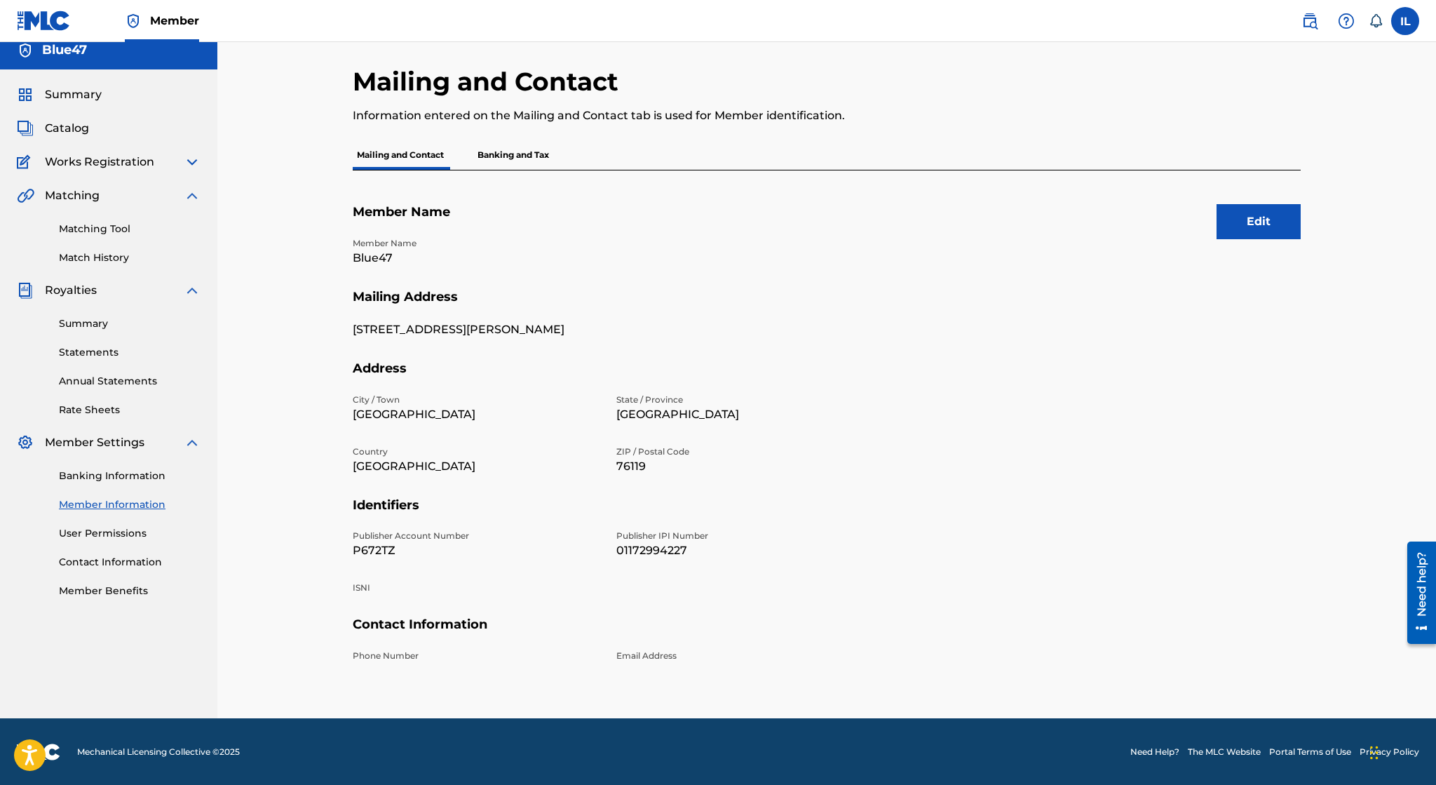
click at [1256, 220] on button "Edit" at bounding box center [1259, 221] width 84 height 35
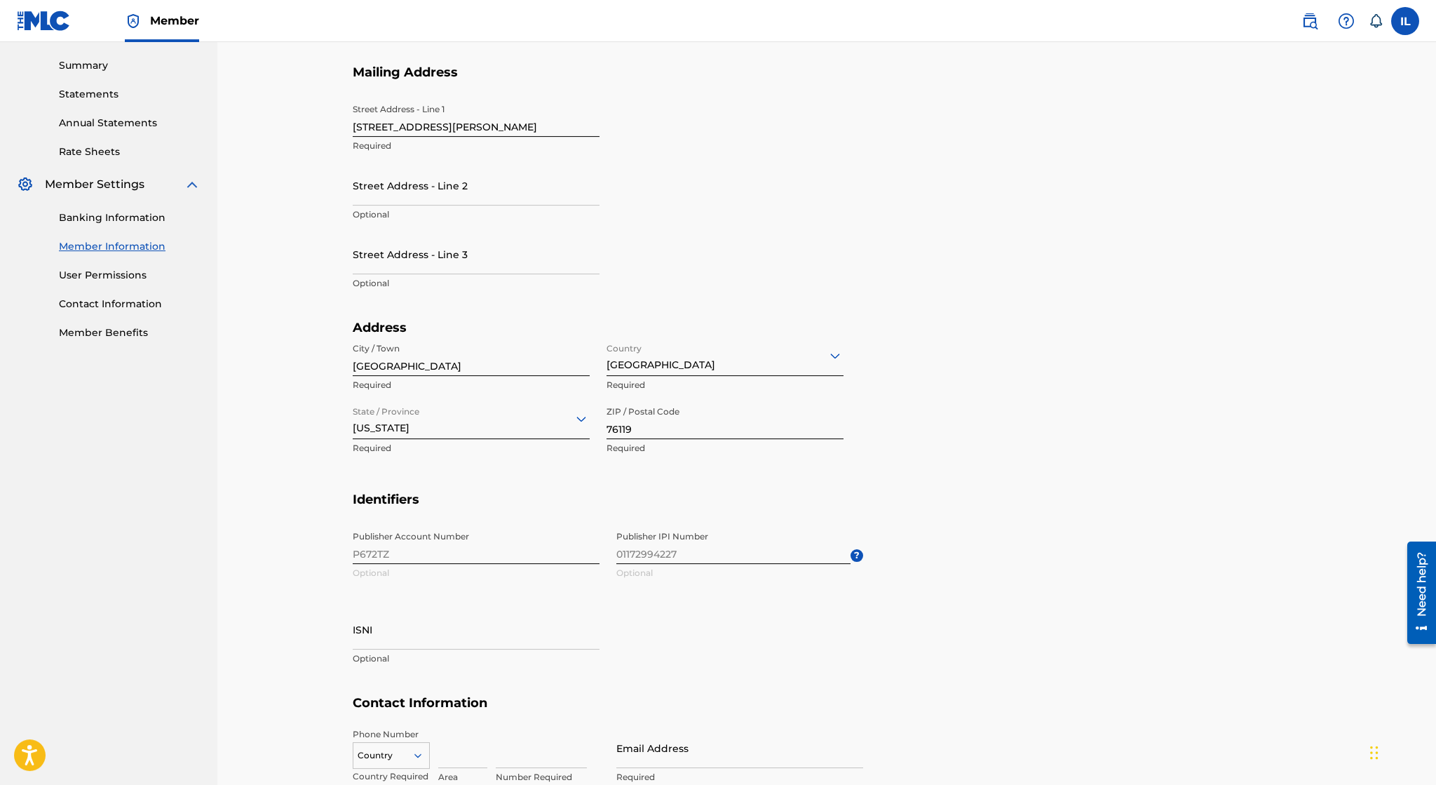
scroll to position [398, 0]
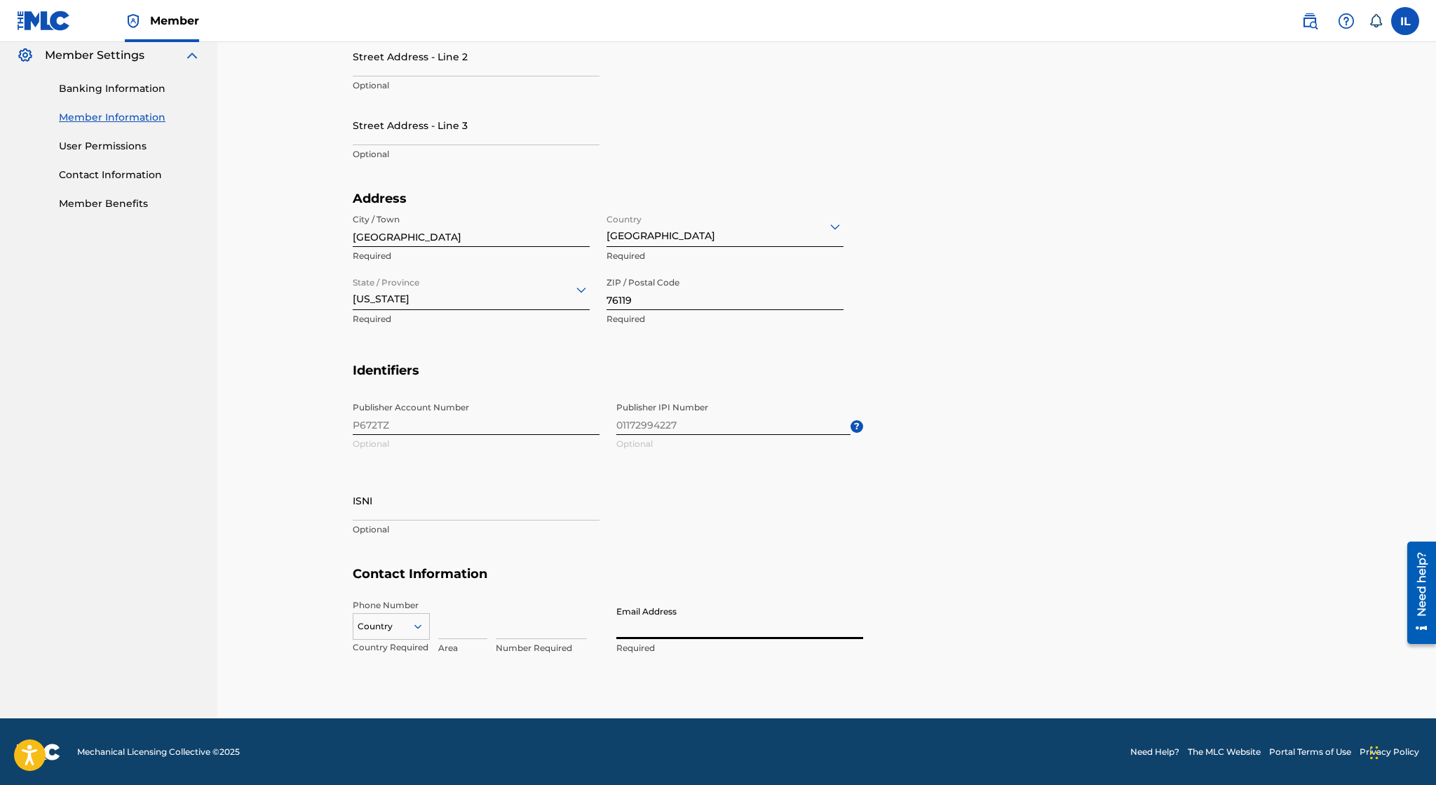
click at [635, 612] on input "Email Address" at bounding box center [739, 619] width 247 height 40
type input "[EMAIL_ADDRESS][DOMAIN_NAME]"
click at [467, 613] on input at bounding box center [462, 619] width 49 height 40
type input "682"
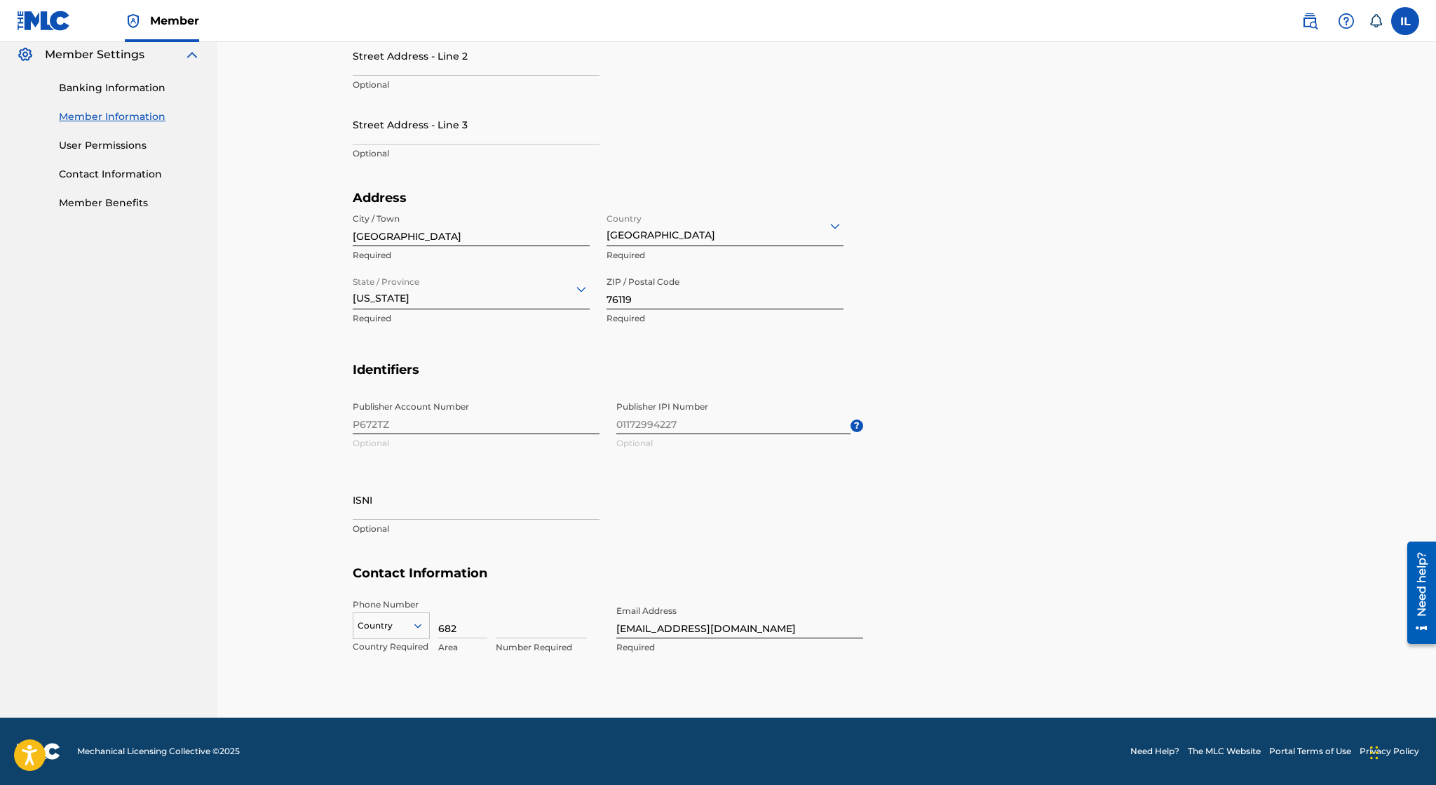
click at [395, 630] on div "Country" at bounding box center [391, 622] width 77 height 21
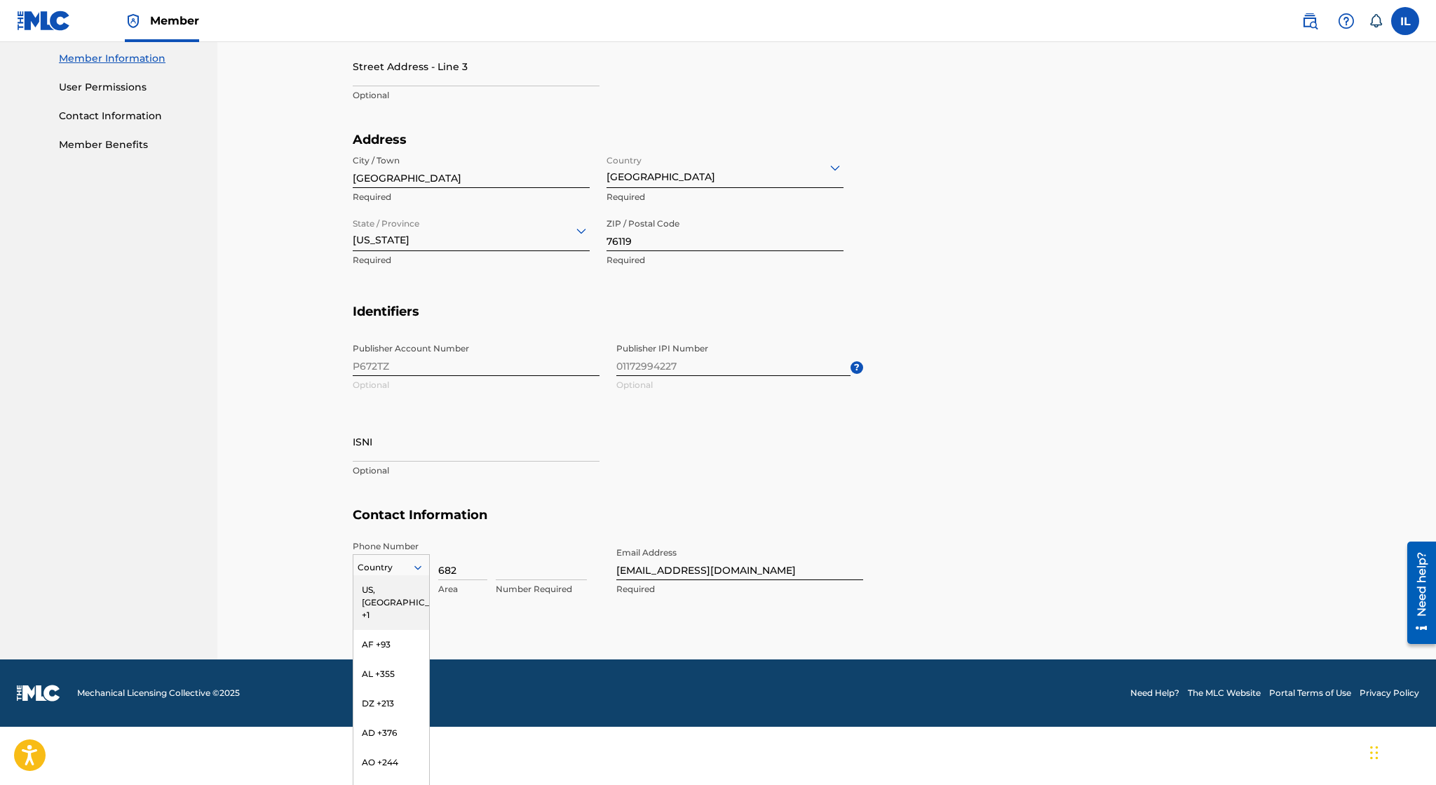
click at [393, 588] on div "US, CA +1" at bounding box center [391, 602] width 76 height 55
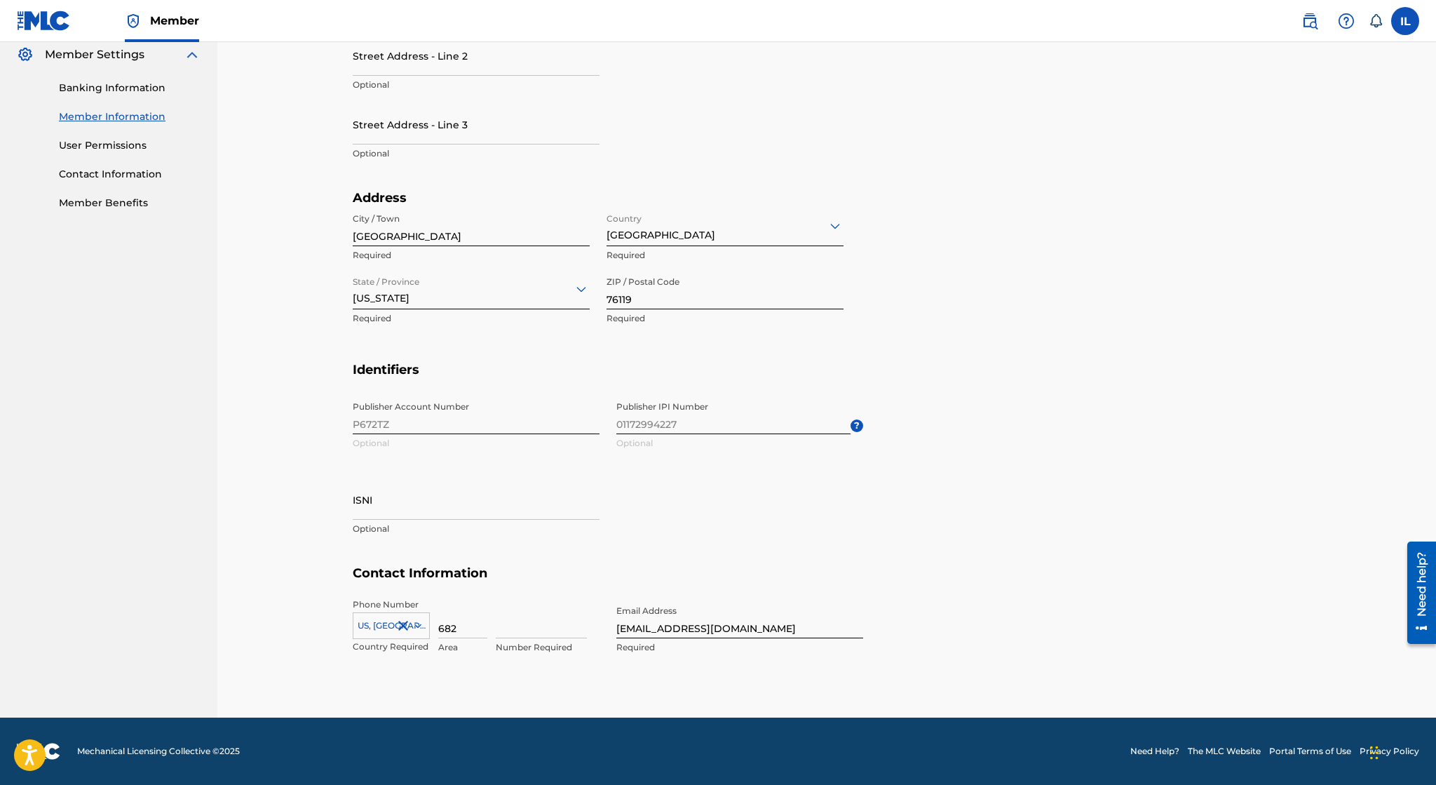
scroll to position [398, 0]
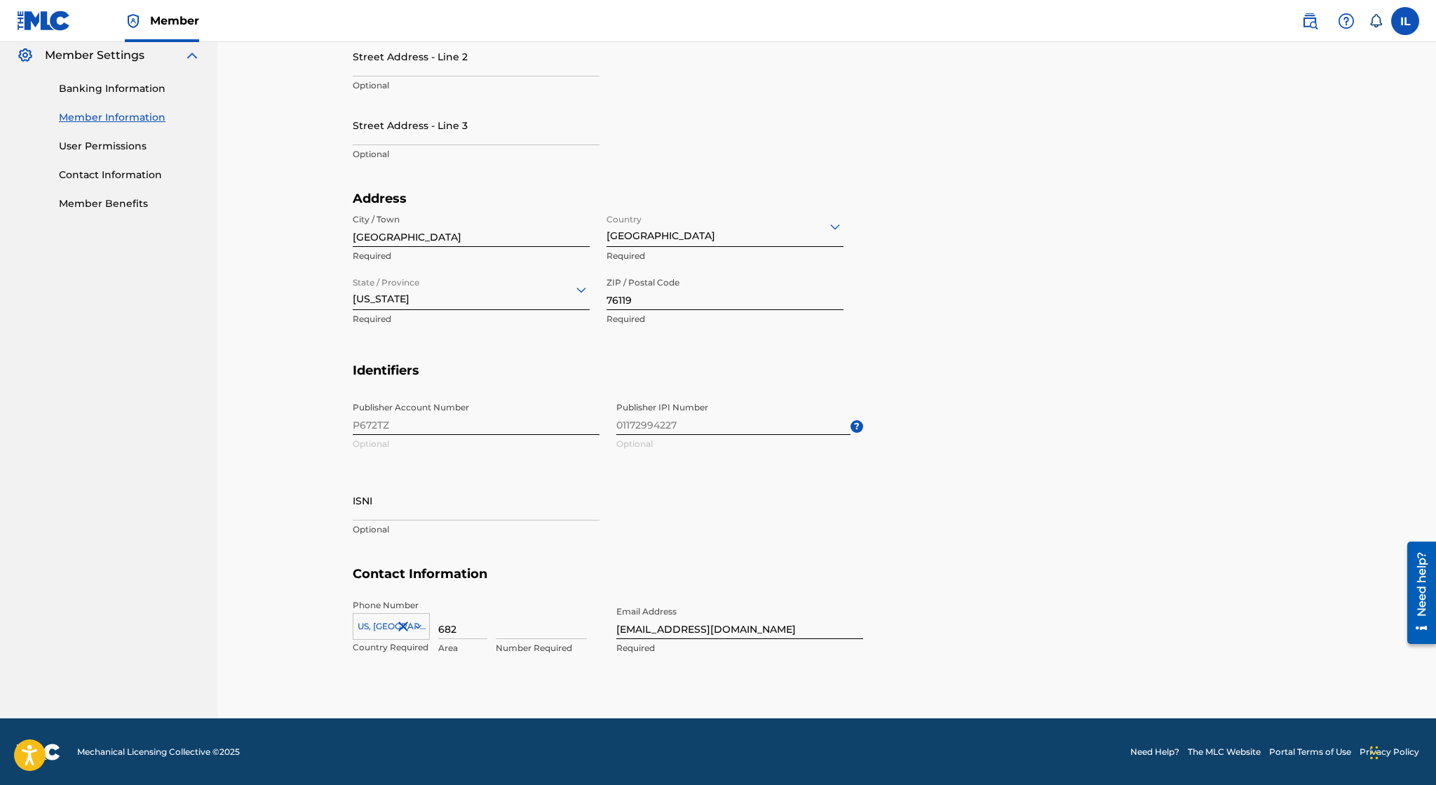
click at [543, 630] on input at bounding box center [541, 619] width 91 height 40
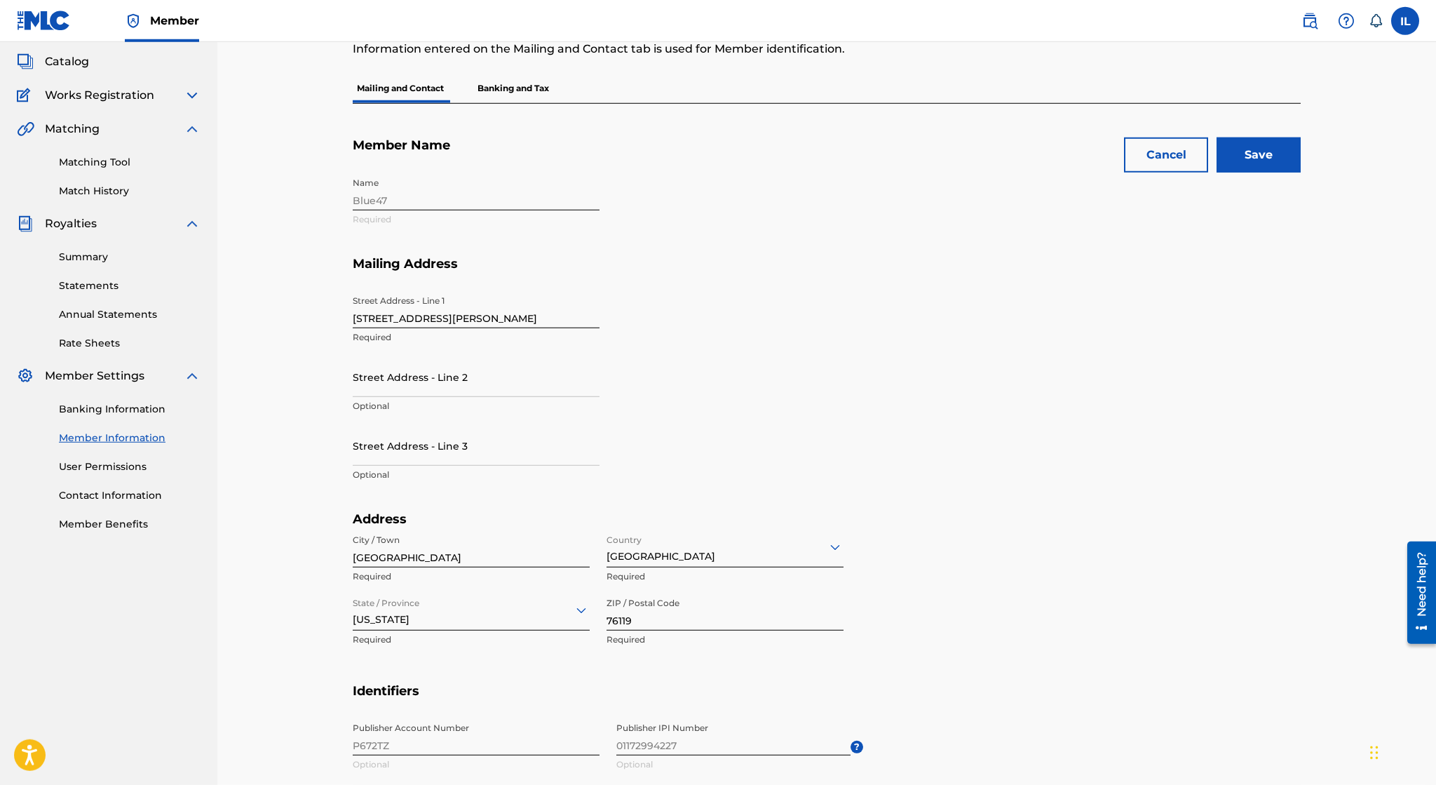
scroll to position [0, 0]
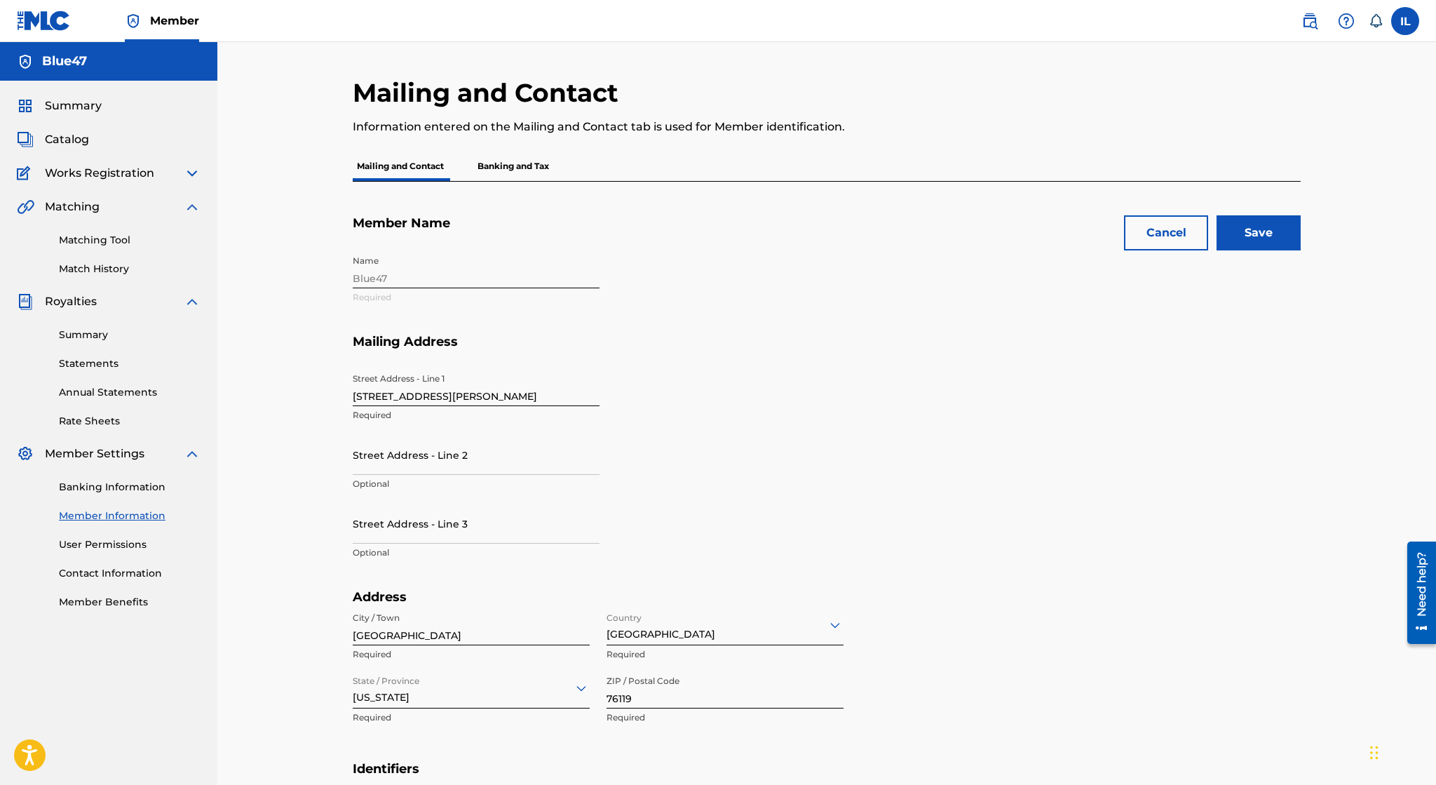
type input "5877635"
click at [1288, 231] on input "Save" at bounding box center [1259, 232] width 84 height 35
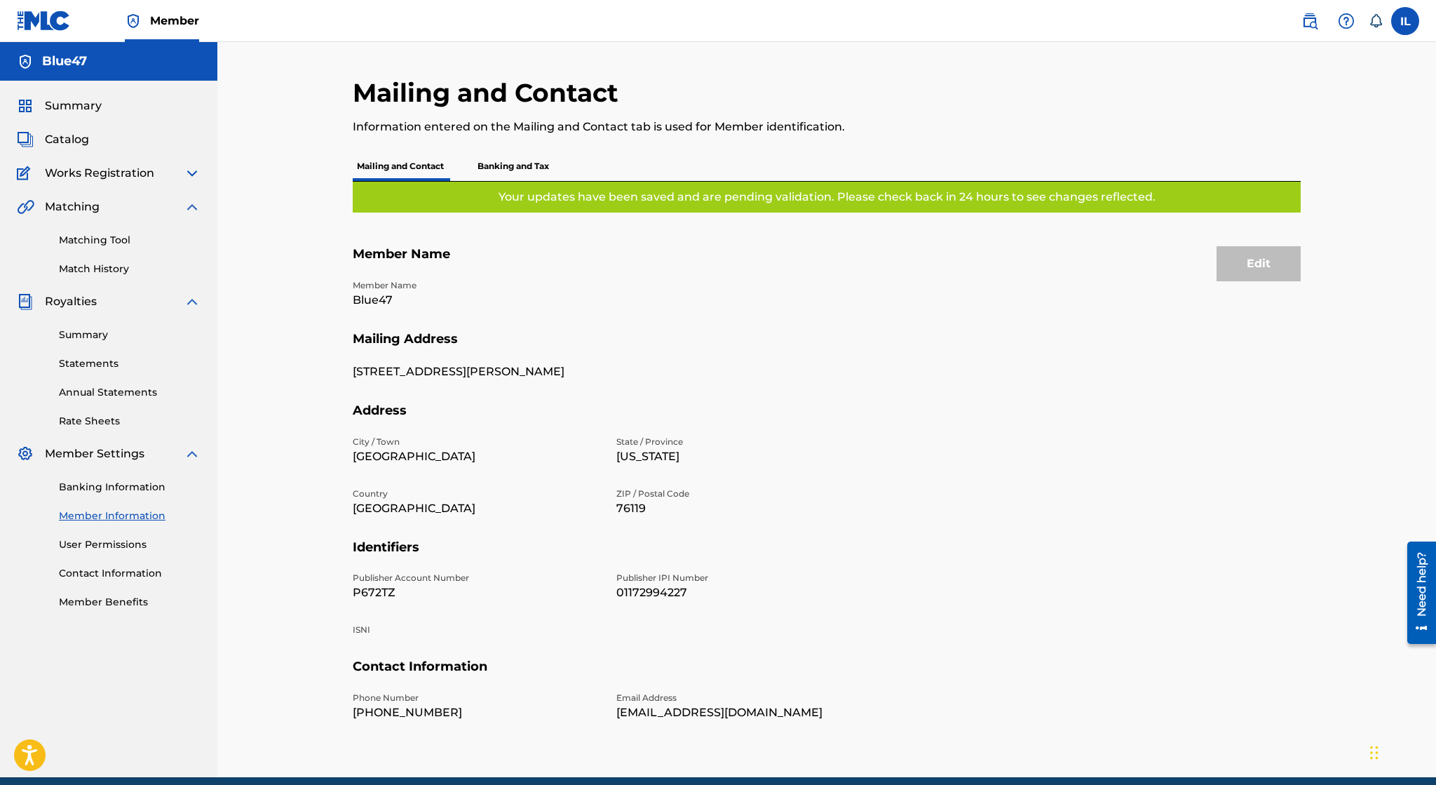
scroll to position [59, 0]
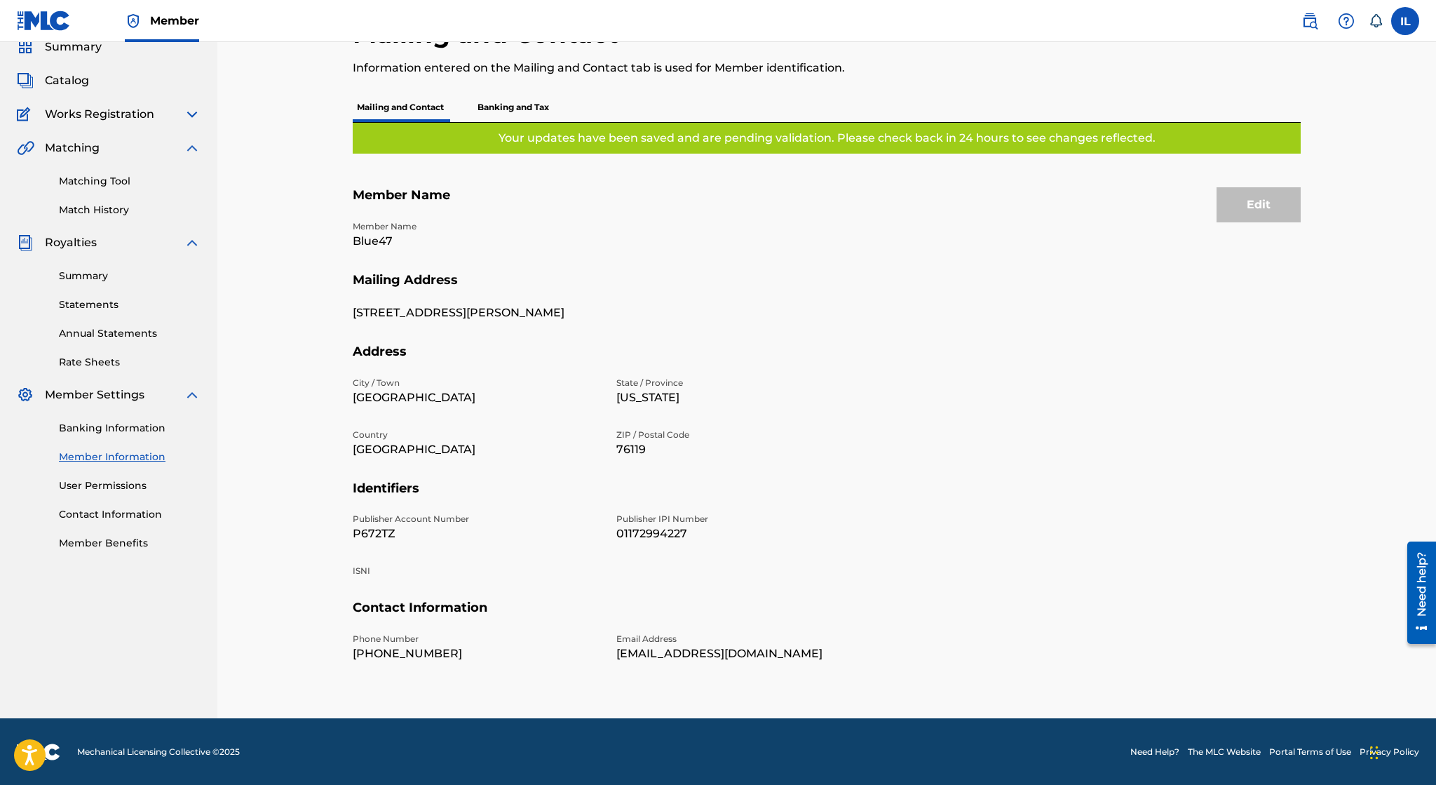
click at [133, 483] on link "User Permissions" at bounding box center [130, 485] width 142 height 15
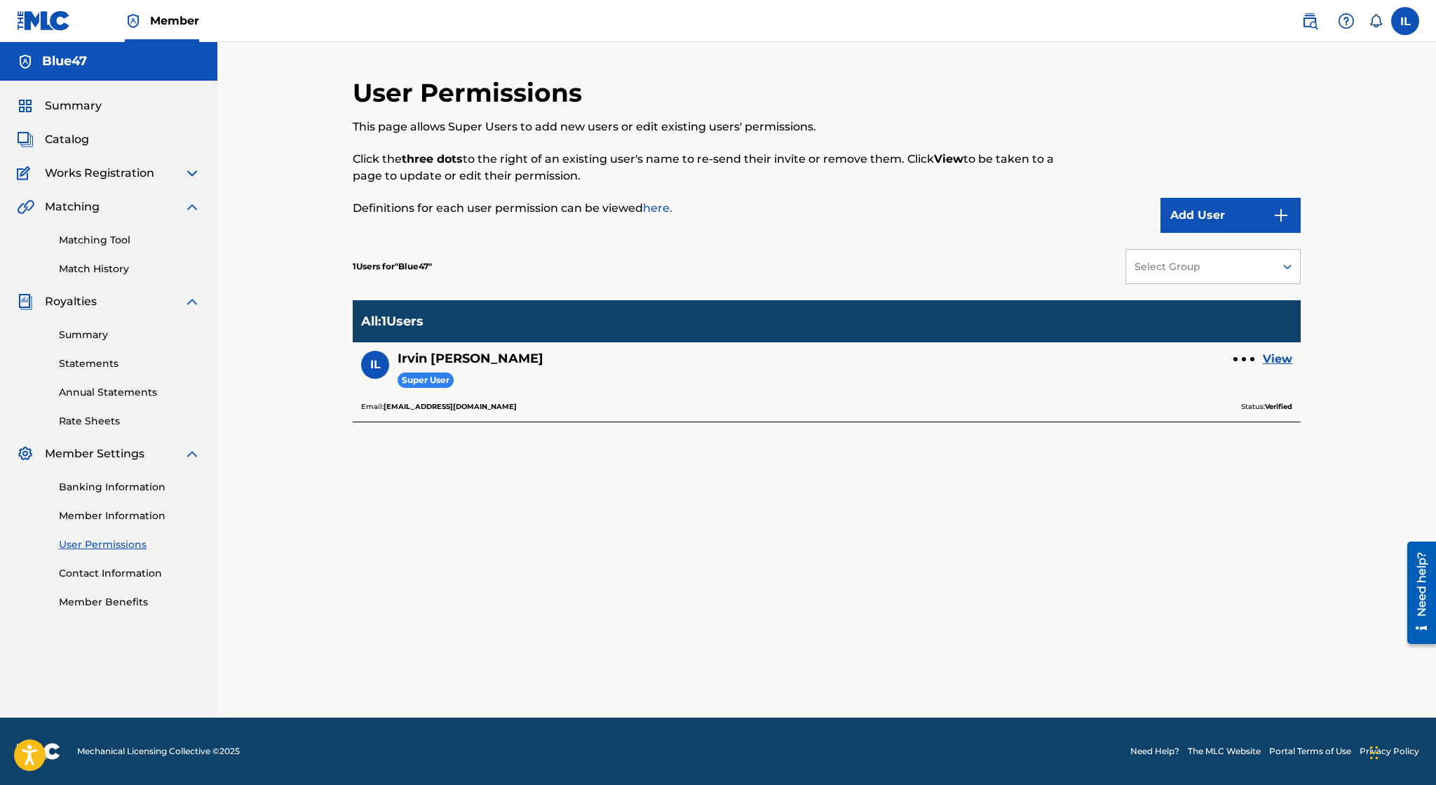
click at [1278, 360] on link "View" at bounding box center [1277, 359] width 29 height 17
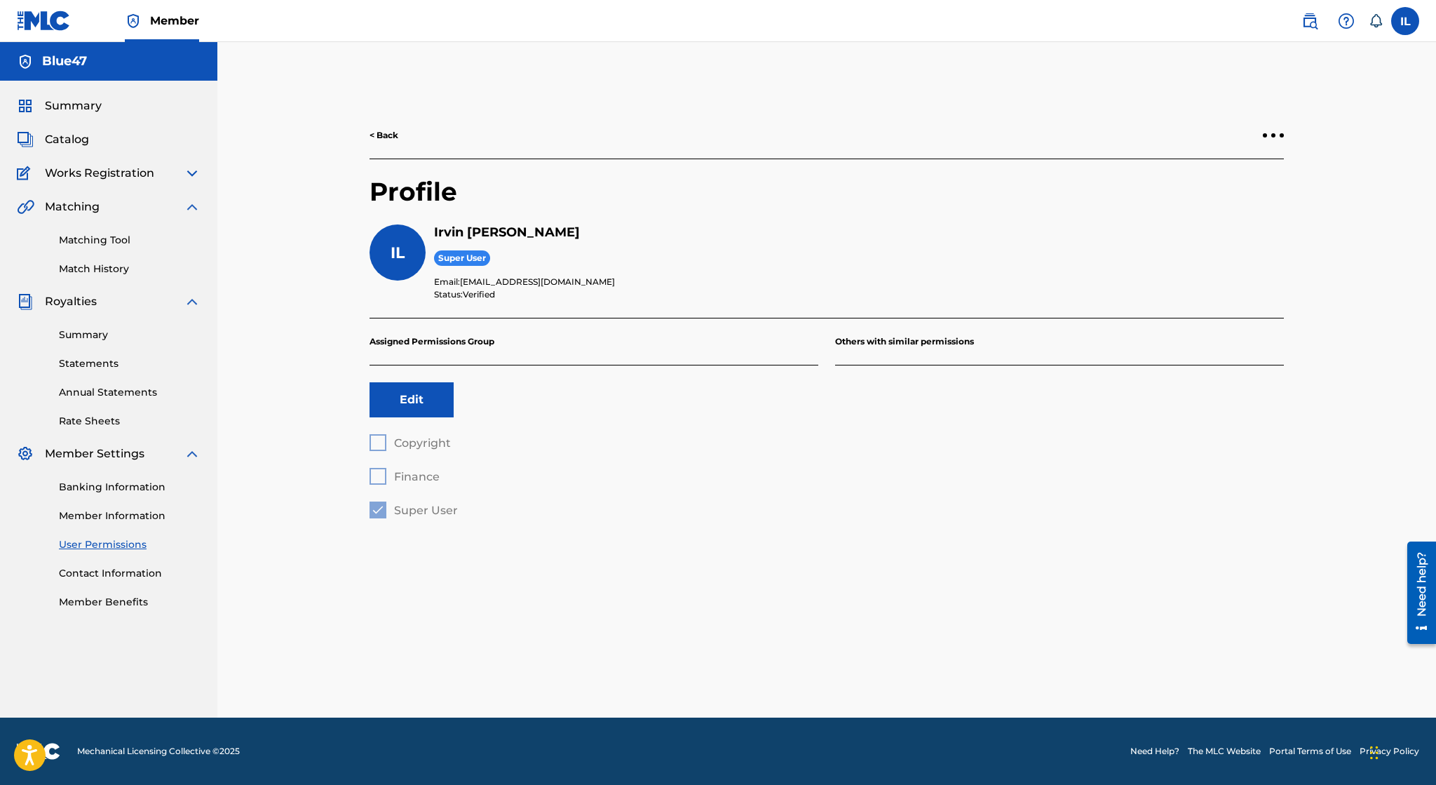
click at [396, 394] on button "Edit" at bounding box center [412, 399] width 84 height 35
click at [396, 394] on button "Cancel" at bounding box center [412, 399] width 84 height 35
click at [120, 574] on link "Contact Information" at bounding box center [130, 573] width 142 height 15
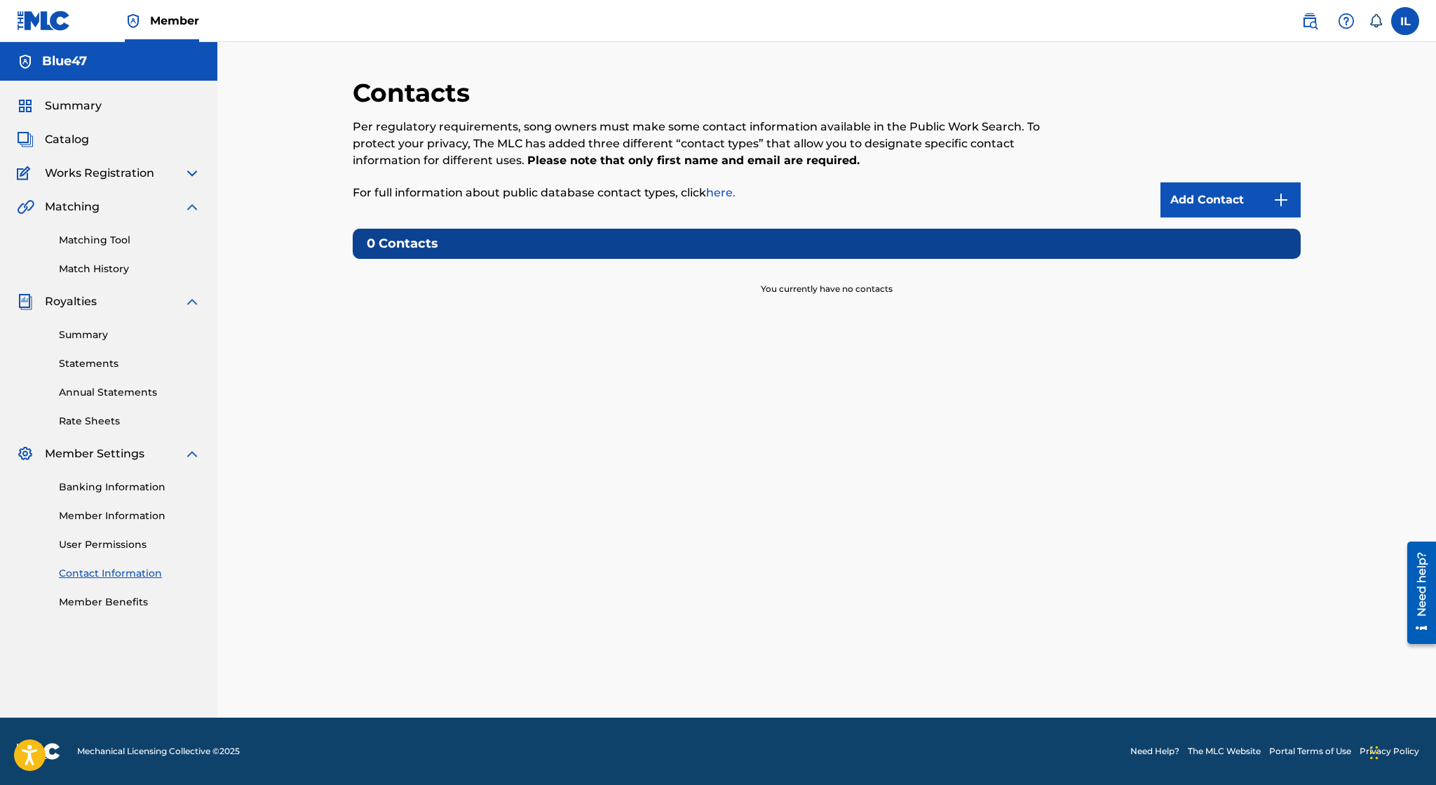
click at [149, 487] on link "Banking Information" at bounding box center [130, 487] width 142 height 15
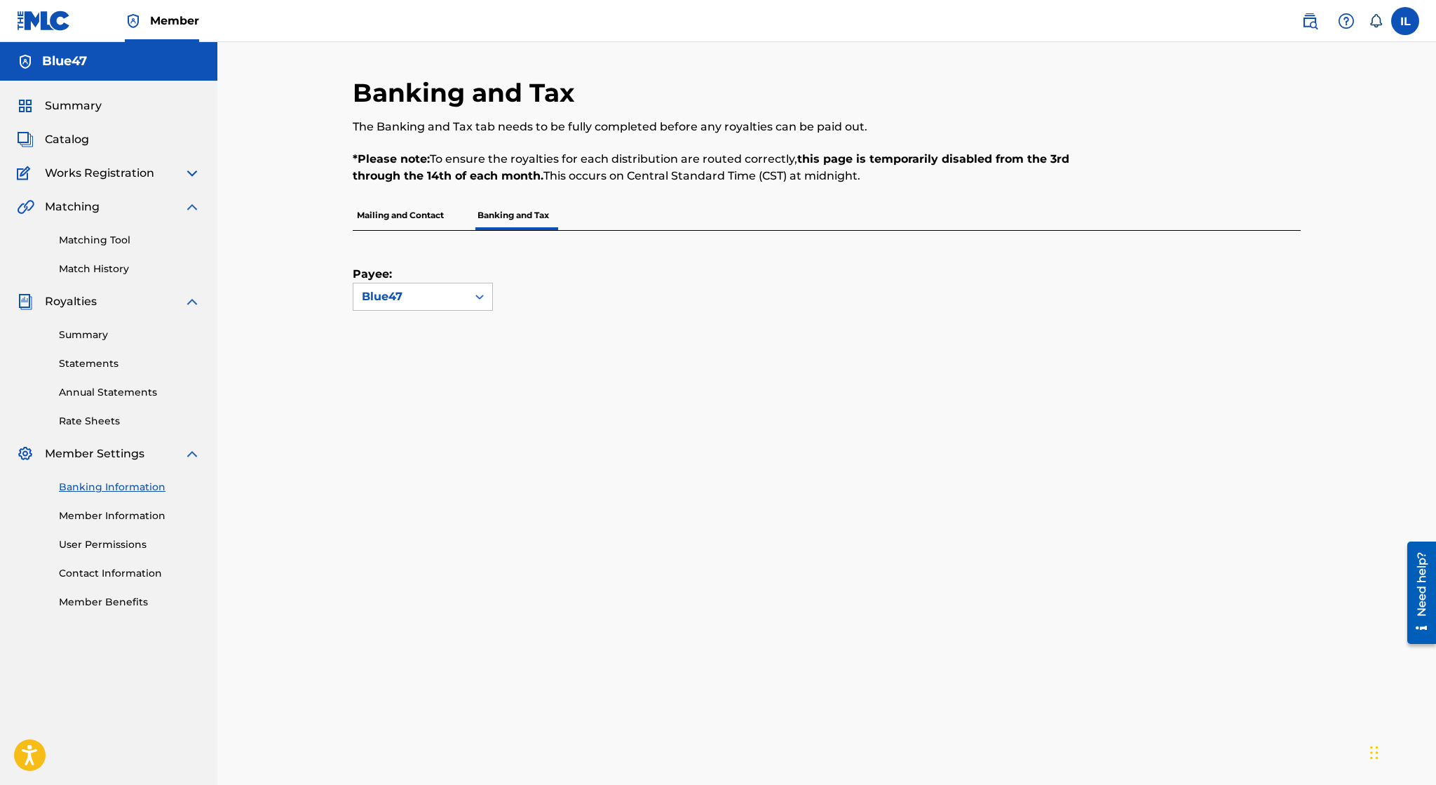
click at [105, 419] on link "Rate Sheets" at bounding box center [130, 421] width 142 height 15
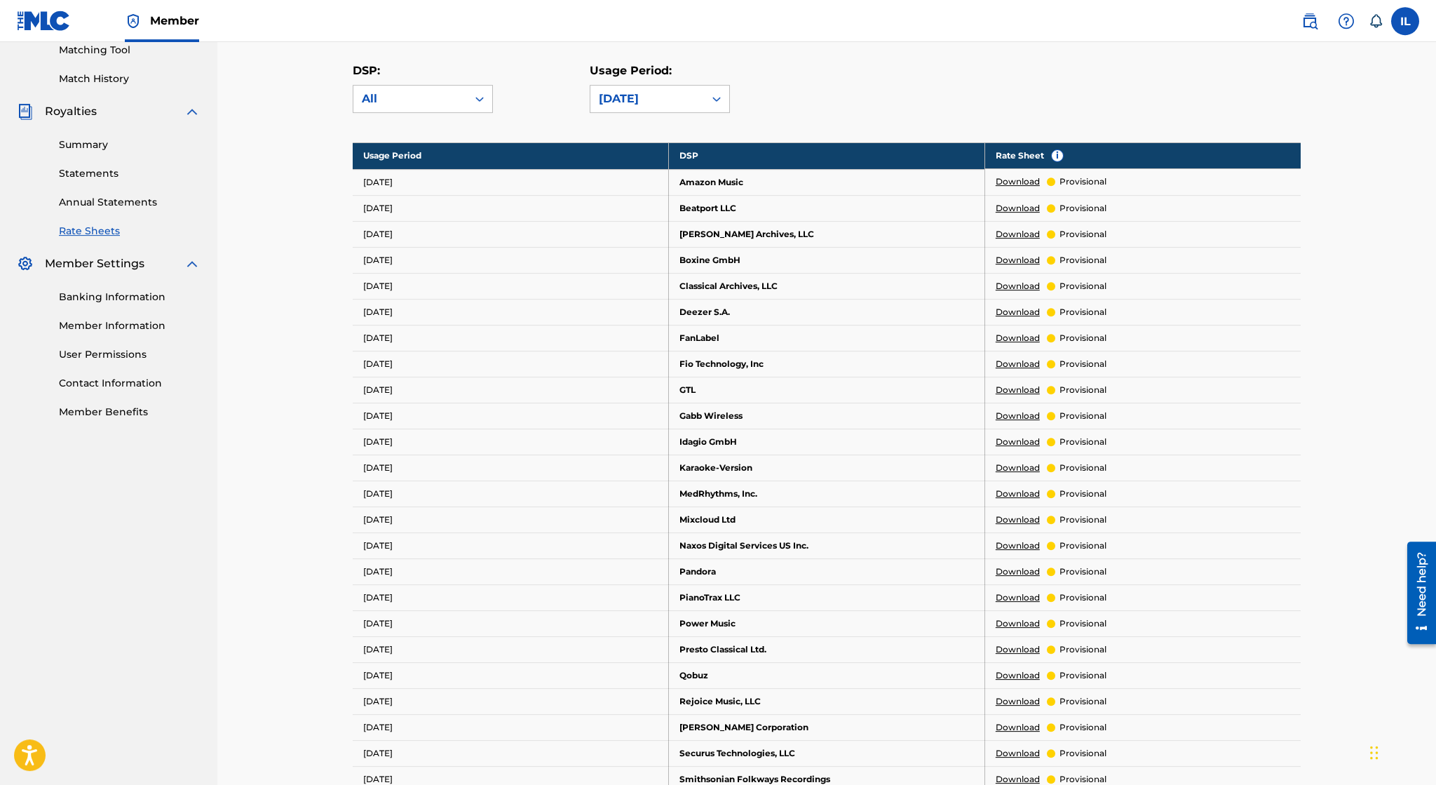
scroll to position [191, 0]
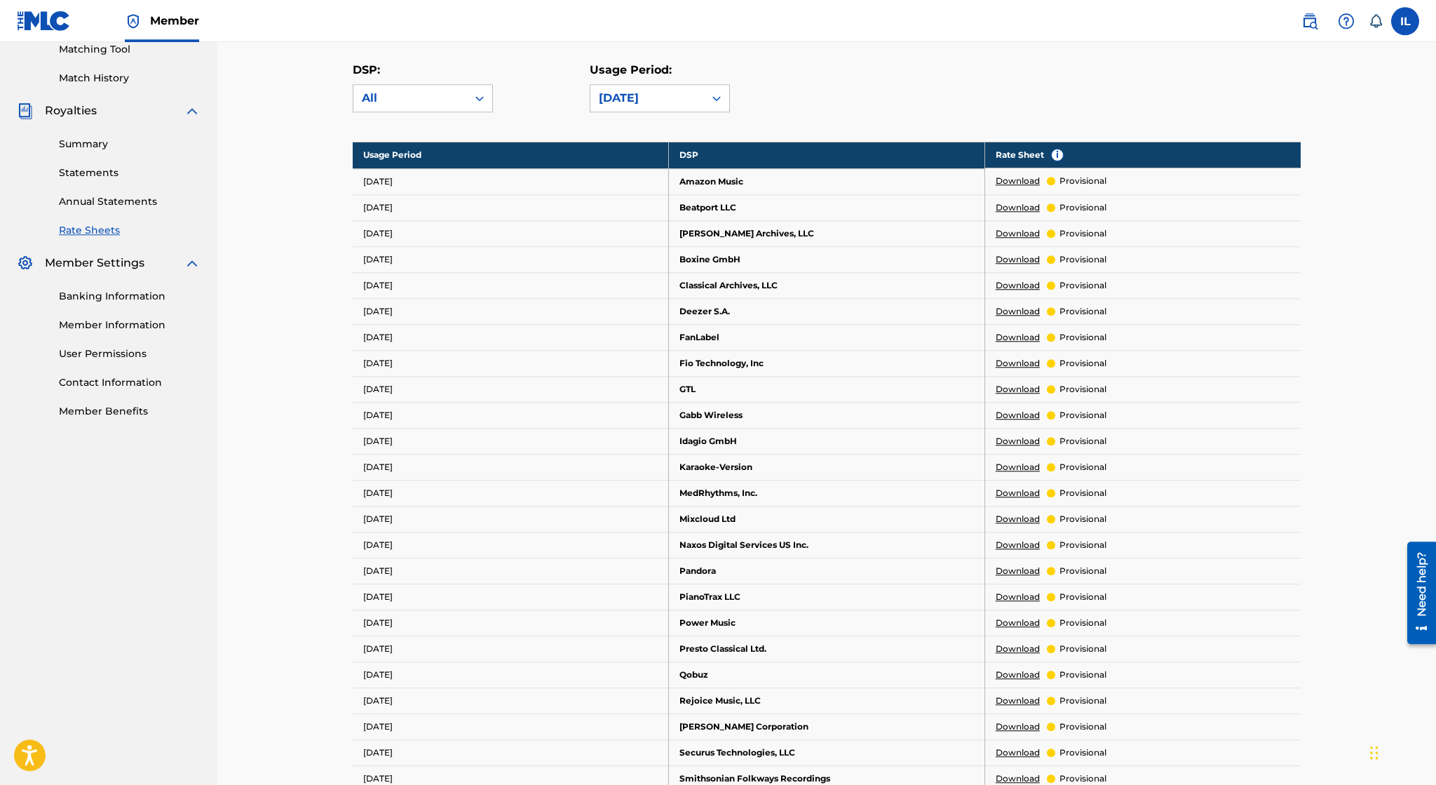
click at [1007, 180] on link "Download" at bounding box center [1018, 181] width 44 height 13
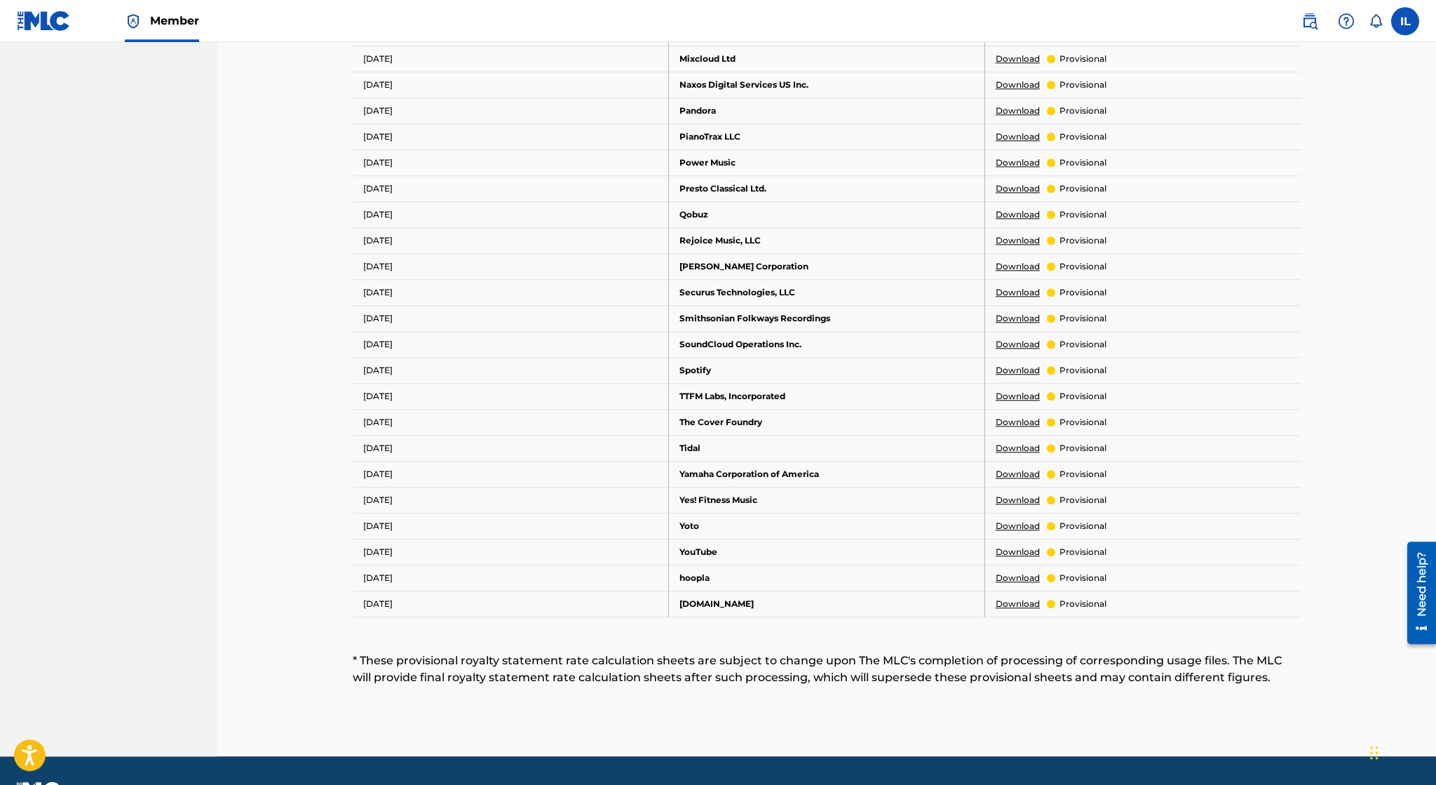
scroll to position [651, 0]
click at [1006, 546] on link "Download" at bounding box center [1018, 552] width 44 height 13
click at [1005, 364] on link "Download" at bounding box center [1018, 370] width 44 height 13
click at [1011, 340] on link "Download" at bounding box center [1018, 344] width 44 height 13
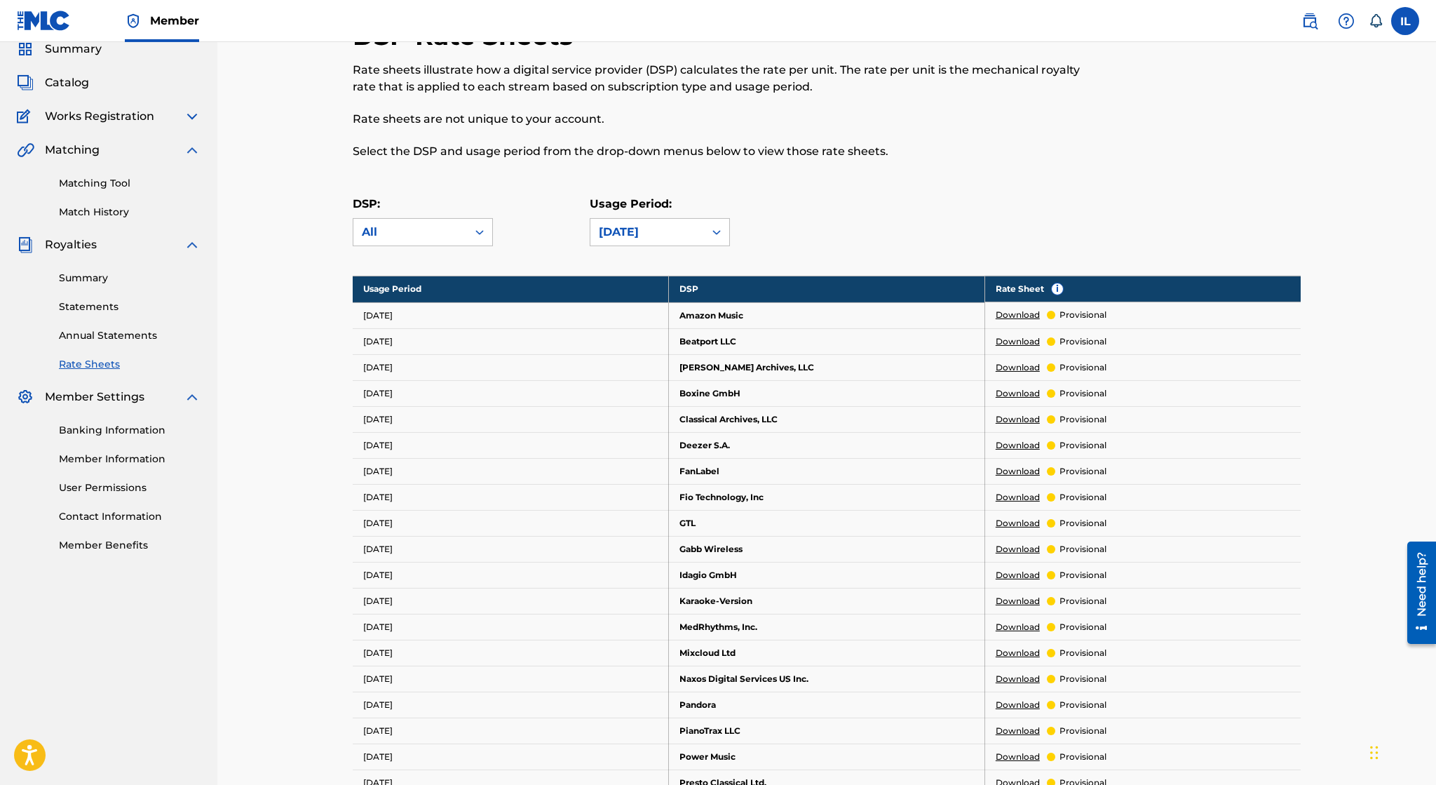
scroll to position [0, 0]
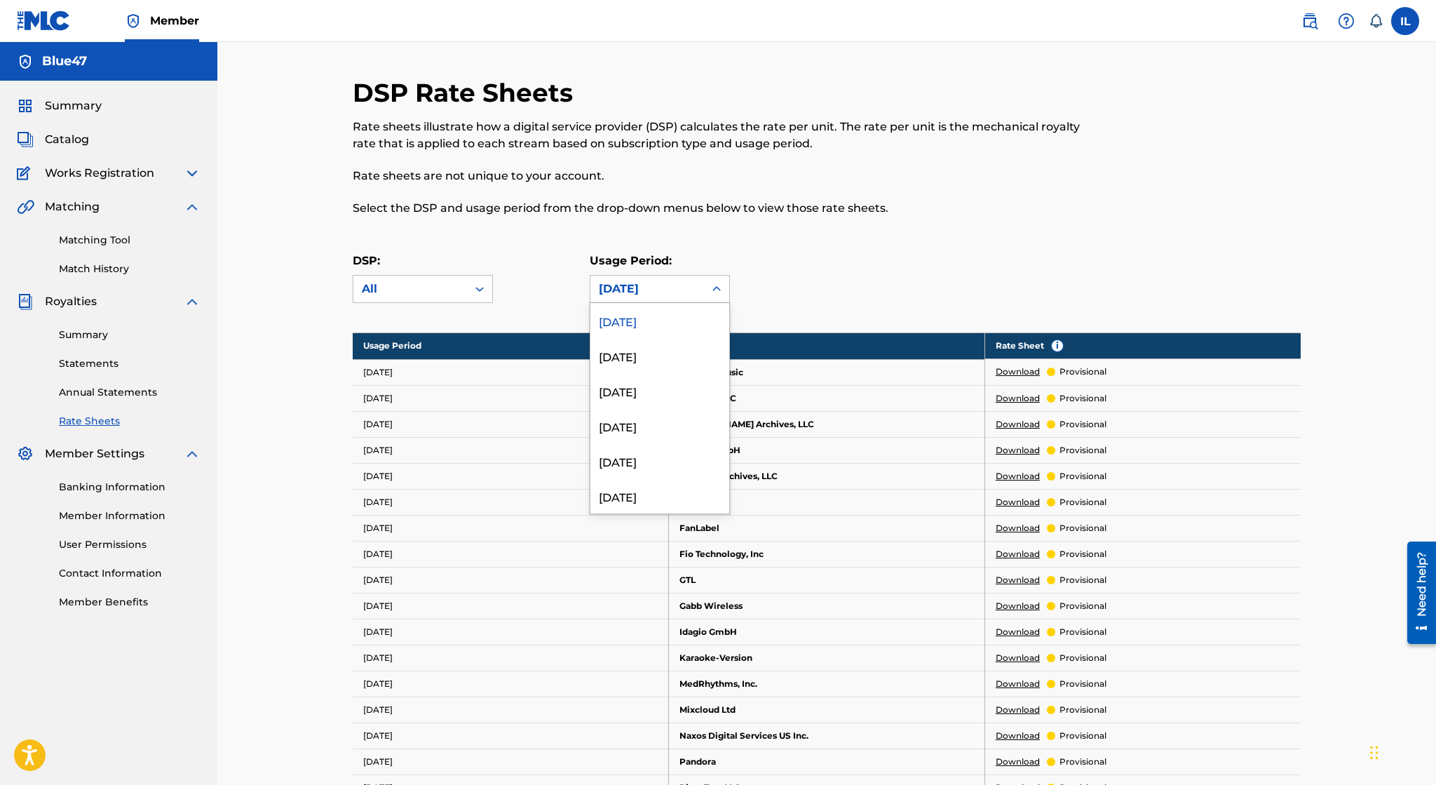
click at [703, 287] on div "July 2025" at bounding box center [647, 289] width 114 height 27
click at [669, 343] on div "June 2025" at bounding box center [659, 355] width 139 height 35
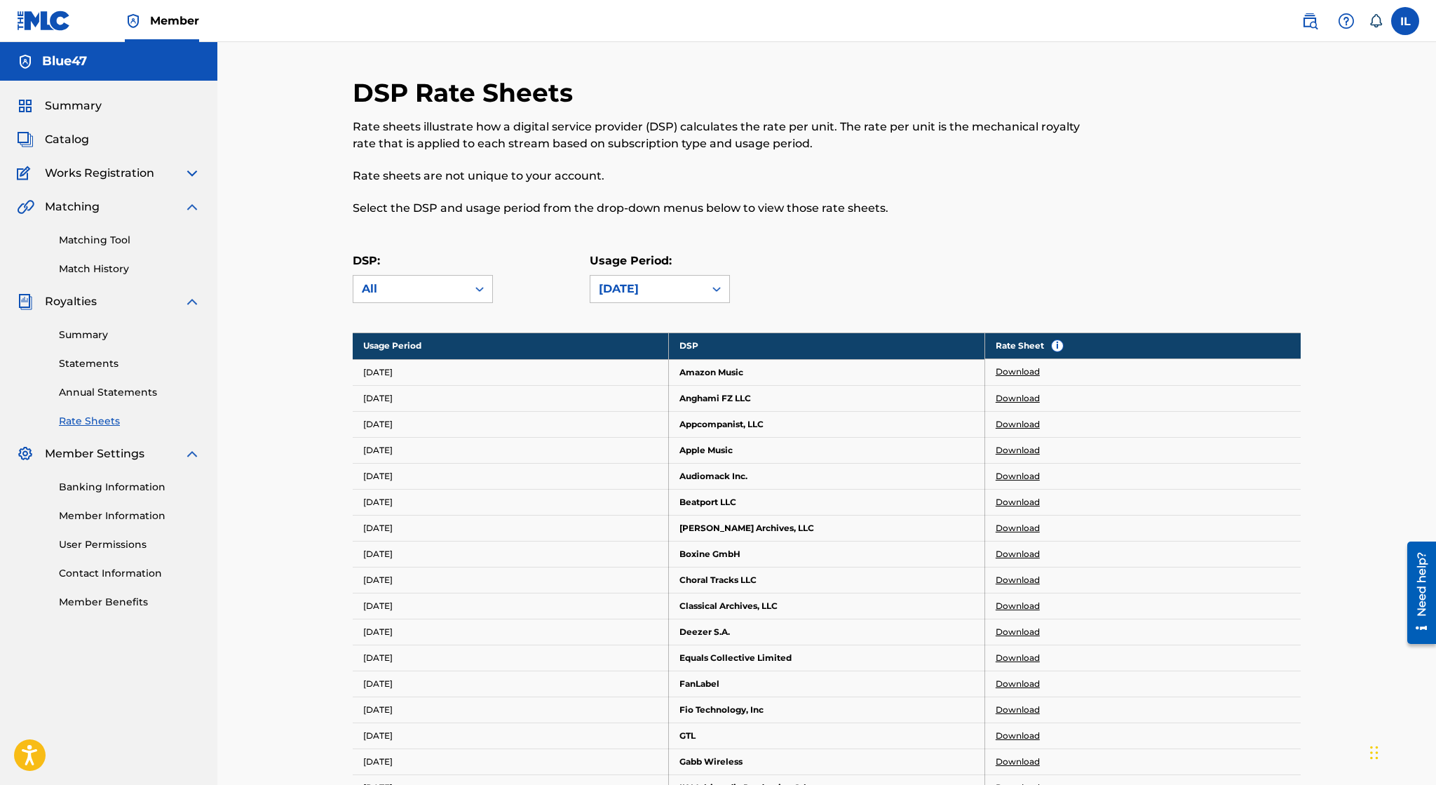
click at [1011, 373] on link "Download" at bounding box center [1018, 371] width 44 height 13
click at [473, 288] on div at bounding box center [479, 288] width 25 height 25
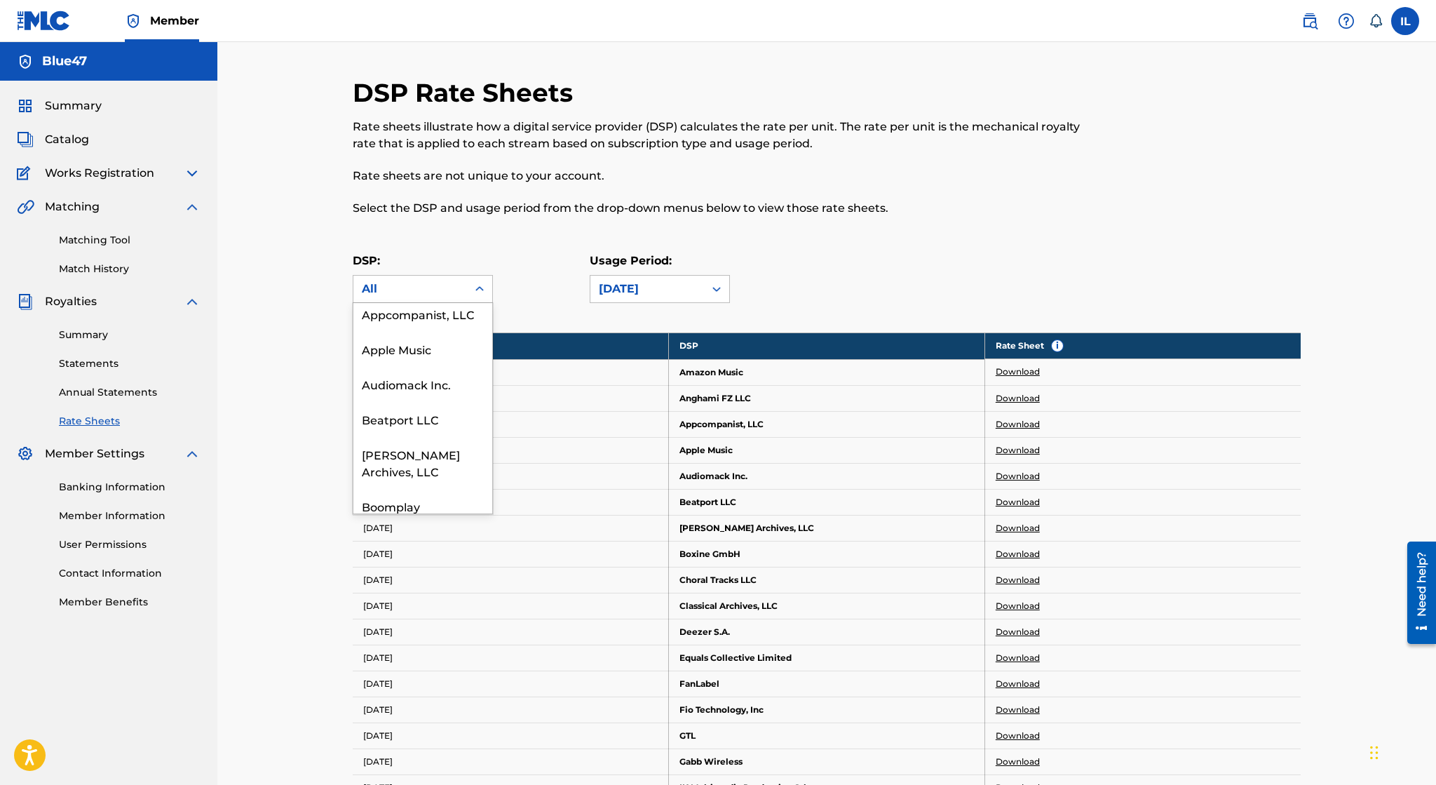
scroll to position [165, 0]
click at [442, 356] on div "Apple Music" at bounding box center [422, 347] width 139 height 35
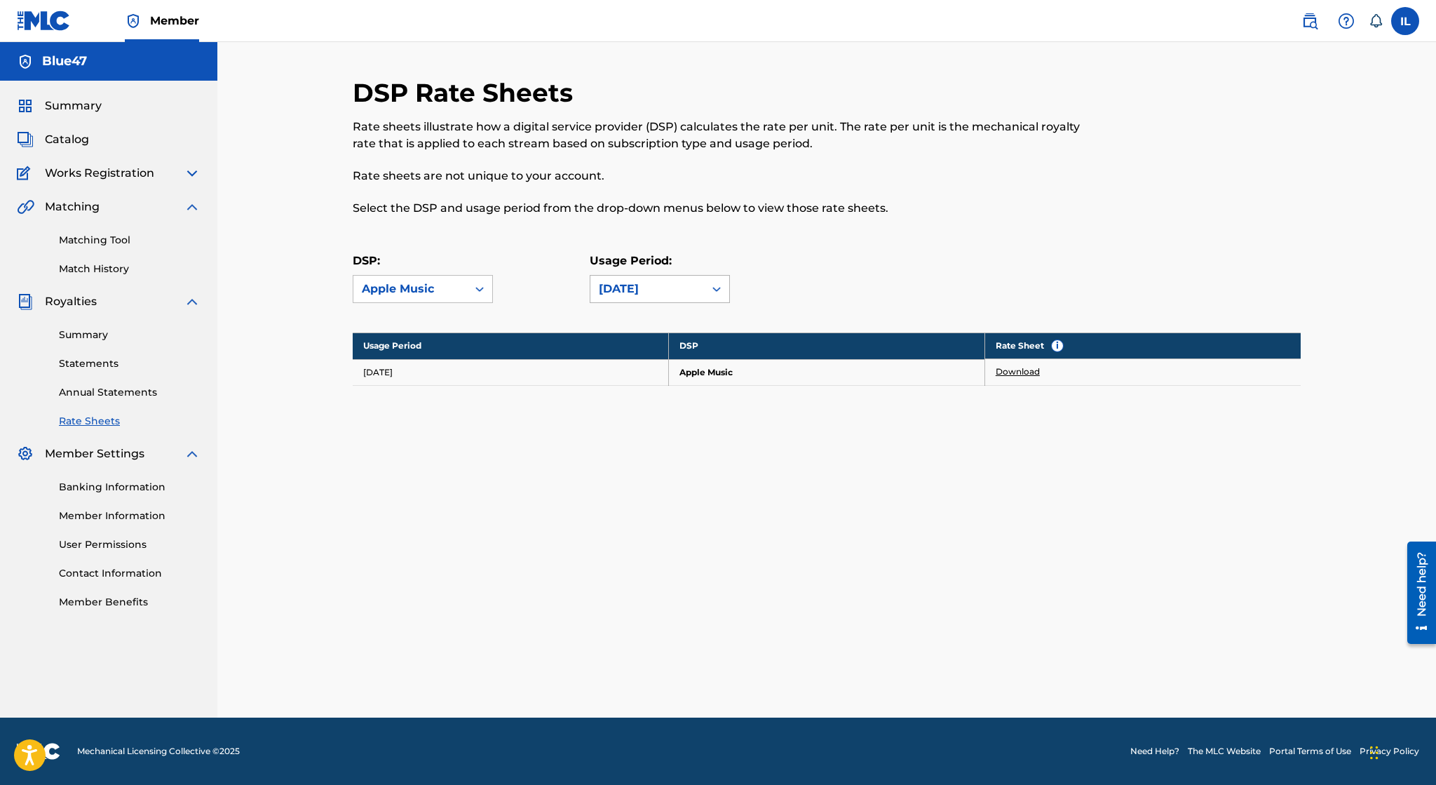
click at [708, 284] on div at bounding box center [716, 288] width 25 height 25
click at [692, 316] on div "July 2025" at bounding box center [659, 320] width 139 height 35
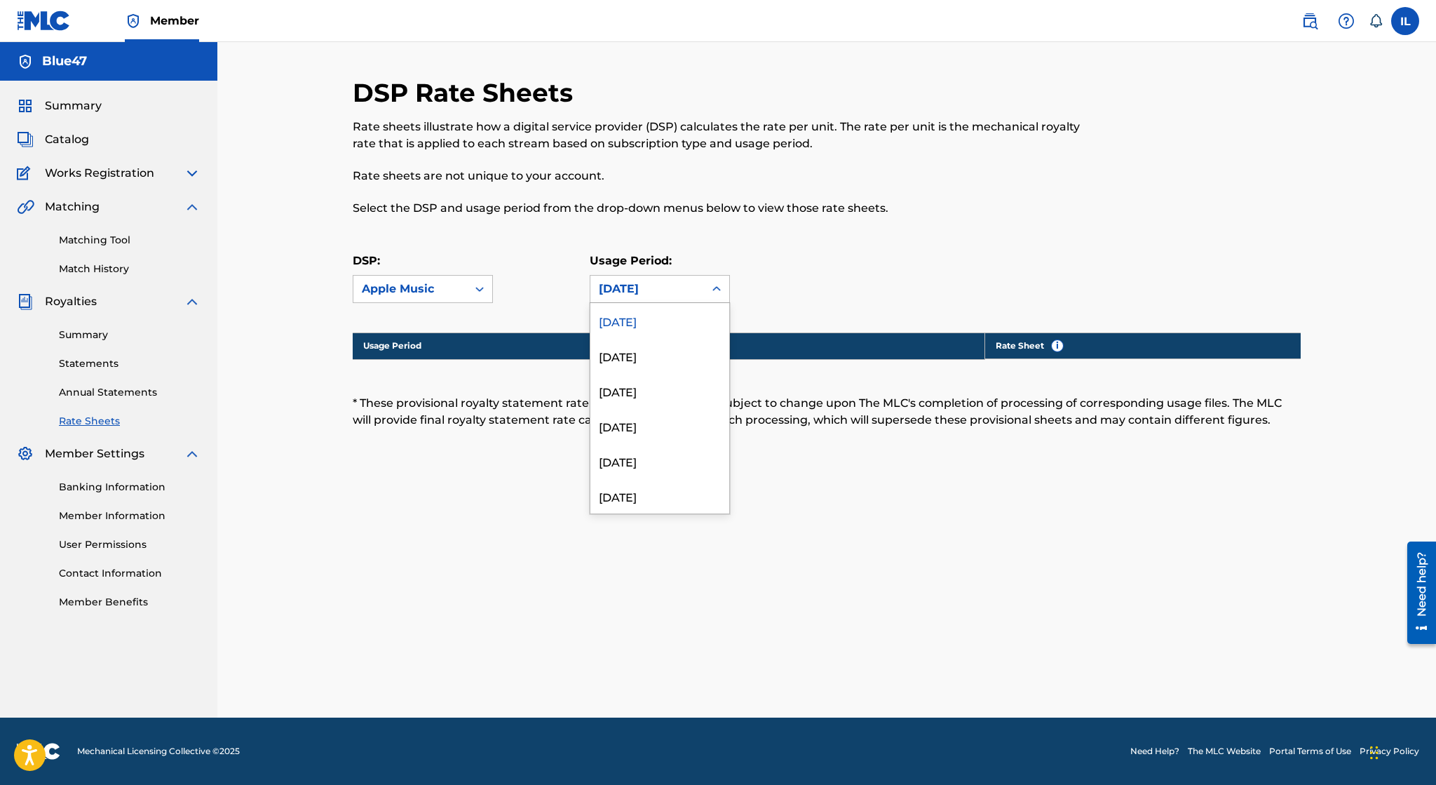
click at [698, 302] on div "July 2025" at bounding box center [660, 289] width 140 height 28
click at [682, 349] on div "June 2025" at bounding box center [659, 355] width 139 height 35
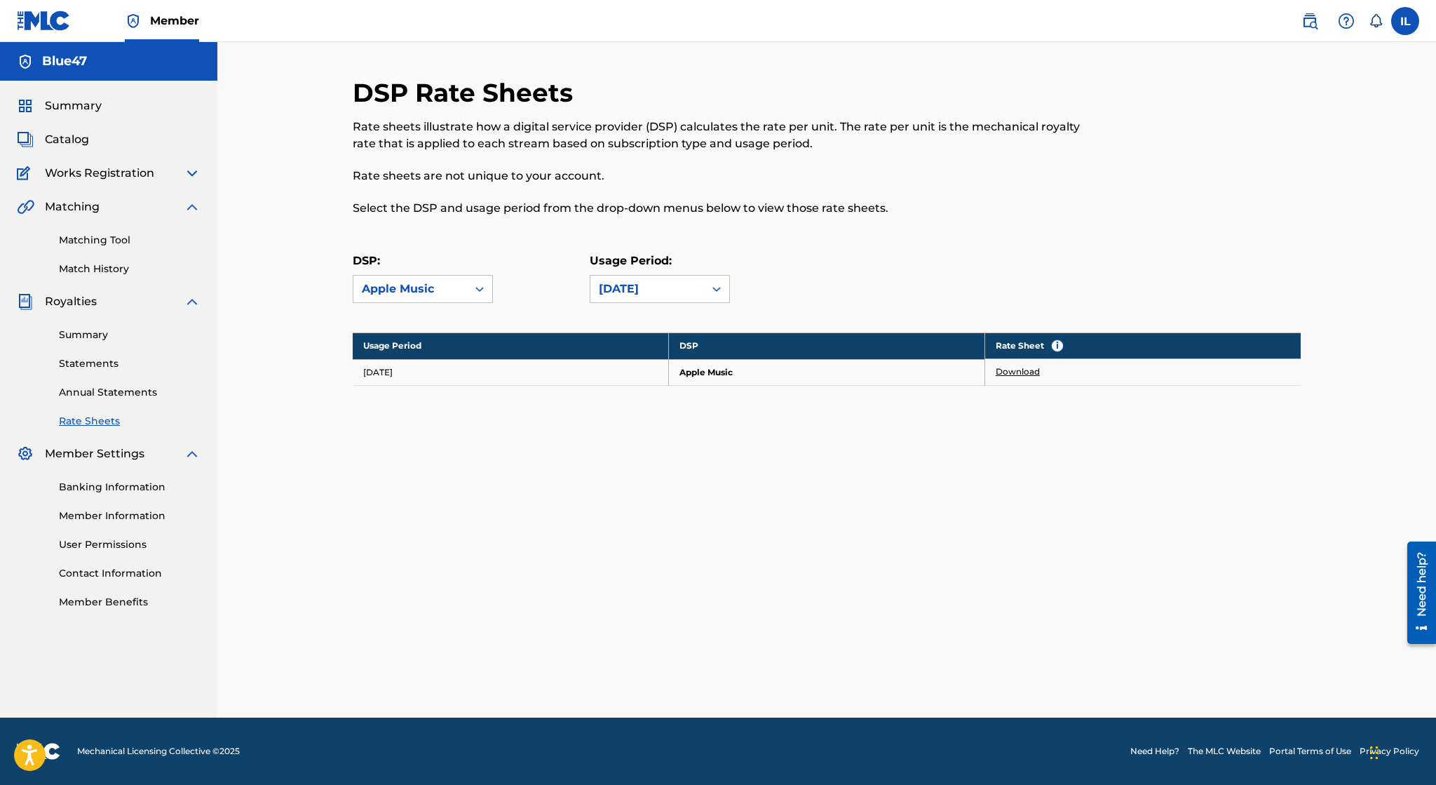
click at [1036, 368] on link "Download" at bounding box center [1018, 371] width 44 height 13
click at [196, 206] on img at bounding box center [192, 206] width 17 height 17
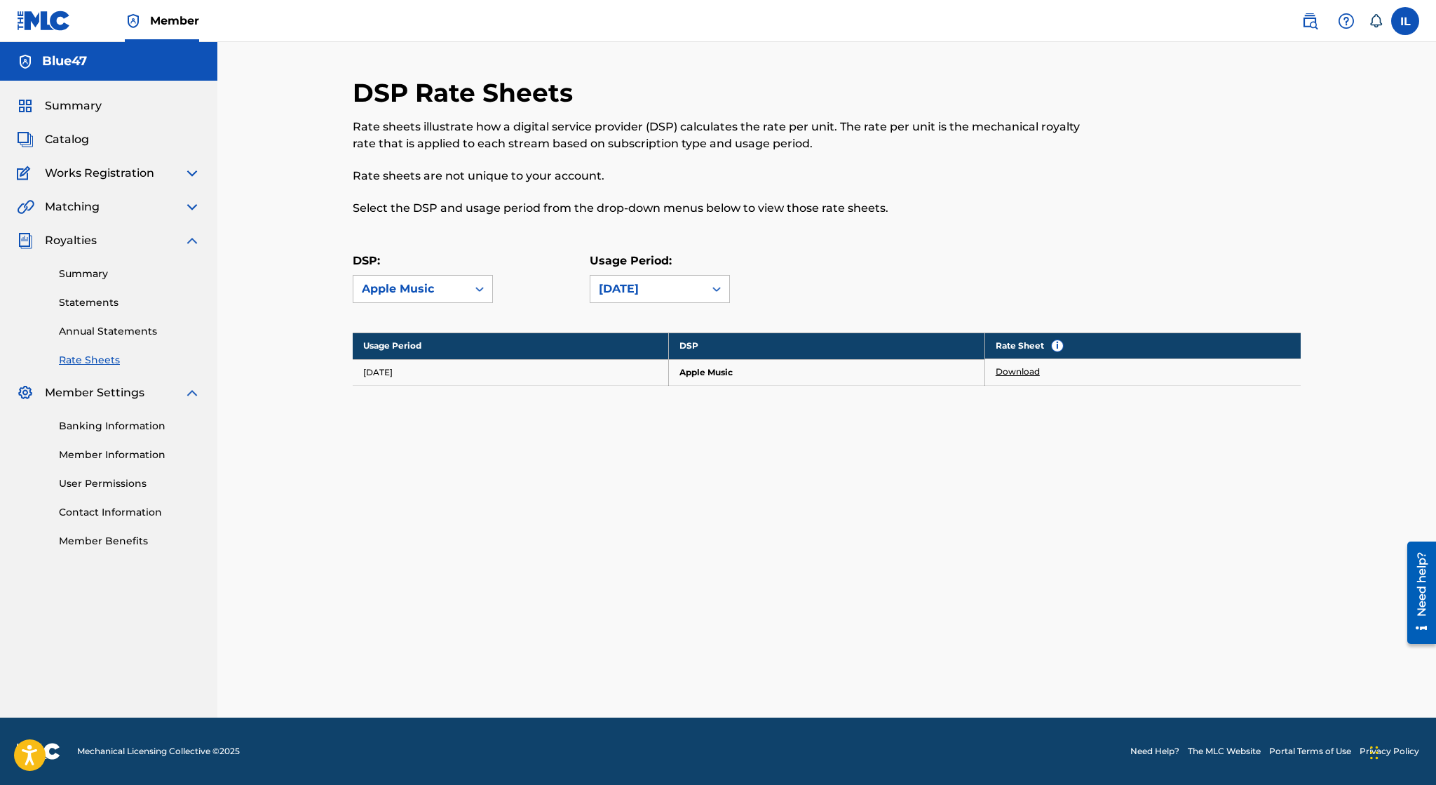
click at [151, 332] on link "Annual Statements" at bounding box center [130, 331] width 142 height 15
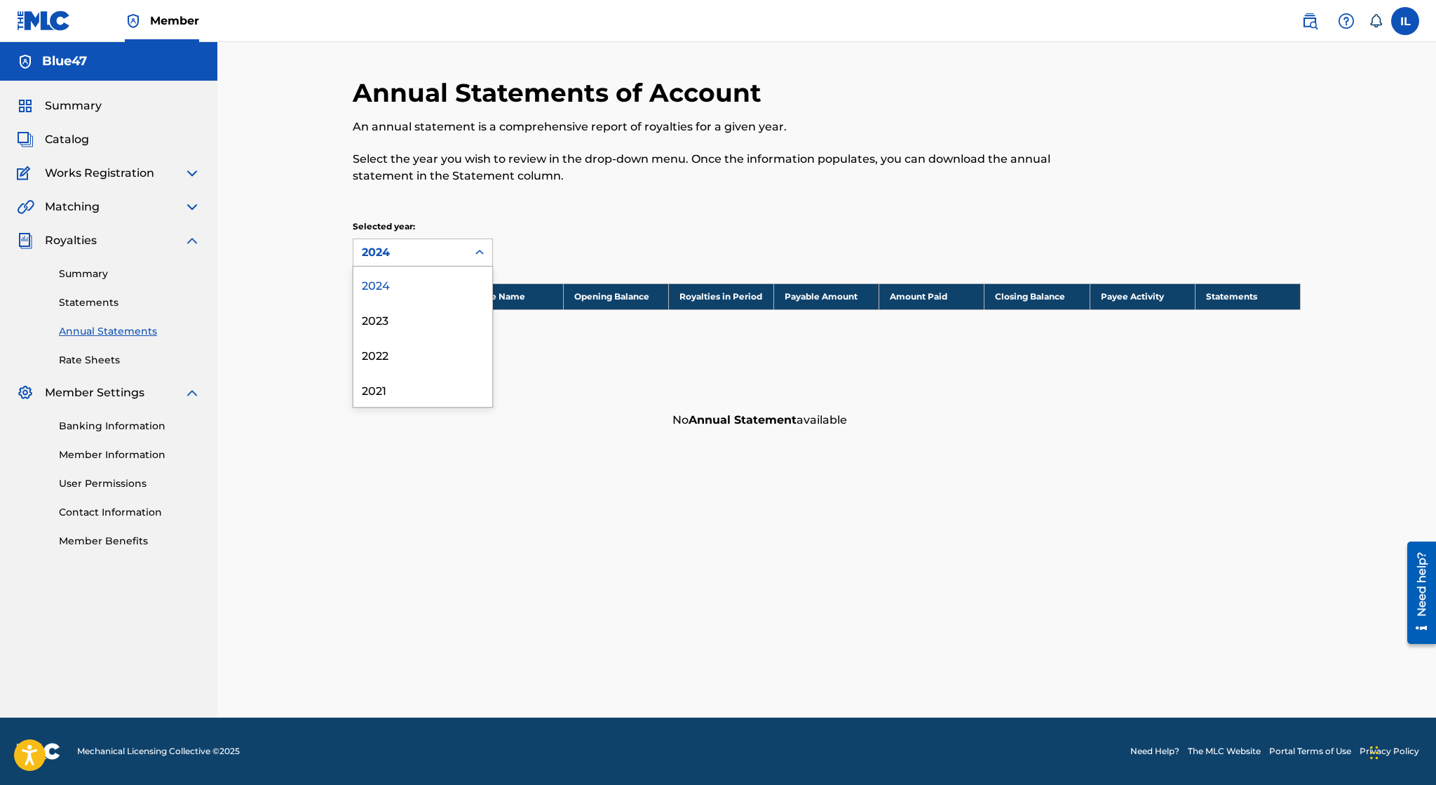
click at [406, 239] on div "2024" at bounding box center [410, 252] width 114 height 27
click at [396, 379] on div "2021" at bounding box center [422, 389] width 139 height 35
click at [483, 241] on div at bounding box center [479, 252] width 25 height 25
click at [448, 282] on div "2024" at bounding box center [422, 283] width 139 height 35
click at [160, 203] on div "Matching" at bounding box center [109, 206] width 184 height 17
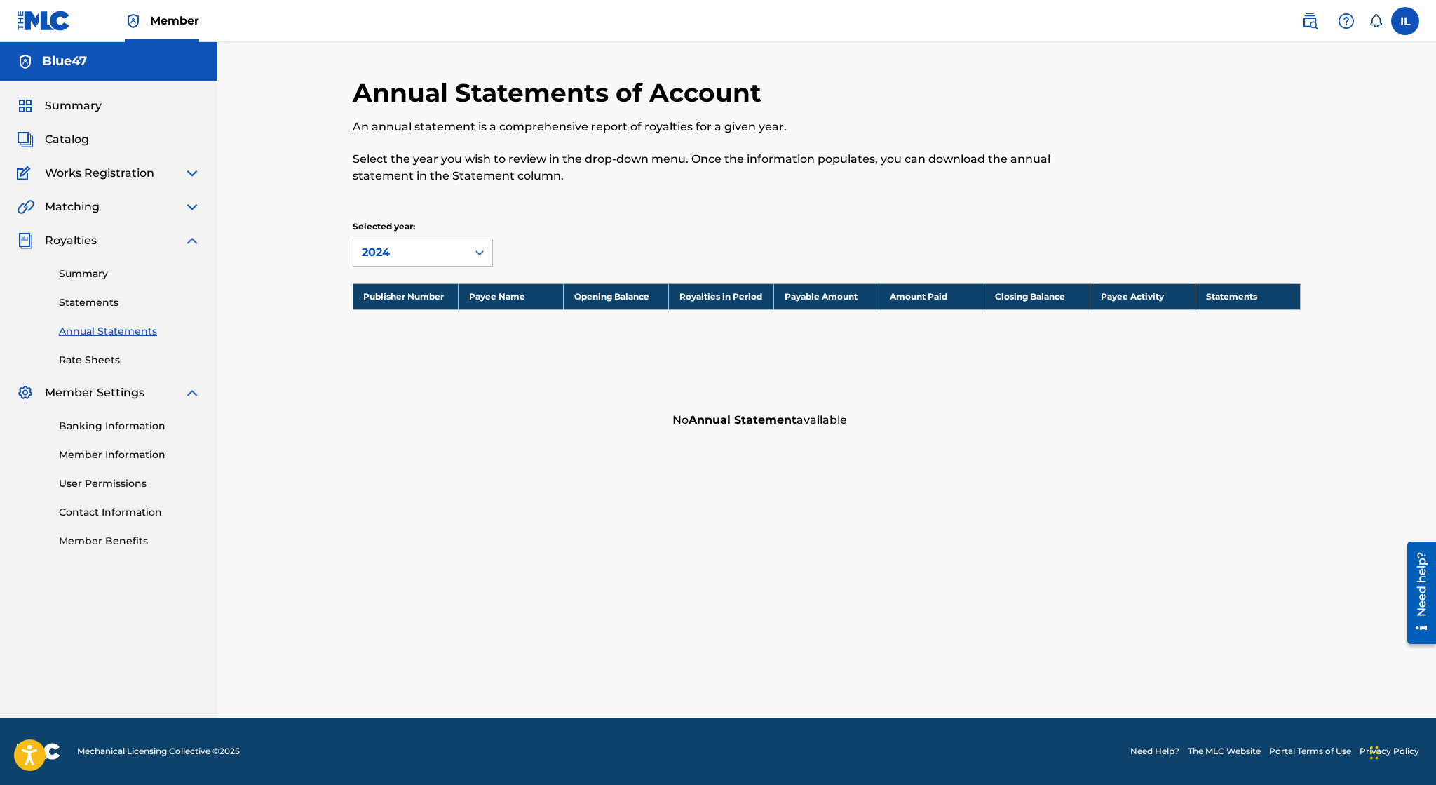
click at [195, 209] on img at bounding box center [192, 206] width 17 height 17
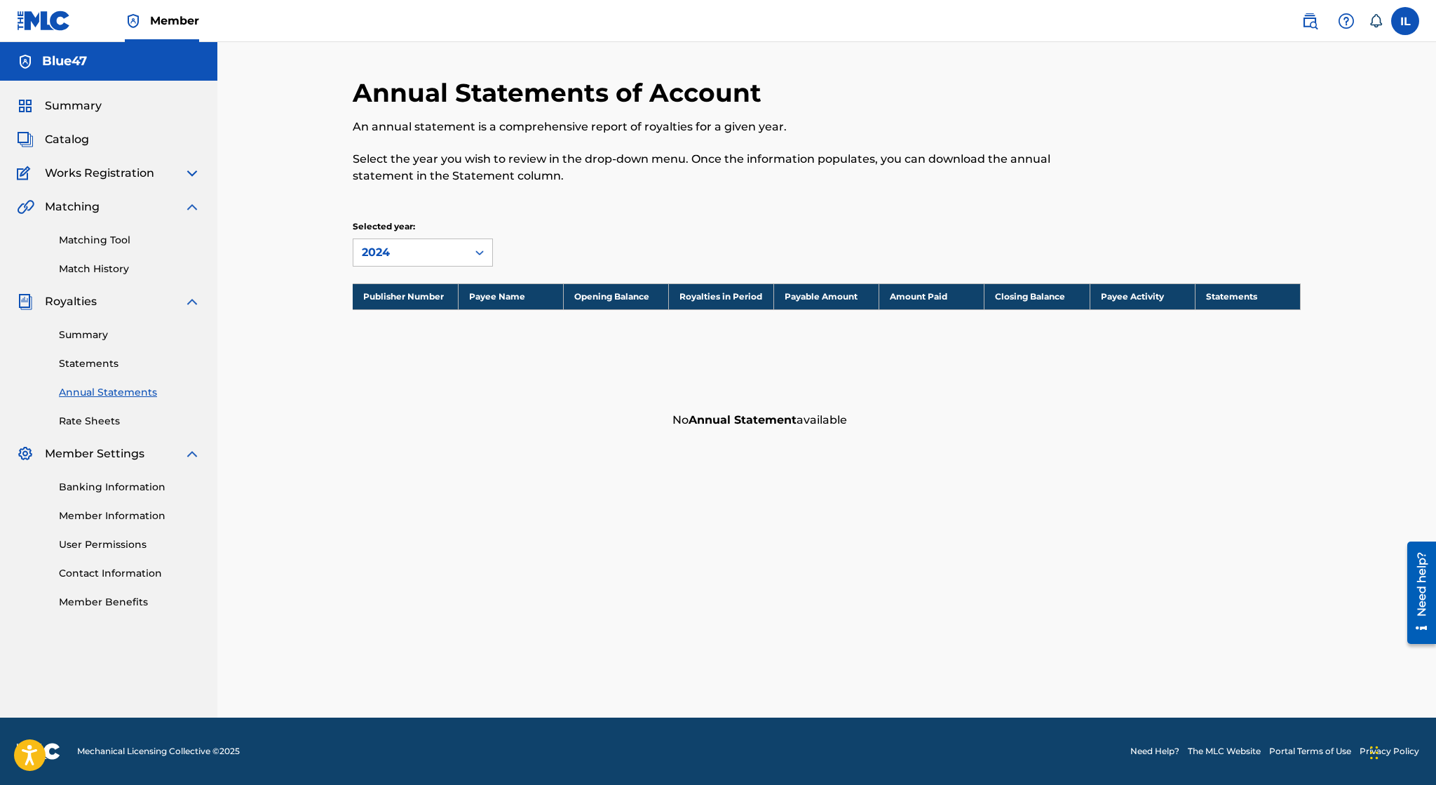
click at [76, 144] on span "Catalog" at bounding box center [67, 139] width 44 height 17
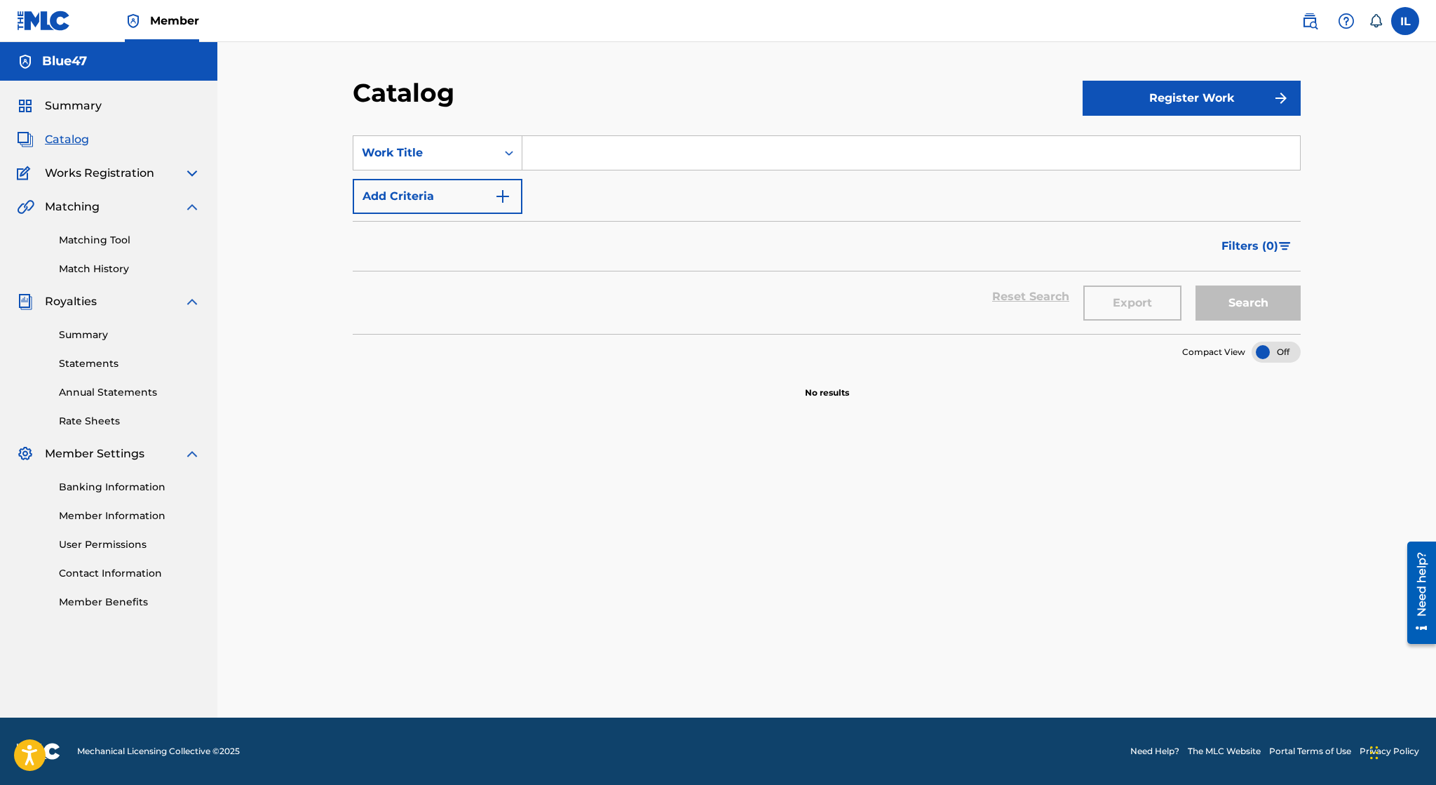
click at [109, 241] on link "Matching Tool" at bounding box center [130, 240] width 142 height 15
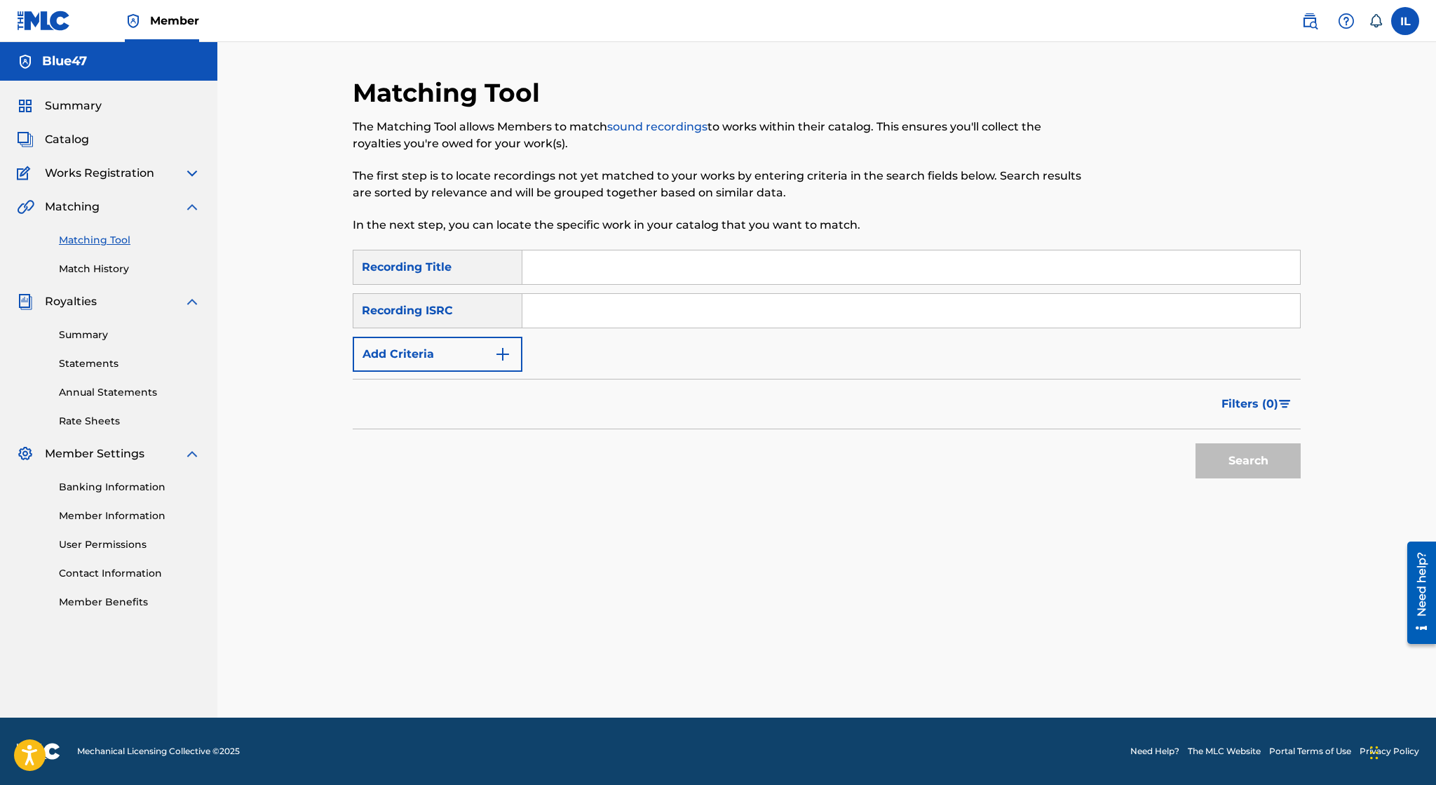
click at [554, 264] on input "Search Form" at bounding box center [911, 267] width 778 height 34
click at [459, 349] on button "Add Criteria" at bounding box center [438, 354] width 170 height 35
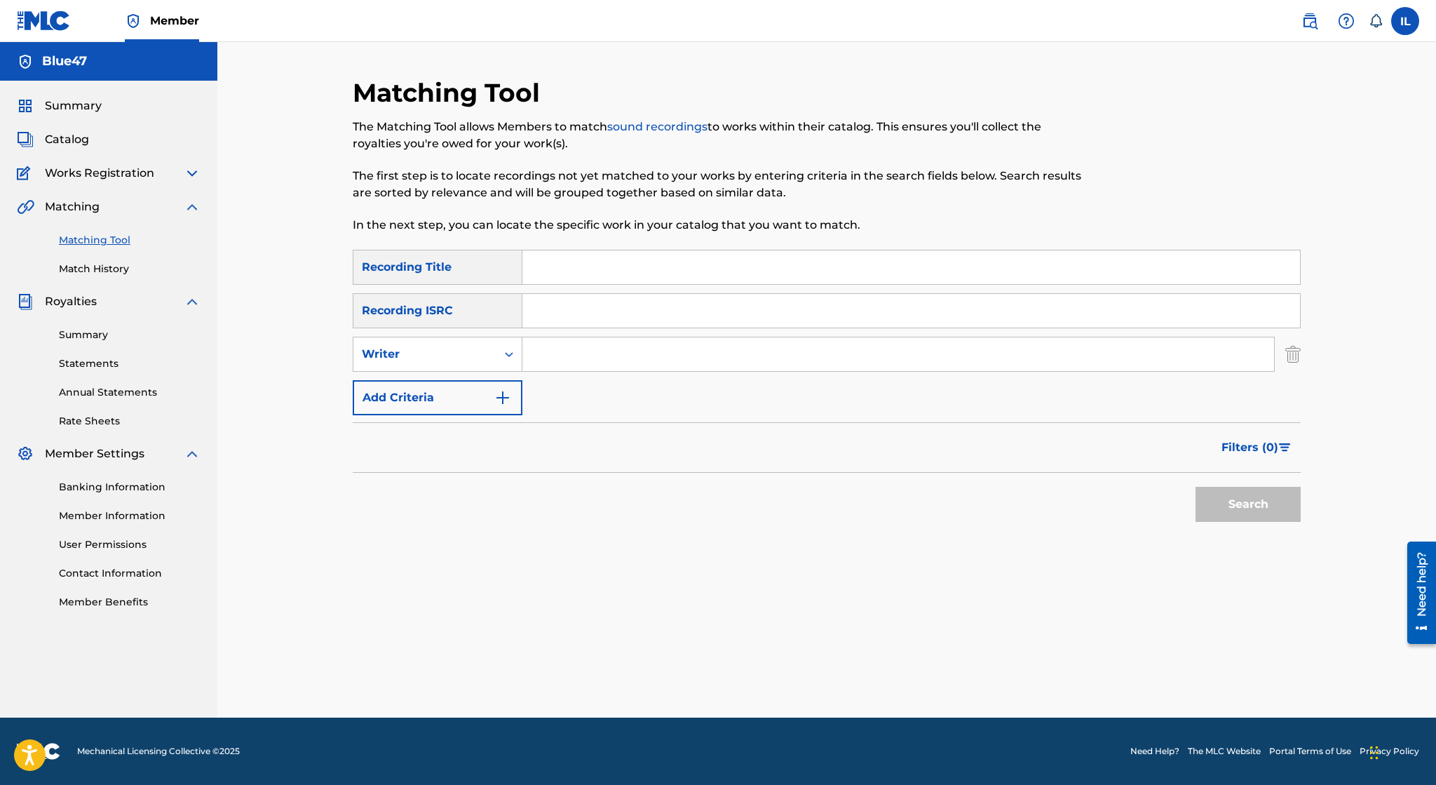
click at [558, 356] on input "Search Form" at bounding box center [898, 354] width 752 height 34
click at [478, 355] on div "Writer" at bounding box center [425, 354] width 126 height 17
click at [463, 400] on div "Recording Artist" at bounding box center [437, 389] width 168 height 35
click at [592, 343] on input "Search Form" at bounding box center [898, 354] width 752 height 34
type input "Blue47"
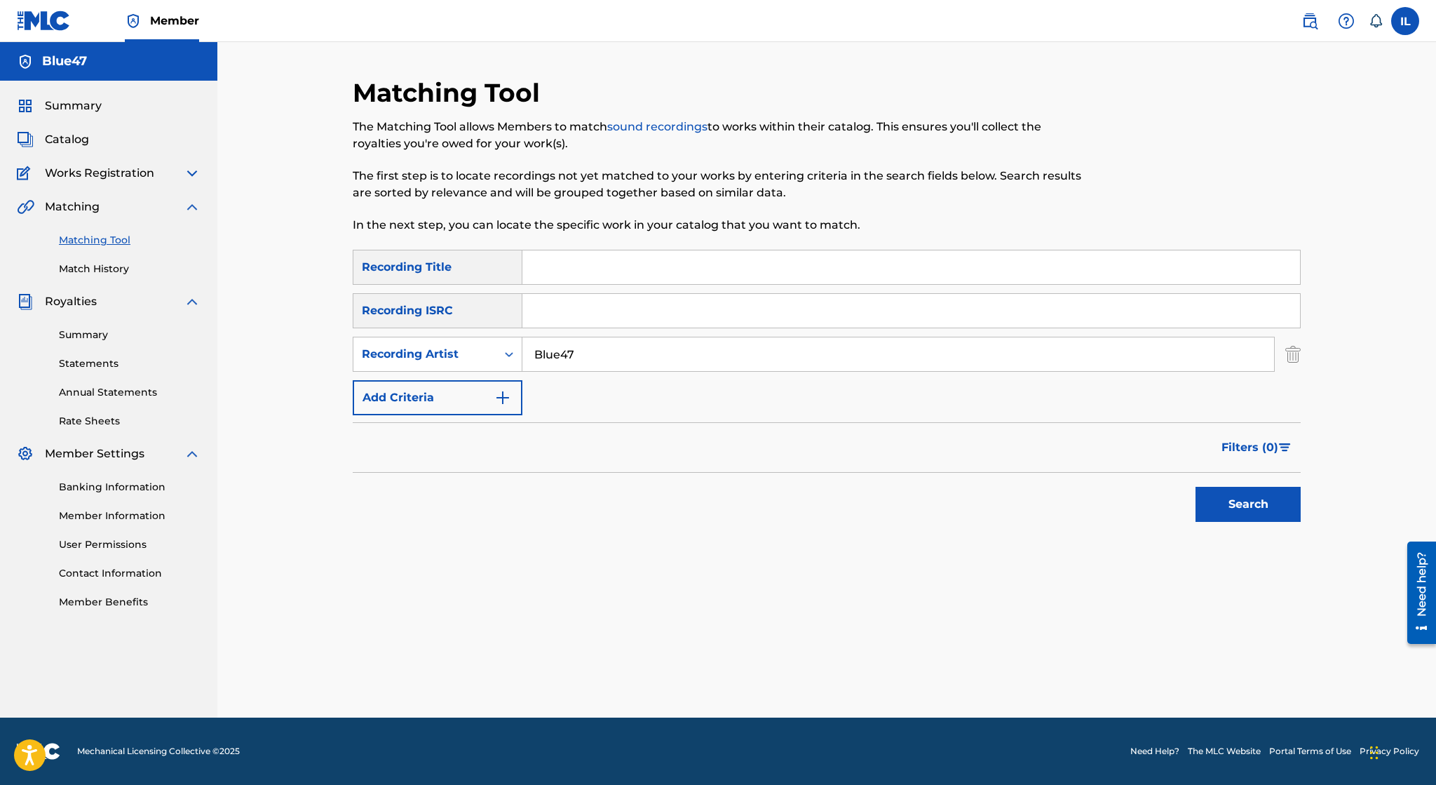
click at [623, 252] on input "Search Form" at bounding box center [911, 267] width 778 height 34
type input "Find Yourself"
click at [1196, 487] on button "Search" at bounding box center [1248, 504] width 105 height 35
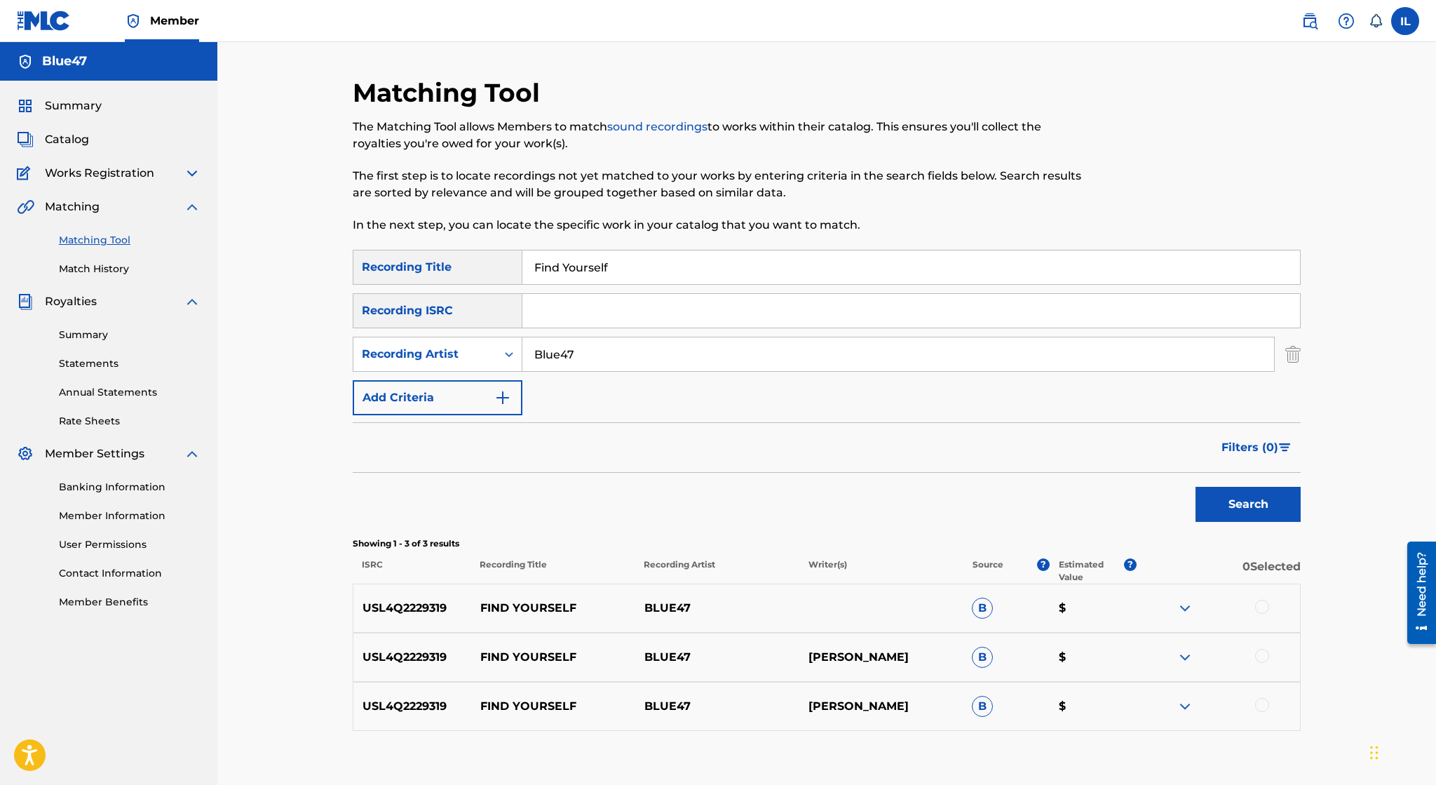
scroll to position [83, 0]
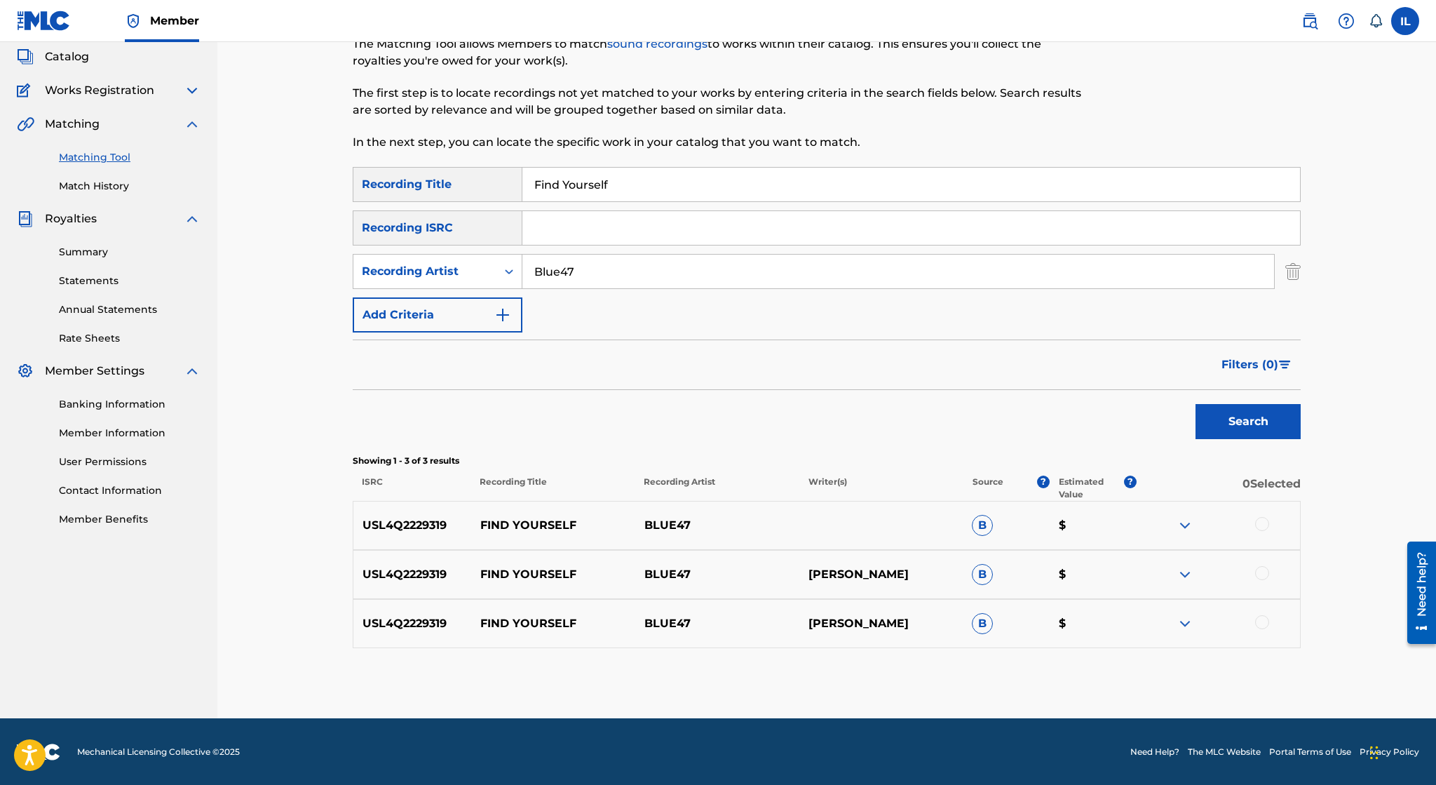
click at [1189, 529] on img at bounding box center [1185, 525] width 17 height 17
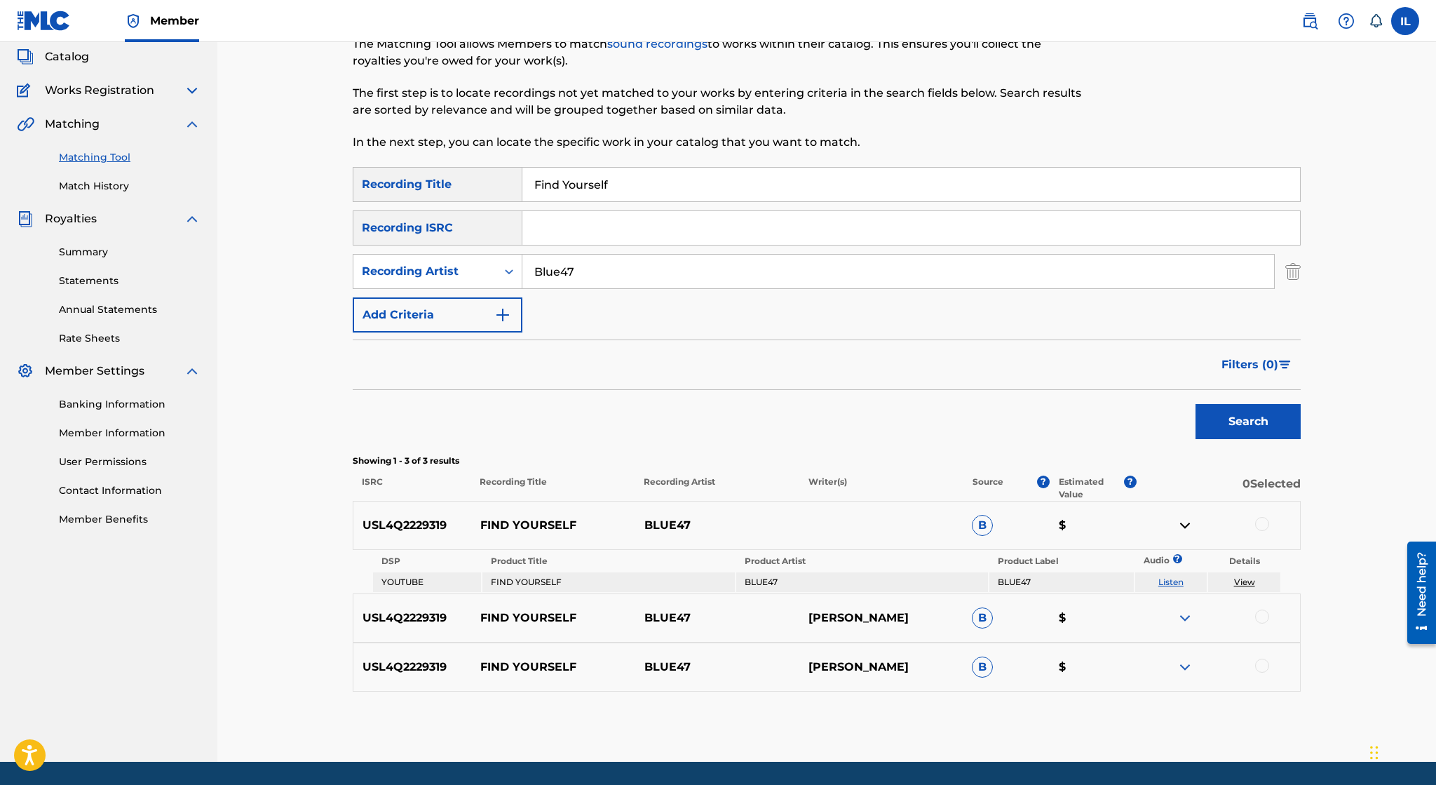
click at [1186, 621] on img at bounding box center [1185, 617] width 17 height 17
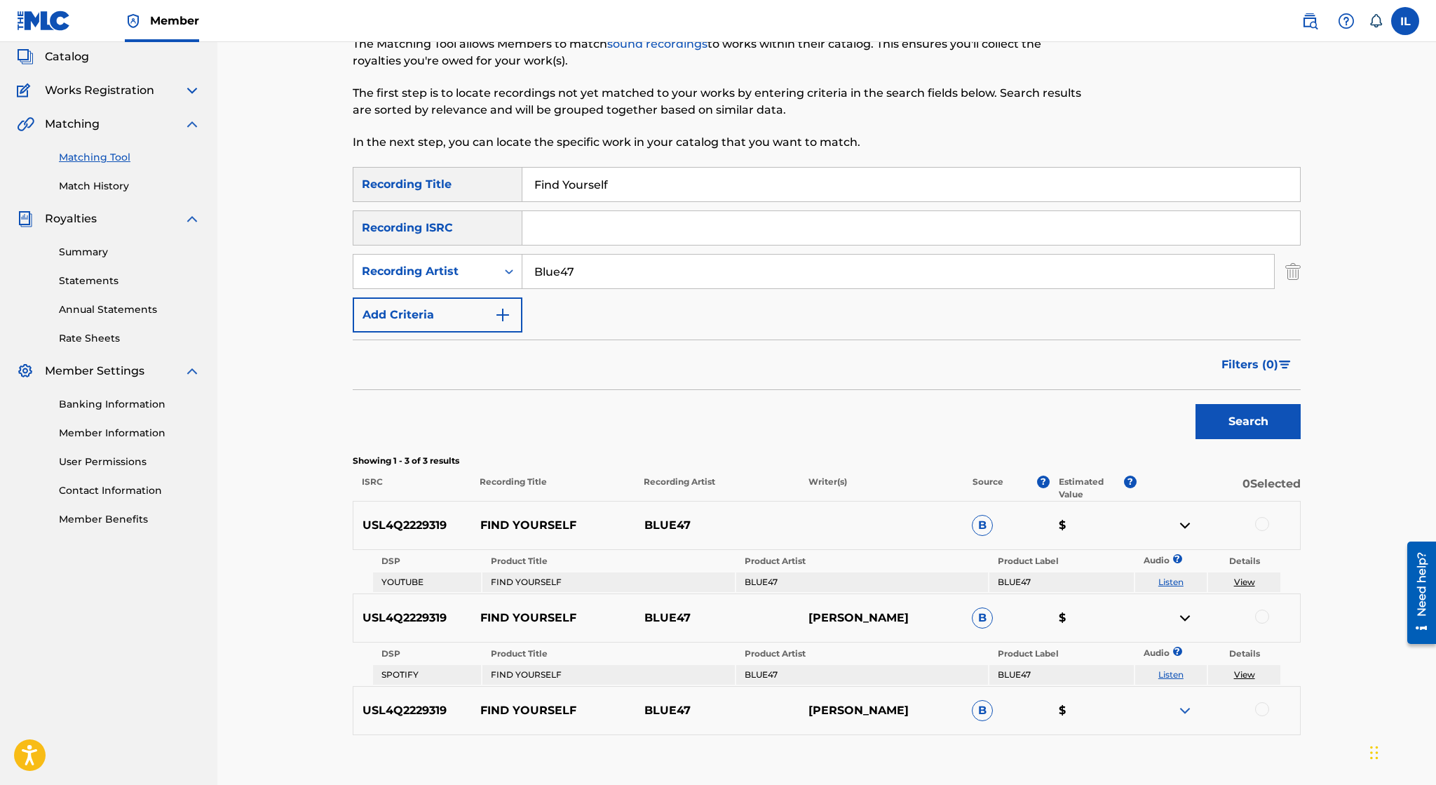
click at [1185, 709] on img at bounding box center [1185, 710] width 17 height 17
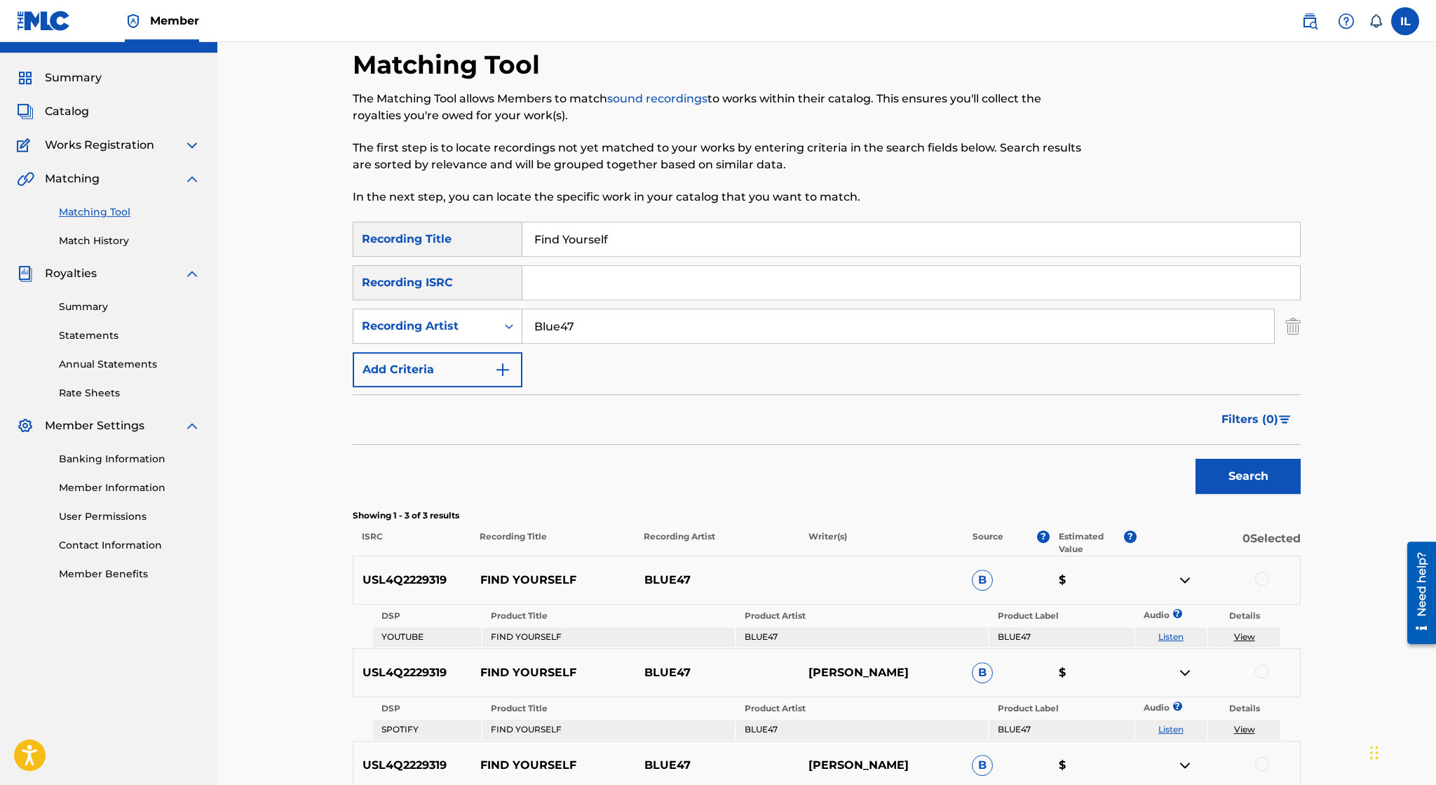
scroll to position [0, 0]
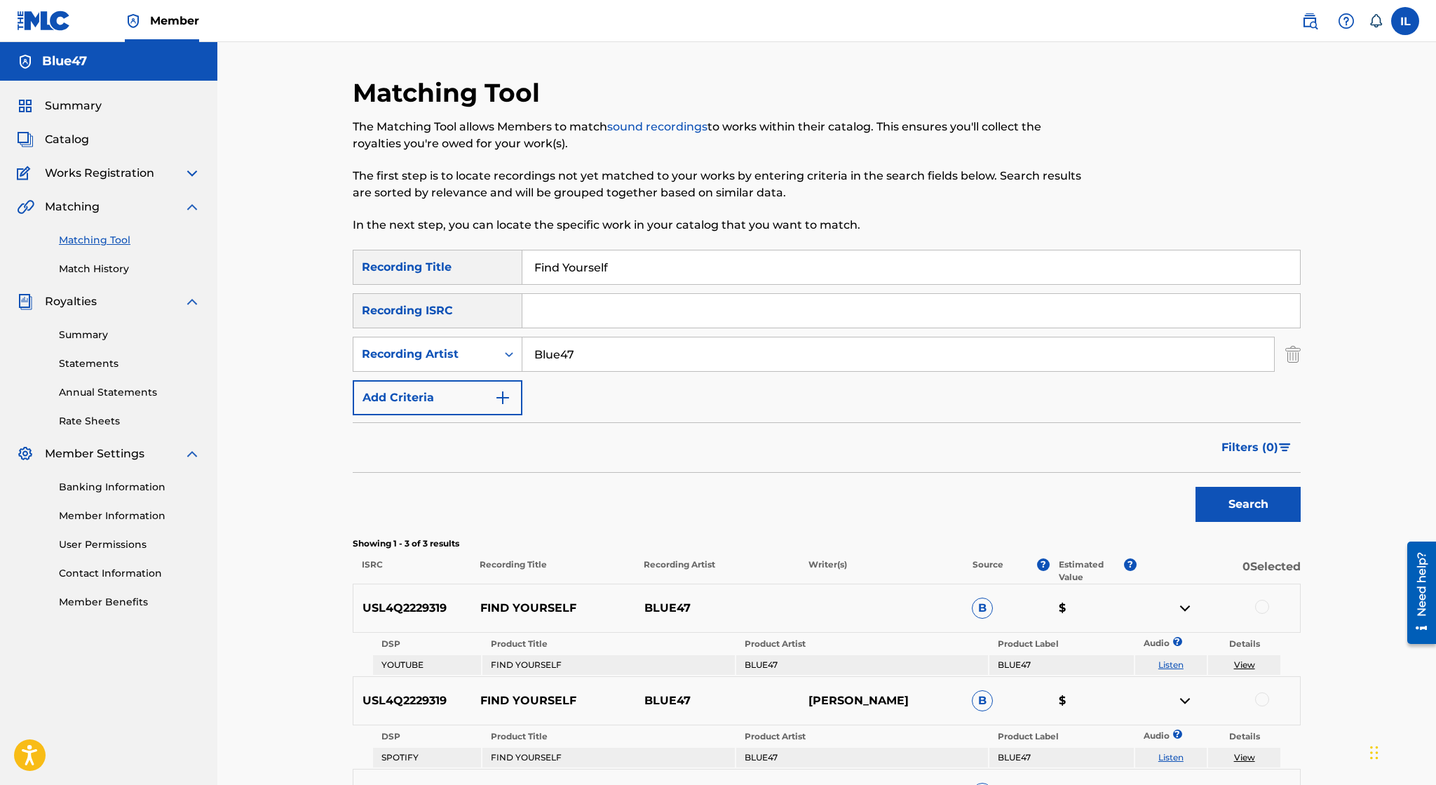
click at [194, 208] on img at bounding box center [192, 206] width 17 height 17
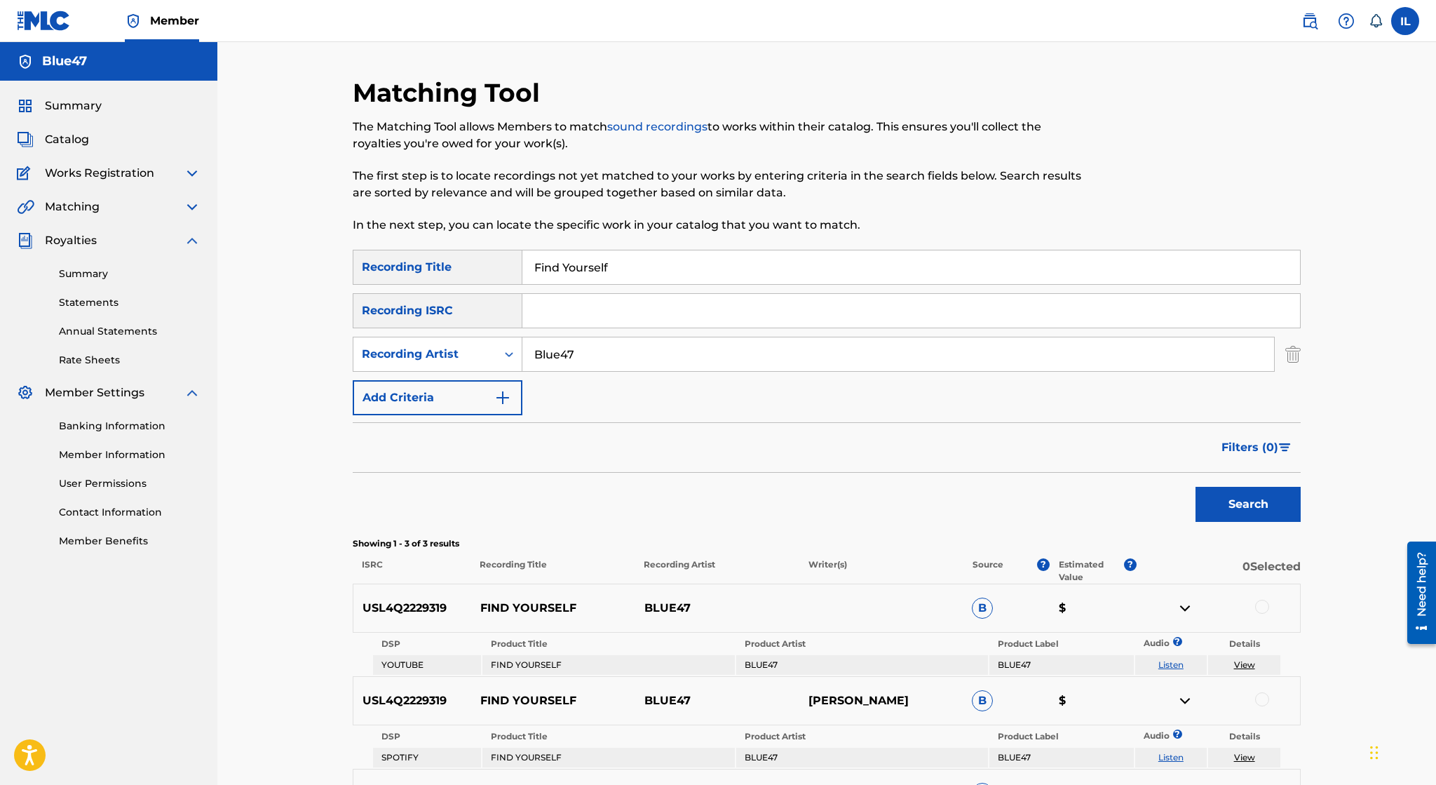
click at [192, 236] on img at bounding box center [192, 240] width 17 height 17
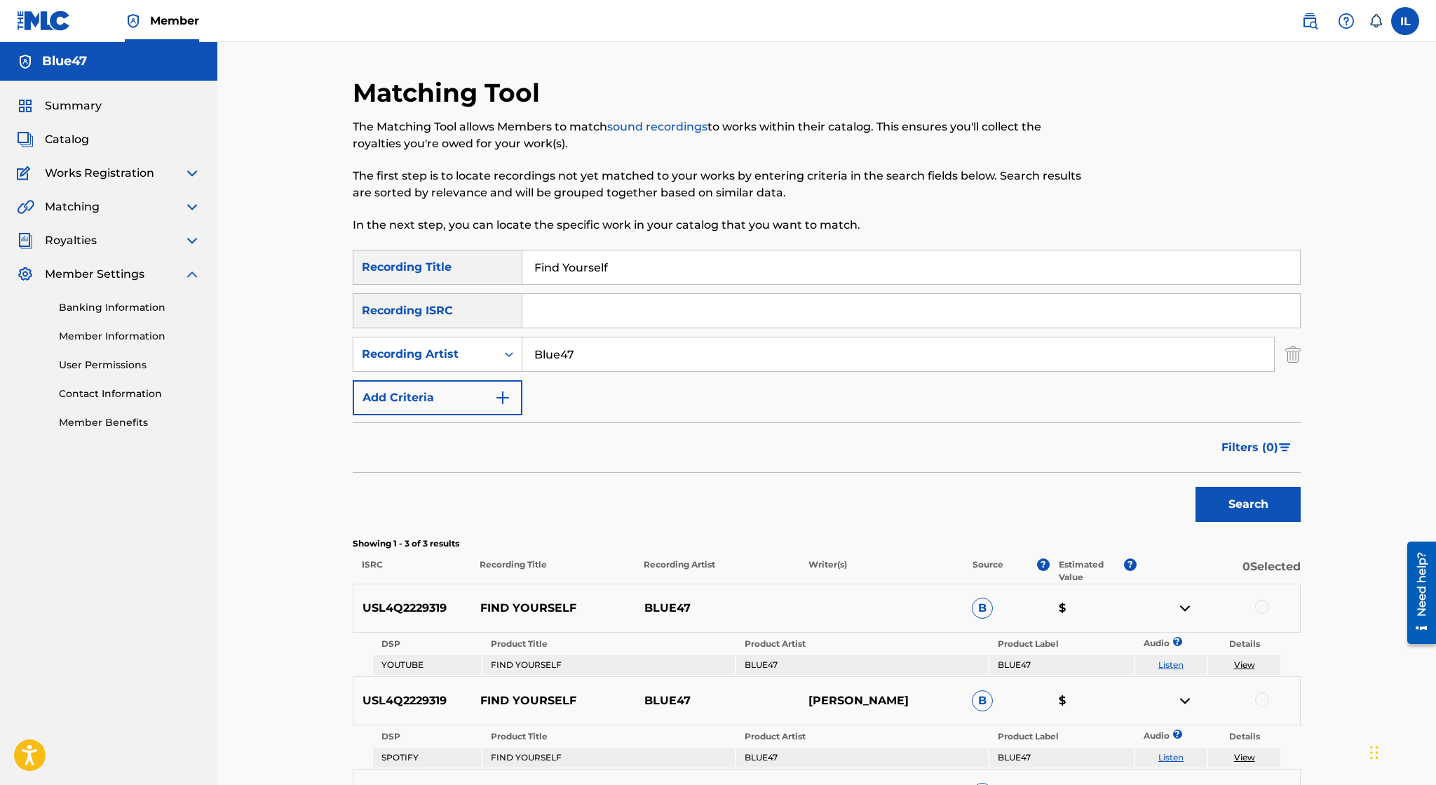
click at [194, 170] on img at bounding box center [192, 173] width 17 height 17
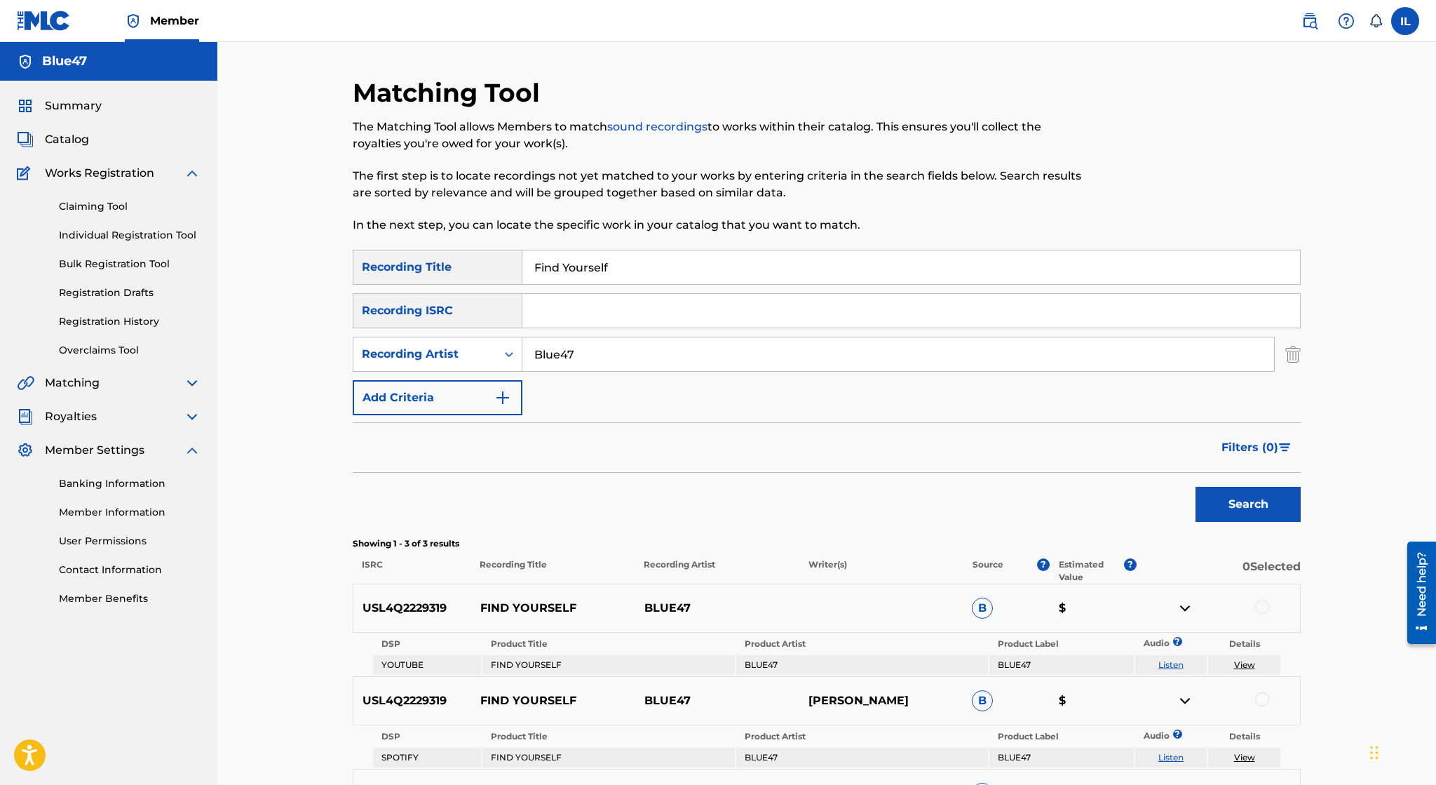
click at [116, 201] on link "Claiming Tool" at bounding box center [130, 206] width 142 height 15
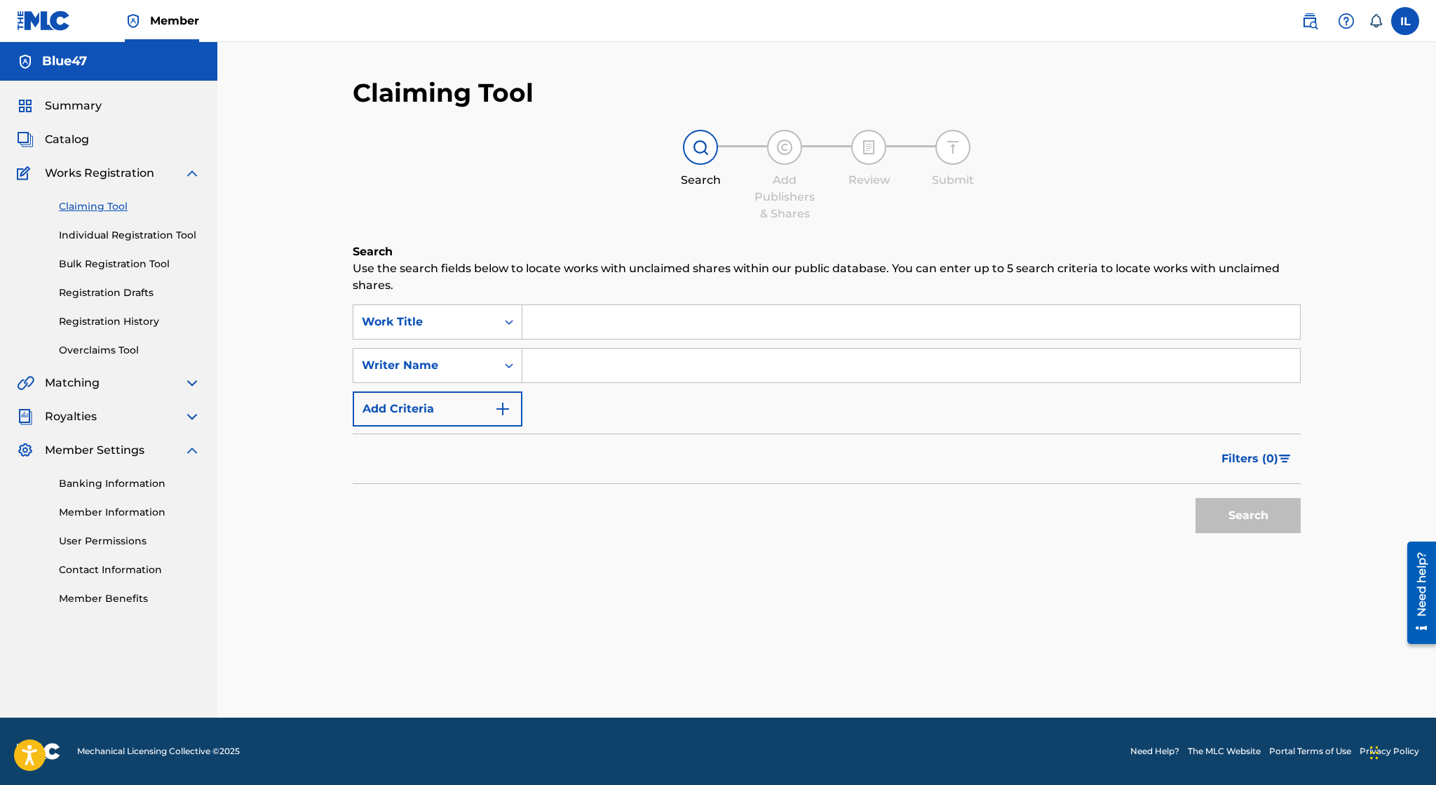
click at [599, 323] on input "Search Form" at bounding box center [911, 322] width 778 height 34
click at [493, 372] on div "Writer Name" at bounding box center [424, 365] width 143 height 27
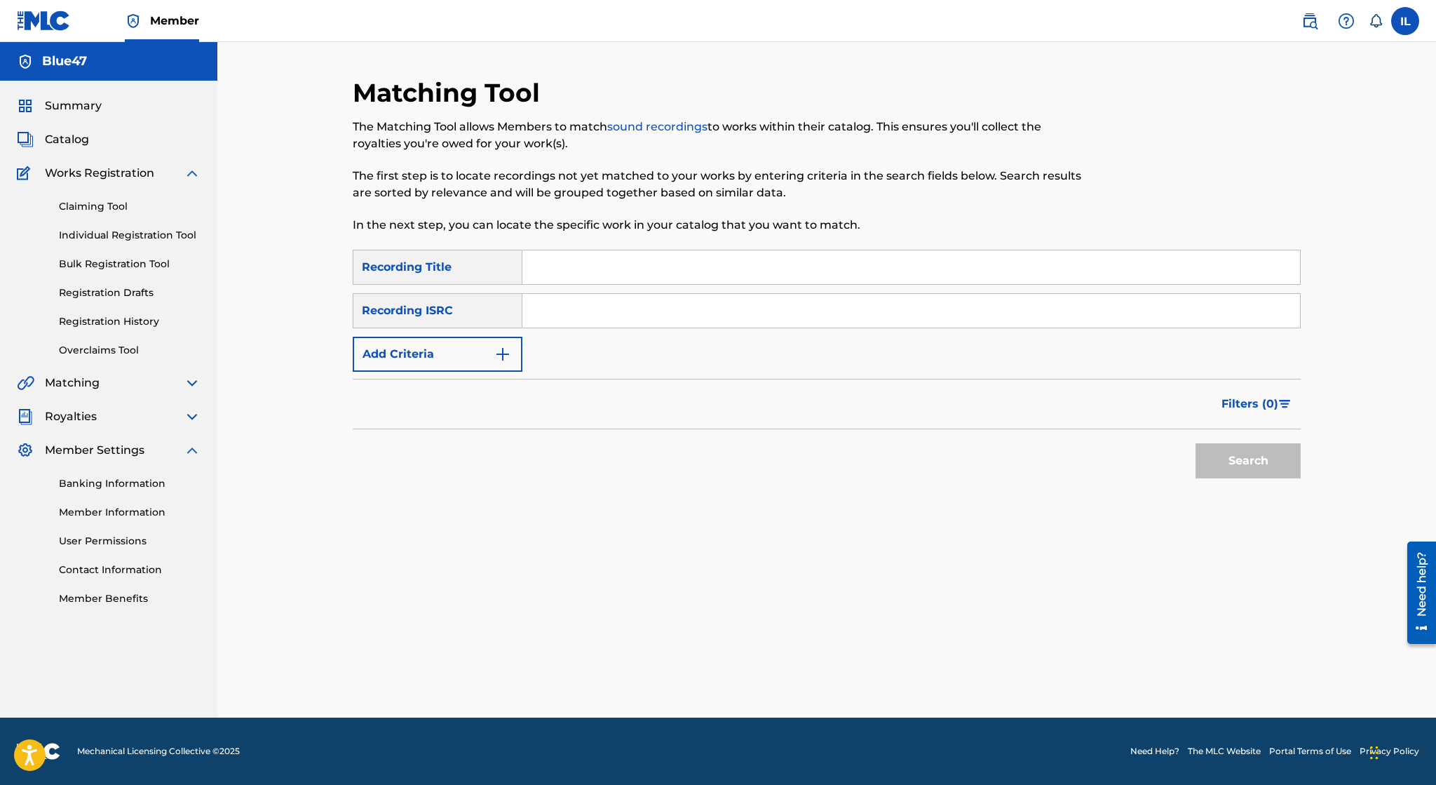
click at [554, 265] on input "Search Form" at bounding box center [911, 267] width 778 height 34
type input "Find Yourself"
click at [468, 353] on button "Add Criteria" at bounding box center [438, 354] width 170 height 35
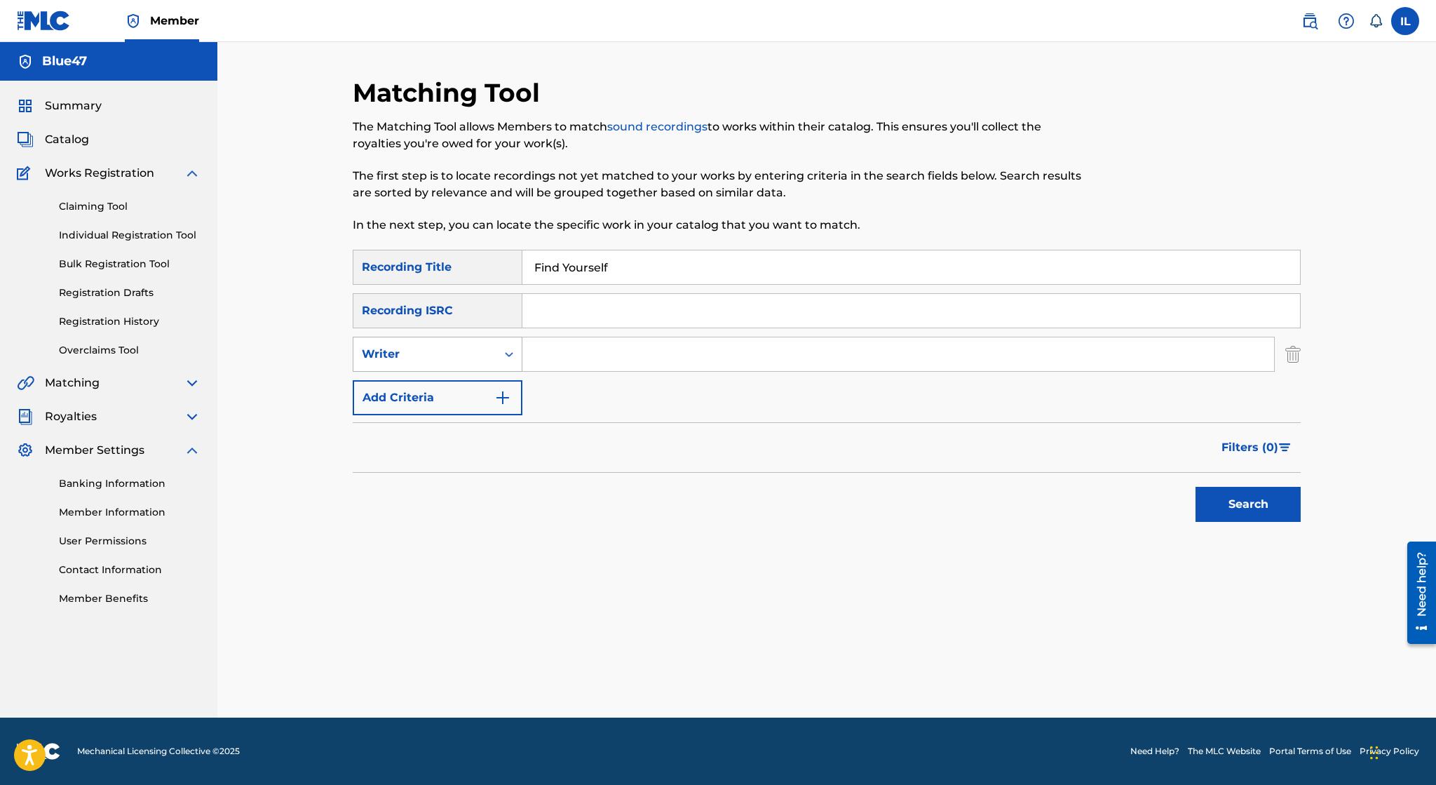
click at [470, 358] on div "Writer" at bounding box center [425, 354] width 126 height 17
click at [459, 402] on div "Recording Artist" at bounding box center [437, 389] width 168 height 35
click at [597, 354] on input "Search Form" at bounding box center [898, 354] width 752 height 34
type input "Blue47"
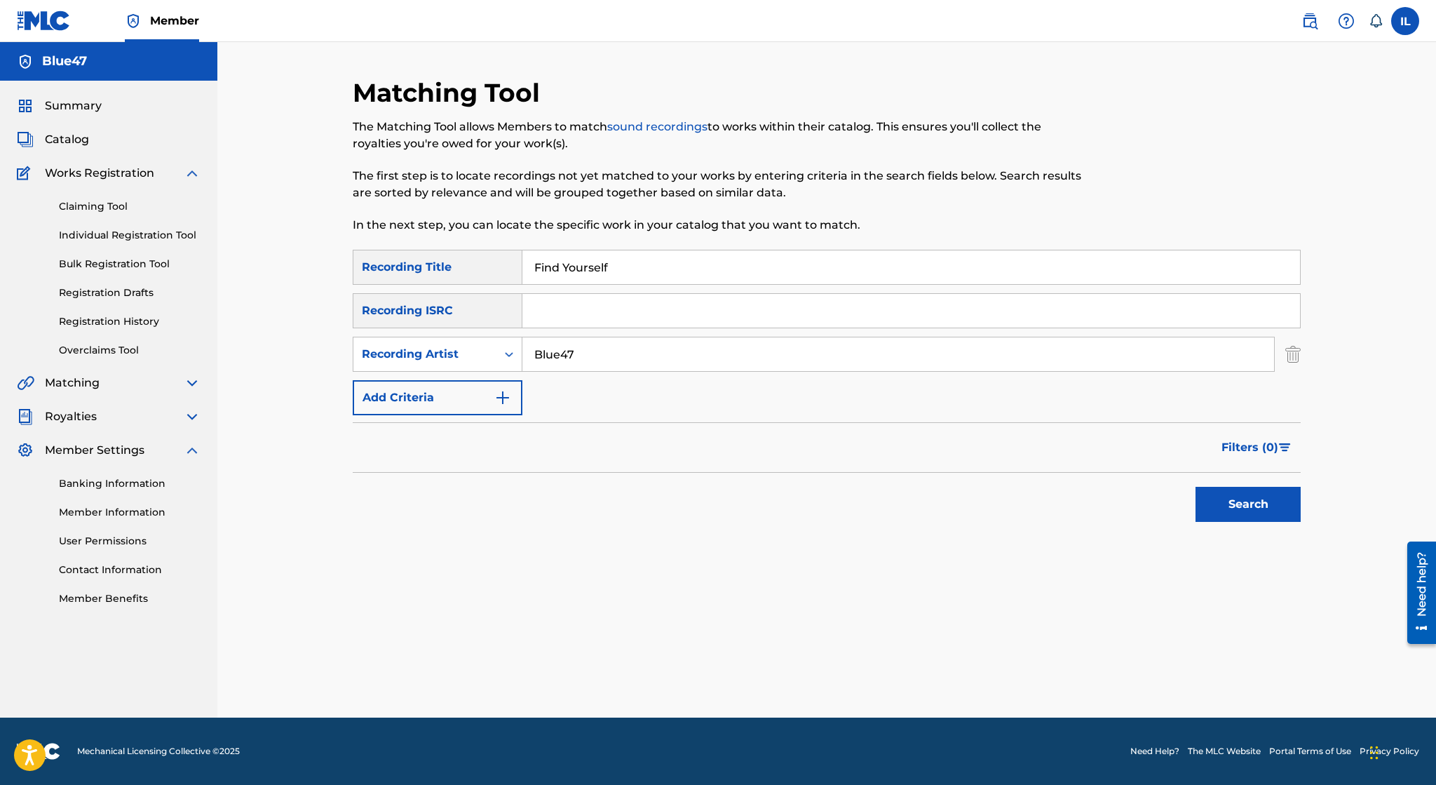
click at [1196, 487] on button "Search" at bounding box center [1248, 504] width 105 height 35
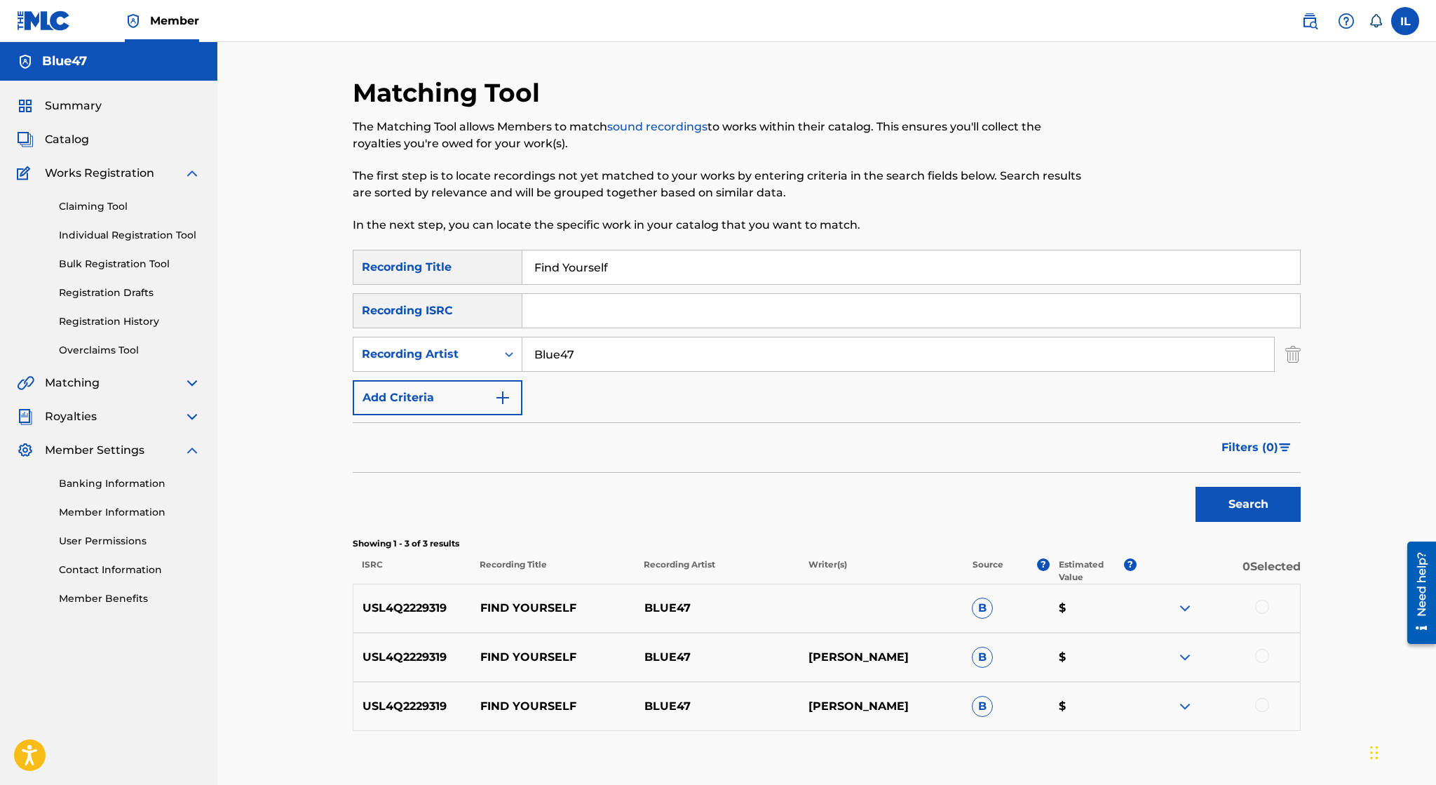
click at [1182, 609] on img at bounding box center [1185, 608] width 17 height 17
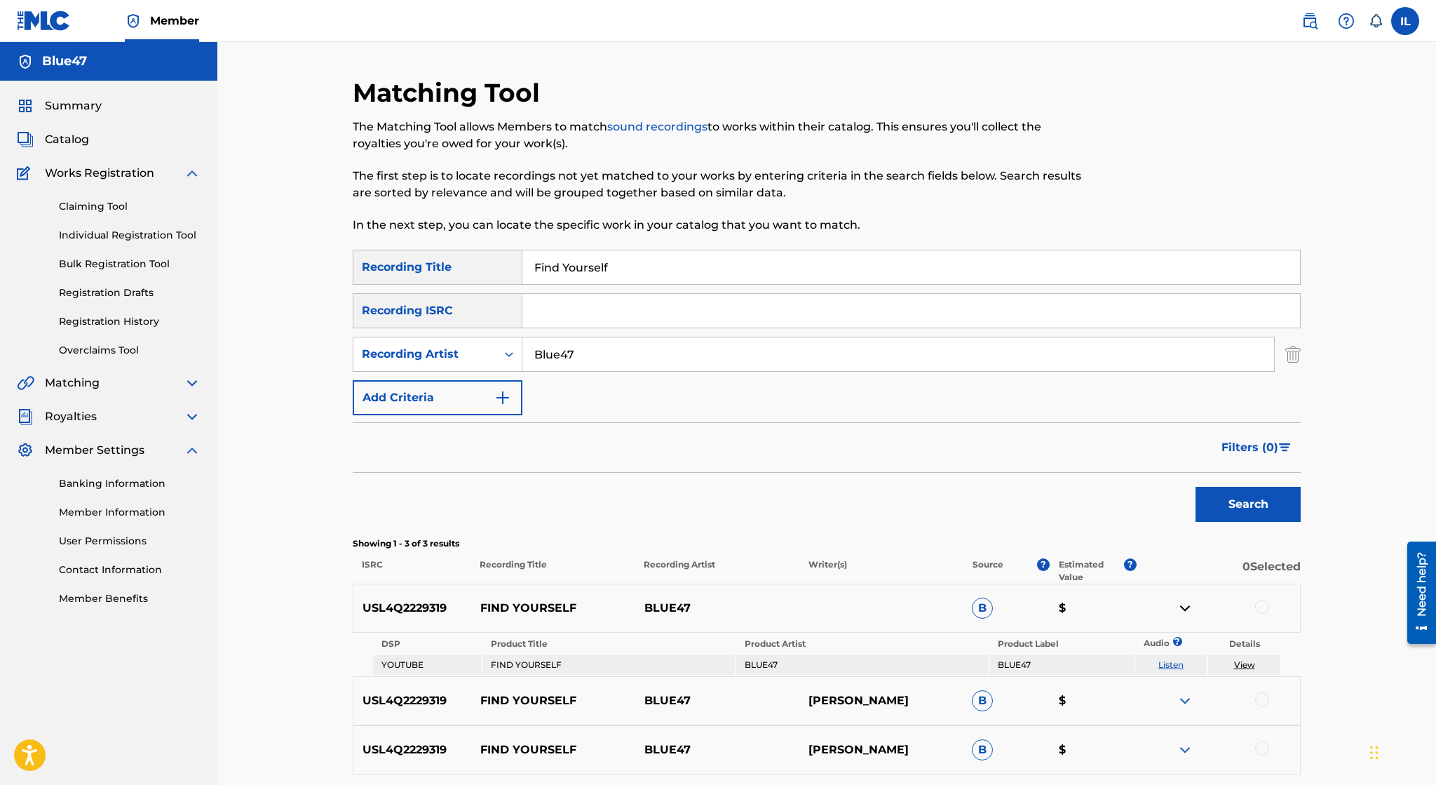
click at [1238, 667] on link "View" at bounding box center [1244, 664] width 21 height 11
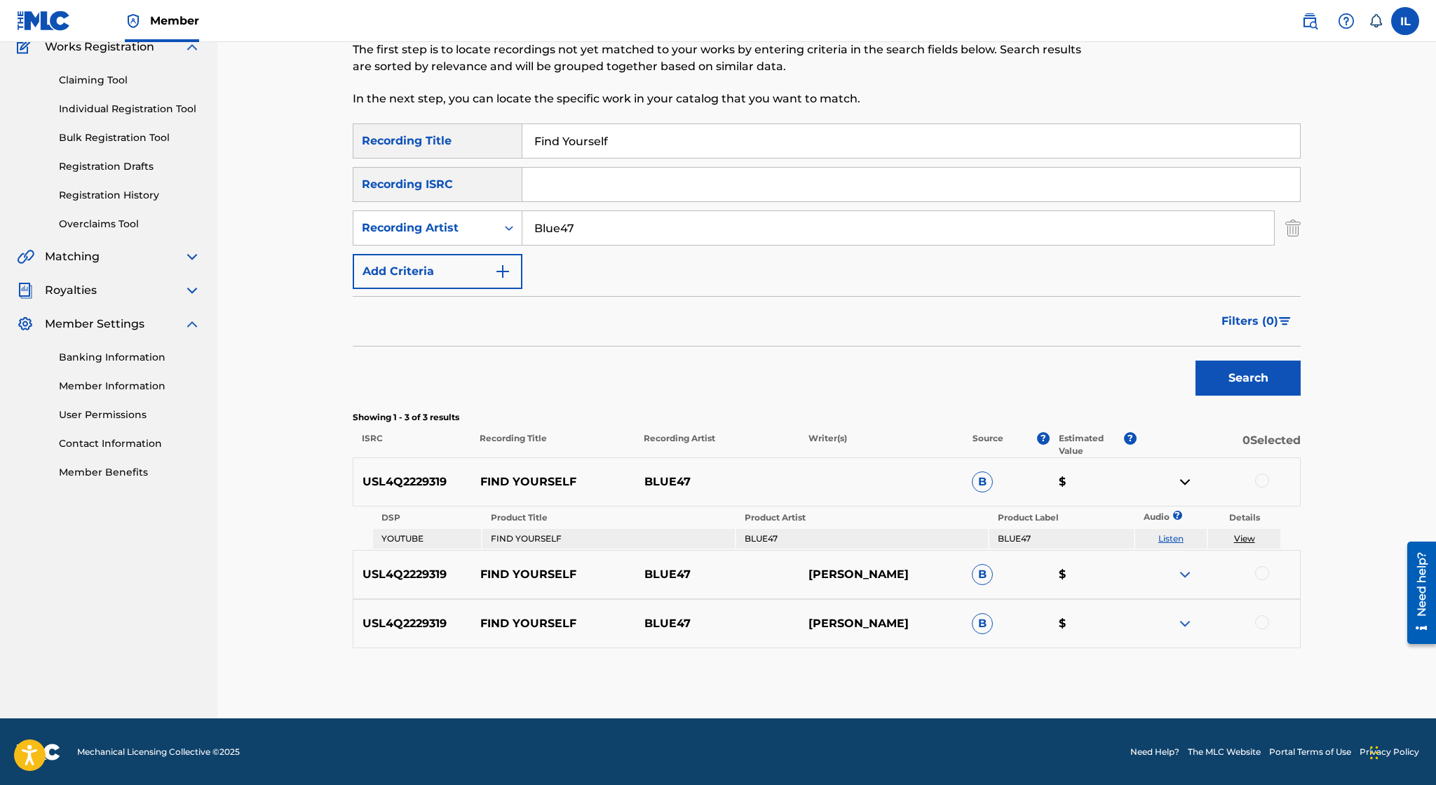
click at [1185, 574] on img at bounding box center [1185, 574] width 17 height 17
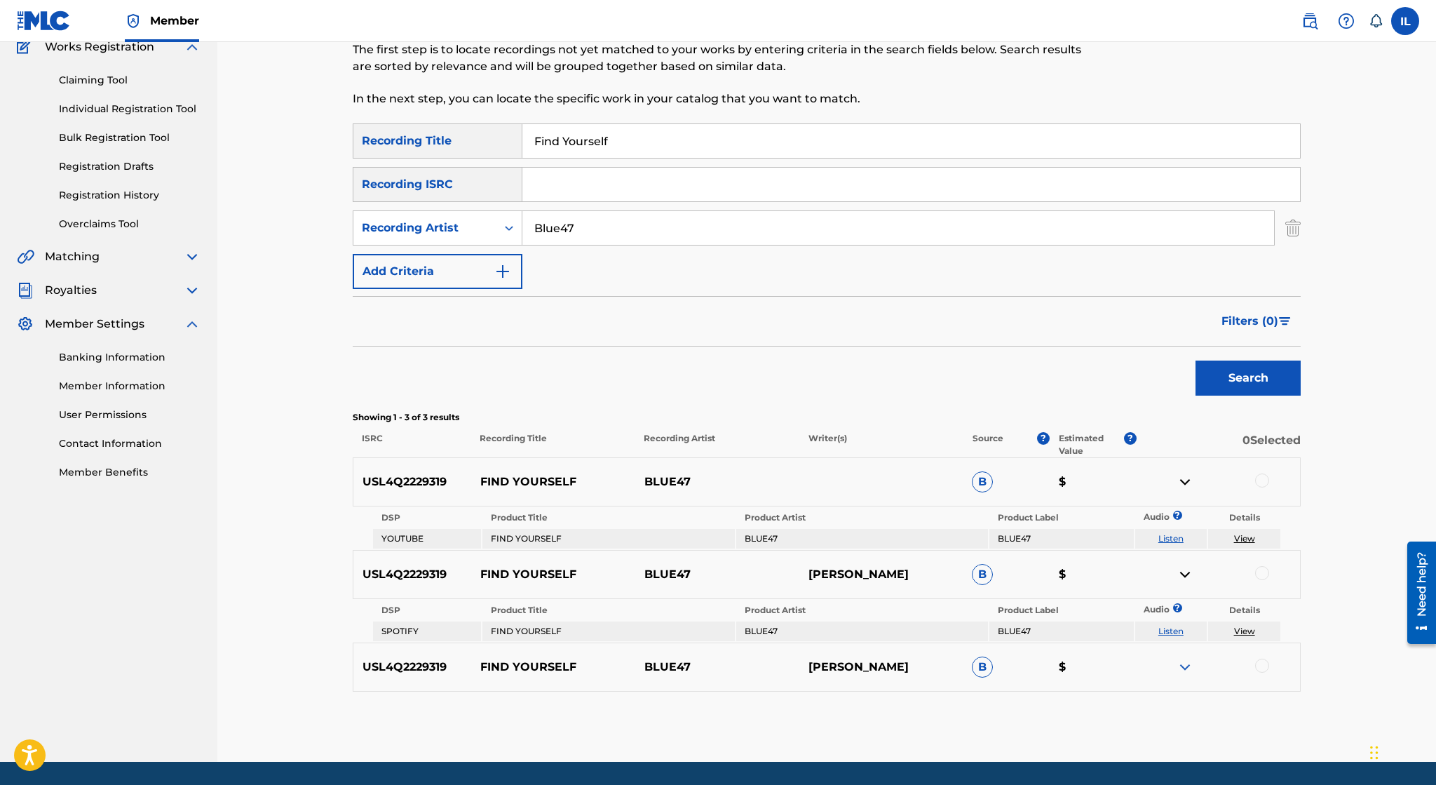
click at [1242, 628] on link "View" at bounding box center [1244, 630] width 21 height 11
click at [1184, 663] on img at bounding box center [1185, 666] width 17 height 17
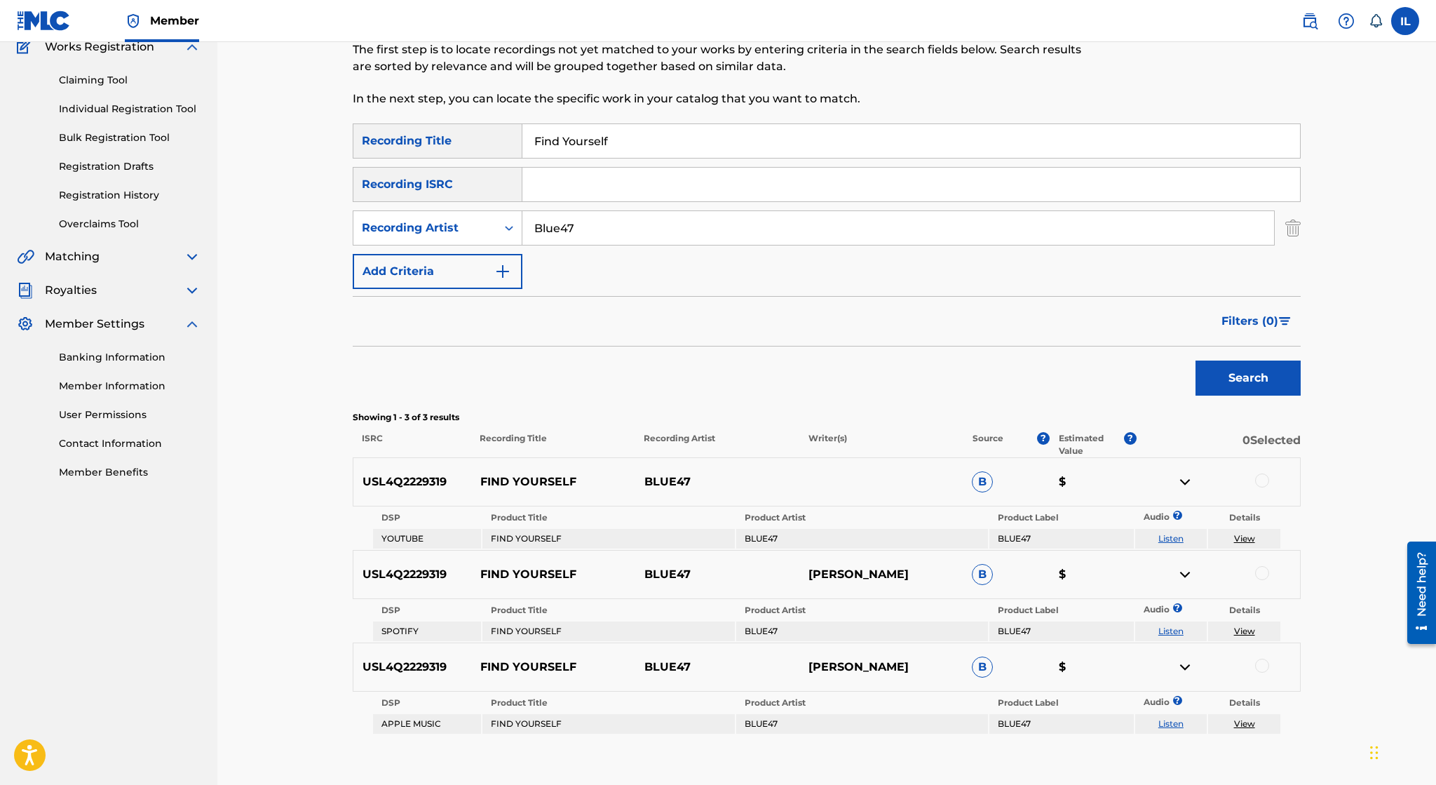
click at [1247, 726] on link "View" at bounding box center [1244, 723] width 21 height 11
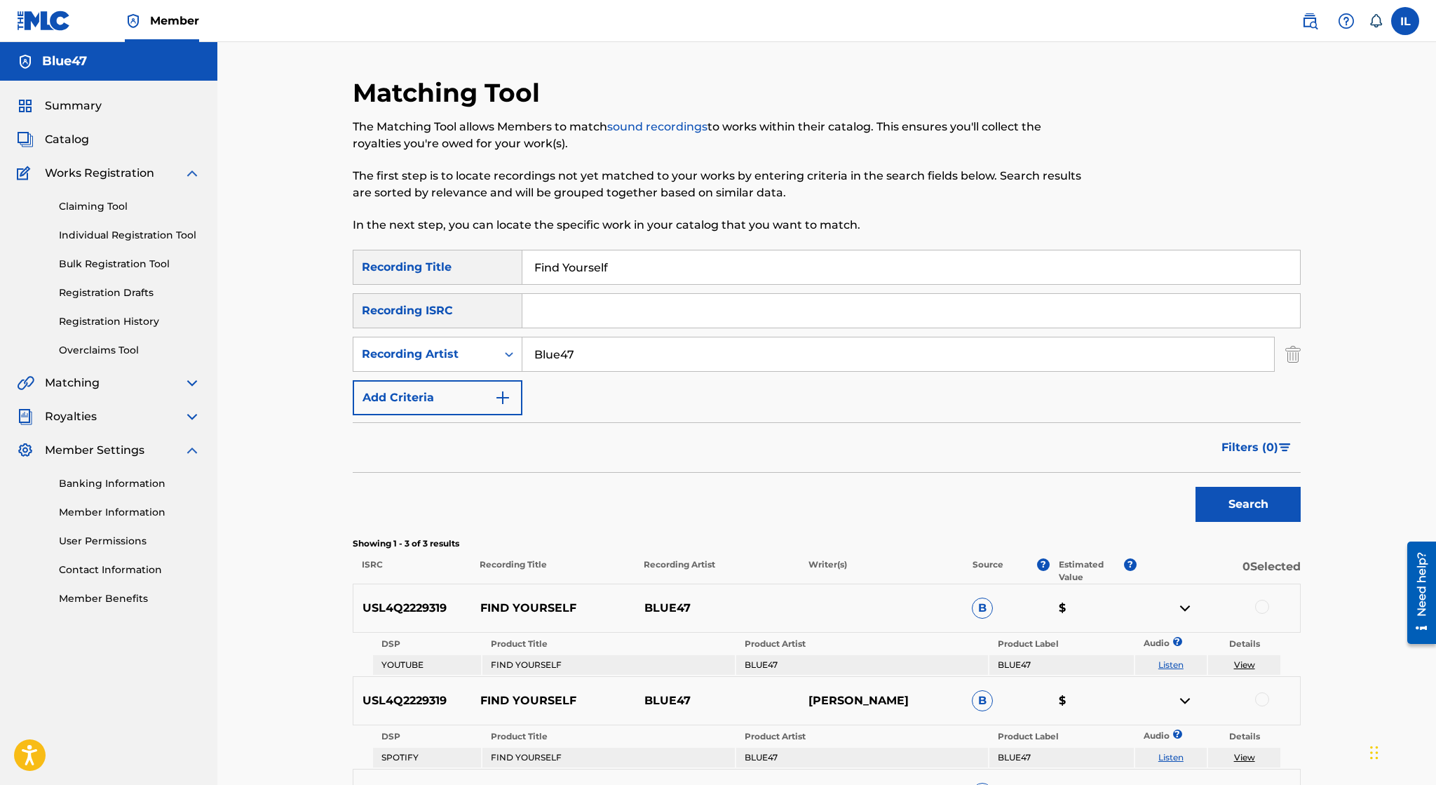
click at [109, 206] on link "Claiming Tool" at bounding box center [130, 206] width 142 height 15
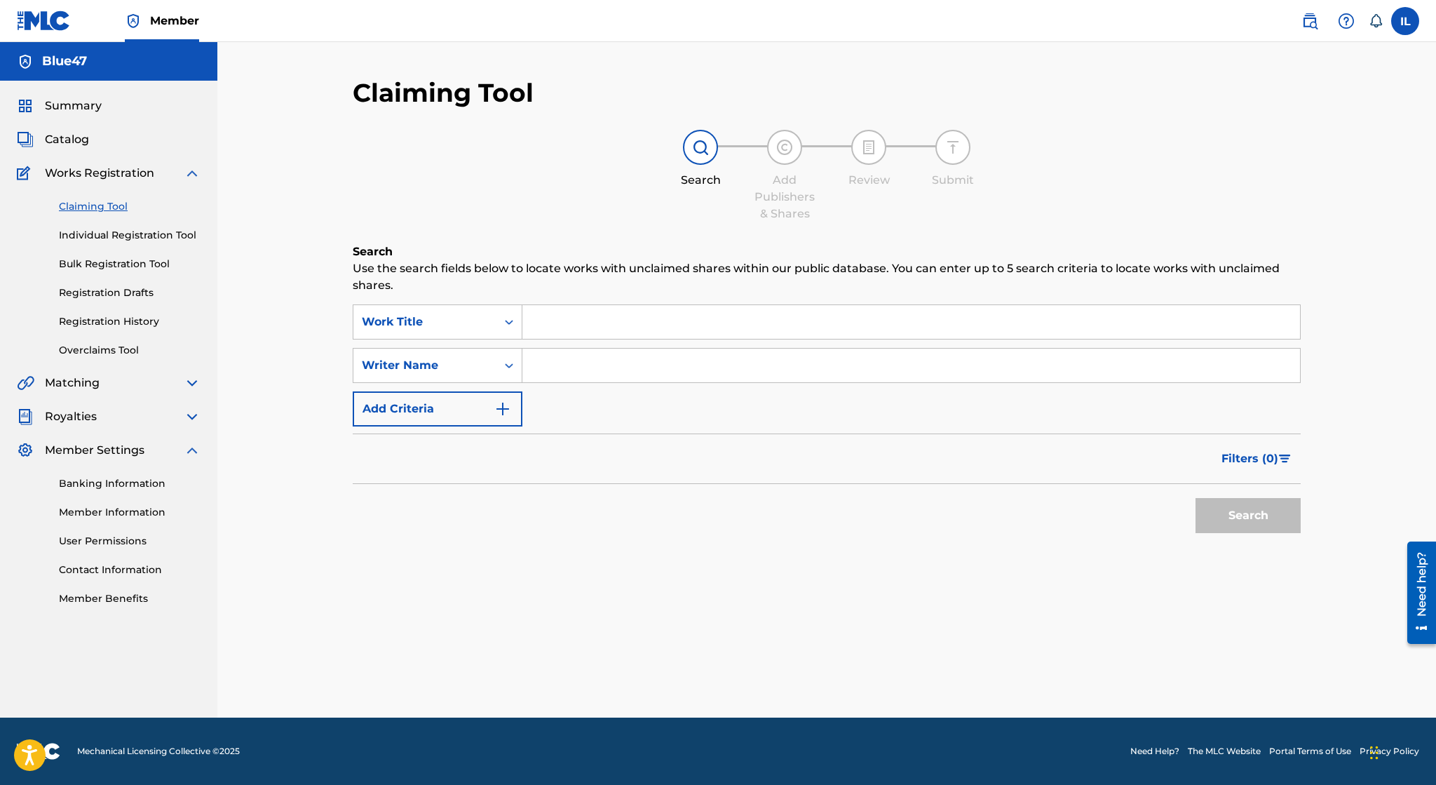
click at [590, 323] on input "Search Form" at bounding box center [911, 322] width 778 height 34
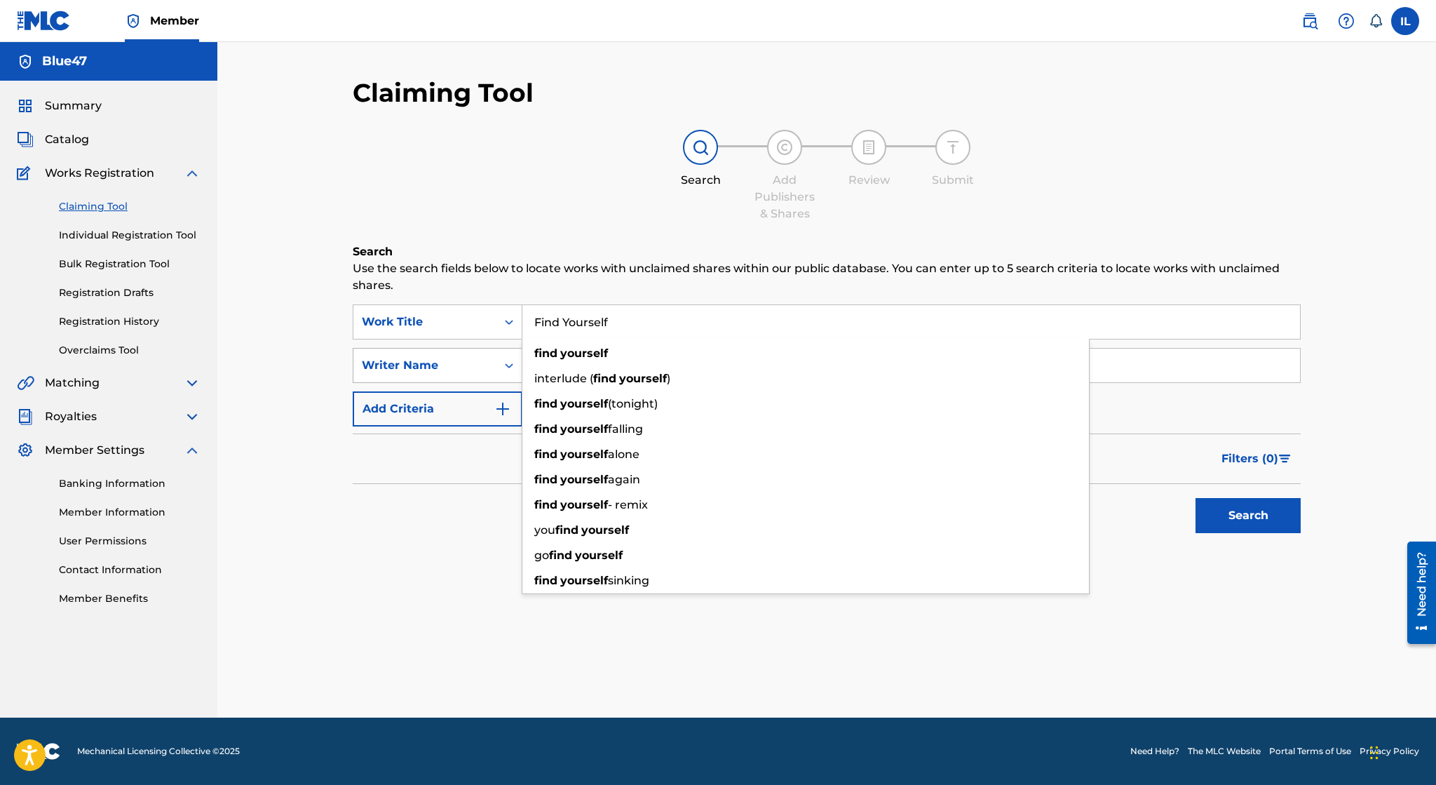
type input "Find Yourself"
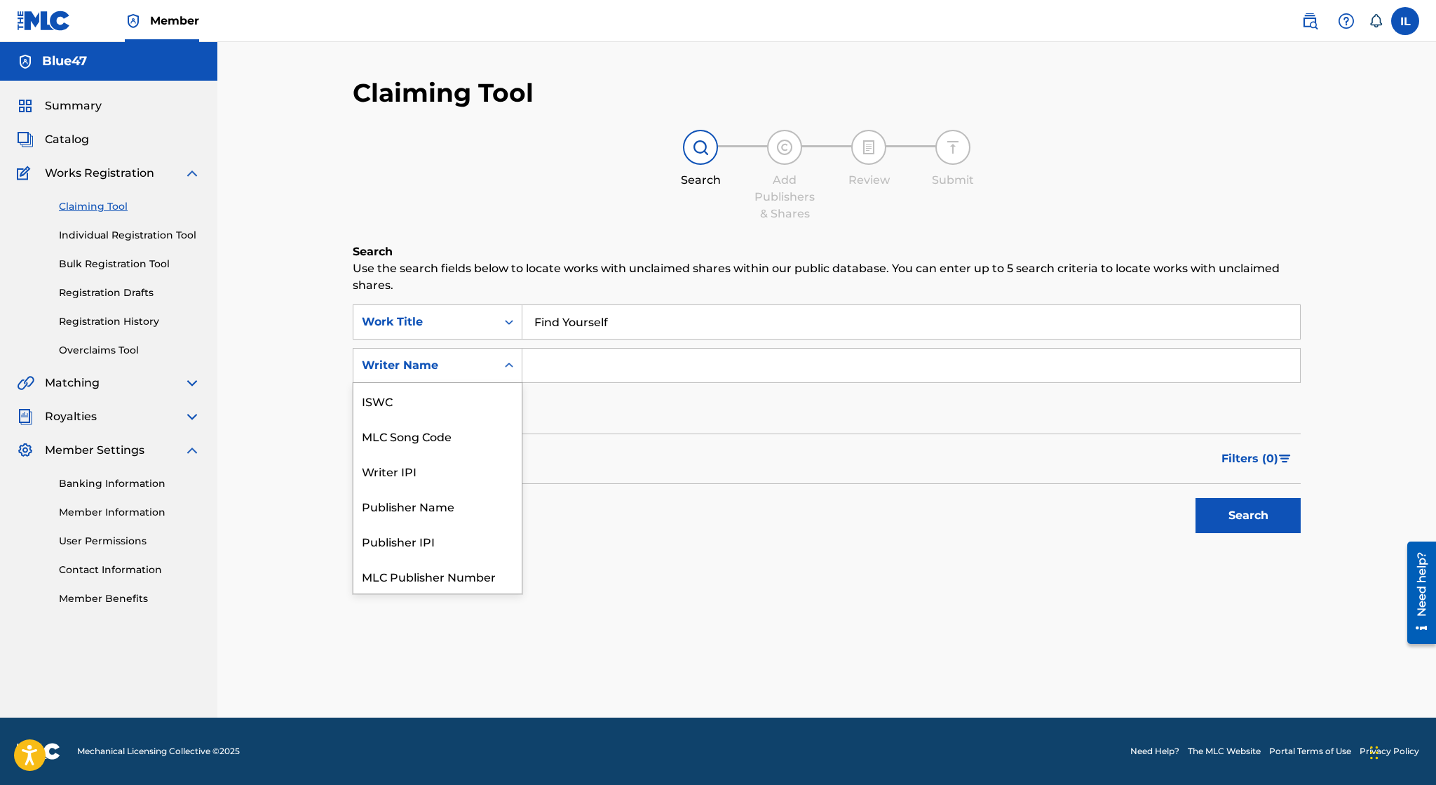
click at [451, 365] on div "Writer Name" at bounding box center [425, 365] width 126 height 17
click at [591, 372] on input "Search Form" at bounding box center [911, 366] width 778 height 34
click at [511, 414] on img "Search Form" at bounding box center [502, 408] width 17 height 17
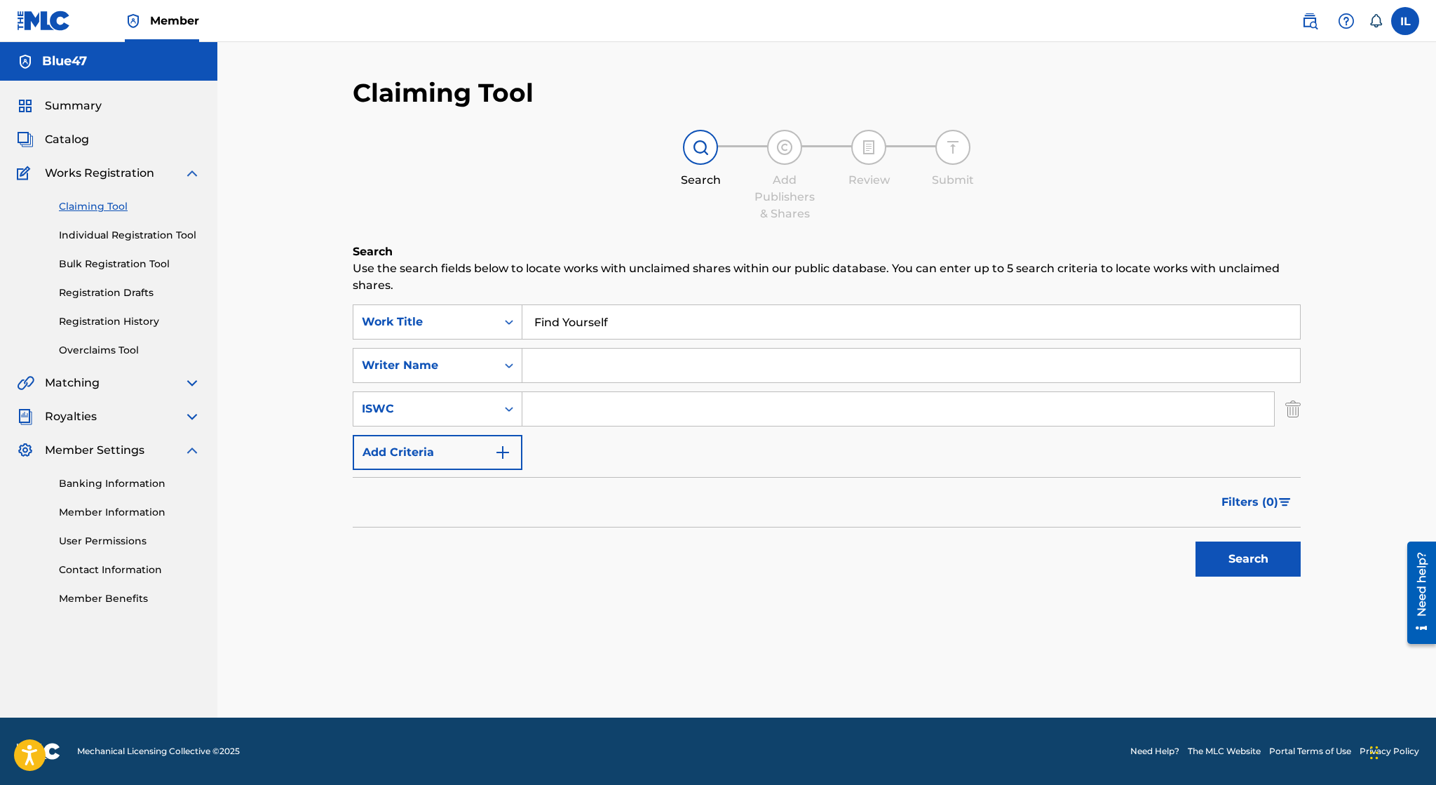
click at [511, 414] on icon "Search Form" at bounding box center [509, 409] width 14 height 14
click at [611, 405] on input "Search Form" at bounding box center [898, 409] width 752 height 34
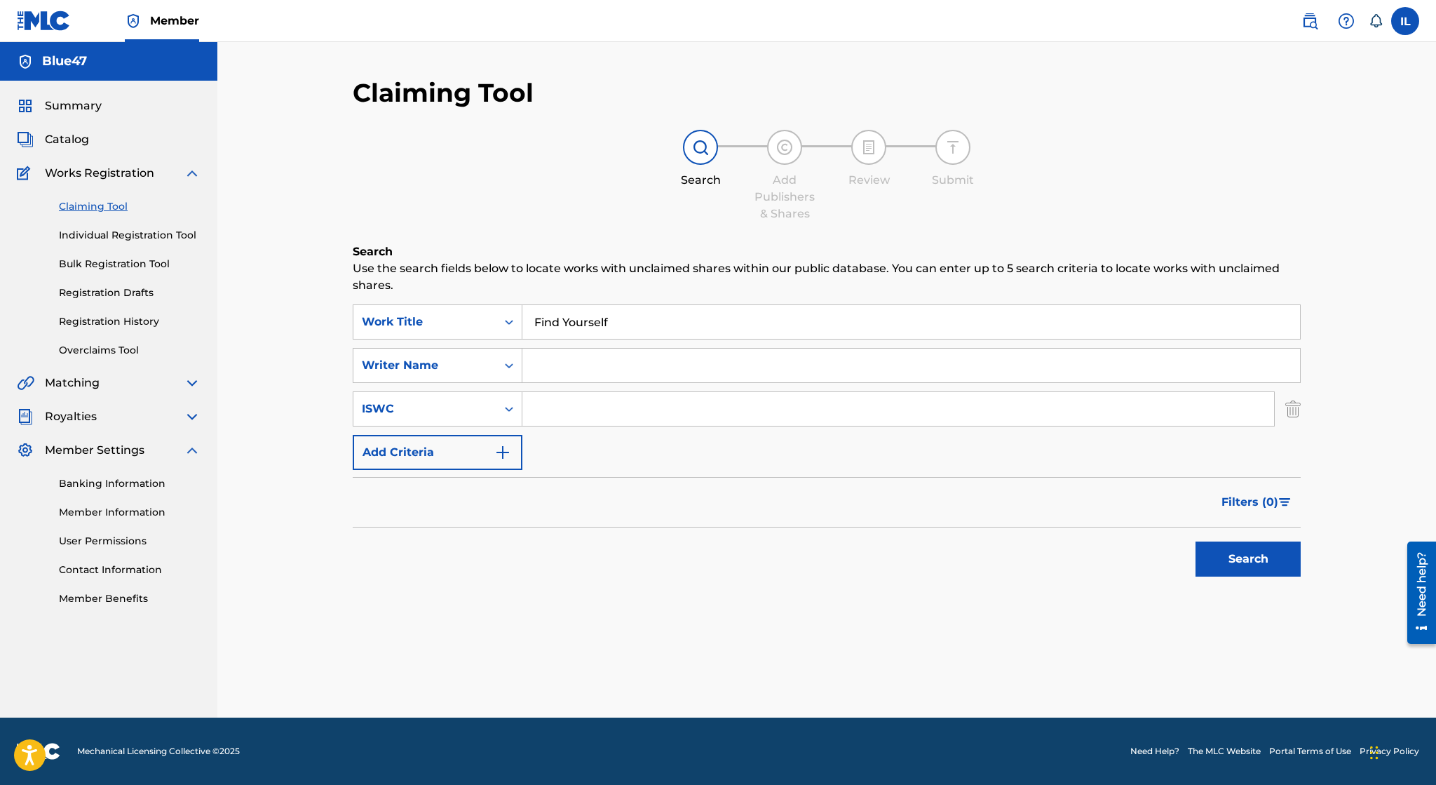
paste input "T-317.771.620-6"
type input "T-317.771.620-6"
click at [1196, 541] on button "Search" at bounding box center [1248, 558] width 105 height 35
click at [686, 419] on input "T-317.771.620-6" at bounding box center [898, 409] width 752 height 34
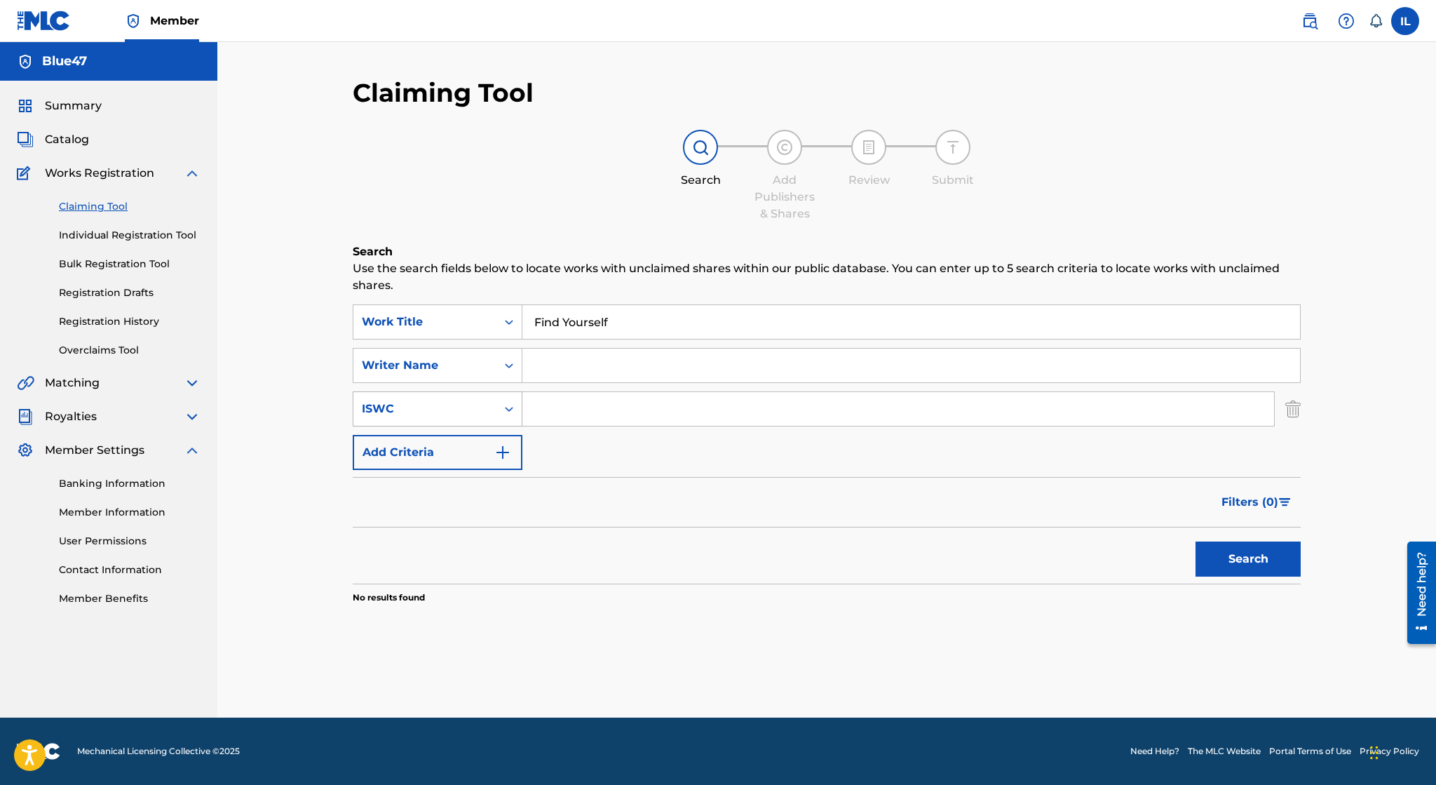
click at [466, 410] on div "ISWC" at bounding box center [425, 408] width 126 height 17
click at [1299, 400] on img "Search Form" at bounding box center [1292, 408] width 15 height 35
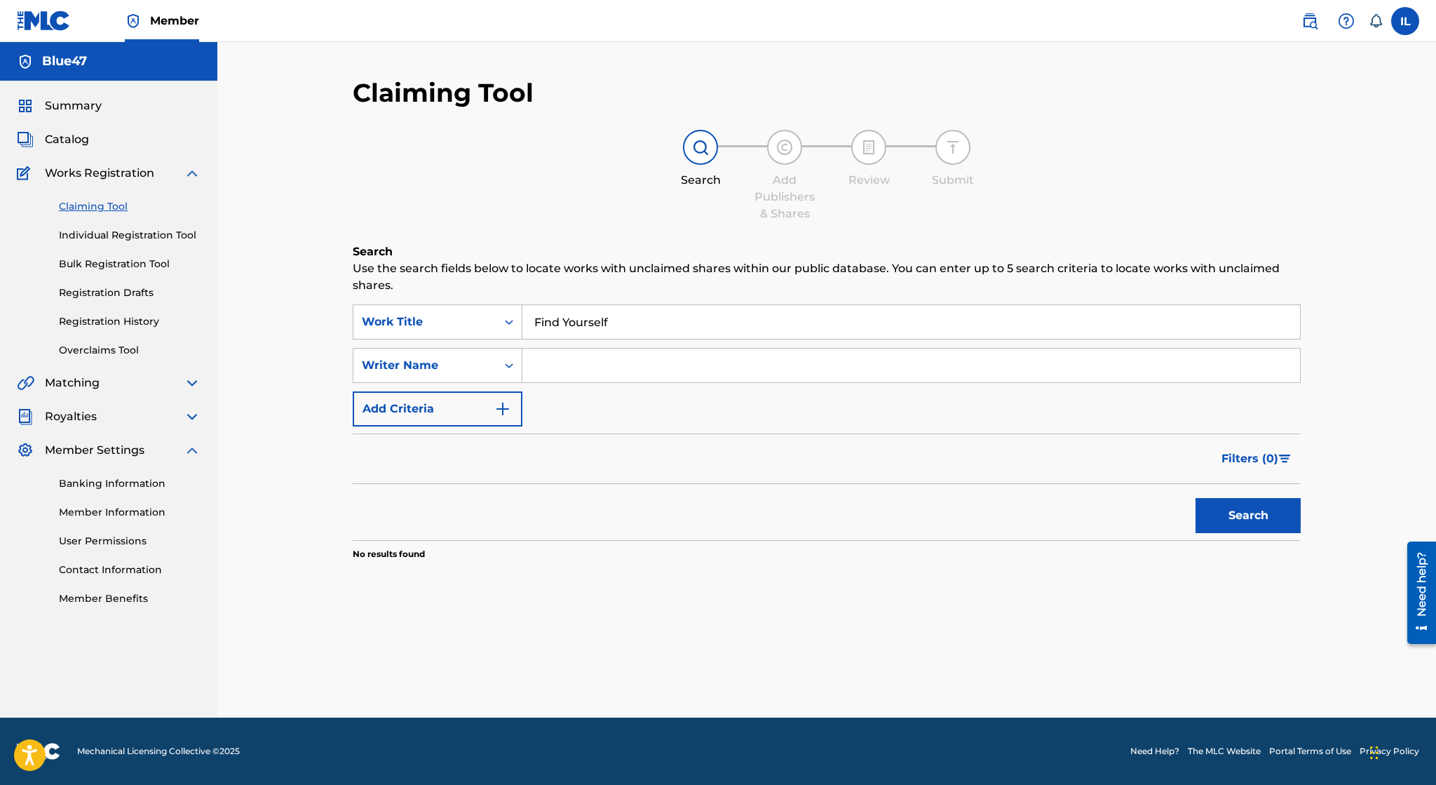
click at [1240, 523] on button "Search" at bounding box center [1248, 515] width 105 height 35
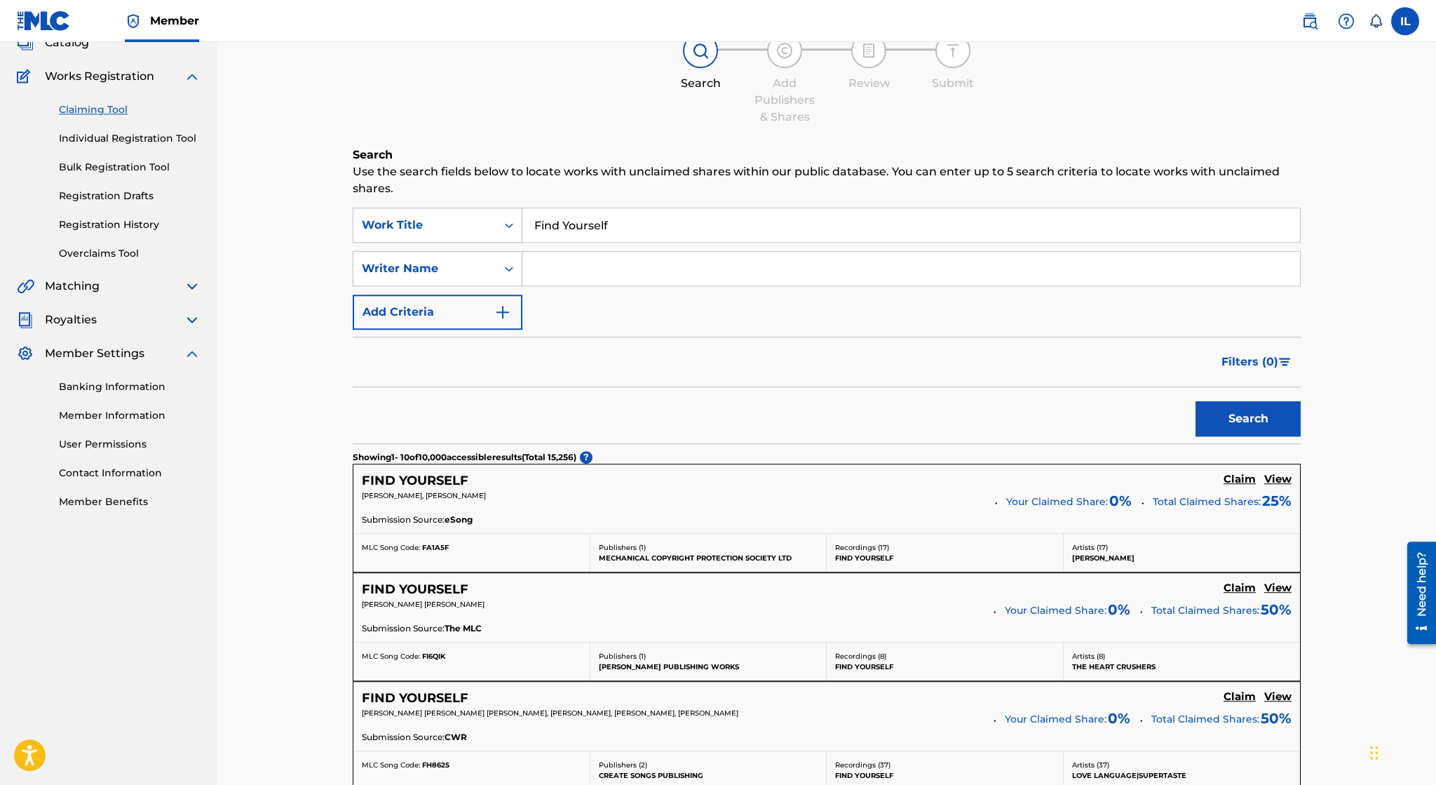
scroll to position [96, 0]
click at [440, 277] on div "Writer Name" at bounding box center [425, 269] width 126 height 17
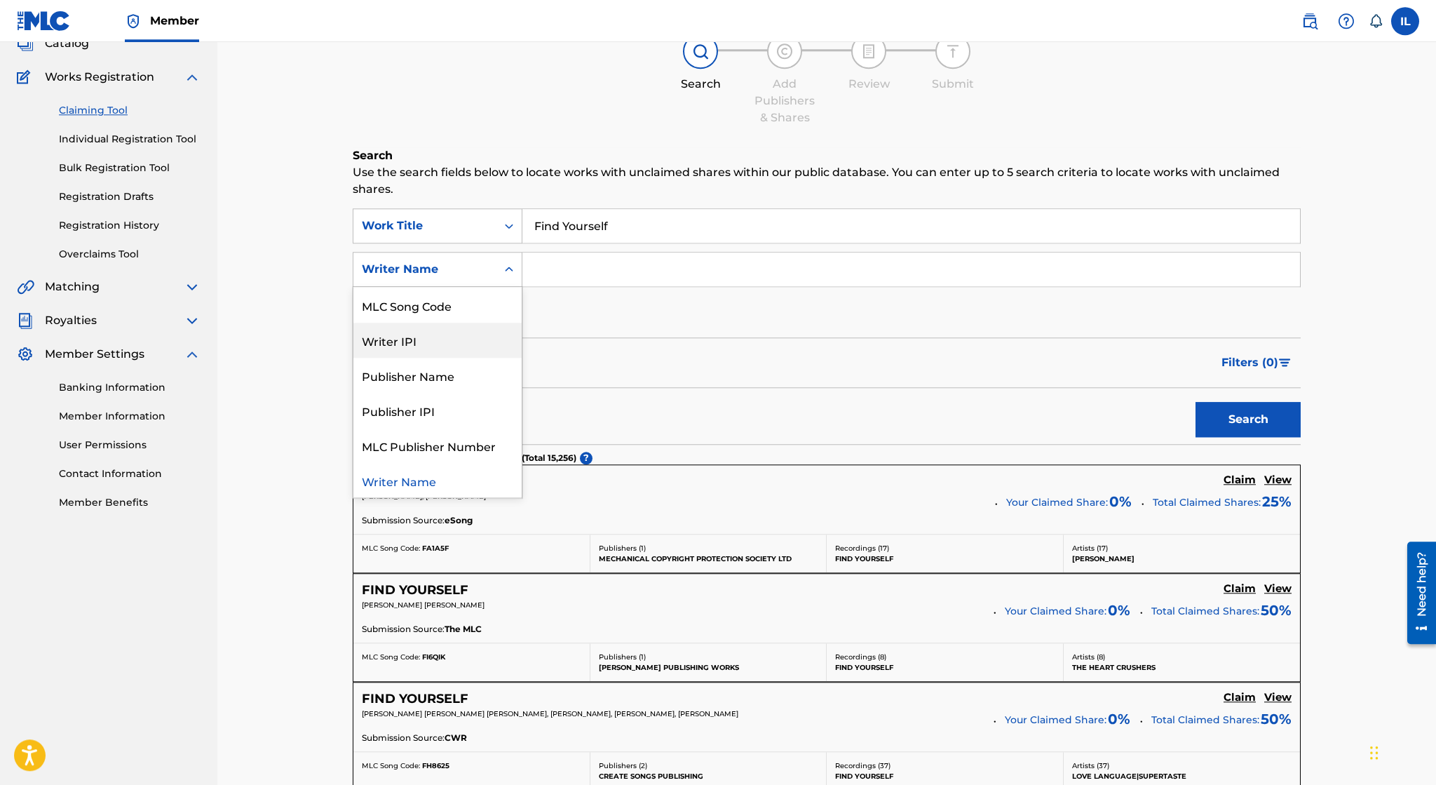
scroll to position [0, 0]
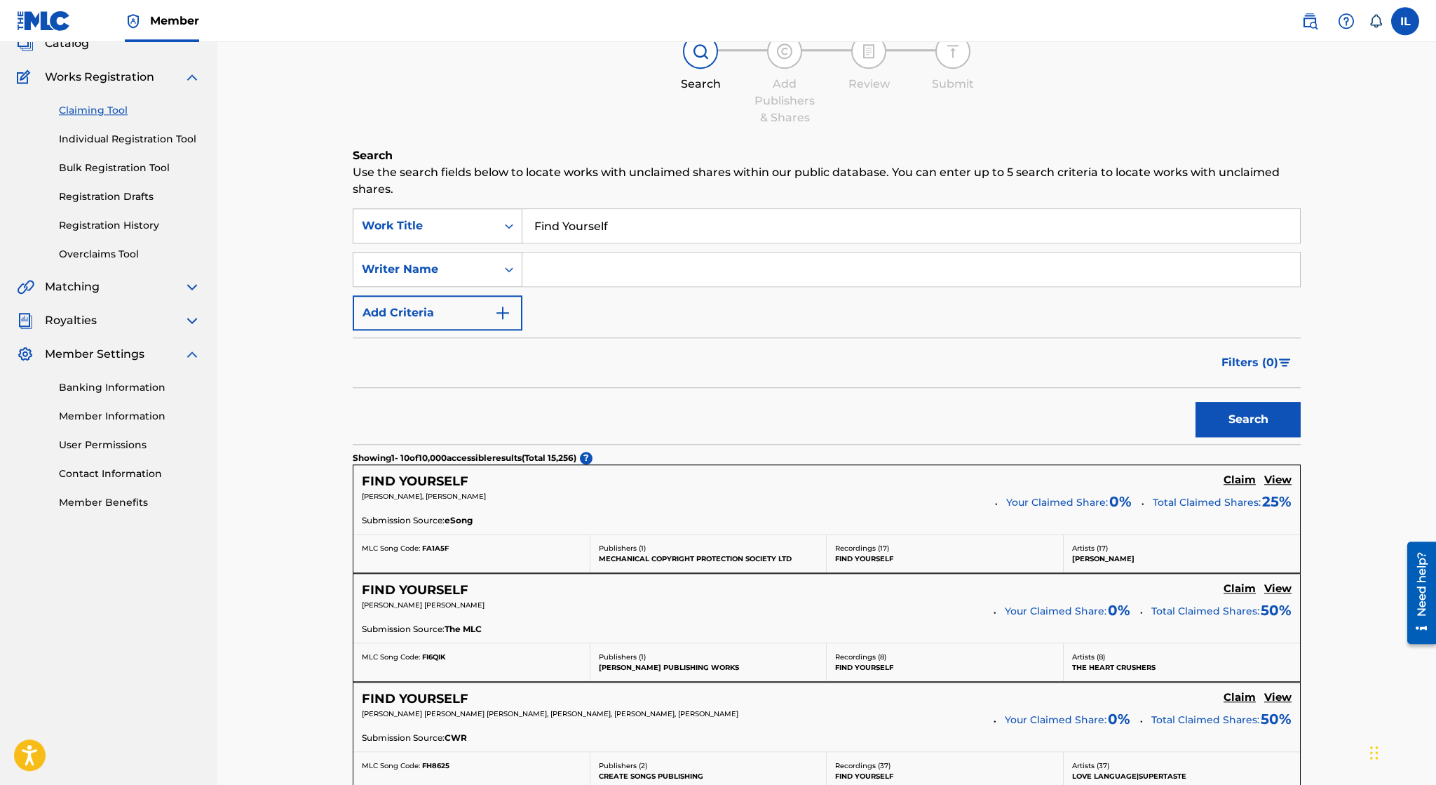
click at [566, 270] on input "Search Form" at bounding box center [911, 269] width 778 height 34
type input "Irvin Lopez"
click at [1227, 421] on button "Search" at bounding box center [1248, 419] width 105 height 35
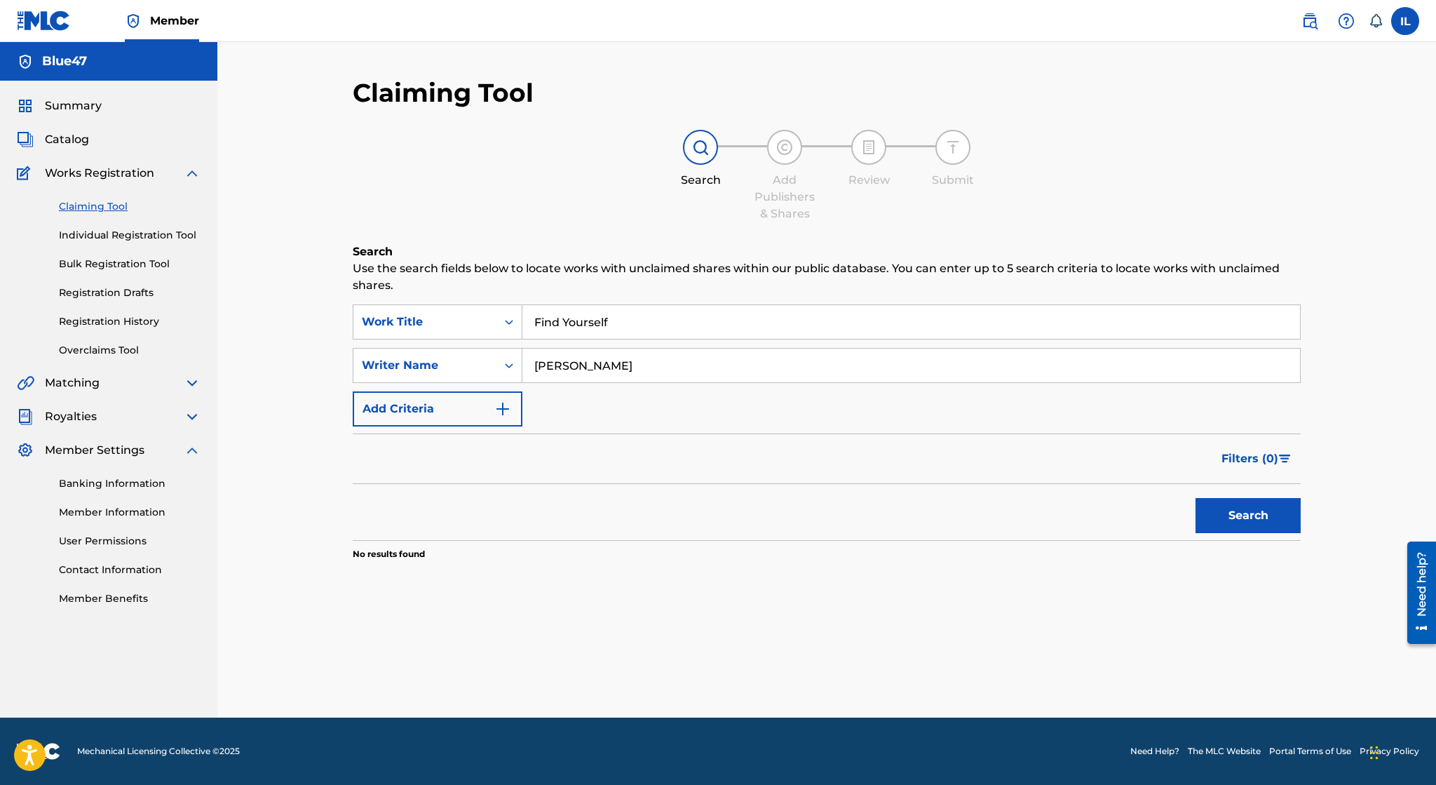
click at [140, 349] on link "Overclaims Tool" at bounding box center [130, 350] width 142 height 15
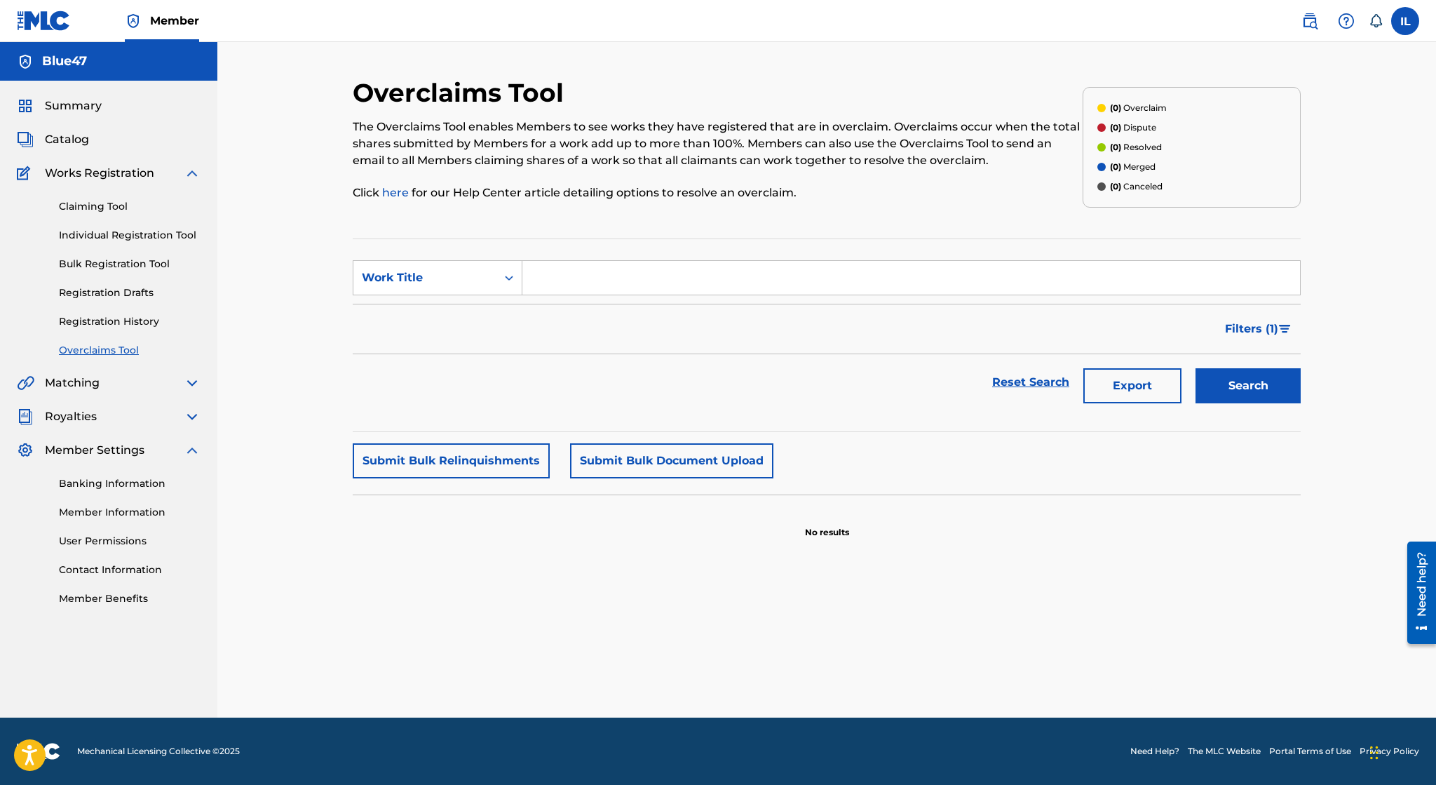
click at [585, 279] on input "Search Form" at bounding box center [911, 278] width 778 height 34
type input "Find Yourself"
click at [489, 279] on div "Work Title" at bounding box center [424, 277] width 143 height 27
click at [1250, 367] on div "Search" at bounding box center [1245, 382] width 112 height 56
click at [1242, 382] on button "Search" at bounding box center [1248, 385] width 105 height 35
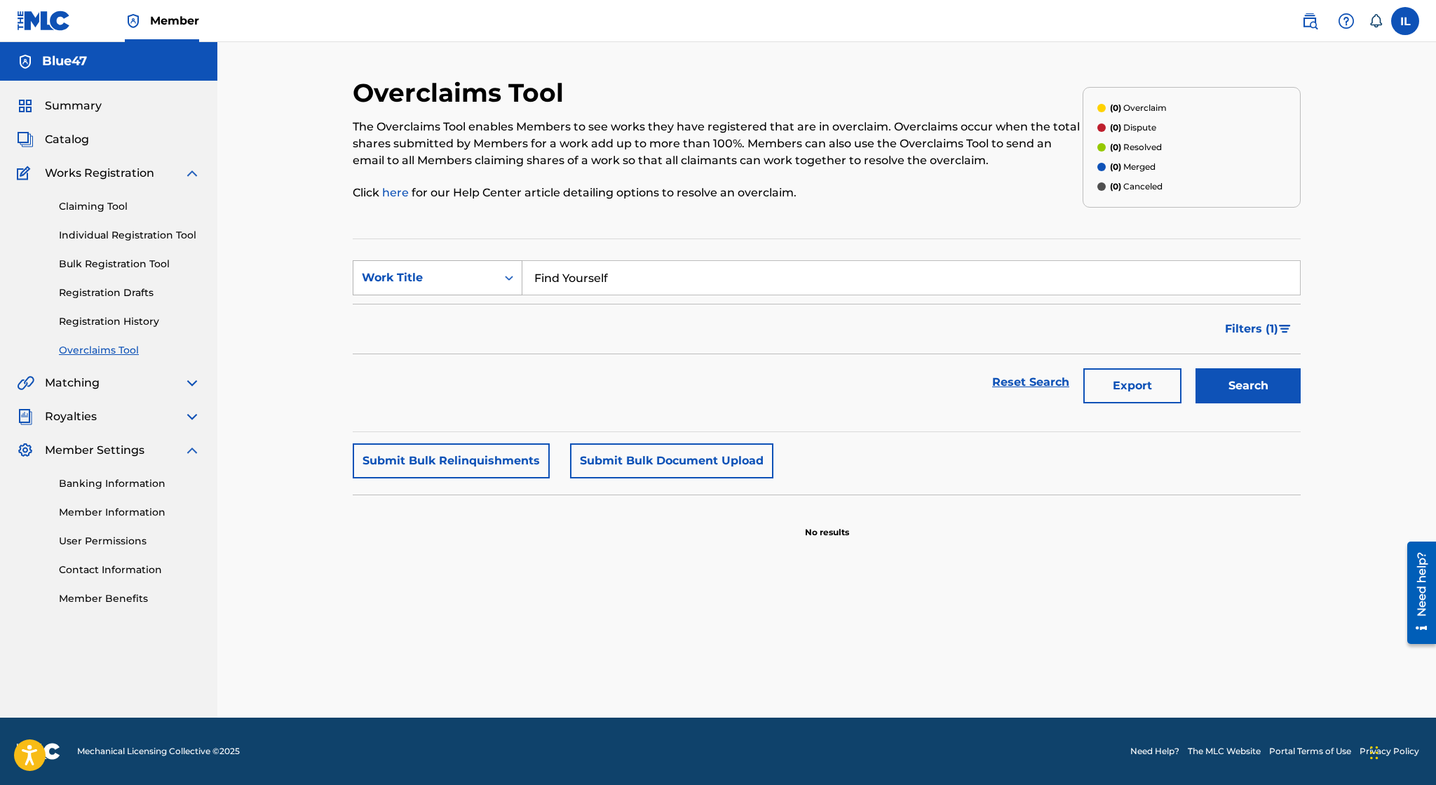
click at [499, 280] on div "Search Form" at bounding box center [508, 277] width 25 height 25
click at [296, 309] on div "Overclaims Tool The Overclaims Tool enables Members to see works they have regi…" at bounding box center [826, 379] width 1219 height 675
click at [144, 321] on link "Registration History" at bounding box center [130, 321] width 142 height 15
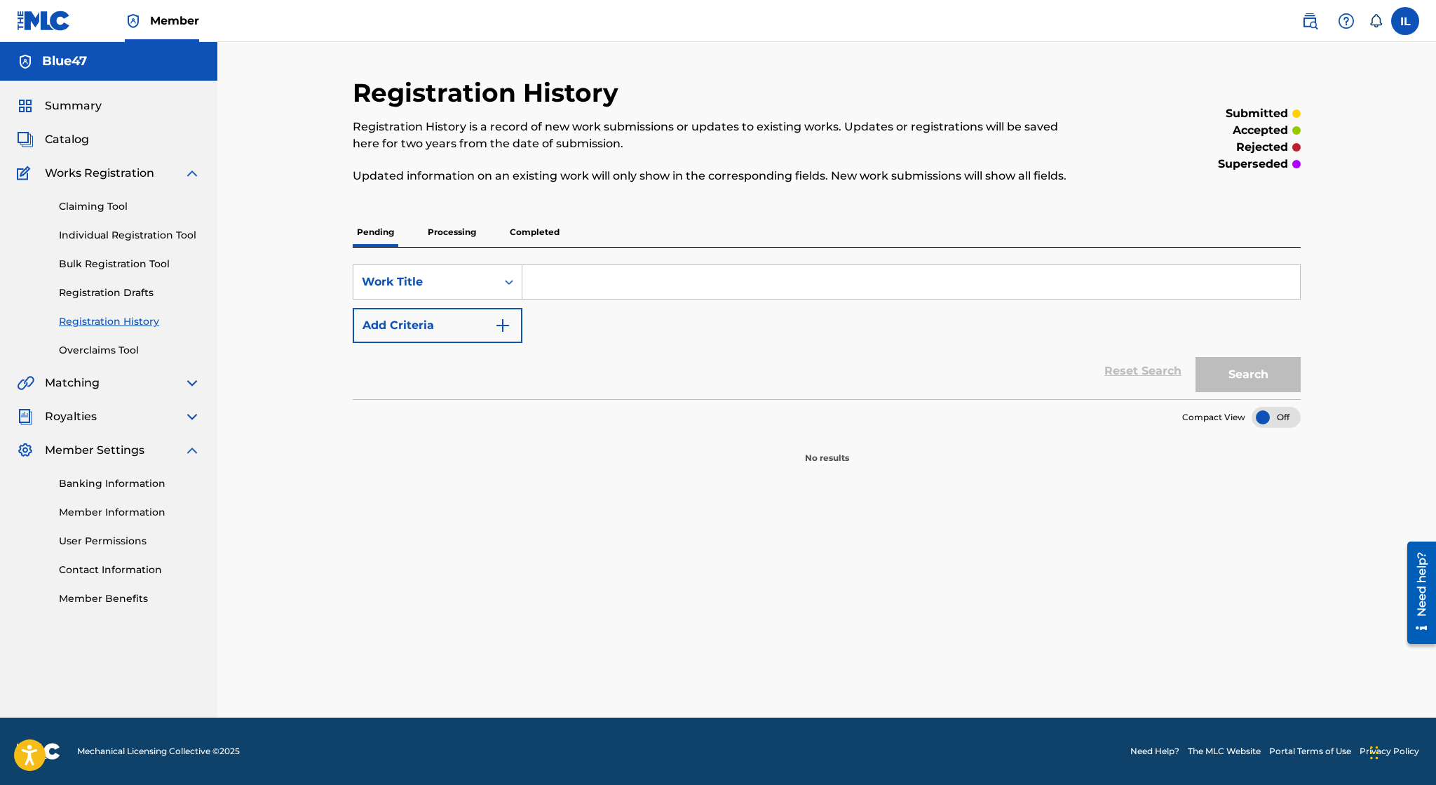
click at [675, 299] on input "Search Form" at bounding box center [911, 282] width 778 height 34
type input "Find Yourself"
click at [482, 328] on button "Add Criteria" at bounding box center [438, 325] width 170 height 35
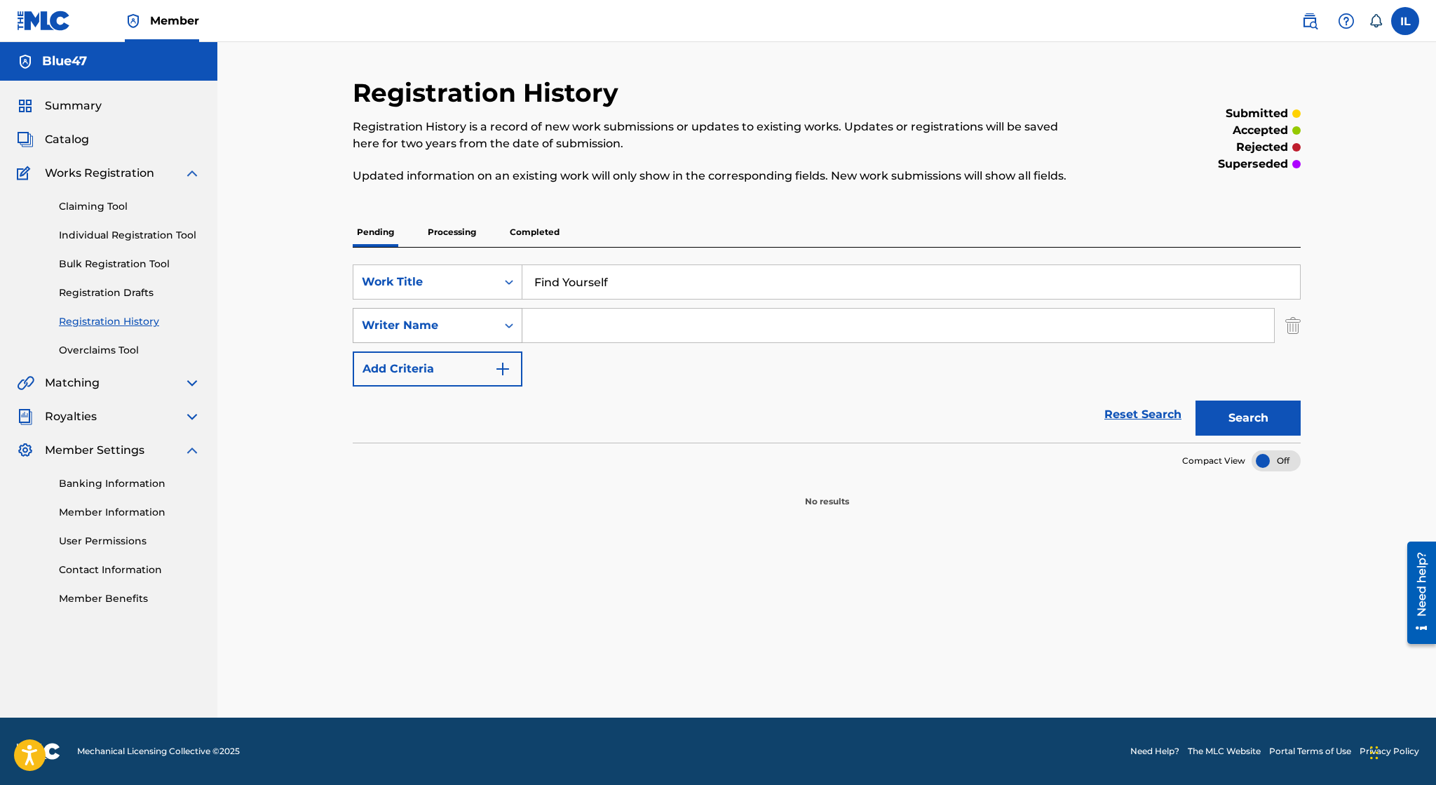
click at [487, 330] on div "Writer Name" at bounding box center [425, 325] width 126 height 17
click at [459, 454] on div "Artist" at bounding box center [437, 465] width 168 height 35
click at [618, 323] on input "Search Form" at bounding box center [898, 326] width 752 height 34
type input "Blue47"
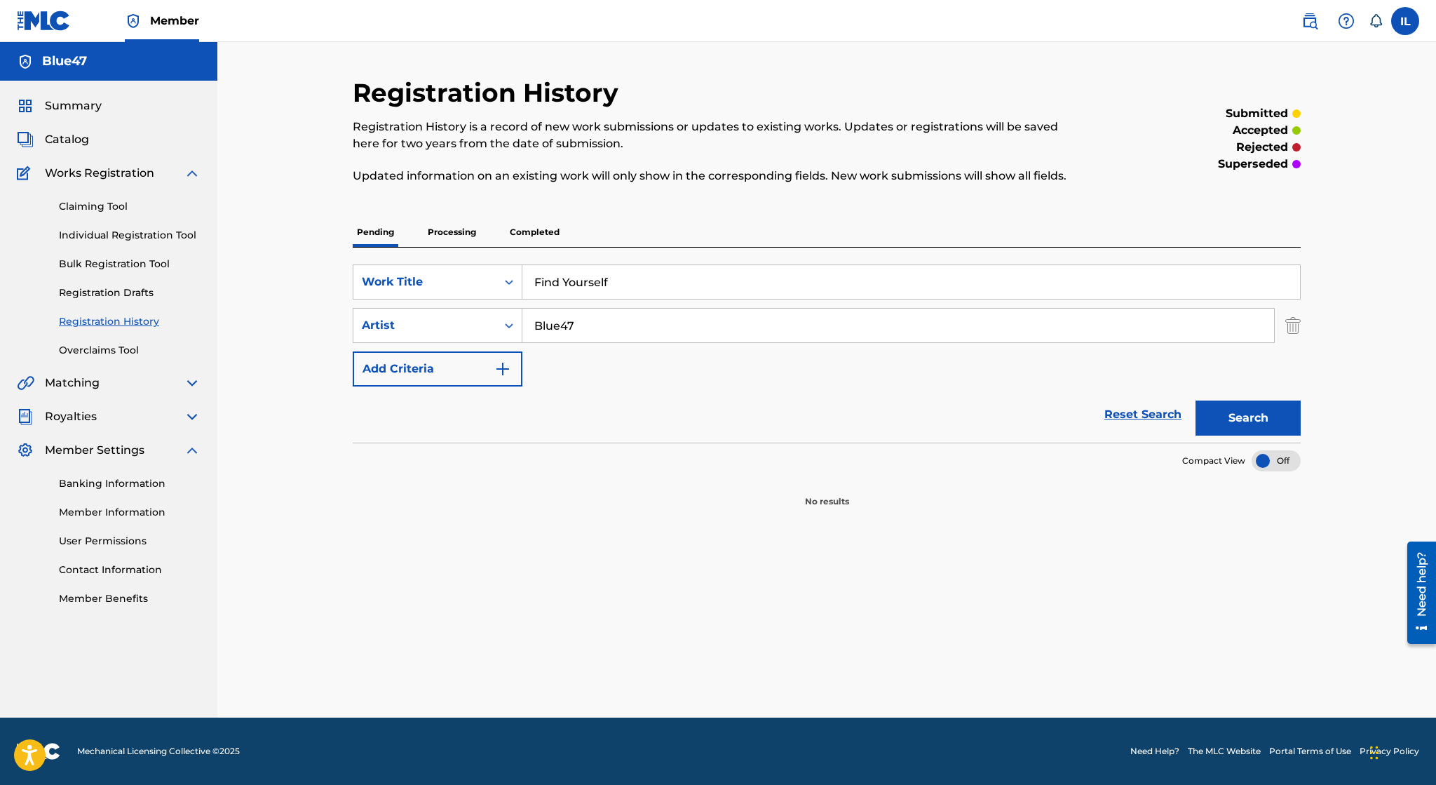
click at [1261, 419] on button "Search" at bounding box center [1248, 417] width 105 height 35
click at [664, 278] on input "Find Yourself" at bounding box center [911, 282] width 778 height 34
type input "F"
click at [513, 285] on icon "Search Form" at bounding box center [509, 282] width 14 height 14
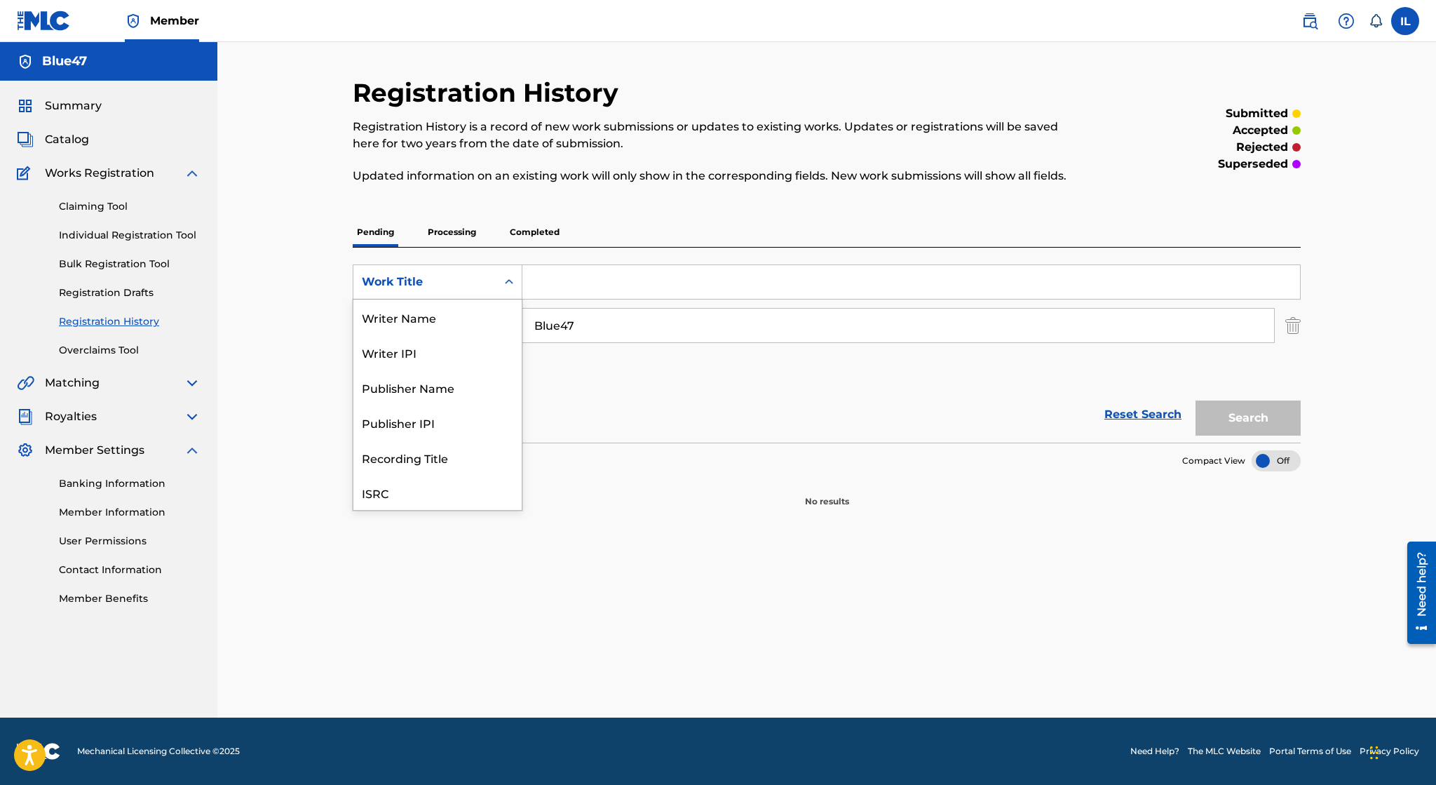
scroll to position [34, 0]
click at [471, 413] on div "Recording Title" at bounding box center [437, 422] width 168 height 35
click at [569, 288] on input "Search Form" at bounding box center [911, 282] width 778 height 34
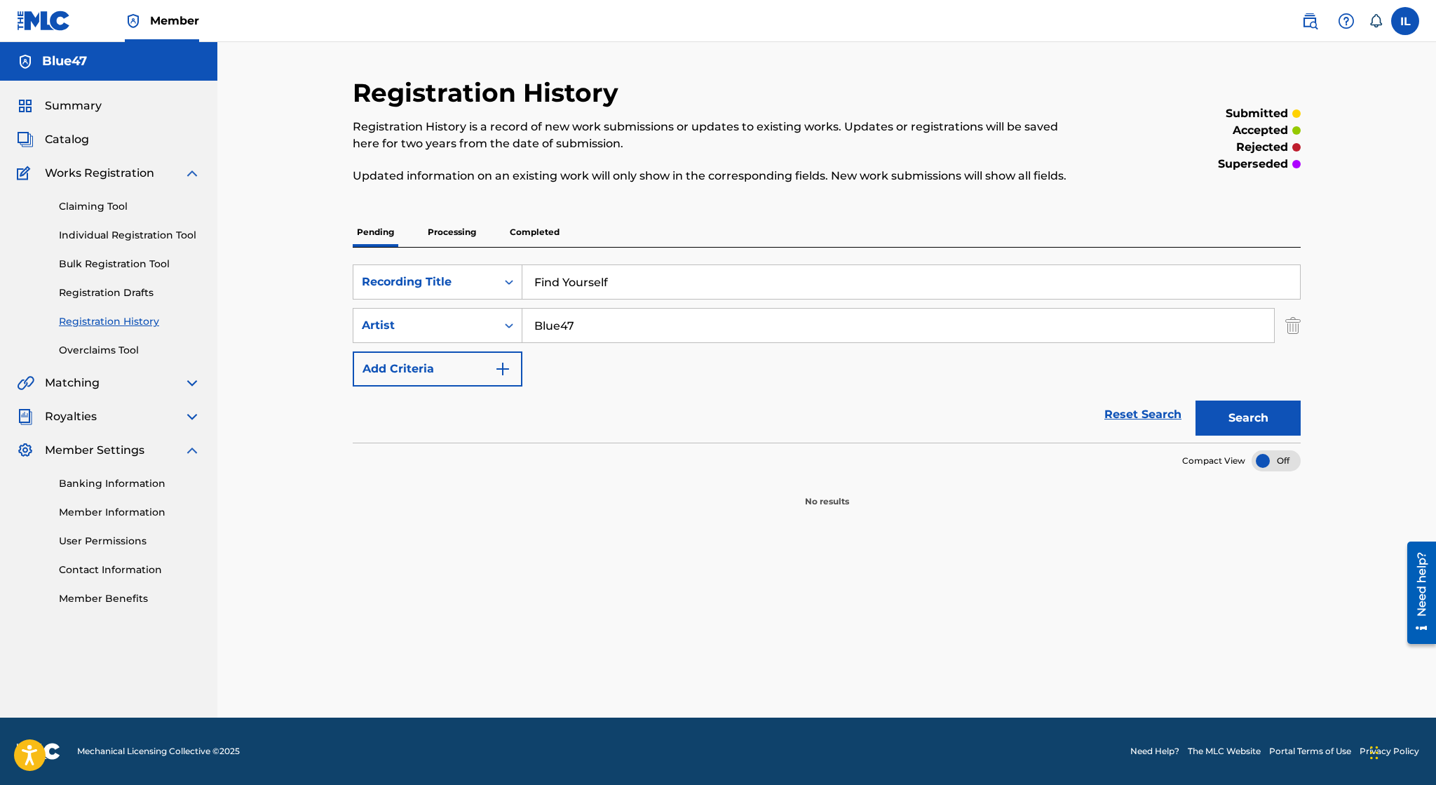
type input "Find Yourself"
click at [1236, 425] on button "Search" at bounding box center [1248, 417] width 105 height 35
click at [401, 283] on div "Recording Title" at bounding box center [425, 281] width 126 height 17
click at [440, 353] on div "Writer Name" at bounding box center [437, 351] width 168 height 35
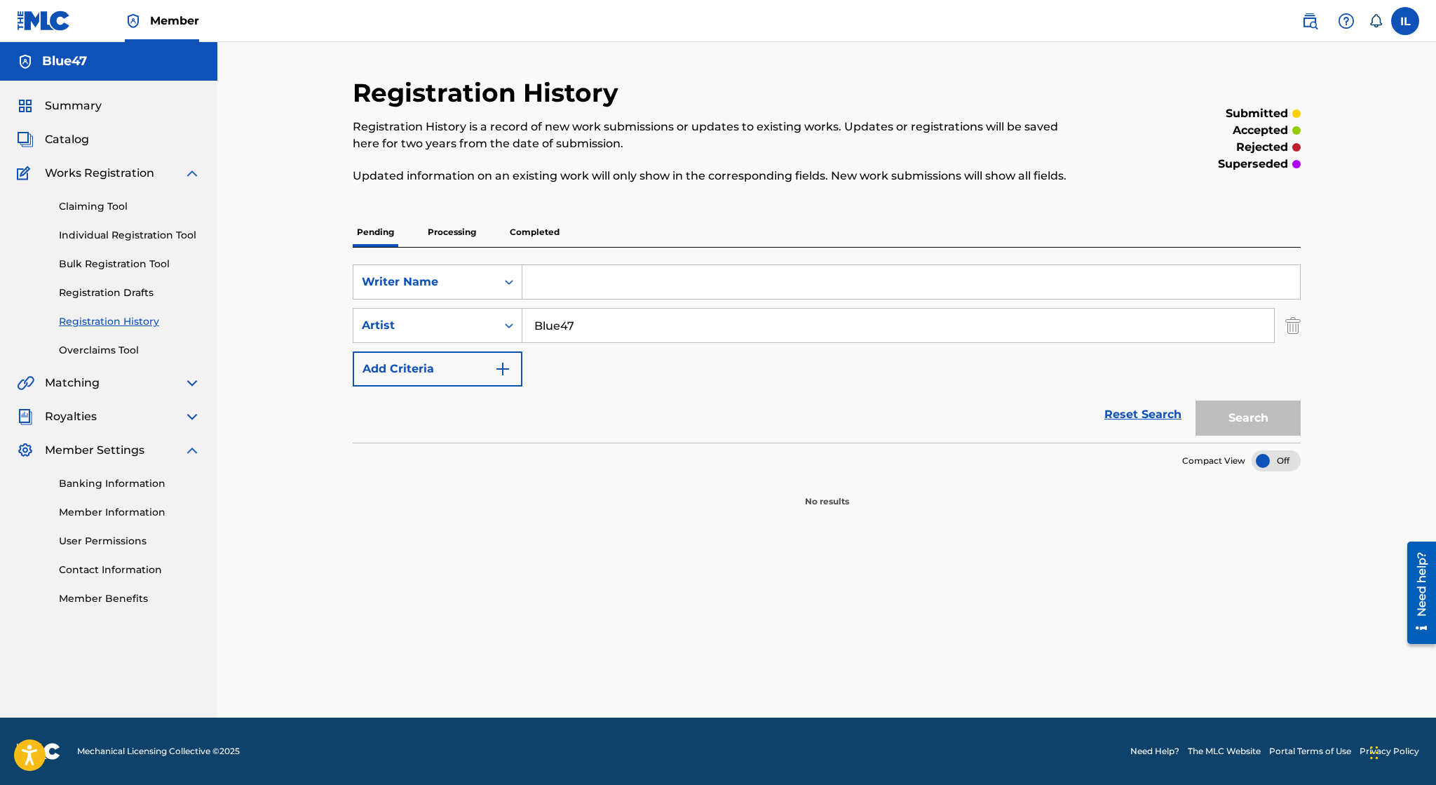
click at [591, 276] on input "Search Form" at bounding box center [911, 282] width 778 height 34
type input "Irvin Lopez"
click at [1196, 400] on button "Search" at bounding box center [1248, 417] width 105 height 35
click at [467, 228] on p "Processing" at bounding box center [452, 231] width 57 height 29
click at [537, 231] on p "Completed" at bounding box center [535, 231] width 58 height 29
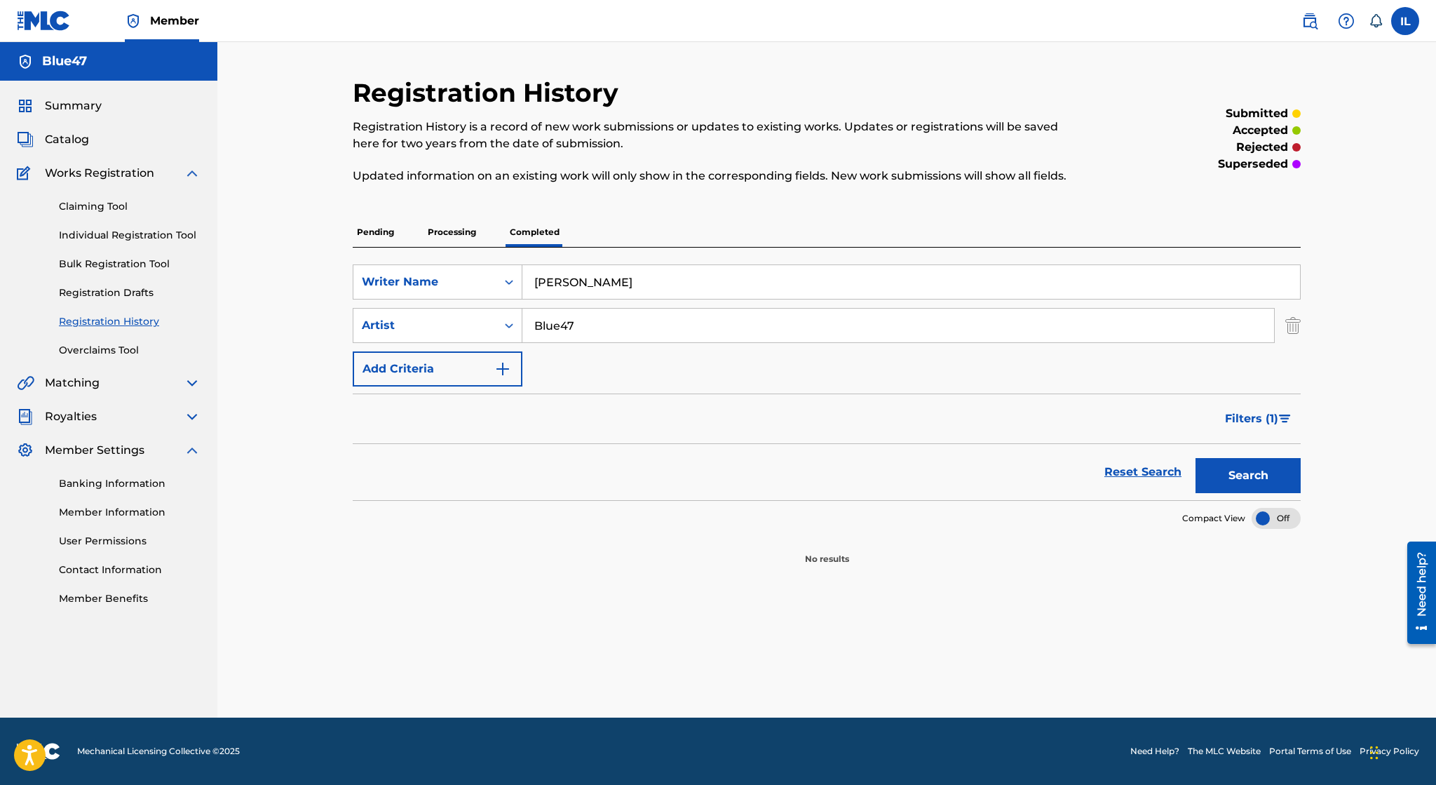
click at [1242, 476] on button "Search" at bounding box center [1248, 475] width 105 height 35
click at [479, 290] on div "Writer Name" at bounding box center [425, 281] width 126 height 17
click at [456, 452] on div "ISRC" at bounding box center [437, 457] width 168 height 35
click at [632, 288] on input "Search Form" at bounding box center [911, 282] width 778 height 34
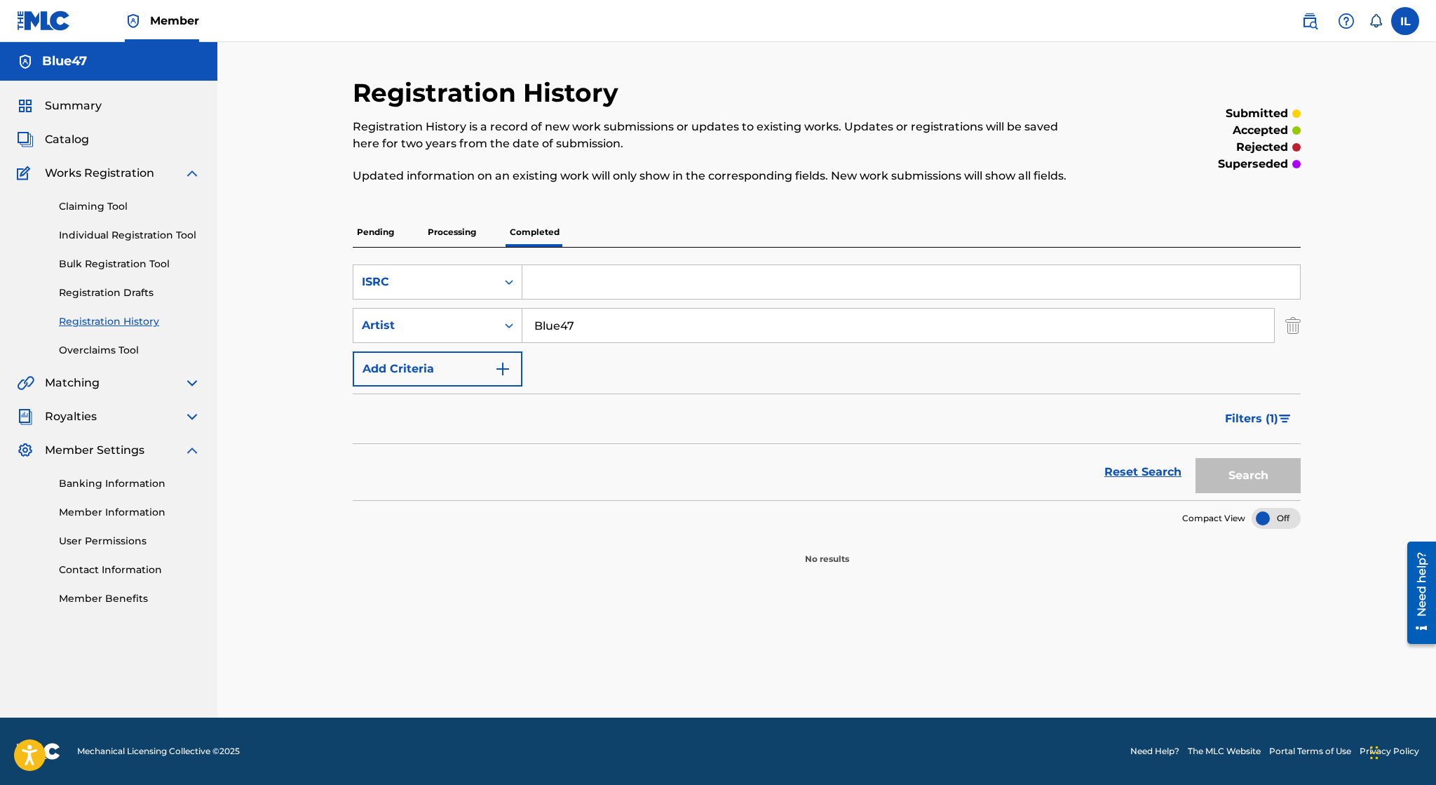
paste input "usl4q2229319"
type input "usl4q2229319"
click at [1256, 471] on button "Search" at bounding box center [1248, 475] width 105 height 35
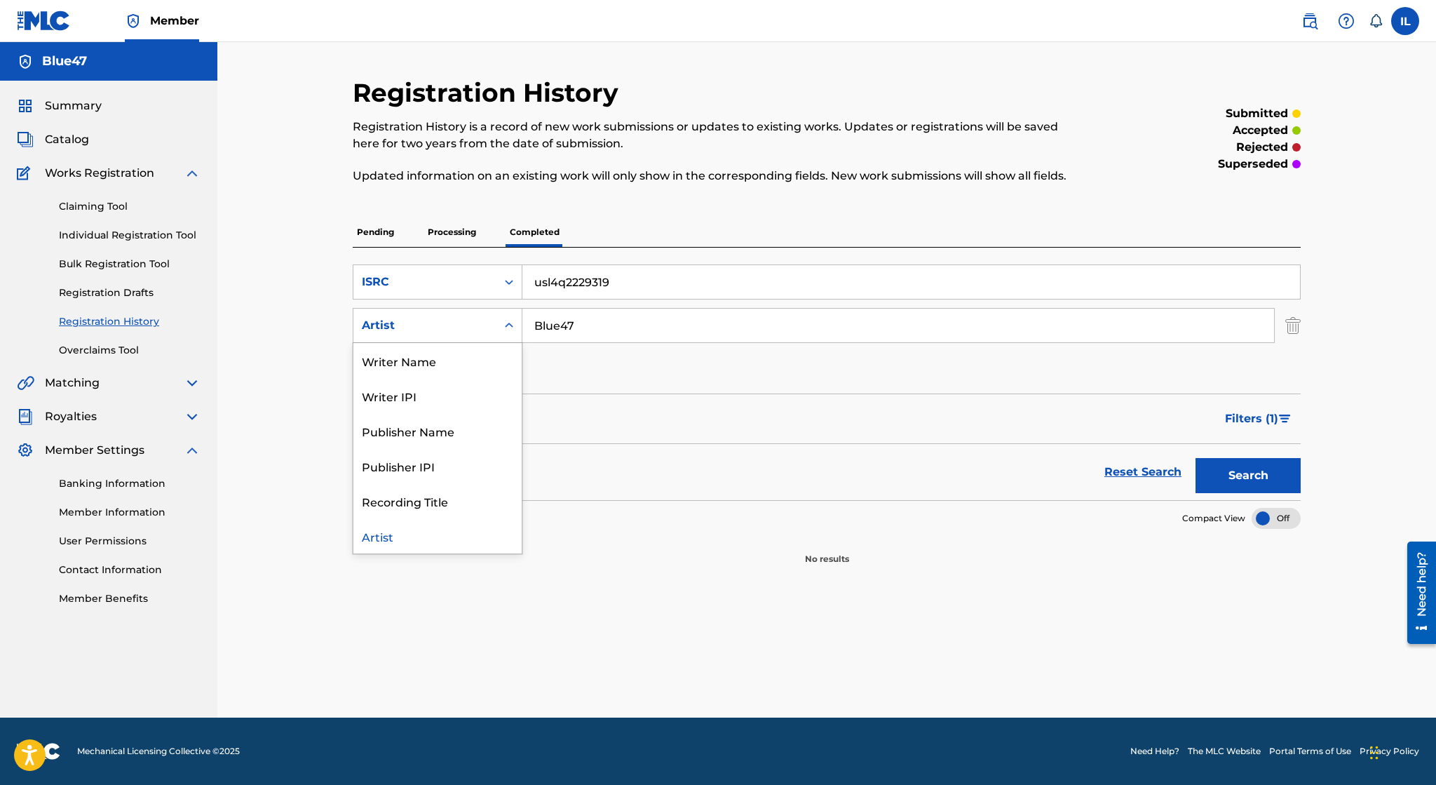
click at [442, 332] on div "Artist" at bounding box center [425, 325] width 126 height 17
click at [662, 373] on div "SearchWithCriteriabb307680-0bcf-44b0-9c1a-ef1d48870434 ISRC usl4q2229319 Search…" at bounding box center [827, 325] width 948 height 122
click at [457, 226] on p "Processing" at bounding box center [452, 231] width 57 height 29
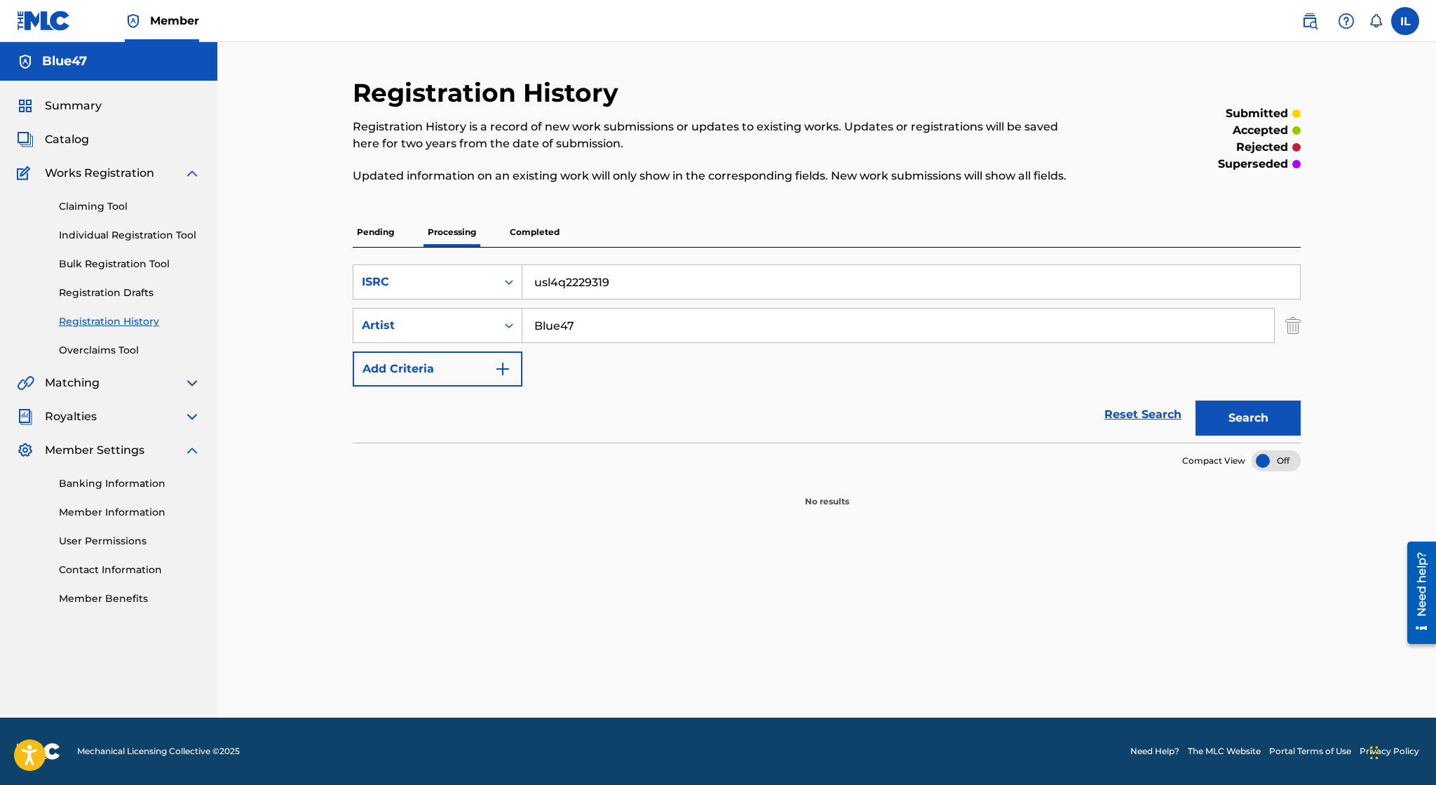
click at [1238, 422] on button "Search" at bounding box center [1248, 417] width 105 height 35
click at [119, 212] on link "Claiming Tool" at bounding box center [130, 206] width 142 height 15
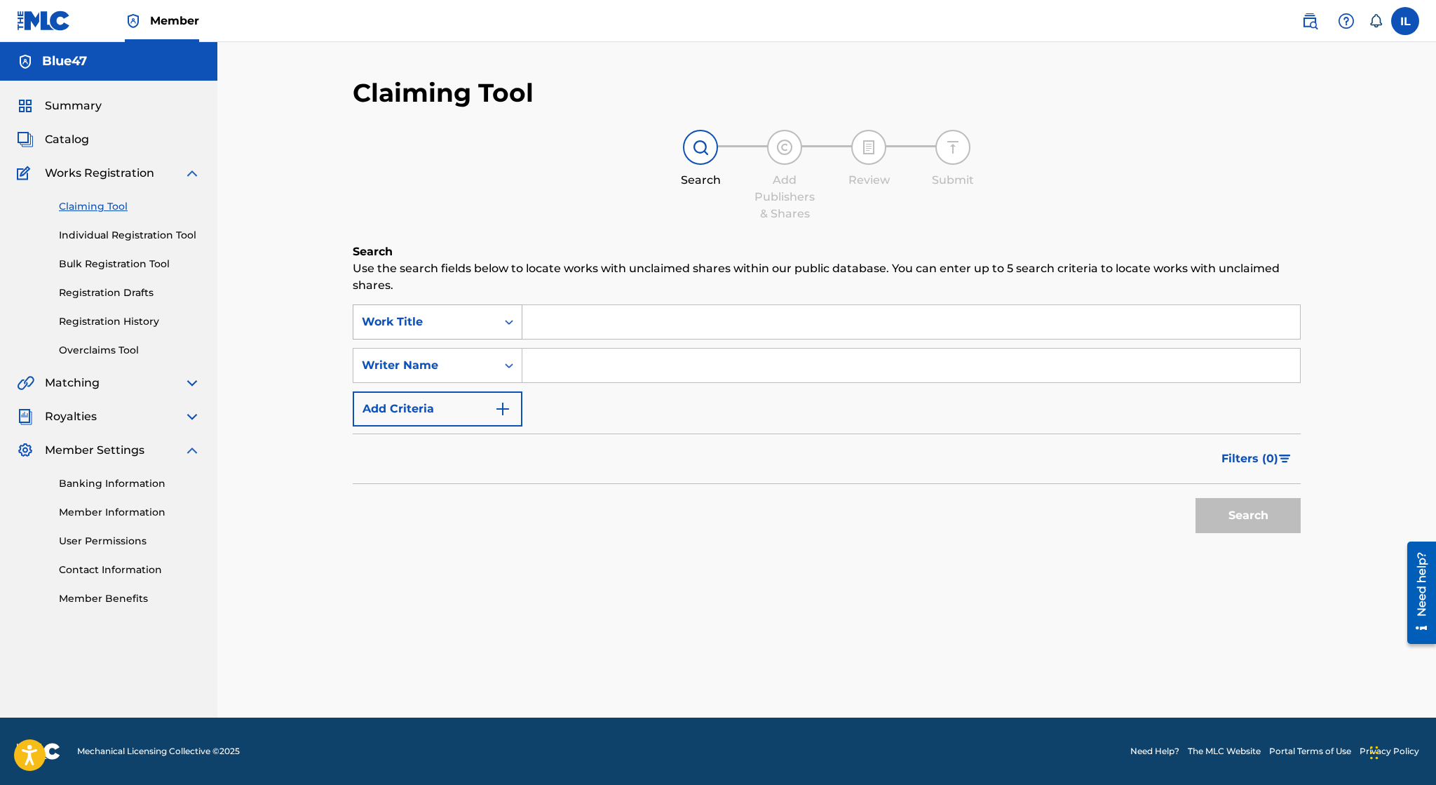
click at [481, 330] on div "Work Title" at bounding box center [425, 321] width 126 height 17
click at [656, 419] on div "SearchWithCriteriafa5b268d-f4c2-45f7-99df-86141648270f 7 results available. Use…" at bounding box center [827, 365] width 948 height 122
click at [485, 353] on div "Writer Name" at bounding box center [424, 365] width 143 height 27
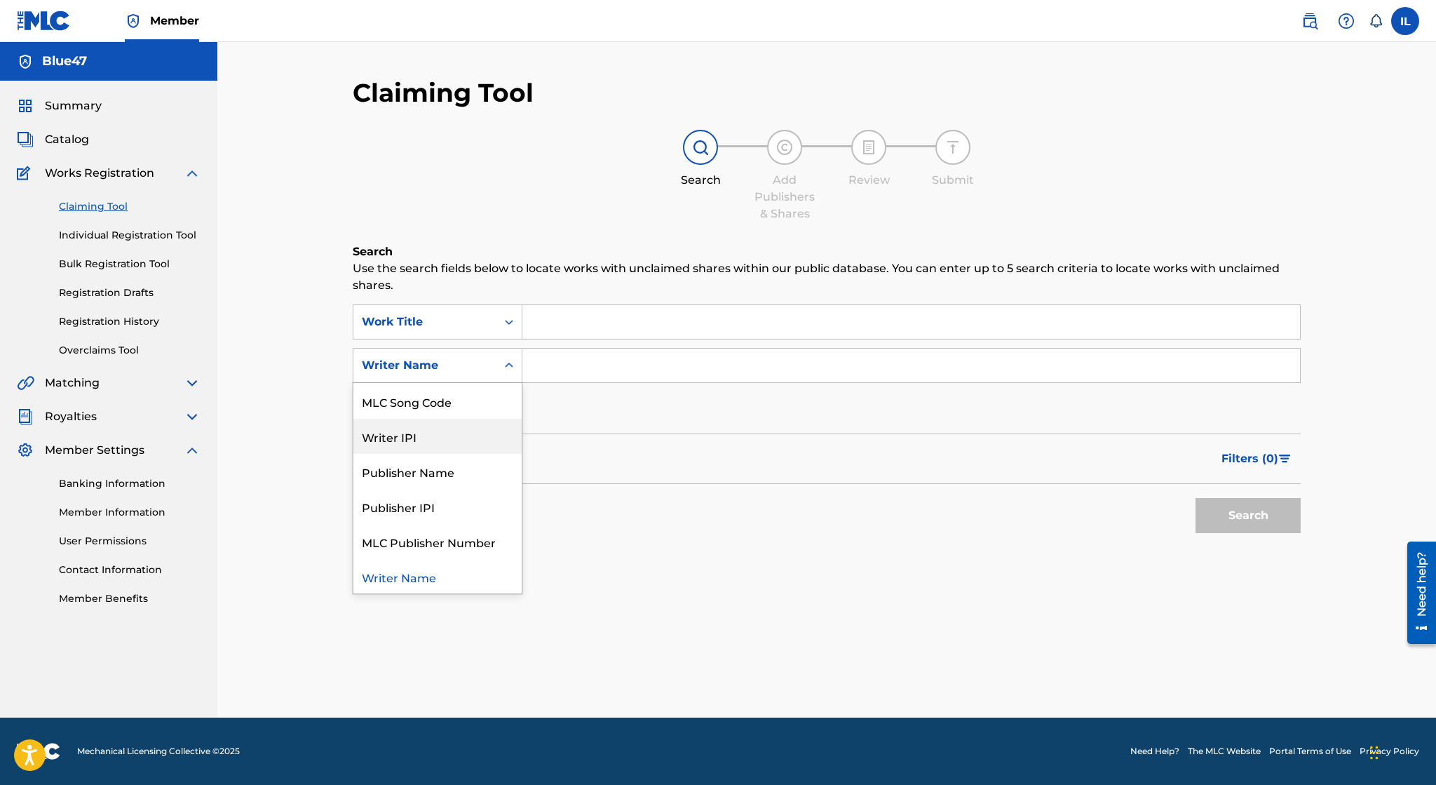
scroll to position [0, 0]
click at [640, 402] on div "SearchWithCriteriafa5b268d-f4c2-45f7-99df-86141648270f Work Title SearchWithCri…" at bounding box center [827, 365] width 948 height 122
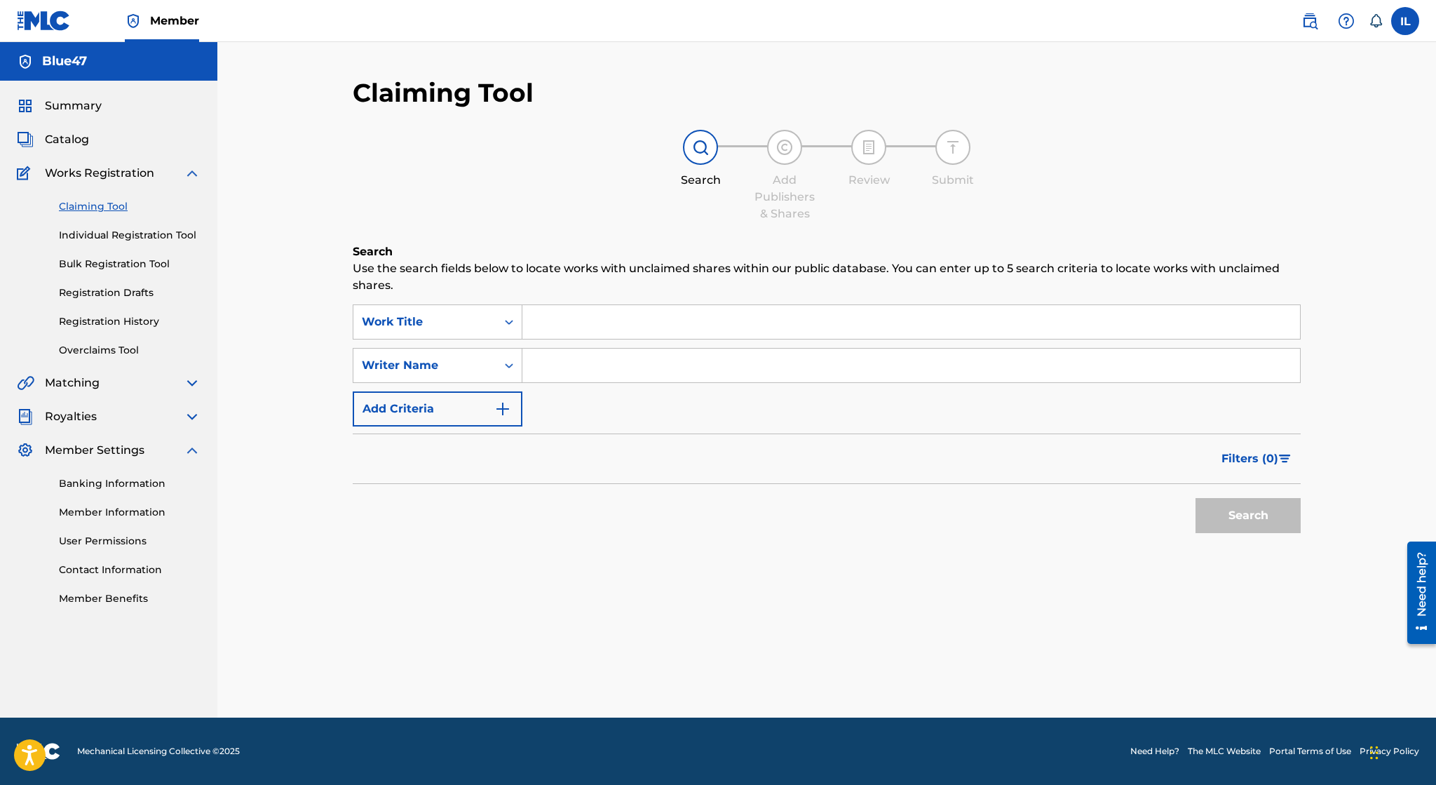
click at [187, 385] on img at bounding box center [192, 382] width 17 height 17
click at [113, 442] on link "Match History" at bounding box center [130, 445] width 142 height 15
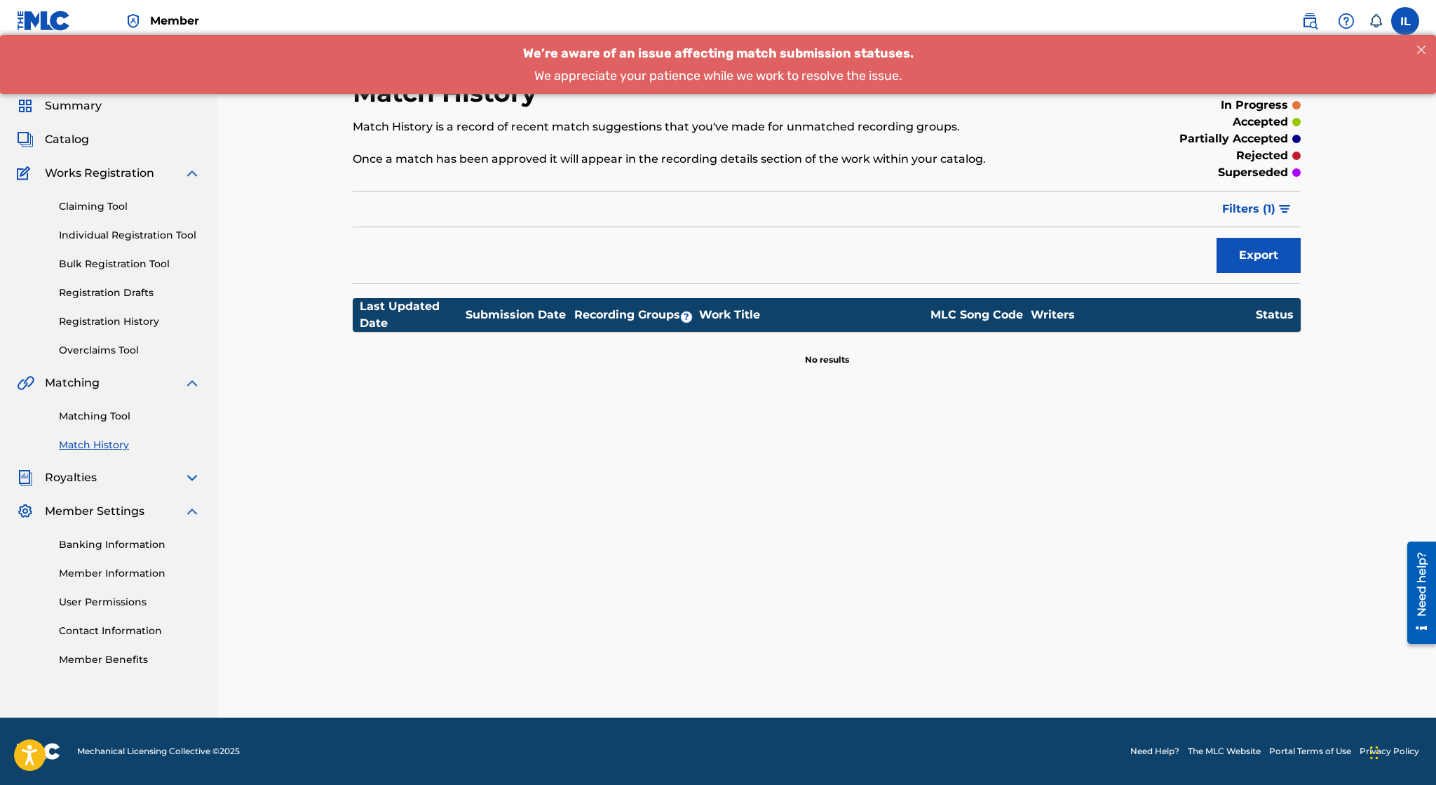
click at [115, 421] on link "Matching Tool" at bounding box center [130, 416] width 142 height 15
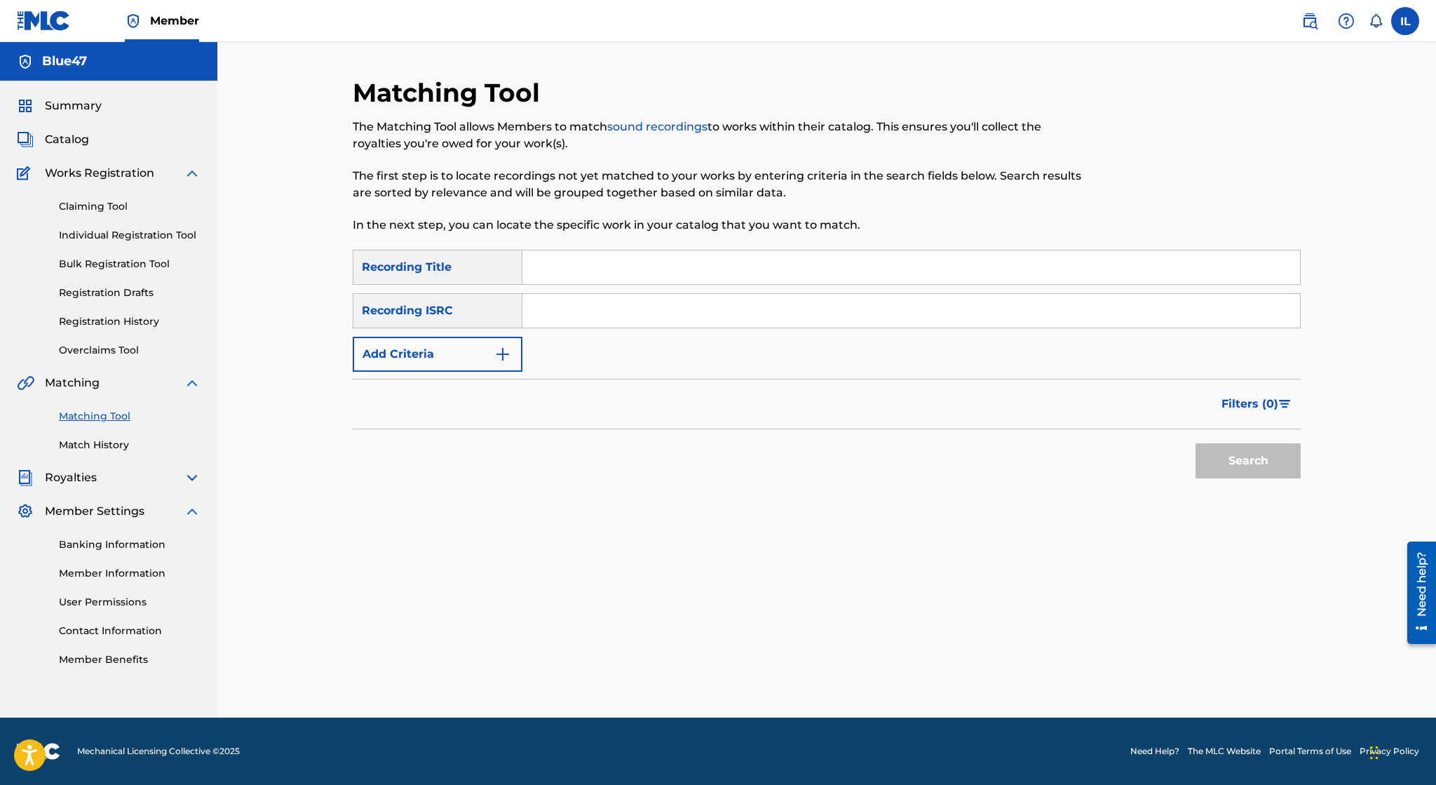
click at [564, 312] on input "Search Form" at bounding box center [911, 311] width 778 height 34
paste input "usl4q2229319"
type input "usl4q2229319"
click at [571, 269] on input "Search Form" at bounding box center [911, 267] width 778 height 34
type input "Find Yourself"
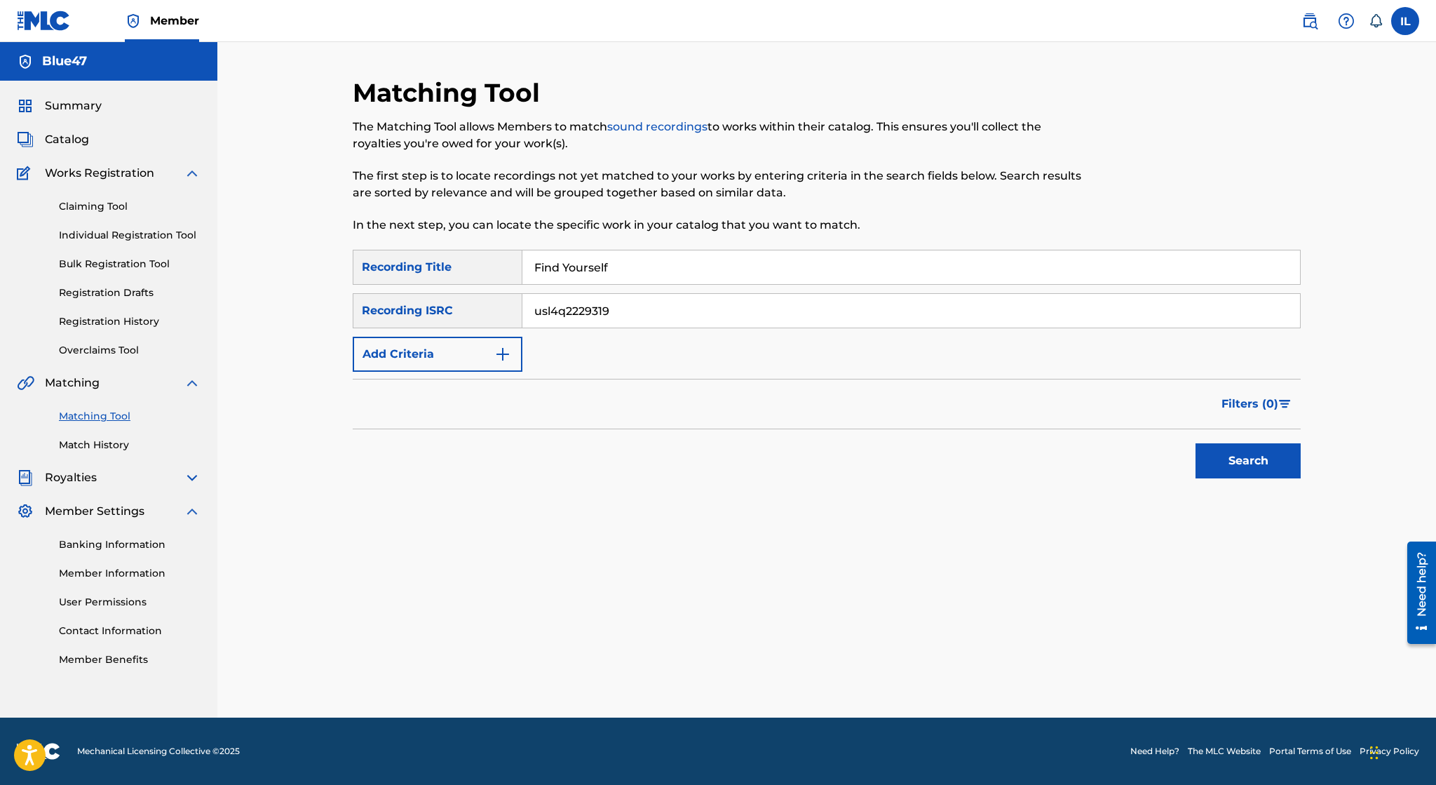
click at [1236, 461] on button "Search" at bounding box center [1248, 460] width 105 height 35
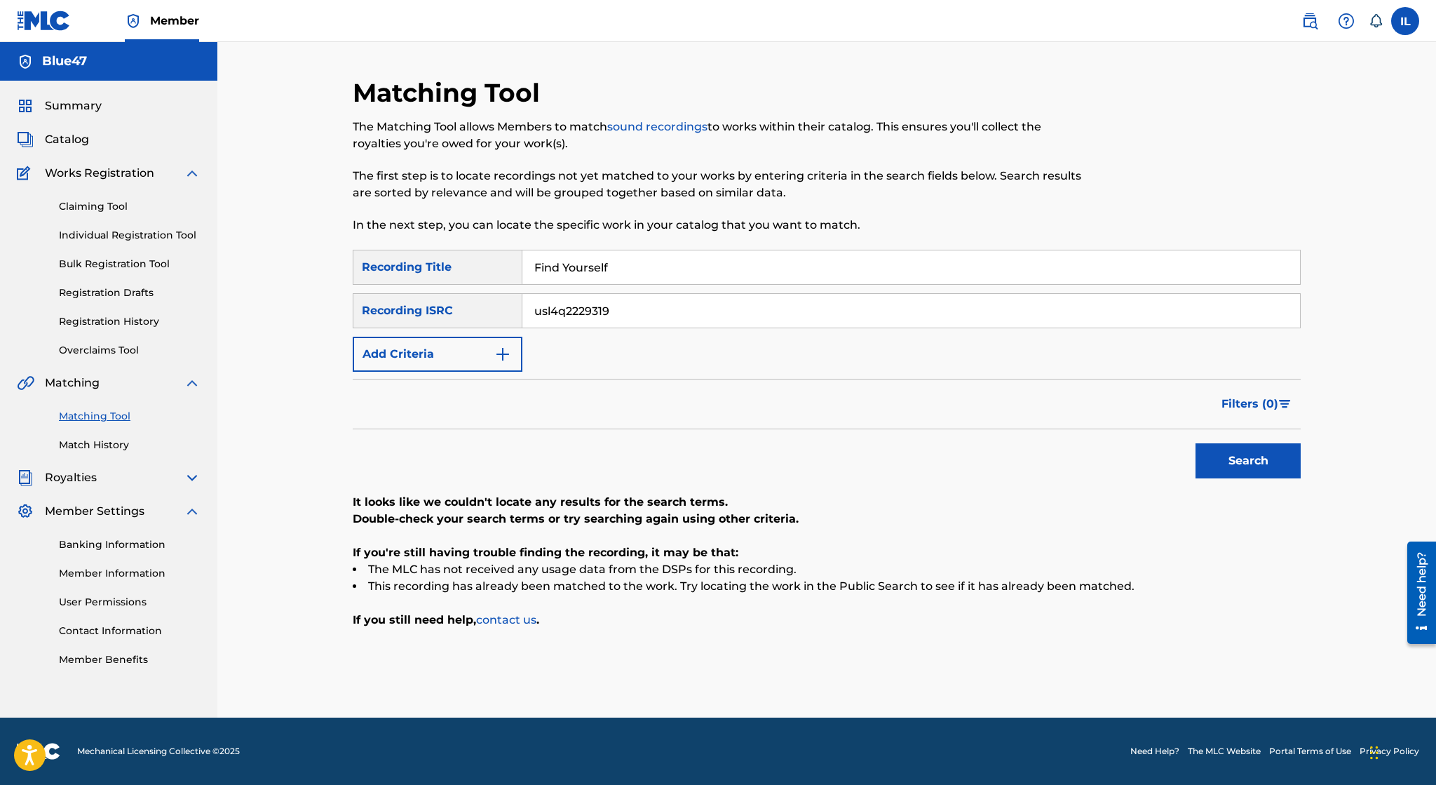
click at [500, 351] on img "Search Form" at bounding box center [502, 354] width 17 height 17
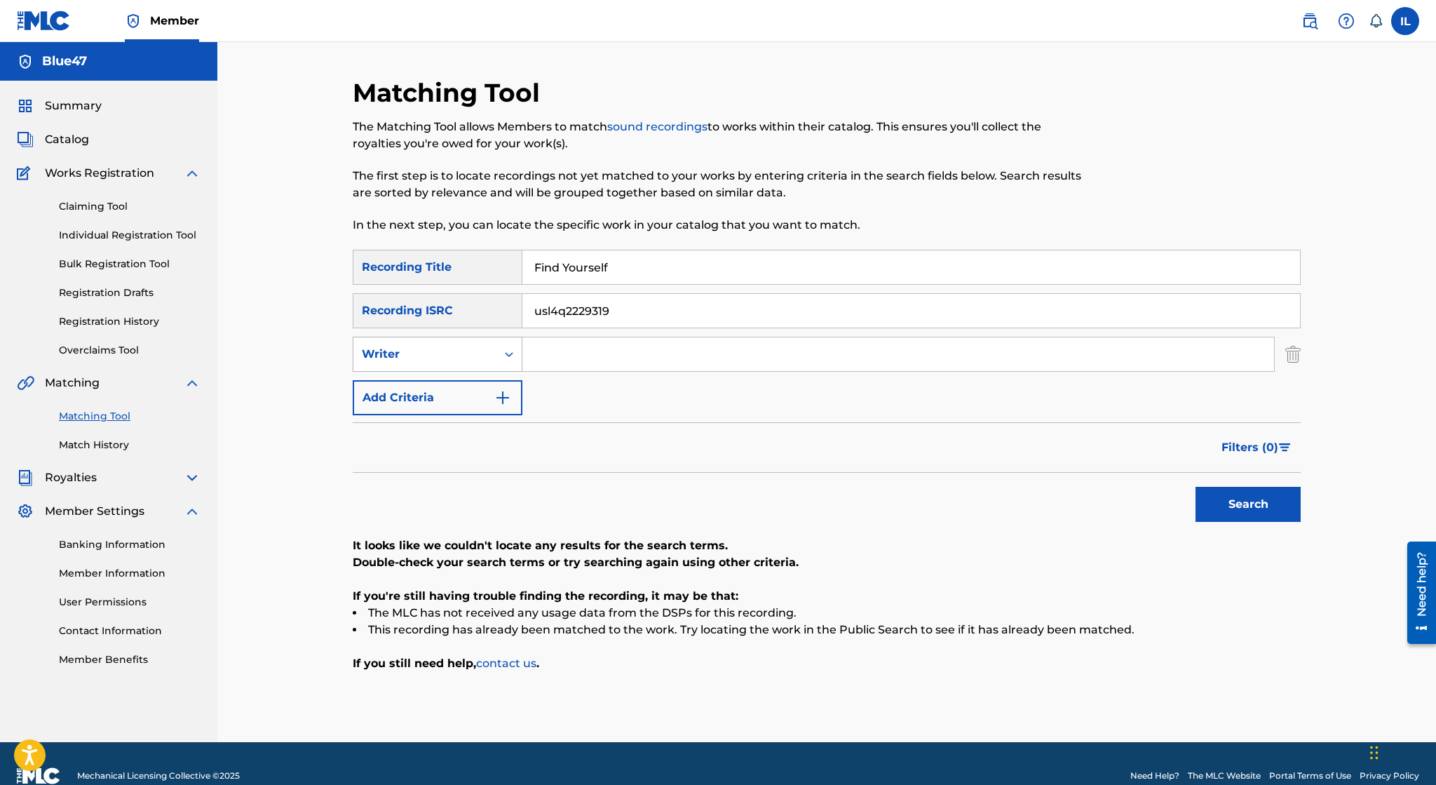
click at [498, 358] on div "Search Form" at bounding box center [508, 353] width 25 height 25
click at [485, 397] on div "Recording Artist" at bounding box center [437, 389] width 168 height 35
click at [586, 336] on div "SearchWithCriteria6002e73f-91e2-40fa-995c-ff196873b8ca Recording Title Find You…" at bounding box center [827, 332] width 948 height 165
click at [568, 358] on input "Search Form" at bounding box center [898, 354] width 752 height 34
type input "Blue47"
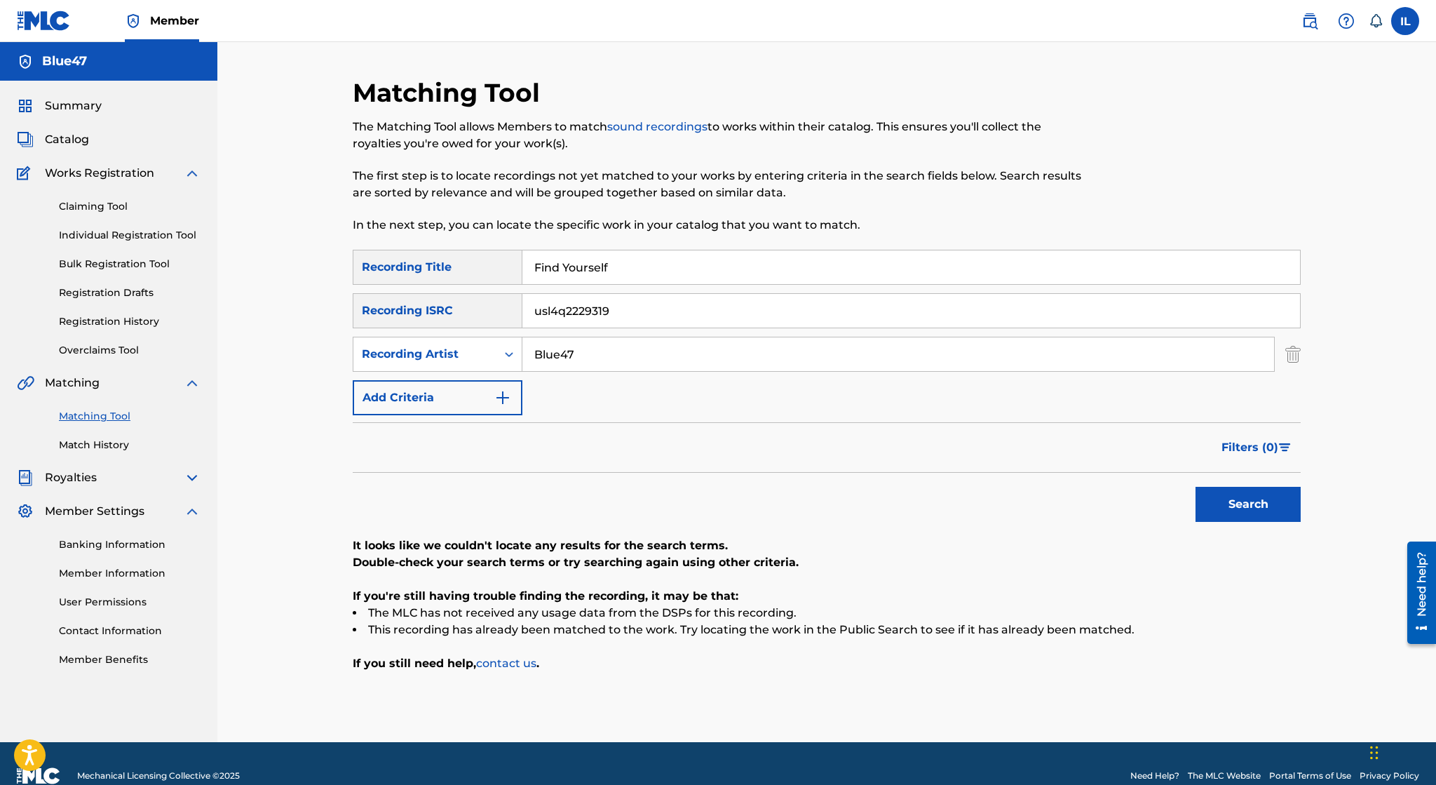
click at [1196, 487] on button "Search" at bounding box center [1248, 504] width 105 height 35
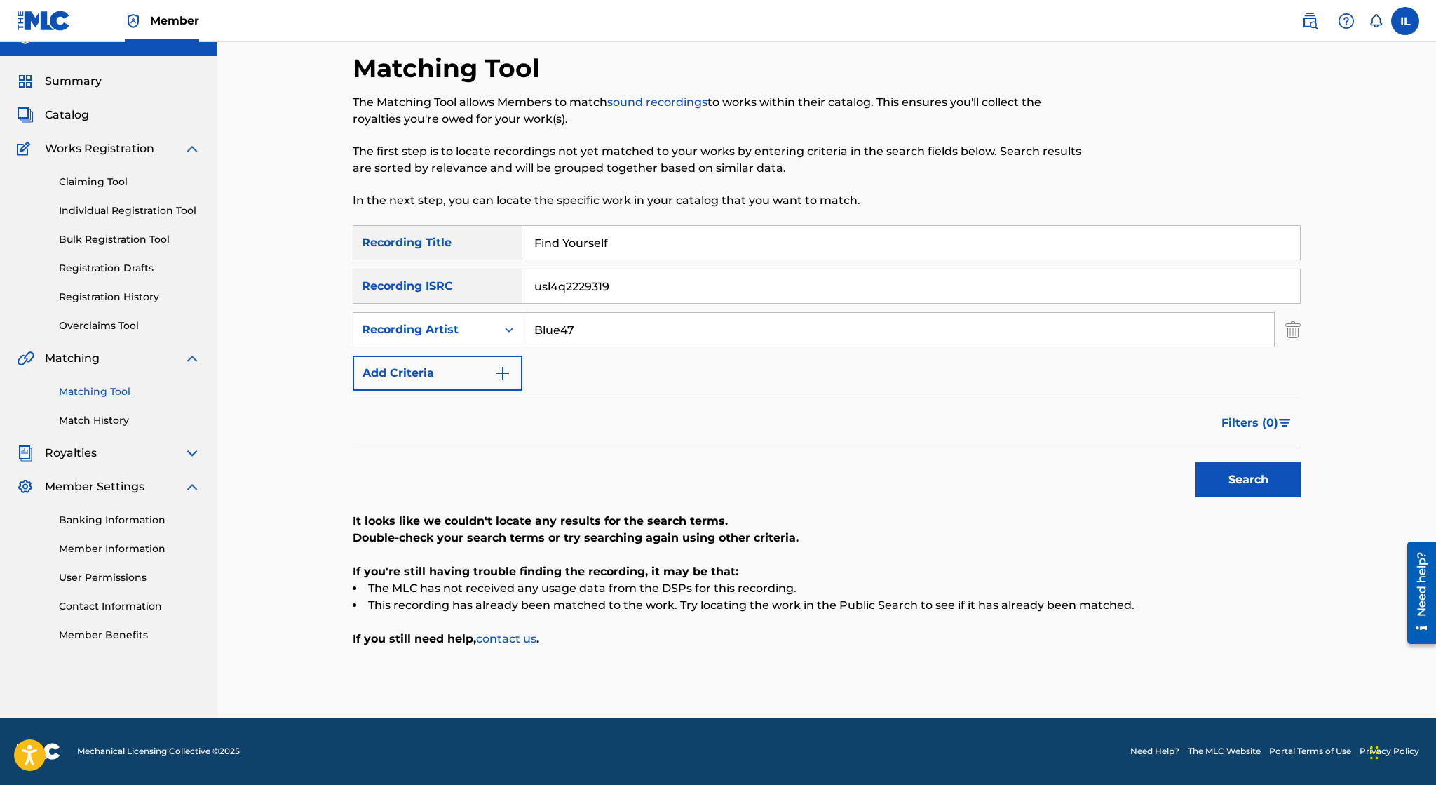
click at [669, 271] on input "usl4q2229319" at bounding box center [911, 286] width 778 height 34
click at [1196, 462] on button "Search" at bounding box center [1248, 479] width 105 height 35
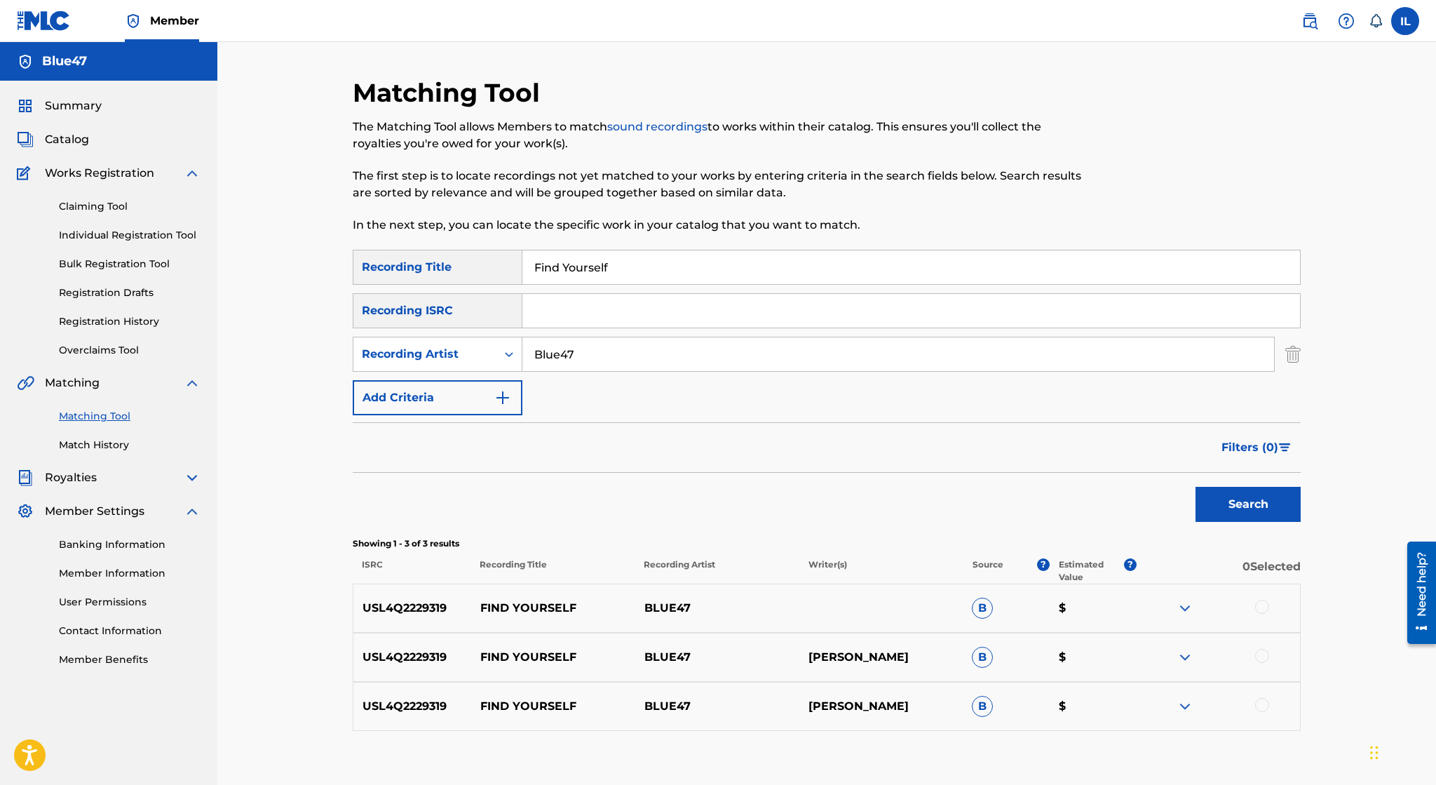
scroll to position [83, 0]
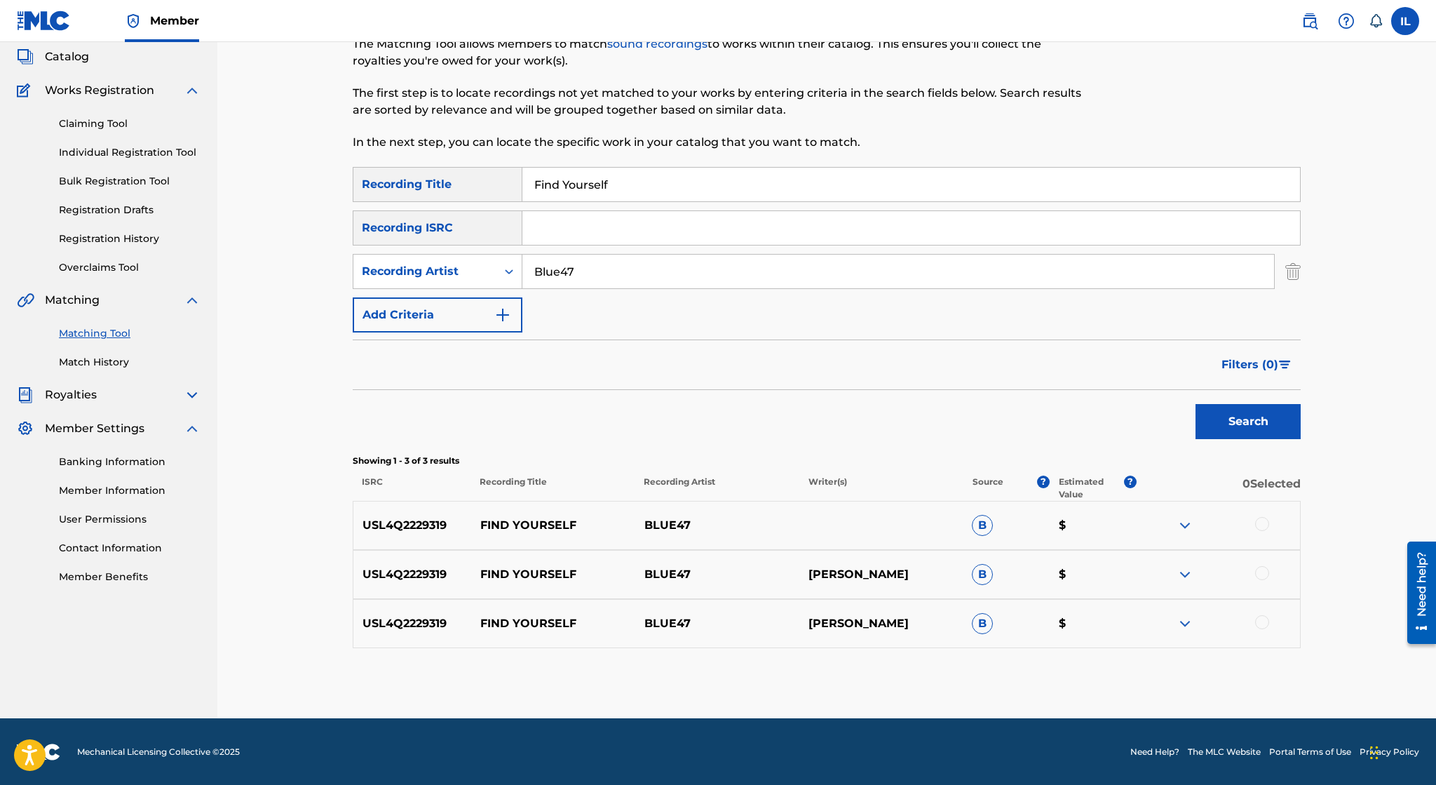
click at [708, 234] on input "Search Form" at bounding box center [911, 228] width 778 height 34
paste input "usl4q2229319"
type input "USL4Q2229319"
click at [1196, 404] on button "Search" at bounding box center [1248, 421] width 105 height 35
click at [689, 181] on input "Find Yourself" at bounding box center [911, 185] width 778 height 34
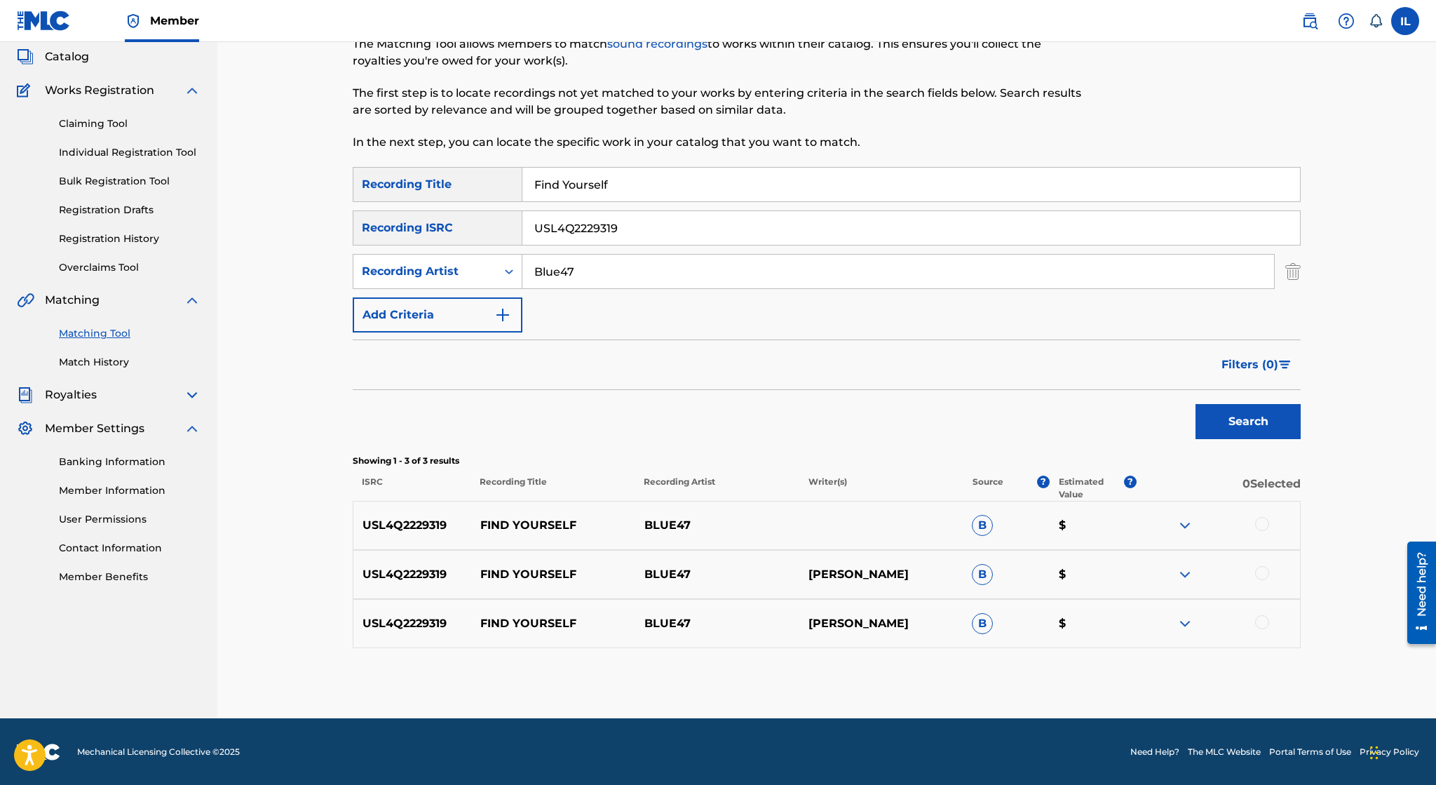
click at [689, 181] on input "Find Yourself" at bounding box center [911, 185] width 778 height 34
type input "F"
click at [1196, 404] on button "Search" at bounding box center [1248, 421] width 105 height 35
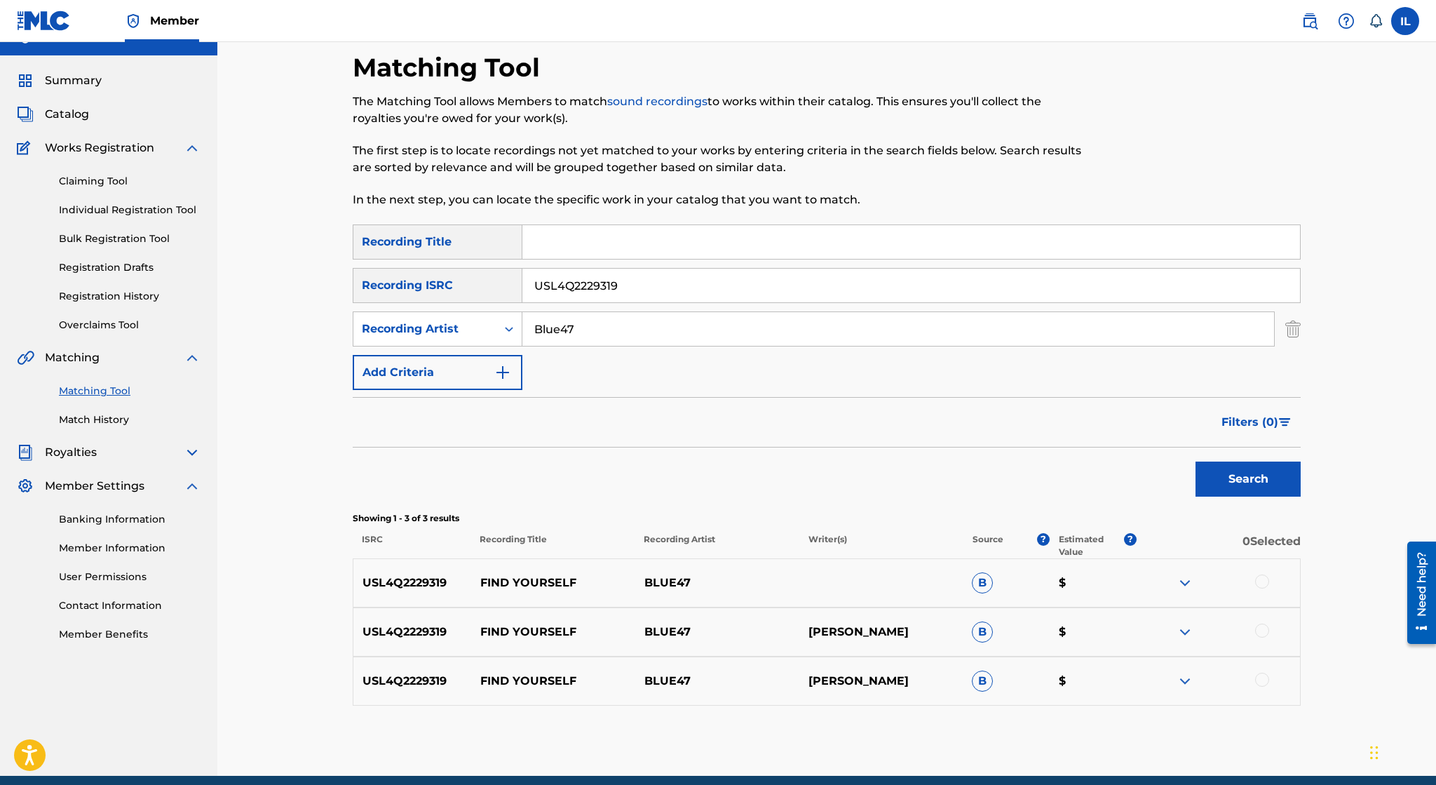
click at [685, 330] on input "Blue47" at bounding box center [898, 329] width 752 height 34
click at [1196, 461] on button "Search" at bounding box center [1248, 478] width 105 height 35
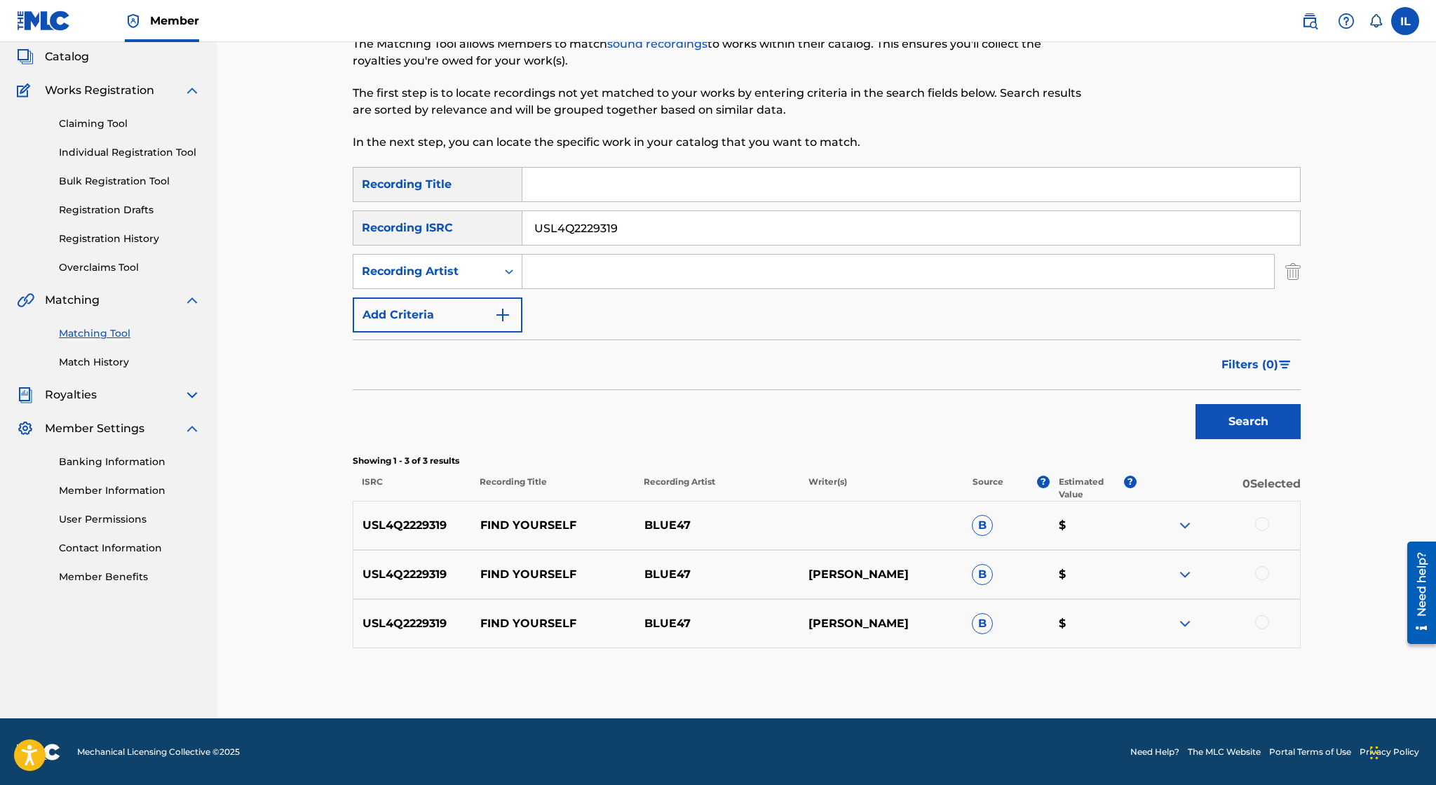
click at [1300, 279] on img "Search Form" at bounding box center [1292, 271] width 15 height 35
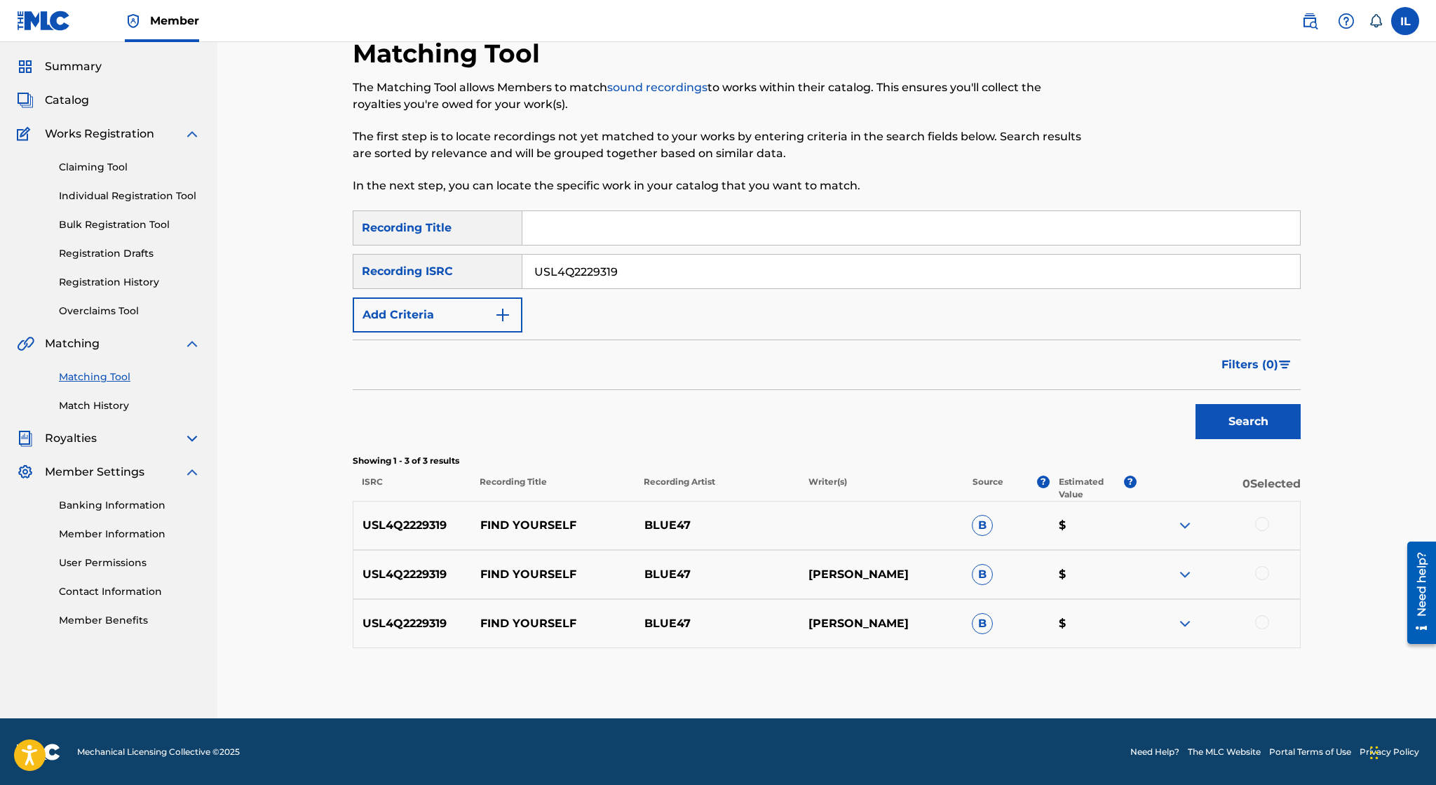
click at [1229, 421] on button "Search" at bounding box center [1248, 421] width 105 height 35
click at [1186, 525] on img at bounding box center [1185, 525] width 17 height 17
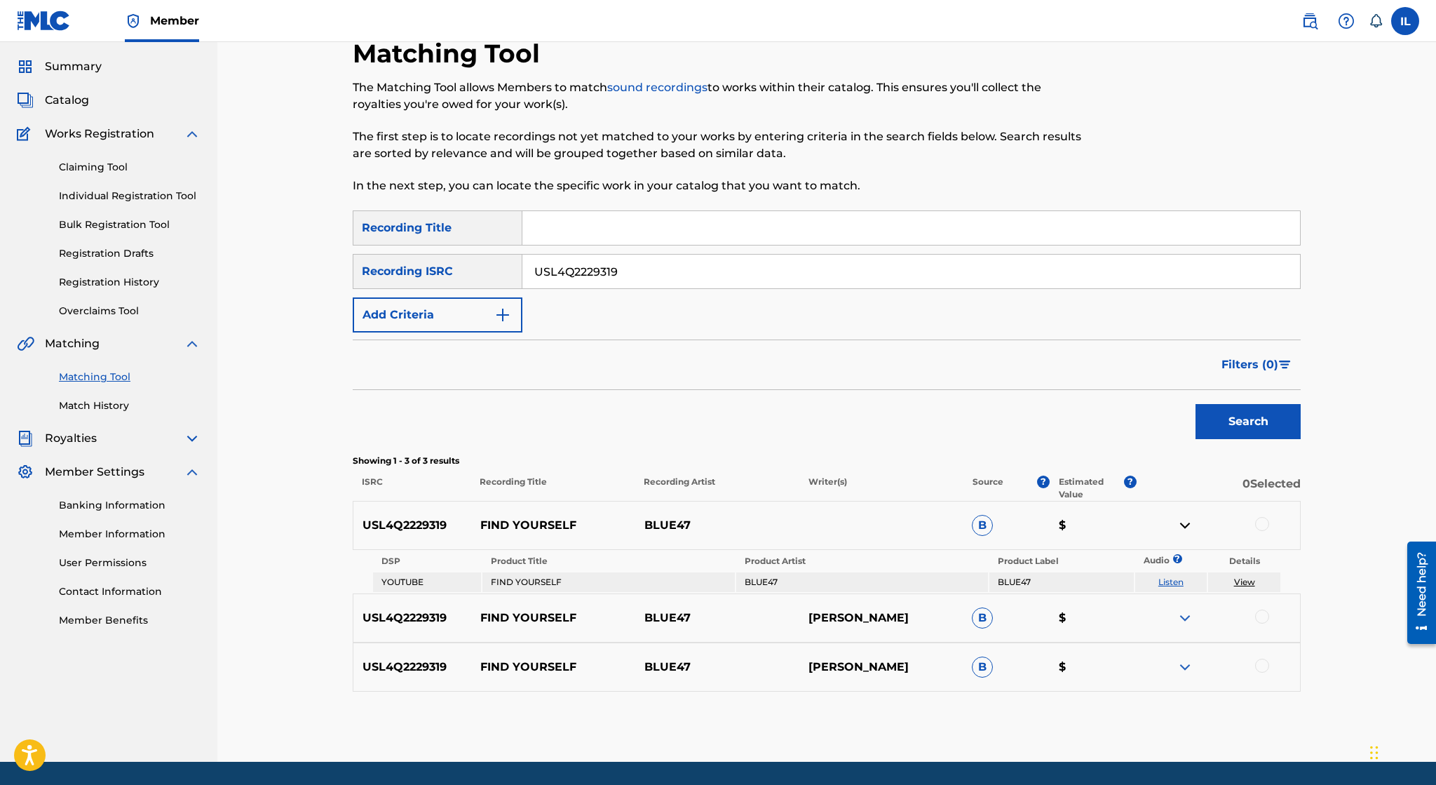
click at [1186, 525] on img at bounding box center [1185, 525] width 17 height 17
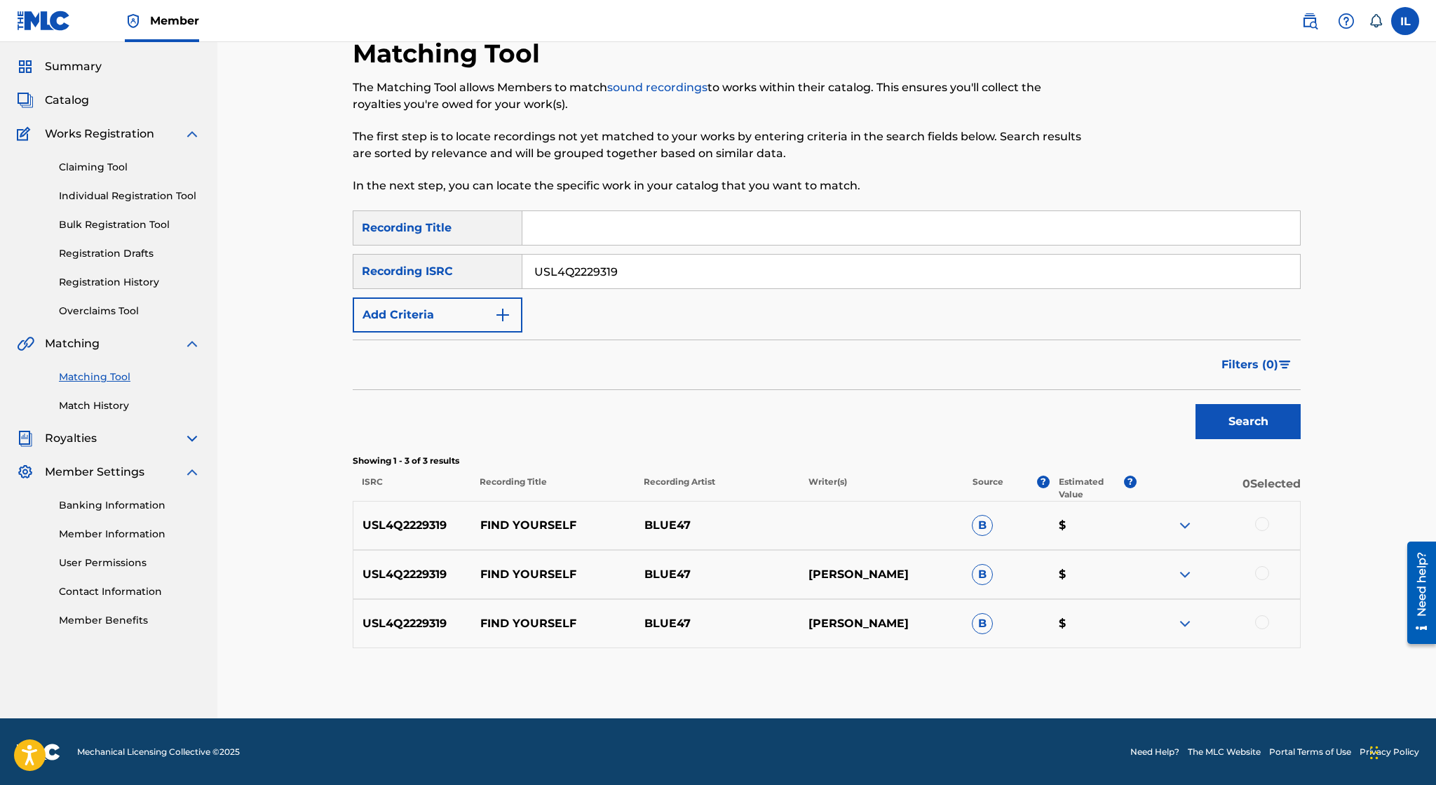
scroll to position [0, 0]
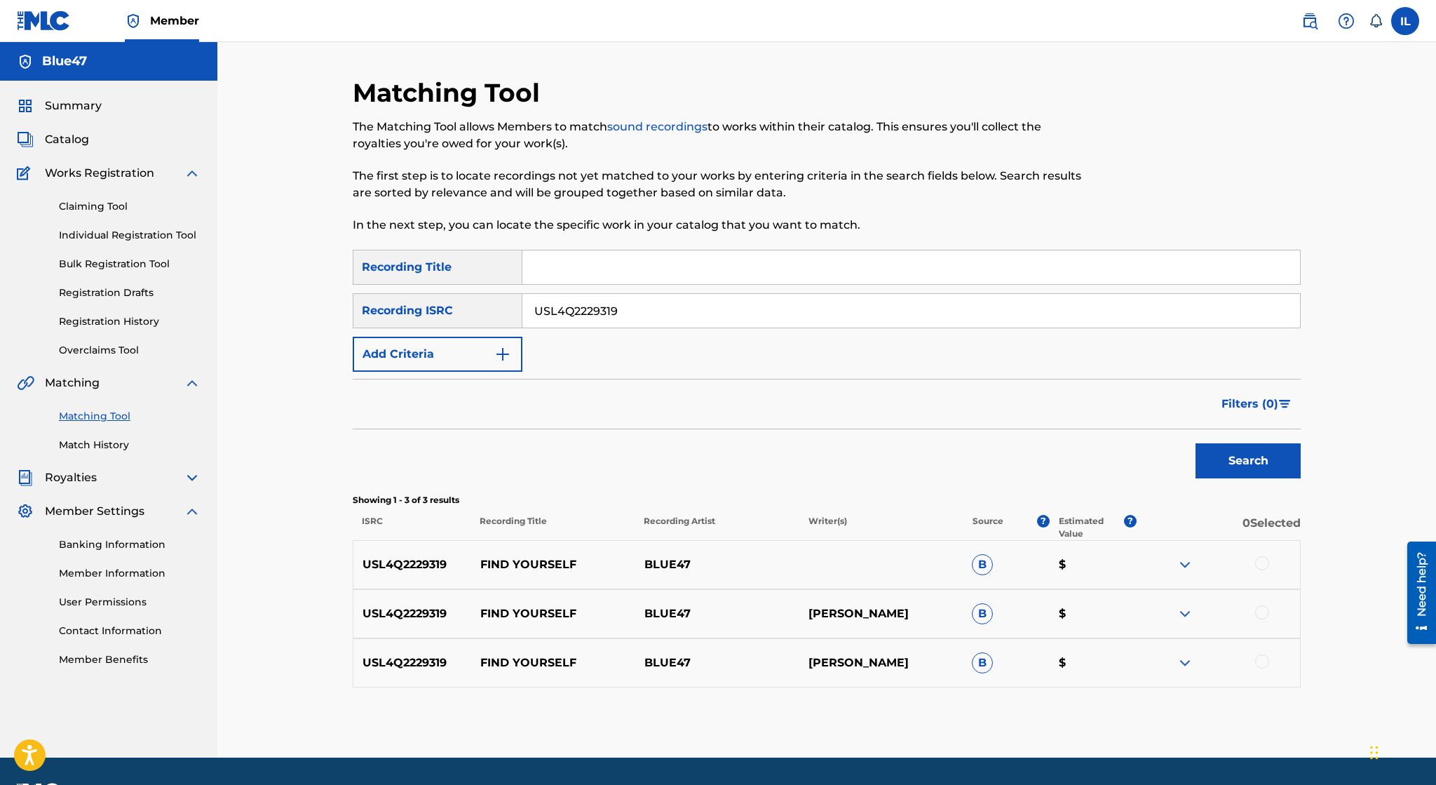
click at [74, 133] on span "Catalog" at bounding box center [67, 139] width 44 height 17
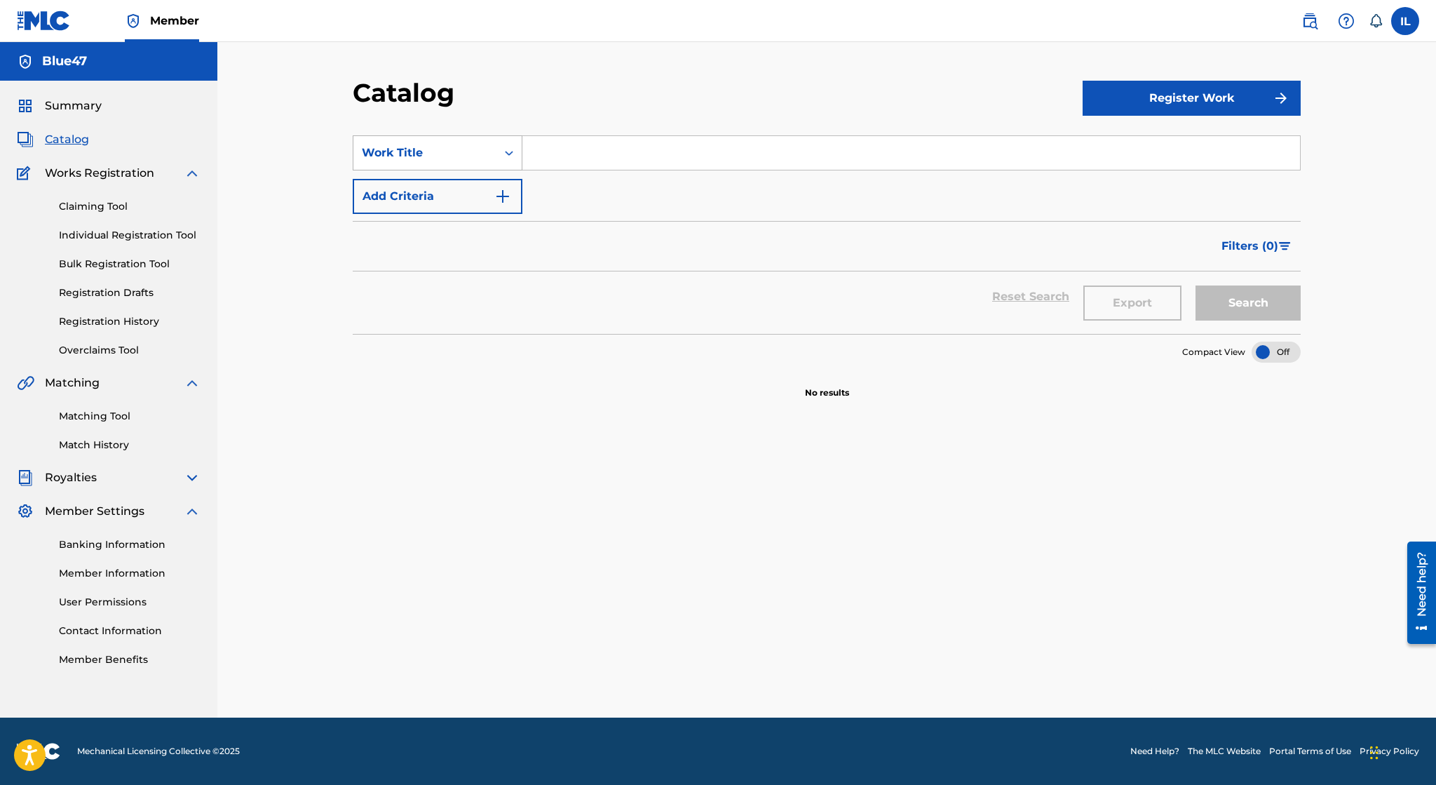
click at [503, 155] on icon "Search Form" at bounding box center [509, 153] width 14 height 14
click at [477, 331] on div "ISRC" at bounding box center [437, 328] width 168 height 35
click at [622, 164] on input "Search Form" at bounding box center [911, 153] width 778 height 34
paste input "usl4q2229319"
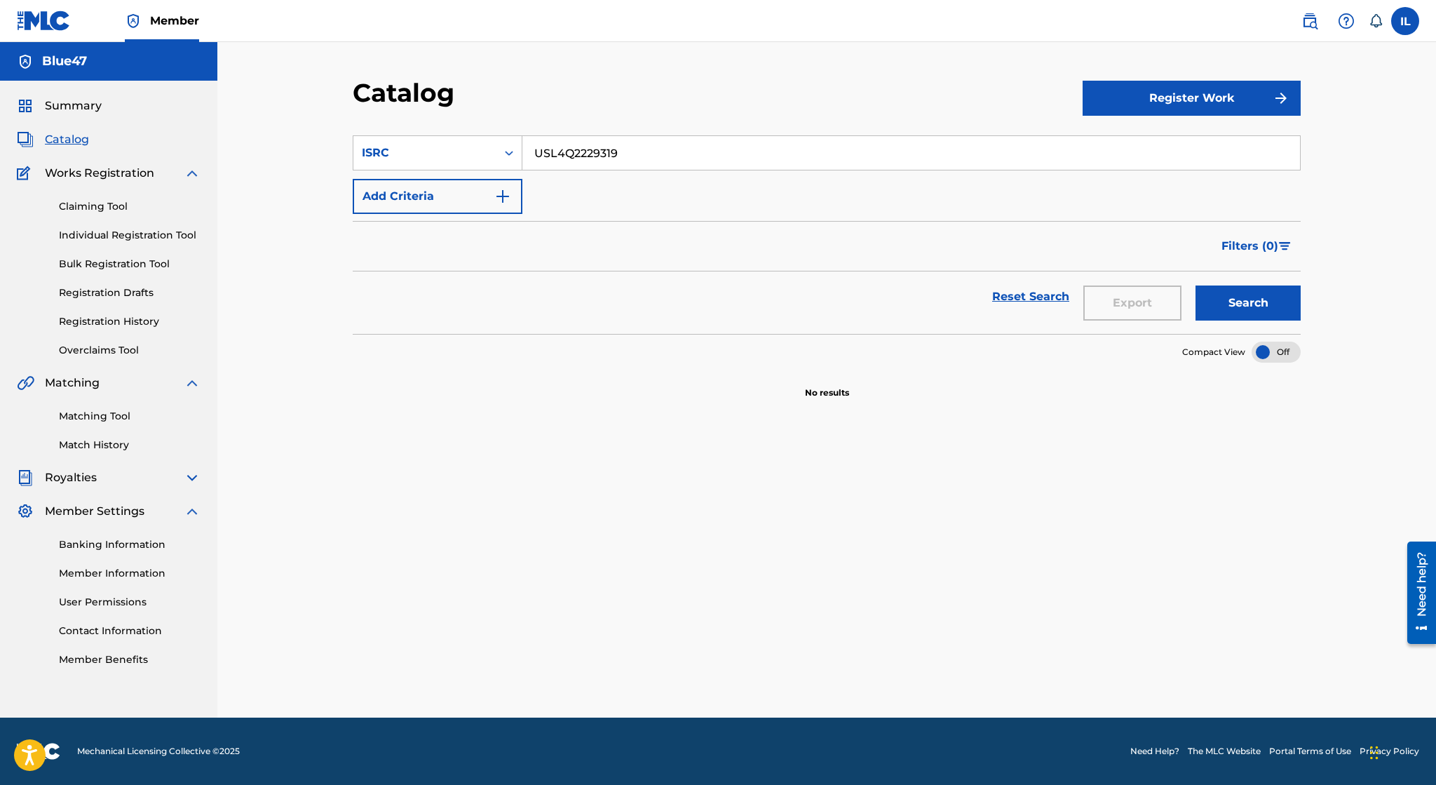
type input "USL4Q2229319"
click at [1247, 293] on button "Search" at bounding box center [1248, 302] width 105 height 35
click at [1227, 107] on button "Register Work" at bounding box center [1192, 98] width 218 height 35
click at [903, 144] on input "USL4Q2229319" at bounding box center [911, 153] width 778 height 34
click at [1268, 296] on button "Search" at bounding box center [1248, 302] width 105 height 35
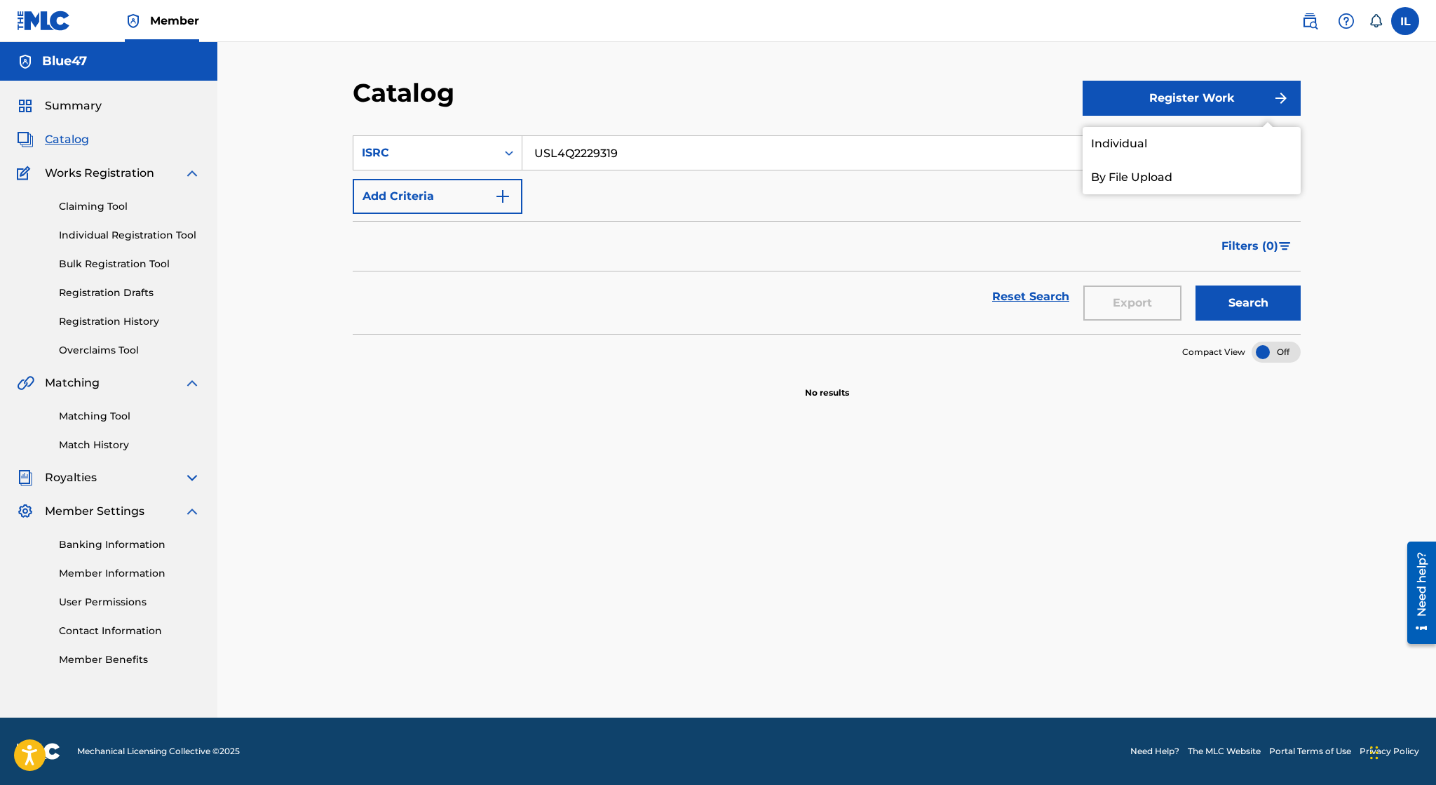
click at [1196, 89] on button "Register Work" at bounding box center [1192, 98] width 218 height 35
click at [1149, 138] on link "Individual" at bounding box center [1192, 144] width 218 height 34
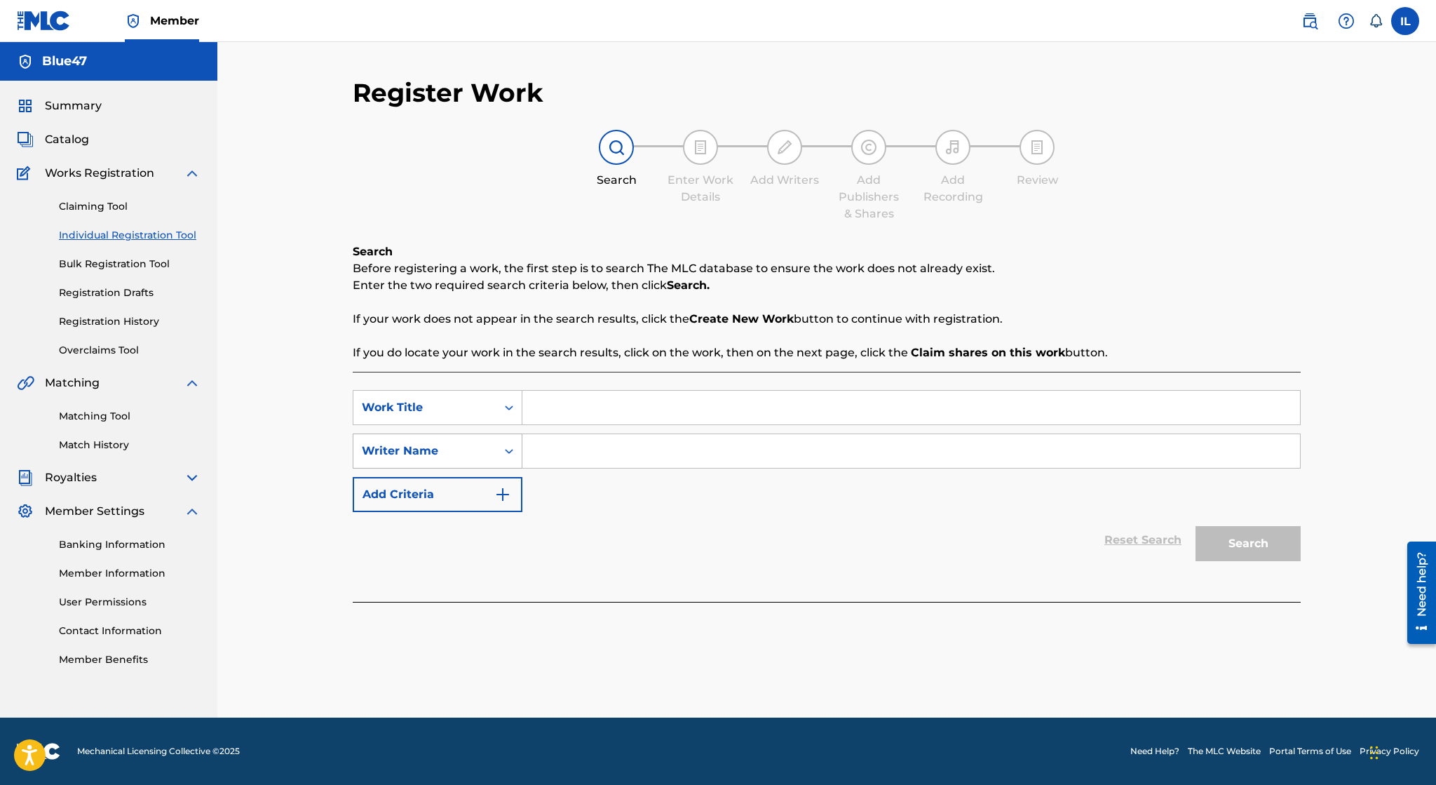
click at [491, 449] on div "Writer Name" at bounding box center [424, 451] width 143 height 27
click at [491, 445] on div "Writer Name" at bounding box center [424, 451] width 143 height 27
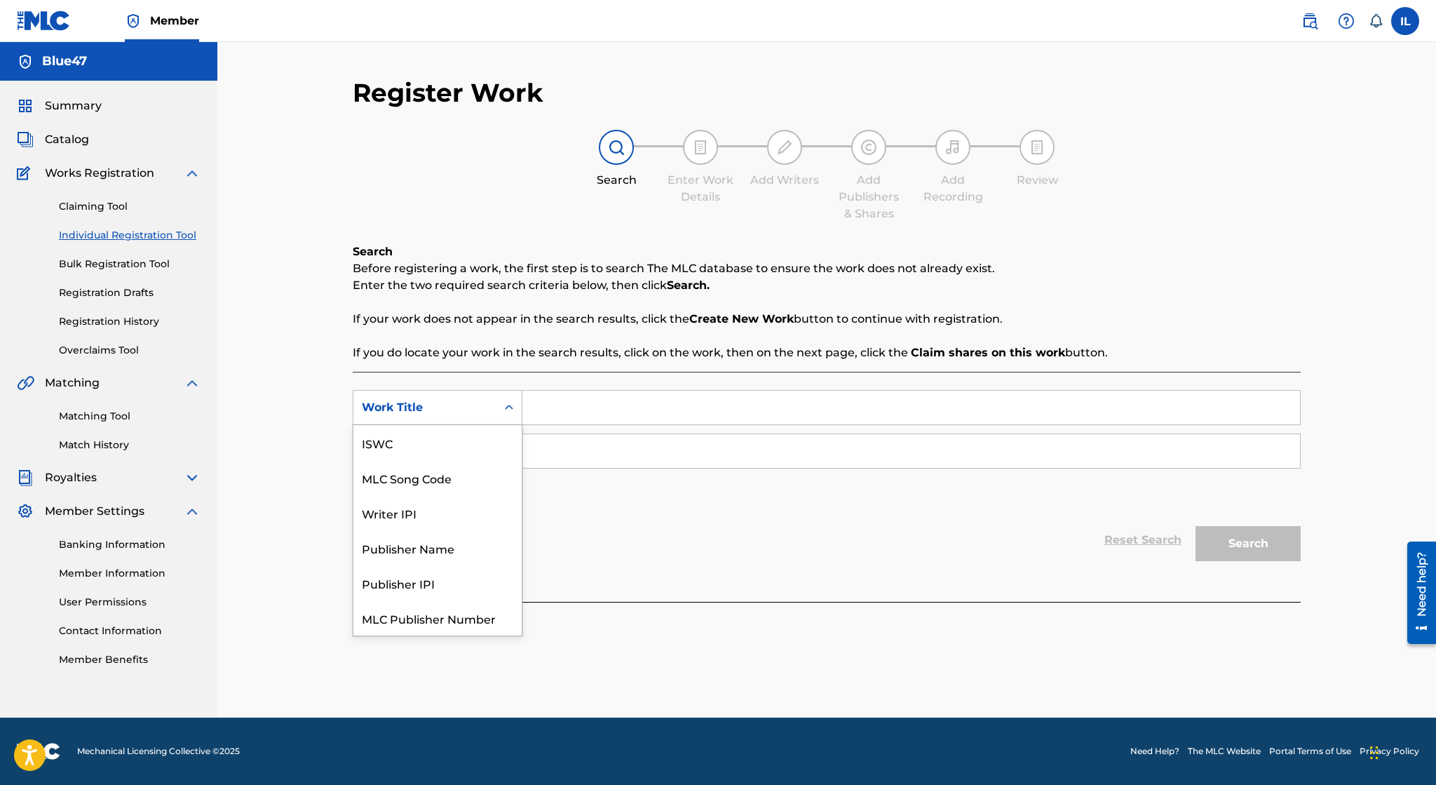
scroll to position [35, 0]
click at [504, 410] on icon "Search Form" at bounding box center [509, 407] width 14 height 14
click at [551, 401] on input "Search Form" at bounding box center [911, 408] width 778 height 34
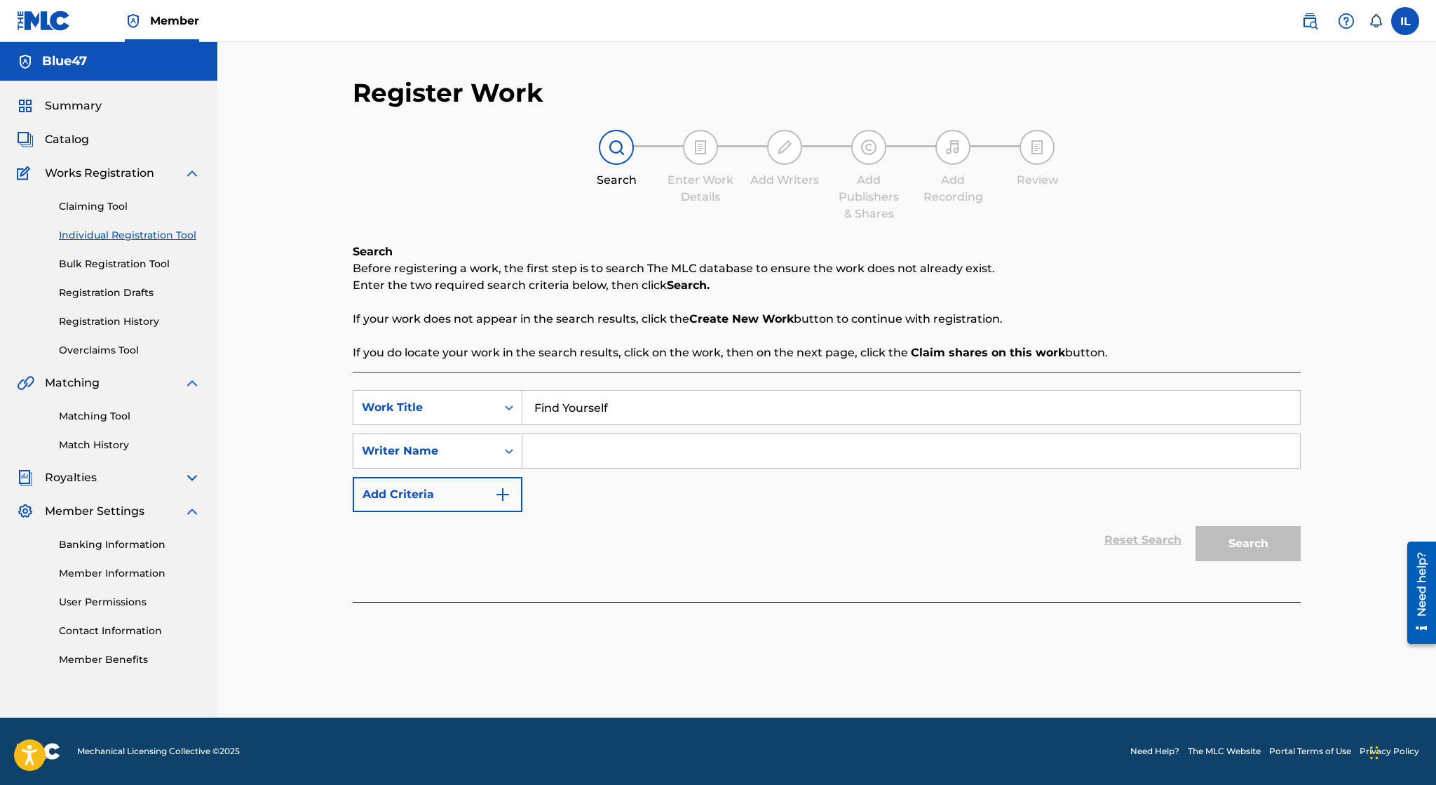
type input "Find Yourself"
click at [442, 456] on div "Writer Name" at bounding box center [425, 450] width 126 height 17
click at [442, 455] on div "Writer Name" at bounding box center [425, 450] width 126 height 17
click at [615, 464] on input "Search Form" at bounding box center [911, 451] width 778 height 34
click at [1196, 526] on button "Search" at bounding box center [1248, 543] width 105 height 35
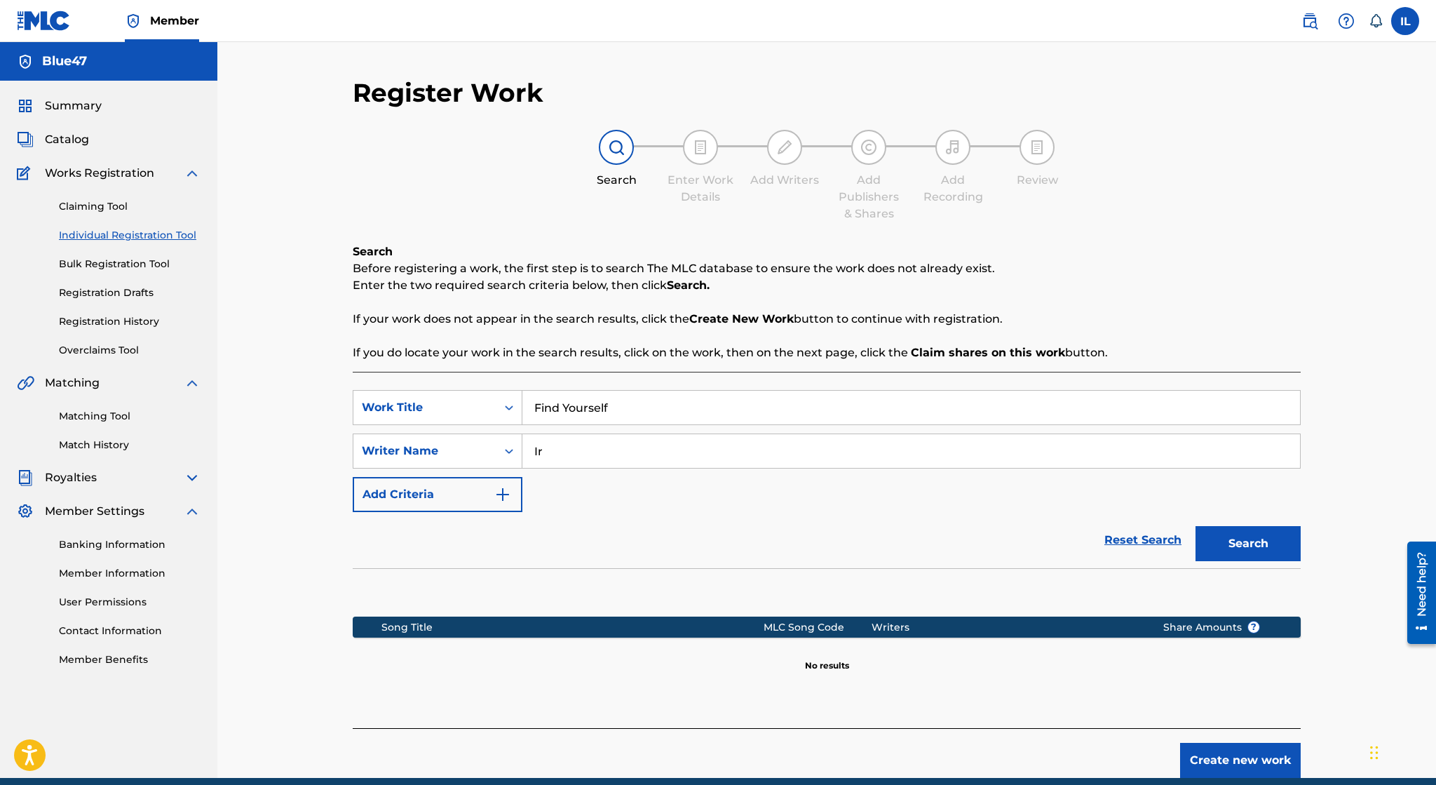
type input "I"
click at [1196, 526] on button "Search" at bounding box center [1248, 543] width 105 height 35
type input "Irvin Lopez"
click at [1196, 526] on button "Search" at bounding box center [1248, 543] width 105 height 35
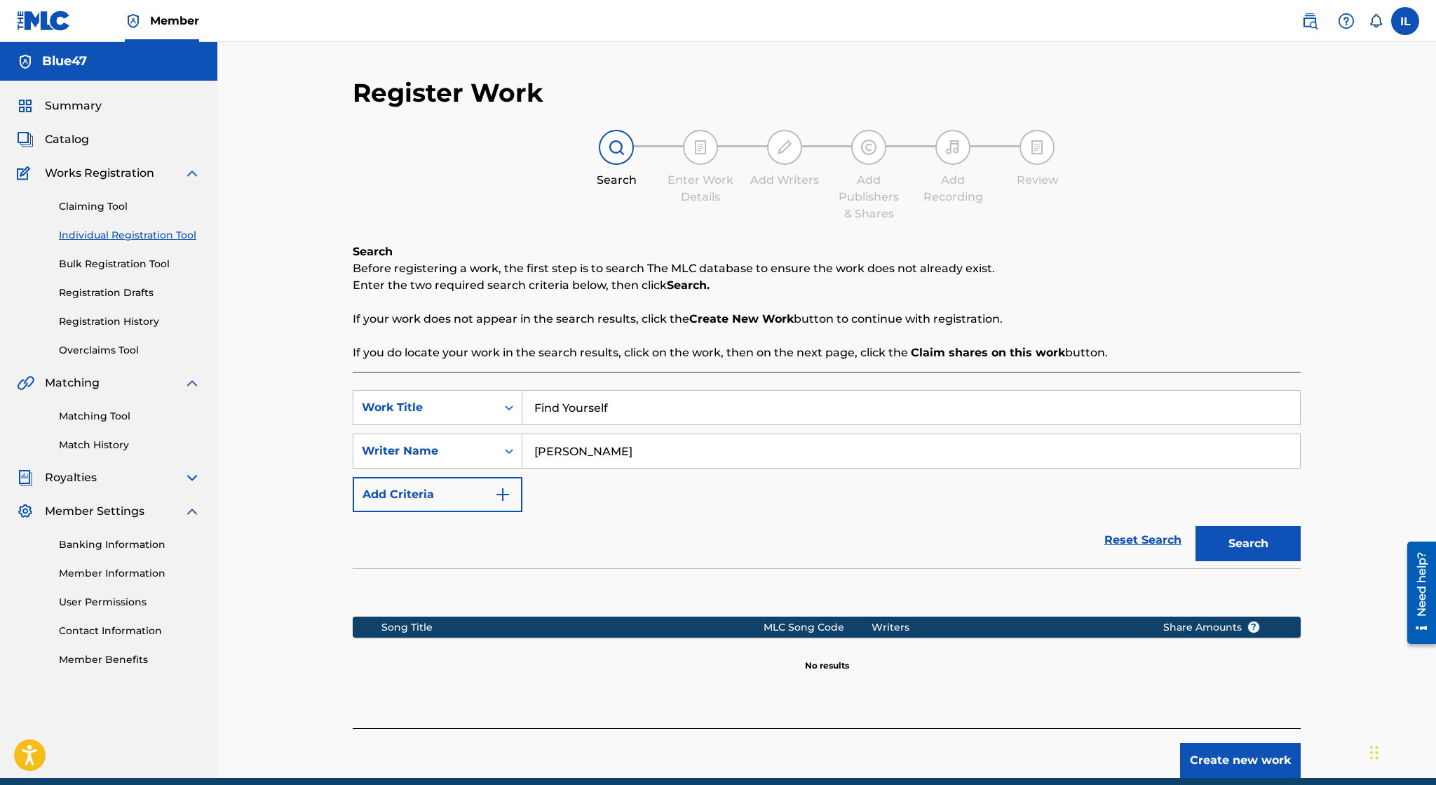
scroll to position [60, 0]
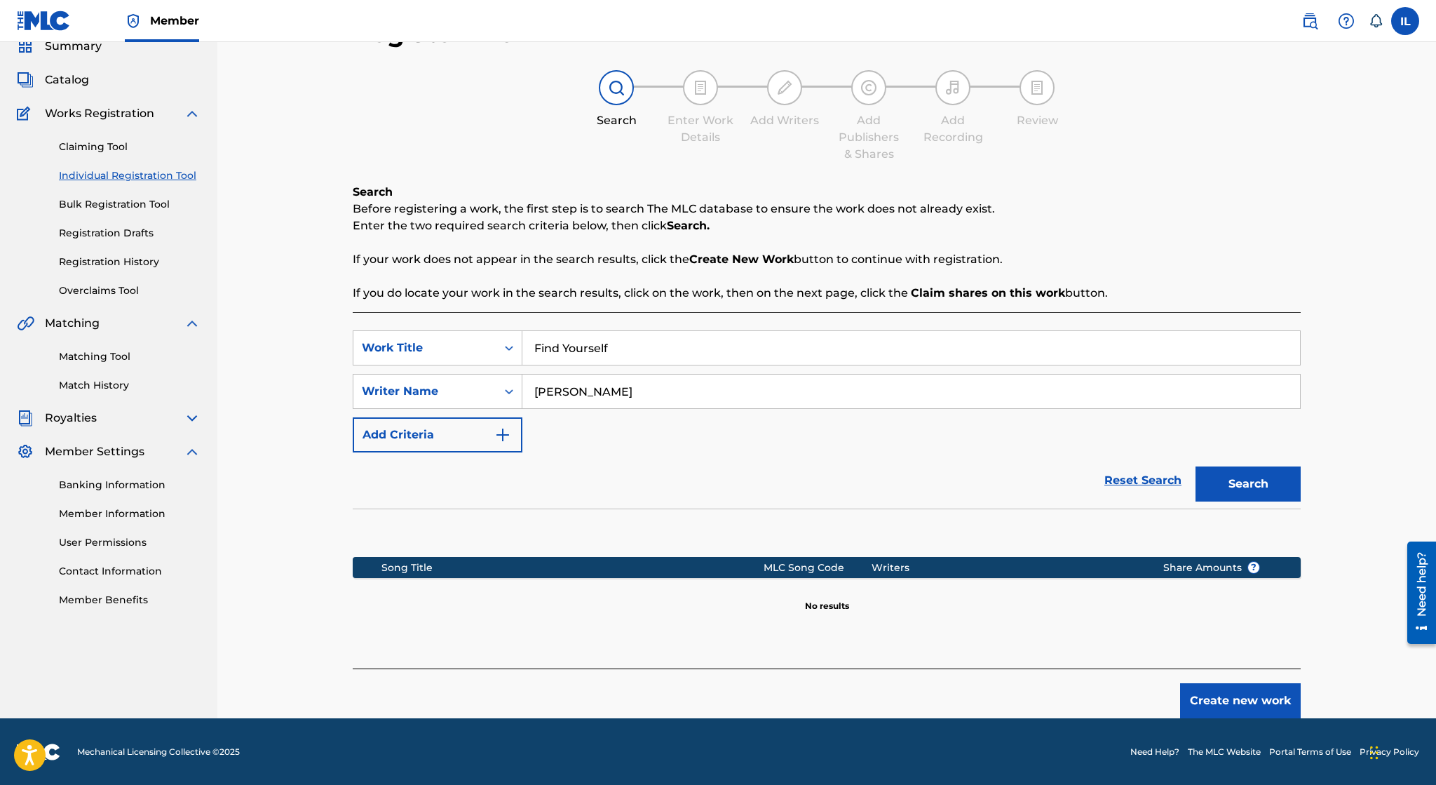
click at [1229, 695] on button "Create new work" at bounding box center [1240, 700] width 121 height 35
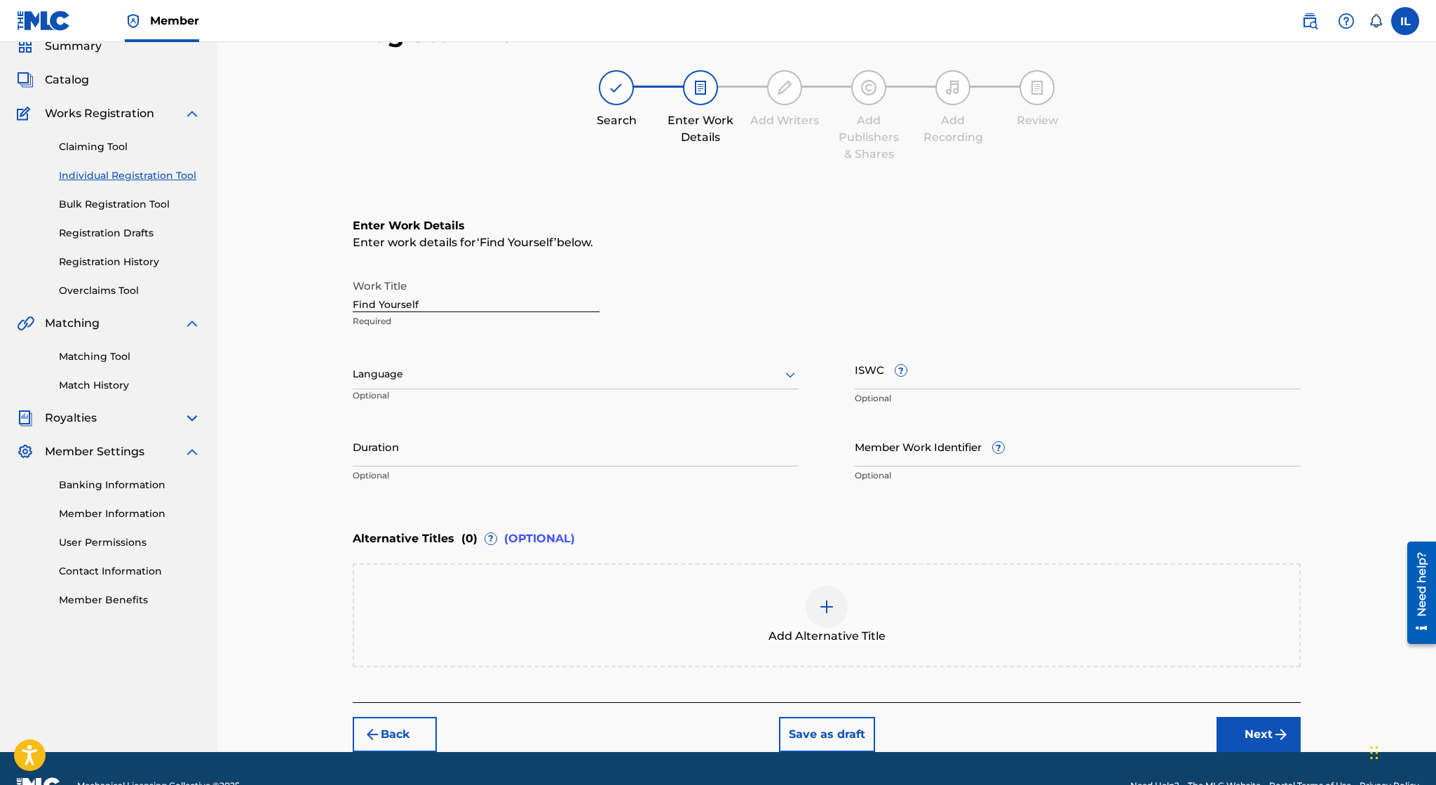
scroll to position [93, 0]
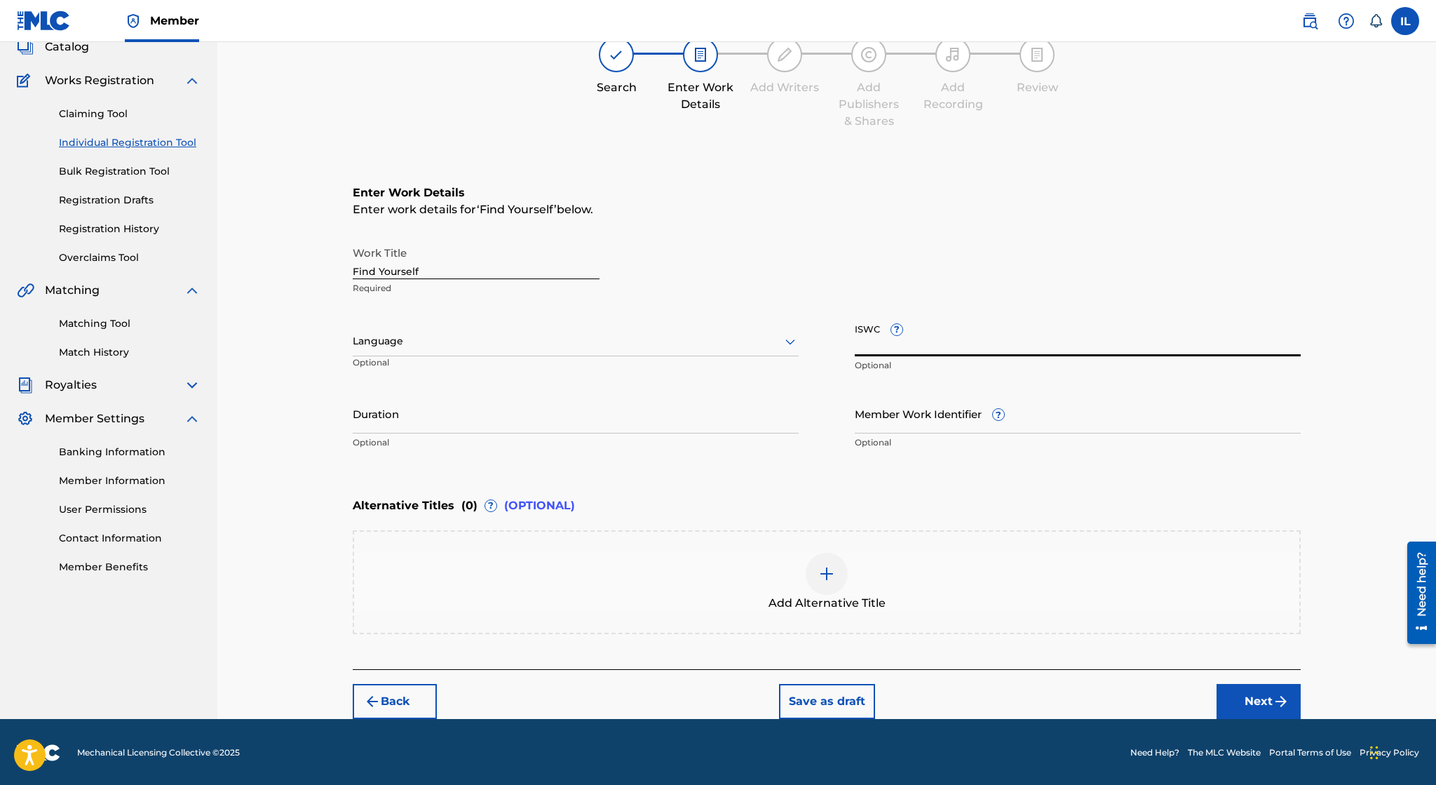
click at [879, 351] on input "ISWC ?" at bounding box center [1078, 336] width 446 height 40
paste input "T-317.771.620-6"
type input "T-317.771.620-6"
click at [562, 423] on input "Duration" at bounding box center [576, 413] width 446 height 40
type input "08:53"
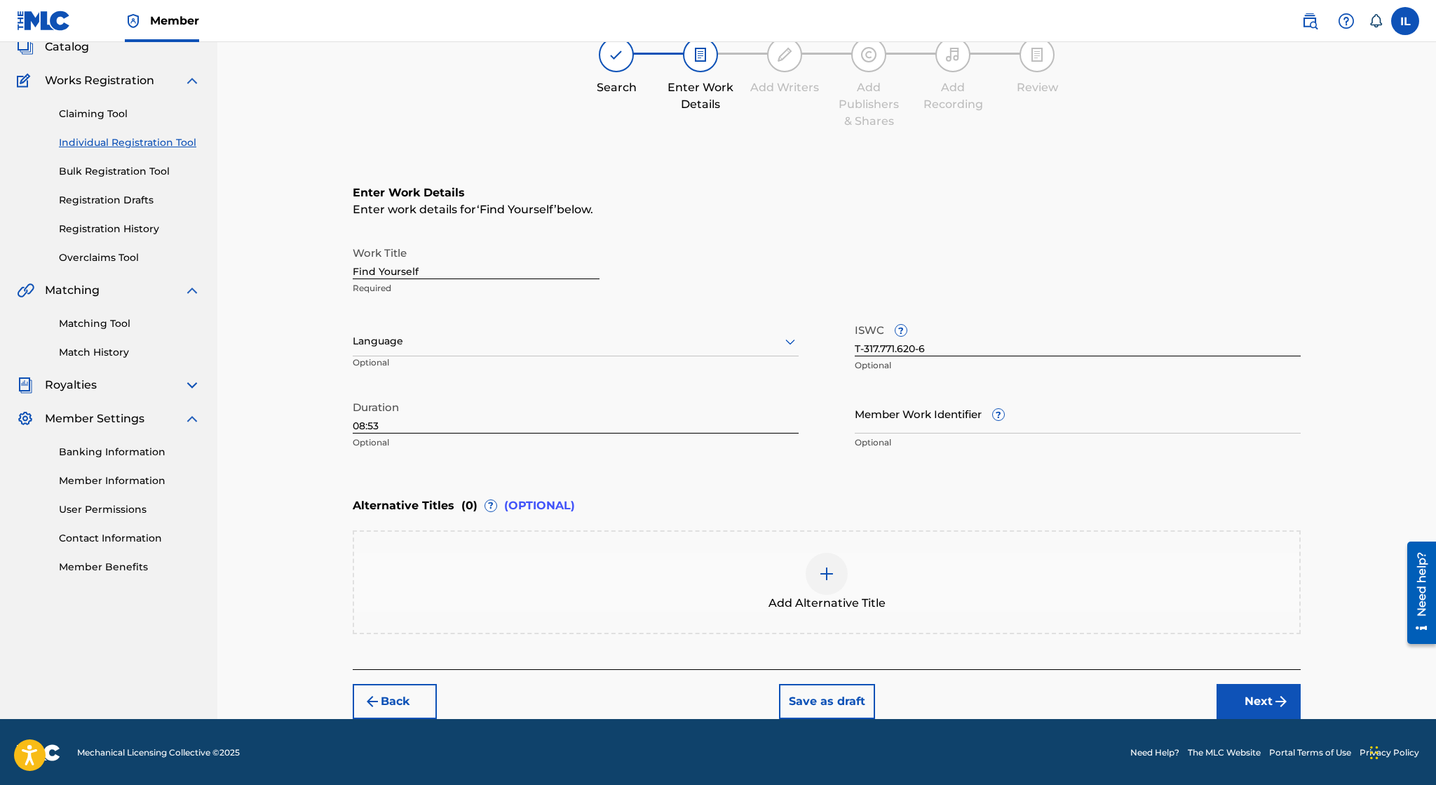
click at [1236, 691] on button "Next" at bounding box center [1259, 701] width 84 height 35
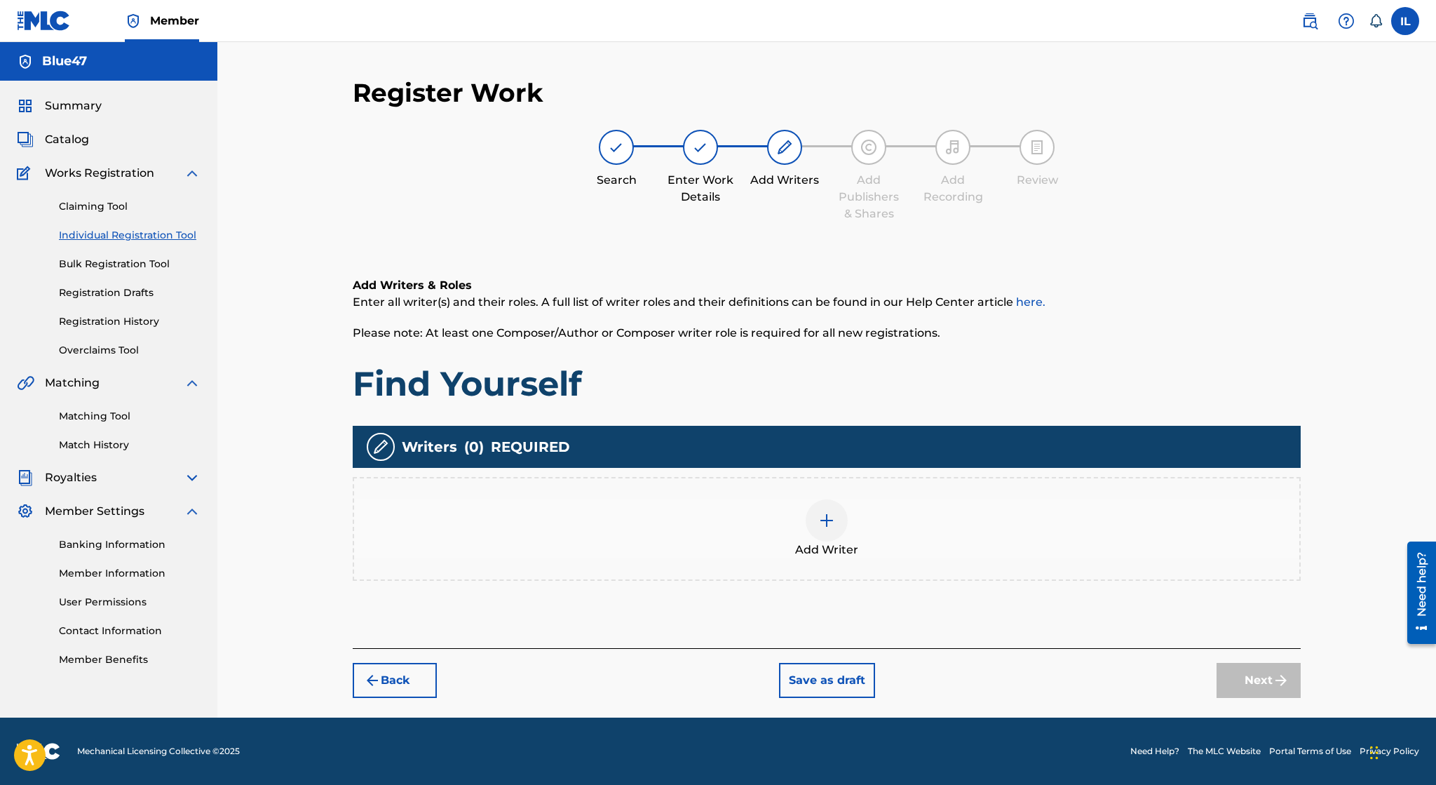
click at [839, 513] on div at bounding box center [827, 520] width 42 height 42
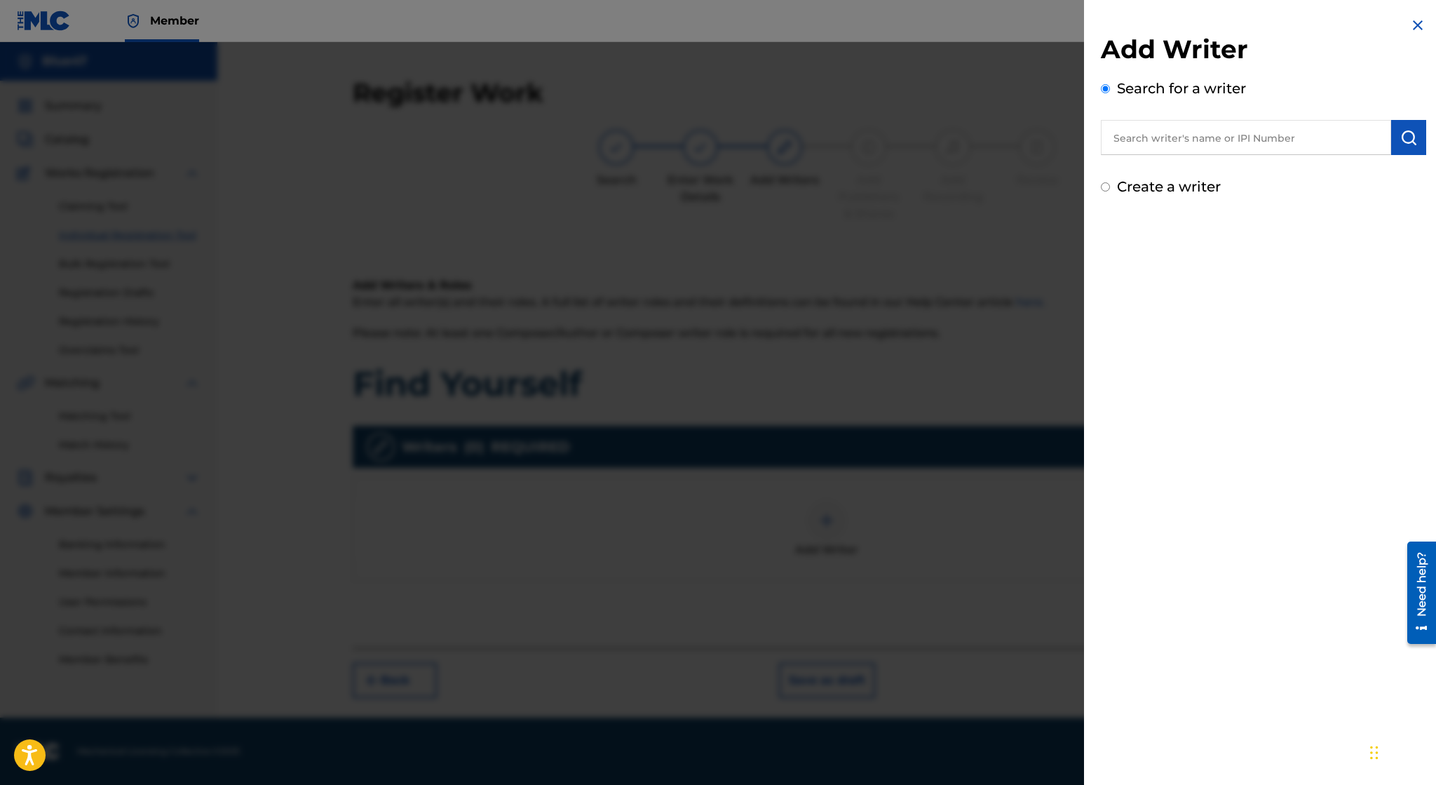
click at [1153, 189] on label "Create a writer" at bounding box center [1169, 186] width 104 height 17
click at [1110, 189] on input "Create a writer" at bounding box center [1105, 186] width 9 height 9
radio input "false"
radio input "true"
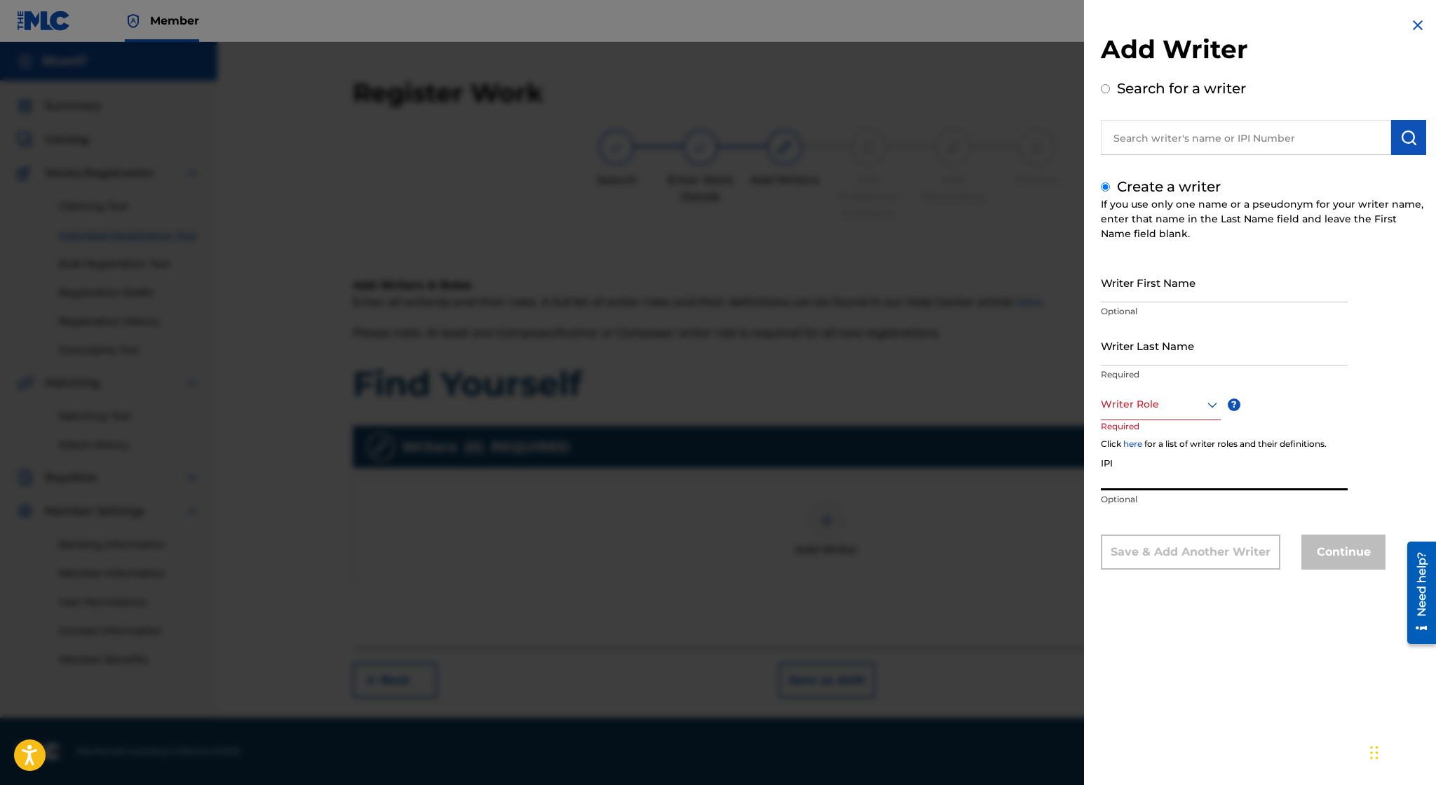
click at [1142, 478] on input "IPI" at bounding box center [1224, 470] width 247 height 40
paste input "01172994227"
type input "01172994227"
click at [1159, 405] on div at bounding box center [1161, 404] width 120 height 18
click at [1139, 567] on div "Composer" at bounding box center [1161, 562] width 119 height 32
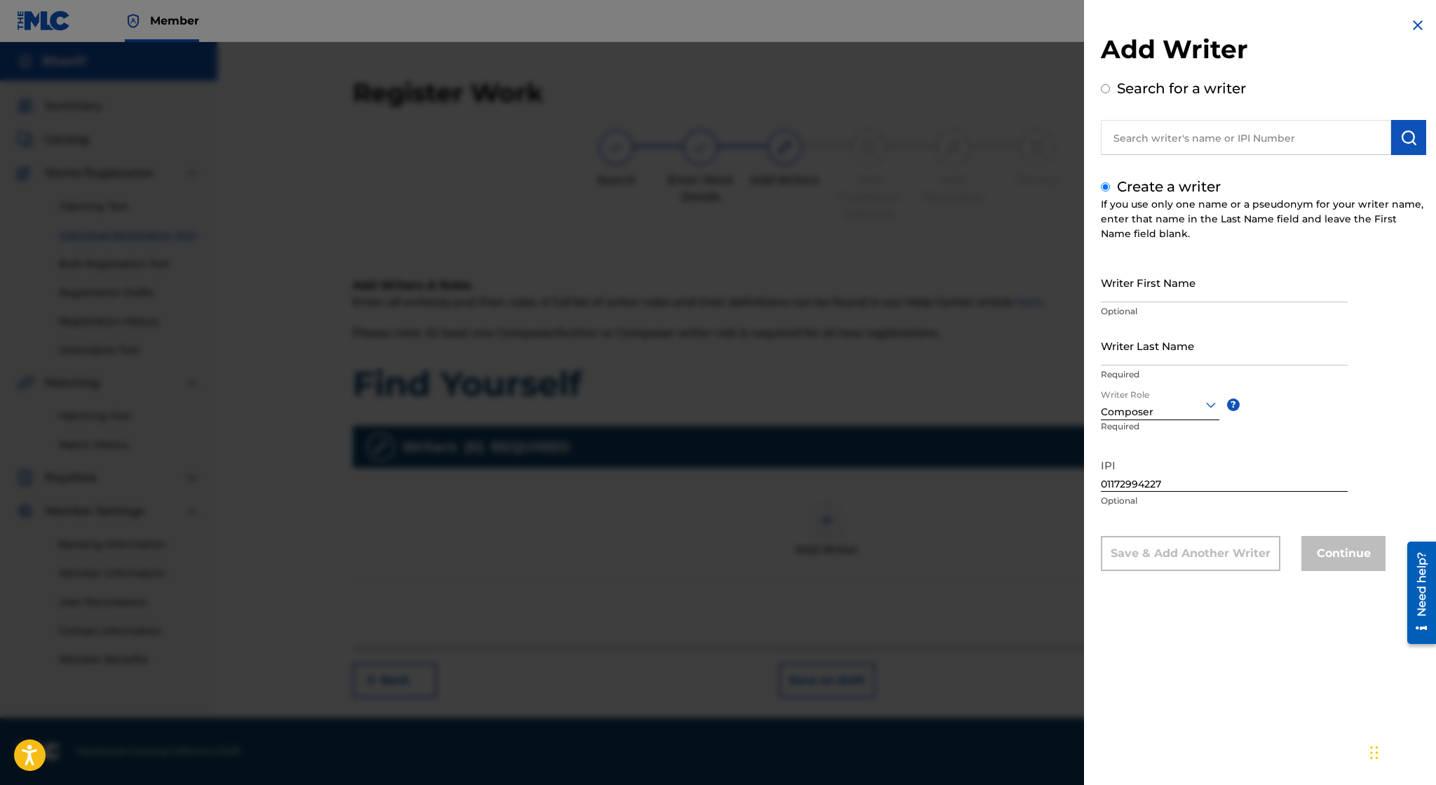
click at [1178, 358] on input "Writer Last Name" at bounding box center [1224, 345] width 247 height 40
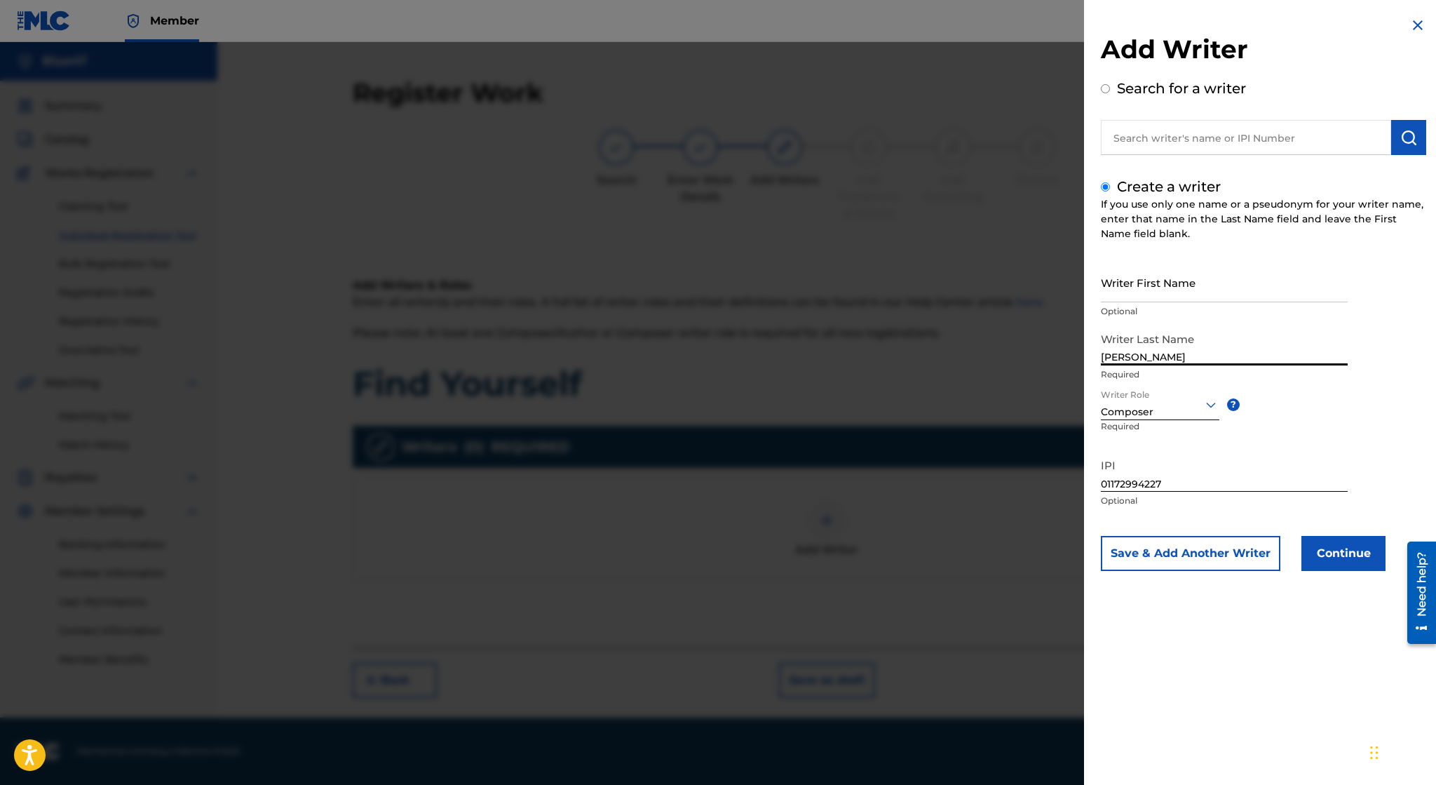
type input "[PERSON_NAME]"
click at [1193, 290] on input "Writer First Name" at bounding box center [1224, 282] width 247 height 40
type input "Irvin"
click at [1328, 556] on button "Continue" at bounding box center [1343, 553] width 84 height 35
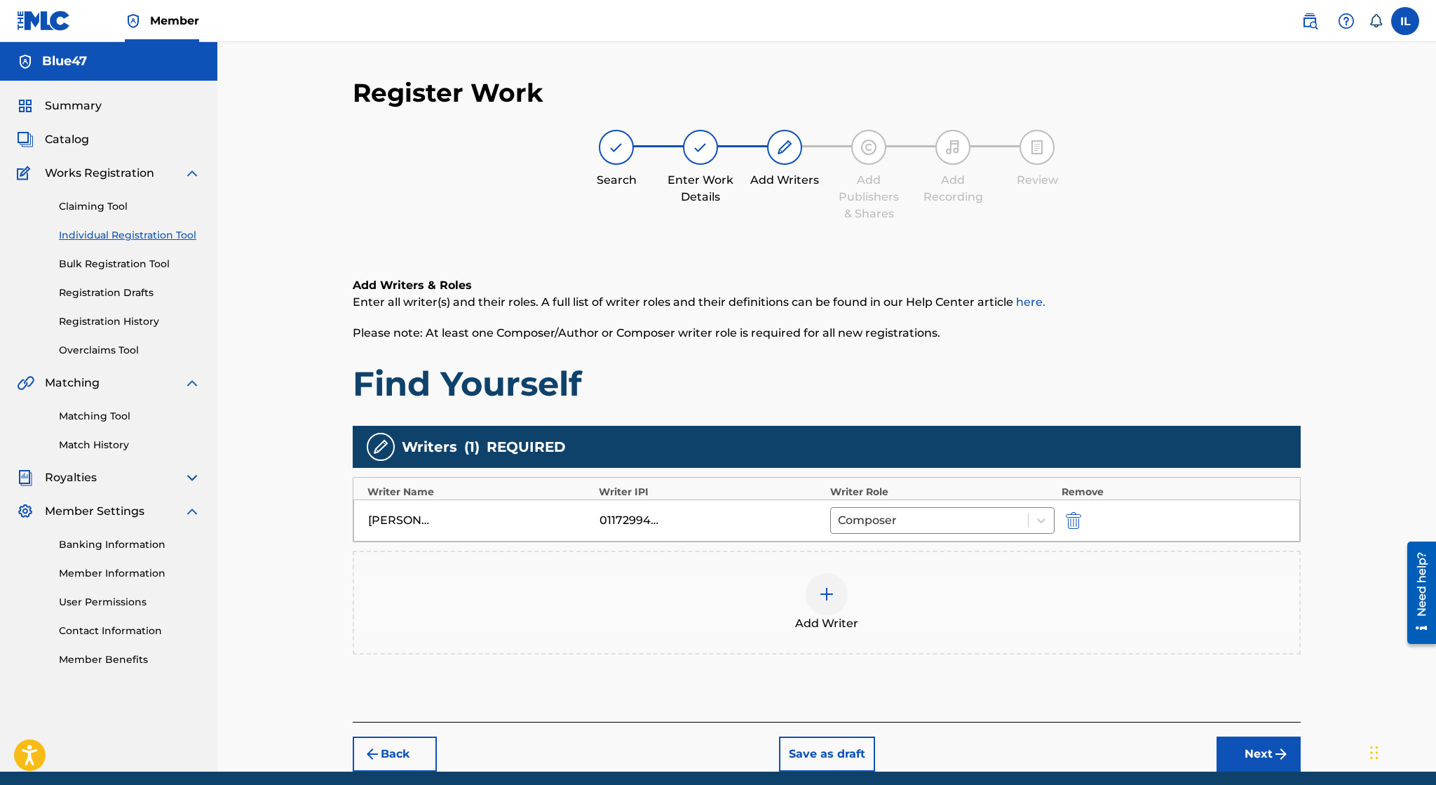
scroll to position [53, 0]
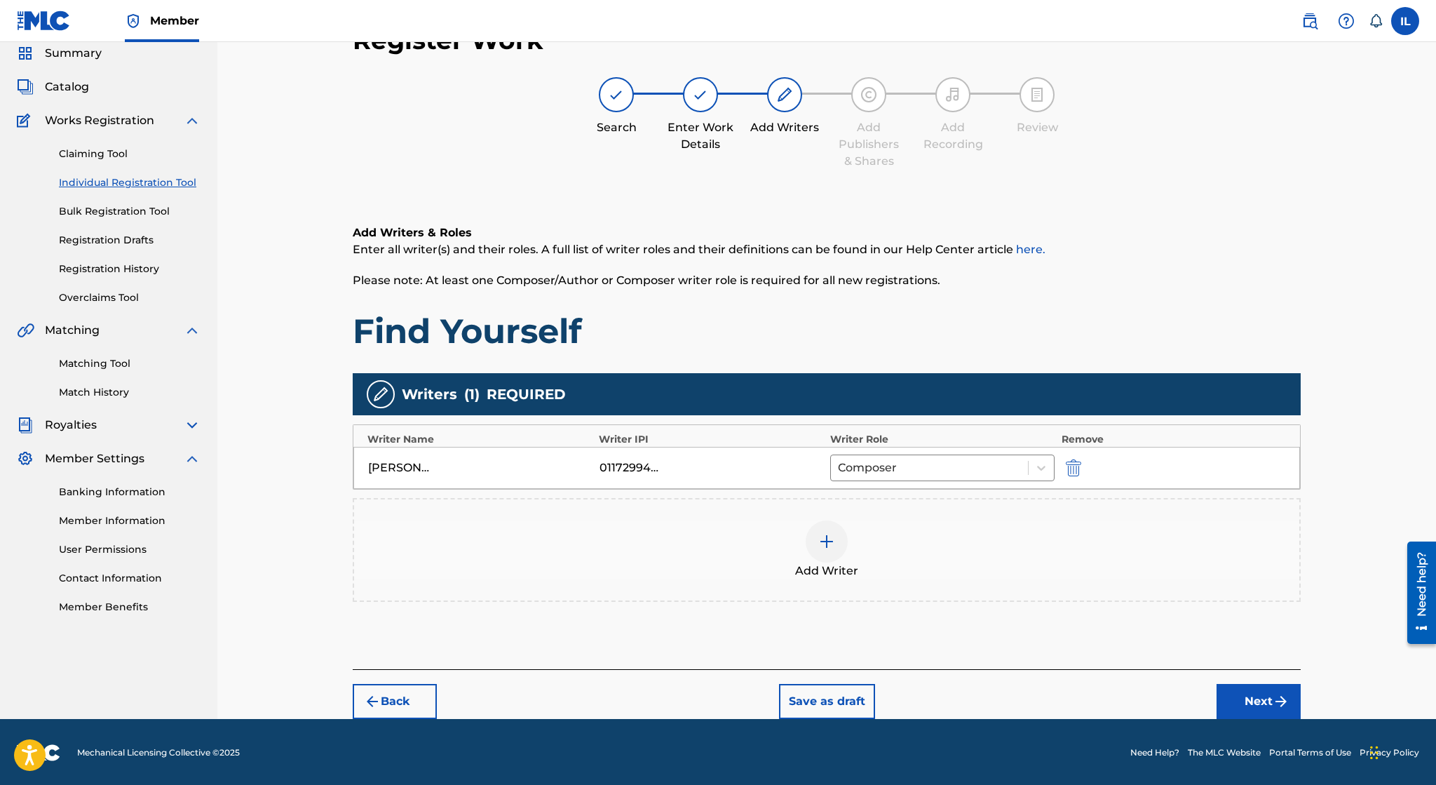
click at [1260, 688] on button "Next" at bounding box center [1259, 701] width 84 height 35
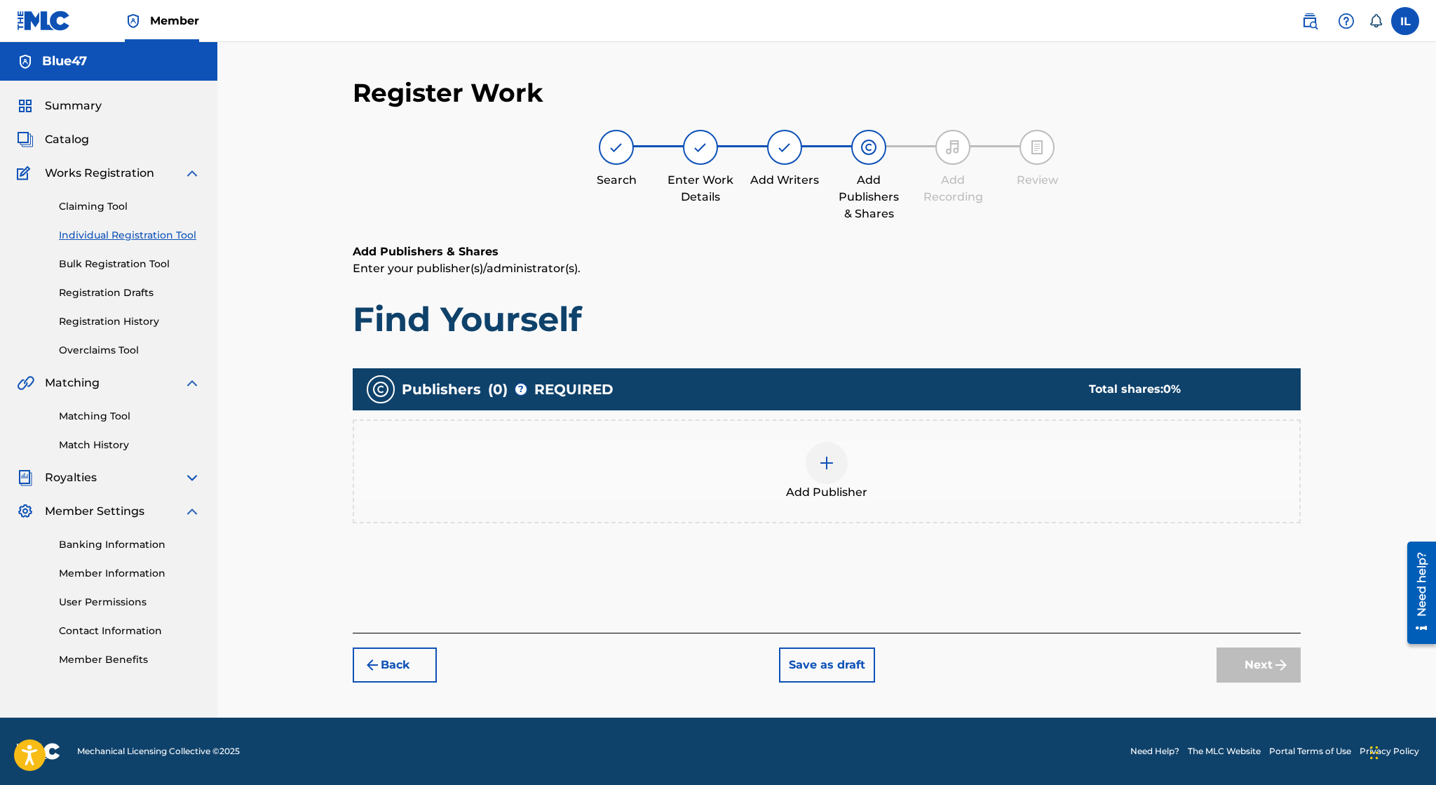
scroll to position [0, 0]
click at [873, 493] on div "Add Publisher" at bounding box center [826, 471] width 945 height 59
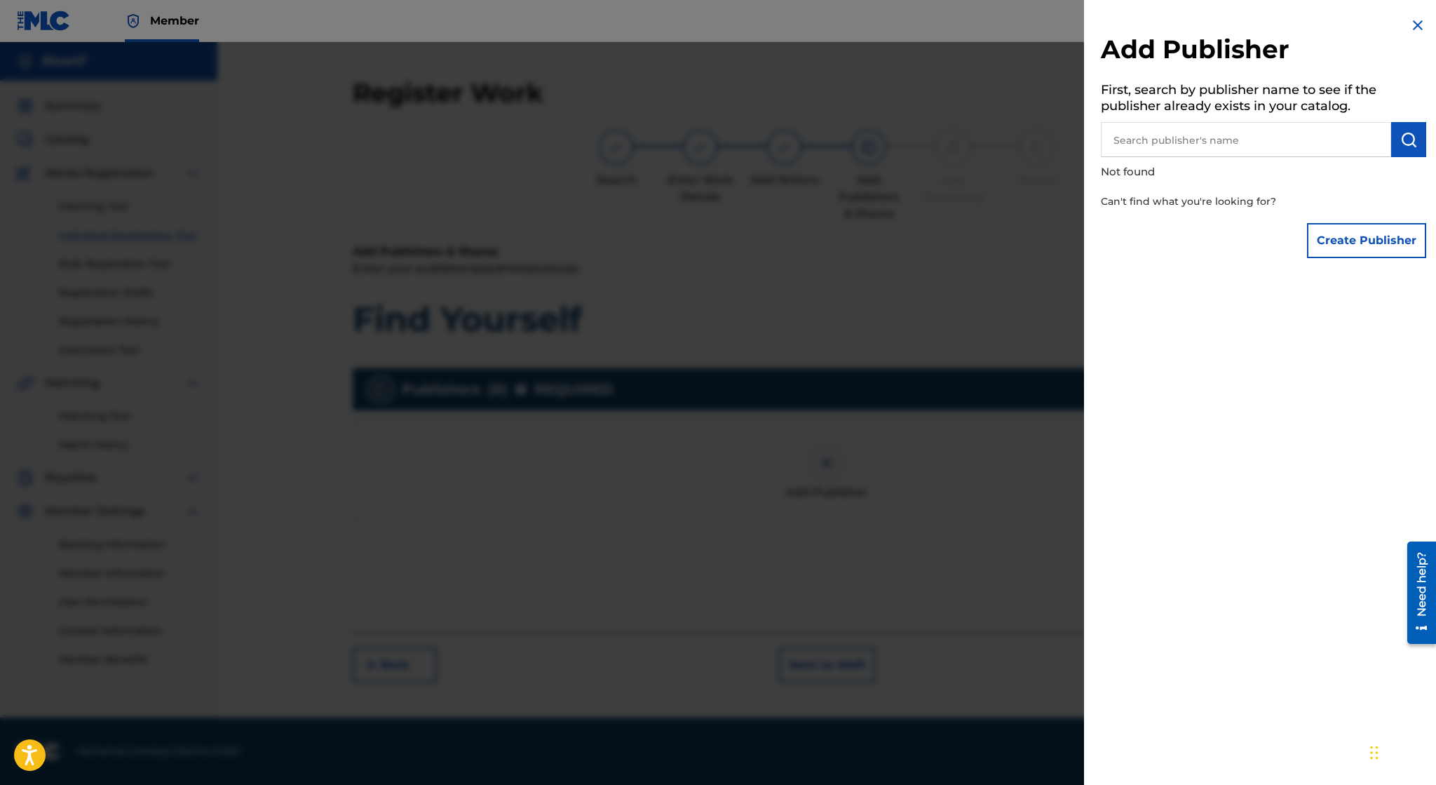
click at [1334, 243] on button "Create Publisher" at bounding box center [1366, 240] width 119 height 35
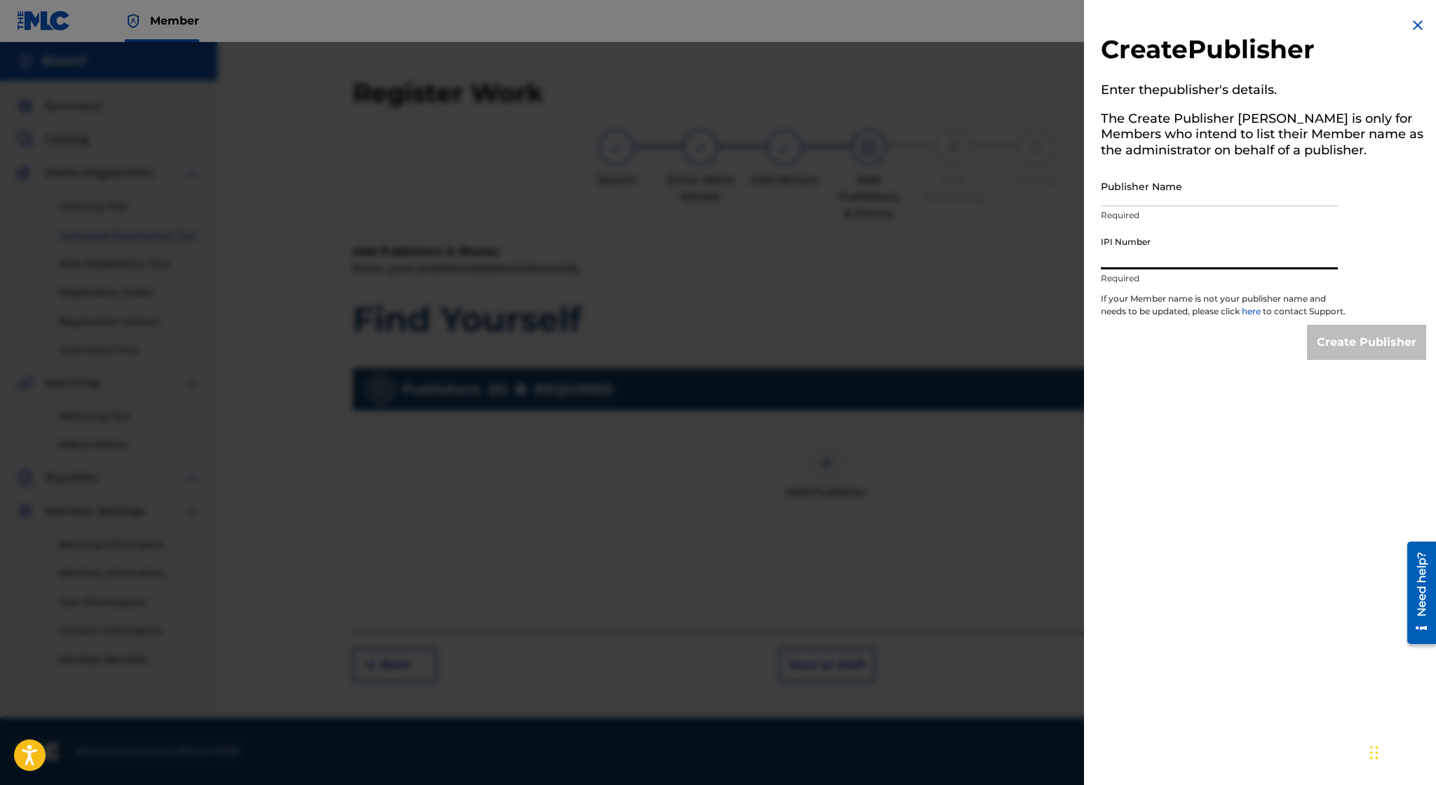
click at [1192, 250] on input "IPI Number" at bounding box center [1219, 249] width 237 height 40
paste input "01172994227"
type input "01172994227"
click at [1185, 187] on input "Publisher Name" at bounding box center [1219, 186] width 237 height 40
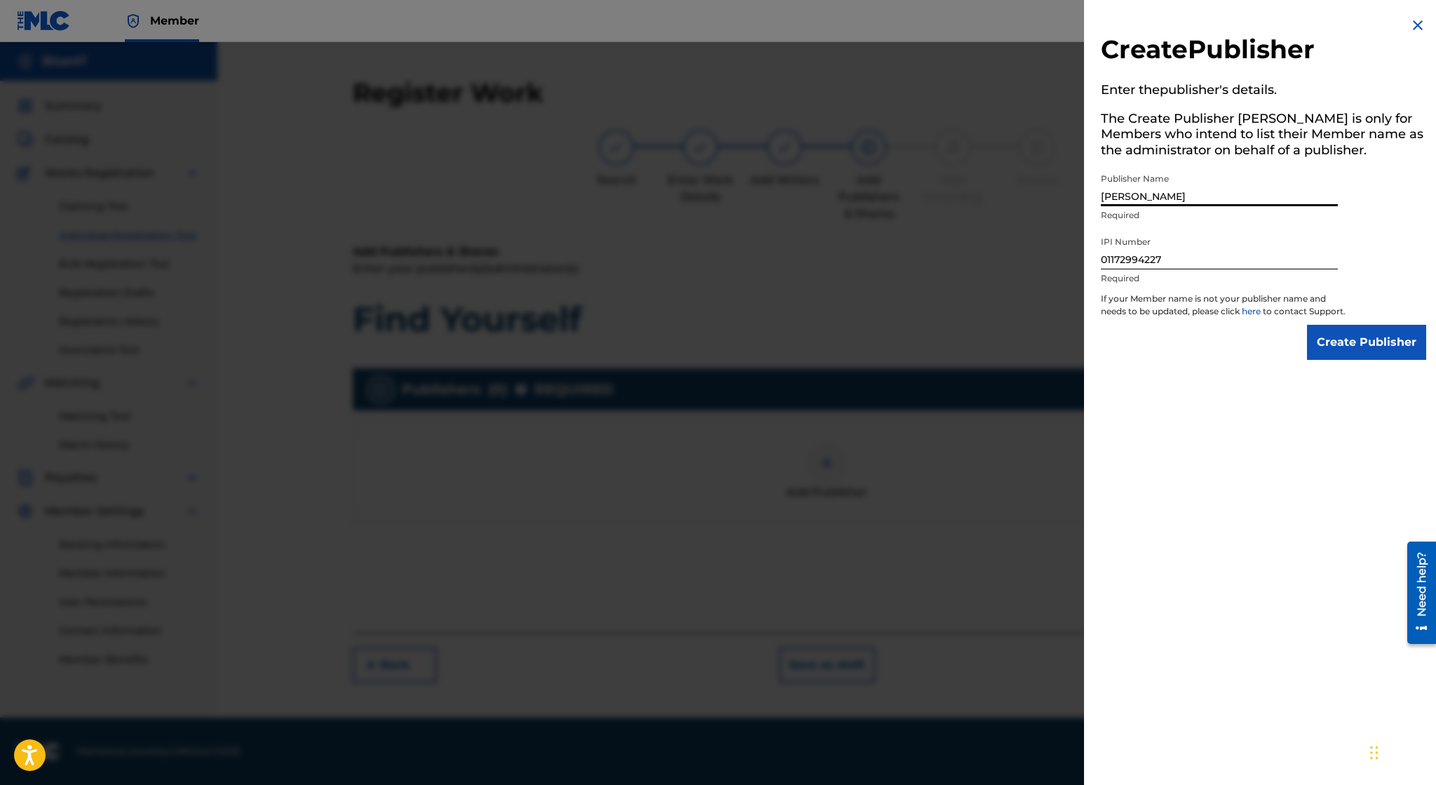
type input "Irvin Lopez"
click at [1358, 352] on input "Create Publisher" at bounding box center [1366, 342] width 119 height 35
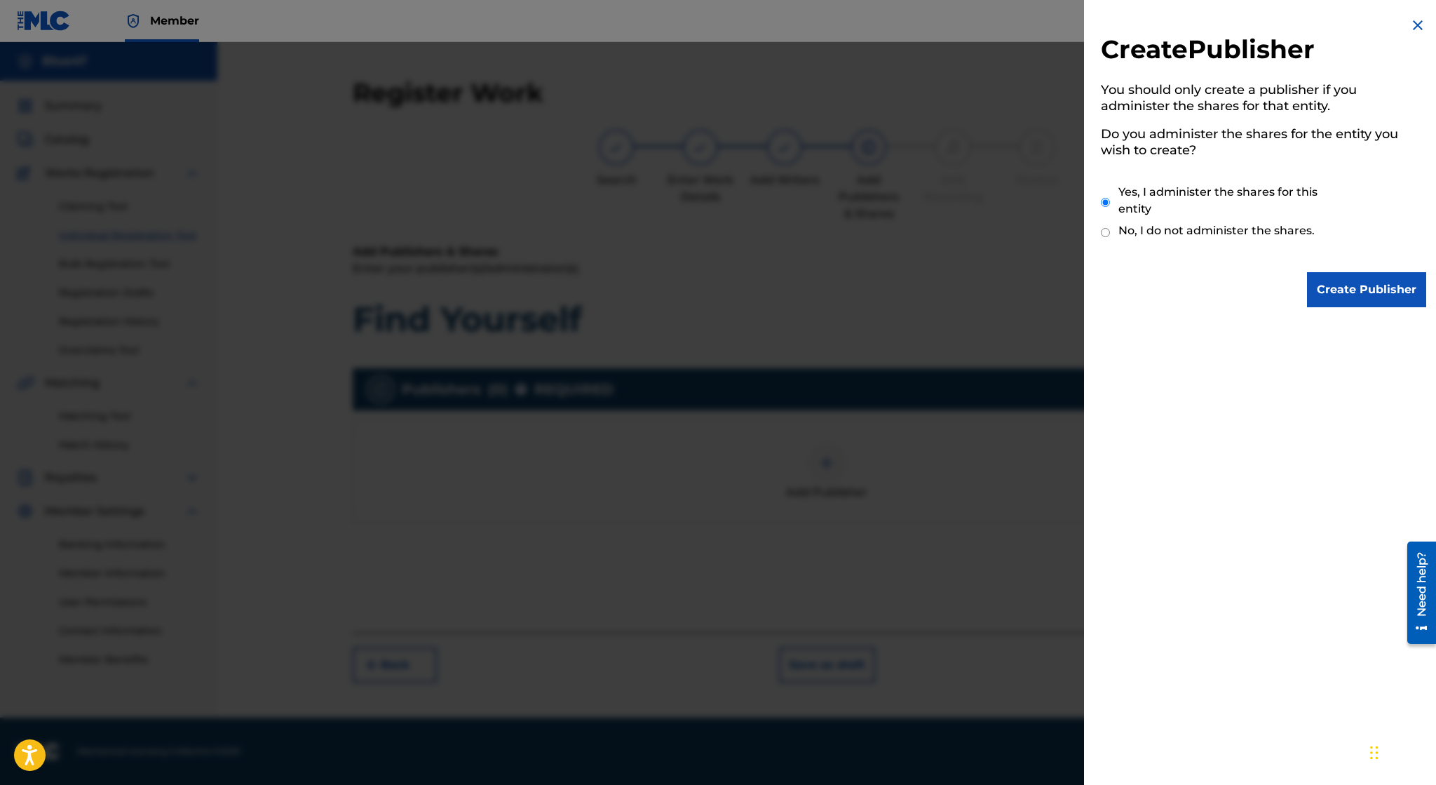
click at [1351, 302] on input "Create Publisher" at bounding box center [1366, 289] width 119 height 35
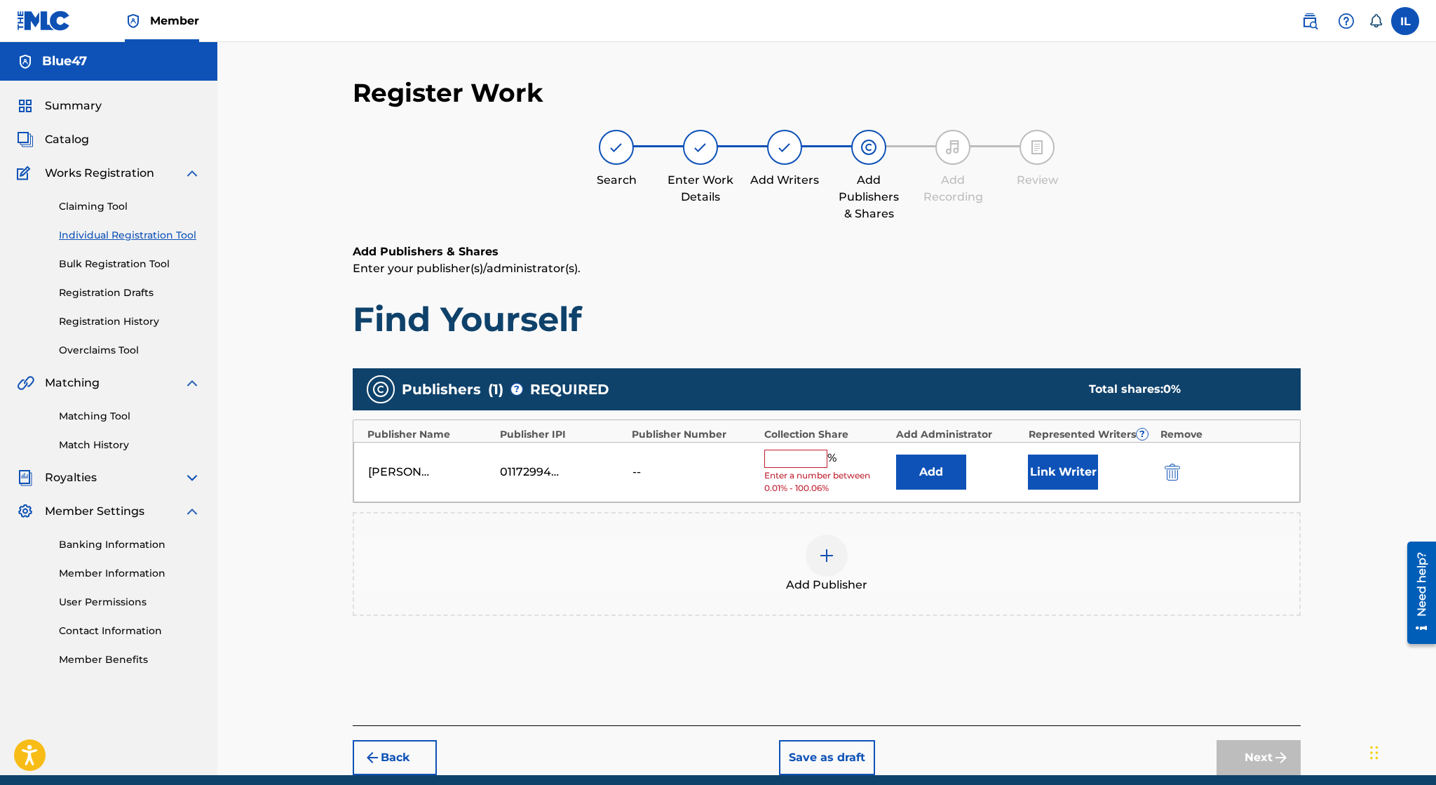
click at [795, 459] on input "text" at bounding box center [795, 458] width 63 height 18
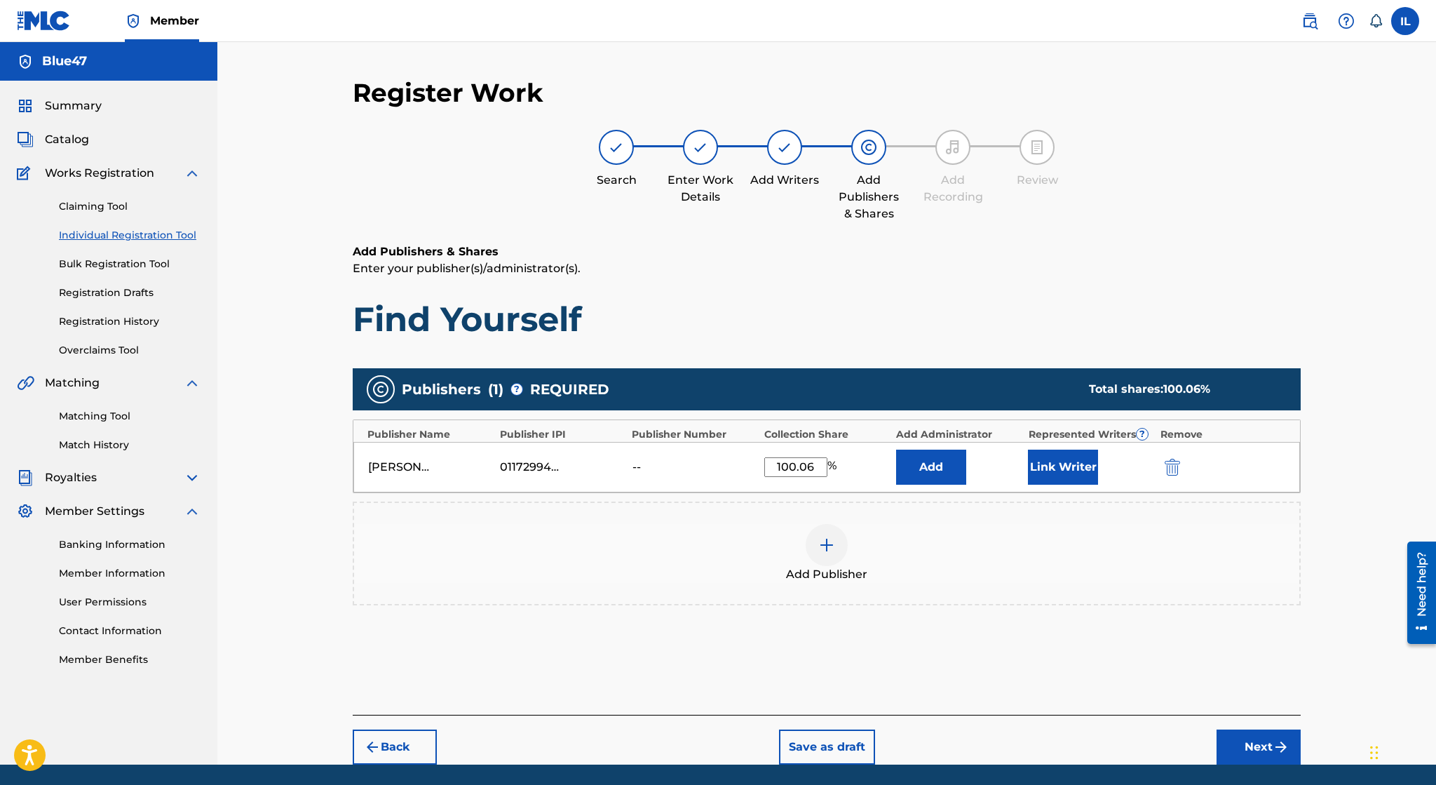
scroll to position [45, 0]
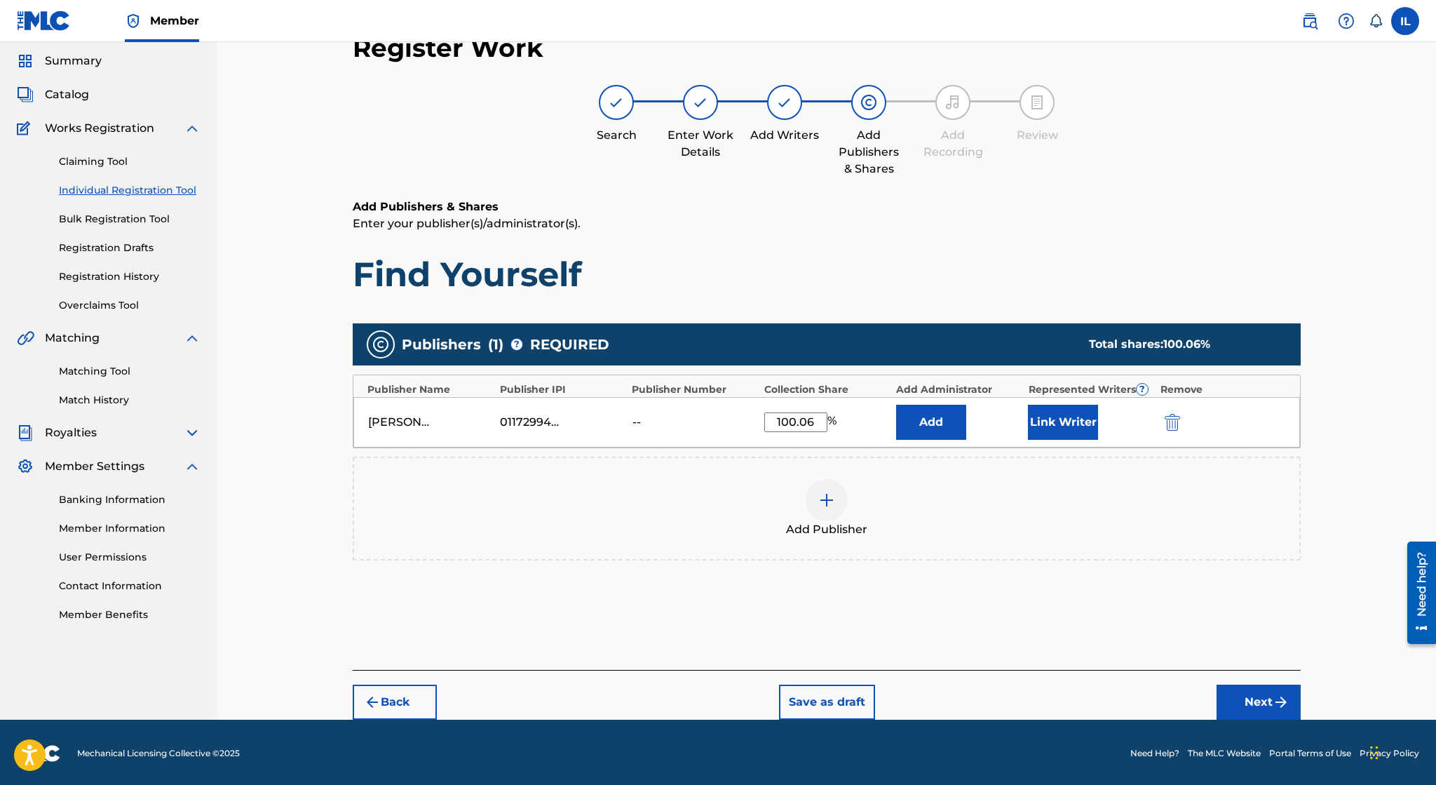
type input "100.06"
click at [1245, 691] on button "Next" at bounding box center [1259, 701] width 84 height 35
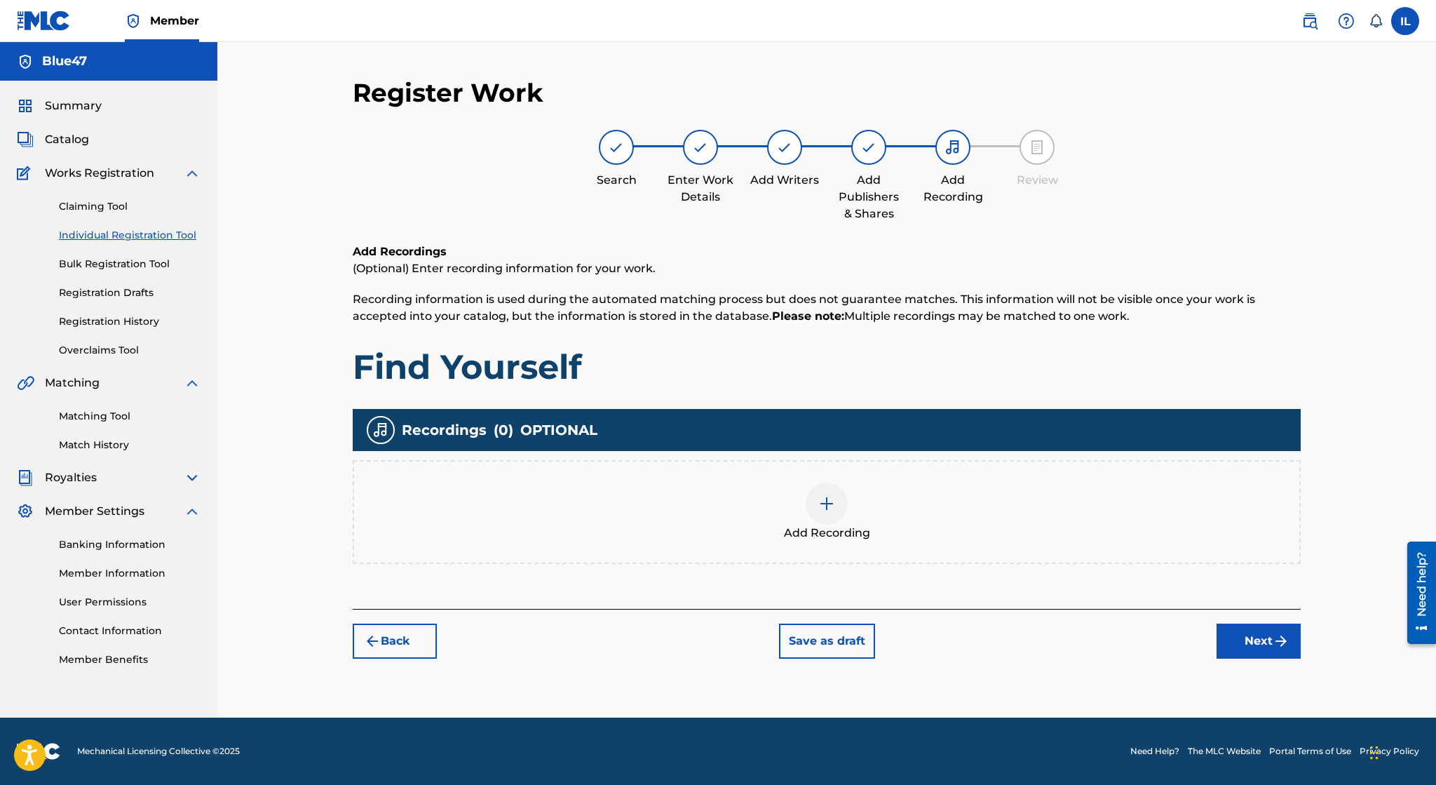
click at [815, 511] on div at bounding box center [827, 503] width 42 height 42
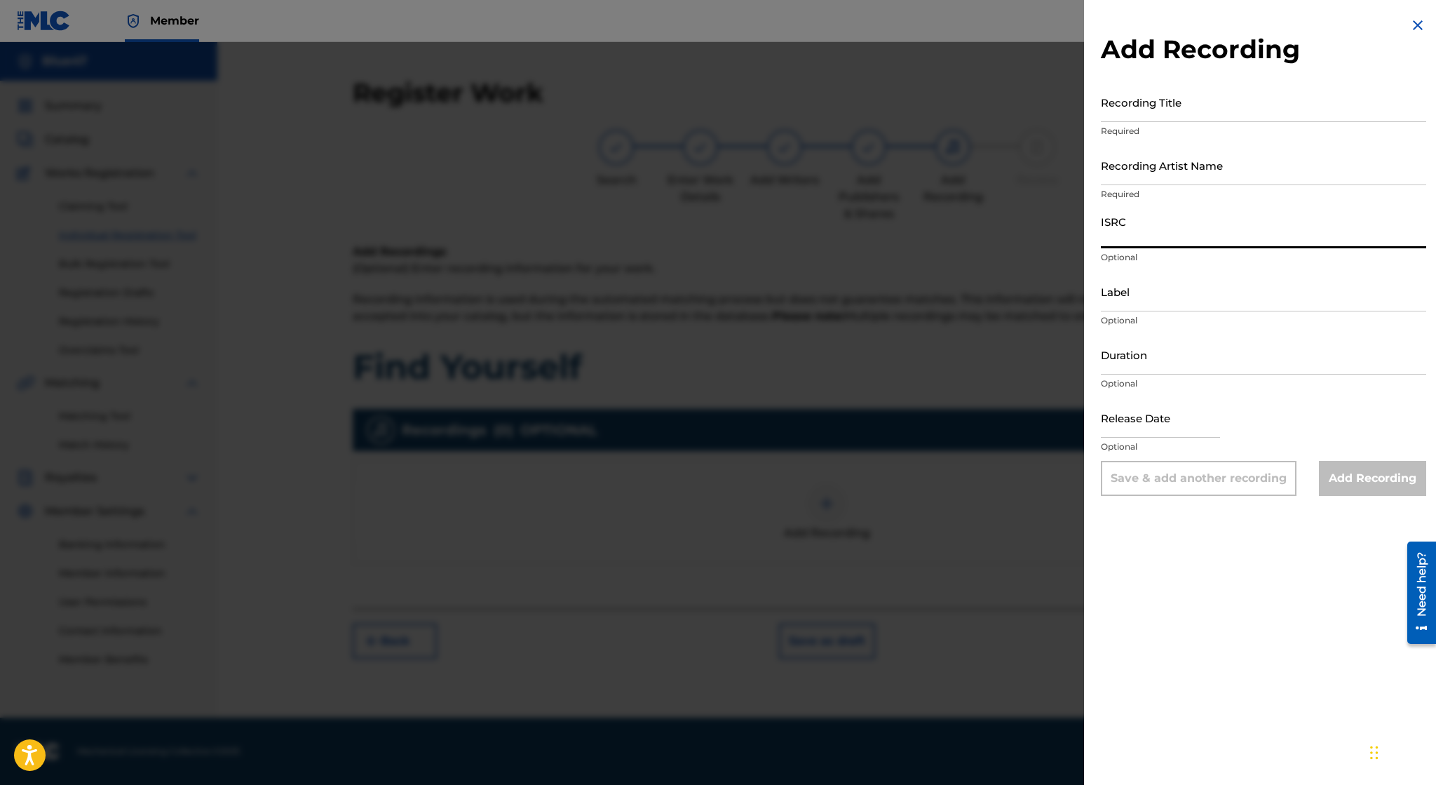
click at [1160, 238] on input "ISRC" at bounding box center [1263, 228] width 325 height 40
paste input "usl4q2229319"
type input "USL4Q2229319"
click at [1188, 425] on input "text" at bounding box center [1160, 418] width 119 height 40
select select "8"
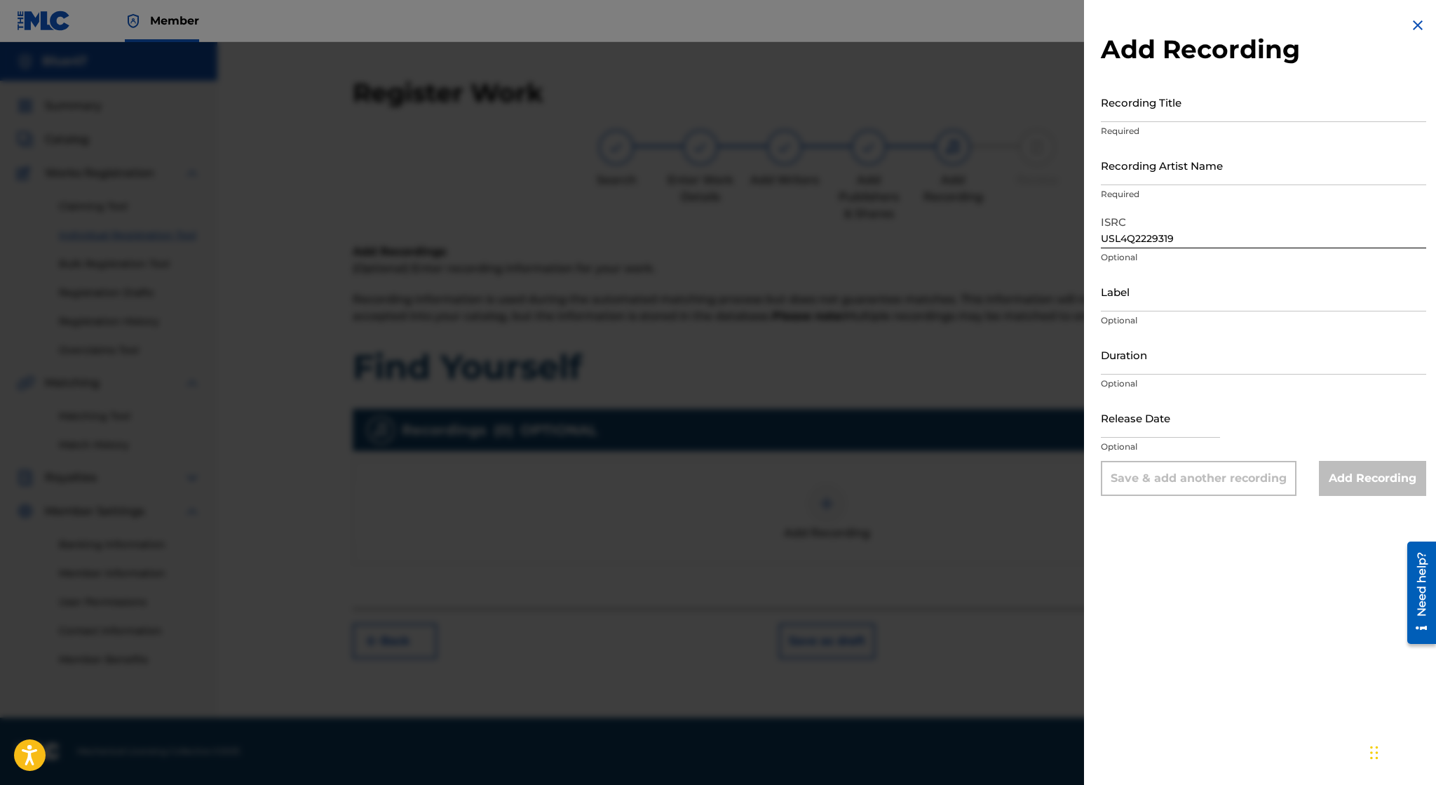
select select "2025"
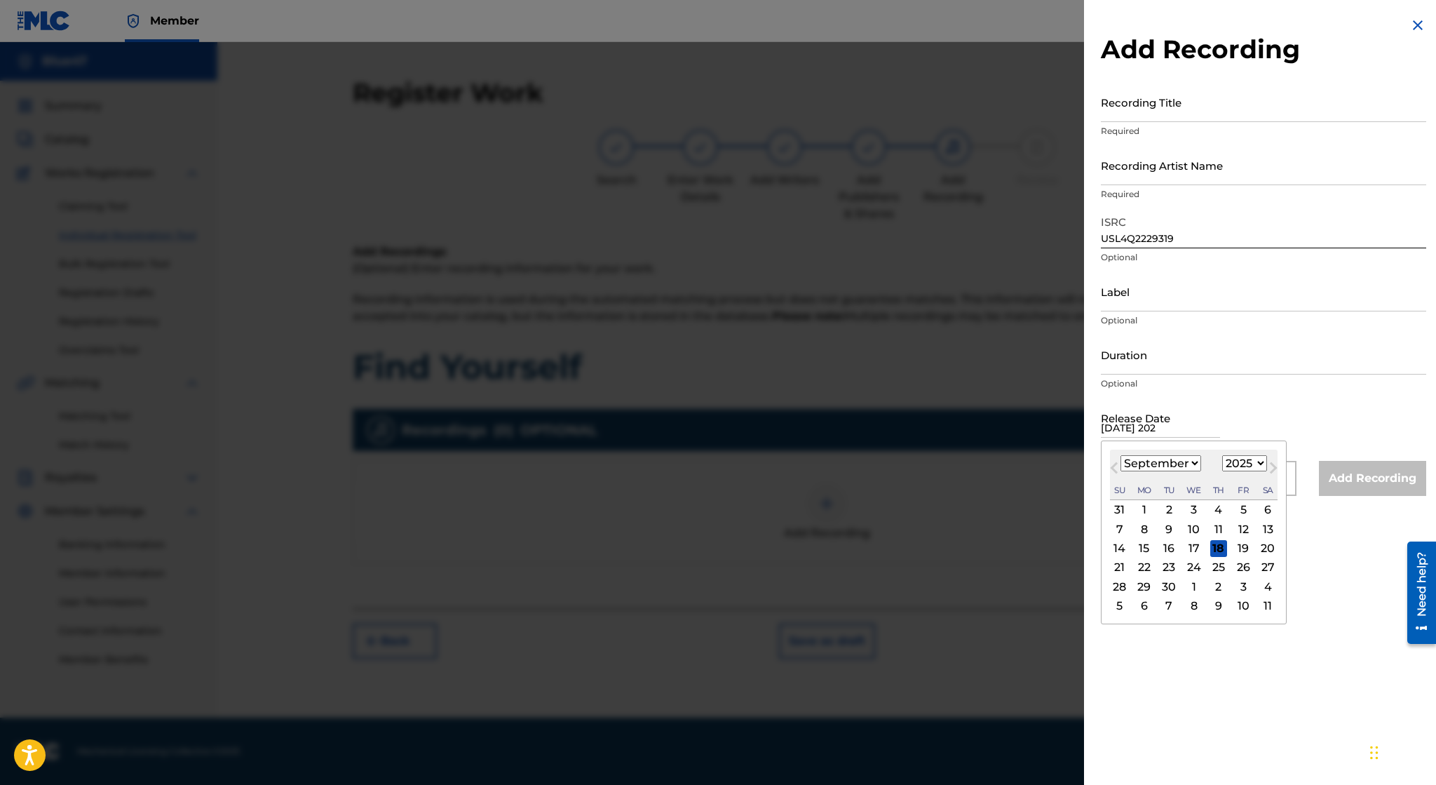
type input "November 11 2022"
select select "10"
select select "2022"
type input "November 11 2022"
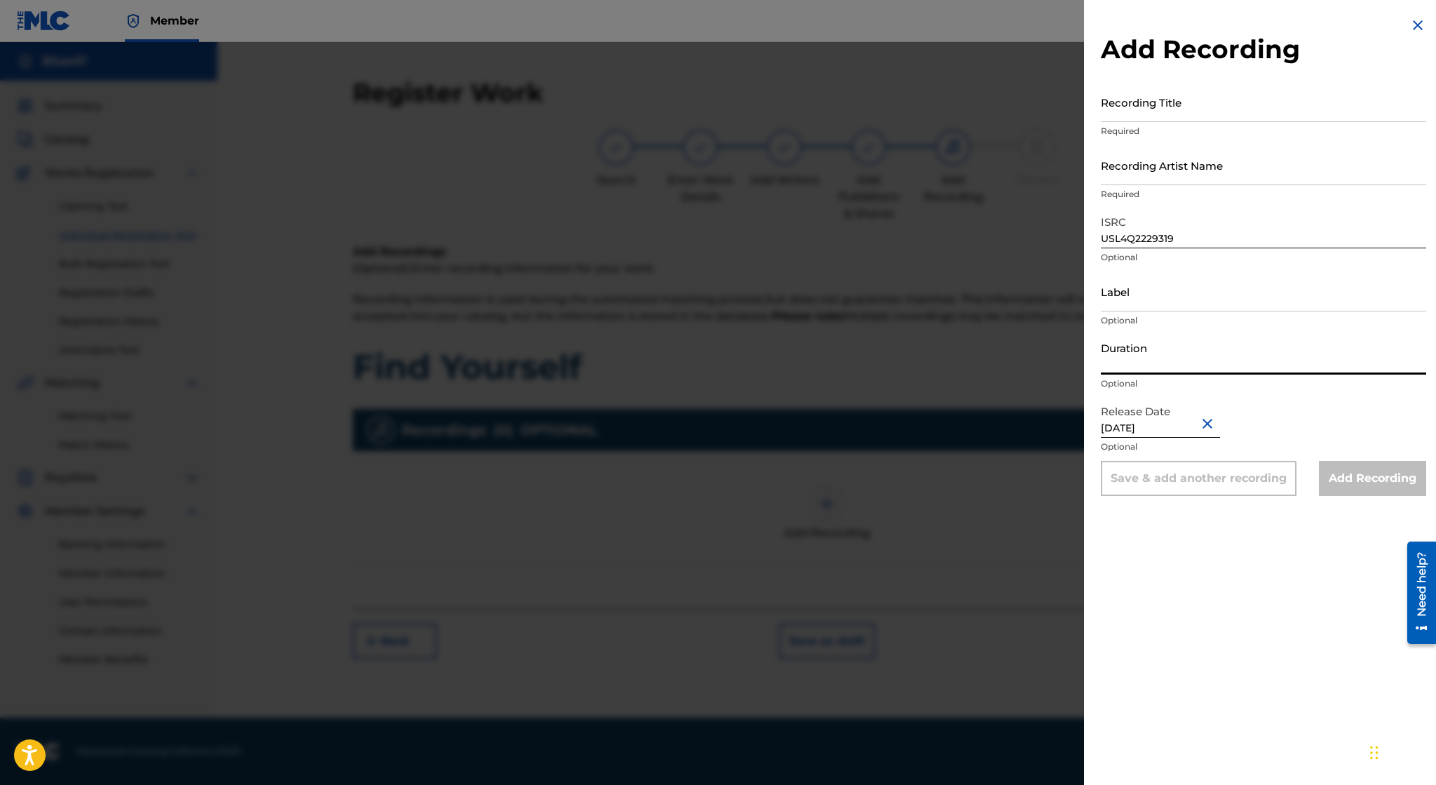
click at [1215, 342] on input "Duration" at bounding box center [1263, 354] width 325 height 40
type input "08:53"
click at [1171, 163] on input "Recording Artist Name" at bounding box center [1263, 165] width 325 height 40
type input "Blue47"
click at [1163, 111] on input "Recording Title" at bounding box center [1263, 102] width 325 height 40
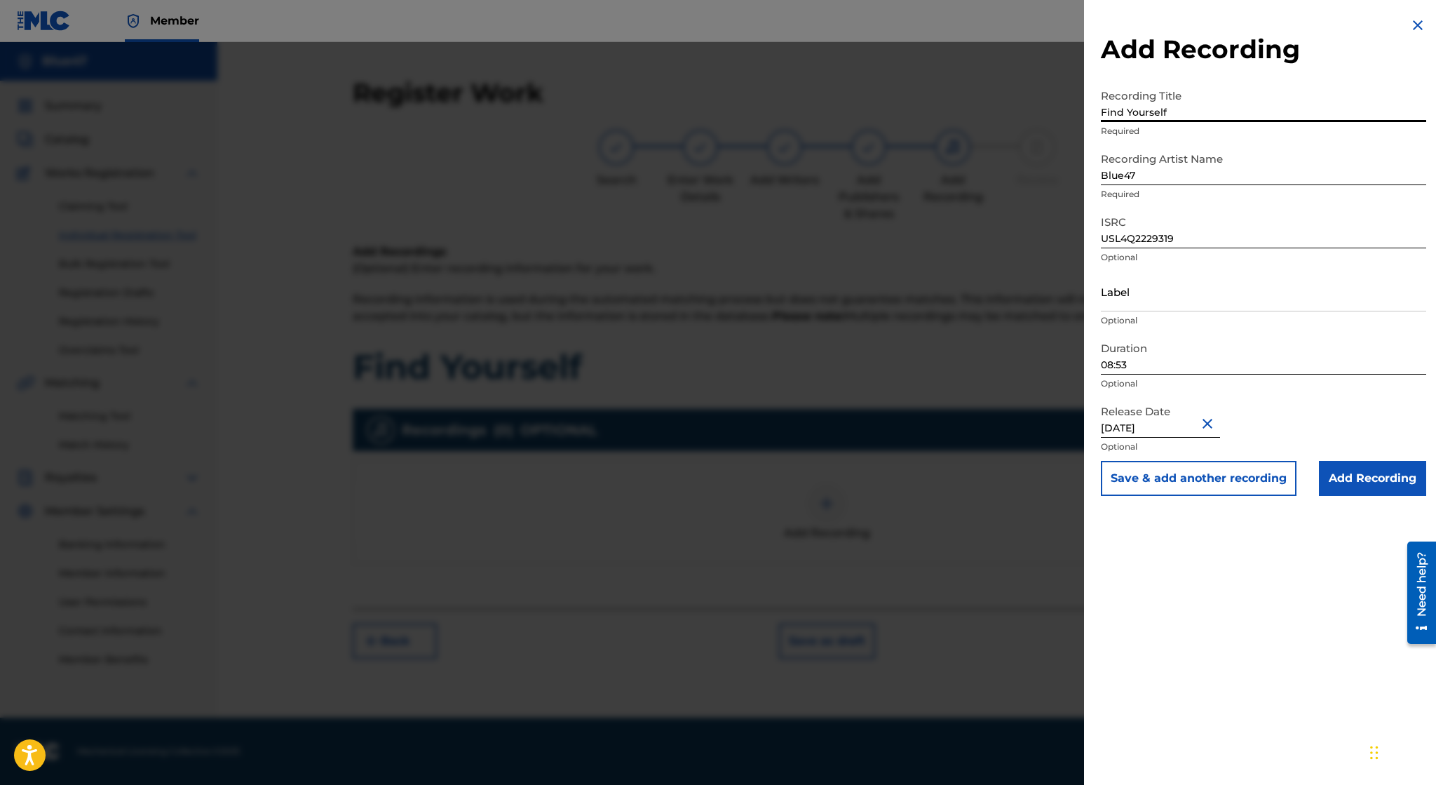
type input "Find Yourself"
click at [1365, 484] on input "Add Recording" at bounding box center [1372, 478] width 107 height 35
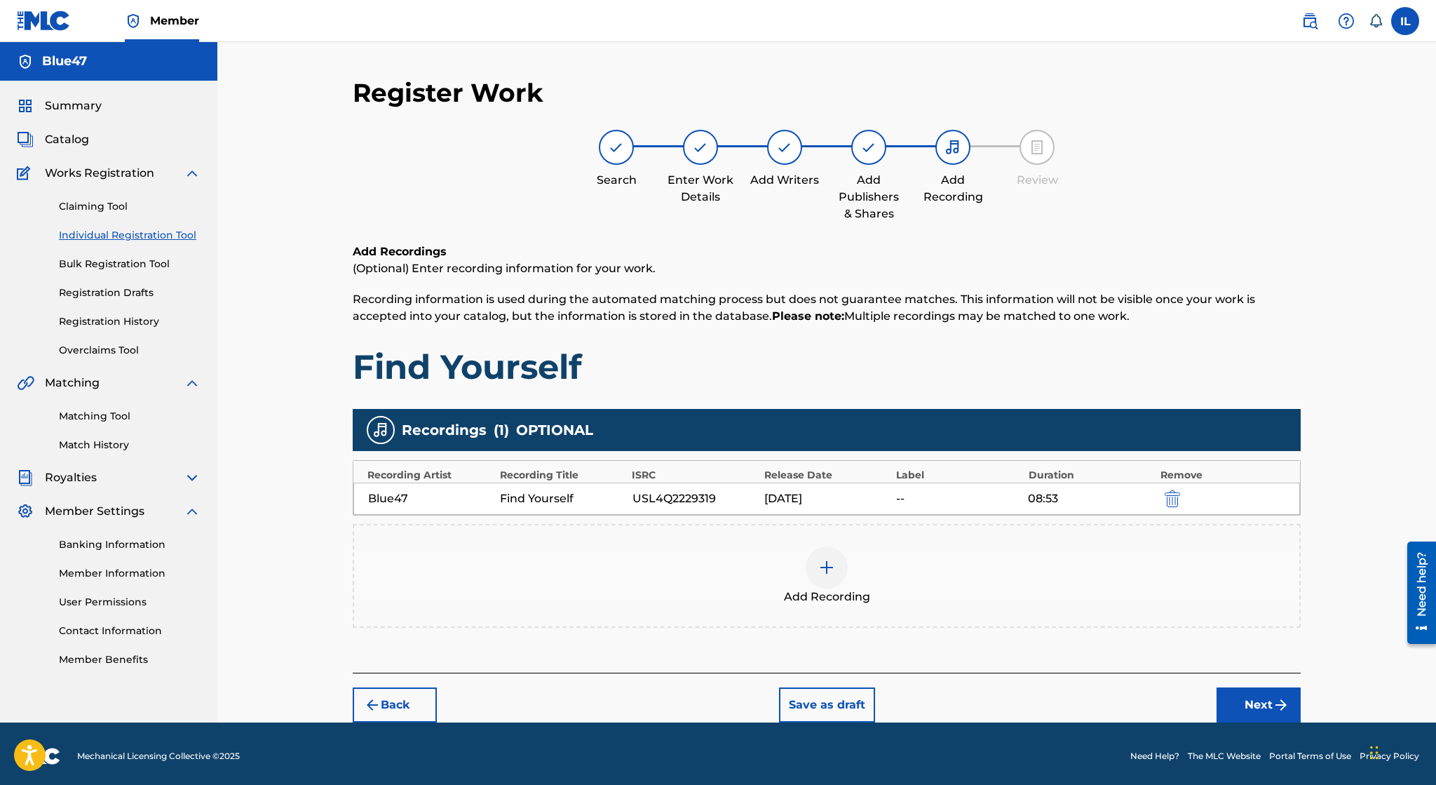
scroll to position [3, 0]
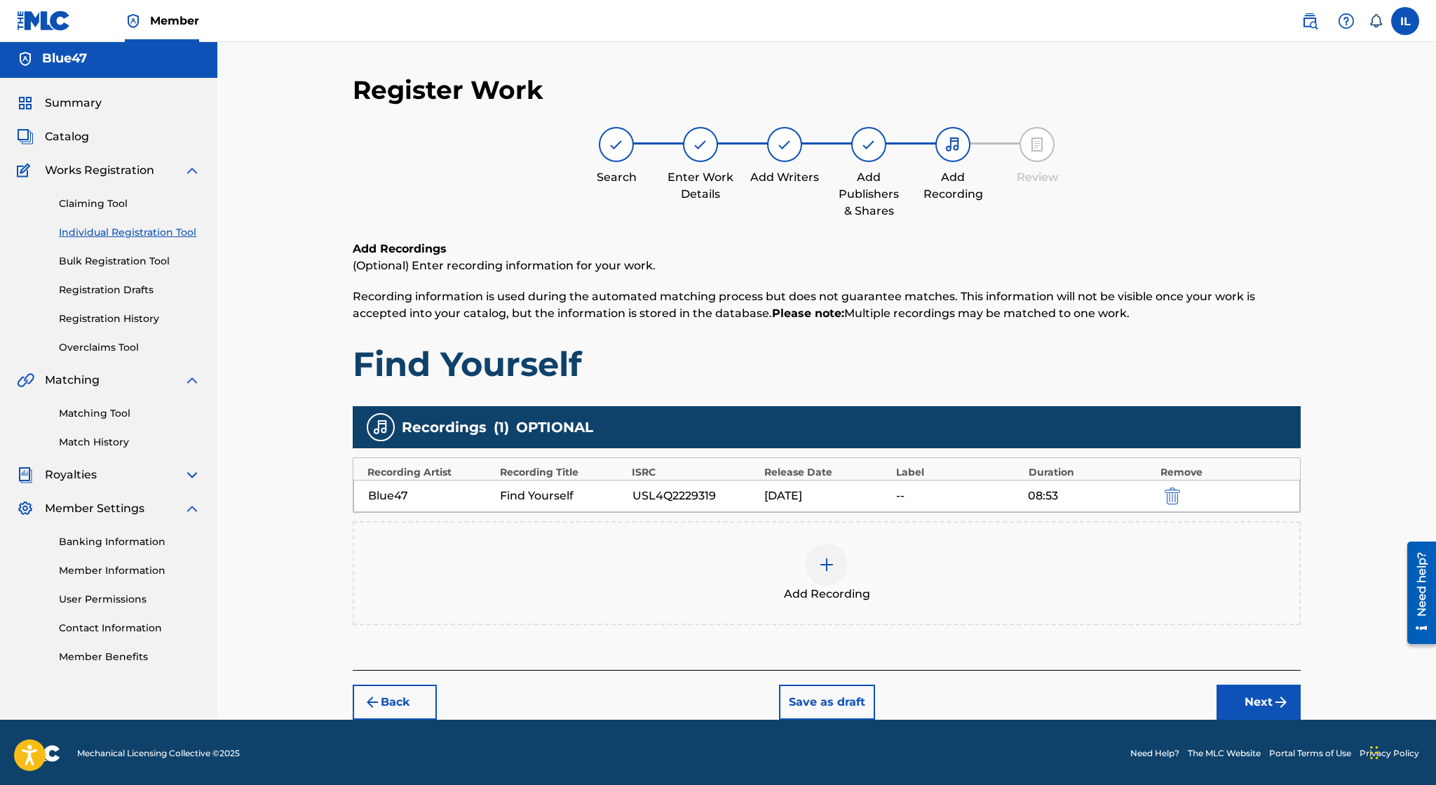
click at [1255, 708] on button "Next" at bounding box center [1259, 701] width 84 height 35
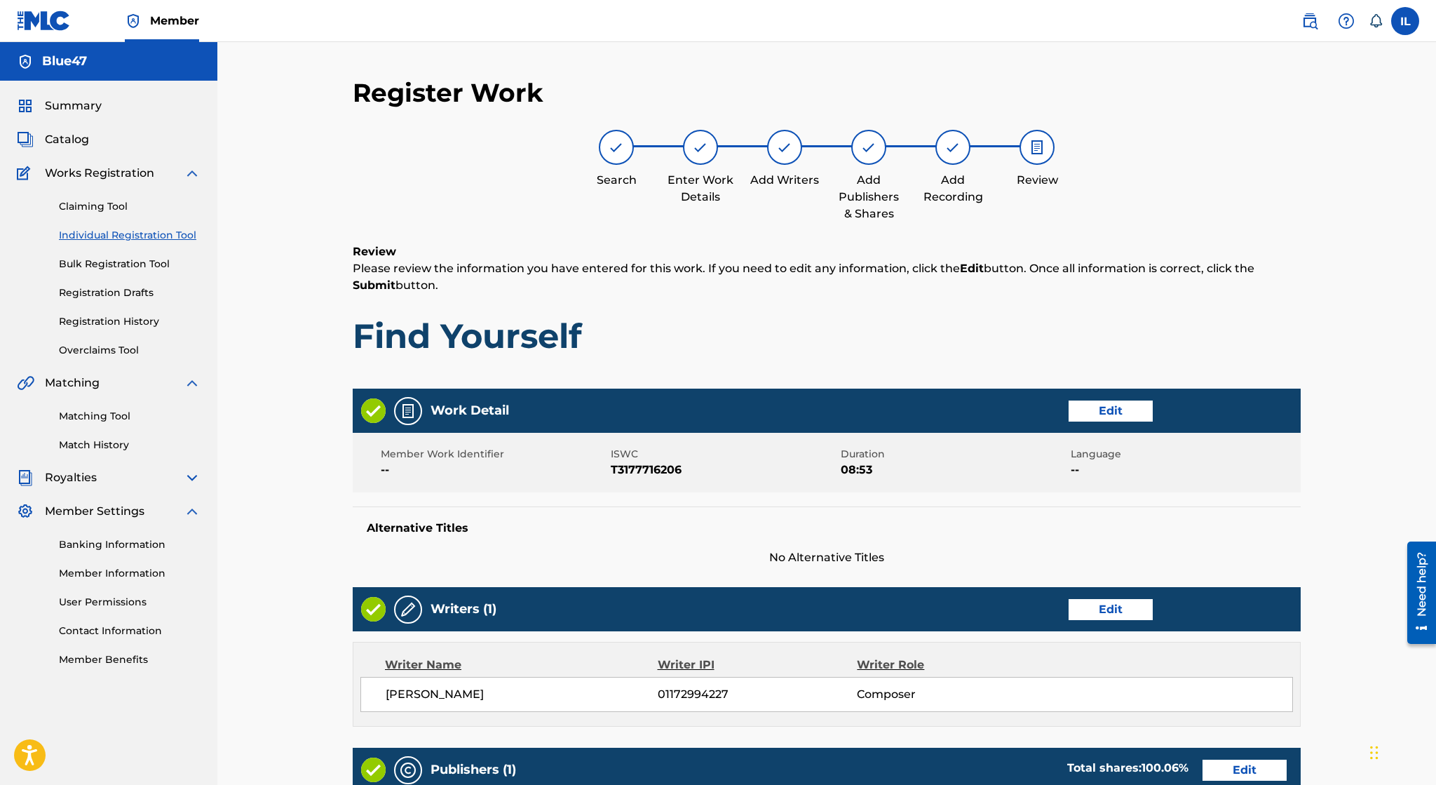
scroll to position [399, 0]
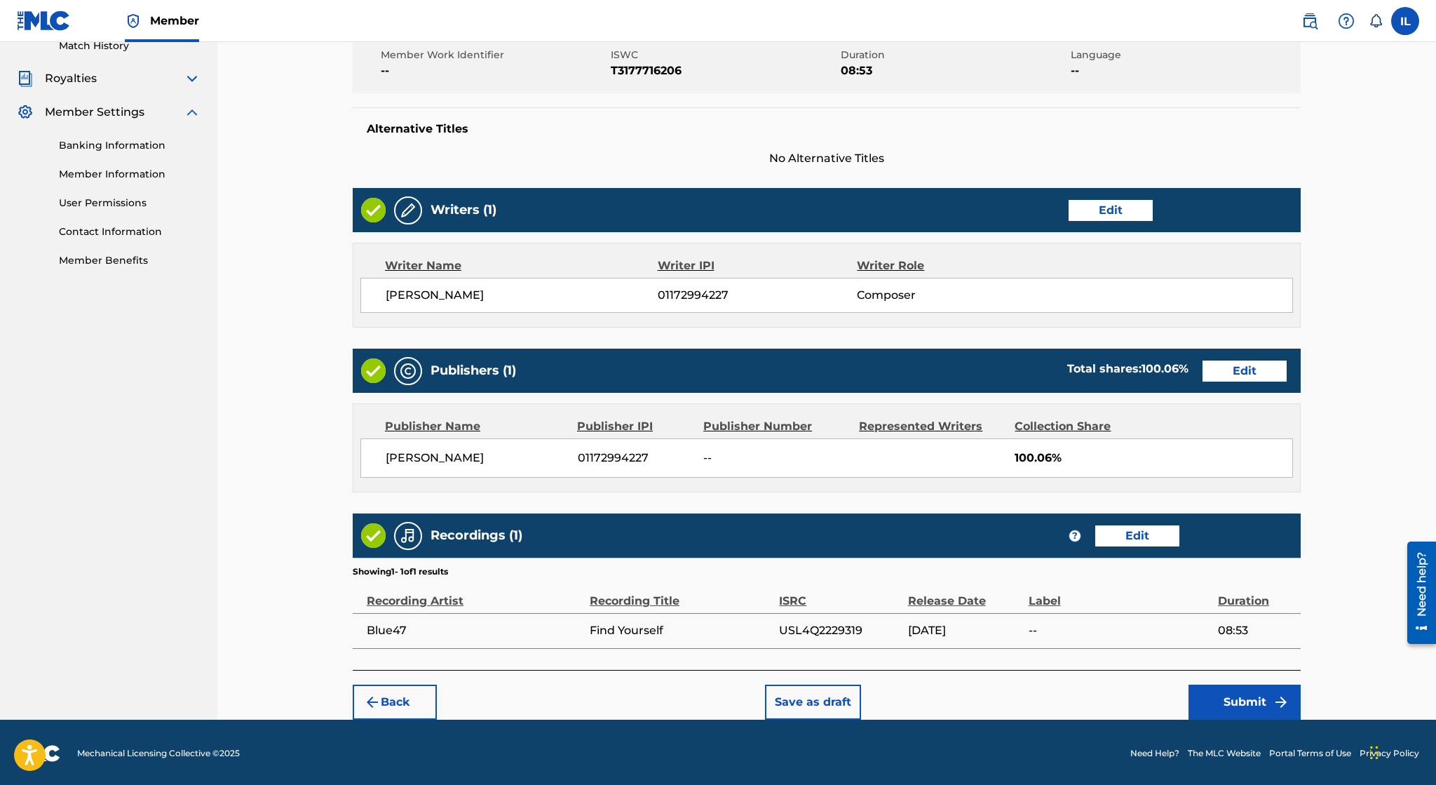
click at [1250, 705] on button "Submit" at bounding box center [1245, 701] width 112 height 35
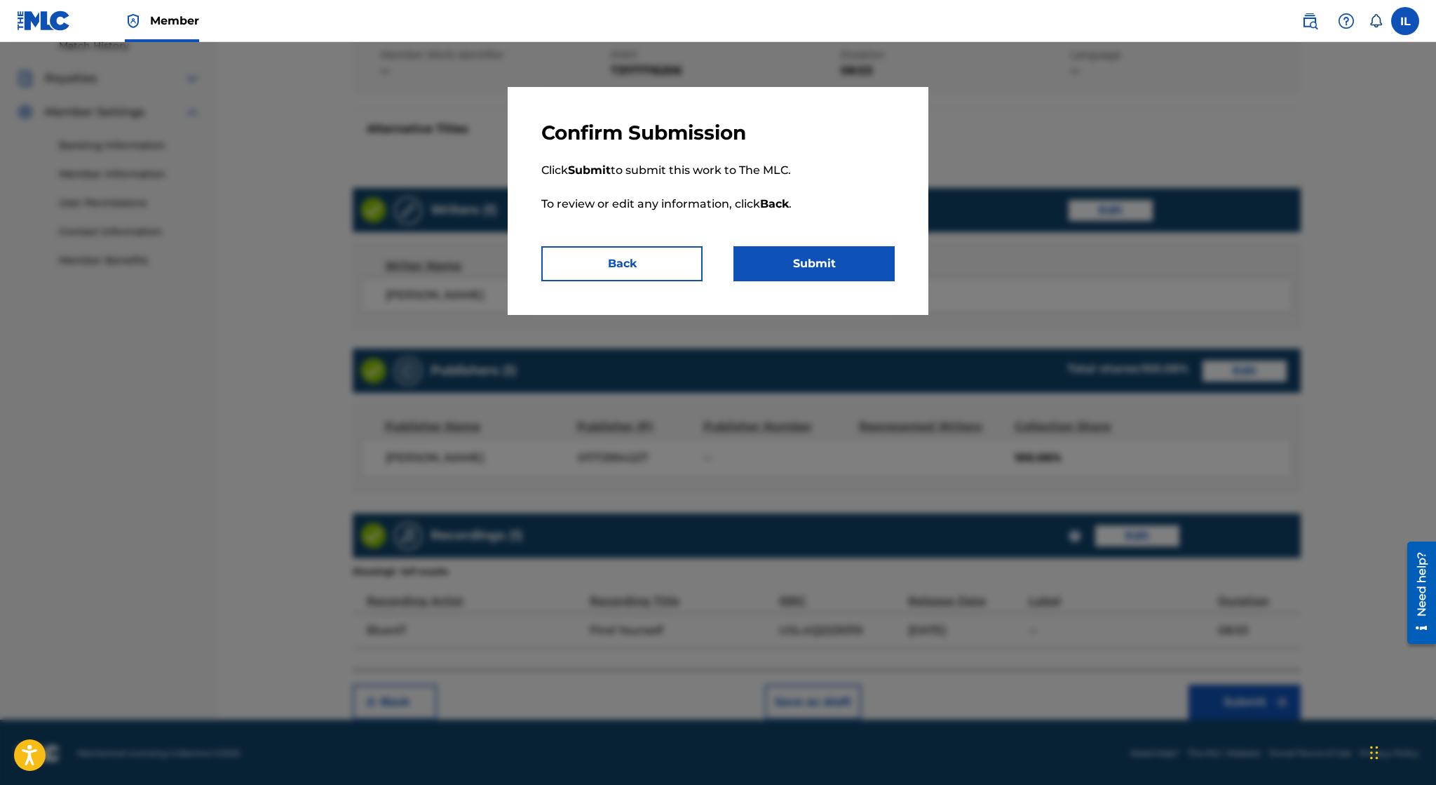
click at [816, 278] on button "Submit" at bounding box center [813, 263] width 161 height 35
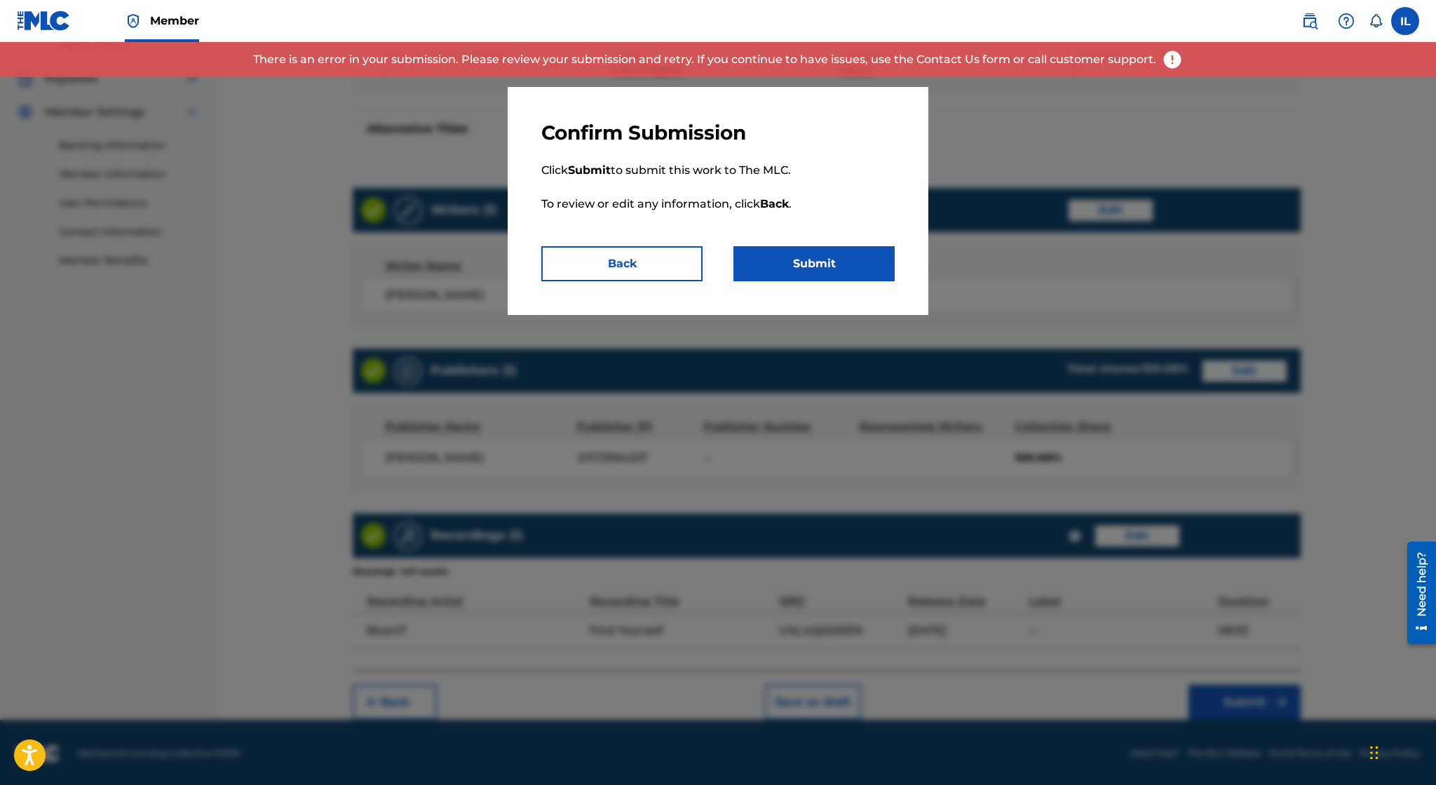
click at [666, 269] on button "Back" at bounding box center [621, 263] width 161 height 35
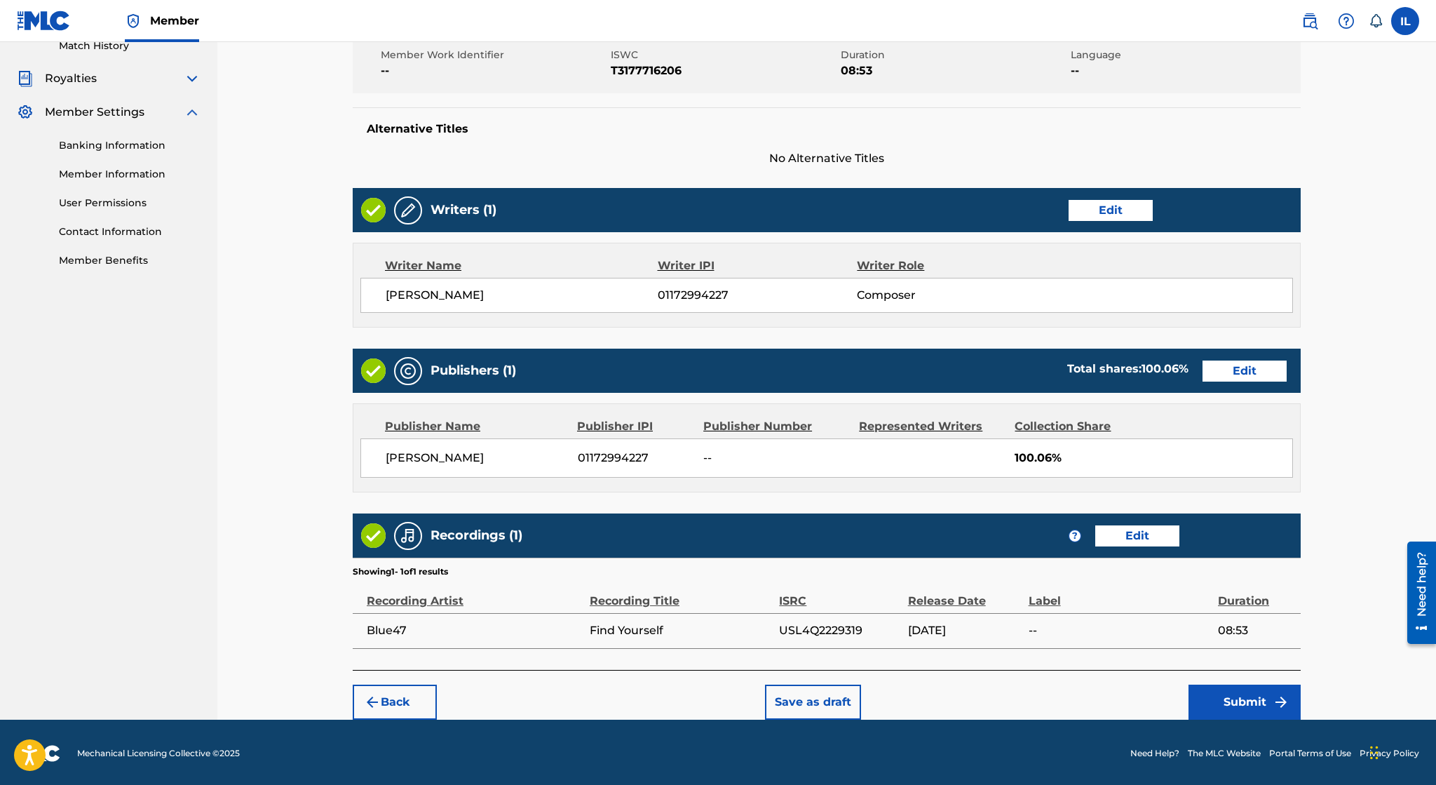
scroll to position [0, 0]
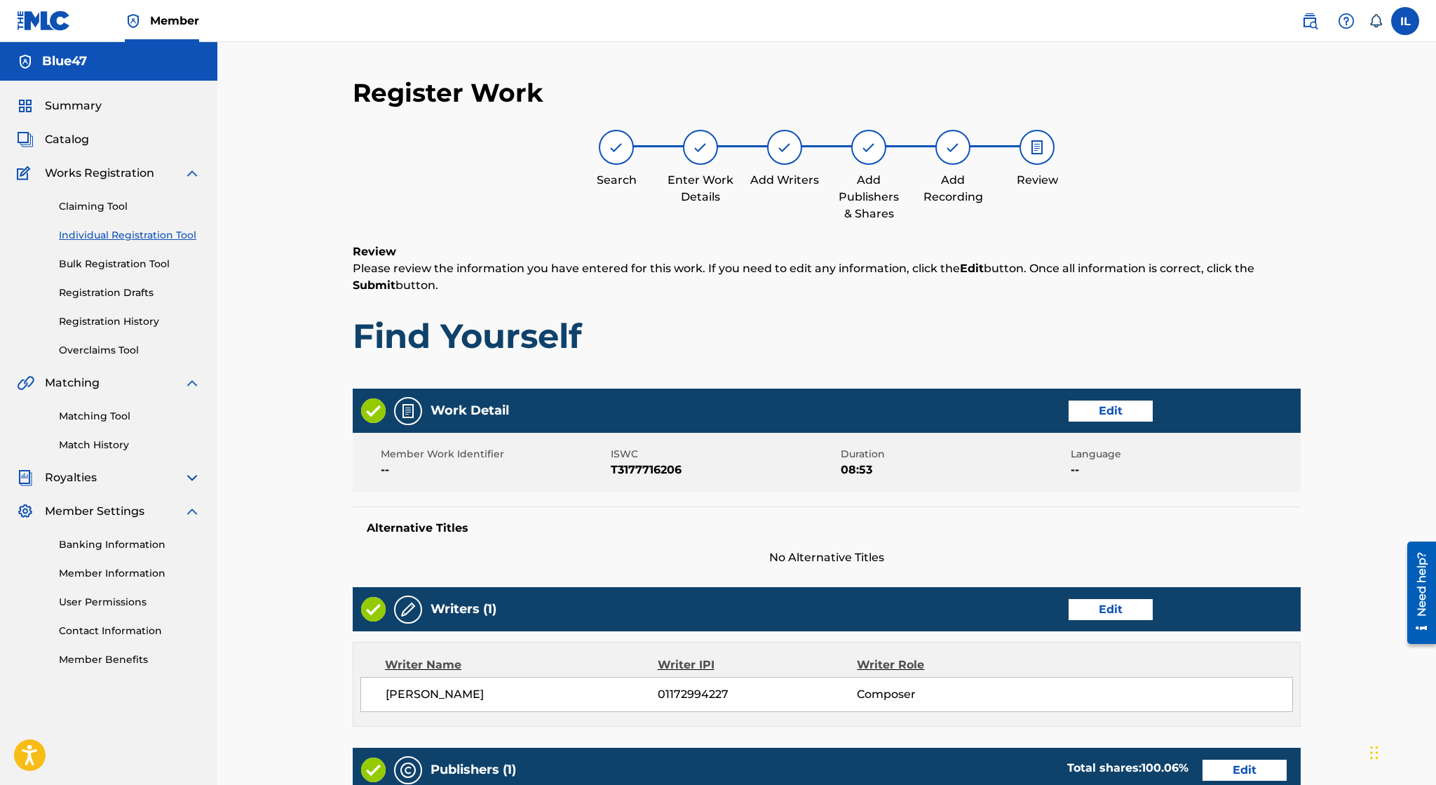
click at [111, 352] on link "Overclaims Tool" at bounding box center [130, 350] width 142 height 15
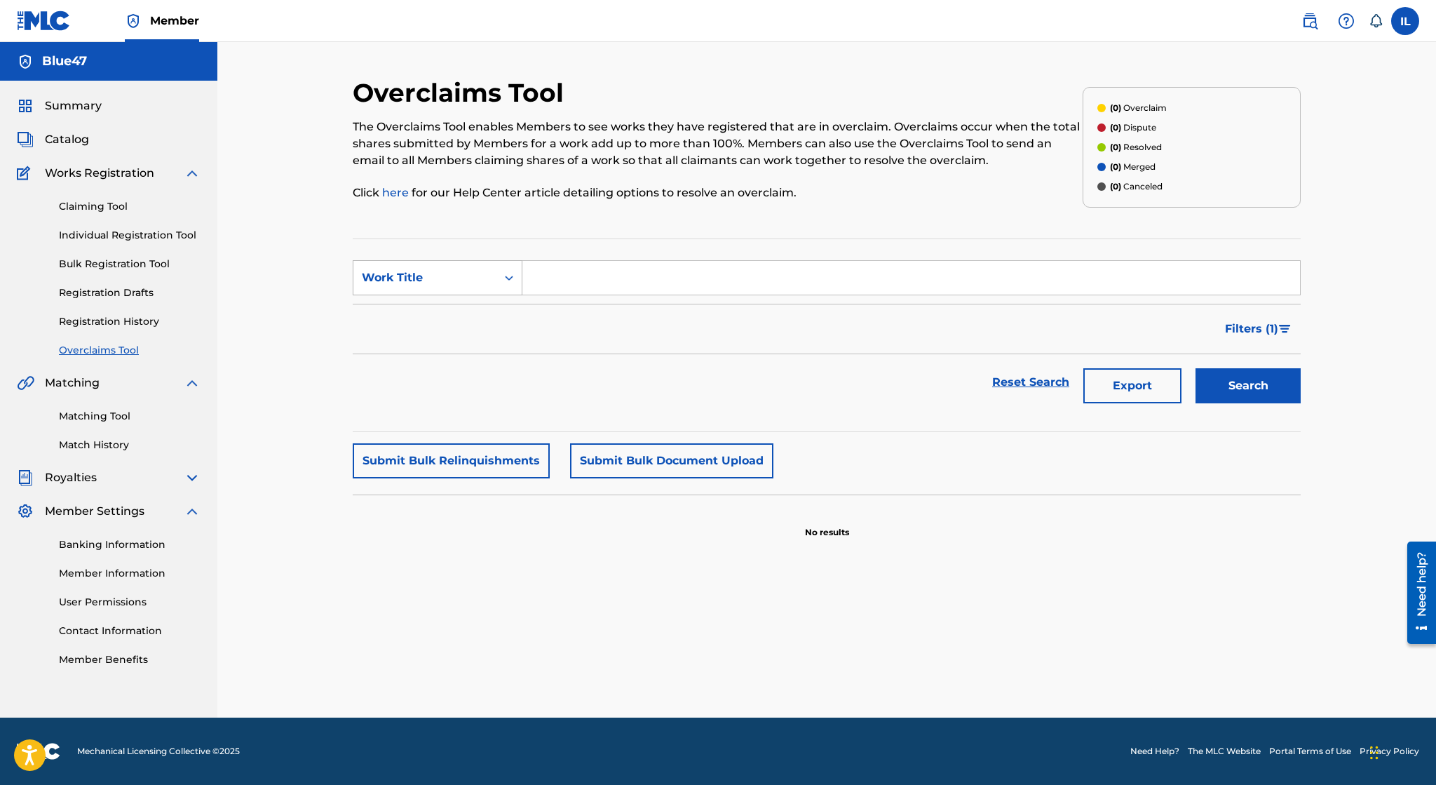
click at [414, 274] on div "Work Title" at bounding box center [425, 277] width 126 height 17
click at [456, 240] on section "SearchWithCriteria9d42250b-c682-45af-83ac-66d4ddaee02d Work Title Filter Status…" at bounding box center [827, 335] width 948 height 194
click at [100, 413] on link "Matching Tool" at bounding box center [130, 416] width 142 height 15
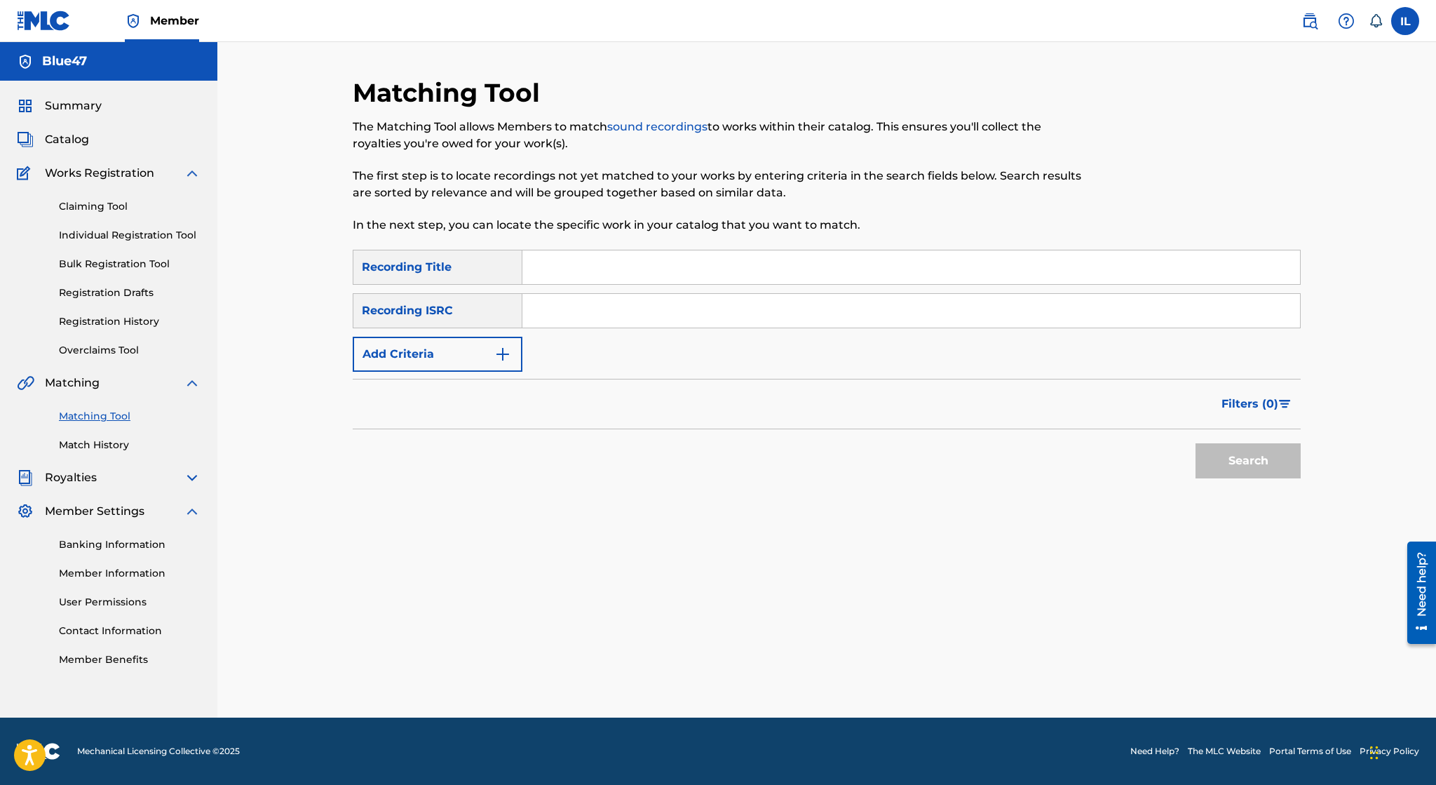
click at [578, 315] on input "Search Form" at bounding box center [911, 311] width 778 height 34
paste input "usl4q2229319"
click at [565, 316] on input "usl4q2229319" at bounding box center [911, 311] width 778 height 34
type input "USL4Q2229319"
click at [1220, 475] on button "Search" at bounding box center [1248, 460] width 105 height 35
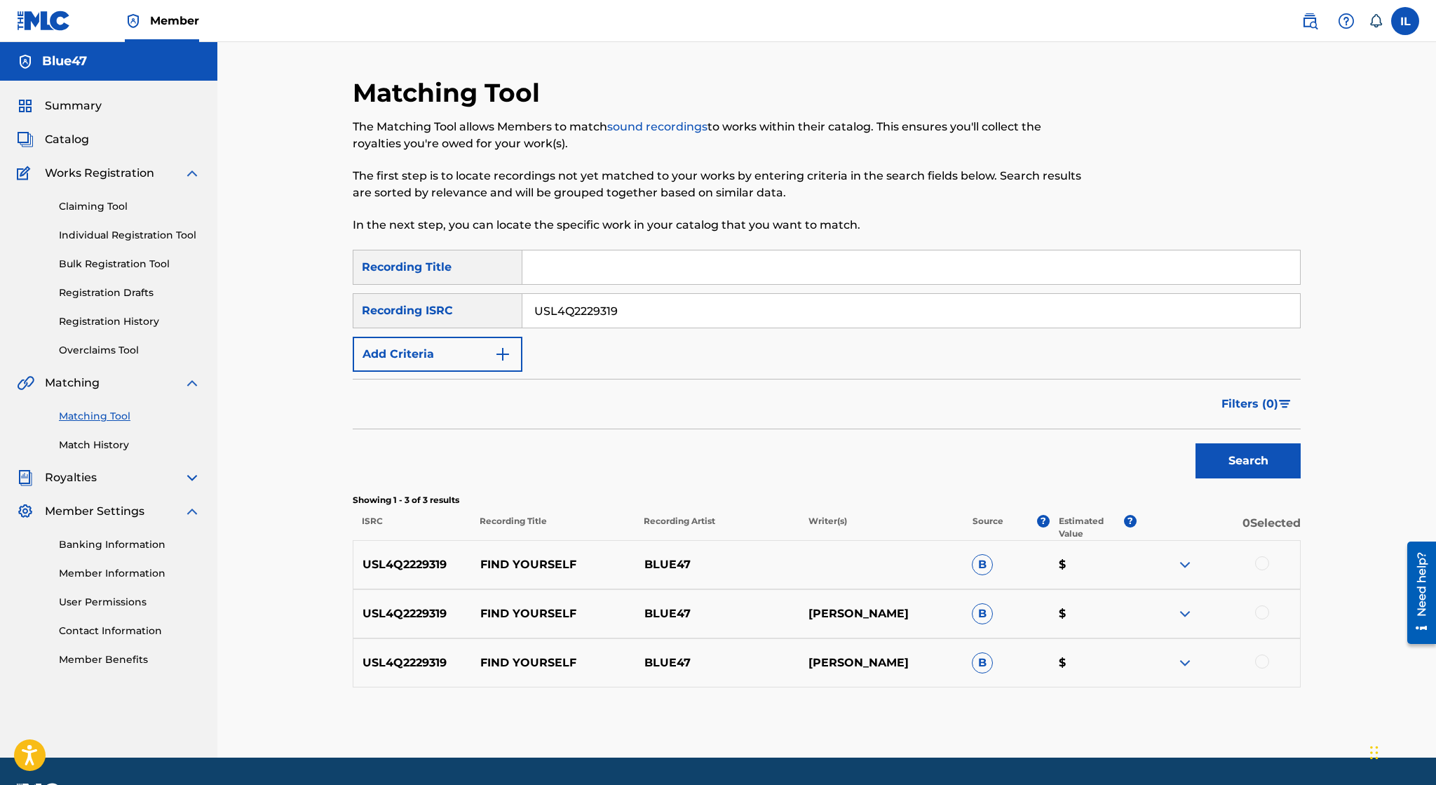
scroll to position [39, 0]
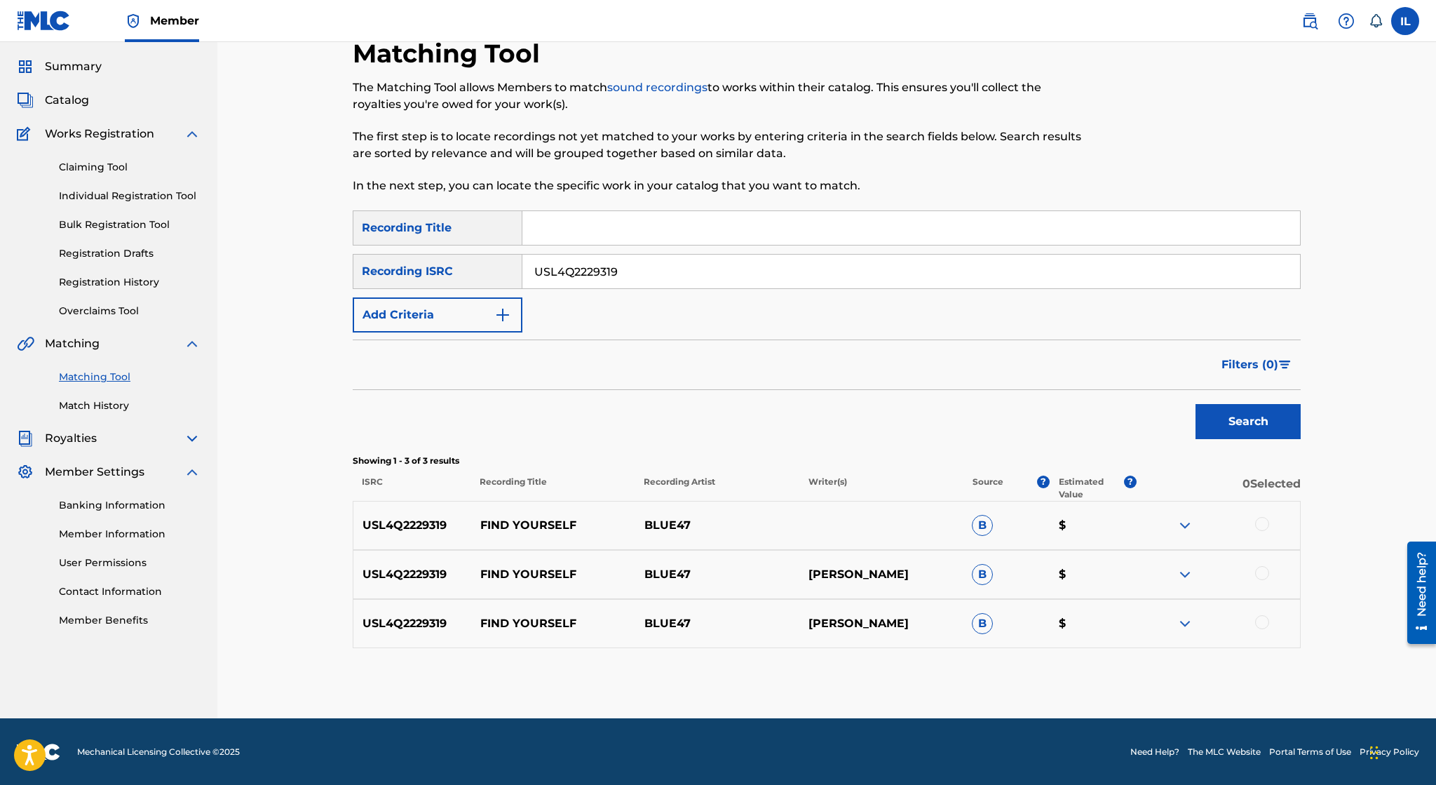
click at [1257, 532] on div at bounding box center [1218, 525] width 164 height 17
click at [1259, 525] on div at bounding box center [1262, 524] width 14 height 14
click at [1261, 568] on div at bounding box center [1262, 573] width 14 height 14
click at [1262, 618] on div at bounding box center [1262, 622] width 14 height 14
click at [1001, 677] on button "Match 3 Groups" at bounding box center [985, 670] width 155 height 35
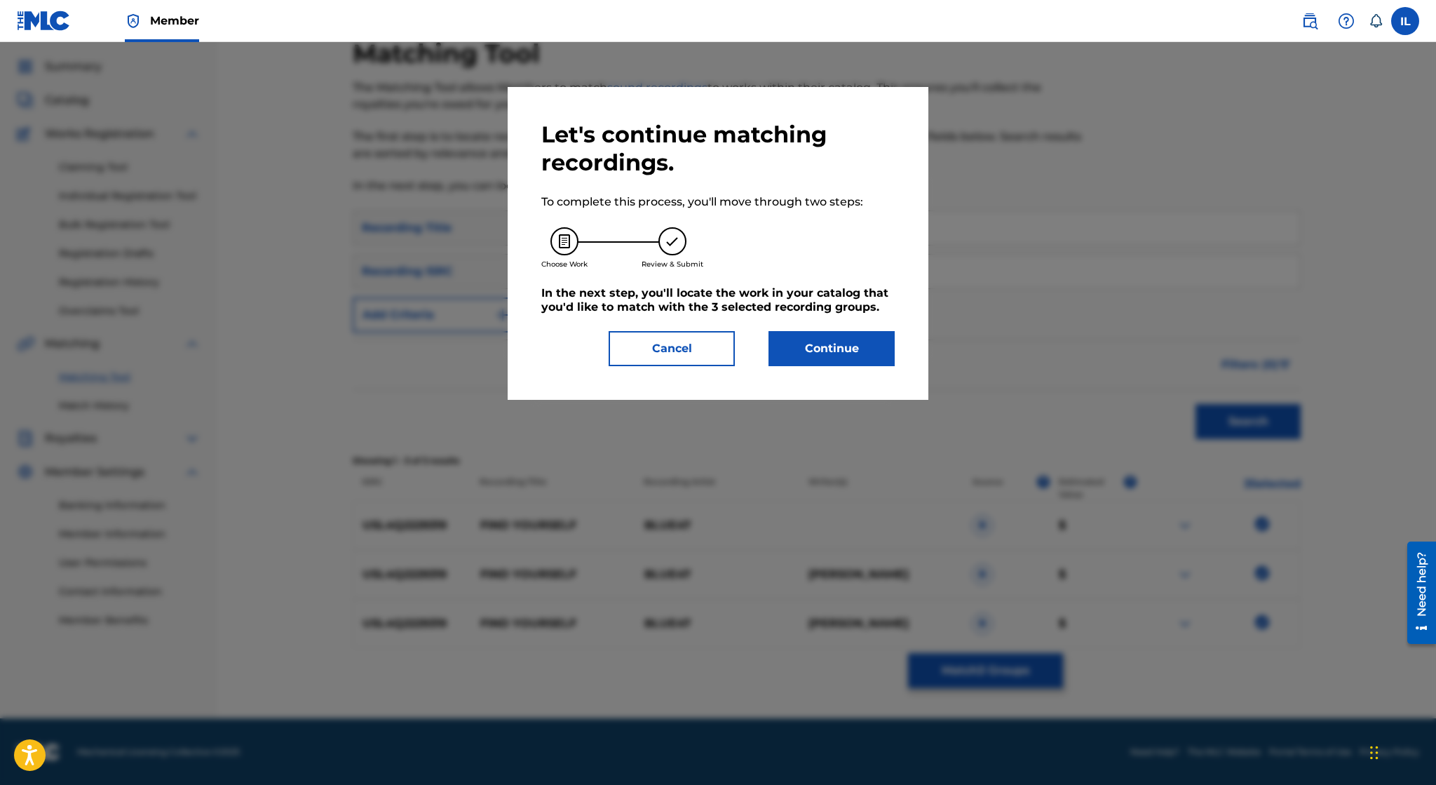
click at [854, 359] on button "Continue" at bounding box center [832, 348] width 126 height 35
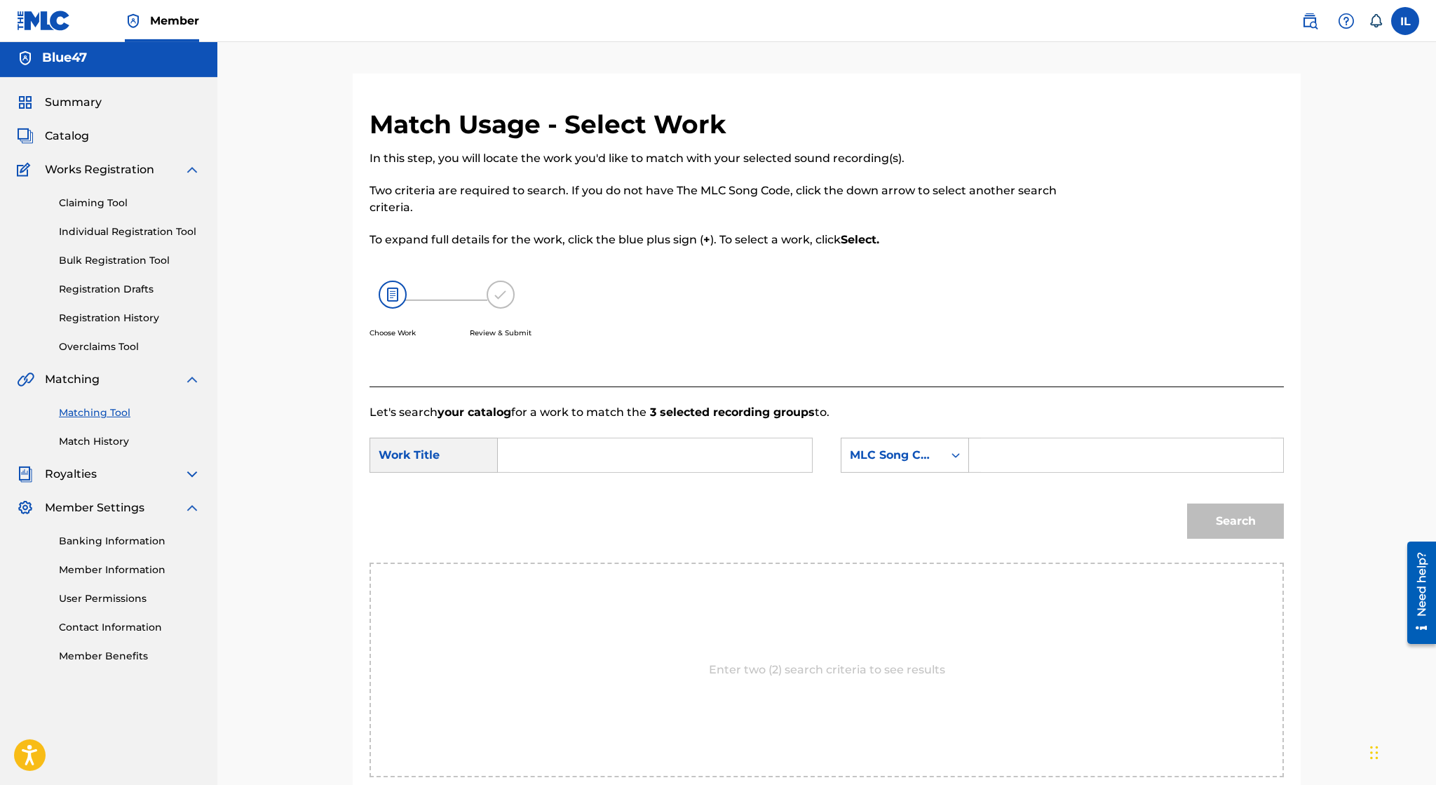
scroll to position [0, 0]
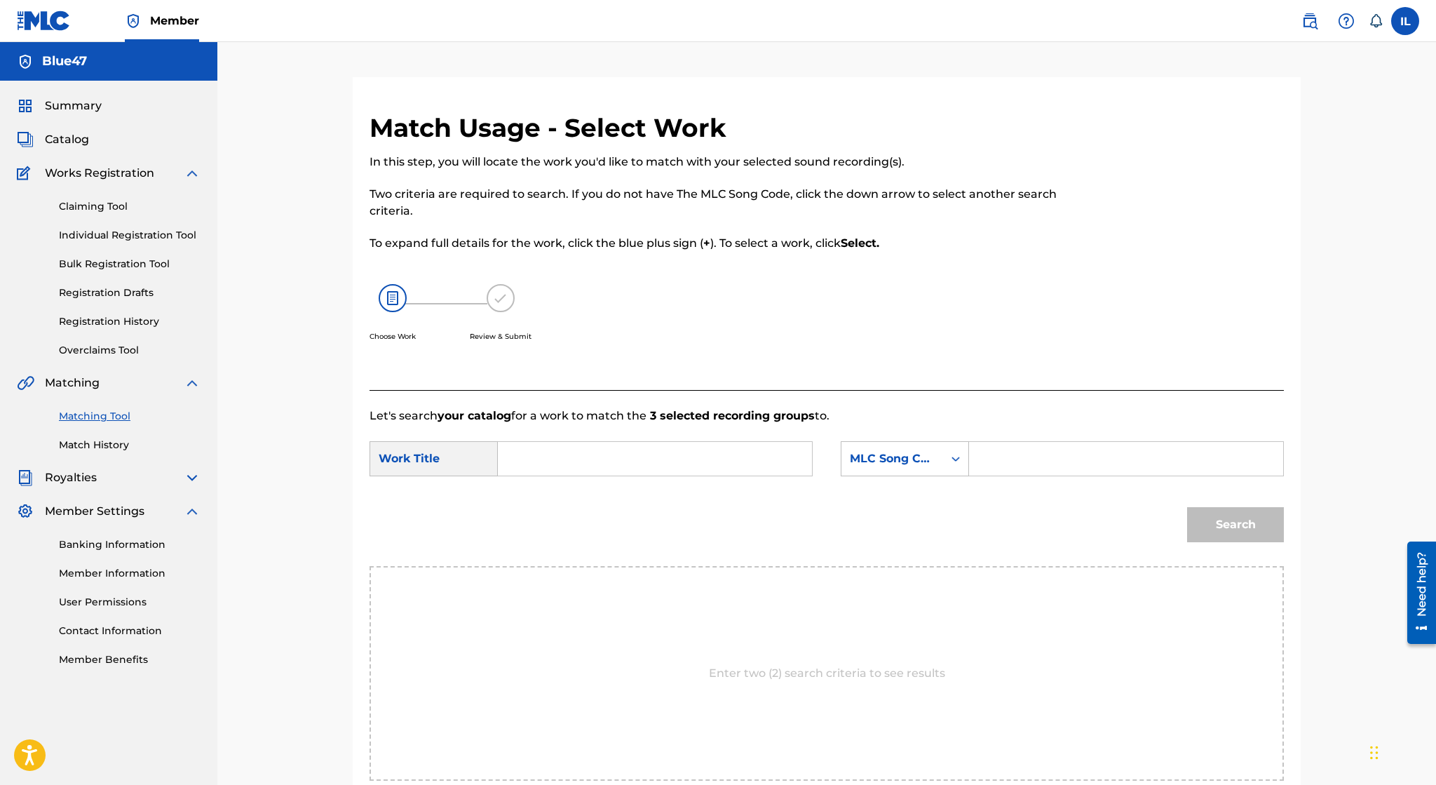
click at [116, 211] on link "Claiming Tool" at bounding box center [130, 206] width 142 height 15
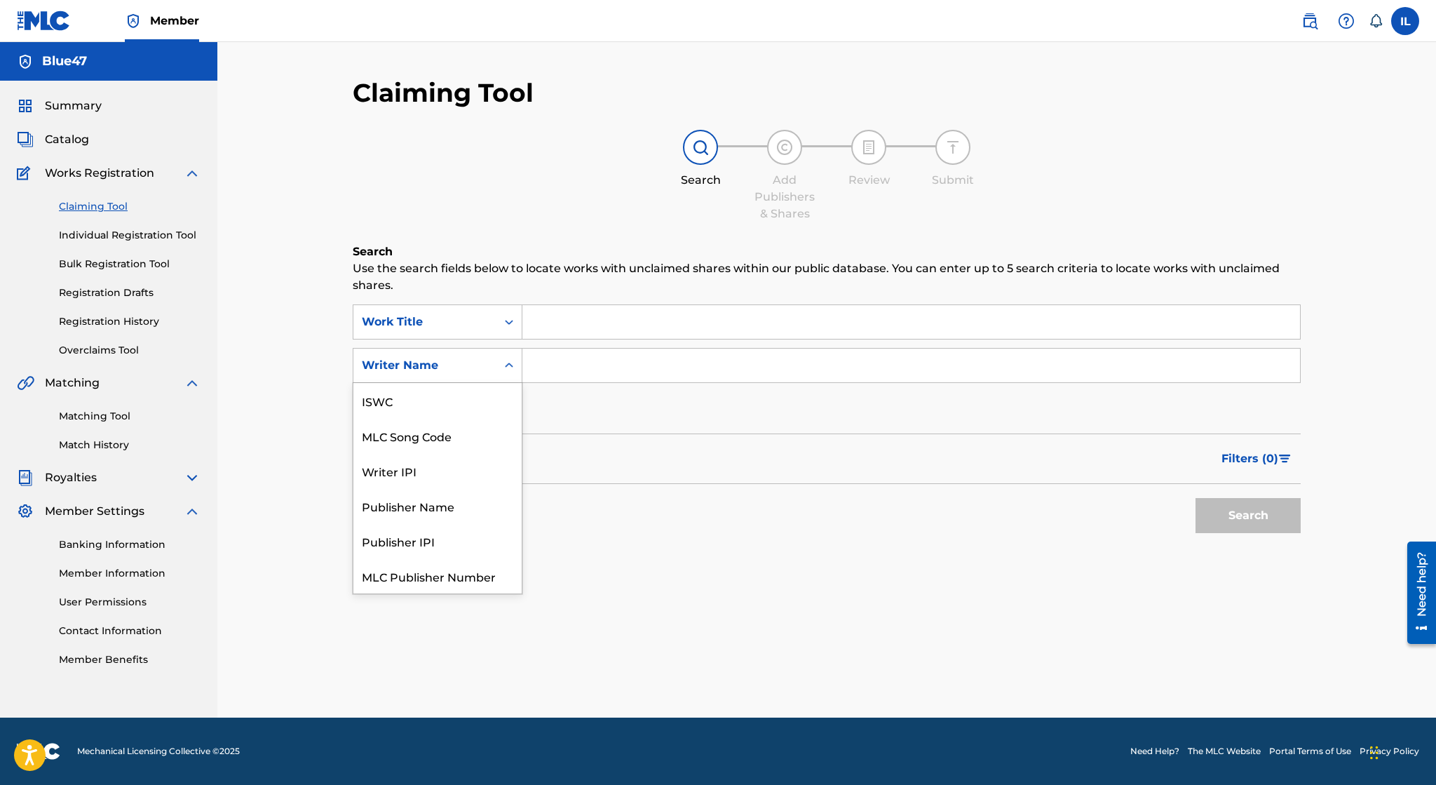
scroll to position [34, 0]
click at [440, 359] on div "Writer Name" at bounding box center [425, 365] width 126 height 17
click at [608, 398] on div "SearchWithCriteriafa5b268d-f4c2-45f7-99df-86141648270f Work Title SearchWithCri…" at bounding box center [827, 365] width 948 height 122
click at [195, 170] on img at bounding box center [192, 173] width 17 height 17
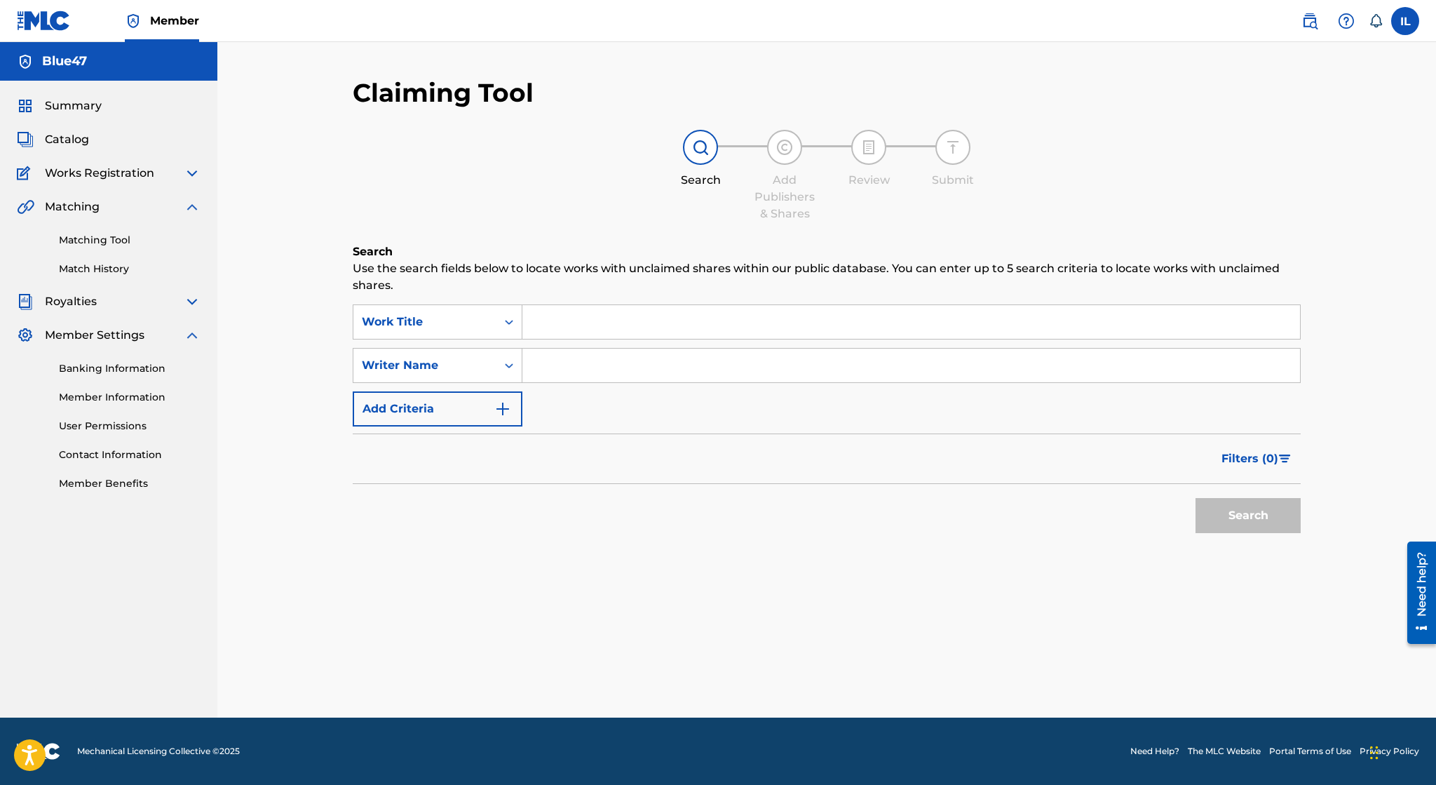
click at [193, 206] on img at bounding box center [192, 206] width 17 height 17
click at [136, 338] on link "Member Information" at bounding box center [130, 336] width 142 height 15
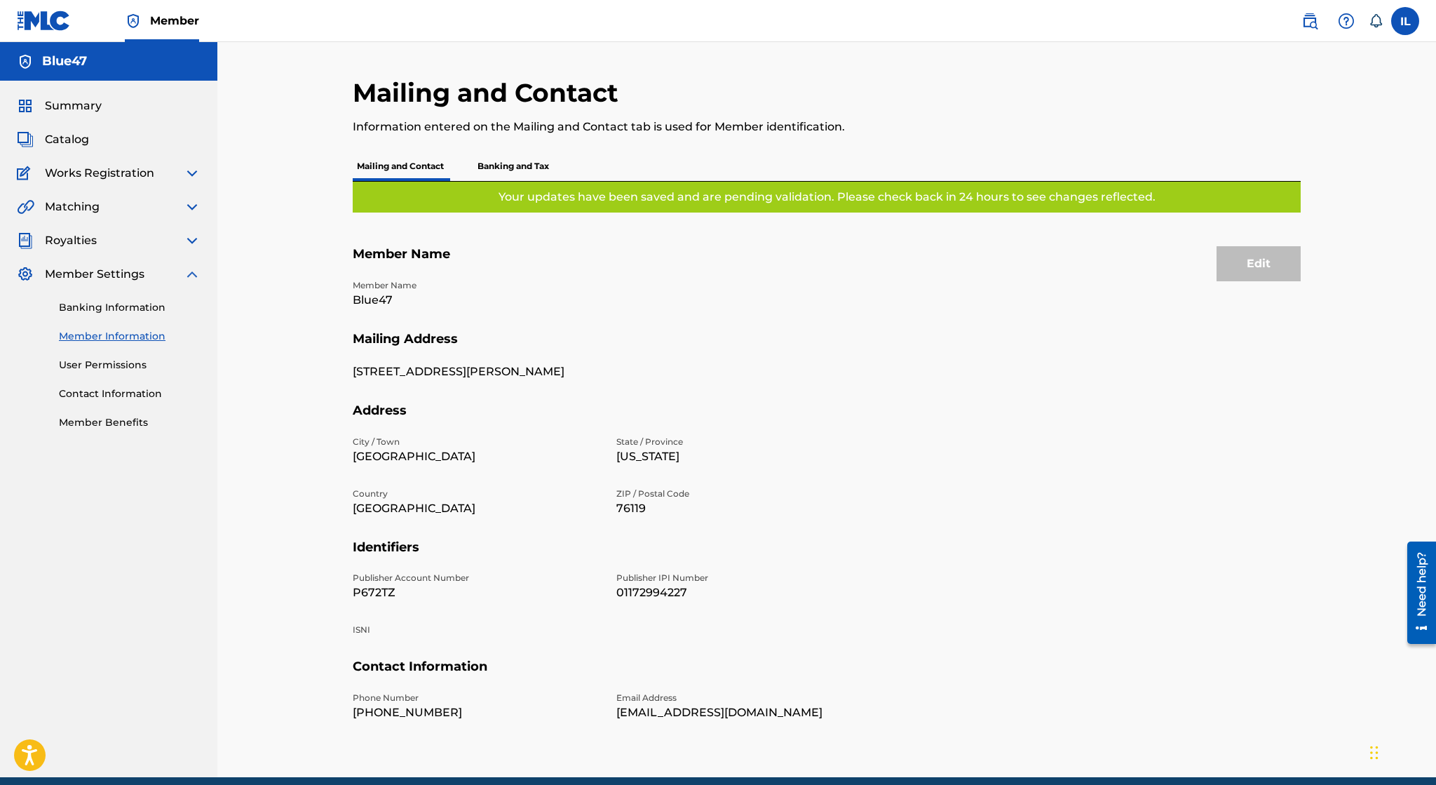
click at [135, 424] on link "Member Benefits" at bounding box center [130, 422] width 142 height 15
click at [194, 273] on img at bounding box center [192, 274] width 17 height 17
click at [192, 174] on img at bounding box center [192, 173] width 17 height 17
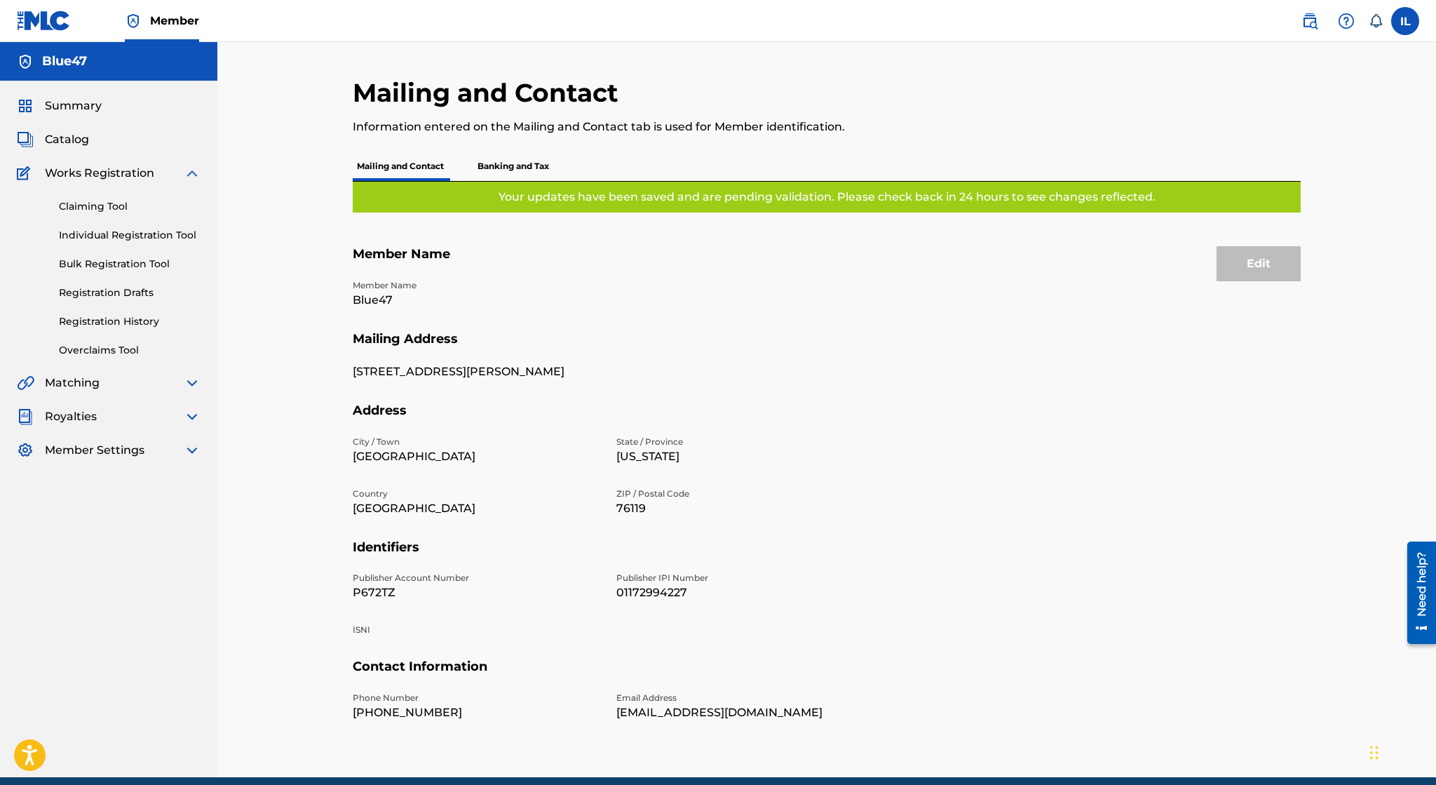
click at [196, 175] on img at bounding box center [192, 173] width 17 height 17
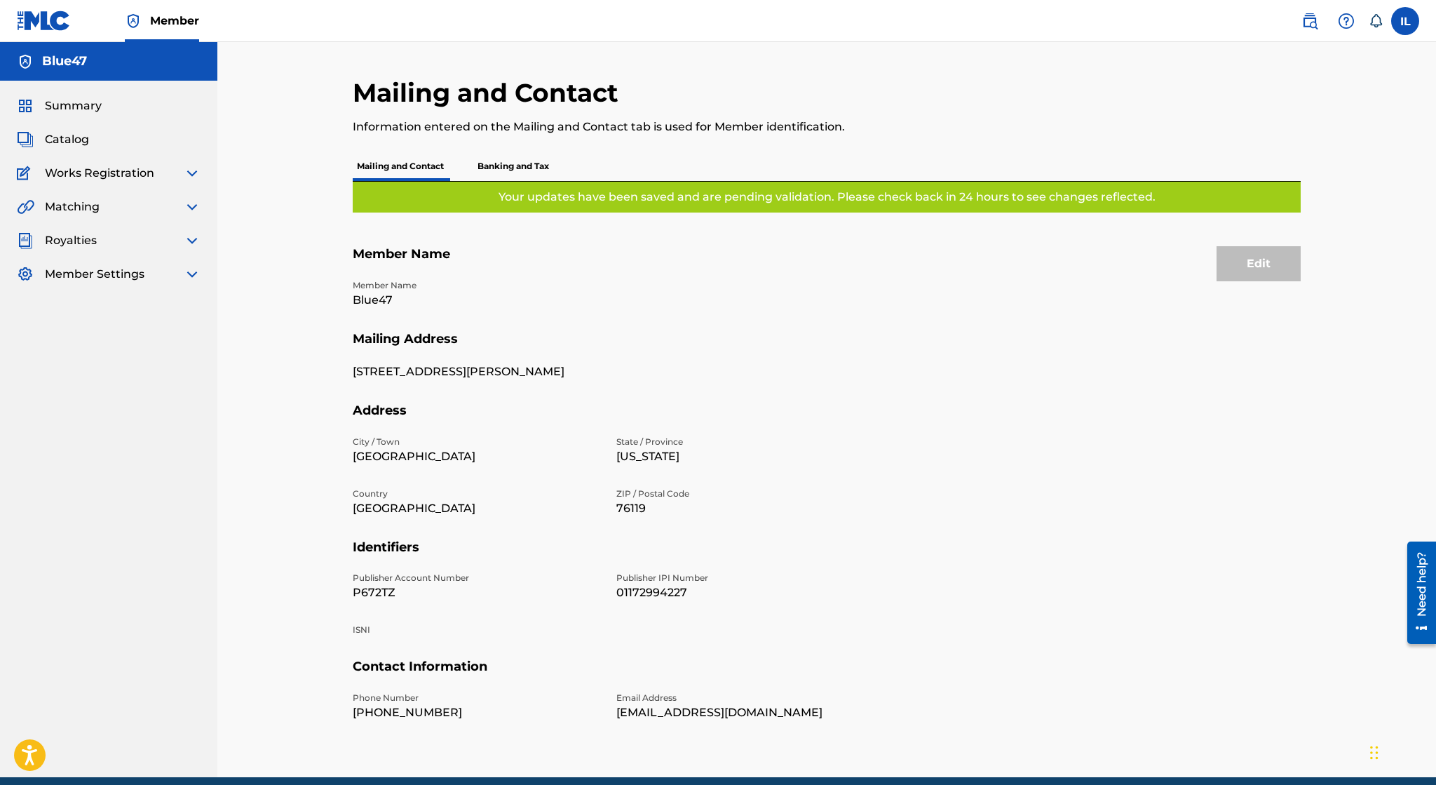
click at [69, 112] on span "Summary" at bounding box center [73, 105] width 57 height 17
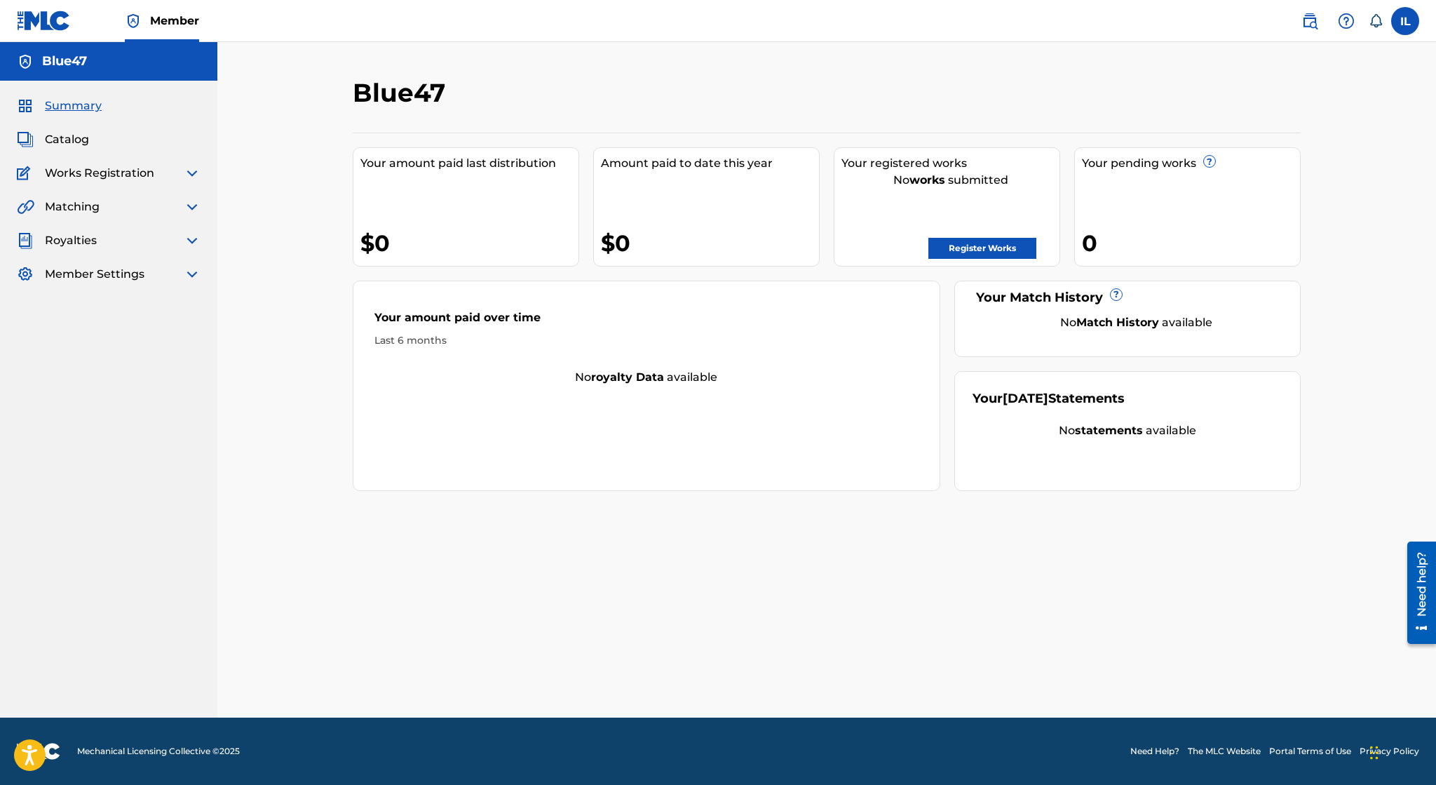
click at [58, 142] on span "Catalog" at bounding box center [67, 139] width 44 height 17
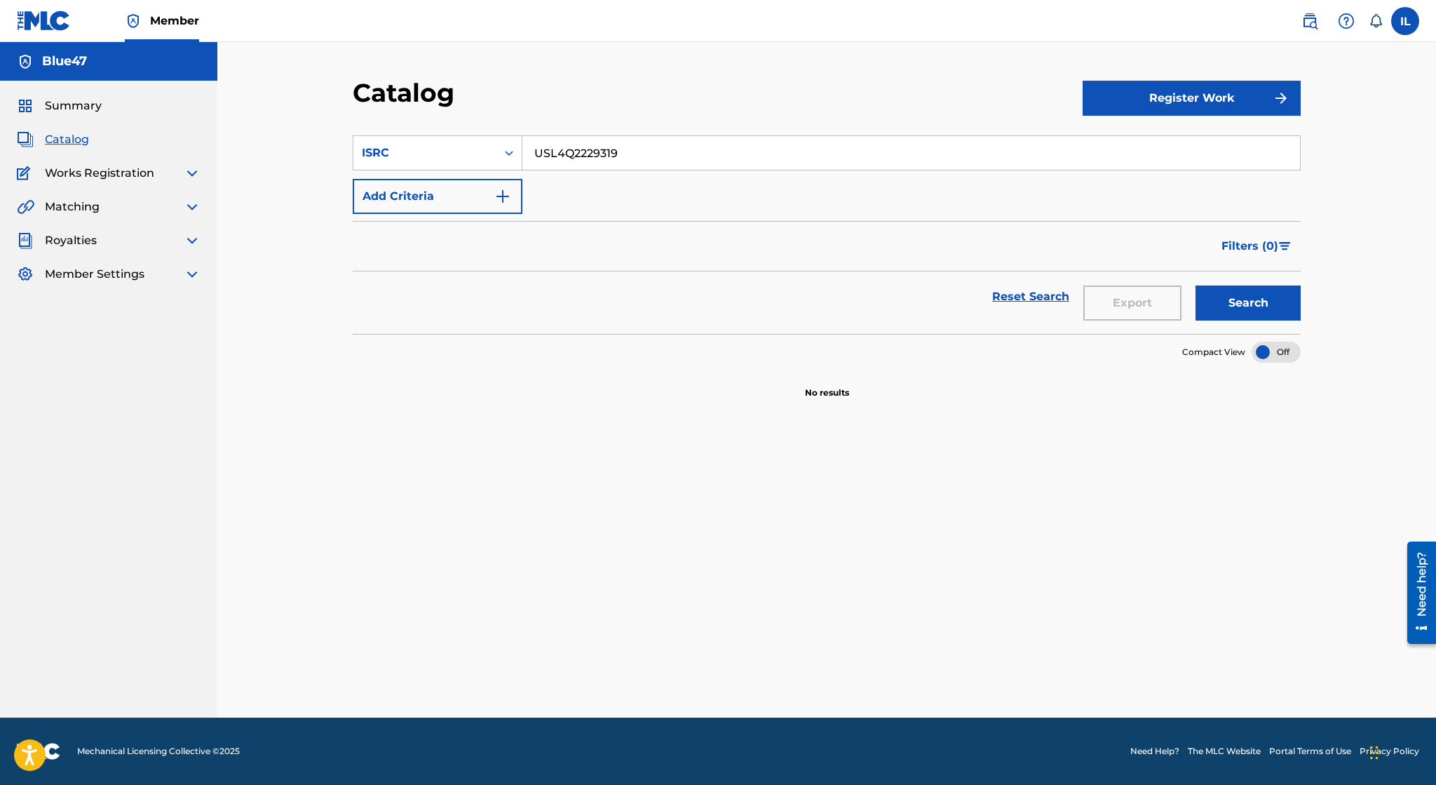
click at [191, 273] on img at bounding box center [192, 274] width 17 height 17
click at [130, 331] on link "Member Information" at bounding box center [130, 336] width 142 height 15
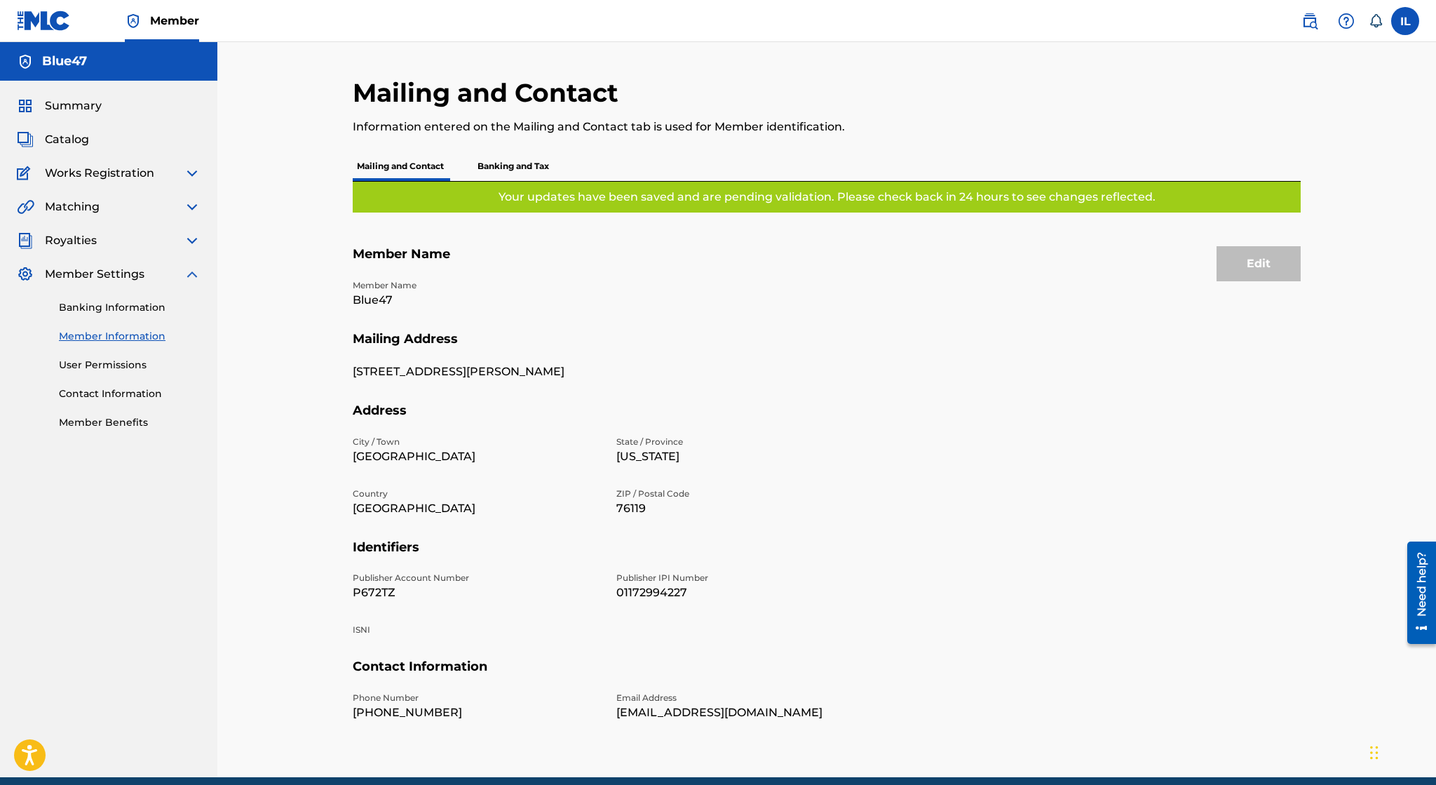
scroll to position [59, 0]
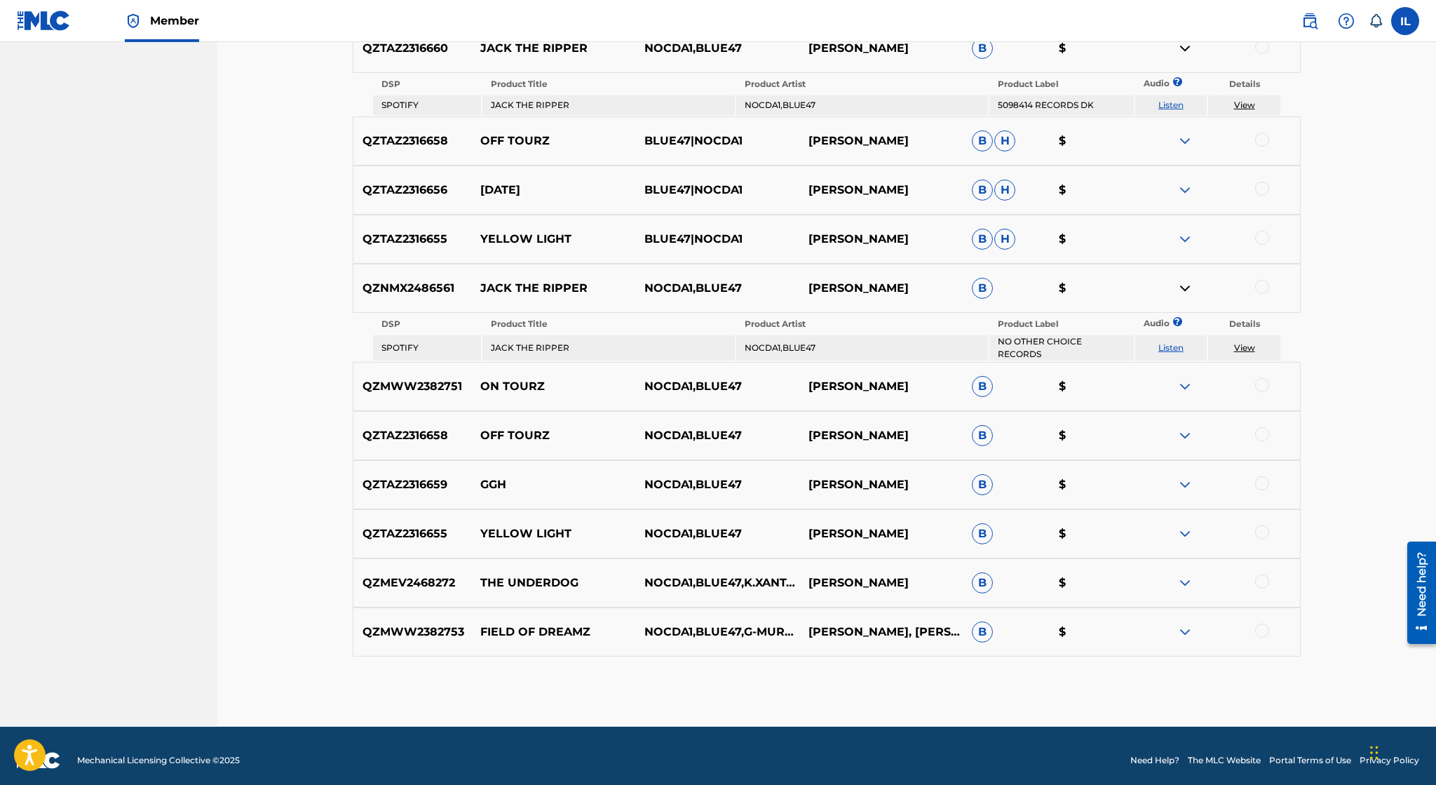
scroll to position [3360, 0]
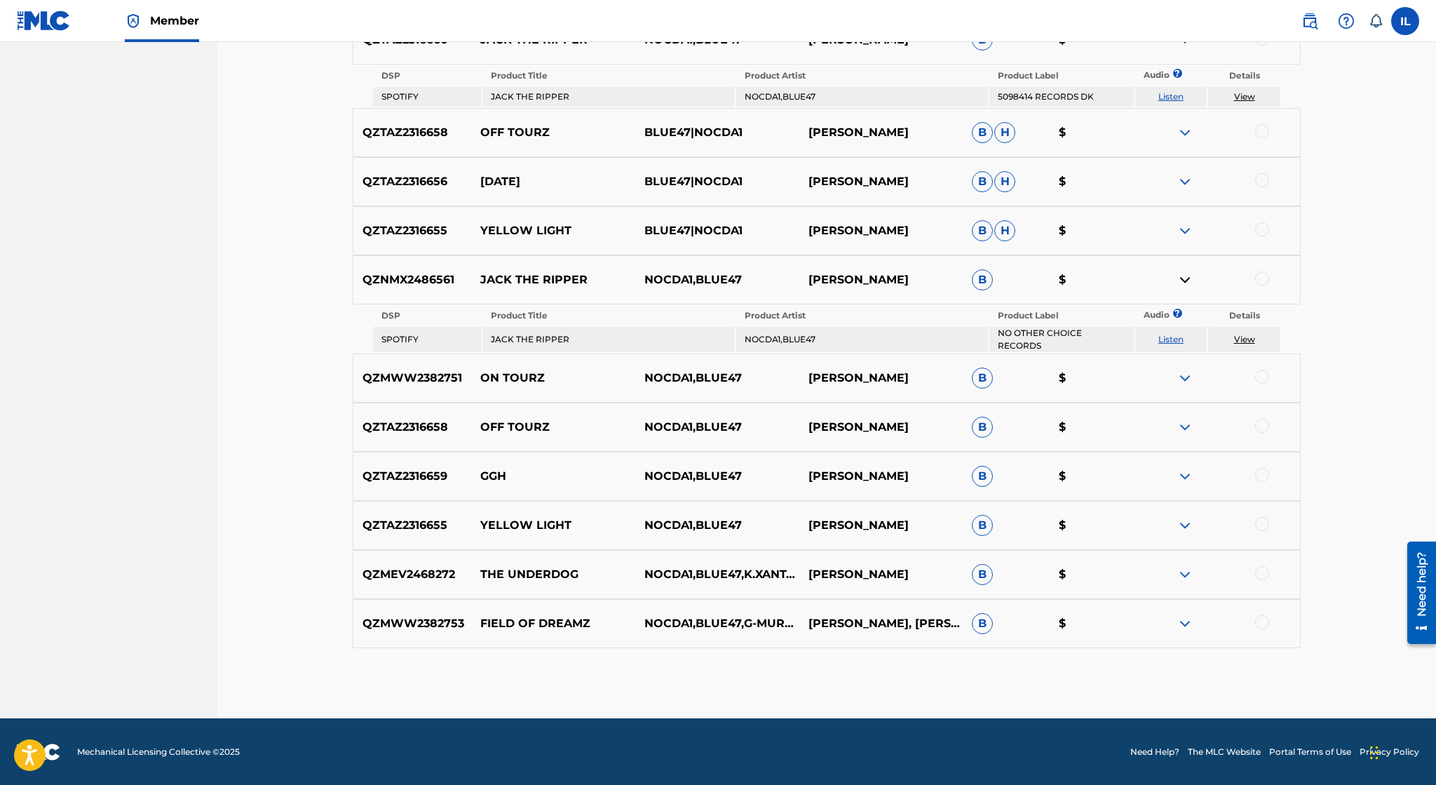
click at [1186, 280] on img at bounding box center [1185, 279] width 17 height 17
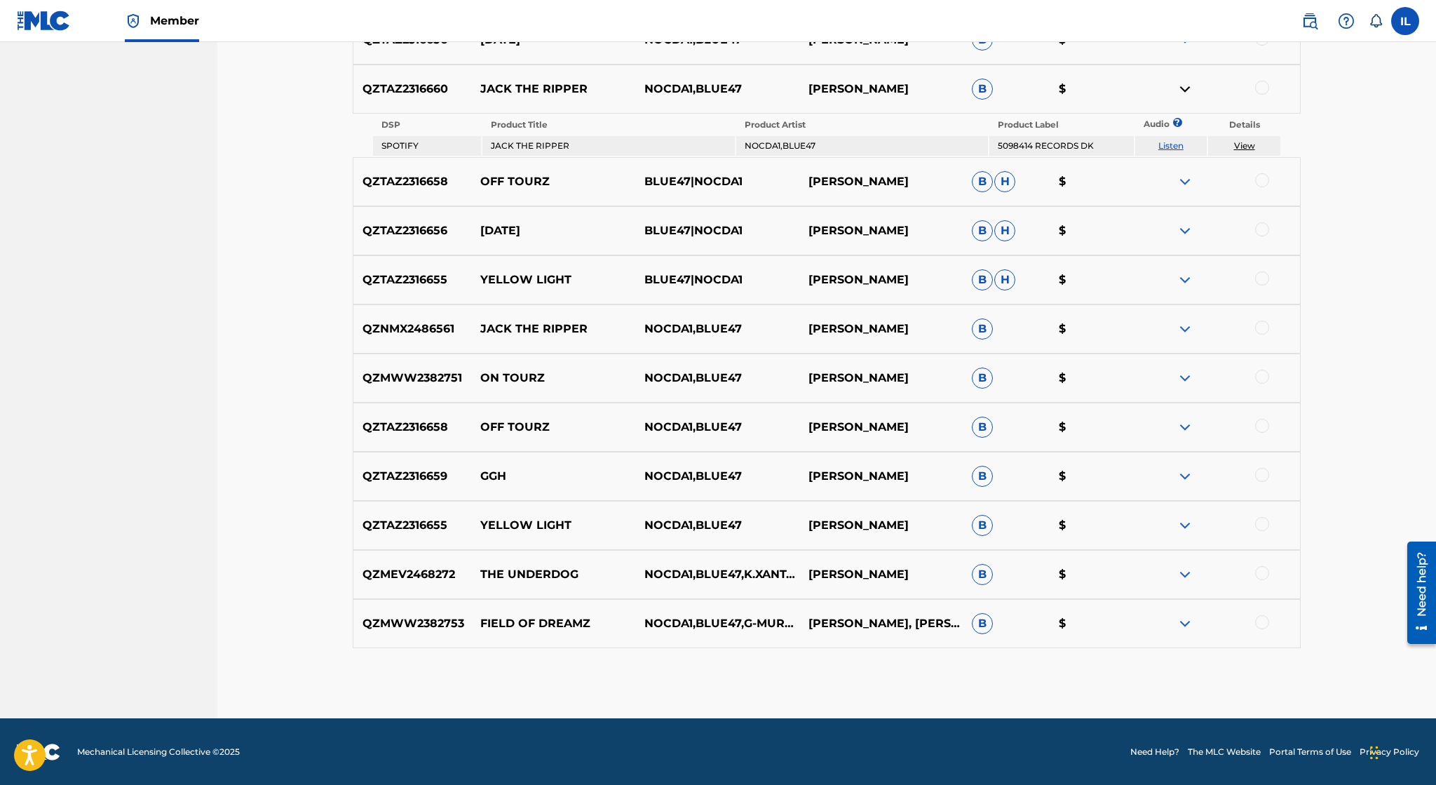
click at [1184, 86] on img at bounding box center [1185, 89] width 17 height 17
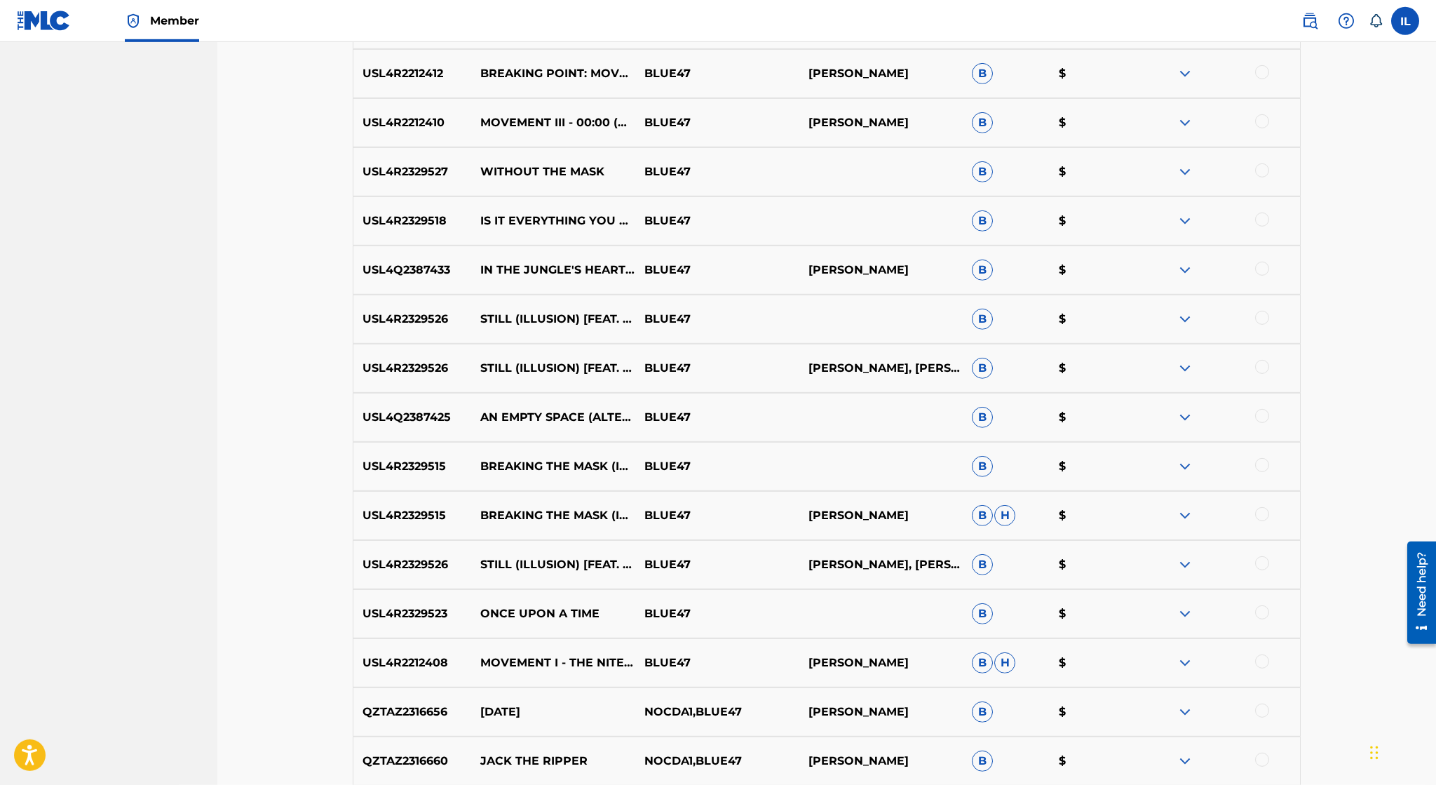
scroll to position [2639, 0]
click at [1182, 372] on img at bounding box center [1185, 368] width 17 height 17
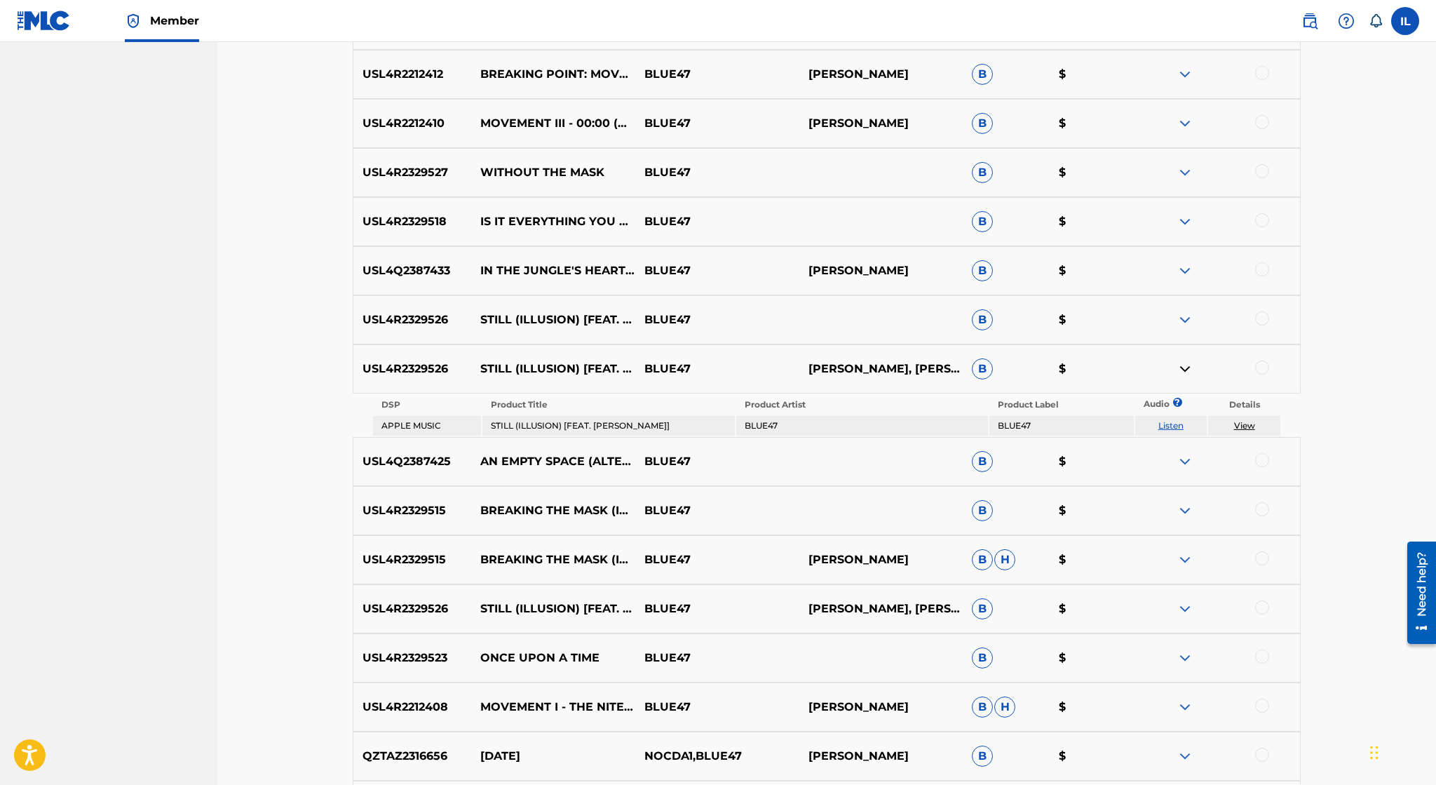
click at [1182, 372] on img at bounding box center [1185, 368] width 17 height 17
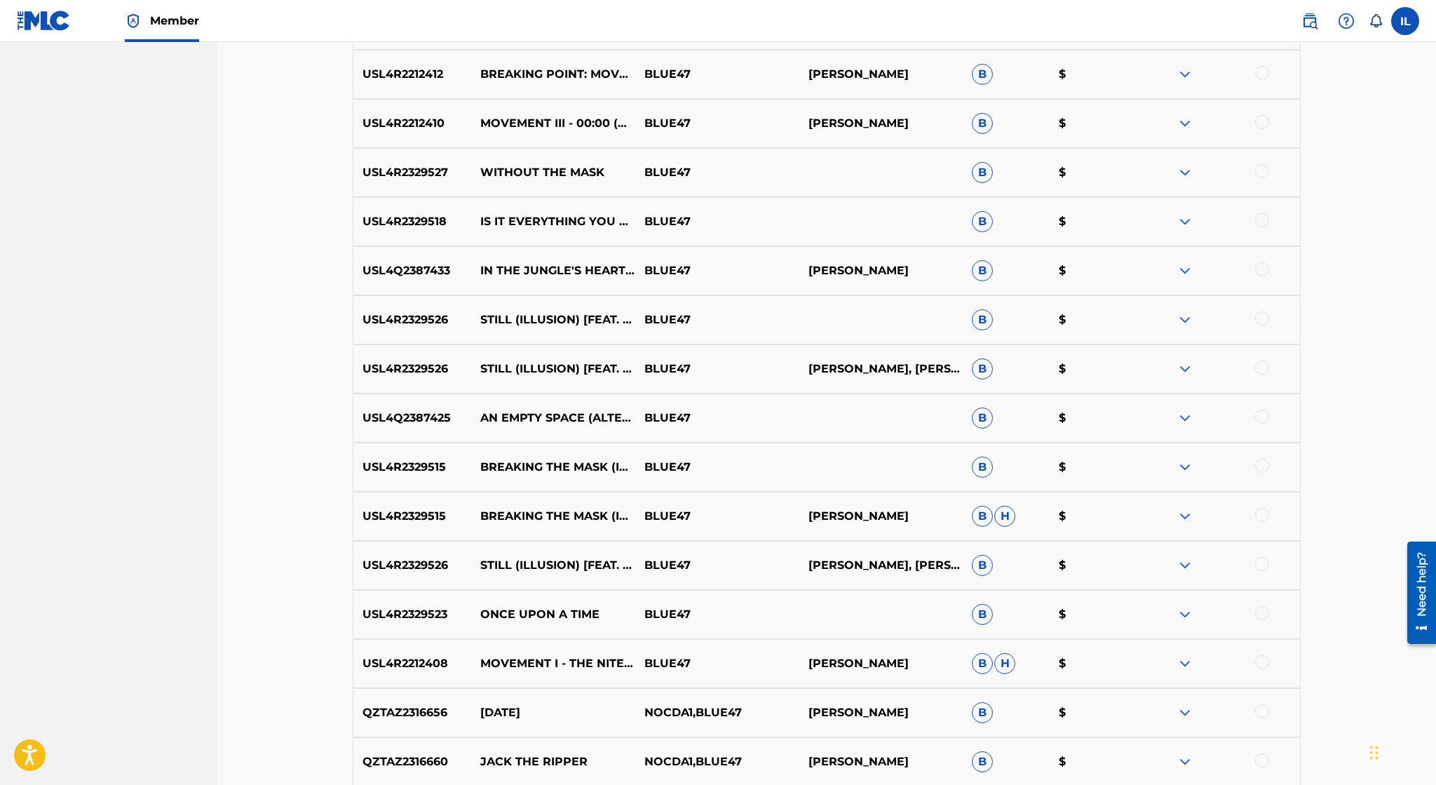
click at [1182, 372] on img at bounding box center [1185, 368] width 17 height 17
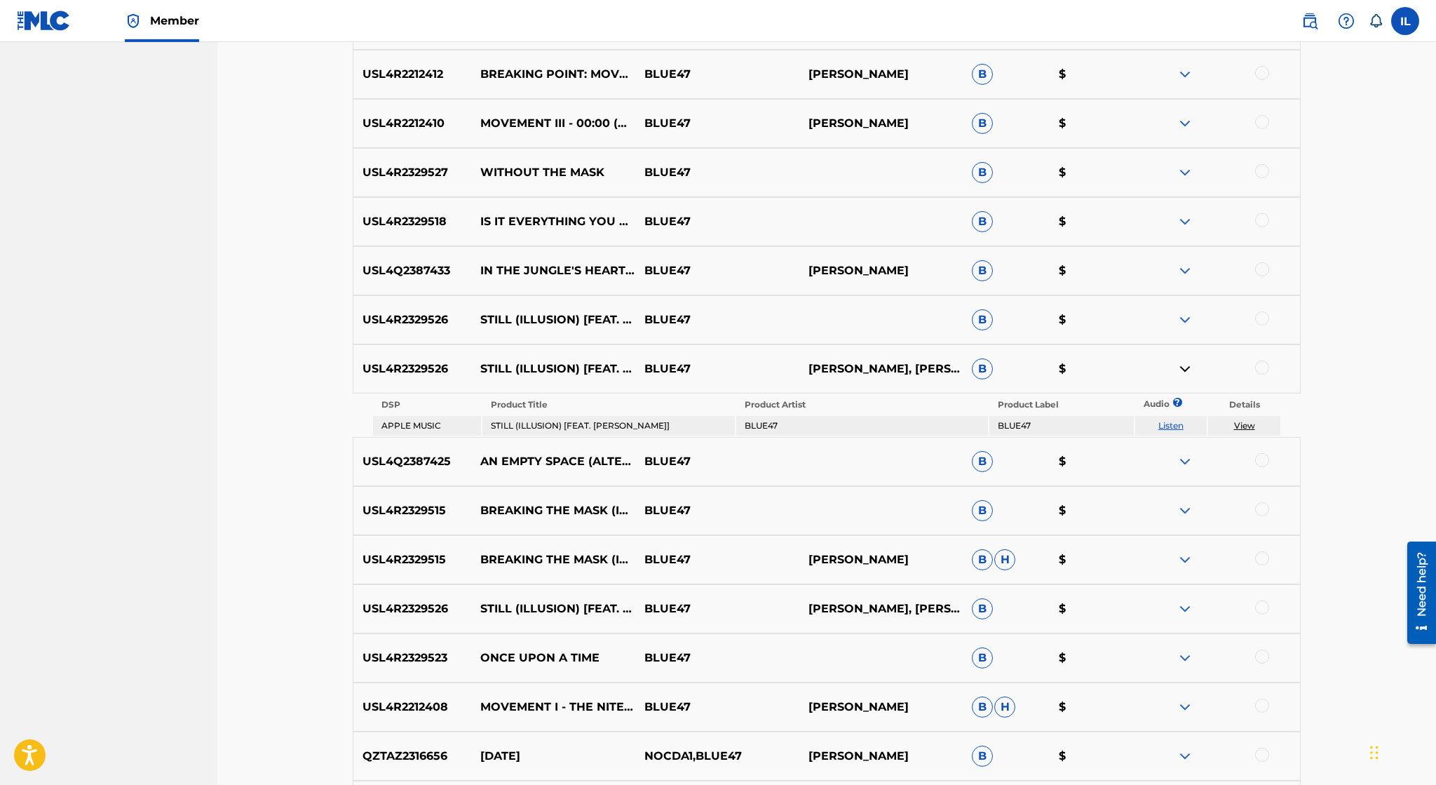
click at [1252, 428] on link "View" at bounding box center [1244, 425] width 21 height 11
click at [1250, 426] on link "View" at bounding box center [1244, 425] width 21 height 11
click at [1189, 370] on img at bounding box center [1185, 368] width 17 height 17
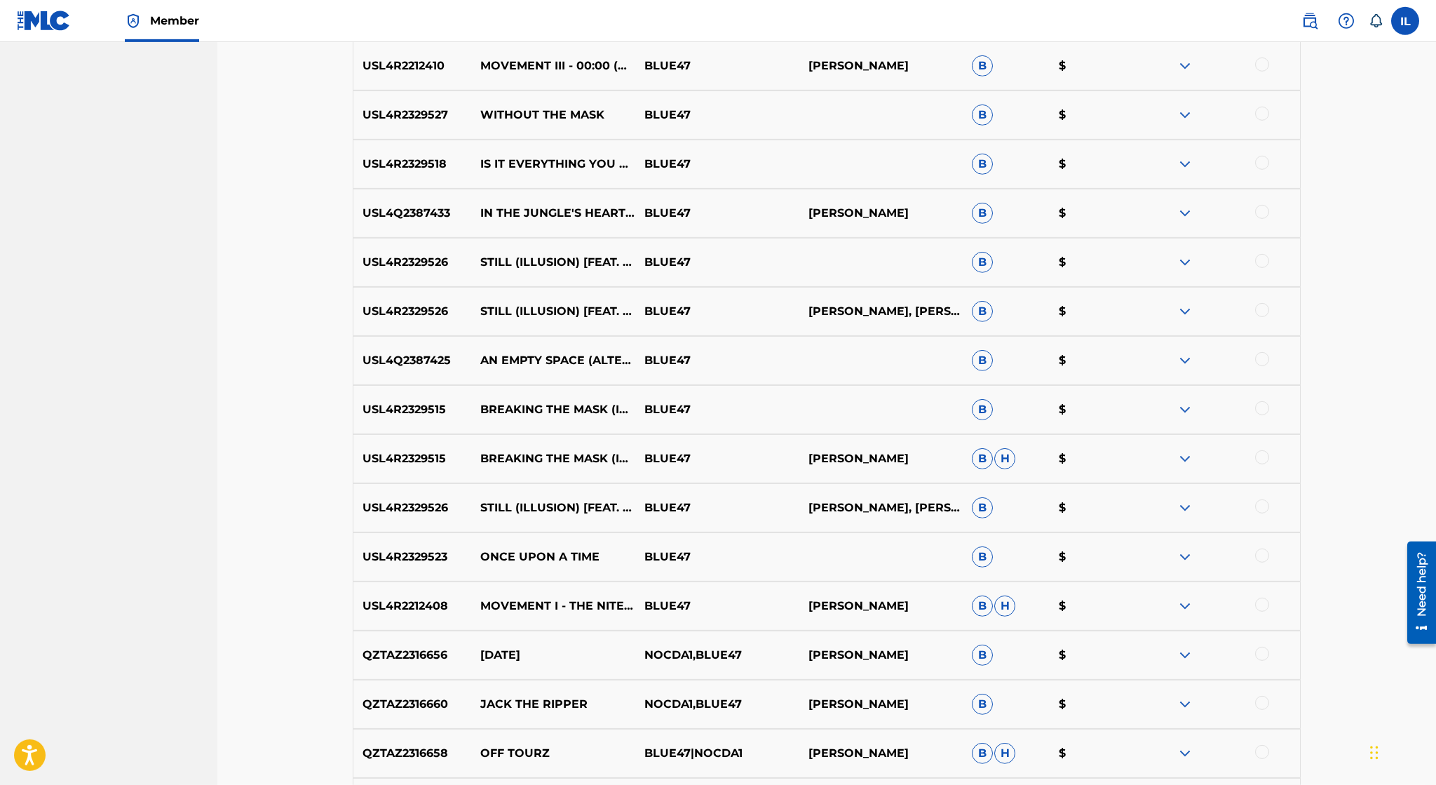
scroll to position [2697, 0]
click at [1188, 509] on img at bounding box center [1185, 507] width 17 height 17
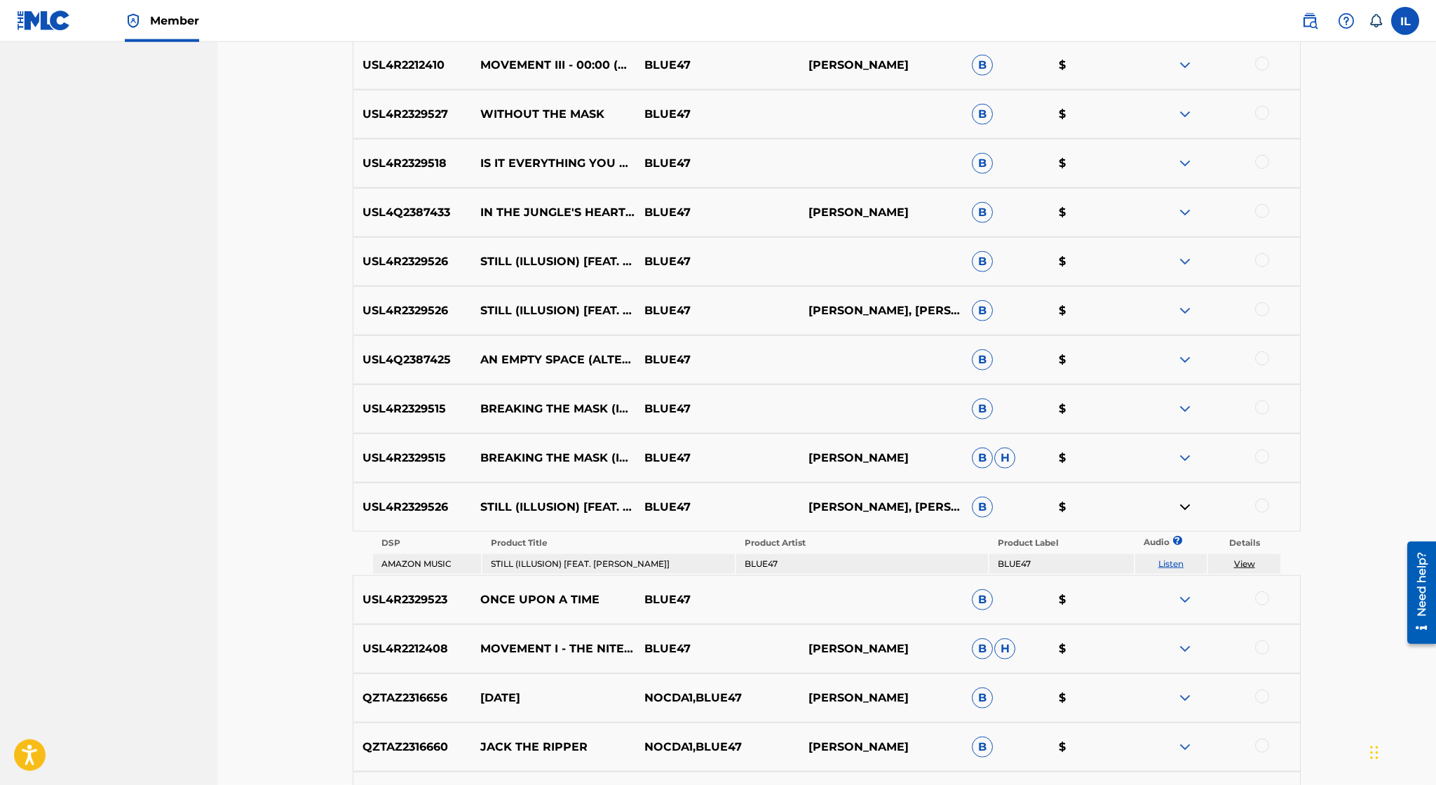
drag, startPoint x: 1242, startPoint y: 557, endPoint x: 1242, endPoint y: 569, distance: 11.9
click at [1242, 569] on td "View" at bounding box center [1244, 564] width 72 height 20
click at [1242, 569] on link "View" at bounding box center [1244, 563] width 21 height 11
click at [1248, 564] on link "View" at bounding box center [1244, 563] width 21 height 11
click at [1239, 564] on link "View" at bounding box center [1244, 563] width 21 height 11
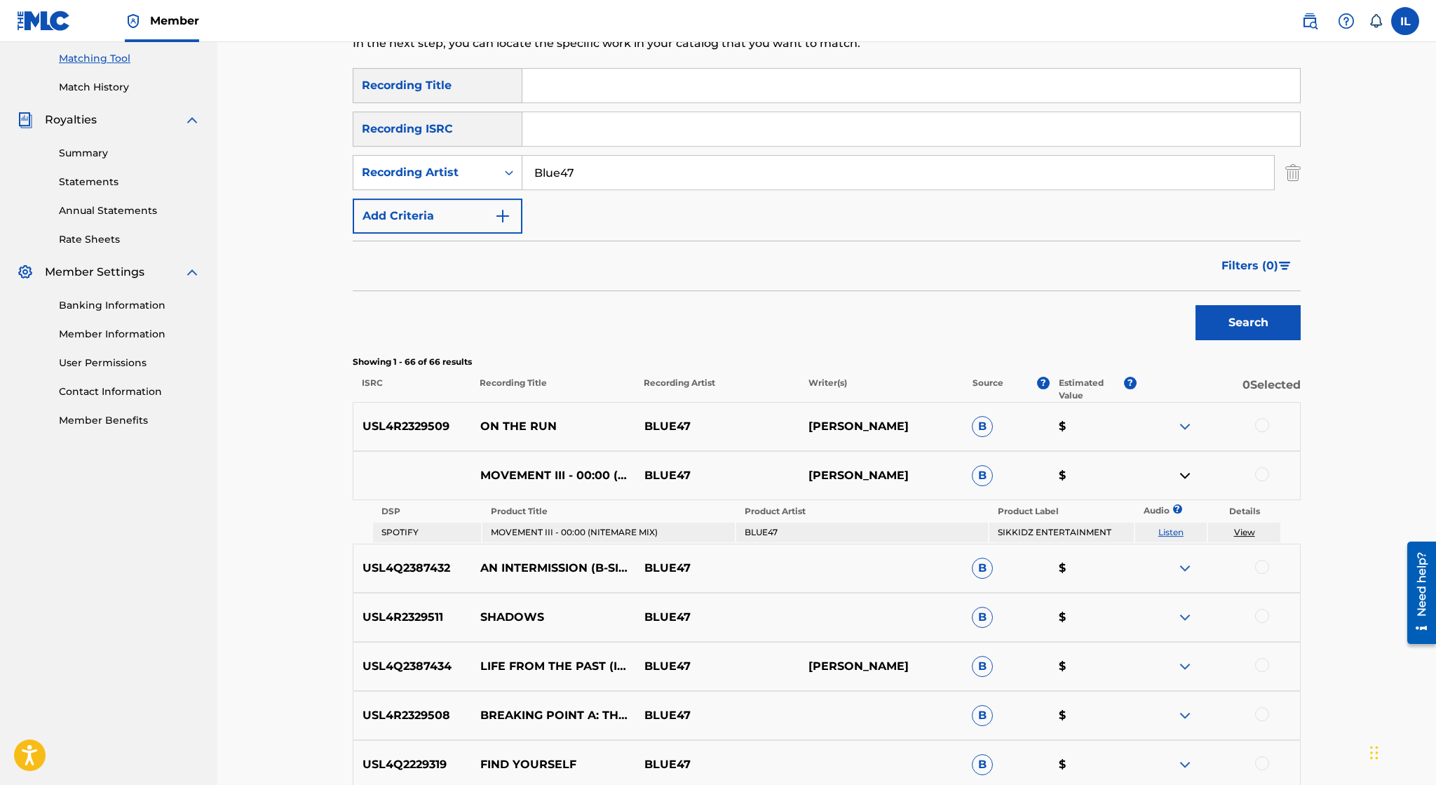
scroll to position [161, 0]
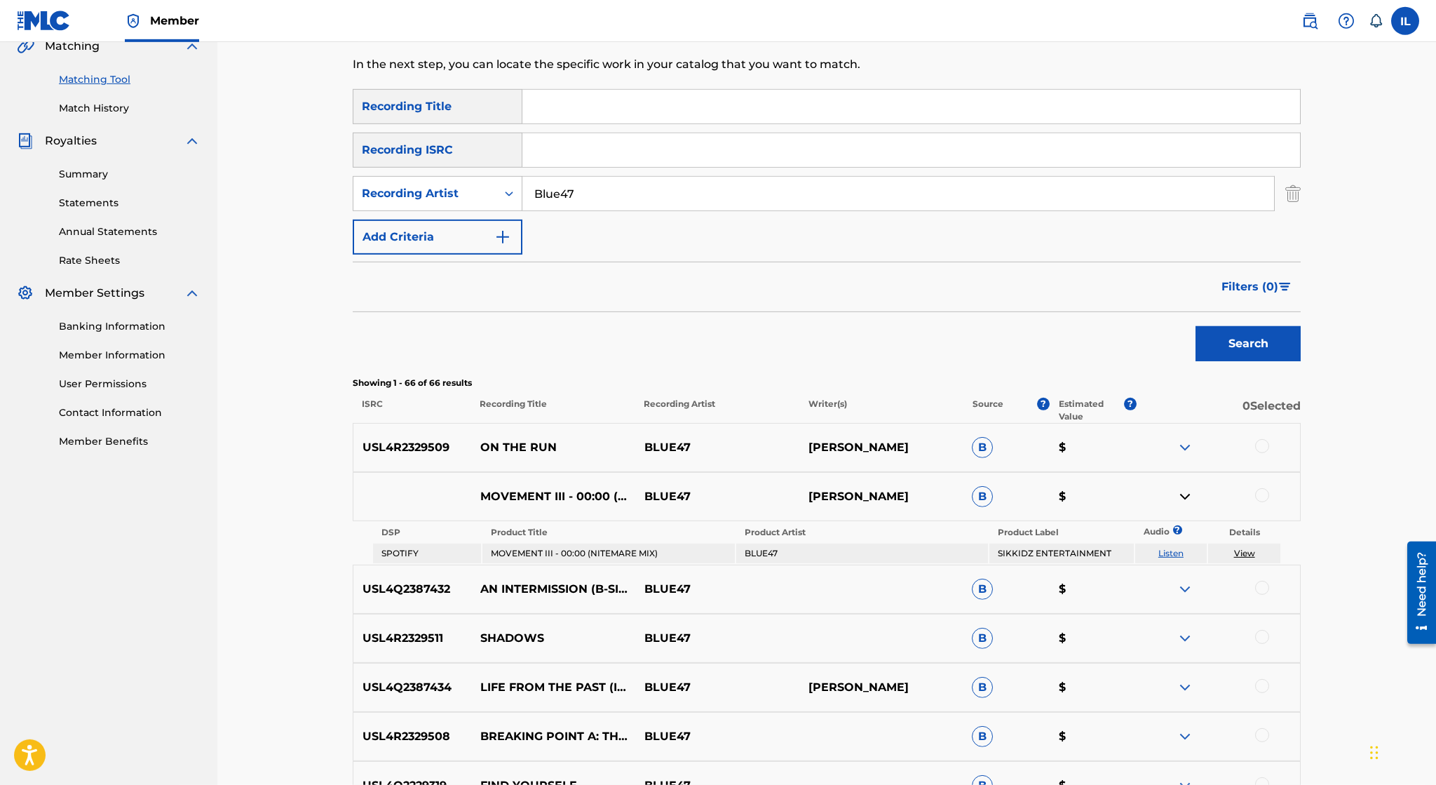
click at [1249, 553] on link "View" at bounding box center [1244, 553] width 21 height 11
click at [1186, 495] on img at bounding box center [1185, 496] width 17 height 17
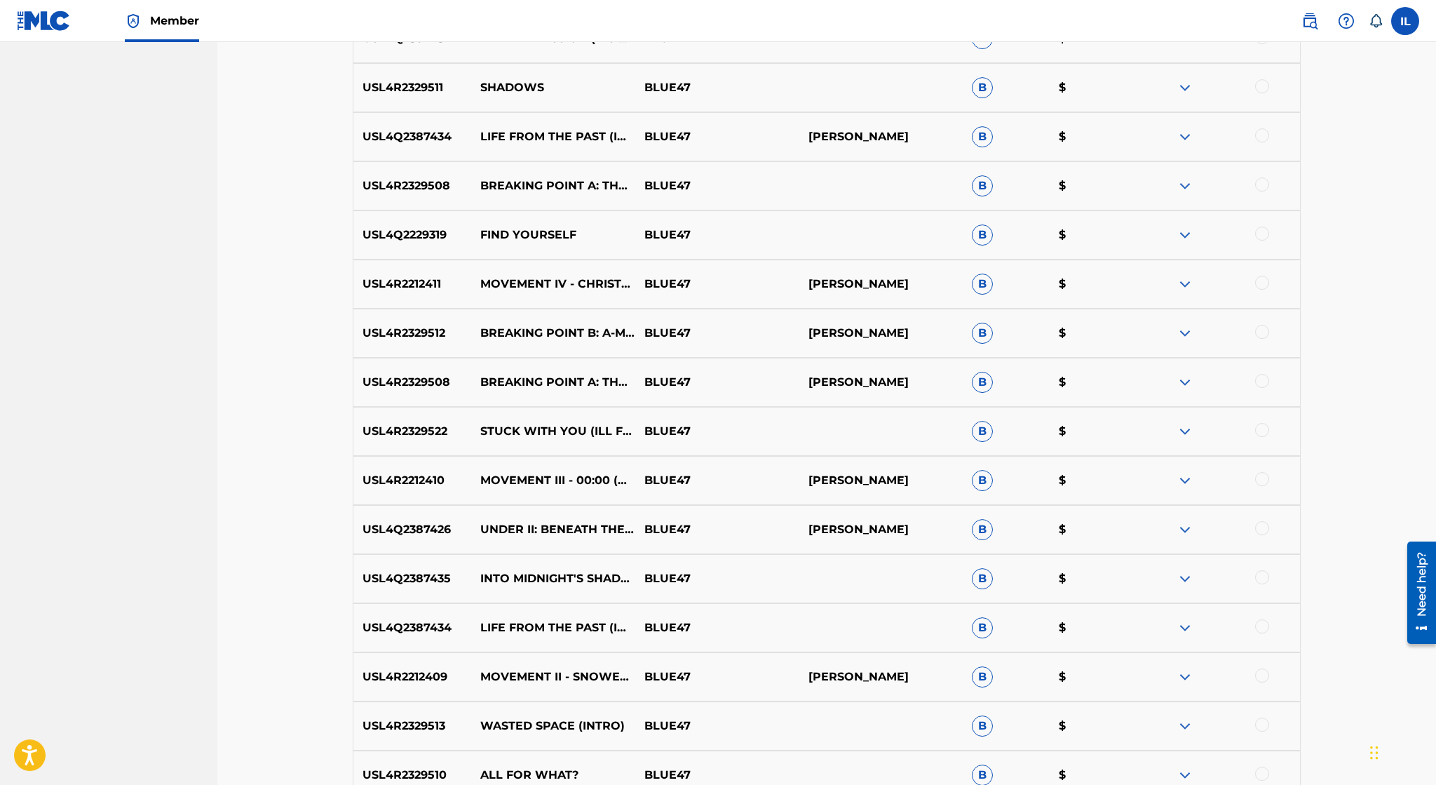
scroll to position [670, 0]
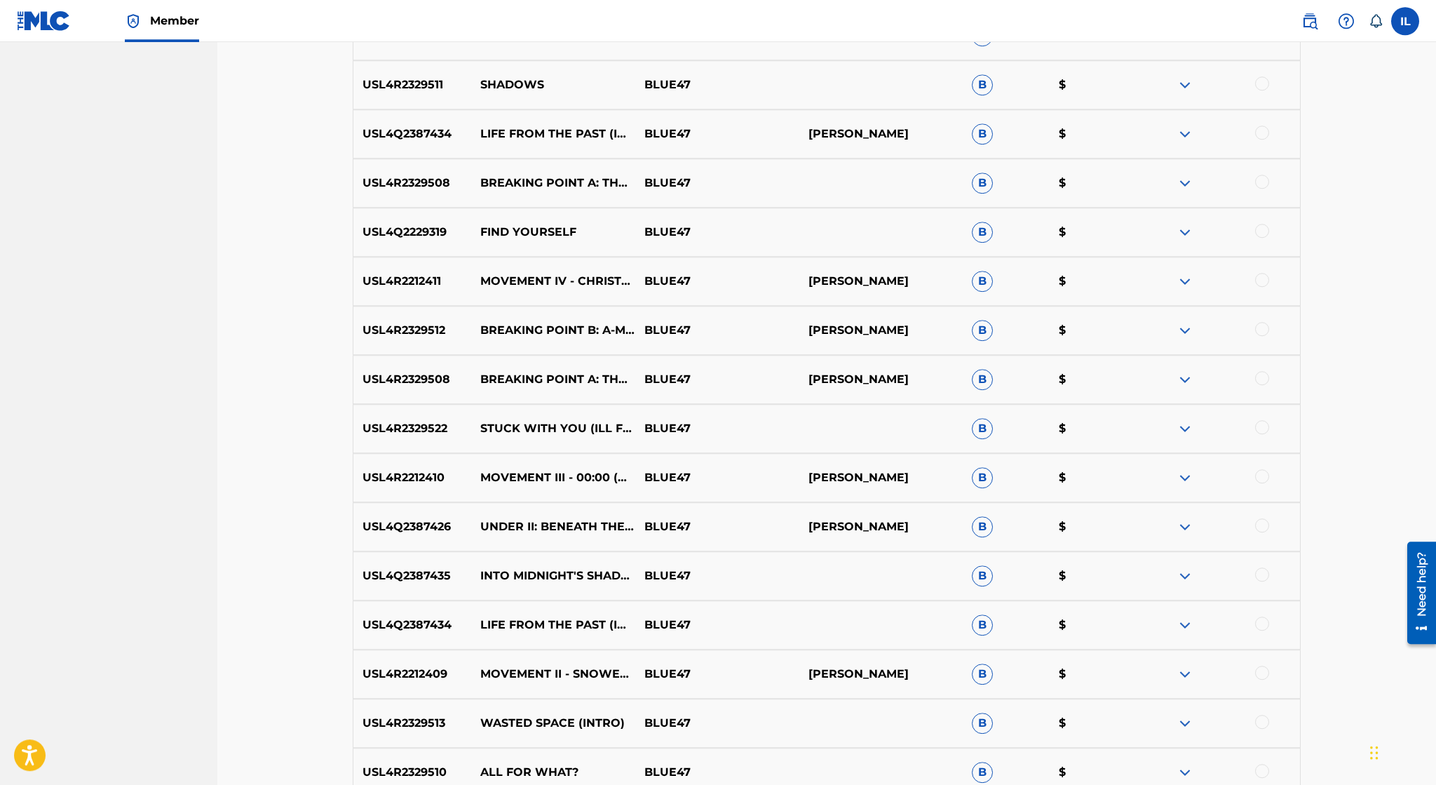
click at [1180, 480] on img at bounding box center [1185, 477] width 17 height 17
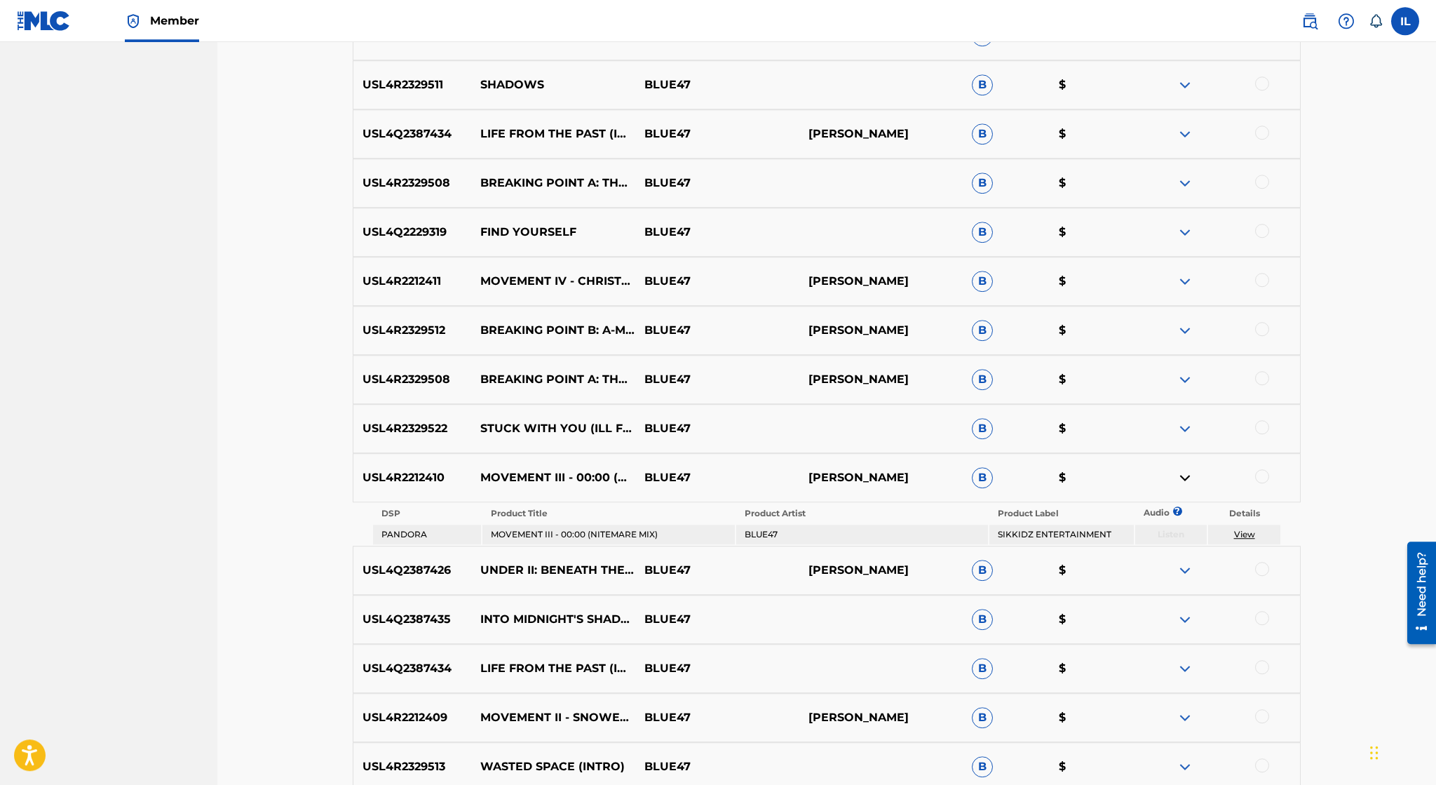
click at [1238, 534] on link "View" at bounding box center [1244, 534] width 21 height 11
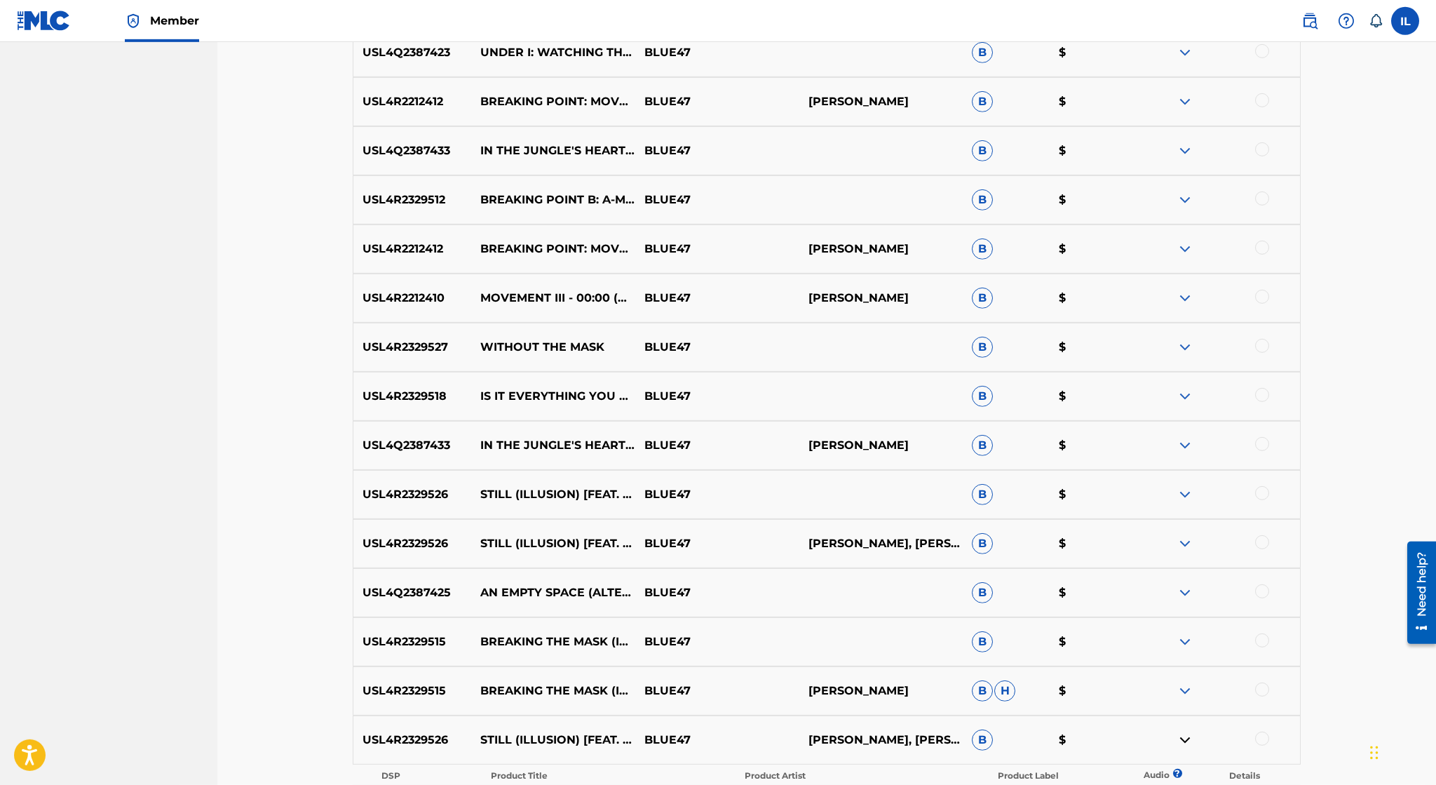
scroll to position [2469, 0]
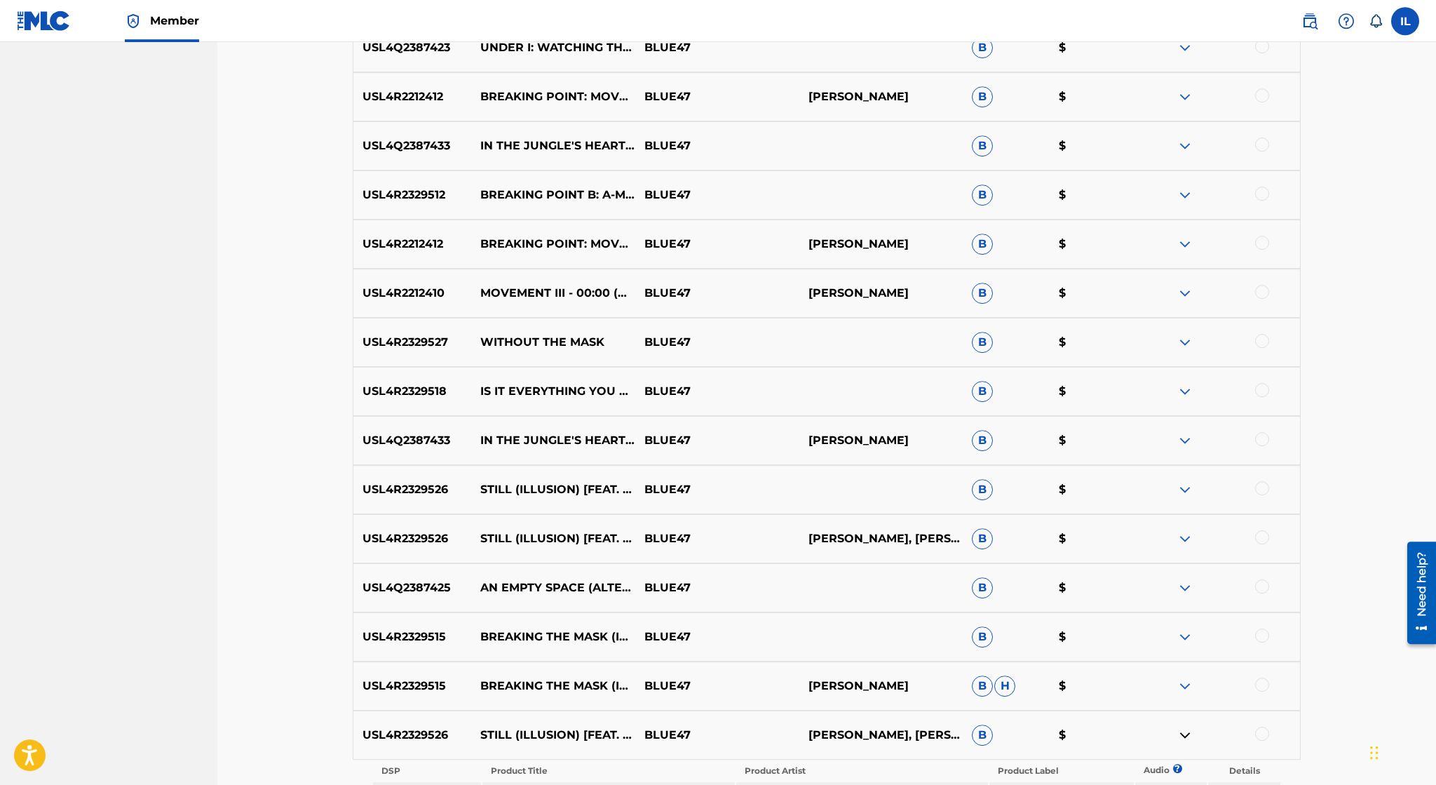
click at [539, 293] on p "MOVEMENT III - 00:00 (NITEMARE MIX)" at bounding box center [553, 293] width 164 height 17
click at [1175, 291] on div at bounding box center [1218, 293] width 164 height 17
click at [1182, 291] on img at bounding box center [1185, 293] width 17 height 17
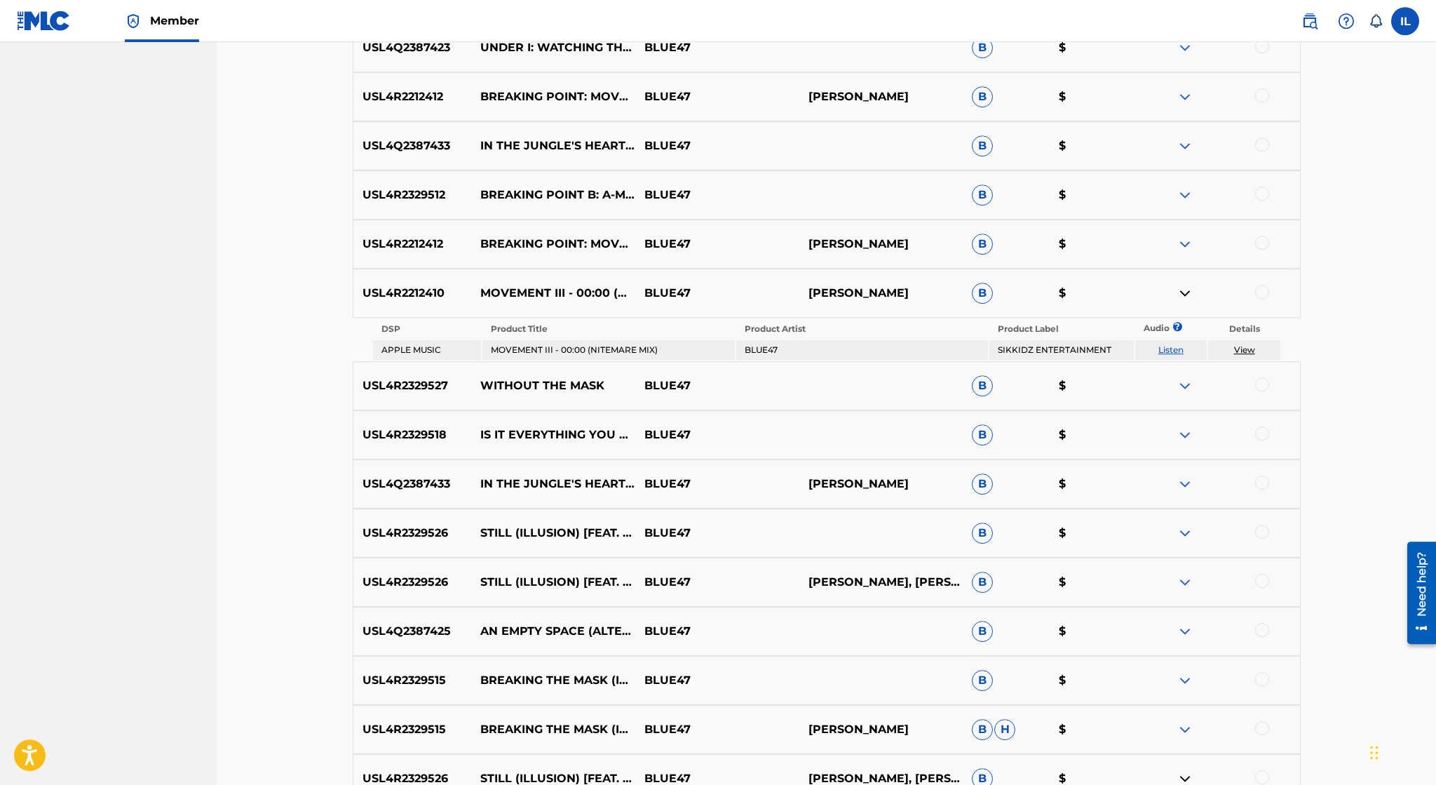
click at [1246, 351] on link "View" at bounding box center [1244, 349] width 21 height 11
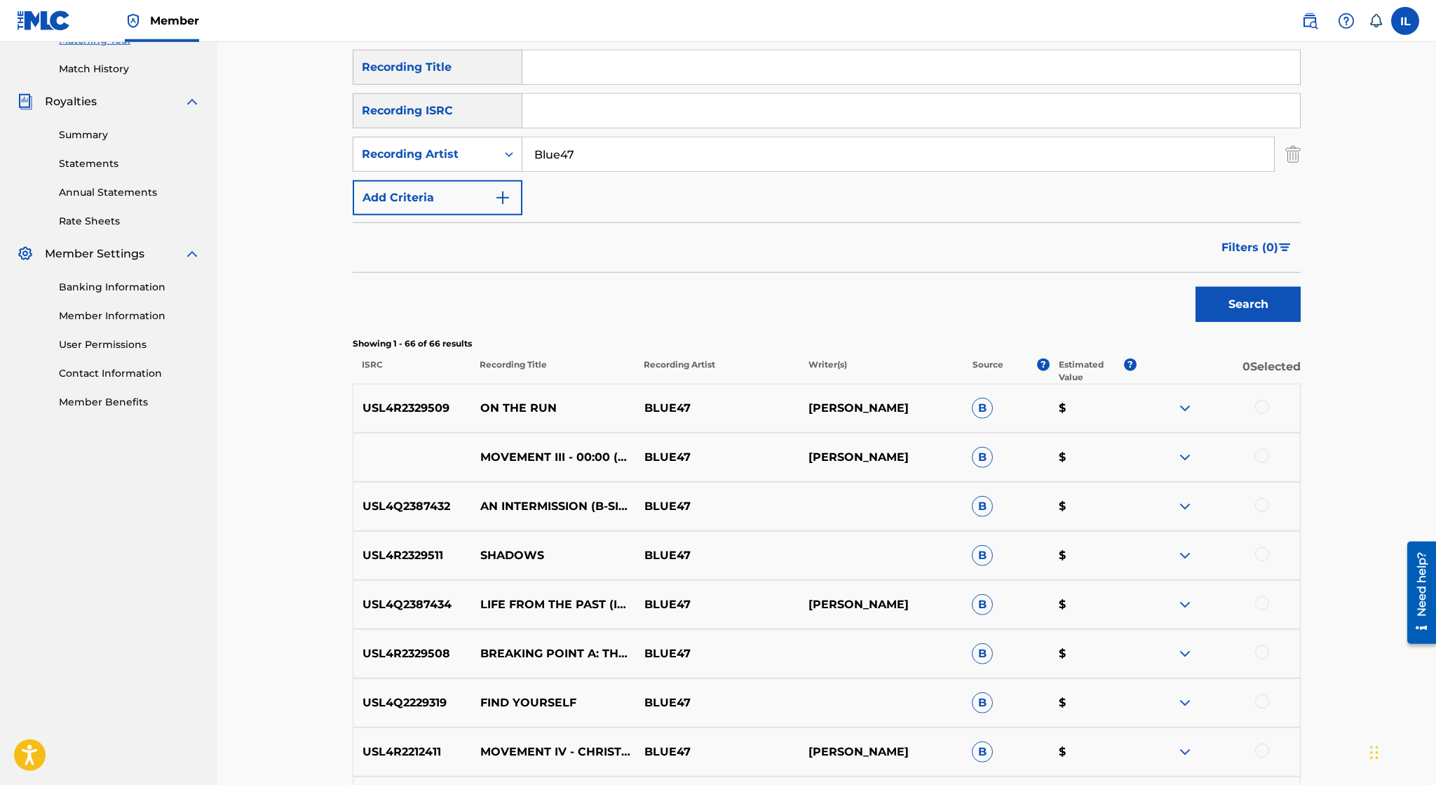
scroll to position [0, 0]
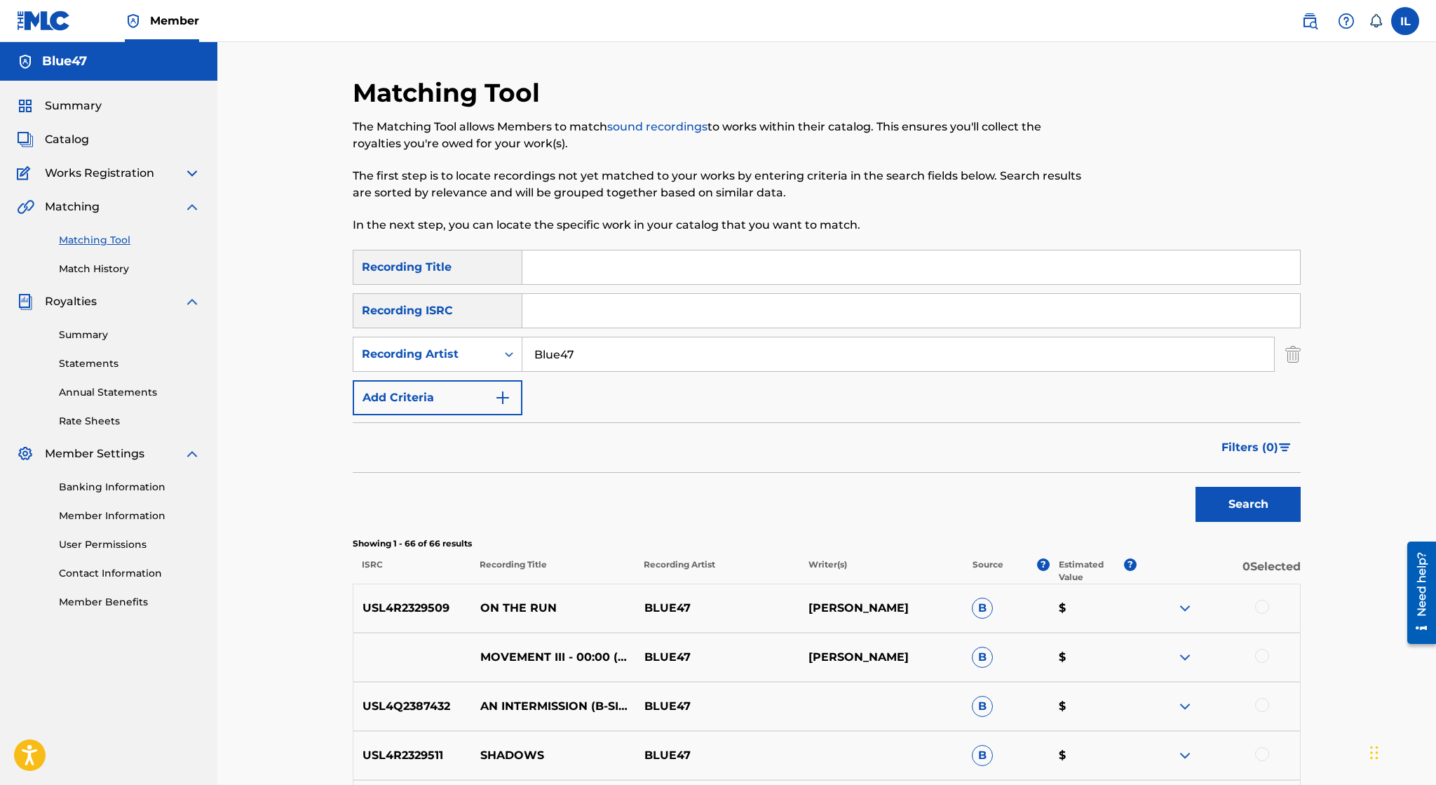
drag, startPoint x: 628, startPoint y: 287, endPoint x: 633, endPoint y: 266, distance: 20.8
click at [633, 266] on div "SearchWithCriteriad1da197d-f15e-4b9f-a1b1-0045641f5987 Recording Title SearchWi…" at bounding box center [827, 332] width 948 height 165
click at [633, 266] on input "Search Form" at bounding box center [911, 267] width 778 height 34
type input "Movement III"
click at [1196, 487] on button "Search" at bounding box center [1248, 504] width 105 height 35
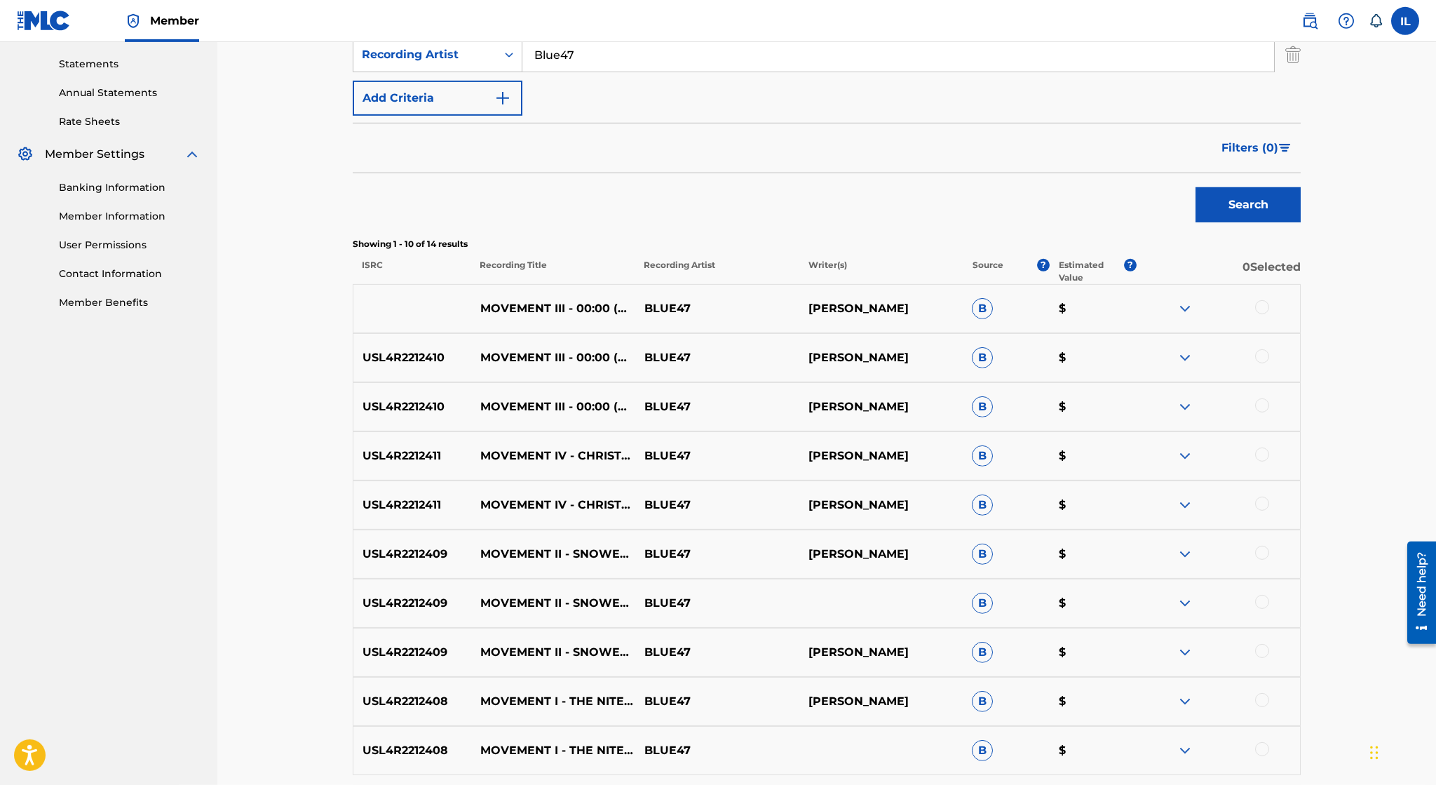
scroll to position [461, 0]
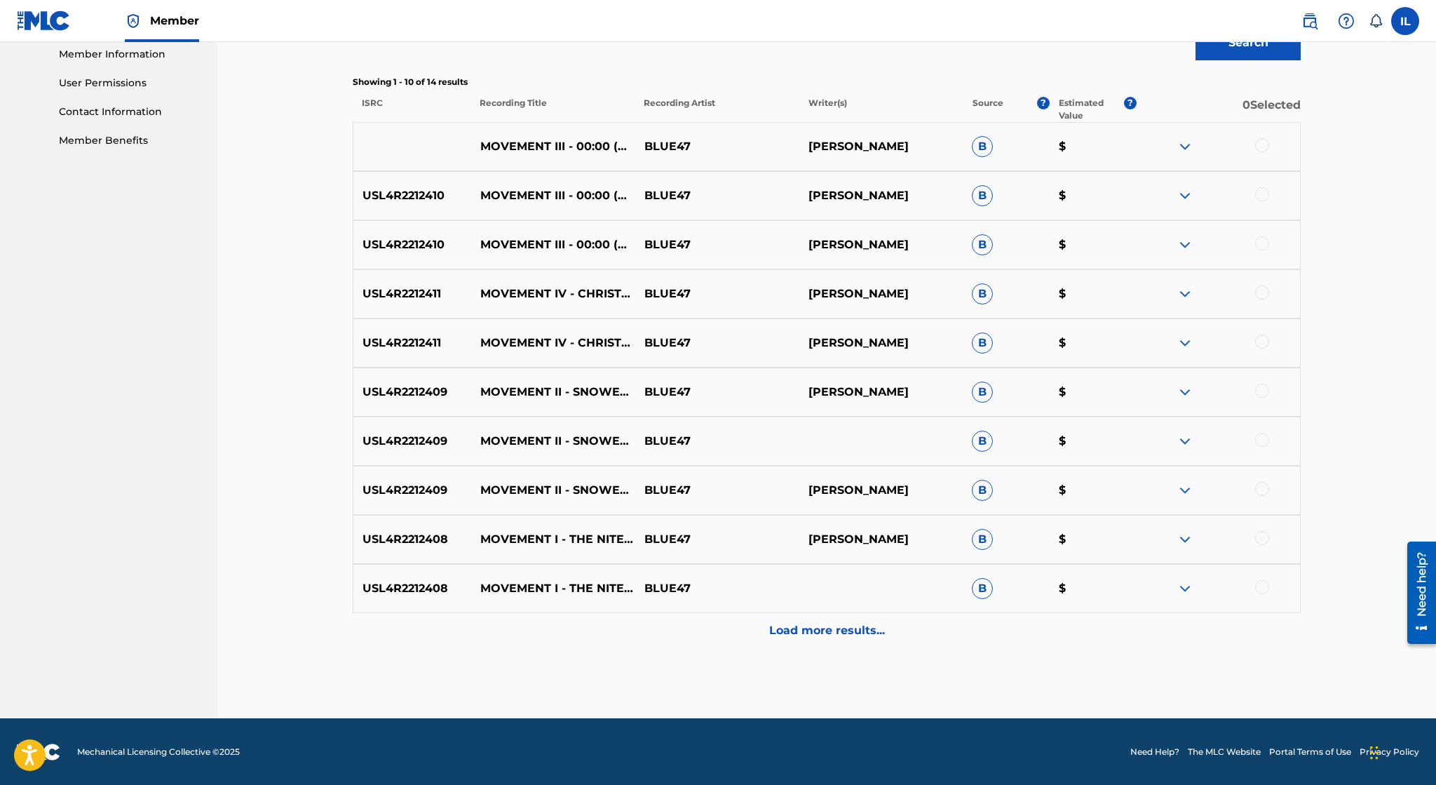
click at [1189, 436] on img at bounding box center [1185, 441] width 17 height 17
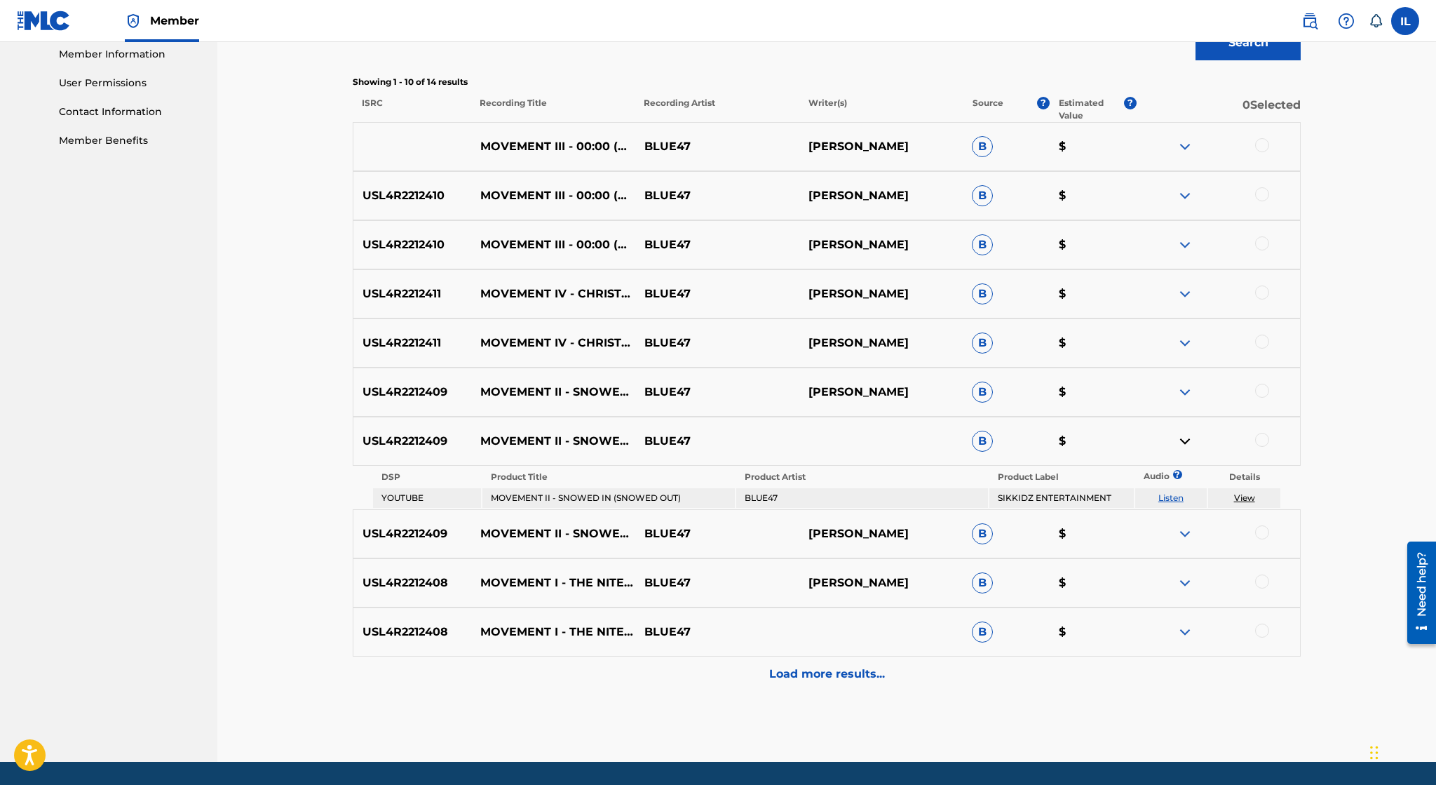
click at [1249, 503] on td "View" at bounding box center [1244, 498] width 72 height 20
click at [1248, 498] on link "View" at bounding box center [1244, 497] width 21 height 11
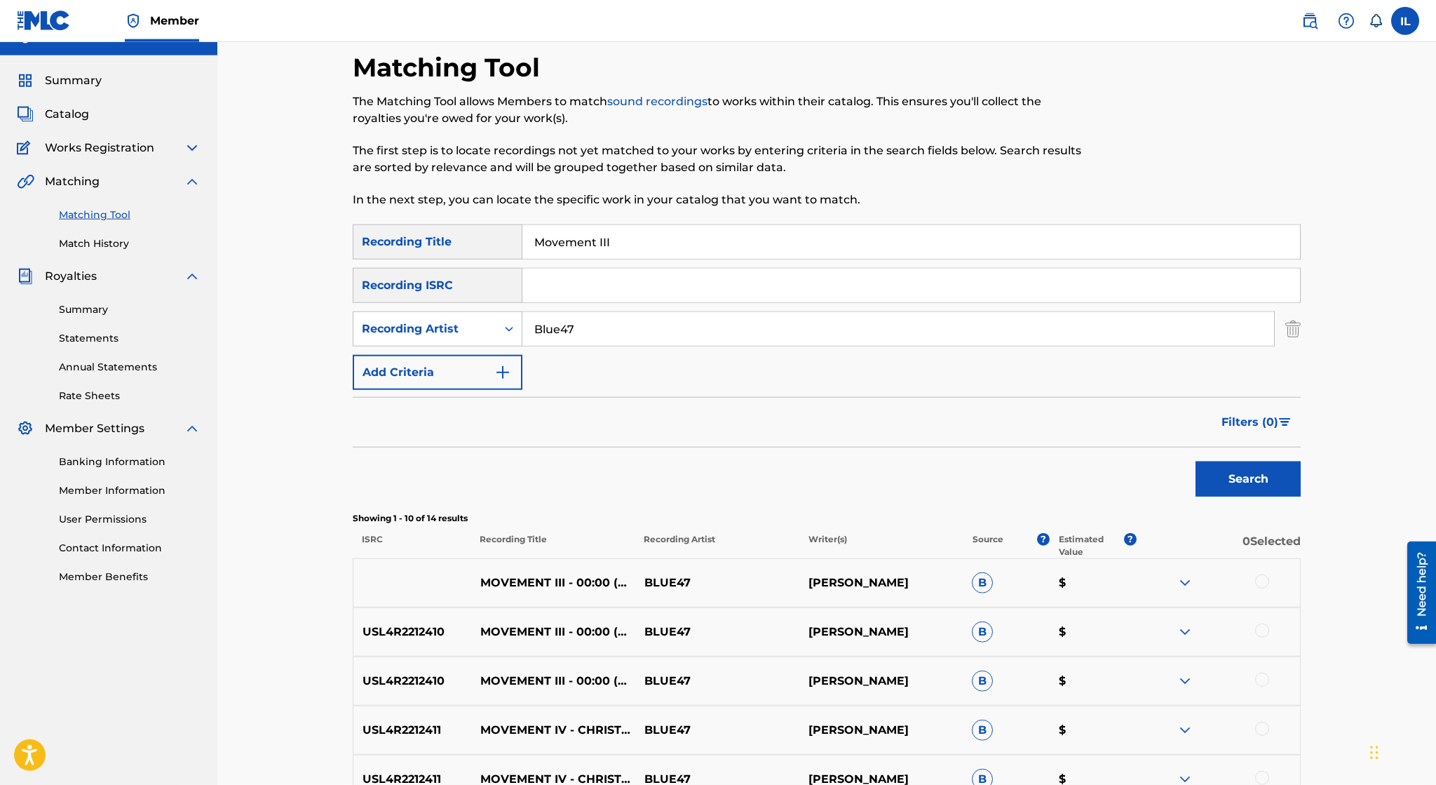
scroll to position [0, 0]
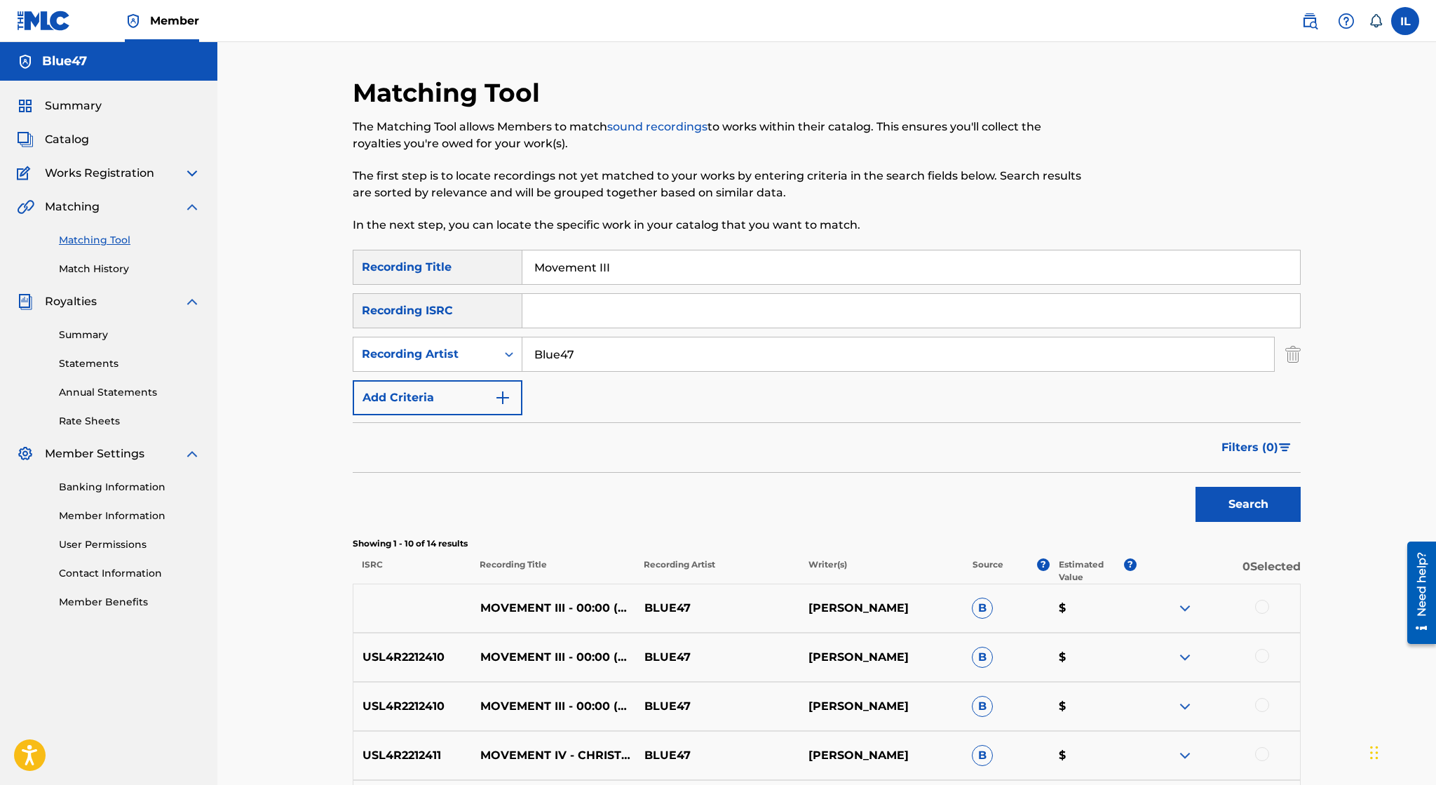
click at [1186, 613] on img at bounding box center [1185, 608] width 17 height 17
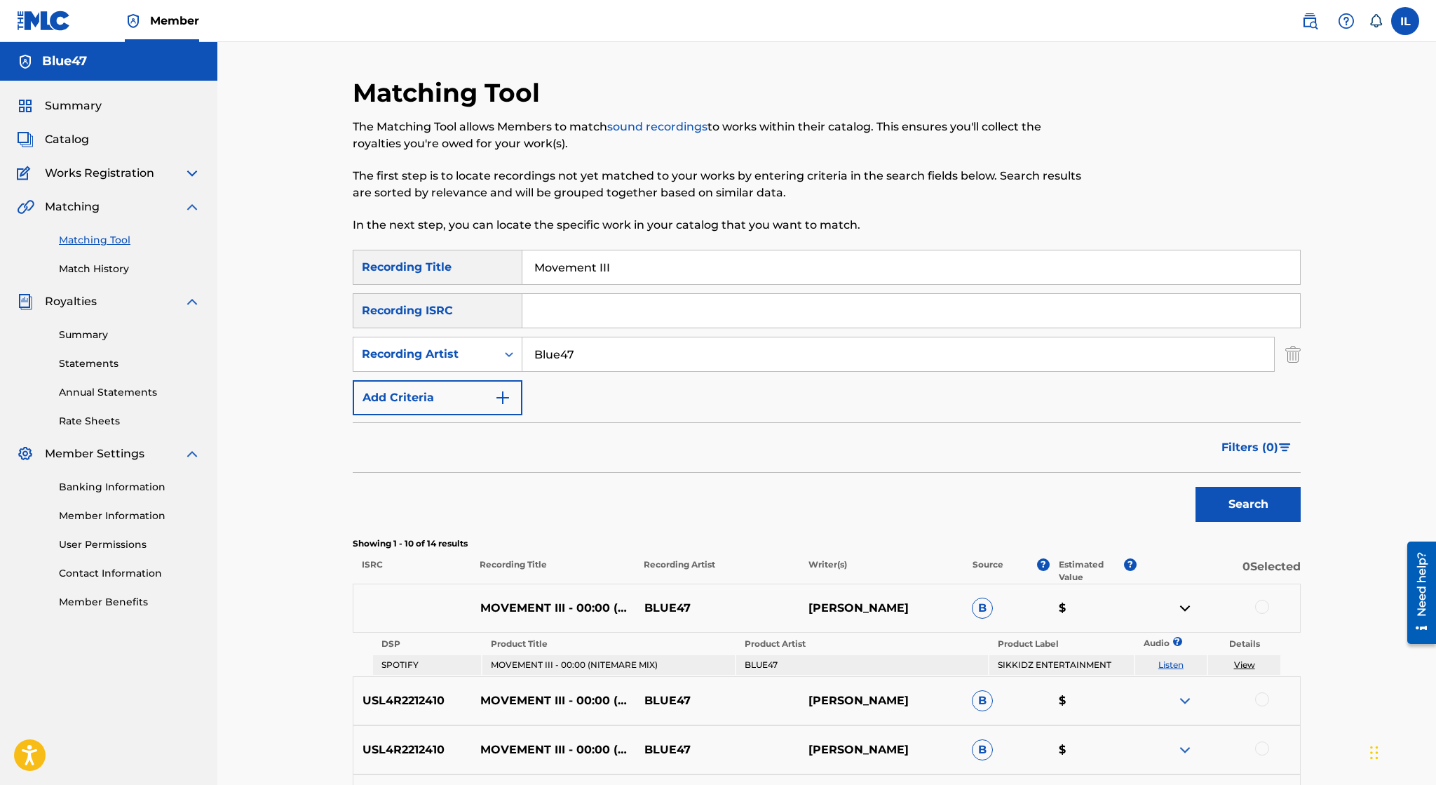
click at [1186, 613] on img at bounding box center [1185, 608] width 17 height 17
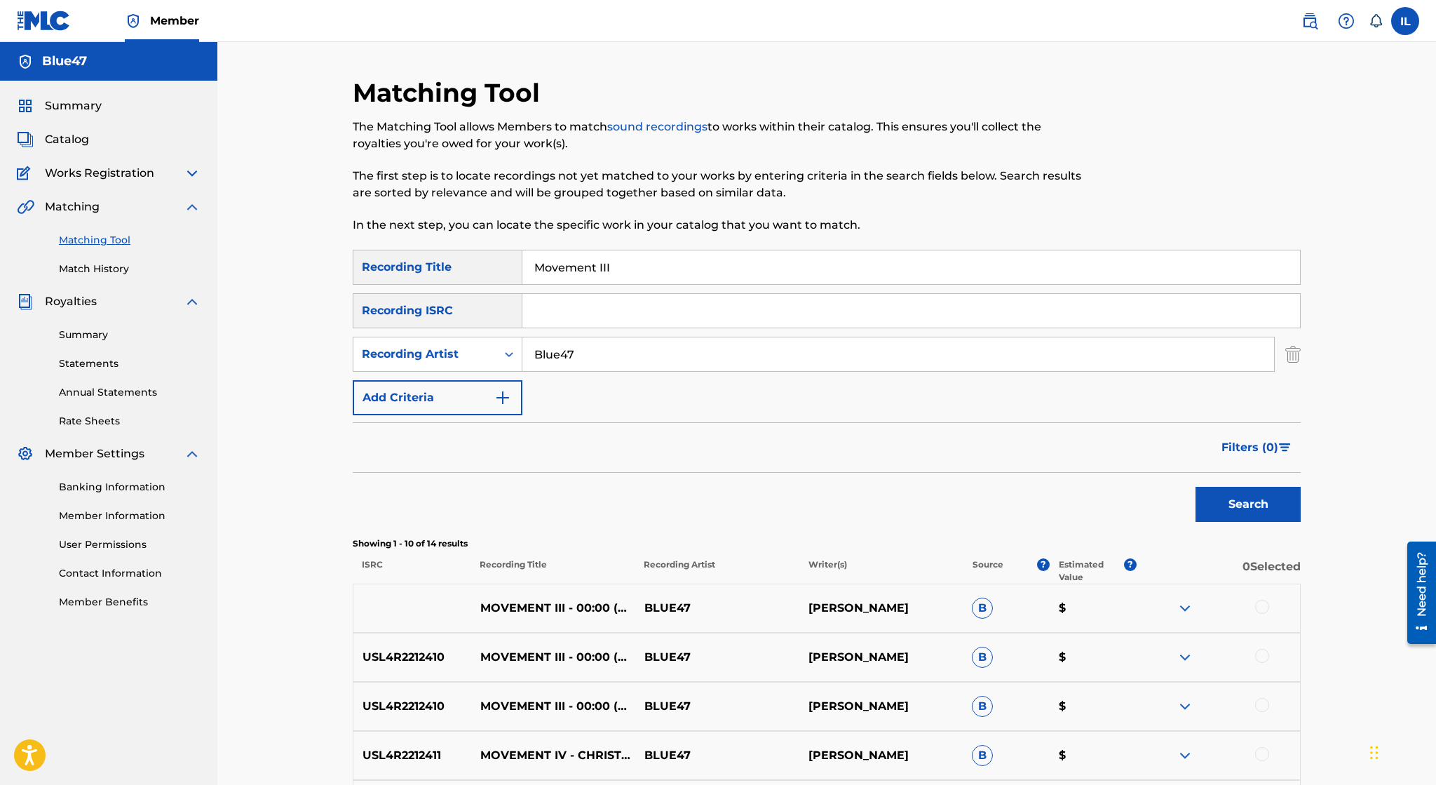
click at [1186, 613] on img at bounding box center [1185, 608] width 17 height 17
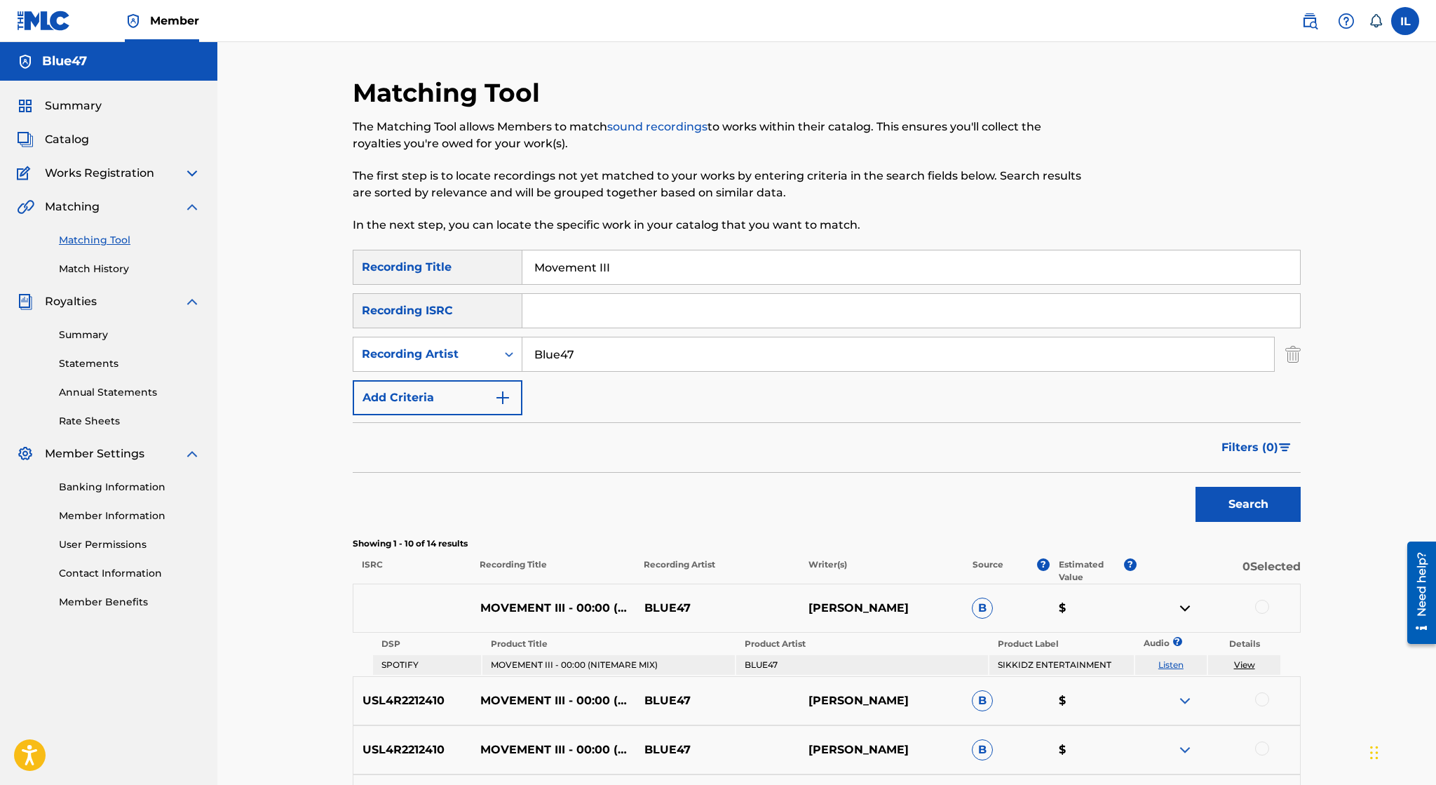
click at [1186, 613] on img at bounding box center [1185, 608] width 17 height 17
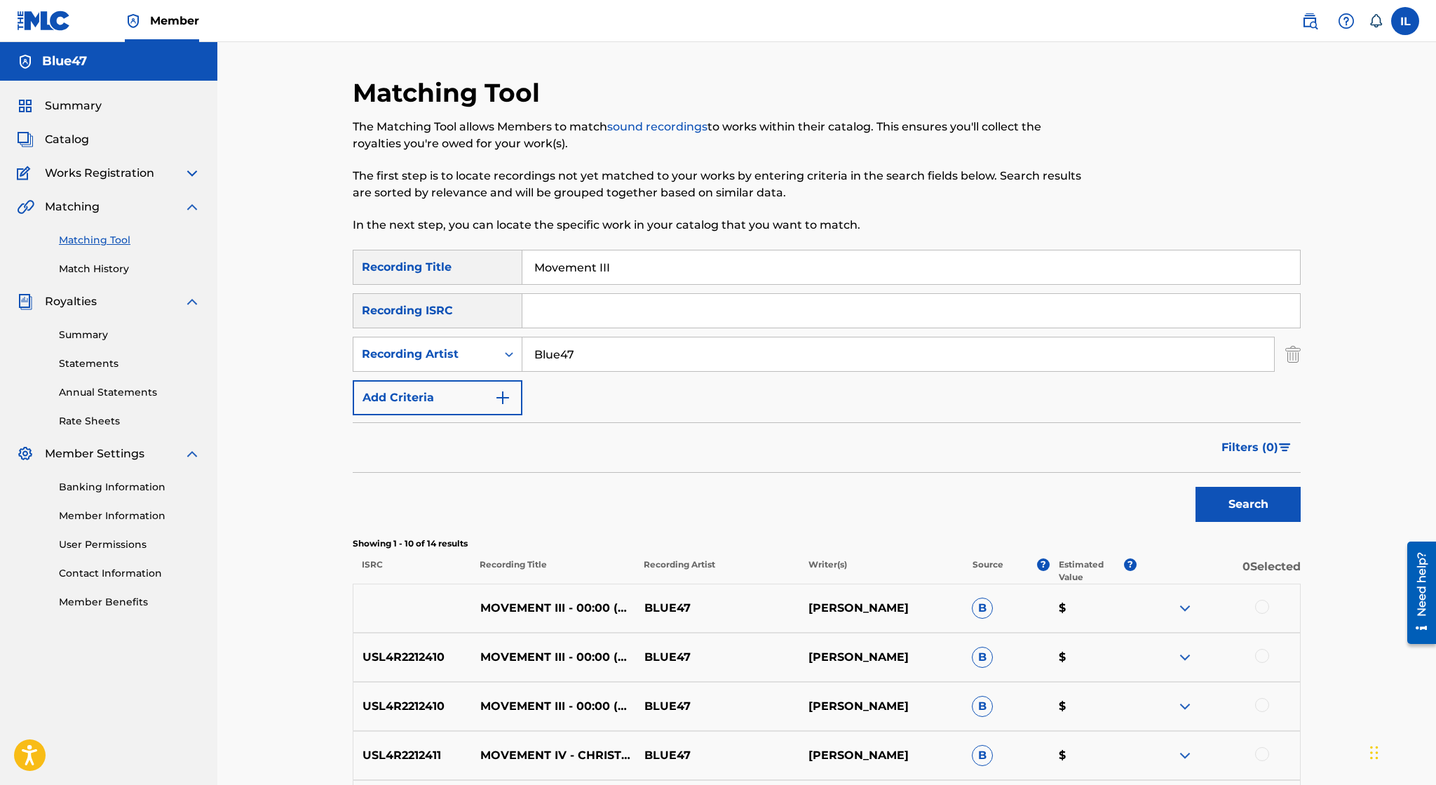
click at [1268, 606] on div at bounding box center [1262, 607] width 14 height 14
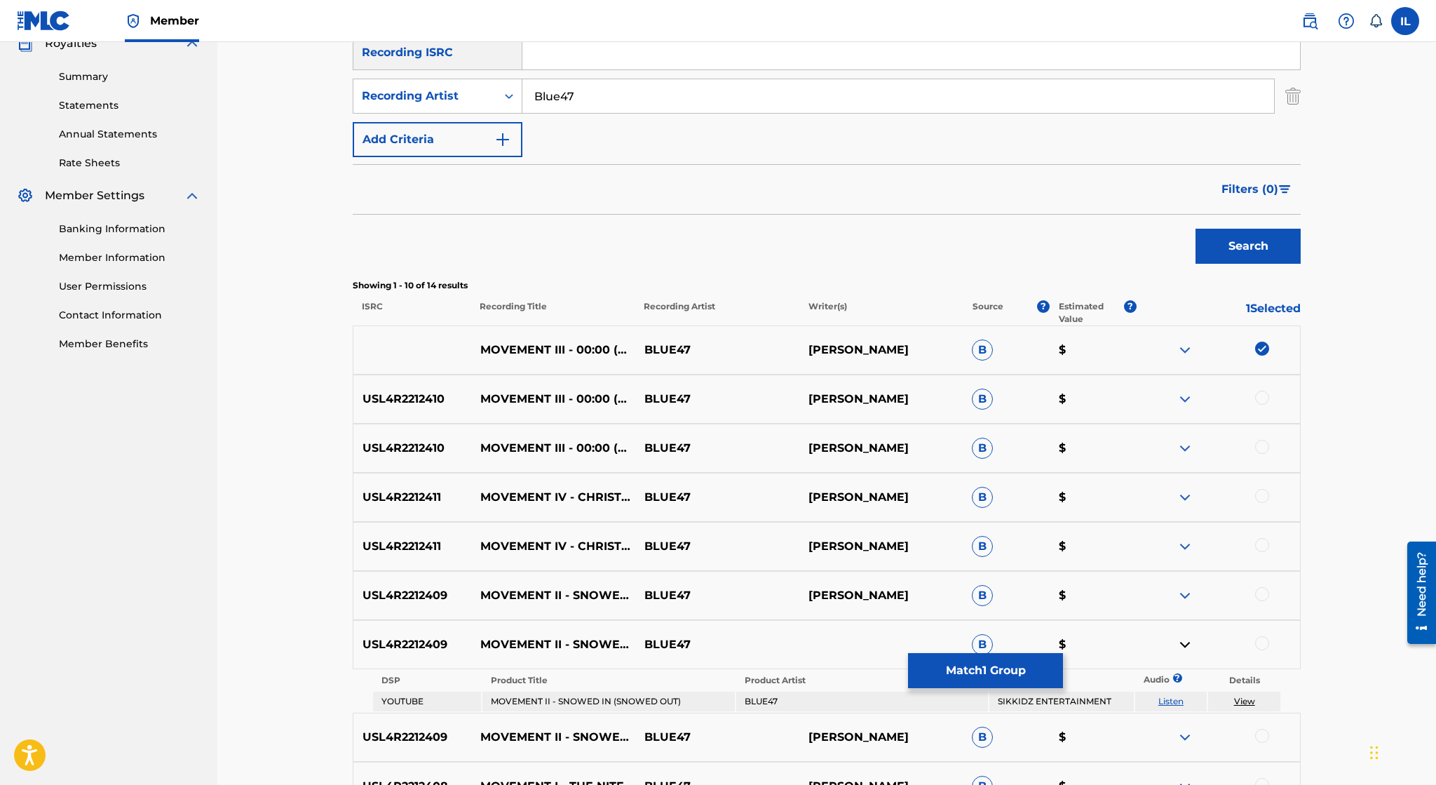
scroll to position [259, 0]
click at [1186, 644] on img at bounding box center [1185, 643] width 17 height 17
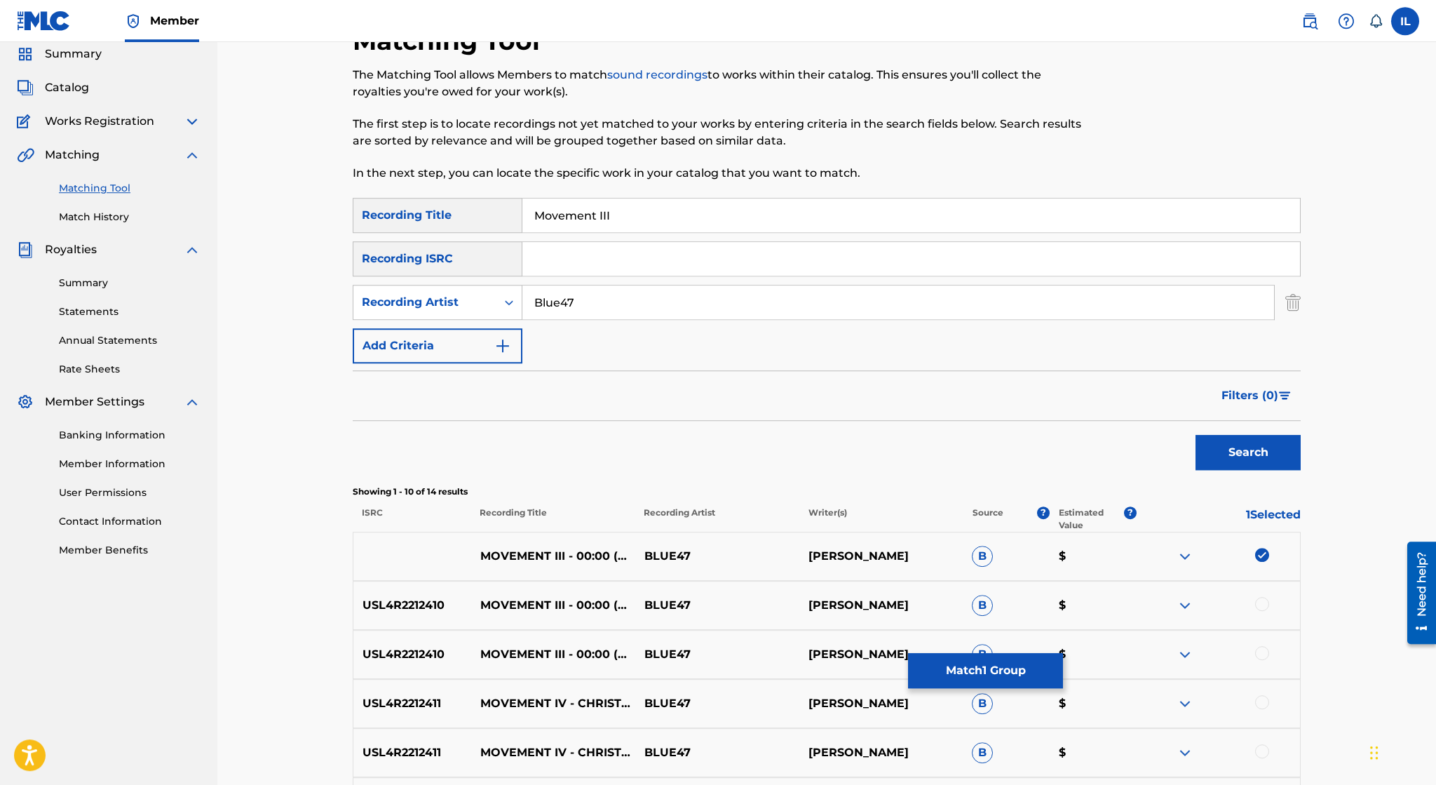
scroll to position [0, 0]
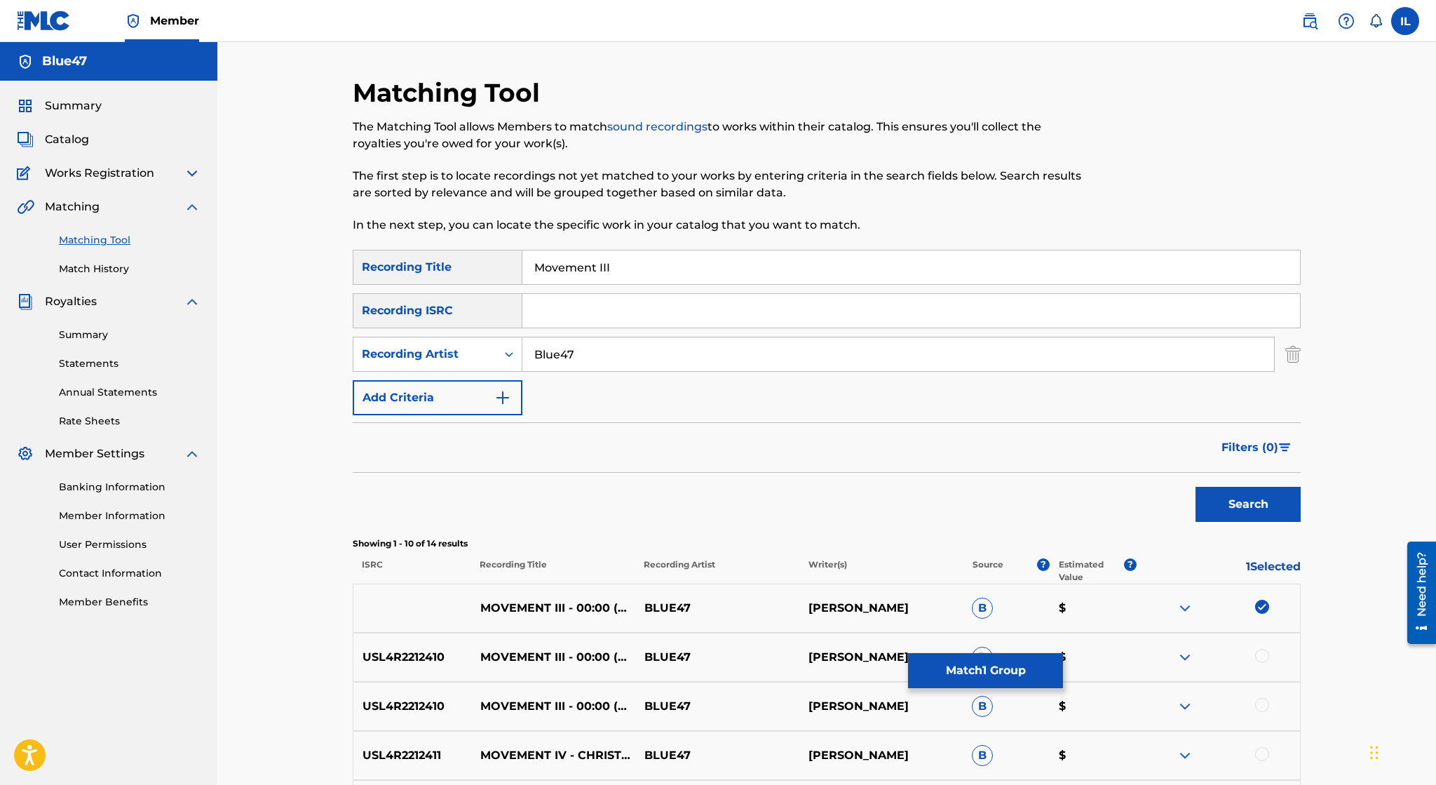
click at [81, 144] on span "Catalog" at bounding box center [67, 139] width 44 height 17
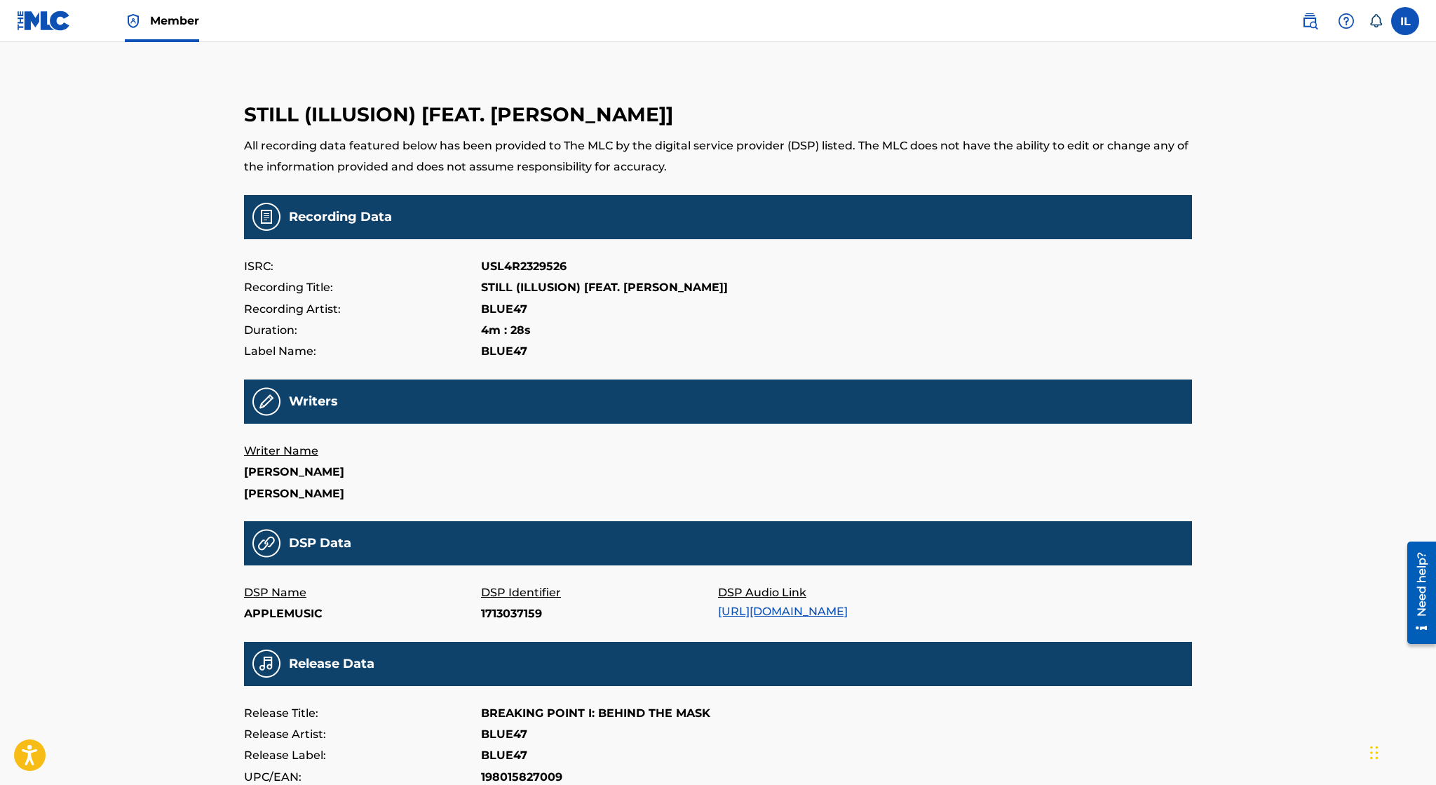
scroll to position [238, 0]
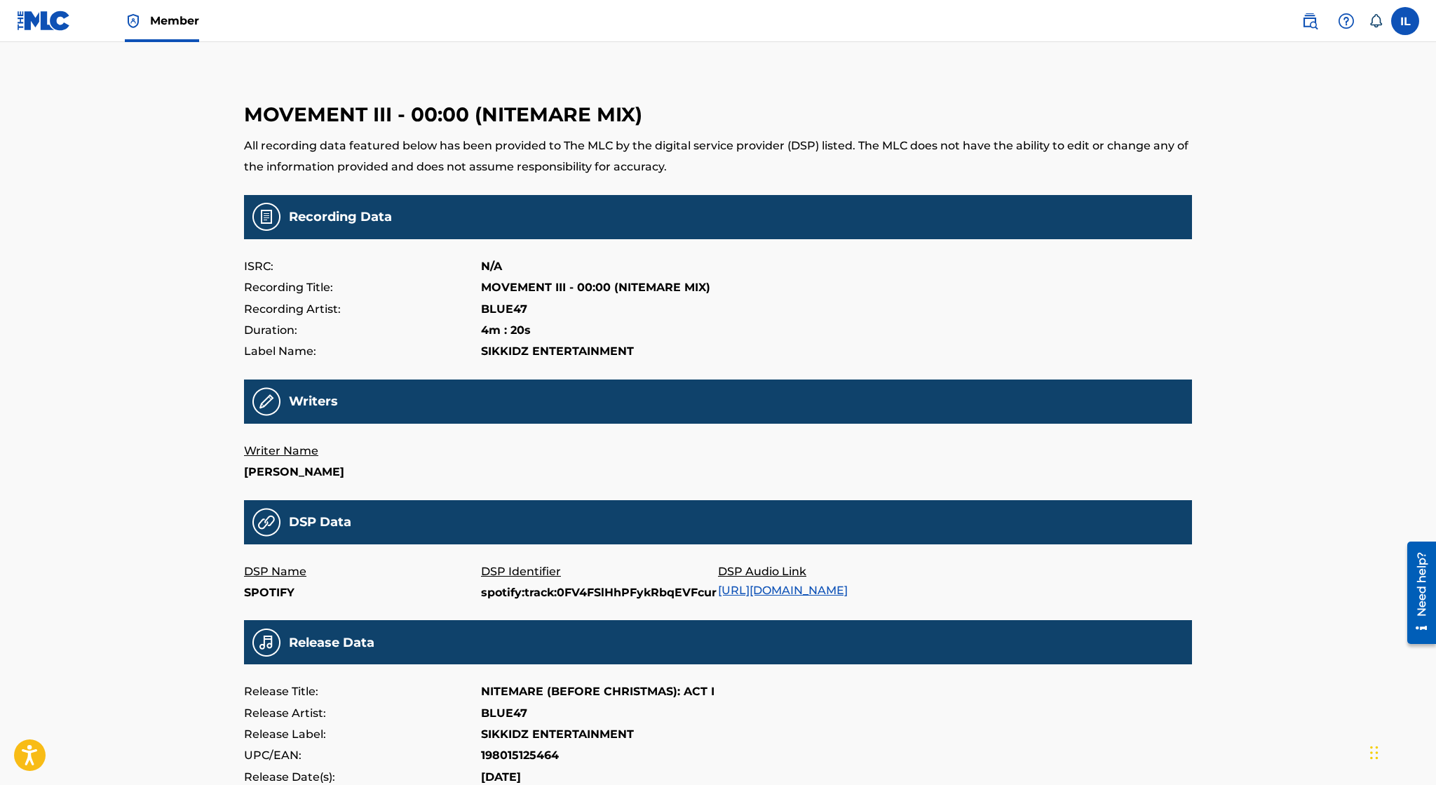
scroll to position [216, 0]
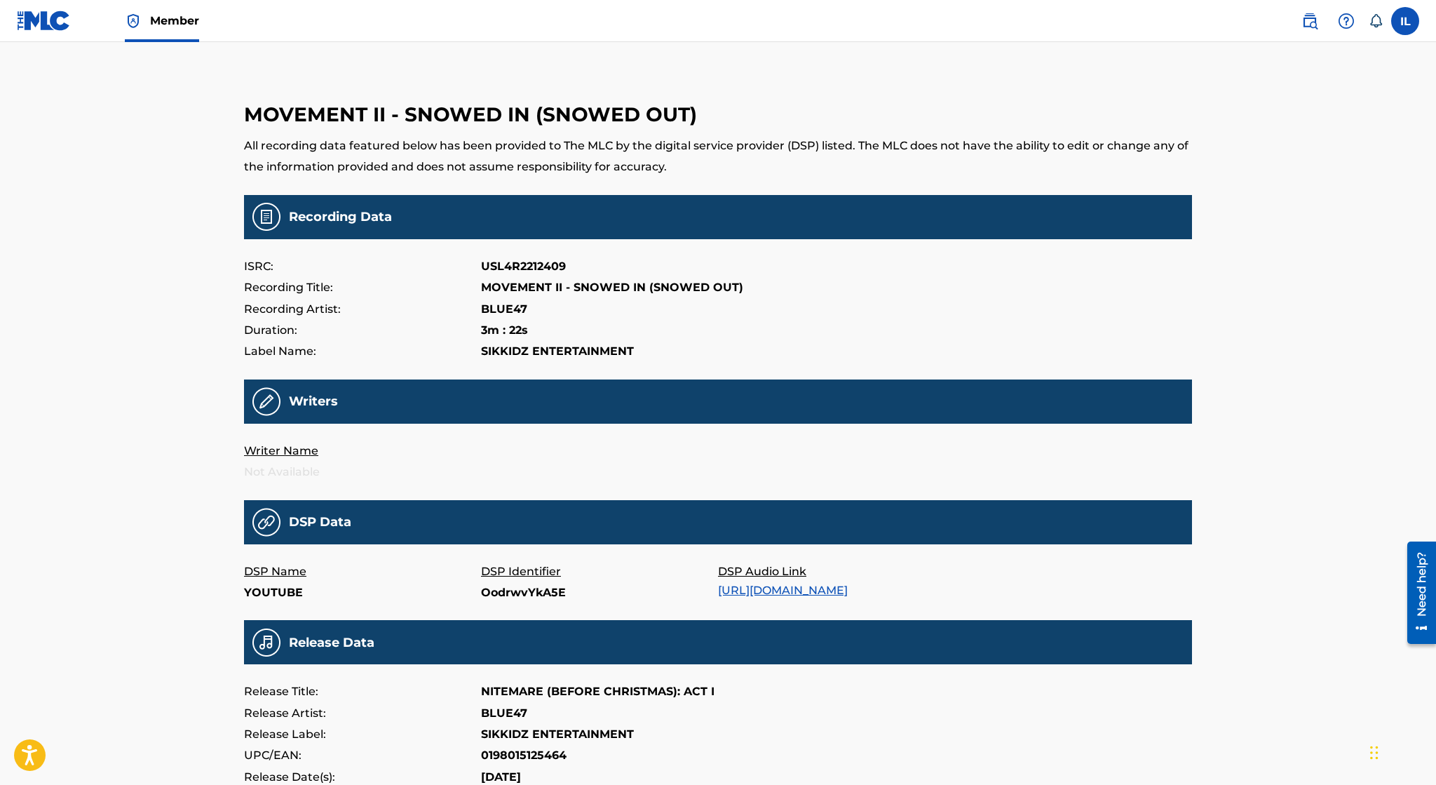
scroll to position [216, 0]
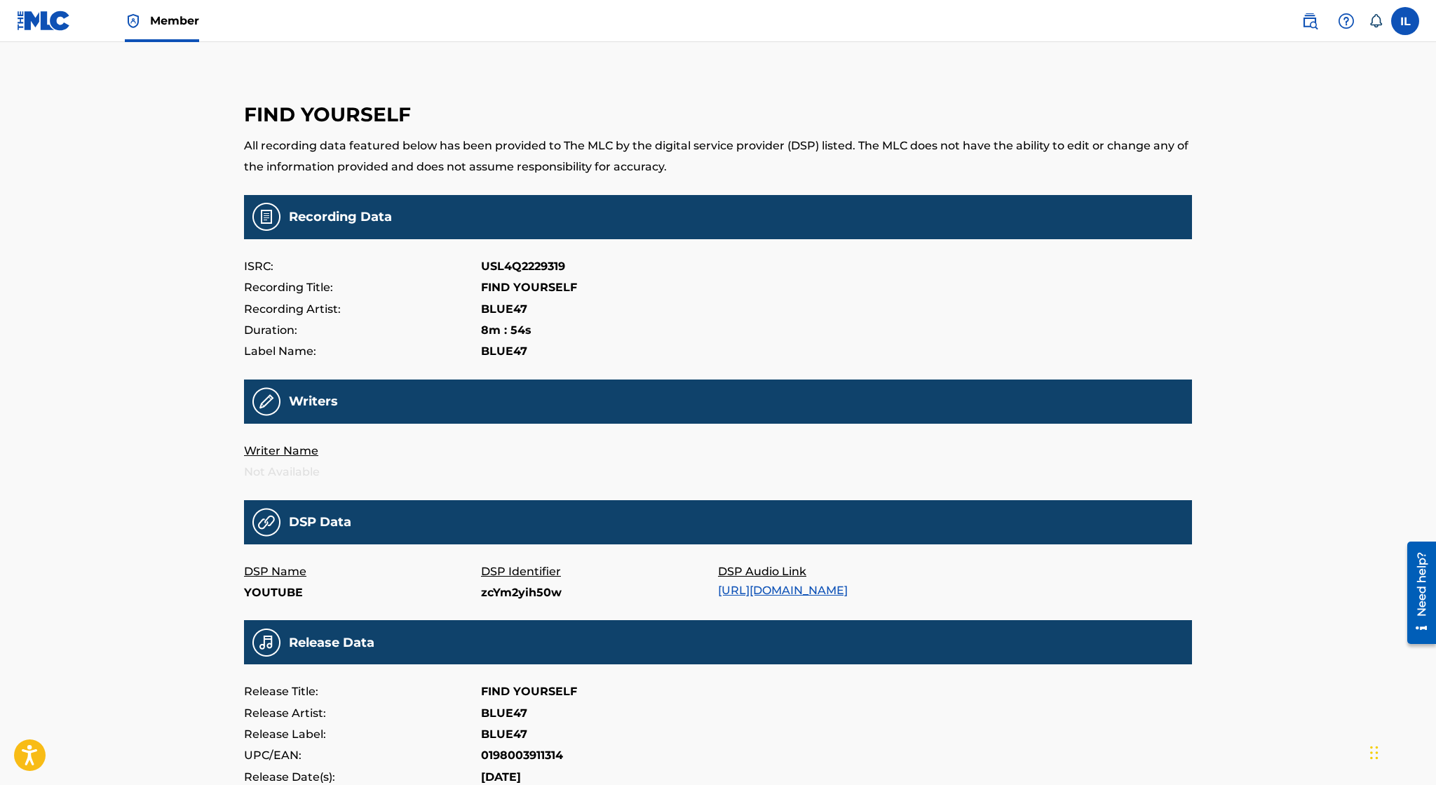
scroll to position [216, 0]
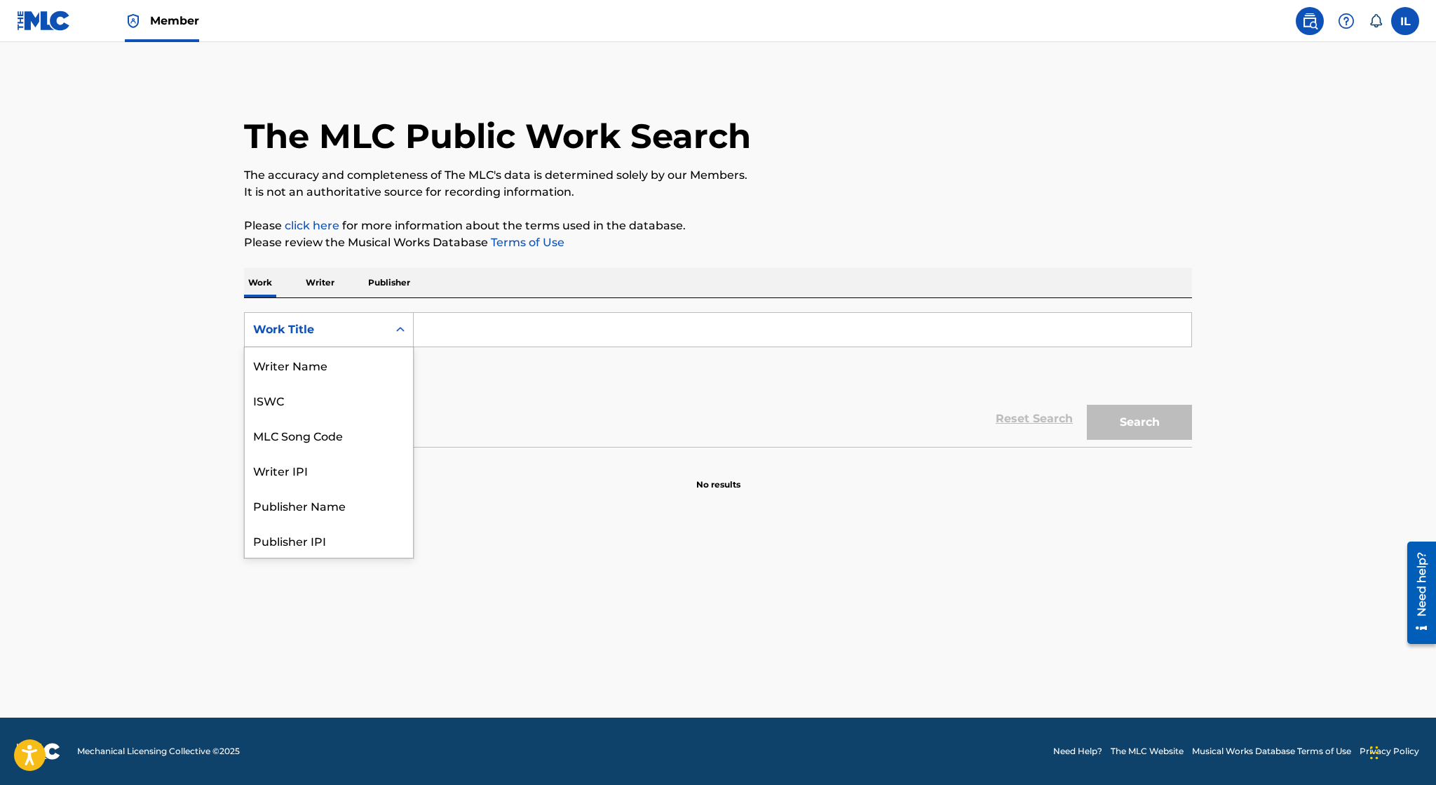
click at [379, 335] on div "Work Title" at bounding box center [316, 329] width 126 height 17
click at [388, 335] on div "Work Title" at bounding box center [316, 329] width 143 height 27
click at [405, 283] on p "Publisher" at bounding box center [389, 282] width 50 height 29
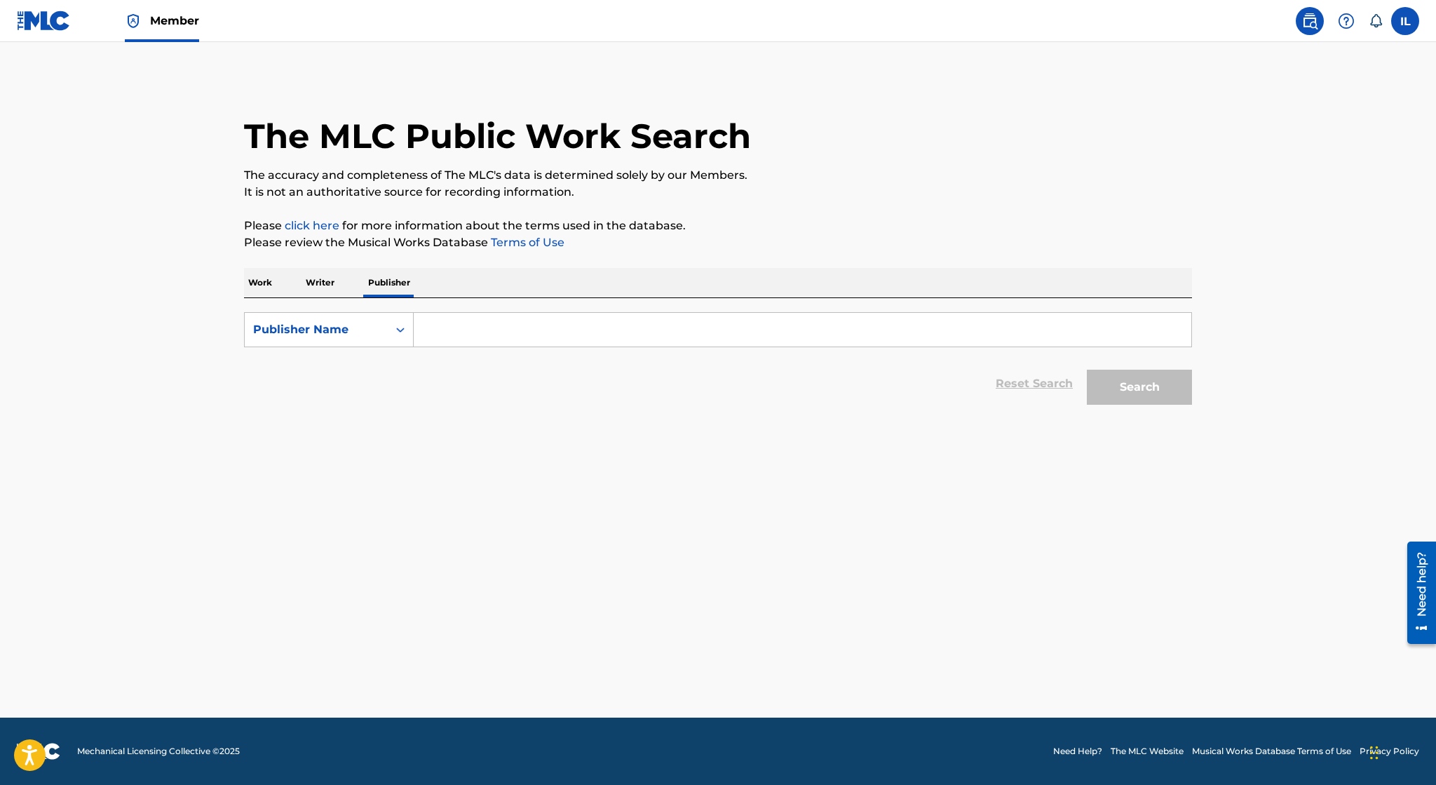
click at [313, 283] on p "Writer" at bounding box center [320, 282] width 37 height 29
click at [487, 339] on input "Search Form" at bounding box center [803, 330] width 778 height 34
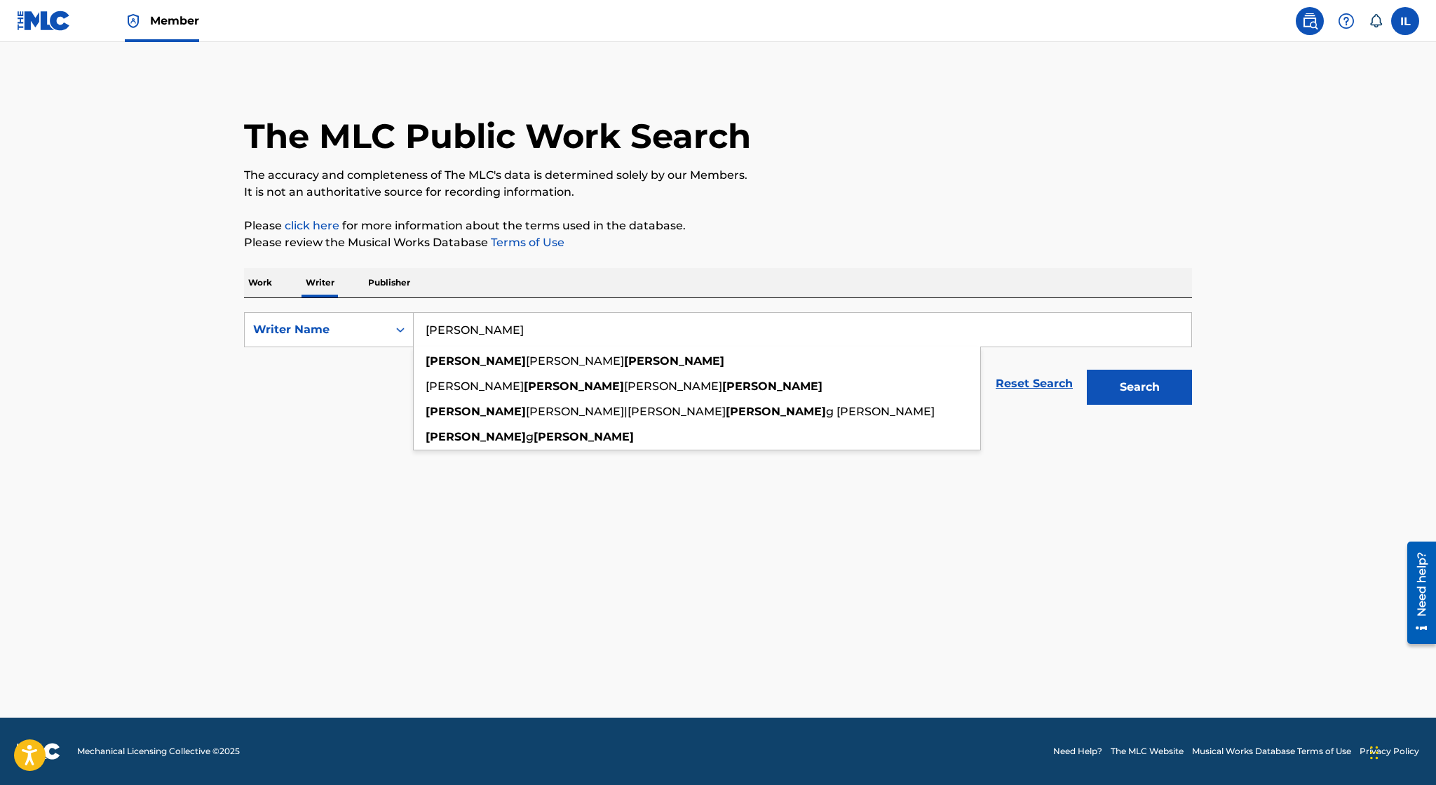
type input "[PERSON_NAME]"
click at [1087, 370] on button "Search" at bounding box center [1139, 387] width 105 height 35
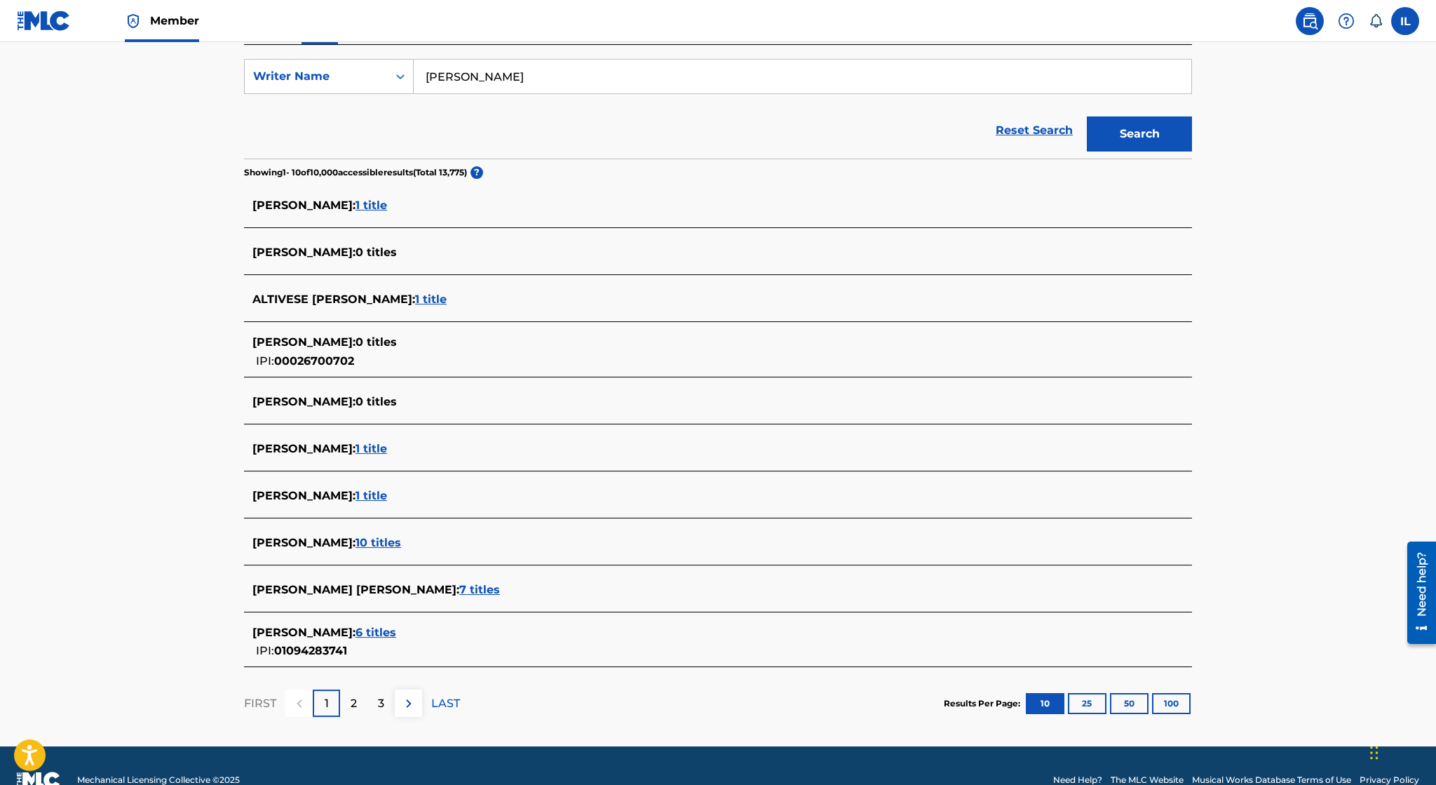
scroll to position [280, 0]
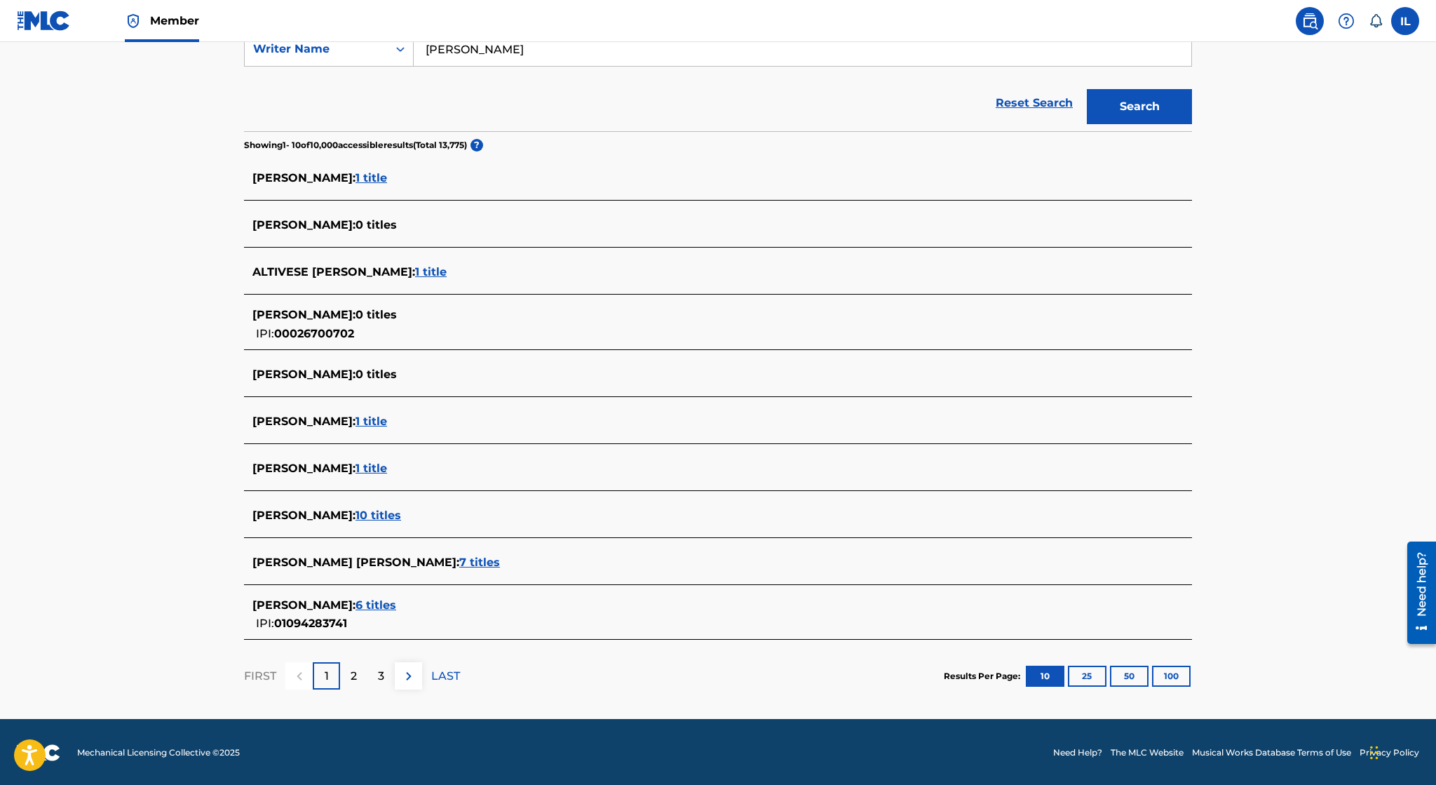
click at [1155, 671] on button "100" at bounding box center [1171, 675] width 39 height 21
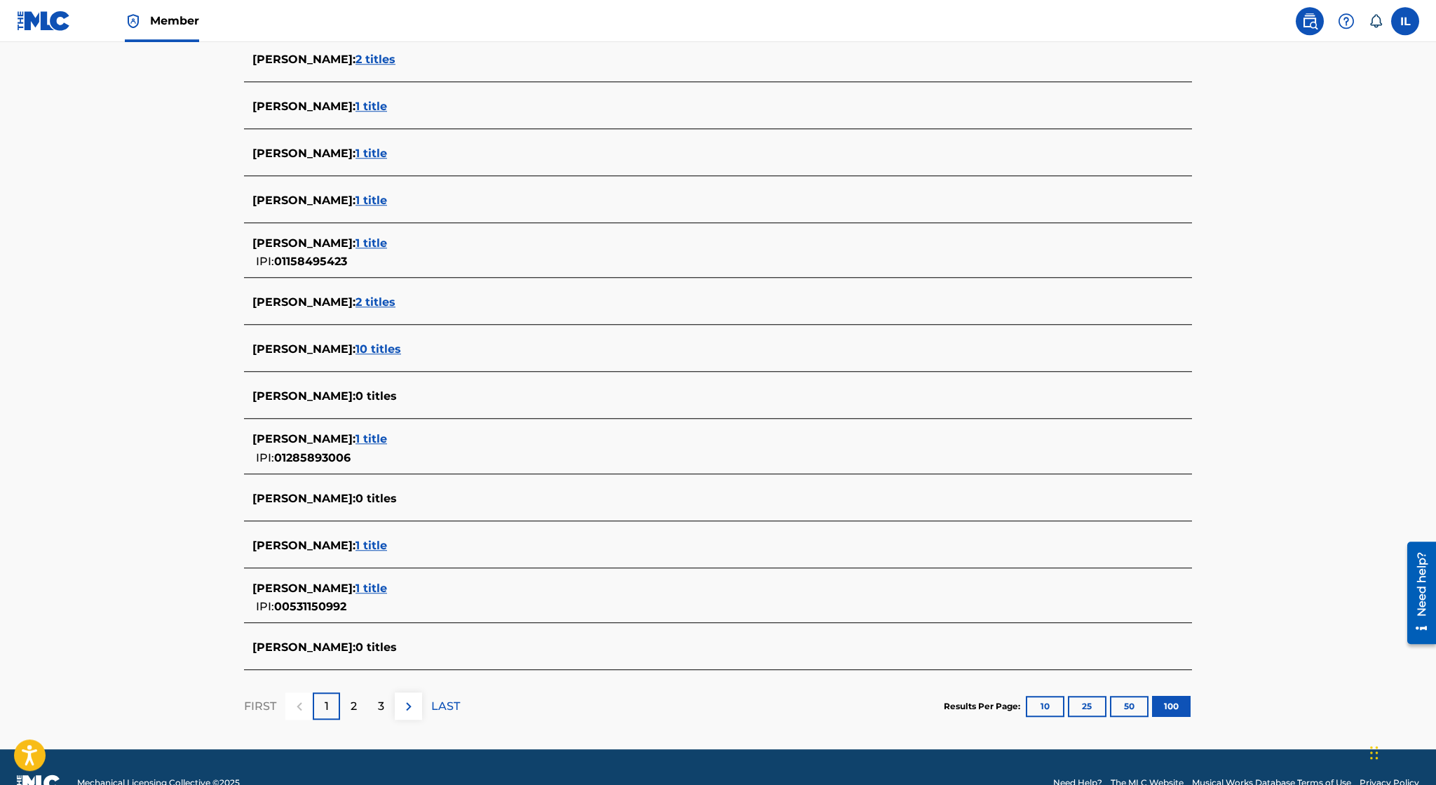
scroll to position [4667, 0]
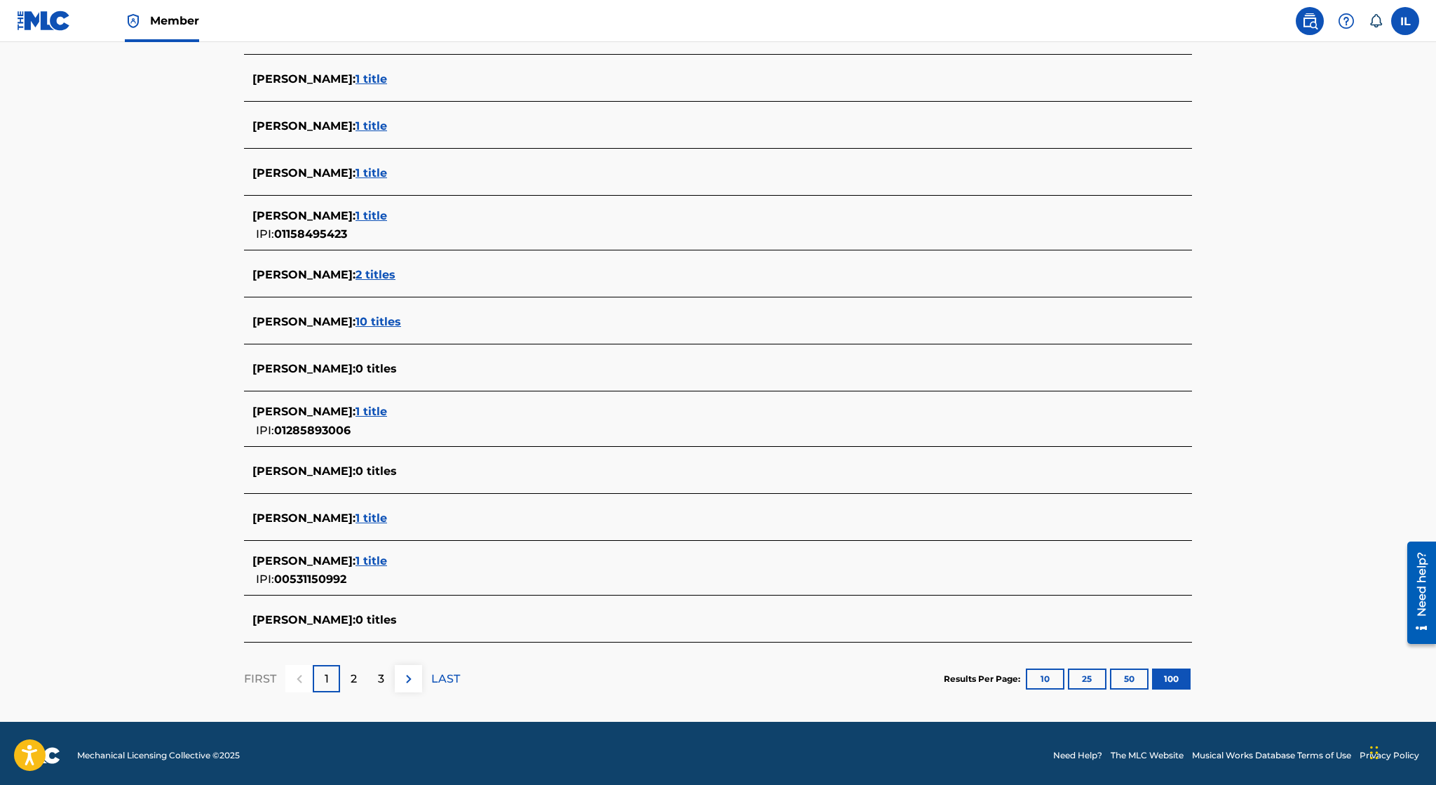
click at [451, 674] on p "LAST" at bounding box center [445, 678] width 29 height 17
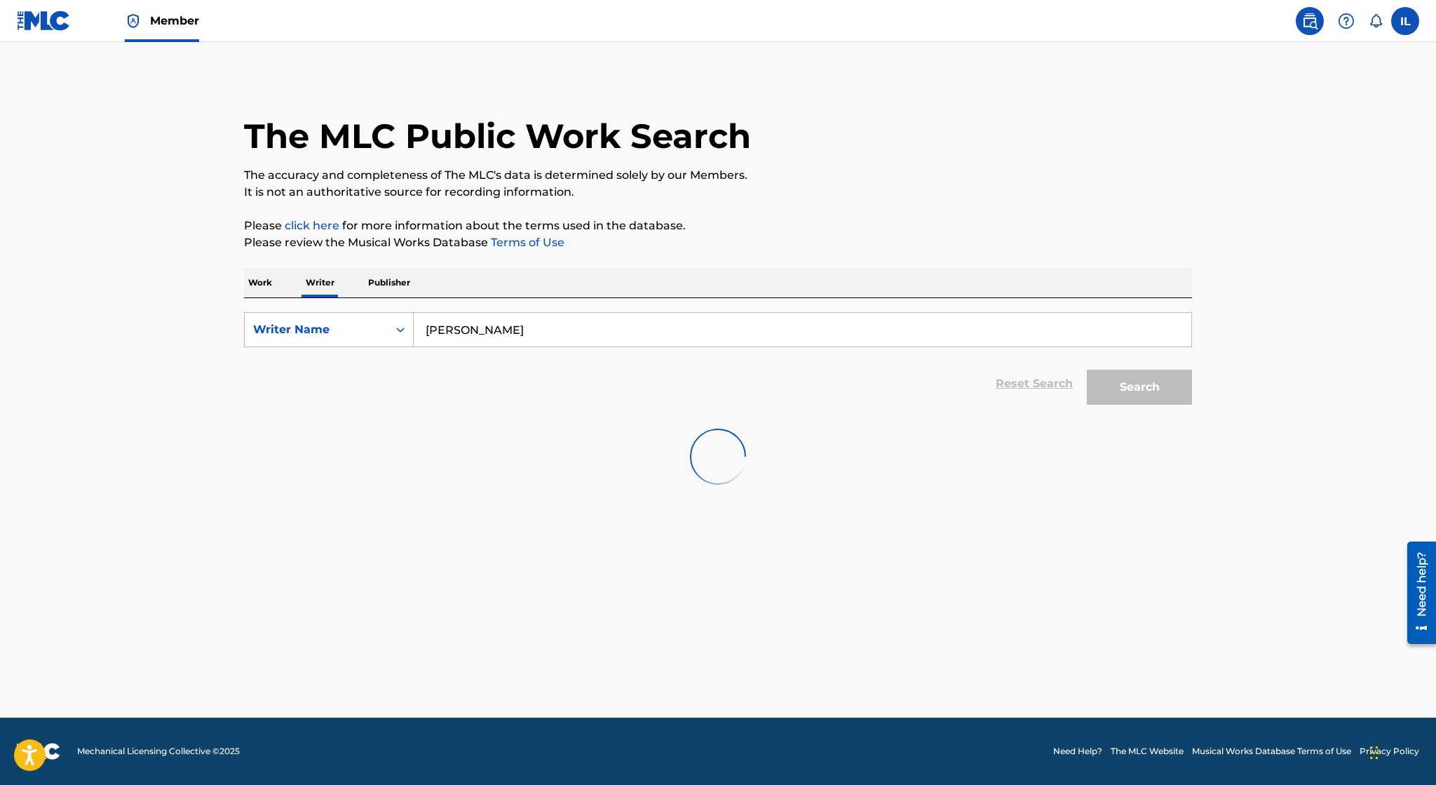
scroll to position [0, 0]
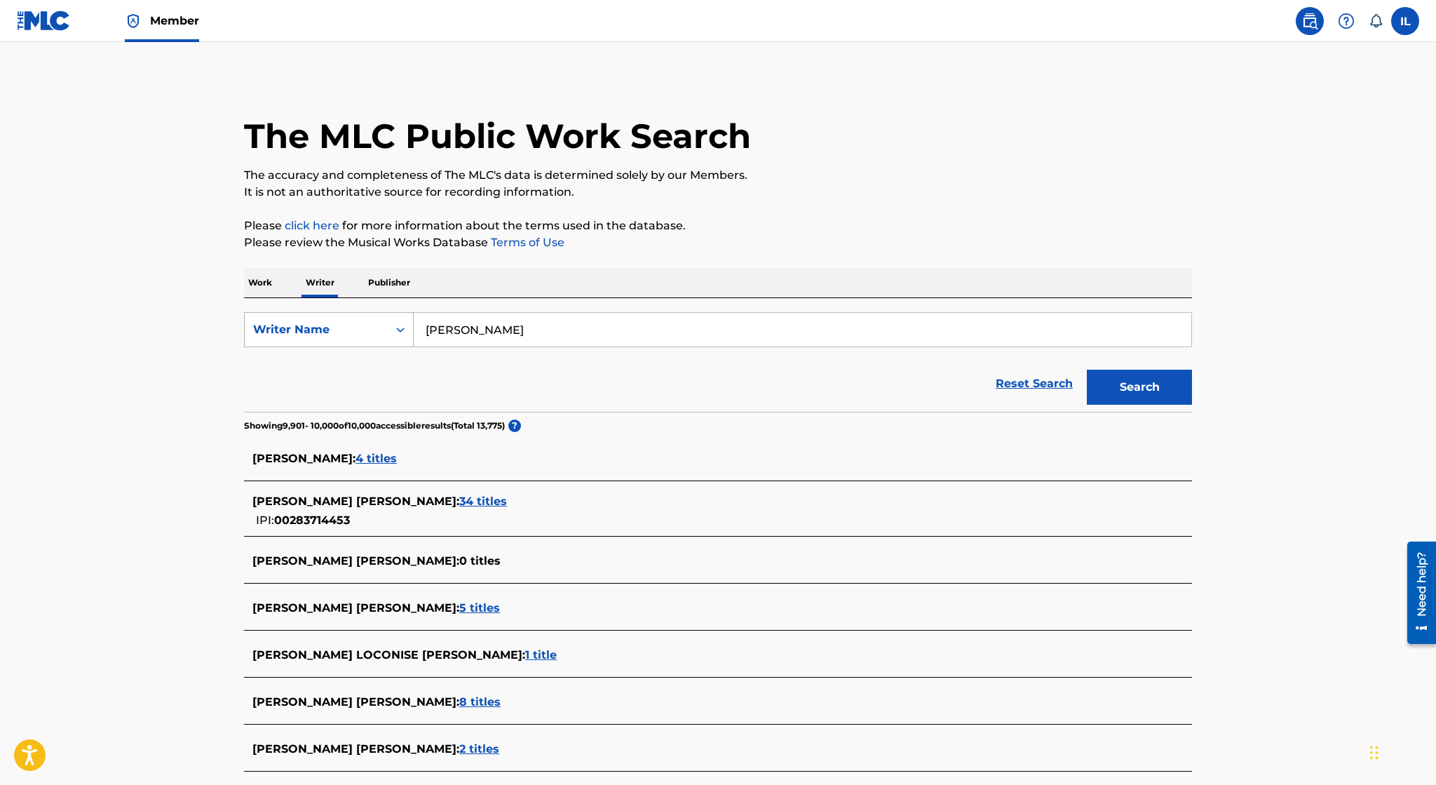
click at [290, 326] on div "Writer Name" at bounding box center [316, 329] width 126 height 17
click at [296, 363] on div "Writer IPI" at bounding box center [329, 364] width 168 height 35
click at [438, 323] on input "Search Form" at bounding box center [803, 330] width 778 height 34
paste input "usl4q2229319"
click at [1173, 380] on button "Search" at bounding box center [1139, 387] width 105 height 35
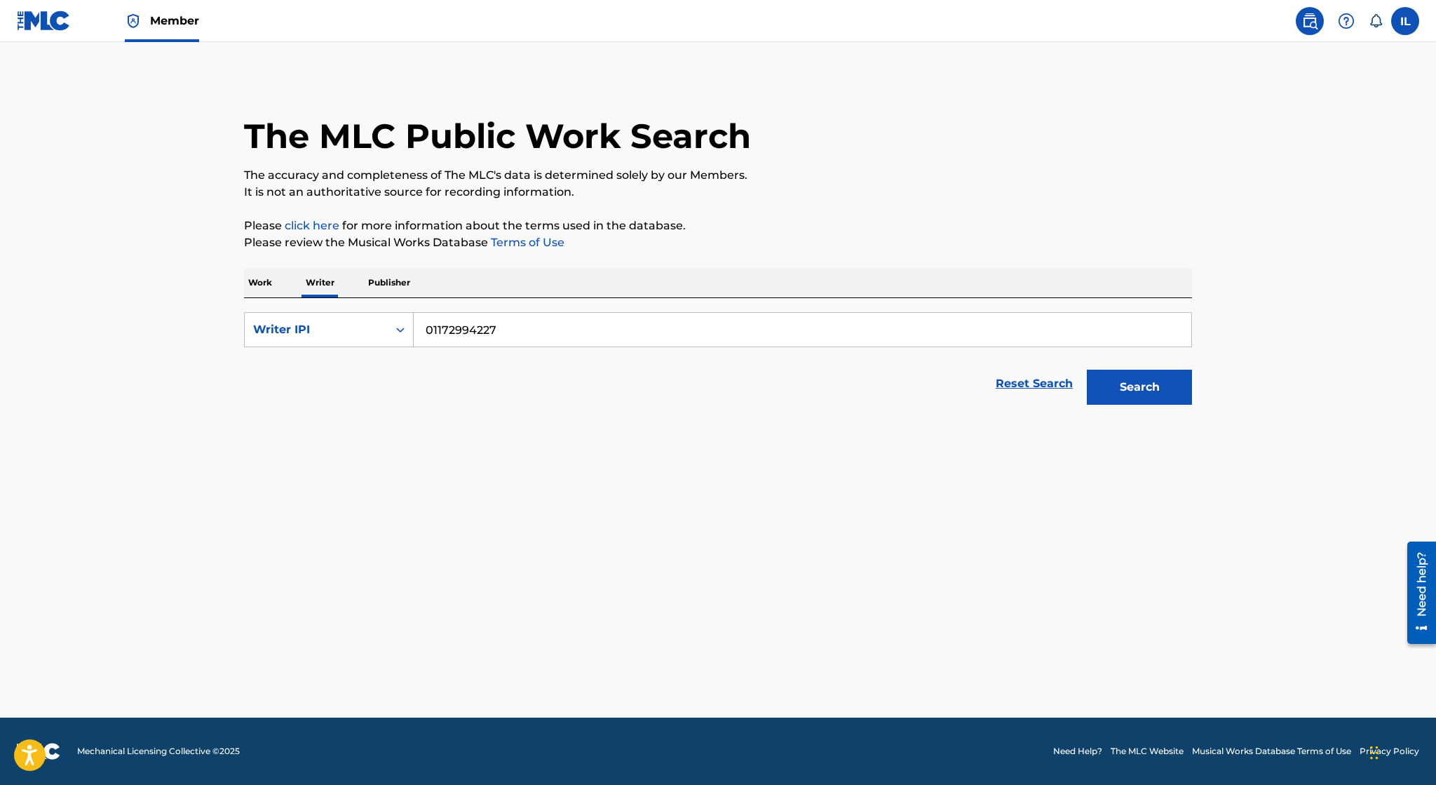
click at [424, 330] on input "01172994227" at bounding box center [803, 330] width 778 height 34
click at [1087, 370] on button "Search" at bounding box center [1139, 387] width 105 height 35
click at [293, 331] on div "Writer IPI" at bounding box center [316, 329] width 126 height 17
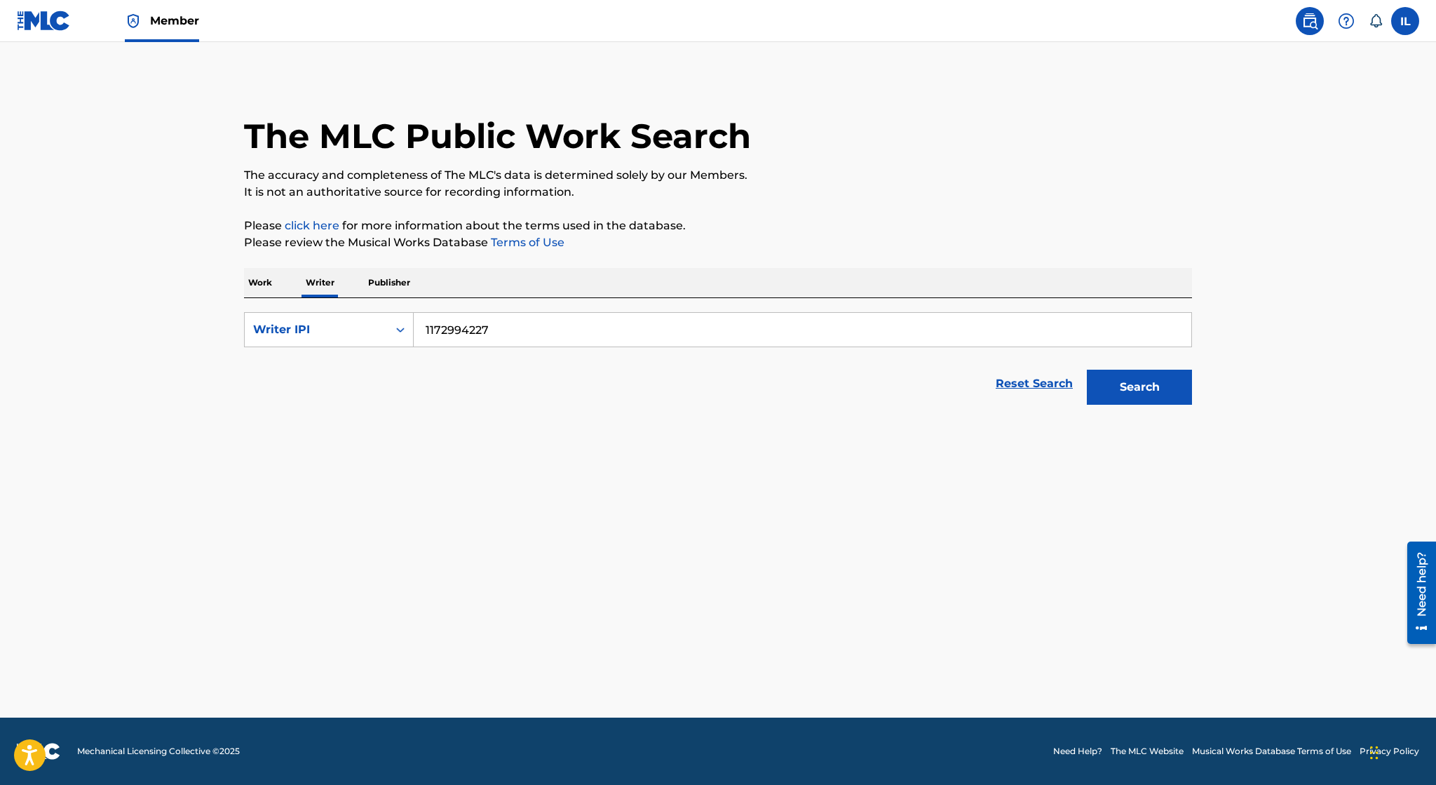
click at [1132, 400] on button "Search" at bounding box center [1139, 387] width 105 height 35
click at [425, 331] on input "1172994227" at bounding box center [803, 330] width 778 height 34
type input "01172994227"
click at [1087, 370] on button "Search" at bounding box center [1139, 387] width 105 height 35
click at [384, 278] on p "Publisher" at bounding box center [389, 282] width 50 height 29
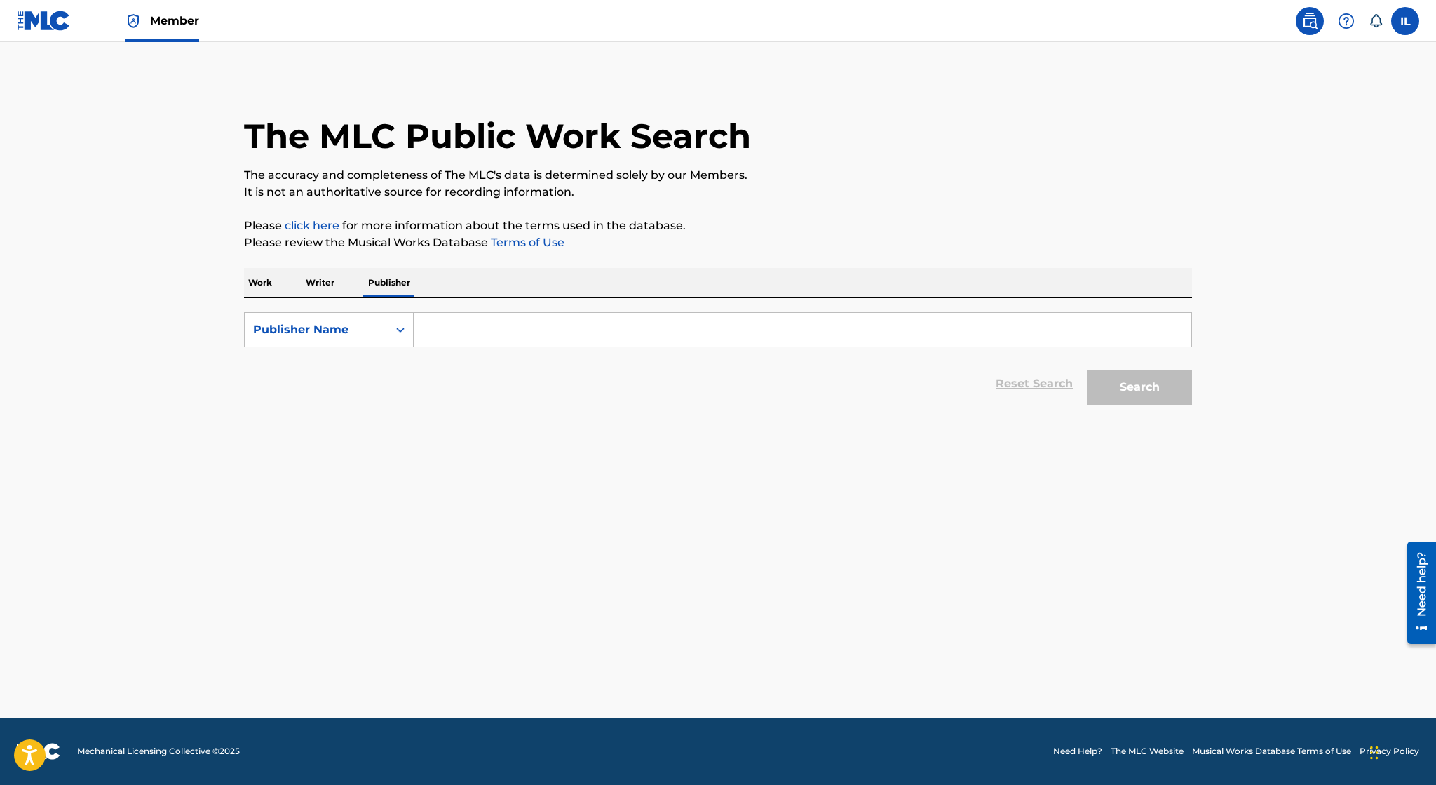
click at [490, 337] on input "Search Form" at bounding box center [803, 330] width 778 height 34
click at [407, 327] on icon "Search Form" at bounding box center [400, 330] width 14 height 14
click at [391, 363] on div "Publisher IPI" at bounding box center [329, 364] width 168 height 35
click at [473, 337] on input "Search Form" at bounding box center [803, 330] width 778 height 34
paste input "usl4q2229319"
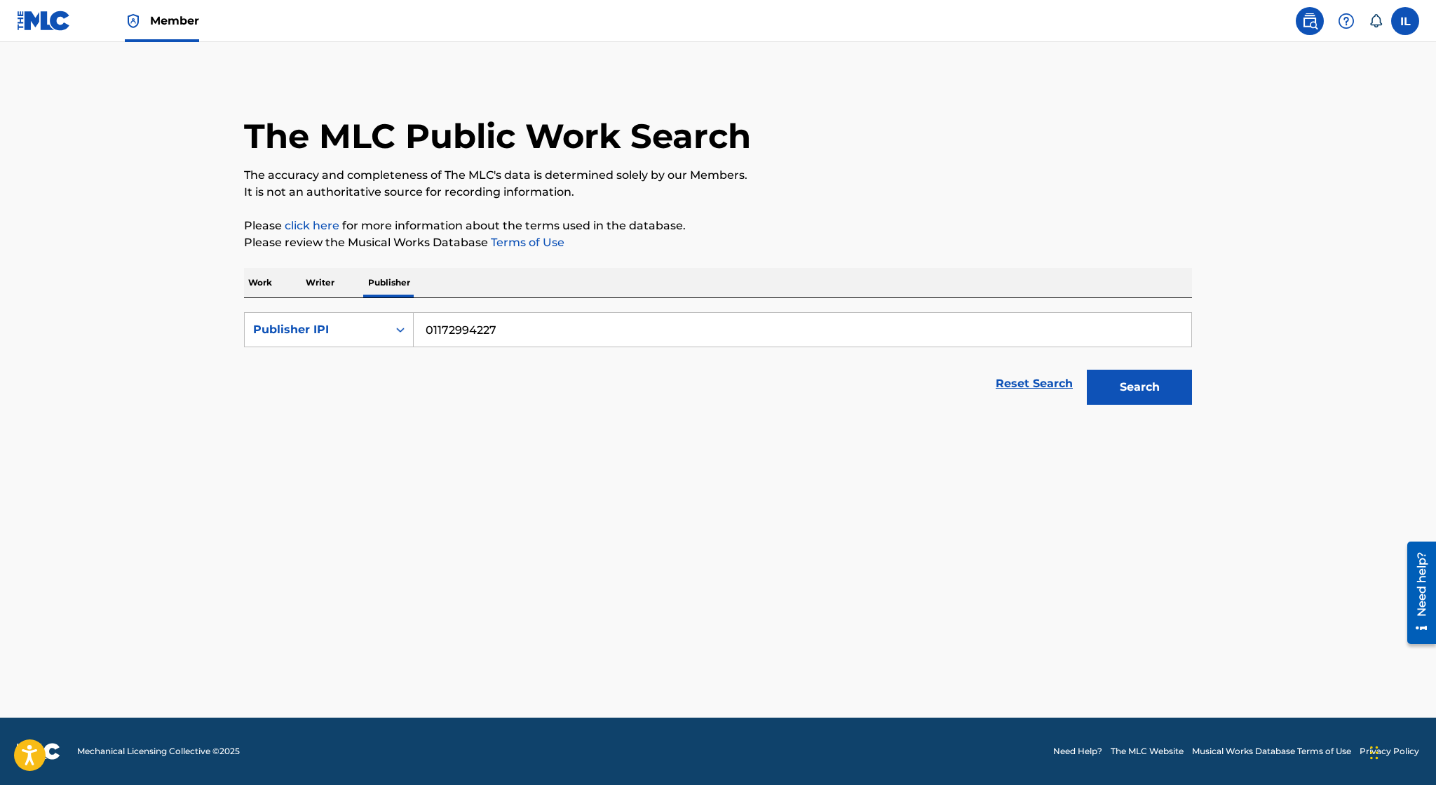
type input "01172994227"
click at [1135, 370] on button "Search" at bounding box center [1139, 387] width 105 height 35
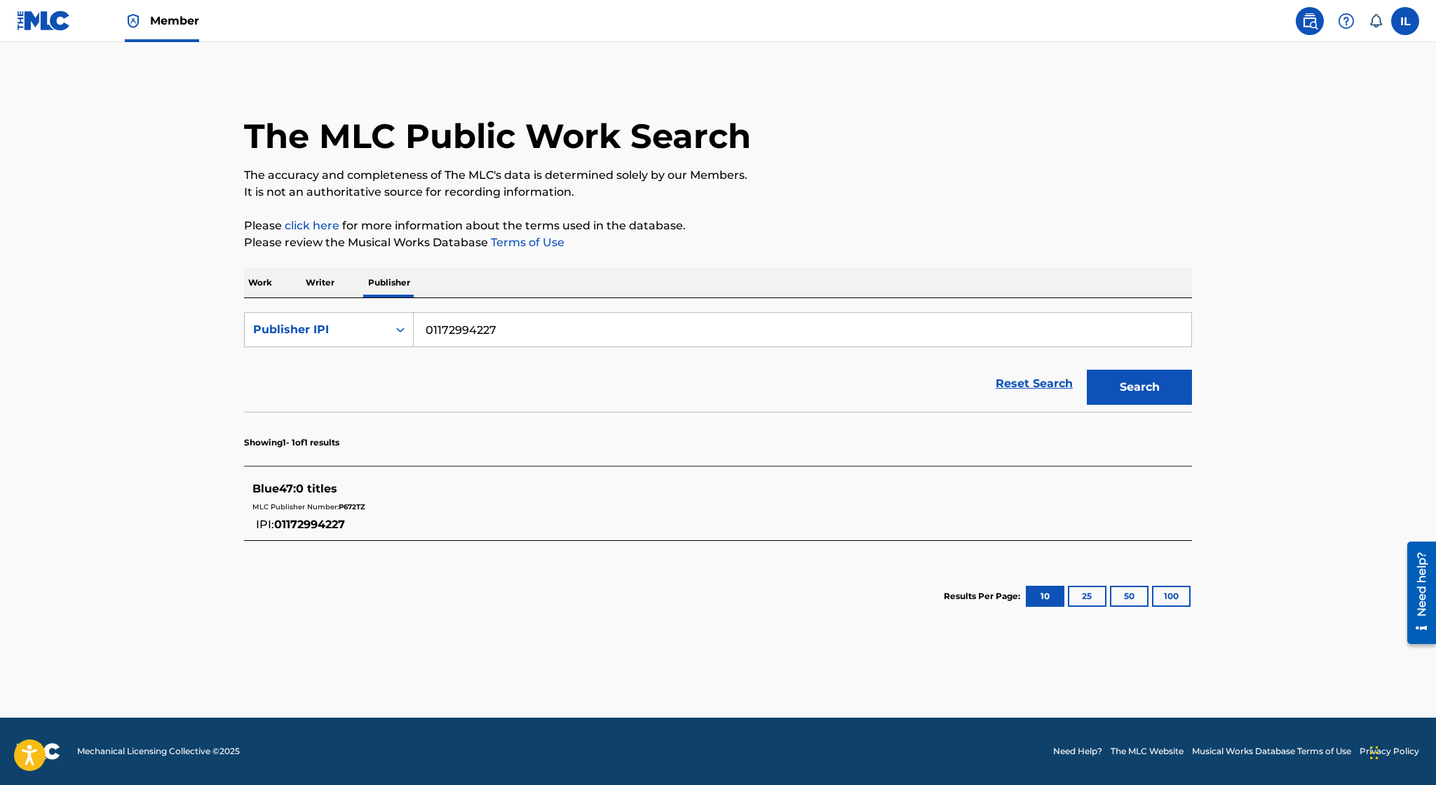
click at [321, 532] on div "IPI: 01172994227" at bounding box center [294, 523] width 84 height 19
click at [273, 288] on p "Work" at bounding box center [260, 282] width 32 height 29
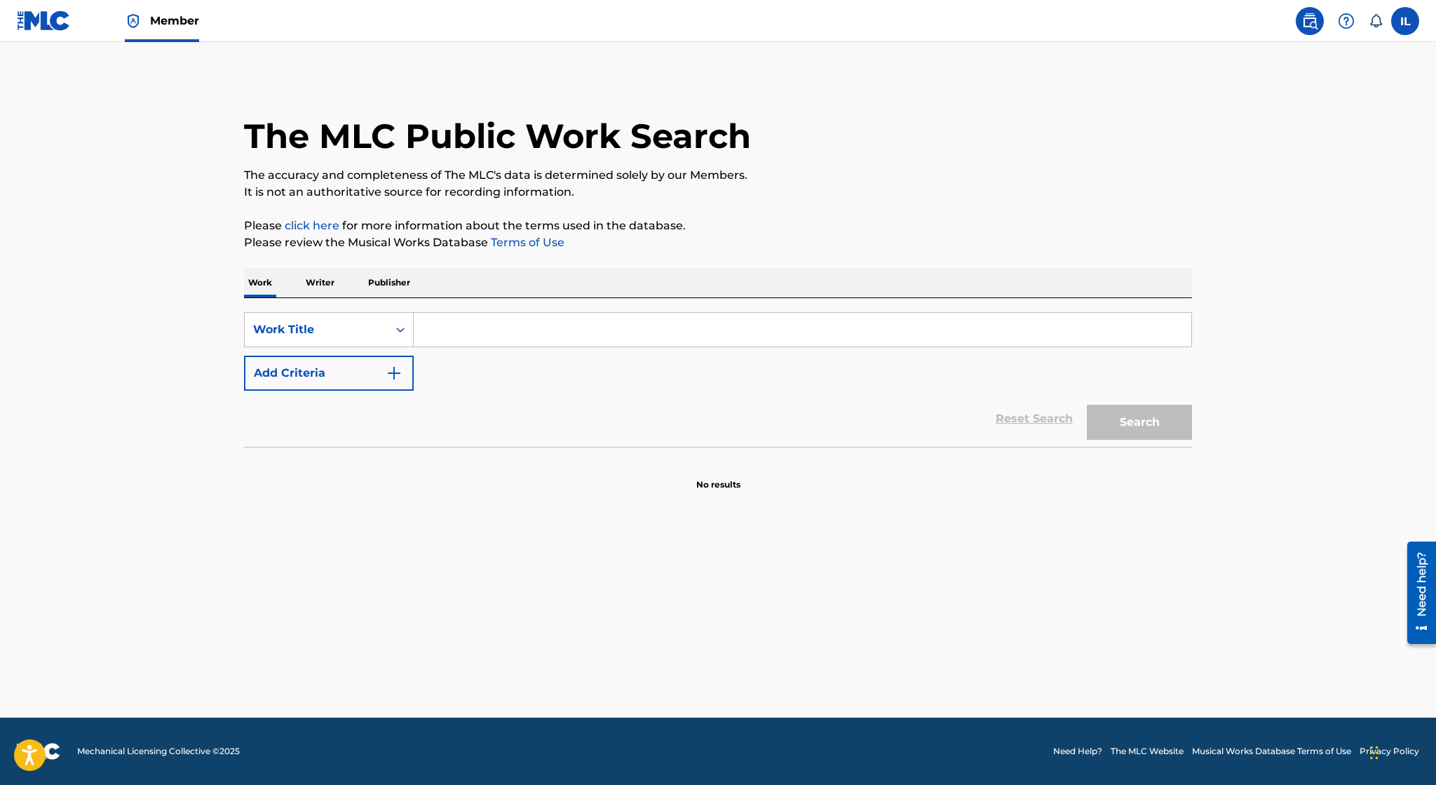
click at [332, 282] on p "Writer" at bounding box center [320, 282] width 37 height 29
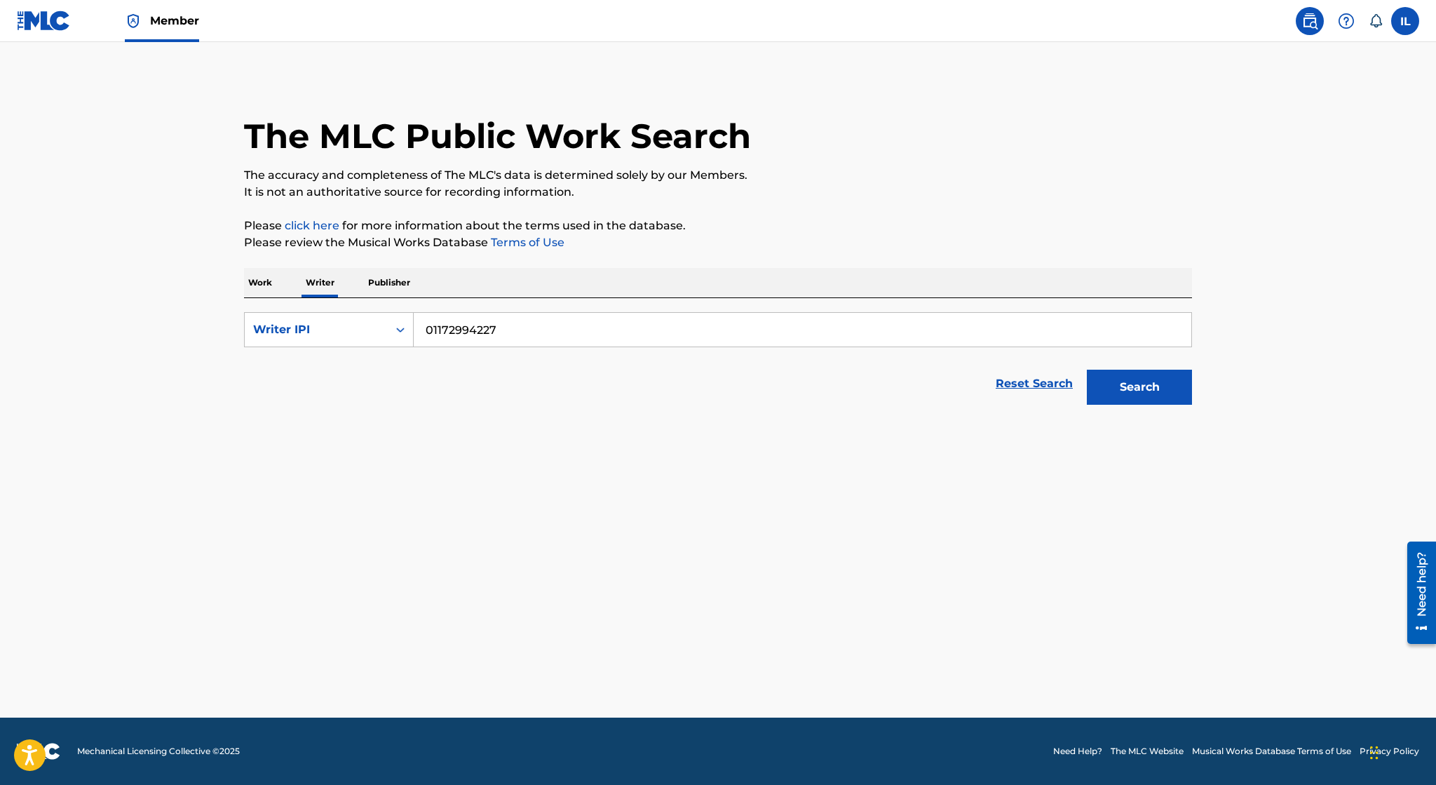
click at [395, 288] on p "Publisher" at bounding box center [389, 282] width 50 height 29
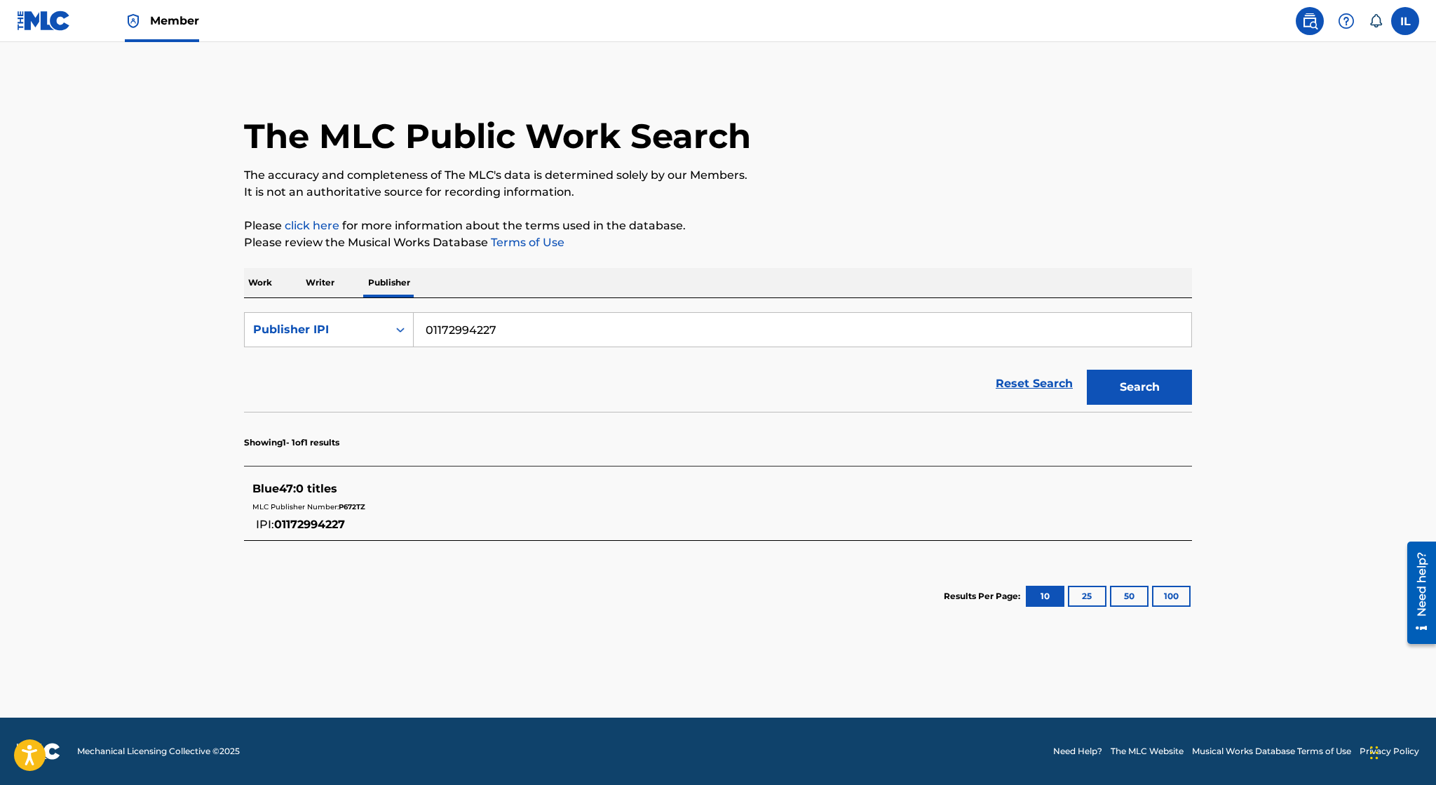
click at [1313, 15] on img at bounding box center [1309, 21] width 17 height 17
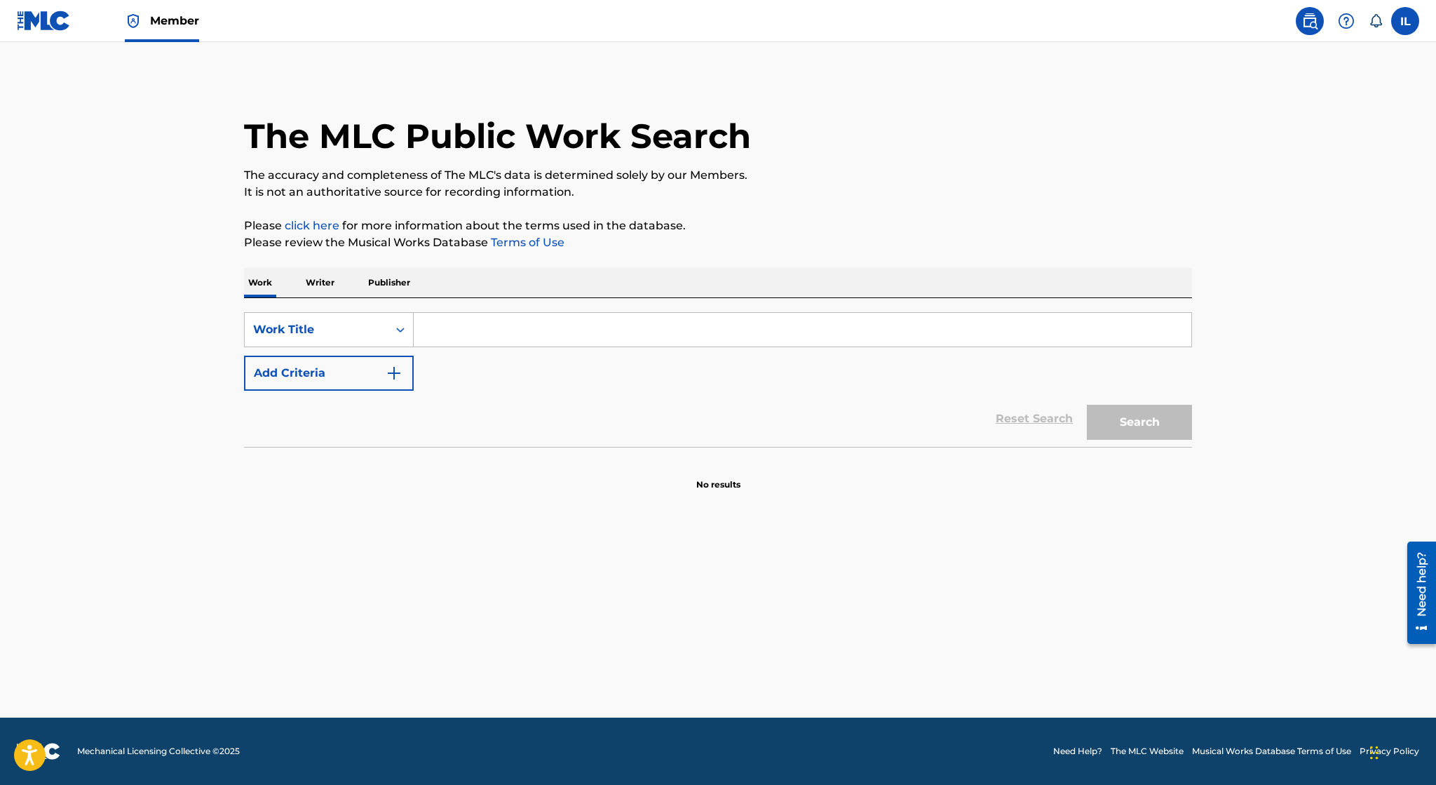
click at [1313, 15] on img at bounding box center [1309, 21] width 17 height 17
click at [1412, 32] on label at bounding box center [1405, 21] width 28 height 28
click at [1405, 21] on input "IL [PERSON_NAME] [EMAIL_ADDRESS][DOMAIN_NAME] Notification Preferences Profile …" at bounding box center [1405, 21] width 0 height 0
click at [1350, 16] on img at bounding box center [1346, 21] width 17 height 17
click at [1342, 90] on p "View portal intro" at bounding box center [1346, 92] width 119 height 34
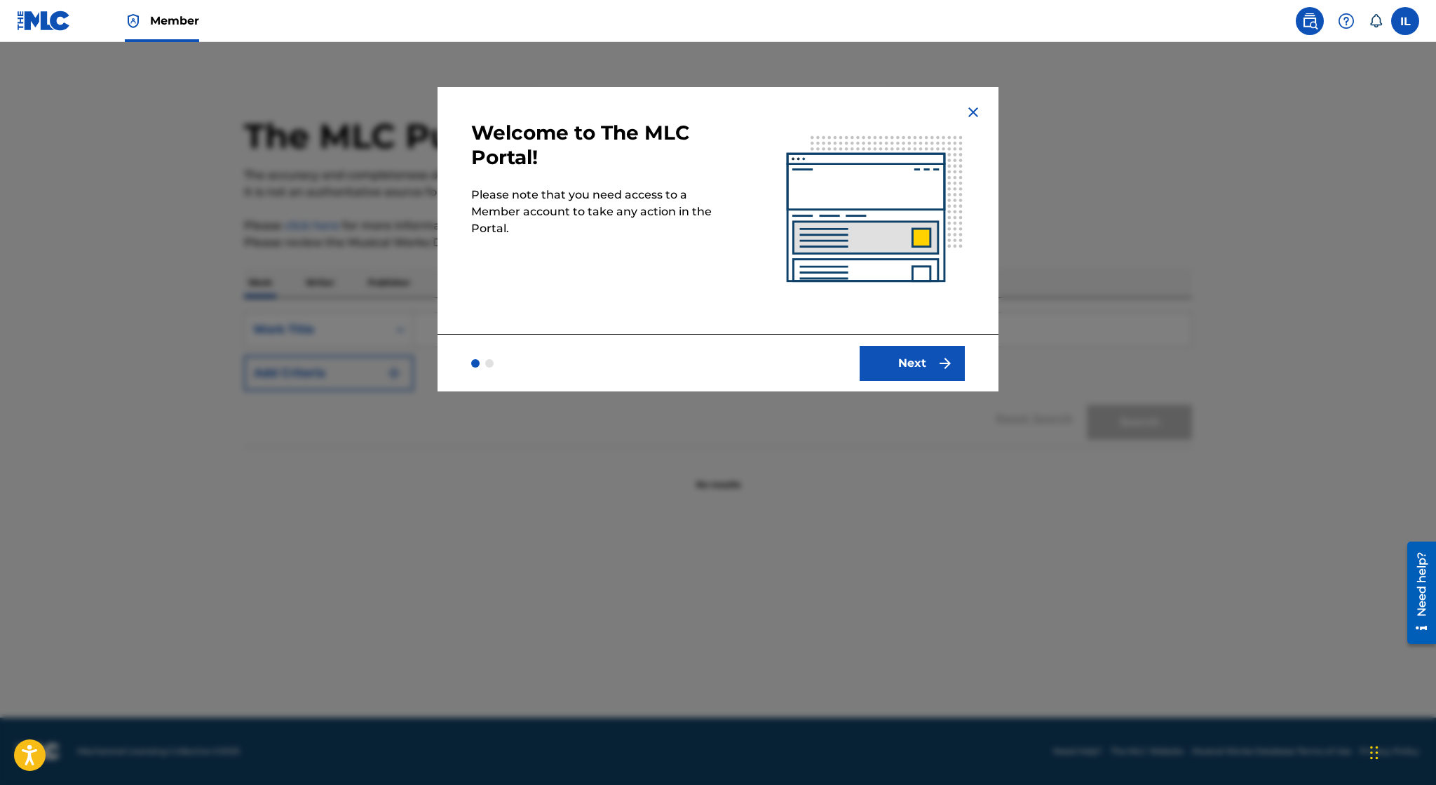
click at [924, 366] on button "Next" at bounding box center [912, 363] width 105 height 35
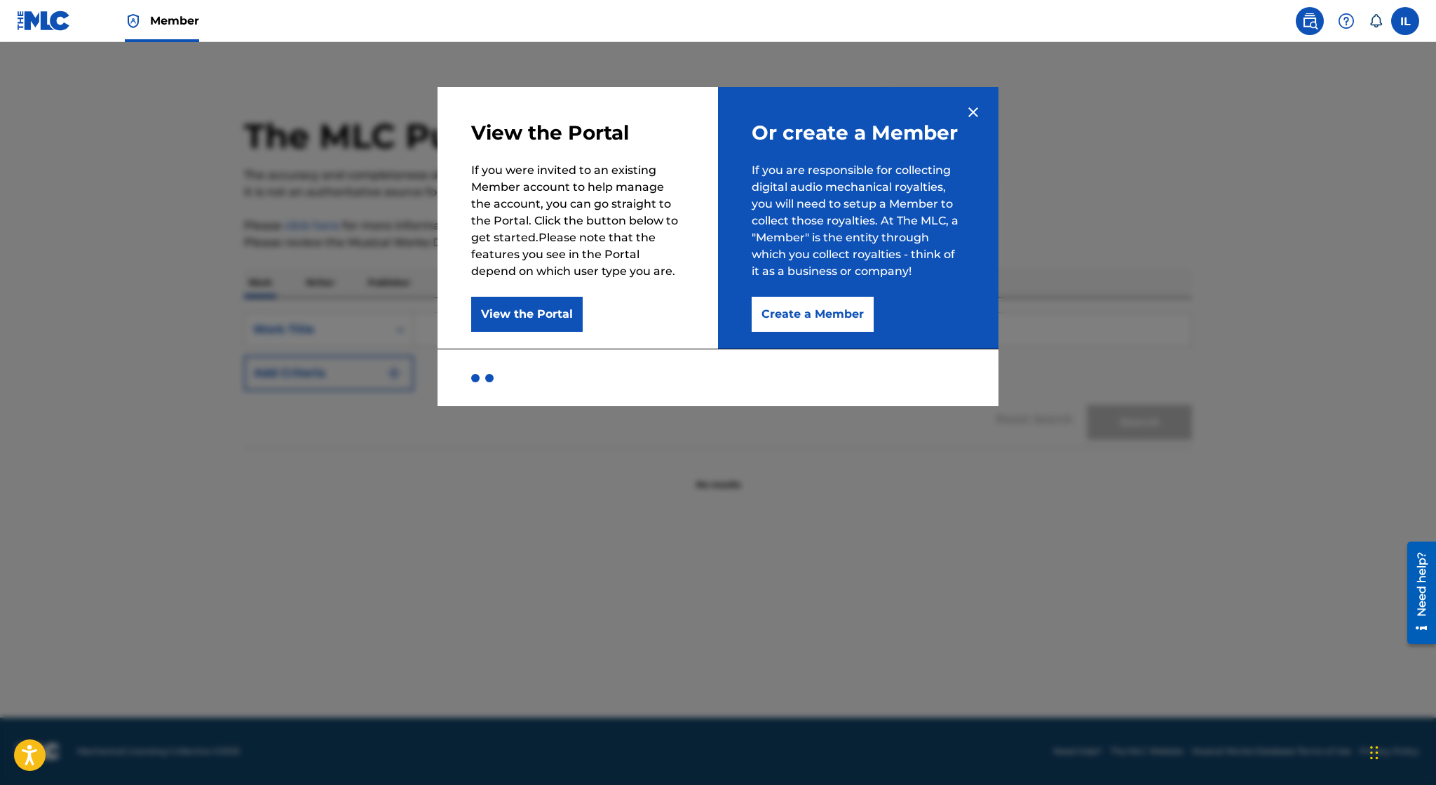
click at [552, 320] on button "View the Portal" at bounding box center [526, 314] width 111 height 35
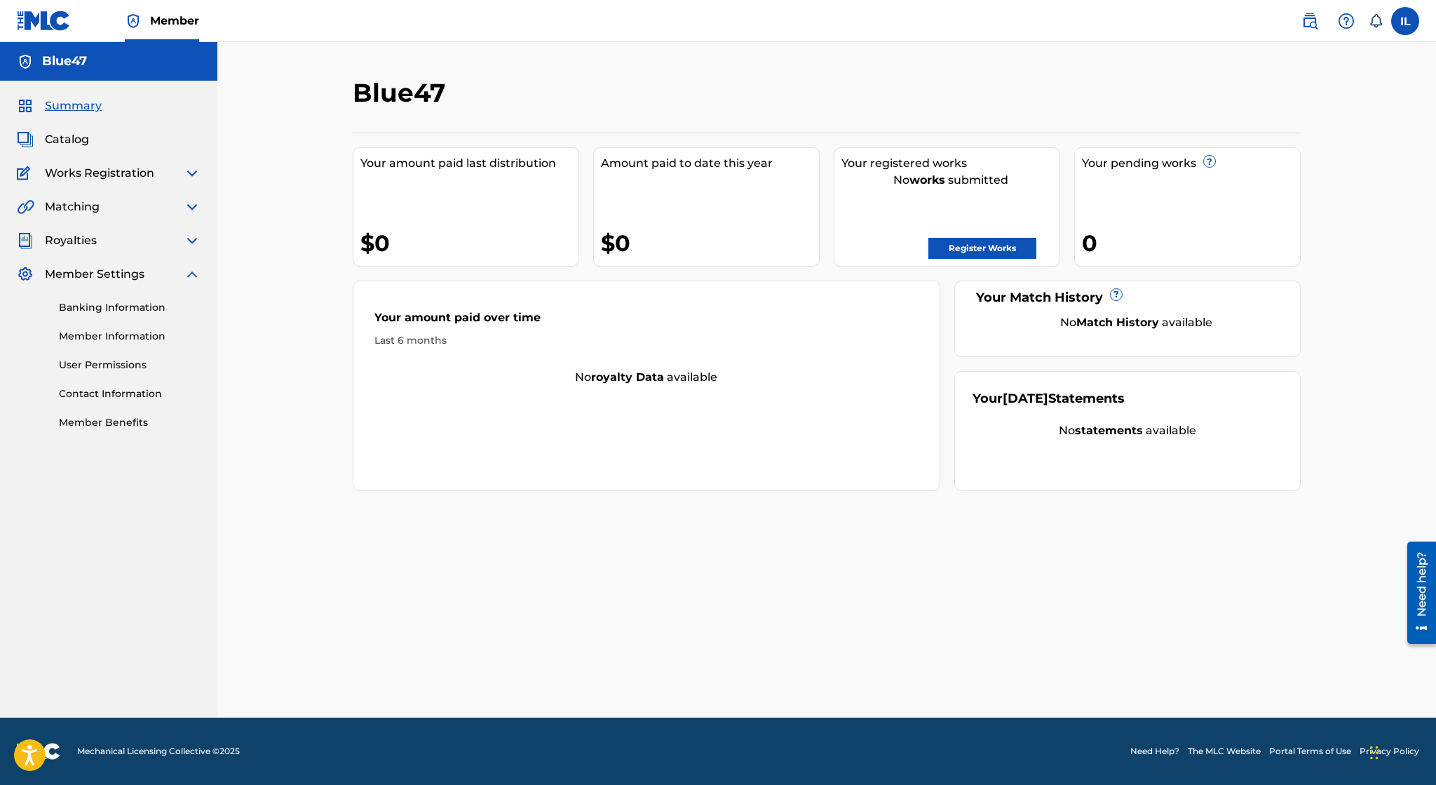
click at [53, 24] on img at bounding box center [44, 21] width 54 height 20
click at [1372, 23] on icon at bounding box center [1376, 20] width 12 height 13
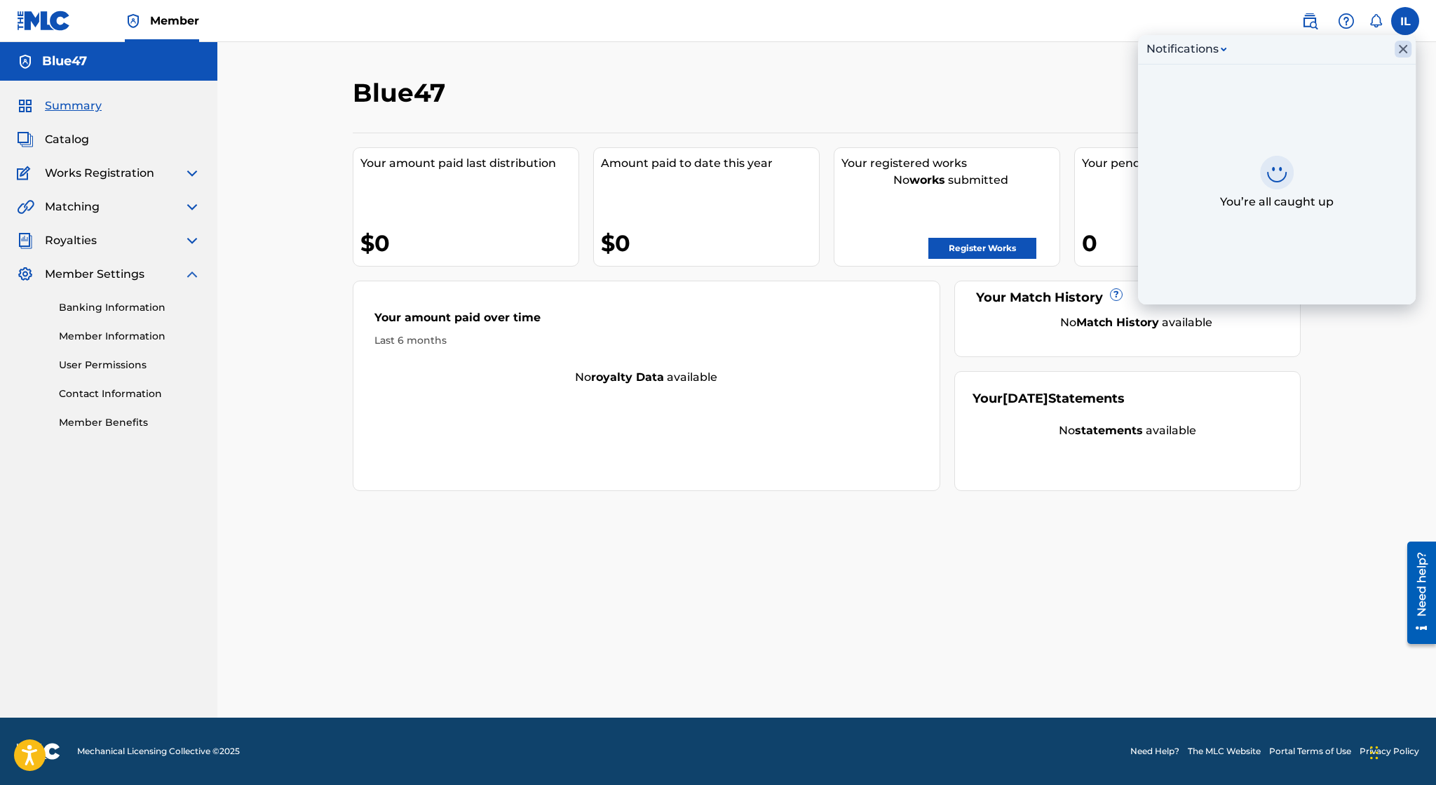
click at [1400, 51] on icon "Close Inbox" at bounding box center [1403, 49] width 17 height 17
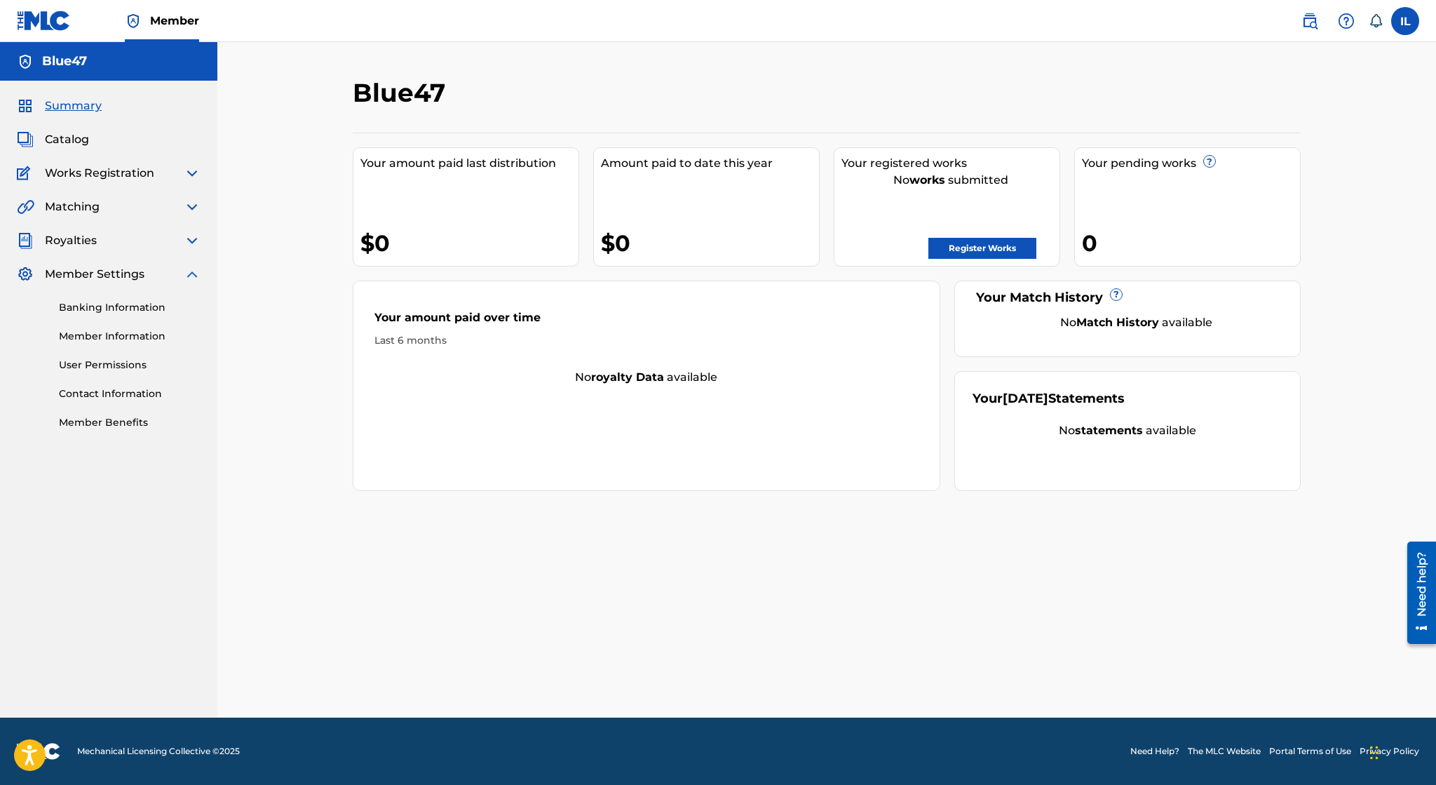
click at [1232, 750] on link "The MLC Website" at bounding box center [1224, 751] width 73 height 13
click at [187, 169] on img at bounding box center [192, 173] width 17 height 17
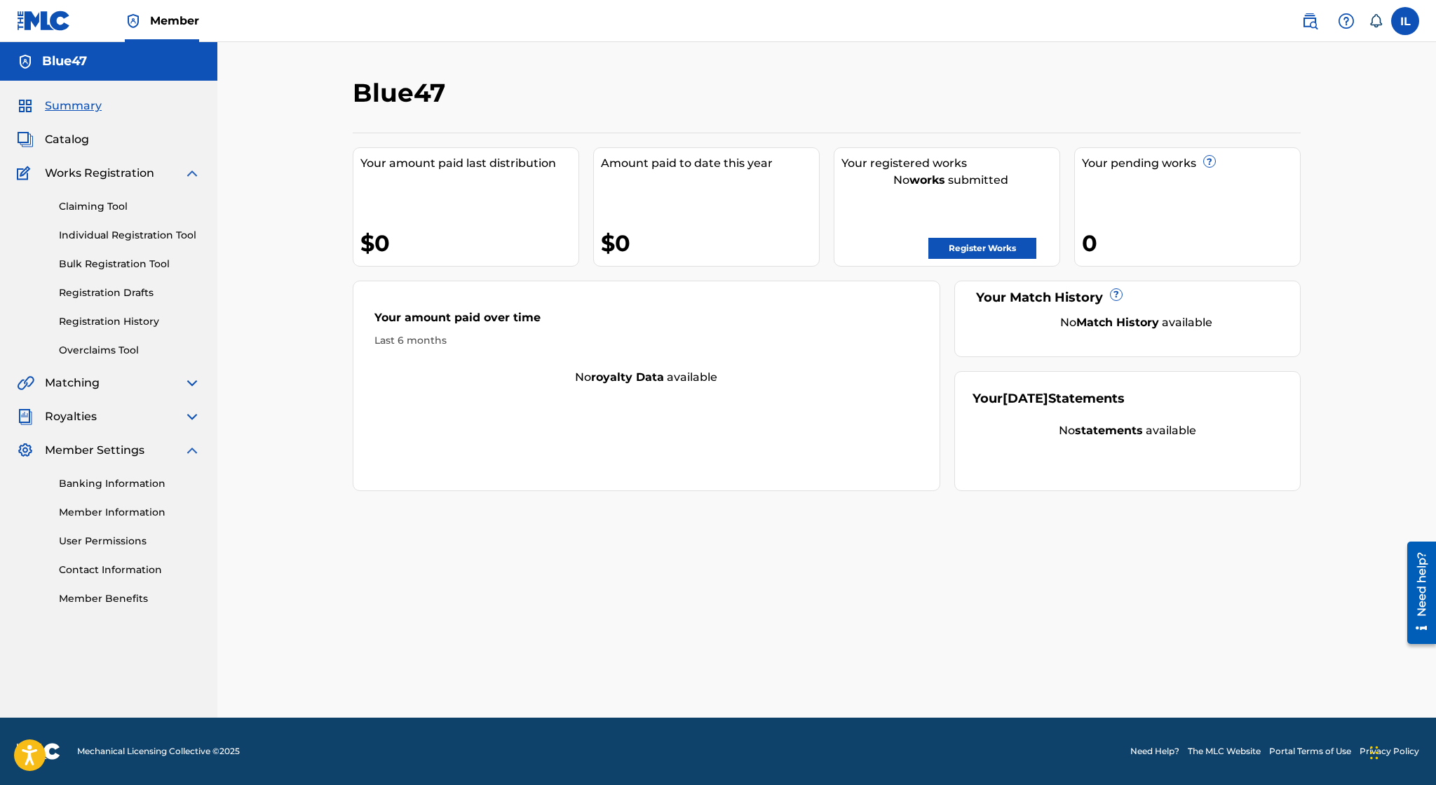
click at [187, 169] on img at bounding box center [192, 173] width 17 height 17
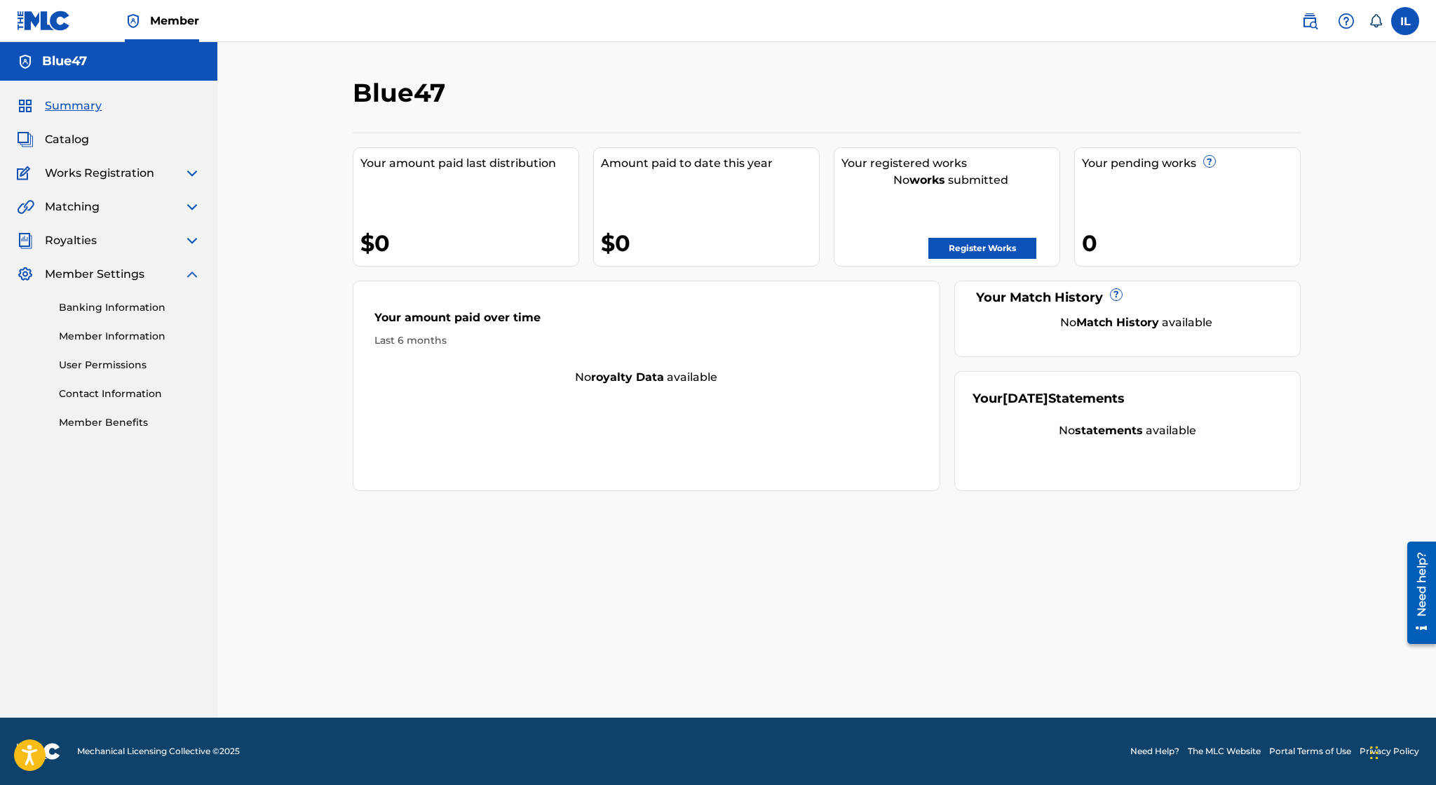
click at [189, 173] on img at bounding box center [192, 173] width 17 height 17
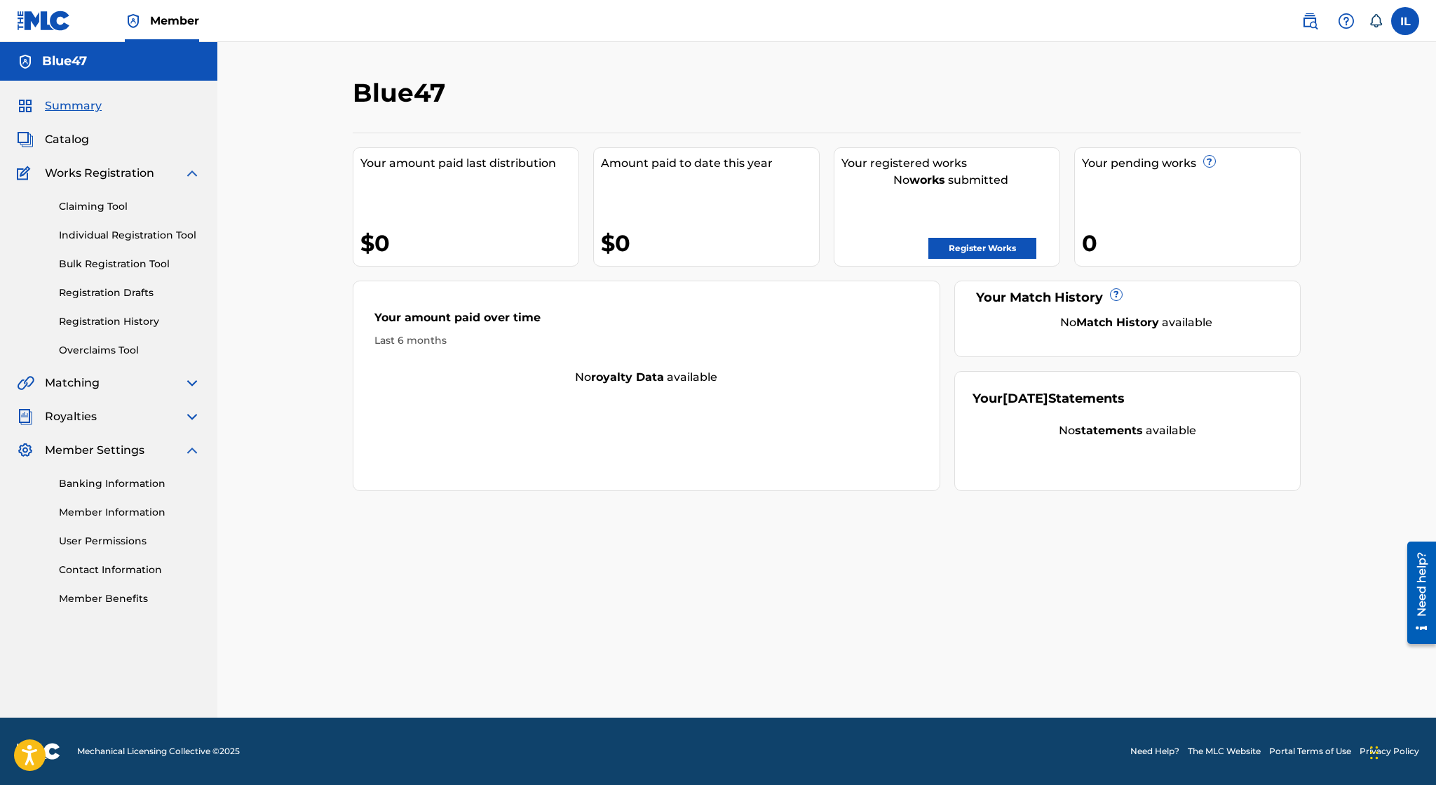
click at [116, 211] on link "Claiming Tool" at bounding box center [130, 206] width 142 height 15
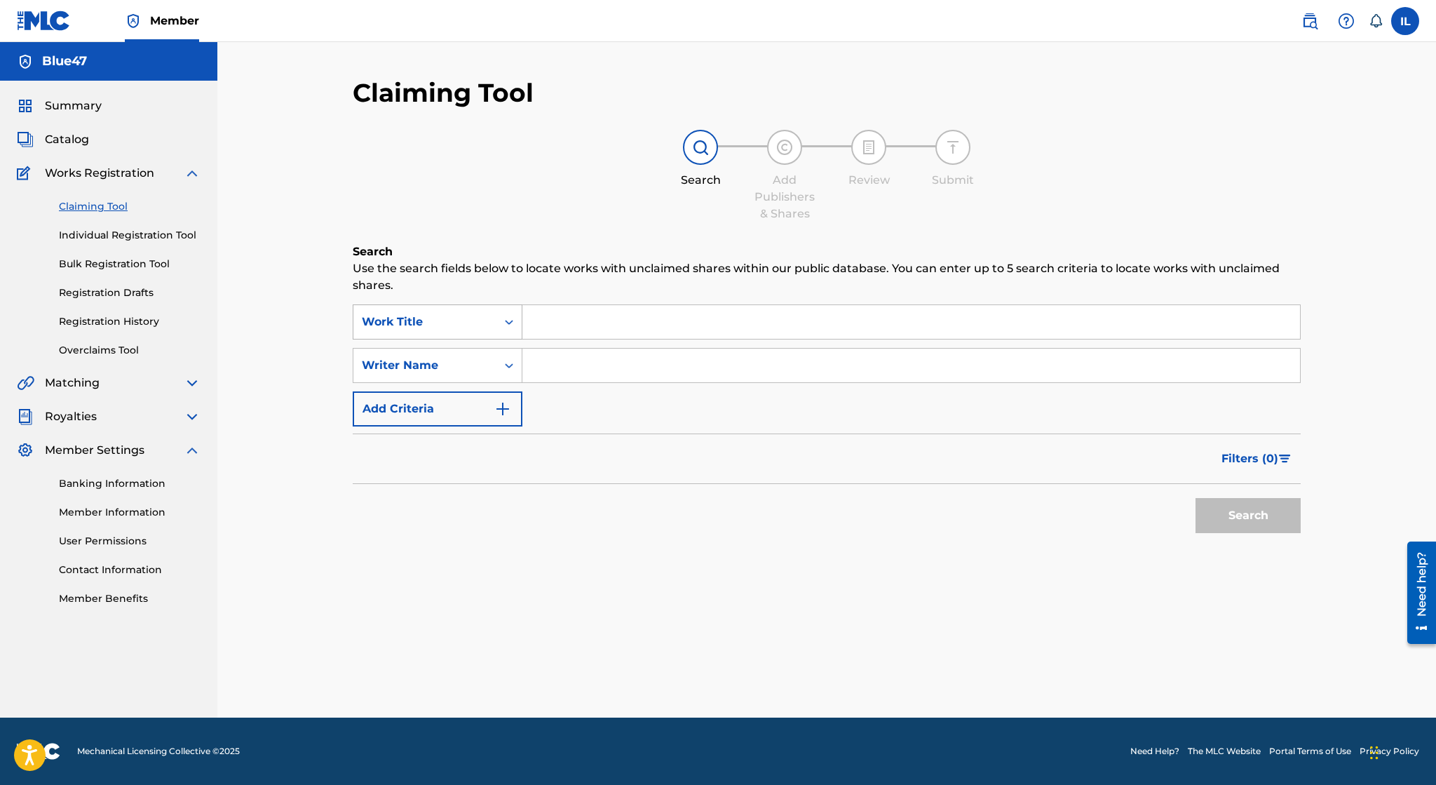
click at [470, 313] on div "Work Title" at bounding box center [424, 322] width 143 height 27
click at [644, 307] on input "Search Form" at bounding box center [911, 322] width 778 height 34
paste input "Under I: Watching the Stars"
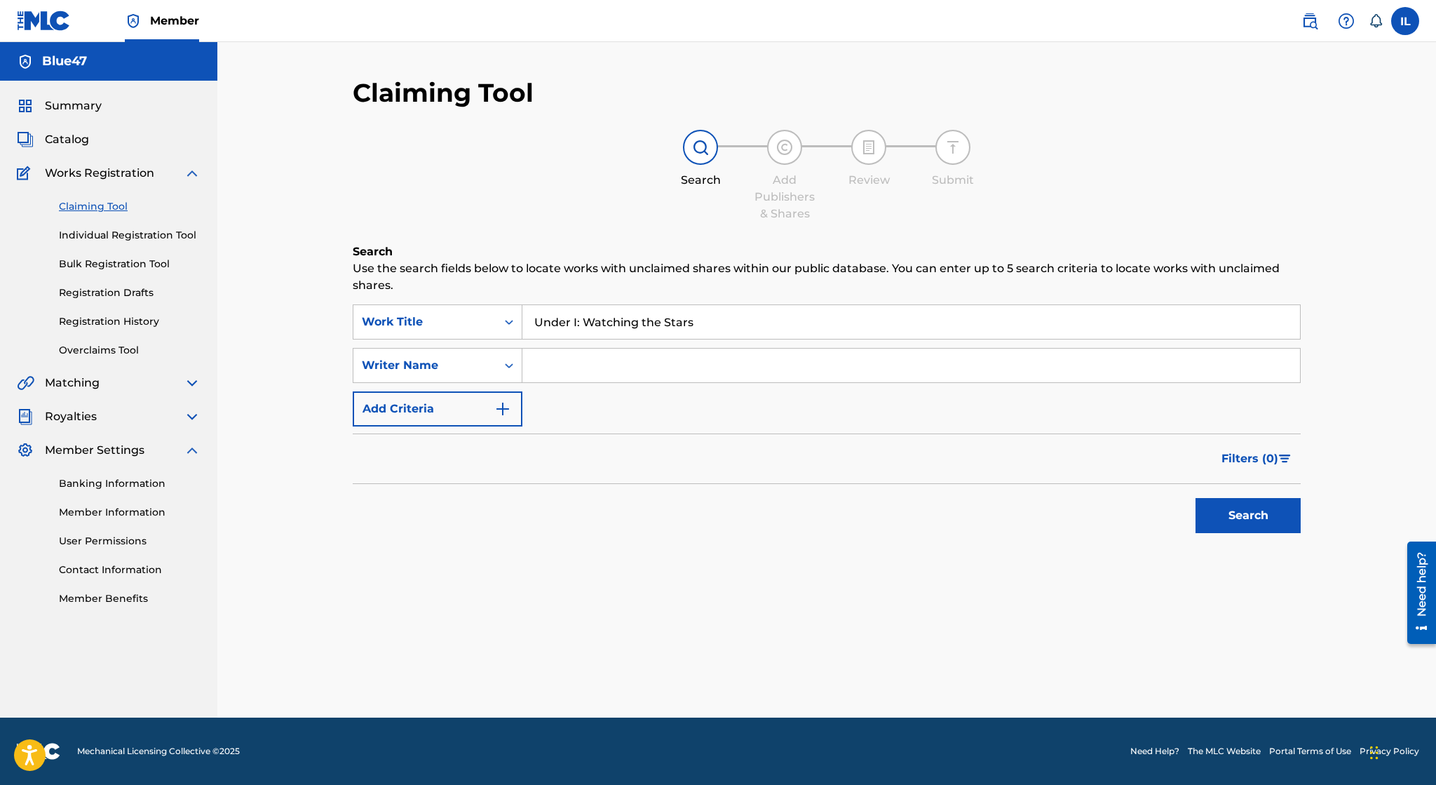
type input "Under I: Watching the Stars"
click at [1240, 507] on button "Search" at bounding box center [1248, 515] width 105 height 35
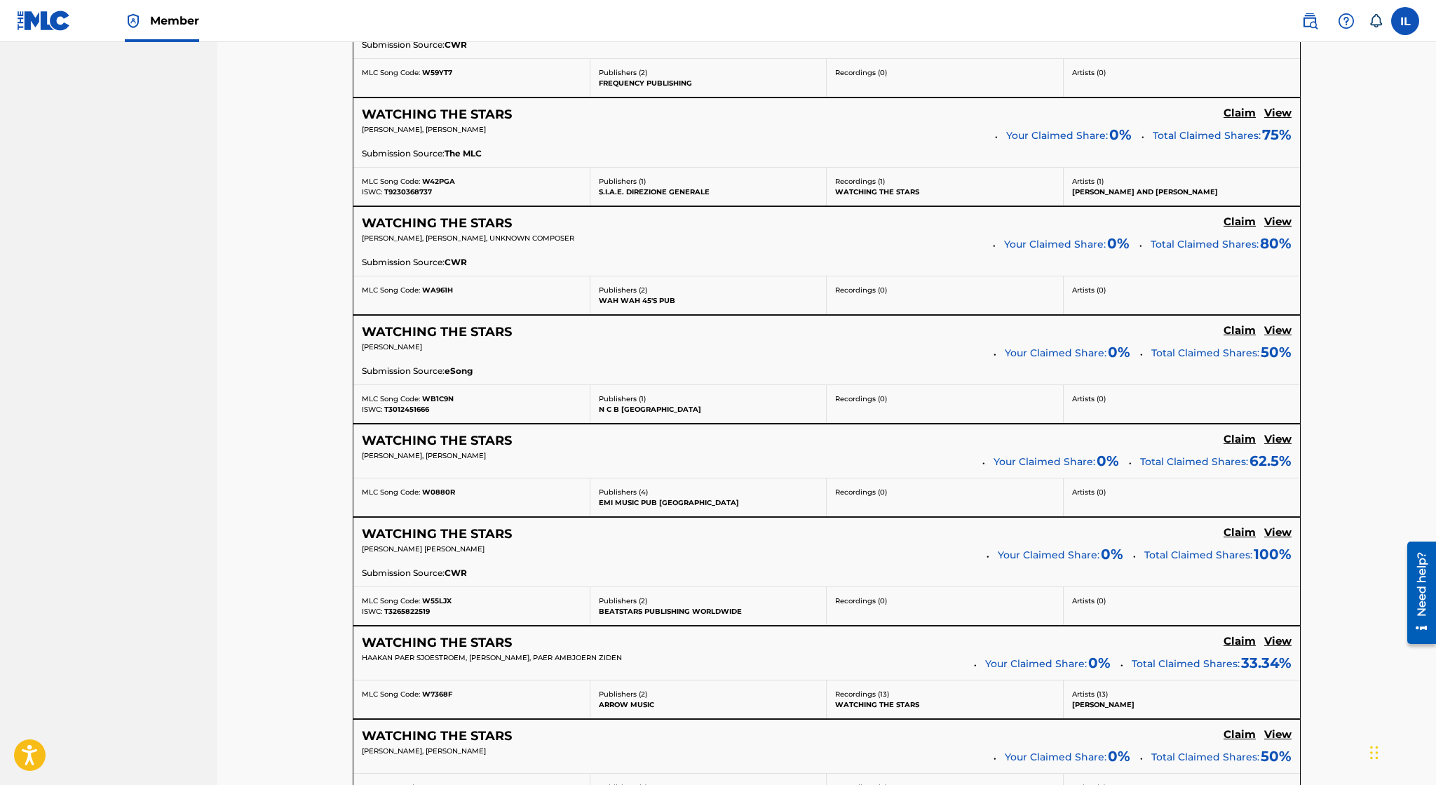
scroll to position [990, 0]
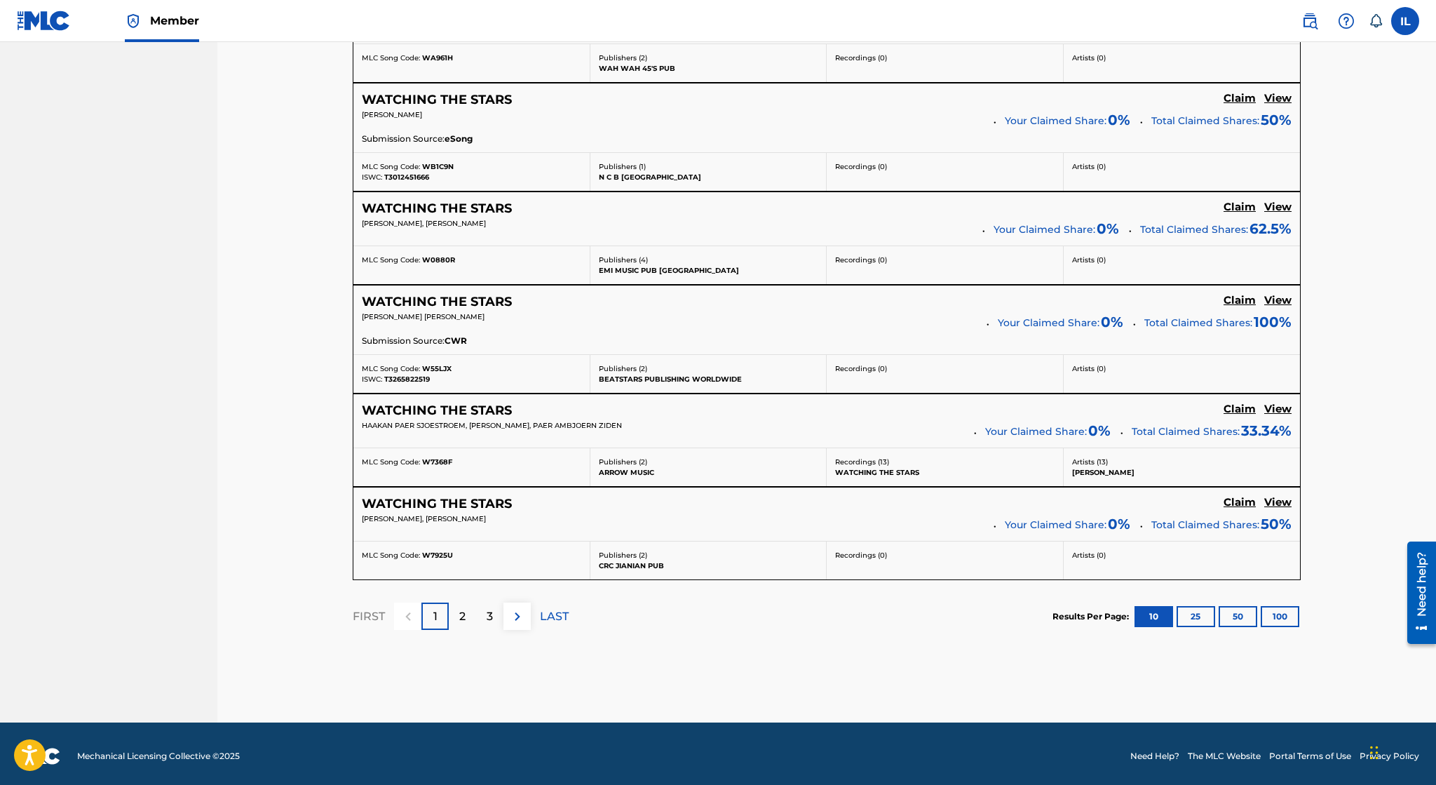
click at [523, 608] on img at bounding box center [517, 616] width 17 height 17
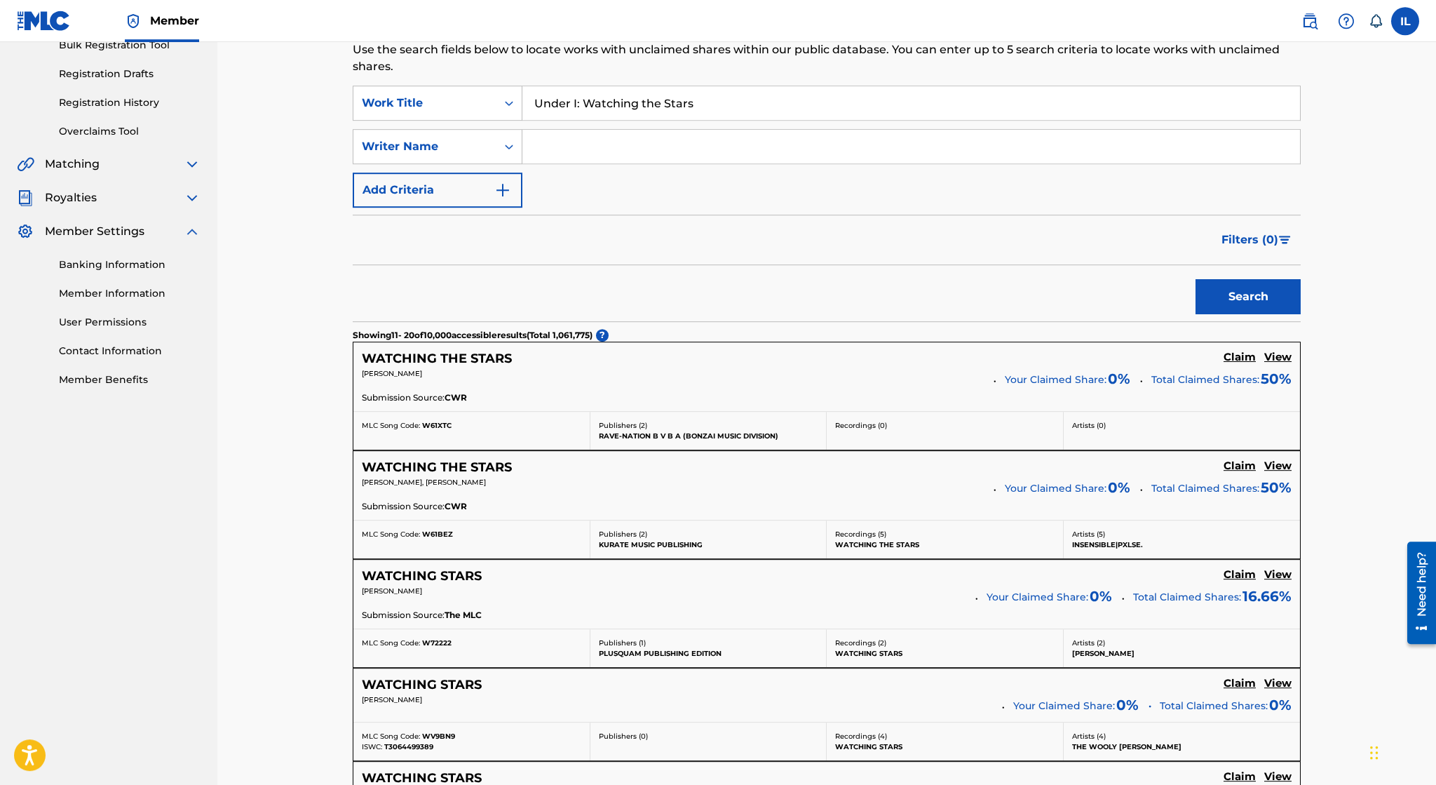
scroll to position [0, 0]
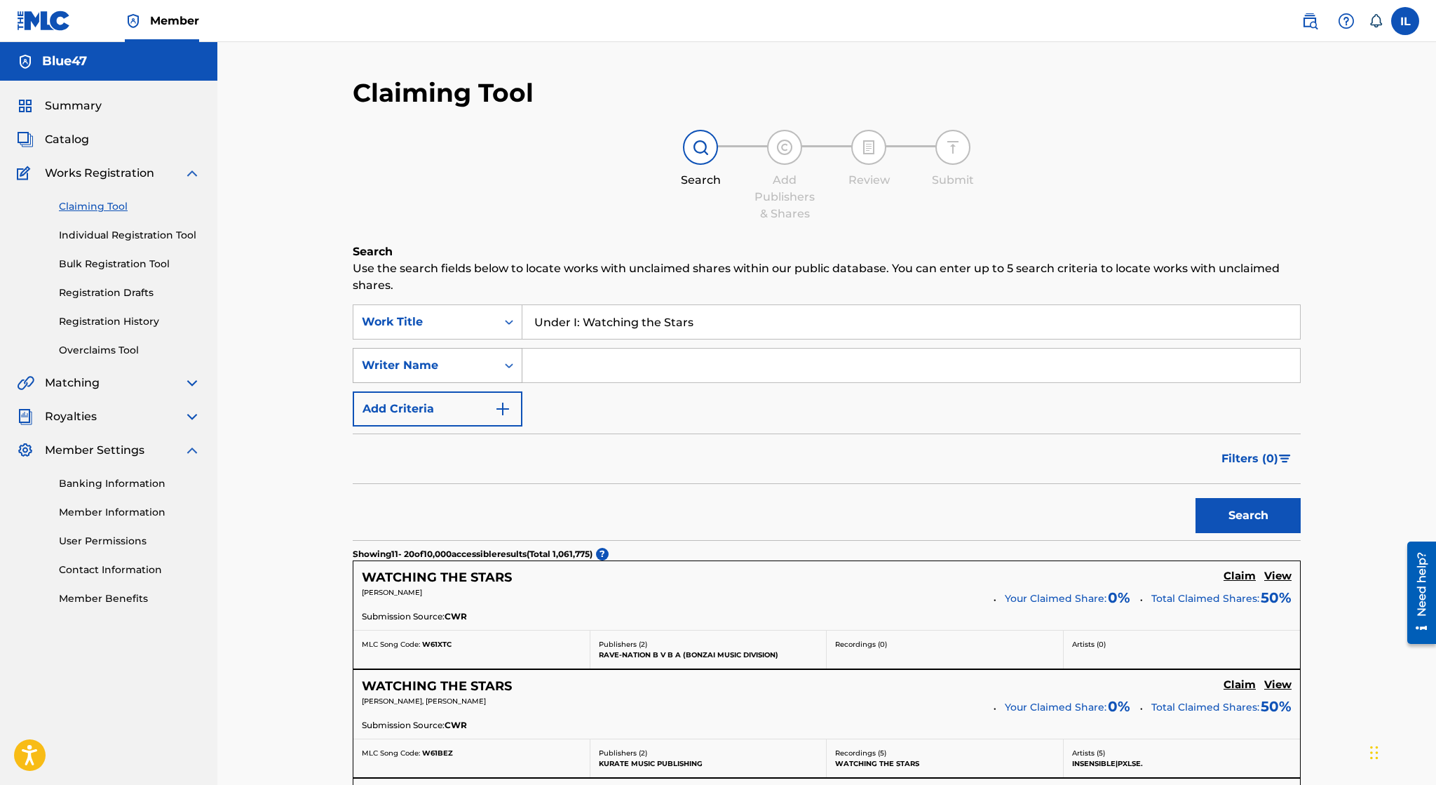
click at [509, 361] on icon "Search Form" at bounding box center [509, 365] width 14 height 14
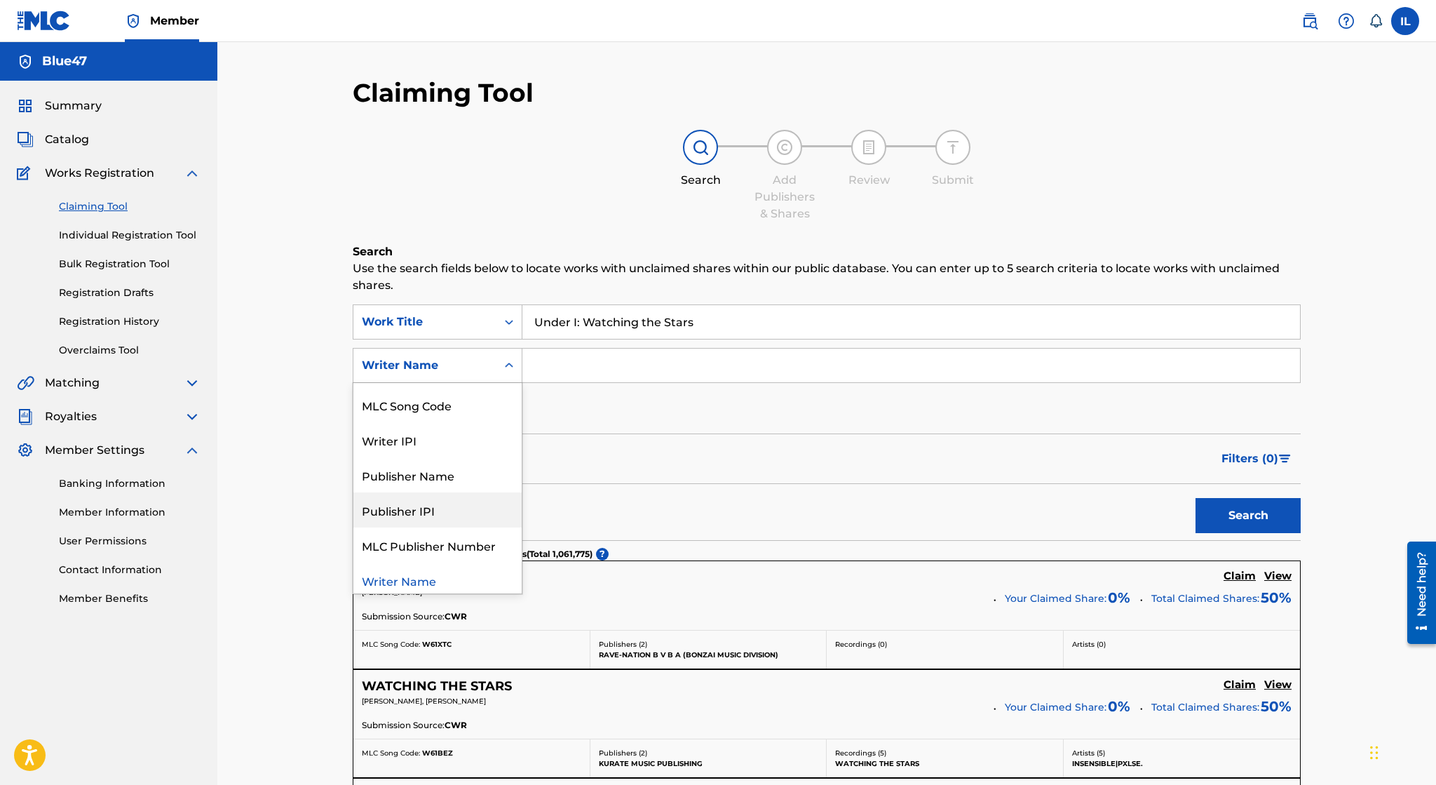
scroll to position [34, 0]
click at [596, 363] on input "Search Form" at bounding box center [911, 366] width 778 height 34
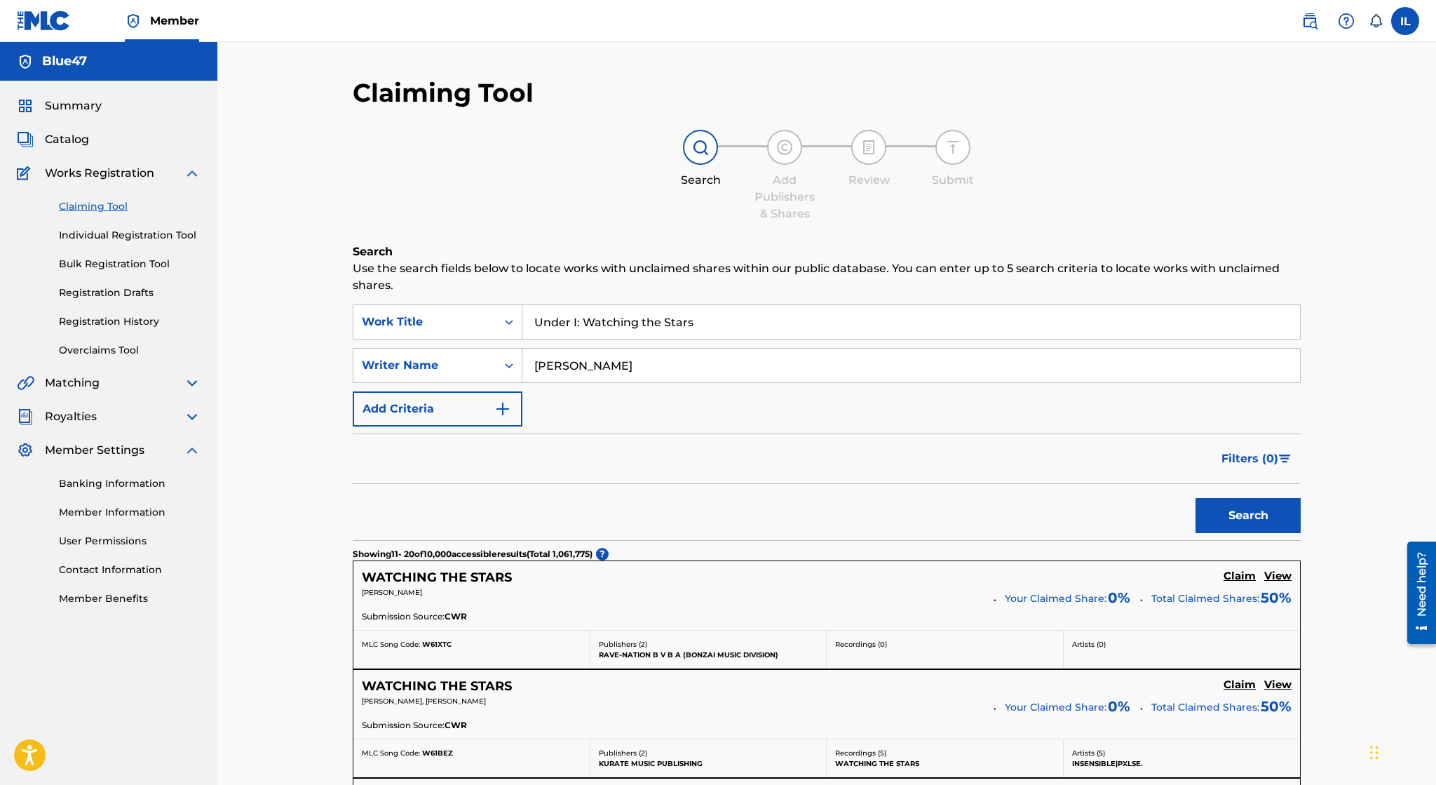
click at [1196, 498] on button "Search" at bounding box center [1248, 515] width 105 height 35
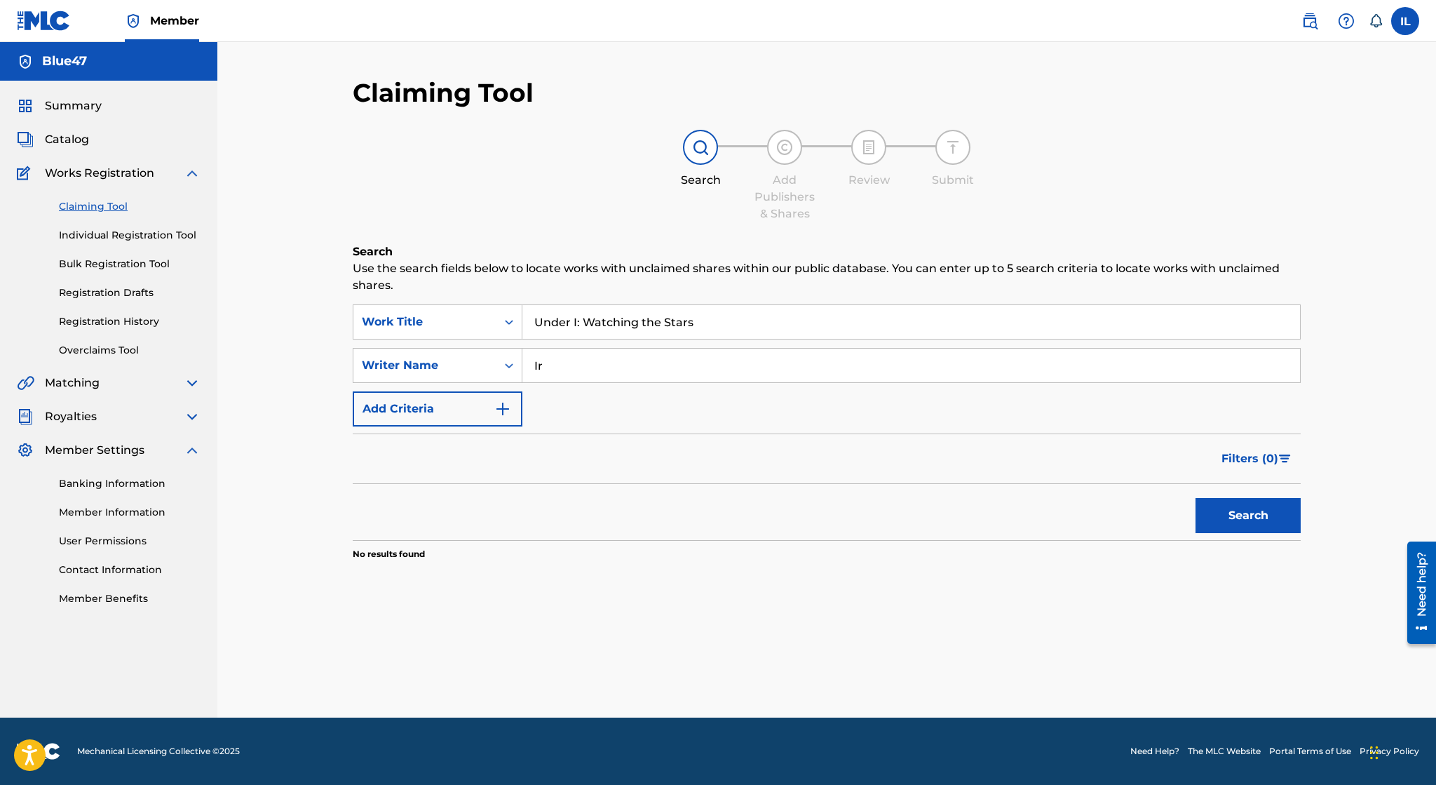
type input "I"
click at [1196, 498] on button "Search" at bounding box center [1248, 515] width 105 height 35
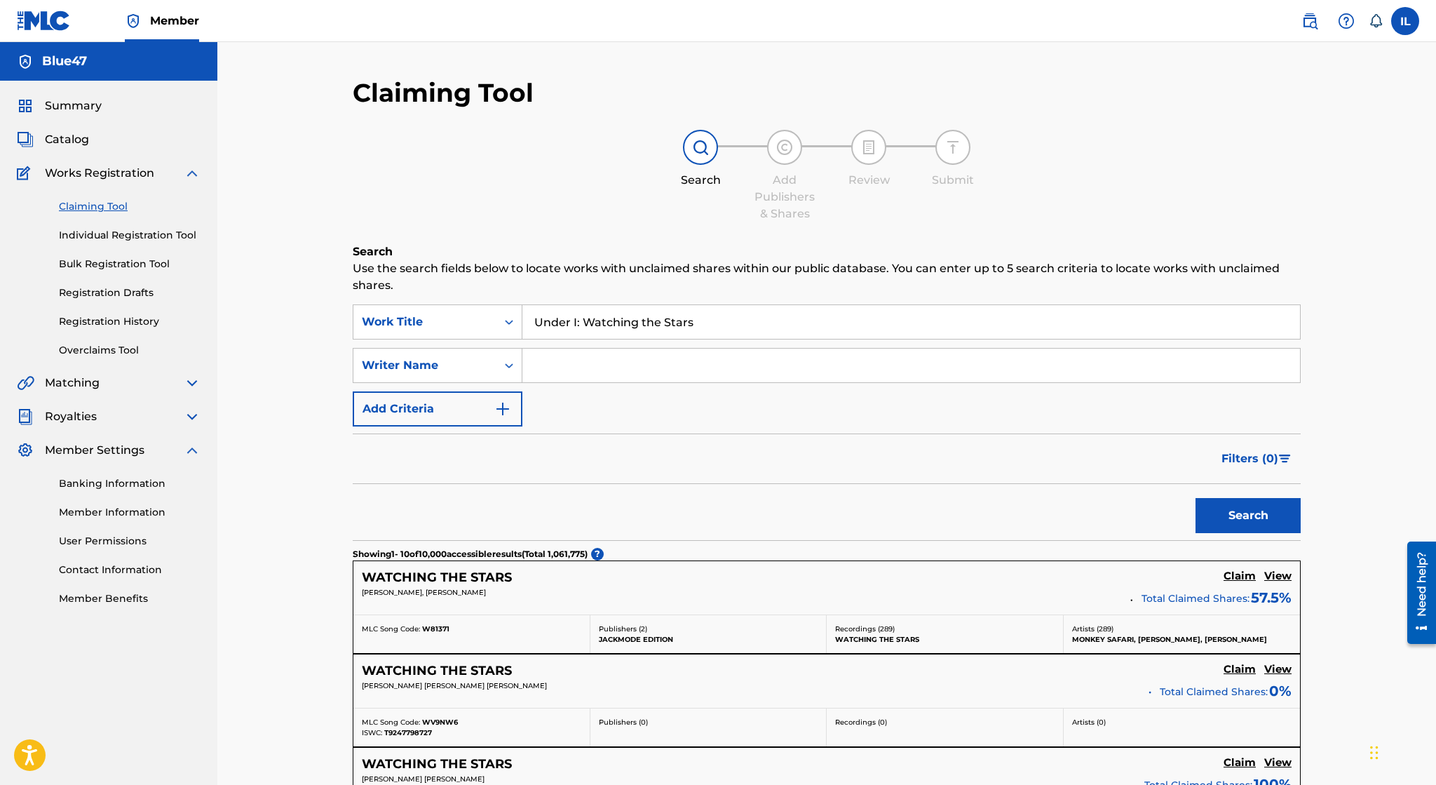
click at [484, 415] on button "Add Criteria" at bounding box center [438, 408] width 170 height 35
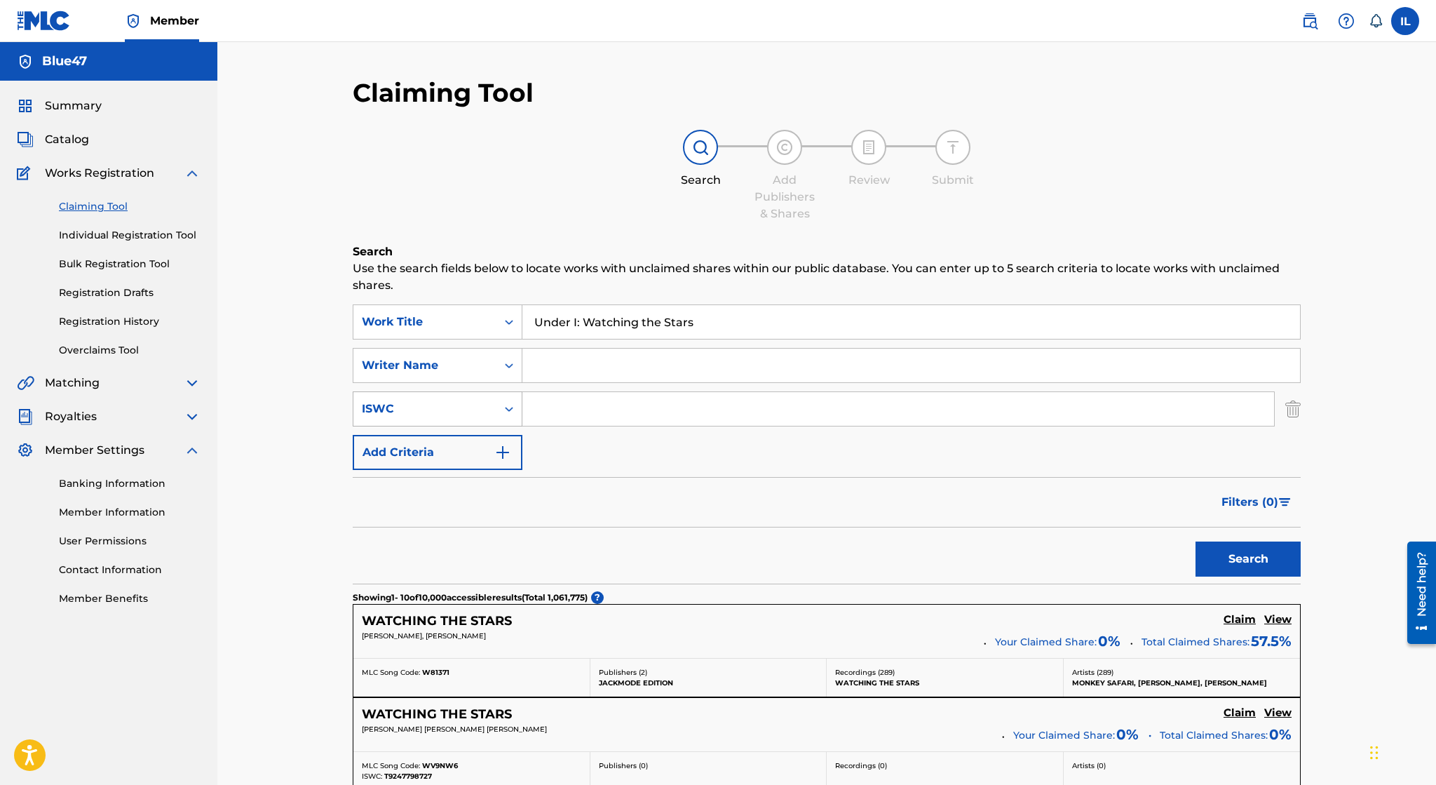
click at [484, 413] on div "ISWC" at bounding box center [425, 408] width 126 height 17
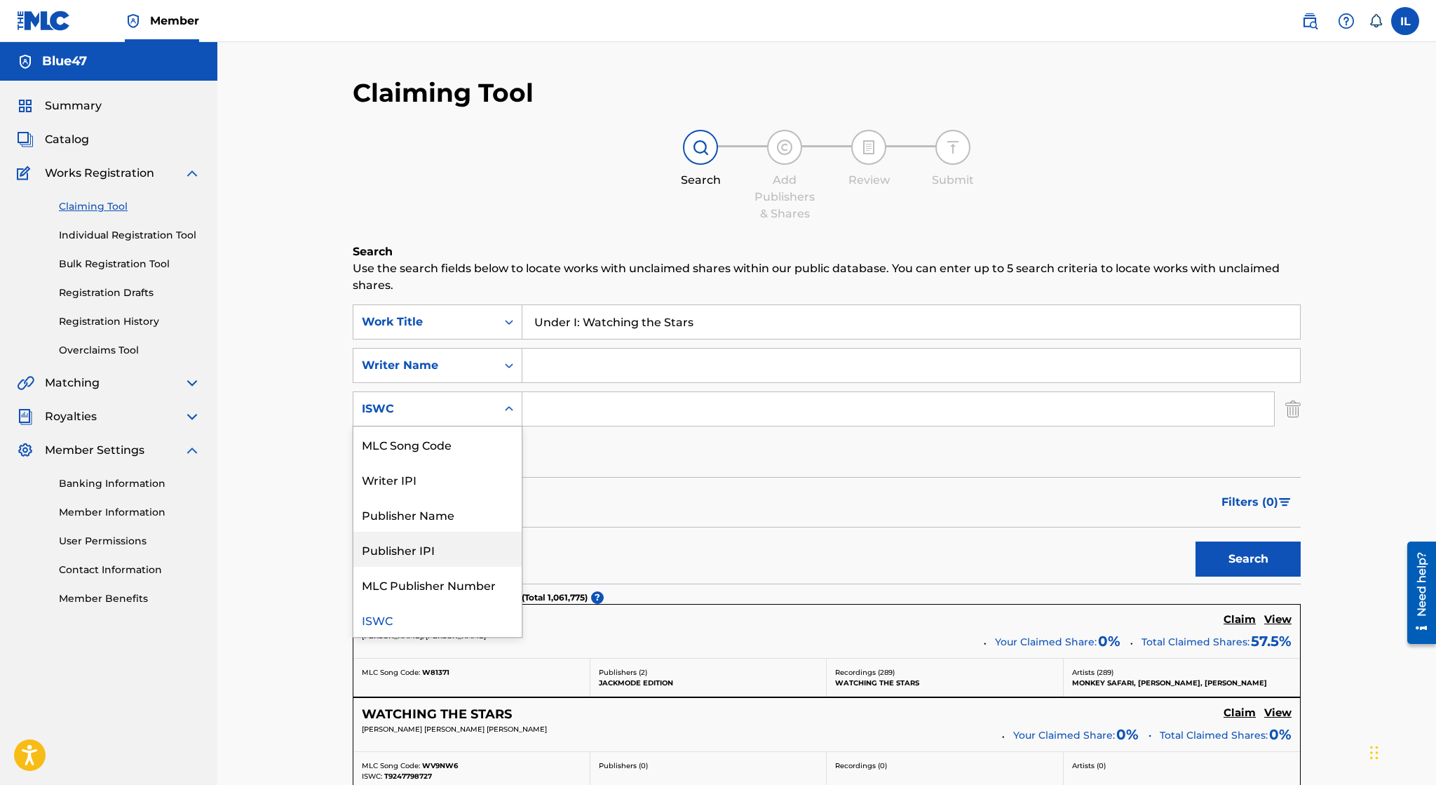
click at [449, 539] on div "Publisher IPI" at bounding box center [437, 549] width 168 height 35
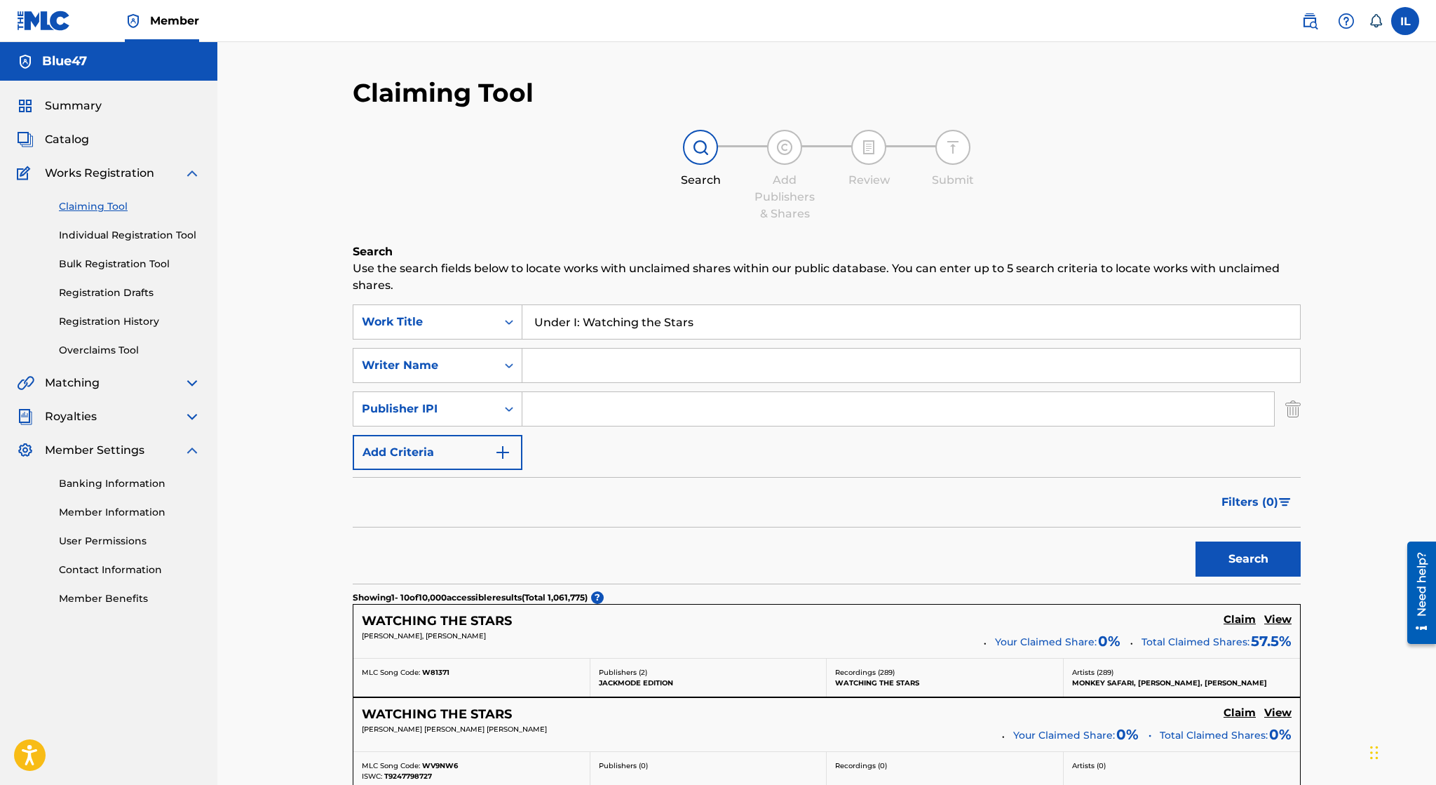
click at [557, 411] on input "Search Form" at bounding box center [898, 409] width 752 height 34
paste input "Under I: Watching the Stars"
type input "Under I: Watching the Stars"
type input "0"
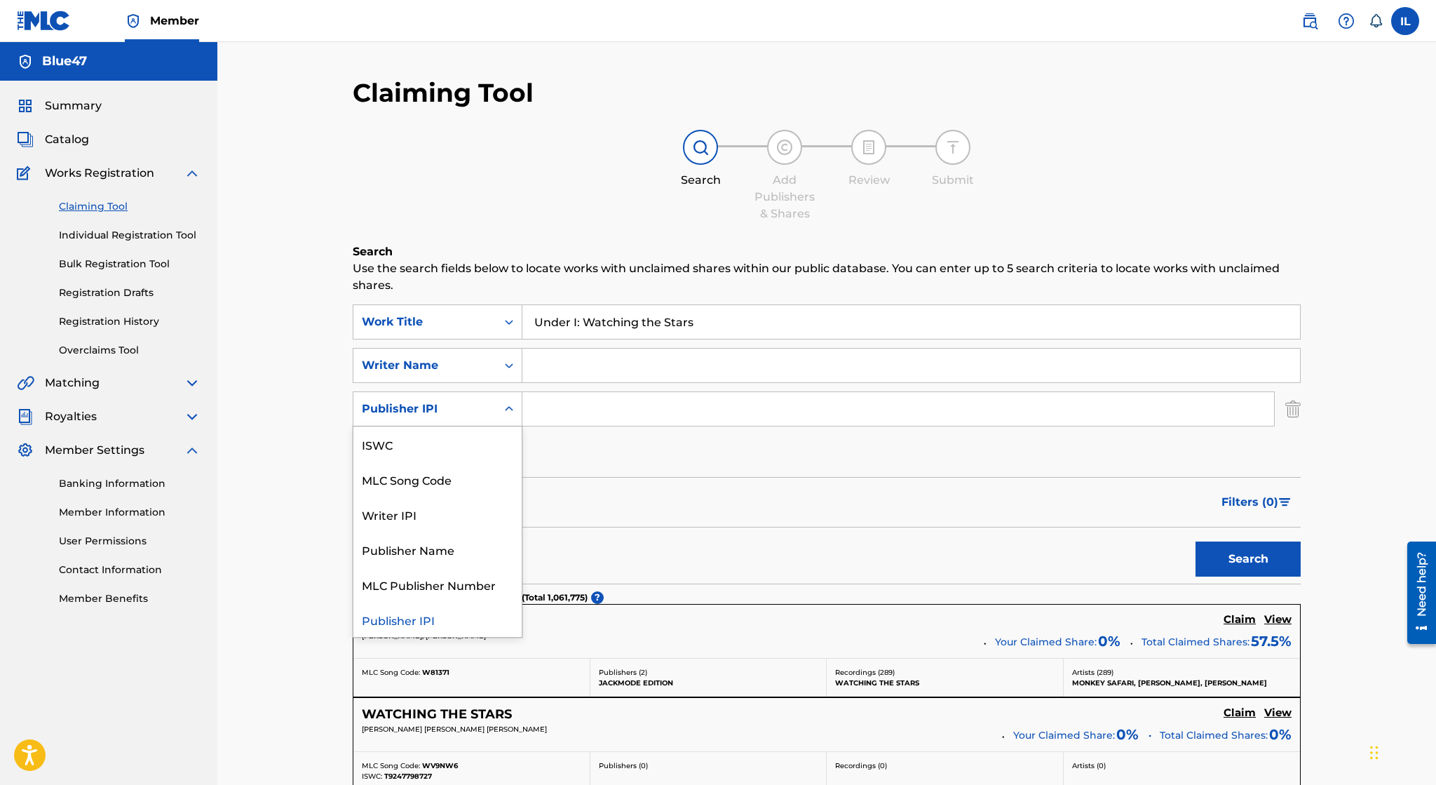
click at [475, 419] on div "Publisher IPI" at bounding box center [424, 408] width 143 height 27
click at [435, 528] on div "Writer IPI" at bounding box center [437, 513] width 168 height 35
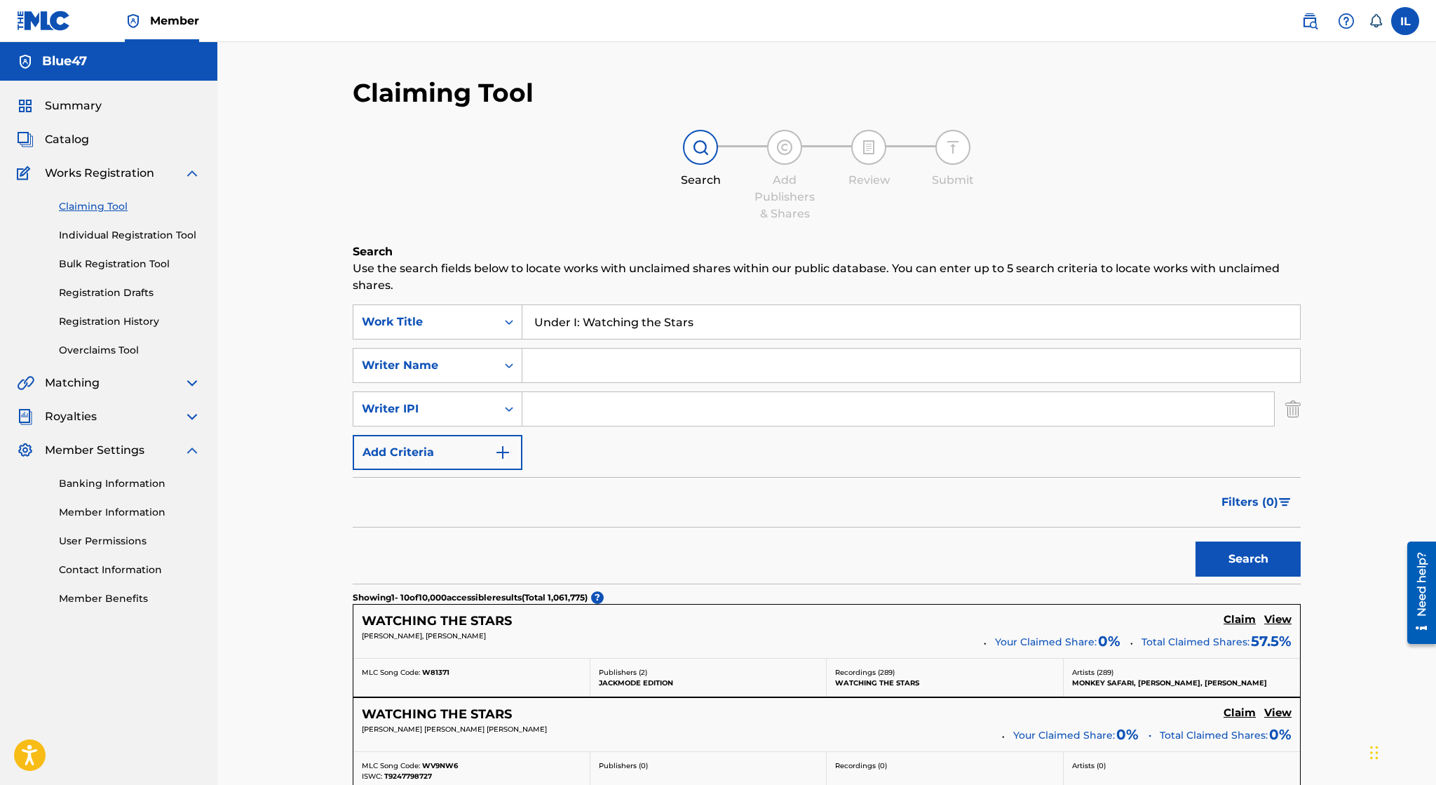
click at [553, 417] on input "Search Form" at bounding box center [898, 409] width 752 height 34
type input "0"
click at [487, 372] on div "Writer Name" at bounding box center [425, 365] width 126 height 17
click at [607, 464] on div "SearchWithCriteriaf4fcb088-9e2b-4176-8728-c12b9251555d Work Title Under I: Watc…" at bounding box center [827, 386] width 948 height 165
click at [609, 411] on input "Search Form" at bounding box center [898, 409] width 752 height 34
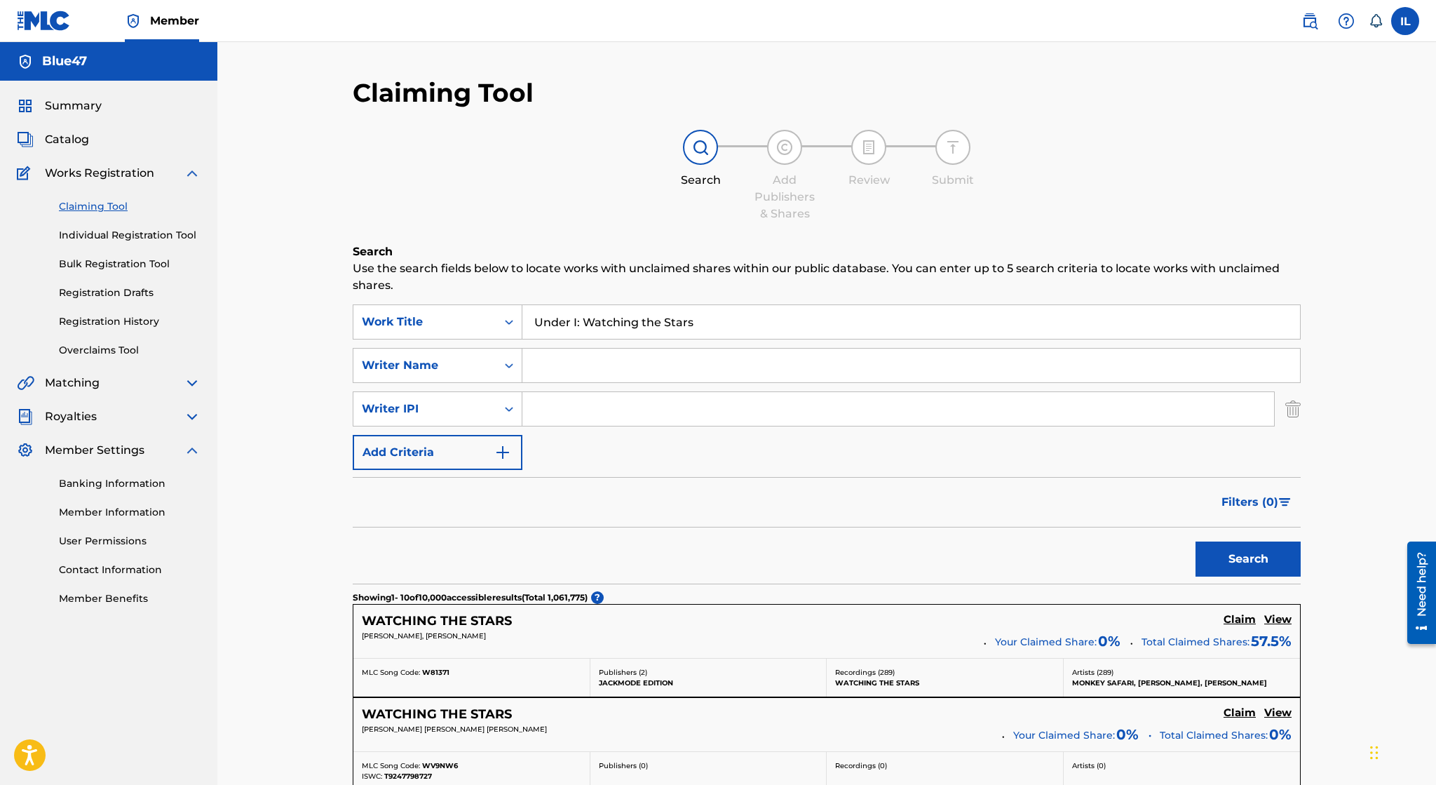
paste input "01172994227"
type input "01172994227"
click at [1226, 551] on button "Search" at bounding box center [1248, 558] width 105 height 35
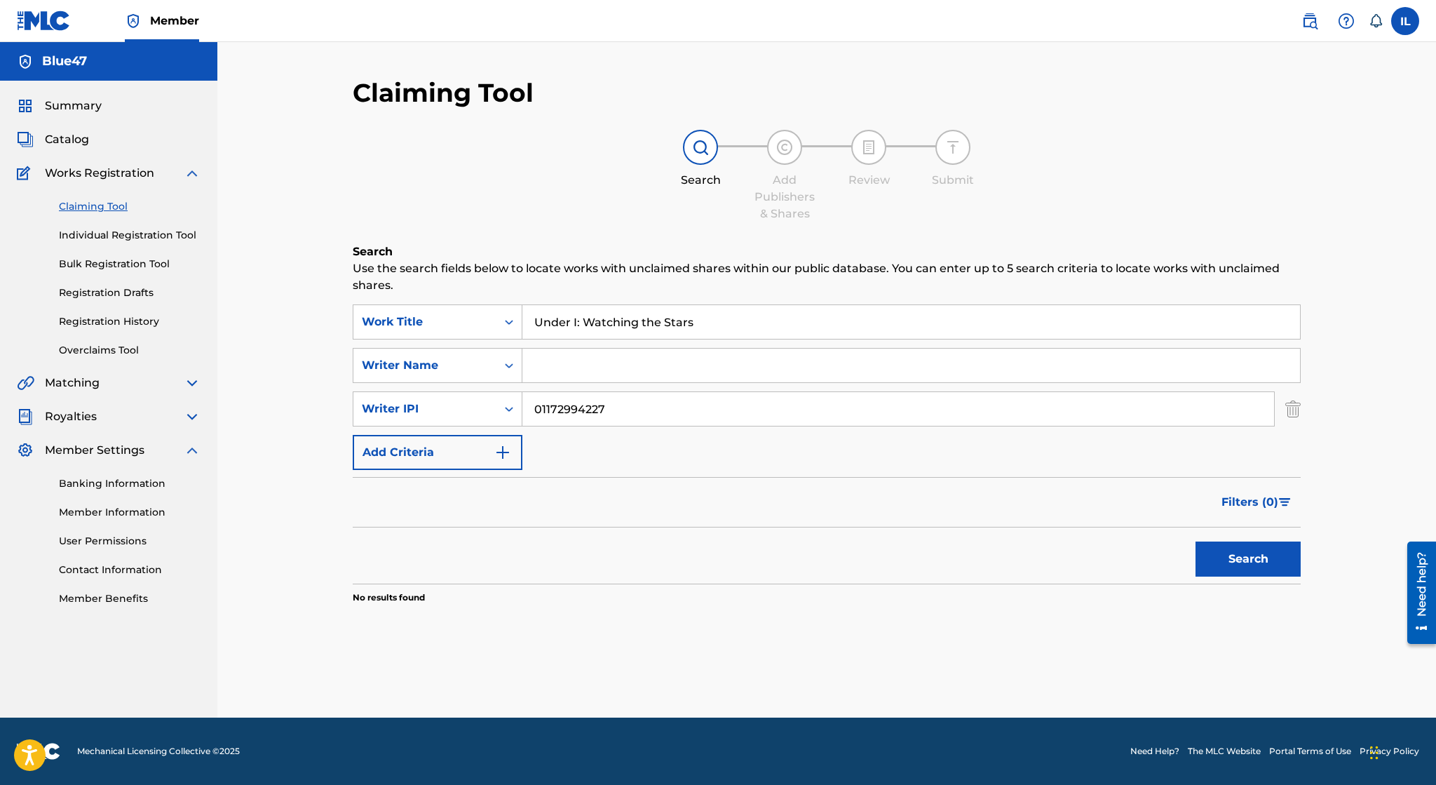
click at [832, 413] on input "01172994227" at bounding box center [898, 409] width 752 height 34
click at [1196, 541] on button "Search" at bounding box center [1248, 558] width 105 height 35
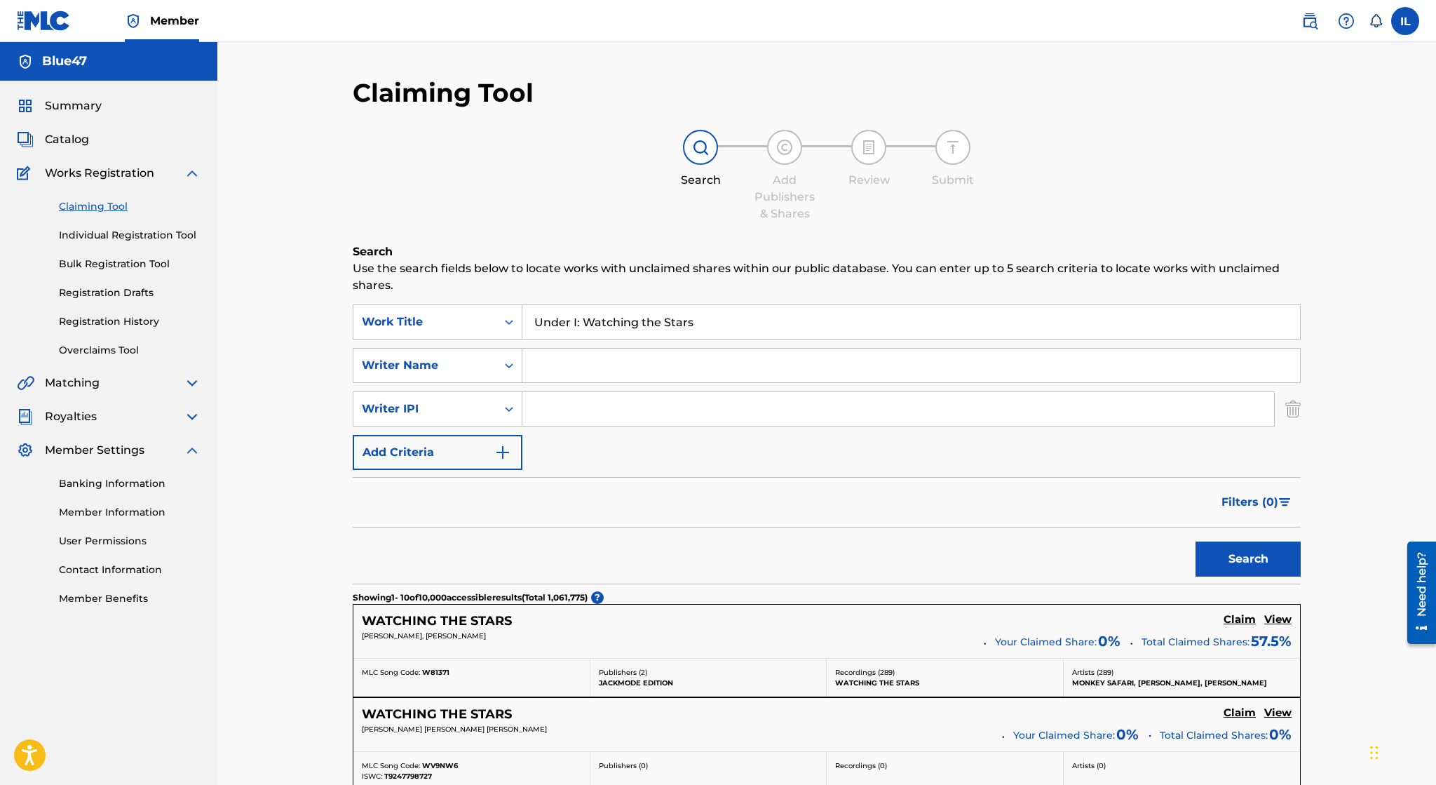
click at [1294, 417] on img "Search Form" at bounding box center [1292, 408] width 15 height 35
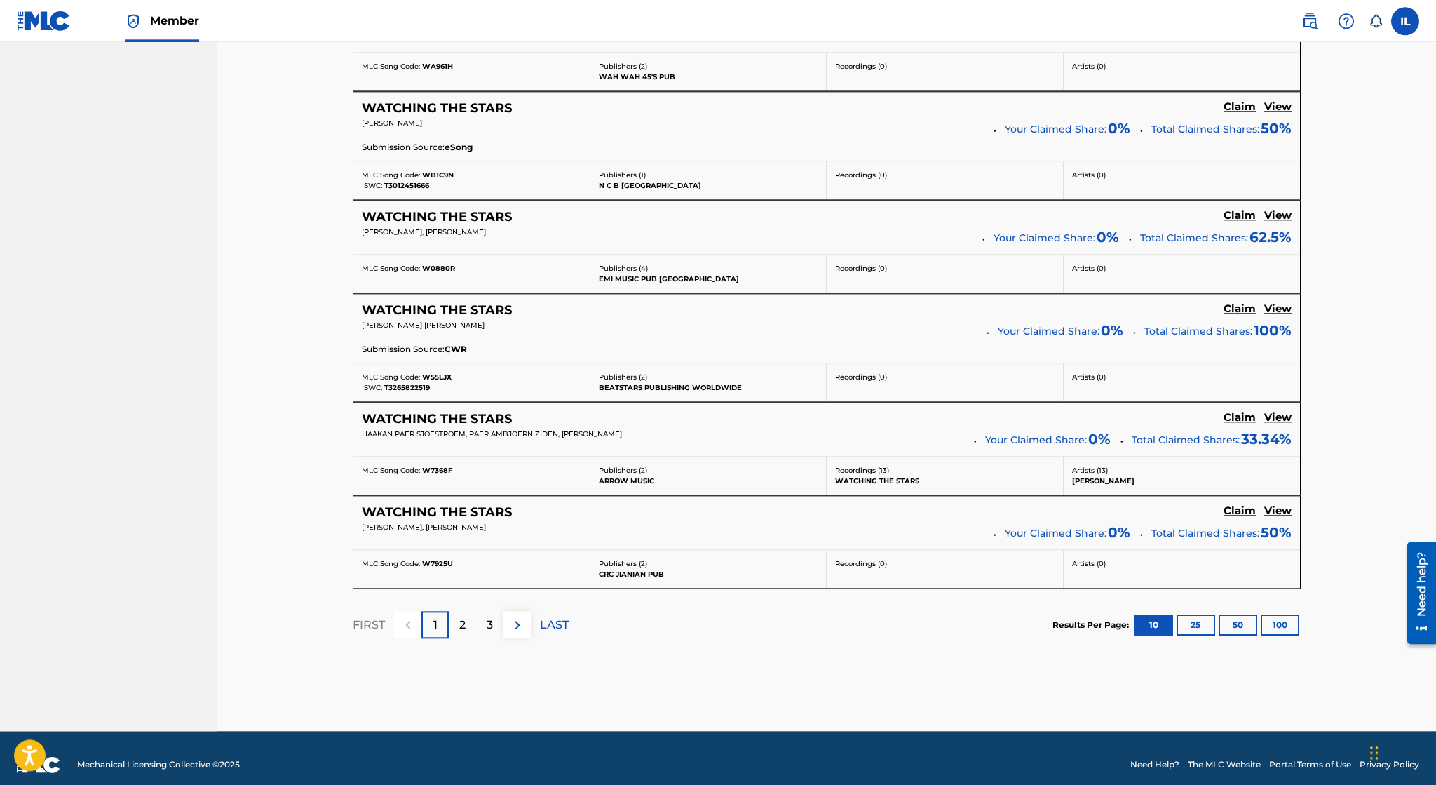
scroll to position [990, 0]
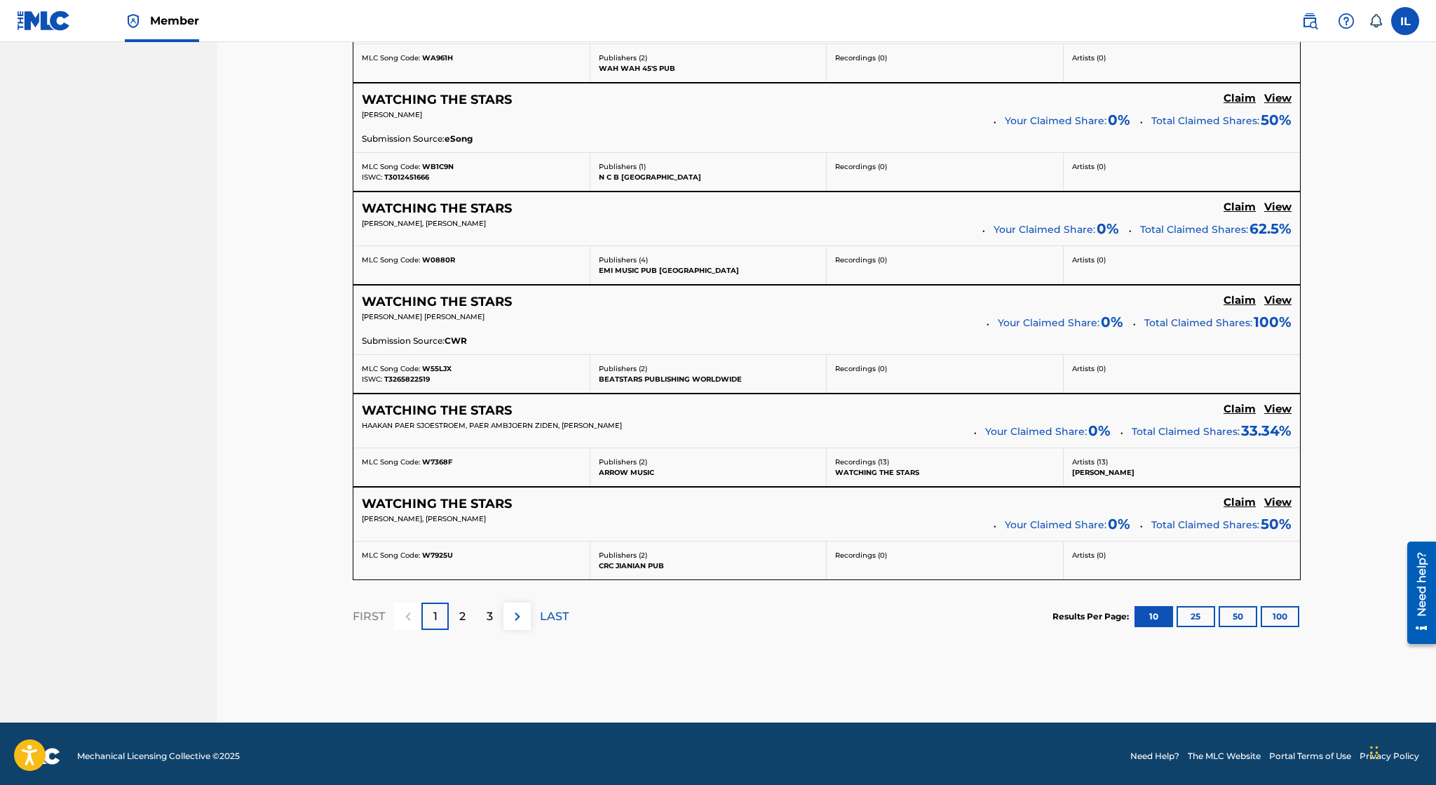
click at [1294, 611] on button "100" at bounding box center [1280, 616] width 39 height 21
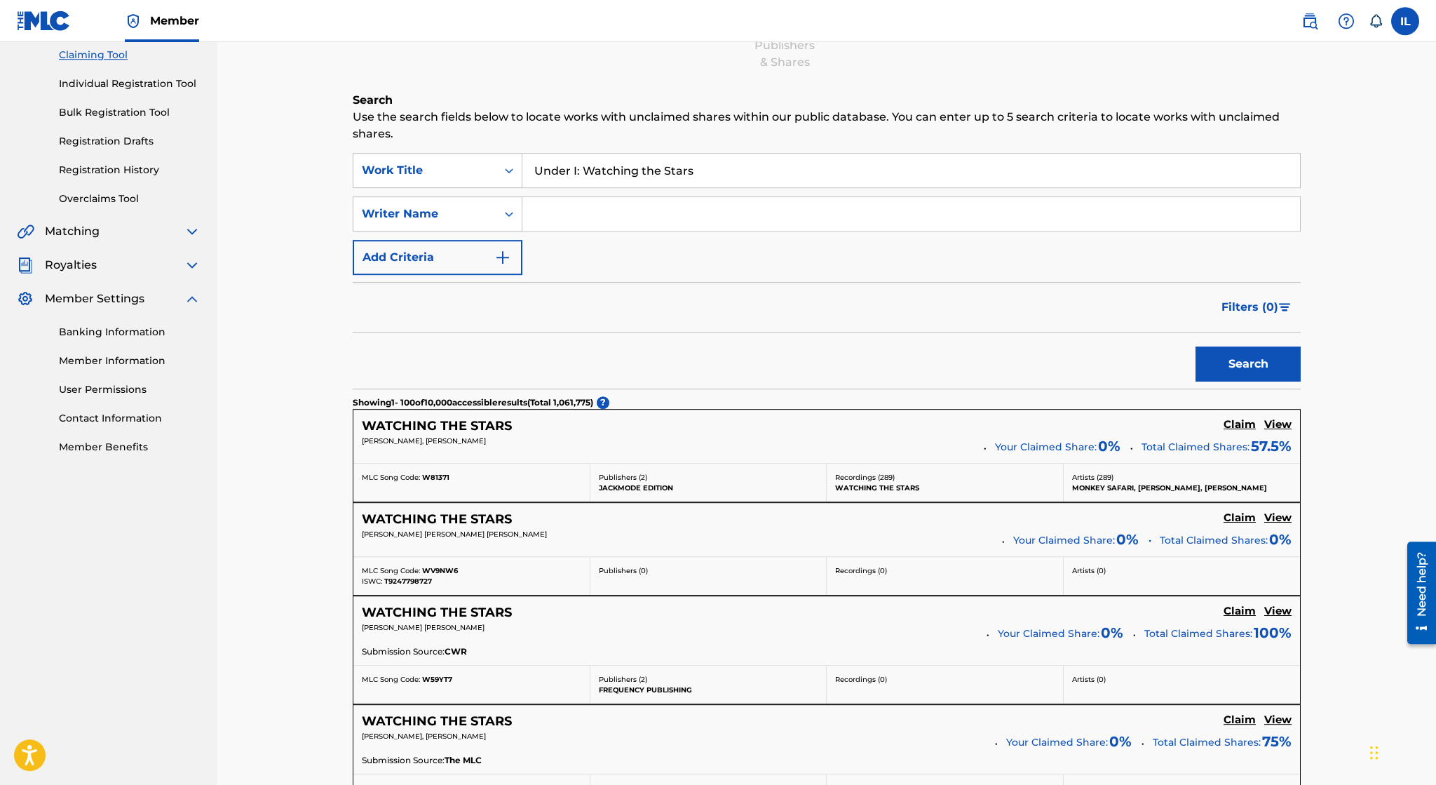
scroll to position [140, 0]
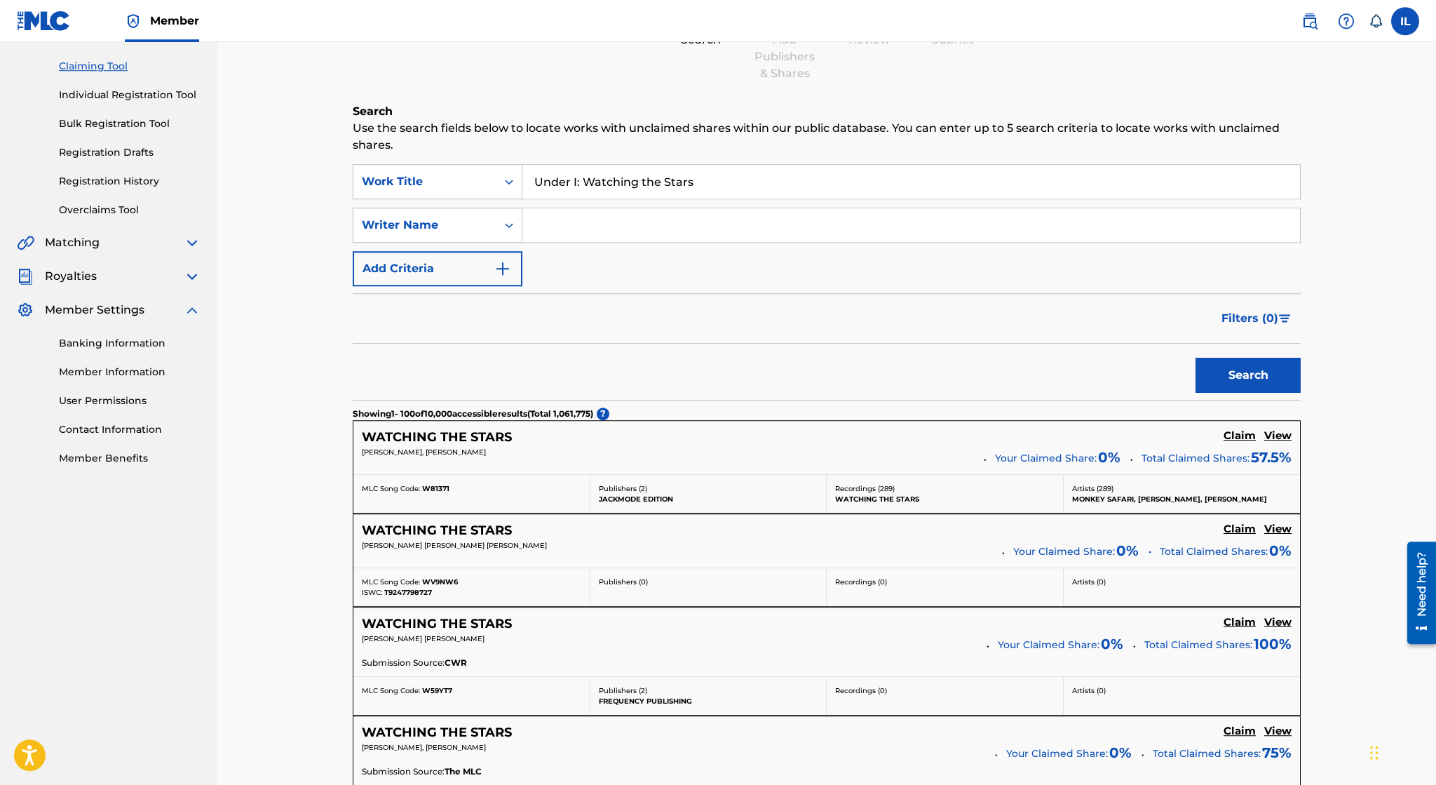
click at [190, 273] on img at bounding box center [192, 276] width 17 height 17
click at [192, 241] on img at bounding box center [192, 242] width 17 height 17
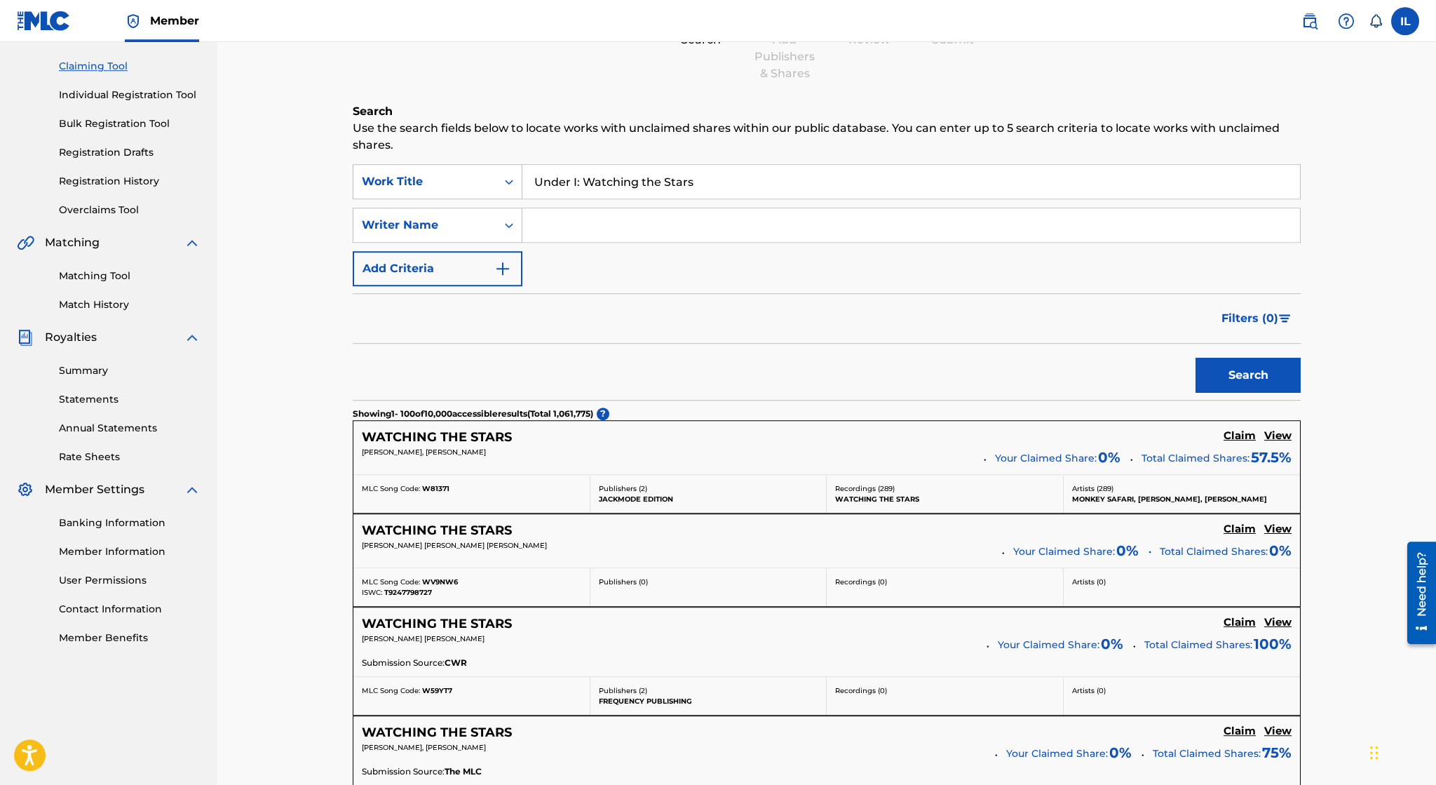
click at [124, 278] on link "Matching Tool" at bounding box center [130, 276] width 142 height 15
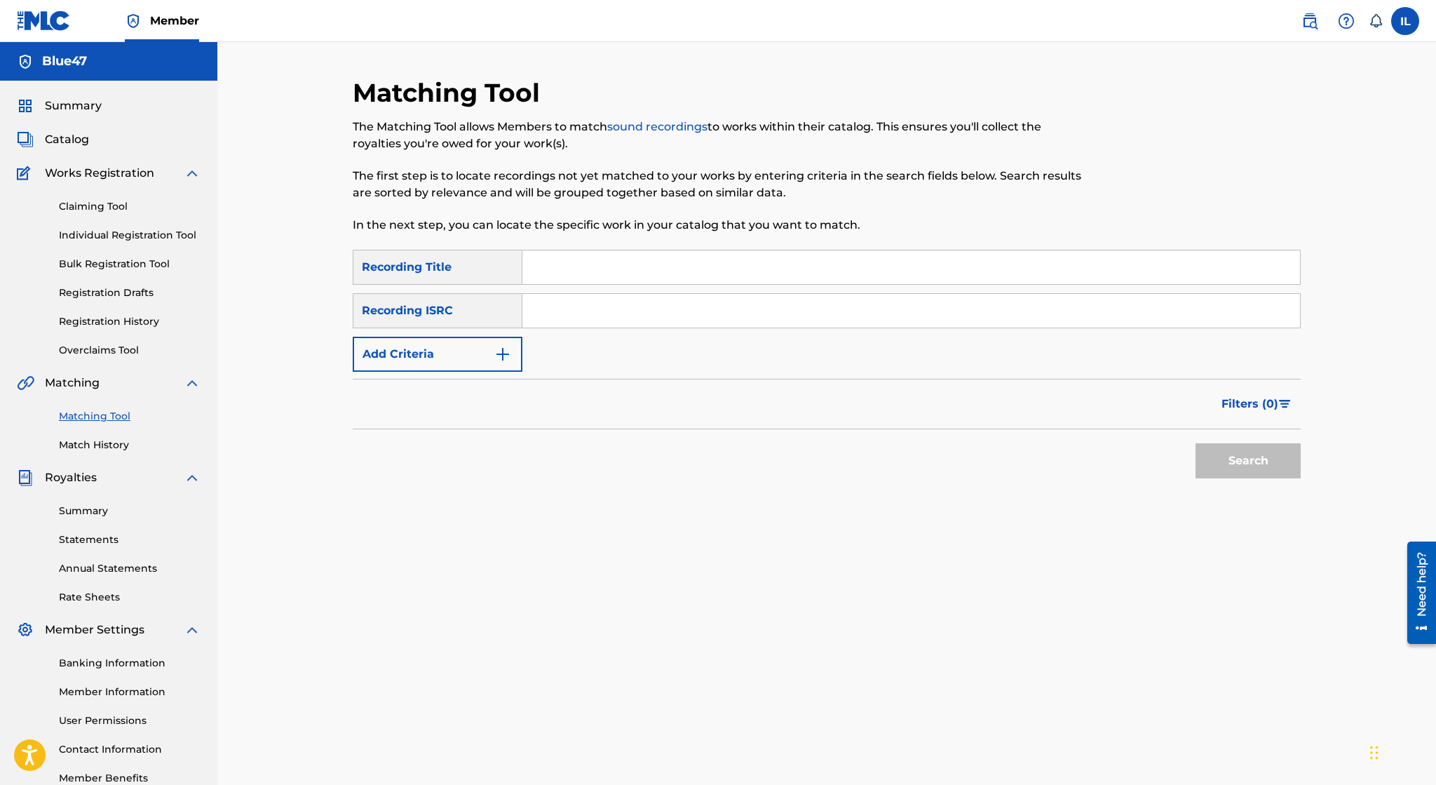
click at [489, 351] on button "Add Criteria" at bounding box center [438, 354] width 170 height 35
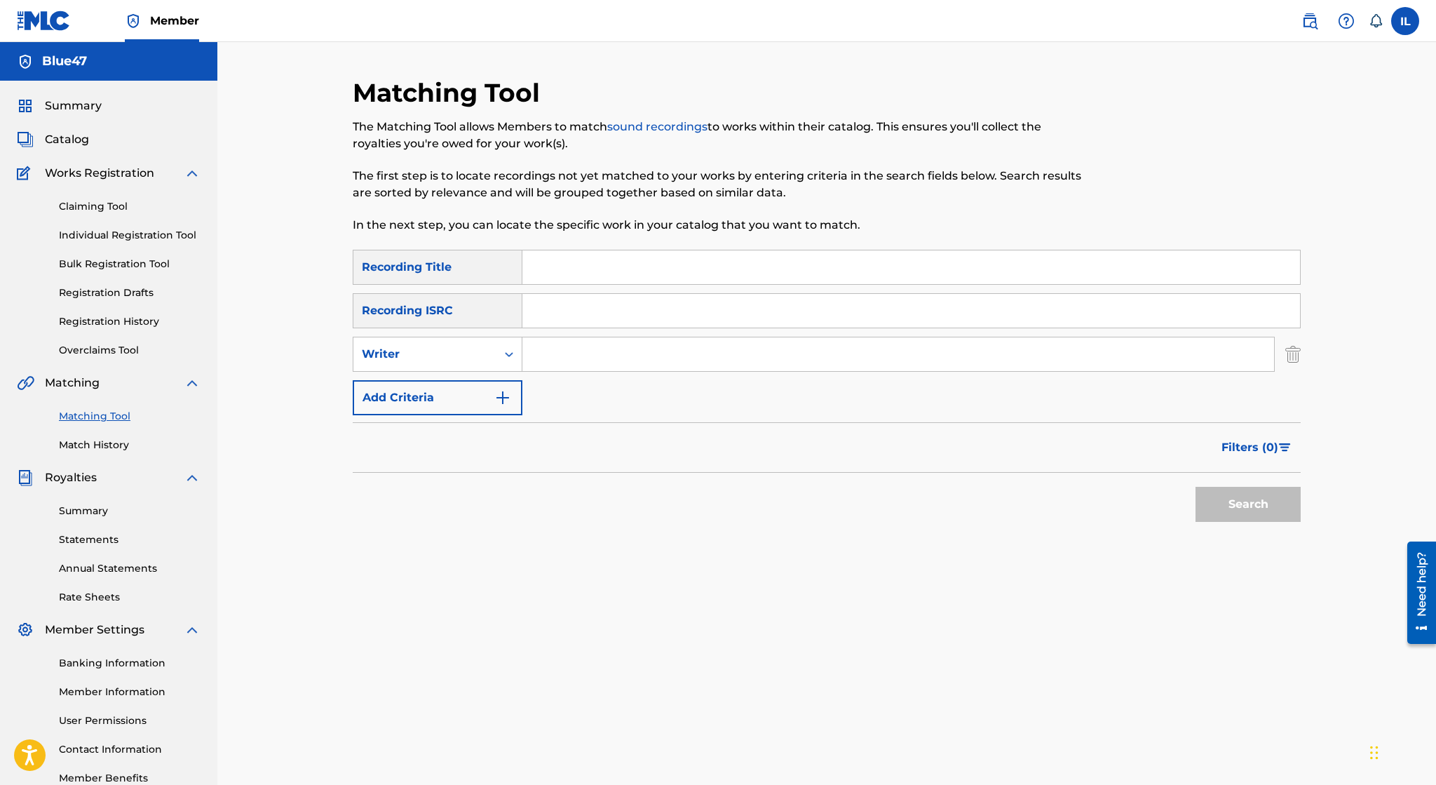
click at [489, 351] on div "Writer" at bounding box center [424, 354] width 143 height 27
click at [475, 383] on div "Recording Artist" at bounding box center [437, 389] width 168 height 35
click at [598, 350] on input "Search Form" at bounding box center [898, 354] width 752 height 34
type input "Blue47"
click at [1196, 487] on button "Search" at bounding box center [1248, 504] width 105 height 35
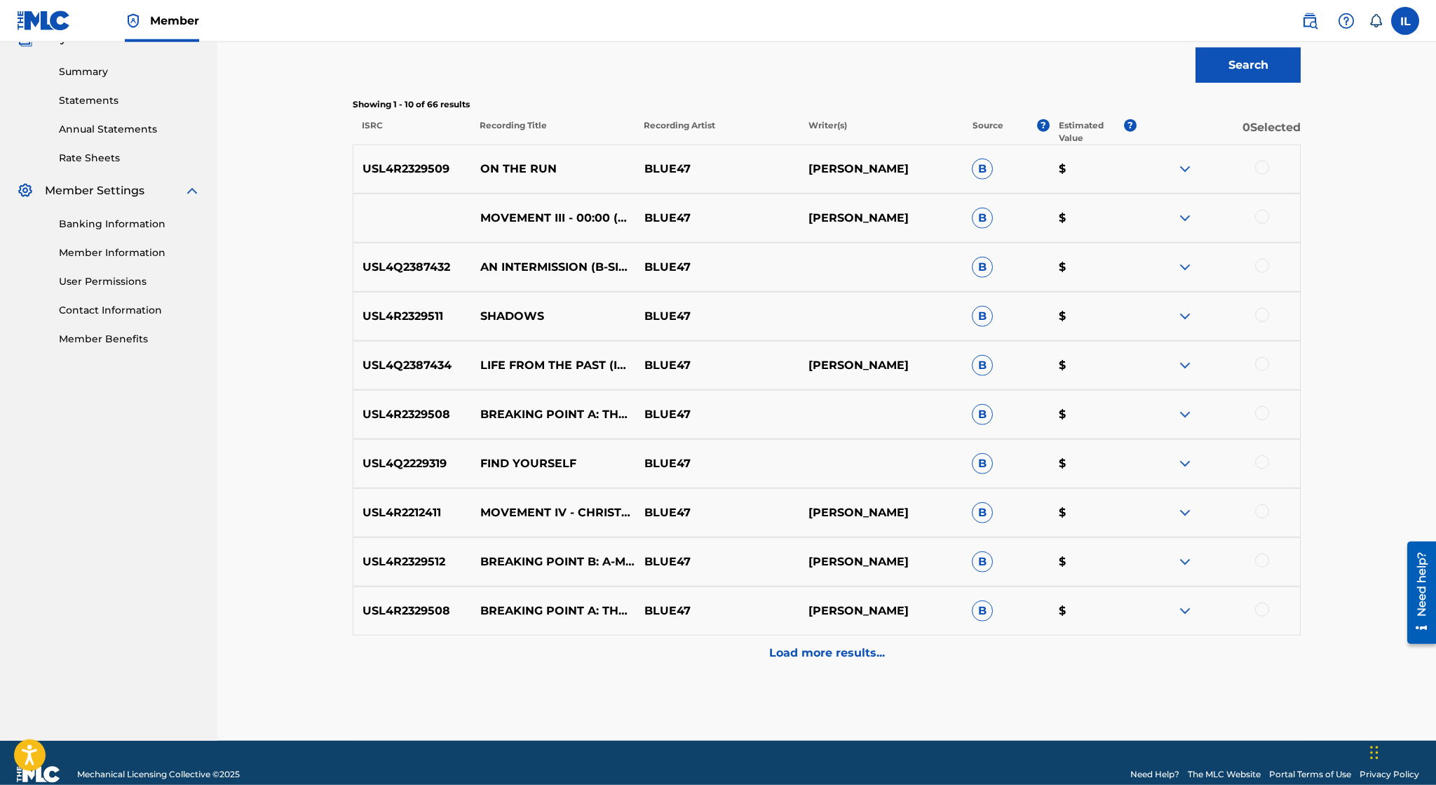
scroll to position [461, 0]
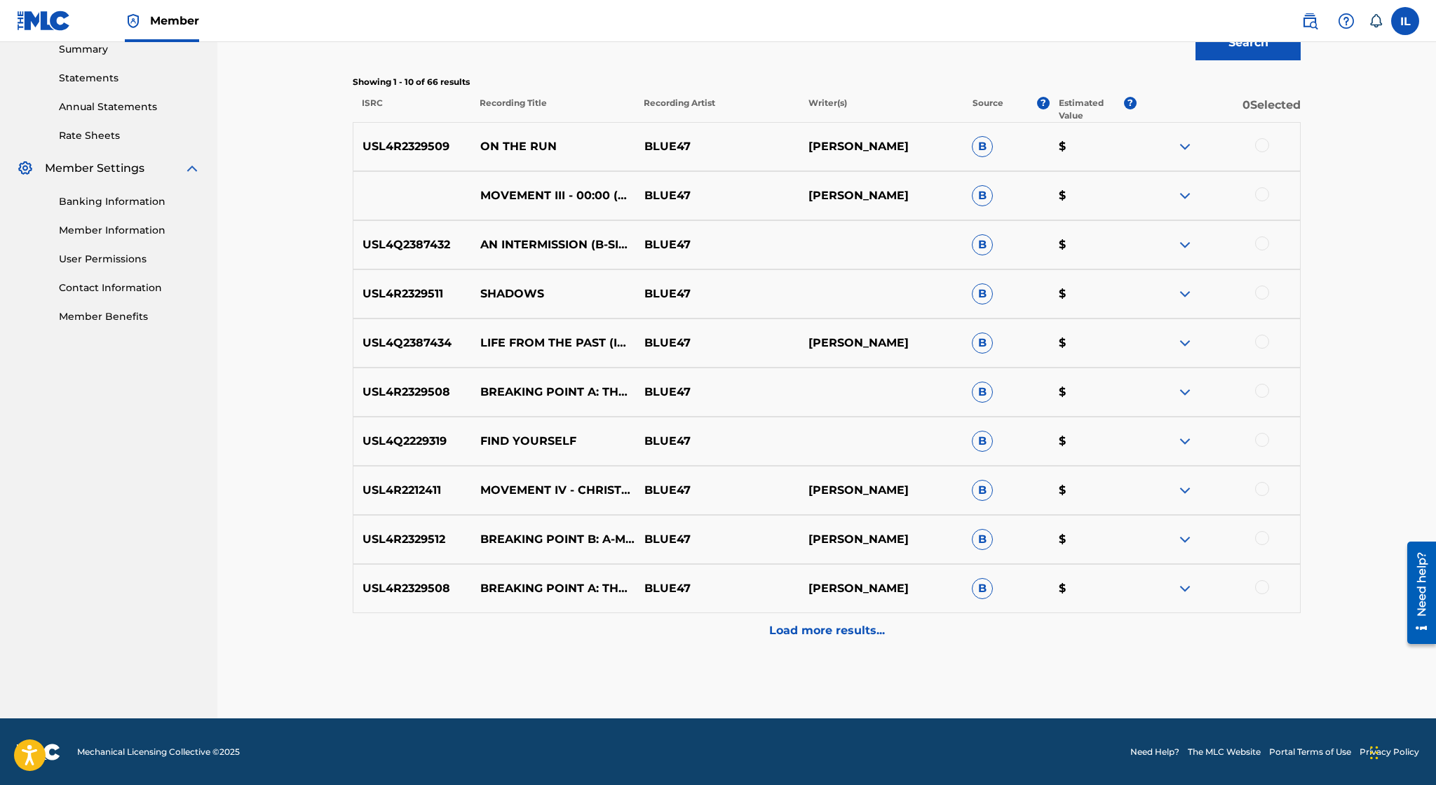
click at [837, 638] on p "Load more results..." at bounding box center [827, 630] width 116 height 17
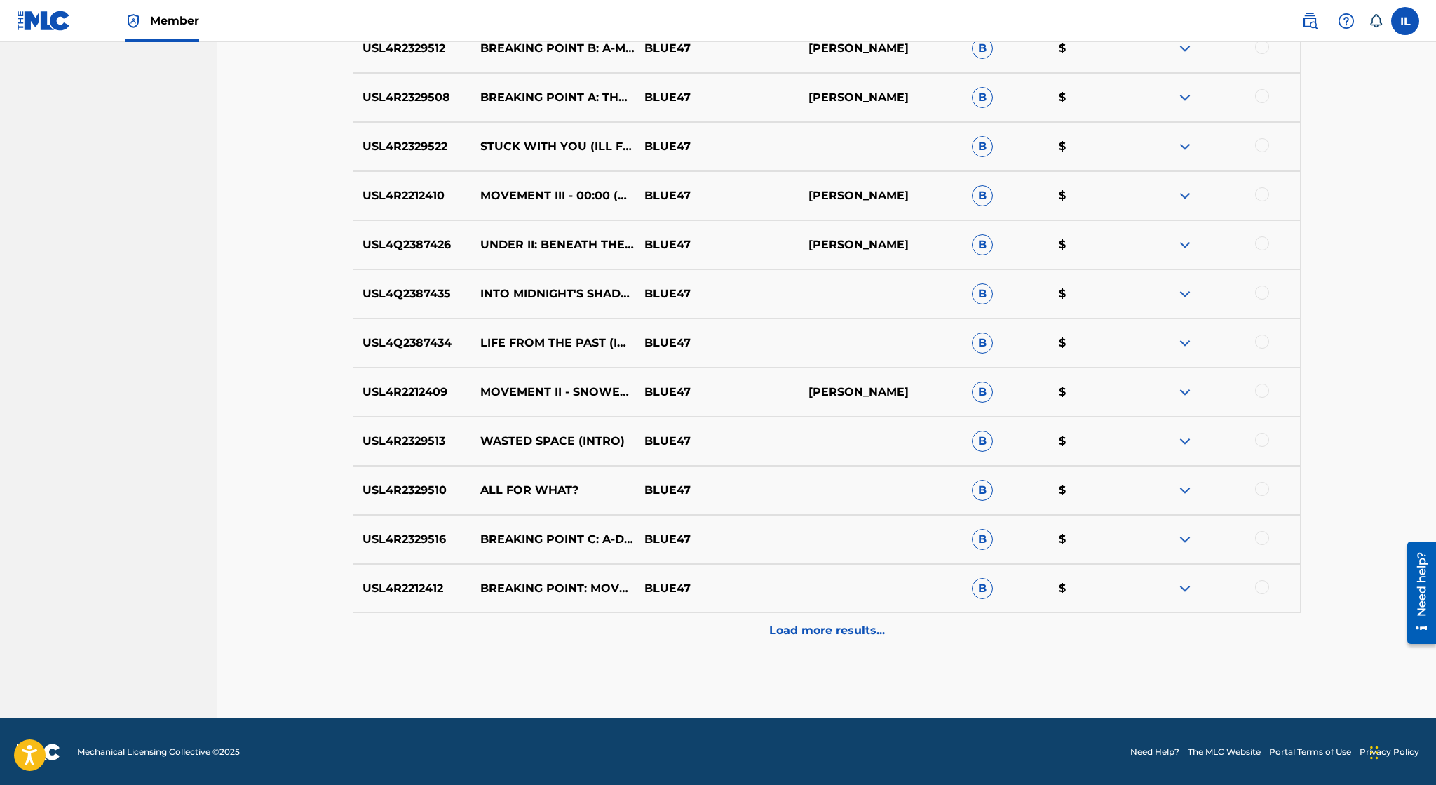
click at [837, 638] on p "Load more results..." at bounding box center [827, 630] width 116 height 17
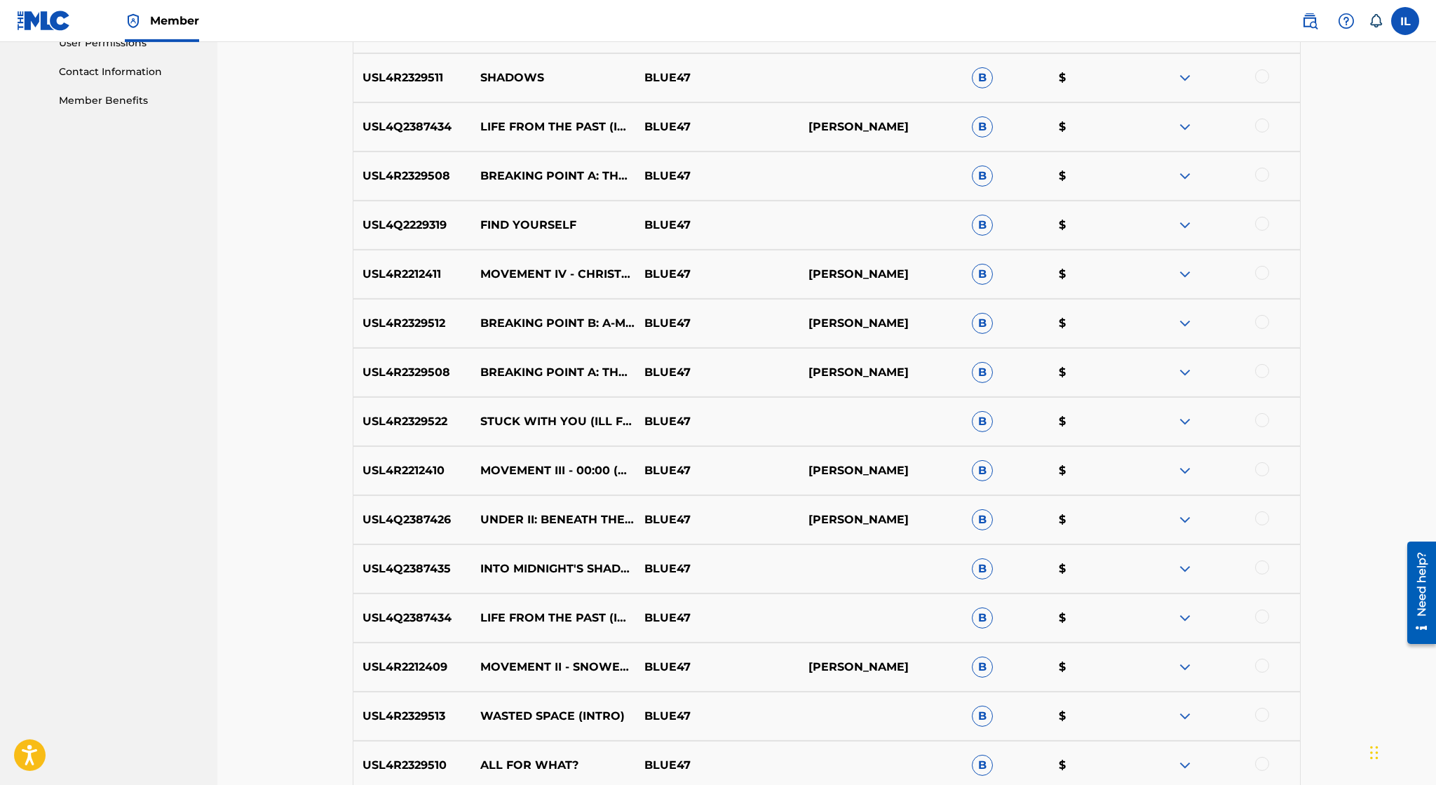
scroll to position [679, 0]
click at [1183, 123] on img at bounding box center [1185, 124] width 17 height 17
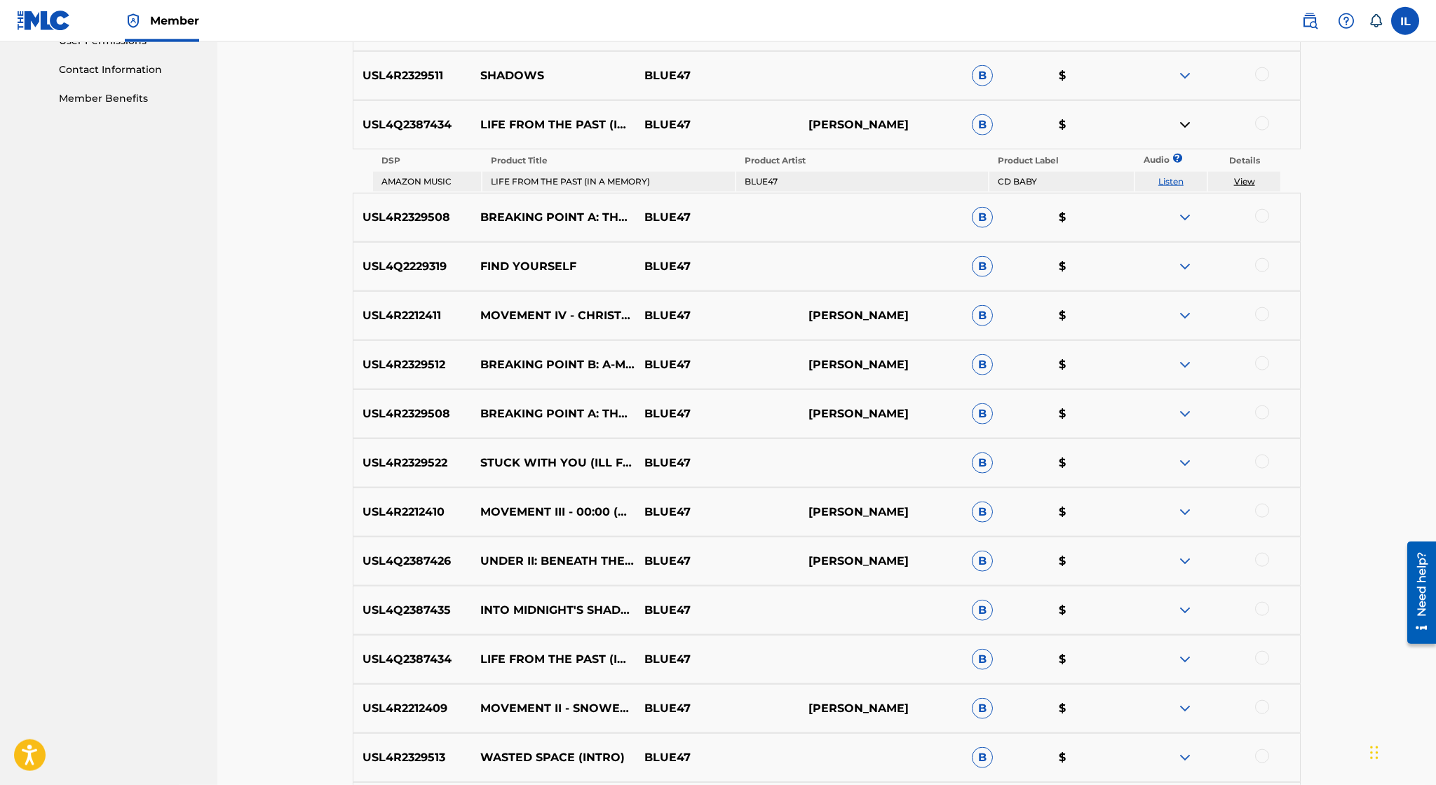
click at [1235, 177] on link "View" at bounding box center [1244, 181] width 21 height 11
click at [1247, 180] on link "View" at bounding box center [1244, 181] width 21 height 11
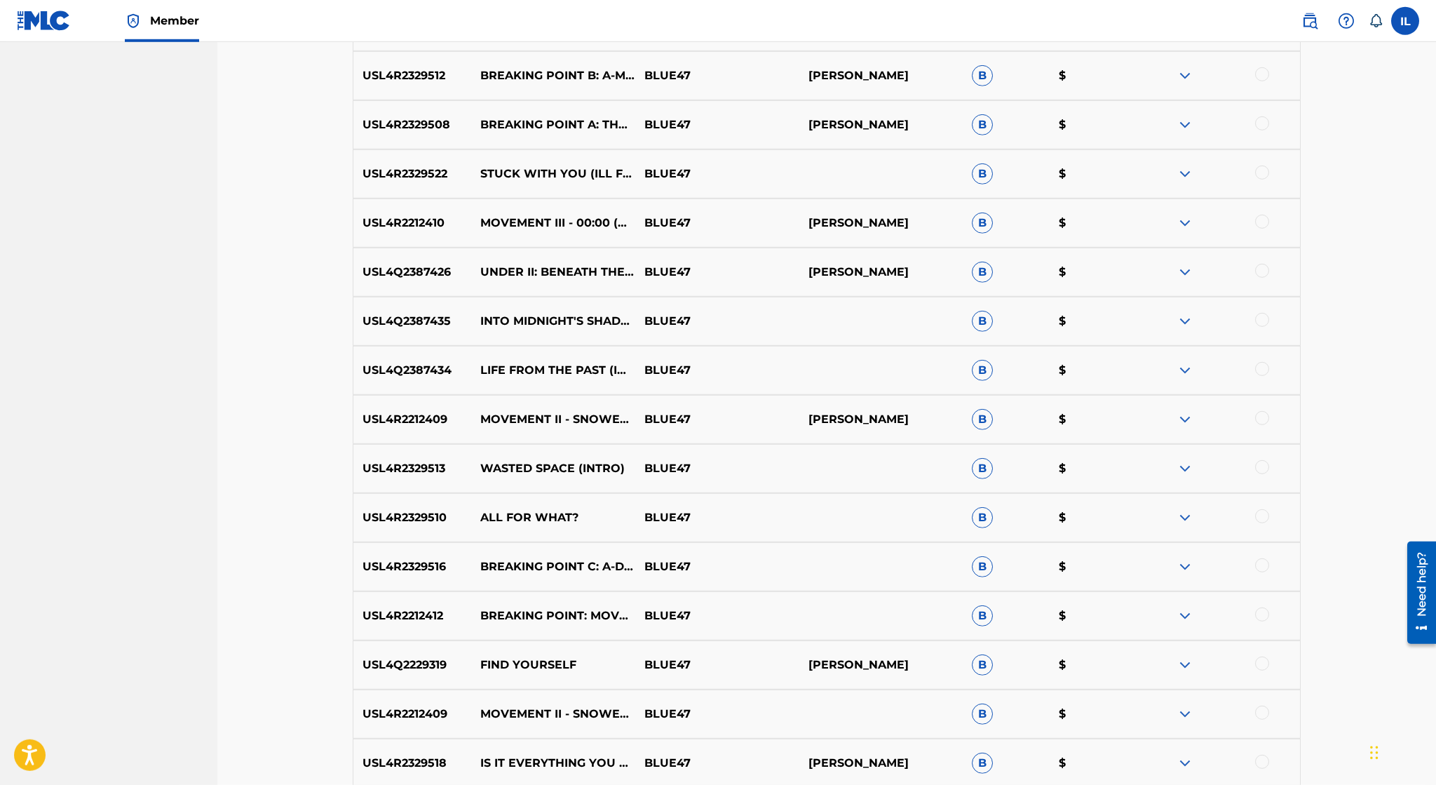
scroll to position [995, 0]
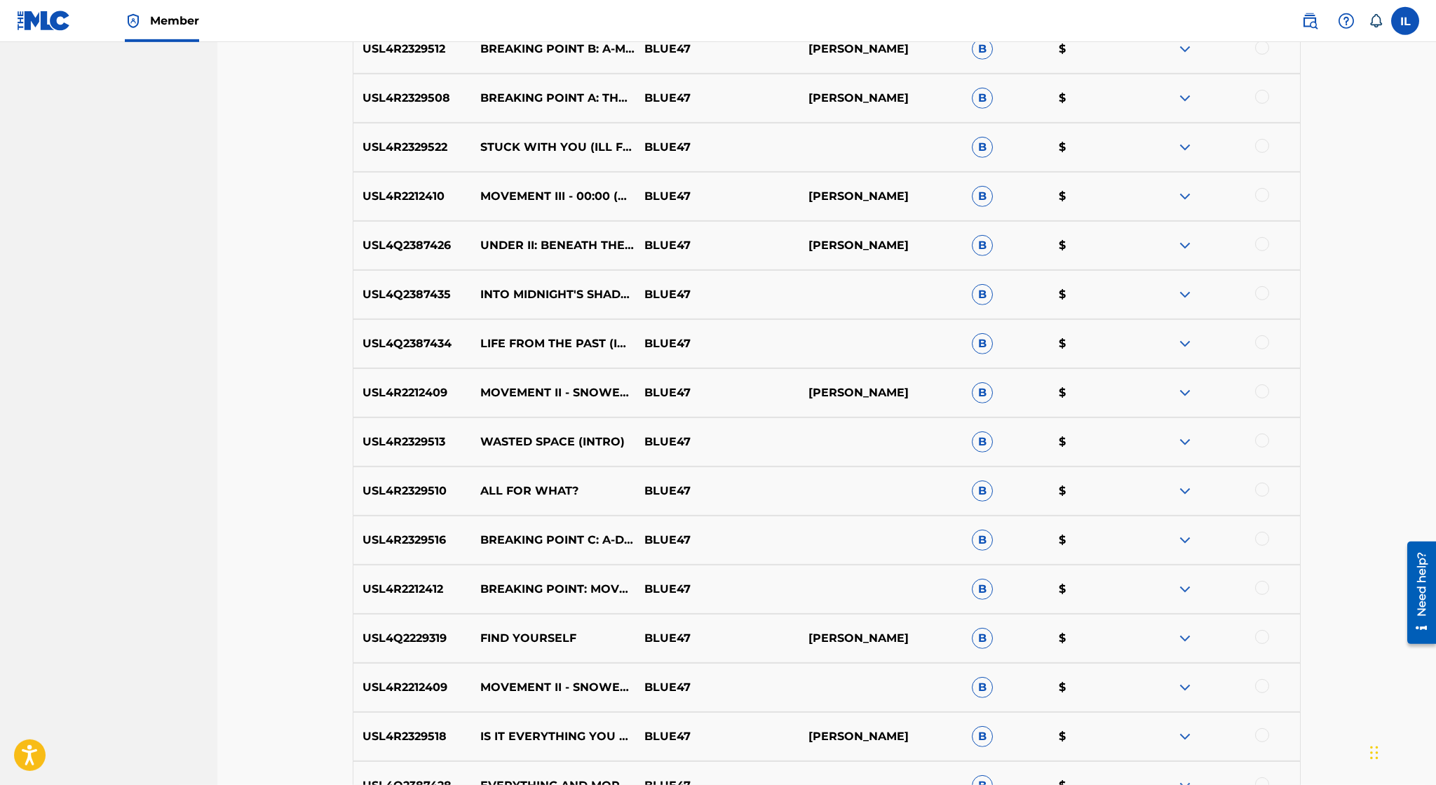
click at [1184, 344] on img at bounding box center [1185, 343] width 17 height 17
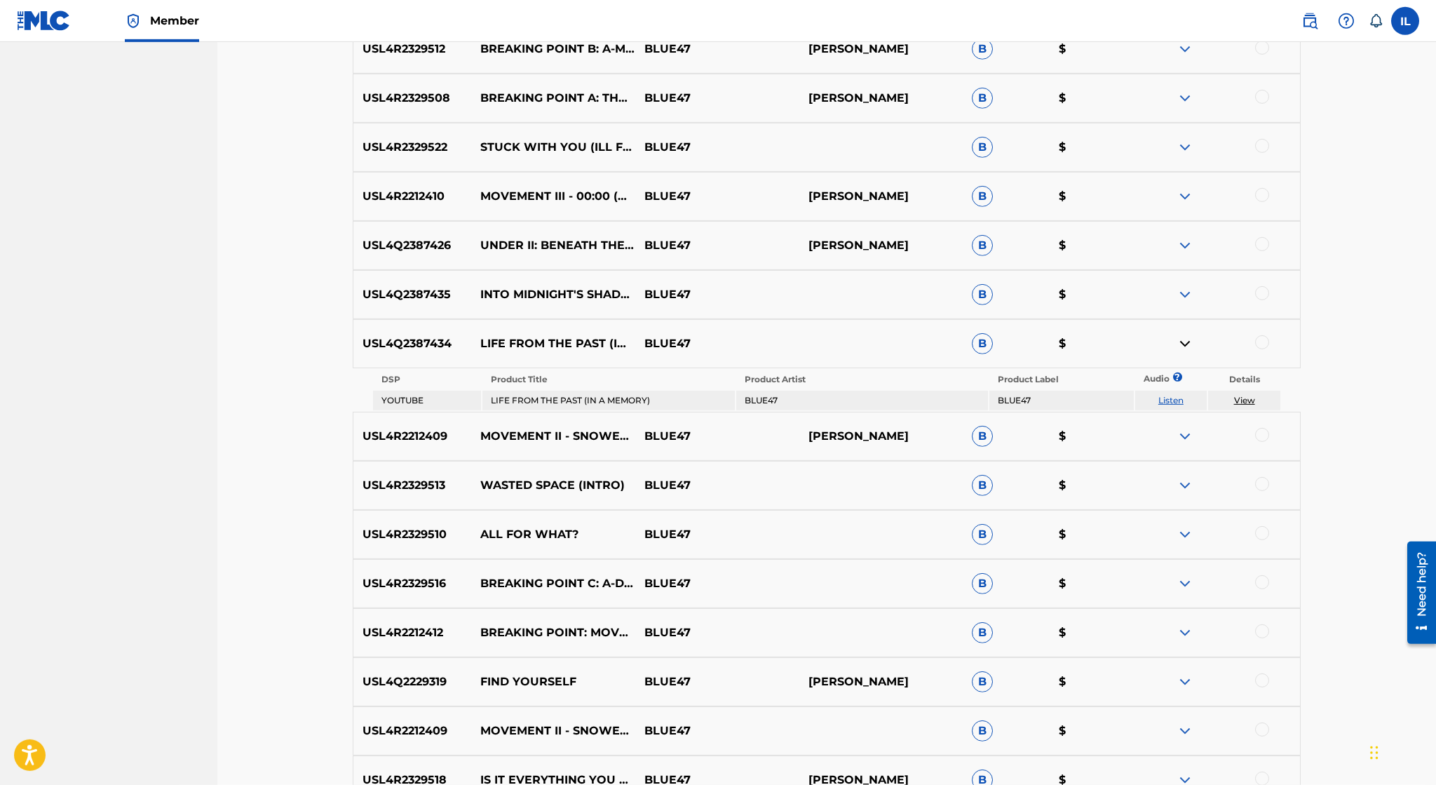
click at [1244, 398] on link "View" at bounding box center [1244, 400] width 21 height 11
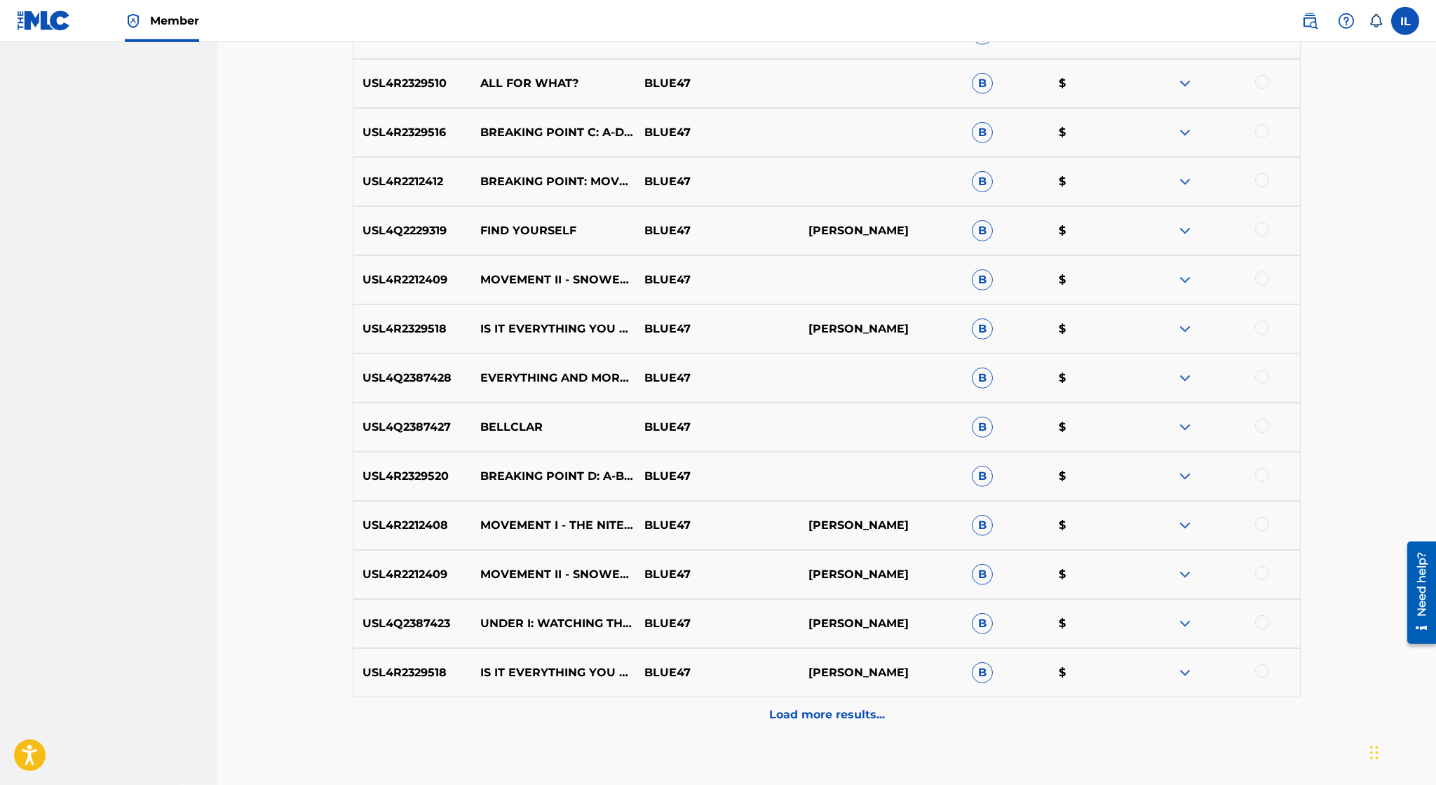
scroll to position [1452, 0]
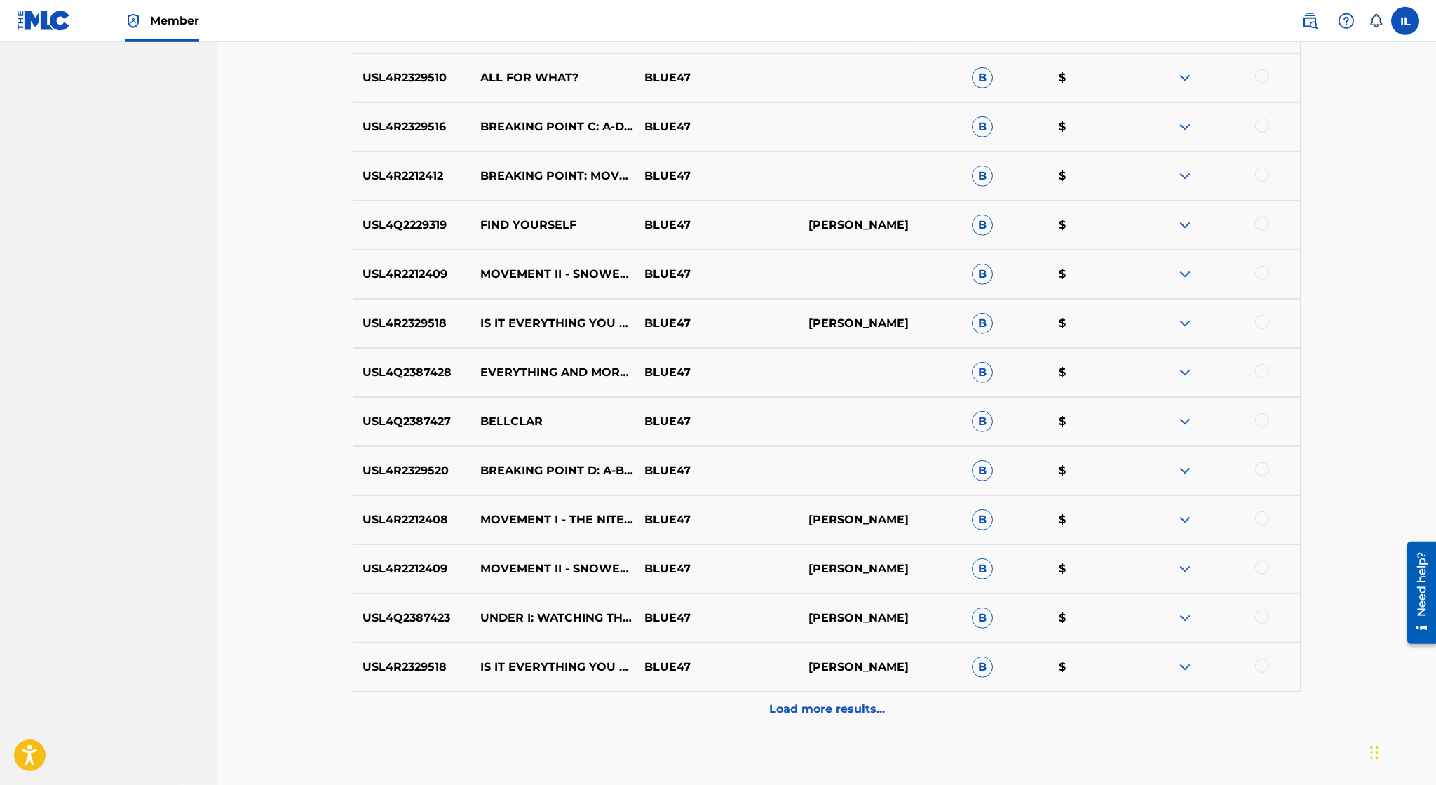
click at [1178, 617] on img at bounding box center [1185, 617] width 17 height 17
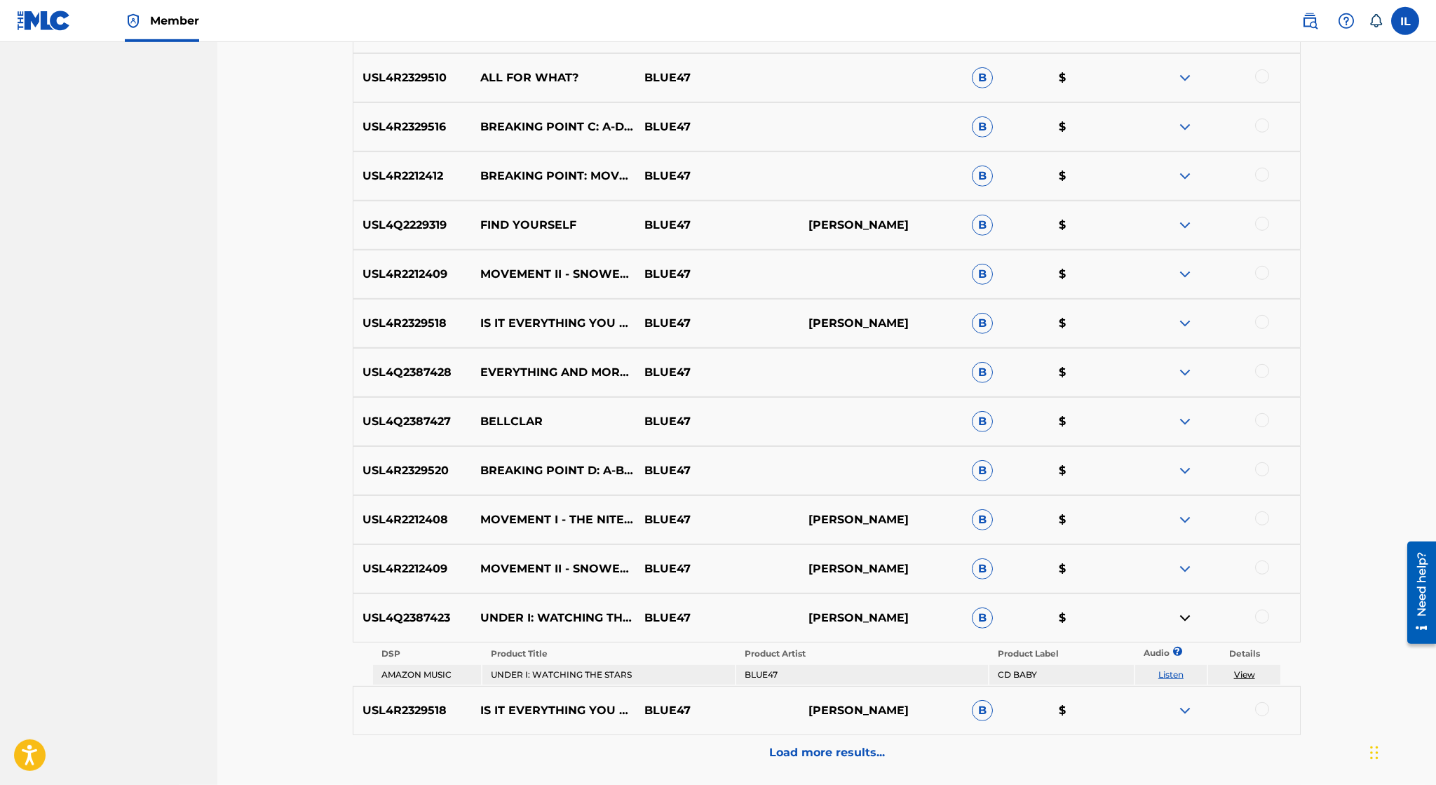
click at [1248, 673] on link "View" at bounding box center [1244, 674] width 21 height 11
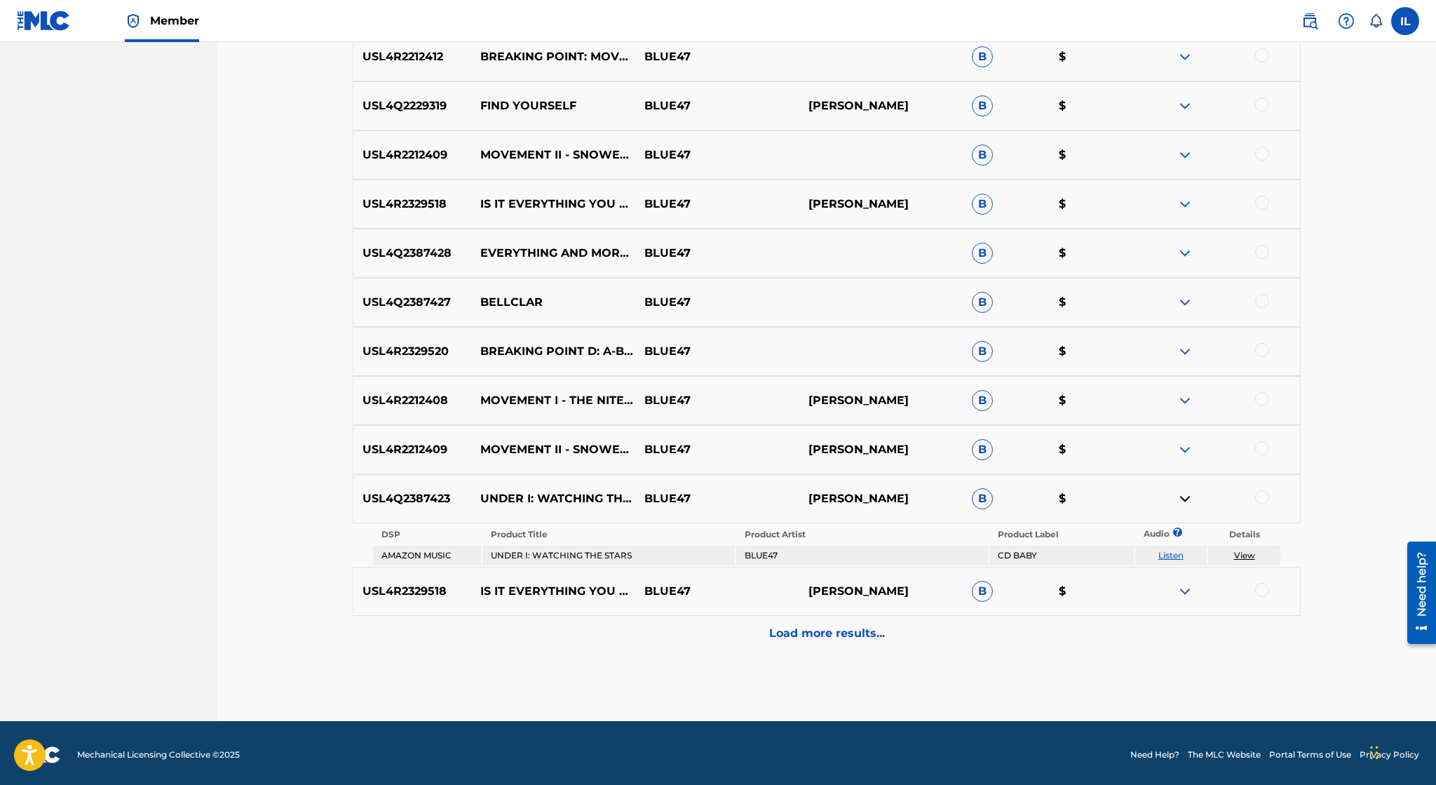
scroll to position [1574, 0]
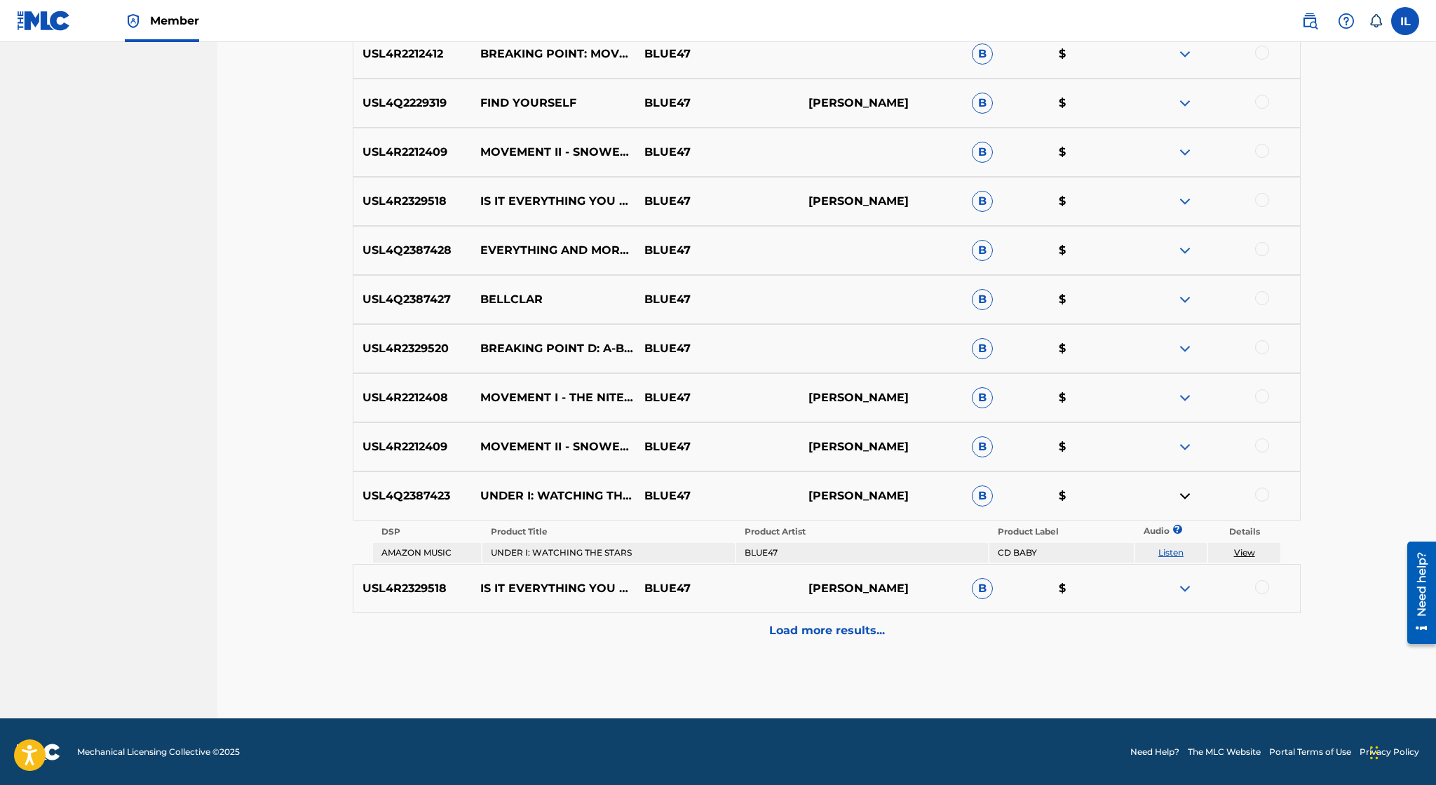
click at [853, 627] on p "Load more results..." at bounding box center [827, 630] width 116 height 17
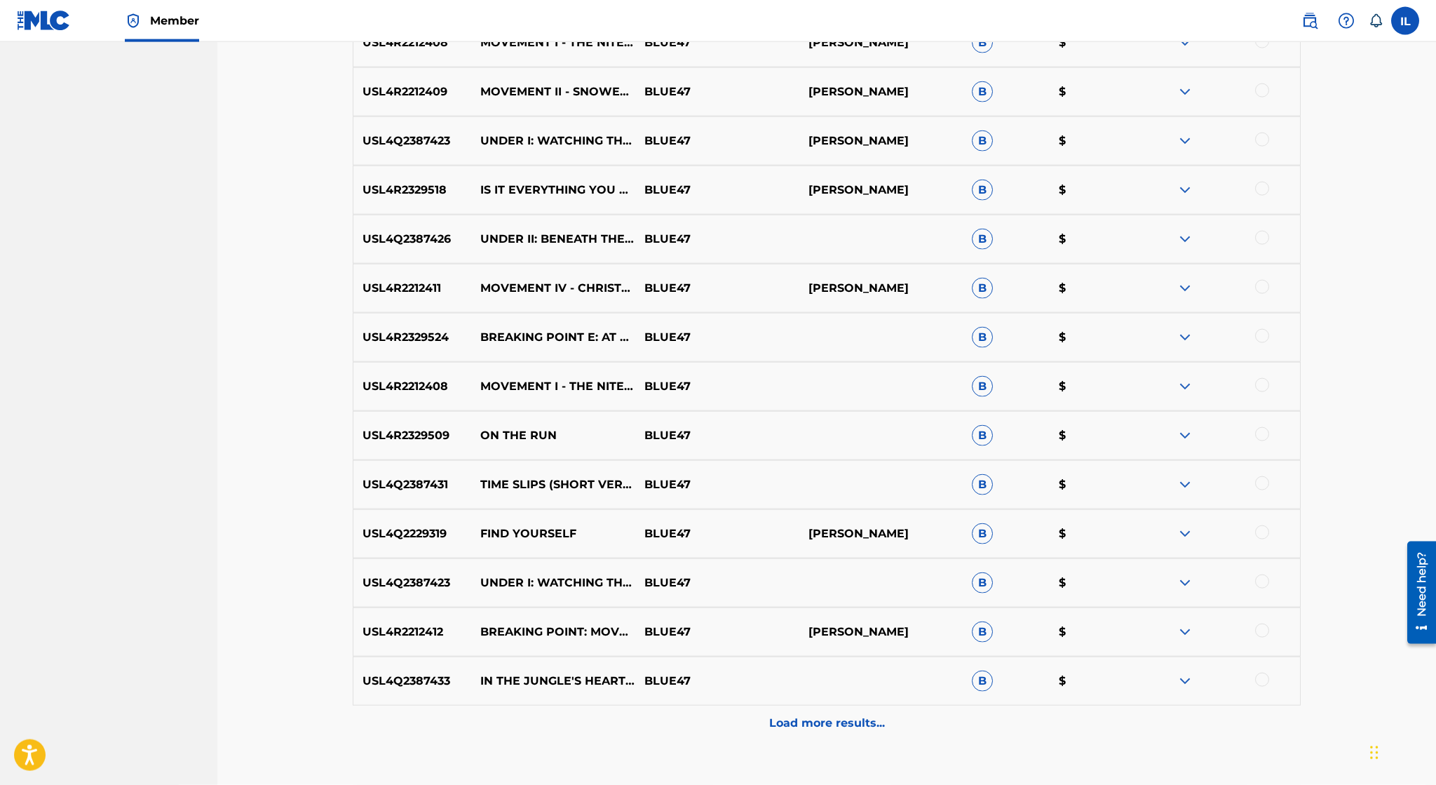
scroll to position [1934, 0]
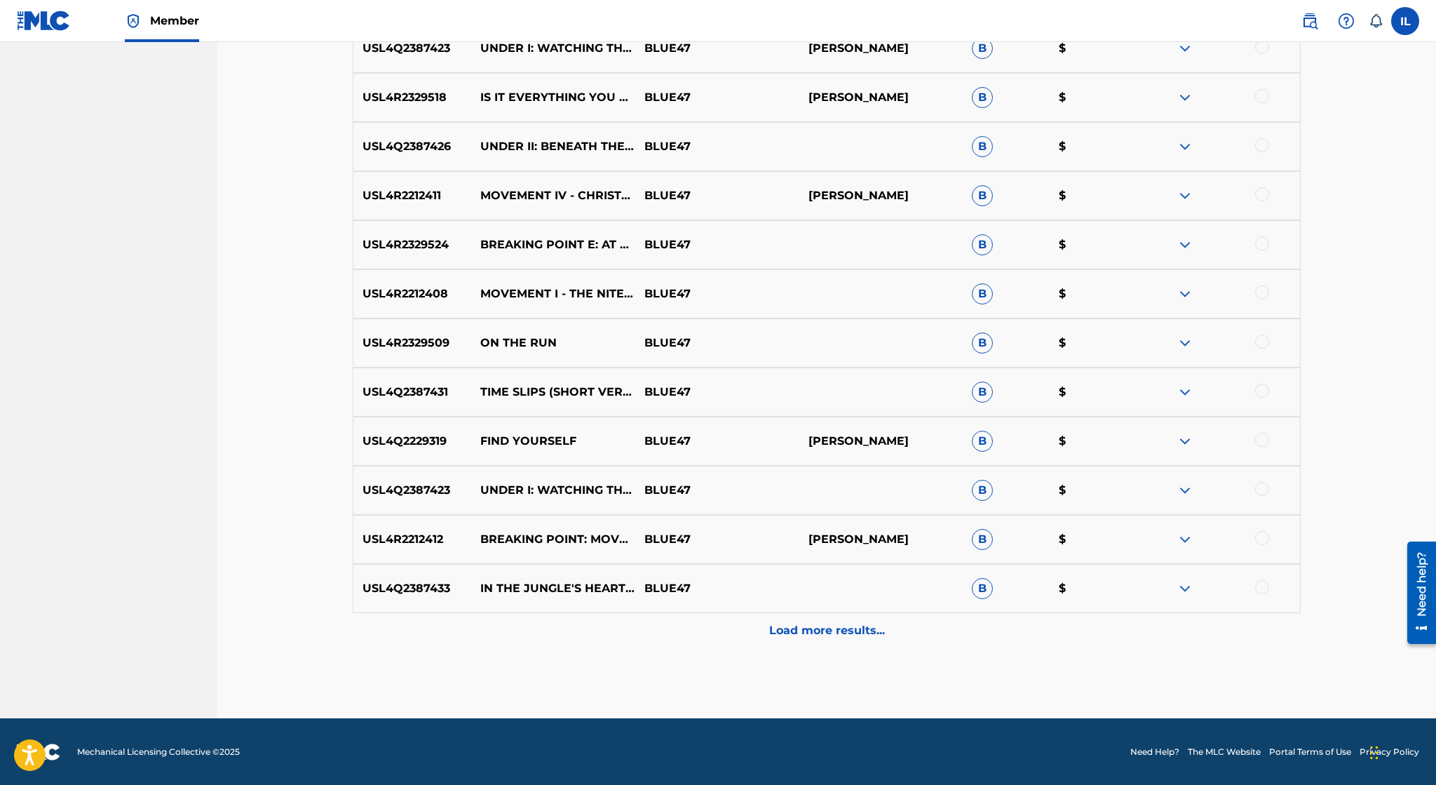
click at [842, 630] on p "Load more results..." at bounding box center [827, 630] width 116 height 17
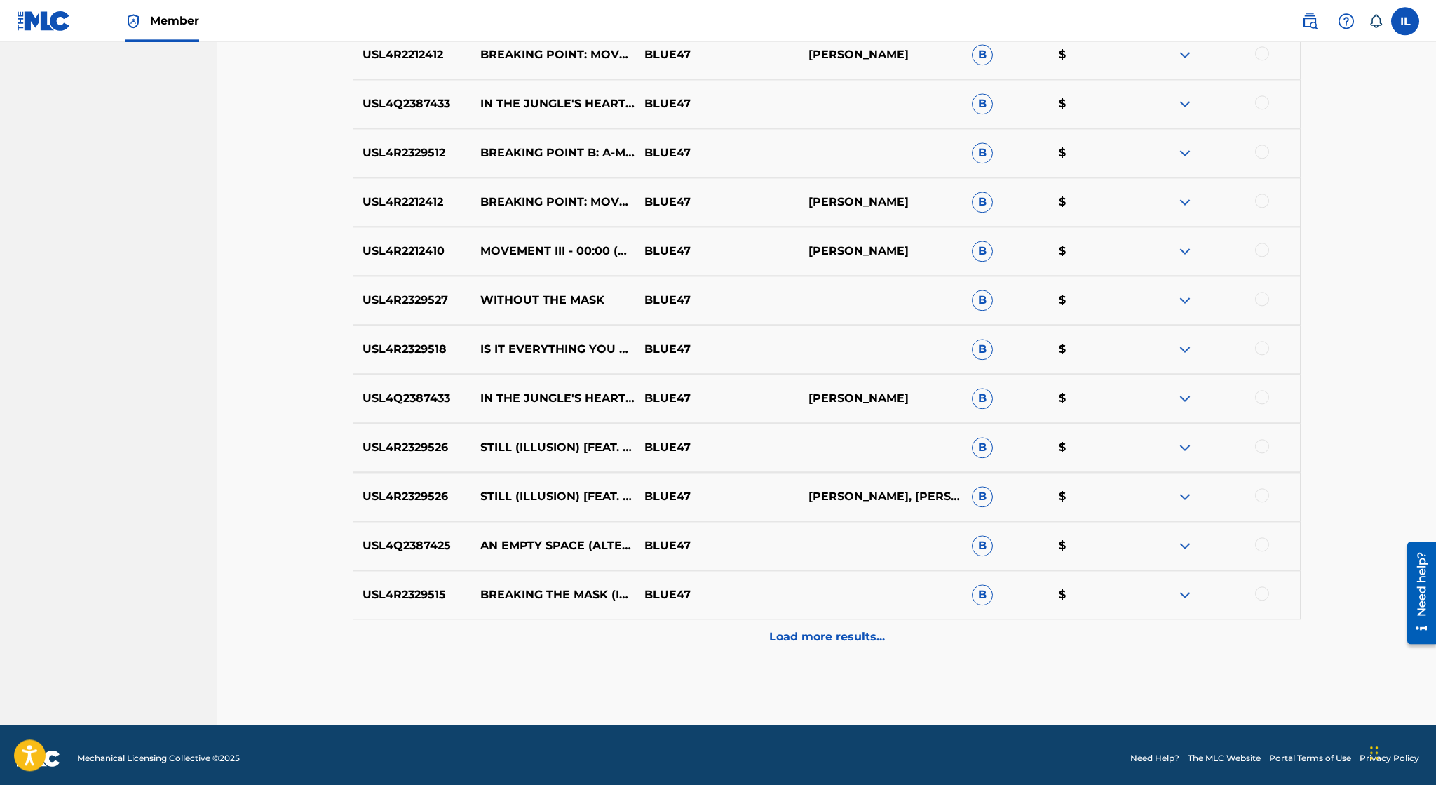
scroll to position [2425, 0]
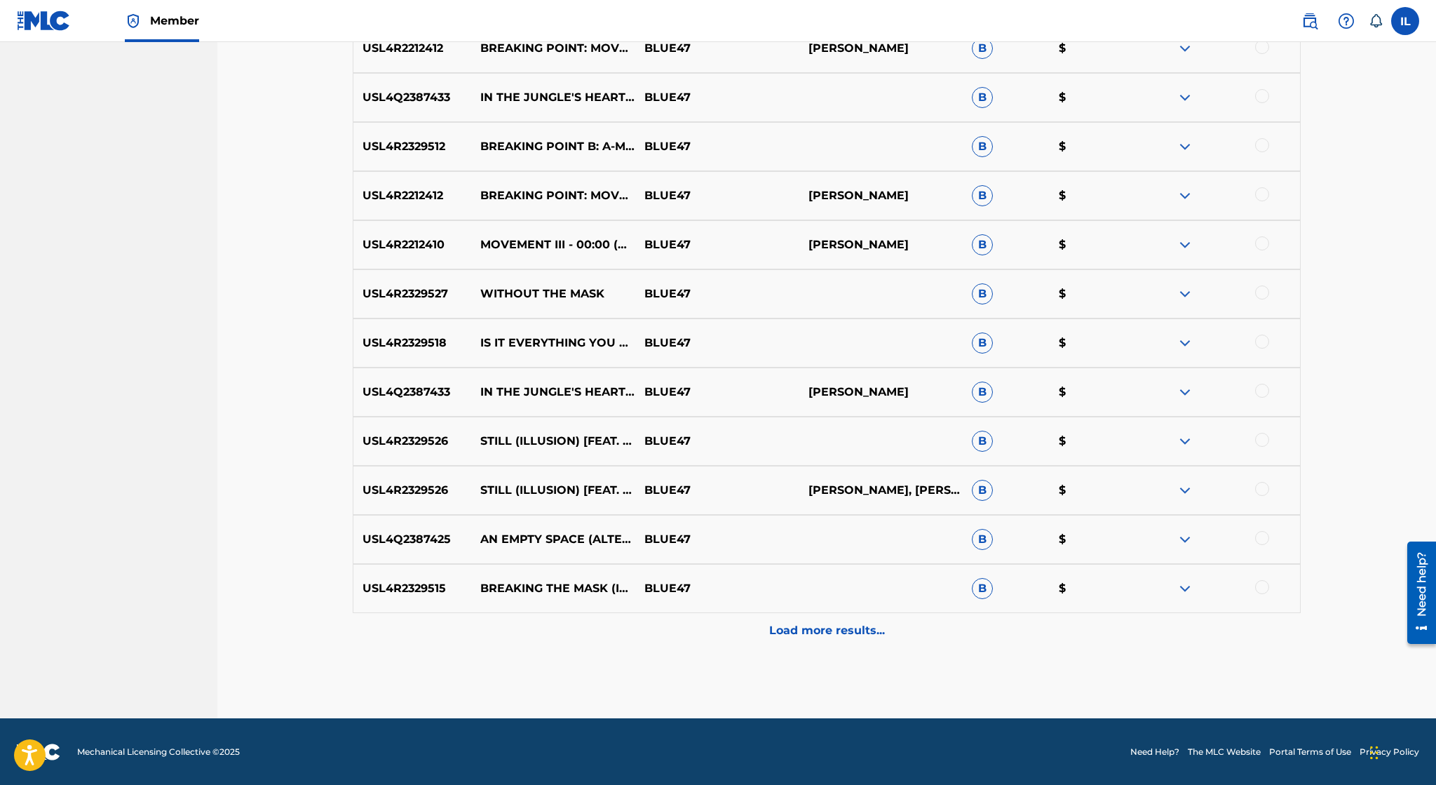
click at [736, 638] on div "Load more results..." at bounding box center [827, 630] width 948 height 35
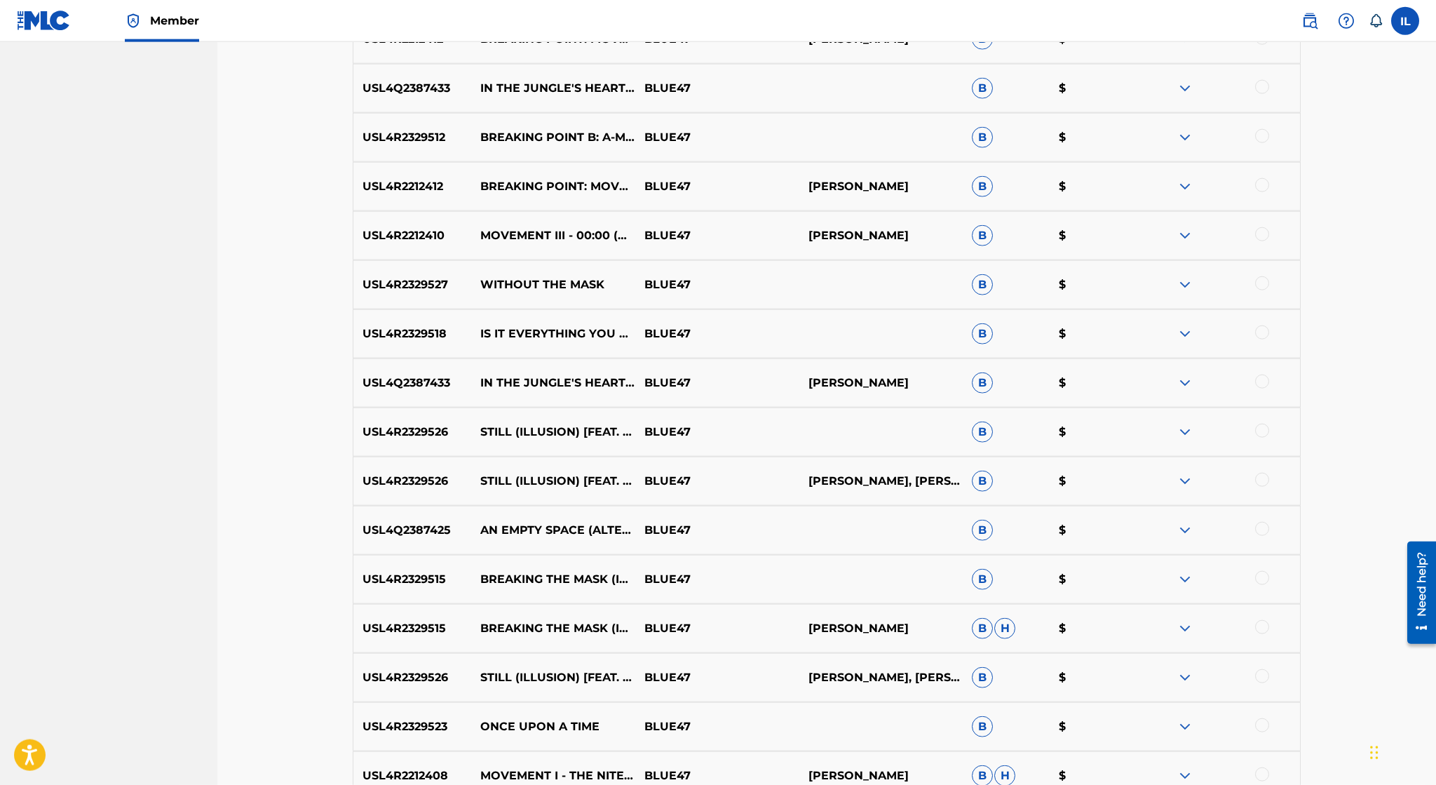
scroll to position [2916, 0]
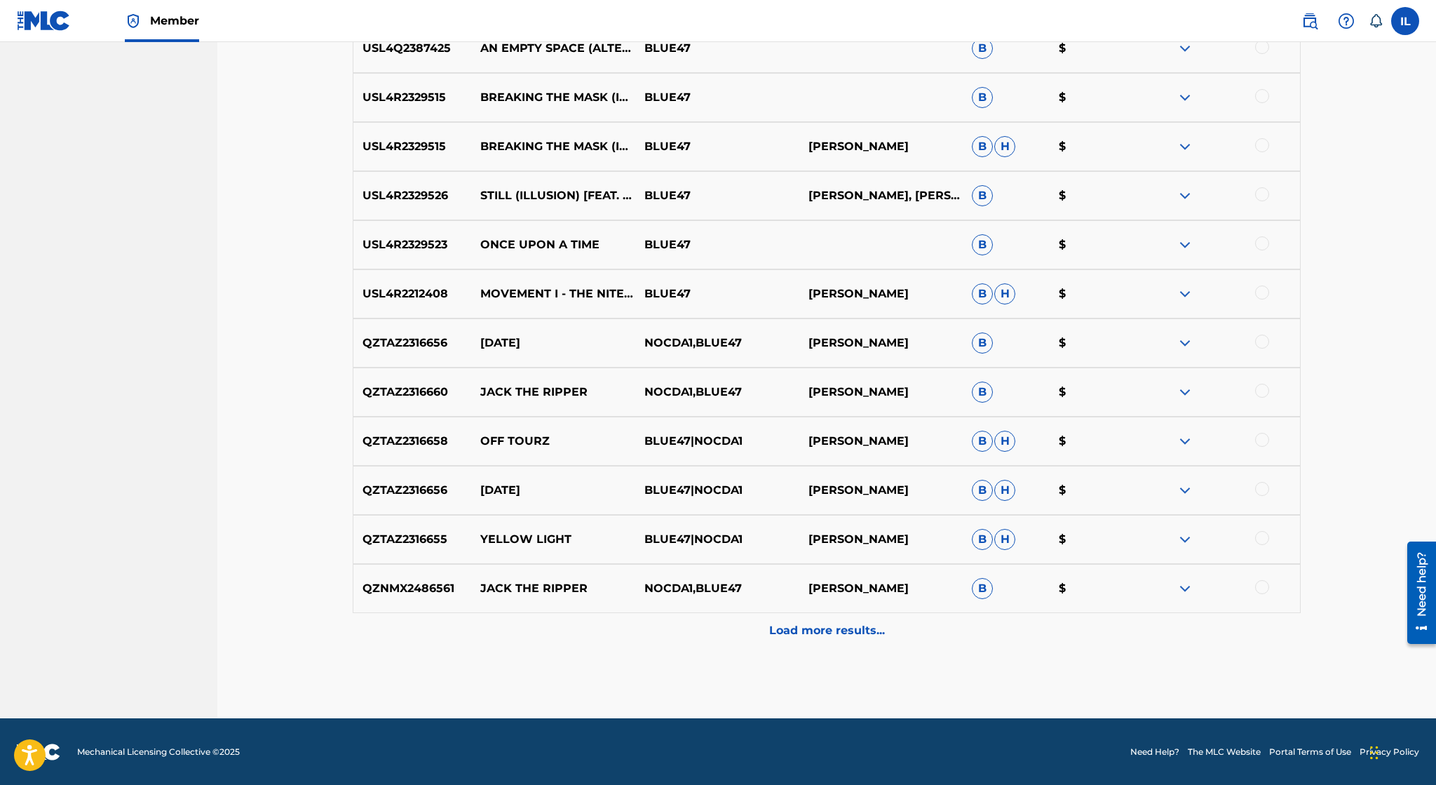
click at [736, 638] on div "Load more results..." at bounding box center [827, 630] width 948 height 35
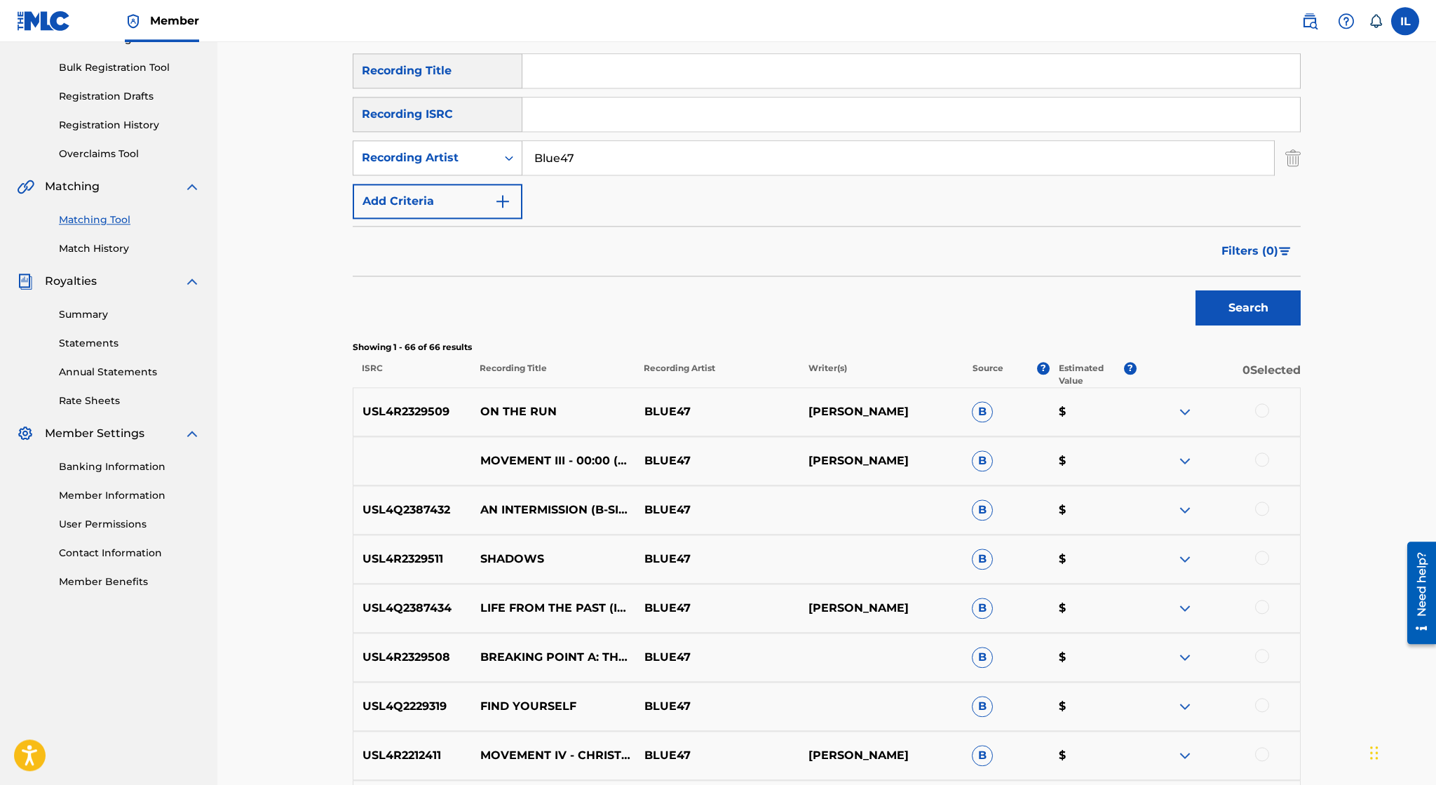
scroll to position [0, 0]
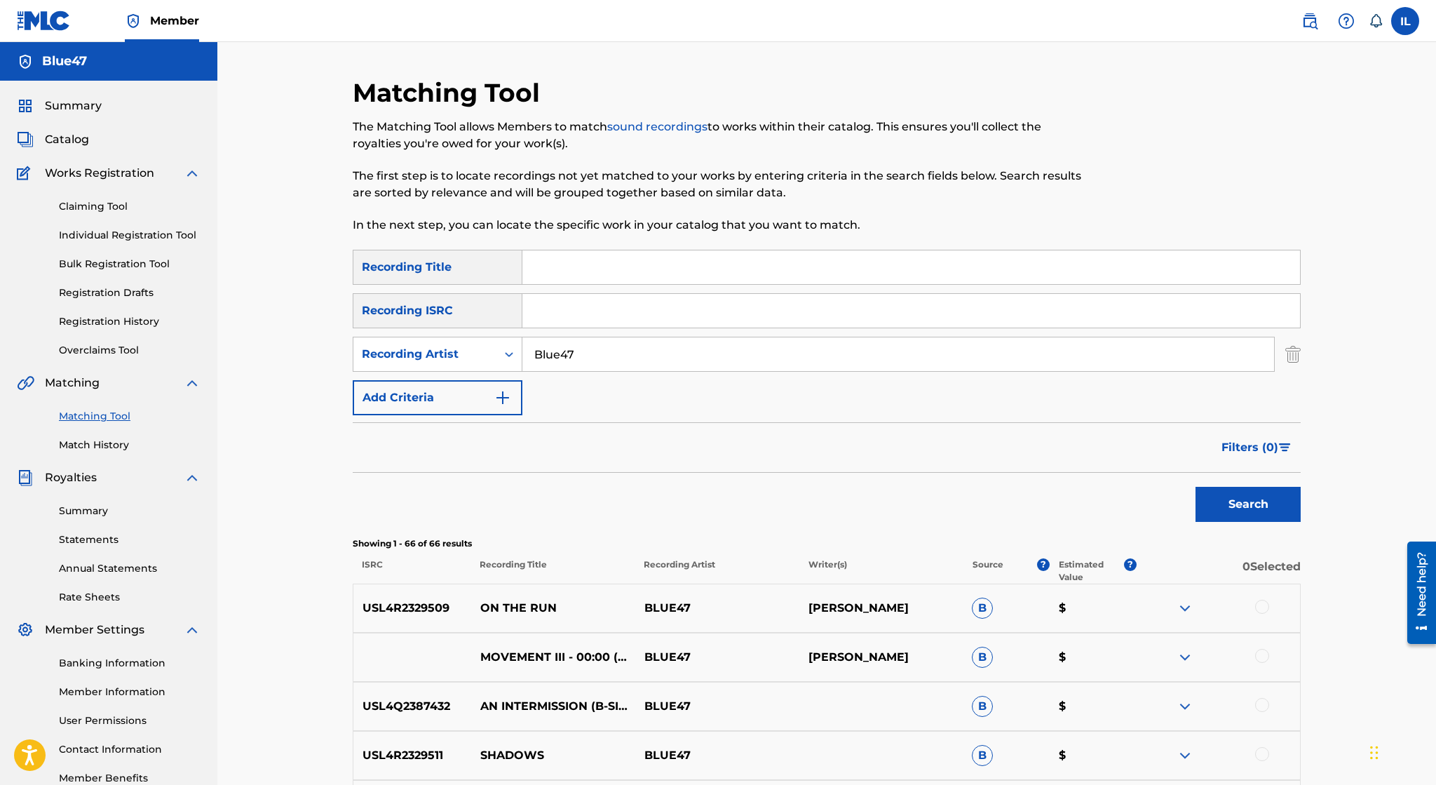
click at [1265, 452] on span "Filters ( 0 )" at bounding box center [1250, 447] width 57 height 17
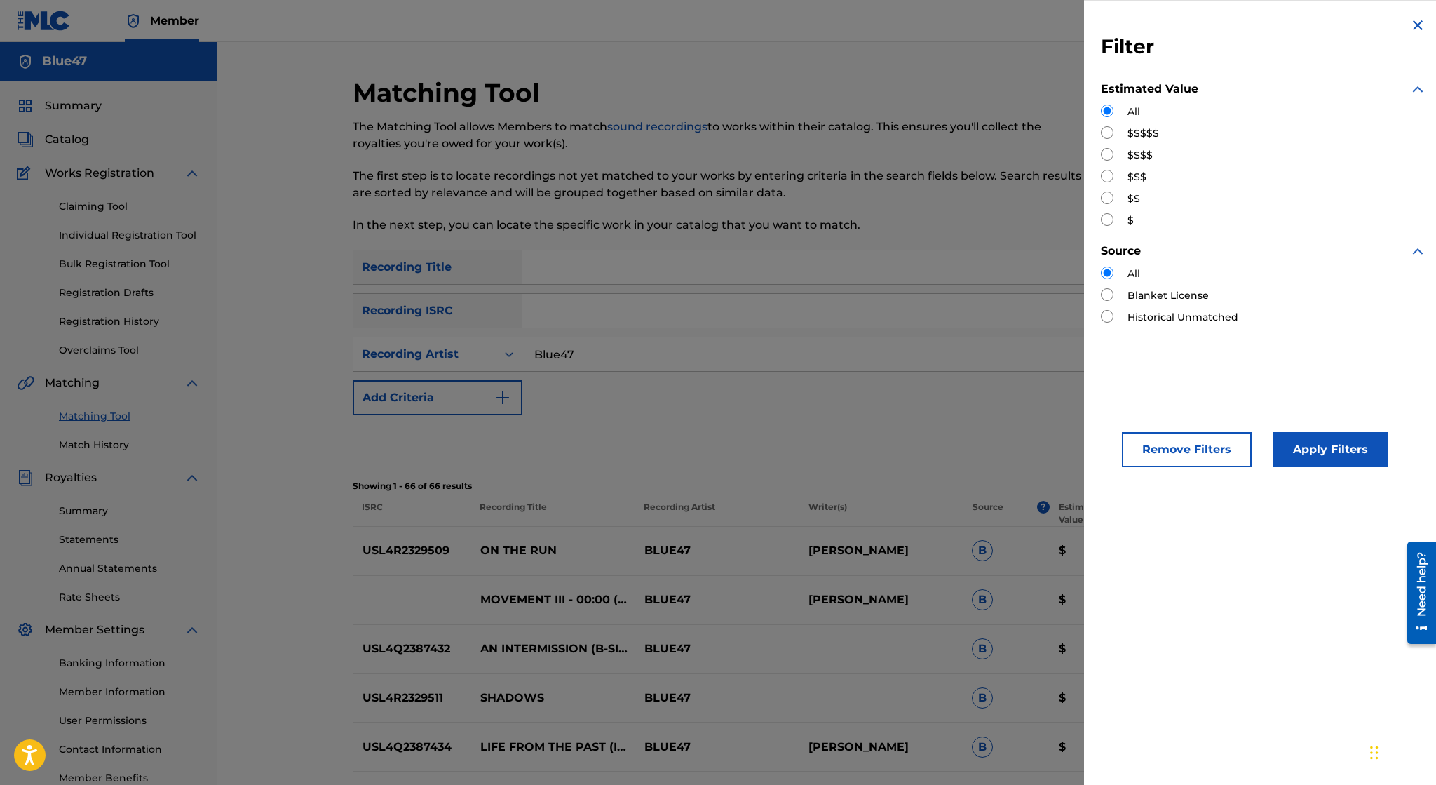
click at [1106, 321] on input "Search Form" at bounding box center [1107, 316] width 13 height 13
radio input "true"
click at [1362, 453] on button "Apply Filters" at bounding box center [1331, 449] width 116 height 35
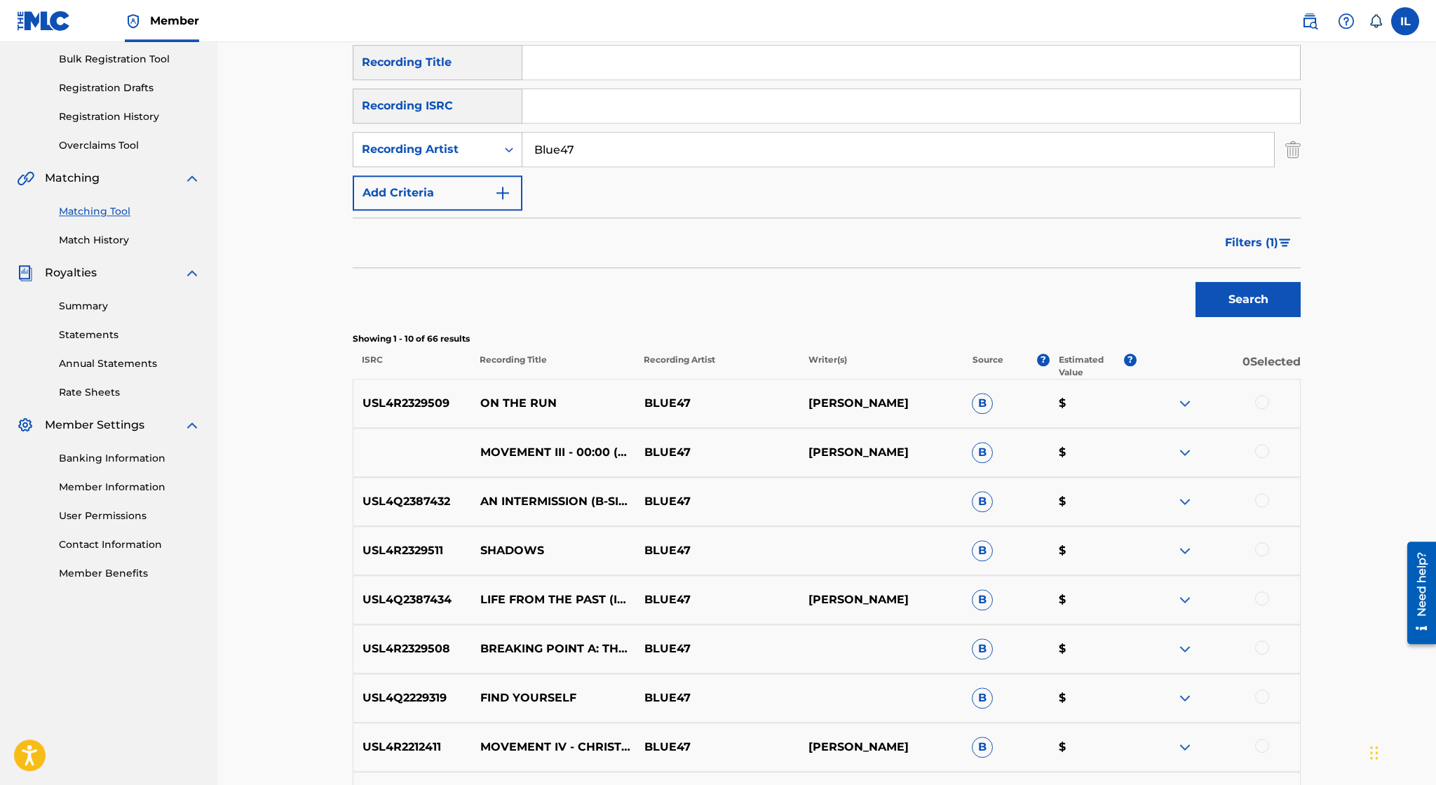
scroll to position [208, 0]
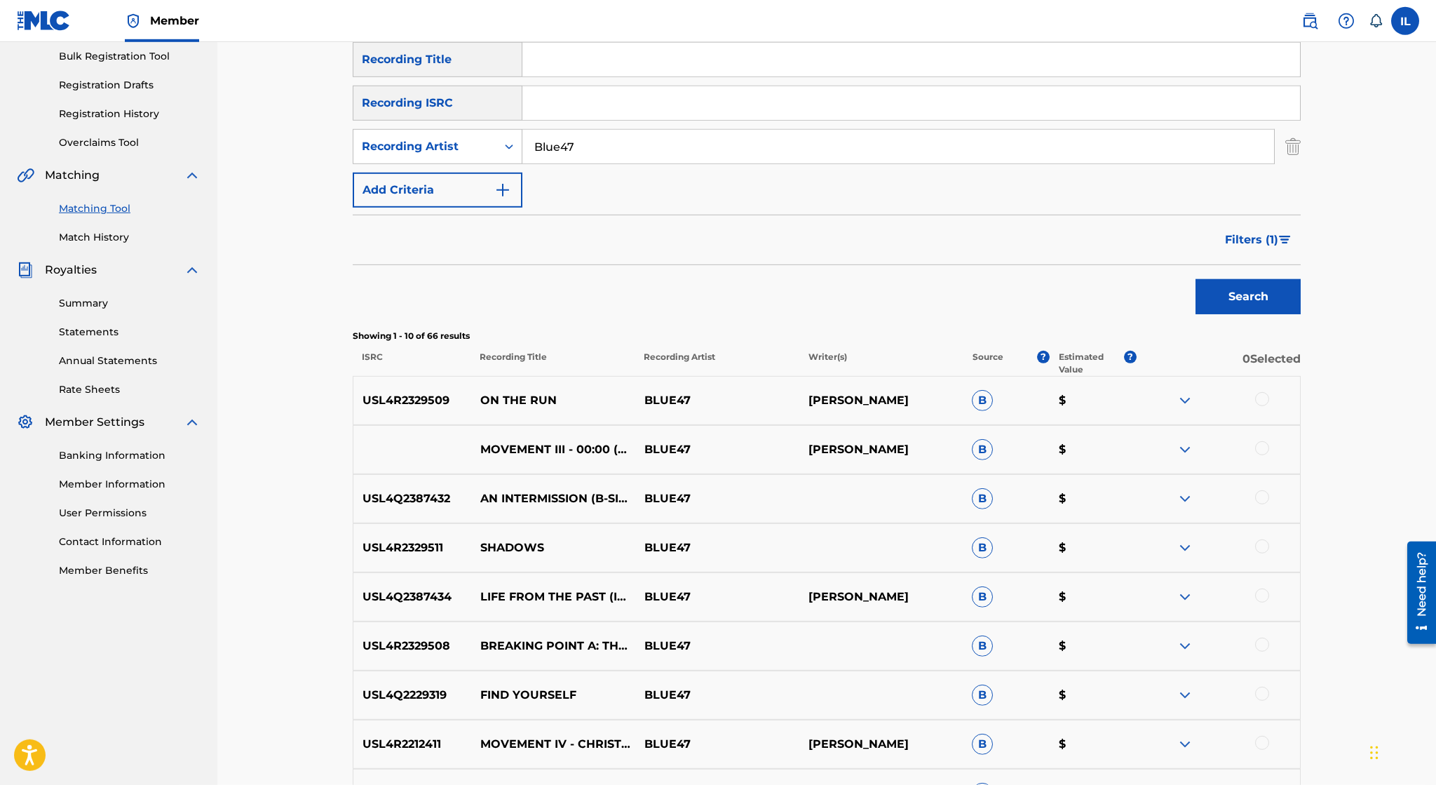
click at [1186, 445] on img at bounding box center [1185, 449] width 17 height 17
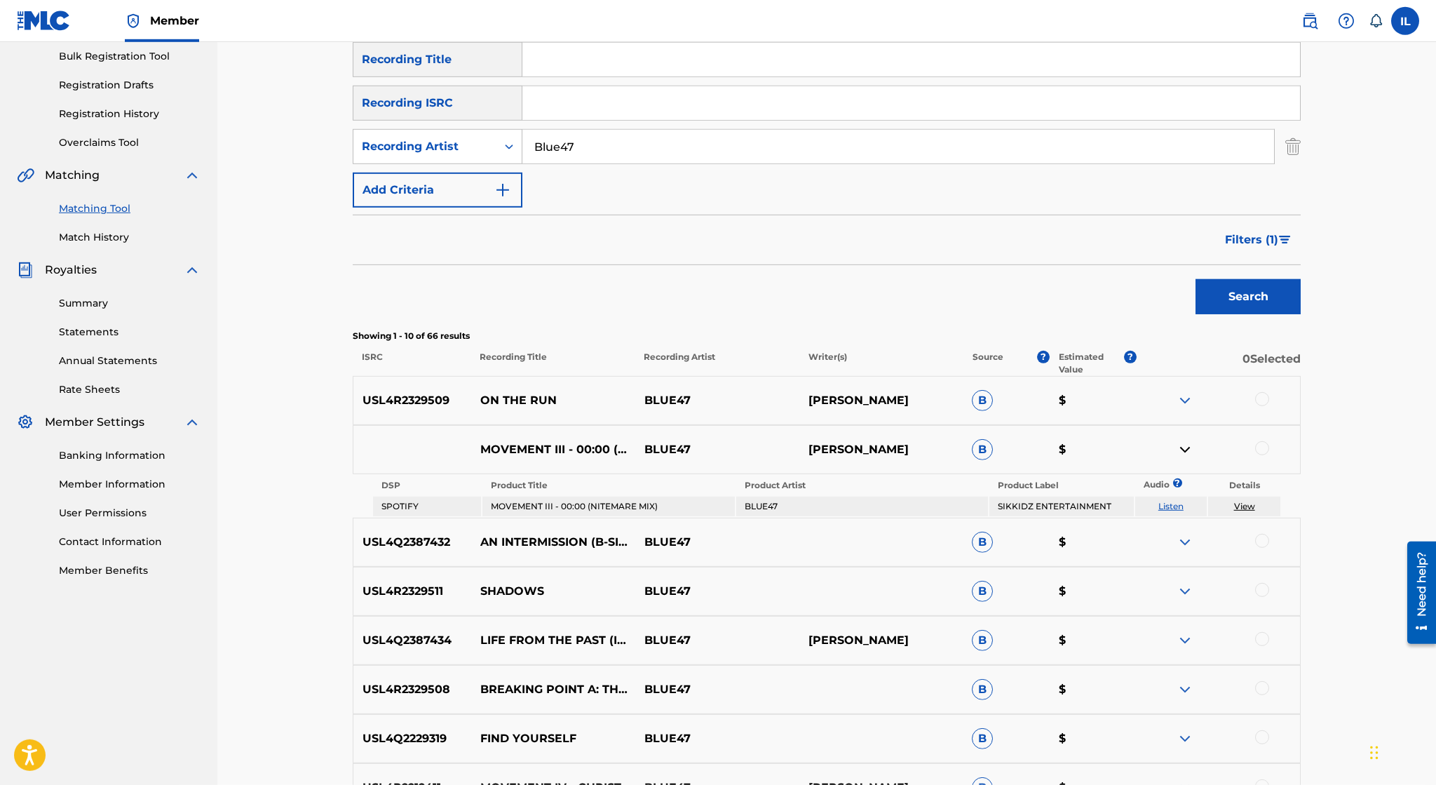
click at [1186, 445] on img at bounding box center [1185, 449] width 17 height 17
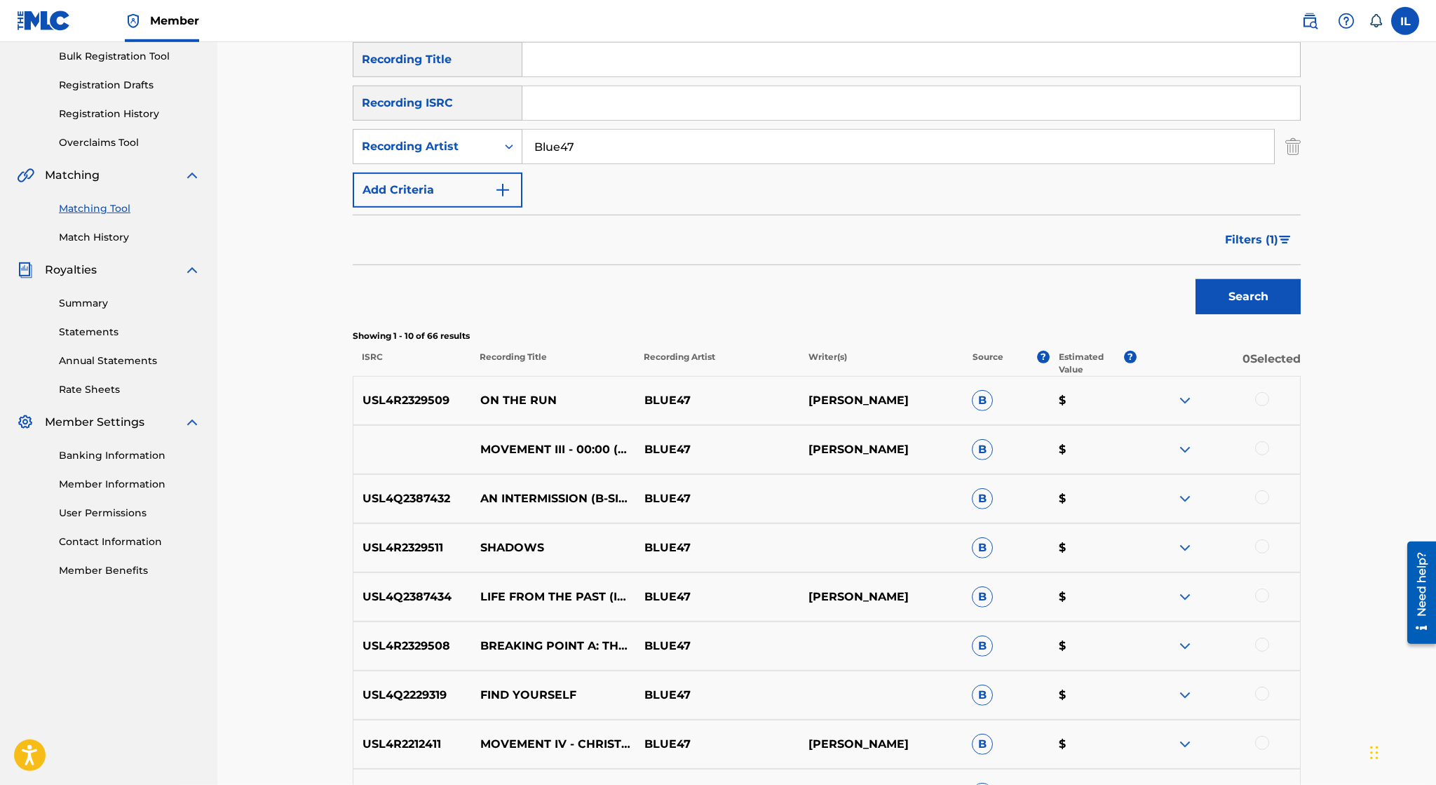
click at [1179, 398] on img at bounding box center [1185, 400] width 17 height 17
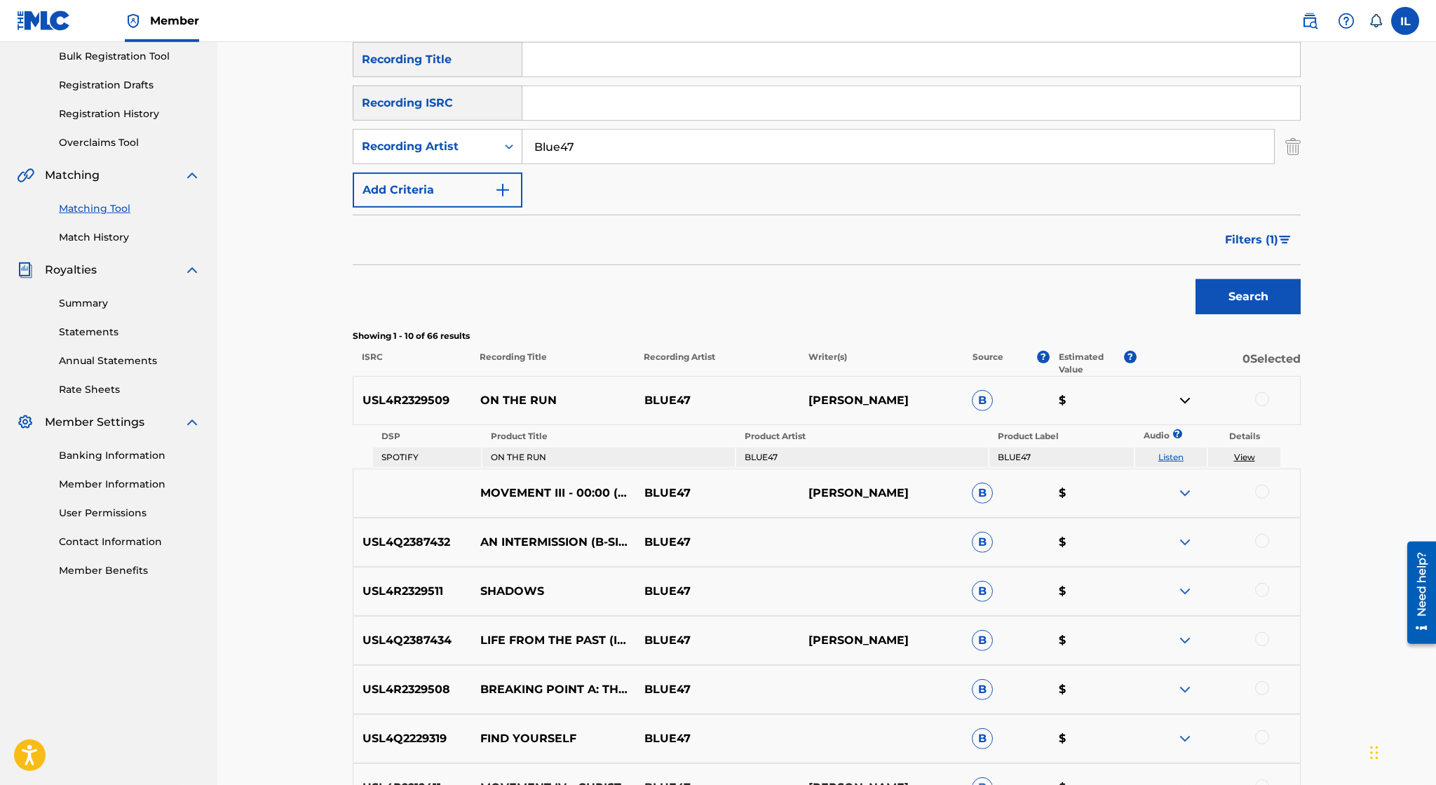
click at [1243, 454] on link "View" at bounding box center [1244, 457] width 21 height 11
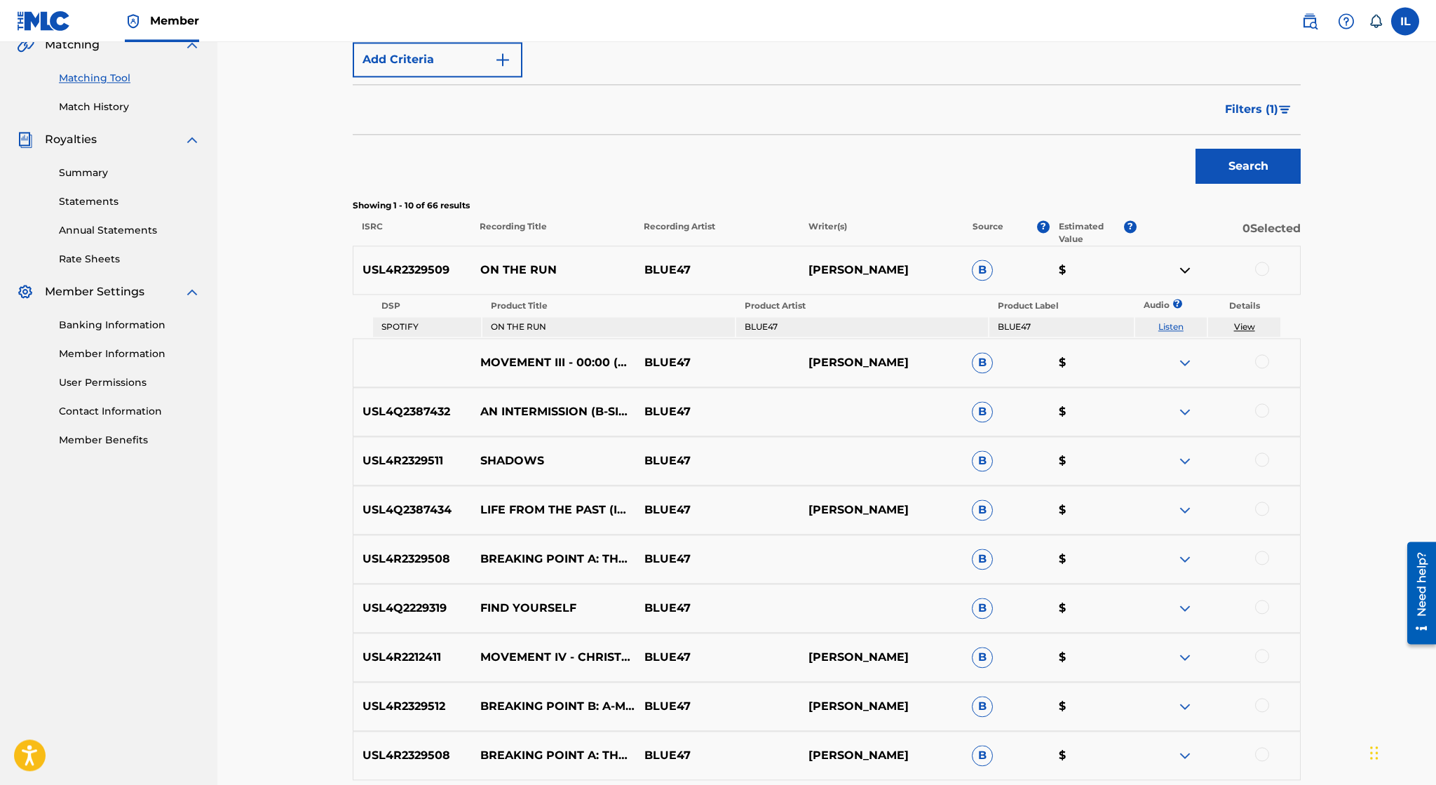
scroll to position [505, 0]
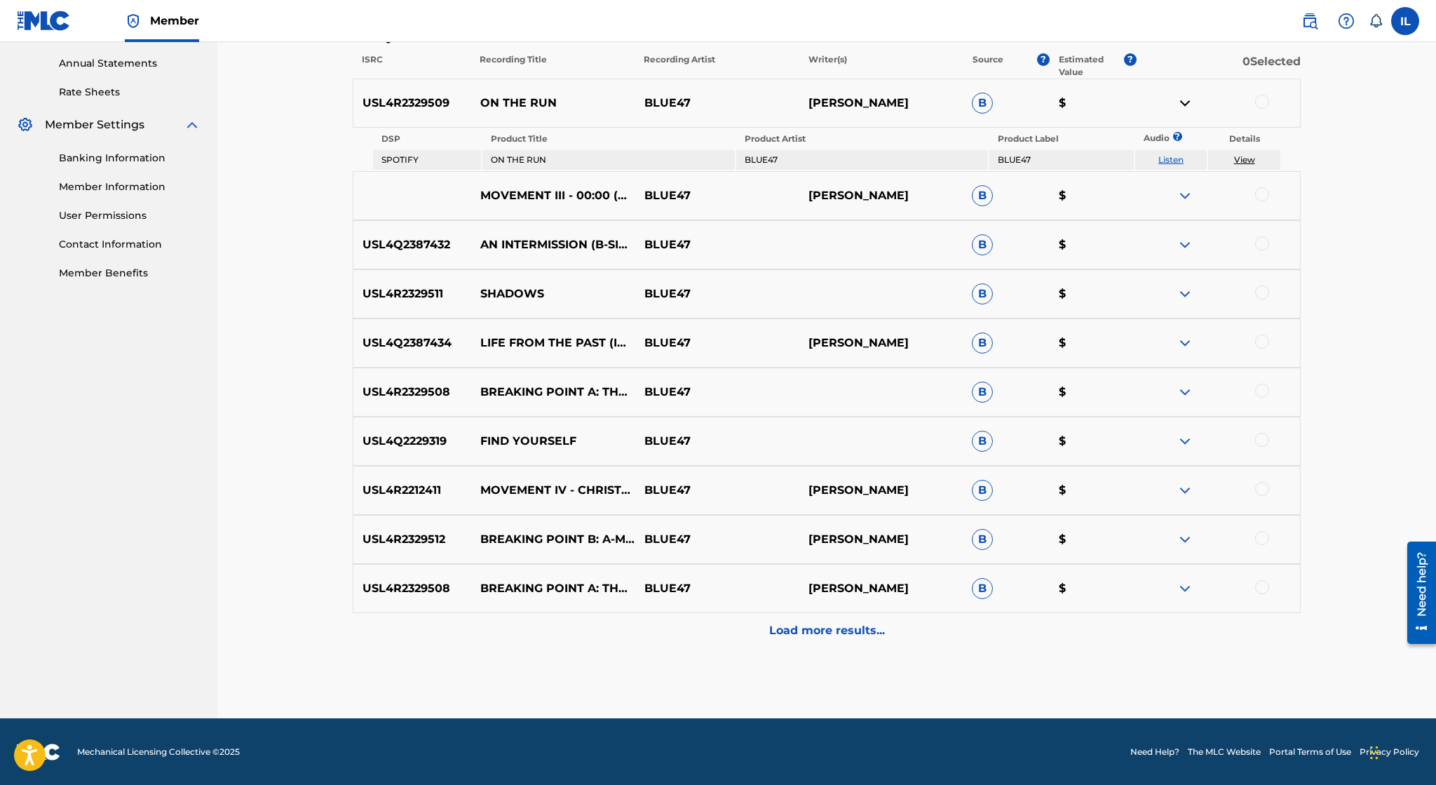
click at [900, 619] on div "Load more results..." at bounding box center [827, 630] width 948 height 35
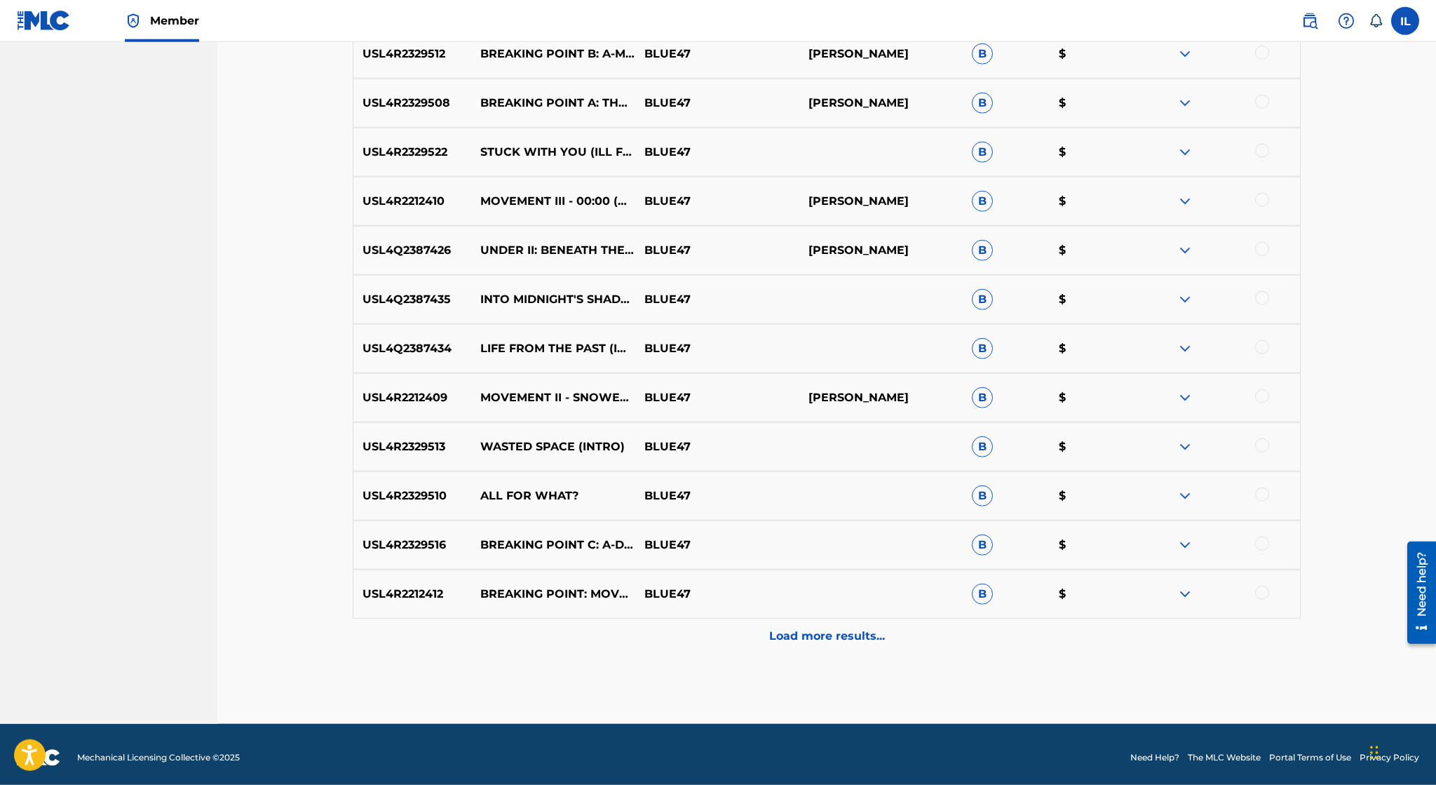
scroll to position [952, 0]
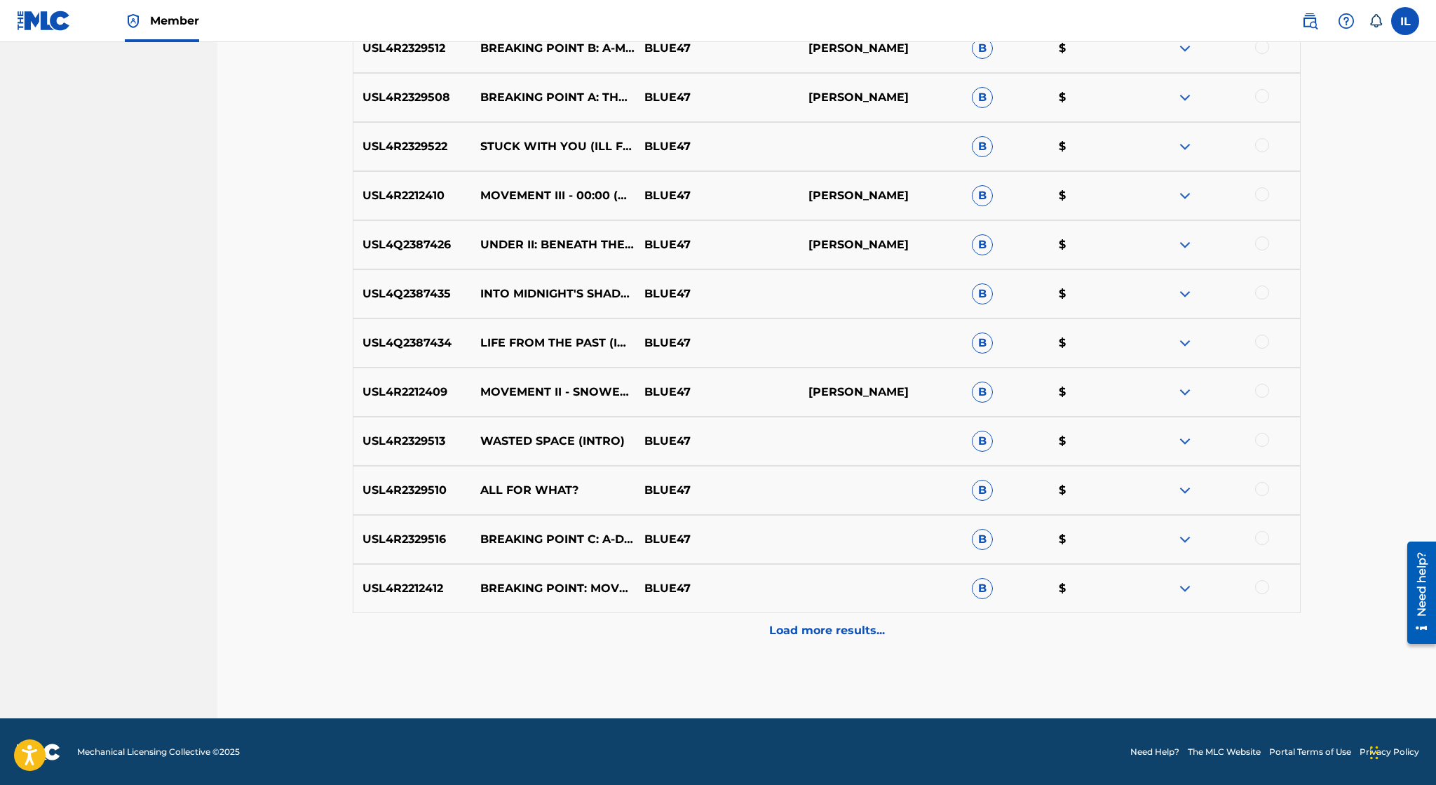
click at [863, 623] on p "Load more results..." at bounding box center [827, 630] width 116 height 17
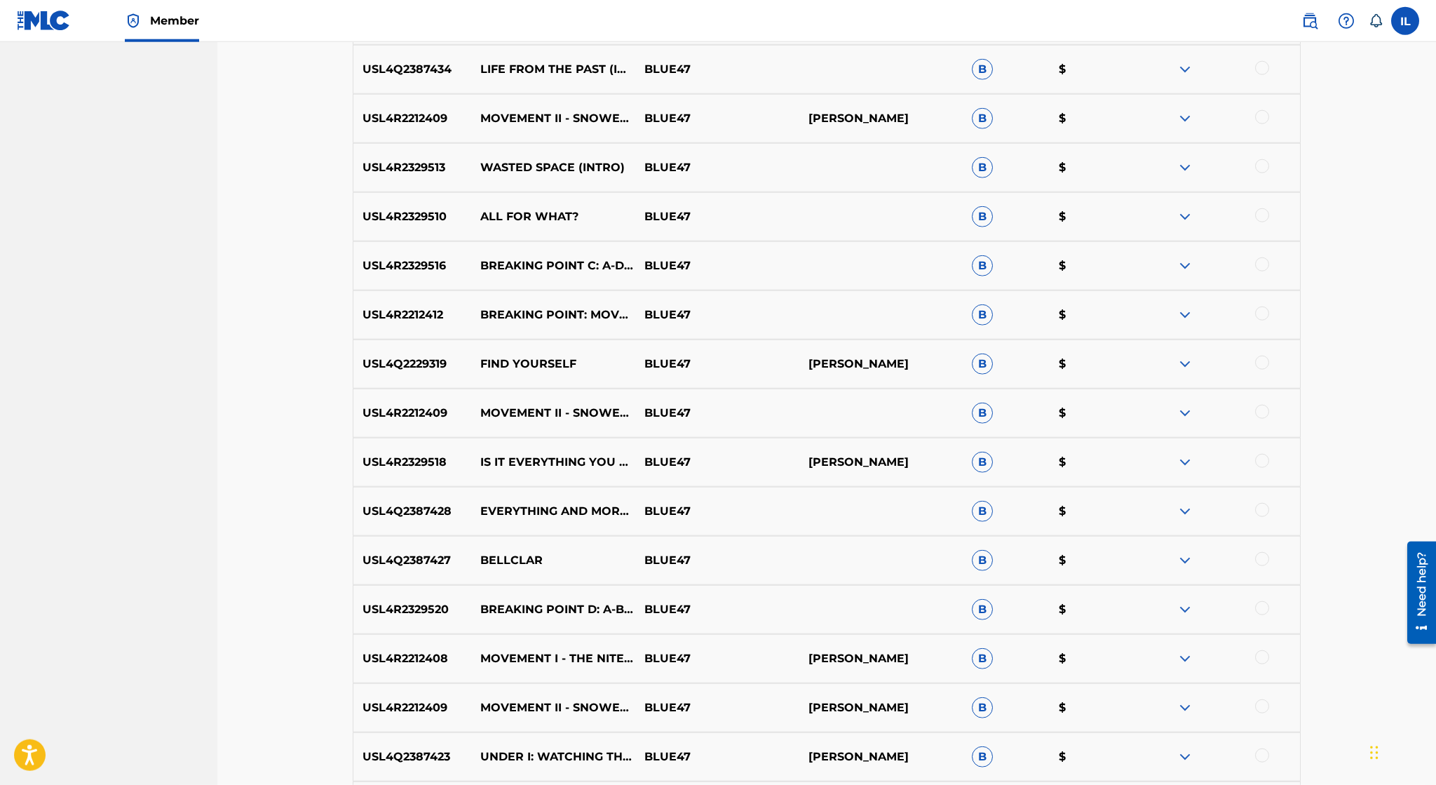
scroll to position [1443, 0]
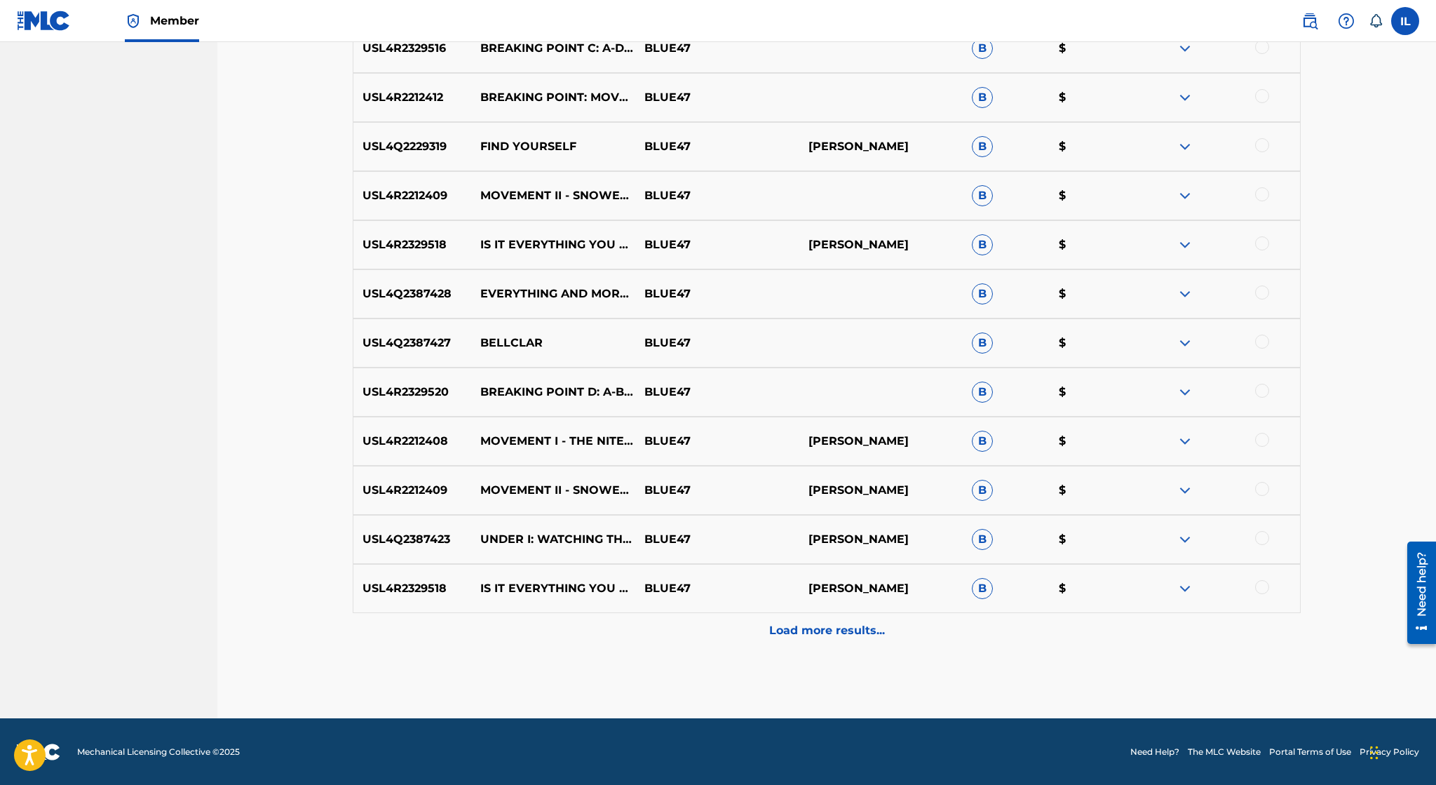
click at [863, 623] on p "Load more results..." at bounding box center [827, 630] width 116 height 17
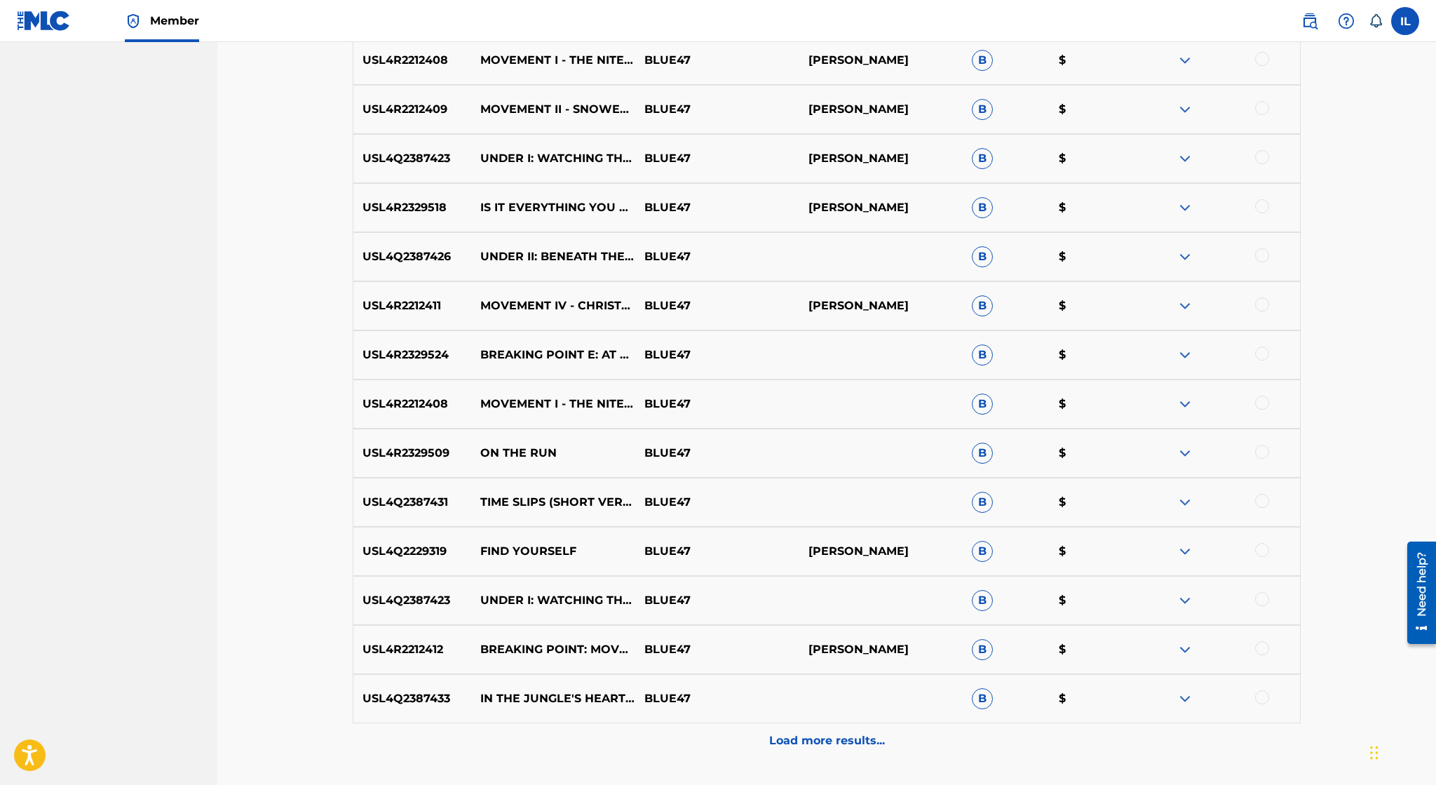
scroll to position [1934, 0]
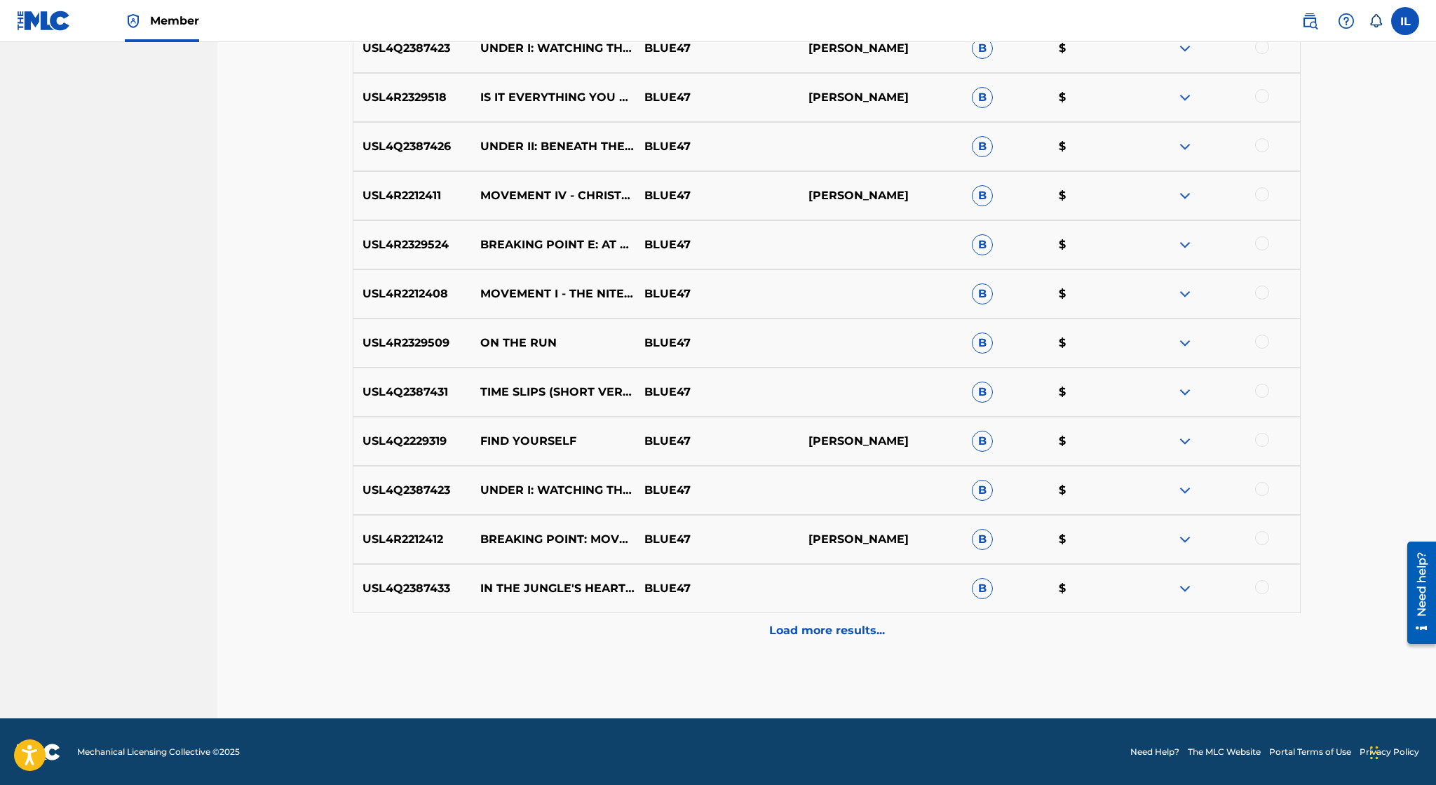
click at [848, 635] on p "Load more results..." at bounding box center [827, 630] width 116 height 17
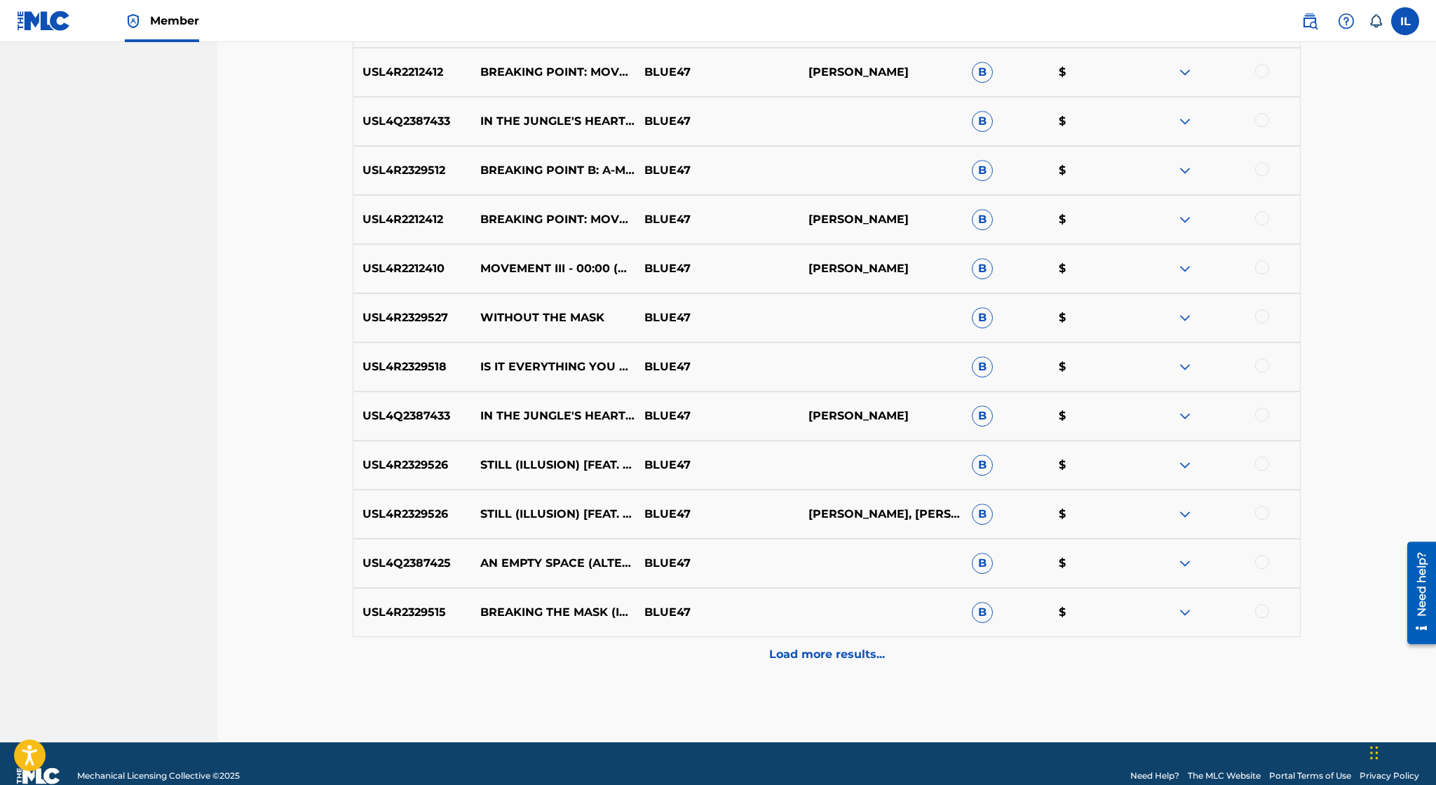
click at [846, 642] on div "Load more results..." at bounding box center [827, 654] width 948 height 35
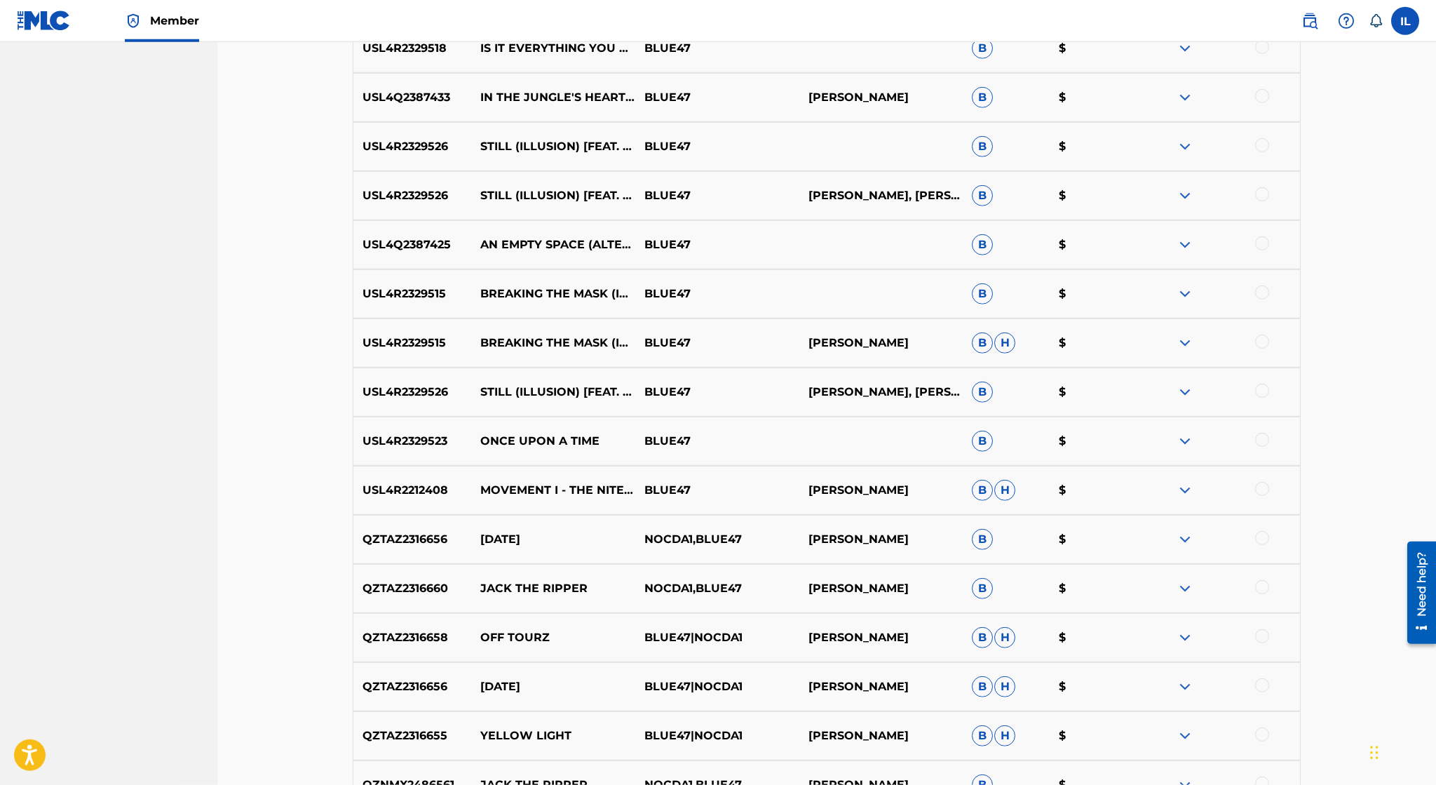
scroll to position [2916, 0]
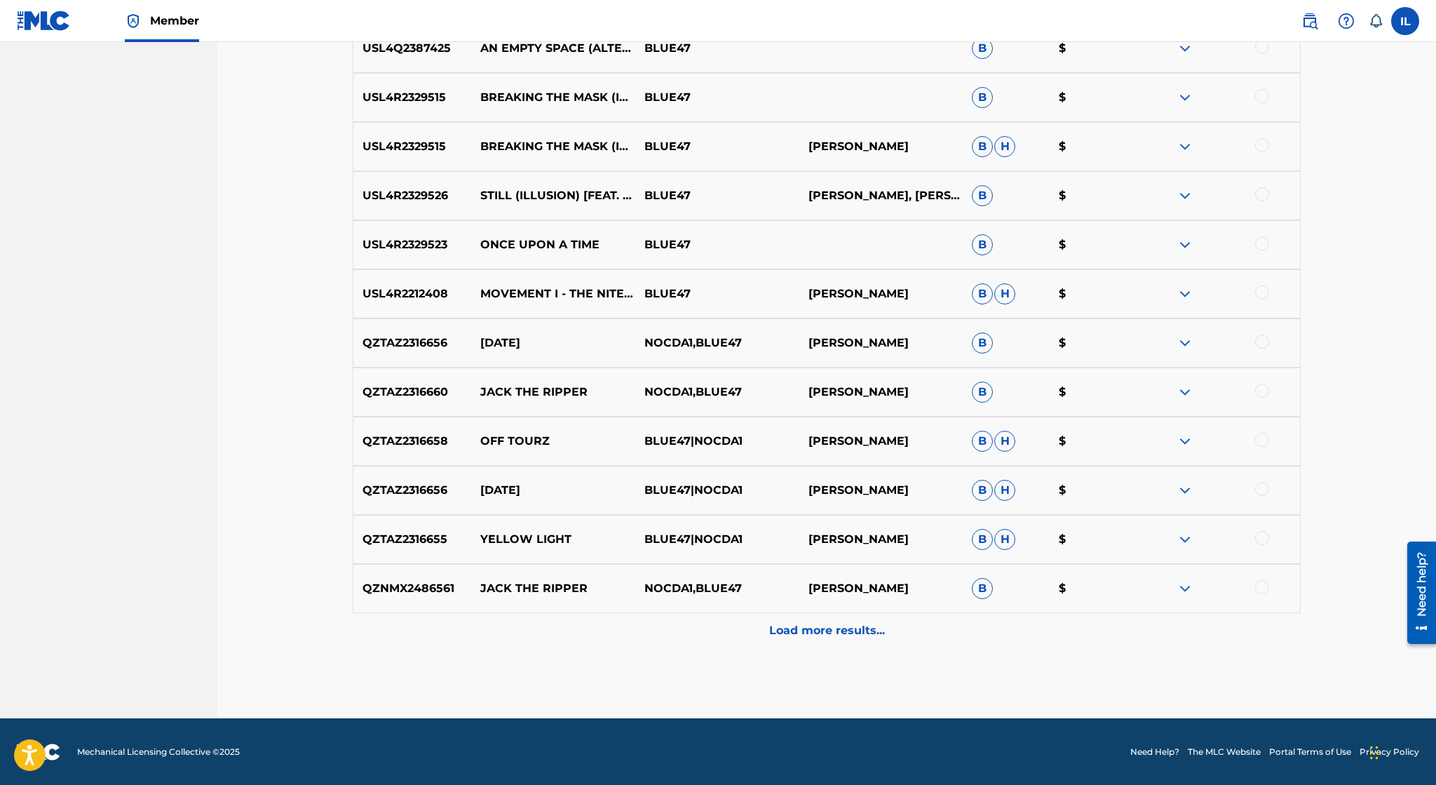
click at [846, 642] on div "Load more results..." at bounding box center [827, 630] width 948 height 35
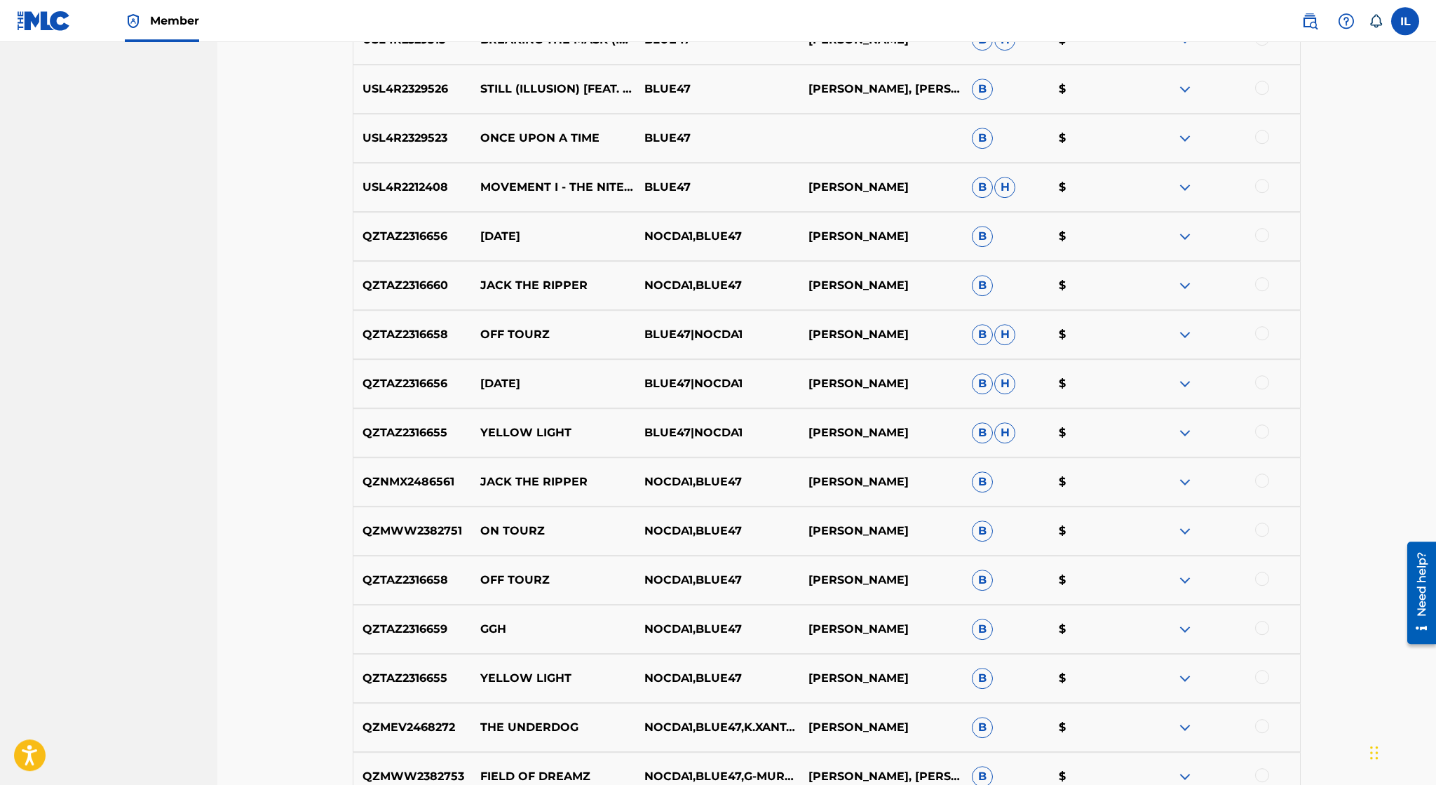
scroll to position [3175, 0]
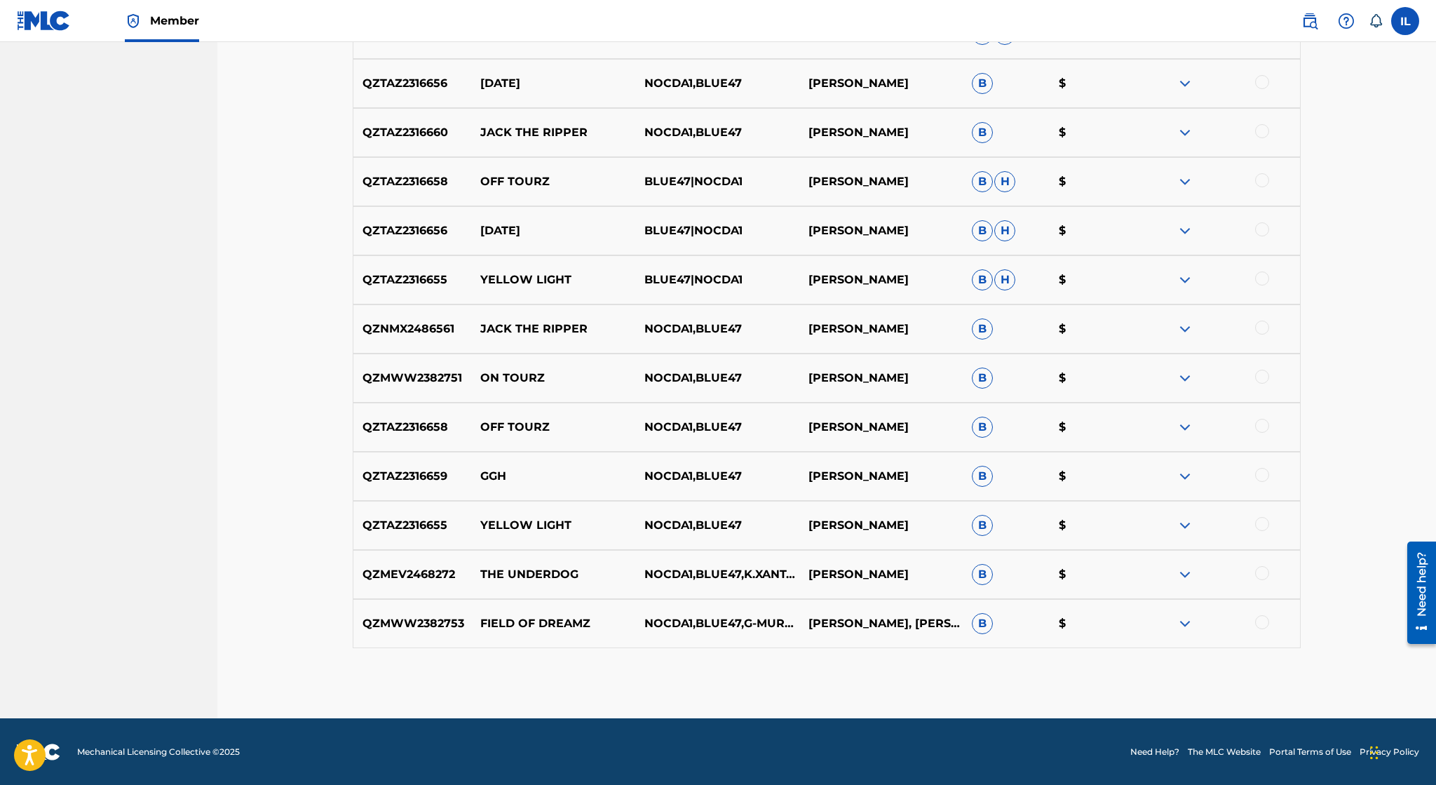
click at [1189, 325] on img at bounding box center [1185, 328] width 17 height 17
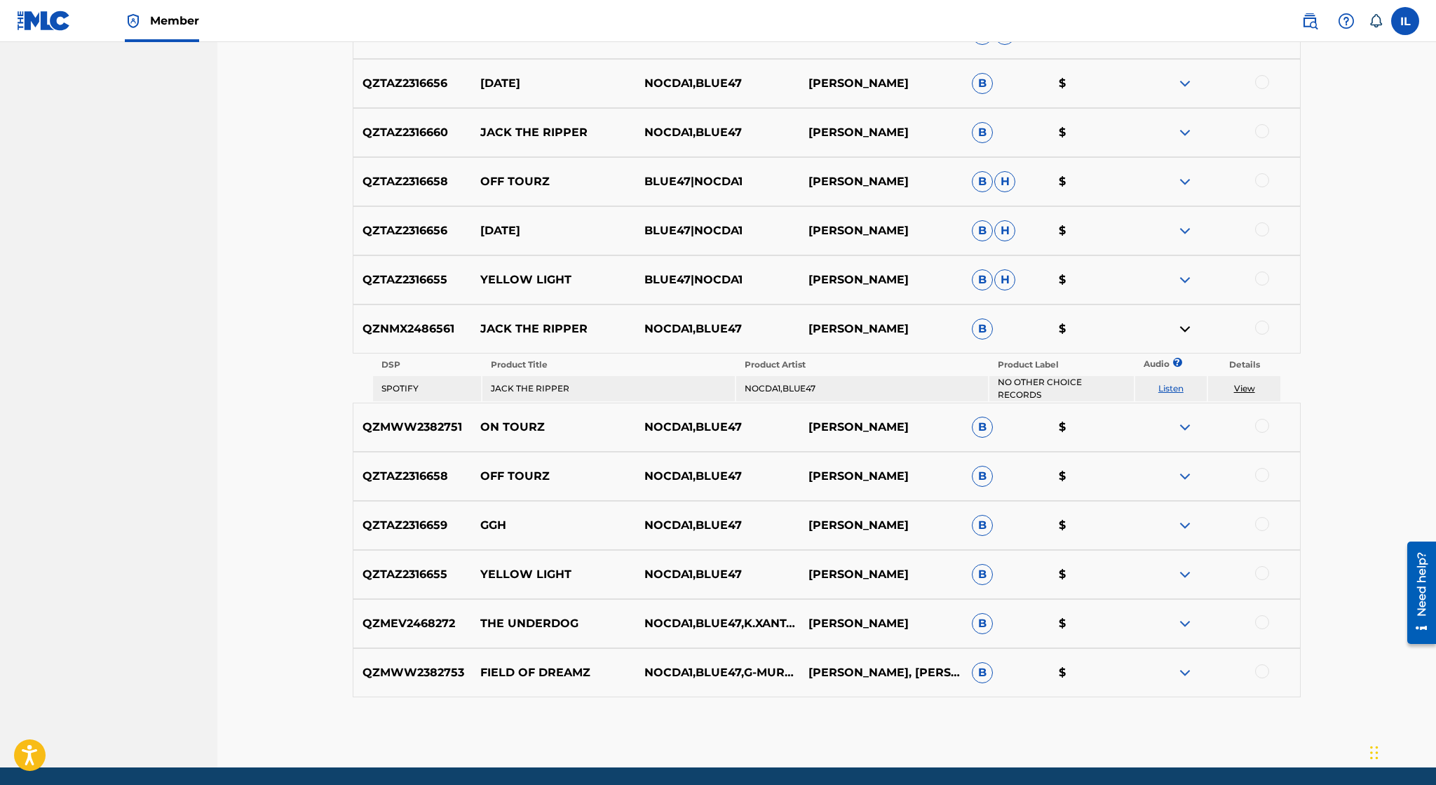
click at [1186, 133] on img at bounding box center [1185, 132] width 17 height 17
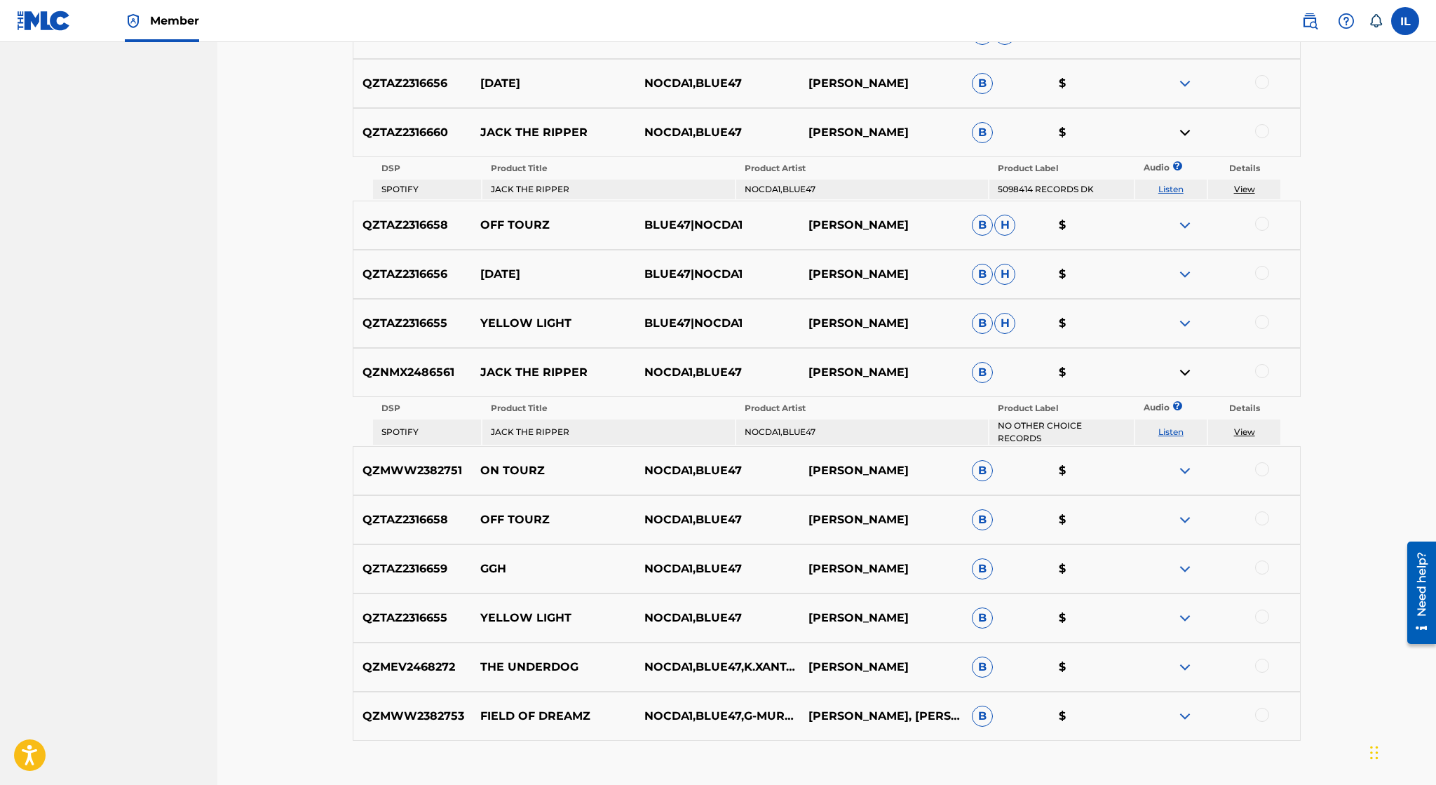
click at [1245, 191] on link "View" at bounding box center [1244, 189] width 21 height 11
click at [1250, 428] on link "View" at bounding box center [1244, 431] width 21 height 11
click at [1172, 191] on link "Listen" at bounding box center [1170, 189] width 25 height 11
click at [1168, 428] on link "Listen" at bounding box center [1170, 431] width 25 height 11
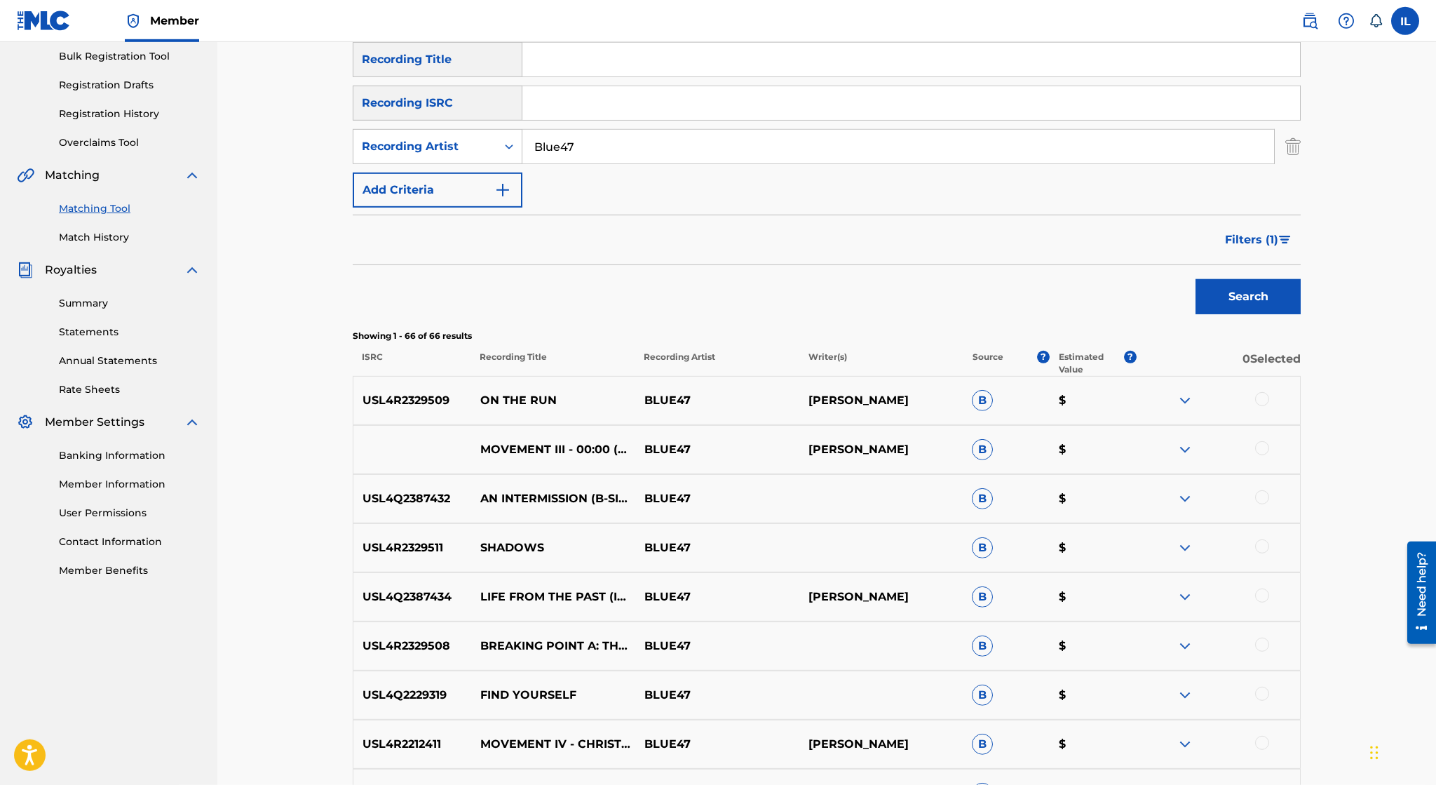
scroll to position [0, 0]
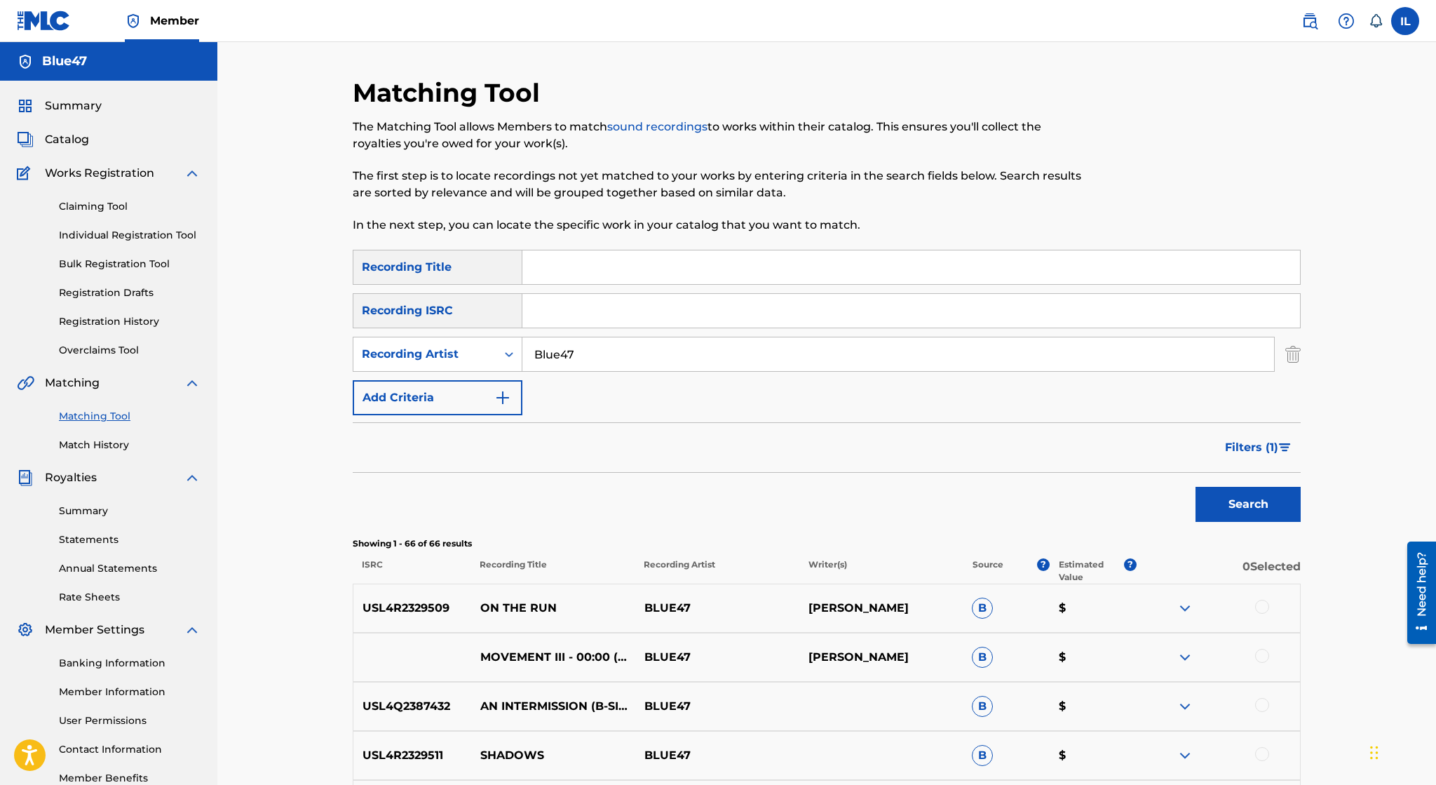
click at [1312, 15] on img at bounding box center [1309, 21] width 17 height 17
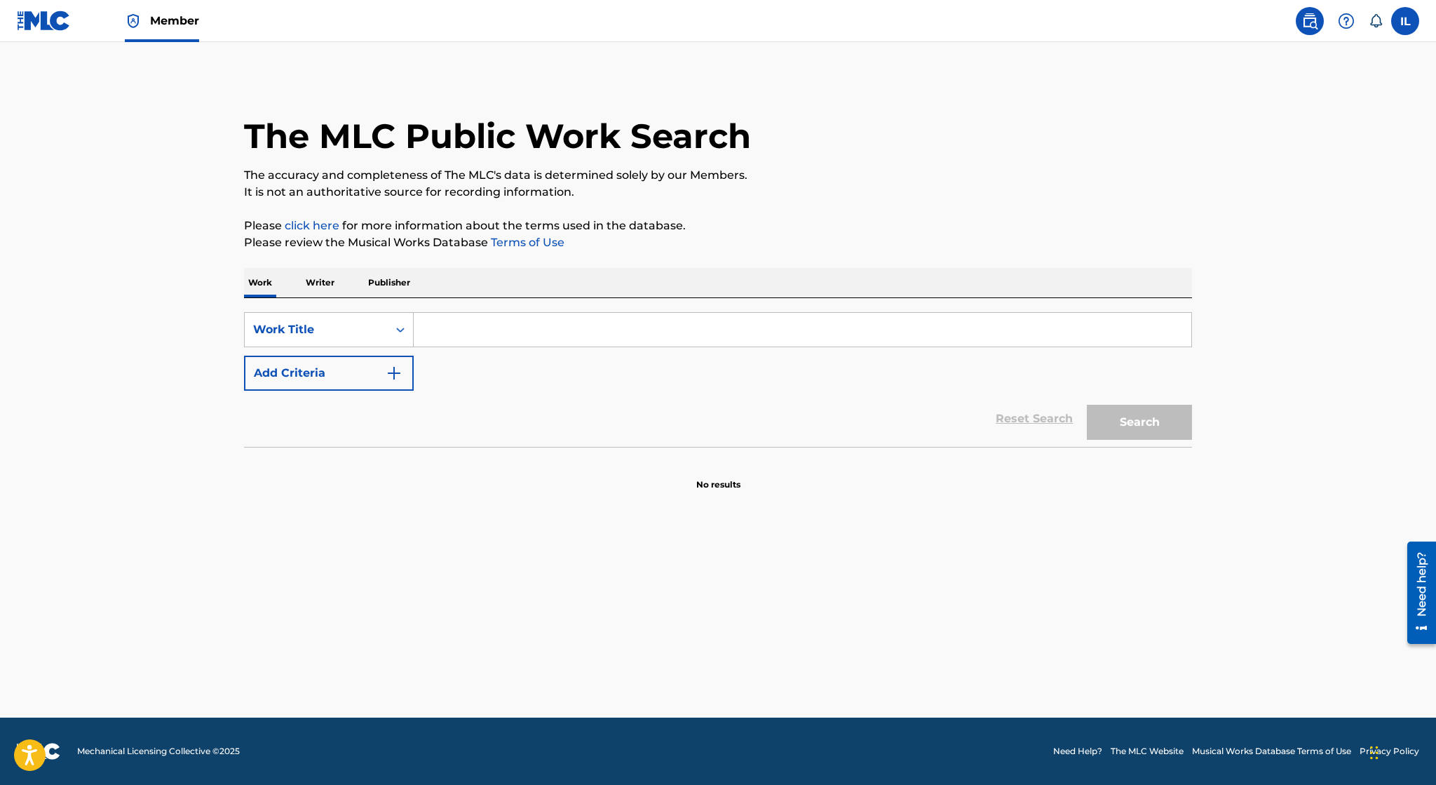
click at [582, 346] on input "Search Form" at bounding box center [803, 330] width 778 height 34
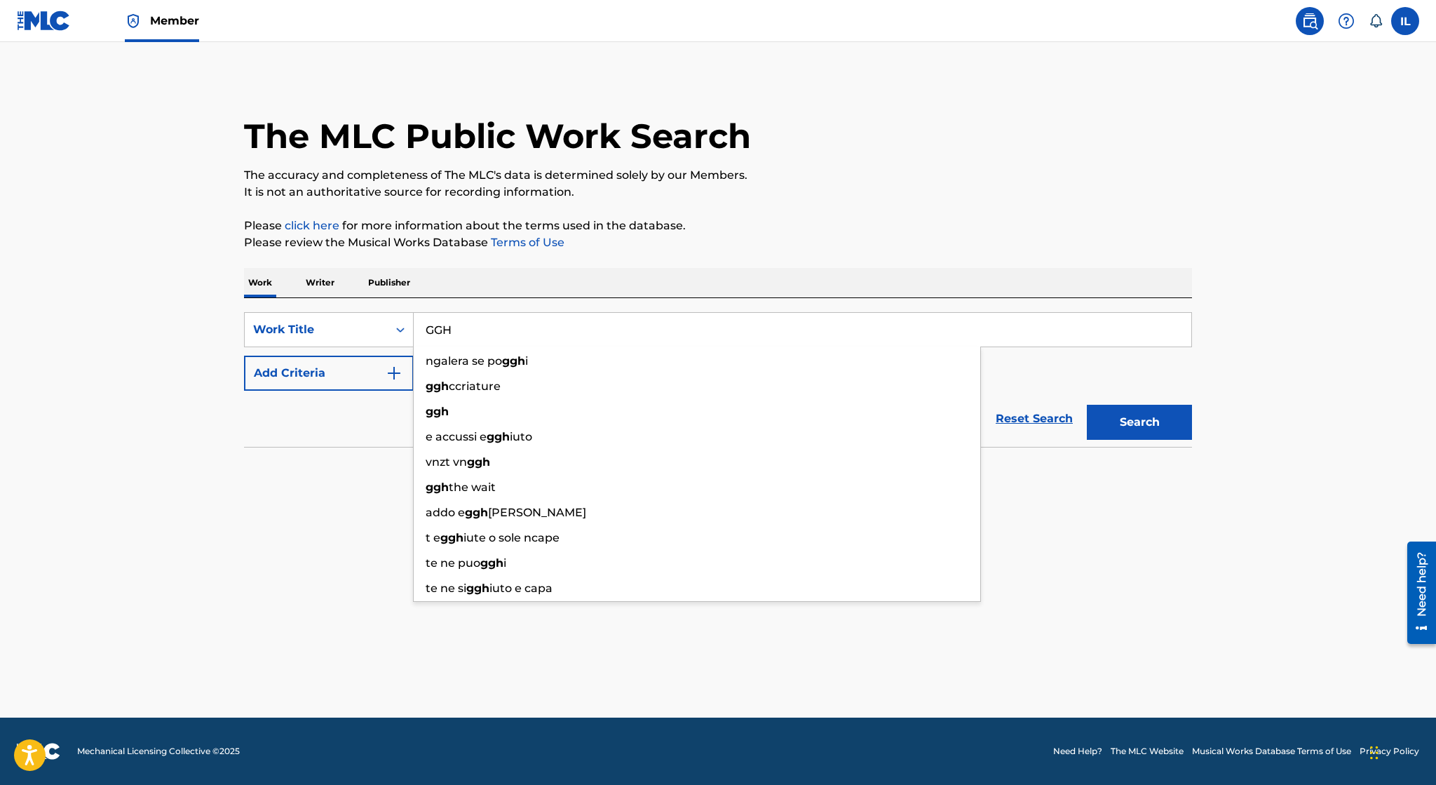
type input "GGH"
click at [1087, 405] on button "Search" at bounding box center [1139, 422] width 105 height 35
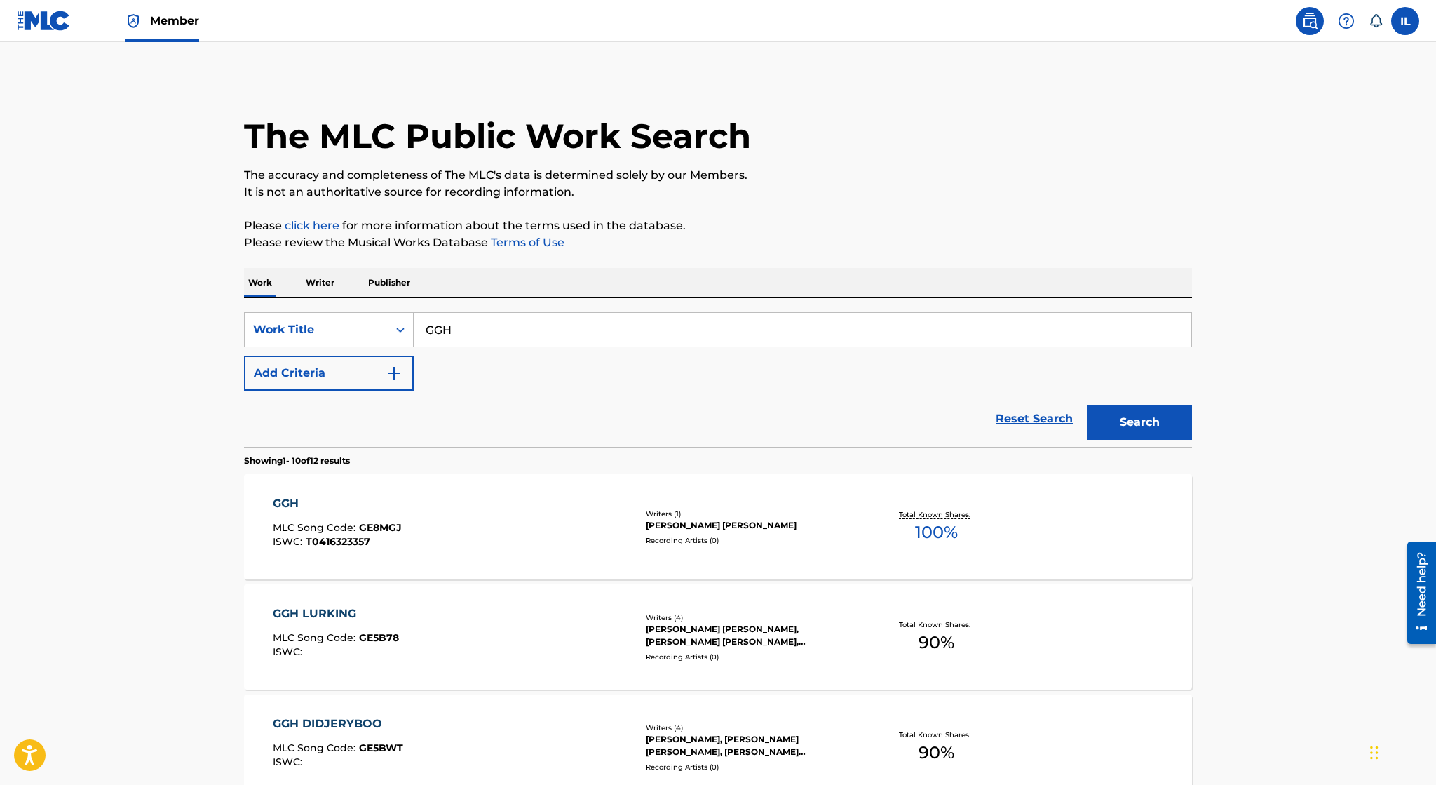
click at [325, 360] on button "Add Criteria" at bounding box center [329, 373] width 170 height 35
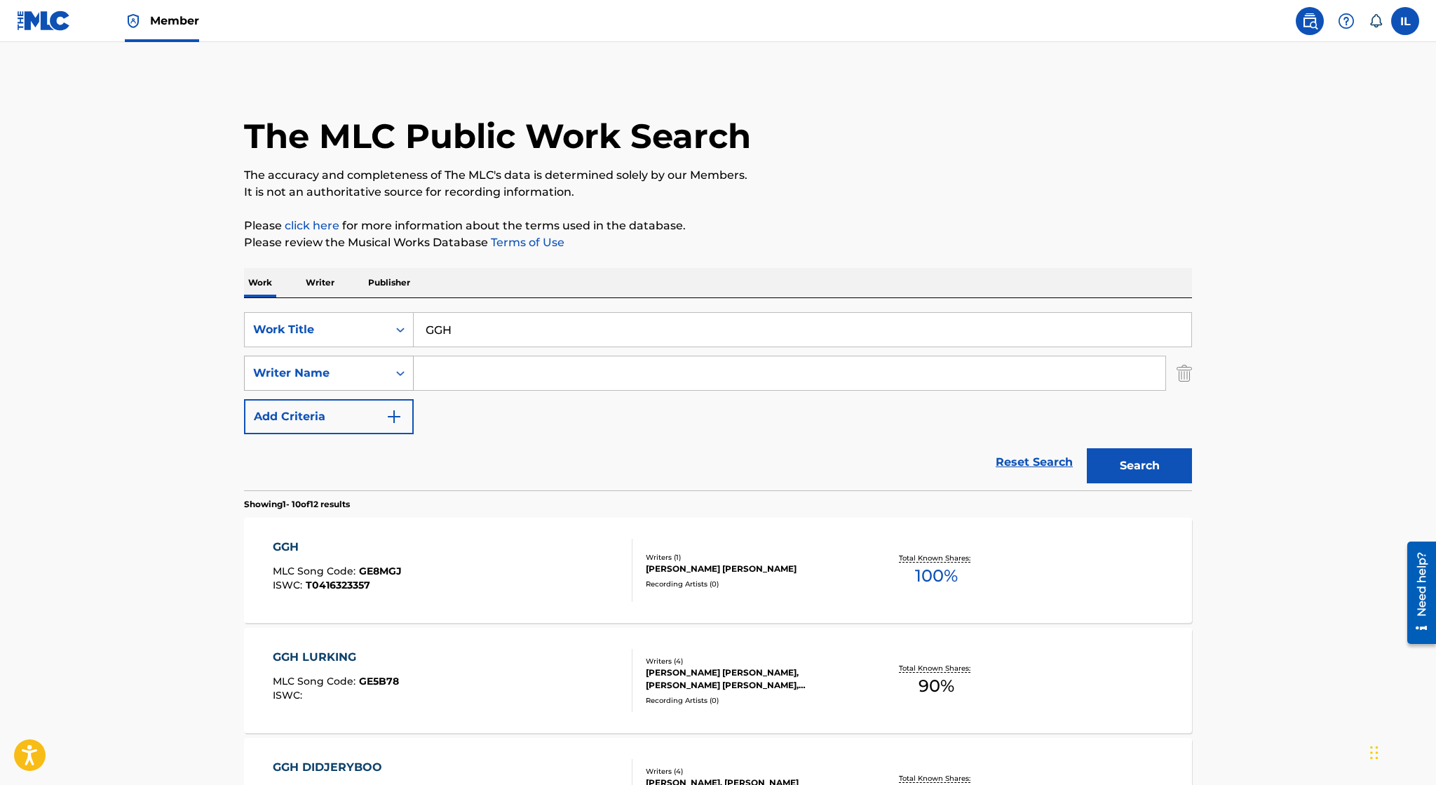
click at [340, 372] on div "Writer Name" at bounding box center [316, 373] width 126 height 17
click at [481, 372] on input "Search Form" at bounding box center [790, 373] width 752 height 34
click at [1087, 448] on button "Search" at bounding box center [1139, 465] width 105 height 35
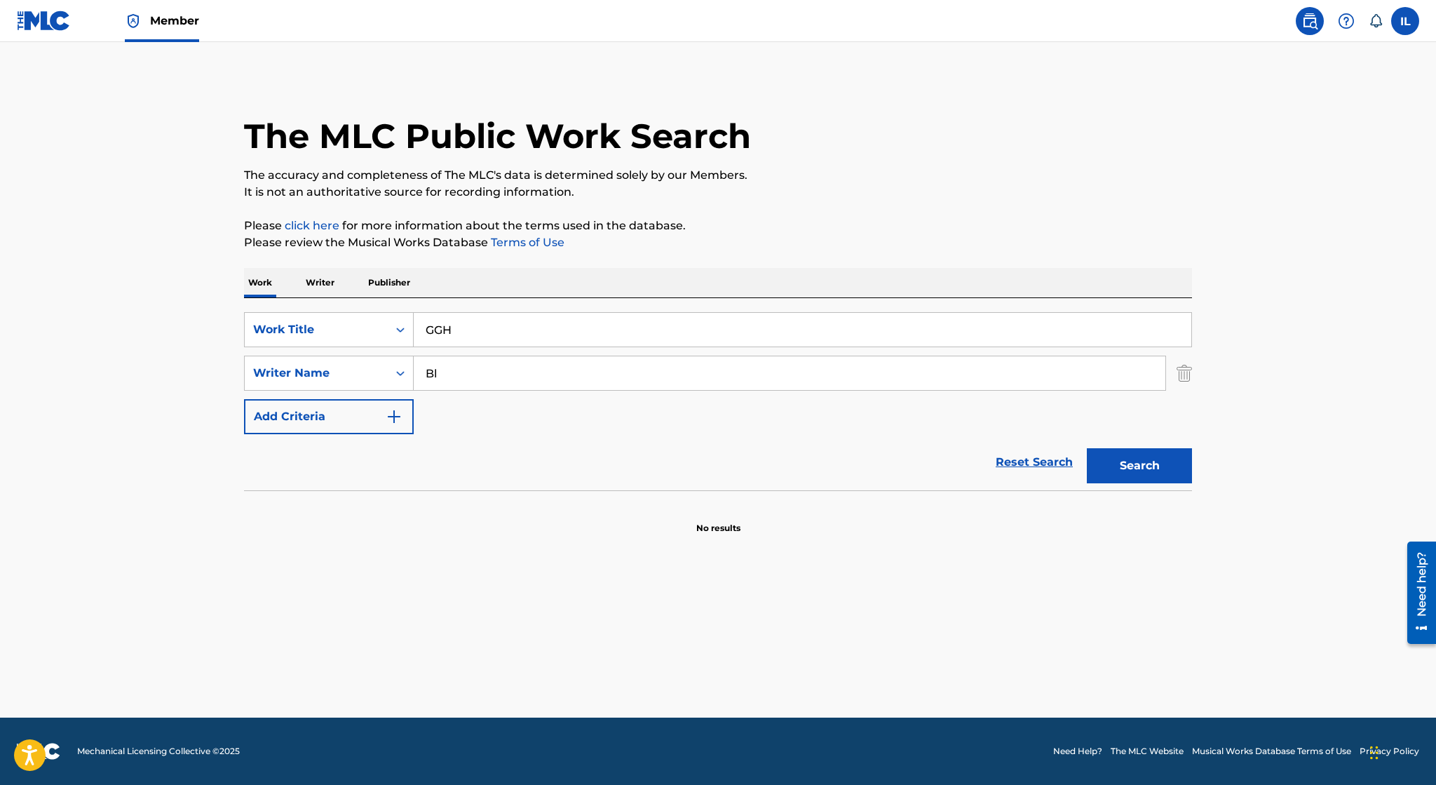
type input "B"
click at [391, 327] on div "Search Form" at bounding box center [400, 329] width 25 height 25
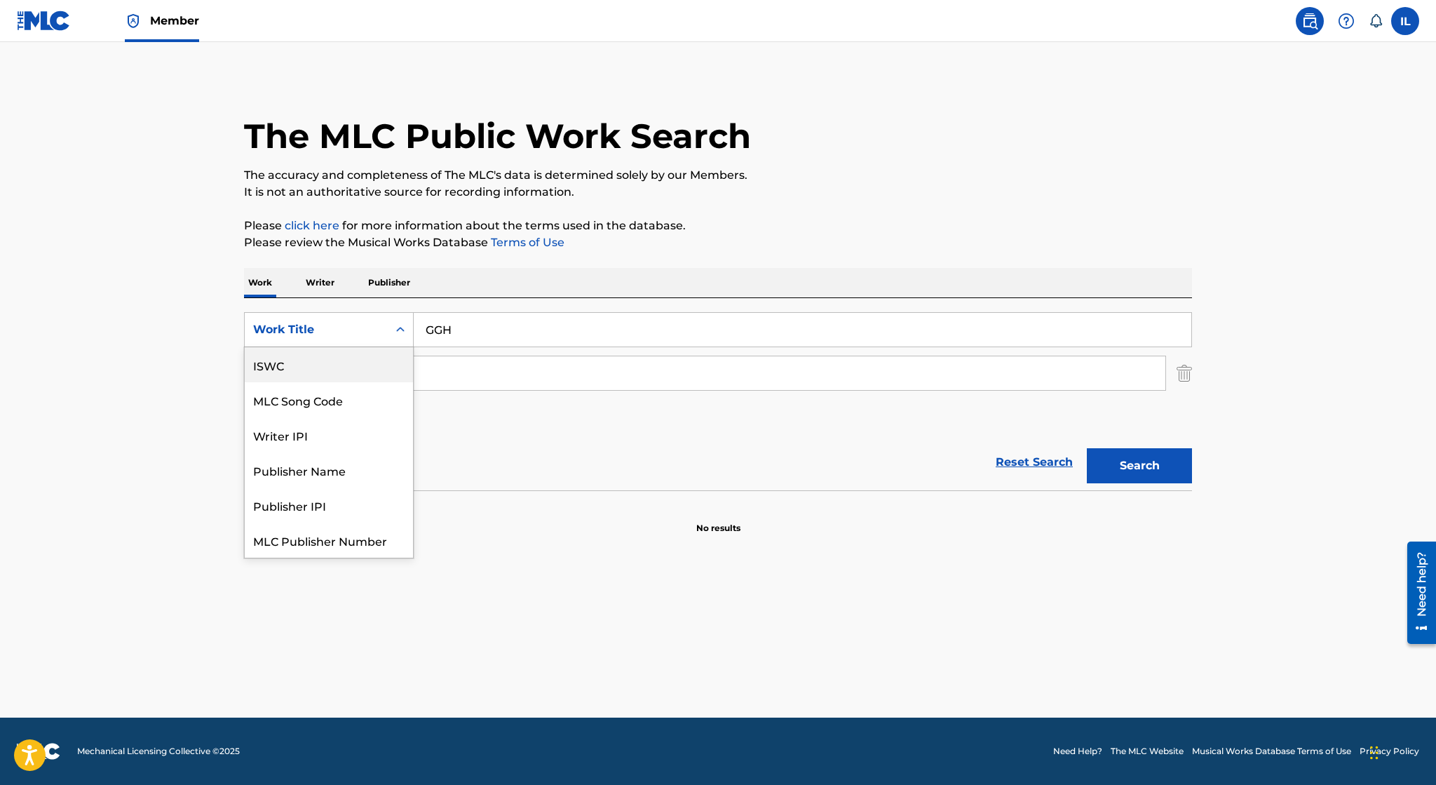
click at [391, 316] on div "Search Form" at bounding box center [400, 330] width 25 height 34
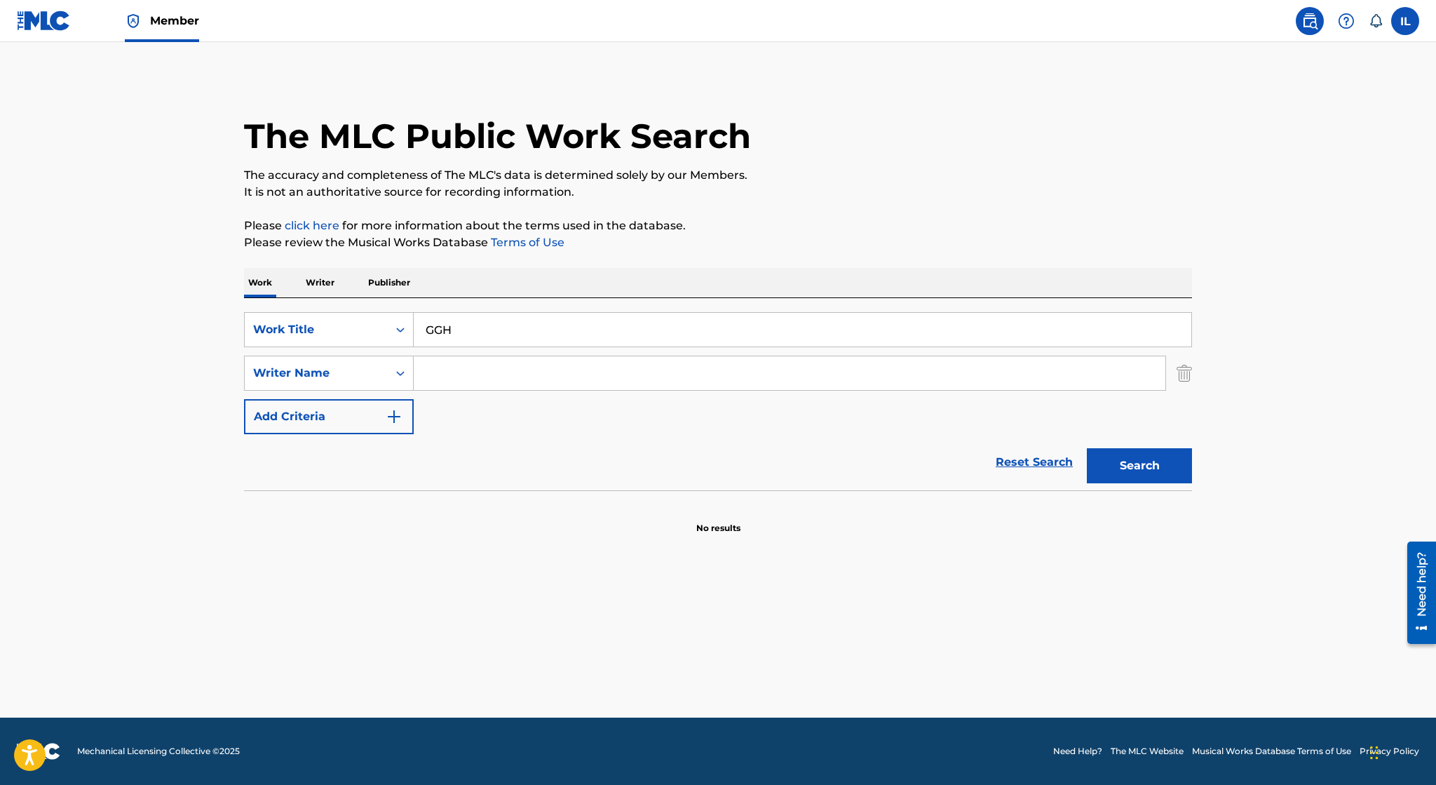
click at [1155, 474] on button "Search" at bounding box center [1139, 465] width 105 height 35
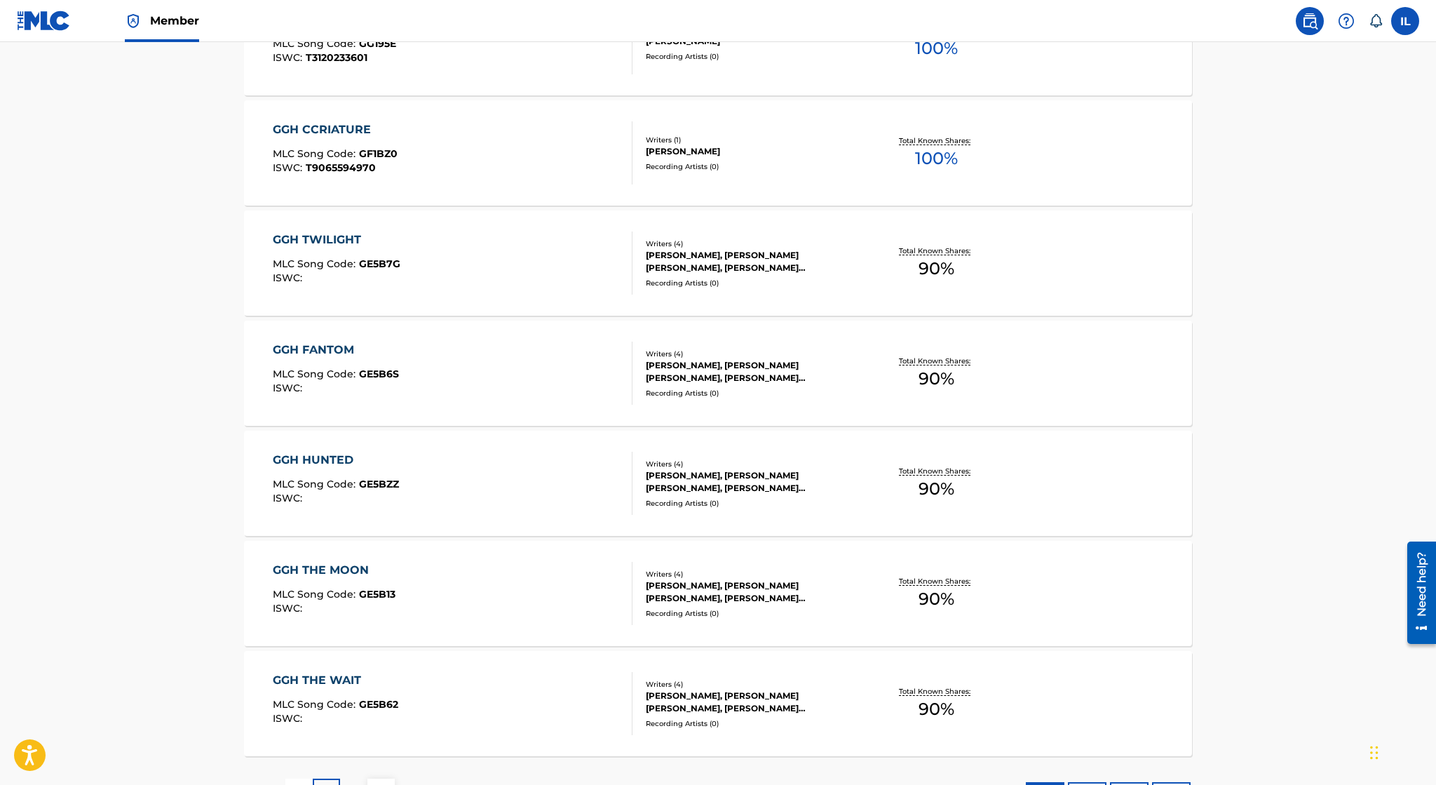
scroll to position [975, 0]
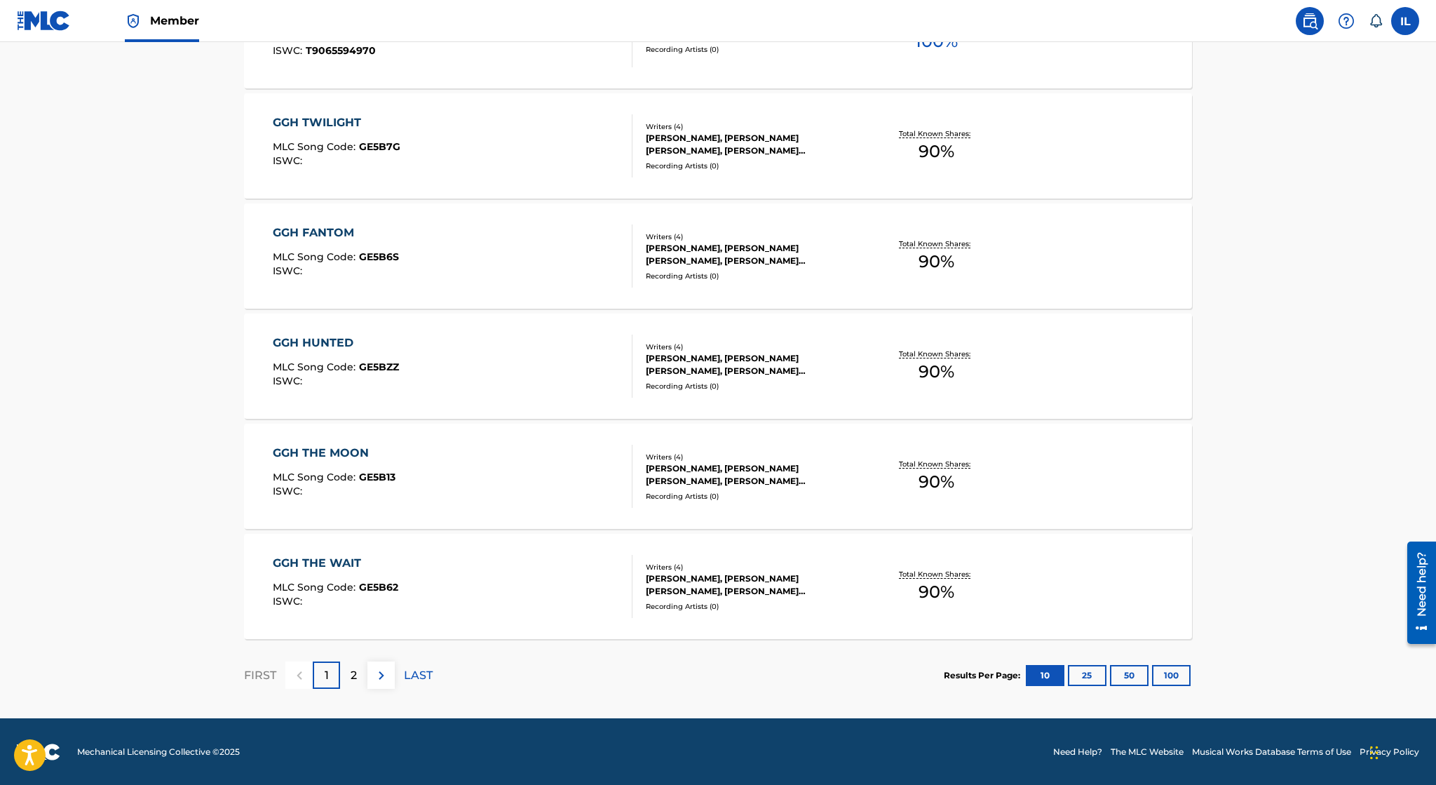
click at [1179, 680] on button "100" at bounding box center [1171, 675] width 39 height 21
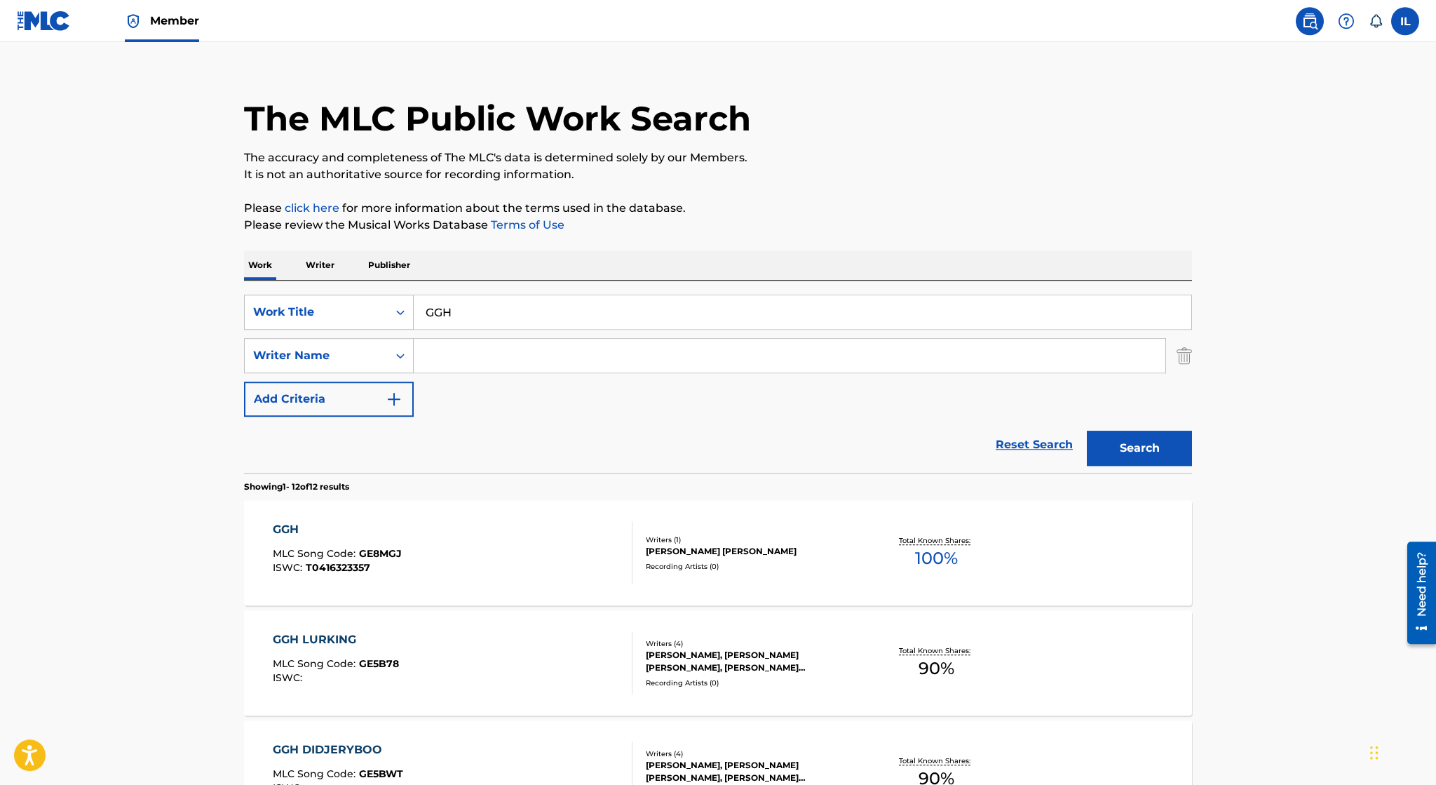
scroll to position [0, 0]
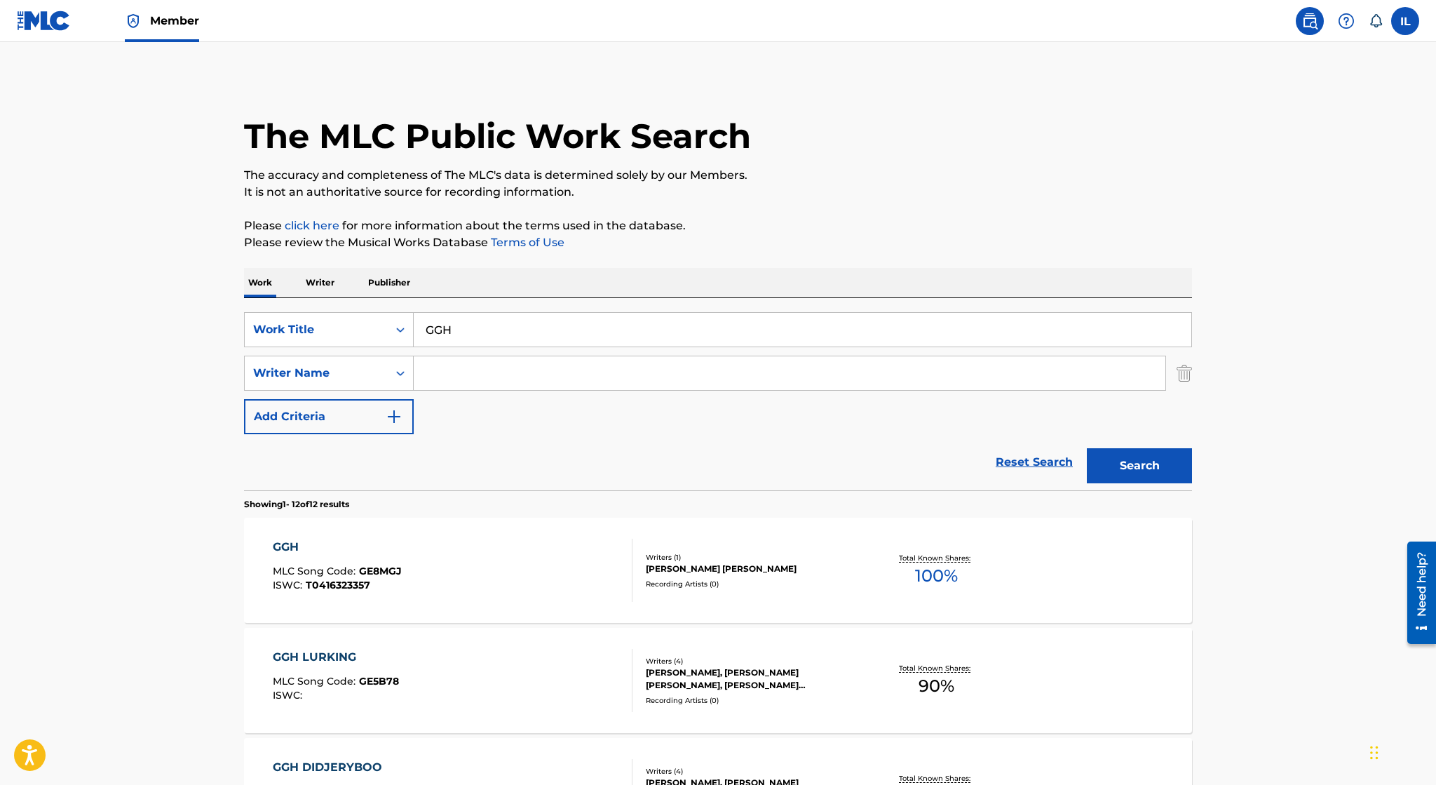
click at [1409, 21] on label at bounding box center [1405, 21] width 28 height 28
click at [1405, 21] on input "IL Irvin Lopez ilopez345@yahoo.com Notification Preferences Profile Log out" at bounding box center [1405, 21] width 0 height 0
click at [1304, 18] on img at bounding box center [1309, 21] width 17 height 17
click at [43, 27] on img at bounding box center [44, 21] width 54 height 20
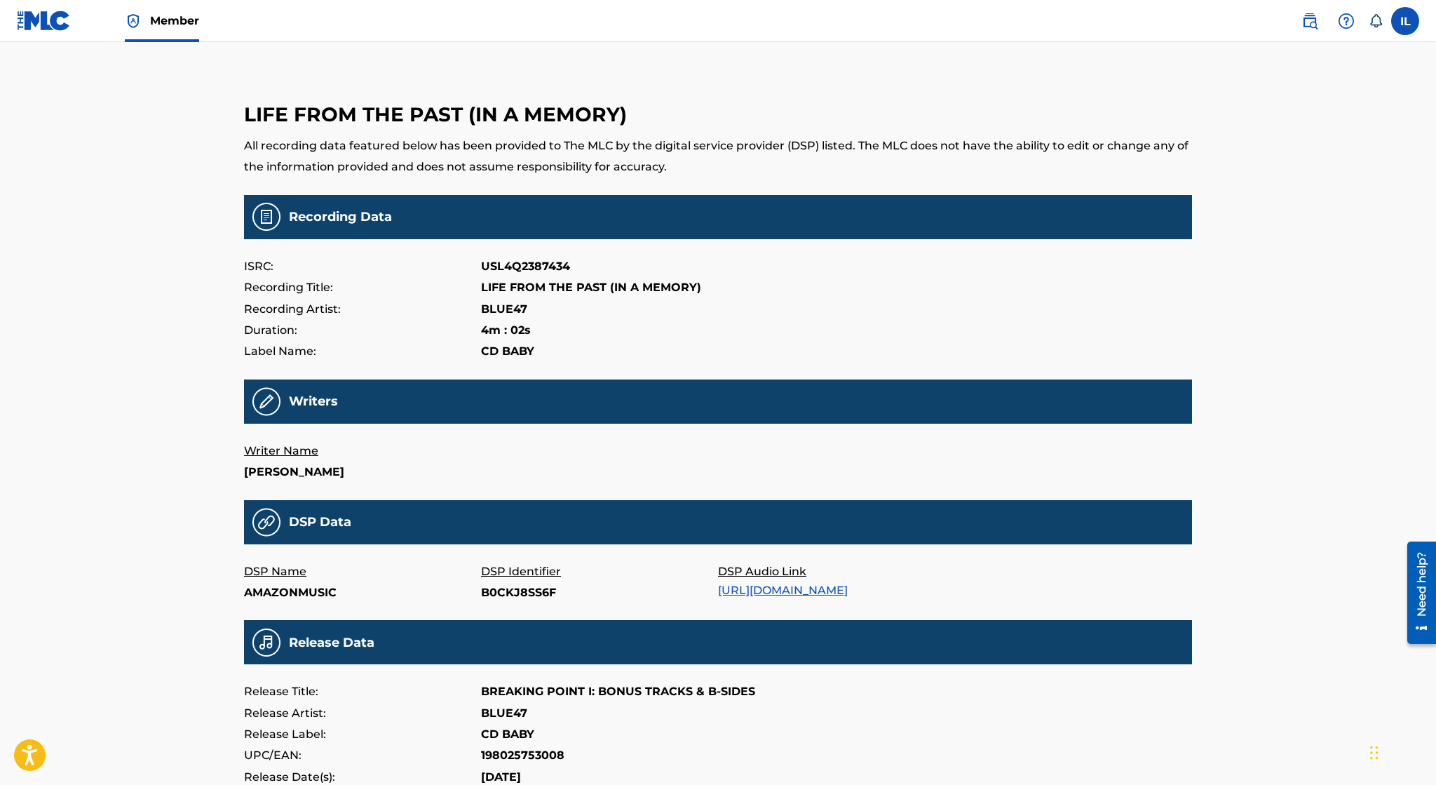
scroll to position [216, 0]
